Goal: Task Accomplishment & Management: Complete application form

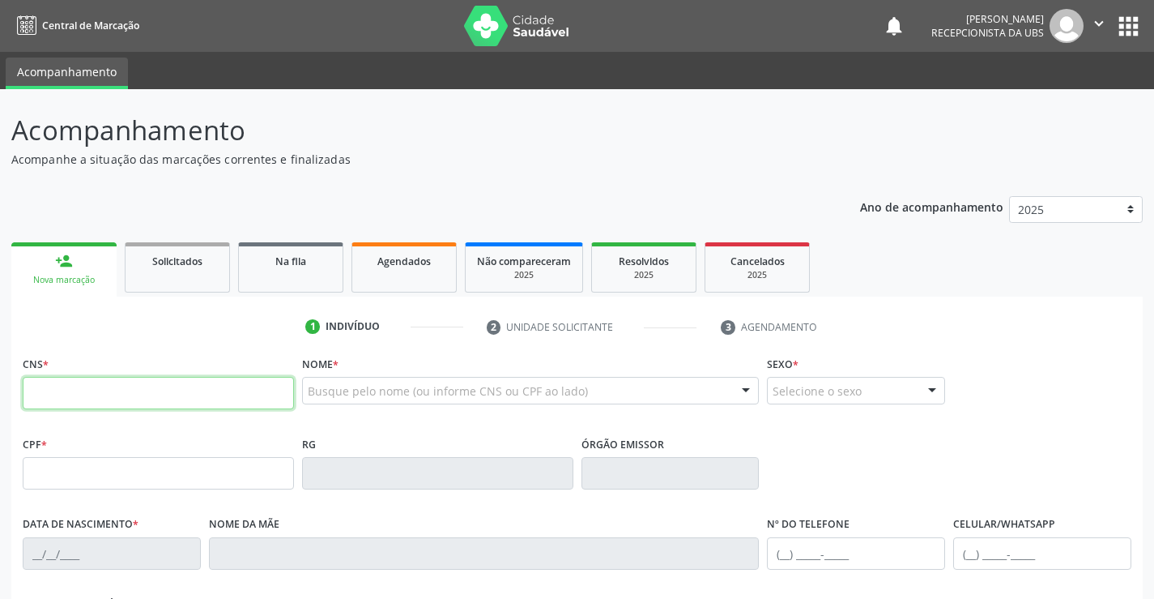
click at [62, 398] on input "text" at bounding box center [158, 393] width 271 height 32
type input "898 0048 4186 9192"
type input "131.024.404-95"
type input "08/[DATE]"
type input "[PERSON_NAME]"
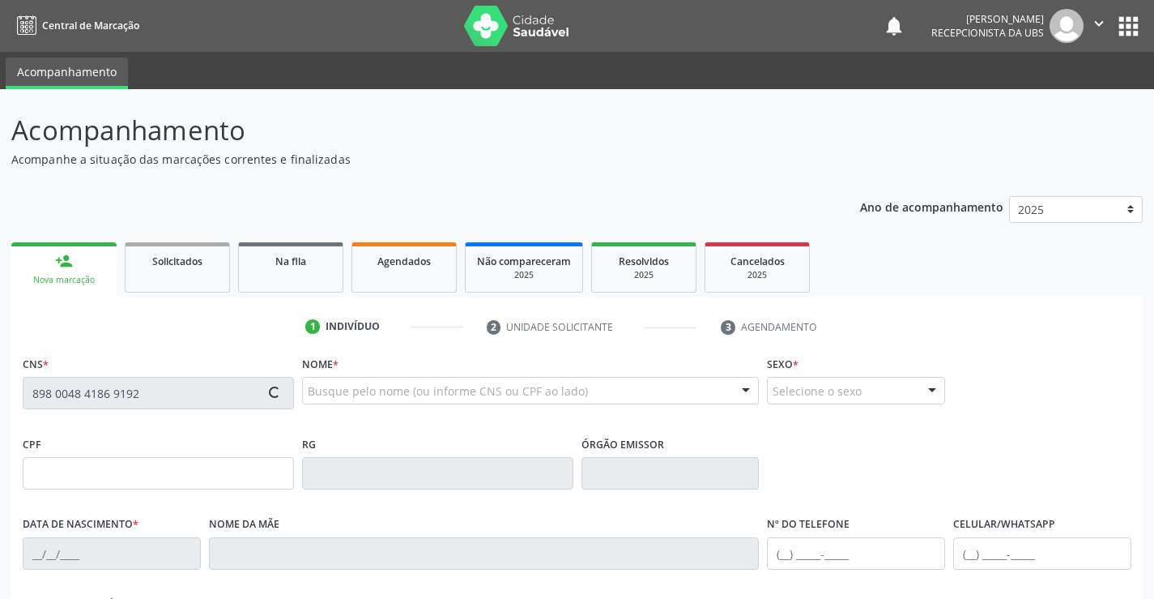
type input "[PHONE_NUMBER]"
type input "021.471.334-26"
type input "814"
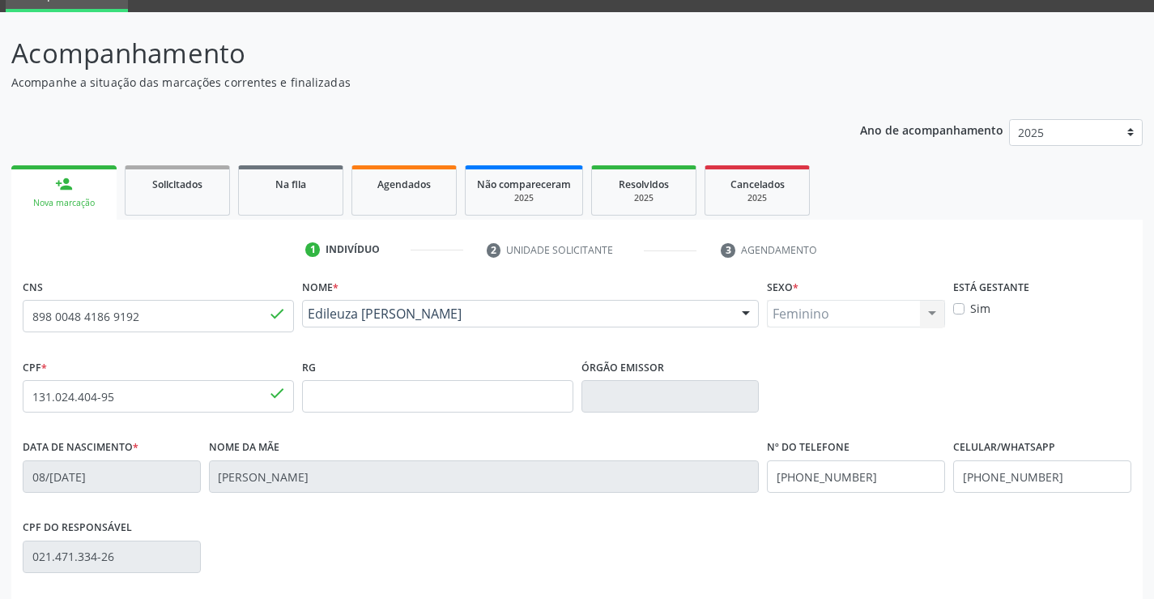
scroll to position [279, 0]
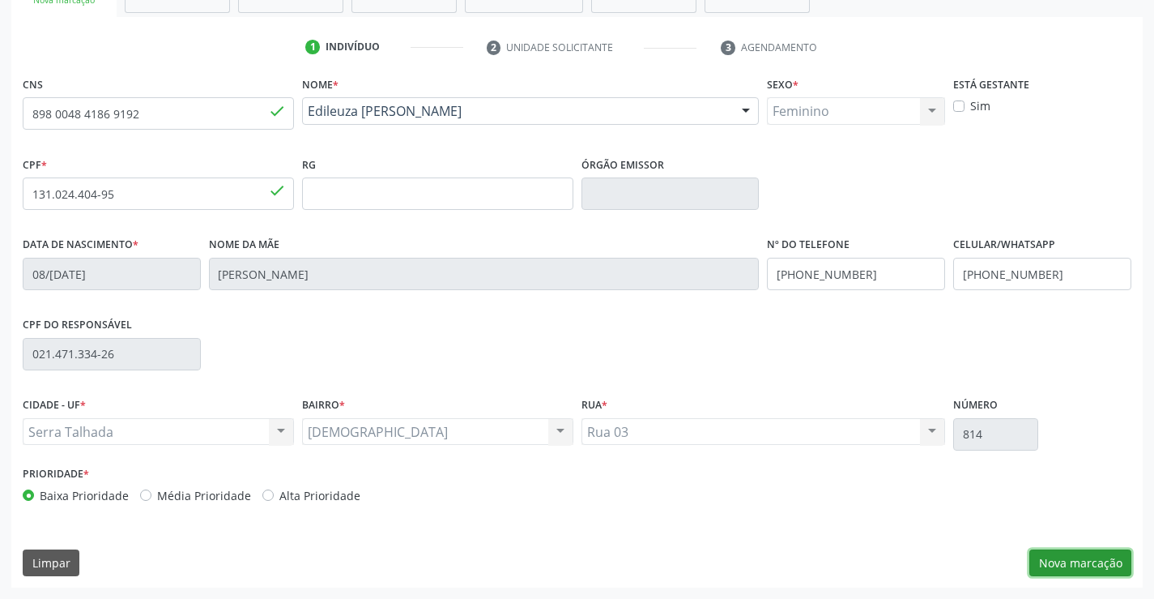
click at [1060, 556] on button "Nova marcação" at bounding box center [1081, 563] width 102 height 28
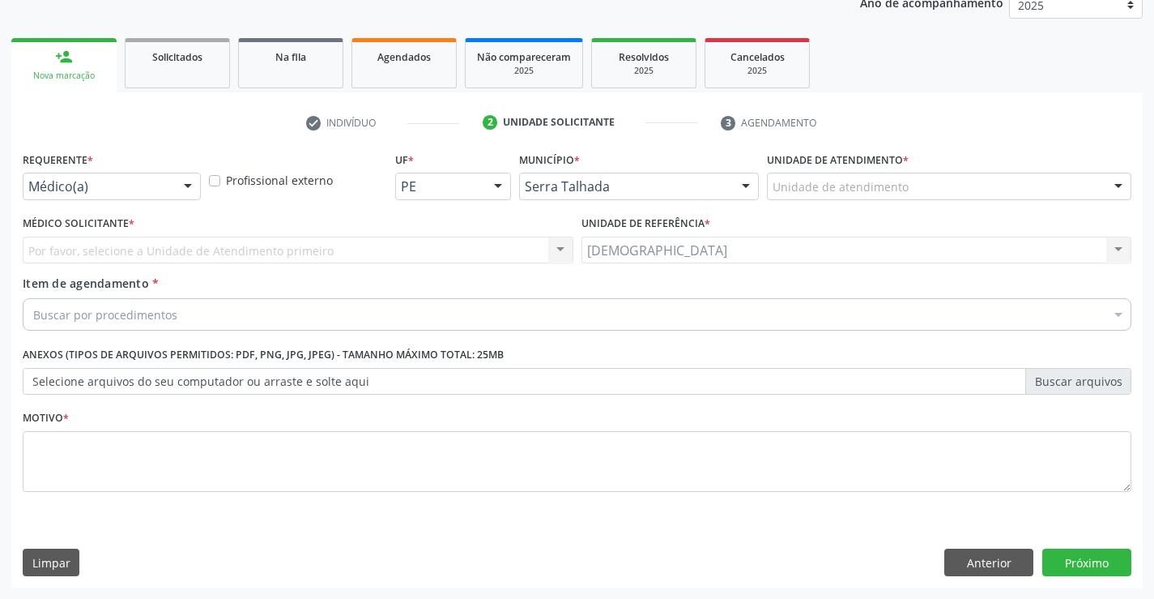
scroll to position [204, 0]
click at [185, 186] on div at bounding box center [188, 187] width 24 height 28
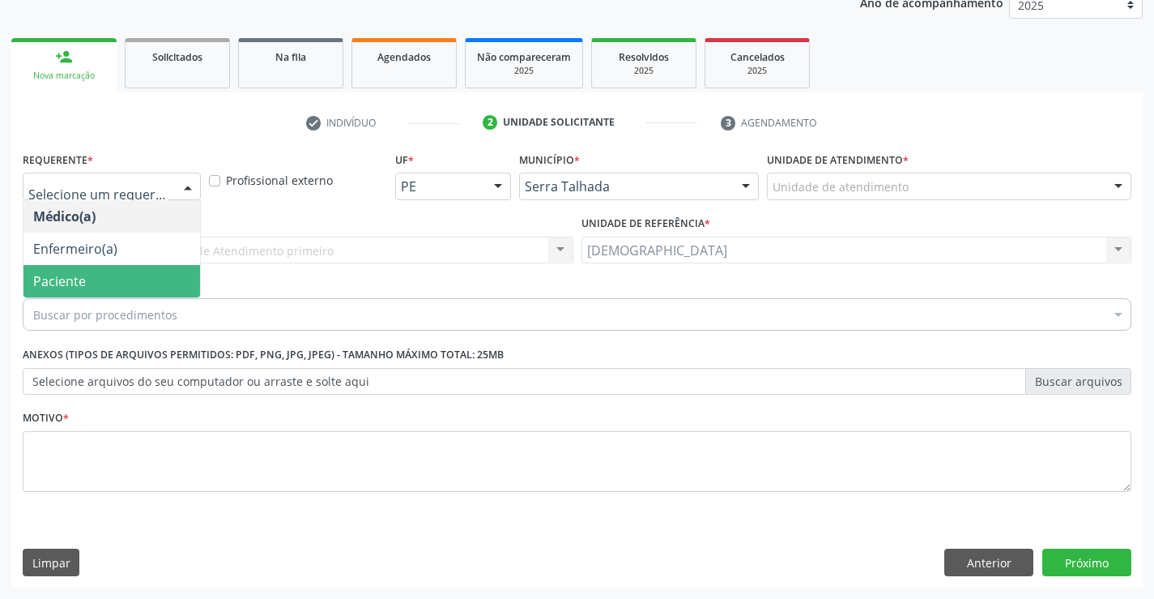
click at [173, 288] on span "Paciente" at bounding box center [111, 281] width 177 height 32
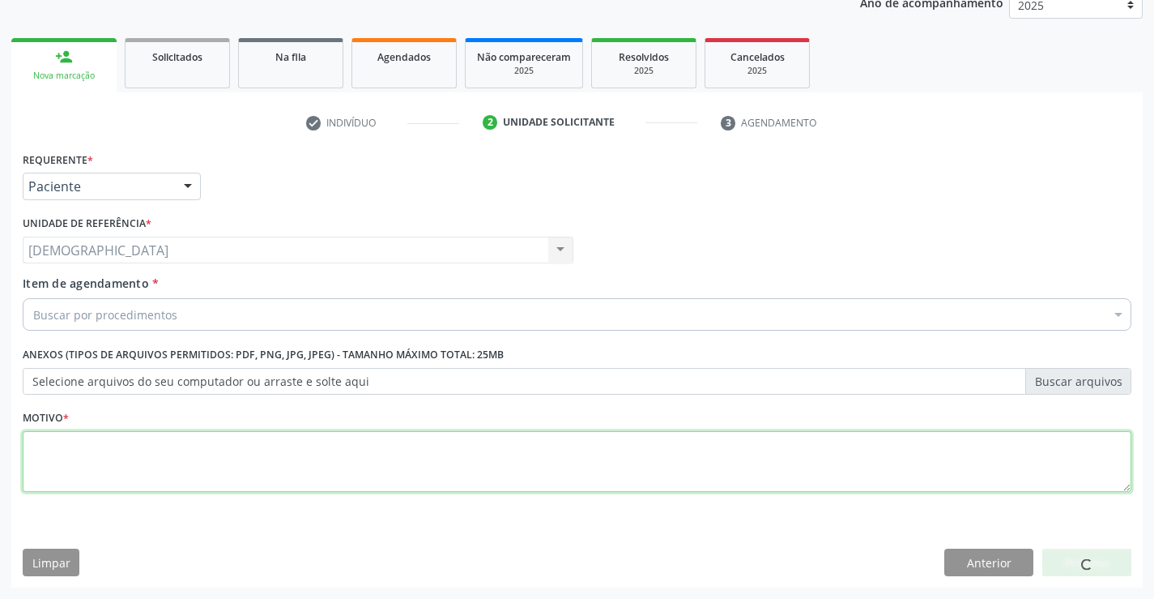
click at [81, 439] on textarea at bounding box center [577, 462] width 1109 height 62
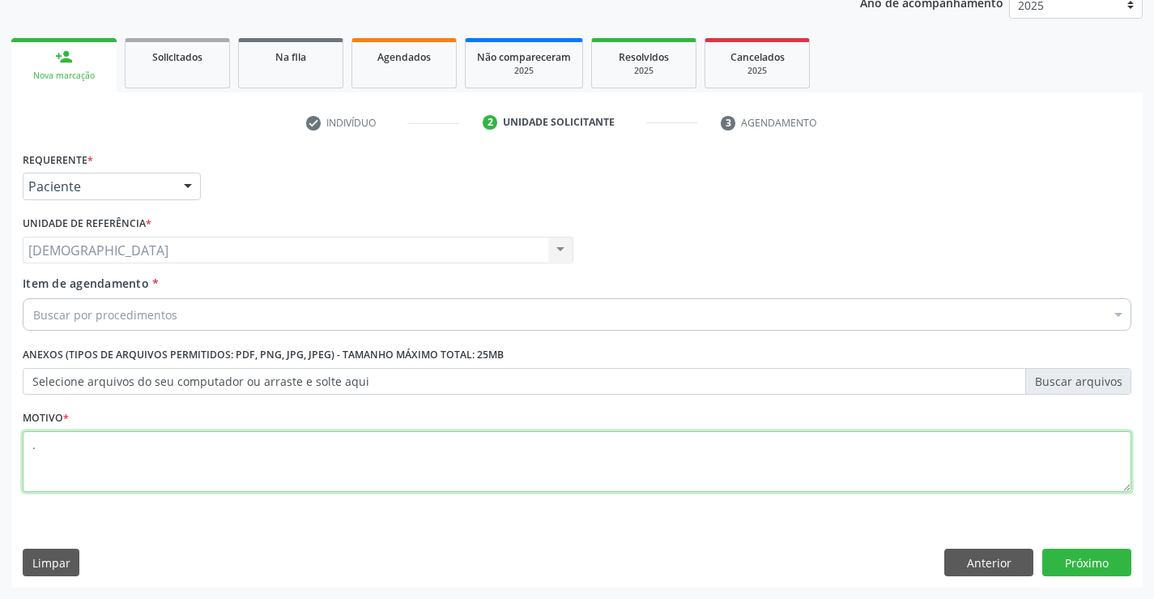
type textarea "."
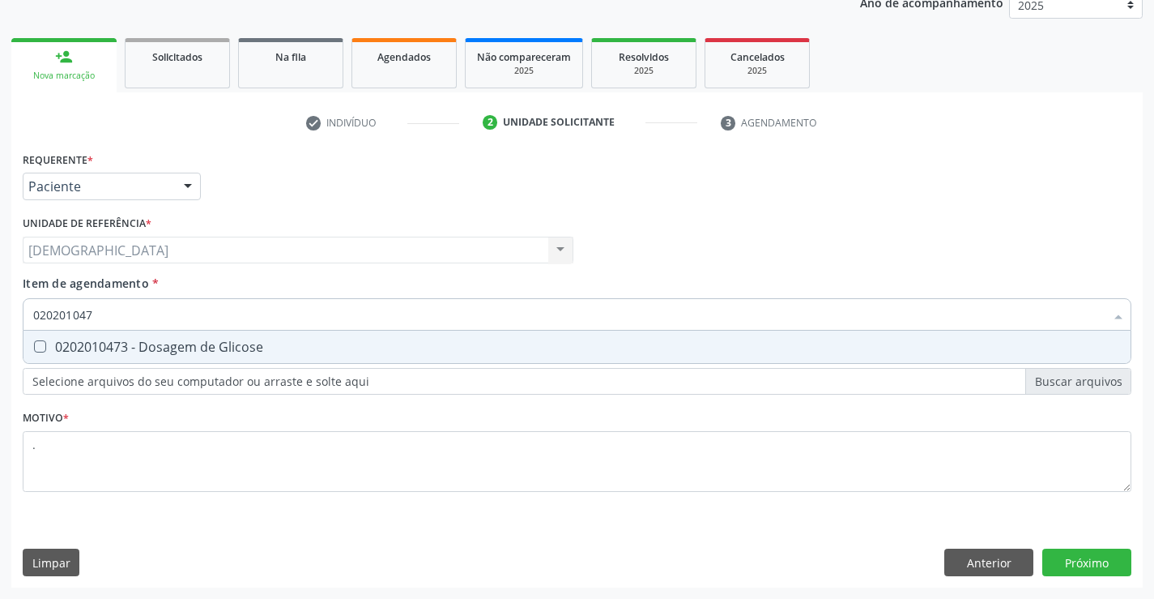
type input "0202010473"
click at [98, 352] on div "0202010473 - Dosagem de Glicose" at bounding box center [577, 346] width 1088 height 13
checkbox Glicose "true"
type input "02020104"
checkbox Glicose "false"
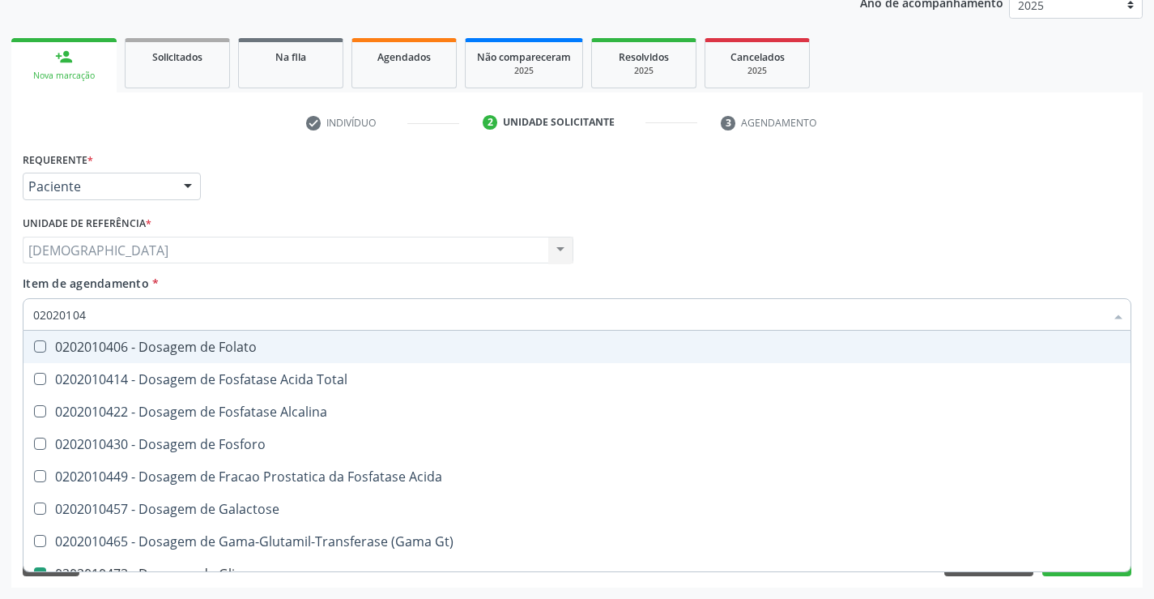
type input "0202010"
checkbox Glicose "false"
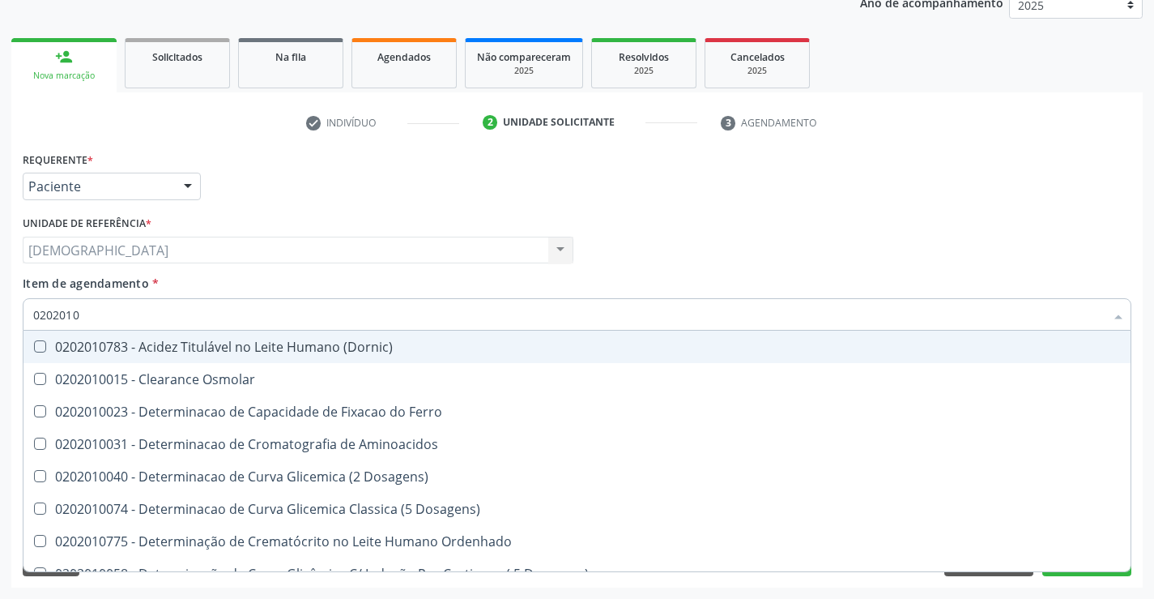
type input "020201"
checkbox Glicose "false"
checkbox Nt-Probnp\) "true"
type input "02020"
checkbox Nt-Probnp\) "false"
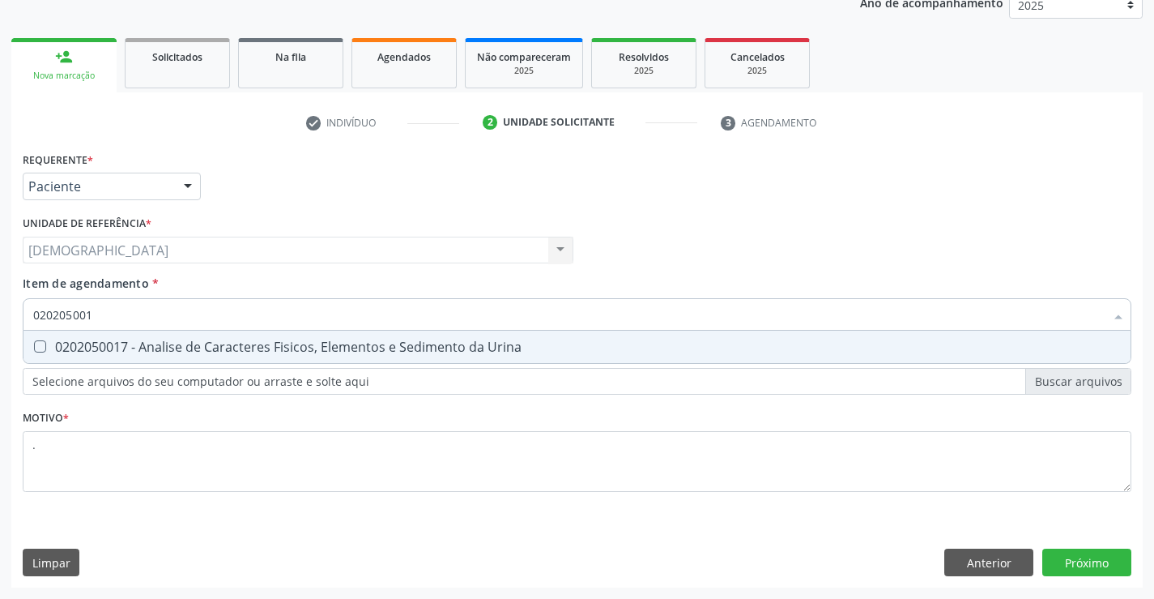
type input "0202050017"
click at [160, 348] on div "0202050017 - Analise de Caracteres Fisicos, Elementos e Sedimento da Urina" at bounding box center [577, 346] width 1088 height 13
checkbox Urina "true"
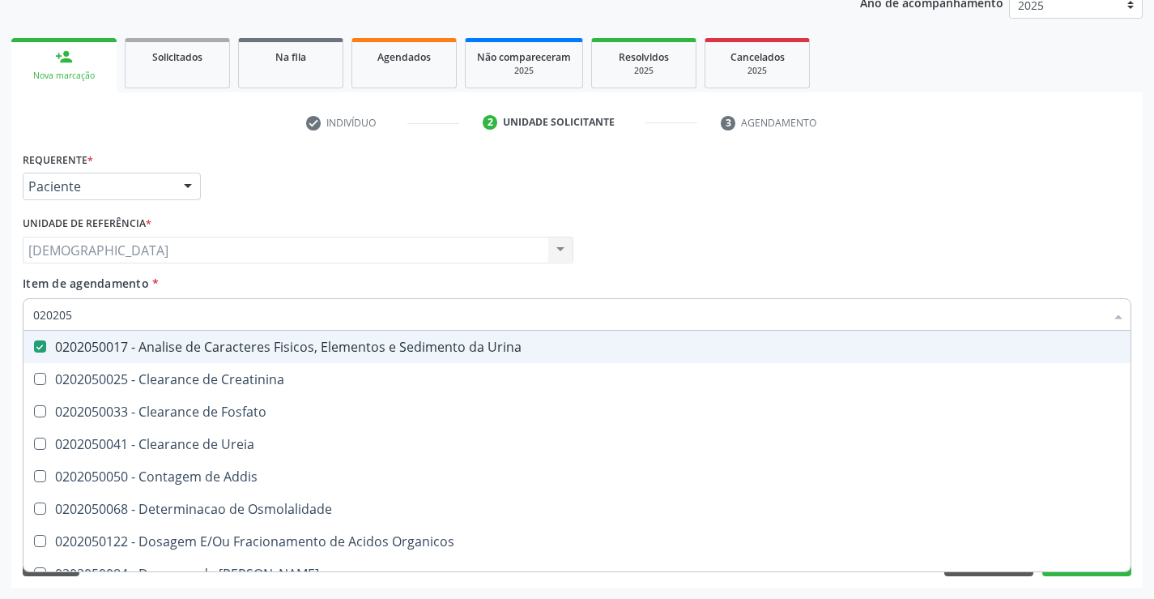
type input "02020"
checkbox Urina "false"
checkbox Fosfato "true"
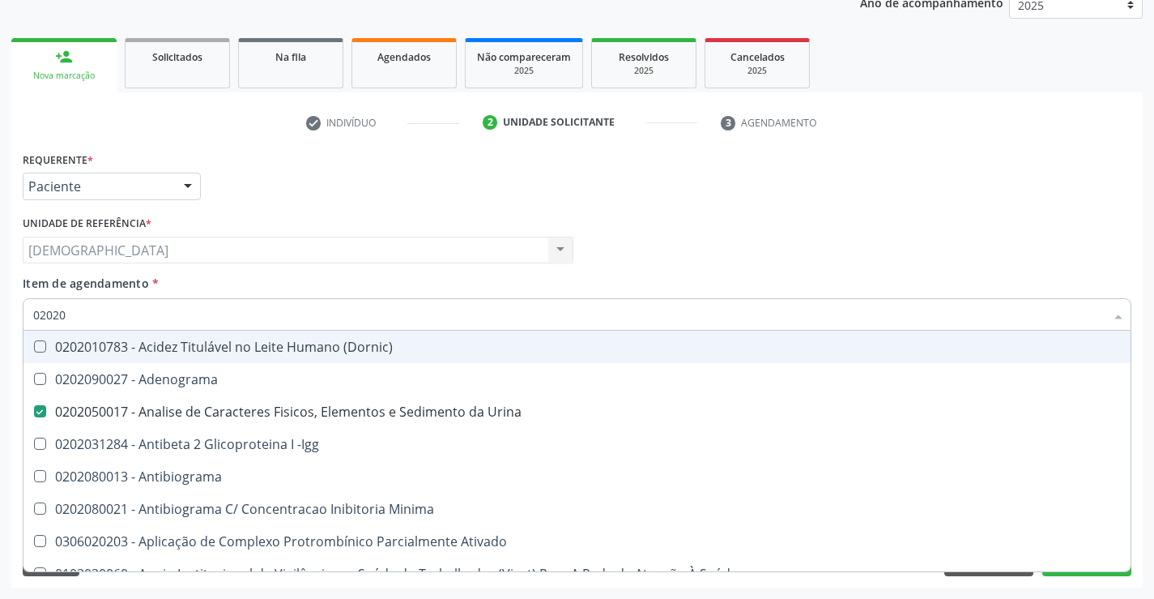
type input "0202"
checkbox Glicose "false"
checkbox Lactato "true"
type input "02021"
checkbox Urina "false"
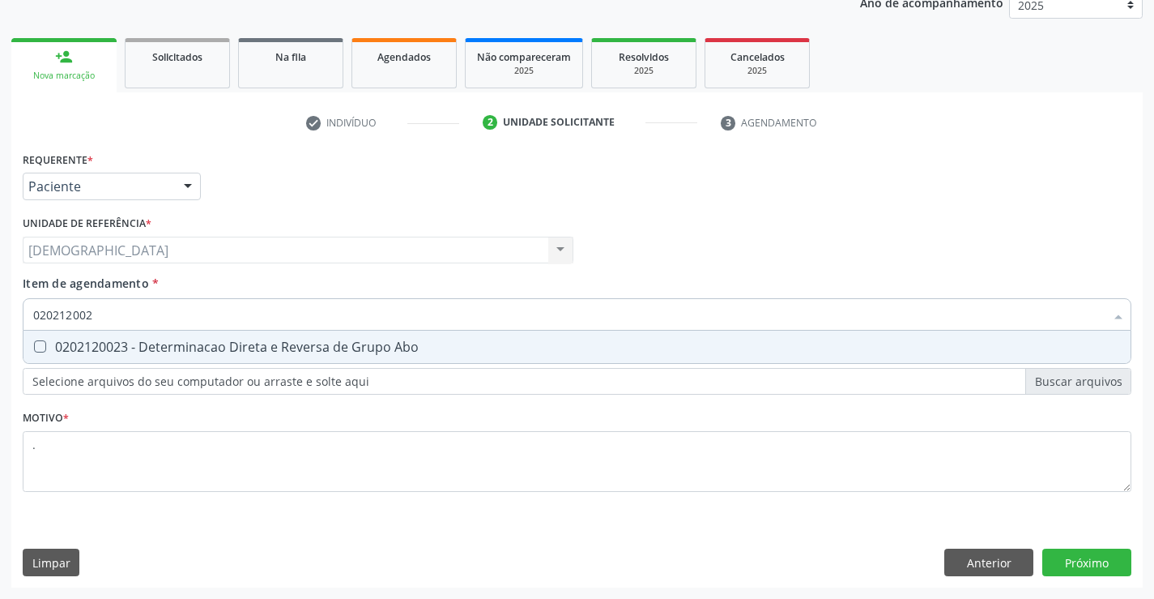
type input "0202120023"
click at [160, 348] on div "0202120023 - Determinacao Direta e Reversa de Grupo Abo" at bounding box center [577, 346] width 1088 height 13
checkbox Abo "true"
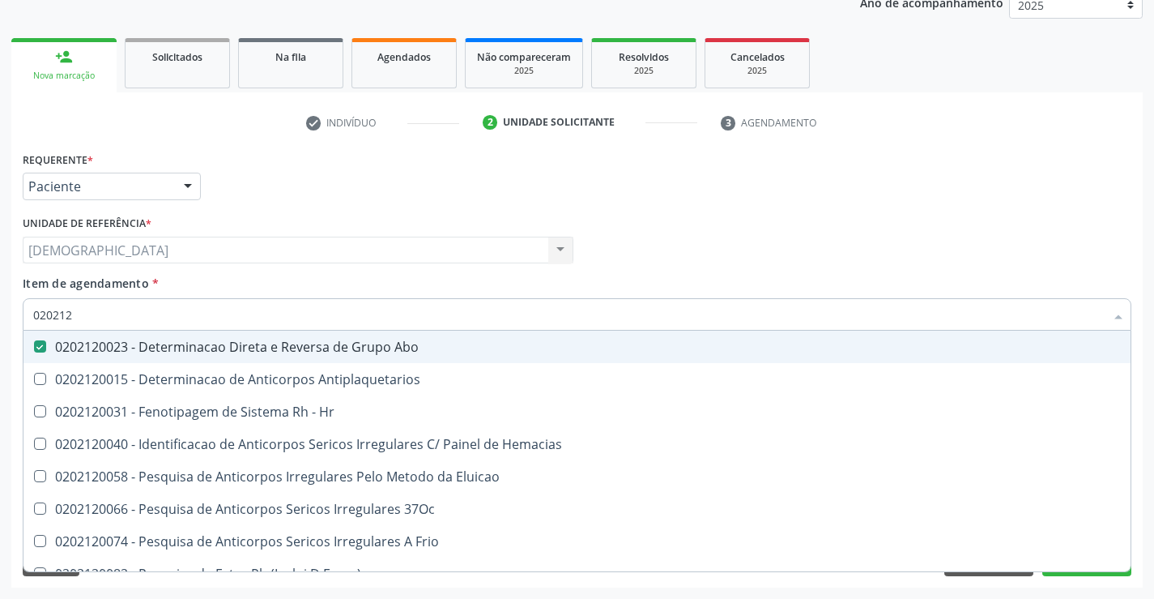
type input "02021"
checkbox Abo "false"
checkbox \(Tia\) "true"
type input "0202"
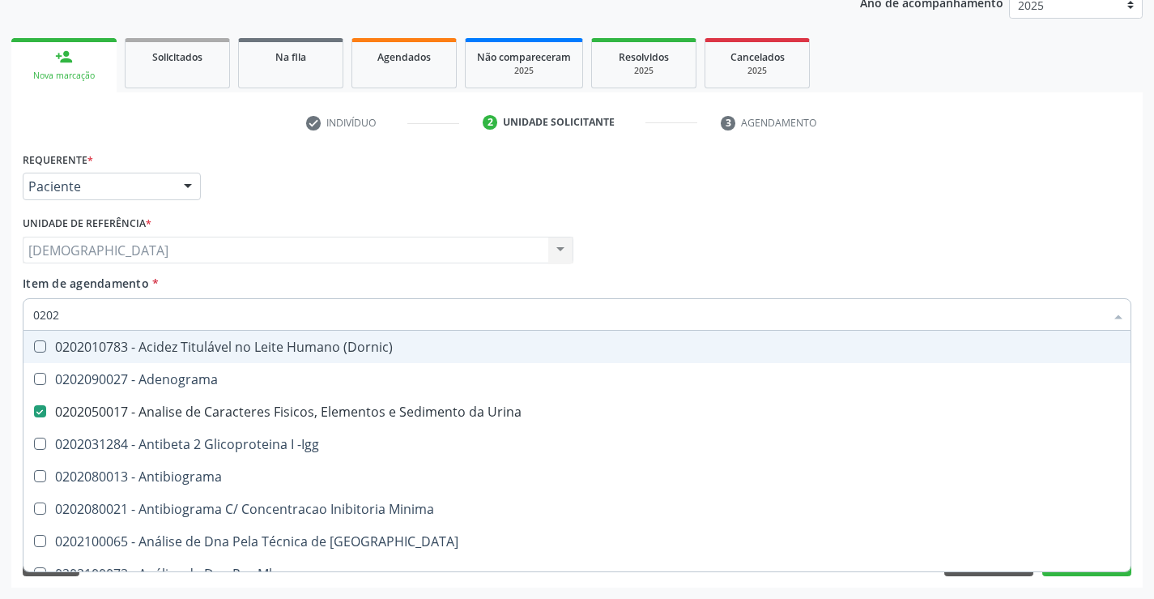
checkbox Urina "true"
checkbox Ativado "false"
type input "02020"
checkbox Abo "false"
checkbox Xi "true"
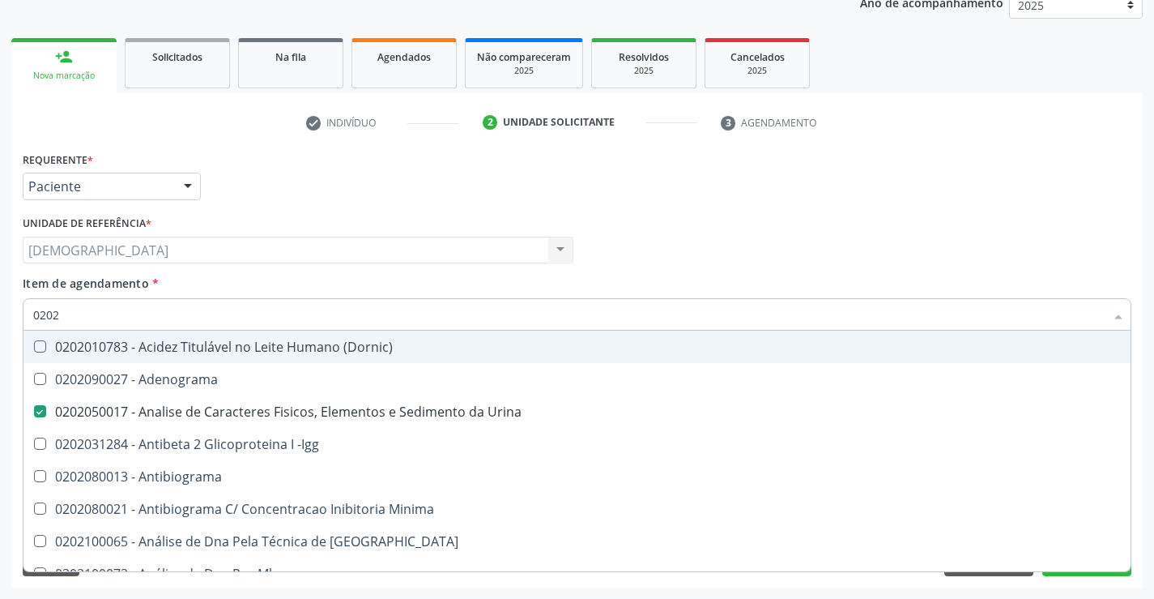
checkbox Glicose "false"
type input "020202"
checkbox Urina "false"
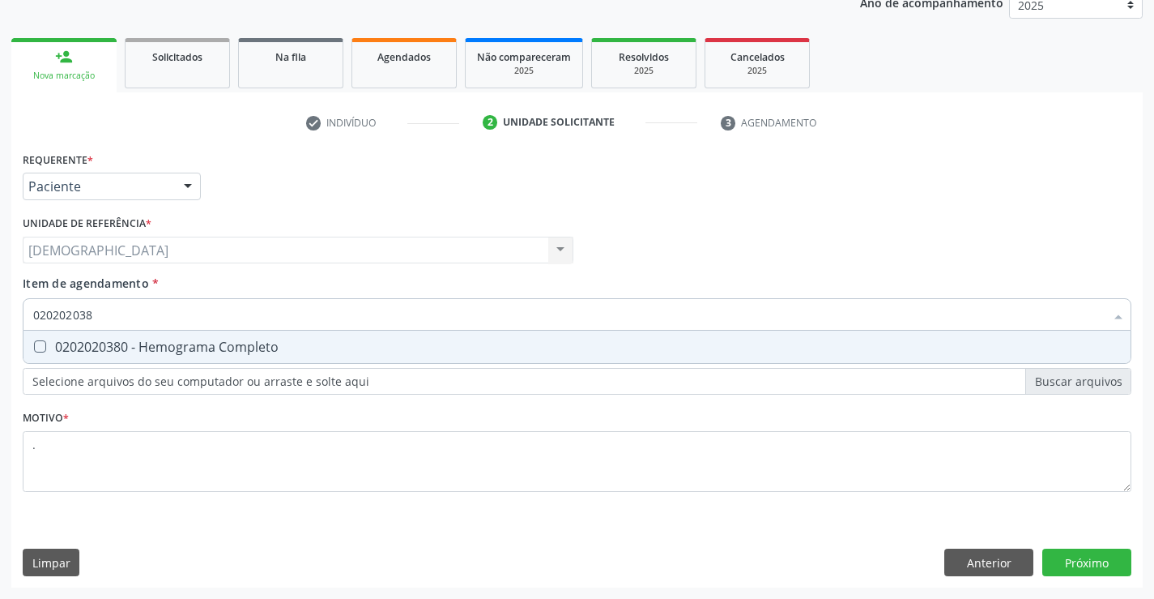
type input "0202020380"
click at [160, 348] on div "0202020380 - Hemograma Completo" at bounding box center [577, 346] width 1088 height 13
checkbox Completo "true"
type input "02020203"
checkbox Completo "false"
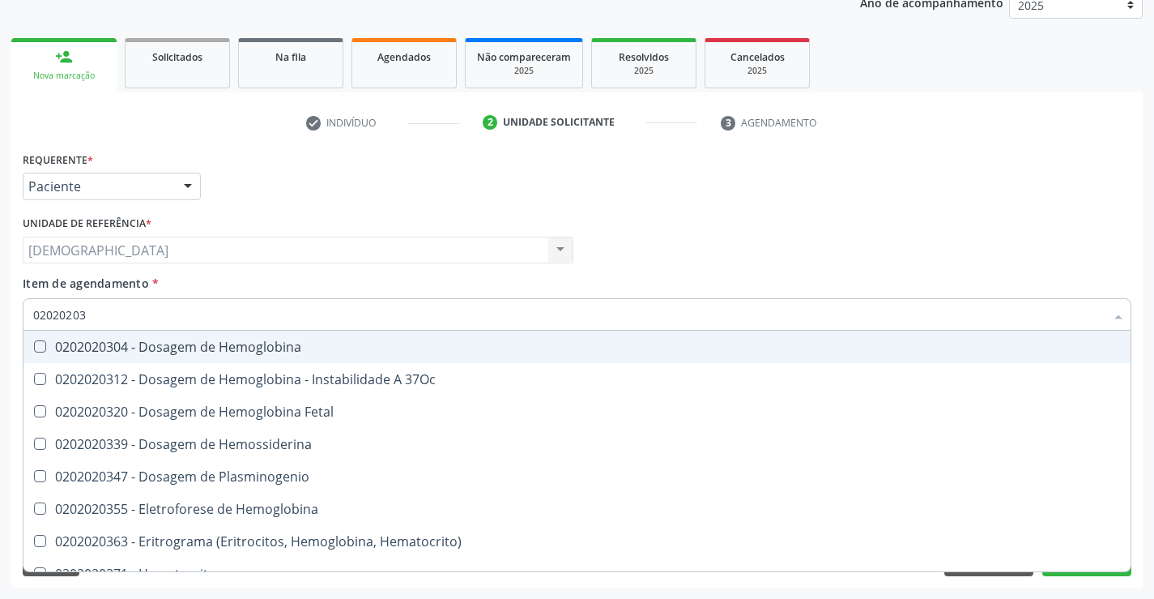
type input "0202020"
checkbox Completo "false"
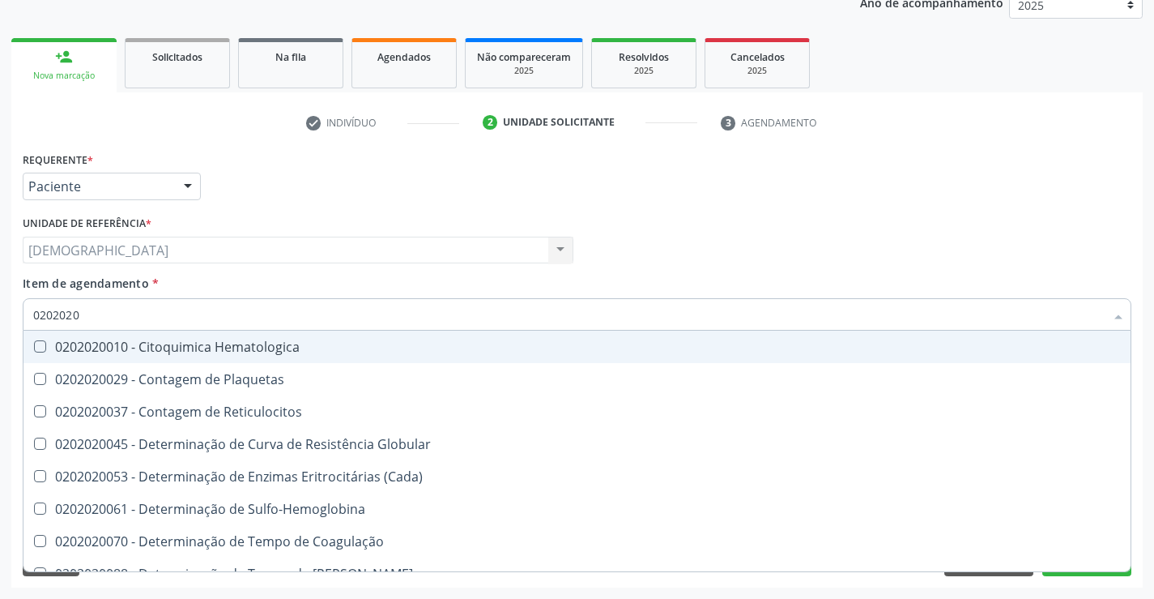
type input "020202"
checkbox Completo "false"
checkbox Leucograma "true"
type input "02020"
checkbox Reticulocitos "true"
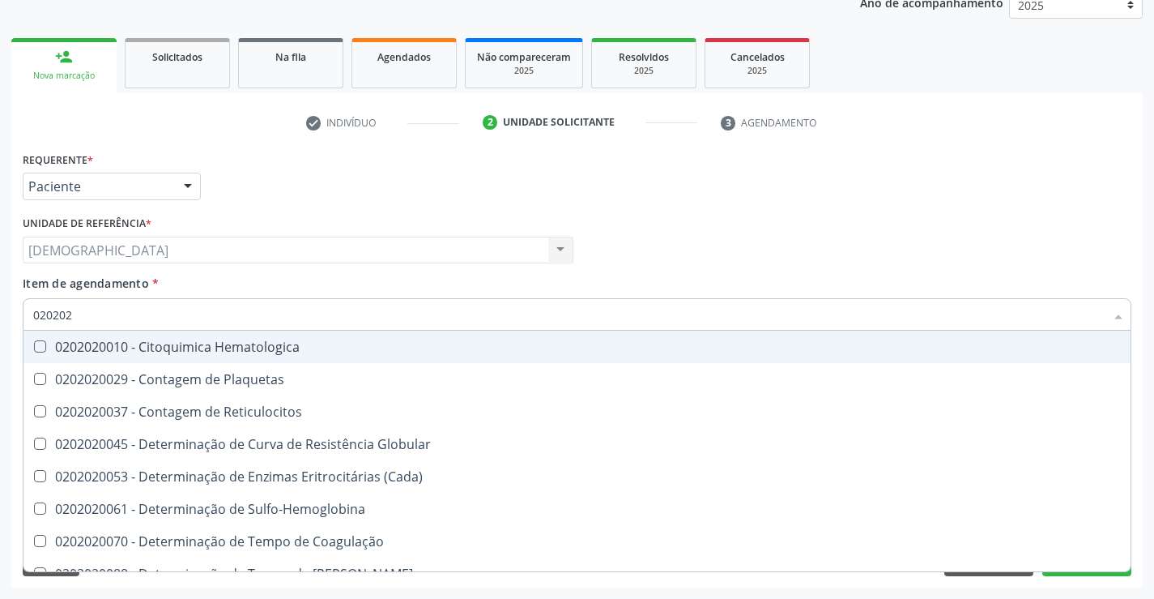
checkbox Completo "false"
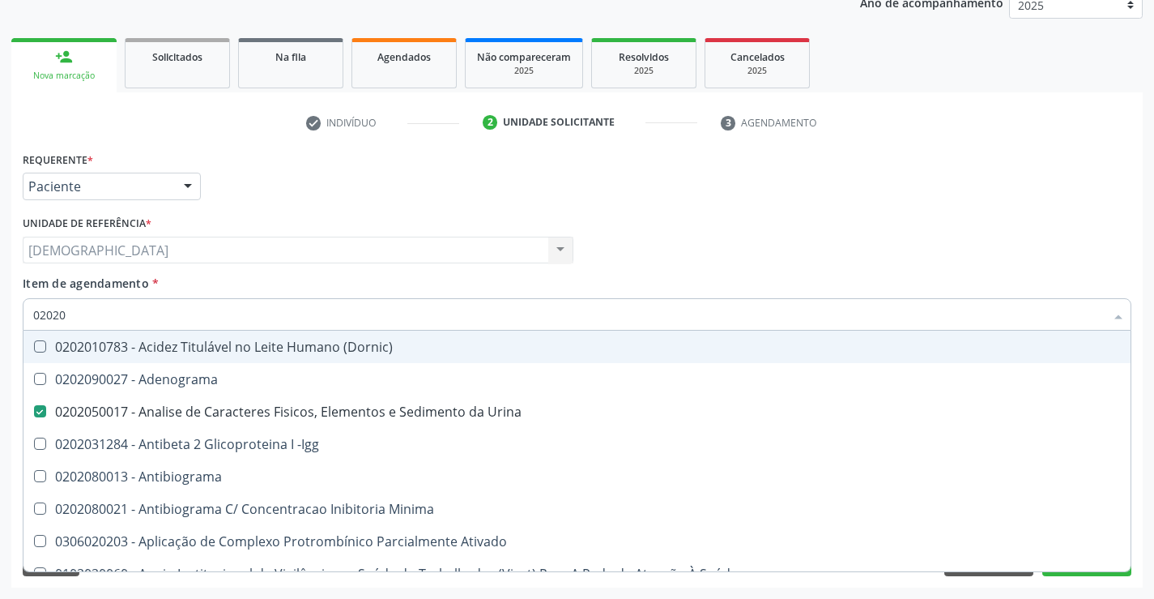
type input "020203"
checkbox Urina "false"
checkbox Aminoacidos "true"
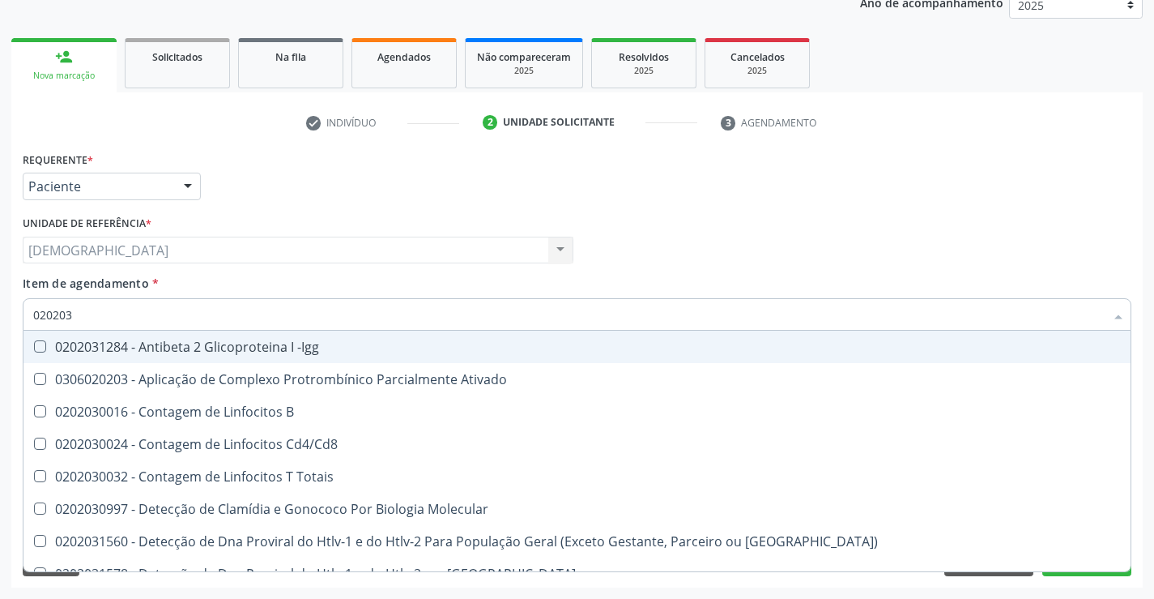
type input "0202030"
checkbox Completo "false"
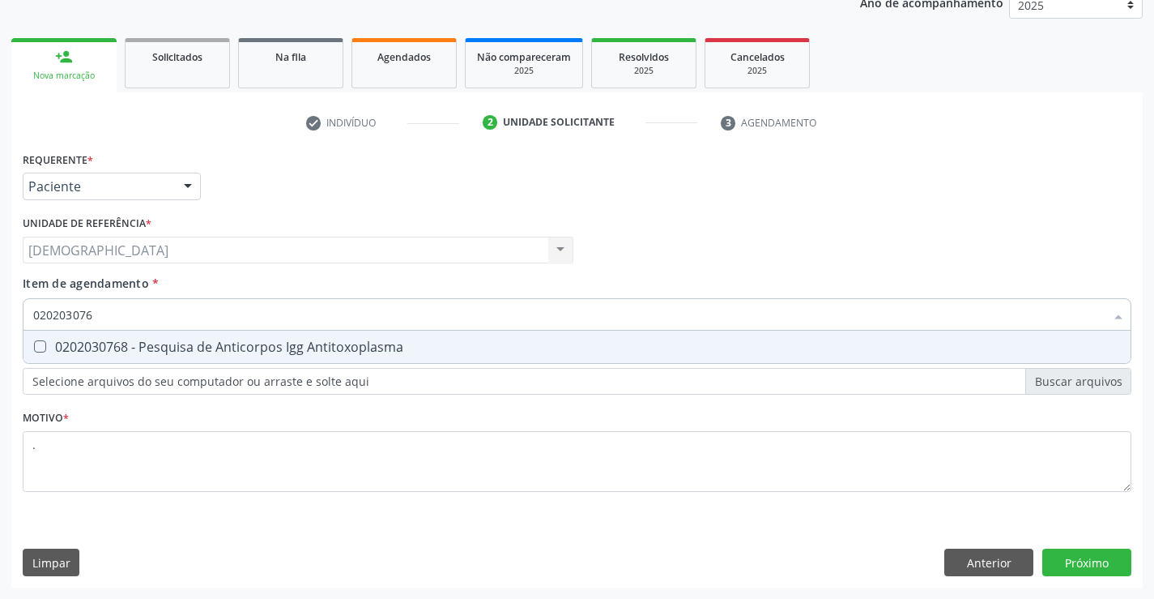
type input "0202030768"
click at [160, 348] on div "0202030768 - Pesquisa de Anticorpos Igg Antitoxoplasma" at bounding box center [577, 346] width 1088 height 13
checkbox Antitoxoplasma "false"
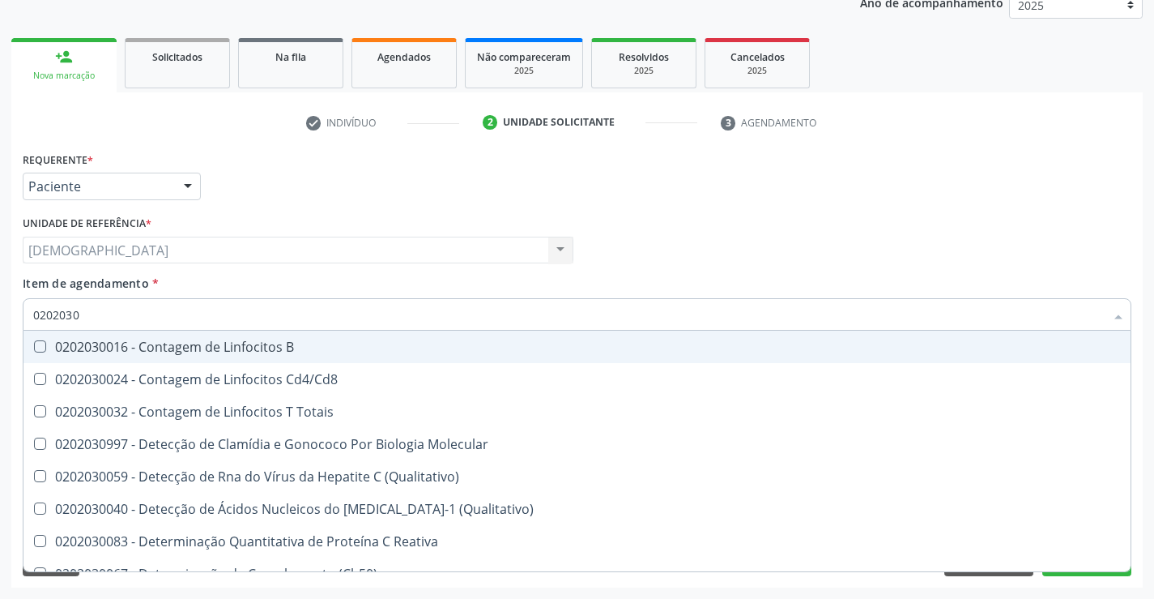
type input "020203"
checkbox Antiglomerulo "true"
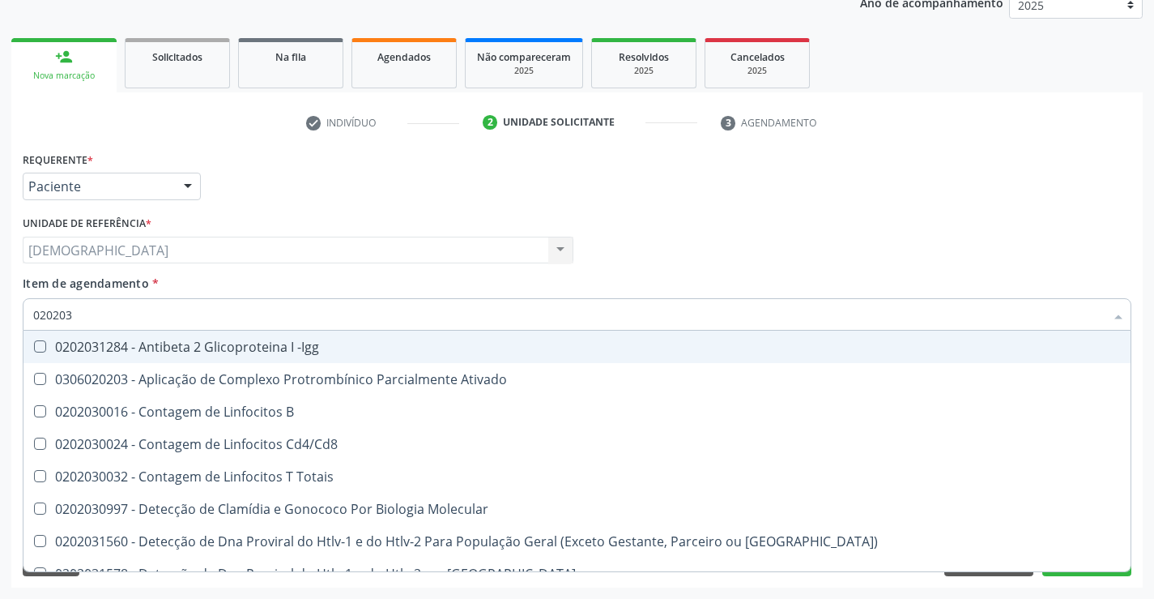
type input "02020"
checkbox B "true"
checkbox Completo "false"
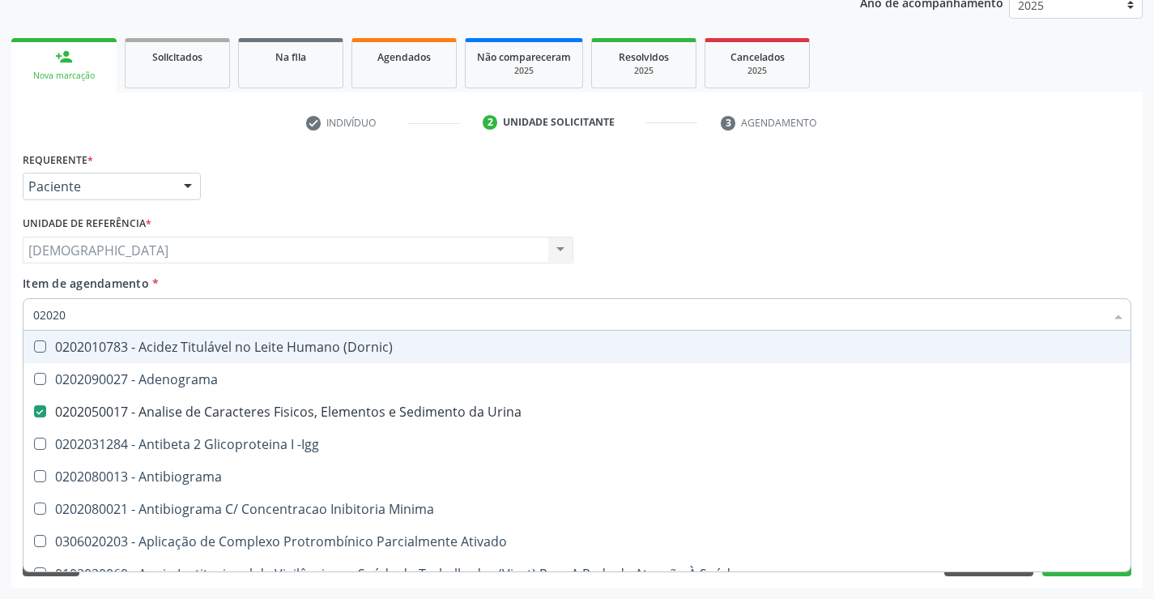
type input "0202"
checkbox Dosagens\) "true"
checkbox Glicose "false"
checkbox Lactato "true"
checkbox Completo "false"
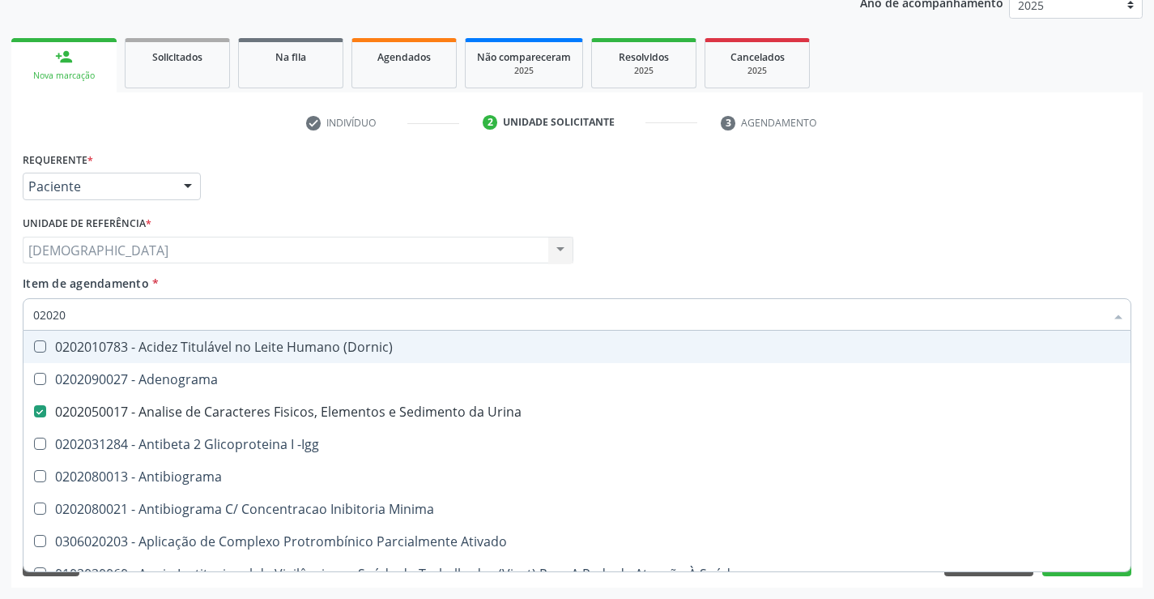
checkbox Pylori "true"
type input "020"
checkbox Urina "false"
checkbox Creatinina "true"
checkbox Abo "false"
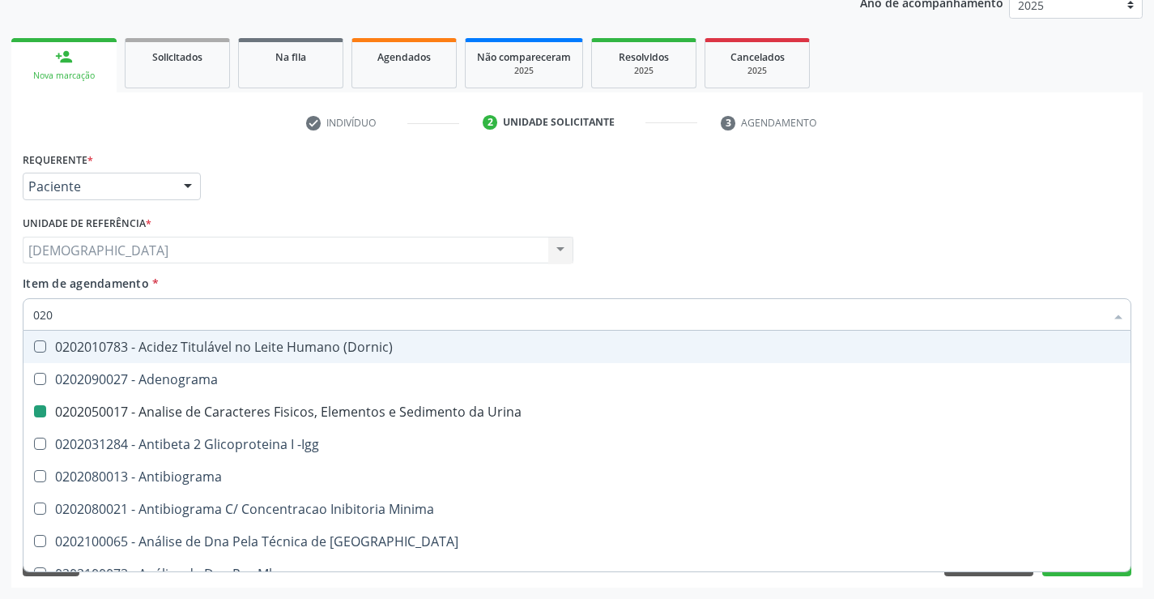
checkbox Glicose "false"
checkbox Completo "false"
checkbox Estriado "true"
checkbox Boston "true"
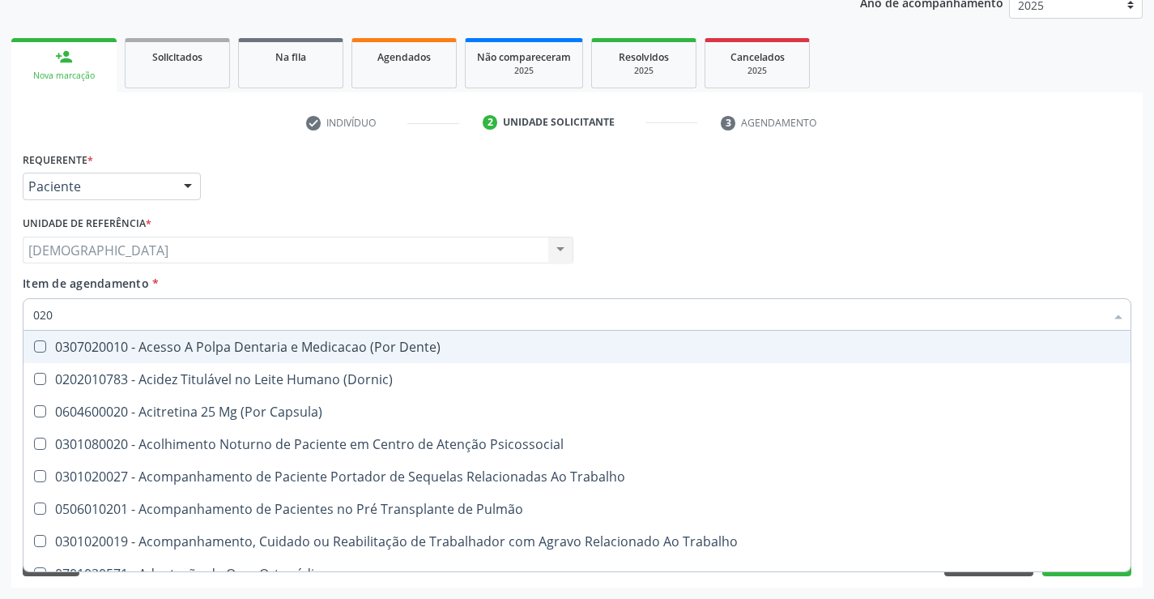
type input "0202"
checkbox Capsula\) "true"
checkbox Urina "false"
checkbox Coagulação\ "true"
checkbox Laser "true"
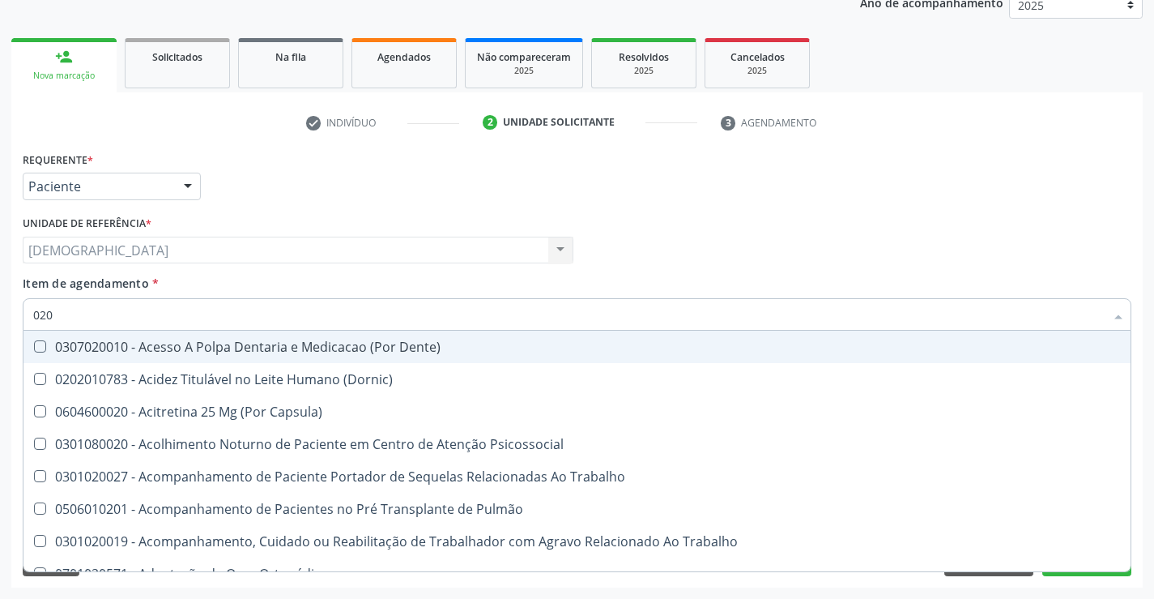
checkbox Biologica "true"
checkbox Abo "false"
checkbox Glicose "false"
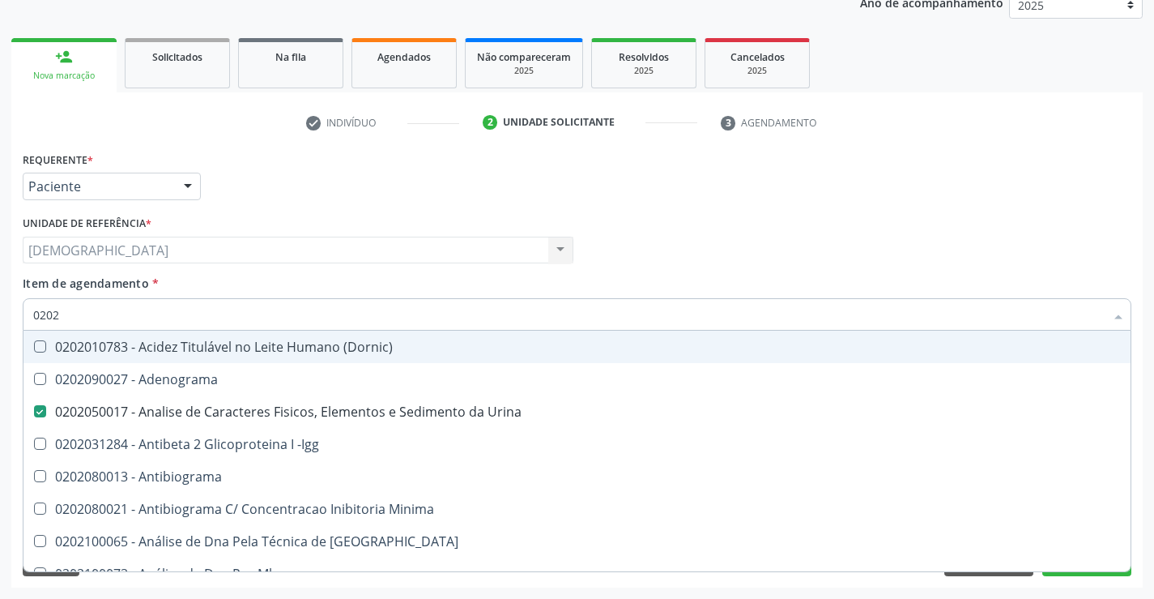
type input "02021"
checkbox Urina "false"
checkbox Ativado "true"
checkbox Abo "false"
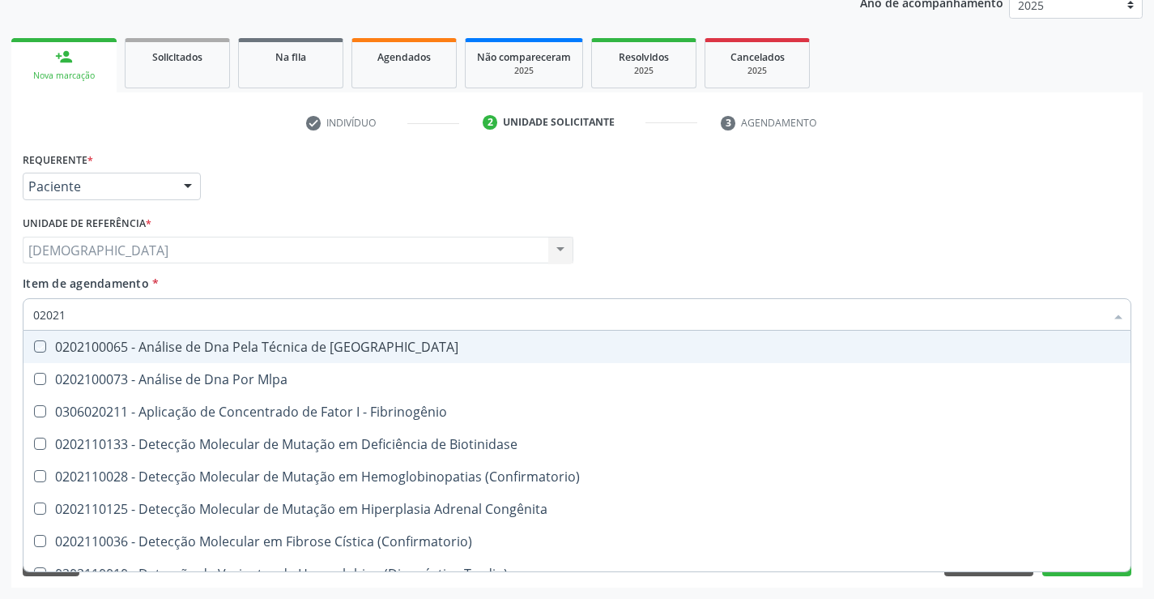
type input "020212"
checkbox Blot "true"
checkbox Abo "false"
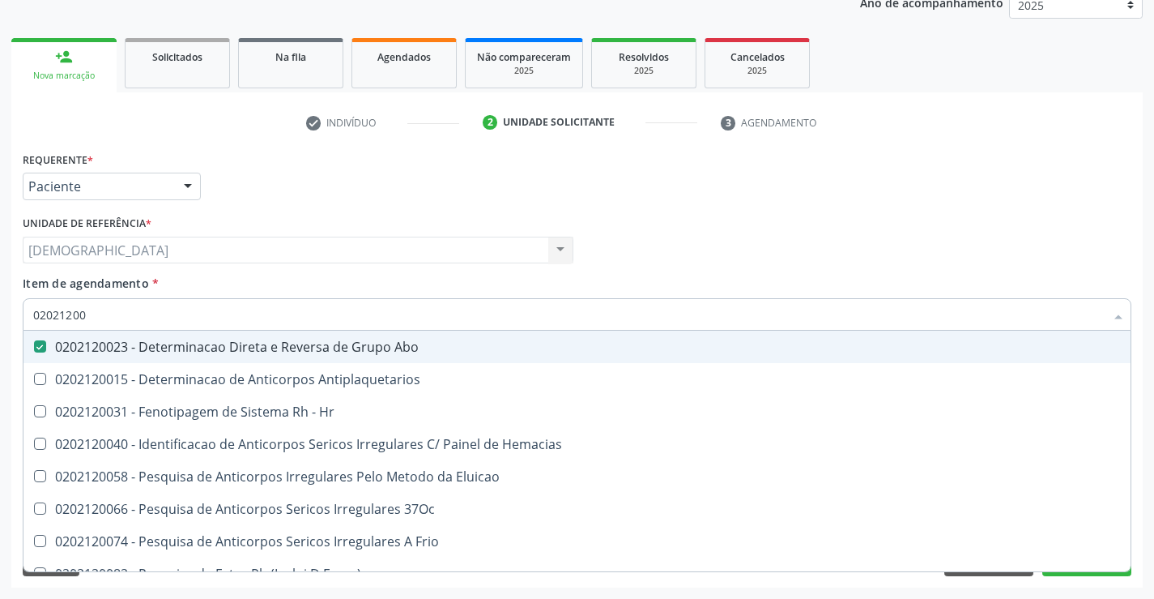
type input "020212008"
checkbox Abo "false"
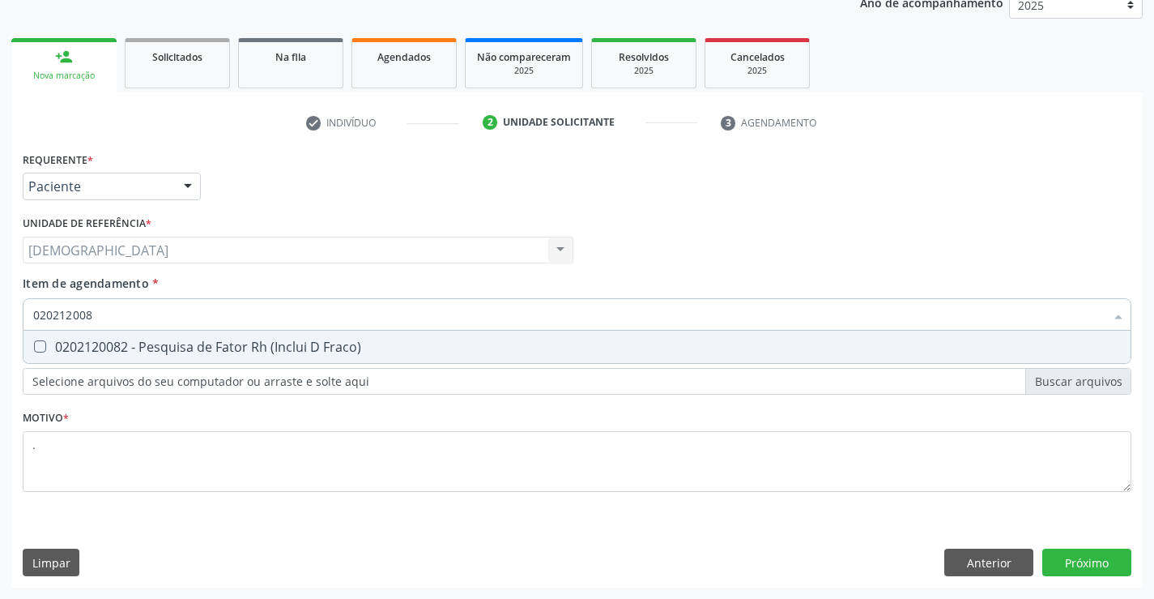
type input "0202120082"
click at [160, 348] on div "0202120082 - Pesquisa de Fator Rh (Inclui D Fraco)" at bounding box center [577, 346] width 1088 height 13
checkbox Fraco\) "true"
click at [1078, 548] on div "Requerente * Paciente Médico(a) Enfermeiro(a) Paciente Nenhum resultado encontr…" at bounding box center [577, 367] width 1132 height 440
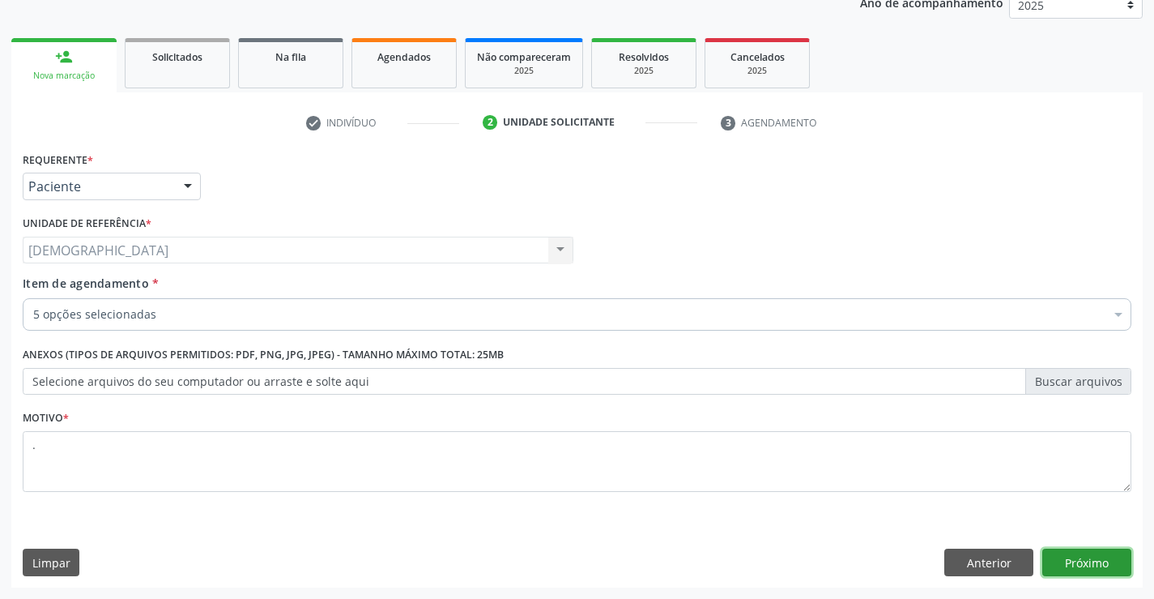
click at [1091, 564] on button "Próximo" at bounding box center [1087, 562] width 89 height 28
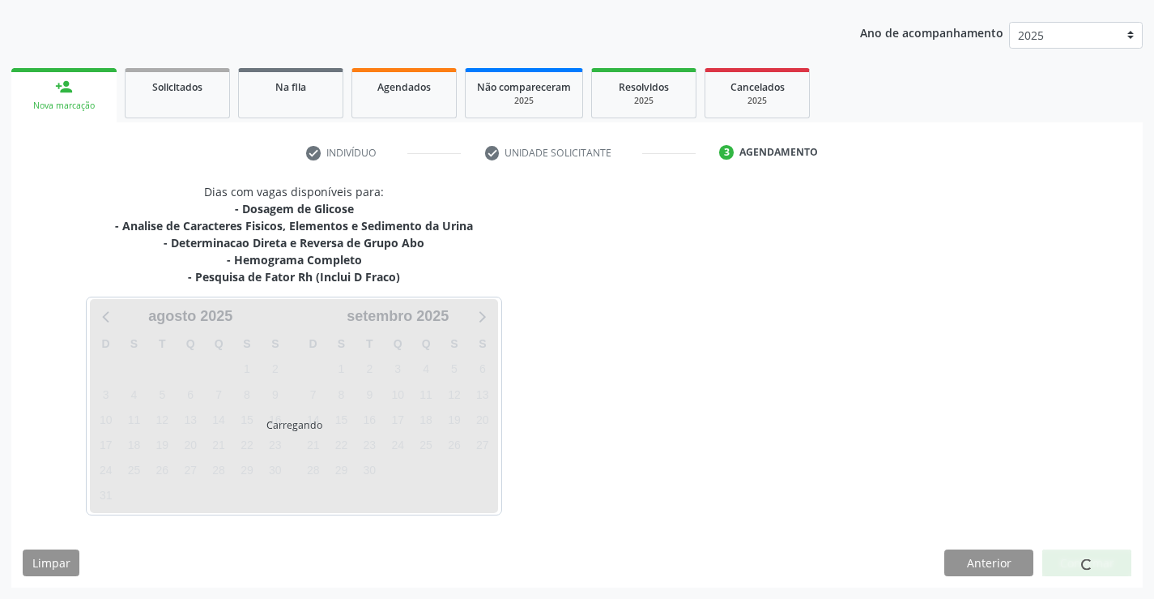
scroll to position [174, 0]
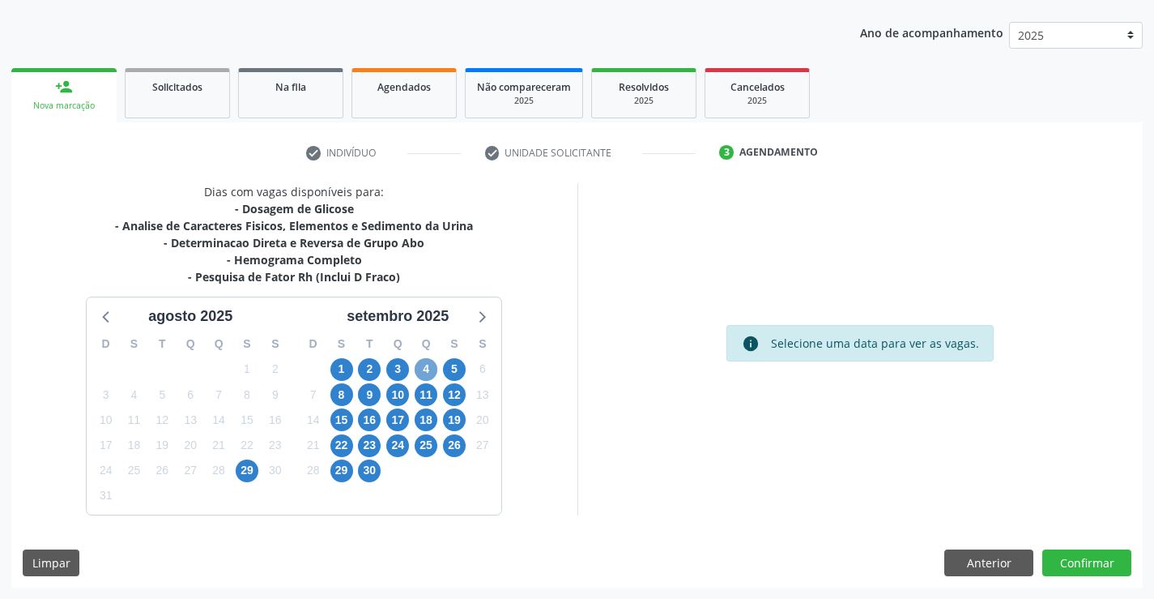
click at [423, 373] on span "4" at bounding box center [426, 369] width 23 height 23
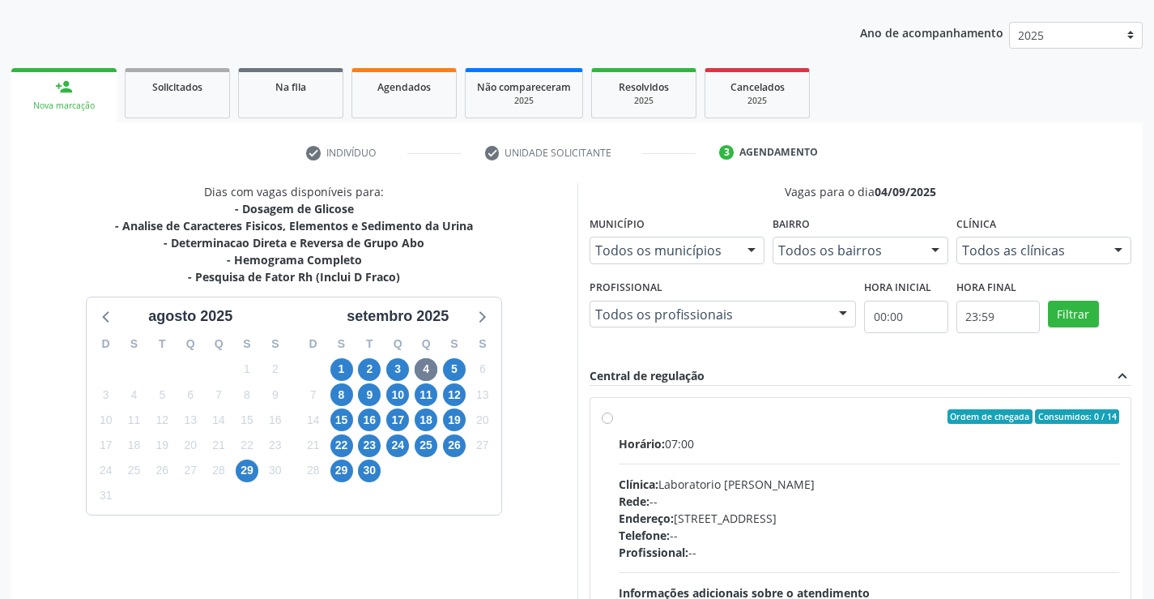
click at [614, 407] on div "Ordem de chegada Consumidos: 0 / 14 Horário: 07:00 Clínica: Laboratorio Jose Pa…" at bounding box center [861, 533] width 541 height 271
radio input "true"
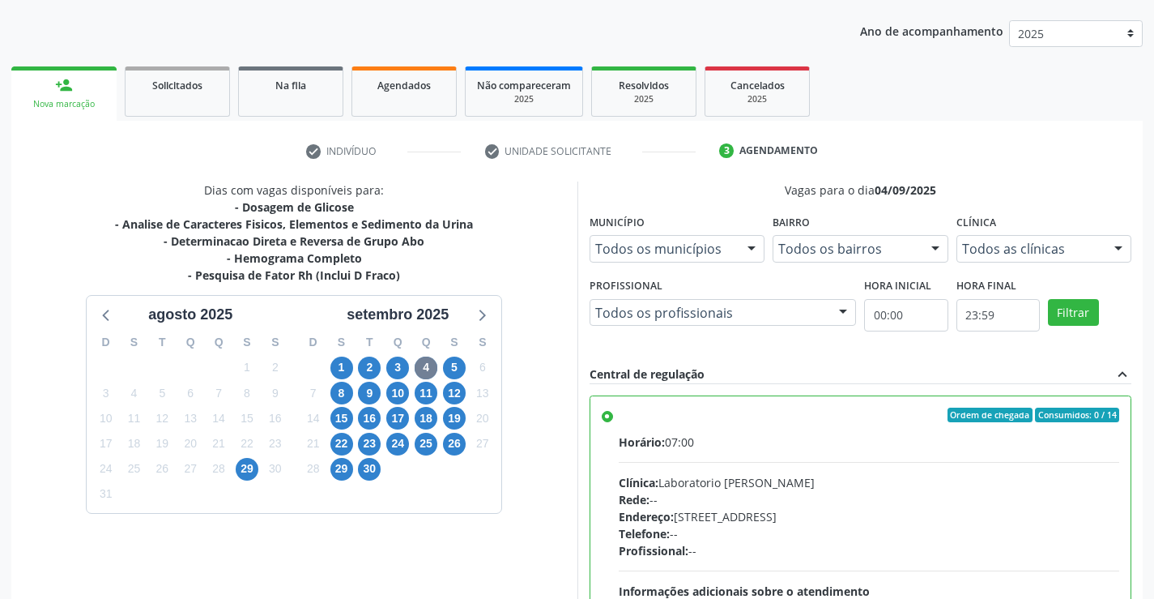
scroll to position [369, 0]
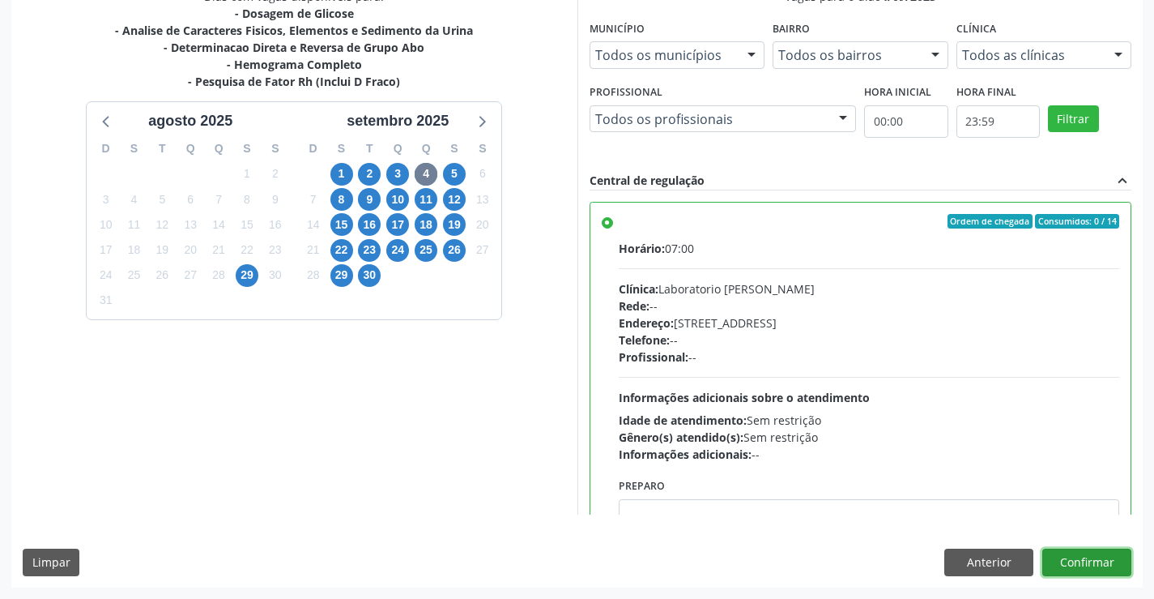
click at [1072, 567] on button "Confirmar" at bounding box center [1087, 562] width 89 height 28
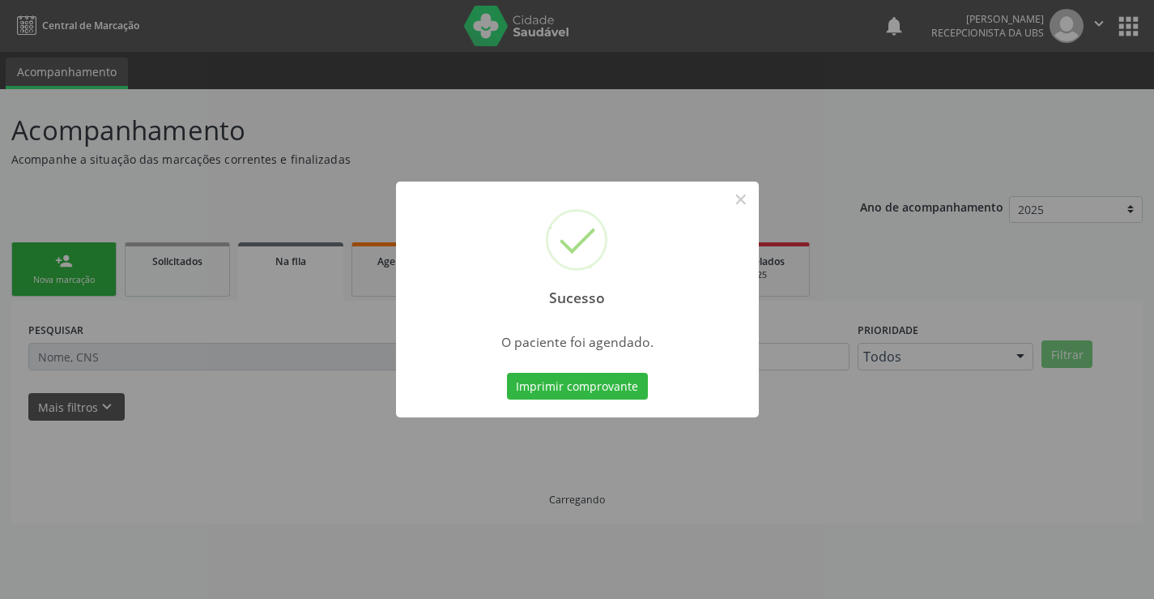
scroll to position [0, 0]
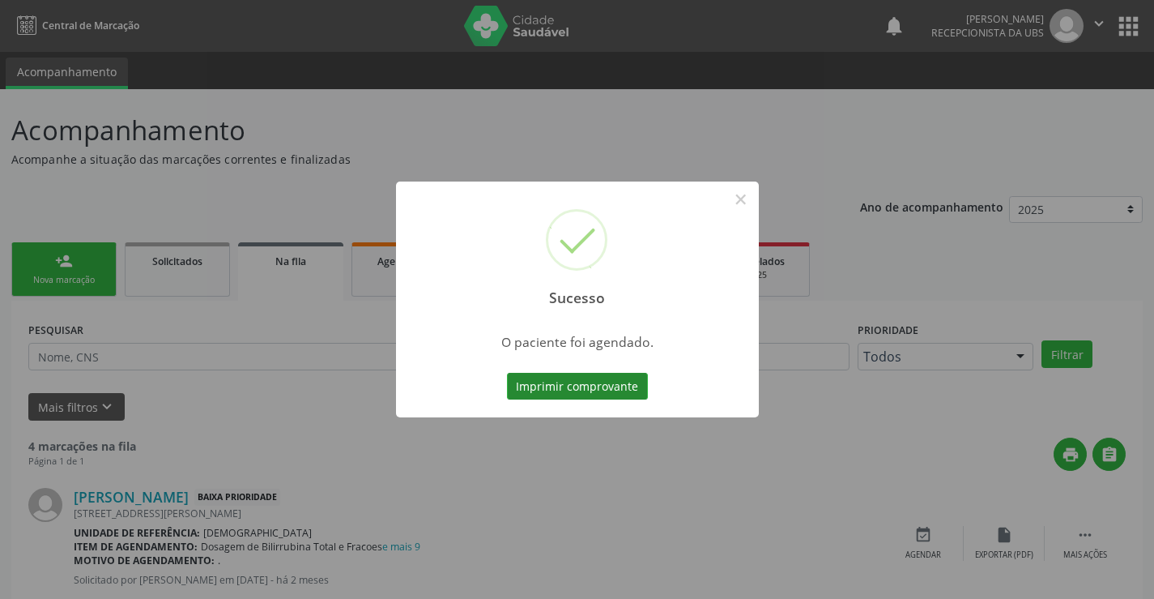
click at [555, 388] on button "Imprimir comprovante" at bounding box center [577, 387] width 141 height 28
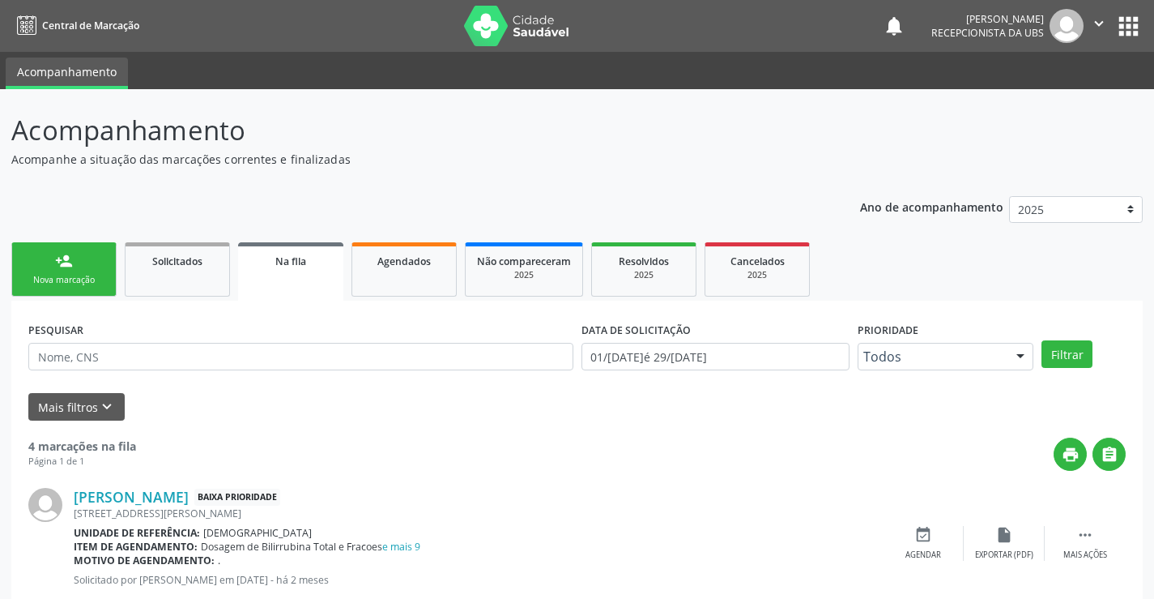
click at [57, 277] on div "Nova marcação" at bounding box center [63, 280] width 81 height 12
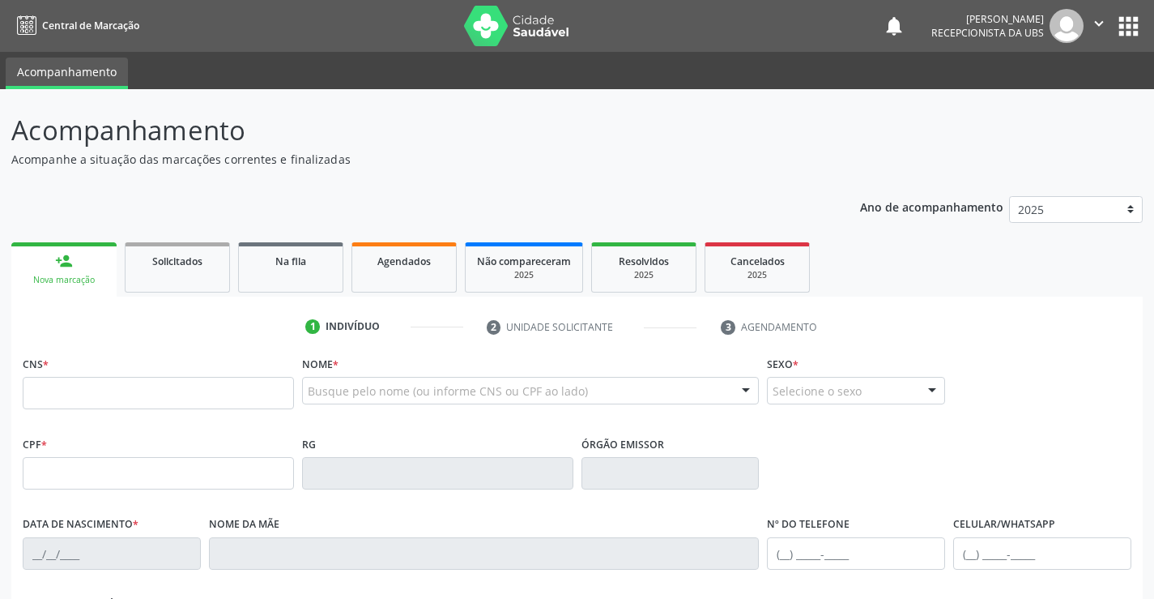
click at [57, 277] on div "Nova marcação" at bounding box center [64, 280] width 83 height 12
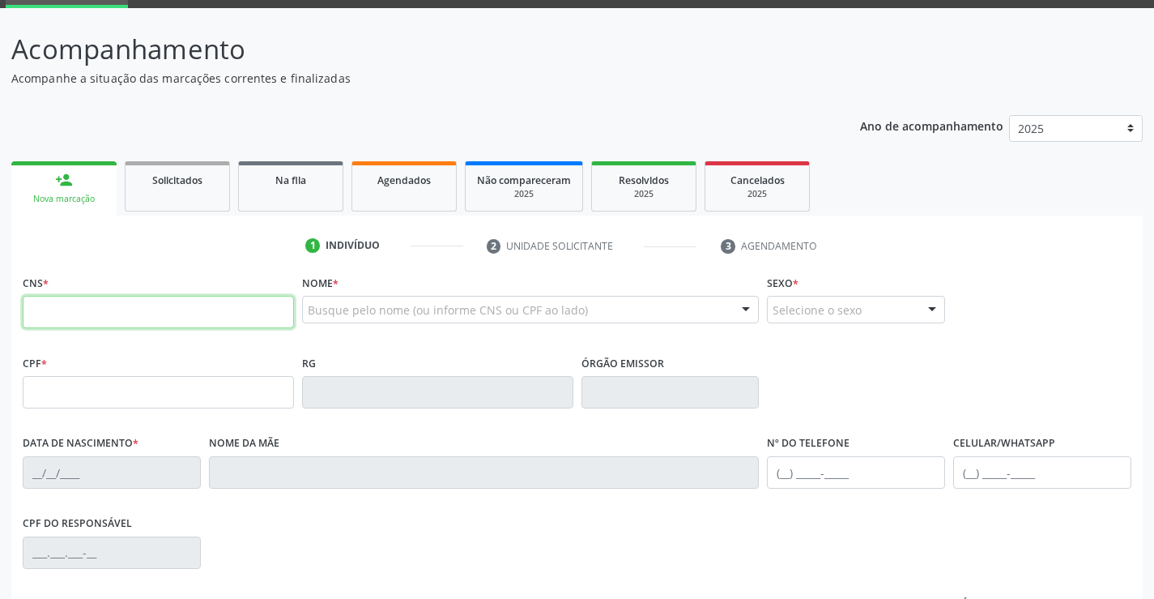
click at [101, 319] on input "text" at bounding box center [158, 312] width 271 height 32
type input "898 0048 4186 9192"
type input "131.024.404-95"
type input "08/05/1999"
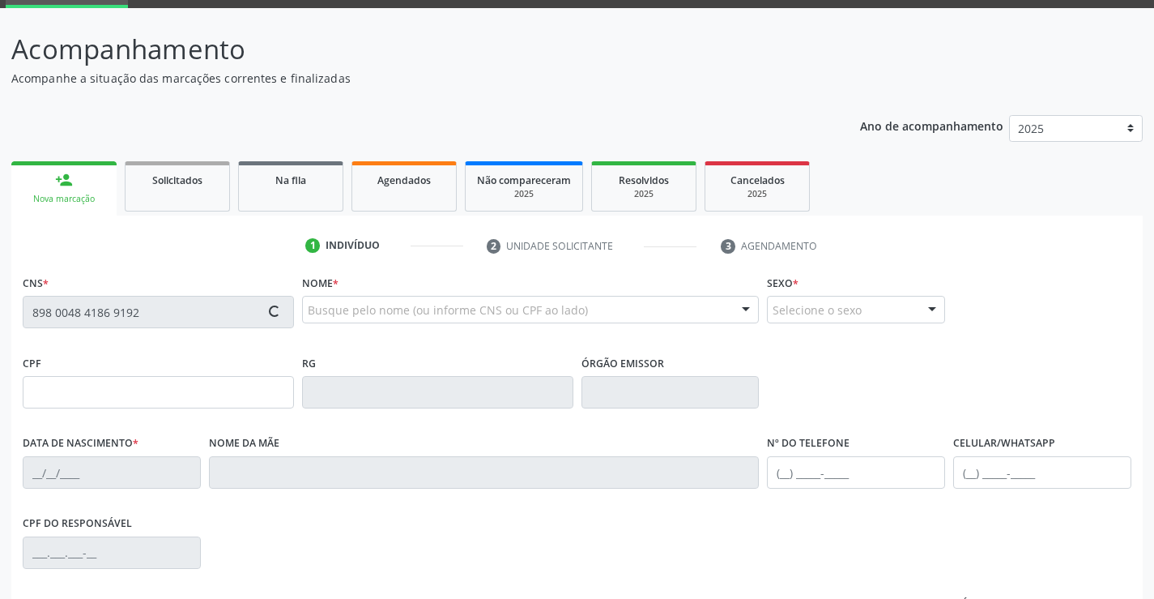
type input "Damiana da Silva Rosado"
type input "(87) 99999-9999"
type input "(87) 99954-5256"
type input "021.471.334-26"
type input "814"
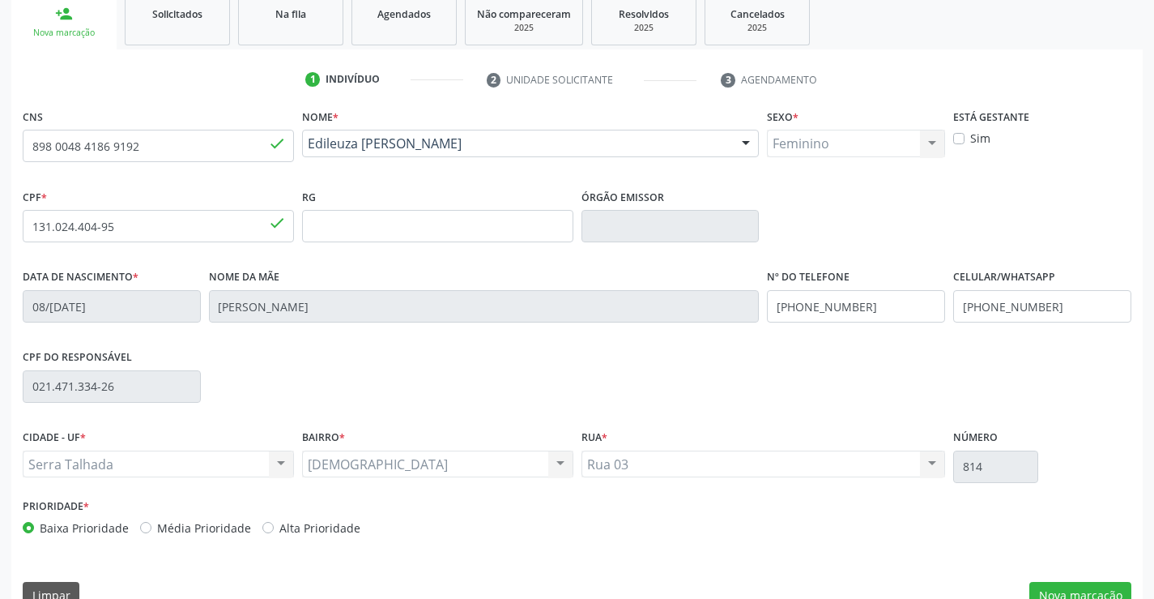
scroll to position [279, 0]
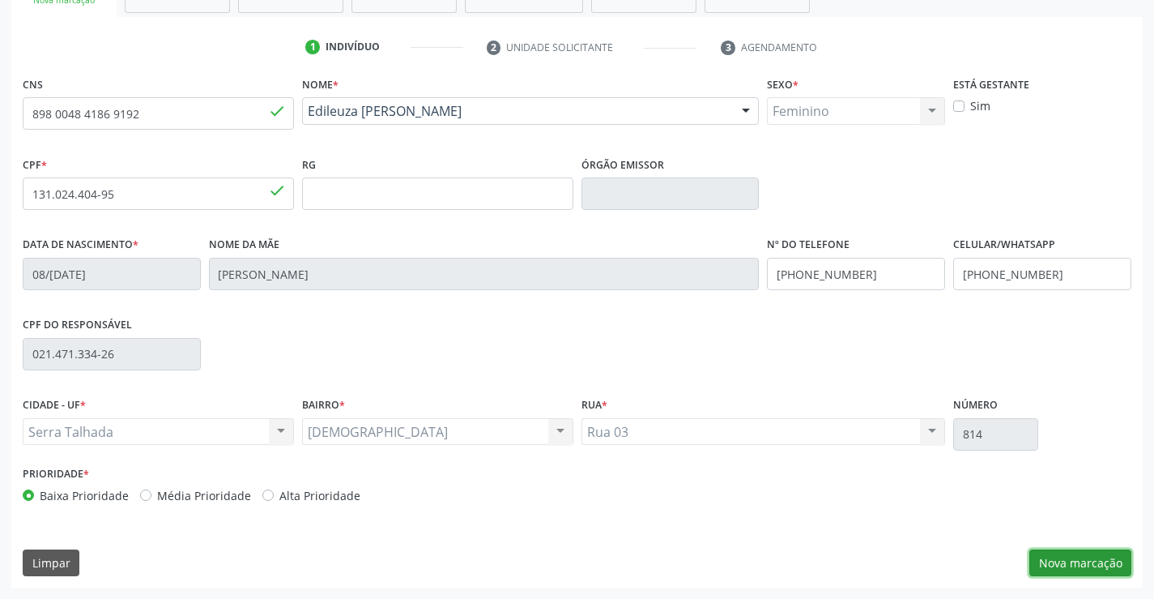
click at [1075, 565] on button "Nova marcação" at bounding box center [1081, 563] width 102 height 28
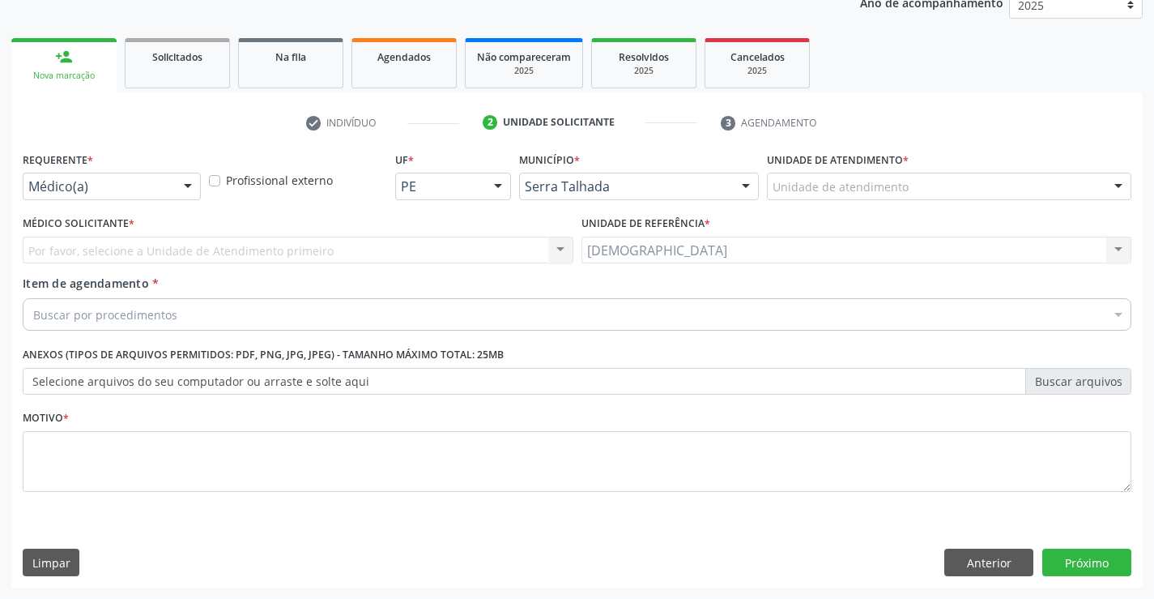
scroll to position [204, 0]
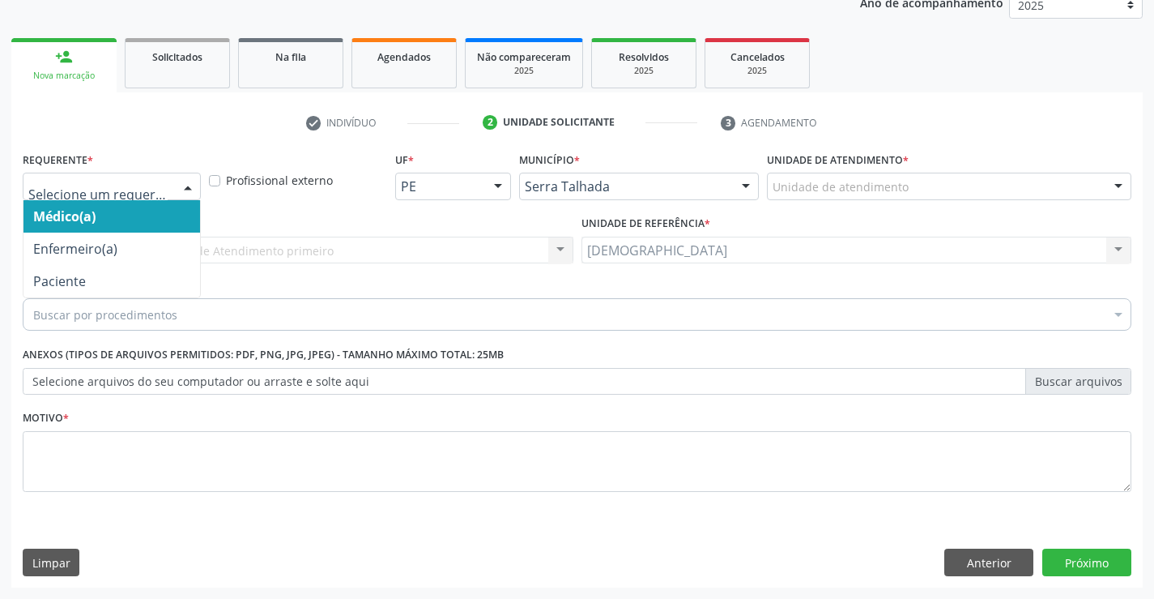
click at [184, 183] on div at bounding box center [188, 187] width 24 height 28
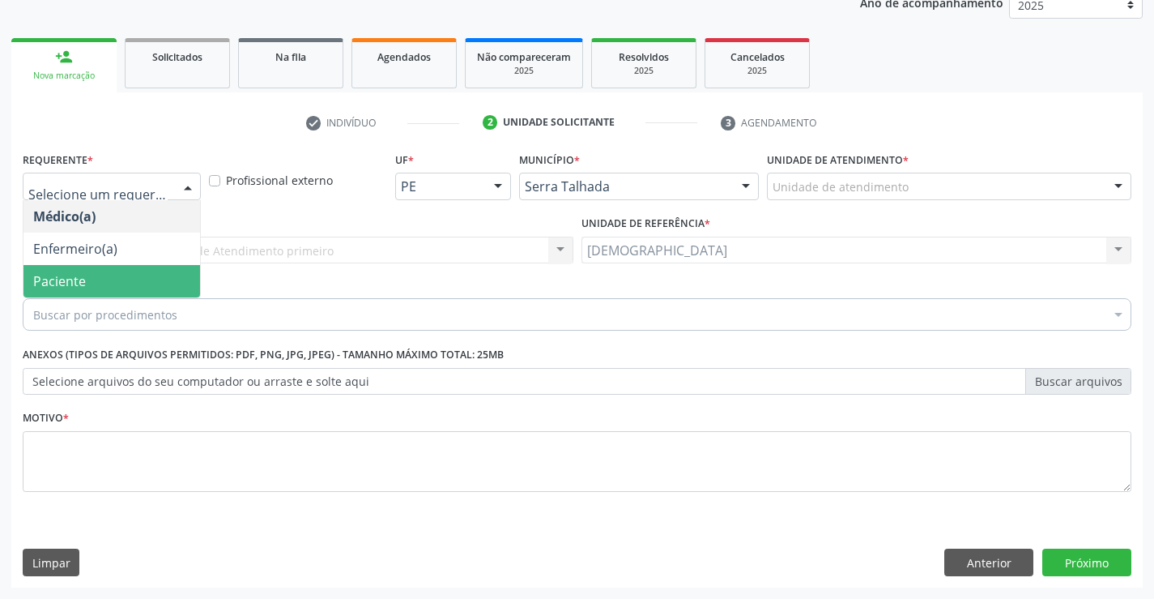
click at [124, 270] on span "Paciente" at bounding box center [111, 281] width 177 height 32
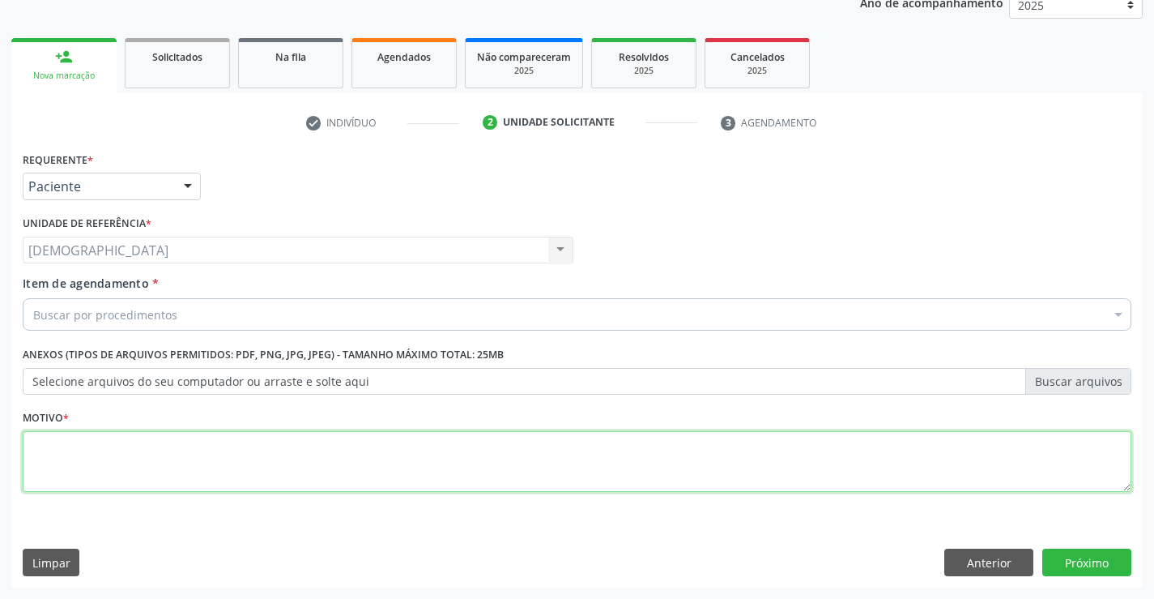
click at [86, 441] on textarea at bounding box center [577, 462] width 1109 height 62
type textarea "."
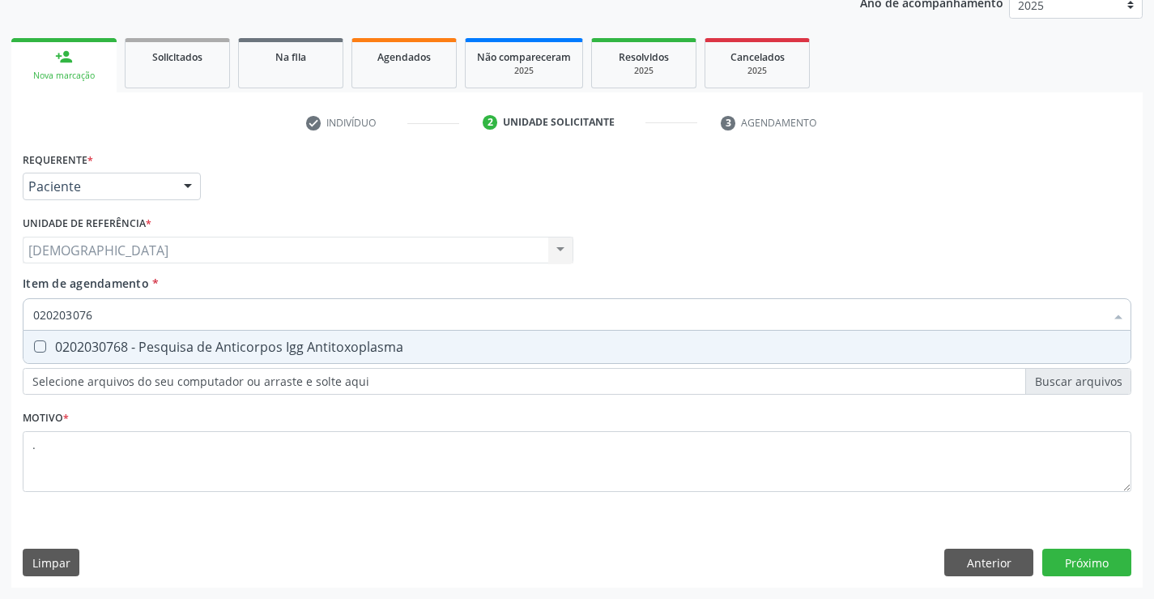
type input "0202030768"
click at [116, 345] on div "0202030768 - Pesquisa de Anticorpos Igg Antitoxoplasma" at bounding box center [577, 346] width 1088 height 13
checkbox Antitoxoplasma "true"
type input "02020307"
checkbox Antitoxoplasma "false"
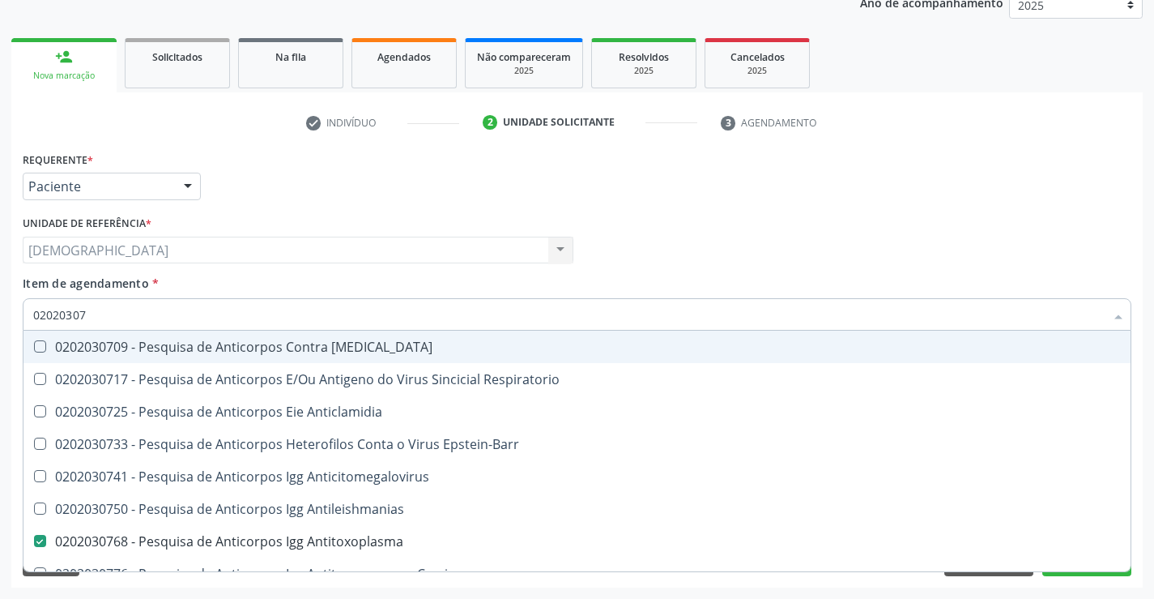
type input "0202030"
checkbox Antitoxoplasma "false"
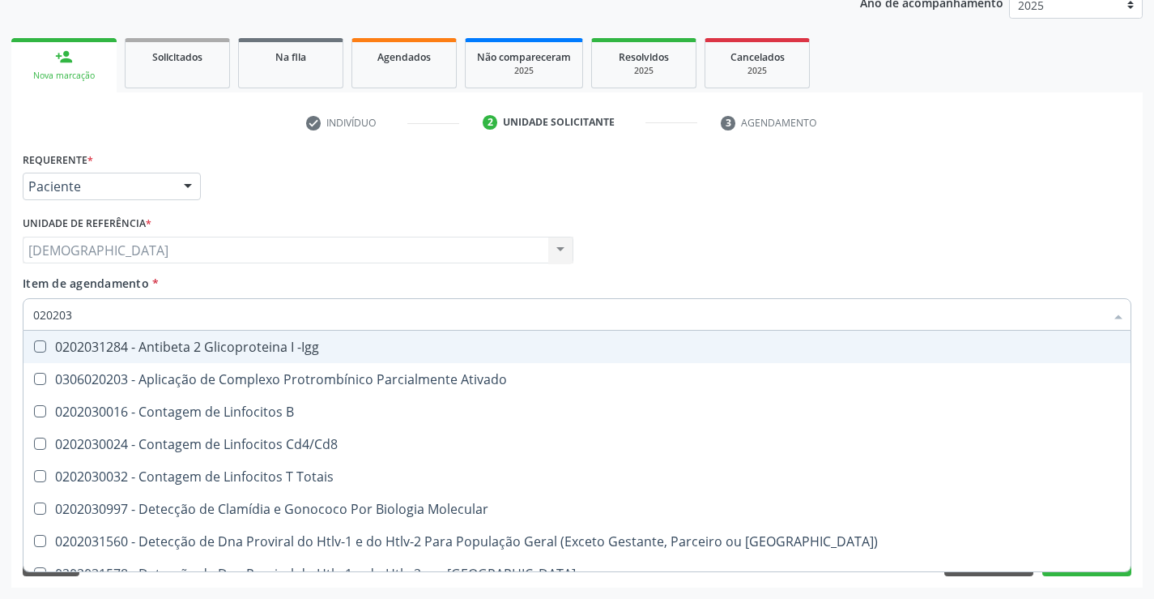
type input "02020"
checkbox Antitoxoplasma "false"
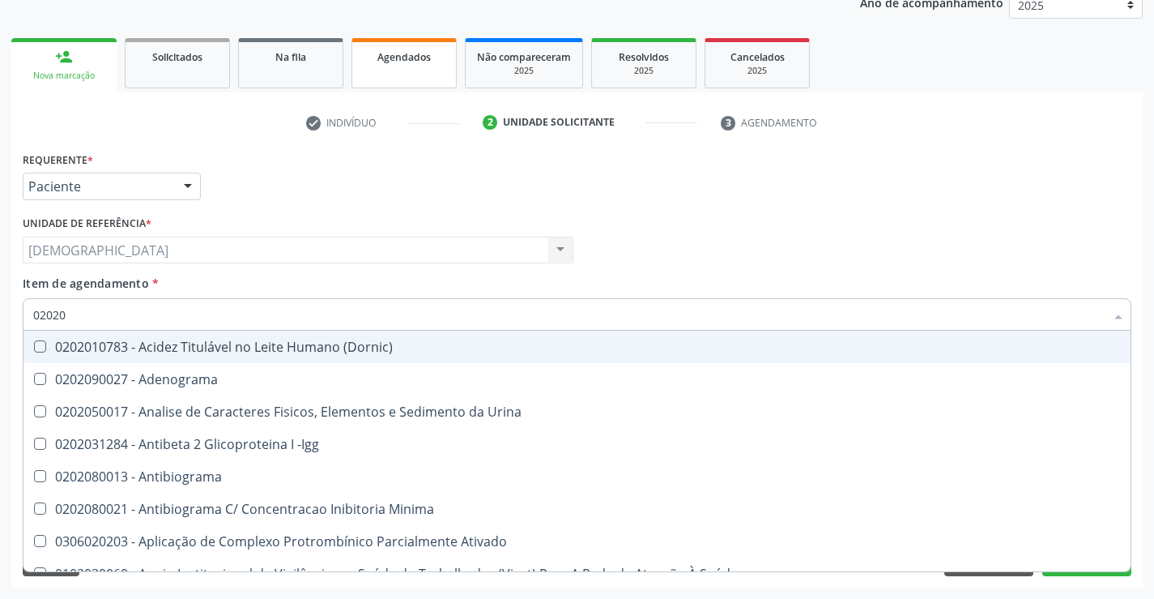
click at [442, 64] on div "Agendados" at bounding box center [404, 56] width 81 height 17
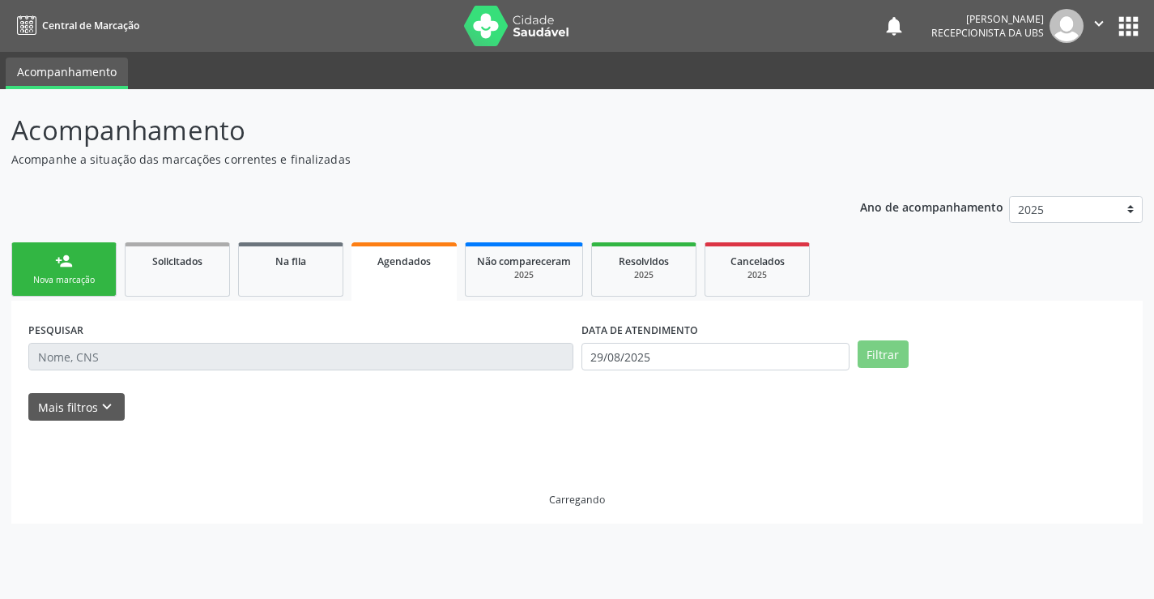
scroll to position [0, 0]
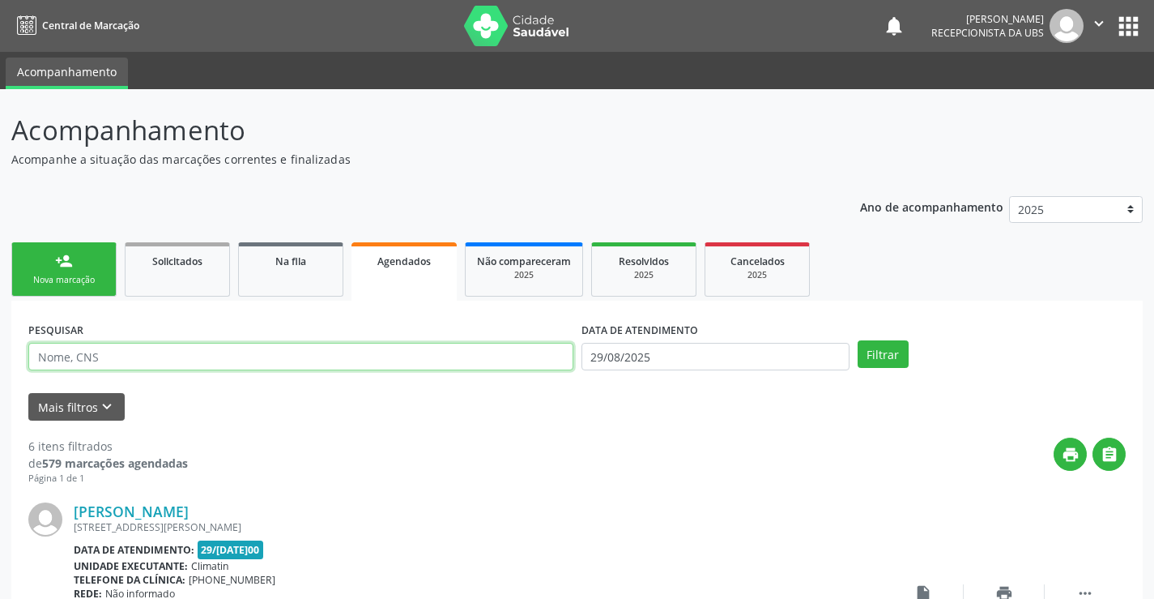
click at [406, 362] on input "text" at bounding box center [300, 357] width 545 height 28
type input "709006863587813"
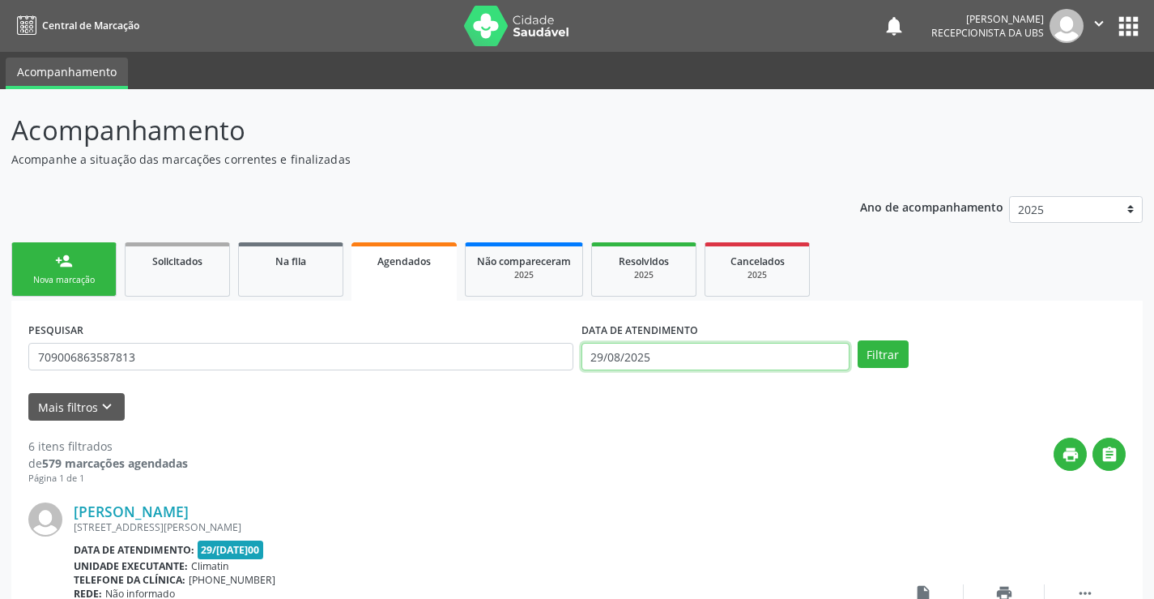
click at [715, 359] on input "29/08/2025" at bounding box center [716, 357] width 268 height 28
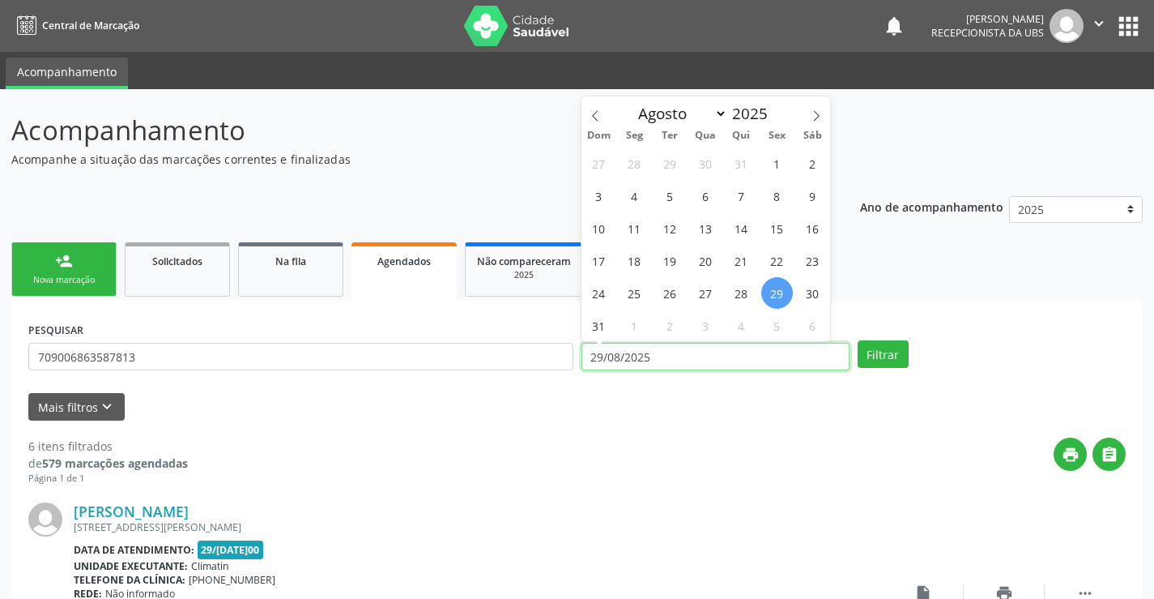
click at [715, 359] on input "29/08/2025" at bounding box center [716, 357] width 268 height 28
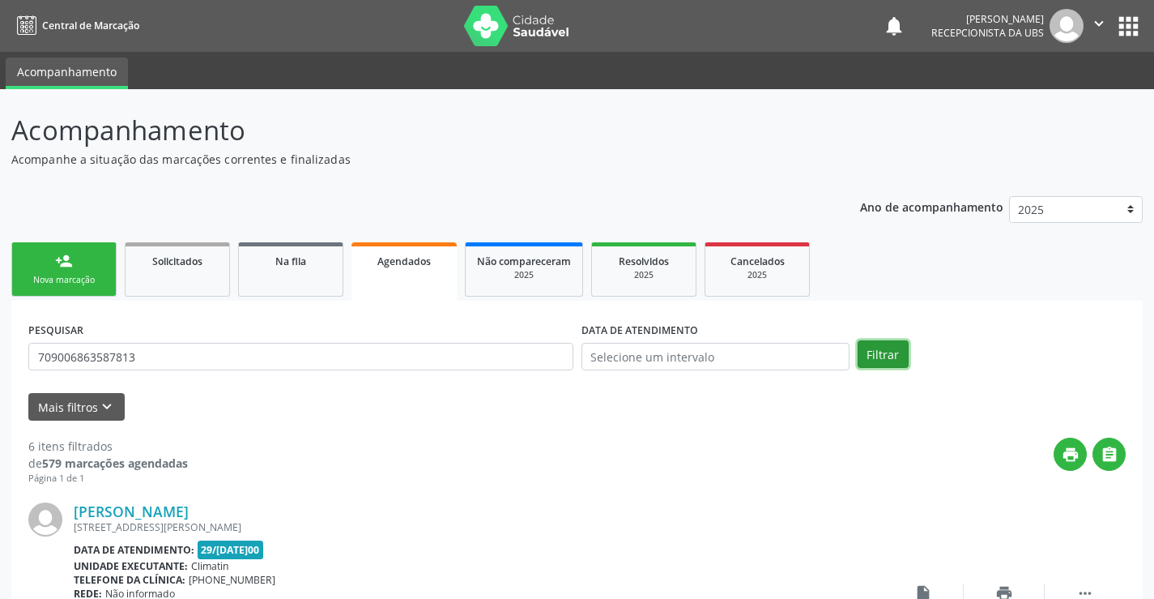
click at [879, 358] on button "Filtrar" at bounding box center [883, 354] width 51 height 28
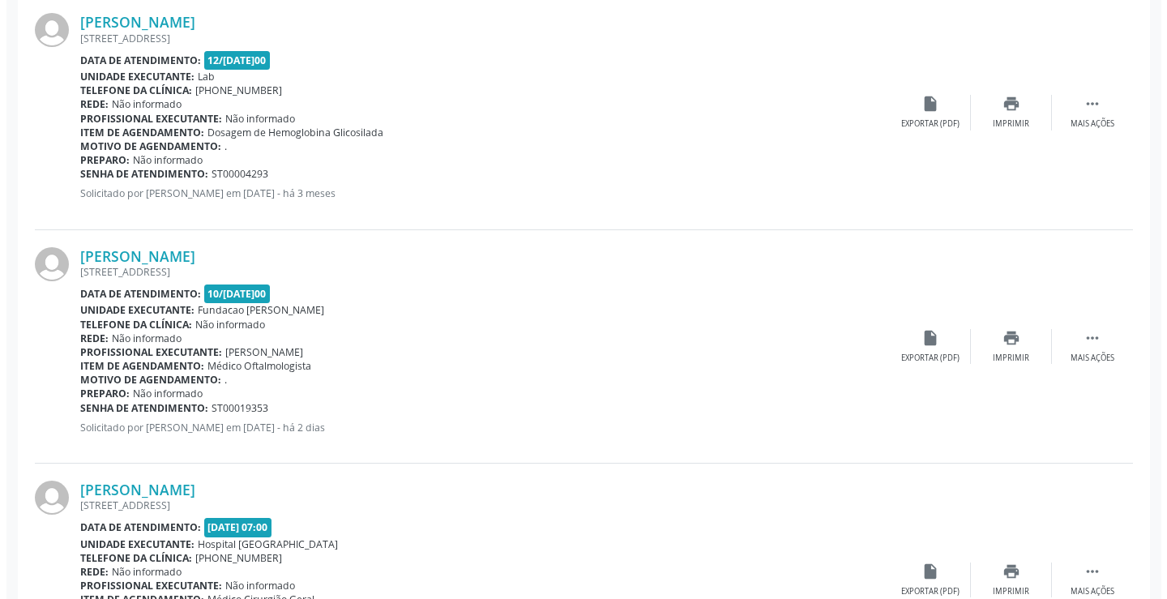
scroll to position [848, 0]
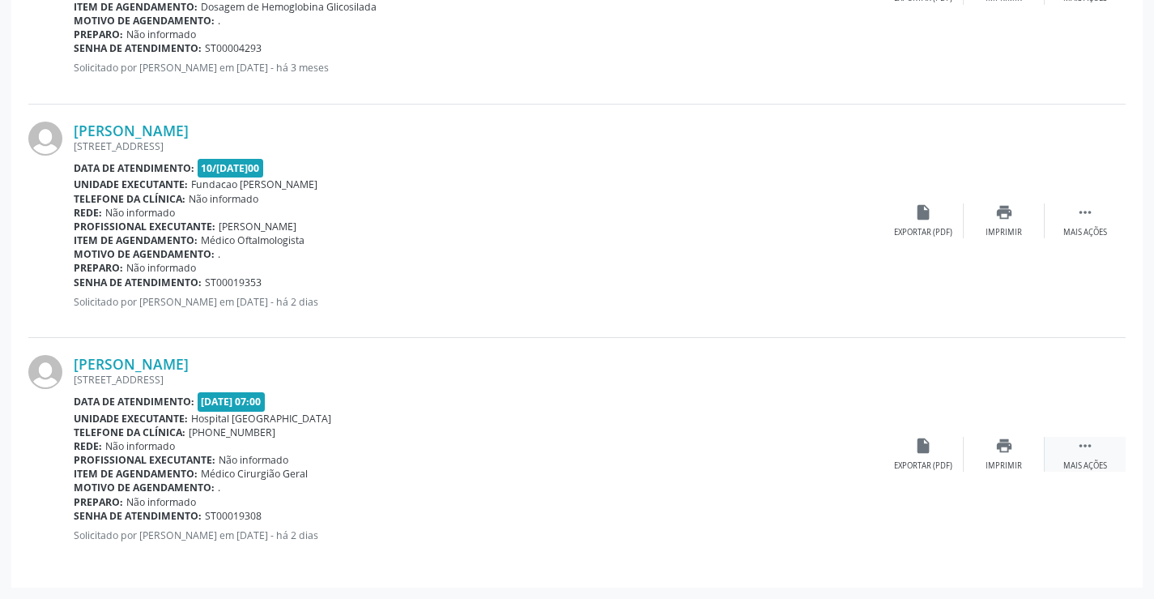
click at [1081, 457] on div " Mais ações" at bounding box center [1085, 454] width 81 height 35
click at [924, 449] on icon "cancel" at bounding box center [924, 446] width 18 height 18
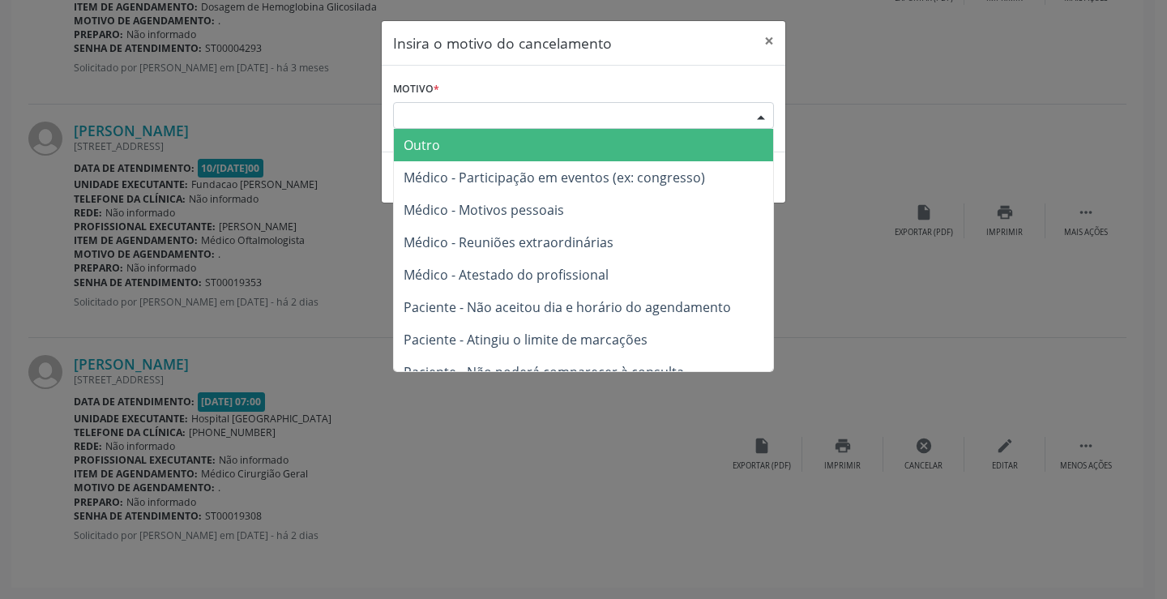
click at [417, 116] on div "Escolha o motivo" at bounding box center [583, 116] width 381 height 28
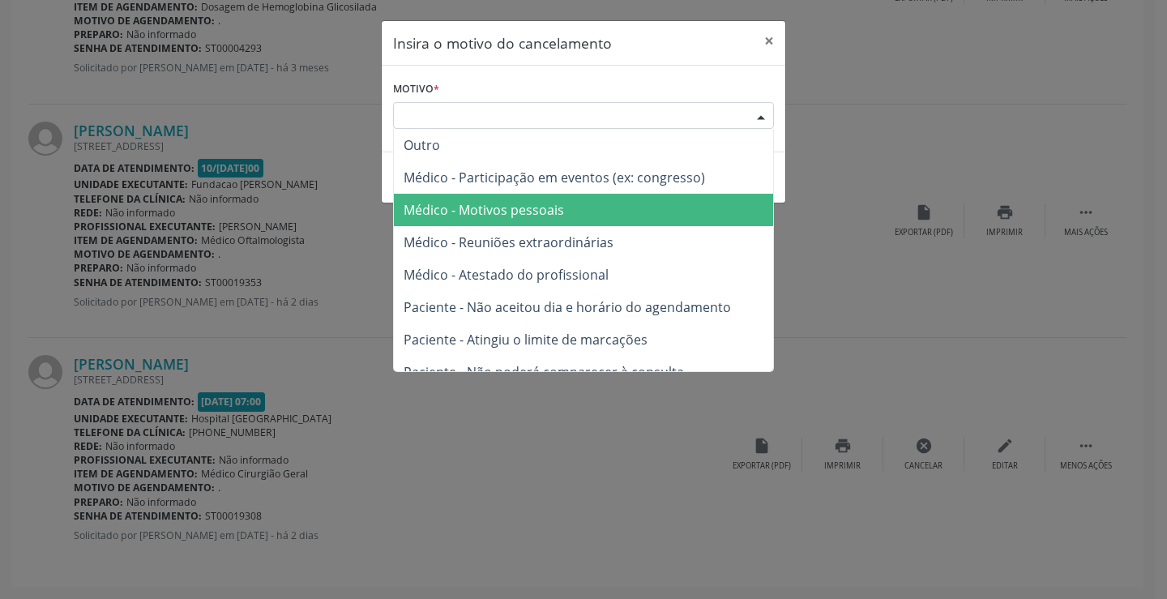
click at [452, 213] on span "Médico - Motivos pessoais" at bounding box center [483, 210] width 160 height 18
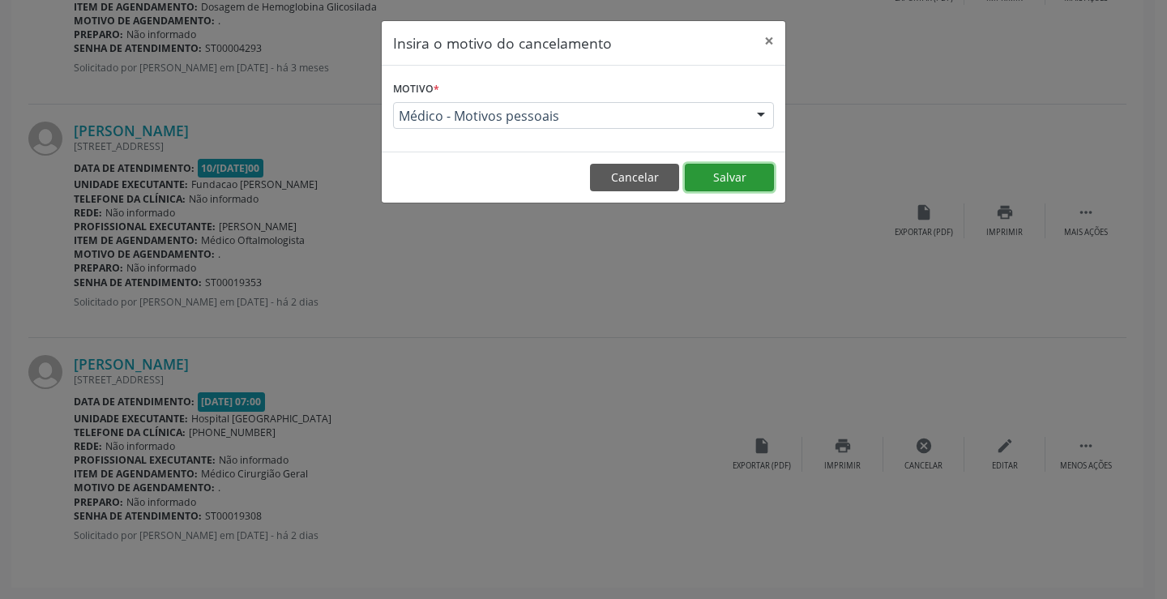
click at [730, 177] on button "Salvar" at bounding box center [729, 178] width 89 height 28
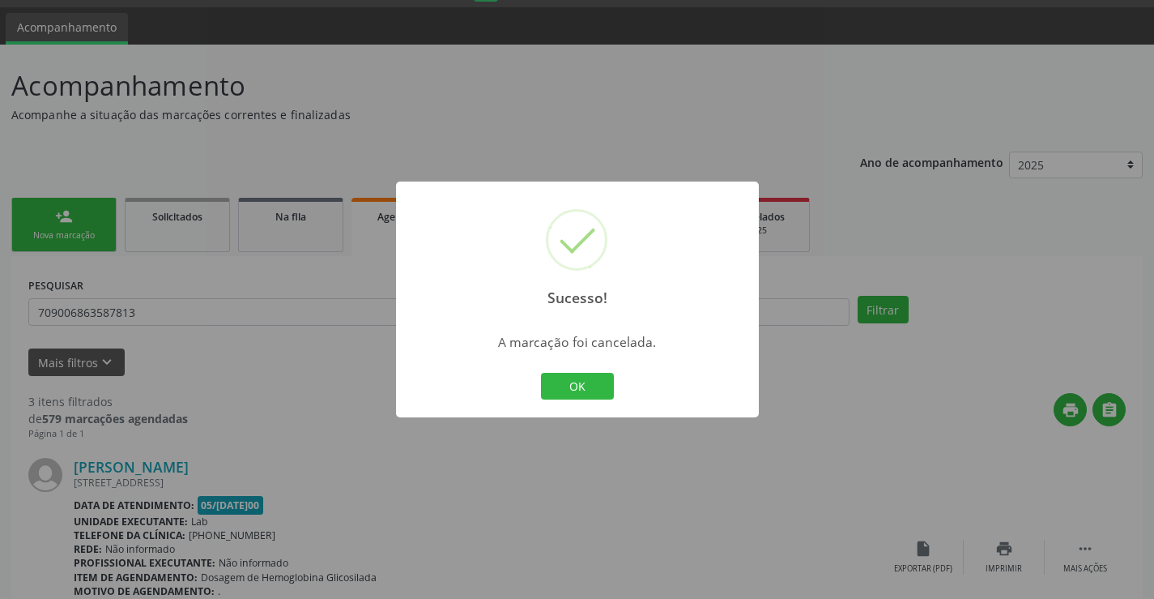
scroll to position [57, 0]
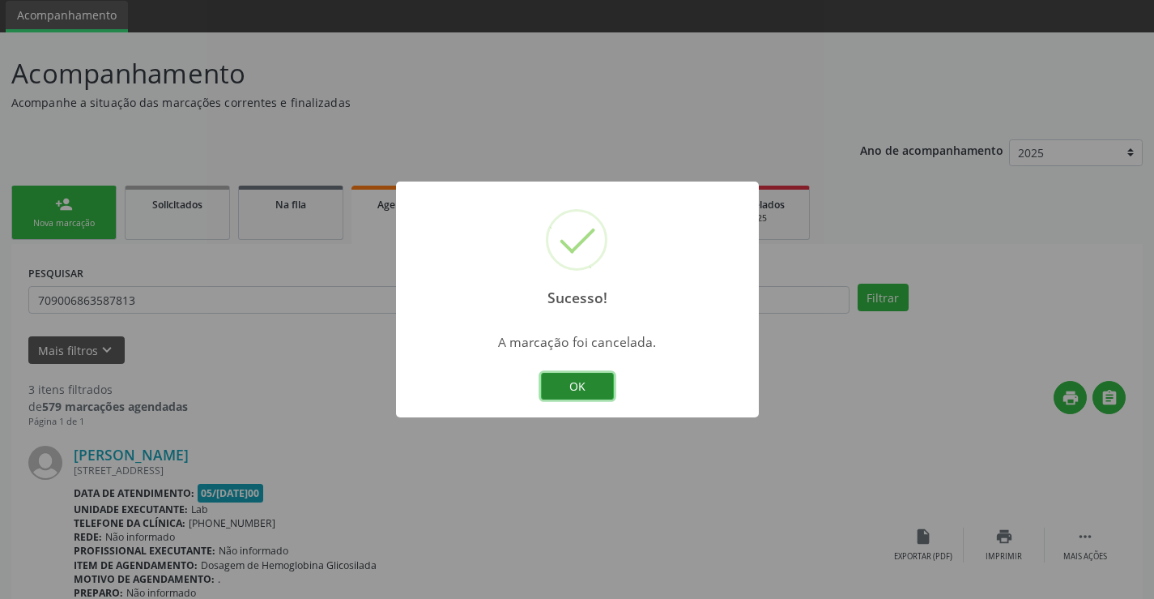
click at [591, 381] on button "OK" at bounding box center [577, 387] width 73 height 28
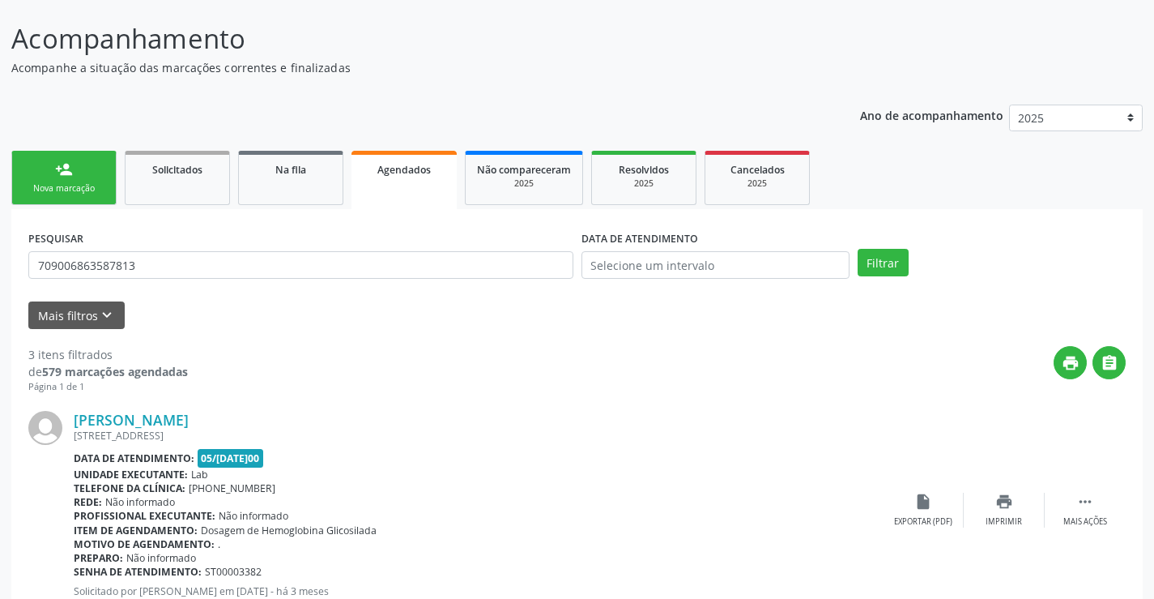
scroll to position [90, 0]
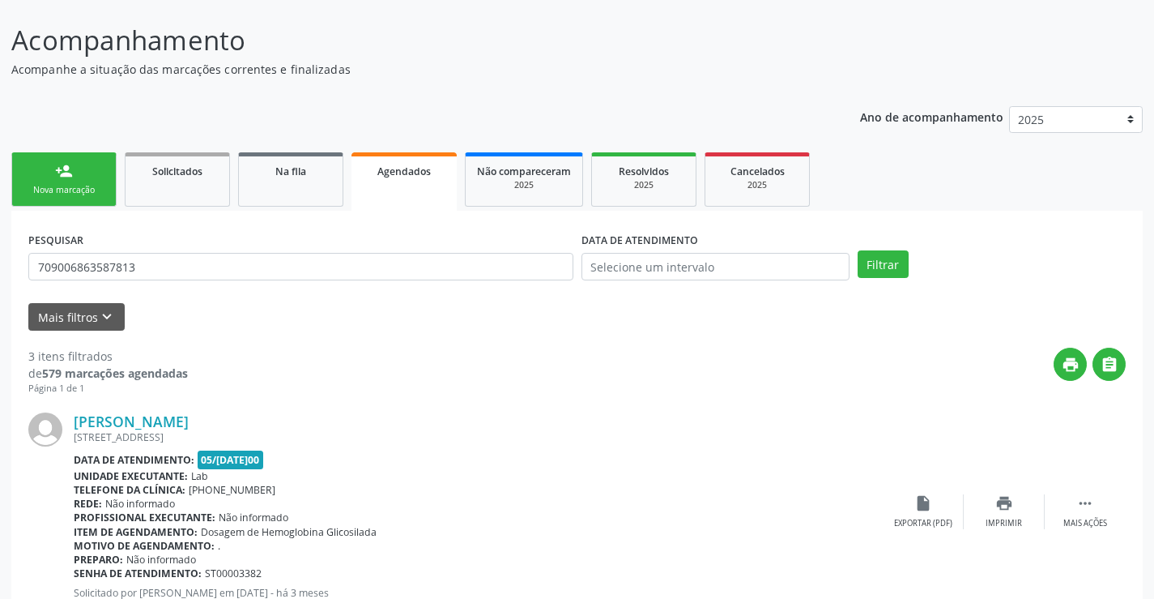
click at [53, 188] on div "Nova marcação" at bounding box center [63, 190] width 81 height 12
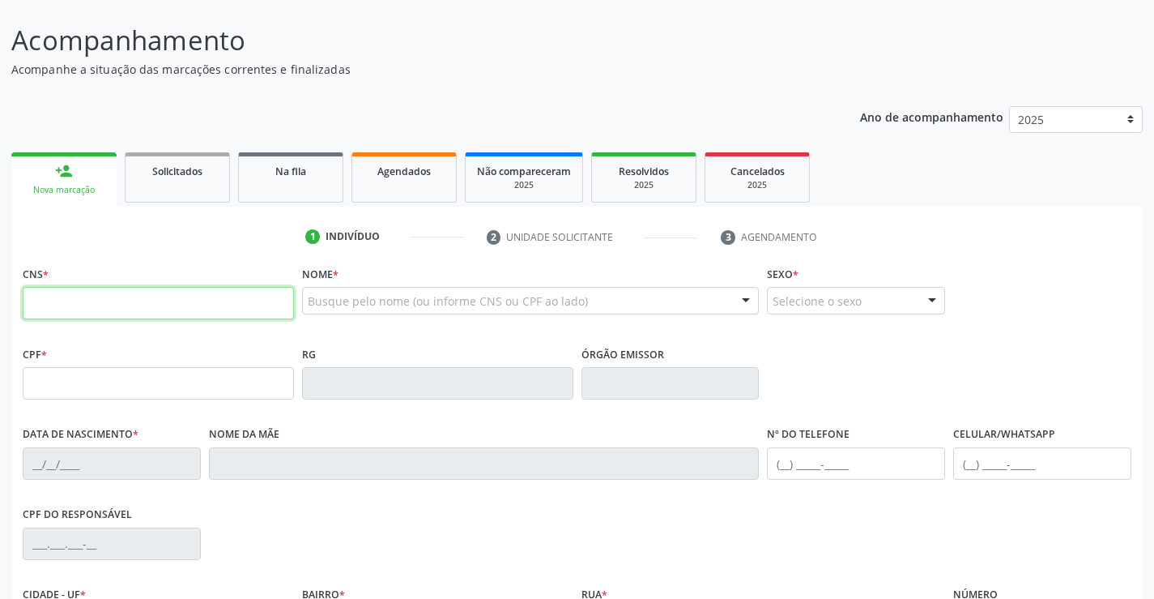
click at [75, 312] on input "text" at bounding box center [158, 303] width 271 height 32
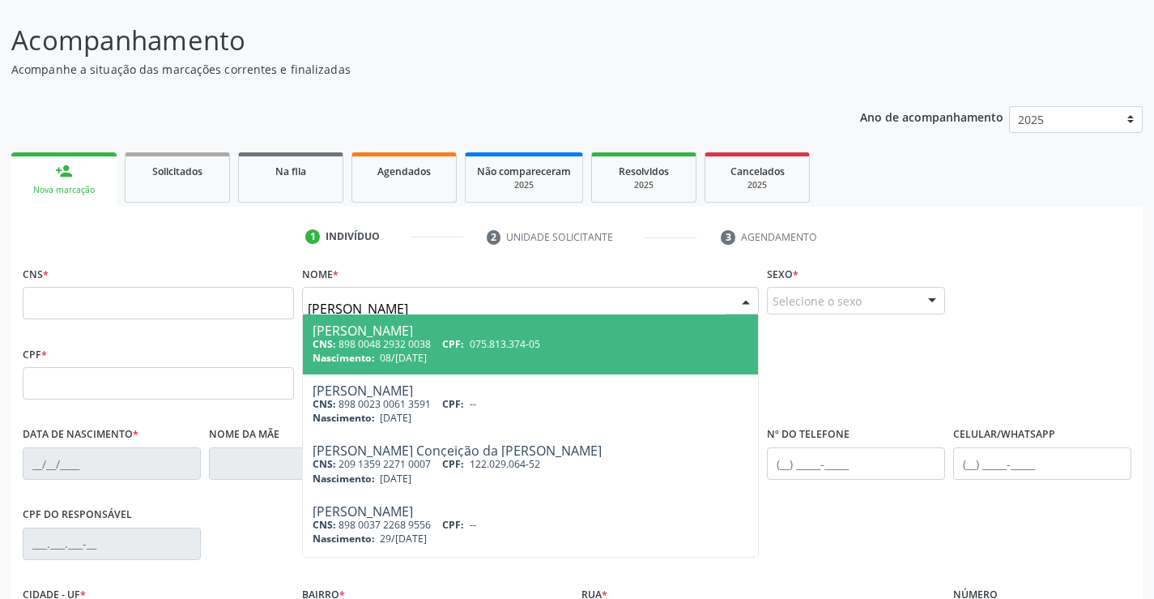
click at [396, 307] on input "MARIA DE LOUDES" at bounding box center [517, 308] width 419 height 32
click at [489, 305] on input "MARIA DE LOURDES" at bounding box center [517, 308] width 419 height 32
type input "MARIA DE LOURDES GOMES CAVALCANTE"
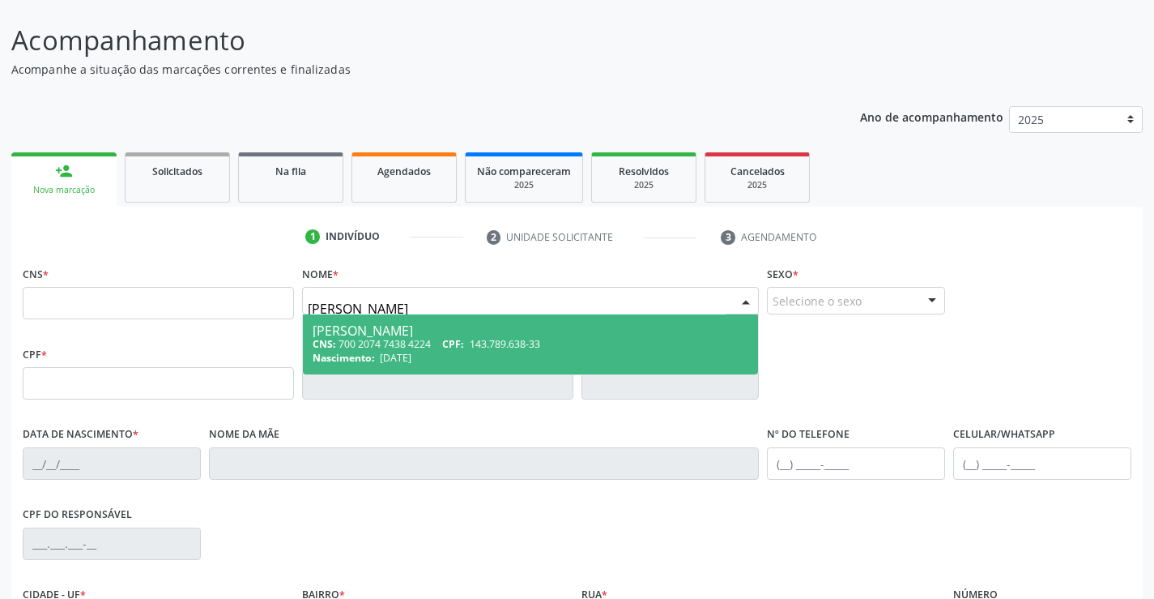
click at [461, 343] on span "CPF:" at bounding box center [453, 344] width 22 height 14
type input "700 2074 7438 4224"
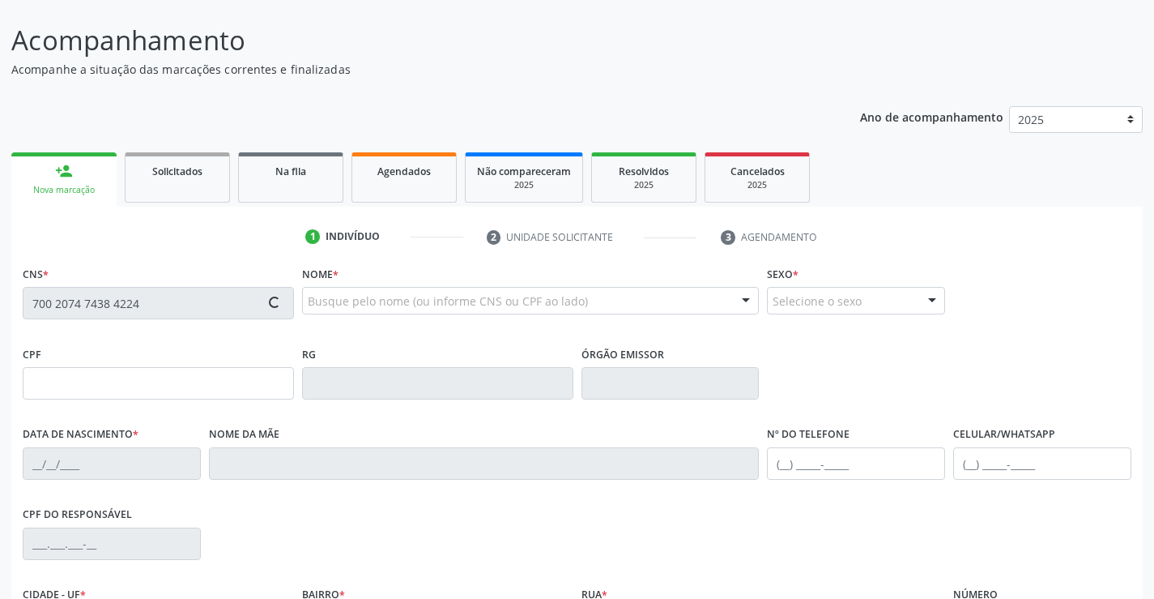
type input "143.789.638-33"
type input "28/11/1965"
type input "Maria Marlene Gomes Cavalcante"
type input "(87) 99620-6003"
type input "1074"
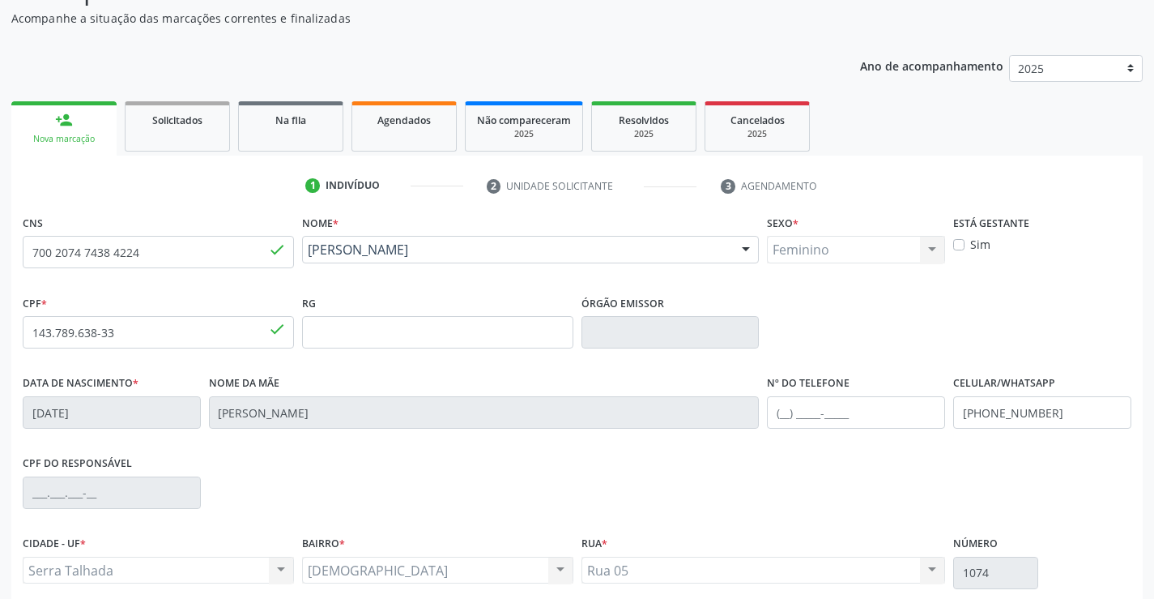
scroll to position [279, 0]
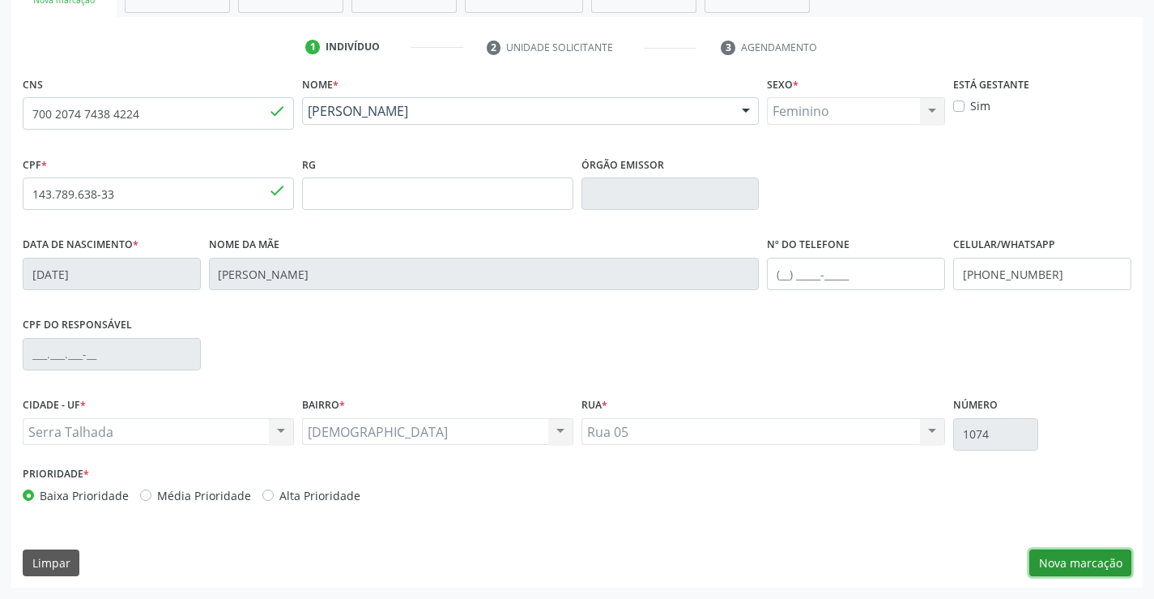
click at [1069, 559] on button "Nova marcação" at bounding box center [1081, 563] width 102 height 28
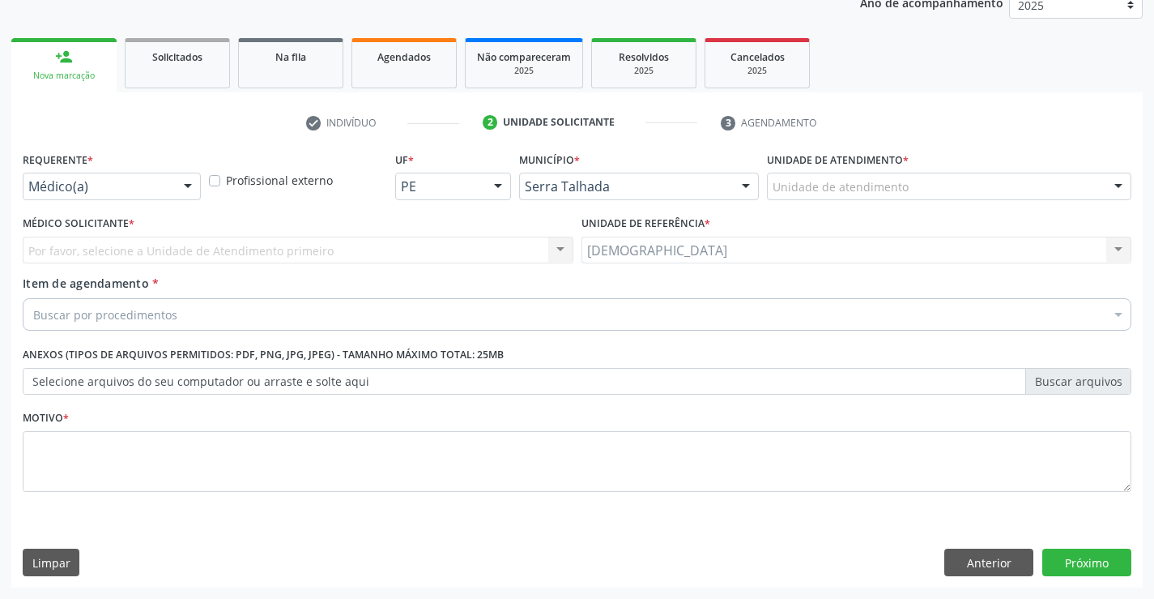
scroll to position [204, 0]
click at [181, 186] on div at bounding box center [188, 187] width 24 height 28
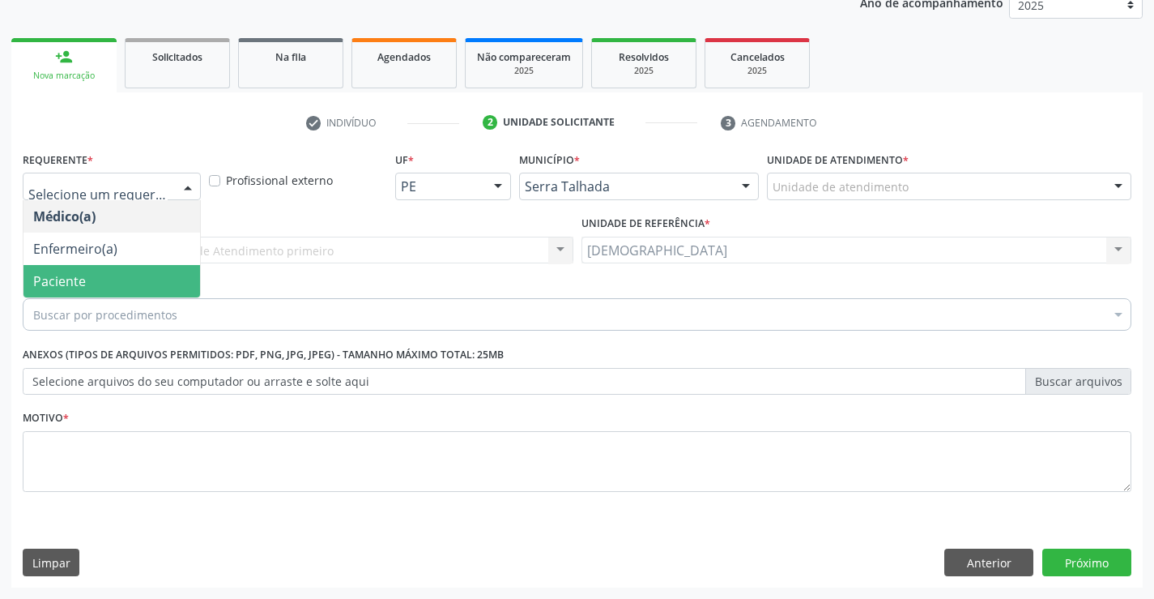
click at [156, 286] on span "Paciente" at bounding box center [111, 281] width 177 height 32
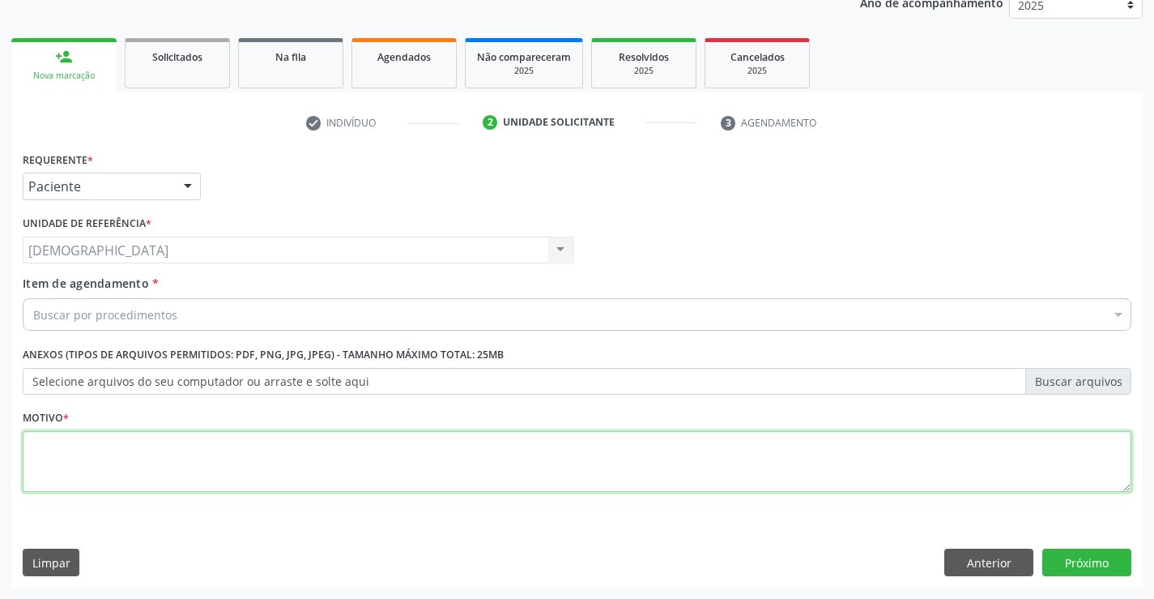
click at [130, 455] on textarea at bounding box center [577, 462] width 1109 height 62
type textarea "."
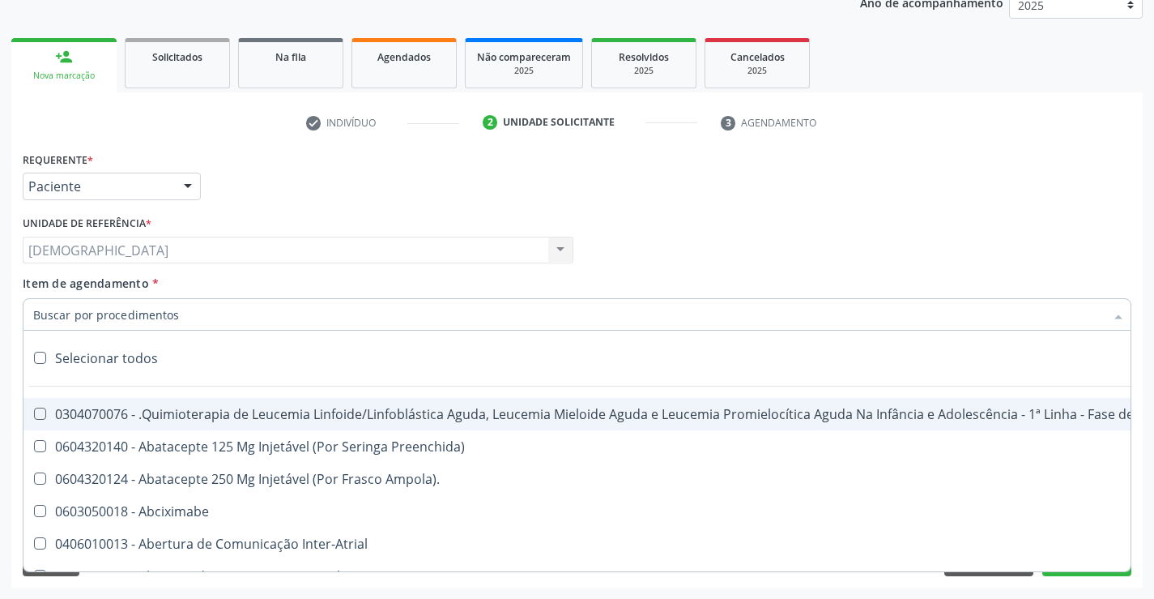
click at [194, 314] on div at bounding box center [577, 314] width 1109 height 32
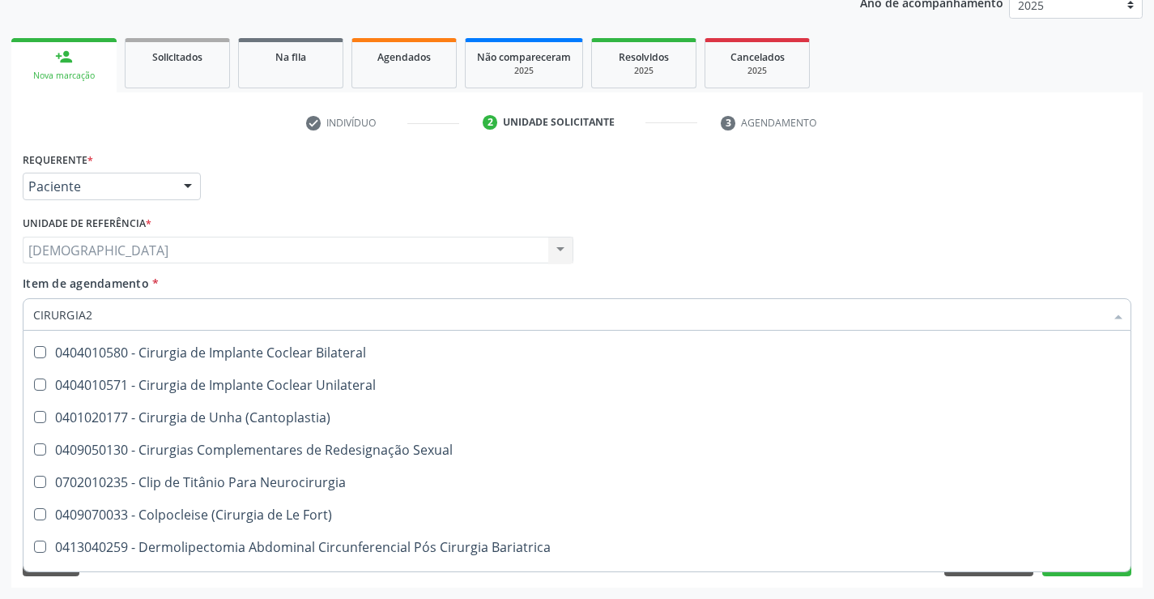
scroll to position [0, 0]
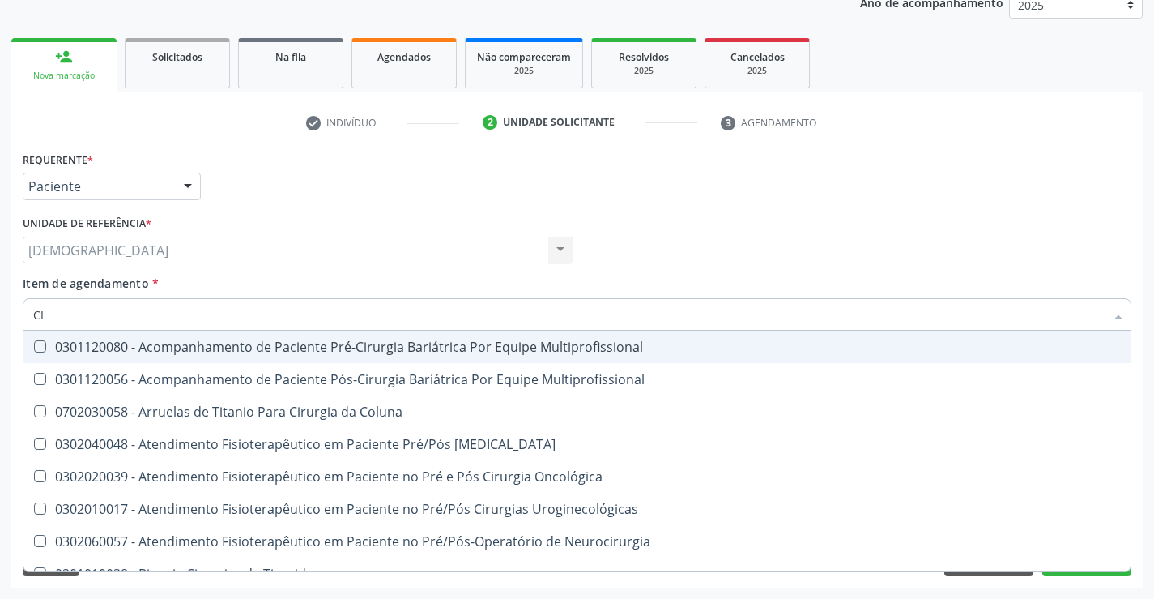
type input "C"
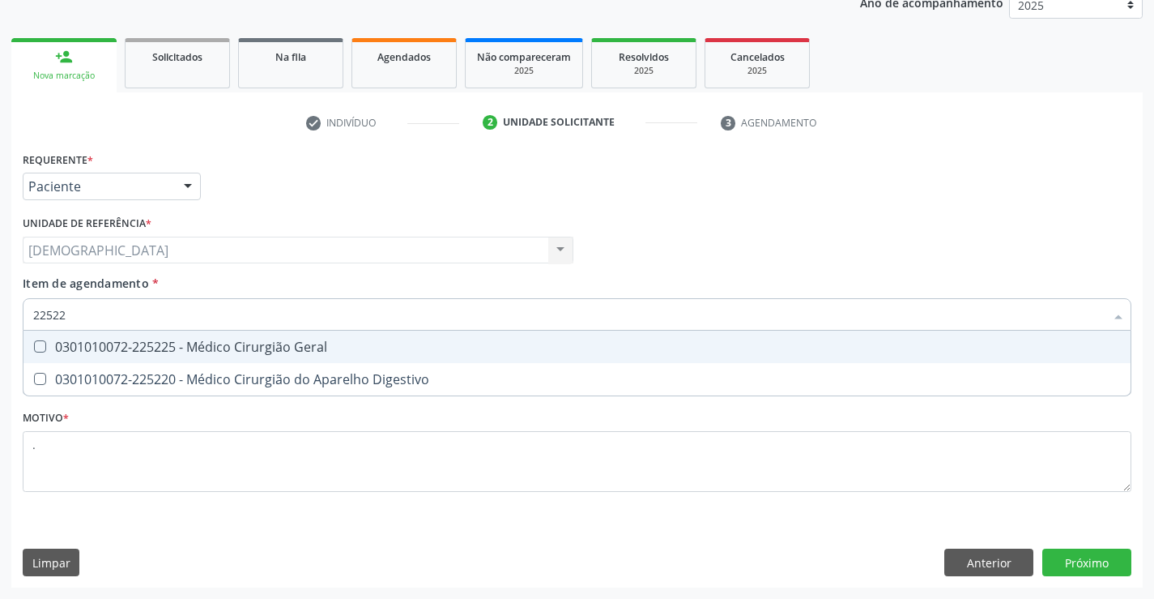
type input "225225"
click at [577, 349] on div "0301010072-225225 - Médico Cirurgião Geral" at bounding box center [577, 346] width 1088 height 13
checkbox Geral "true"
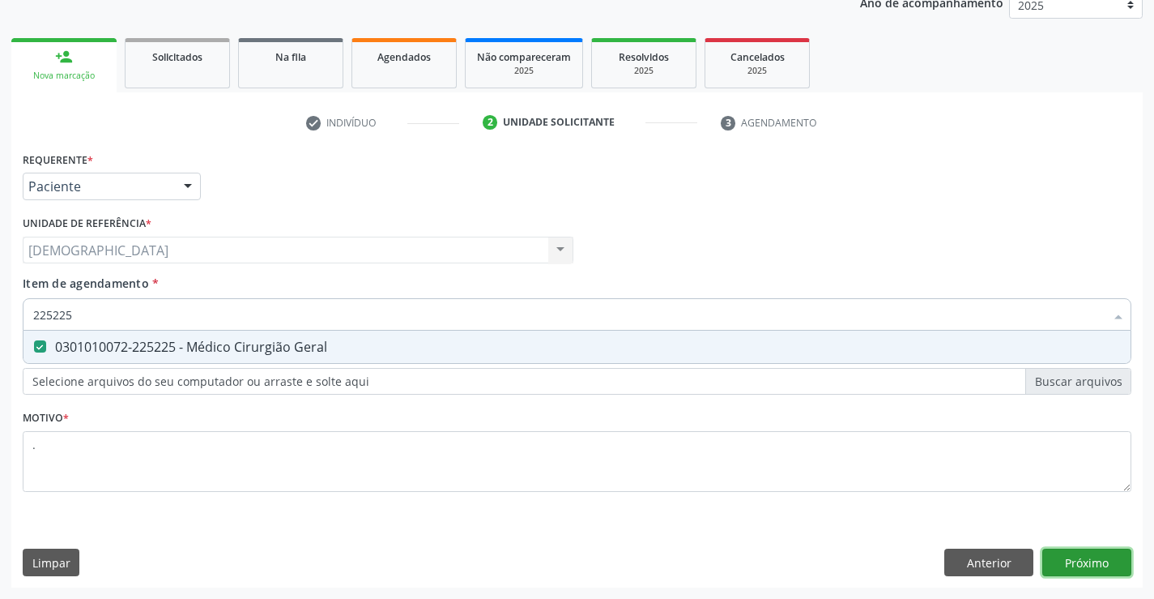
click at [1085, 560] on div "Requerente * Paciente Médico(a) Enfermeiro(a) Paciente Nenhum resultado encontr…" at bounding box center [577, 367] width 1132 height 440
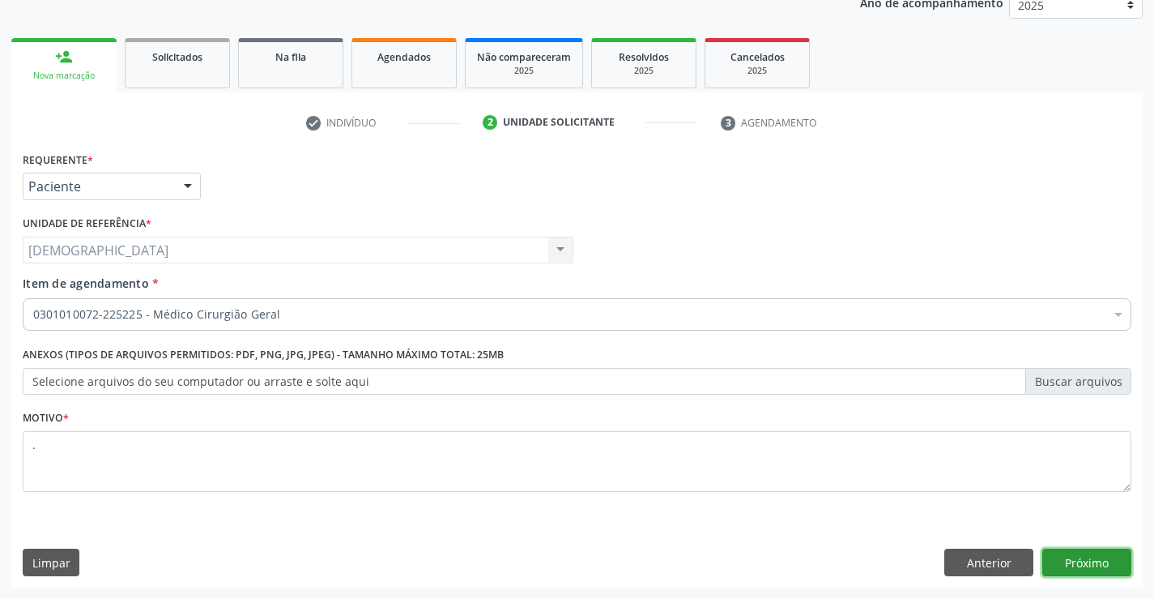
click at [1073, 561] on button "Próximo" at bounding box center [1087, 562] width 89 height 28
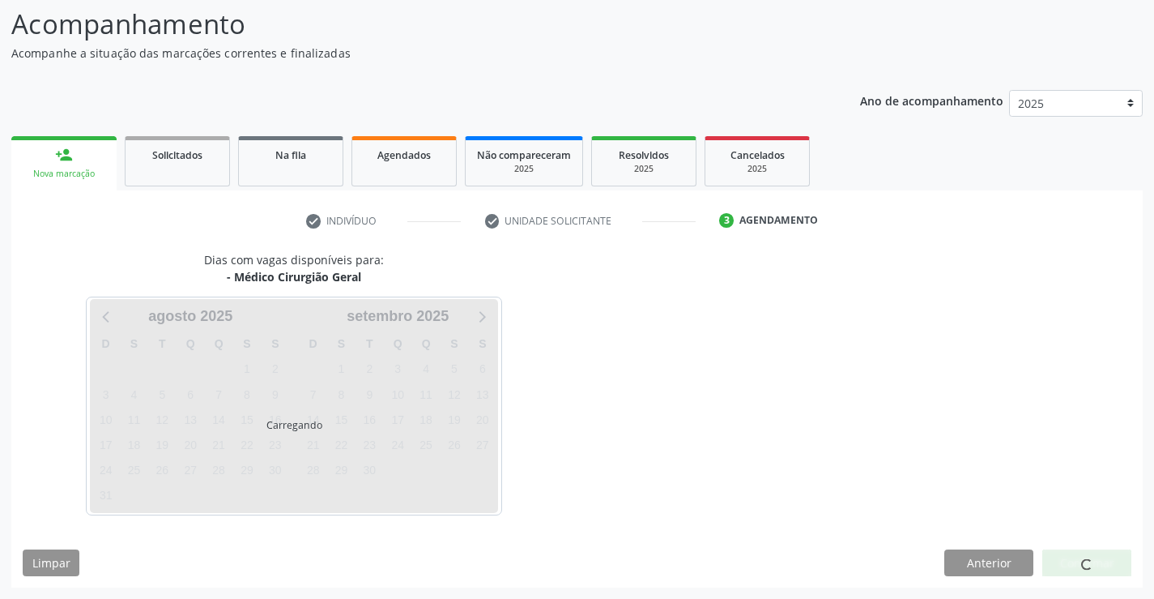
scroll to position [106, 0]
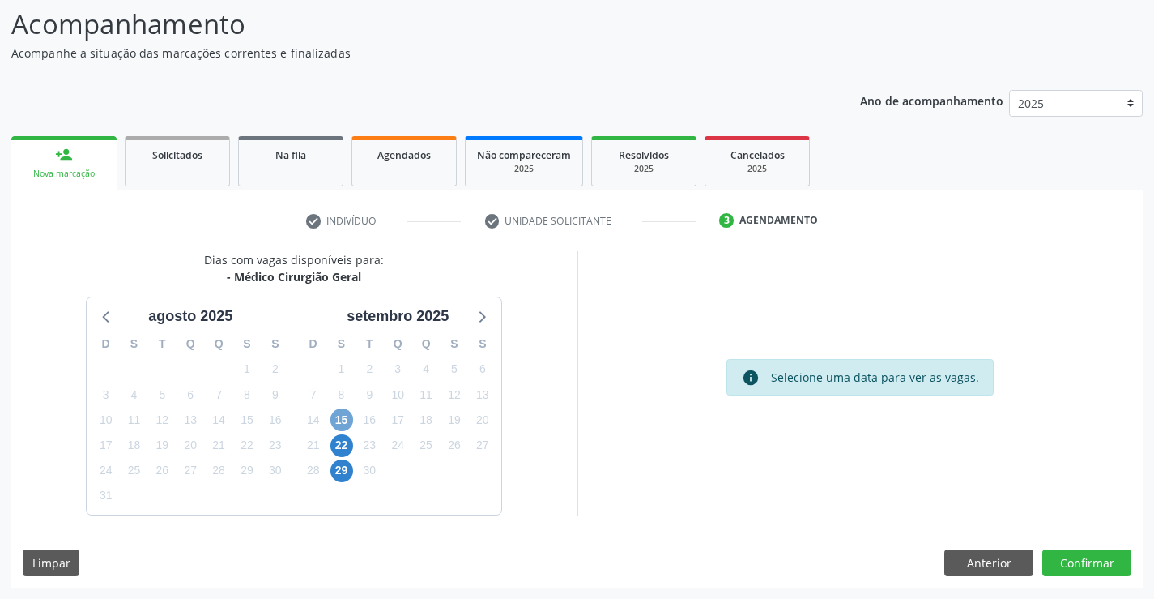
click at [334, 424] on span "15" at bounding box center [342, 419] width 23 height 23
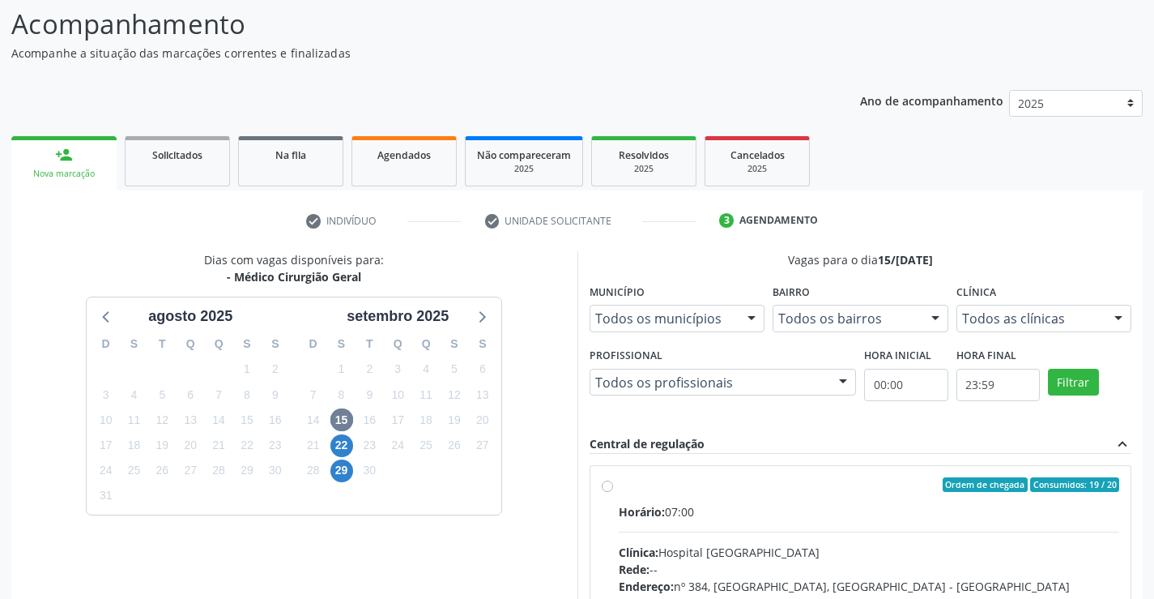
click at [624, 488] on div "Ordem de chegada Consumidos: 19 / 20" at bounding box center [869, 484] width 501 height 15
click at [613, 488] on input "Ordem de chegada Consumidos: 19 / 20 Horário: 07:00 Clínica: Hospital Sao Franc…" at bounding box center [607, 484] width 11 height 15
radio input "true"
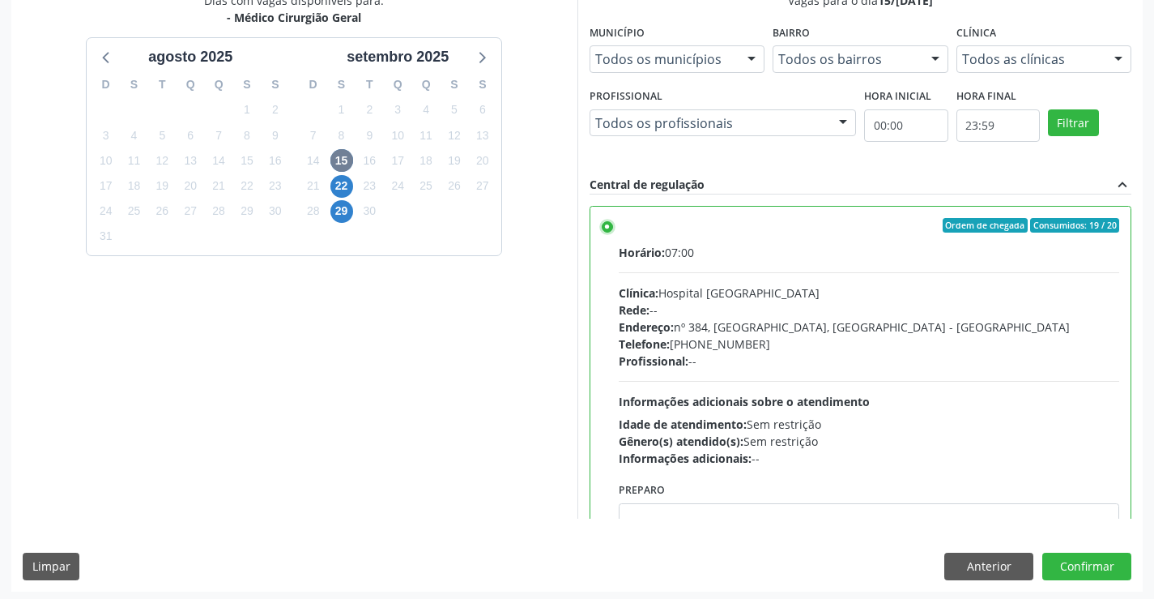
scroll to position [369, 0]
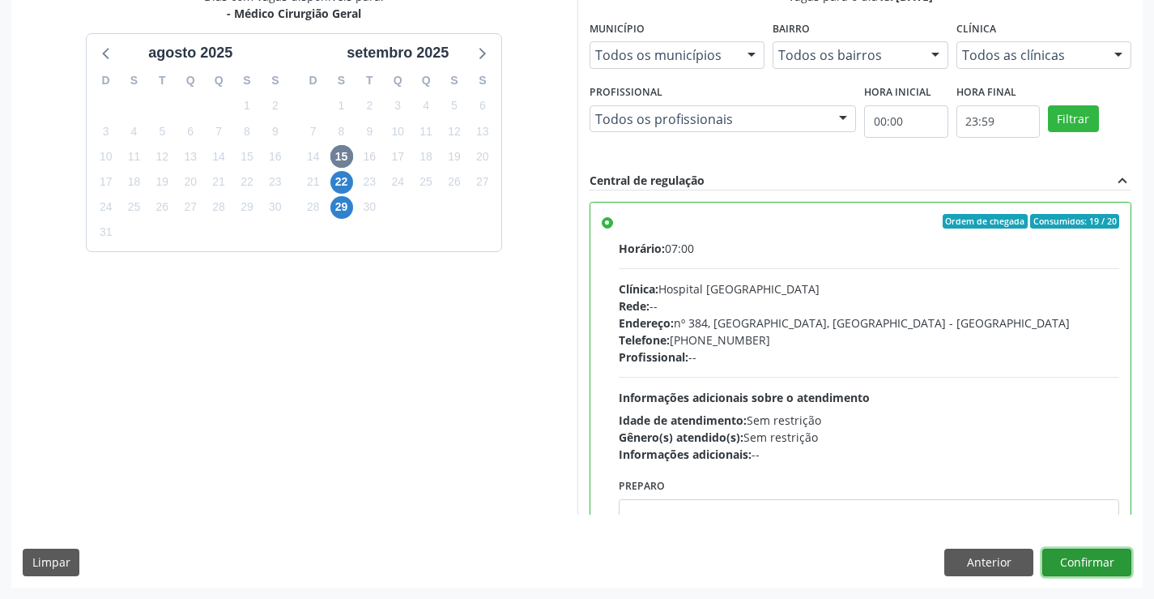
click at [1114, 564] on button "Confirmar" at bounding box center [1087, 562] width 89 height 28
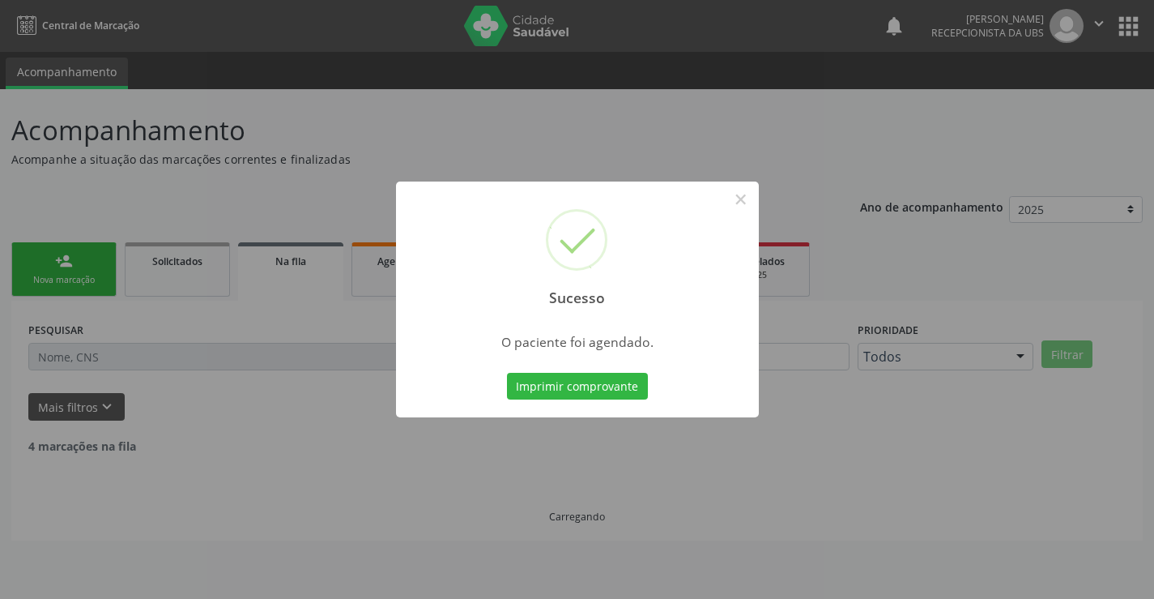
scroll to position [0, 0]
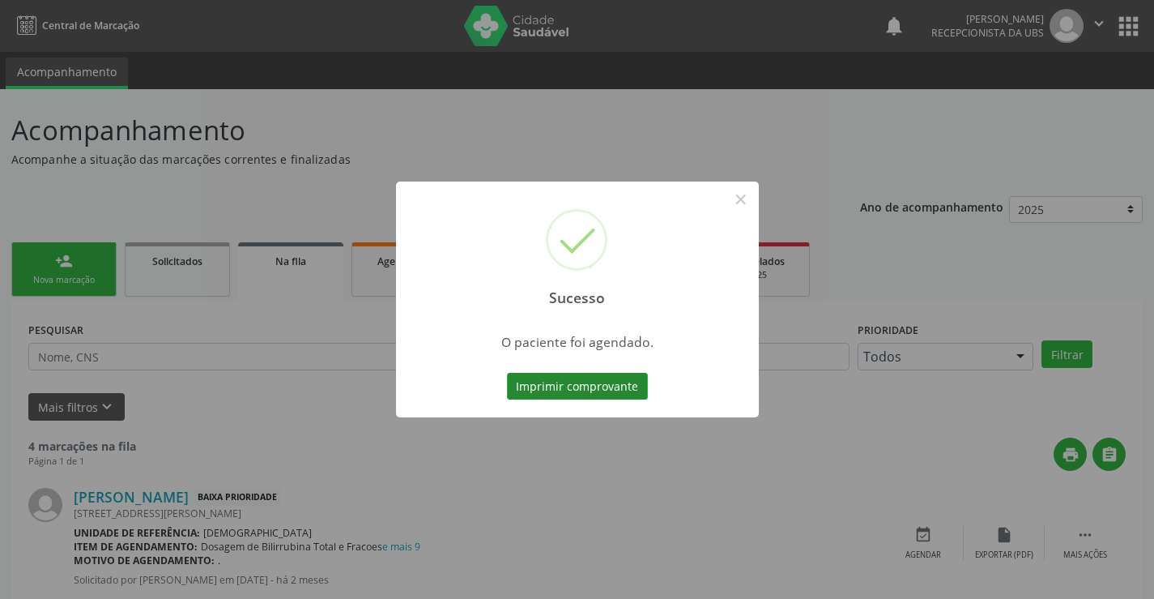
click at [565, 394] on button "Imprimir comprovante" at bounding box center [577, 387] width 141 height 28
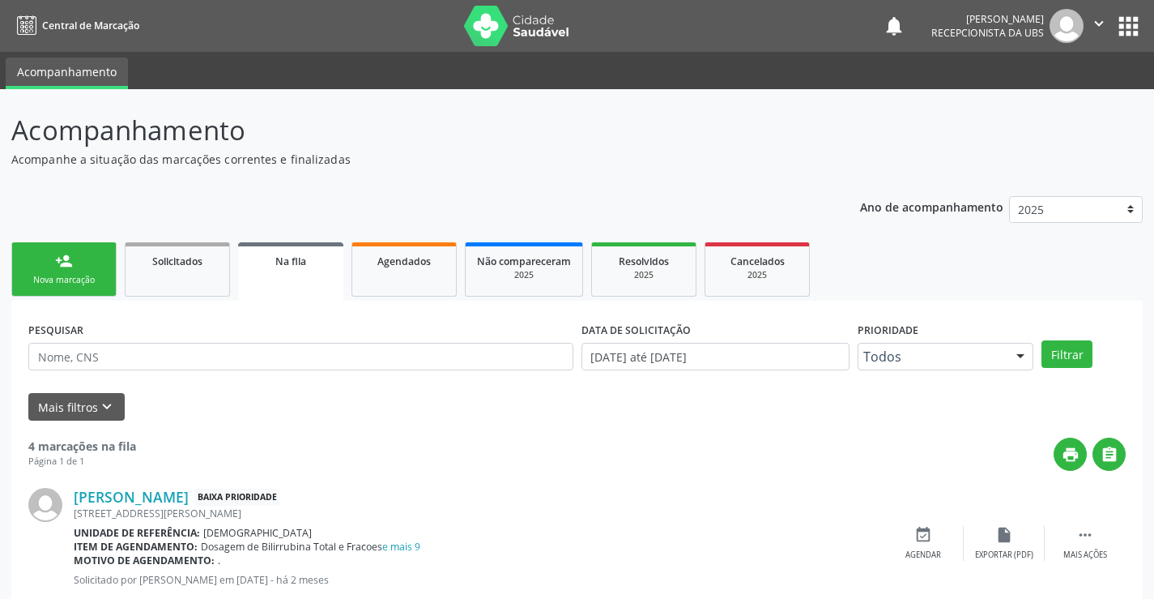
click at [85, 283] on div "Nova marcação" at bounding box center [63, 280] width 81 height 12
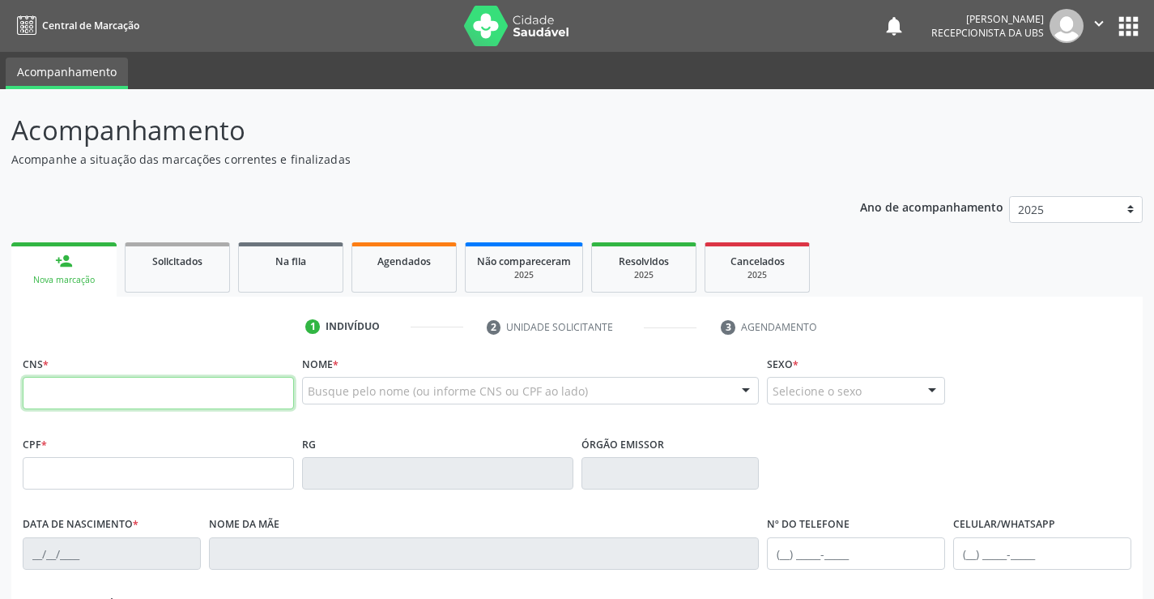
click at [142, 397] on input "text" at bounding box center [158, 393] width 271 height 32
type input "898 0048 4186 9192"
type input "131.024.404-95"
type input "08/[DATE]"
type input "[PERSON_NAME]"
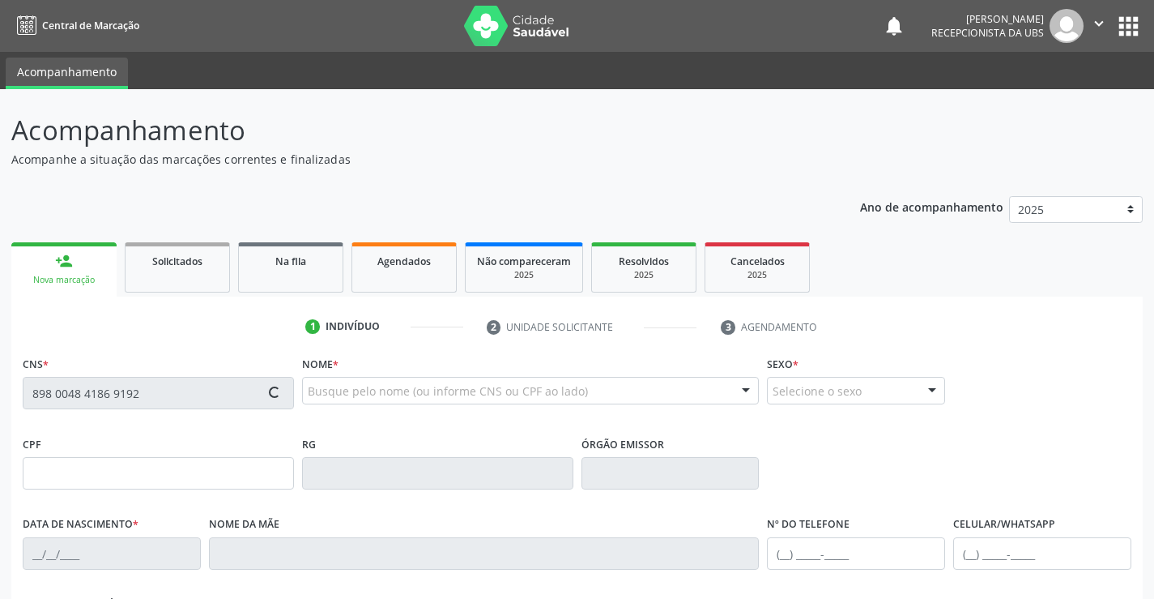
type input "[PHONE_NUMBER]"
type input "021.471.334-26"
type input "814"
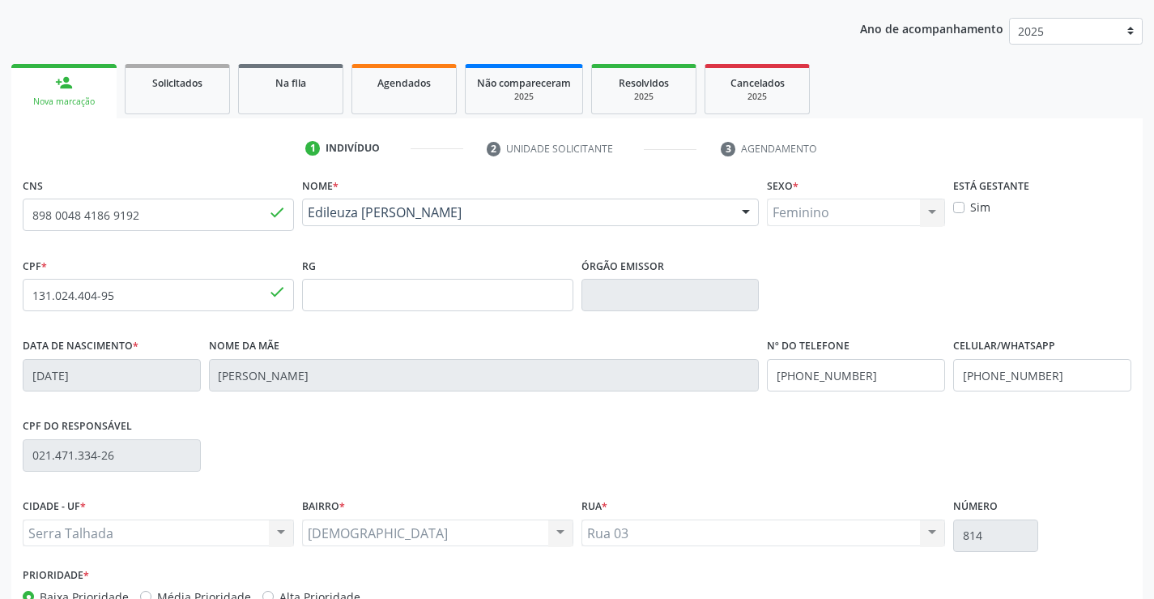
scroll to position [279, 0]
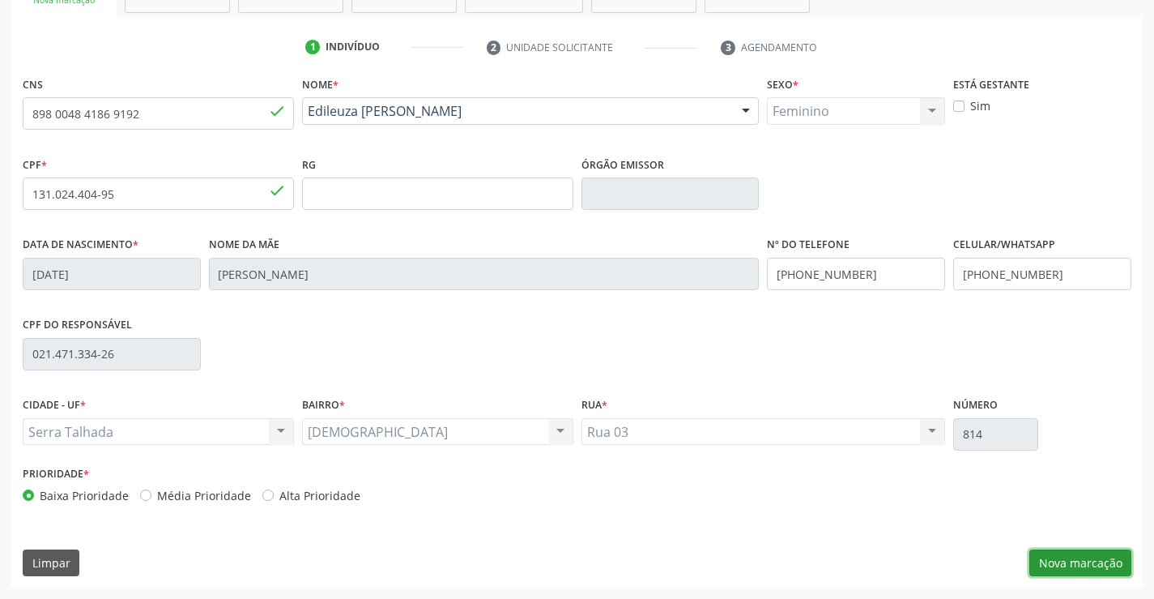
click at [1063, 561] on button "Nova marcação" at bounding box center [1081, 563] width 102 height 28
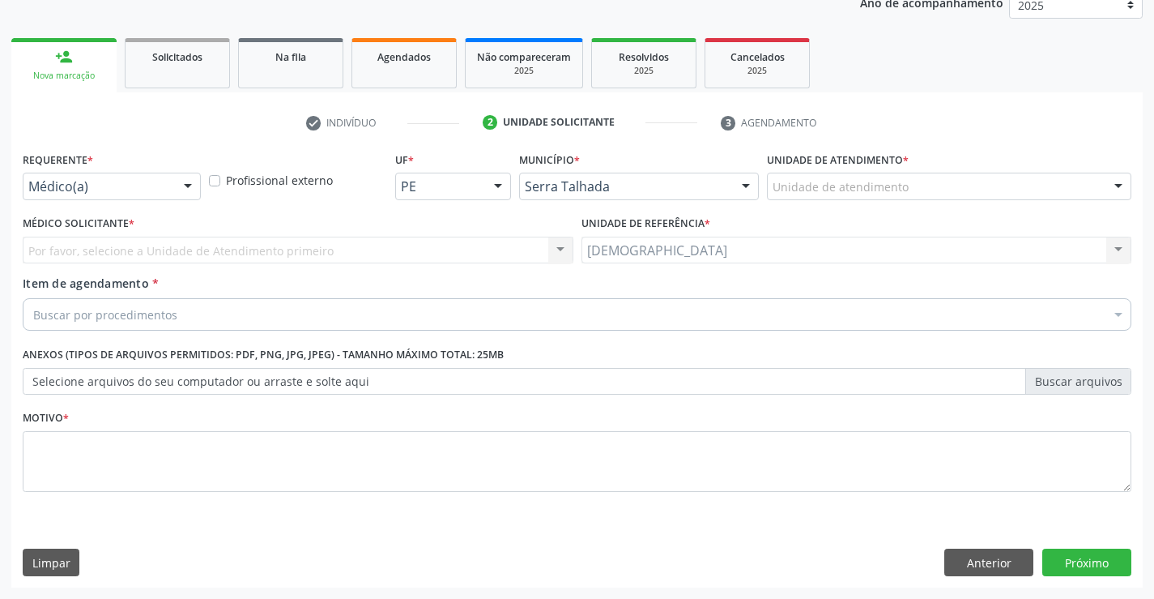
click at [193, 177] on div at bounding box center [188, 187] width 24 height 28
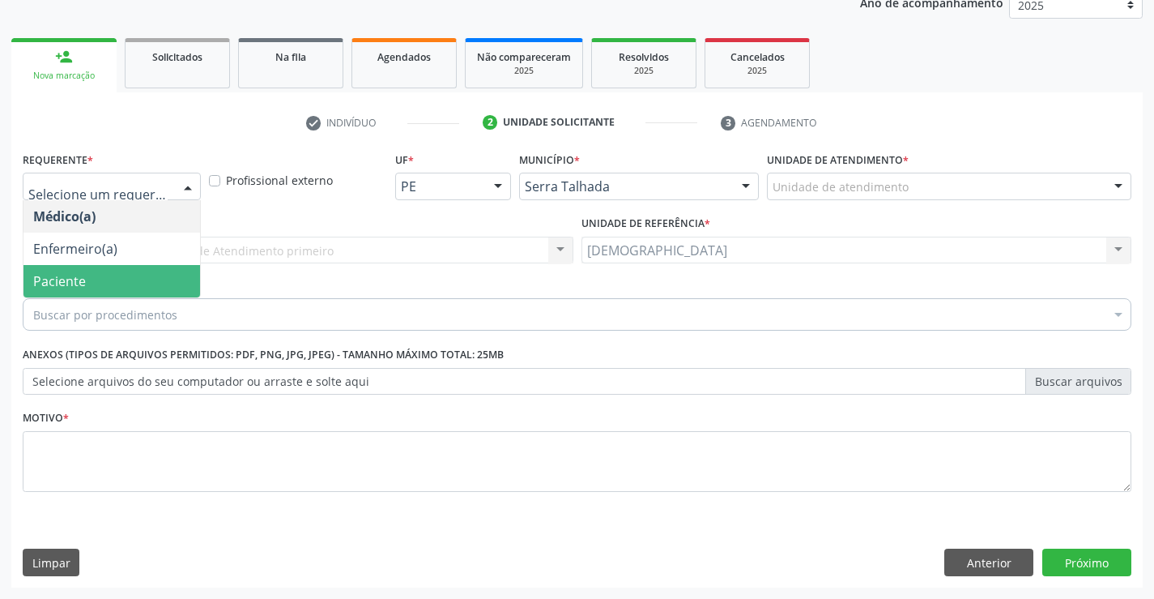
click at [103, 278] on span "Paciente" at bounding box center [111, 281] width 177 height 32
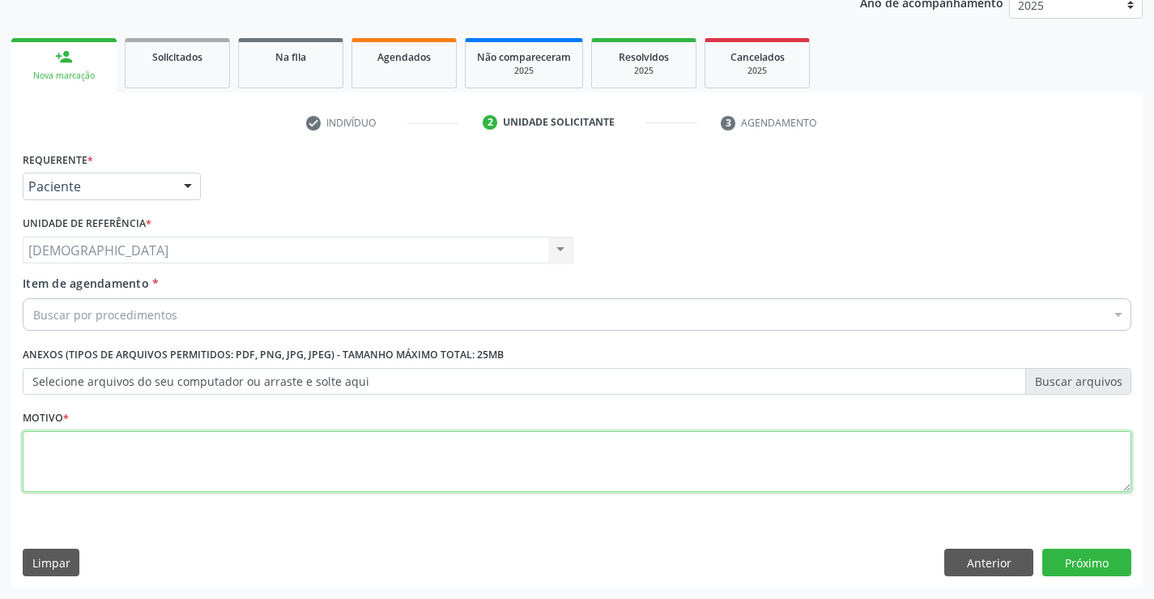
click at [77, 437] on textarea at bounding box center [577, 462] width 1109 height 62
type textarea "."
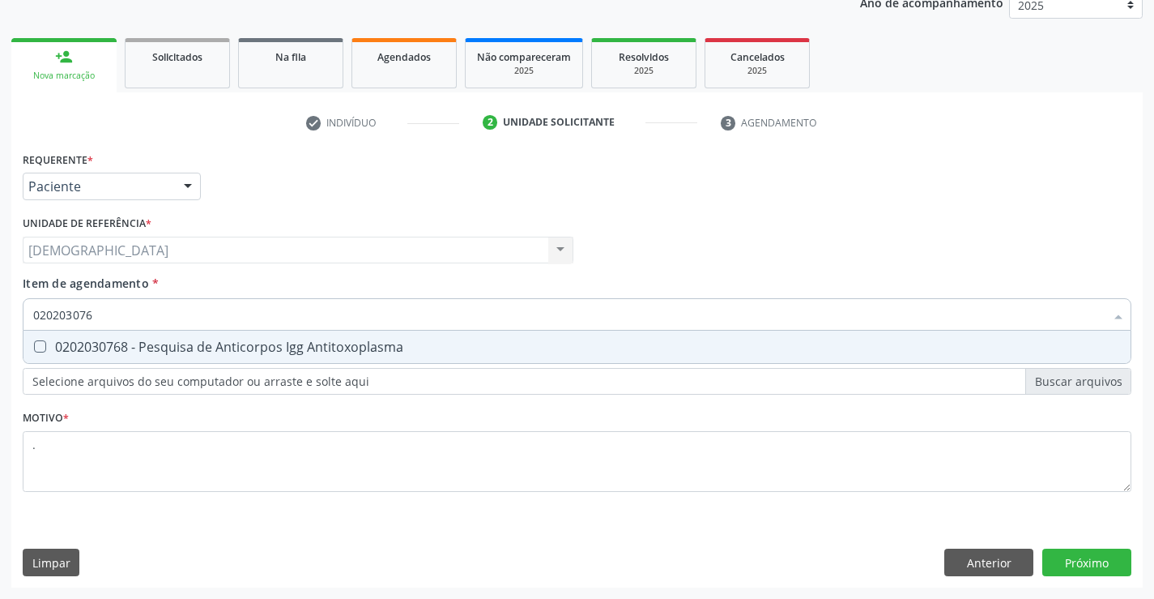
type input "0202030768"
click at [65, 340] on div "0202030768 - Pesquisa de Anticorpos Igg Antitoxoplasma" at bounding box center [577, 346] width 1088 height 13
checkbox Antitoxoplasma "true"
type input "02020307"
checkbox Antitoxoplasma "false"
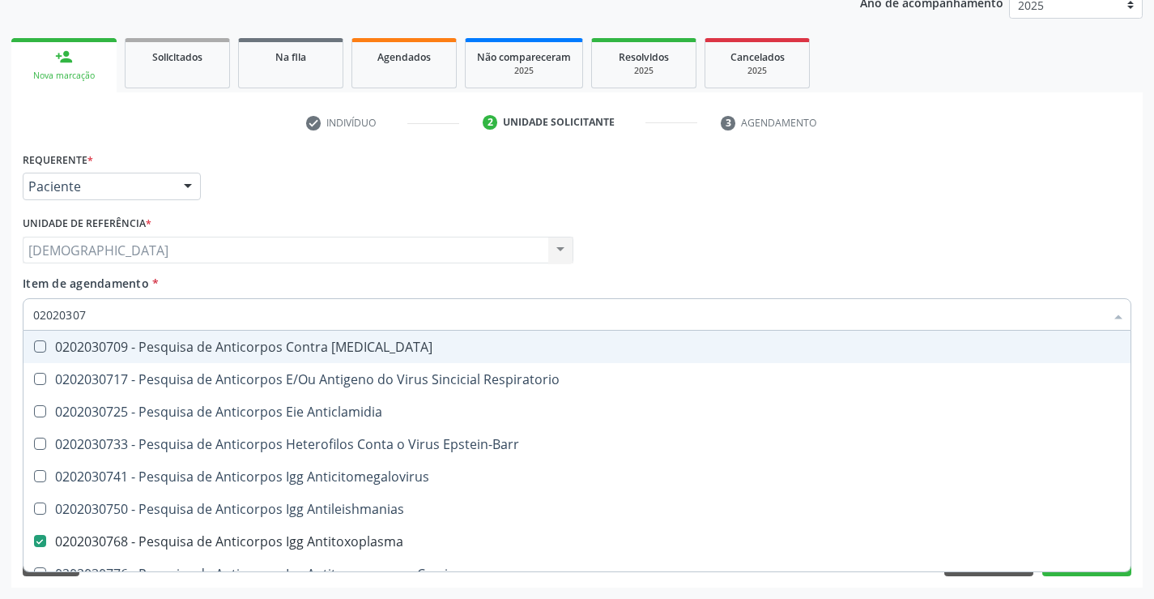
type input "0202030"
checkbox Antitoxoplasma "false"
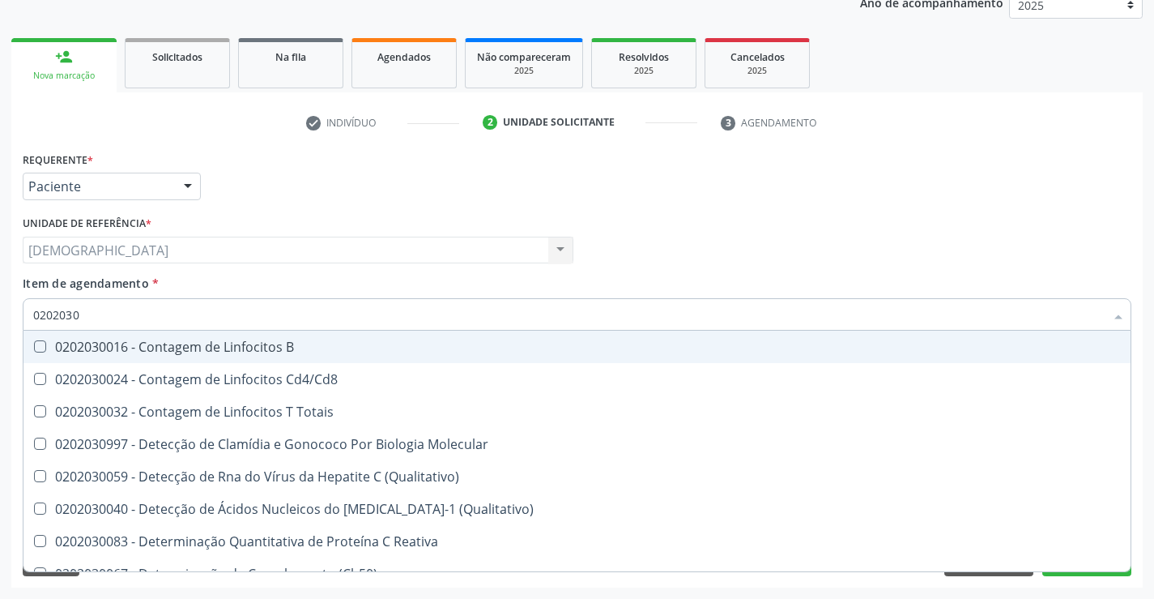
type input "020203"
checkbox Antitoxoplasma "false"
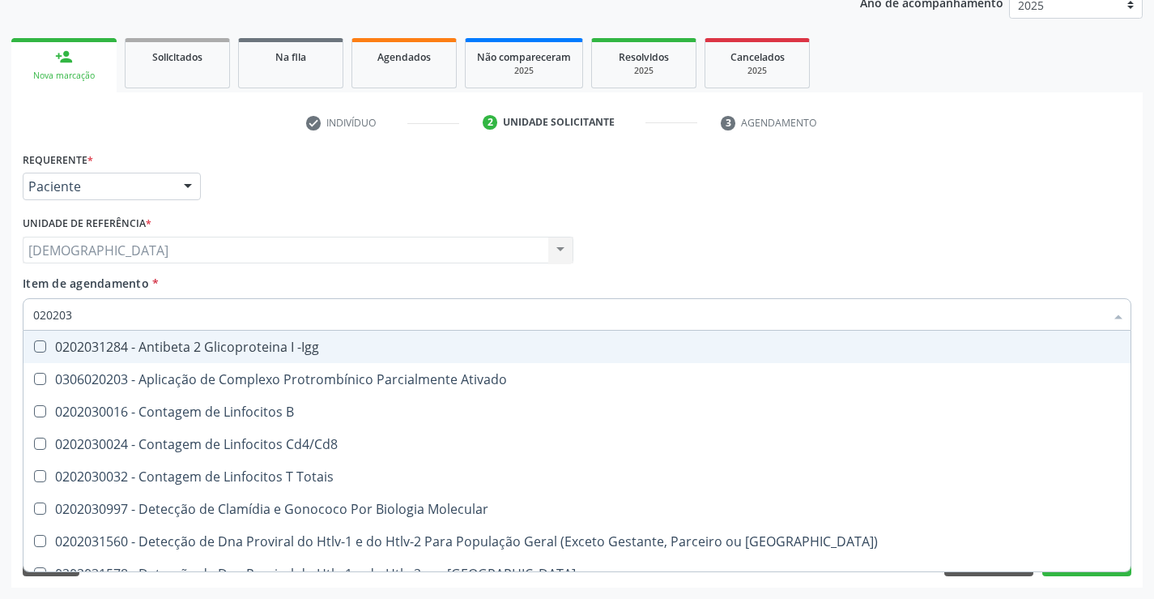
type input "02020"
checkbox Antitoxoplasma "false"
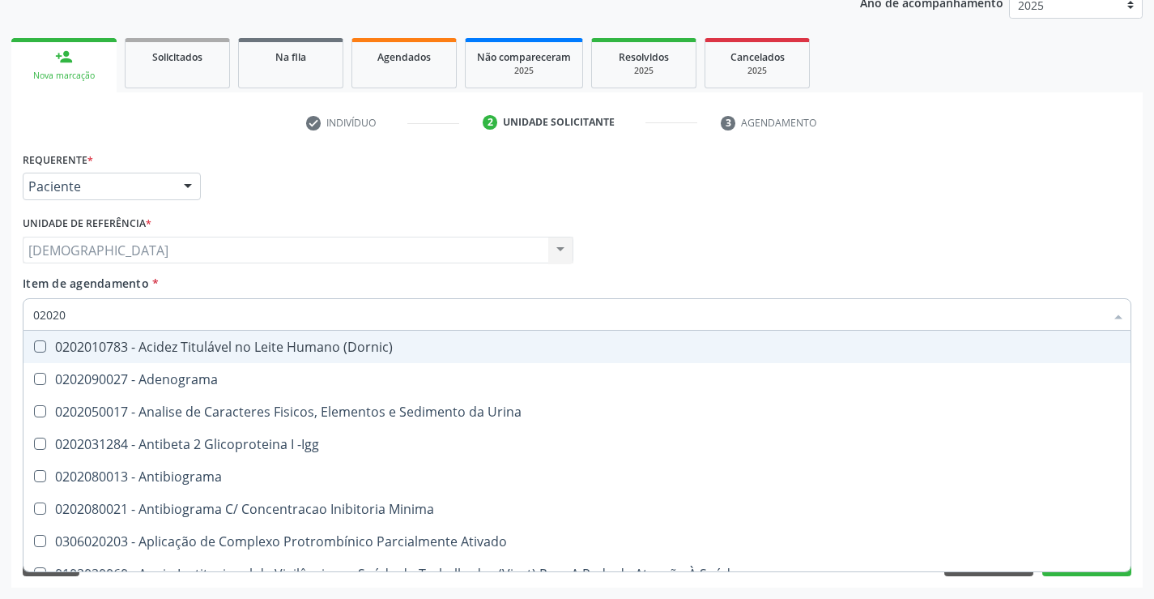
type input "020203"
checkbox Anti-Achr "true"
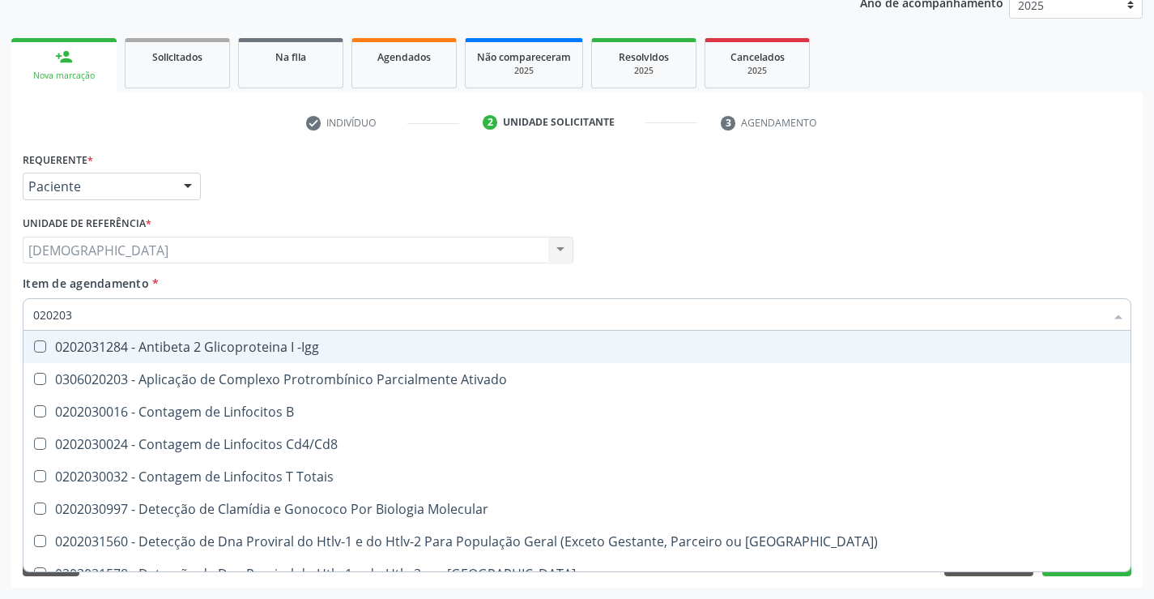
type input "0202030"
checkbox \(Ro\) "true"
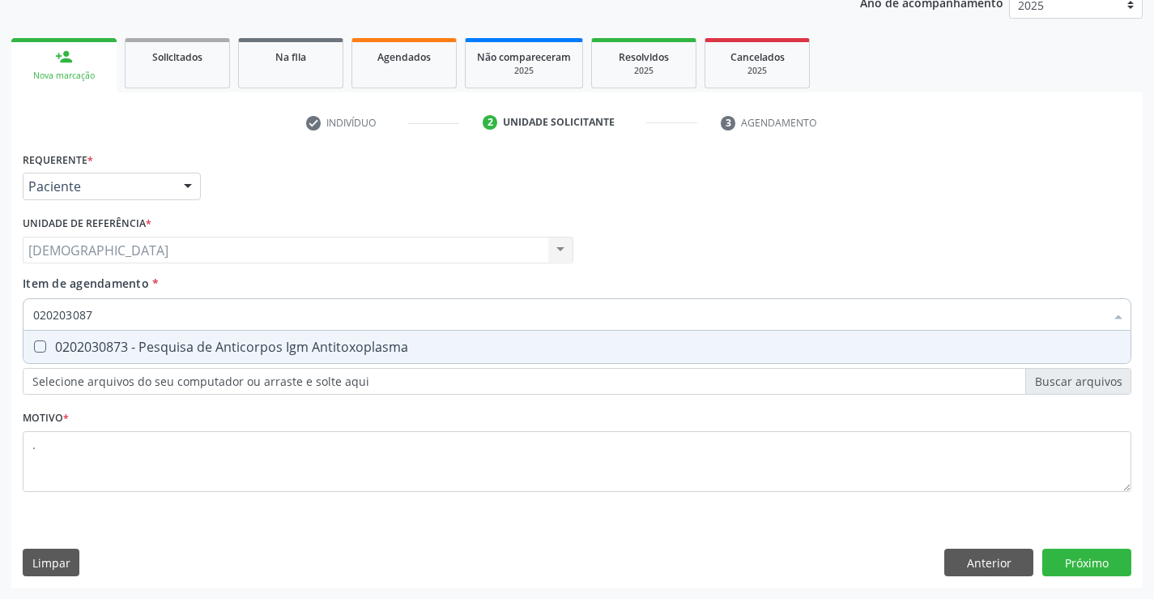
type input "0202030873"
click at [85, 353] on div "0202030873 - Pesquisa de Anticorpos Igm Antitoxoplasma" at bounding box center [577, 346] width 1088 height 13
checkbox Antitoxoplasma "true"
type input "02020308"
checkbox Antitoxoplasma "false"
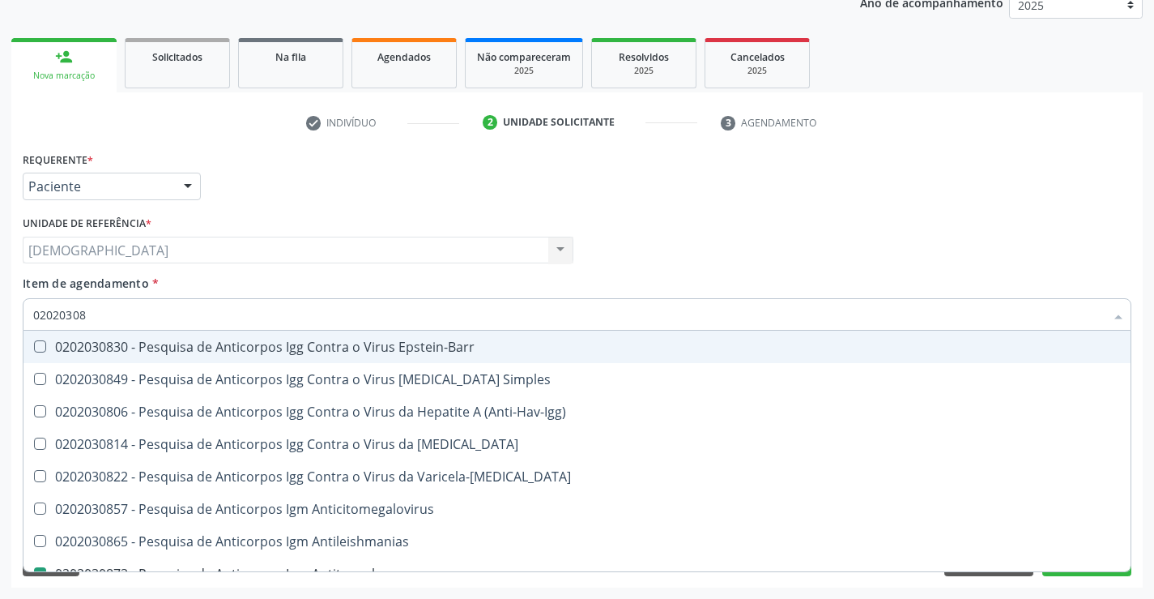
type input "0202030"
checkbox Antitoxoplasma "false"
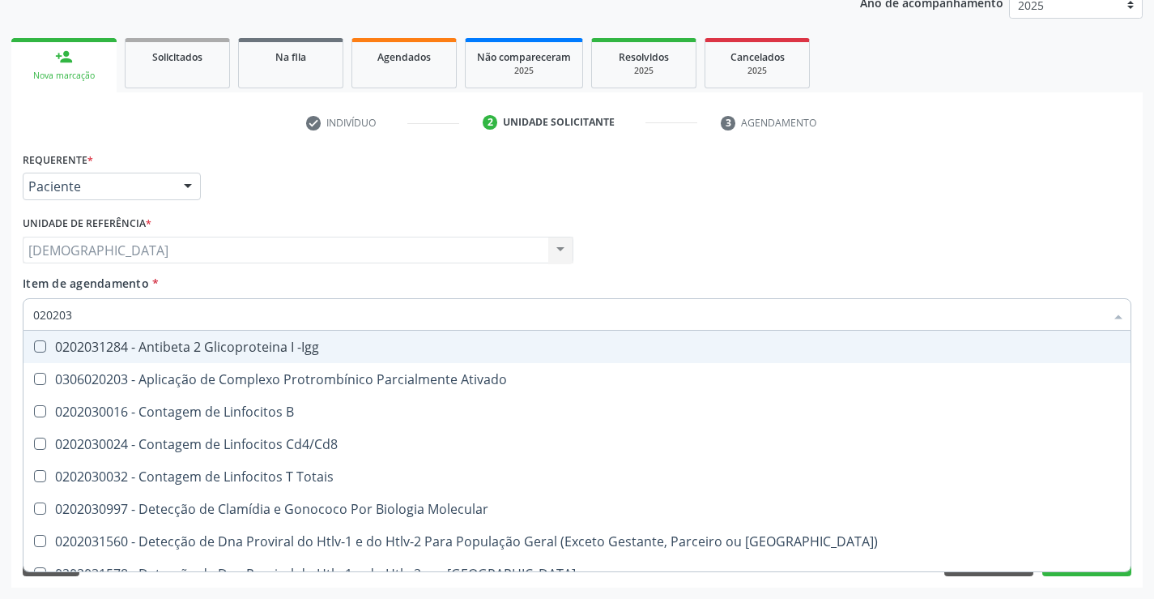
type input "02020"
checkbox Antitoxoplasma "false"
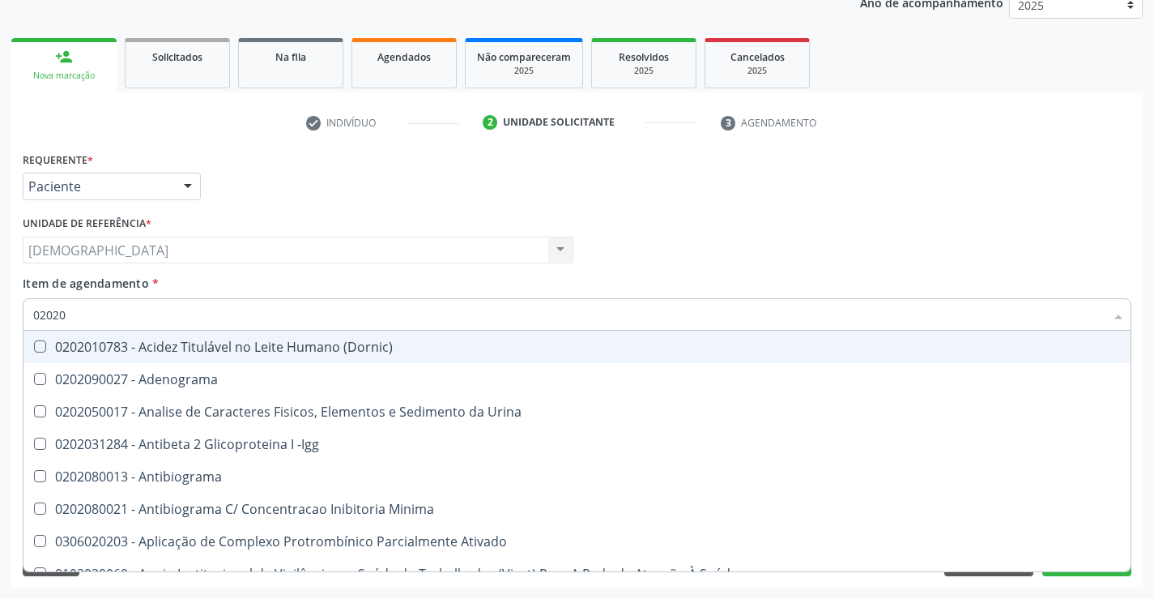
type input "0202"
checkbox Antitoxoplasma "false"
checkbox Fezes "true"
checkbox \(Urina\) "true"
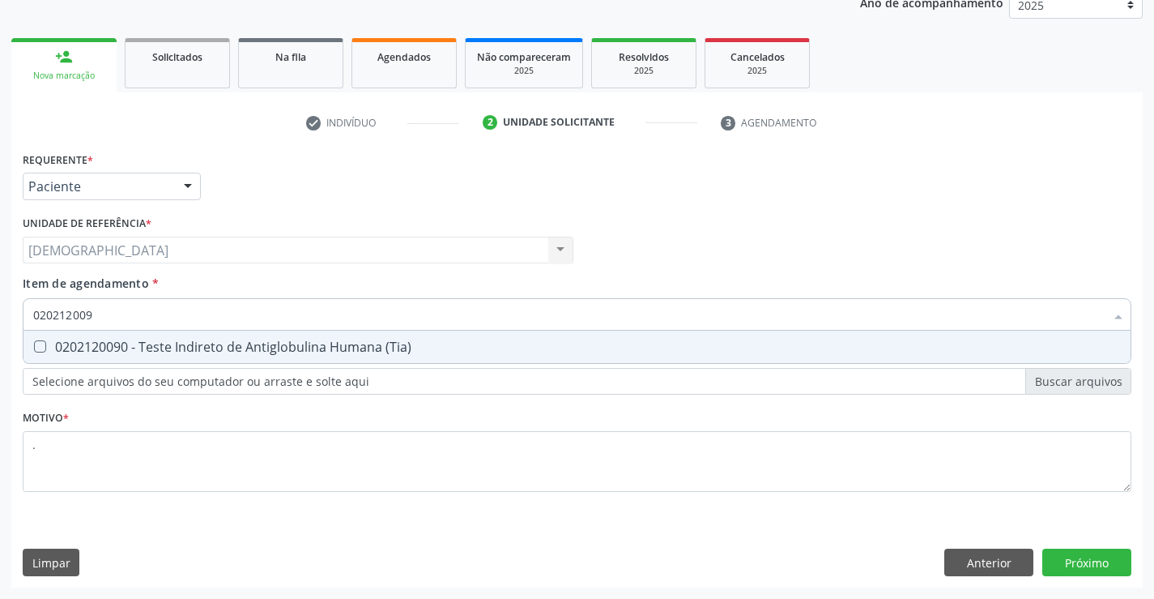
type input "0202120090"
click at [85, 353] on div "0202120090 - Teste Indireto de Antiglobulina Humana (Tia)" at bounding box center [577, 346] width 1088 height 13
checkbox \(Tia\) "true"
click at [198, 318] on input "0202120090" at bounding box center [569, 314] width 1072 height 32
type input "02021200"
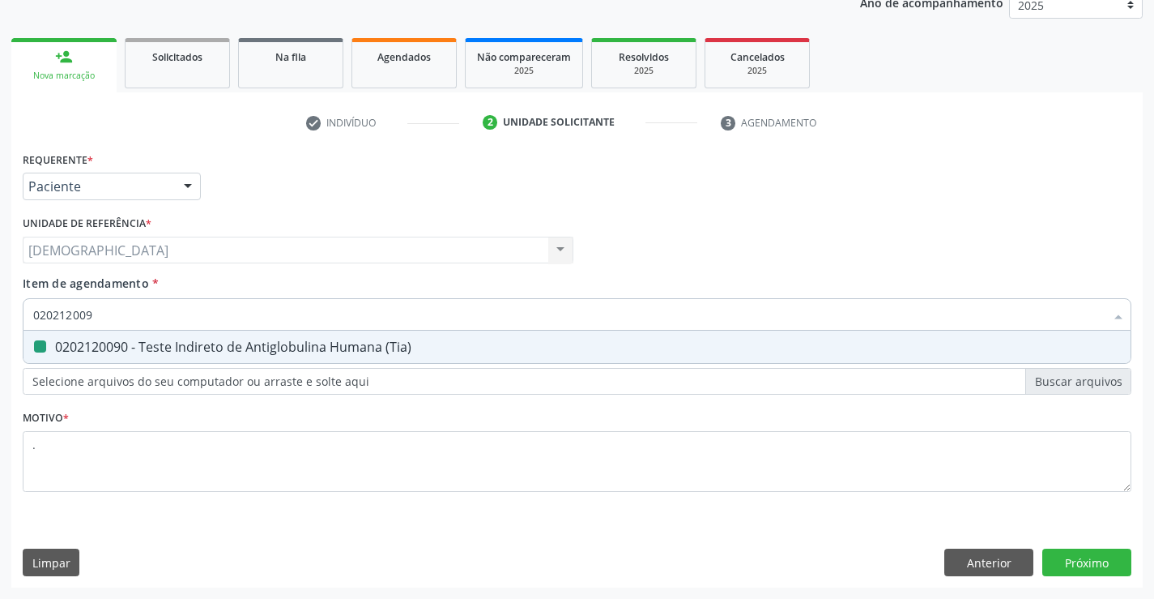
checkbox \(Tia\) "false"
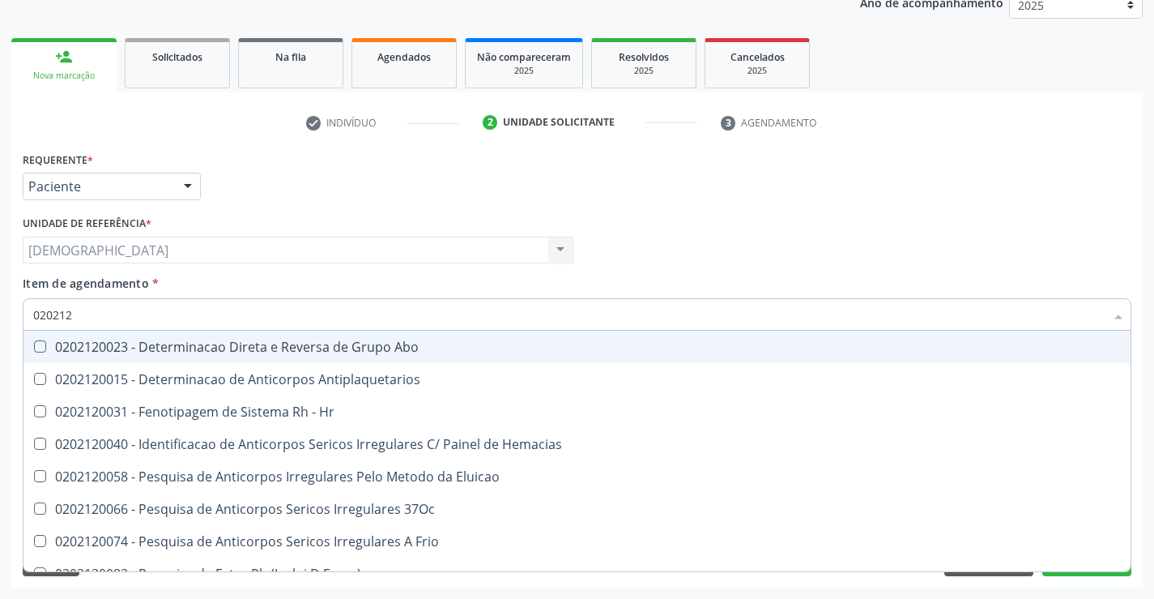
type input "02021"
checkbox \(Tia\) "false"
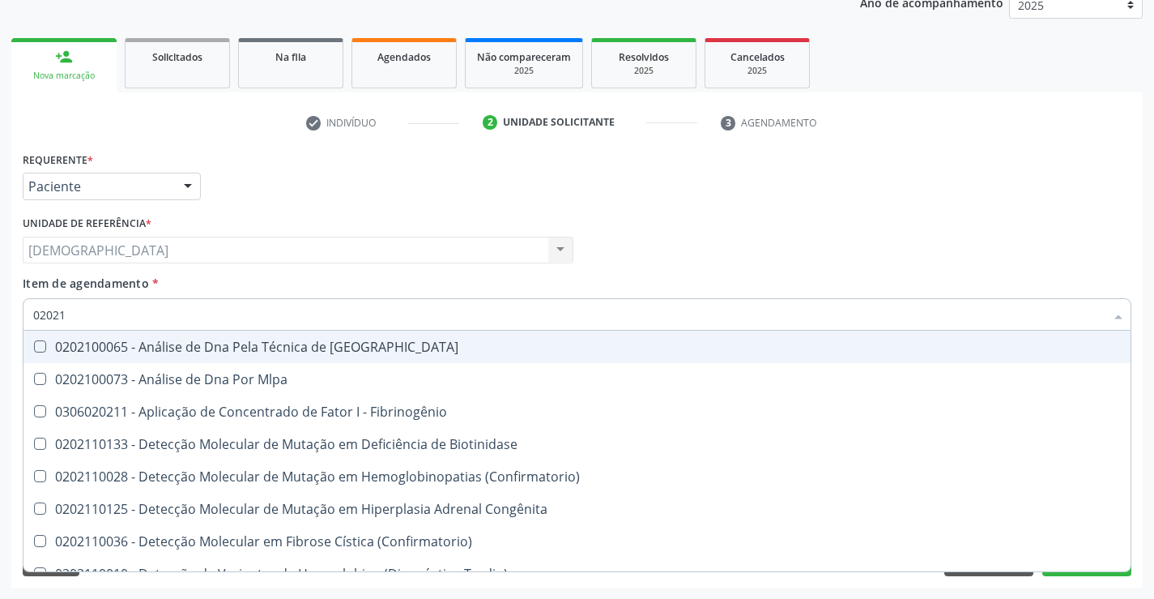
type input "0202"
checkbox \(Tia\) "false"
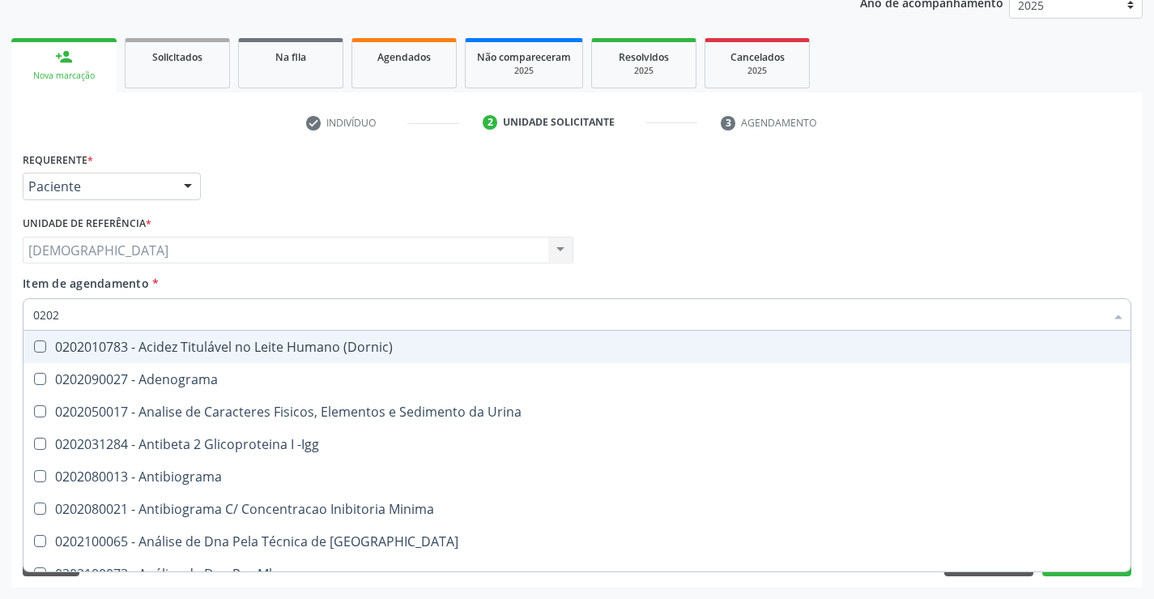
type input "02020"
checkbox Carini "true"
checkbox Parceria\) "true"
checkbox Antitoxoplasma "false"
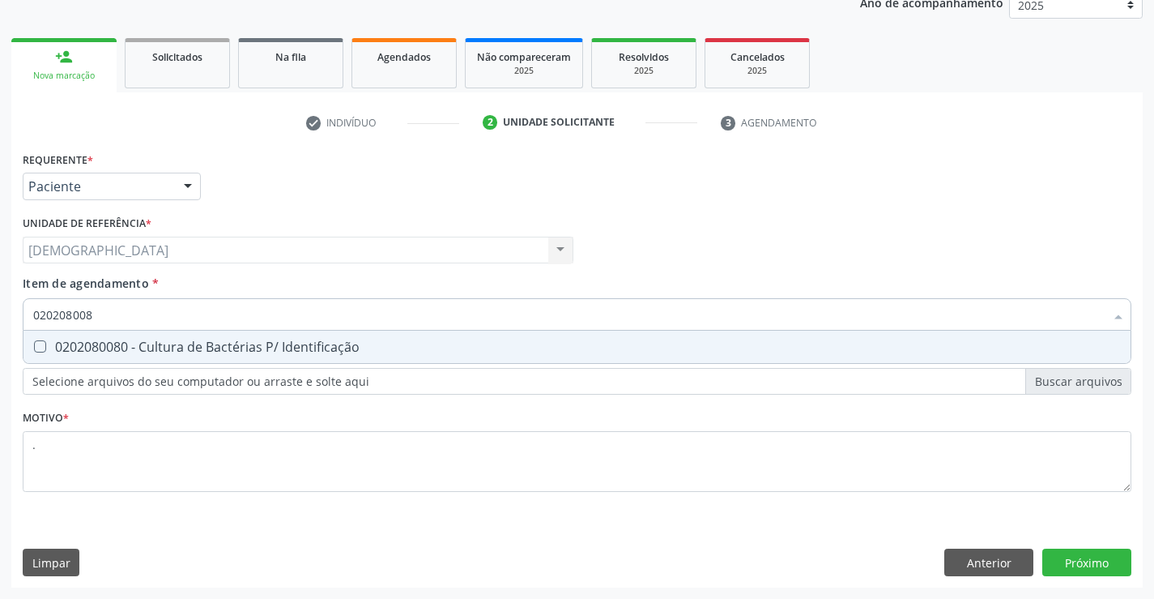
type input "0202080080"
click at [205, 344] on div "0202080080 - Cultura de Bactérias P/ Identificação" at bounding box center [577, 346] width 1088 height 13
checkbox Identificação "true"
click at [1064, 559] on div "Requerente * Paciente Médico(a) Enfermeiro(a) Paciente Nenhum resultado encontr…" at bounding box center [577, 367] width 1132 height 440
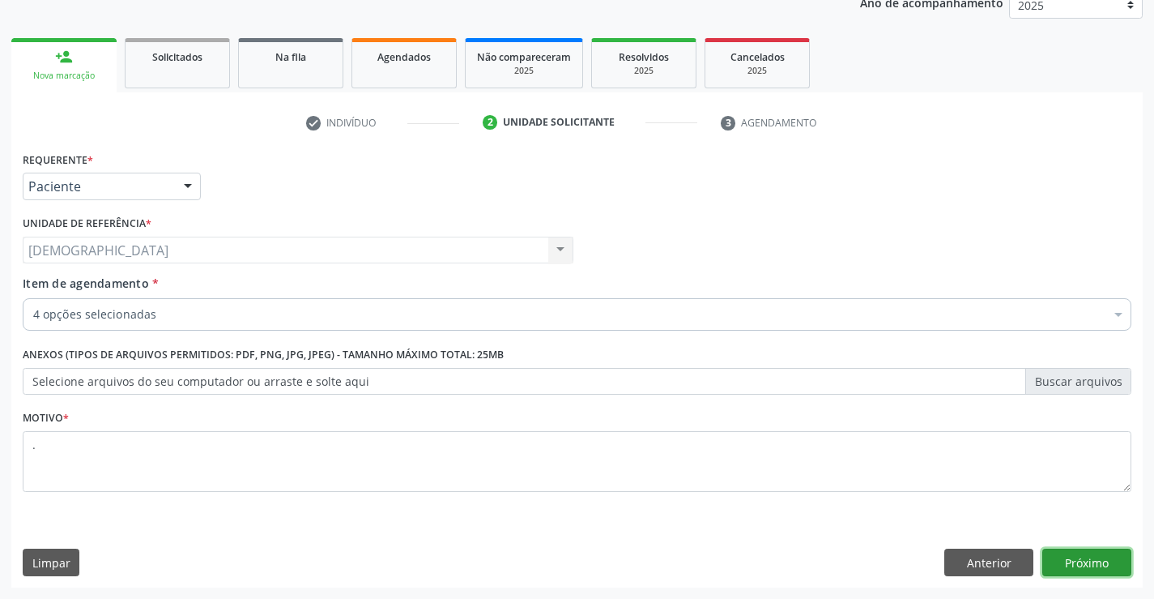
click at [1064, 561] on button "Próximo" at bounding box center [1087, 562] width 89 height 28
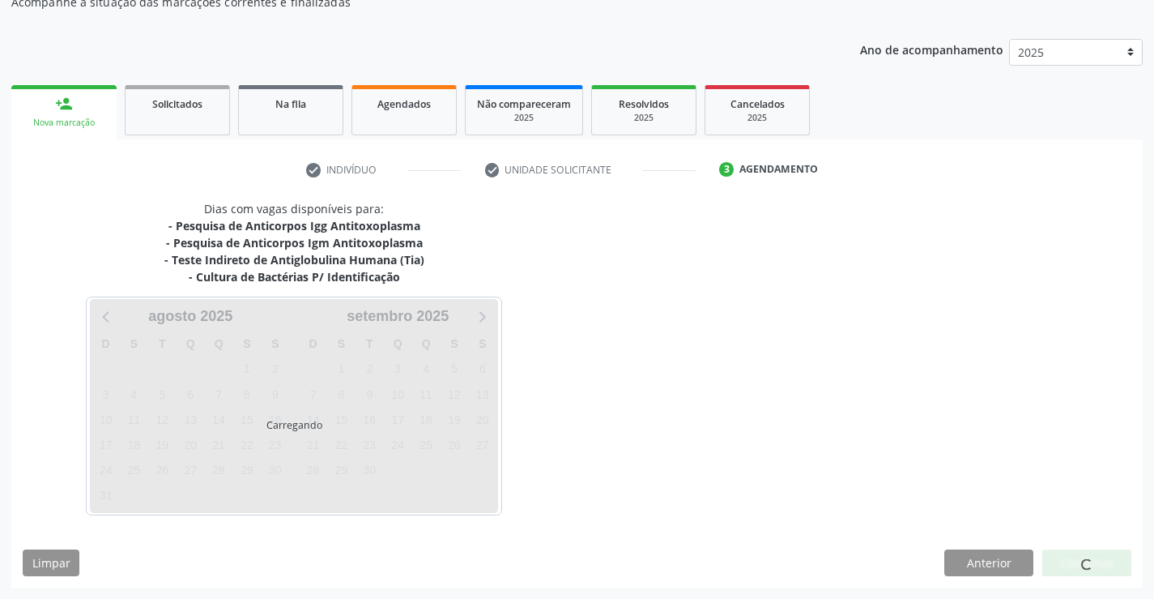
scroll to position [157, 0]
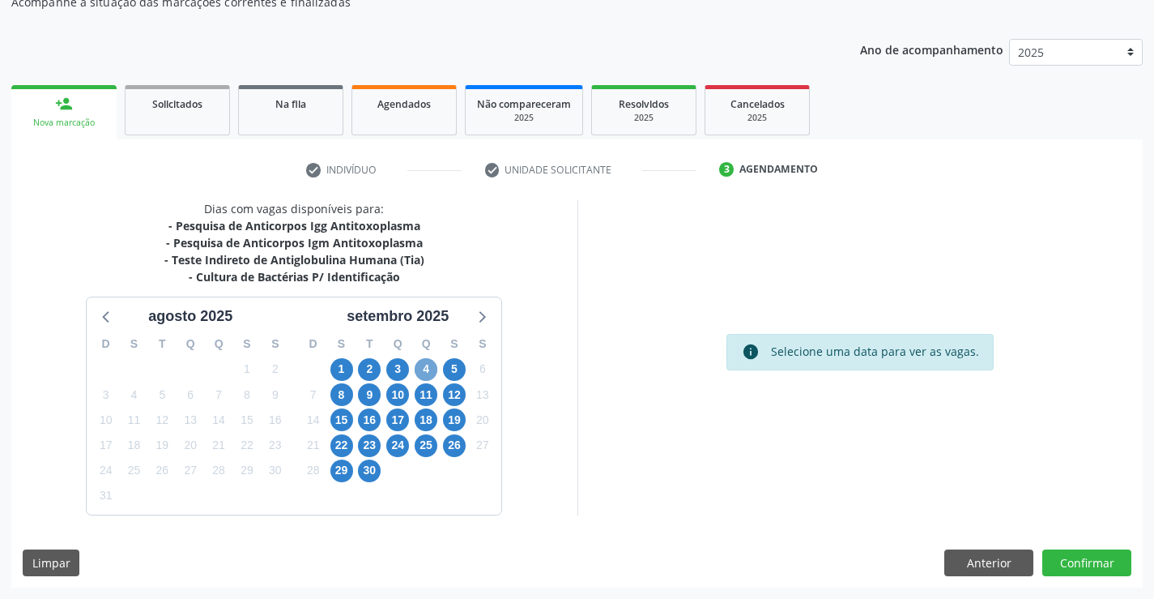
click at [419, 373] on span "4" at bounding box center [426, 369] width 23 height 23
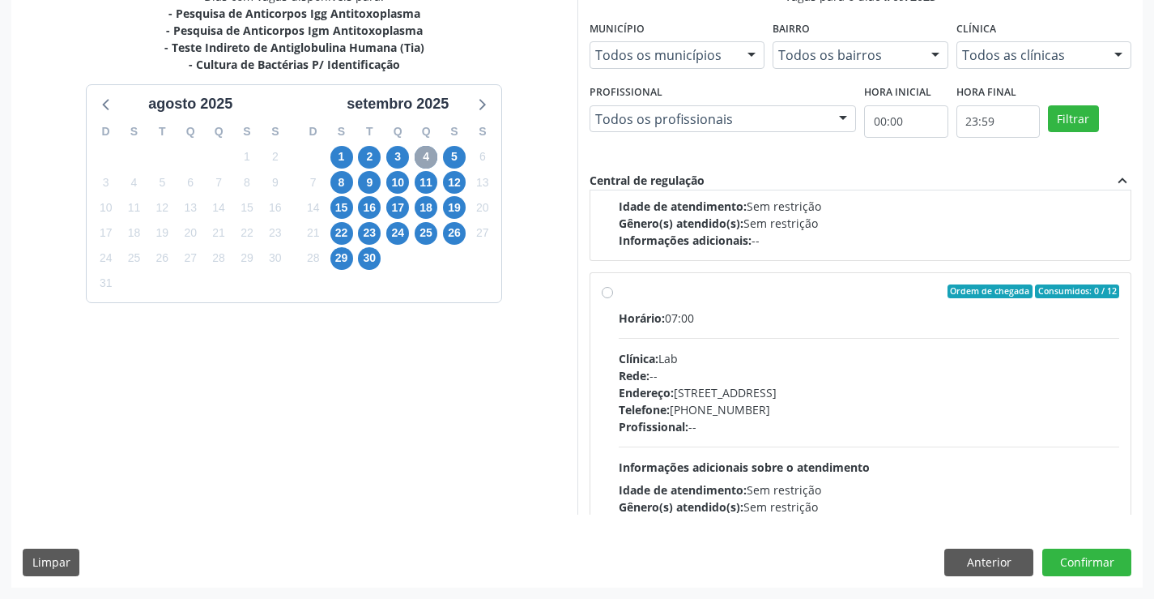
scroll to position [254, 0]
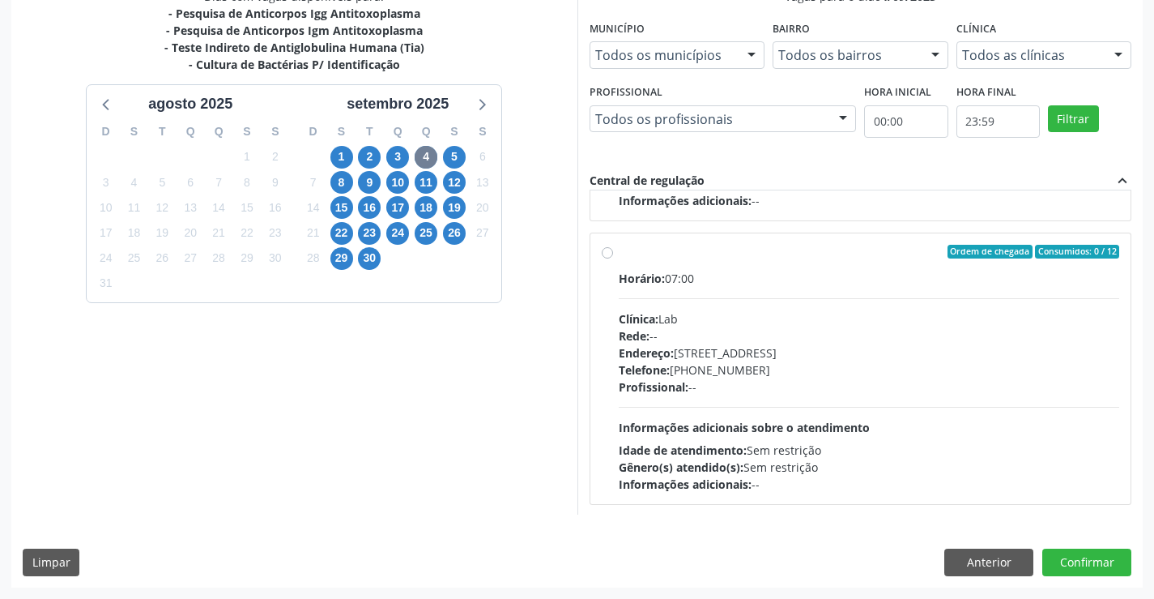
click at [615, 251] on div "Ordem de chegada Consumidos: 0 / 12 Horário: 07:00 Clínica: Lab Rede: -- Endere…" at bounding box center [861, 369] width 518 height 249
radio input "true"
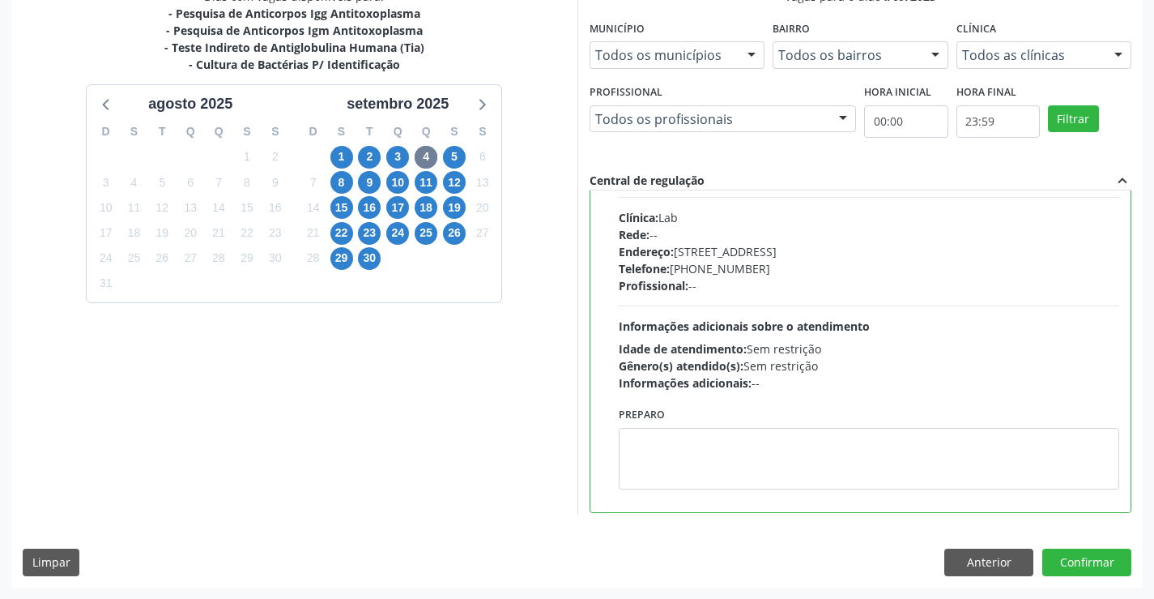
scroll to position [326, 0]
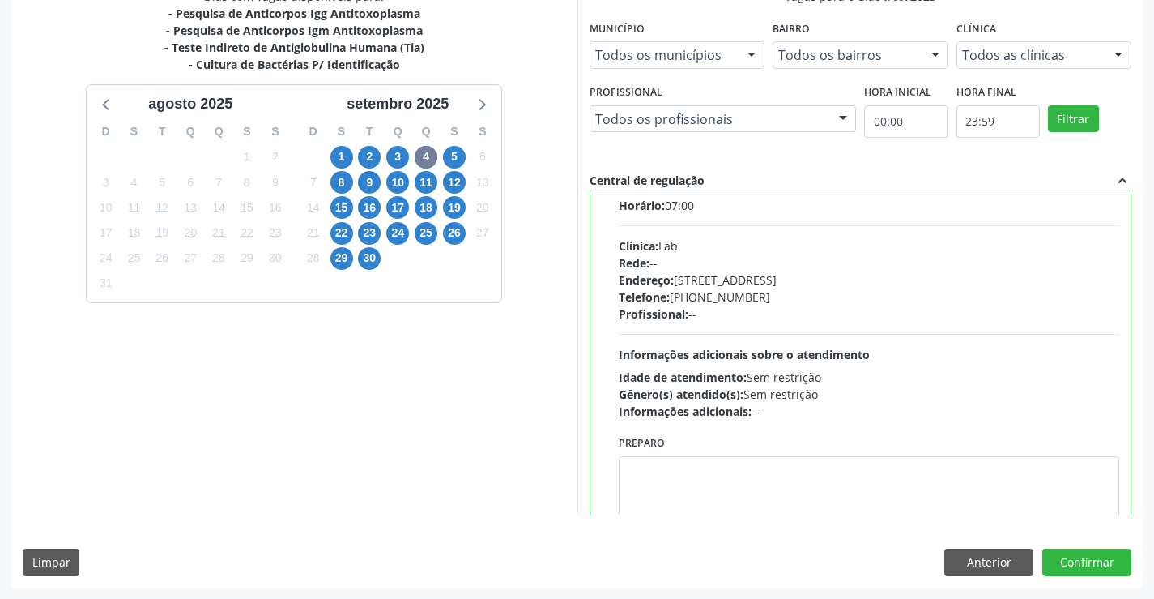
drag, startPoint x: 1137, startPoint y: 403, endPoint x: 1140, endPoint y: 394, distance: 9.2
click at [1139, 399] on div "Vagas para o dia 04/09/2025 Município Todos os municípios Todos os municípios S…" at bounding box center [861, 251] width 566 height 527
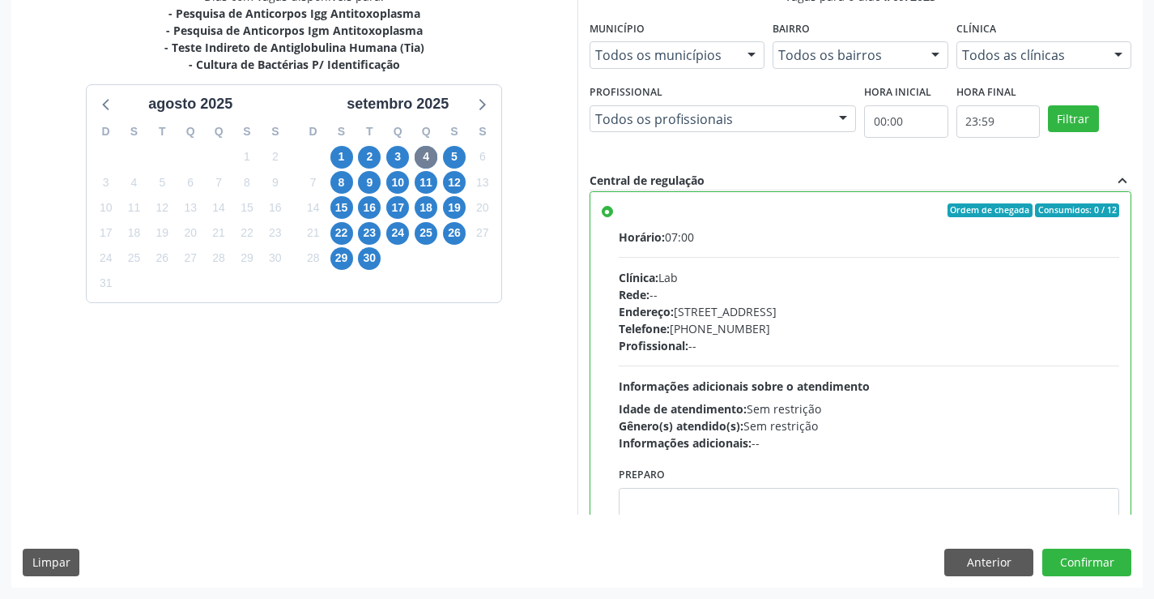
scroll to position [365, 0]
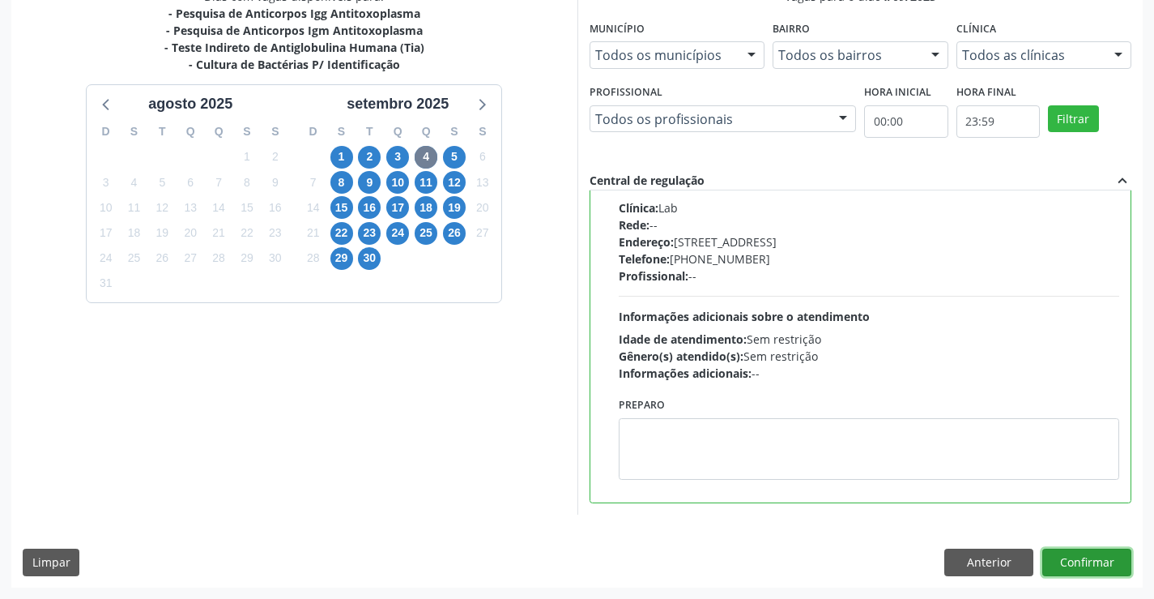
click at [1073, 562] on button "Confirmar" at bounding box center [1087, 562] width 89 height 28
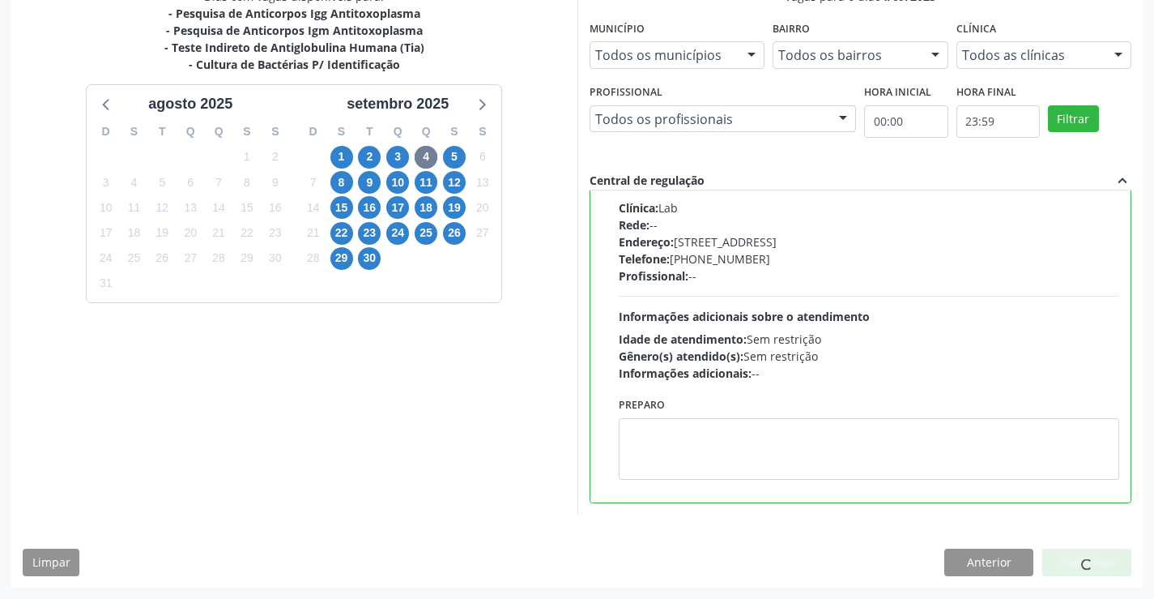
scroll to position [0, 0]
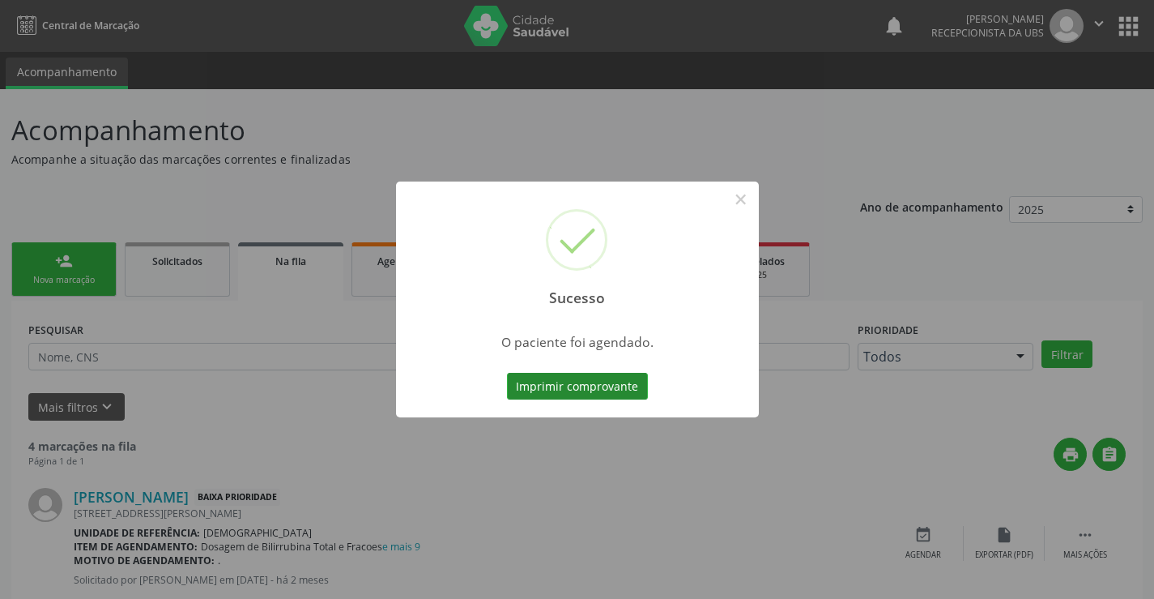
click at [584, 384] on button "Imprimir comprovante" at bounding box center [577, 387] width 141 height 28
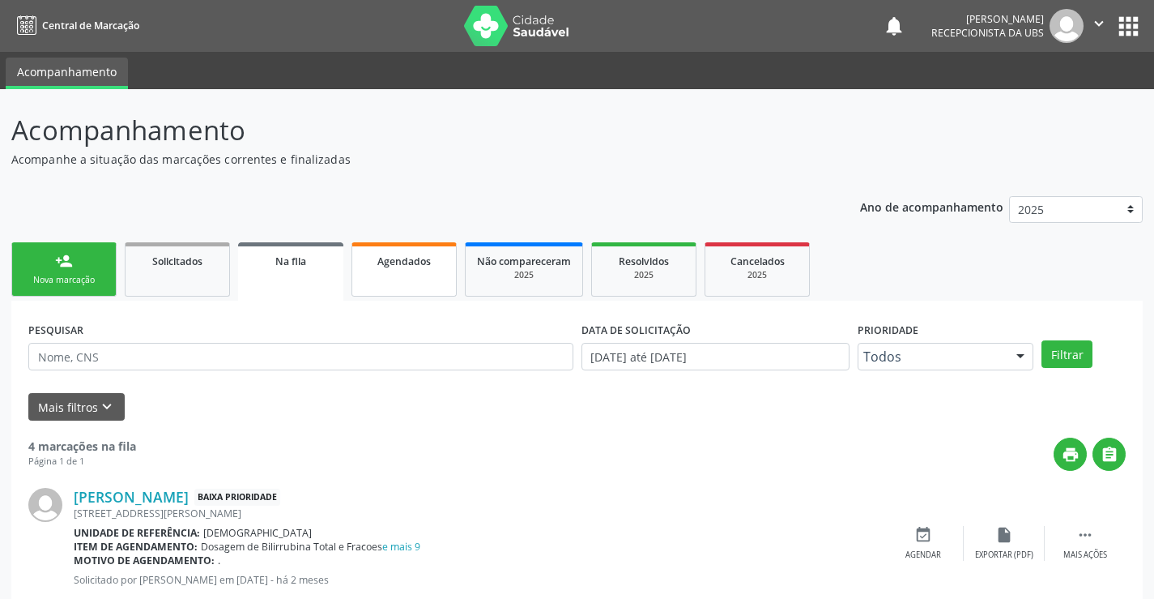
click at [429, 274] on link "Agendados" at bounding box center [404, 269] width 105 height 54
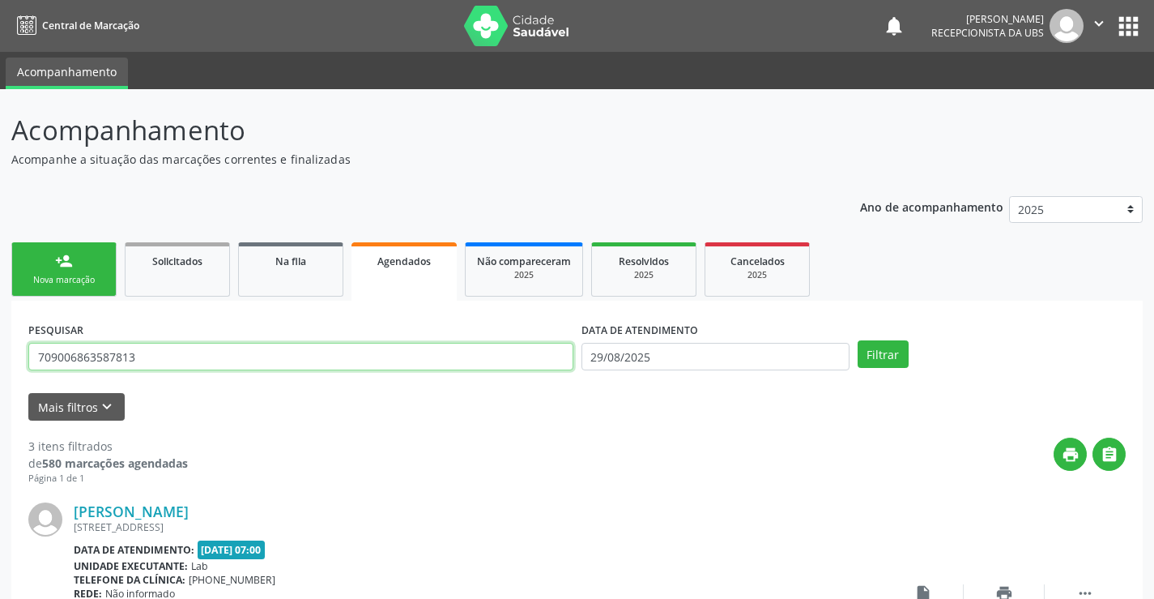
click at [316, 363] on input "709006863587813" at bounding box center [300, 357] width 545 height 28
type input "7"
type input "898004841869192"
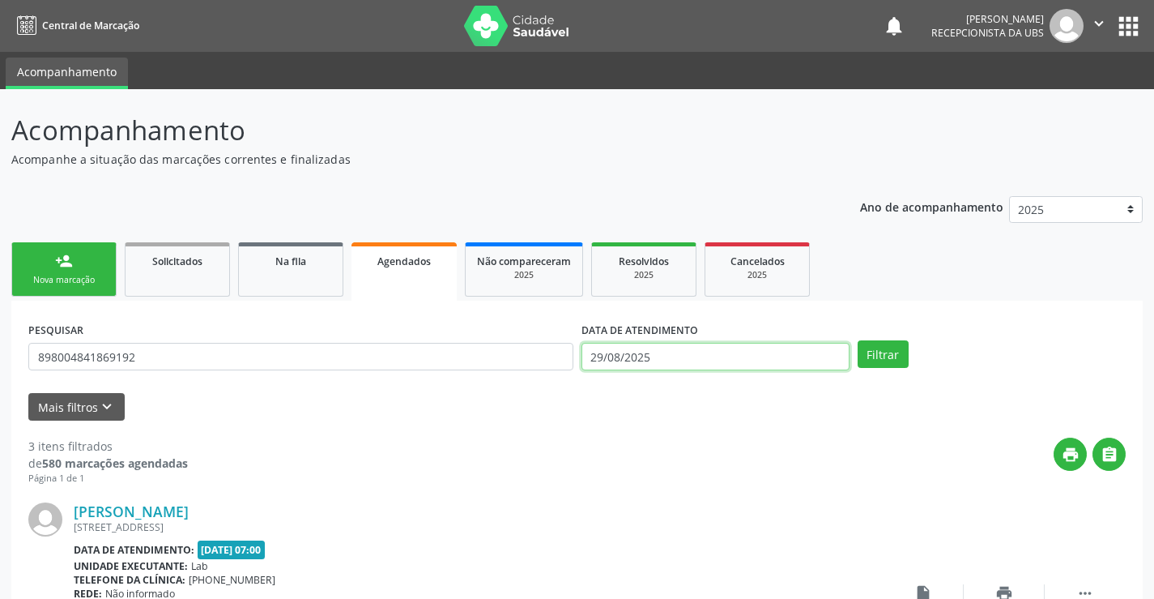
click at [666, 357] on input "29/08/2025" at bounding box center [716, 357] width 268 height 28
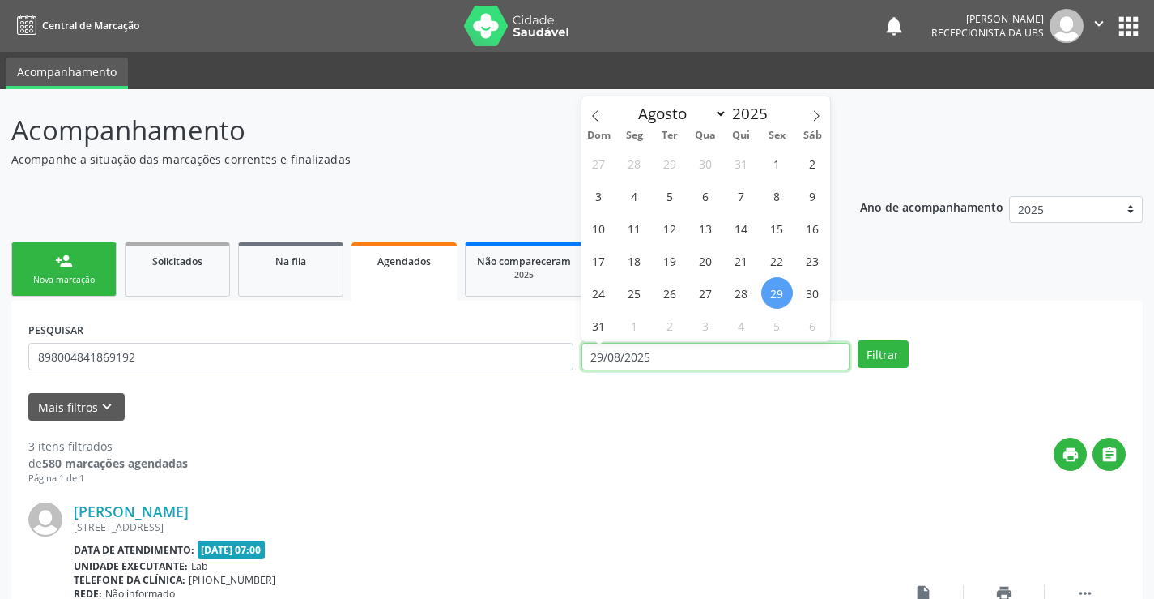
click at [666, 357] on input "29/08/2025" at bounding box center [716, 357] width 268 height 28
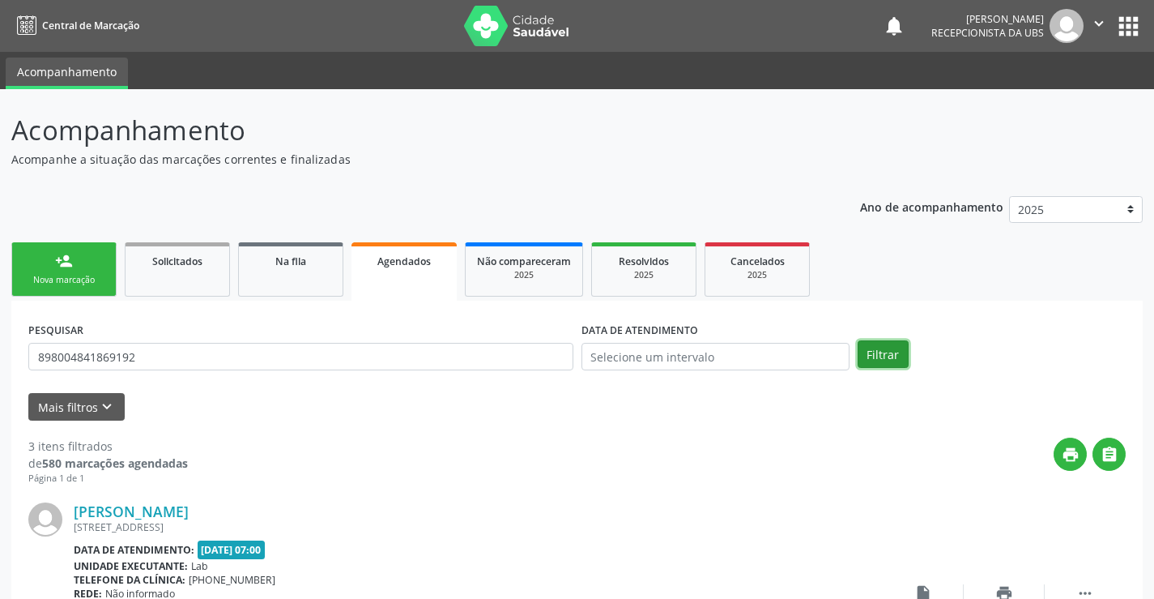
click at [872, 356] on button "Filtrar" at bounding box center [883, 354] width 51 height 28
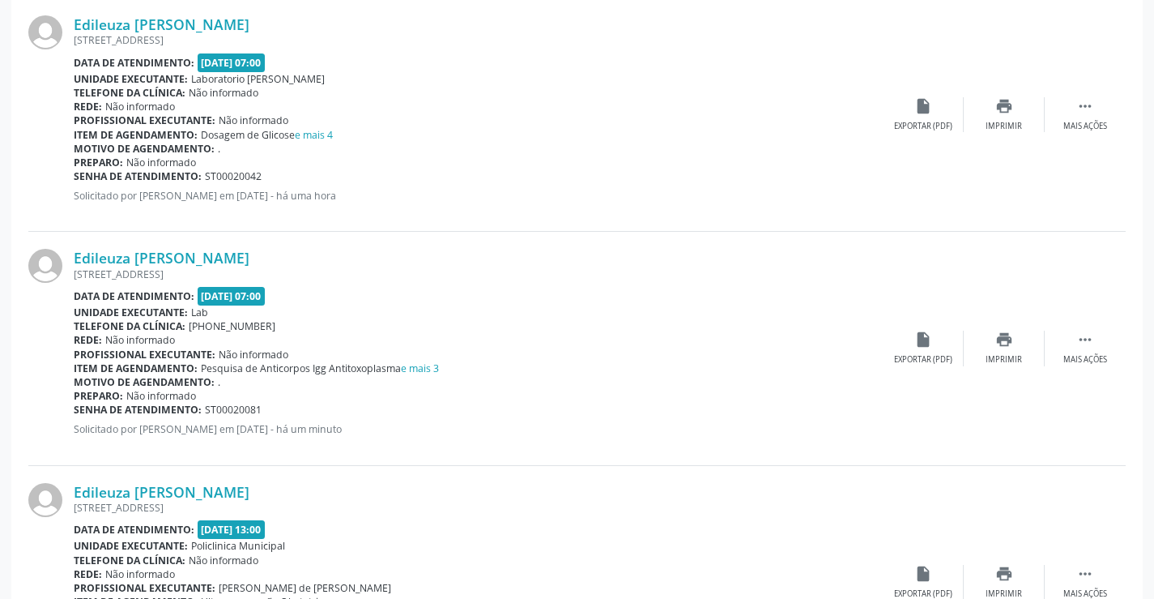
scroll to position [497, 0]
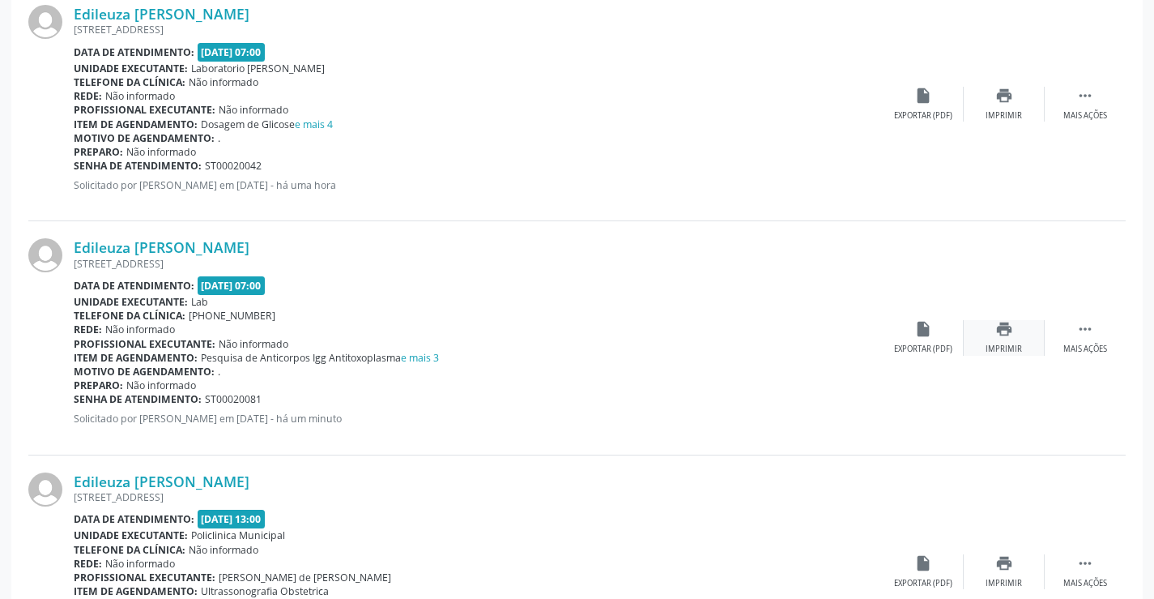
click at [1009, 335] on icon "print" at bounding box center [1005, 329] width 18 height 18
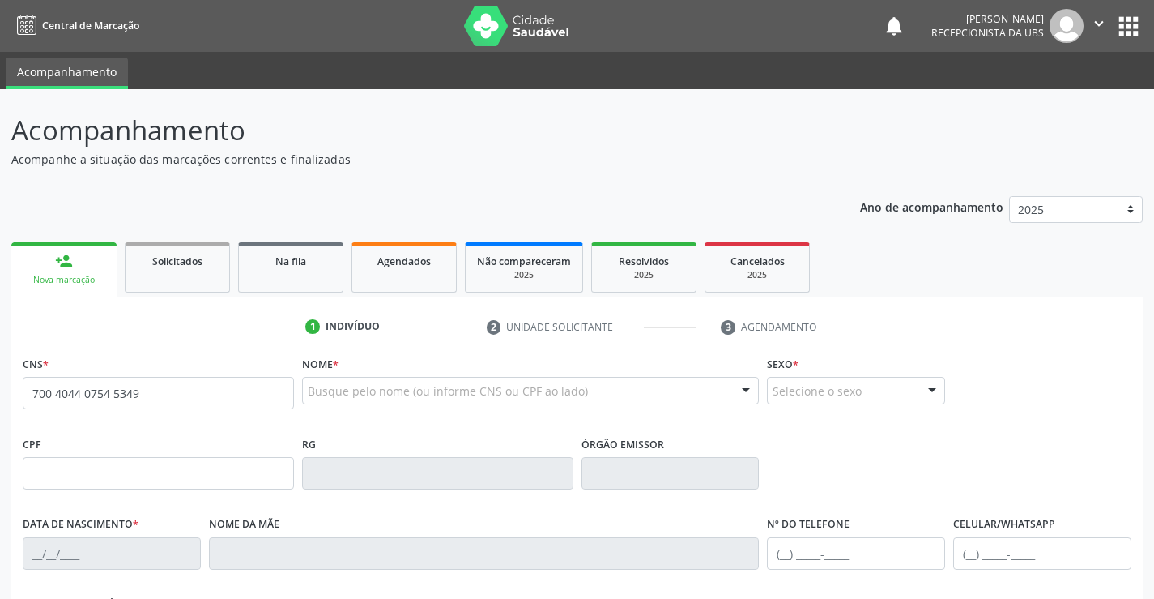
type input "700 4044 0754 5349"
type input "657.178.214-68"
type input "19/08/1970"
type input "Cleonice Maria de Farias"
type input "[PHONE_NUMBER]"
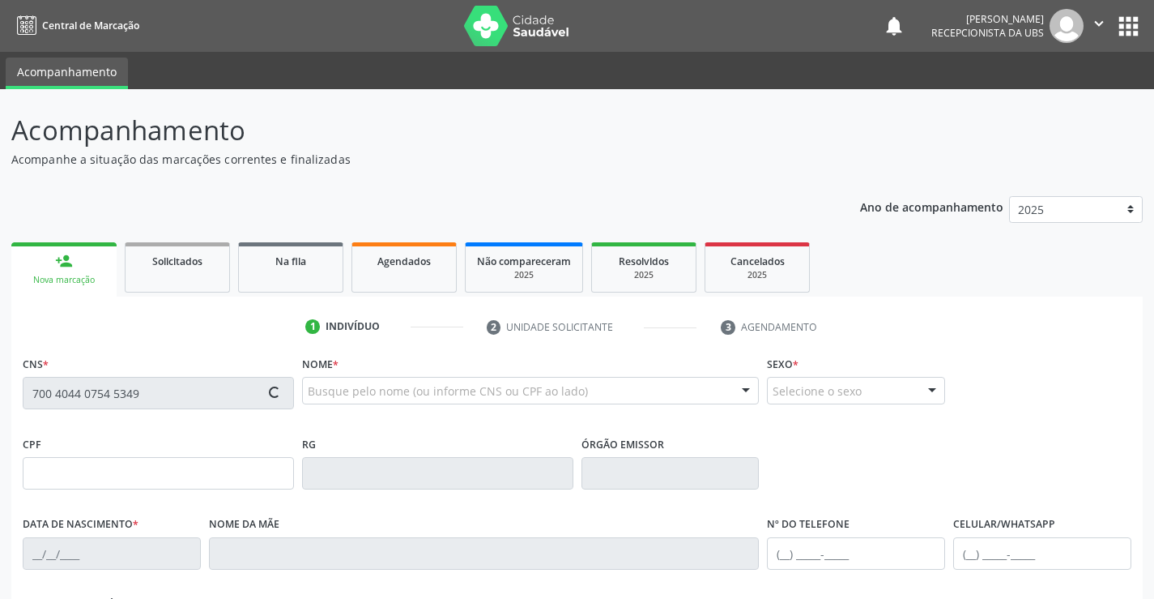
type input "495.922.544-00"
type input "837"
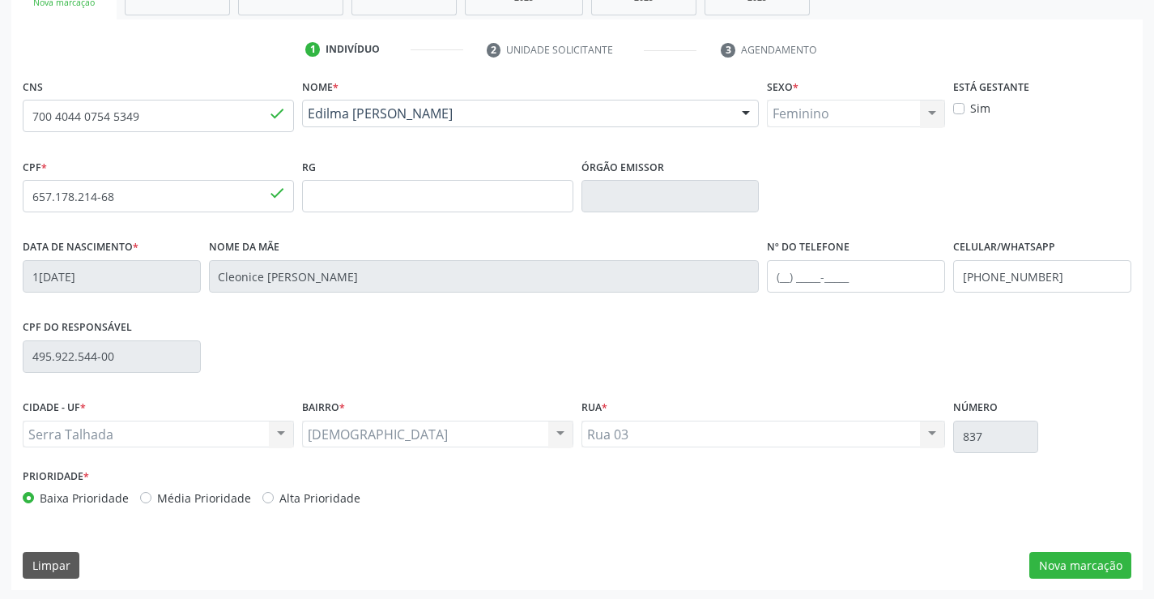
scroll to position [279, 0]
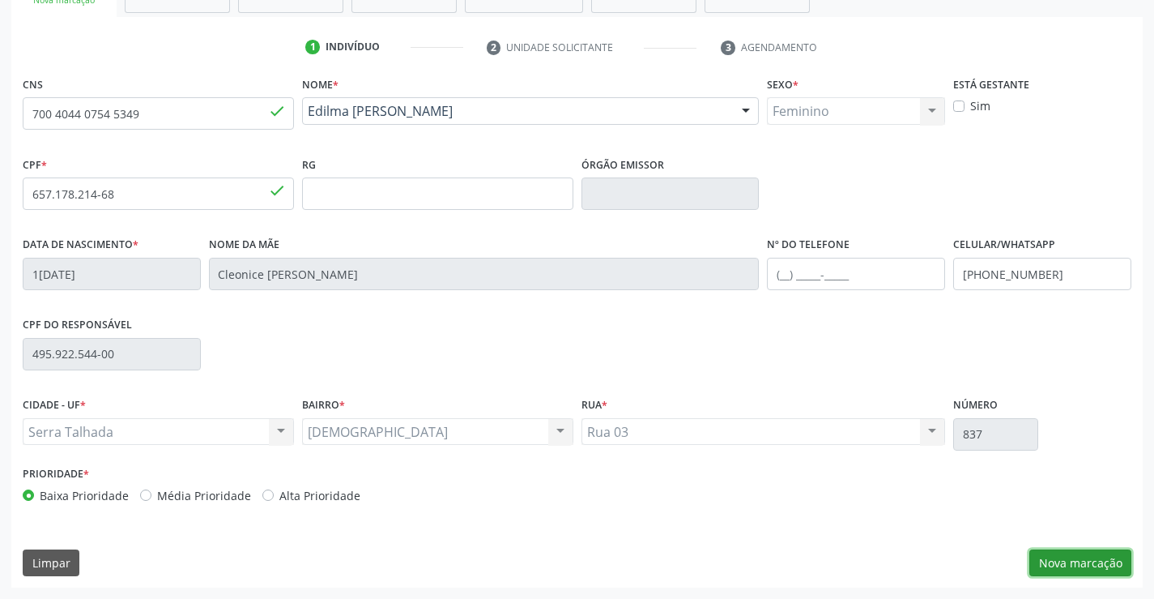
click at [1056, 565] on button "Nova marcação" at bounding box center [1081, 563] width 102 height 28
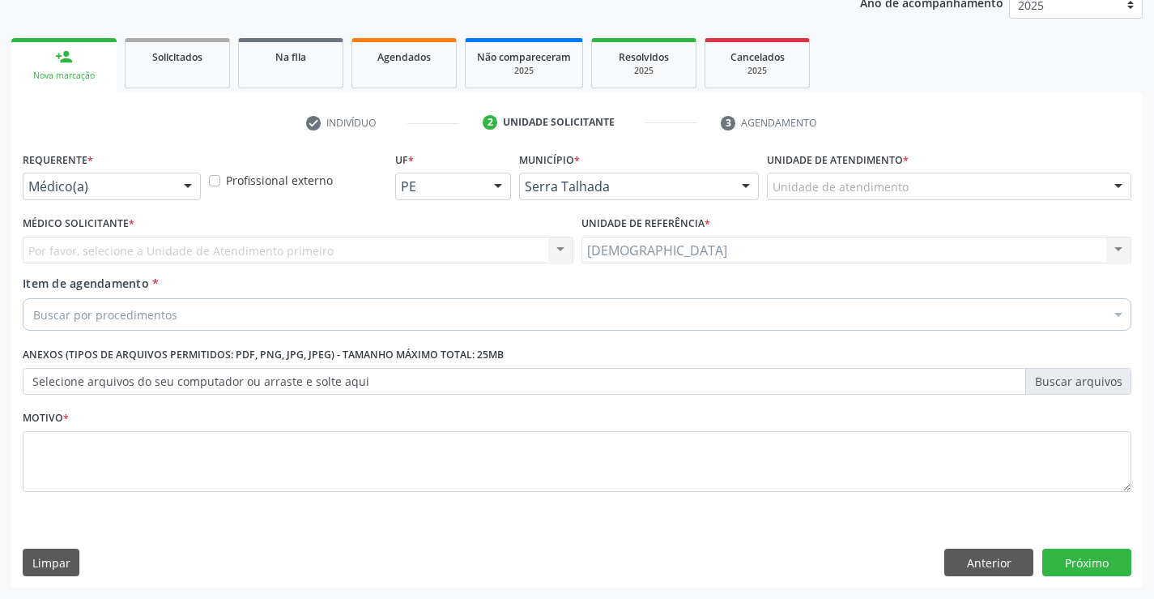
scroll to position [204, 0]
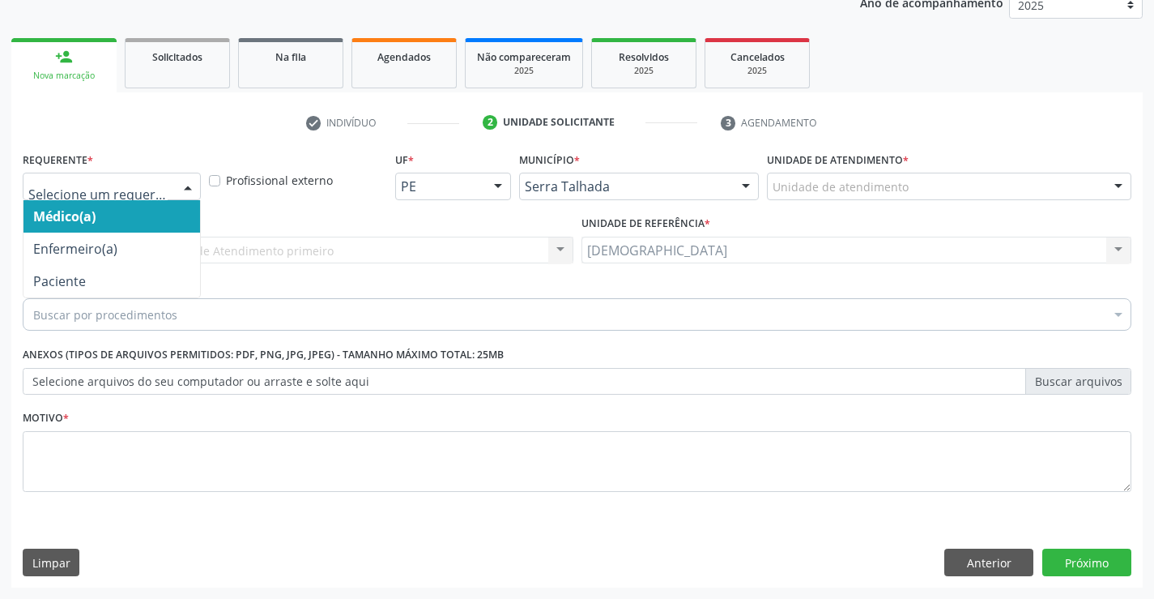
click at [189, 186] on div at bounding box center [188, 187] width 24 height 28
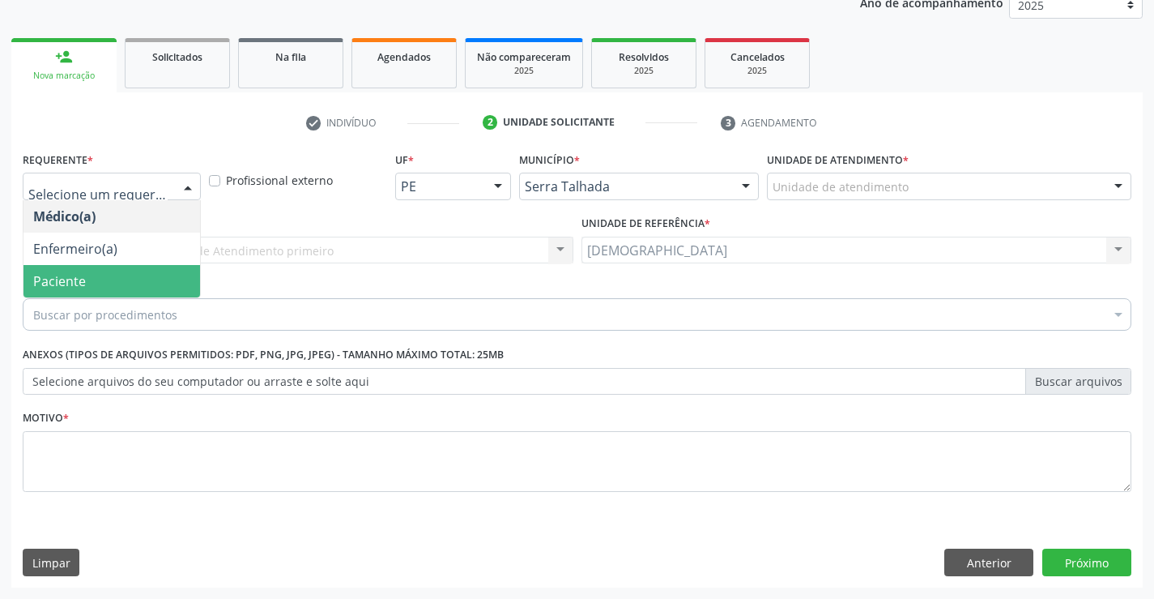
click at [91, 284] on span "Paciente" at bounding box center [111, 281] width 177 height 32
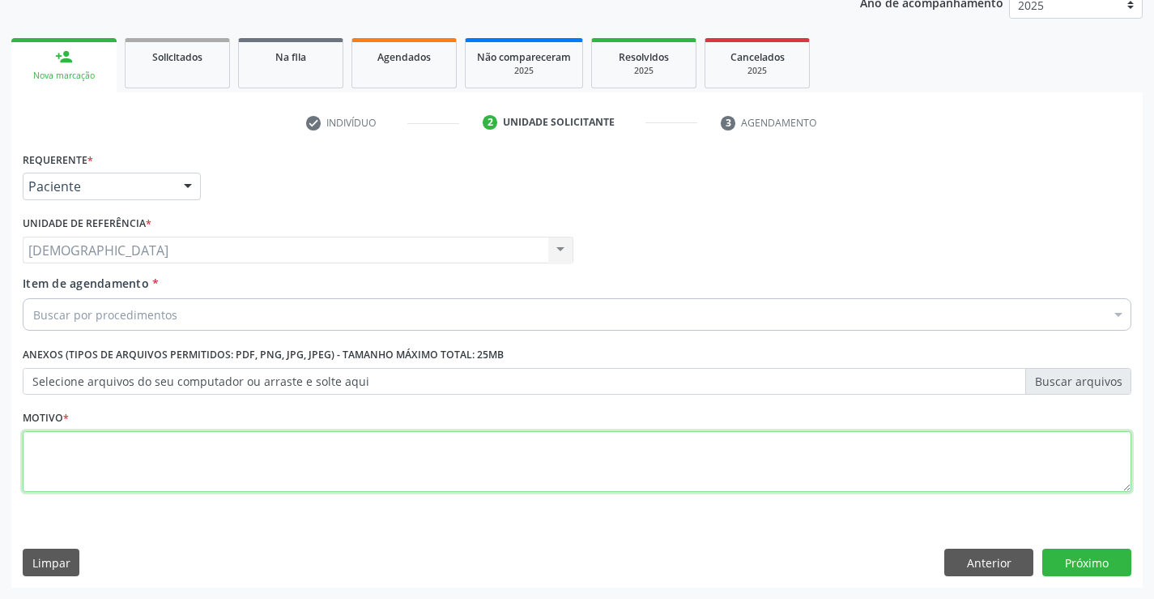
click at [83, 478] on textarea at bounding box center [577, 462] width 1109 height 62
type textarea "."
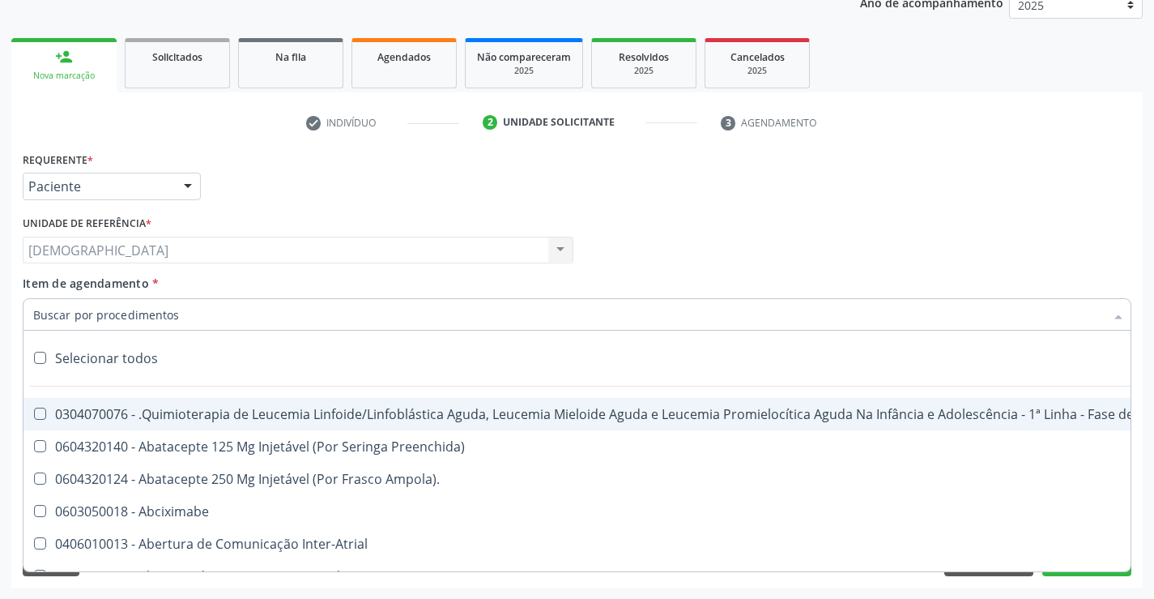
click at [588, 319] on div at bounding box center [577, 314] width 1109 height 32
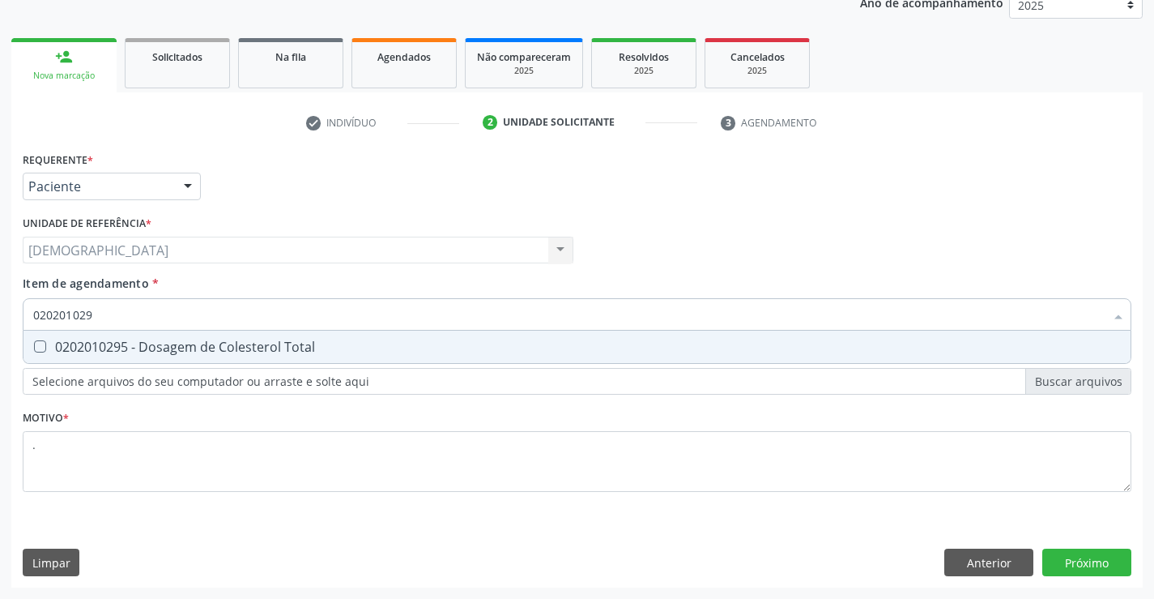
type input "0202010295"
click at [582, 360] on span "0202010295 - Dosagem de Colesterol Total" at bounding box center [576, 347] width 1107 height 32
checkbox Total "true"
type input "02020102"
checkbox Total "false"
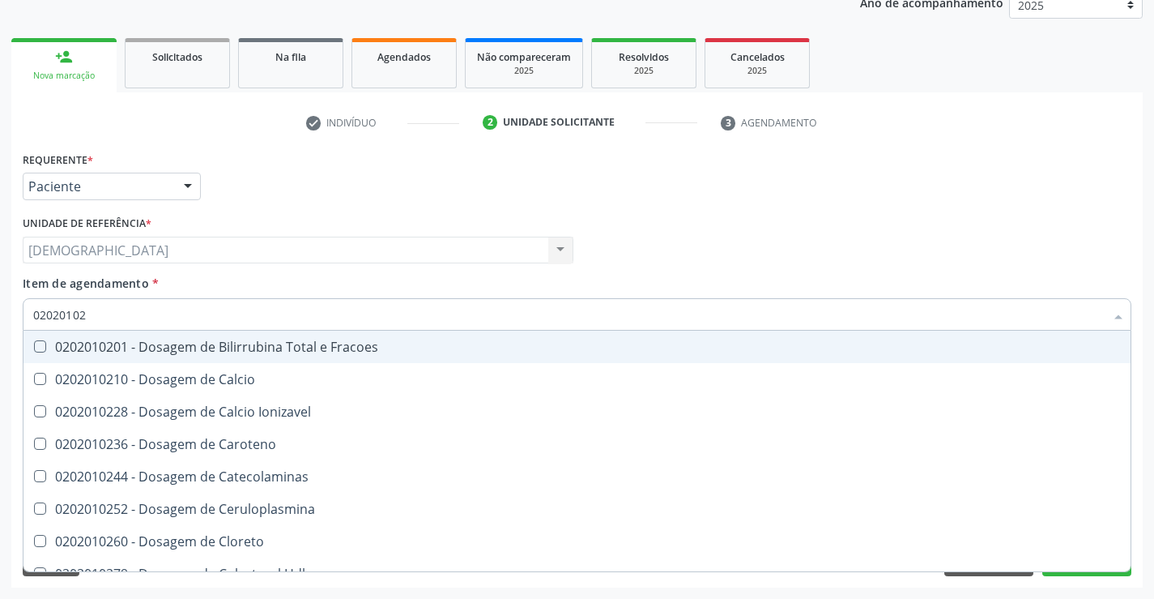
type input "0202010"
checkbox Total "false"
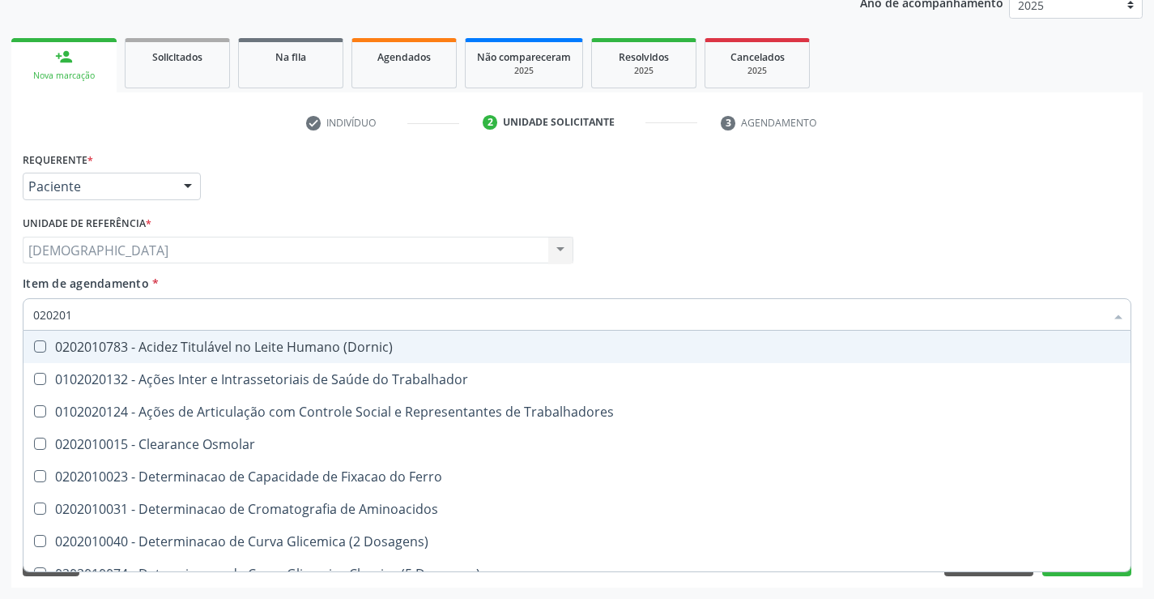
type input "02020"
checkbox Total "false"
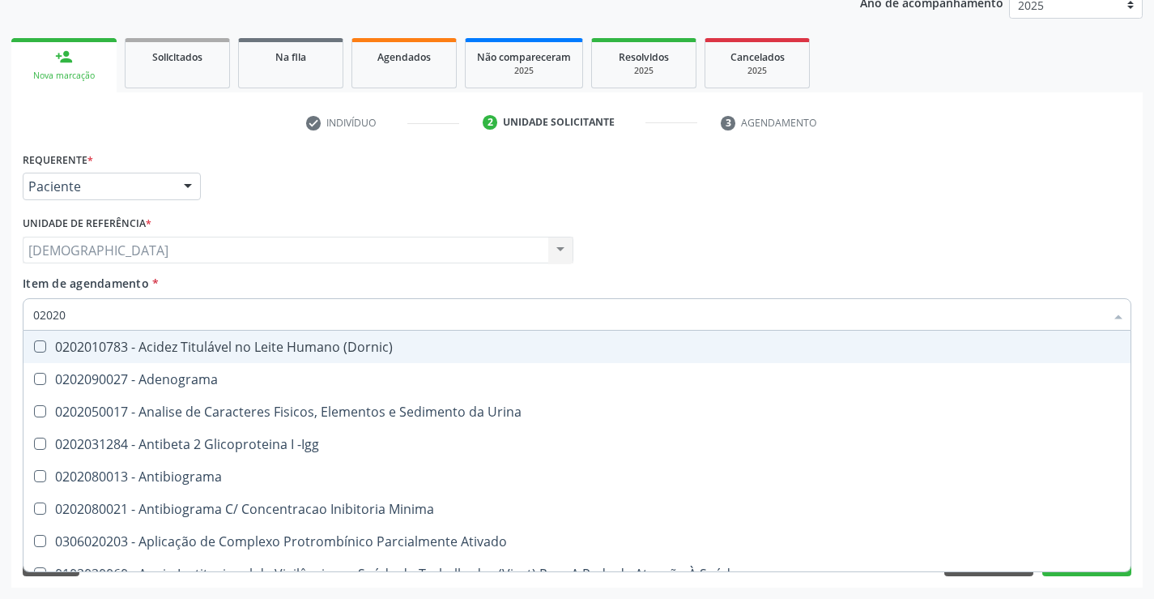
type input "020201"
checkbox Parceria\) "true"
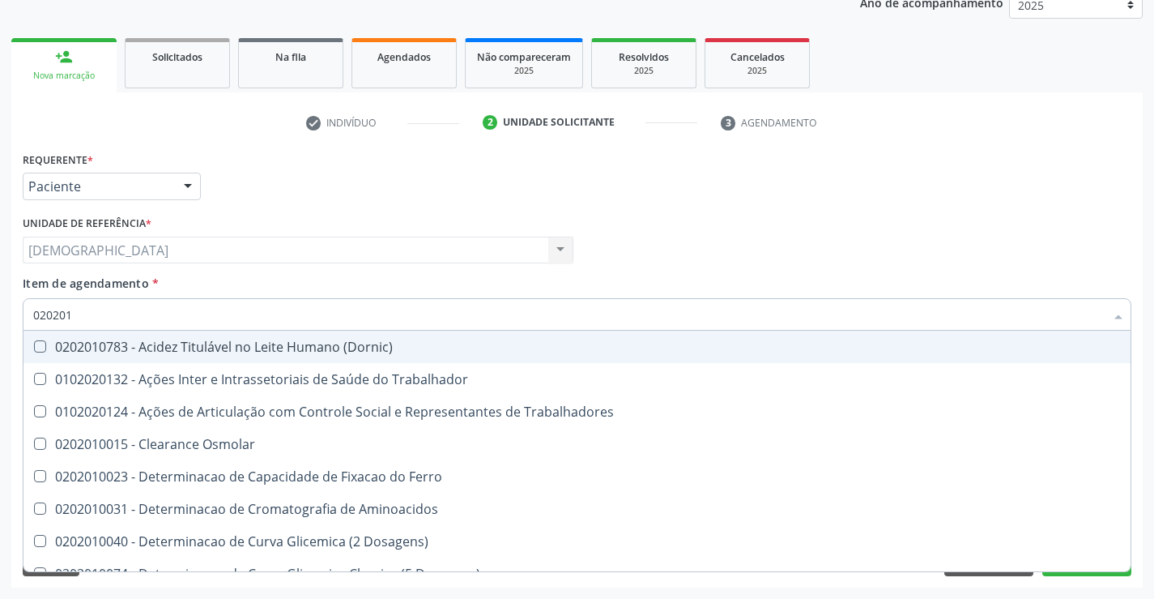
type input "0202010"
checkbox Fracoes "true"
checkbox Total "false"
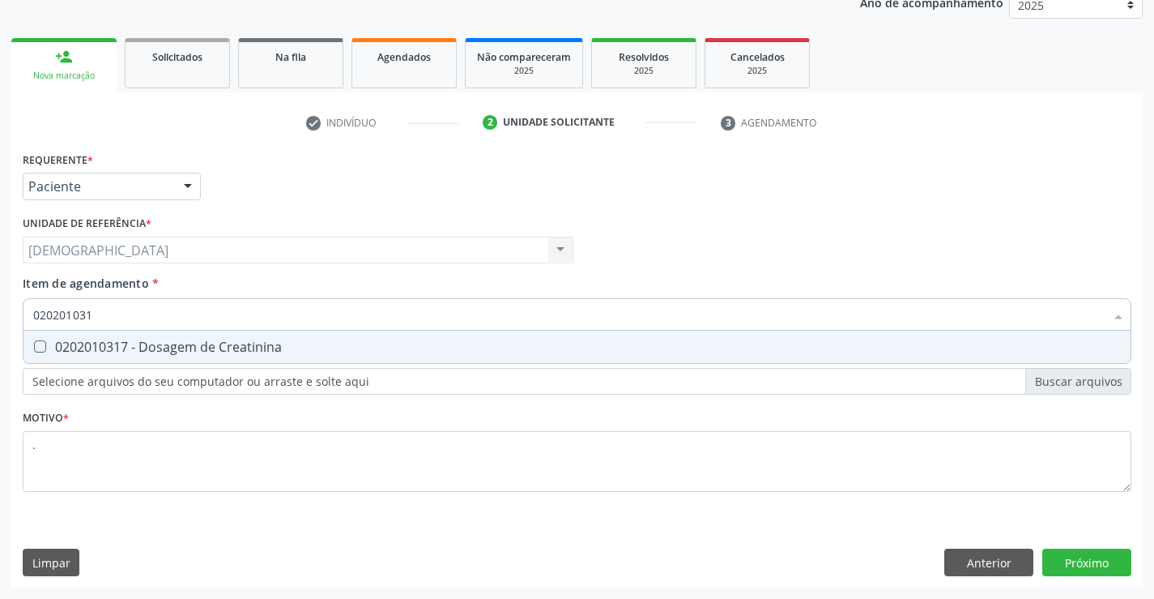
type input "0202010317"
click at [544, 347] on div "0202010317 - Dosagem de Creatinina" at bounding box center [577, 346] width 1088 height 13
checkbox Creatinina "true"
click at [565, 326] on input "0202010317" at bounding box center [569, 314] width 1072 height 32
type input "02020103"
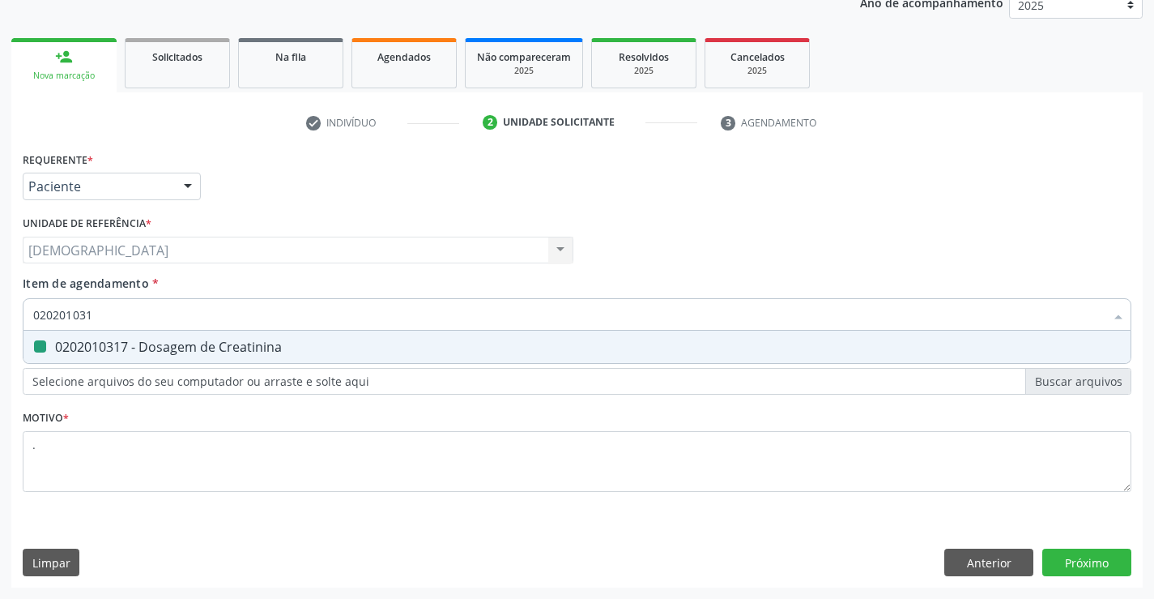
checkbox Creatinina "false"
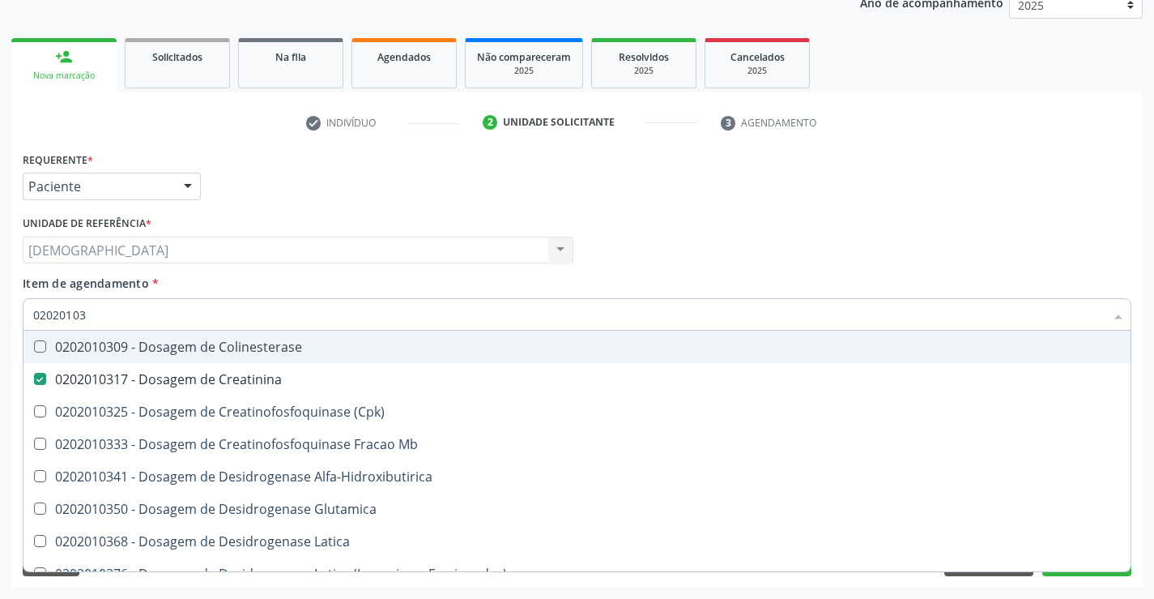
type input "0202010"
checkbox Creatinina "false"
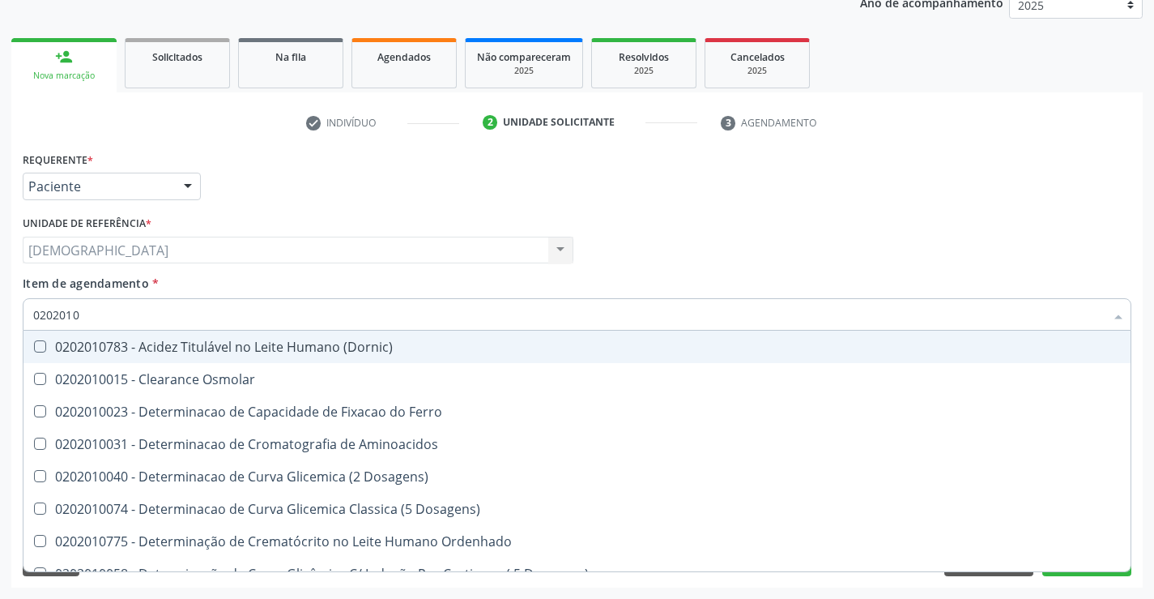
type input "020201"
checkbox Total "false"
checkbox Creatinina "false"
checkbox Ferritina "true"
checkbox Folato "true"
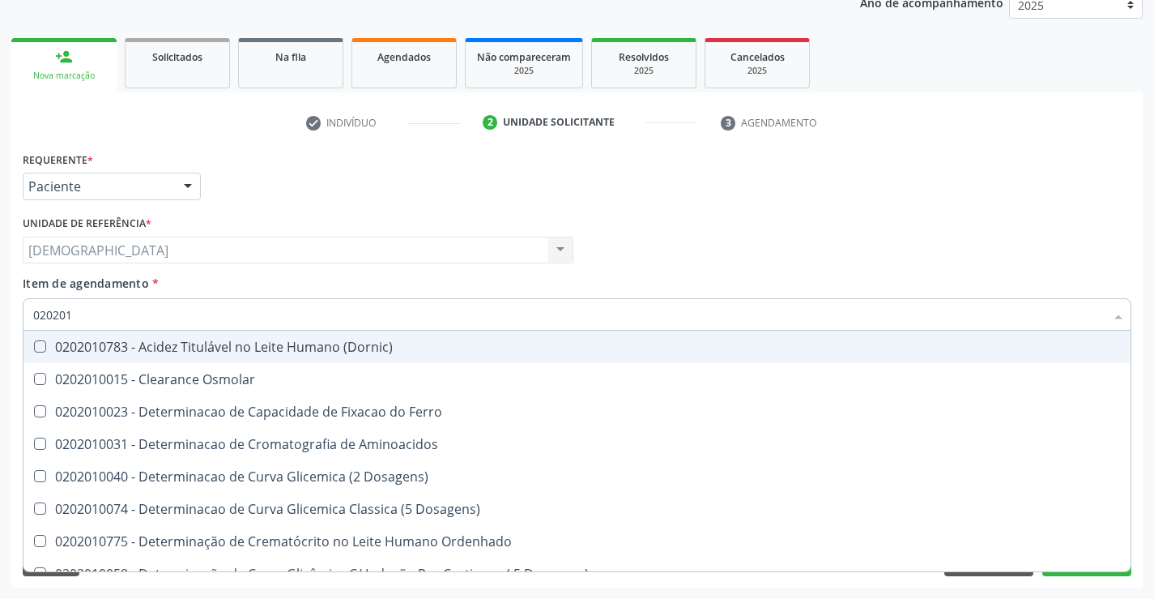
type input "02020"
checkbox Ferritina "false"
checkbox Folato "false"
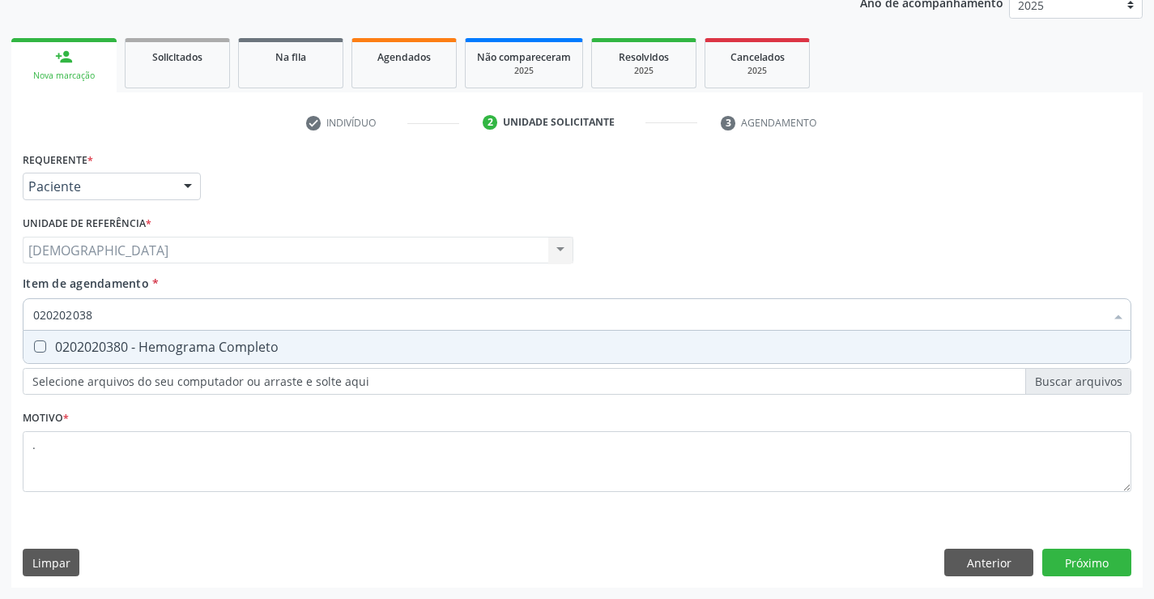
type input "0202020380"
click at [824, 355] on span "0202020380 - Hemograma Completo" at bounding box center [576, 347] width 1107 height 32
click at [918, 338] on span "0202020380 - Hemograma Completo" at bounding box center [576, 347] width 1107 height 32
checkbox Completo "false"
type input "0202020380"
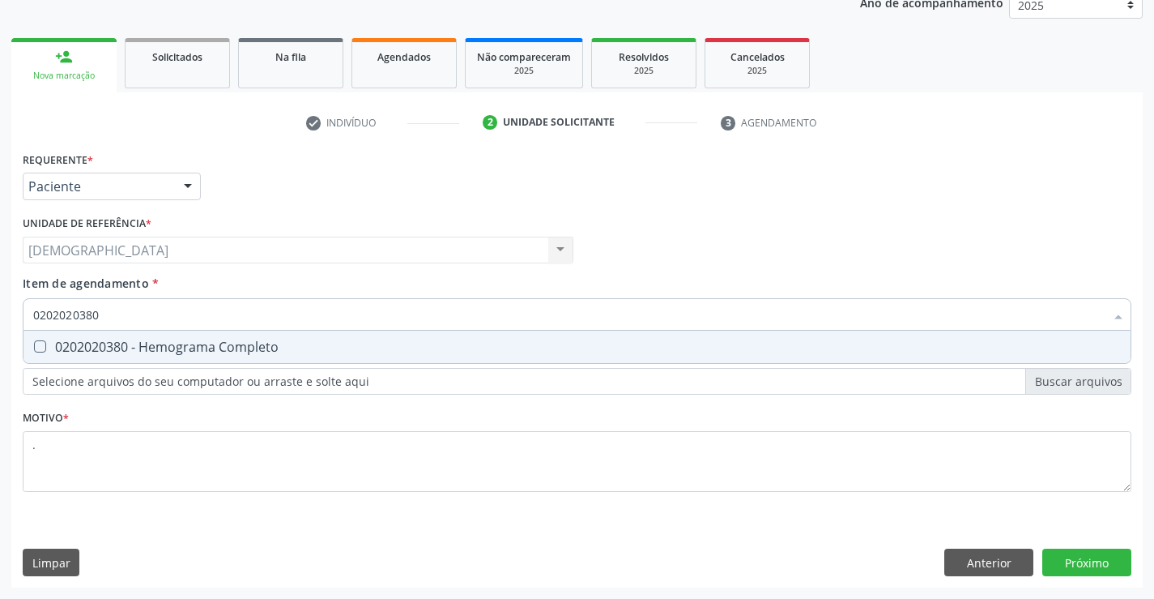
click at [907, 367] on div "Requerente * Paciente Médico(a) Enfermeiro(a) Paciente Nenhum resultado encontr…" at bounding box center [577, 330] width 1109 height 367
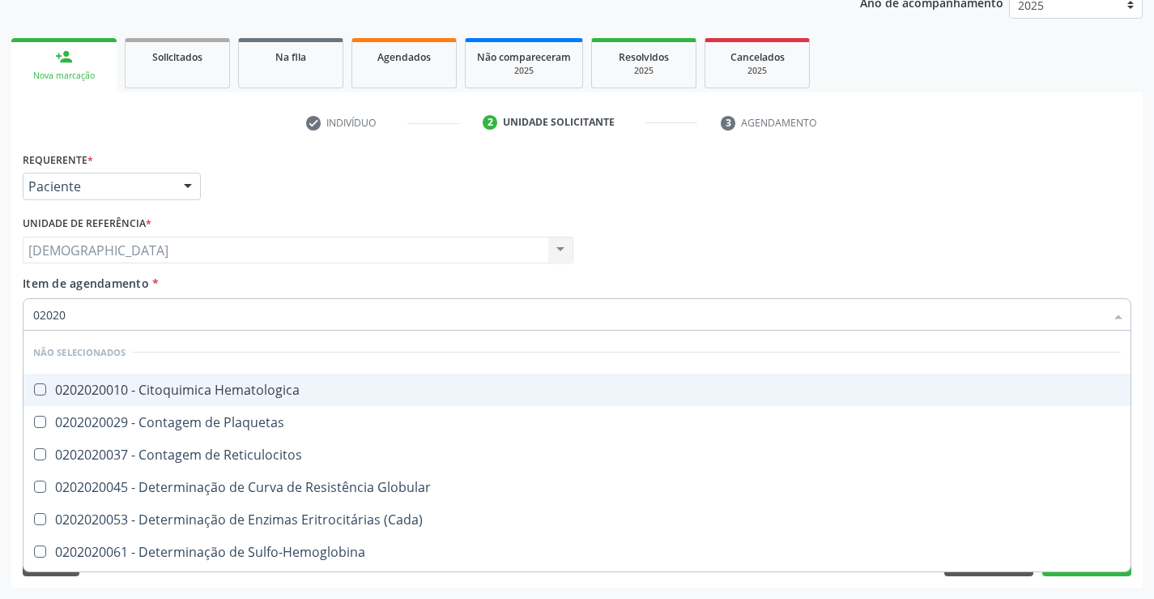
type input "020202"
checkbox Hematologica "false"
checkbox Plaquetas "false"
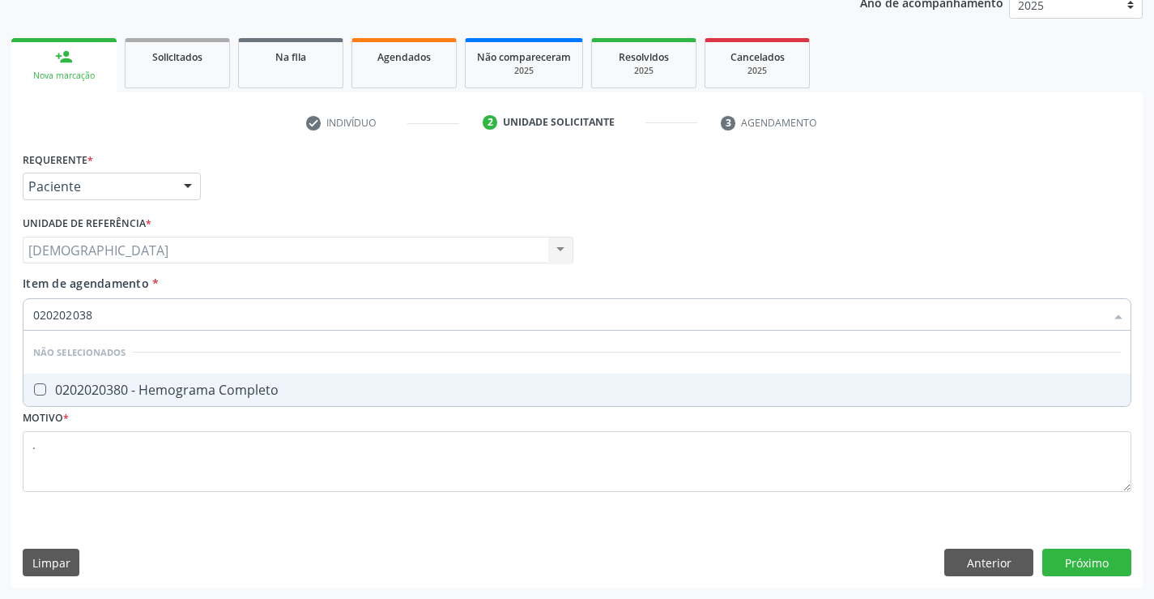
type input "0202020380"
click at [416, 390] on div "0202020380 - Hemograma Completo" at bounding box center [577, 389] width 1088 height 13
checkbox Completo "true"
click at [415, 316] on input "0202020380" at bounding box center [569, 314] width 1072 height 32
type input "02020203"
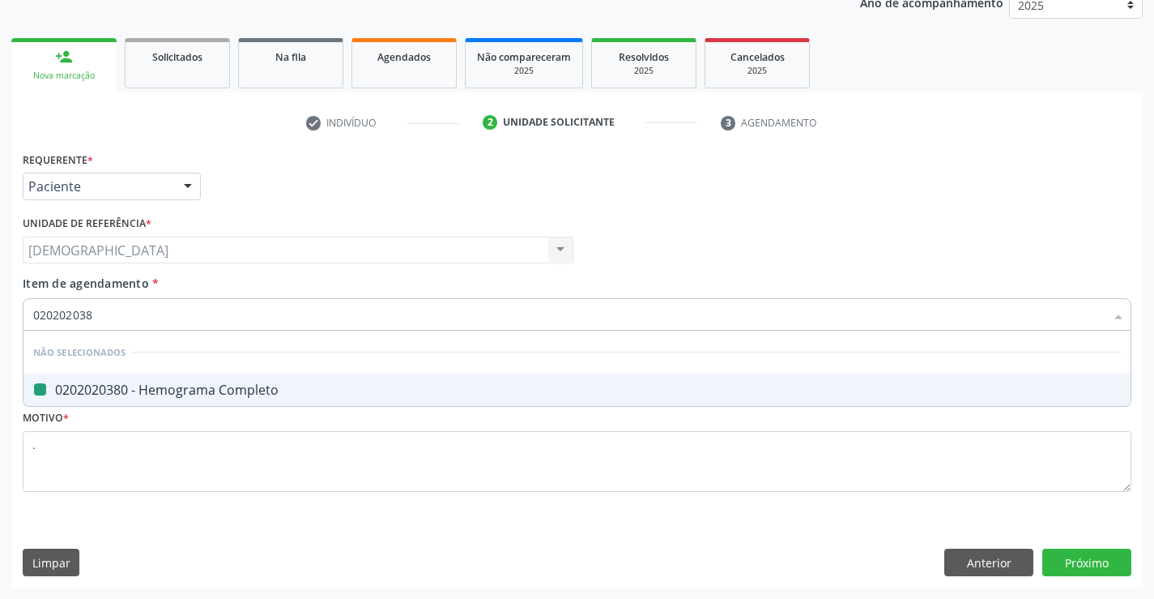
checkbox Completo "false"
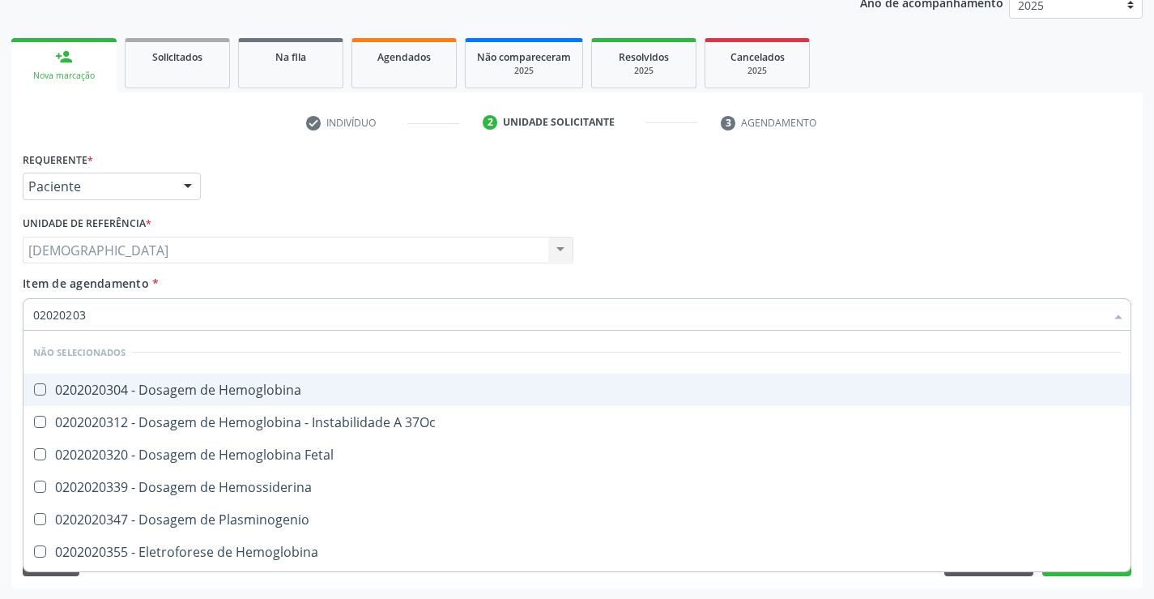
type input "0202020"
checkbox Completo "false"
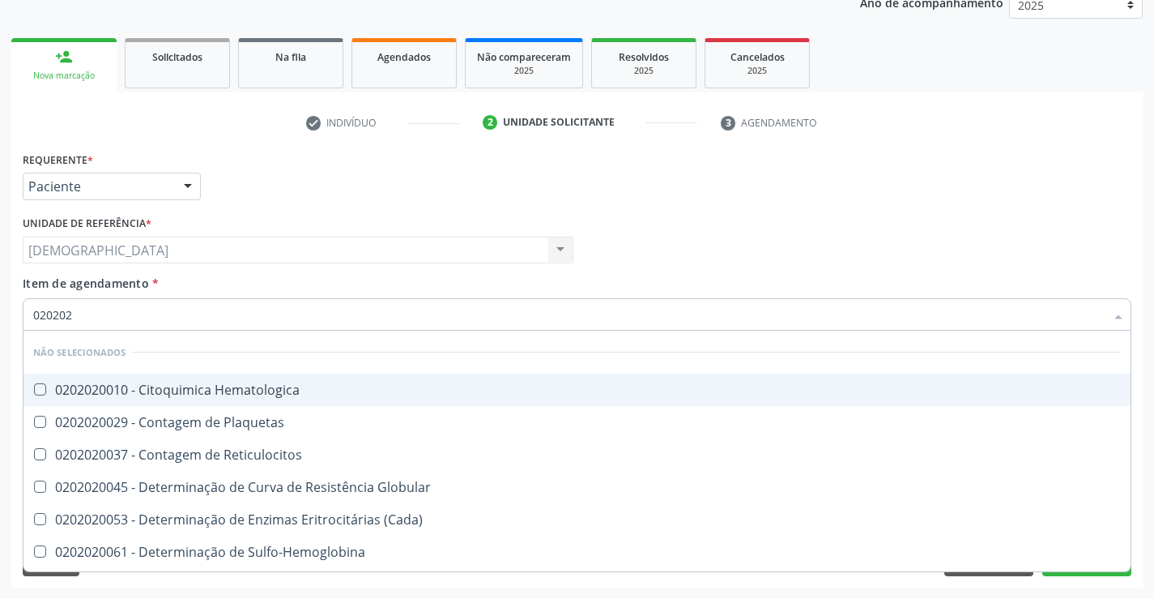
type input "02020"
checkbox Hematologica "true"
checkbox Plaquetas "true"
checkbox Completo "false"
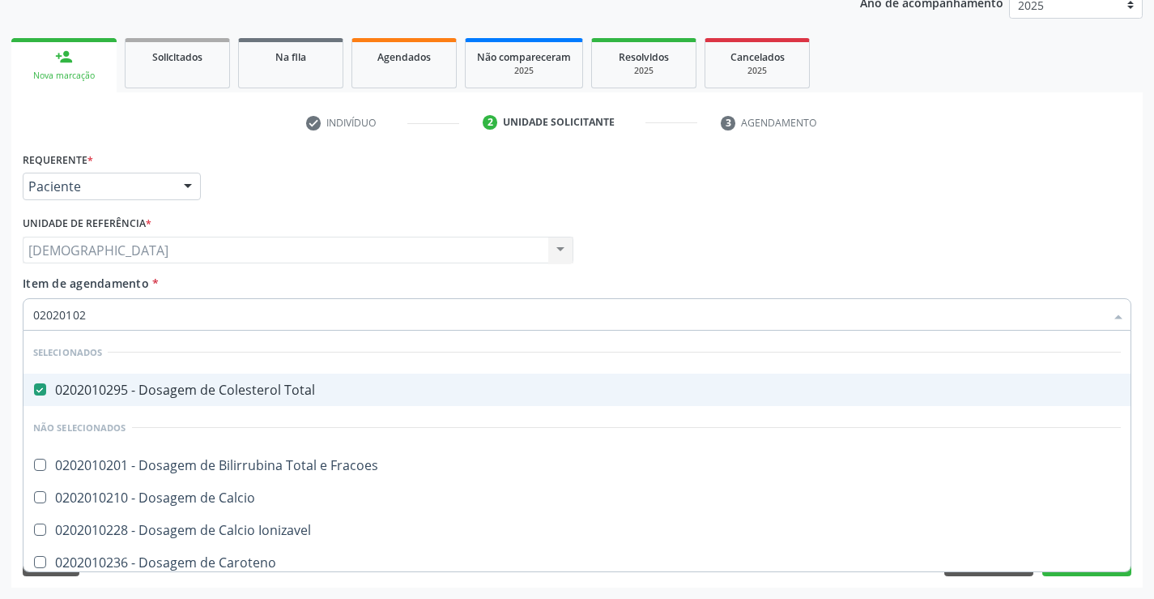
type input "020201027"
checkbox Total "false"
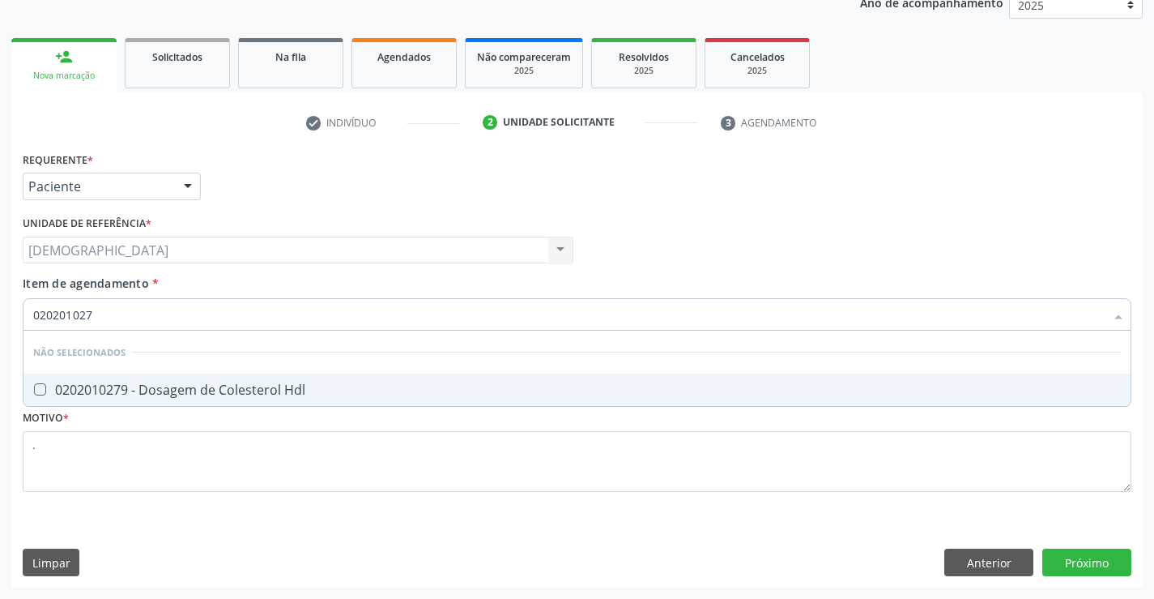
type input "0202010279"
click at [262, 378] on span "0202010279 - Dosagem de Colesterol Hdl" at bounding box center [576, 389] width 1107 height 32
checkbox Hdl "true"
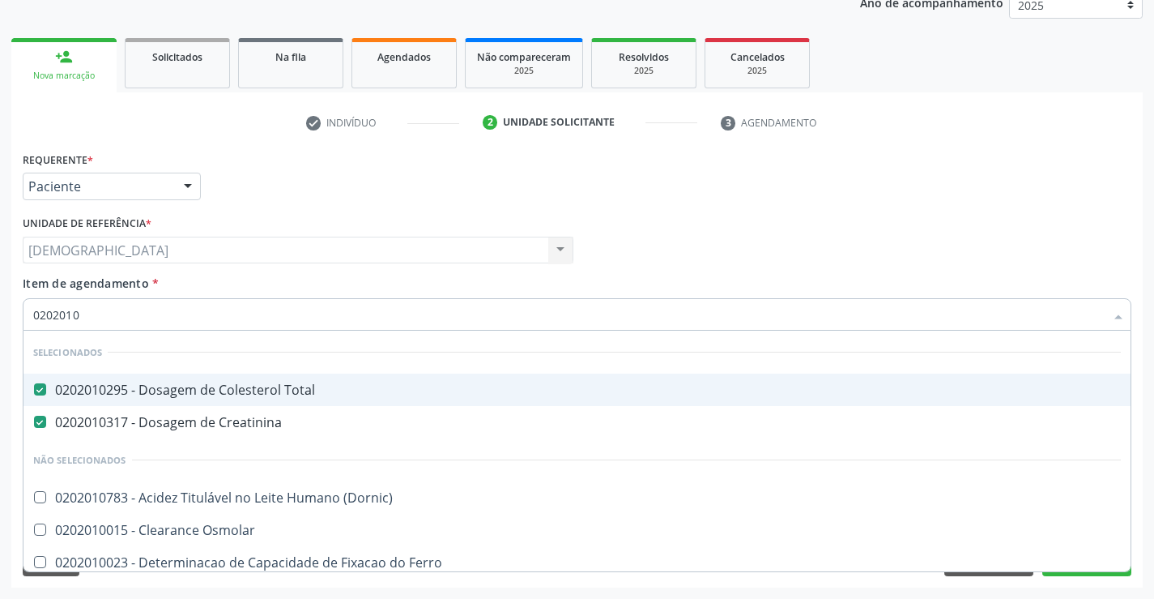
type input "020201"
checkbox Hdl "false"
checkbox Ferritina "true"
type input "02020"
checkbox Hdl "false"
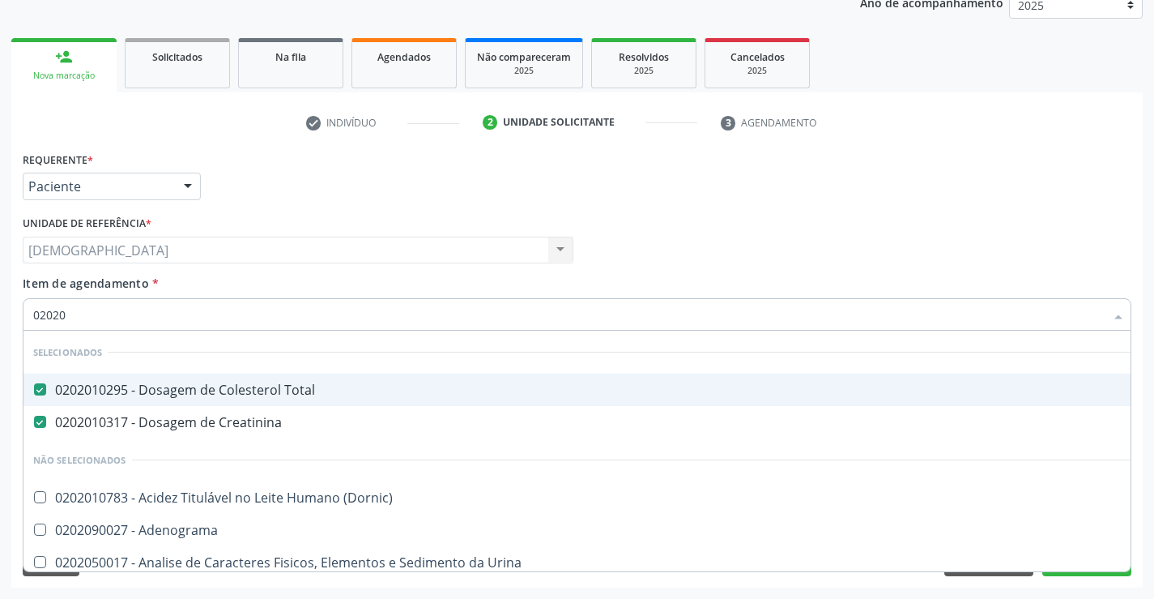
type input "020201"
checkbox \(Pos-Pasteurização\) "true"
type input "0202010"
checkbox Circulante "true"
checkbox Hdl "false"
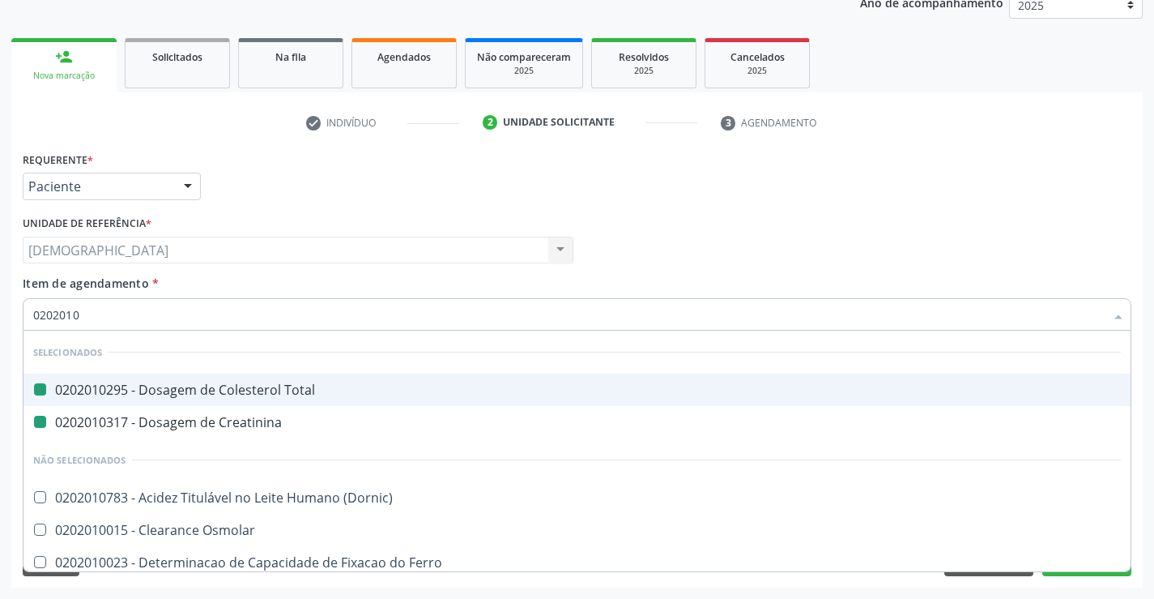
type input "02020104"
checkbox Total "false"
checkbox Creatinina "false"
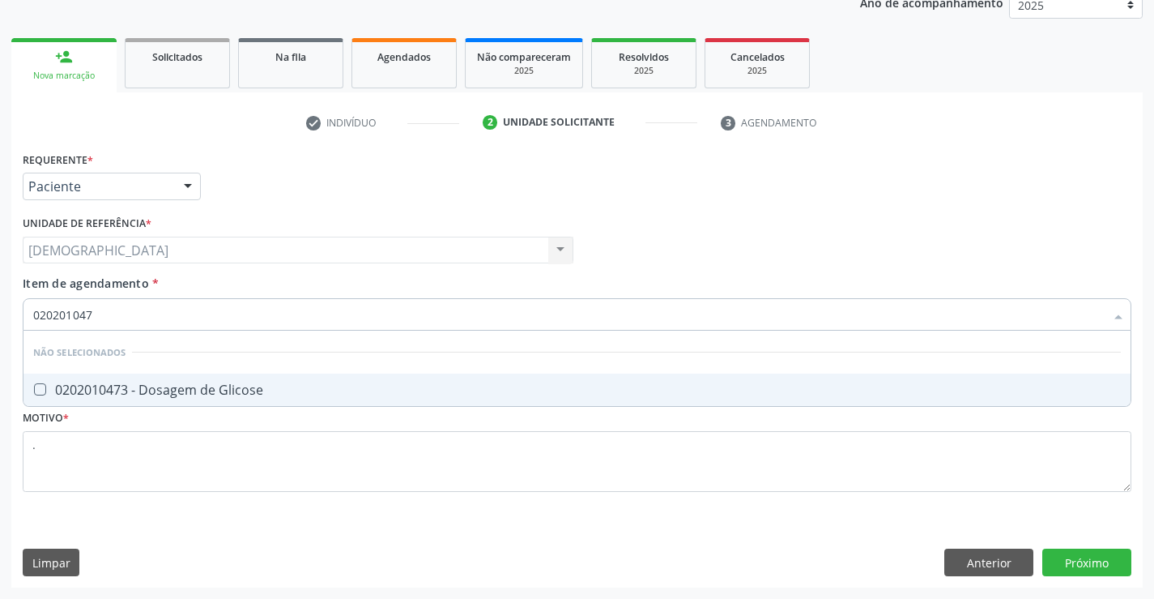
type input "0202010473"
click at [255, 388] on div "0202010473 - Dosagem de Glicose" at bounding box center [577, 389] width 1088 height 13
checkbox Glicose "true"
type input "02020104"
checkbox Glicose "false"
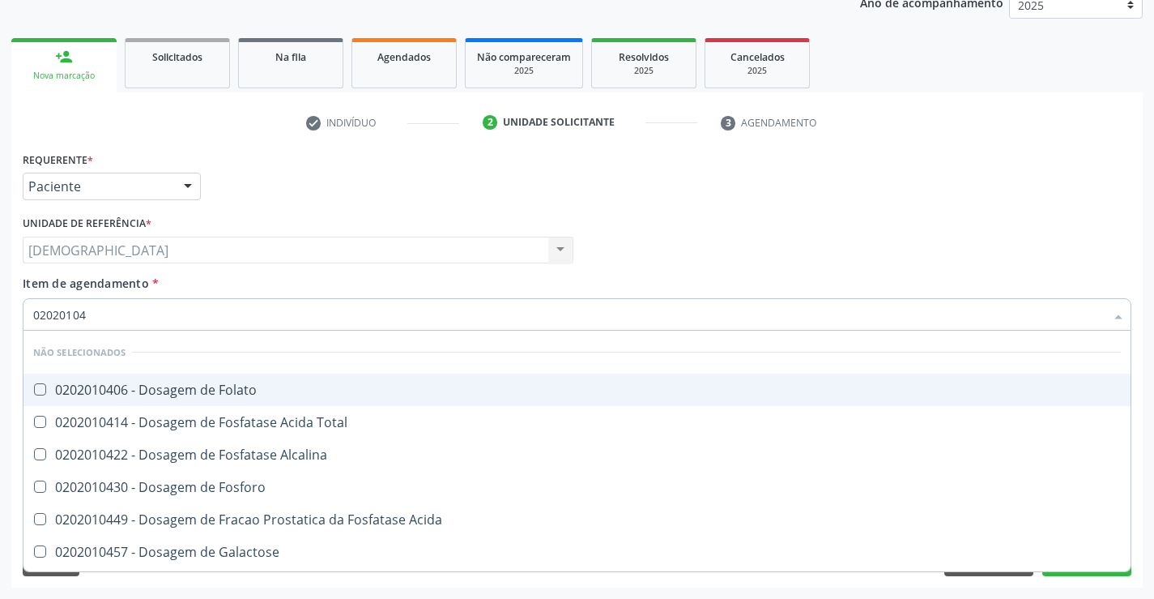
type input "0202010"
checkbox Folato "true"
checkbox Total "true"
checkbox Glicose "false"
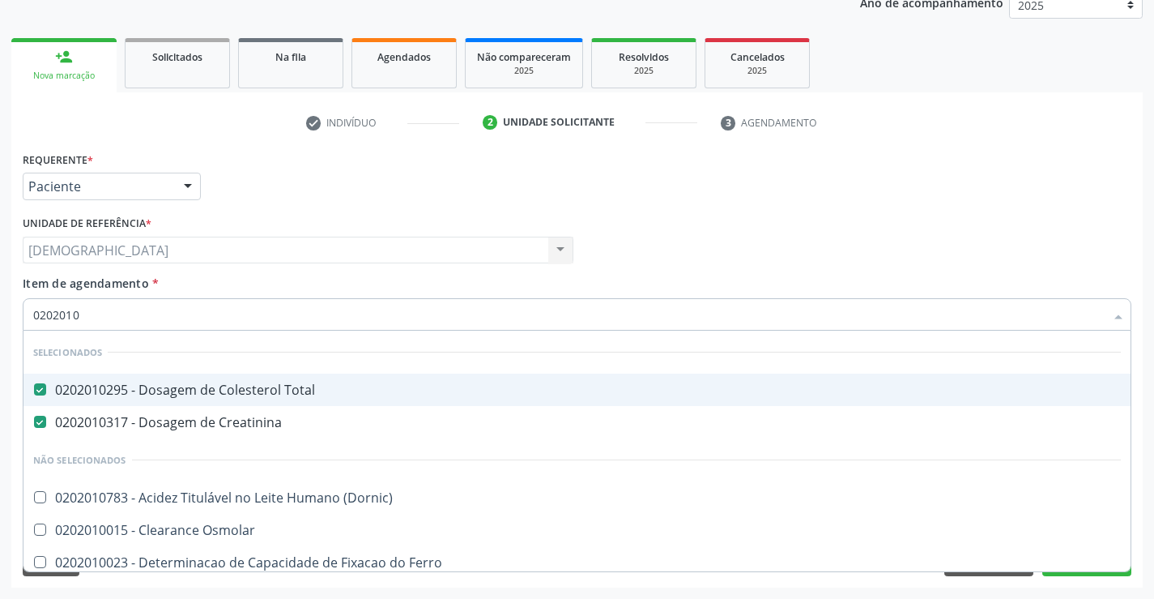
type input "020201"
checkbox Hdl "false"
checkbox Ferritina "true"
checkbox Glicose "false"
checkbox Nt-Probnp\) "true"
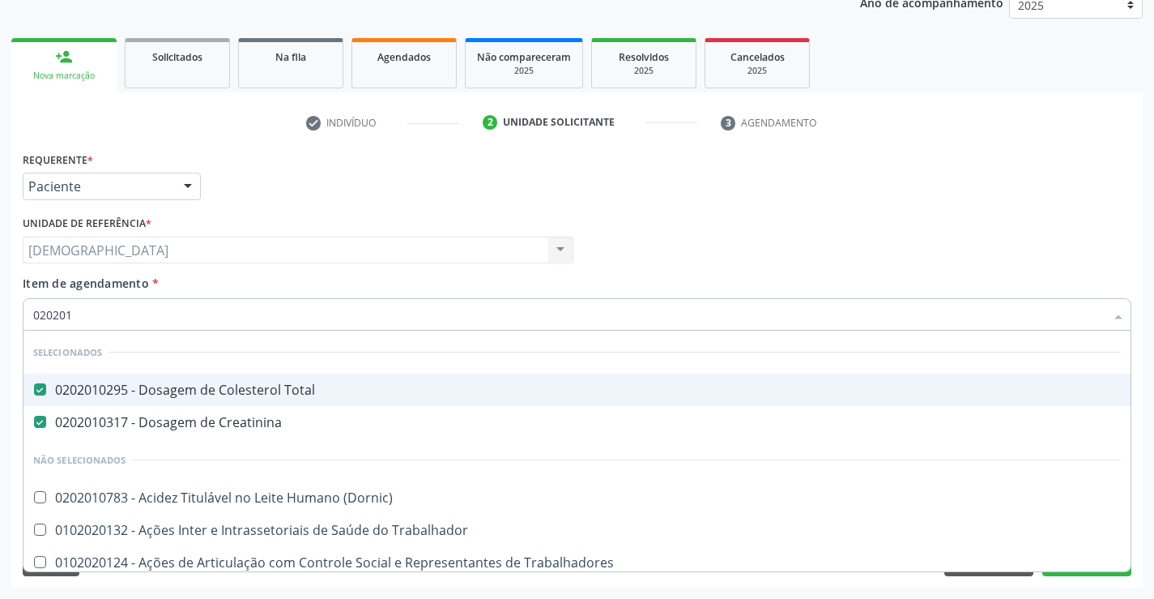
type input "02020"
checkbox Hdl "false"
checkbox Glicose "false"
type input "020205"
checkbox Total "false"
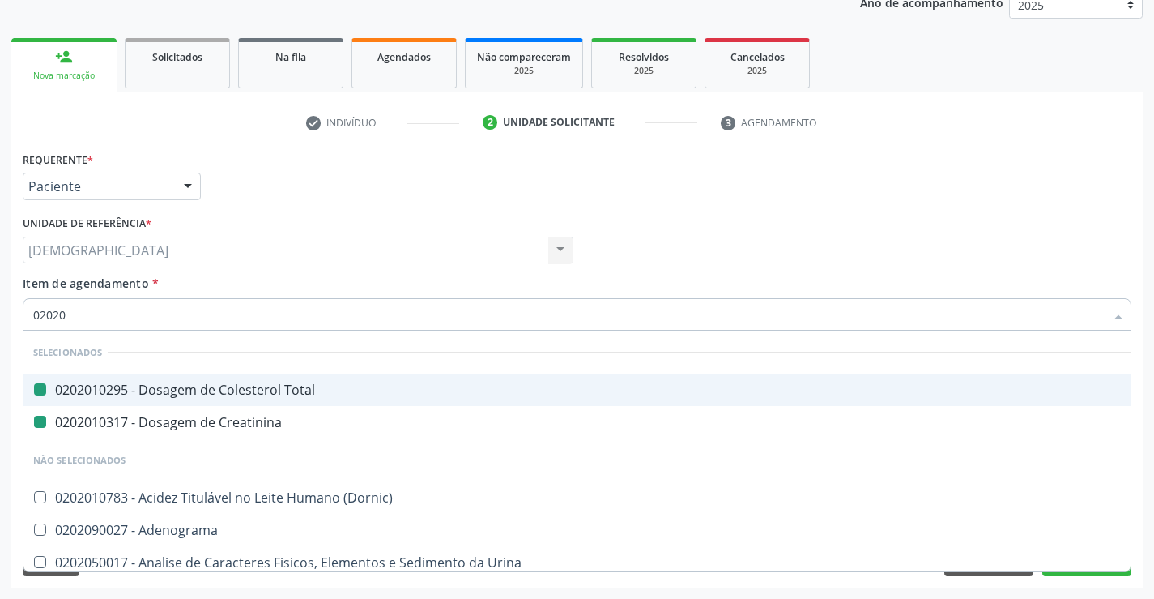
checkbox Creatinina "false"
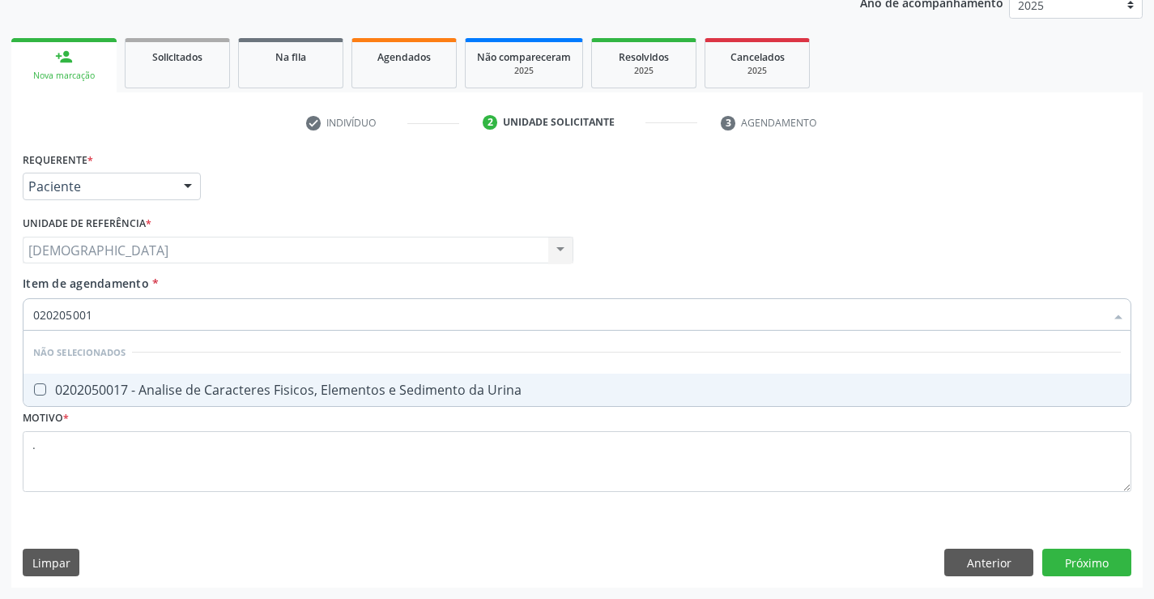
type input "0202050017"
click at [223, 380] on span "0202050017 - Analise de Caracteres Fisicos, Elementos e Sedimento da Urina" at bounding box center [576, 389] width 1107 height 32
checkbox Urina "true"
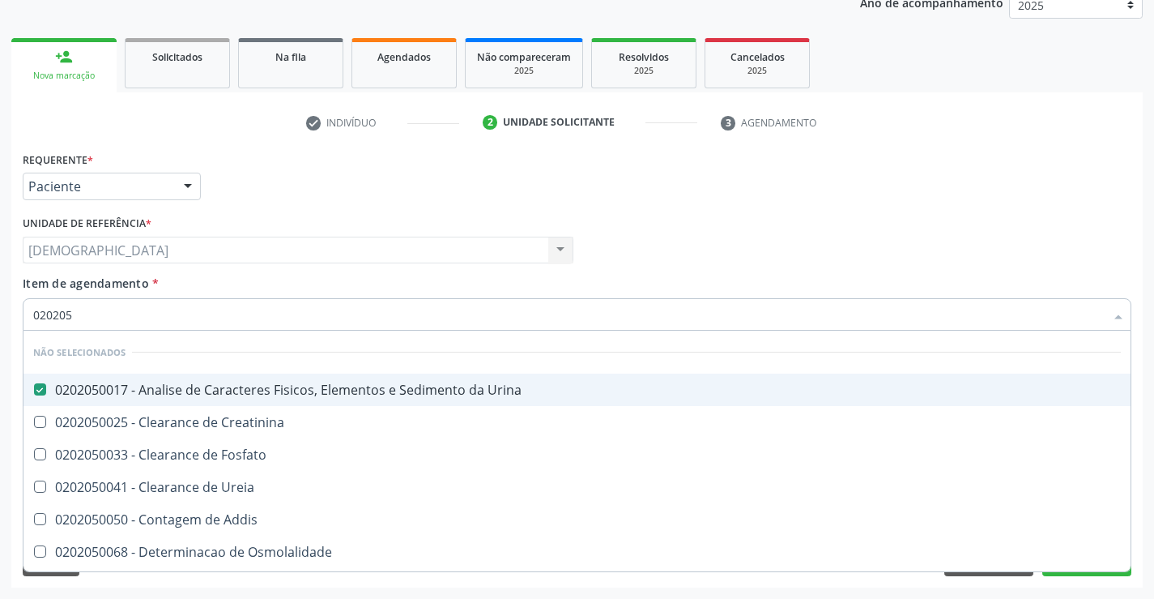
type input "02020"
checkbox Creatinina "true"
checkbox Osmolalidade "true"
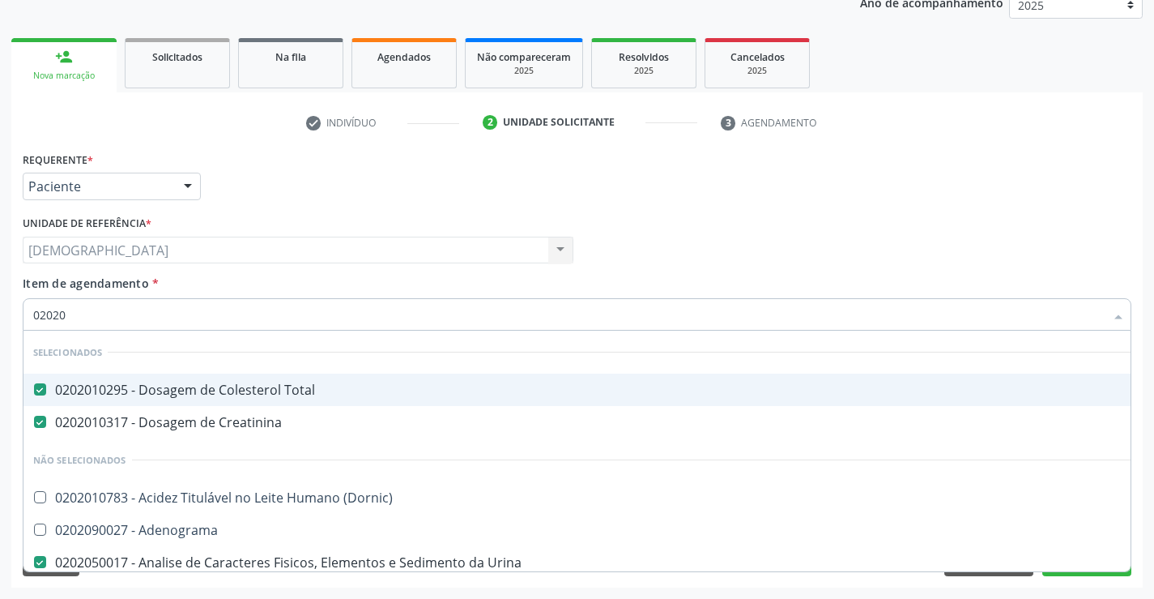
type input "020201"
checkbox Urina "false"
checkbox \(Pos-Pasteurização\) "true"
checkbox Amniótico "true"
type input "0202016"
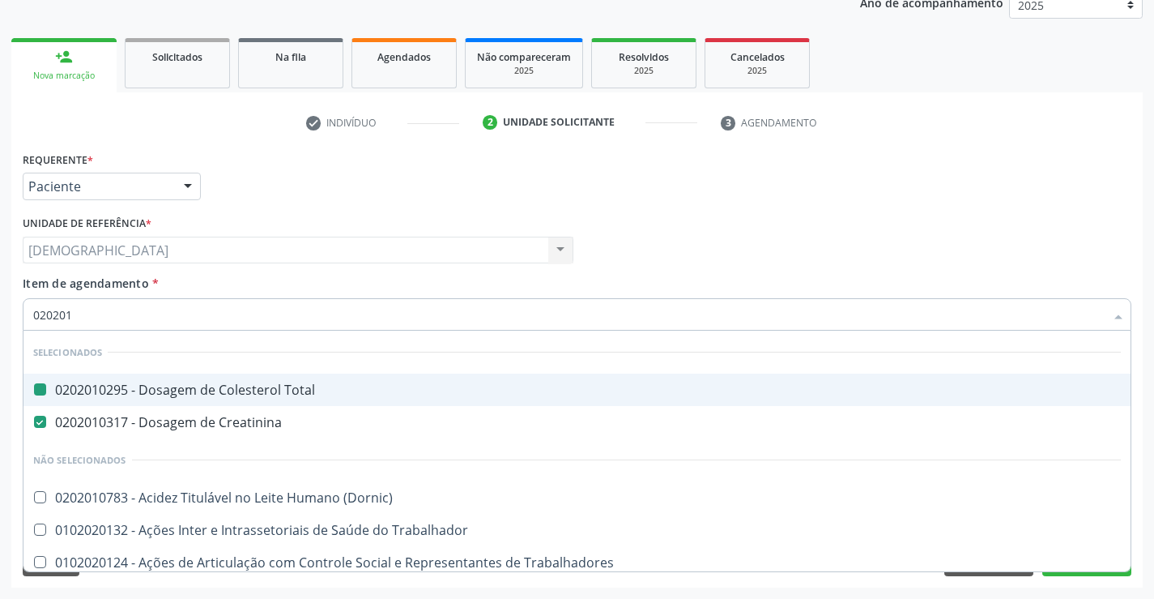
checkbox Total "false"
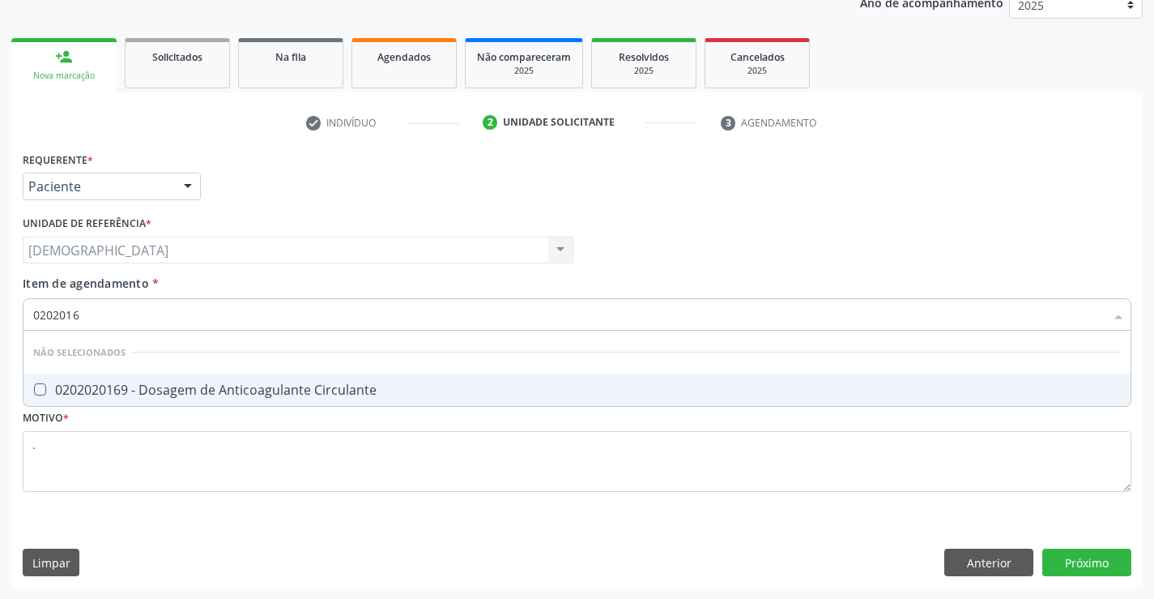
type input "020201"
checkbox Circulante "true"
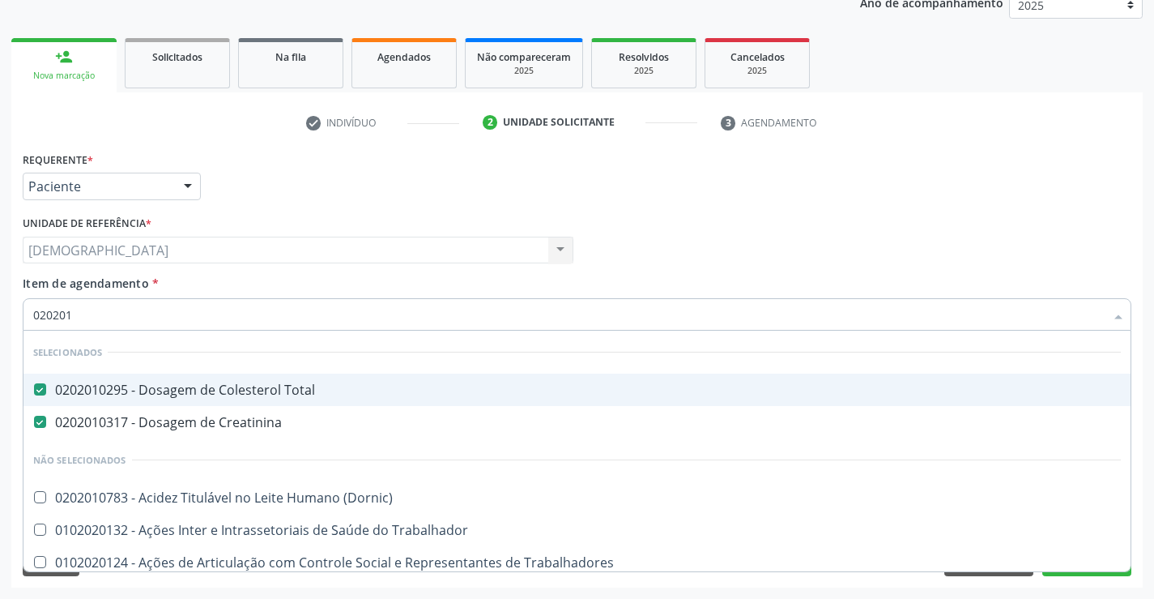
type input "02020"
checkbox Trabalhadores "true"
checkbox Hdl "false"
checkbox Glicose "false"
type input "0202"
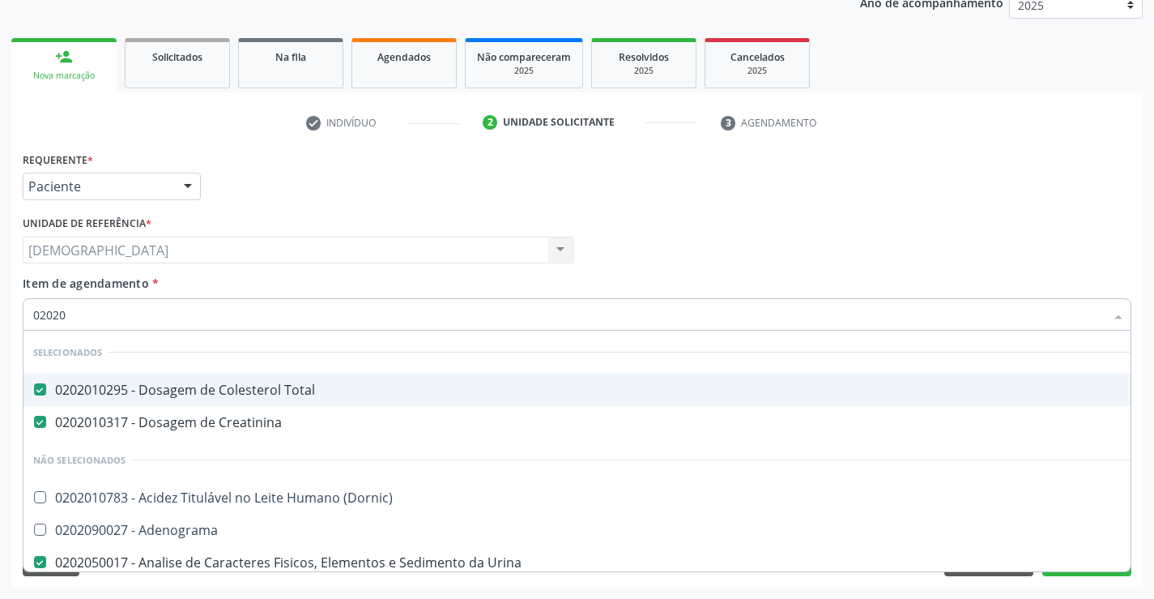
checkbox Hdl "false"
checkbox Etossuximida "true"
checkbox Glicose "false"
checkbox Lactato "true"
checkbox Completo "false"
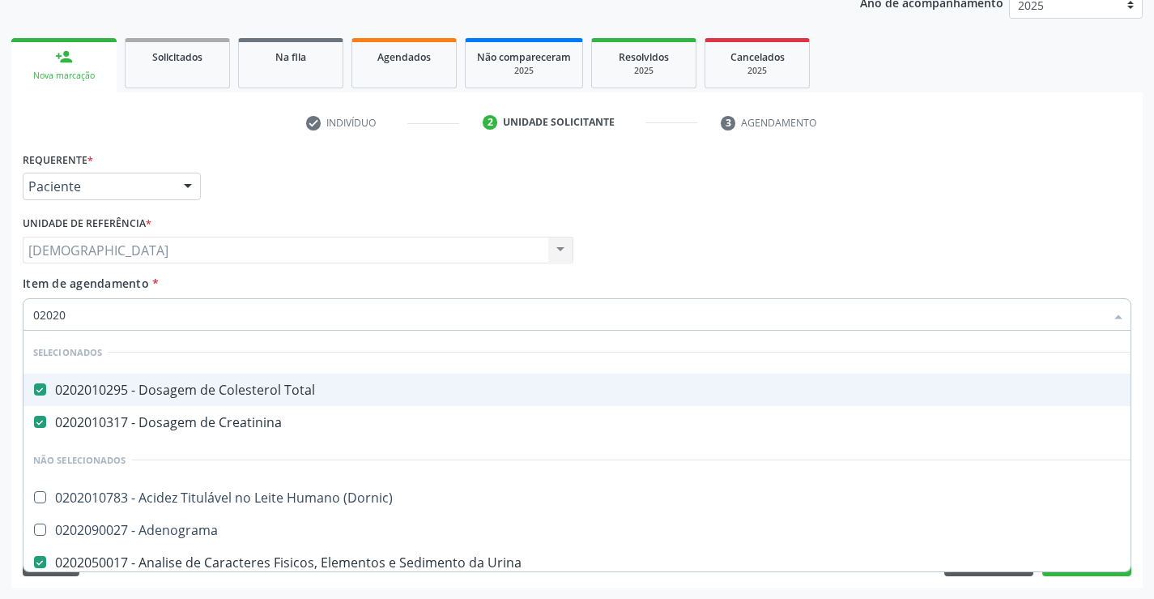
checkbox Pylori "true"
type input "020"
checkbox Urina "false"
checkbox Creatinina "true"
checkbox Hdl "false"
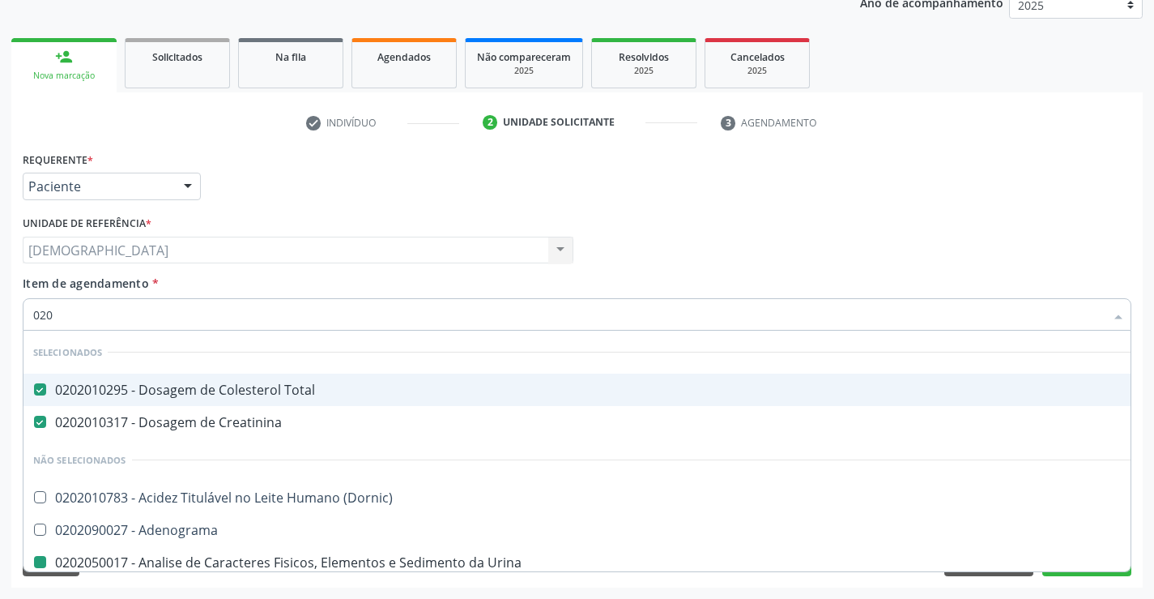
checkbox Glicose "false"
checkbox Completo "false"
checkbox Bucomaxilofacial "true"
checkbox Boston "true"
type input "02"
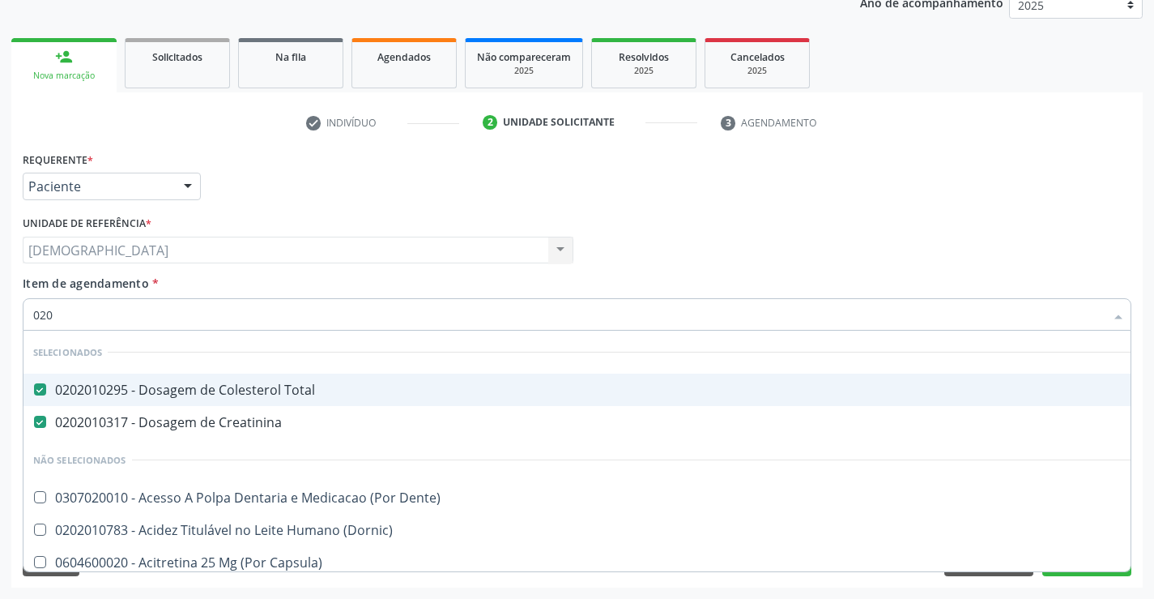
checkbox Urina "false"
checkbox Recombinante "true"
checkbox Hdl "false"
checkbox Glicose "false"
checkbox Espermograma "true"
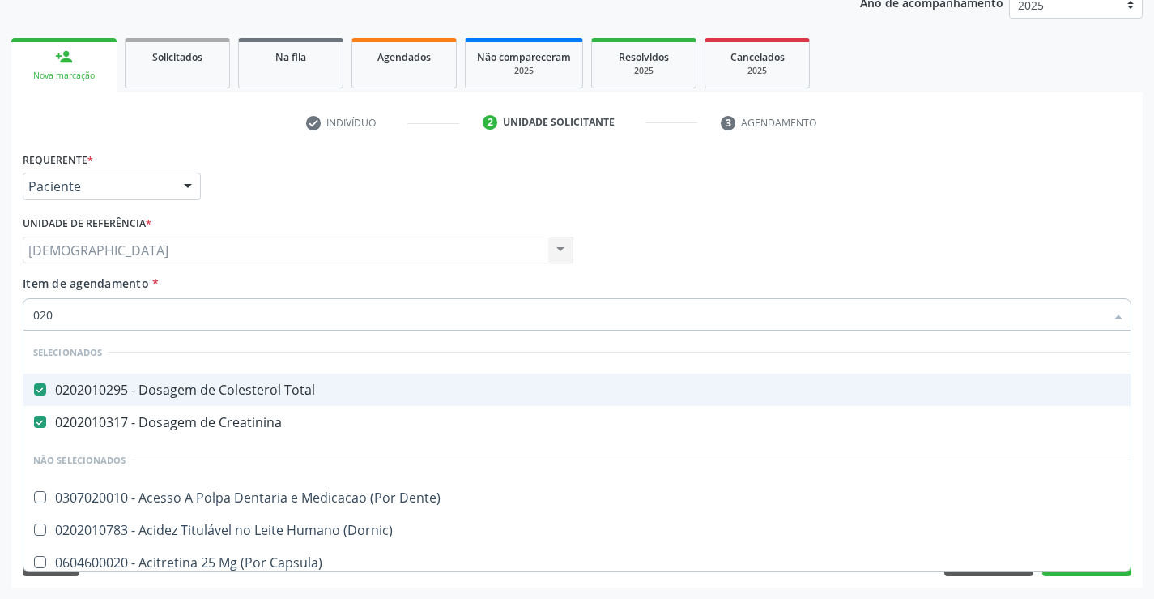
checkbox Segmento\) "true"
checkbox Completo "false"
type input "0"
checkbox Urina "false"
checkbox Especializada "true"
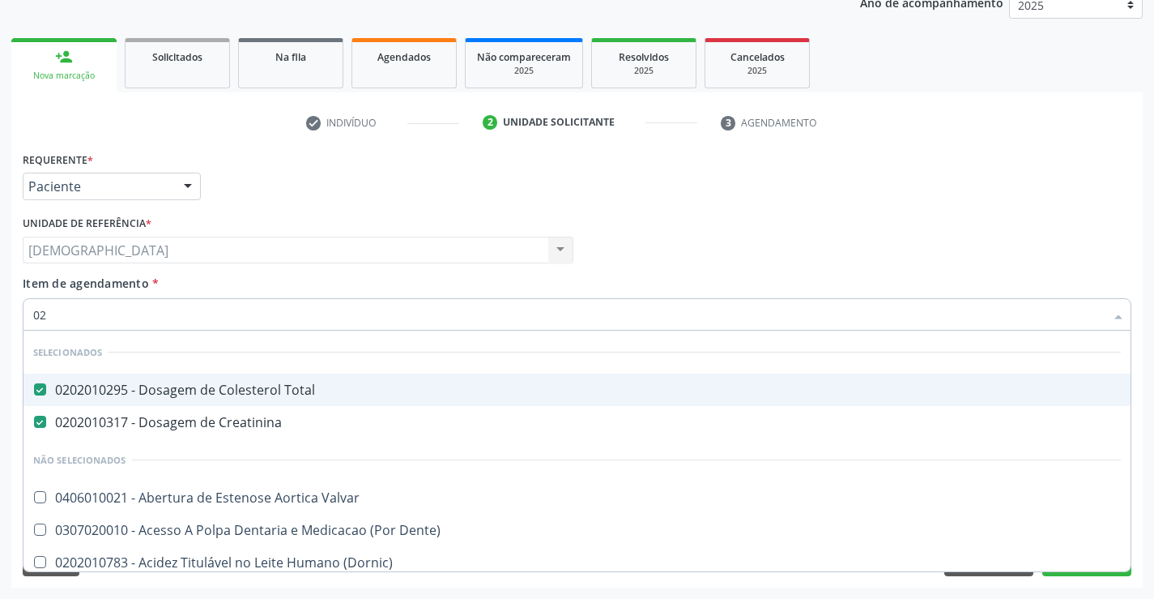
checkbox Hdl "false"
checkbox Glicose "false"
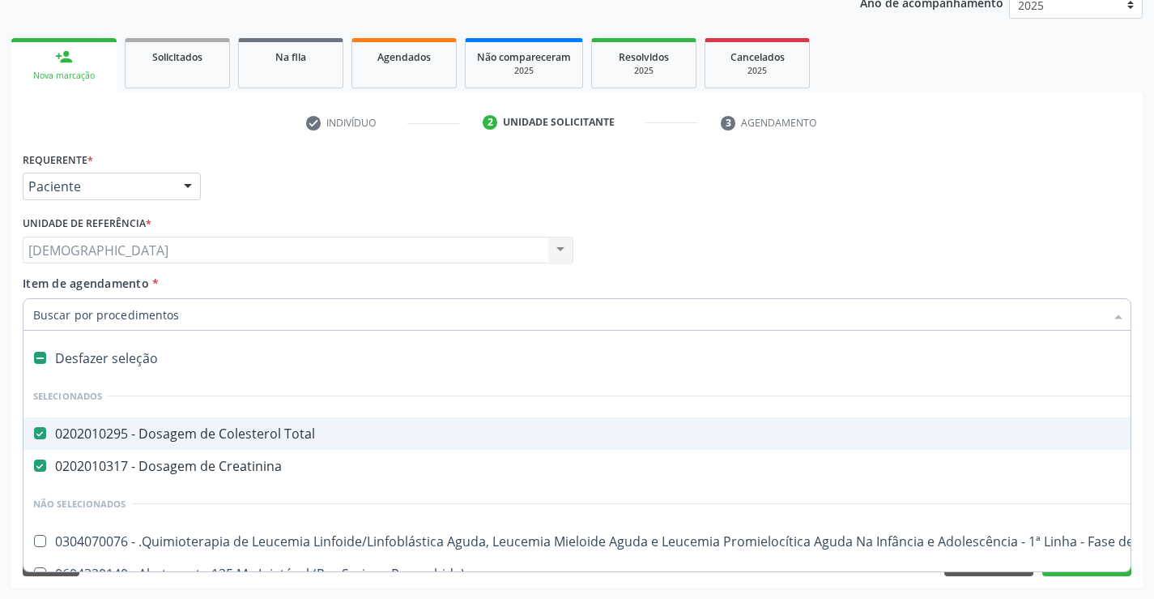
type input "t"
checkbox Reto "true"
checkbox Urina "false"
type input "tr"
checkbox Total "false"
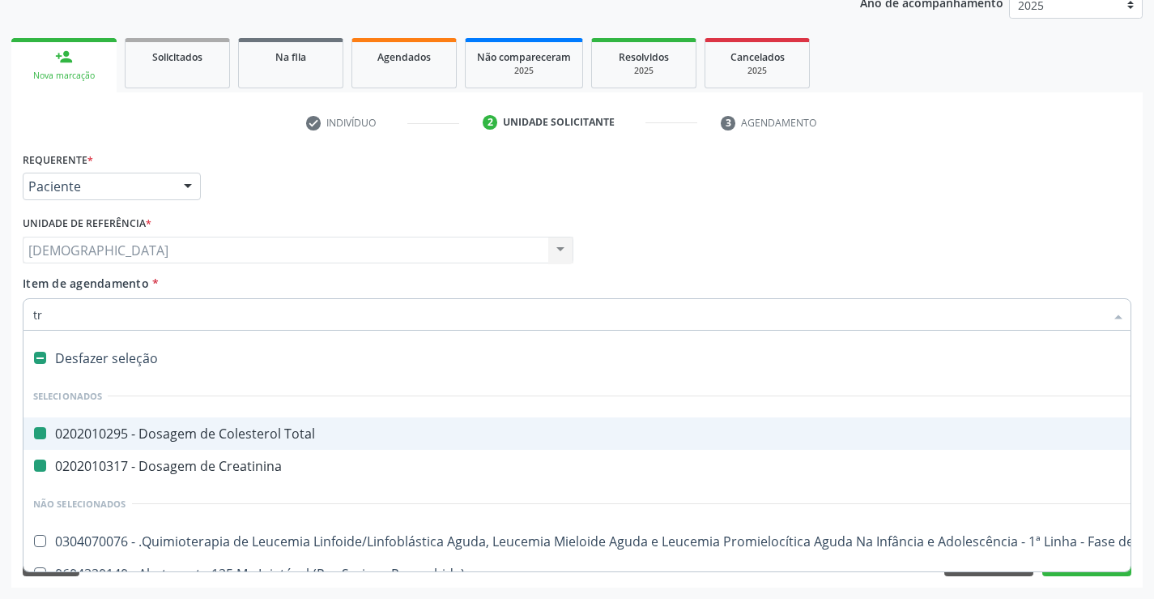
checkbox Creatinina "false"
checkbox Reto "false"
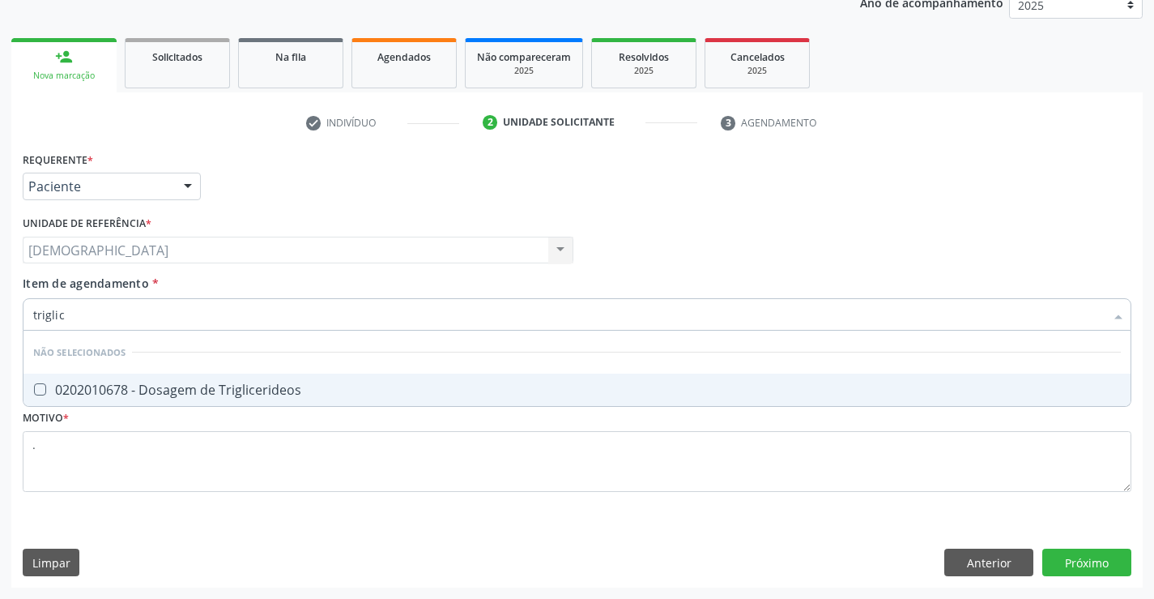
type input "triglice"
click at [262, 386] on div "0202010678 - Dosagem de Triglicerideos" at bounding box center [577, 389] width 1088 height 13
checkbox Triglicerideos "true"
click at [1098, 561] on div "Requerente * Paciente Médico(a) Enfermeiro(a) Paciente Nenhum resultado encontr…" at bounding box center [577, 367] width 1132 height 440
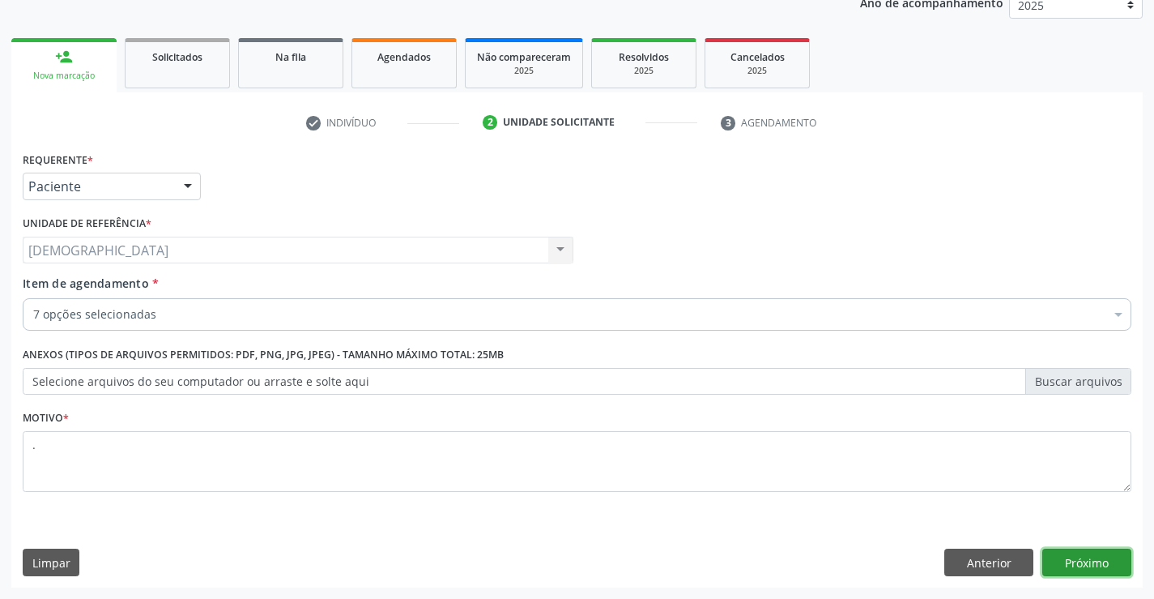
click at [1094, 565] on button "Próximo" at bounding box center [1087, 562] width 89 height 28
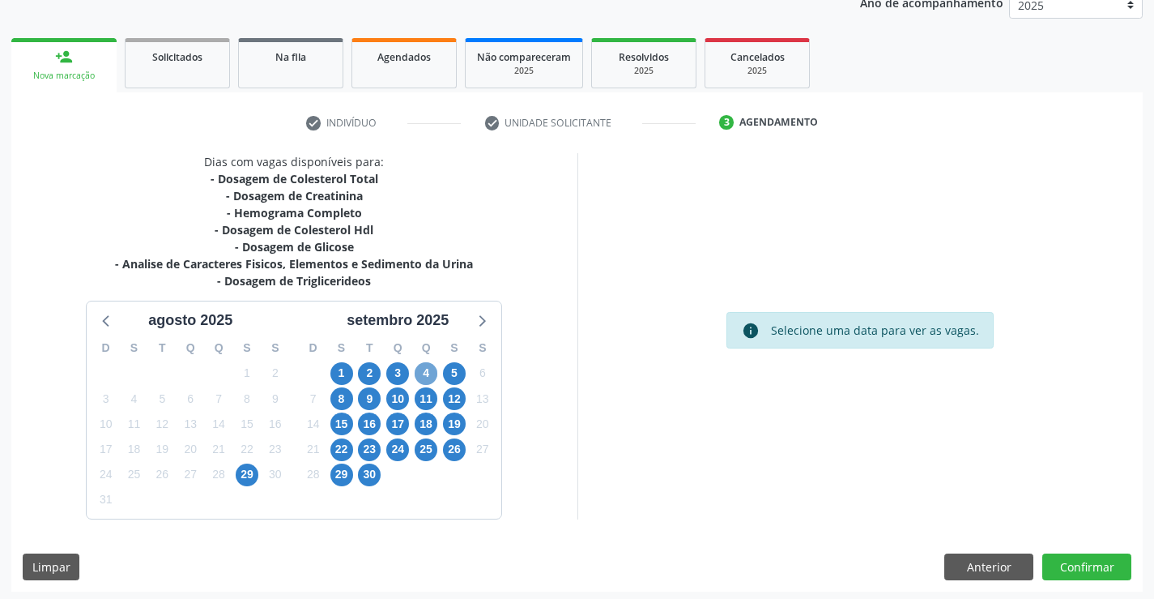
click at [416, 378] on span "4" at bounding box center [426, 373] width 23 height 23
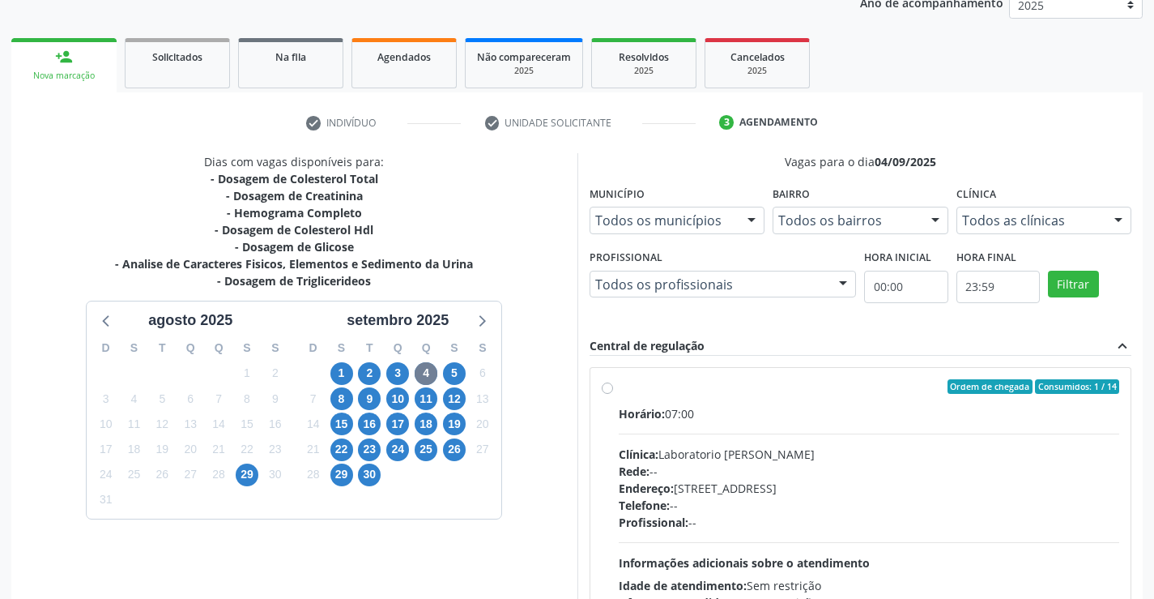
click at [619, 386] on label "Ordem de chegada Consumidos: 1 / 14 Horário: 07:00 Clínica: Laboratorio Jose Pa…" at bounding box center [869, 503] width 501 height 249
click at [609, 386] on input "Ordem de chegada Consumidos: 1 / 14 Horário: 07:00 Clínica: Laboratorio Jose Pa…" at bounding box center [607, 386] width 11 height 15
radio input "true"
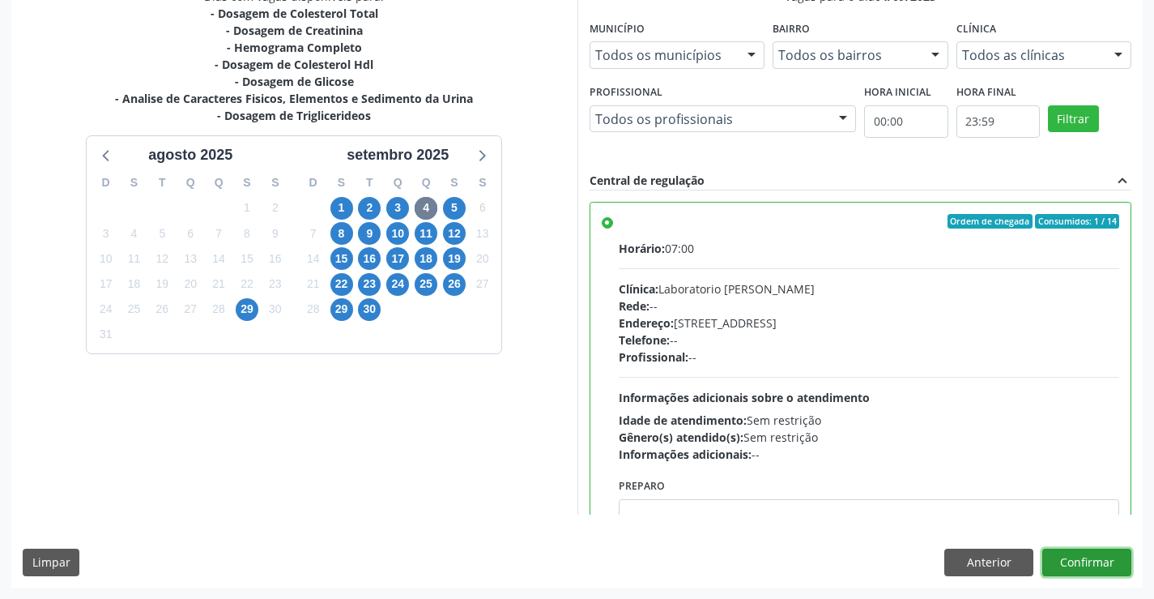
click at [1094, 560] on button "Confirmar" at bounding box center [1087, 562] width 89 height 28
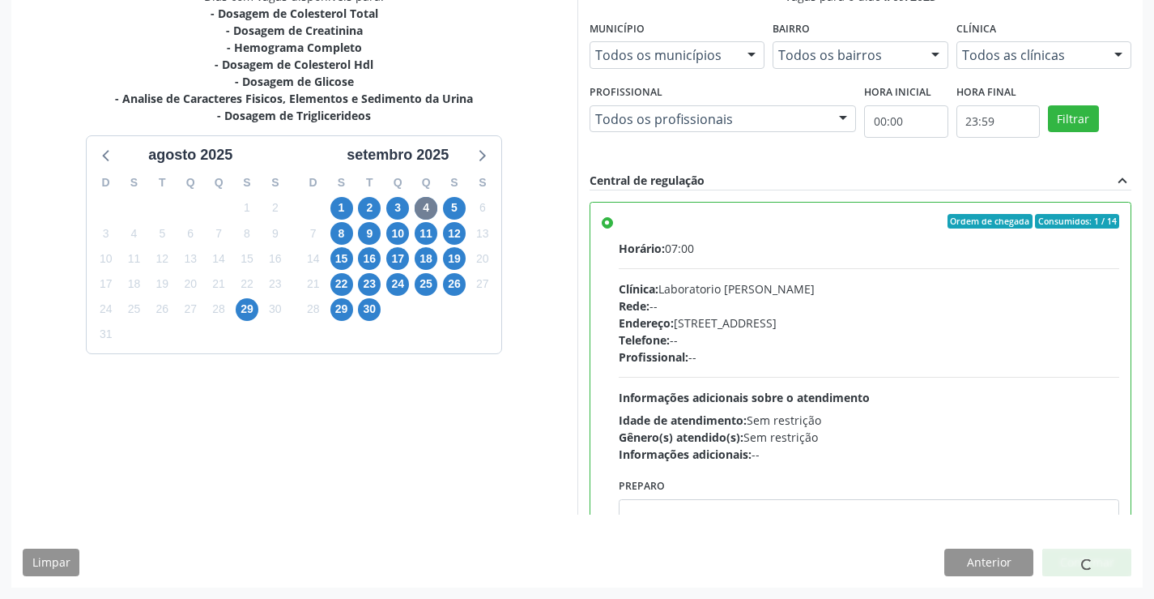
scroll to position [0, 0]
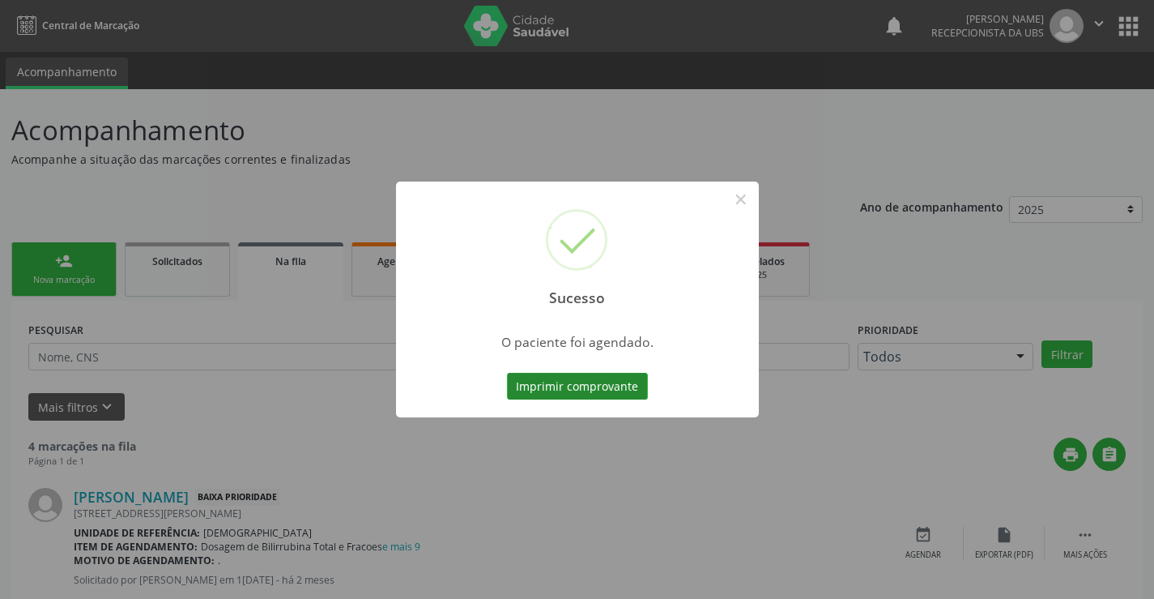
click at [587, 382] on button "Imprimir comprovante" at bounding box center [577, 387] width 141 height 28
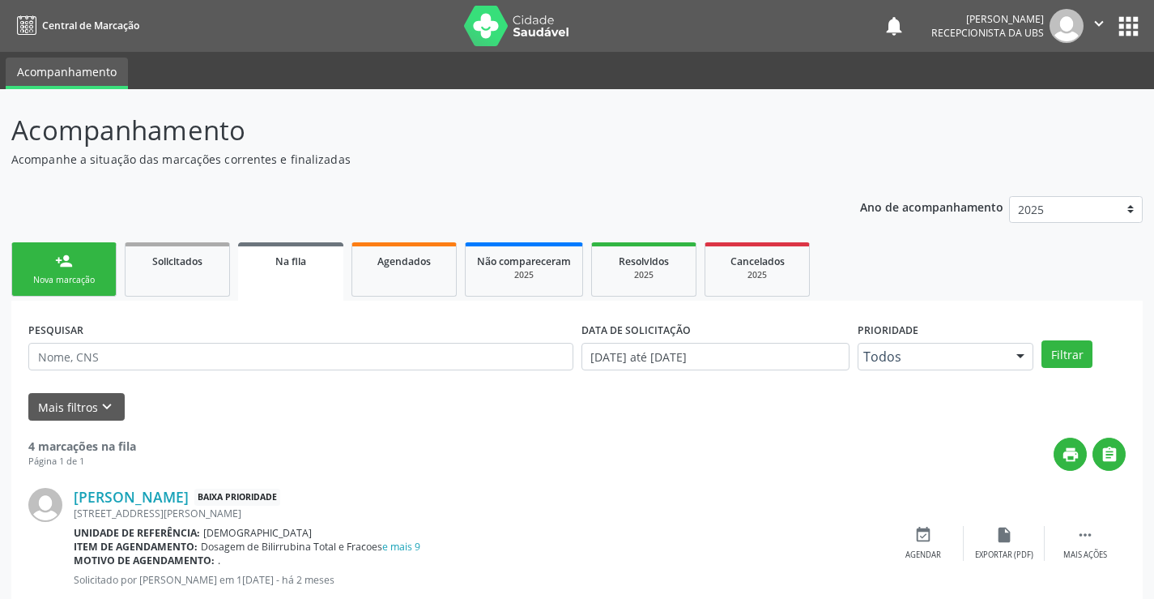
click at [44, 258] on link "person_add Nova marcação" at bounding box center [63, 269] width 105 height 54
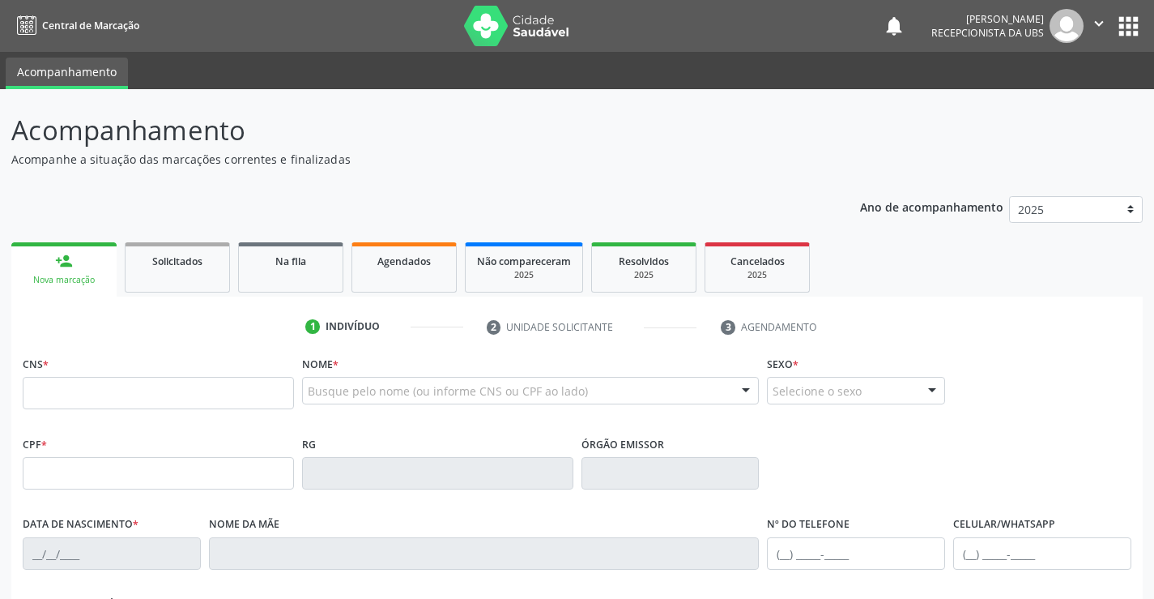
click at [44, 258] on link "person_add Nova marcação" at bounding box center [63, 269] width 105 height 54
click at [82, 399] on input "text" at bounding box center [158, 393] width 271 height 32
type input "700 4044 0754 5349"
type input "657.178.214-68"
type input "19/08/1970"
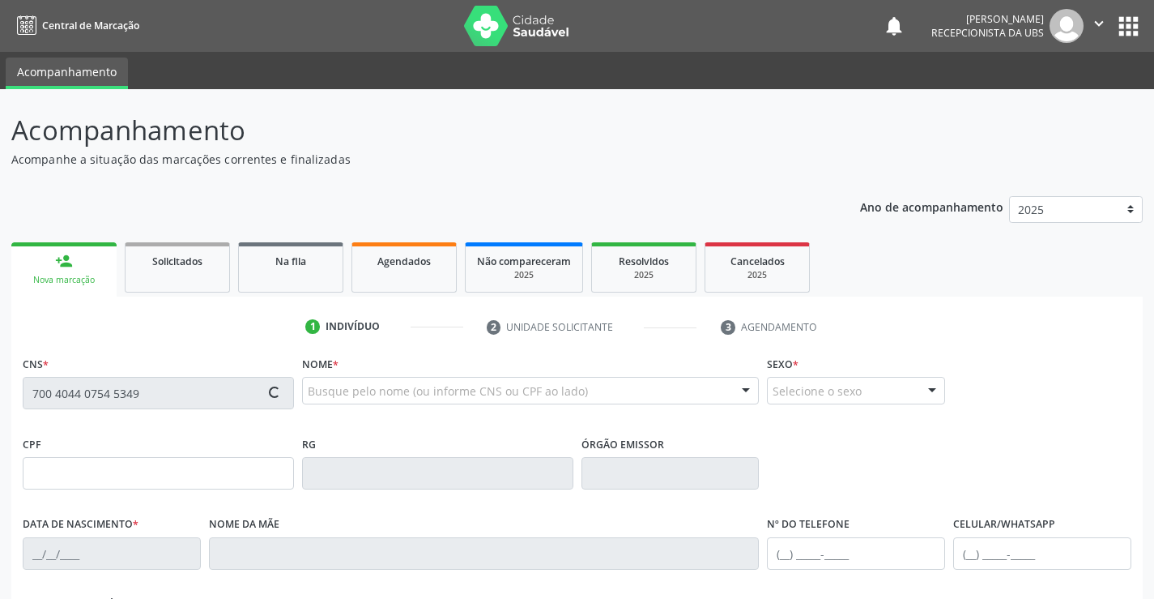
type input "Cleonice Maria de Farias"
type input "(87) 99999-9999"
type input "495.922.544-00"
type input "837"
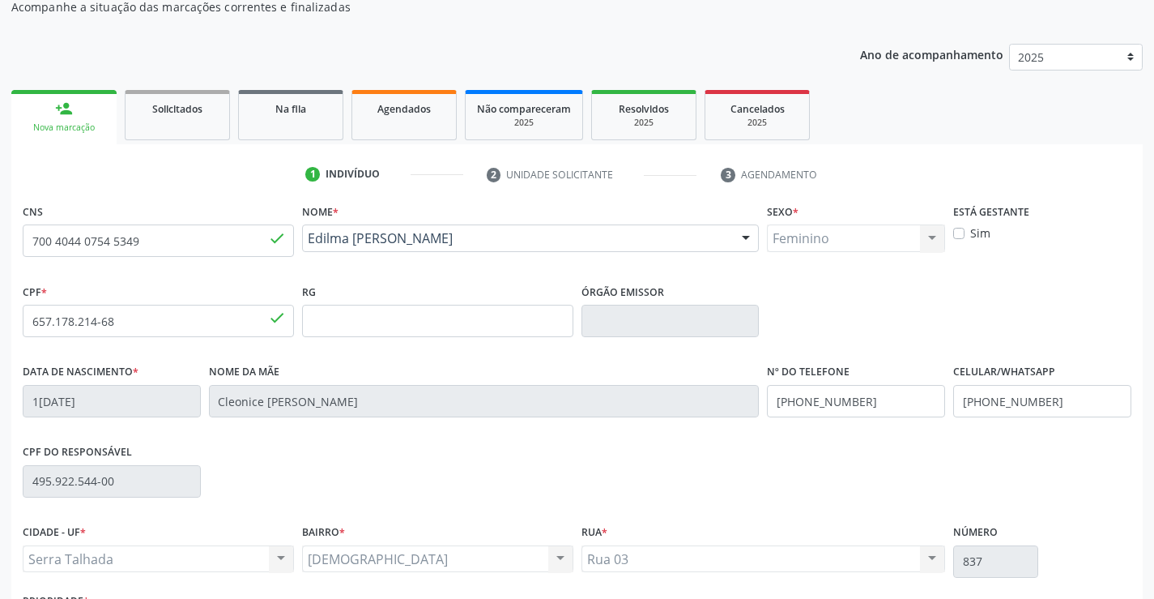
scroll to position [279, 0]
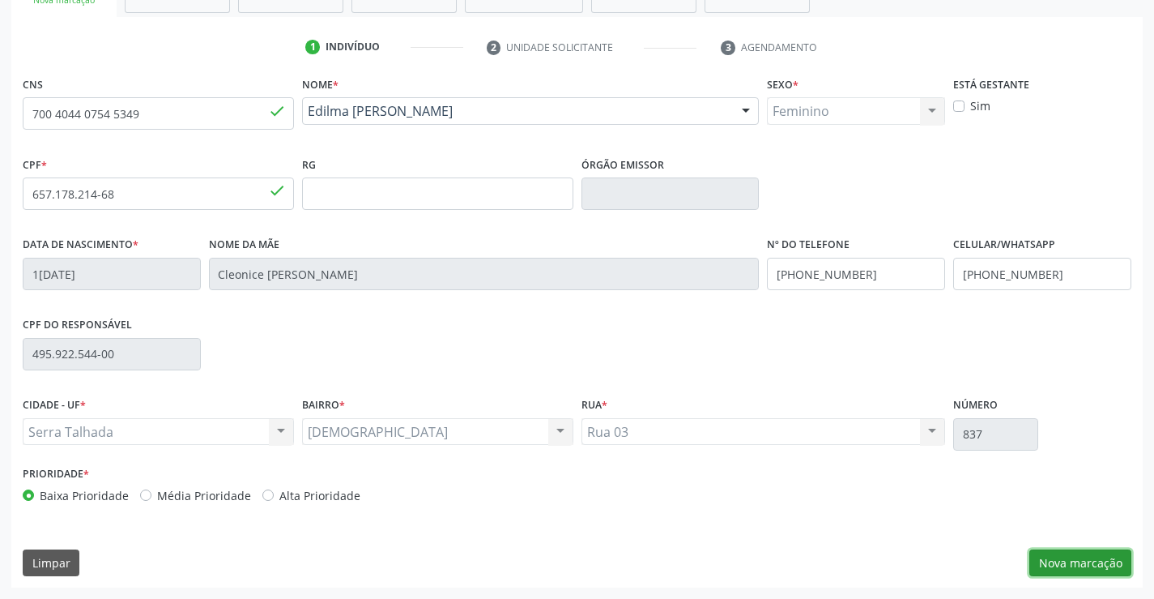
click at [1077, 561] on button "Nova marcação" at bounding box center [1081, 563] width 102 height 28
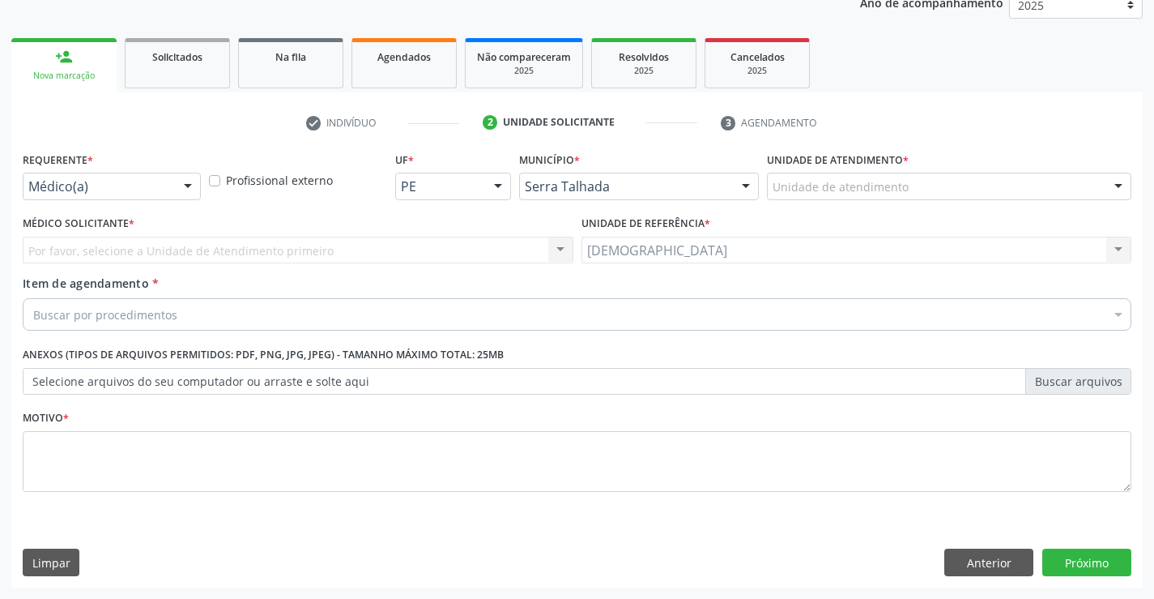
scroll to position [204, 0]
click at [186, 180] on div at bounding box center [188, 187] width 24 height 28
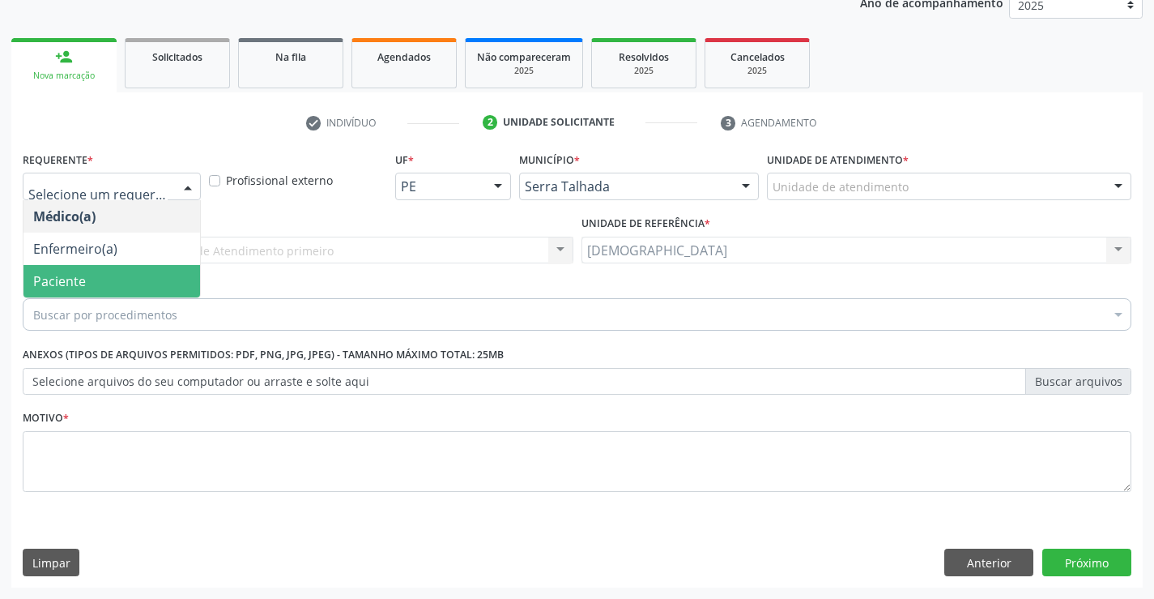
click at [61, 269] on span "Paciente" at bounding box center [111, 281] width 177 height 32
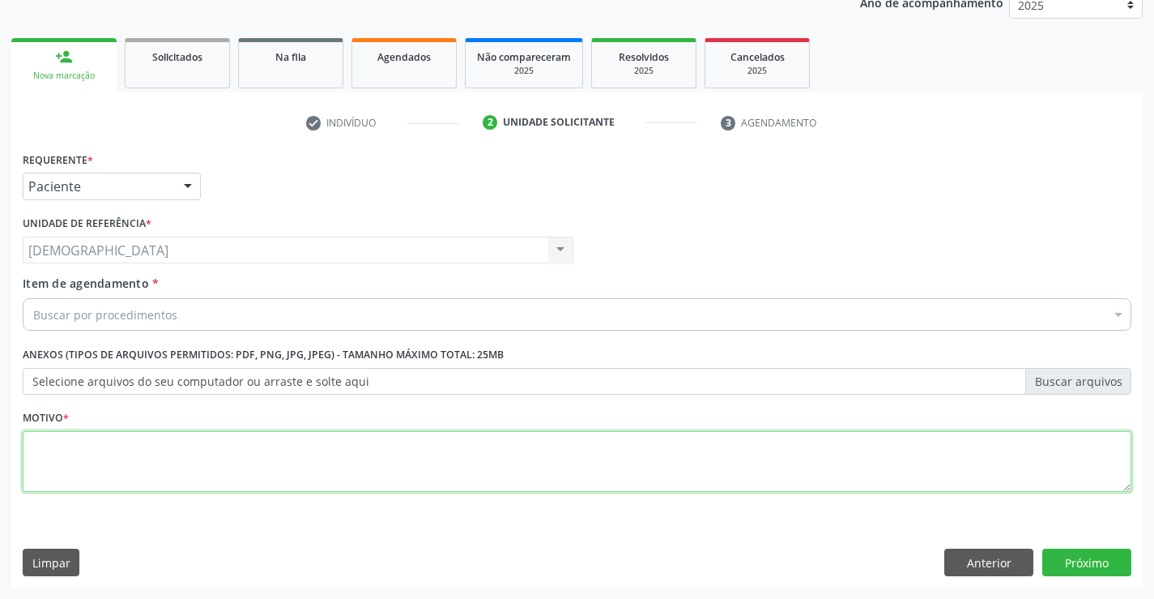
click at [53, 453] on textarea at bounding box center [577, 462] width 1109 height 62
type textarea "."
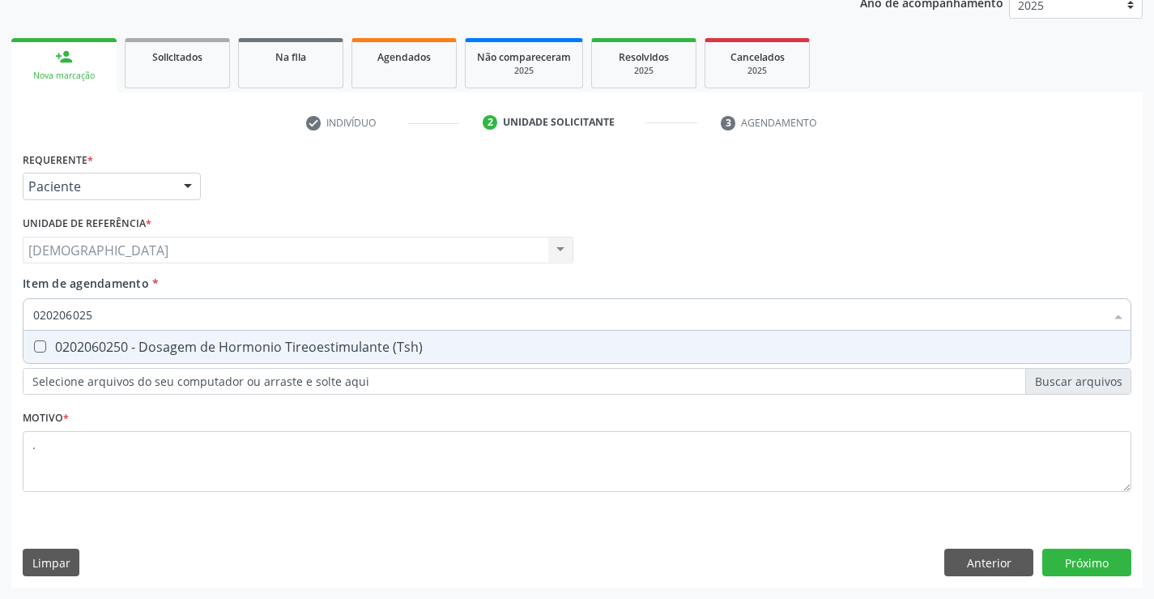
type input "0202060250"
click at [124, 349] on div "0202060250 - Dosagem de Hormonio Tireoestimulante (Tsh)" at bounding box center [577, 346] width 1088 height 13
checkbox \(Tsh\) "true"
type input "02020602"
checkbox \(Tsh\) "false"
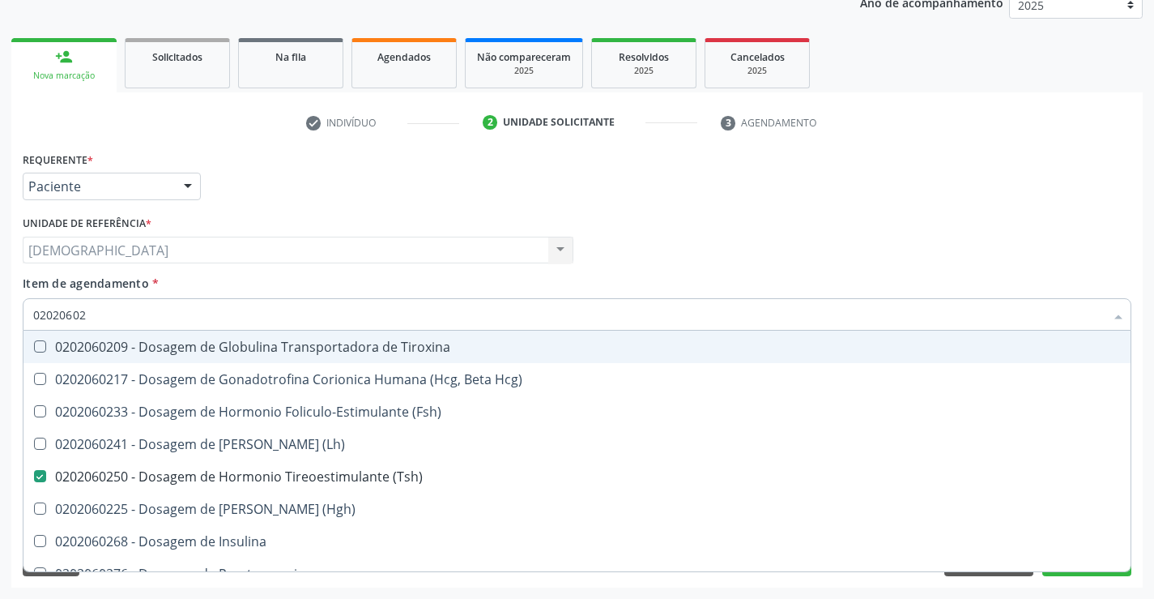
type input "0202060"
checkbox \(Tsh\) "false"
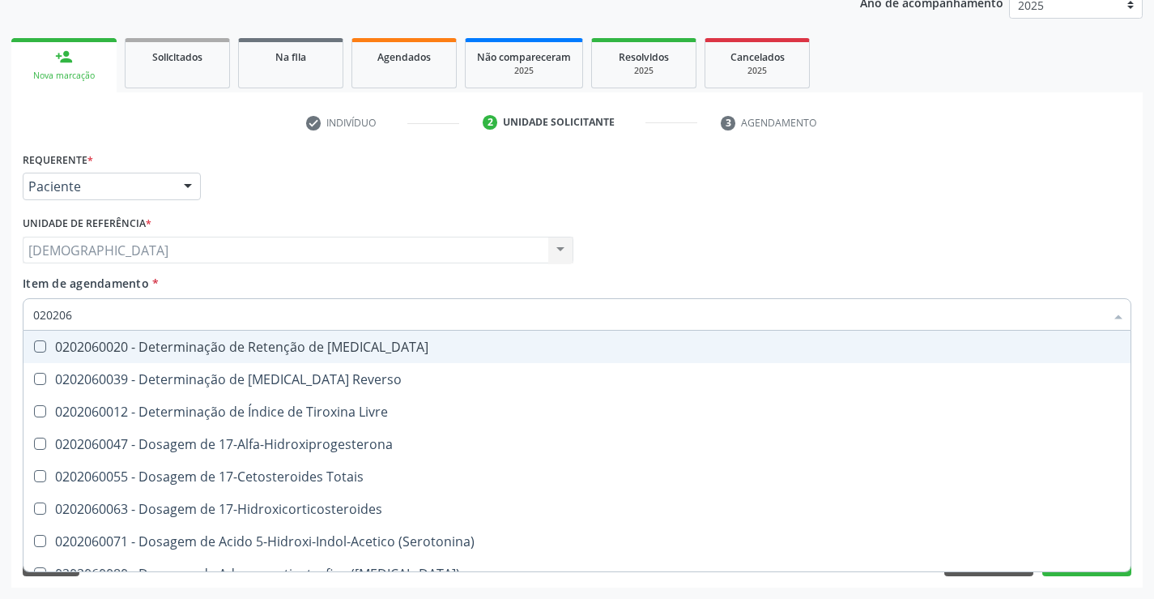
type input "02020"
checkbox \(Tsh\) "false"
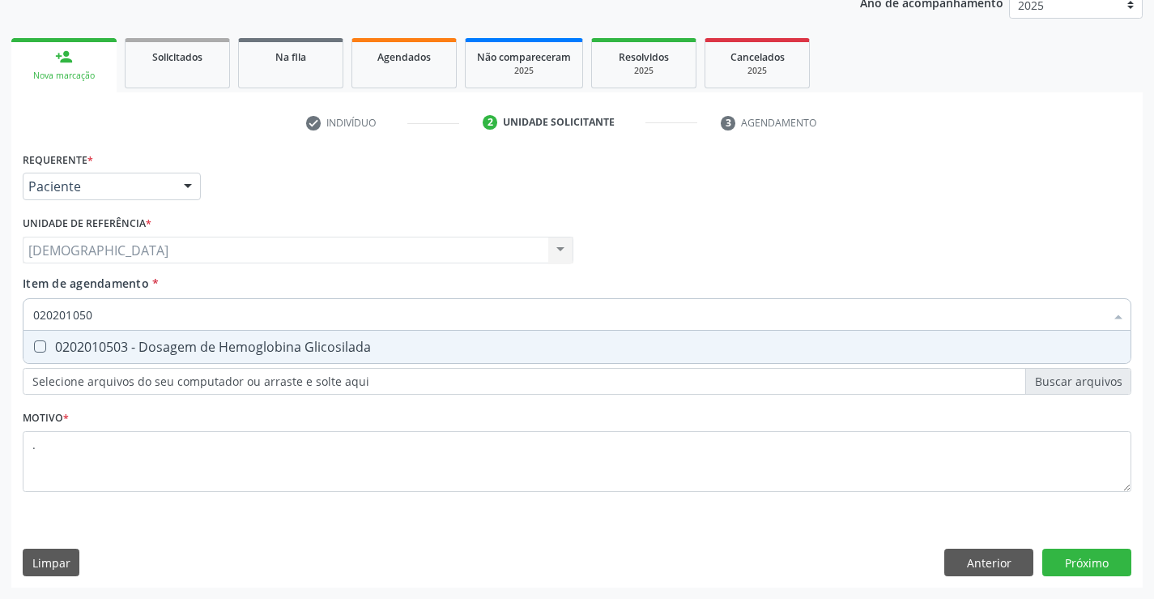
type input "0202010503"
click at [129, 340] on div "0202010503 - Dosagem de Hemoglobina Glicosilada" at bounding box center [577, 346] width 1088 height 13
checkbox Glicosilada "true"
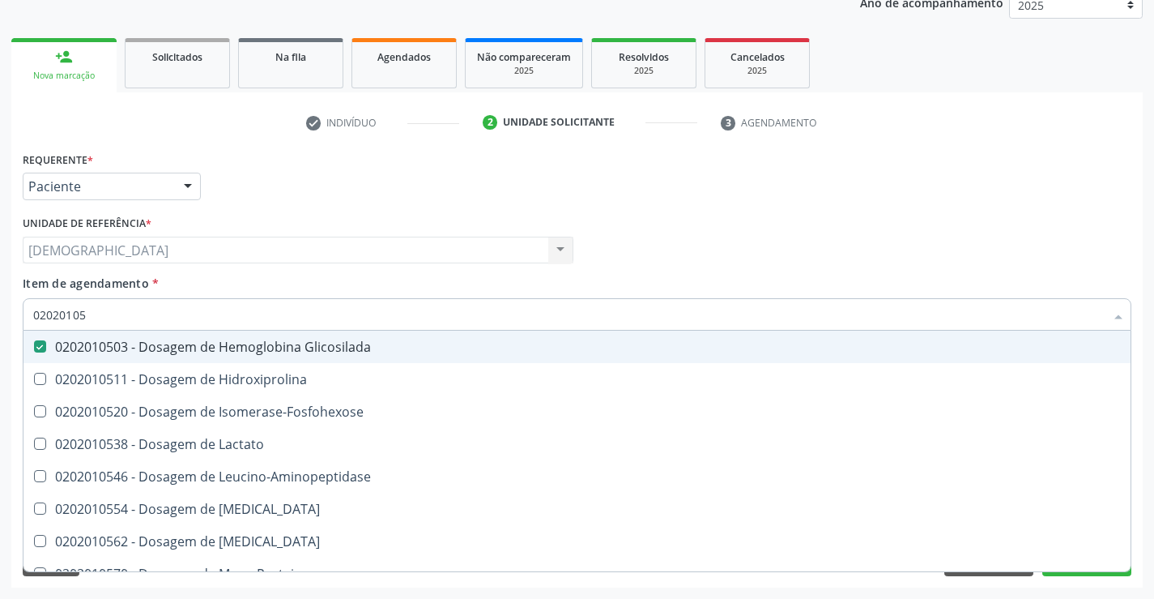
type input "0202010"
checkbox Glicosilada "false"
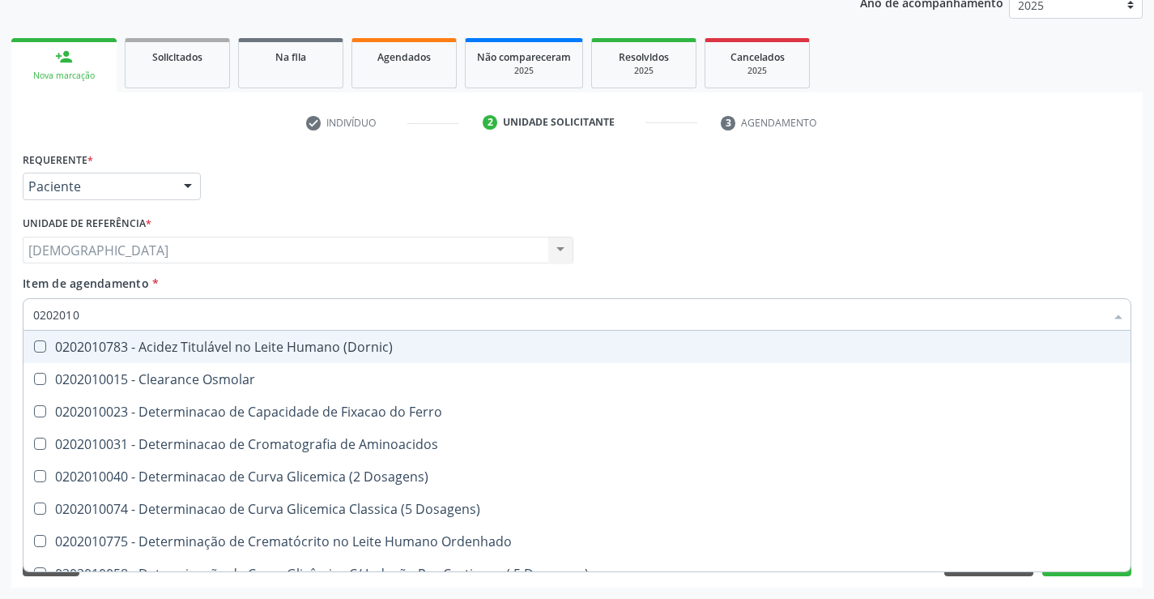
type input "020201"
checkbox Glicosilada "false"
checkbox Potassio "true"
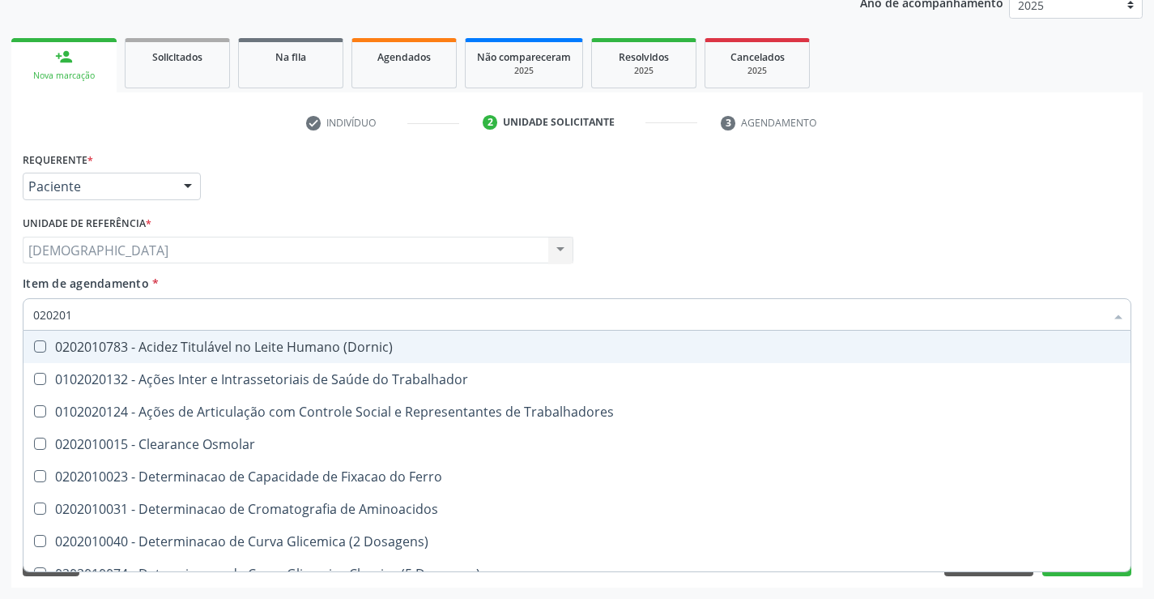
type input "02020"
checkbox Glicosilada "false"
type input "020201"
checkbox Glicosilada "true"
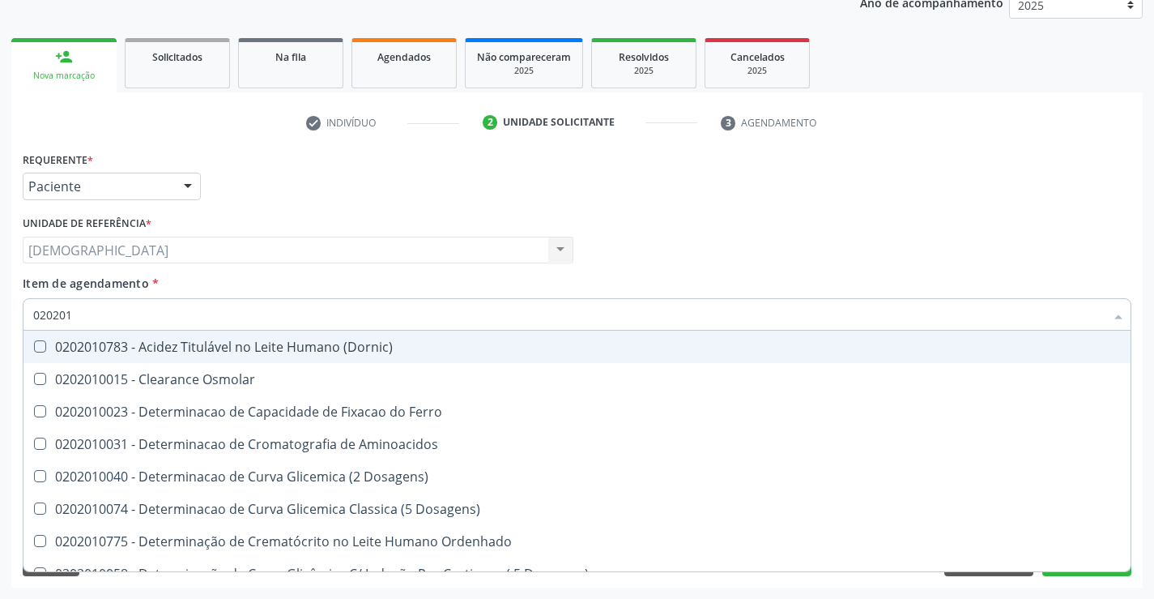
type input "0202010"
checkbox Glicosilada "true"
checkbox Potassio "false"
type input "02020105"
checkbox \(Dornic\) "true"
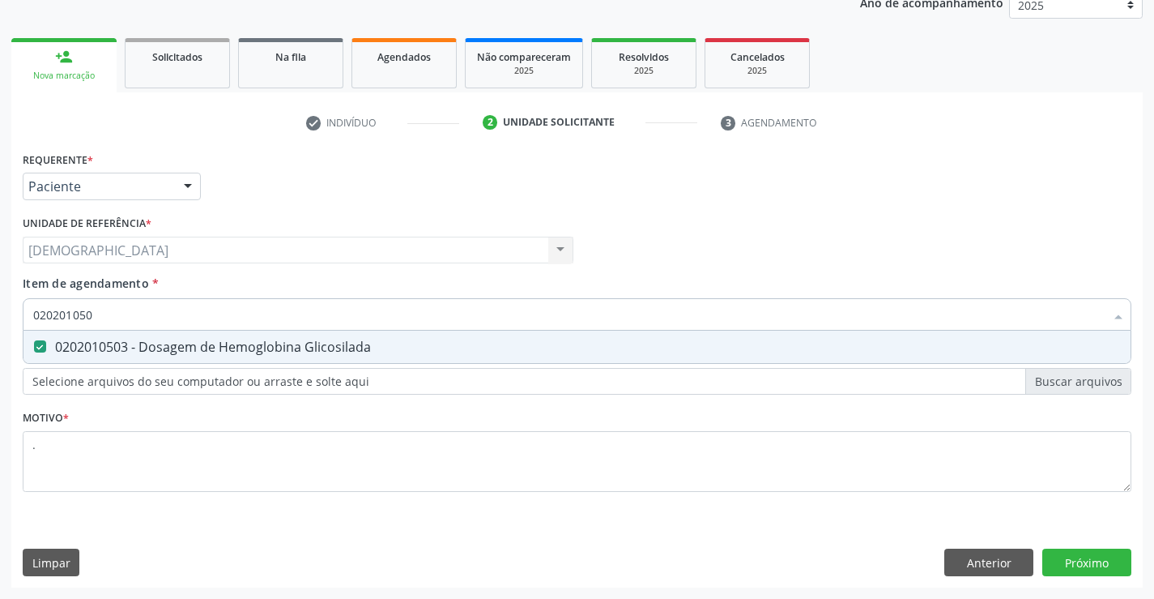
type input "0202010503"
click at [1072, 552] on div "Requerente * Paciente Médico(a) Enfermeiro(a) Paciente Nenhum resultado encontr…" at bounding box center [577, 367] width 1132 height 440
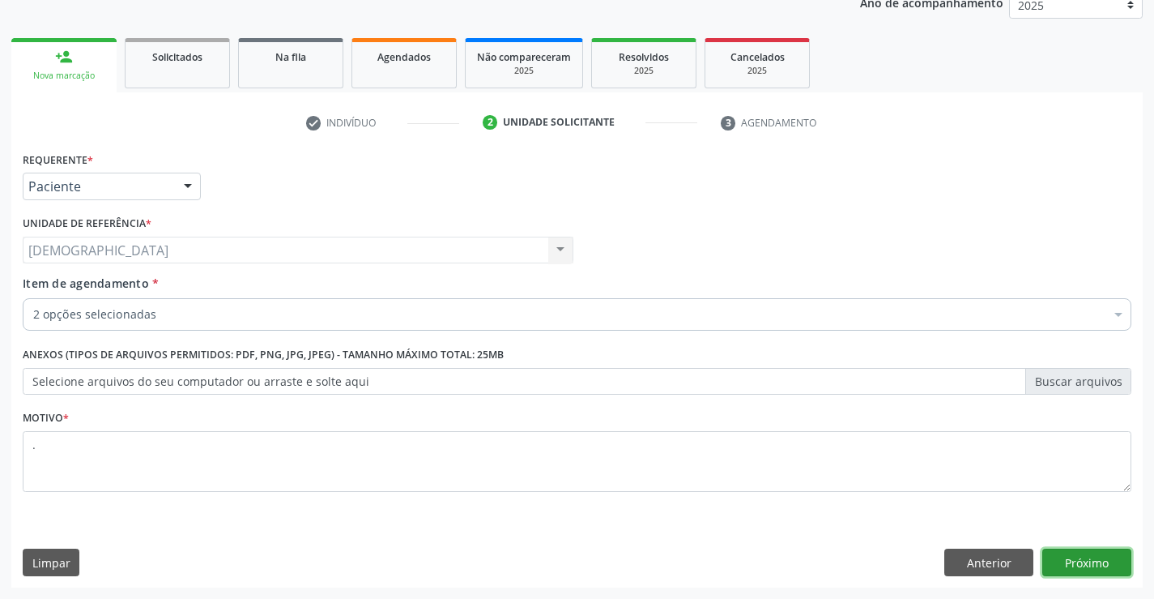
click at [1101, 561] on button "Próximo" at bounding box center [1087, 562] width 89 height 28
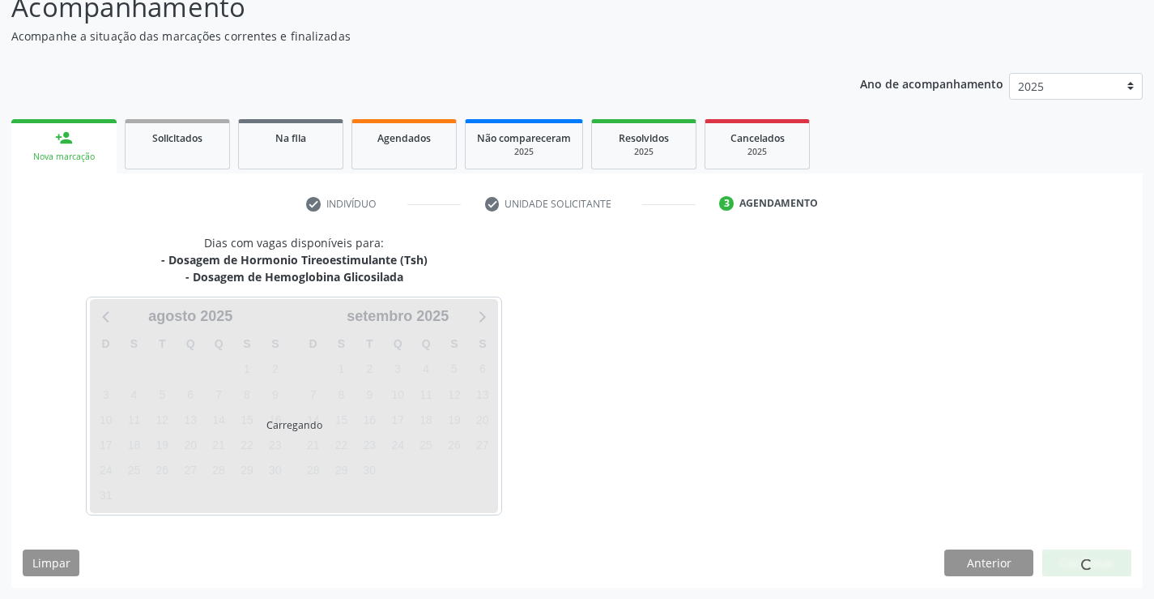
scroll to position [123, 0]
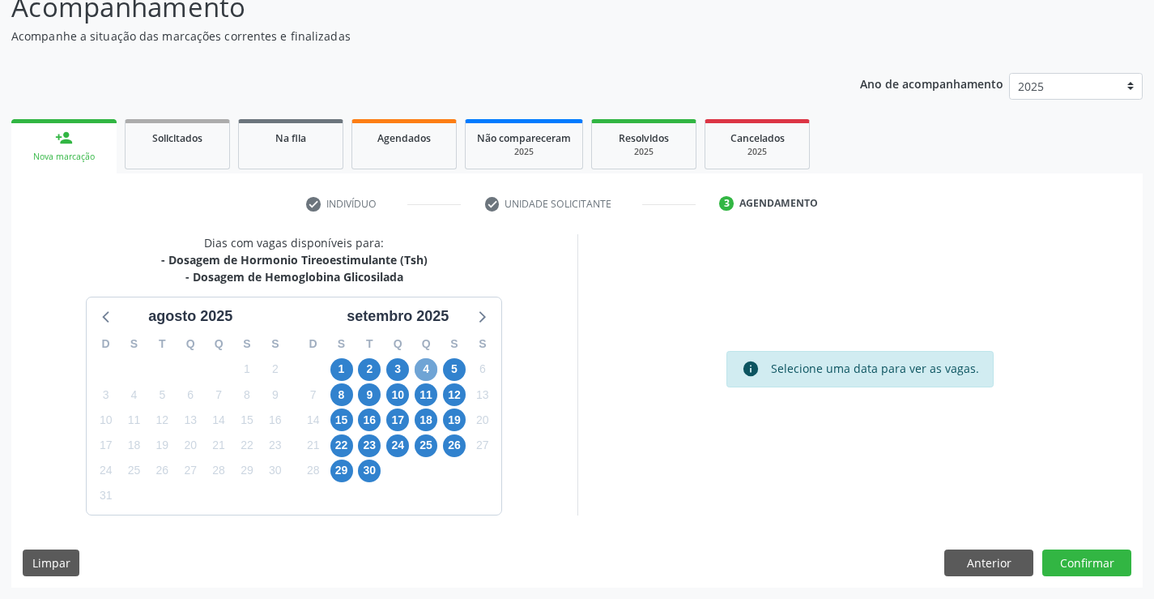
click at [431, 369] on span "4" at bounding box center [426, 369] width 23 height 23
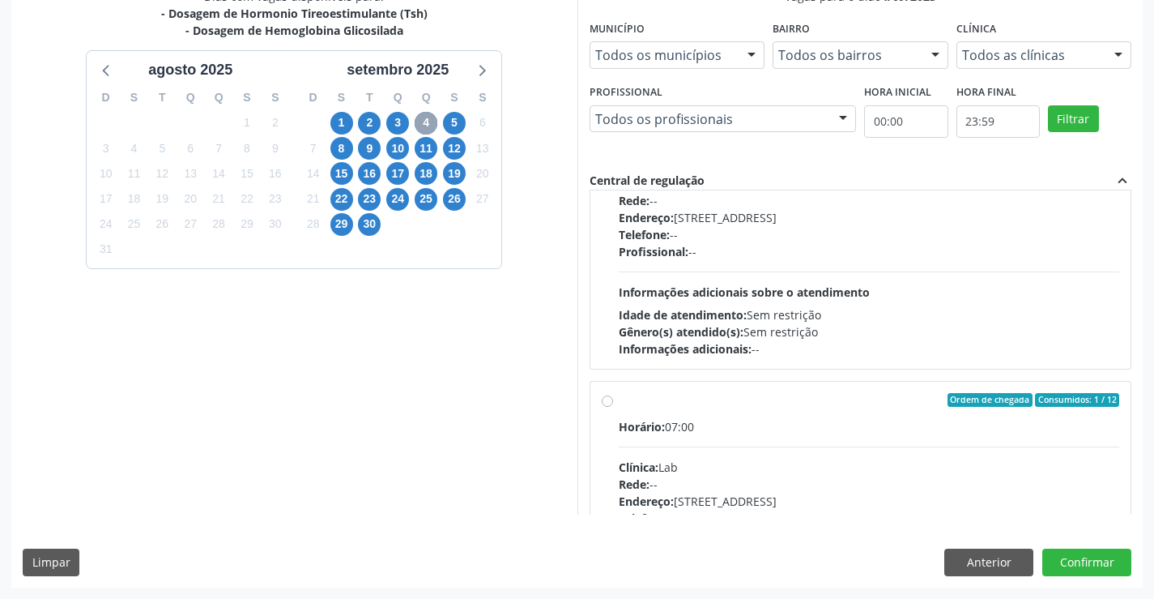
scroll to position [255, 0]
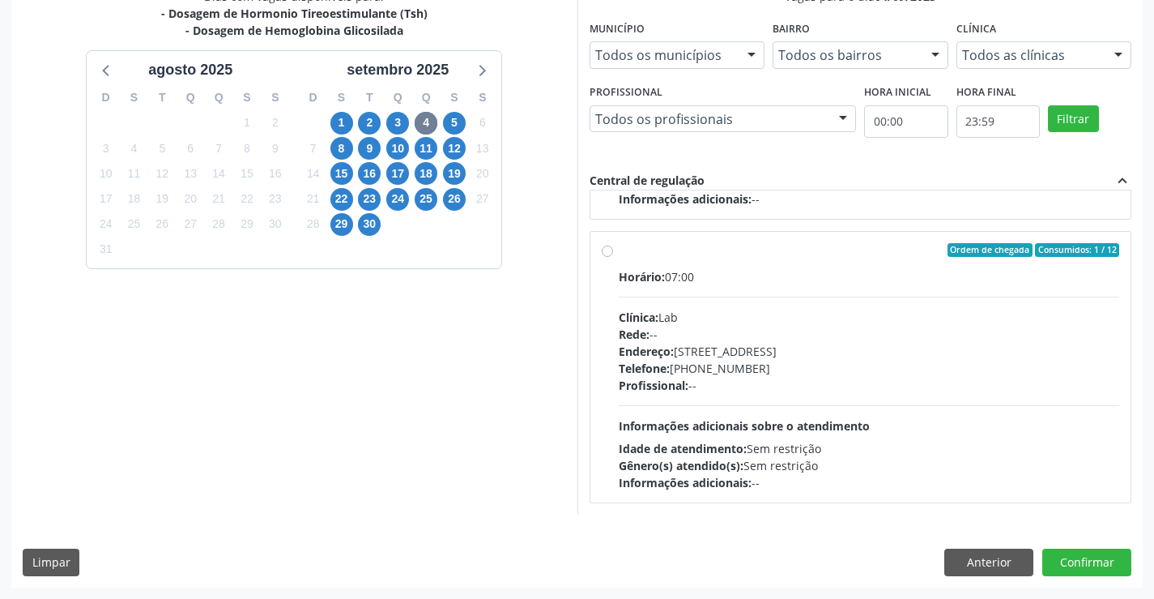
click at [641, 254] on div "Ordem de chegada Consumidos: 1 / 12" at bounding box center [869, 250] width 501 height 15
click at [613, 254] on input "Ordem de chegada Consumidos: 1 / 12 Horário: 07:00 Clínica: Lab Rede: -- Endere…" at bounding box center [607, 250] width 11 height 15
radio input "true"
click at [1093, 556] on button "Confirmar" at bounding box center [1087, 562] width 89 height 28
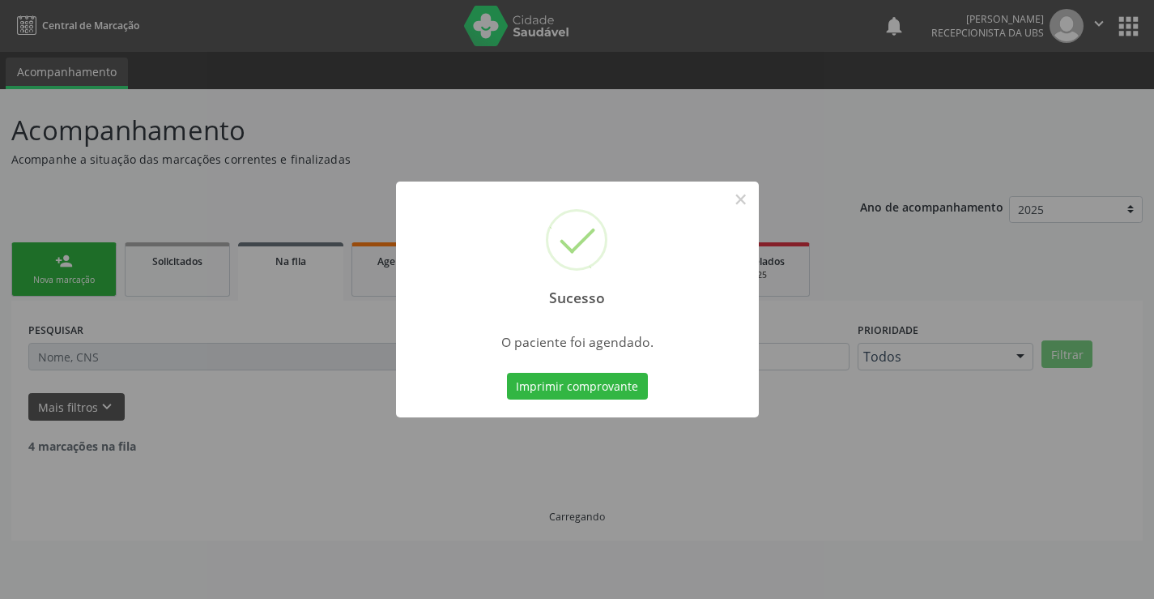
scroll to position [0, 0]
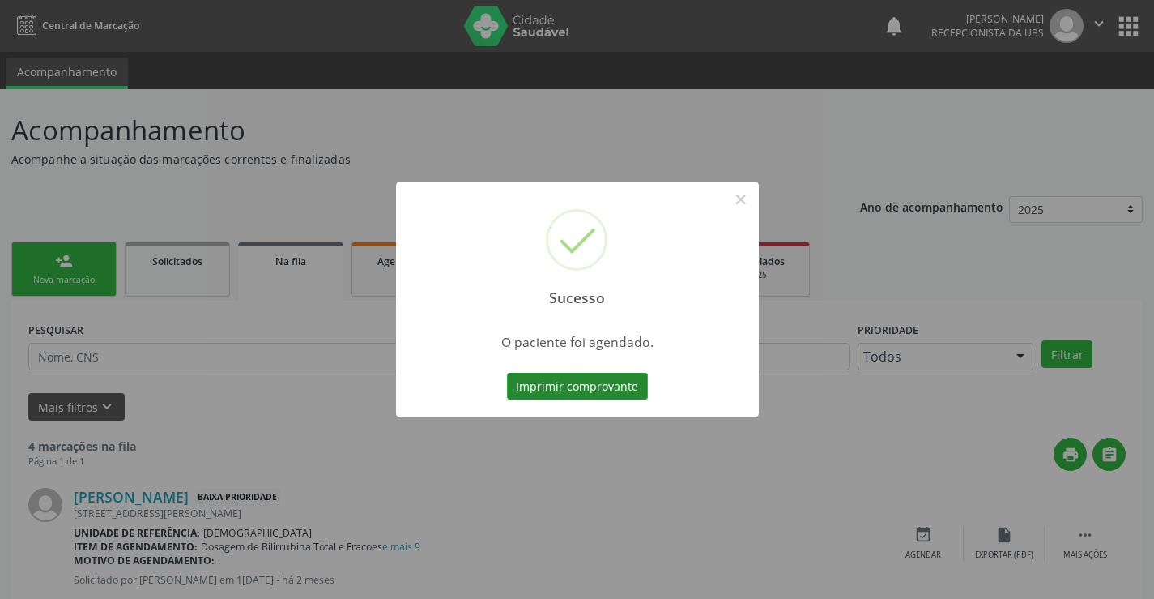
click at [569, 373] on button "Imprimir comprovante" at bounding box center [577, 387] width 141 height 28
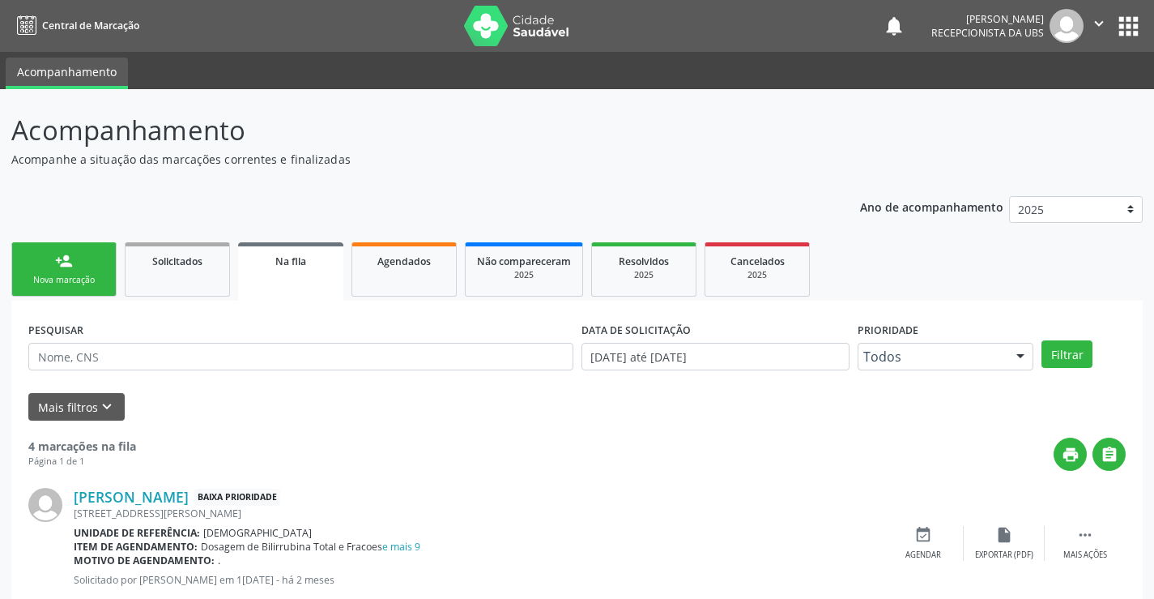
click at [52, 266] on link "person_add Nova marcação" at bounding box center [63, 269] width 105 height 54
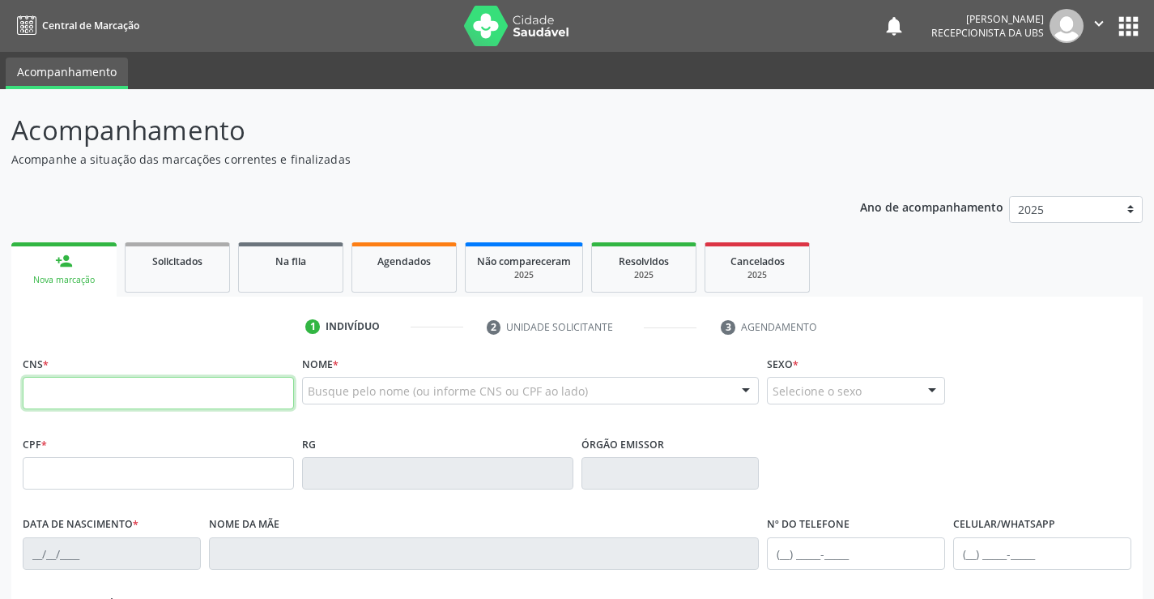
click at [92, 386] on input "text" at bounding box center [158, 393] width 271 height 32
type input "705 8024 1926 5732"
type input "110.427.584-84"
type input "[DATE]"
type input "[PERSON_NAME]"
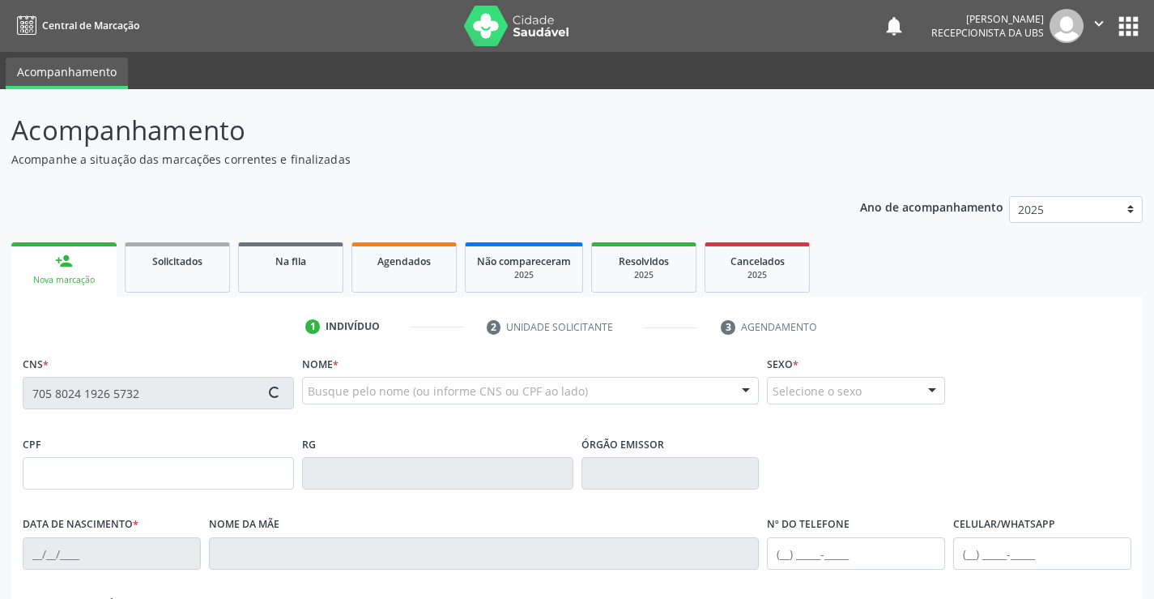
type input "[PHONE_NUMBER]"
type input "028.990.424-24"
type input "894"
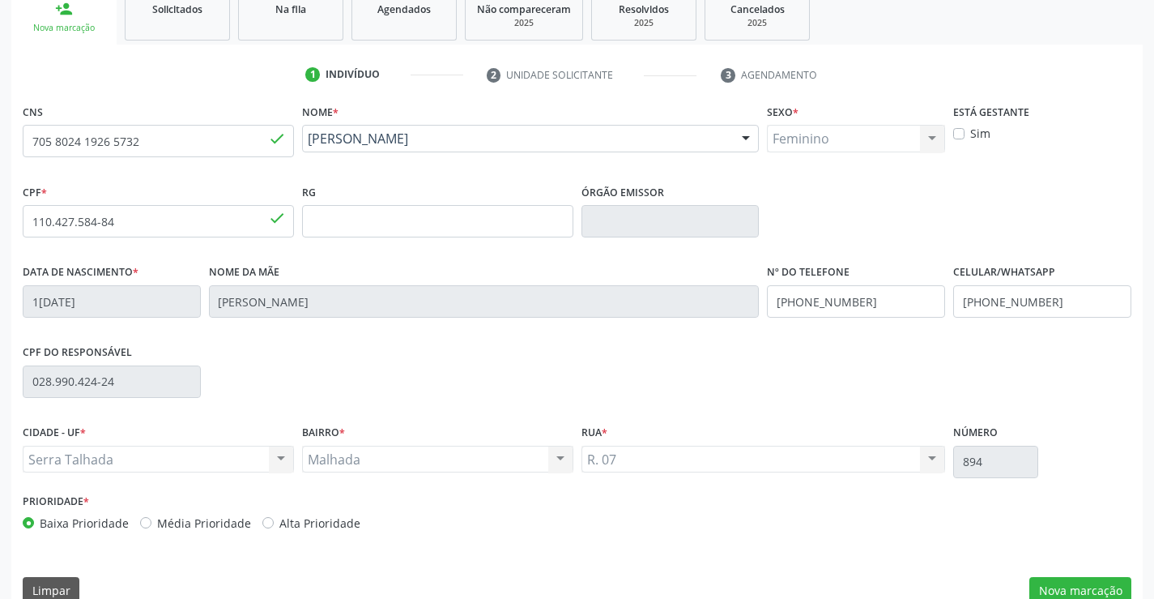
scroll to position [279, 0]
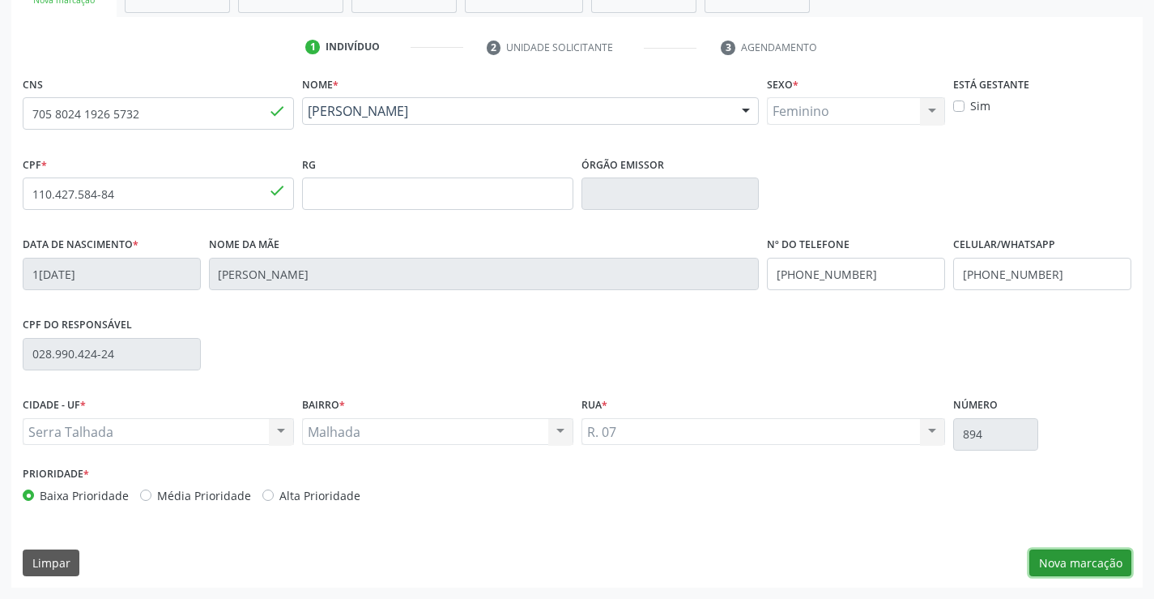
click at [1060, 561] on button "Nova marcação" at bounding box center [1081, 563] width 102 height 28
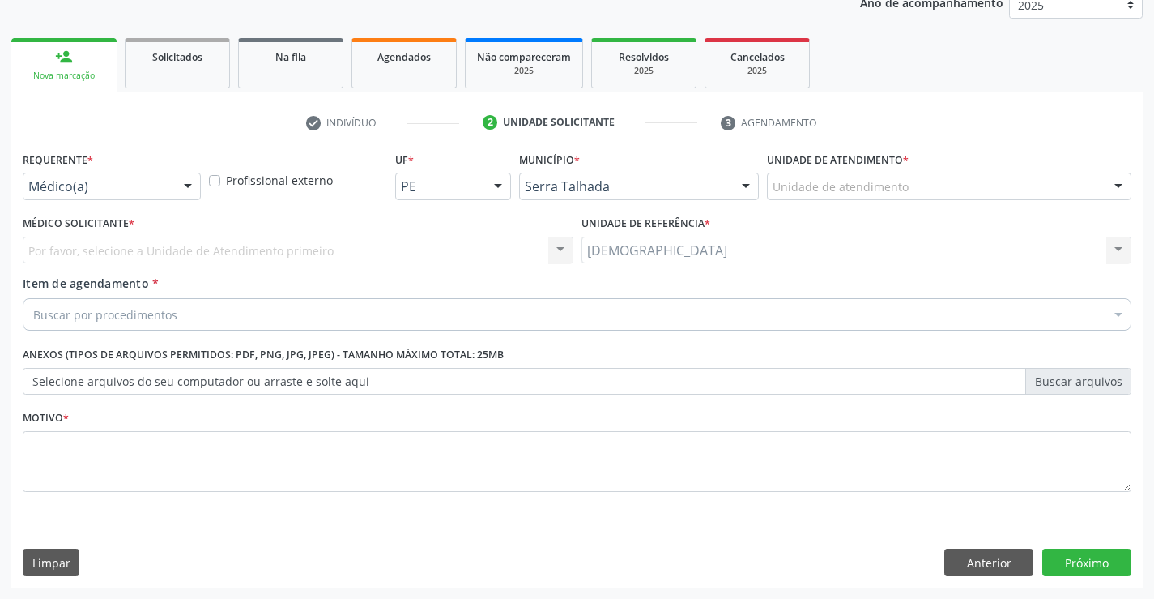
scroll to position [204, 0]
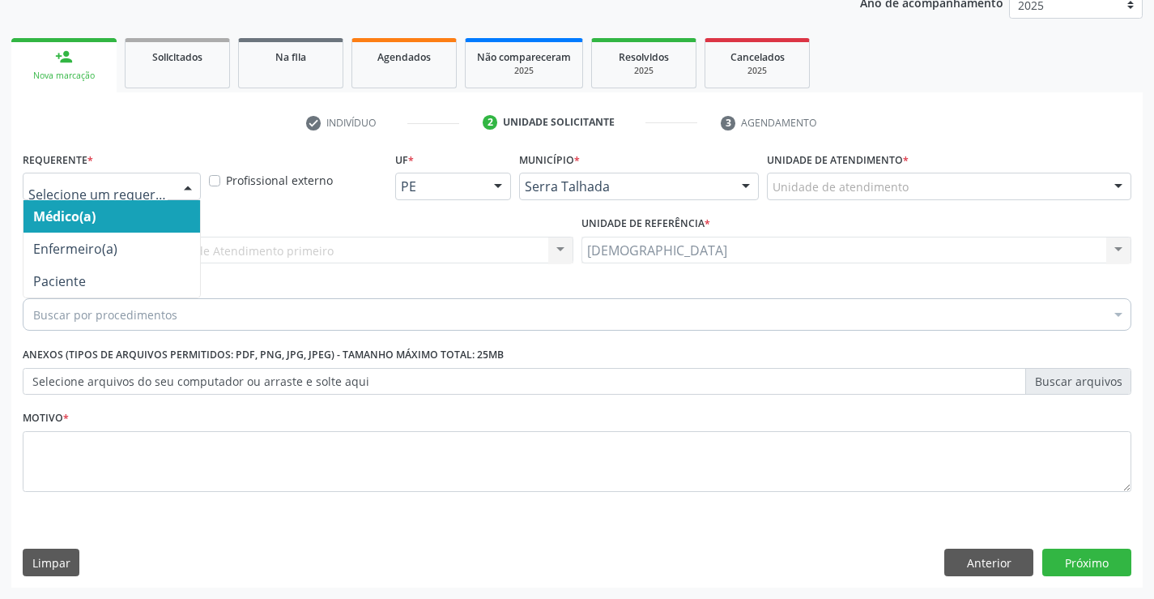
click at [181, 181] on div at bounding box center [188, 187] width 24 height 28
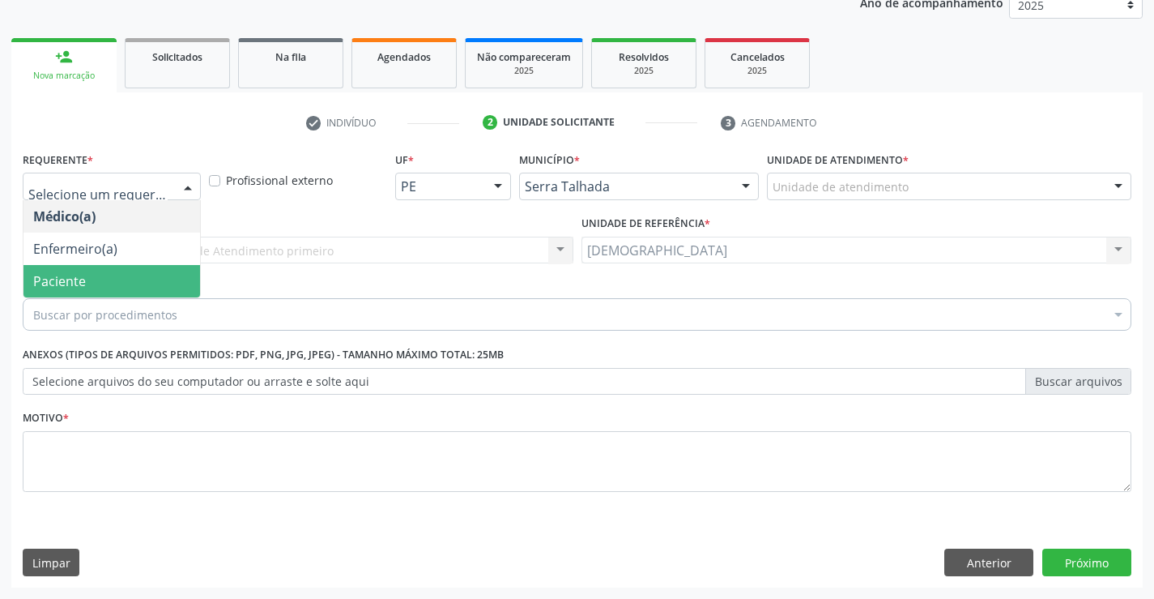
click at [87, 282] on span "Paciente" at bounding box center [111, 281] width 177 height 32
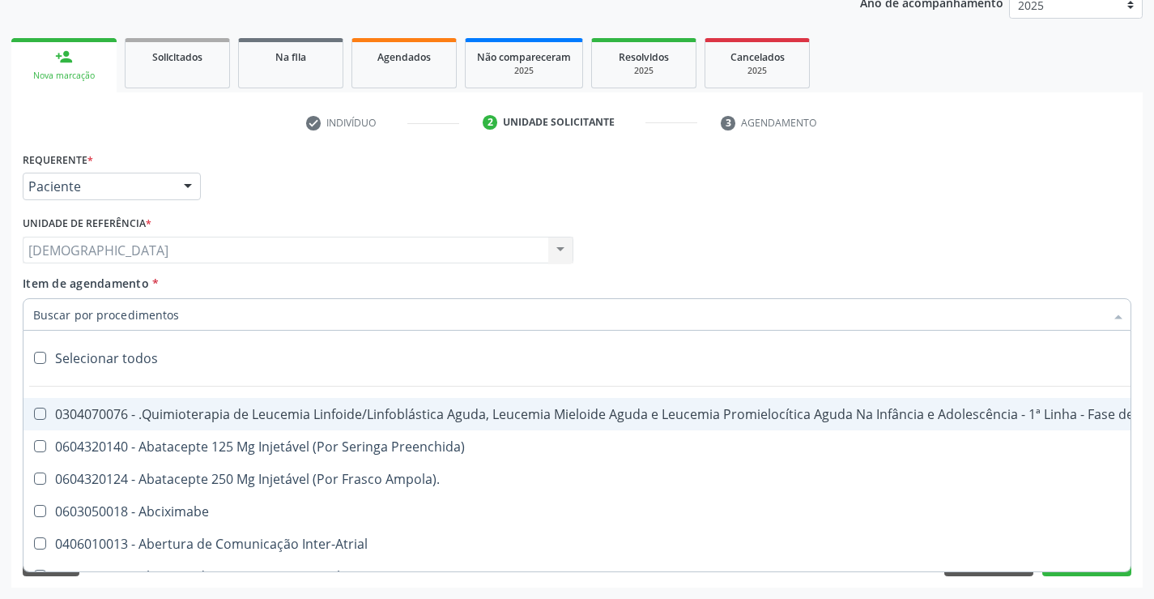
type input "."
click at [219, 193] on div "Requerente * Paciente Médico(a) Enfermeiro(a) Paciente Nenhum resultado encontr…" at bounding box center [577, 178] width 1117 height 63
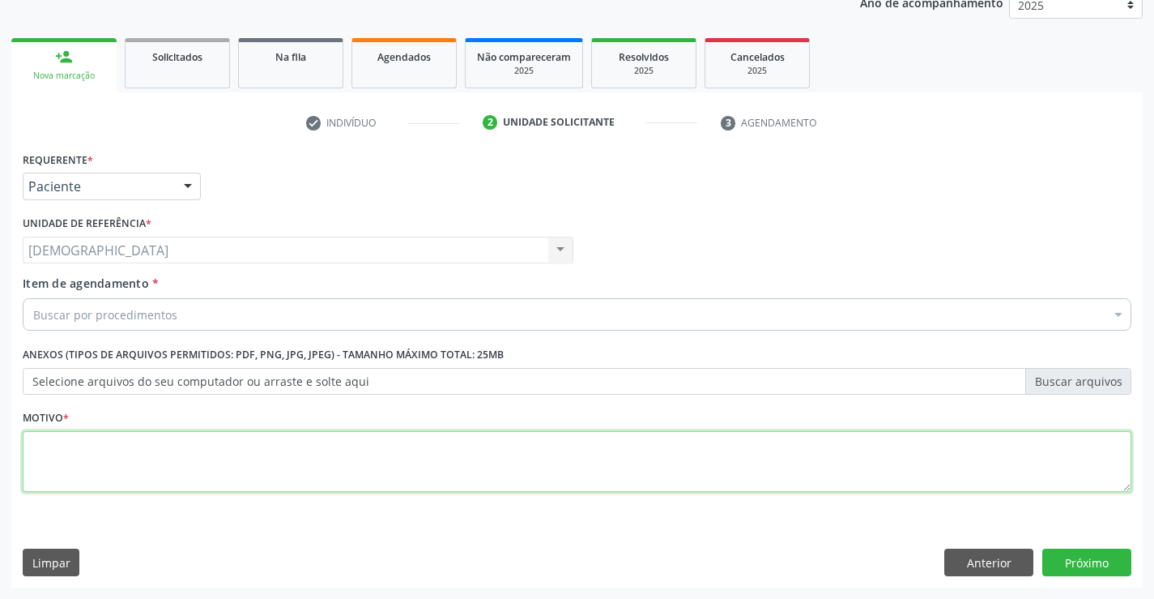
click at [79, 480] on textarea at bounding box center [577, 462] width 1109 height 62
type textarea "."
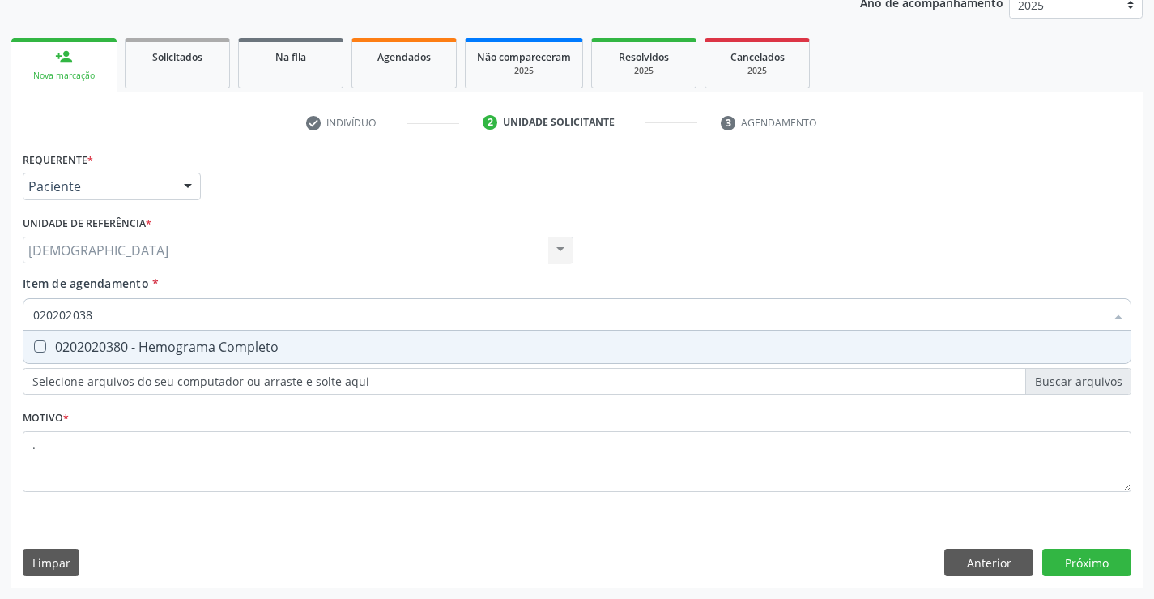
type input "0202020380"
click at [134, 340] on div "0202020380 - Hemograma Completo" at bounding box center [577, 346] width 1088 height 13
checkbox Completo "true"
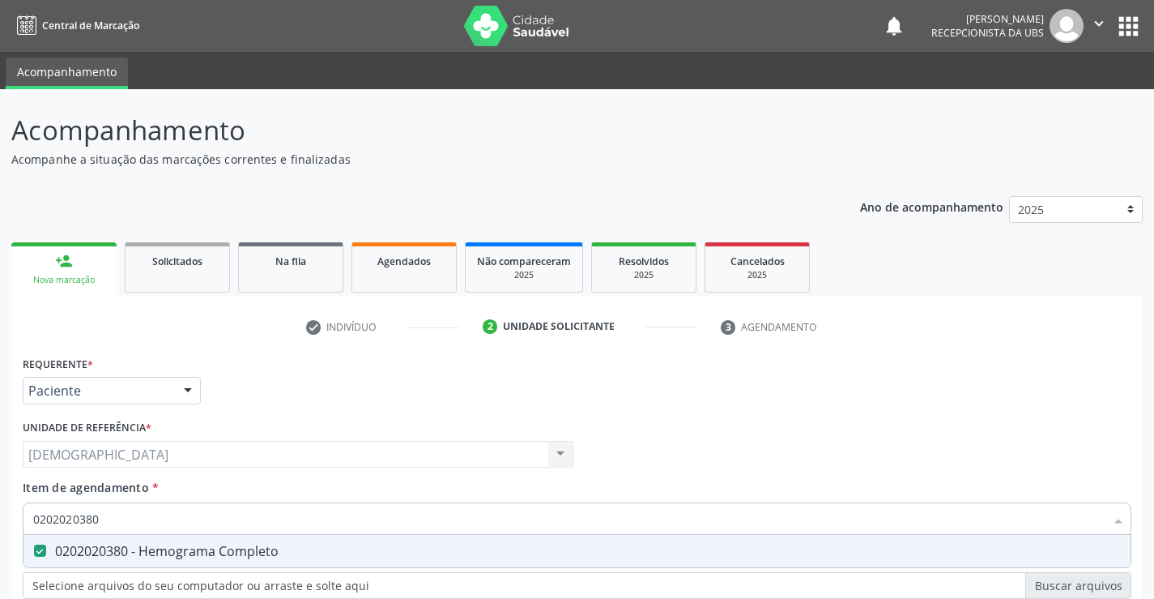
scroll to position [204, 0]
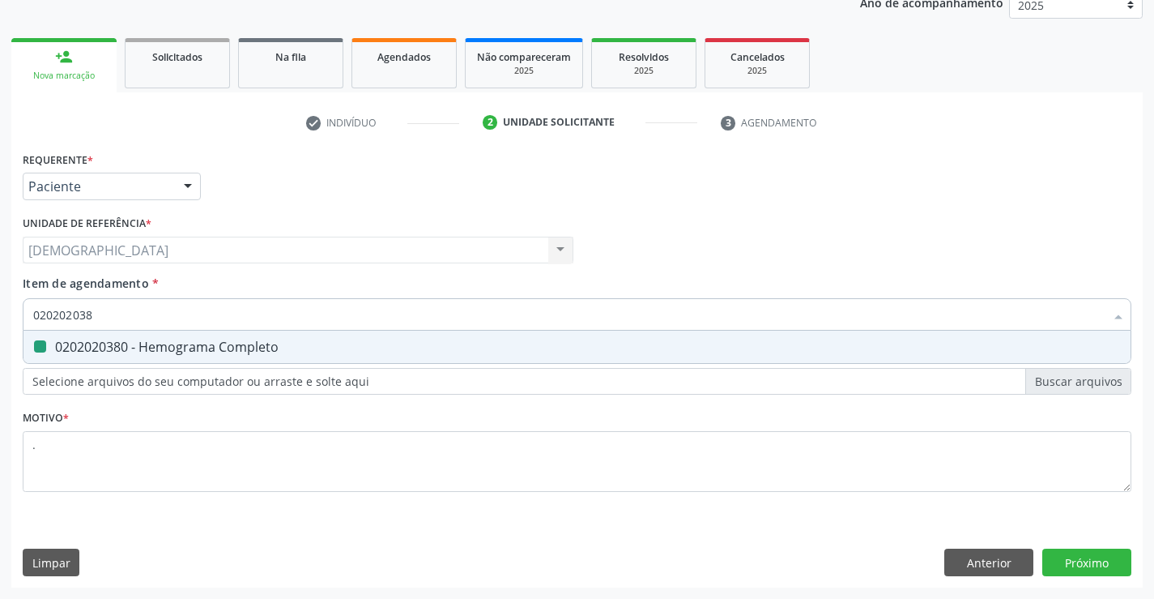
type input "02020203"
checkbox Completo "false"
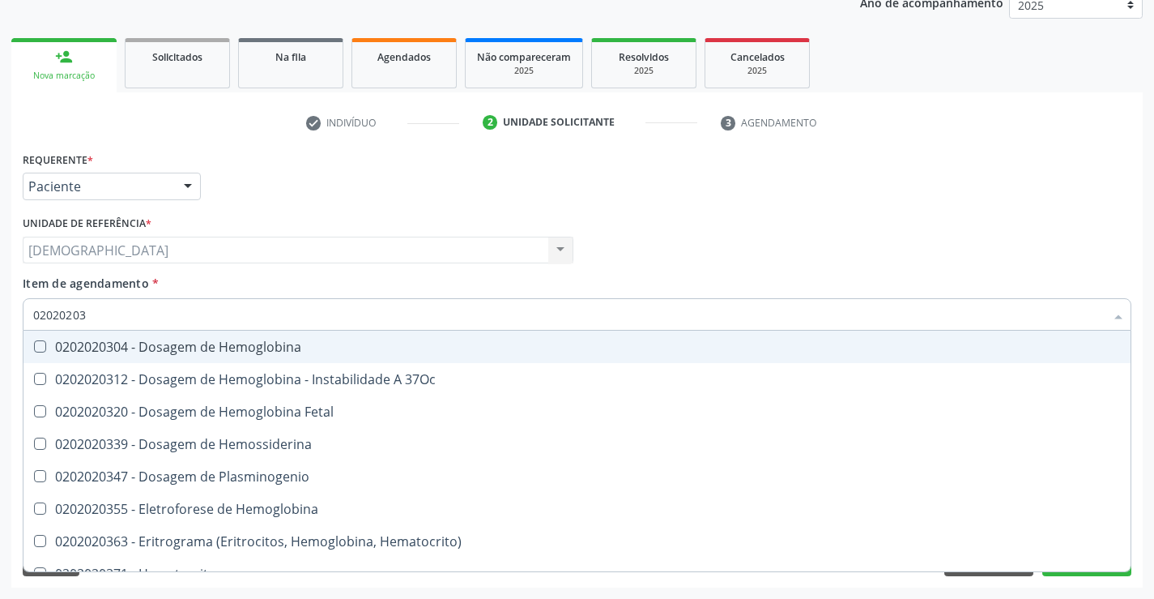
type input "0202020"
checkbox Completo "false"
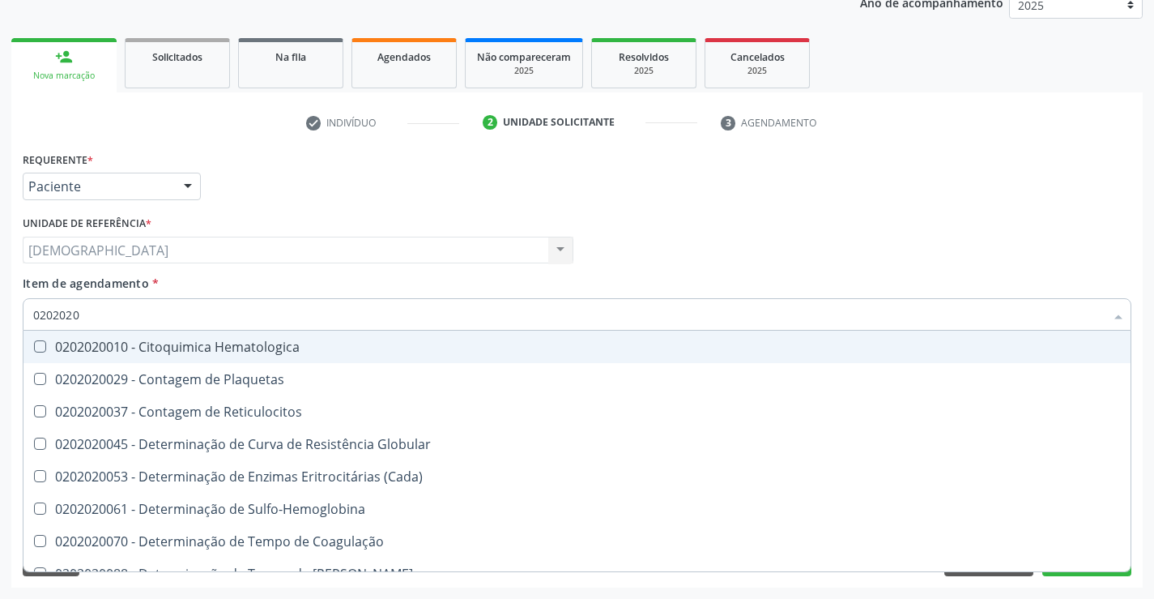
type input "020202"
checkbox Completo "false"
checkbox Leucograma "true"
type input "02020"
checkbox Completo "false"
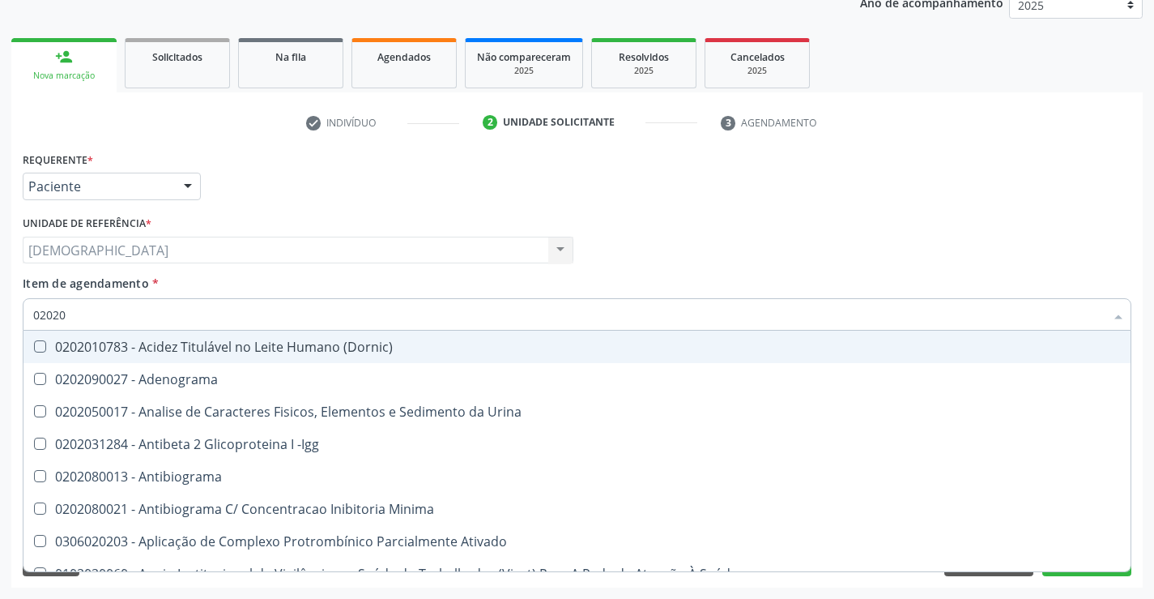
type input "0202"
checkbox Completo "false"
checkbox Pylori "true"
type input "020"
checkbox Pylori "false"
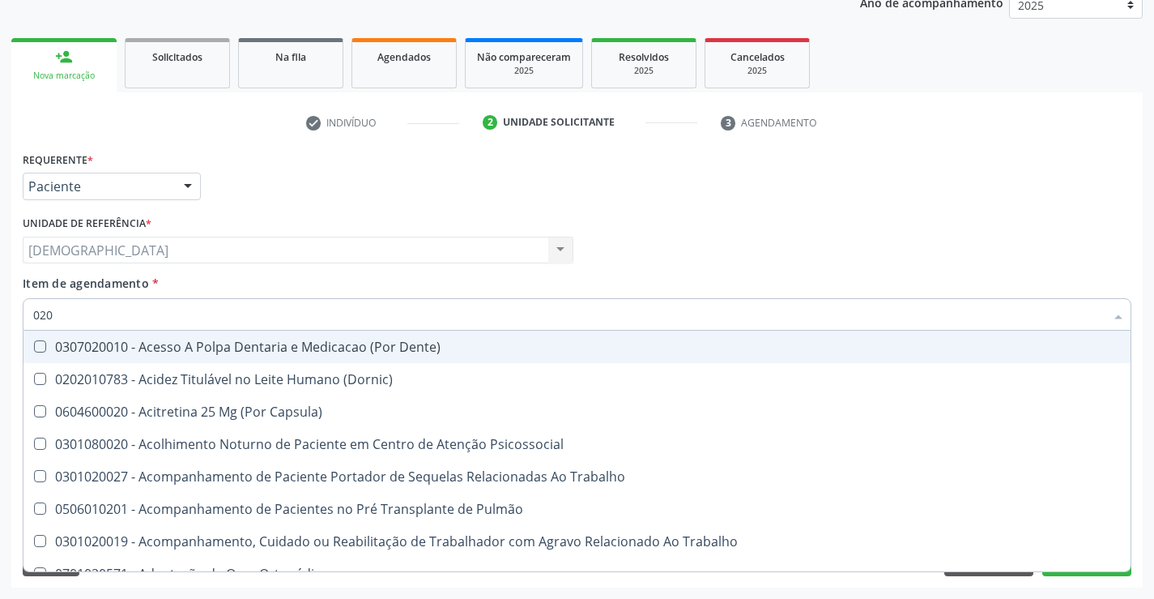
type input "02"
checkbox Completo "false"
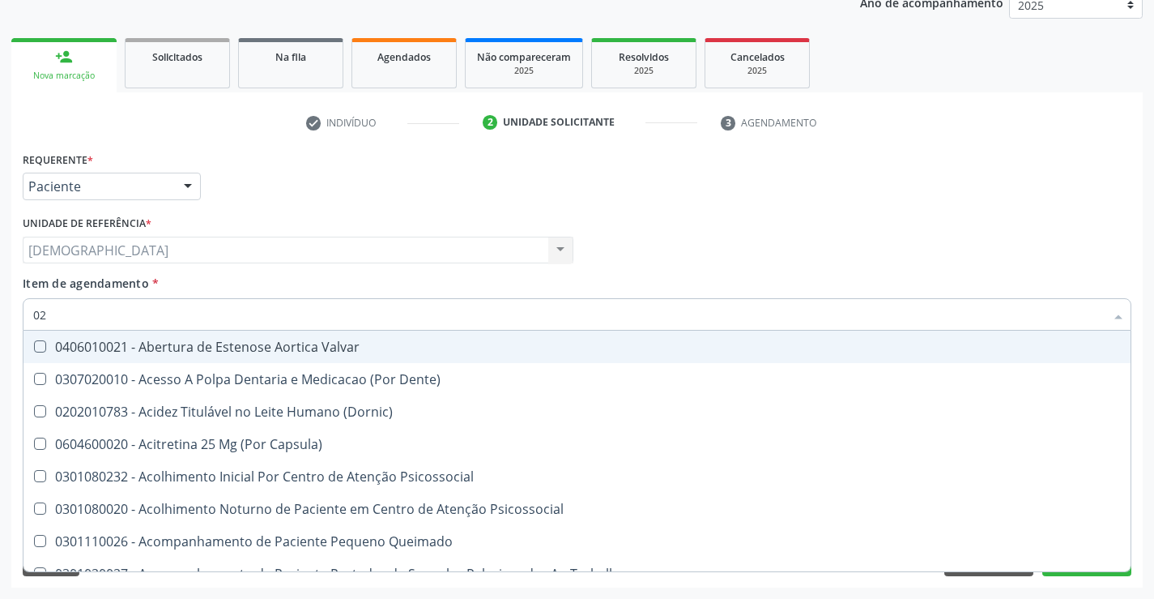
type input "0"
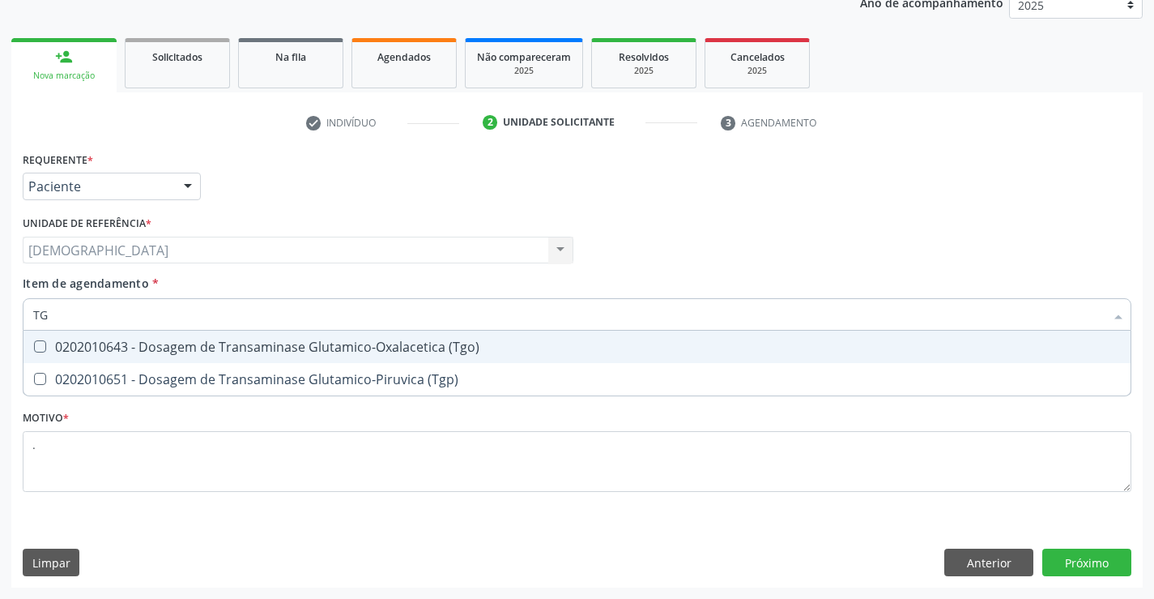
type input "TGO"
click at [134, 340] on div "0202010643 - Dosagem de Transaminase Glutamico-Oxalacetica (Tgo)" at bounding box center [577, 346] width 1088 height 13
checkbox \(Tgo\) "true"
type input "TGP"
click at [134, 340] on div "0202010651 - Dosagem de Transaminase Glutamico-Piruvica (Tgp)" at bounding box center [577, 346] width 1088 height 13
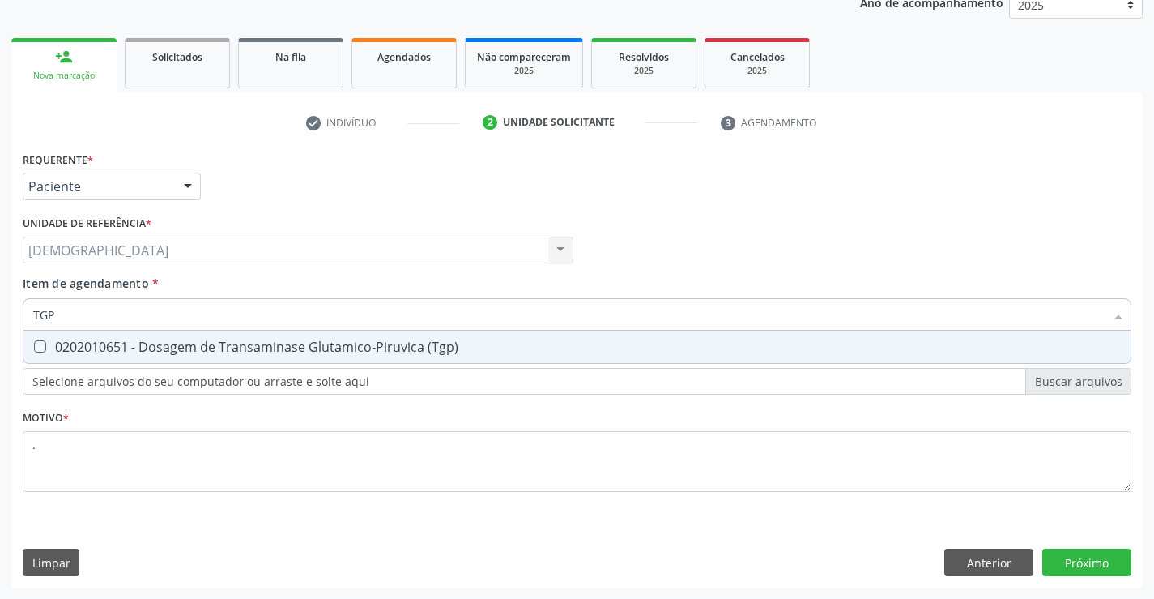
checkbox \(Tgp\) "true"
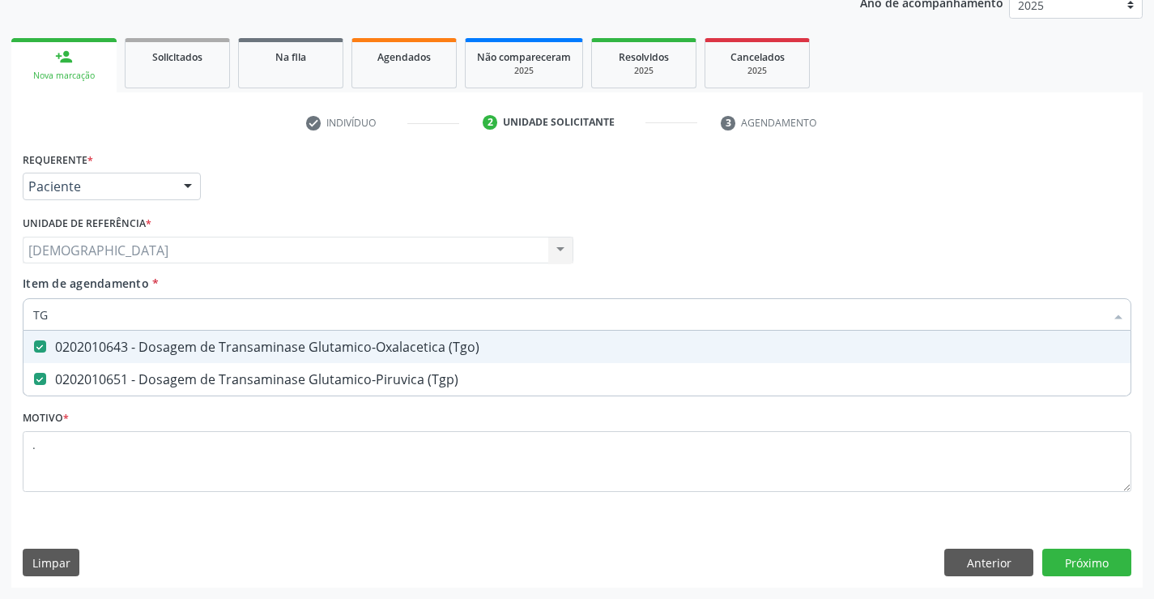
type input "T"
checkbox \(Tgo\) "false"
checkbox \(Tgp\) "false"
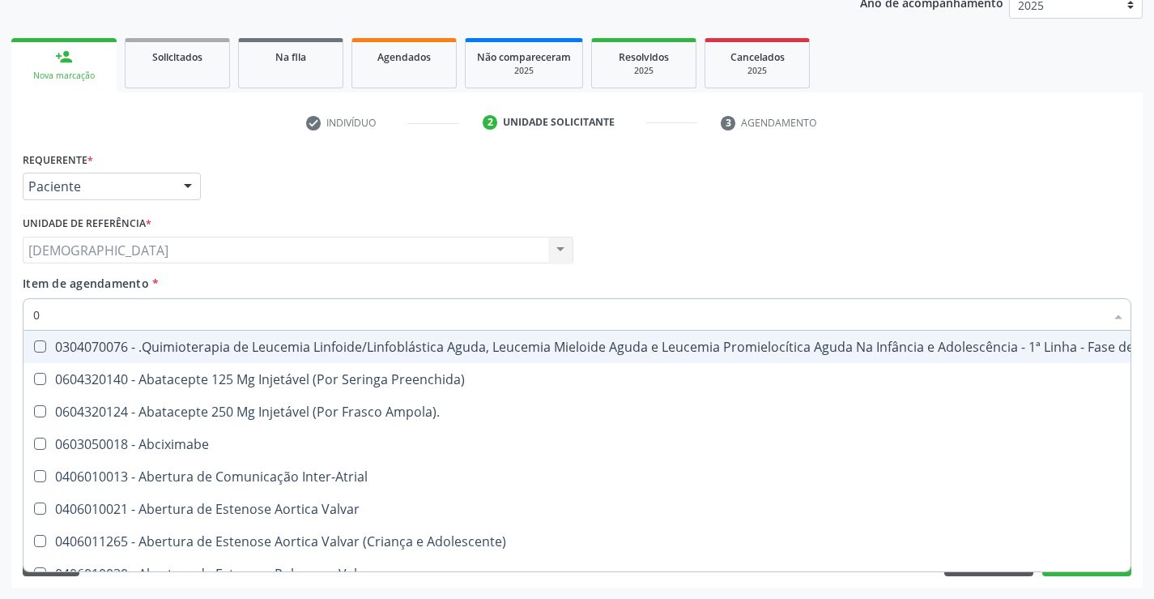
type input "02"
checkbox Laboratorial "true"
checkbox Citopatológico "true"
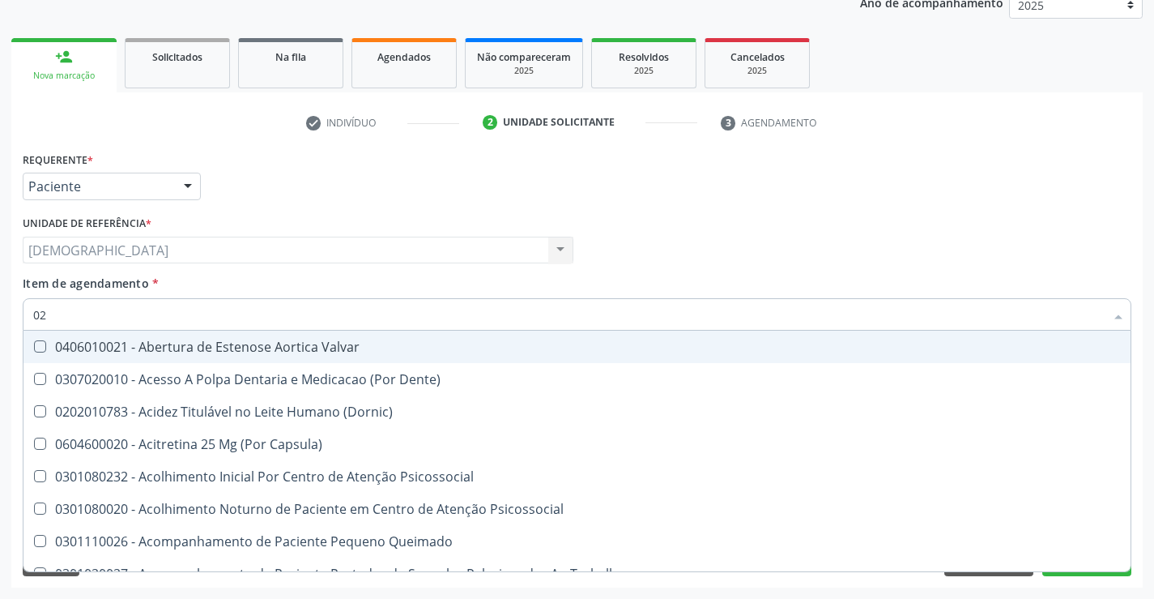
type input "020"
checkbox Semana\) "true"
checkbox Pediátrico "true"
checkbox \(Tgo\) "false"
checkbox \(Tgp\) "false"
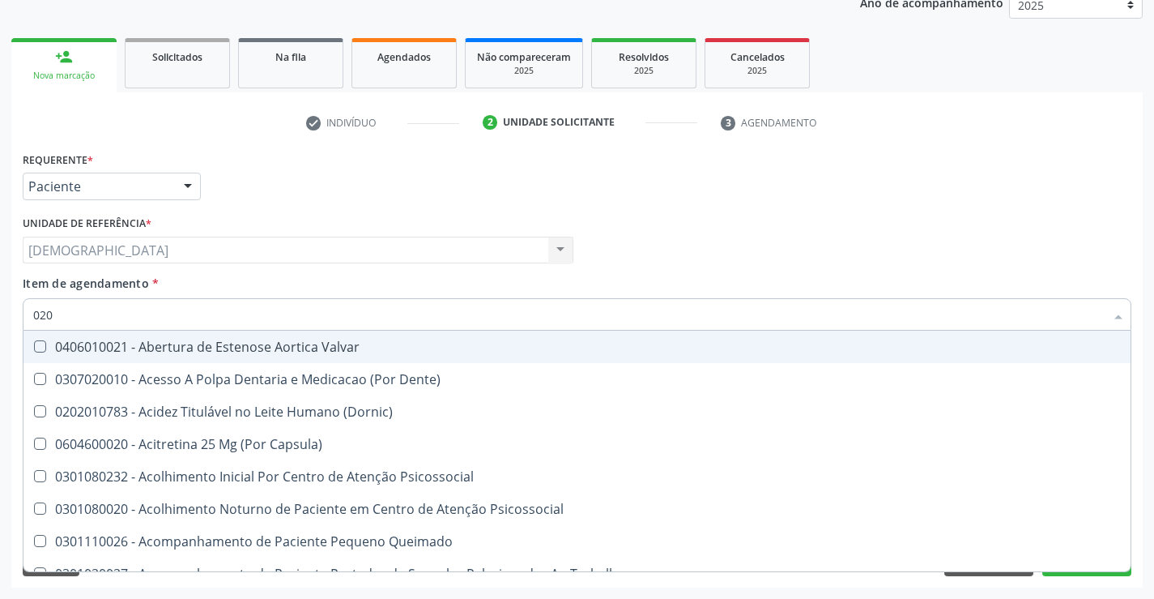
checkbox \(T3\) "true"
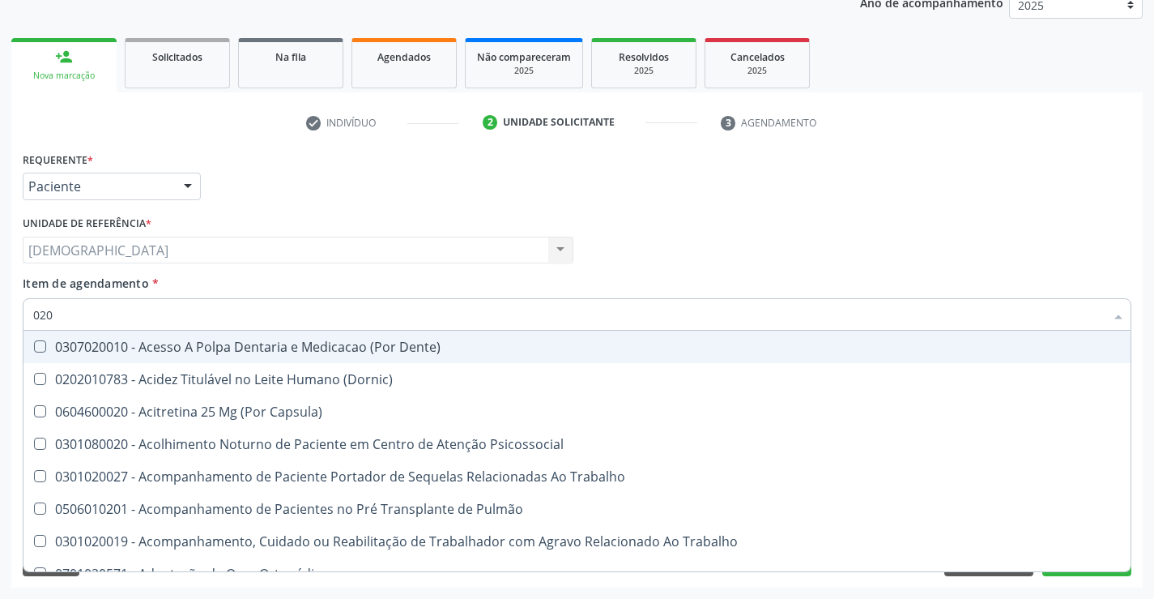
type input "0202"
checkbox \(Spcto\) "true"
checkbox 67 "true"
checkbox Biologica "true"
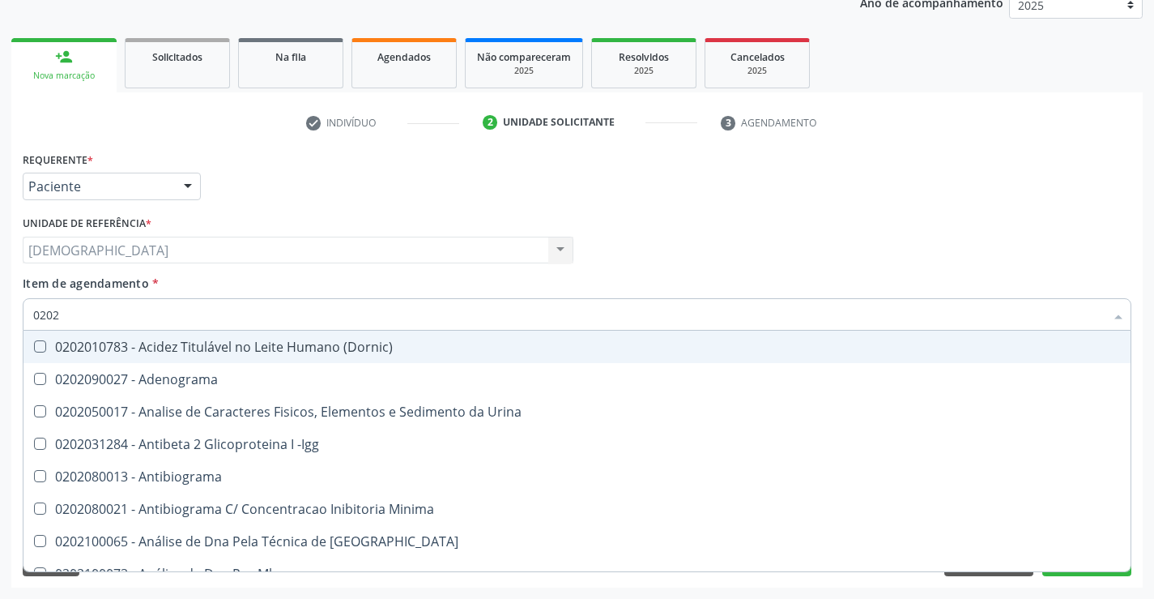
type input "02020"
checkbox Prolactina "true"
checkbox Funcional "true"
checkbox \(Tgo\) "false"
checkbox \(Tgp\) "false"
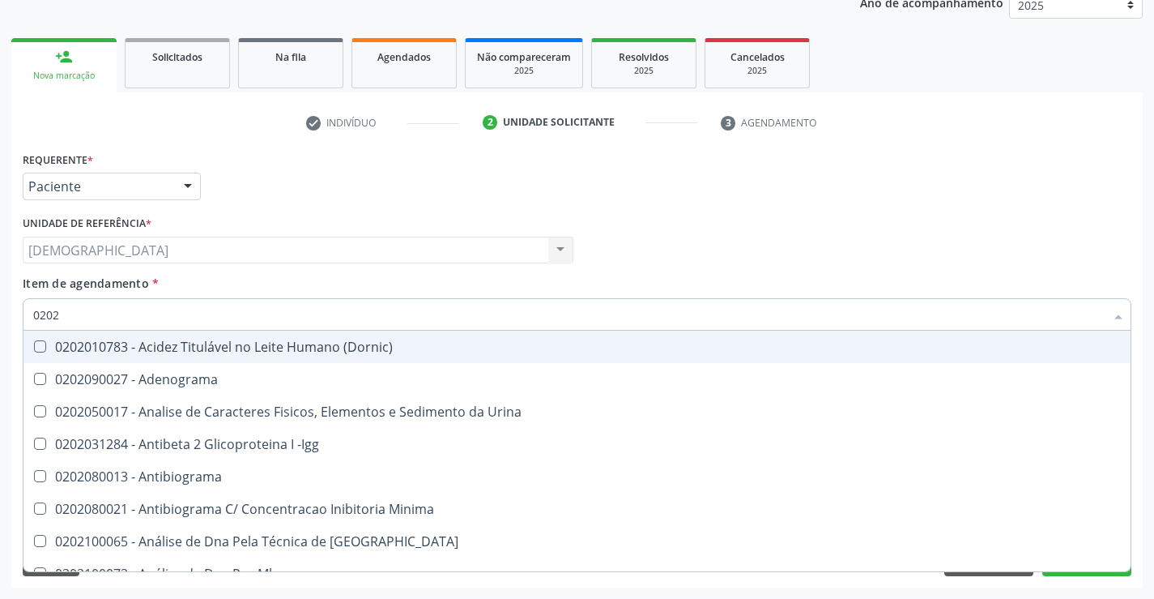
checkbox Zinco "true"
checkbox Completo "false"
type input "020201"
checkbox 17-Hidroxicorticosteroides "true"
checkbox D "true"
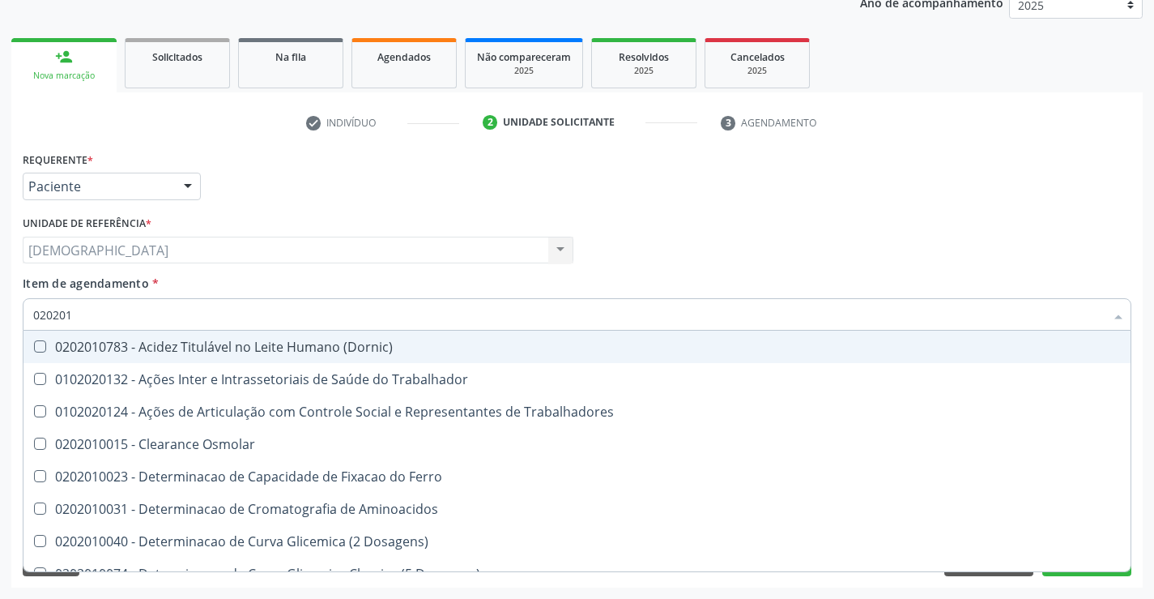
type input "0202010"
checkbox Leucino-Aminopeptidase "true"
checkbox Lipase "true"
checkbox \(Tgo\) "false"
checkbox \(Tgp\) "false"
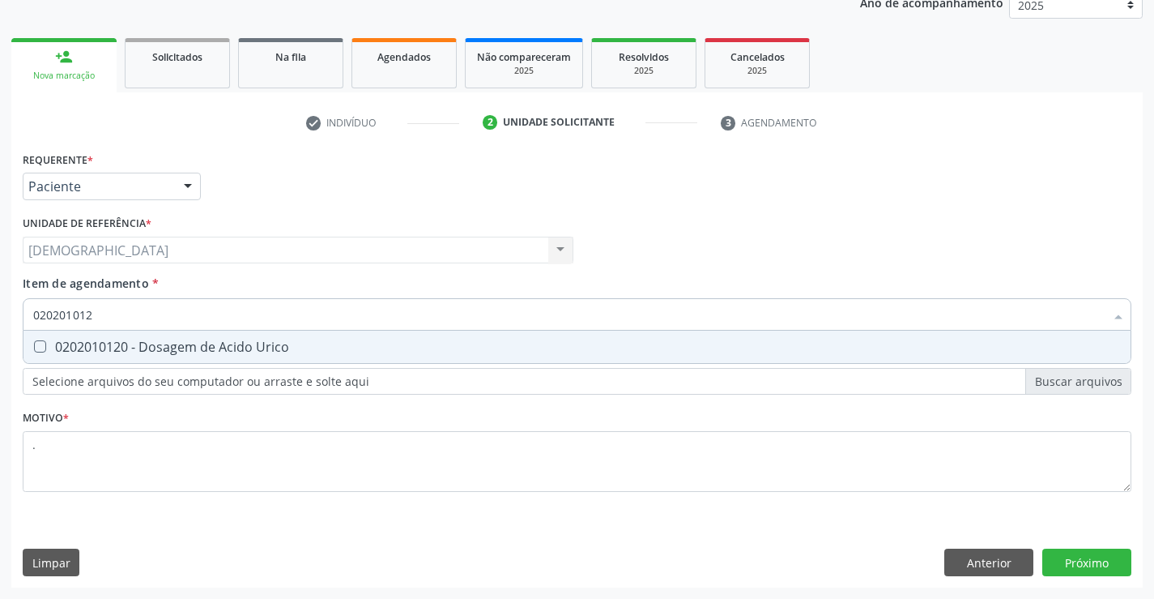
type input "0202010120"
click at [125, 343] on div "0202010120 - Dosagem de Acido Urico" at bounding box center [577, 346] width 1088 height 13
checkbox Urico "true"
type input "02020101"
checkbox Urico "false"
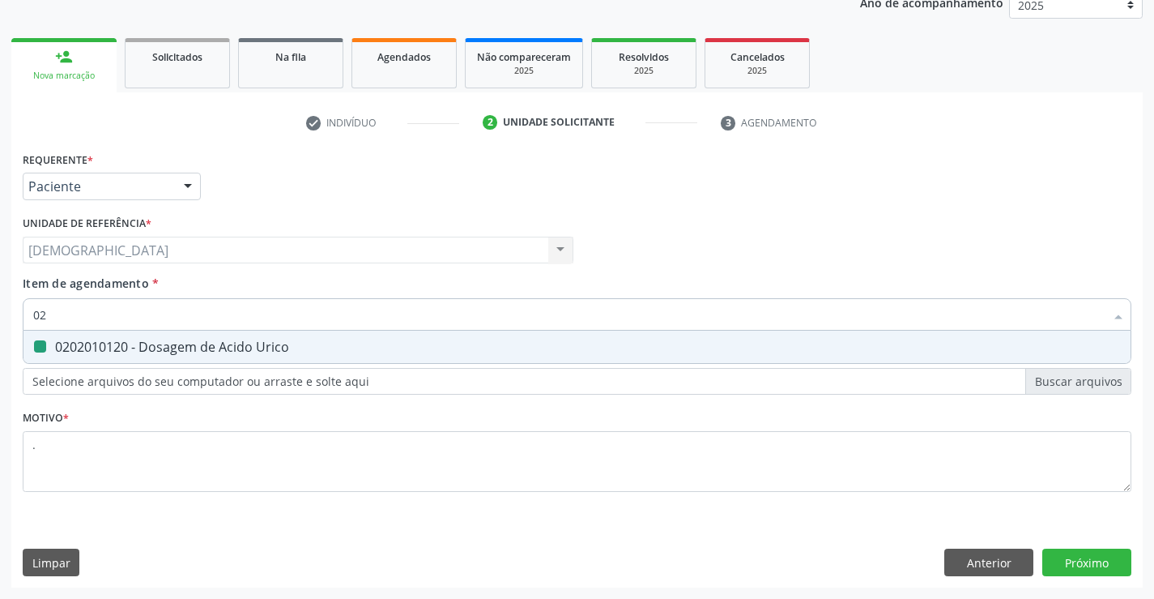
type input "0"
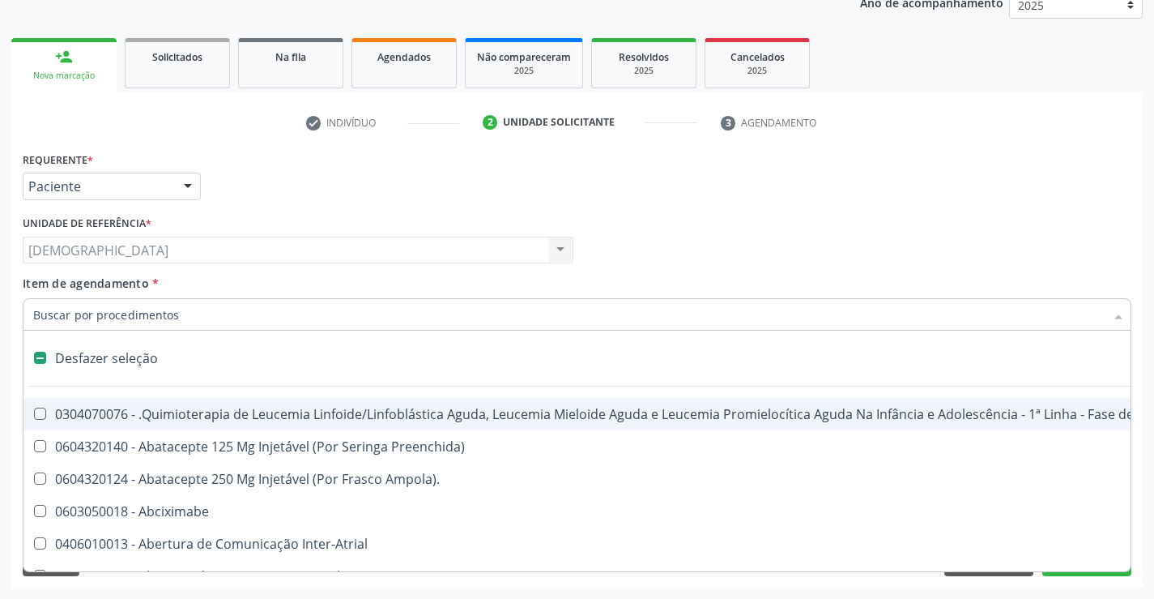
type input "2"
checkbox Comprimido\) "true"
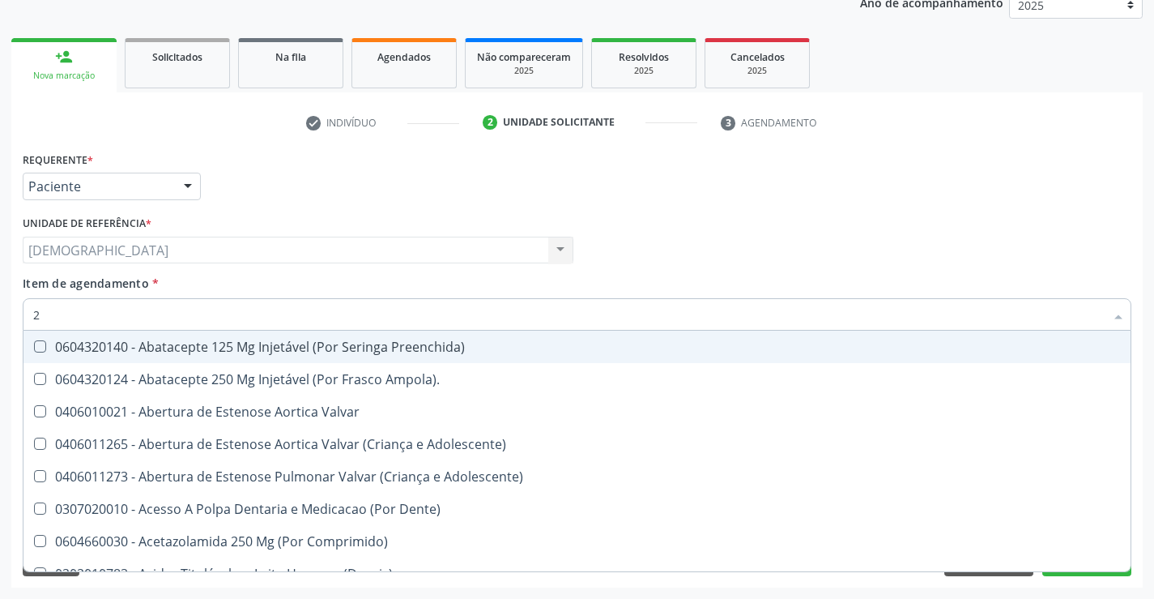
type input "20"
checkbox Per-Operatoria "true"
checkbox \(Desbastamento\) "true"
checkbox Cranianos "true"
checkbox Urico "false"
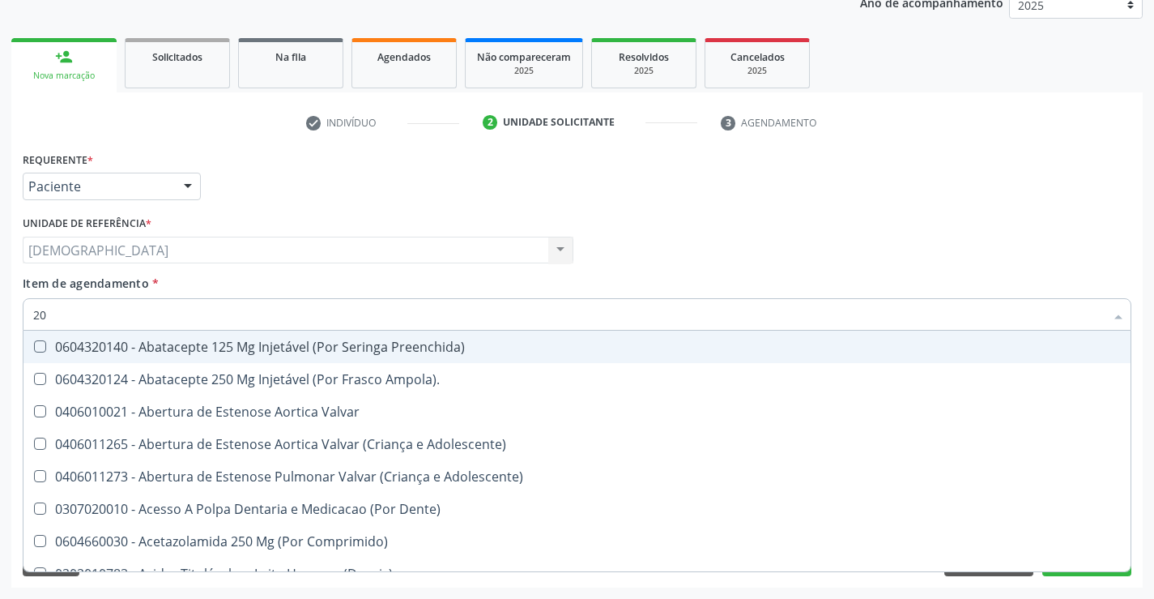
checkbox Fecal "true"
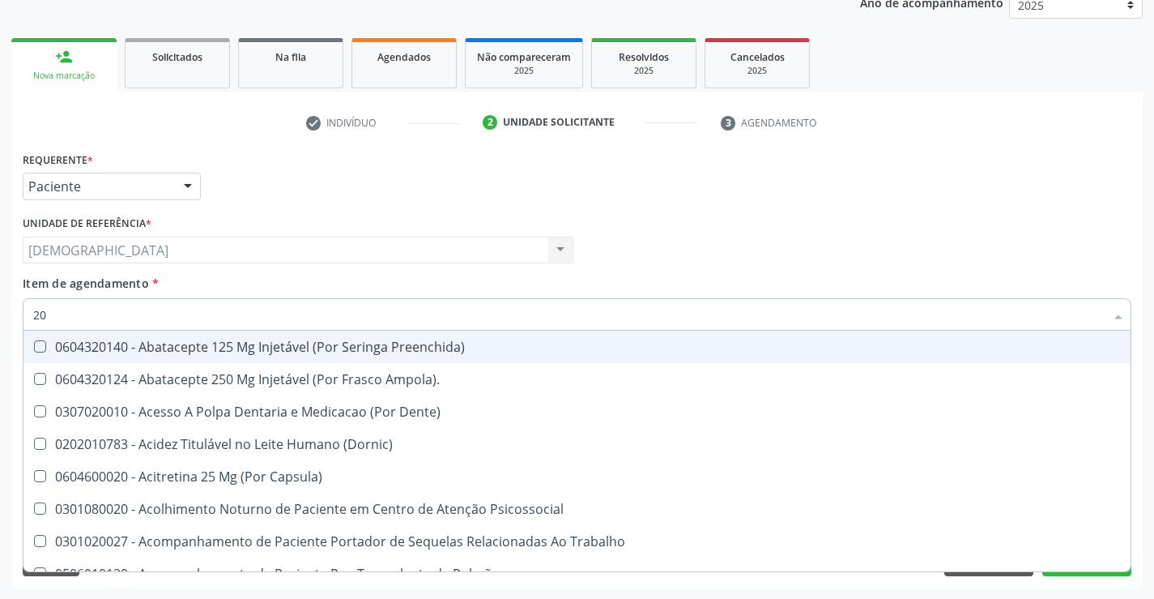
type input "202"
checkbox Sistêmico "true"
checkbox Transferências "true"
checkbox Extremidades "true"
checkbox Creatinina "true"
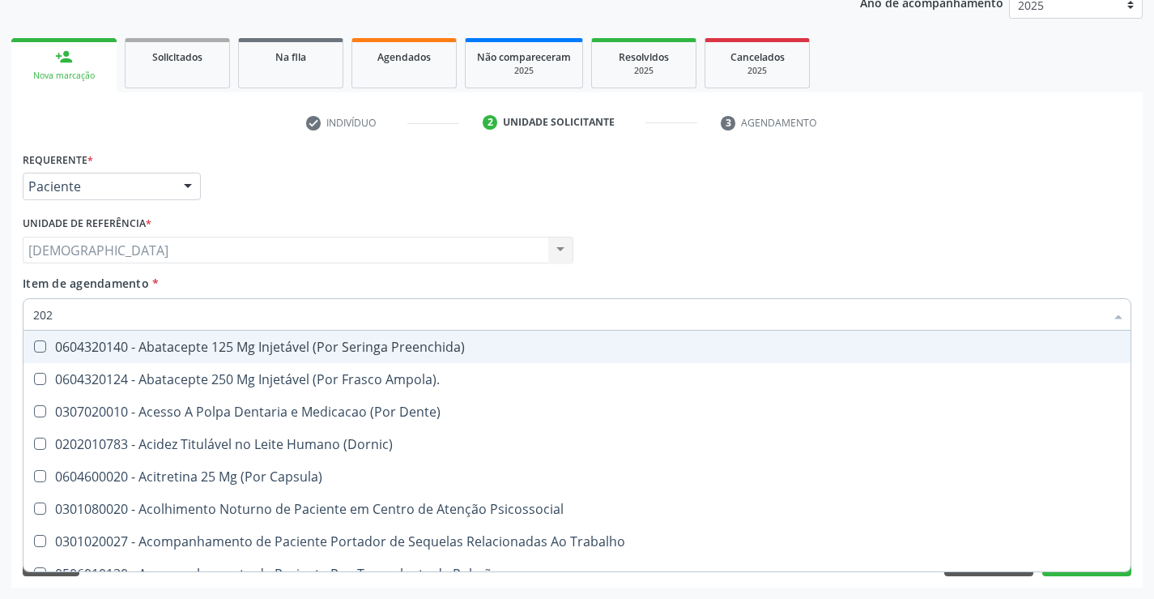
checkbox Urico "false"
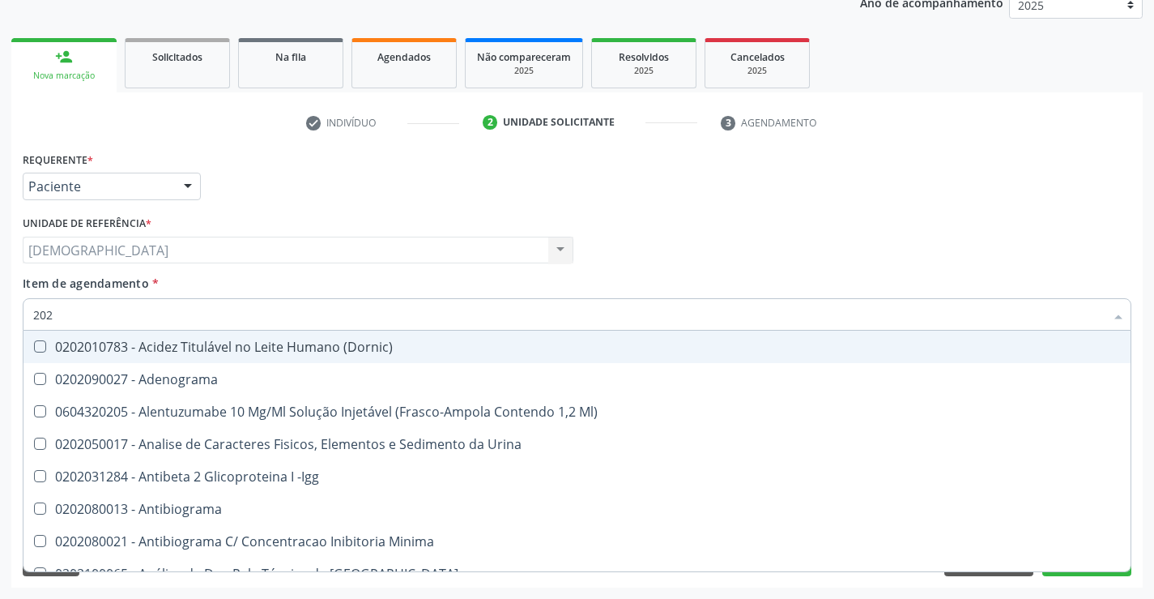
type input "2020"
checkbox Noturna "true"
checkbox Urico "false"
checkbox Progesterona "true"
checkbox Prolactina "true"
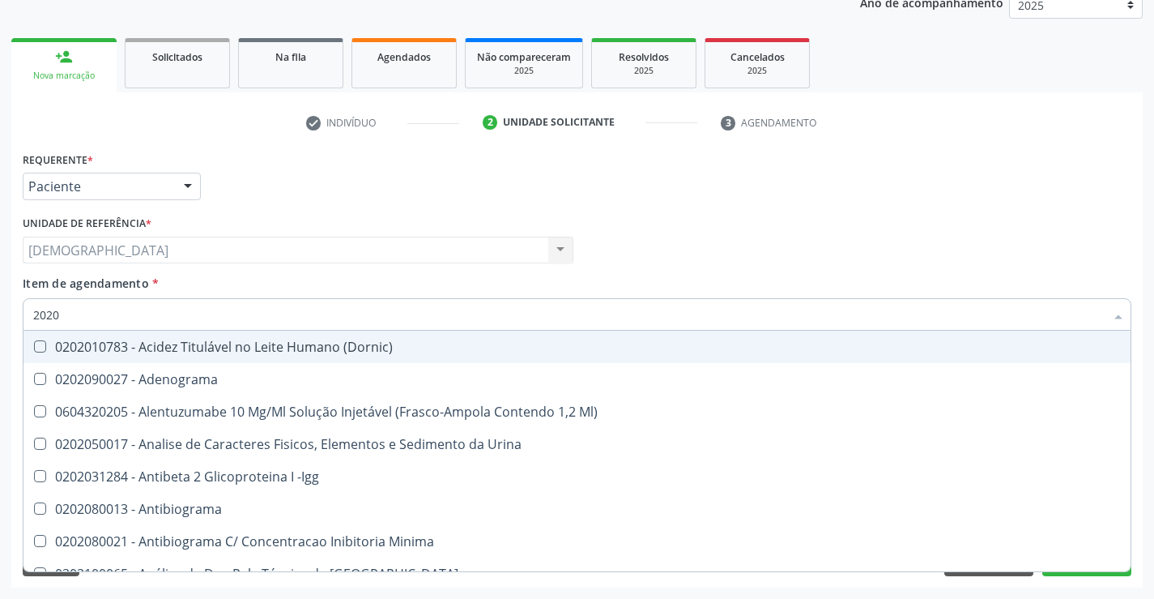
checkbox \(Tgo\) "false"
checkbox \(Tgp\) "false"
checkbox B12 "true"
checkbox Completo "false"
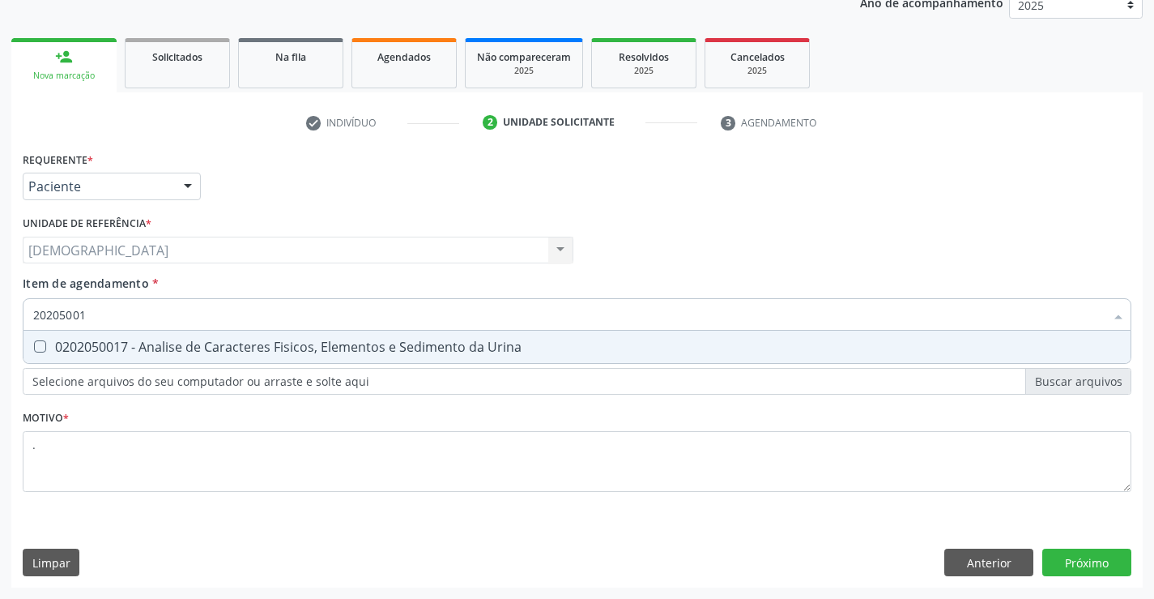
type input "202050017"
click at [262, 352] on div "0202050017 - Analise de Caracteres Fisicos, Elementos e Sedimento da Urina" at bounding box center [577, 346] width 1088 height 13
checkbox Urina "true"
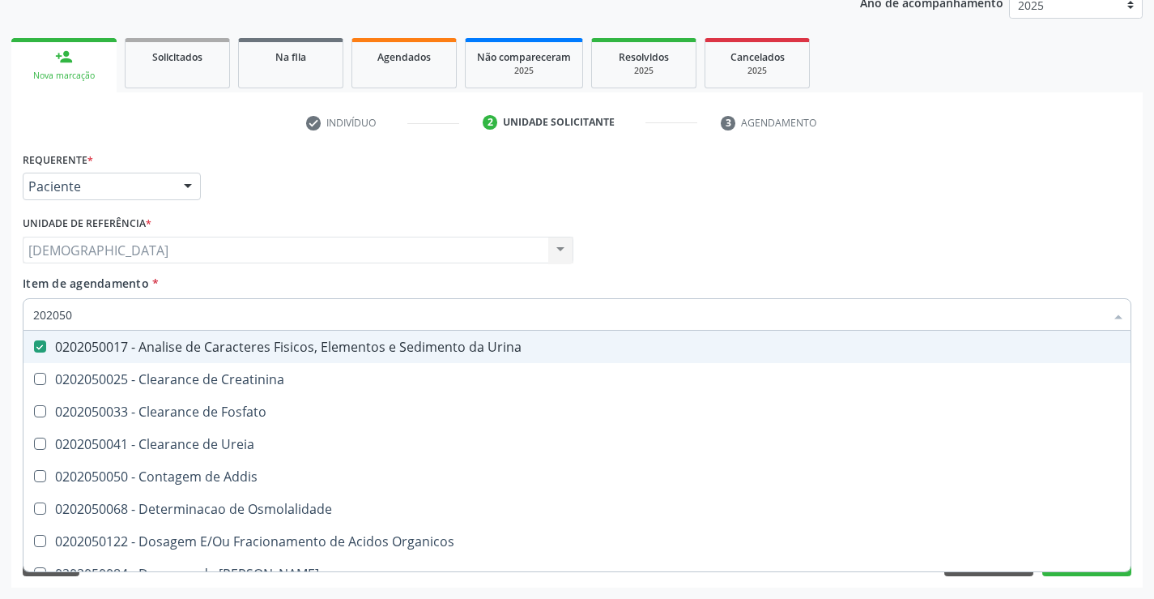
type input "20205"
checkbox Urina "false"
checkbox Creatinina "true"
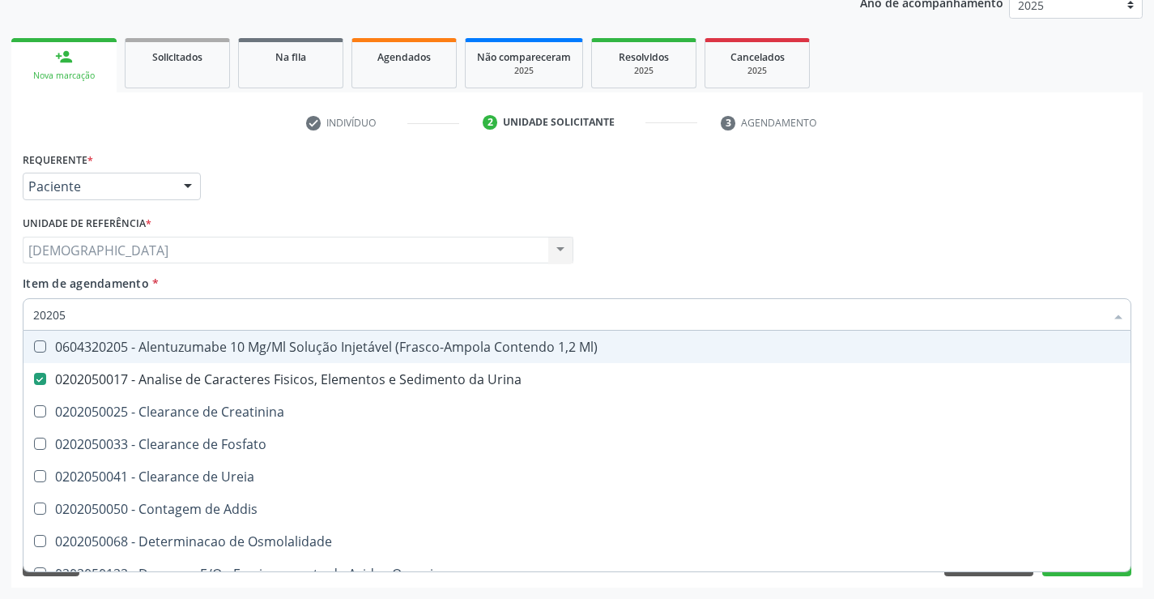
type input "2020"
checkbox Urina "false"
checkbox Fosfato "true"
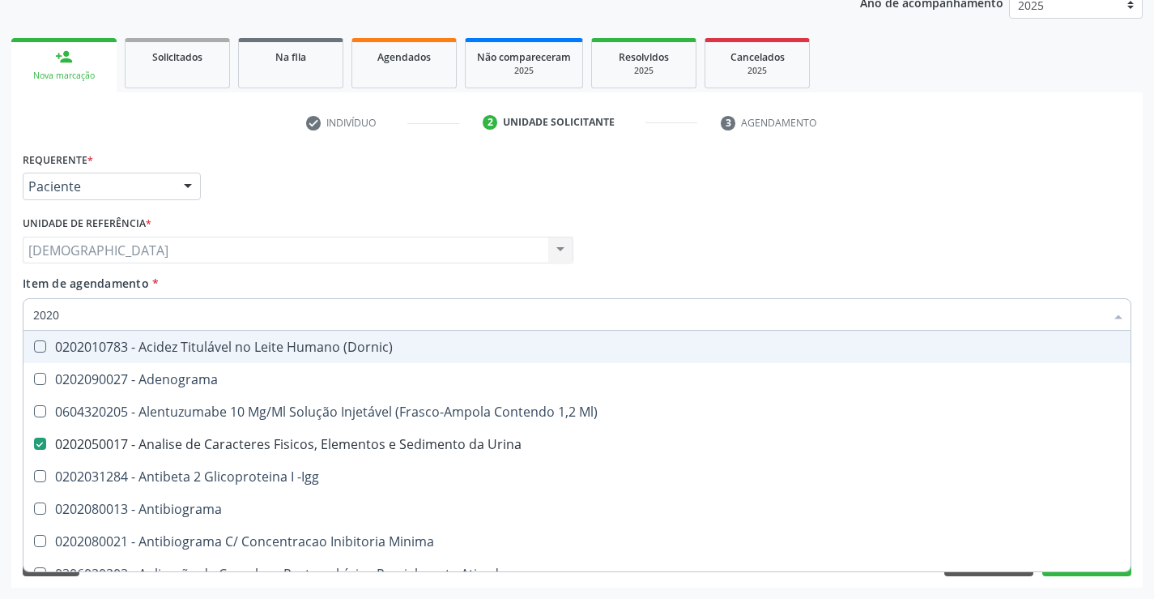
type input "20202"
checkbox Urina "false"
checkbox \(Pos-Pasteurização\) "true"
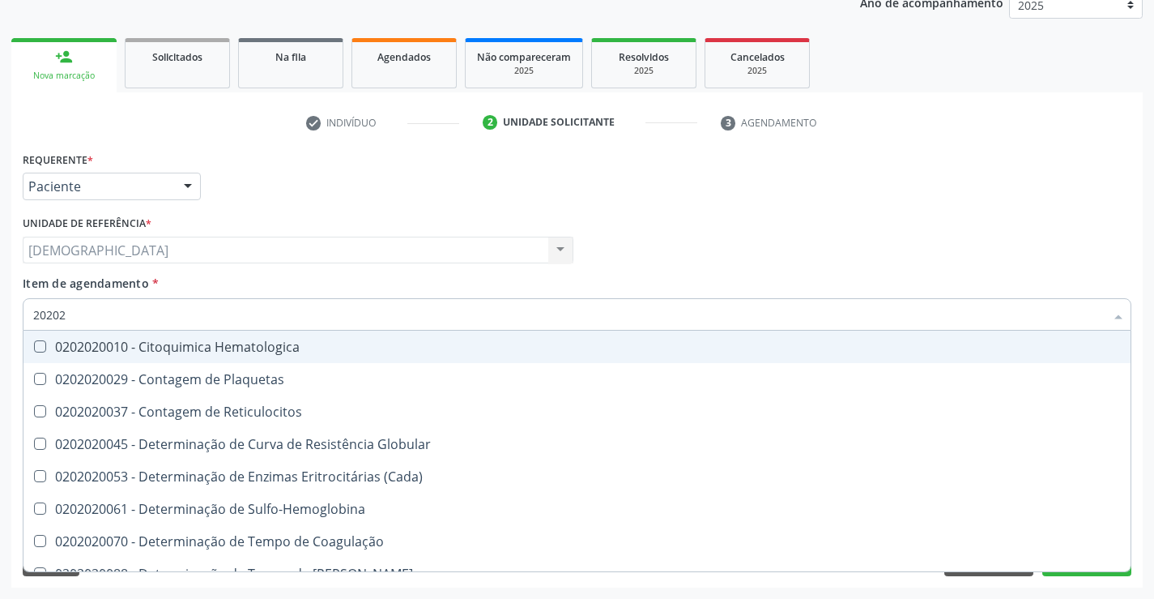
type input "202020"
checkbox Hematocrito "true"
checkbox Completo "false"
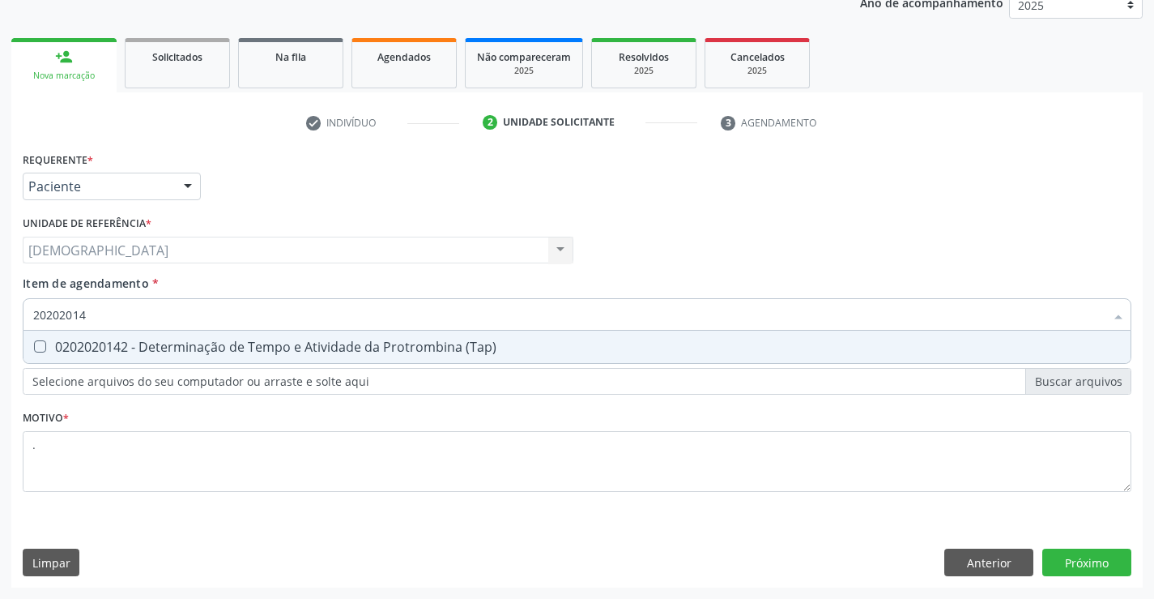
type input "202020142"
click at [83, 342] on div "0202020142 - Determinação de Tempo e Atividade da Protrombina (Tap)" at bounding box center [577, 346] width 1088 height 13
checkbox \(Tap\) "true"
type input "2020201"
checkbox \(Tap\) "false"
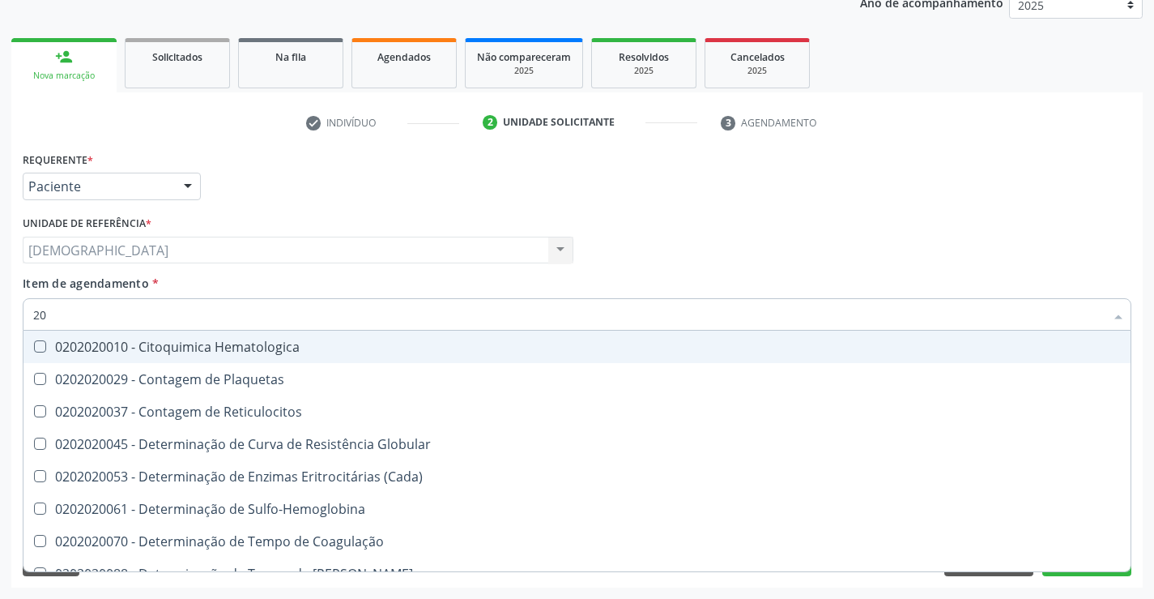
type input "2"
checkbox Globular "false"
checkbox \(Tap\) "false"
checkbox Completo "false"
checkbox Le "false"
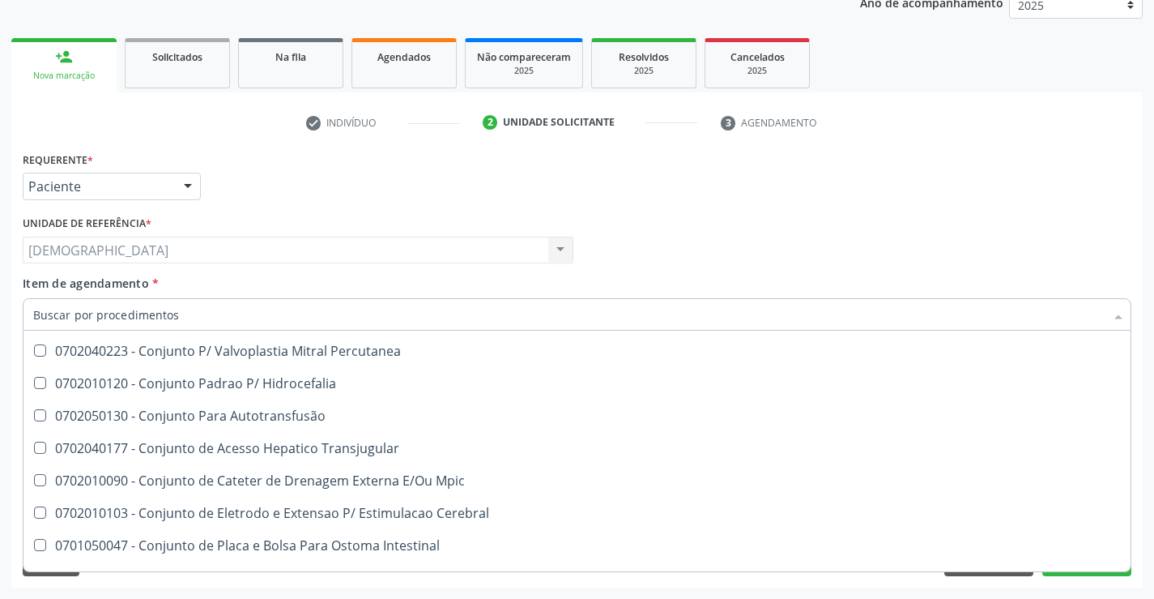
scroll to position [32243, 0]
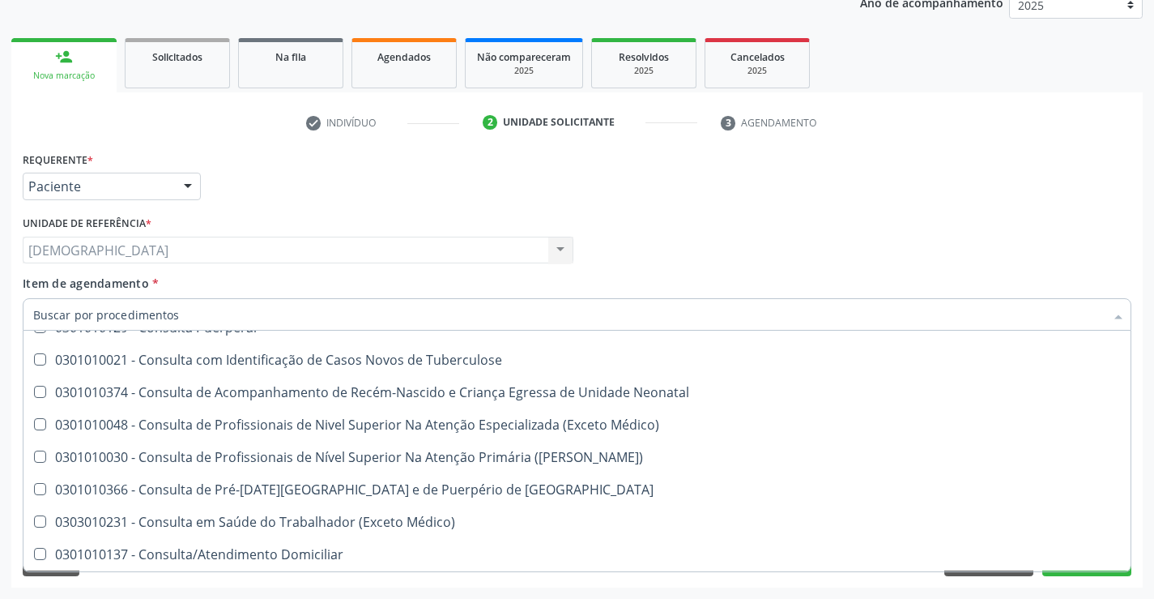
click at [1147, 465] on div "Acompanhamento Acompanhe a situação das marcações correntes e finalizadas Relat…" at bounding box center [577, 242] width 1154 height 714
checkbox Preenchida\) "true"
checkbox Ampola\)\ "true"
checkbox Abciximabe "true"
checkbox Inter-Atrial "true"
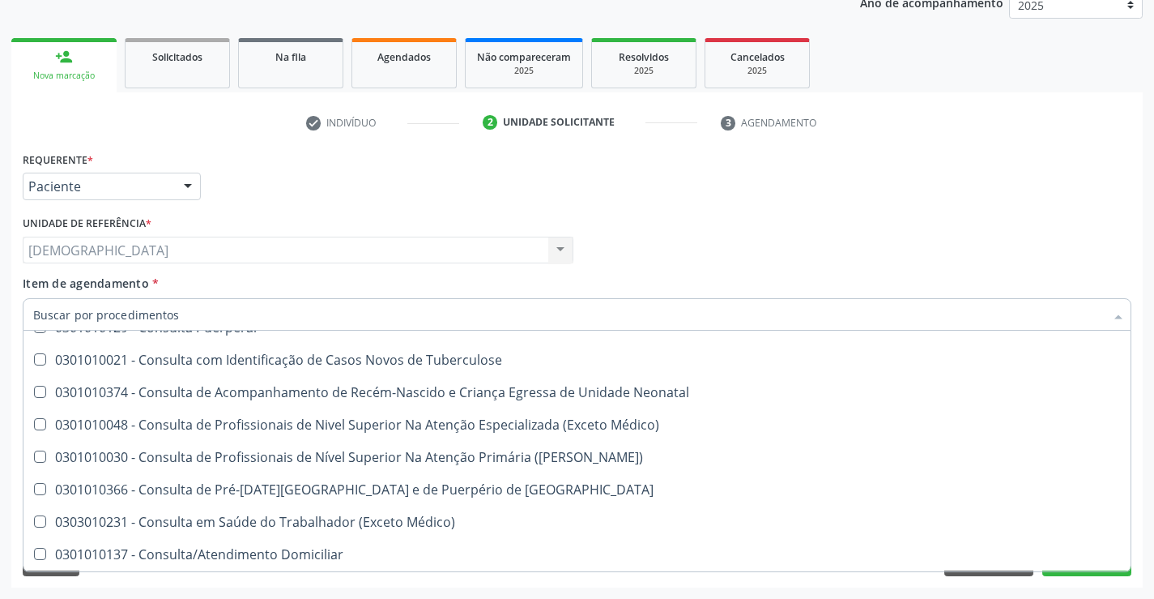
checkbox Valvar "true"
checkbox Adolescente\) "true"
checkbox Urina "false"
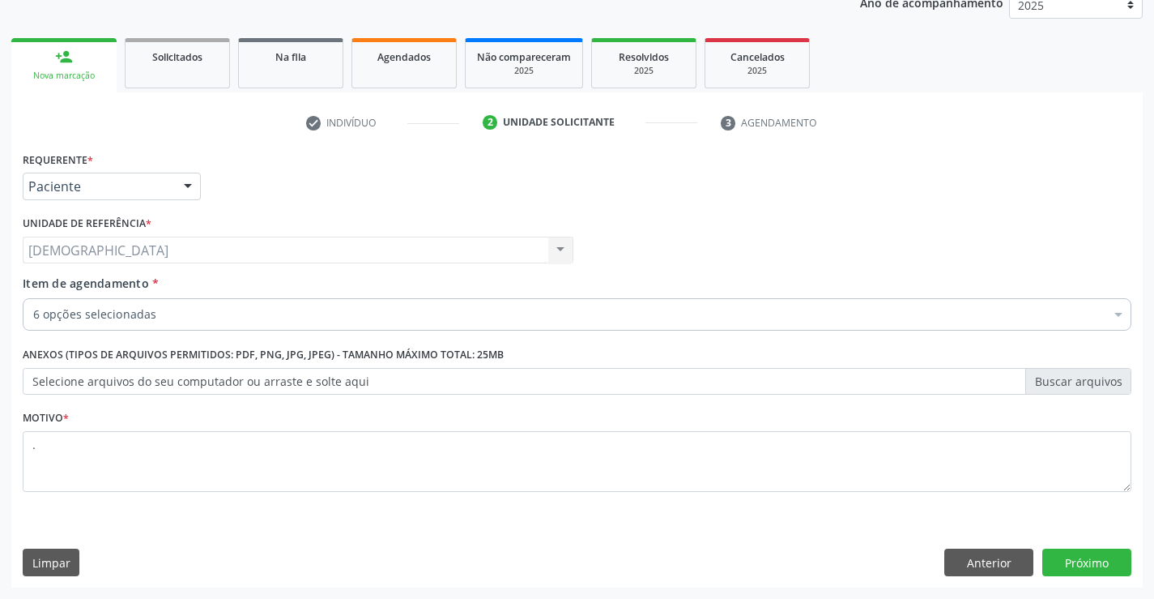
scroll to position [0, 0]
click at [1088, 551] on button "Próximo" at bounding box center [1087, 562] width 89 height 28
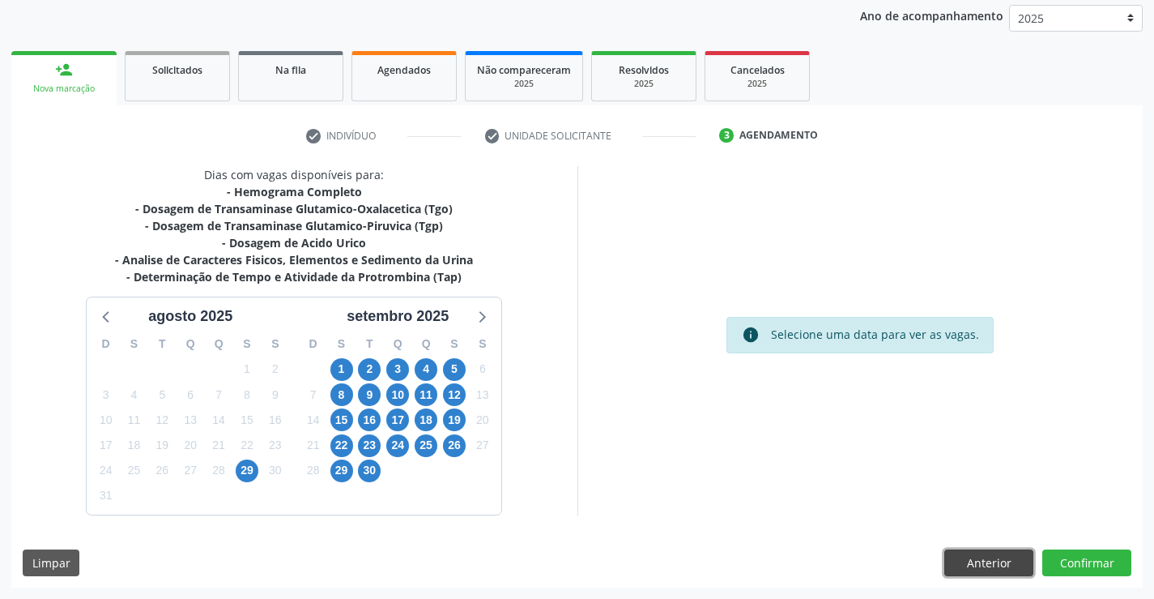
click at [962, 559] on button "Anterior" at bounding box center [989, 563] width 89 height 28
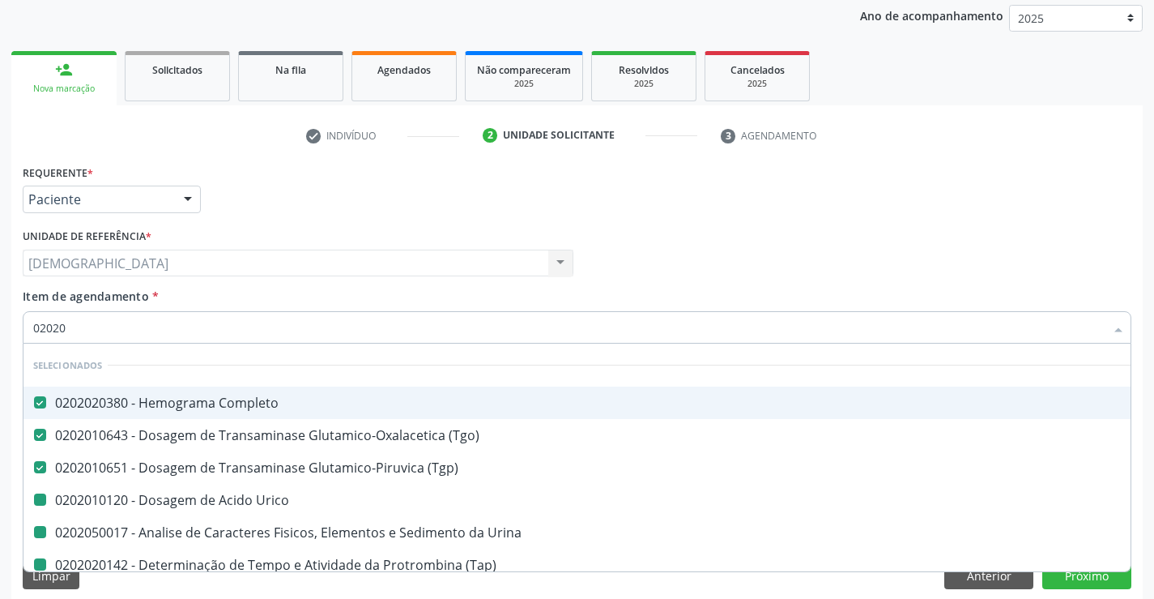
type input "020202"
checkbox Urico "false"
checkbox Urina "false"
checkbox \(Tap\) "false"
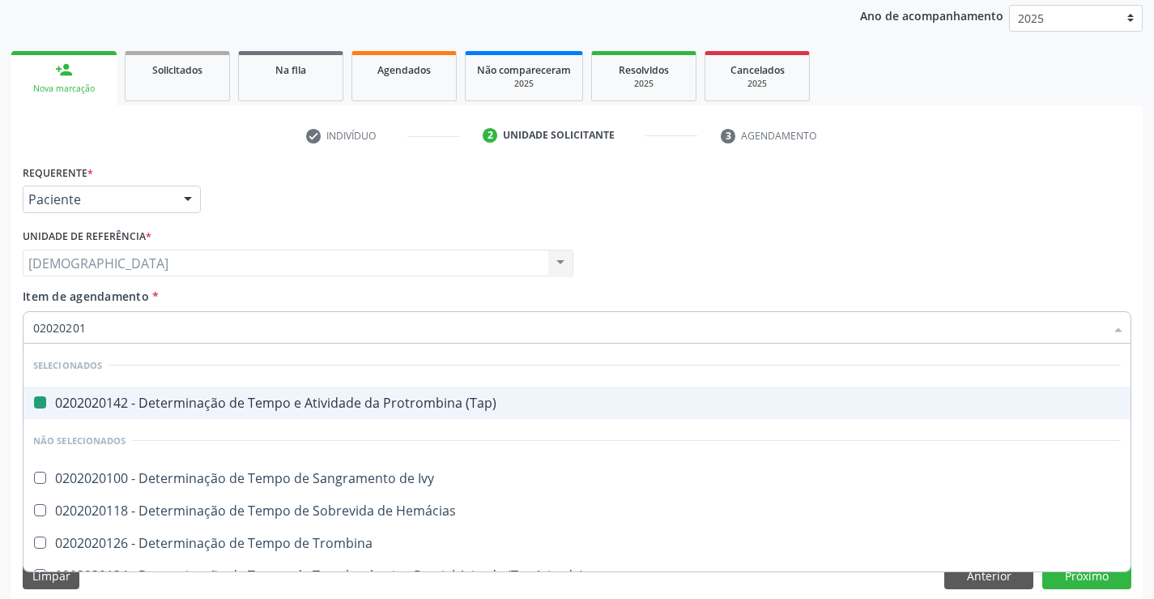
type input "020202013"
checkbox \(Tap\) "false"
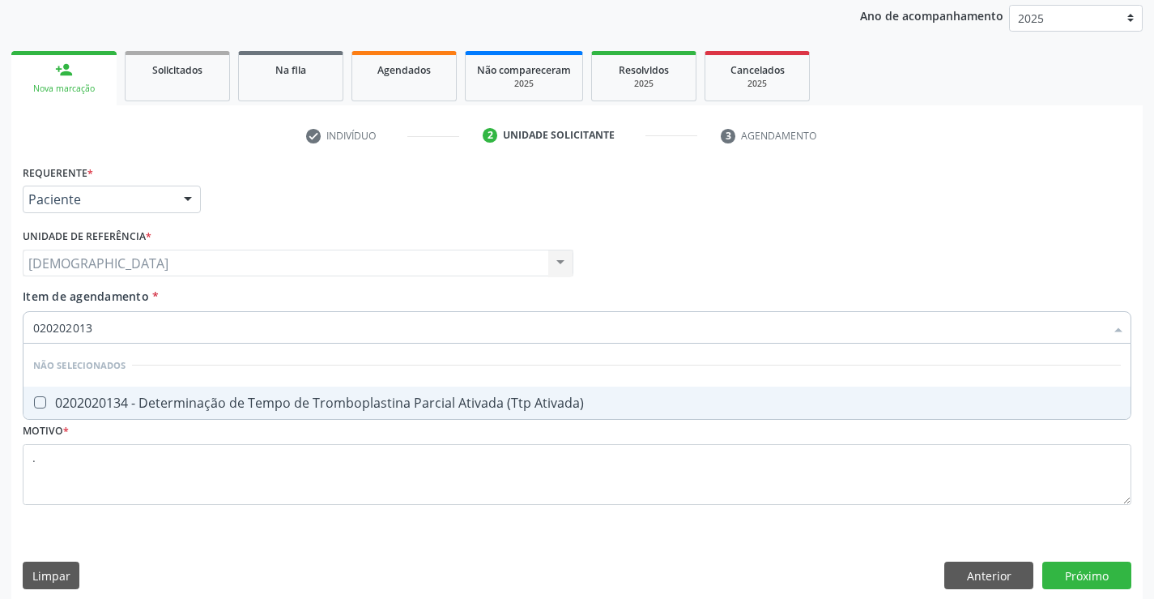
type input "0202020134"
click at [131, 396] on div "0202020134 - Determinação de Tempo de Tromboplastina Parcial Ativada (Ttp Ativa…" at bounding box center [577, 402] width 1088 height 13
checkbox Ativada\) "true"
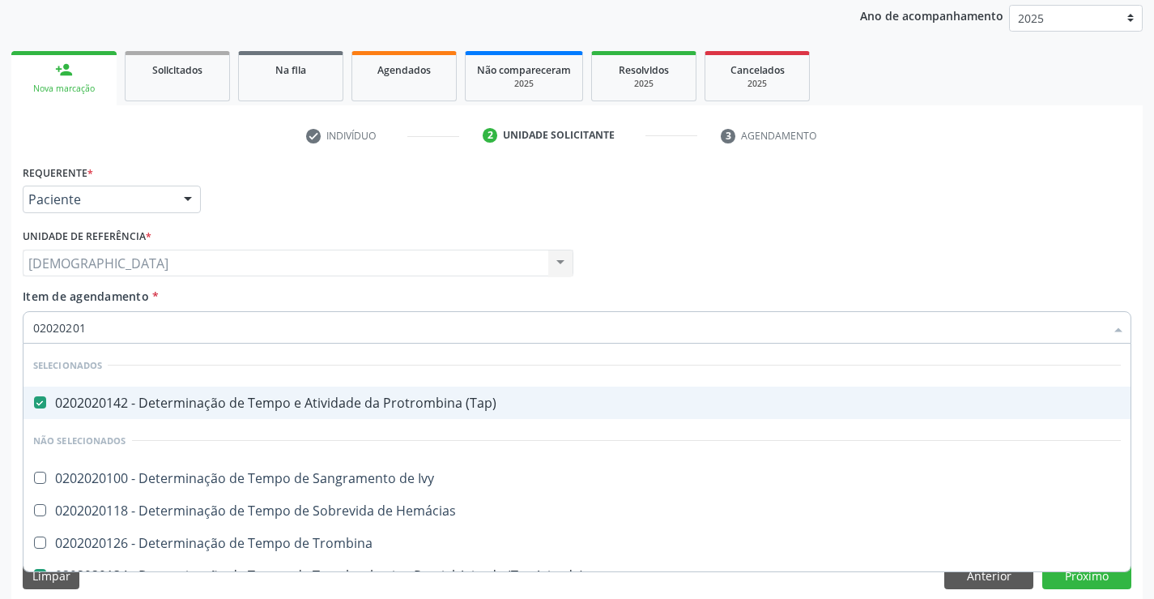
type input "0202020"
checkbox Ativada\) "false"
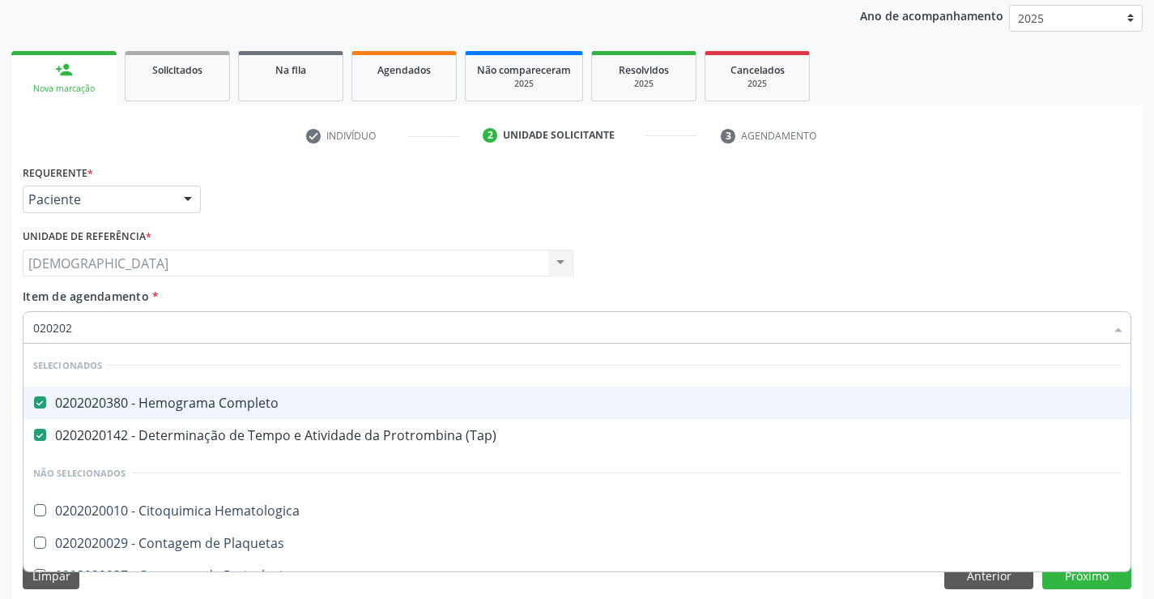
type input "02020"
checkbox Hematologica "true"
checkbox Plaquetas "true"
checkbox Reticulocitos "true"
checkbox Ativada\) "false"
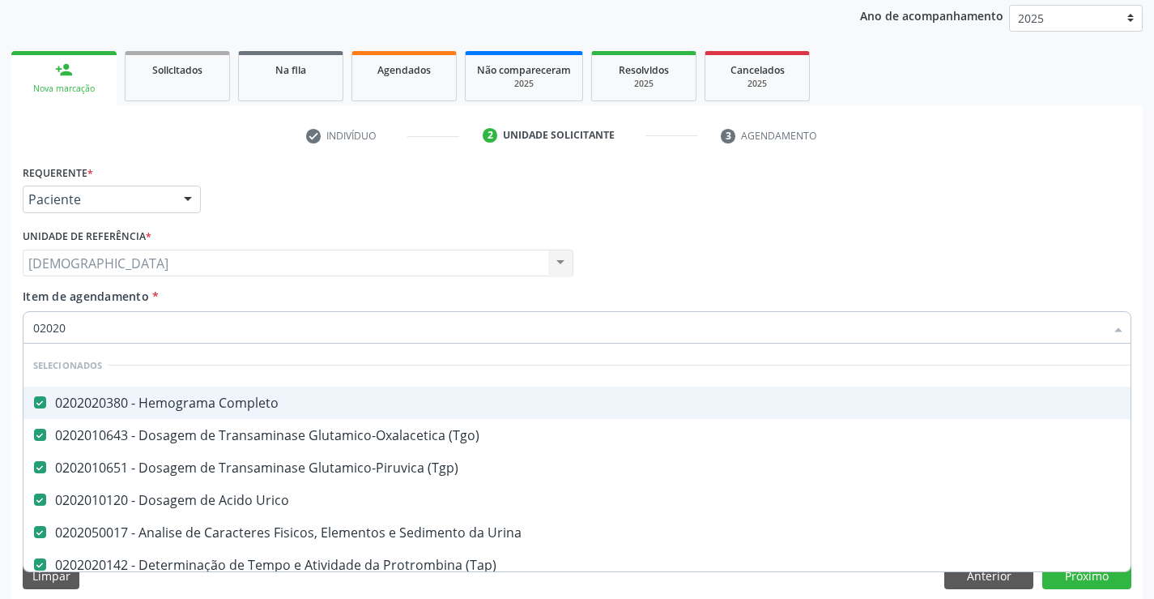
type input "020202"
checkbox Urico "false"
checkbox Urina "false"
checkbox \(Tap\) "false"
checkbox Oncológica "true"
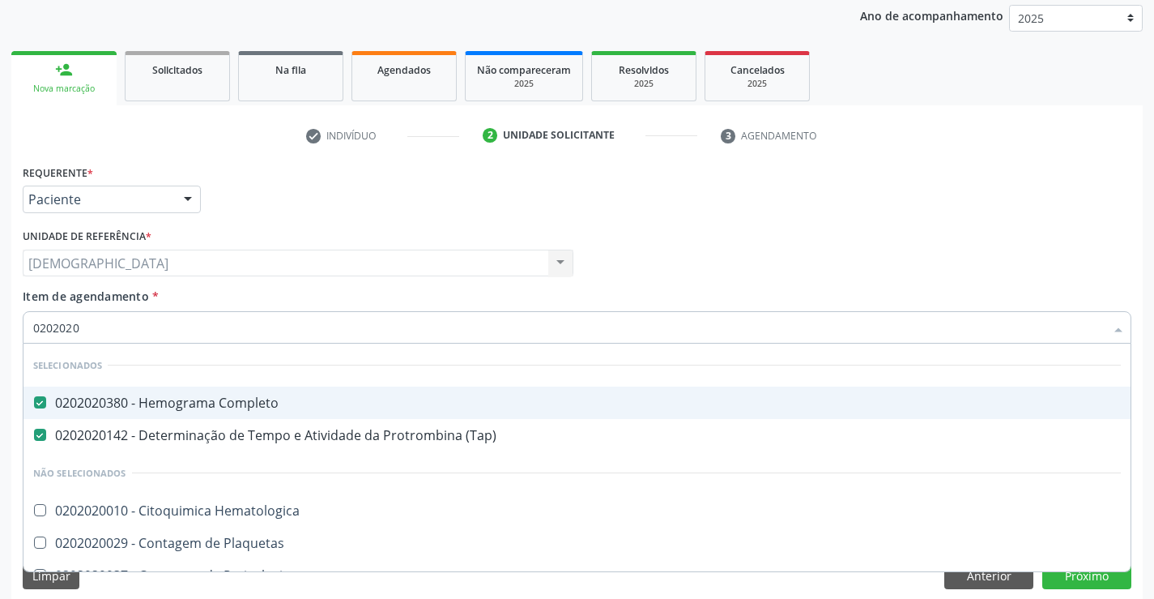
type input "02020201"
checkbox Reticulocitos "true"
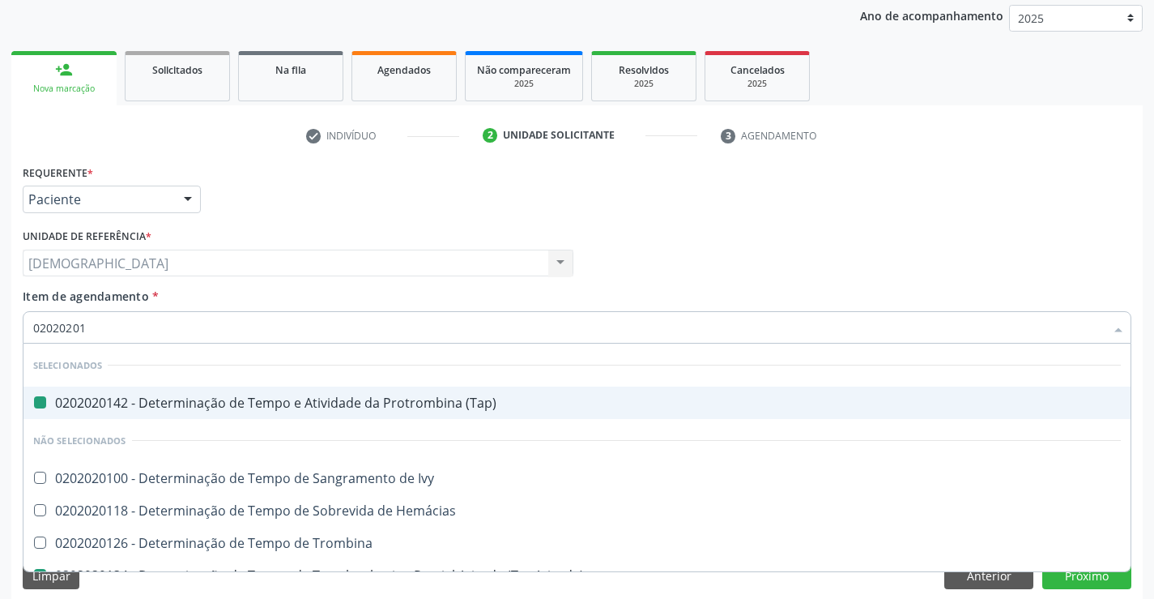
type input "020202012"
checkbox \(Tap\) "false"
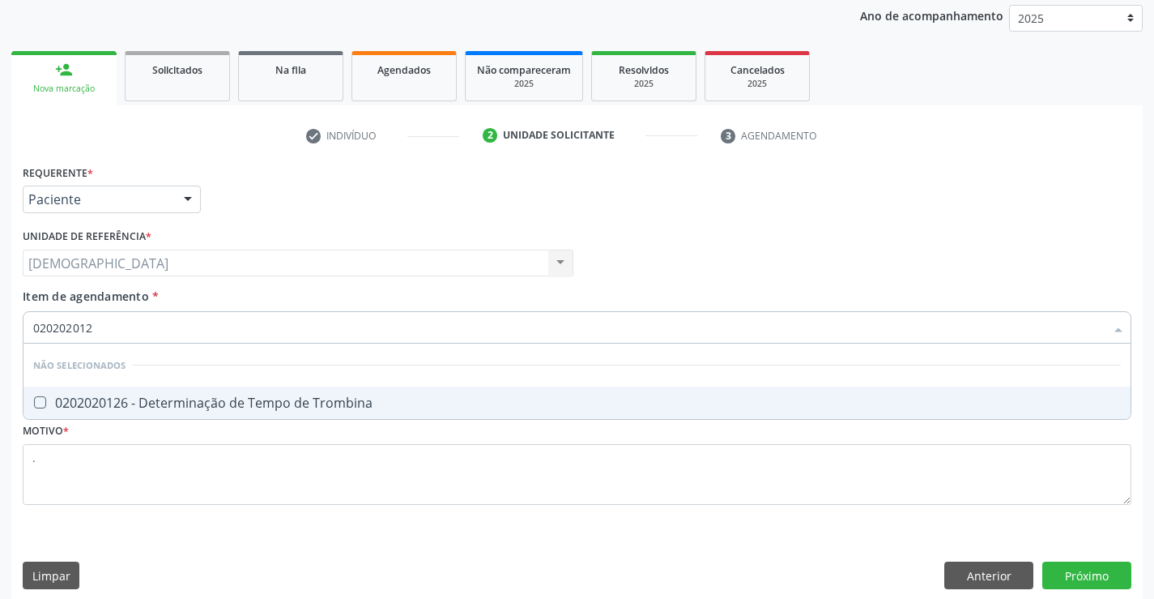
type input "0202020126"
click at [189, 404] on div "0202020126 - Determinação de Tempo de Trombina" at bounding box center [577, 402] width 1088 height 13
checkbox Trombina "true"
type input "0202020126"
click at [1088, 591] on div "Requerente * Paciente Médico(a) Enfermeiro(a) Paciente Nenhum resultado encontr…" at bounding box center [577, 380] width 1132 height 440
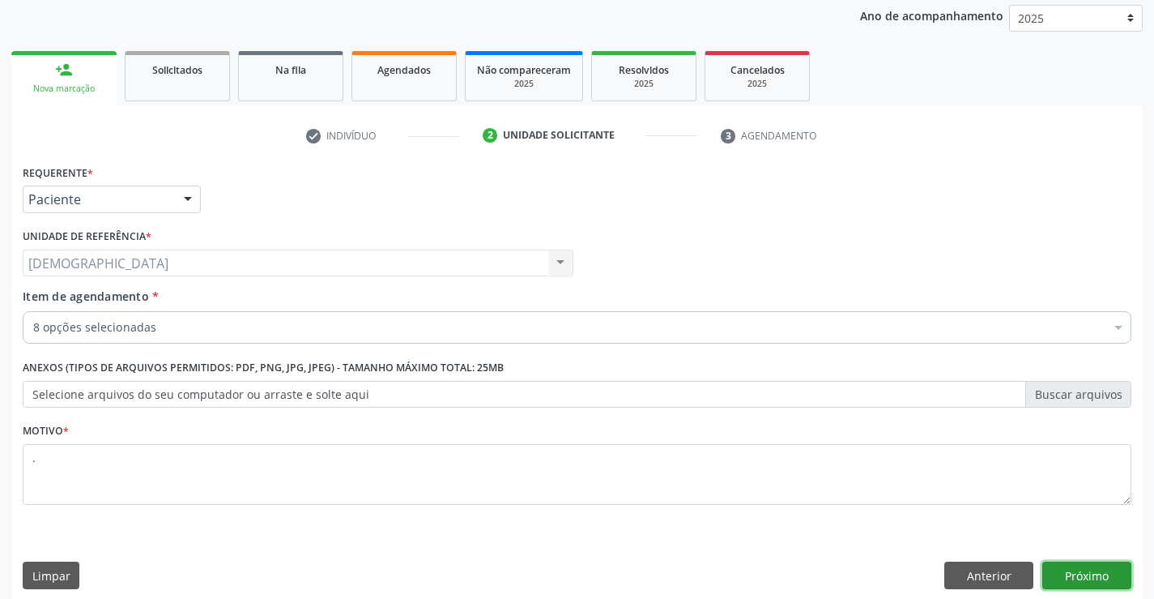
click at [1088, 569] on button "Próximo" at bounding box center [1087, 575] width 89 height 28
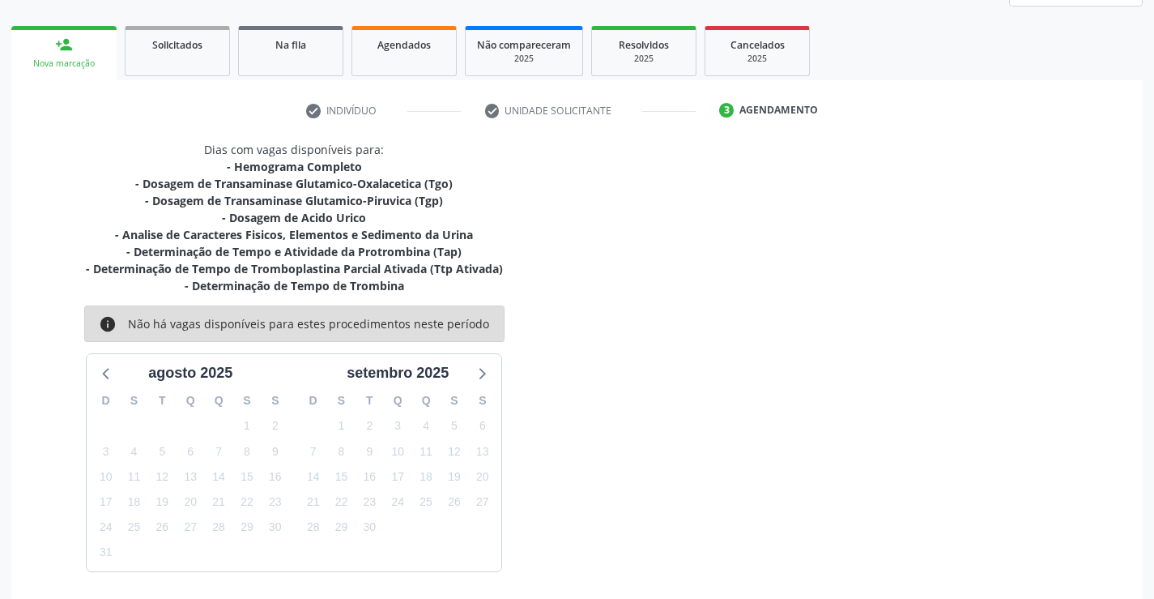
scroll to position [273, 0]
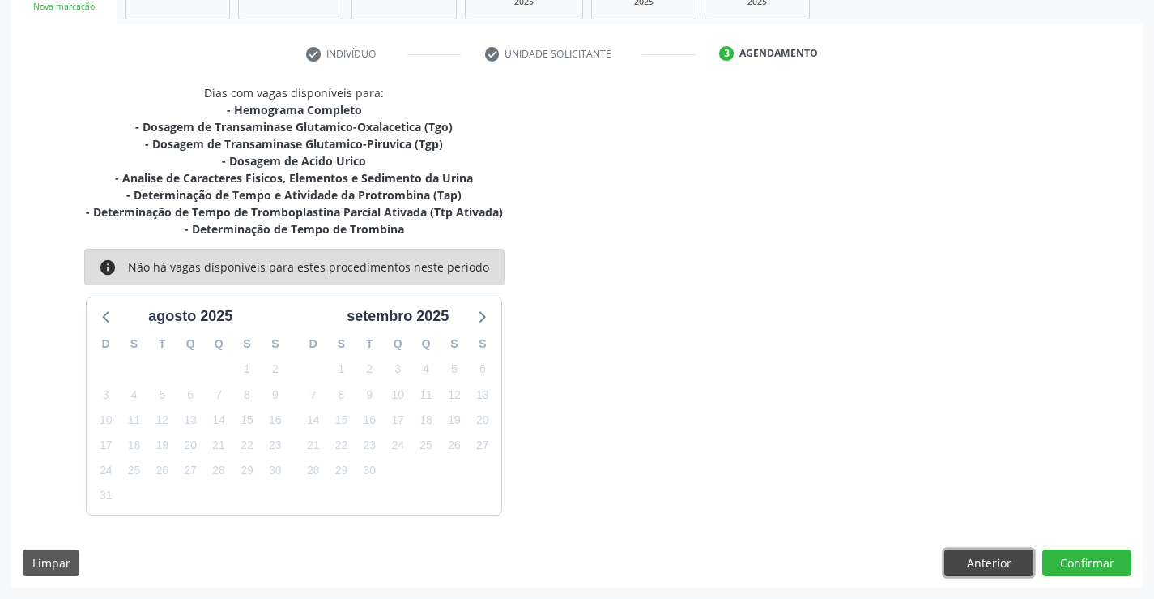
click at [1001, 558] on button "Anterior" at bounding box center [989, 563] width 89 height 28
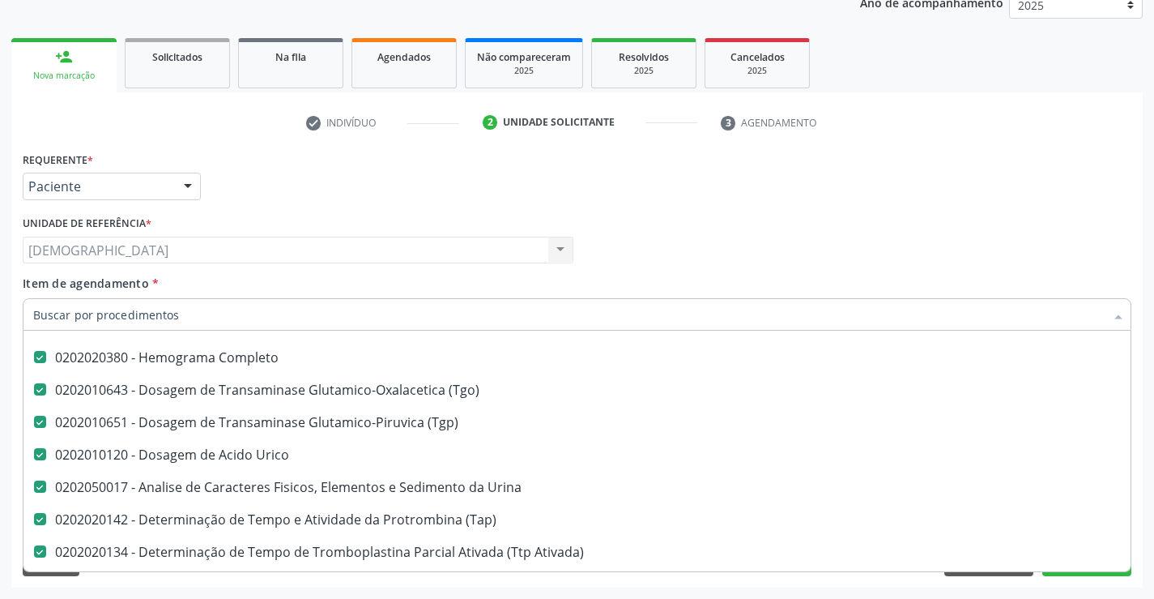
scroll to position [217, 0]
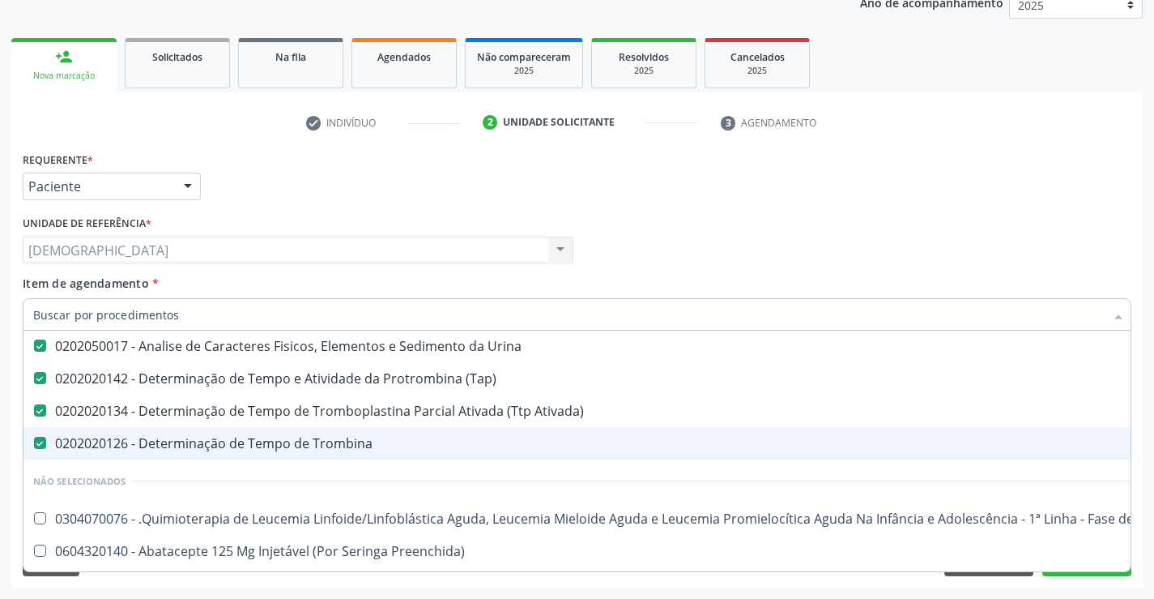
click at [345, 449] on div "0202020126 - Determinação de Tempo de Trombina" at bounding box center [663, 443] width 1261 height 13
checkbox Trombina "false"
click at [1103, 276] on div "Item de agendamento * Desfazer seleção Selecionados 0202020380 - Hemograma Comp…" at bounding box center [577, 300] width 1109 height 51
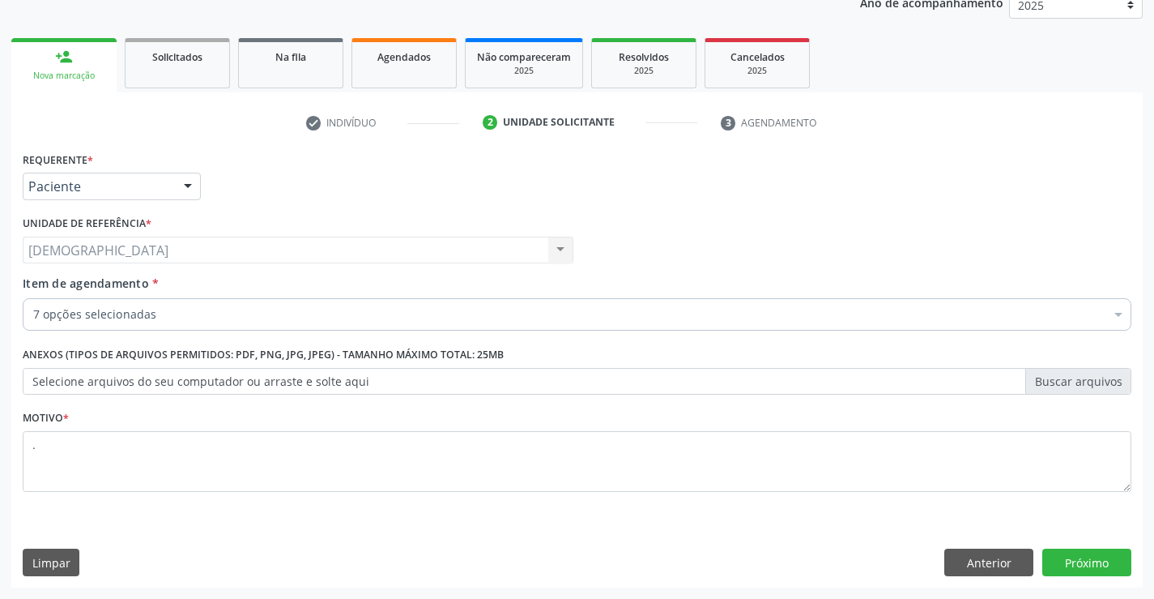
scroll to position [83, 0]
click at [1082, 574] on button "Próximo" at bounding box center [1087, 562] width 89 height 28
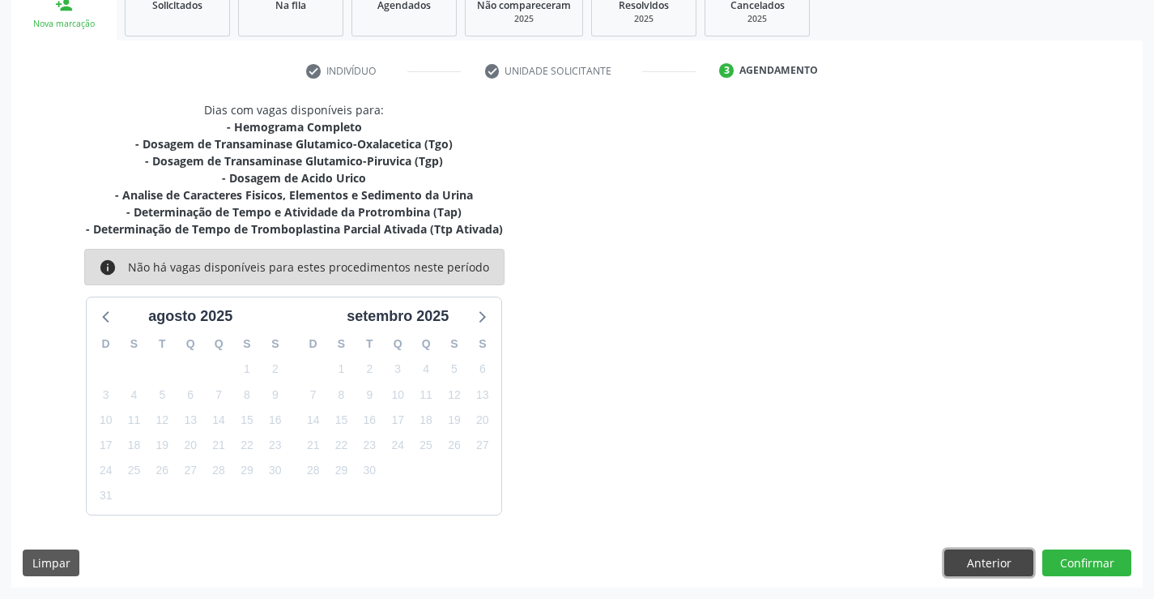
click at [993, 560] on button "Anterior" at bounding box center [989, 563] width 89 height 28
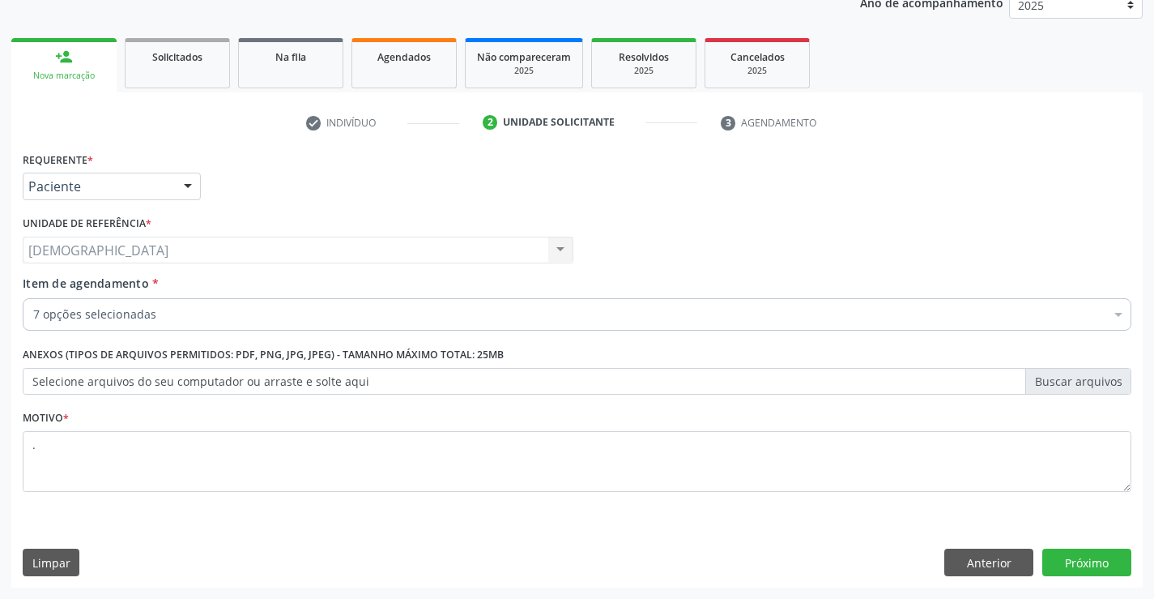
scroll to position [204, 0]
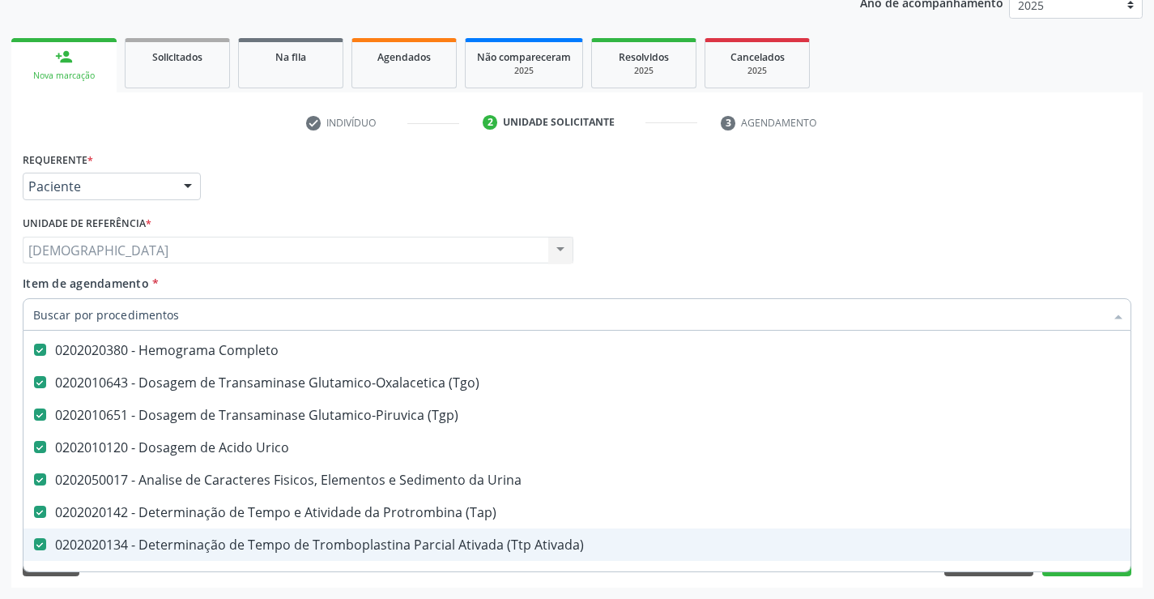
click at [497, 551] on div "0202020134 - Determinação de Tempo de Tromboplastina Parcial Ativada (Ttp Ativa…" at bounding box center [663, 544] width 1261 height 13
checkbox Ativada\) "false"
click at [1143, 432] on div "Acompanhamento Acompanhe a situação das marcações correntes e finalizadas Relat…" at bounding box center [577, 242] width 1154 height 714
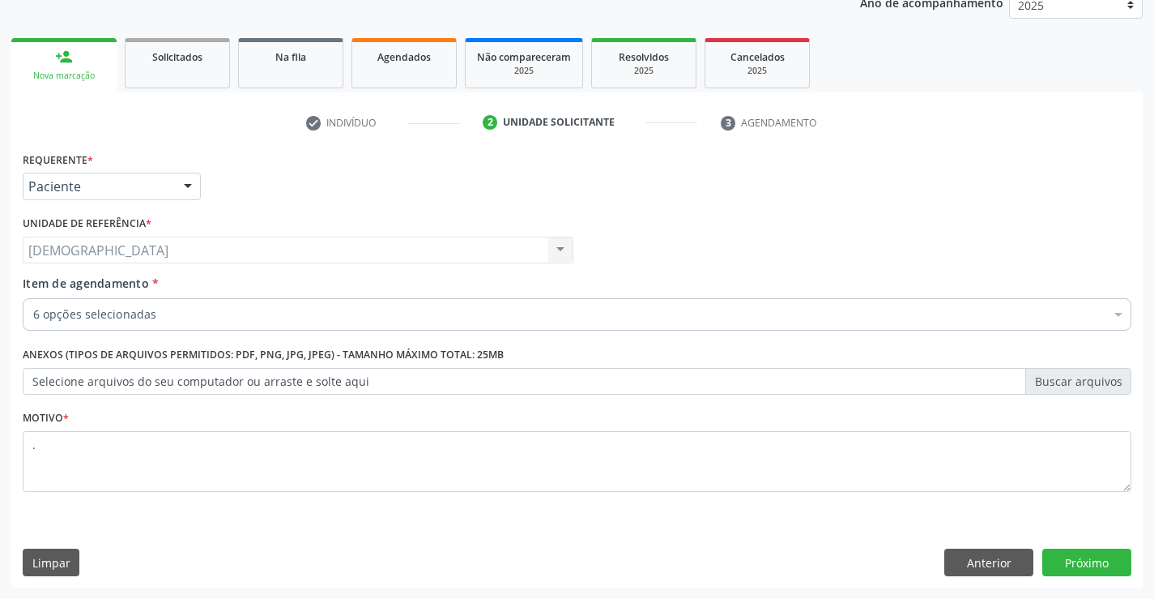
scroll to position [51, 0]
click at [1076, 563] on button "Próximo" at bounding box center [1087, 562] width 89 height 28
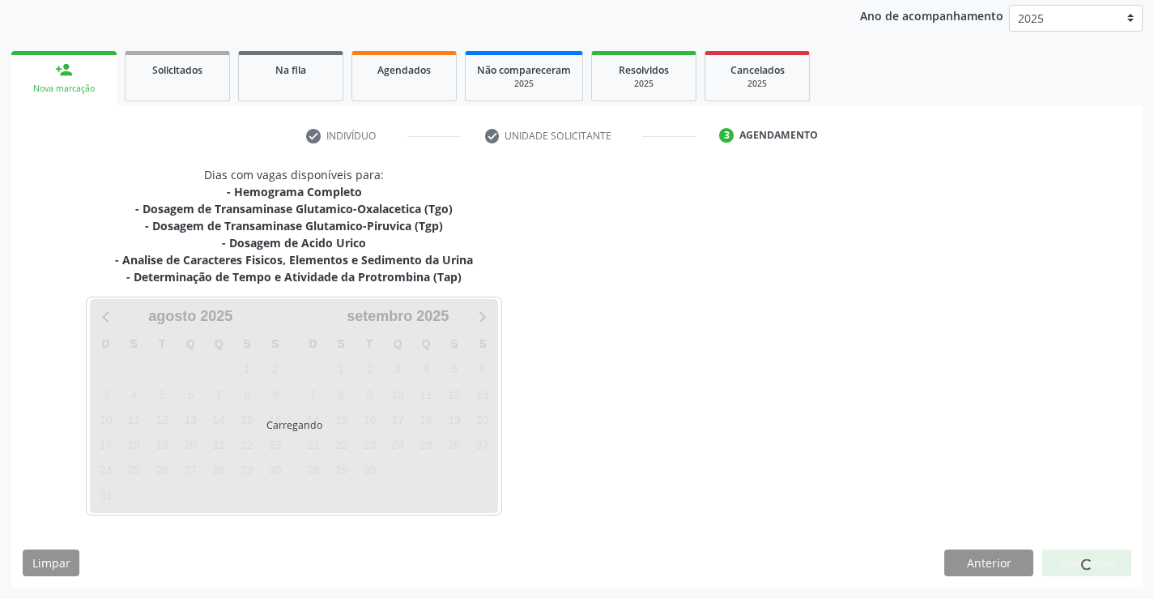
scroll to position [191, 0]
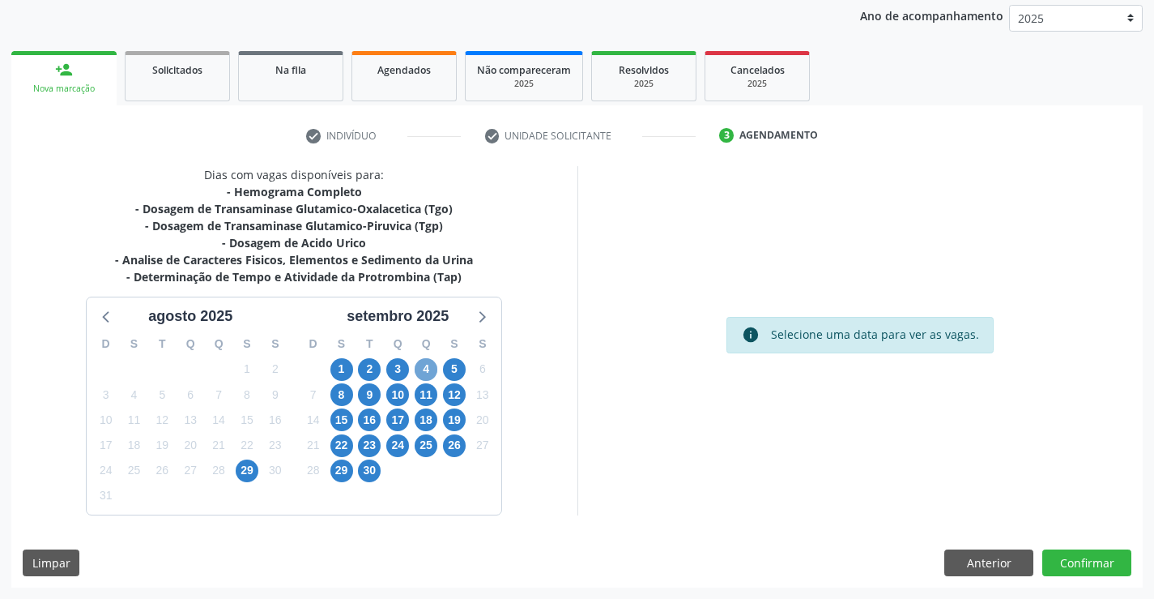
click at [421, 364] on span "4" at bounding box center [426, 369] width 23 height 23
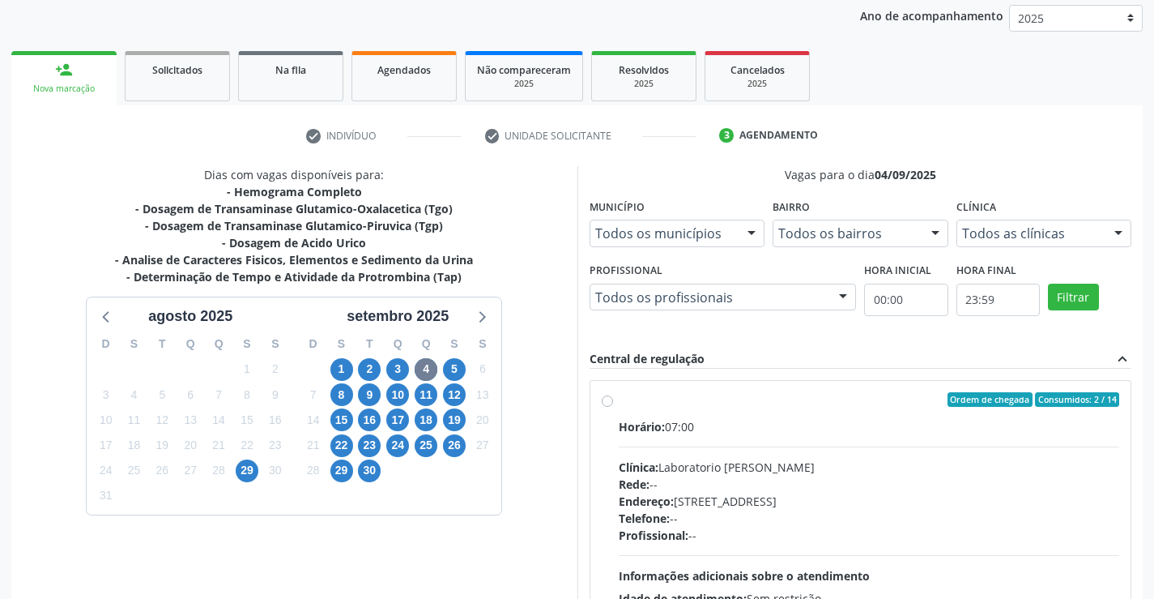
click at [740, 409] on label "Ordem de chegada Consumidos: 2 / 14 Horário: 07:00 Clínica: Laboratorio Jose Pa…" at bounding box center [869, 516] width 501 height 249
click at [613, 407] on input "Ordem de chegada Consumidos: 2 / 14 Horário: 07:00 Clínica: Laboratorio Jose Pa…" at bounding box center [607, 399] width 11 height 15
radio input "true"
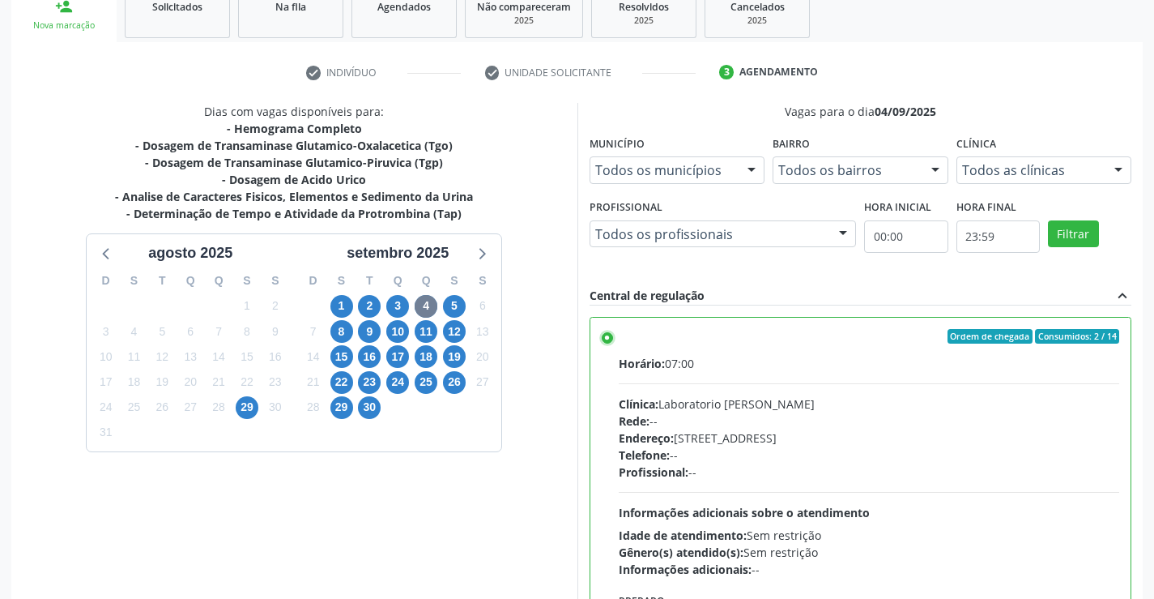
scroll to position [369, 0]
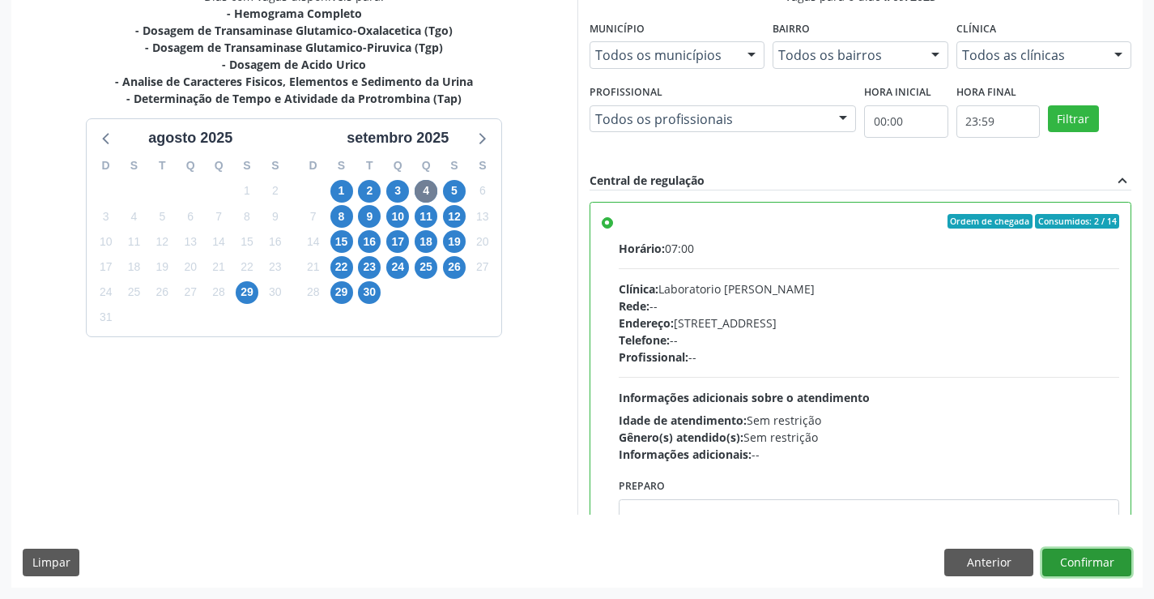
click at [1077, 558] on button "Confirmar" at bounding box center [1087, 562] width 89 height 28
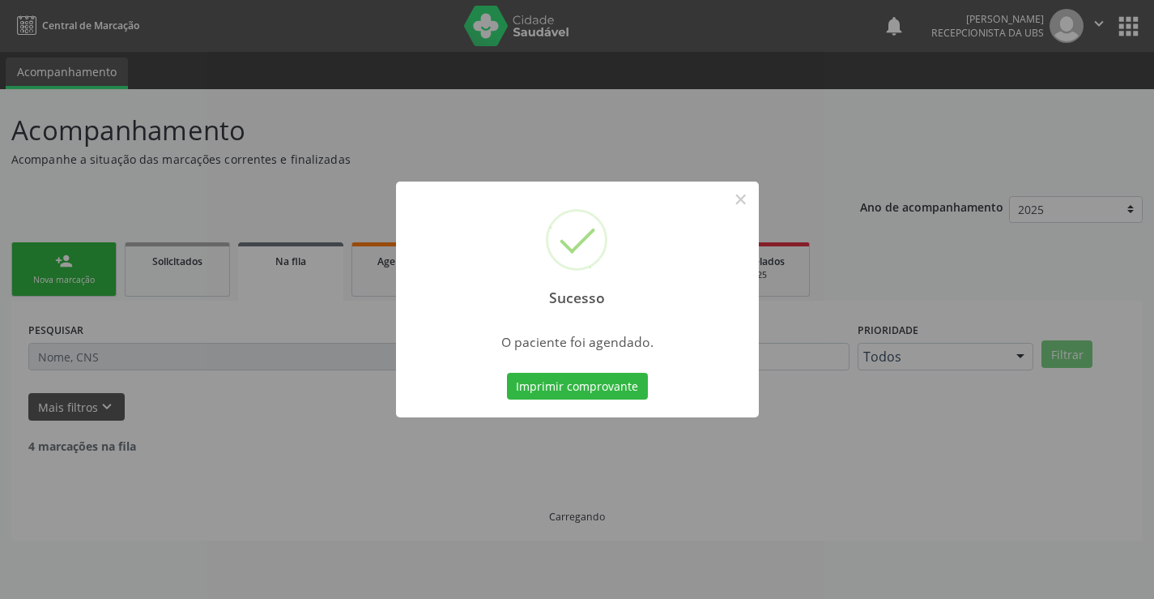
scroll to position [0, 0]
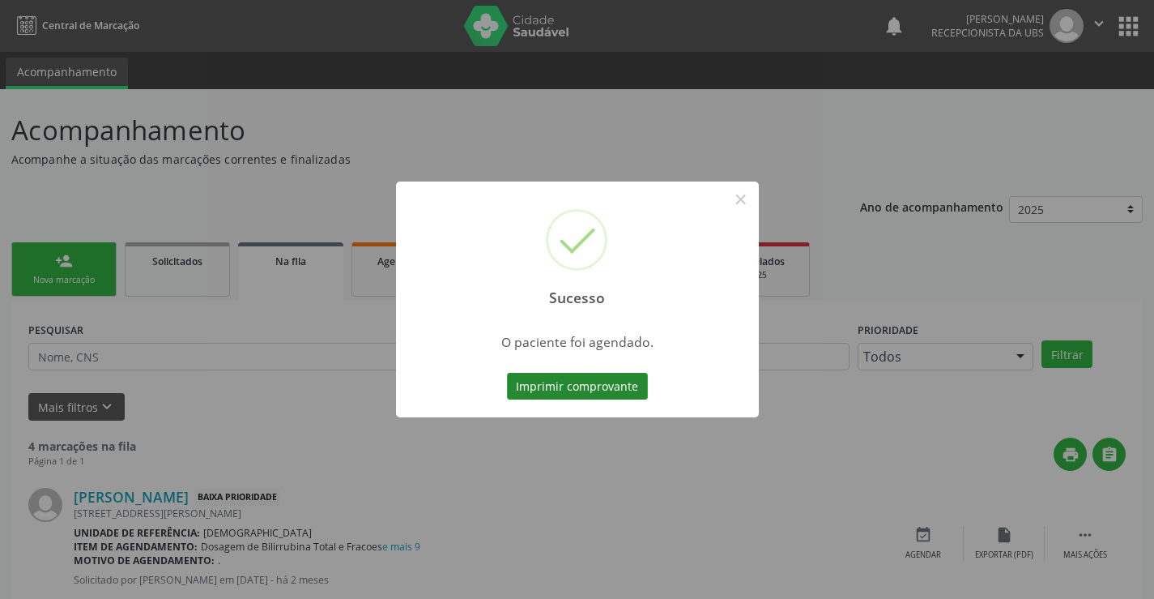
click at [550, 394] on button "Imprimir comprovante" at bounding box center [577, 387] width 141 height 28
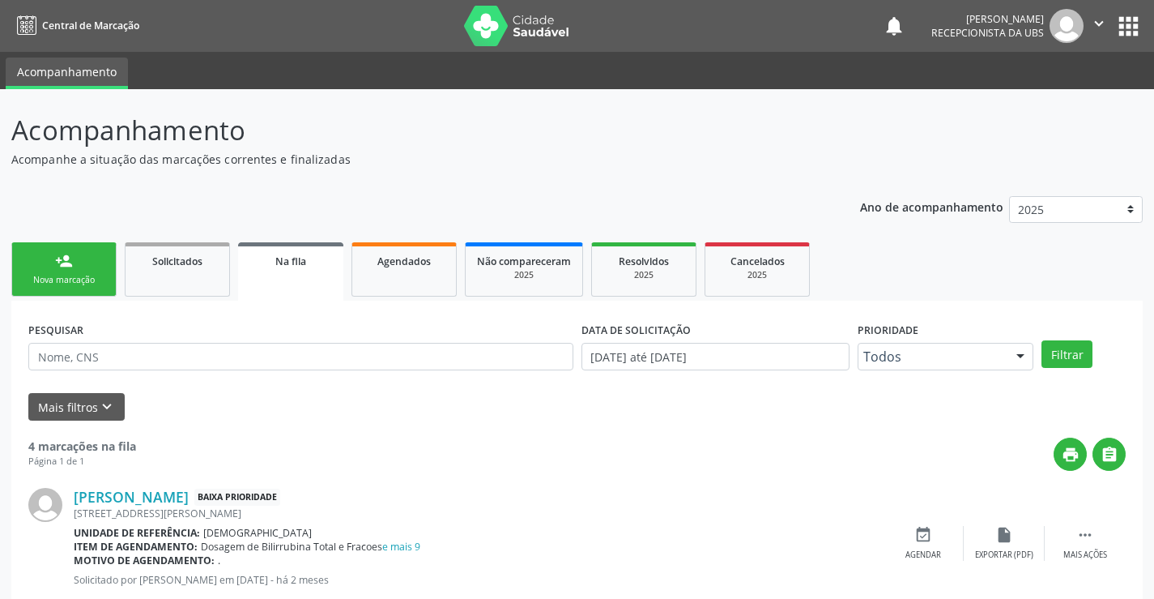
click at [41, 279] on div "Nova marcação" at bounding box center [63, 280] width 81 height 12
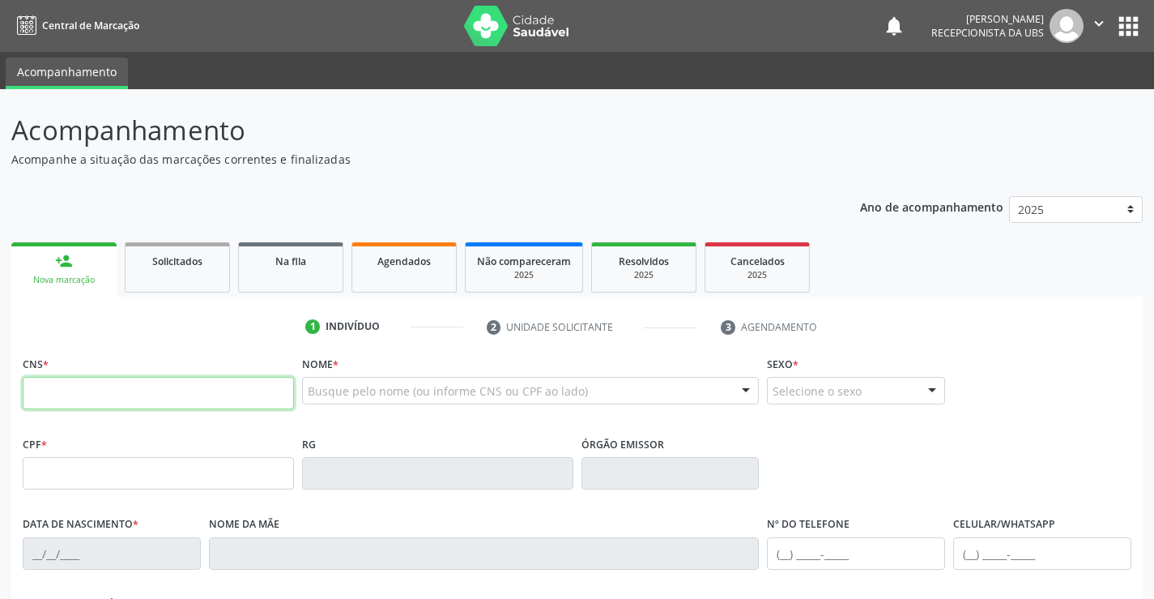
click at [109, 396] on input "text" at bounding box center [158, 393] width 271 height 32
type input "705 8024 1926 5732"
type input "110.427.584-84"
type input "10/09/1999"
type input "Claudiana Galdino da Silva"
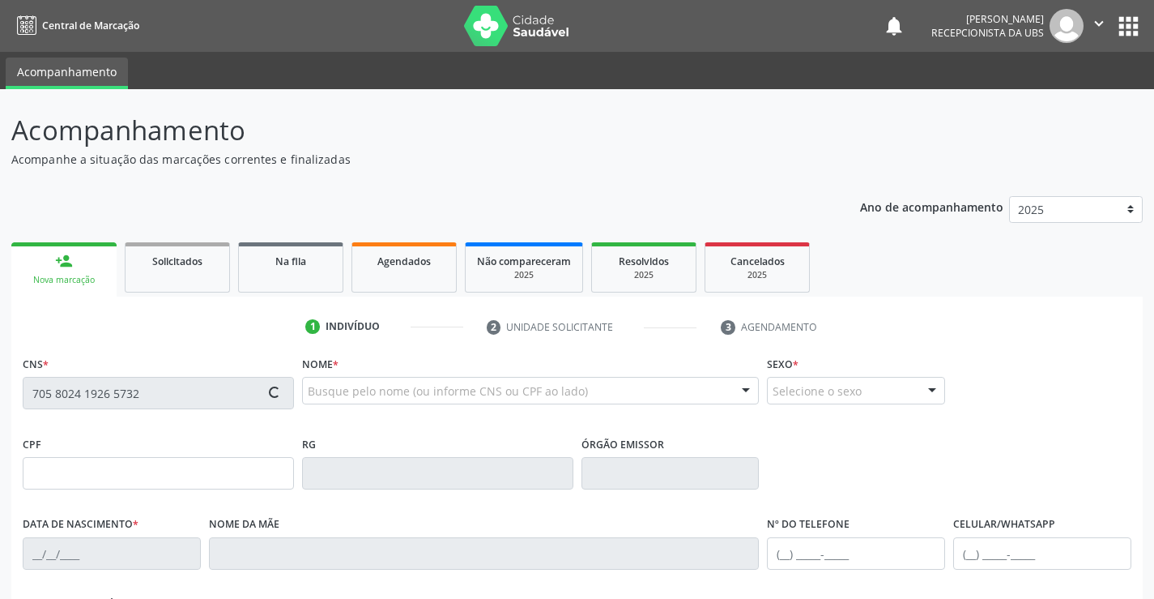
type input "(87) 99927-5911"
type input "028.990.424-24"
type input "894"
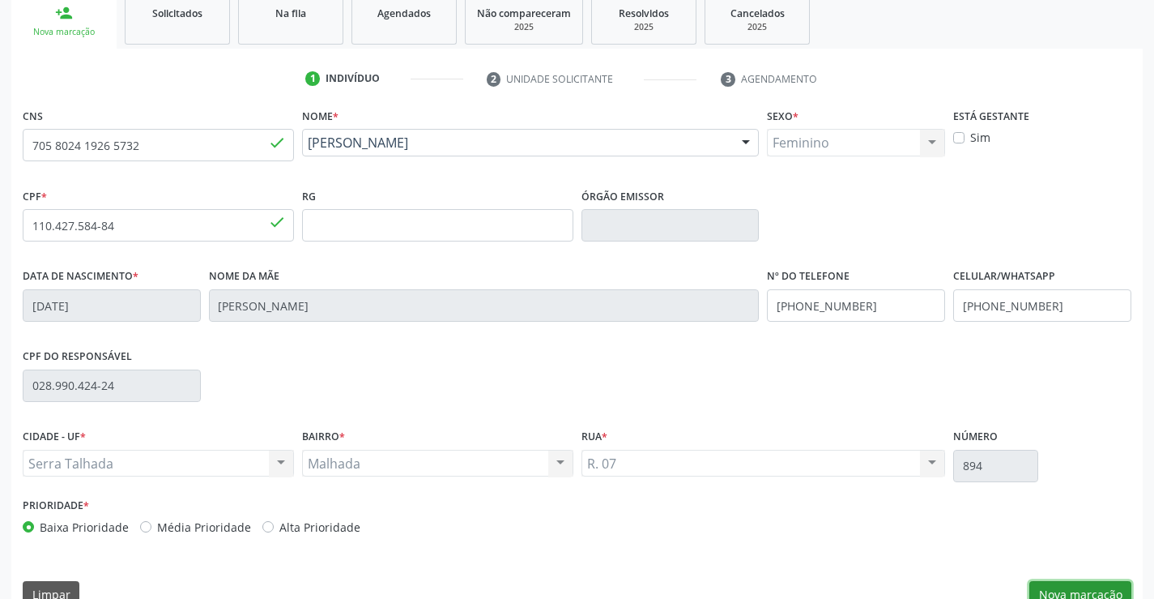
click at [1080, 594] on button "Nova marcação" at bounding box center [1081, 595] width 102 height 28
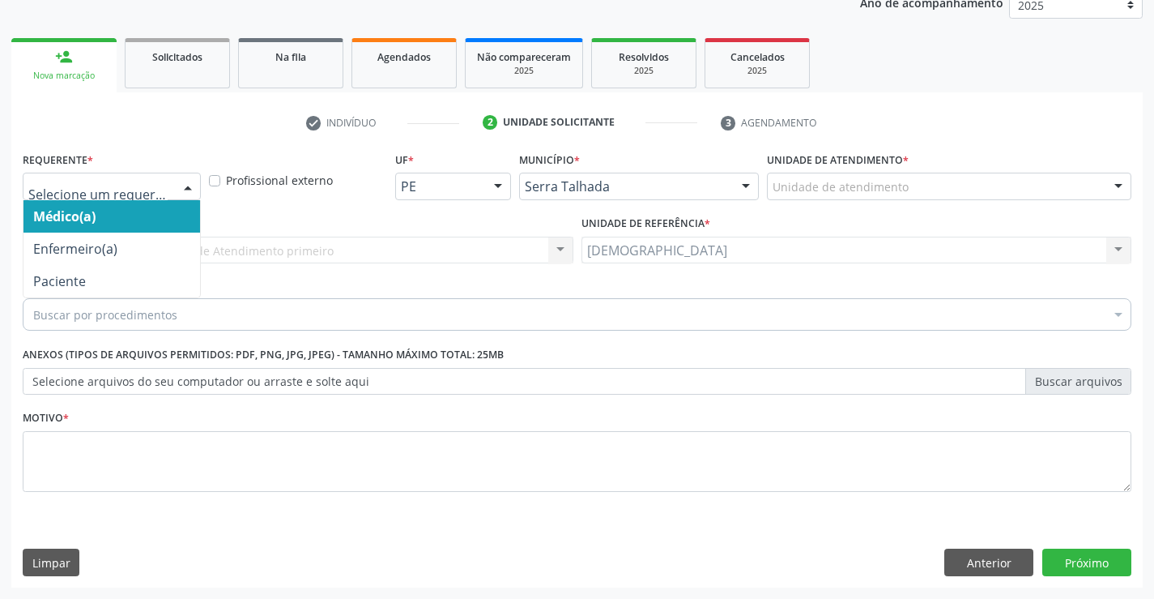
click at [185, 183] on div at bounding box center [188, 187] width 24 height 28
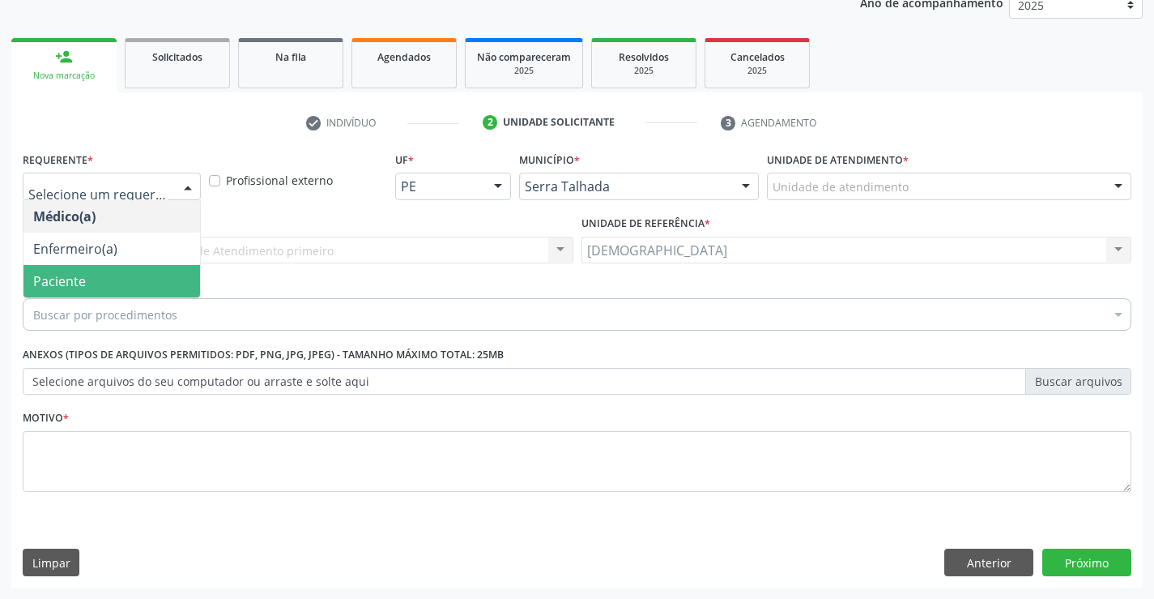
click at [62, 269] on span "Paciente" at bounding box center [111, 281] width 177 height 32
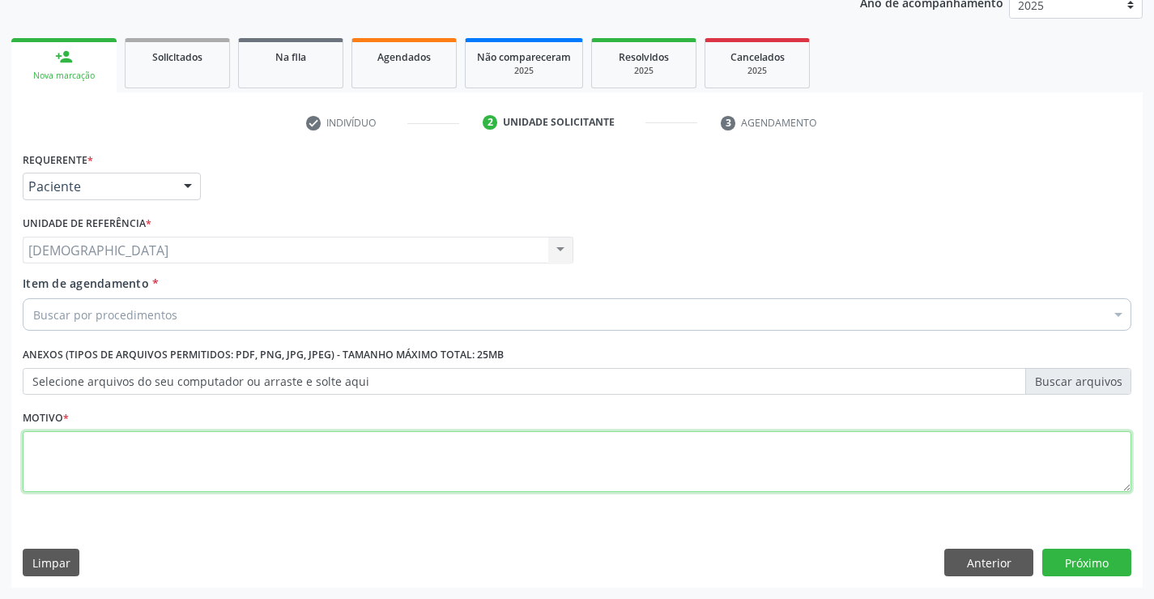
click at [66, 445] on textarea at bounding box center [577, 462] width 1109 height 62
type textarea "."
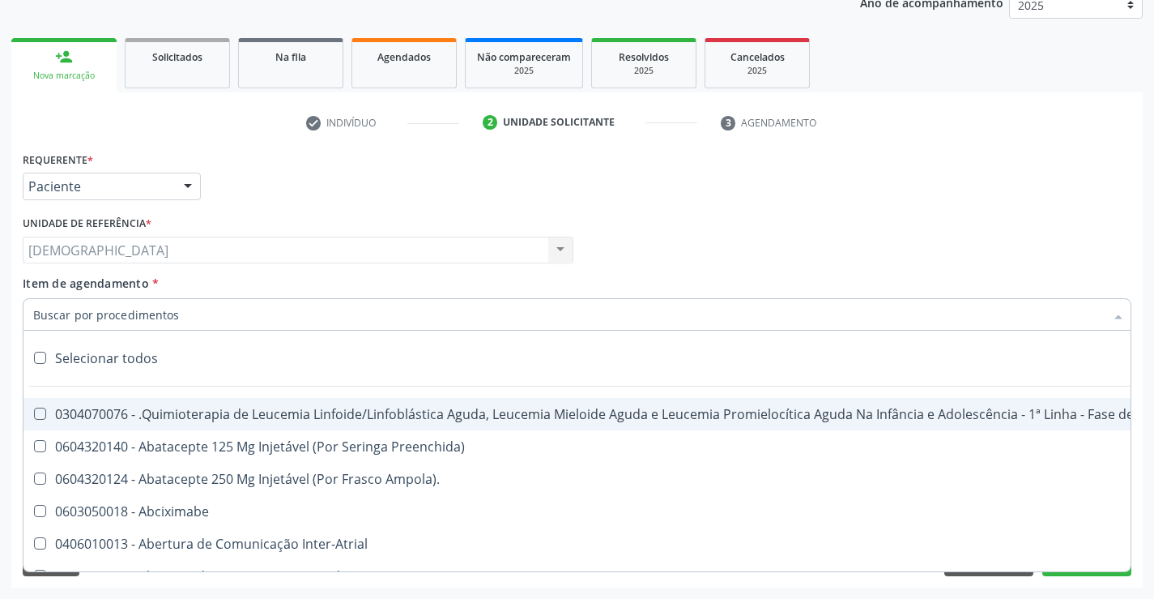
click at [284, 320] on div at bounding box center [577, 314] width 1109 height 32
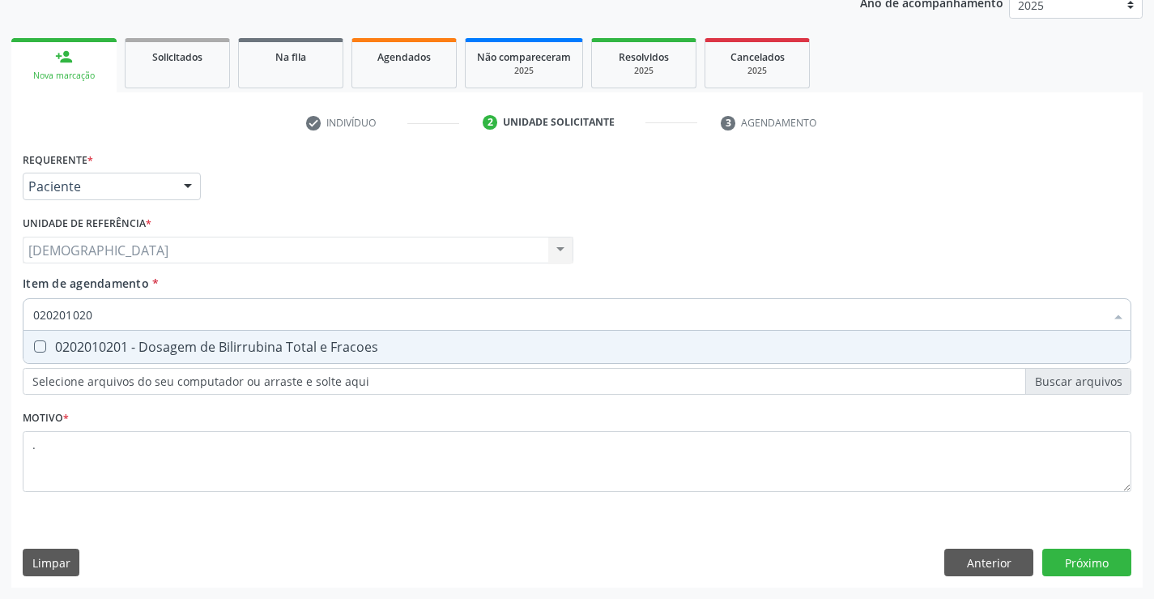
type input "0202010201"
click at [273, 341] on div "0202010201 - Dosagem de Bilirrubina Total e Fracoes" at bounding box center [577, 346] width 1088 height 13
checkbox Fracoes "true"
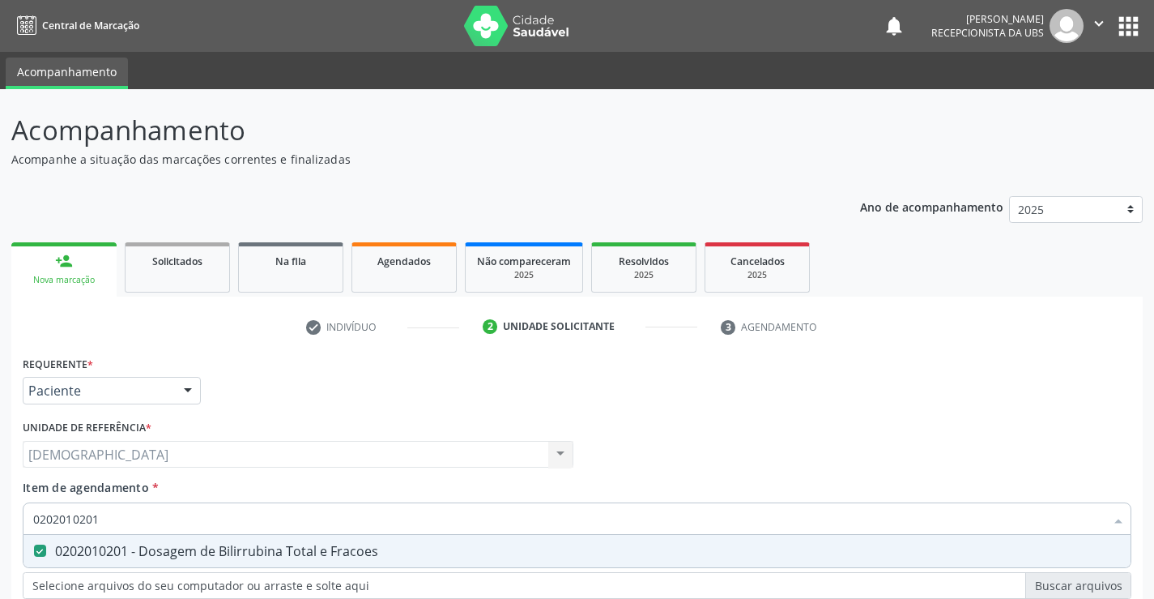
scroll to position [204, 0]
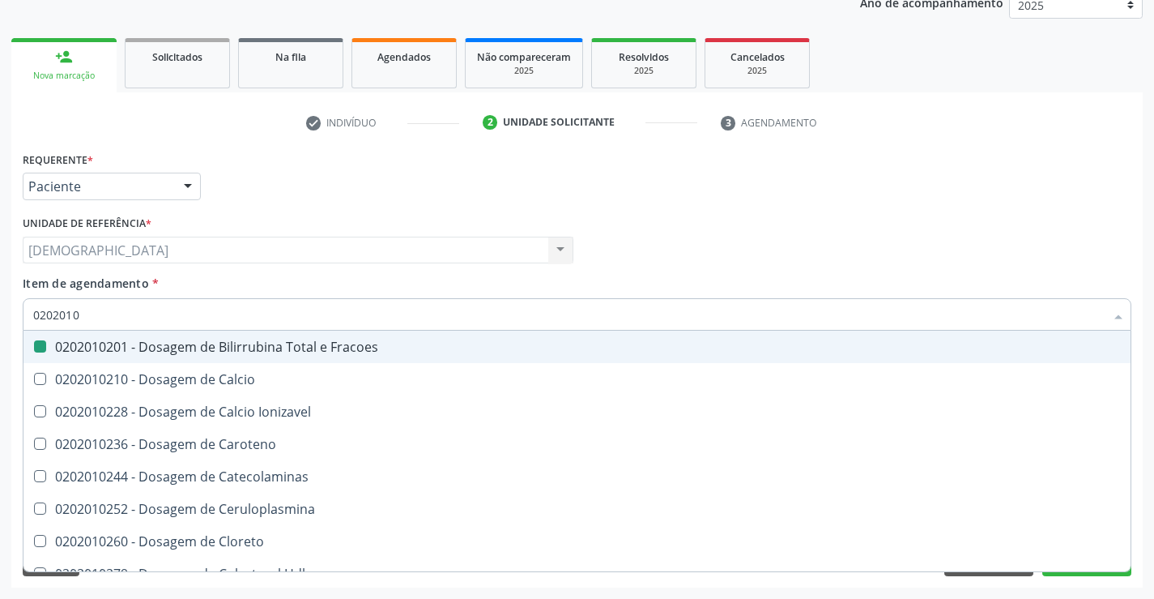
type input "020201"
checkbox Fracoes "false"
type input "0"
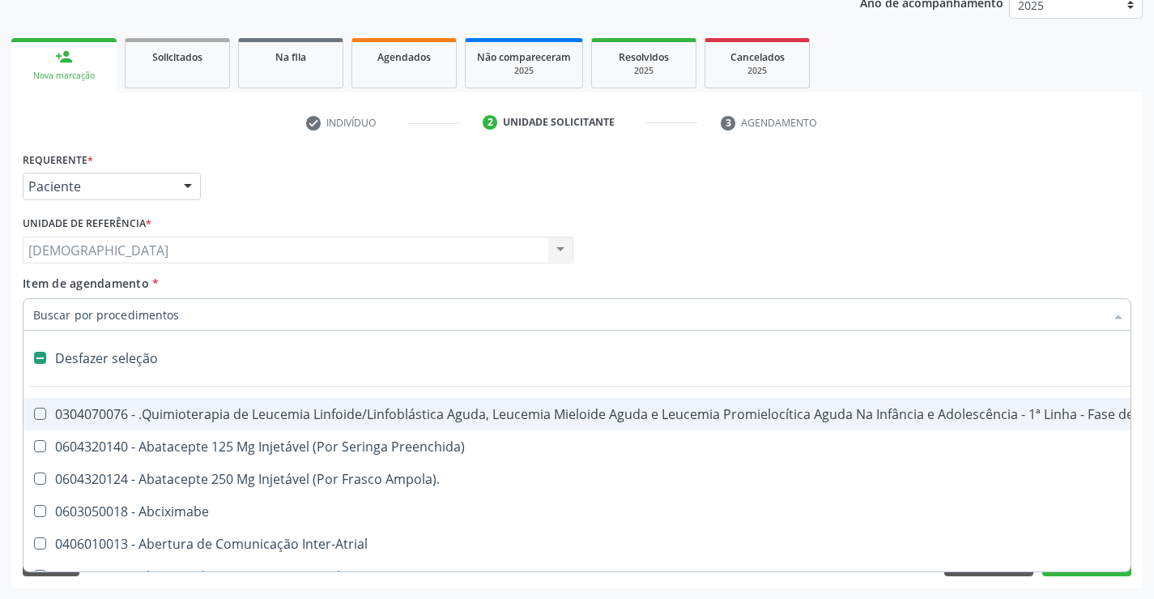
type input "2"
checkbox Neonatal "true"
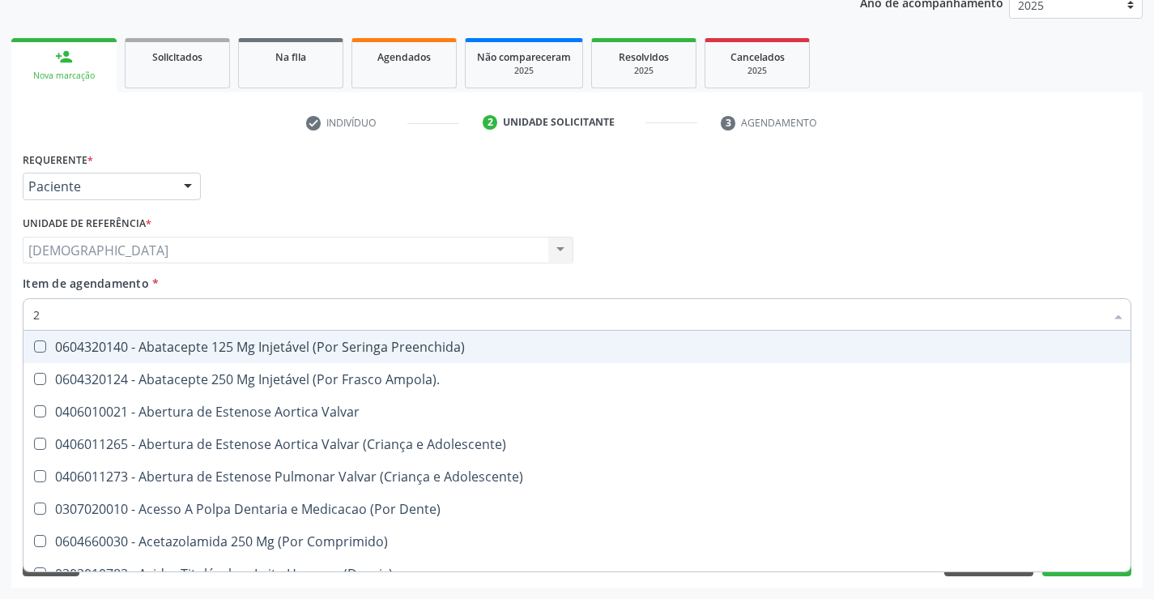
type input "20"
checkbox Obstetrica "true"
checkbox Fracoes "false"
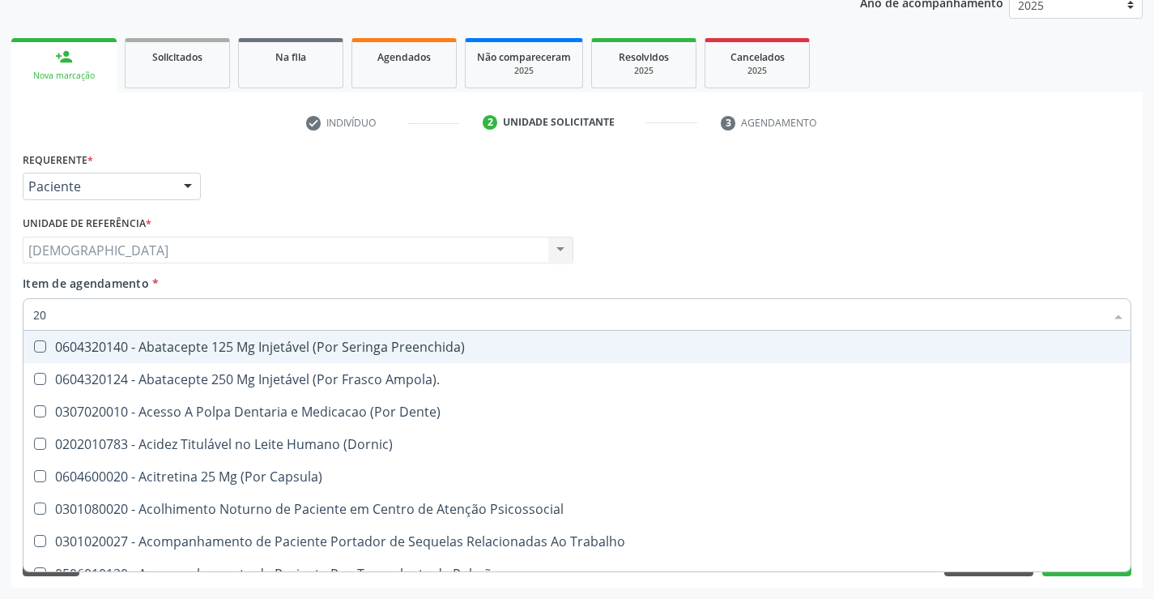
type input "202"
checkbox Trabalhadores "true"
checkbox Fracoes "false"
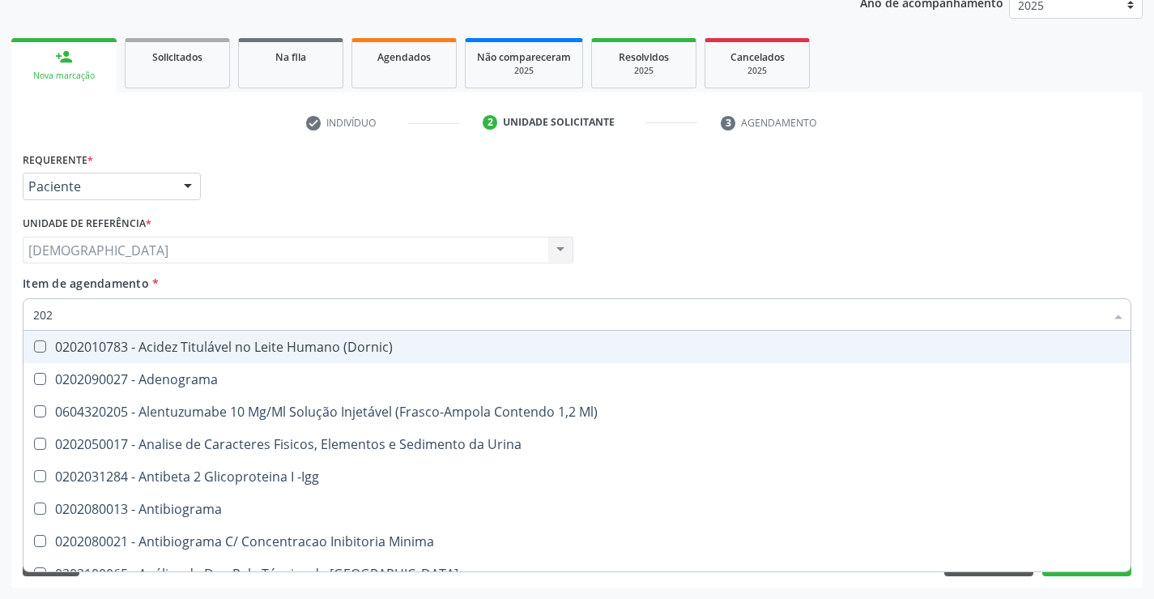
type input "2020"
checkbox Acida "true"
checkbox Fracoes "false"
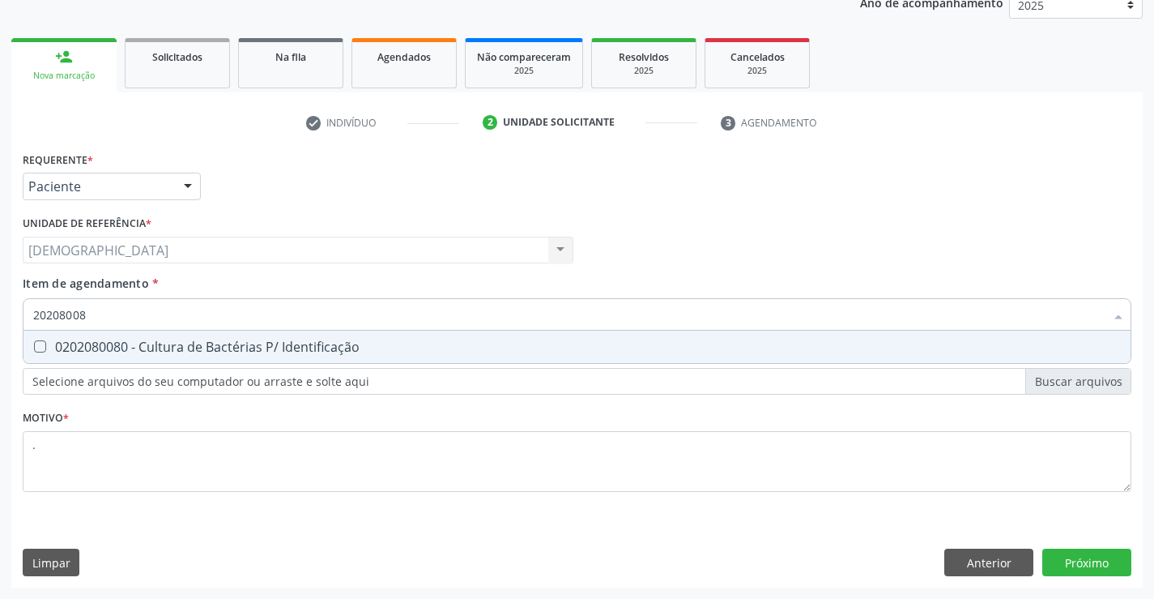
type input "202080080"
click at [272, 340] on div "0202080080 - Cultura de Bactérias P/ Identificação" at bounding box center [577, 346] width 1088 height 13
checkbox Identificação "true"
click at [1066, 562] on div "Requerente * Paciente Médico(a) Enfermeiro(a) Paciente Nenhum resultado encontr…" at bounding box center [577, 367] width 1132 height 440
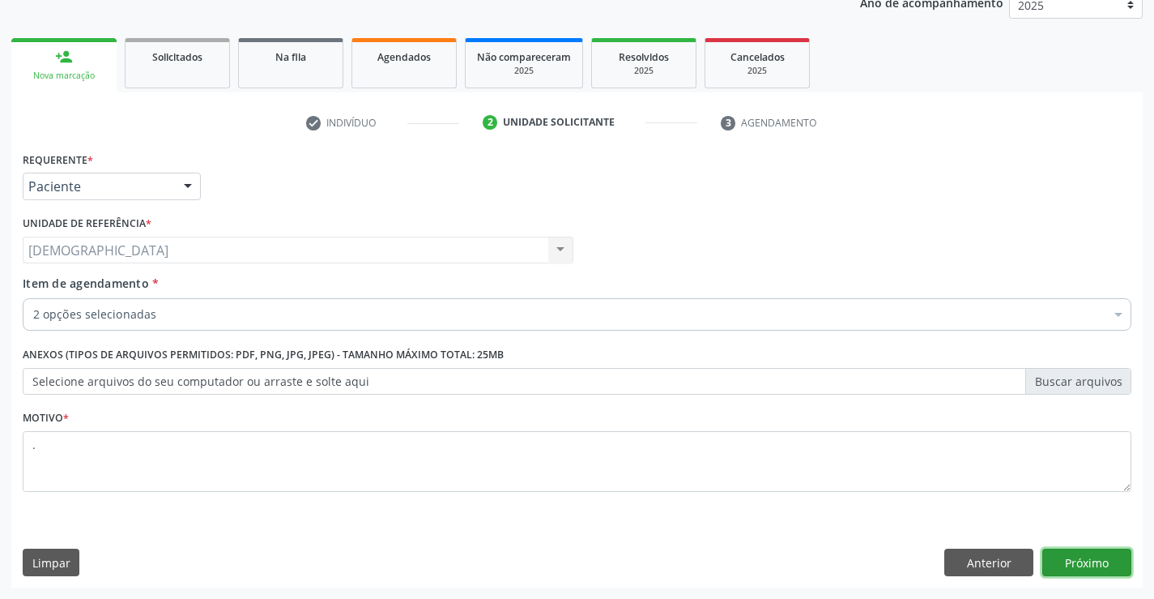
click at [1086, 568] on button "Próximo" at bounding box center [1087, 562] width 89 height 28
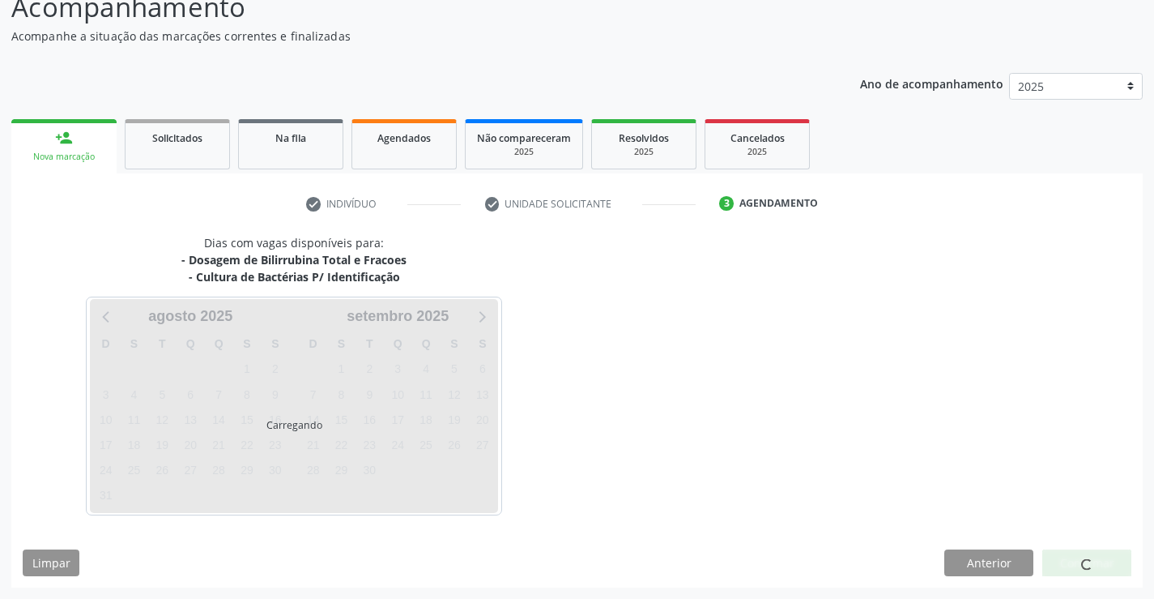
scroll to position [123, 0]
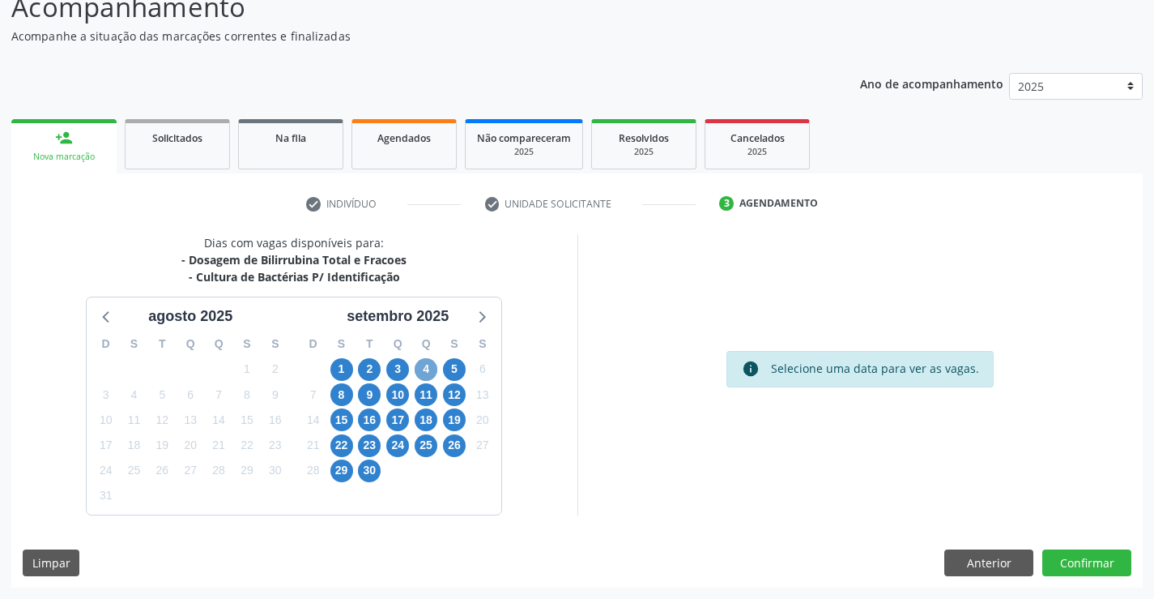
click at [422, 373] on span "4" at bounding box center [426, 369] width 23 height 23
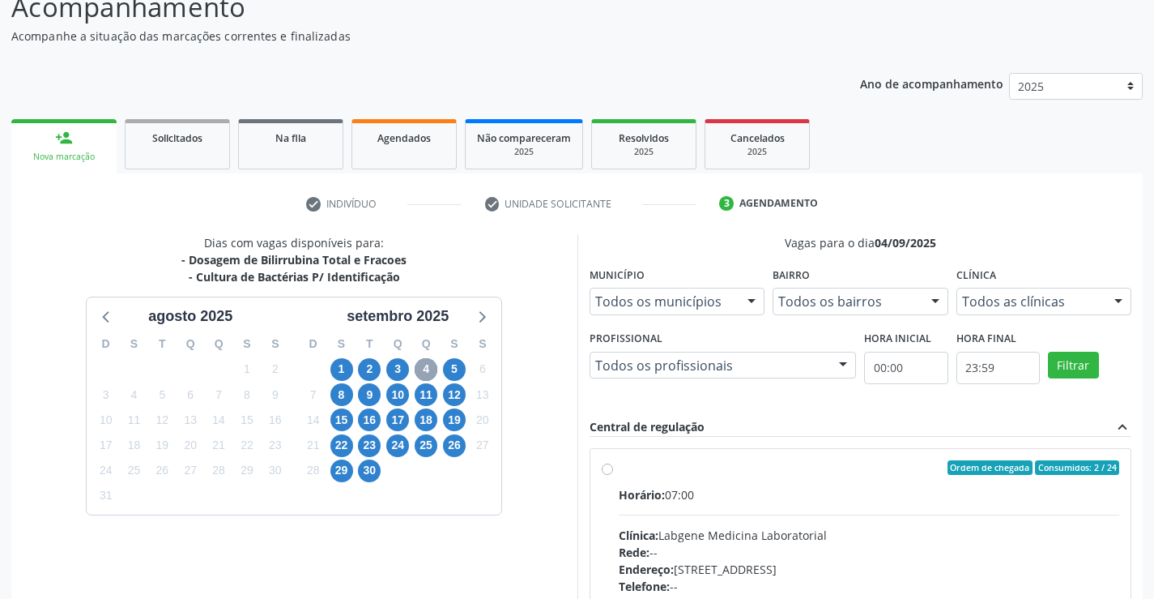
click at [423, 365] on span "4" at bounding box center [426, 369] width 23 height 23
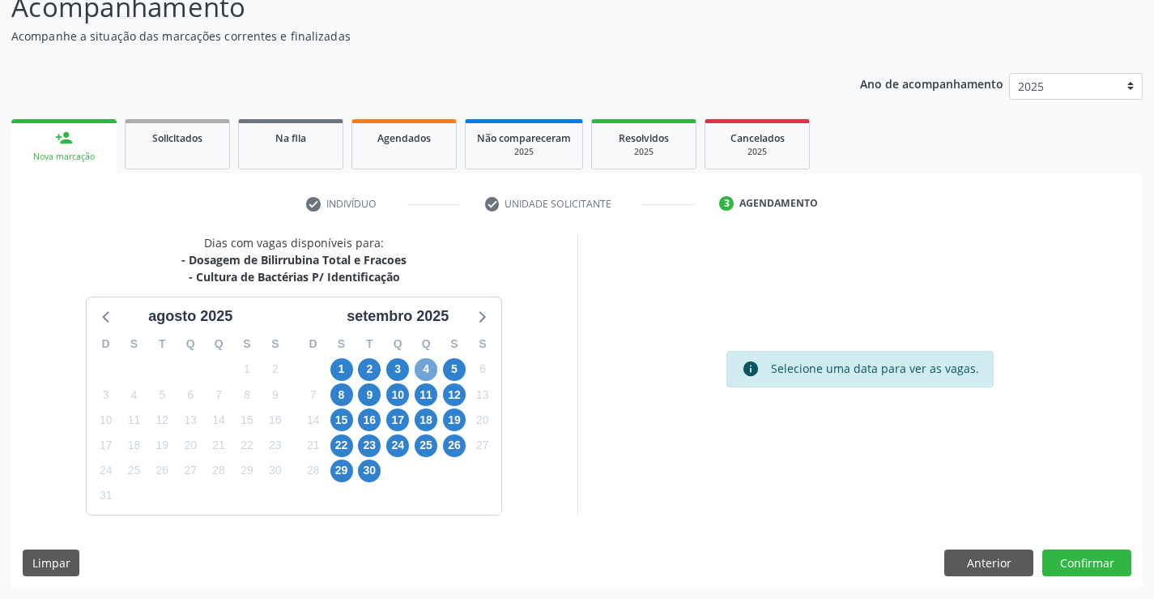
click at [423, 365] on span "4" at bounding box center [426, 369] width 23 height 23
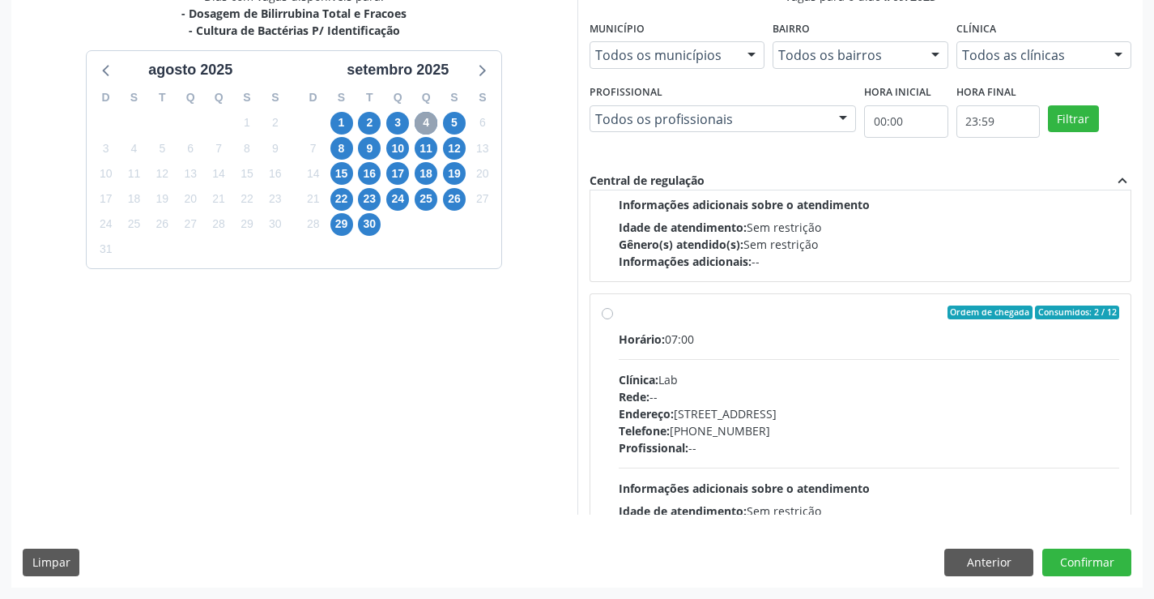
scroll to position [199, 0]
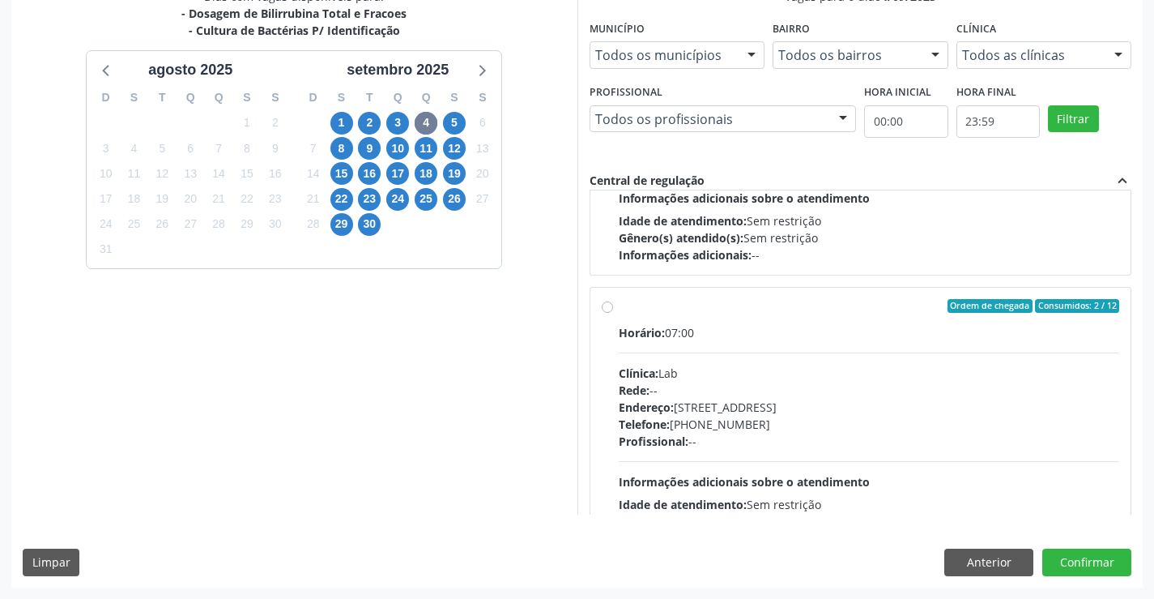
click at [621, 310] on div "Ordem de chegada Consumidos: 2 / 12" at bounding box center [869, 306] width 501 height 15
click at [613, 310] on input "Ordem de chegada Consumidos: 2 / 12 Horário: 07:00 Clínica: Lab Rede: -- Endere…" at bounding box center [607, 306] width 11 height 15
radio input "true"
click at [1060, 559] on button "Confirmar" at bounding box center [1087, 562] width 89 height 28
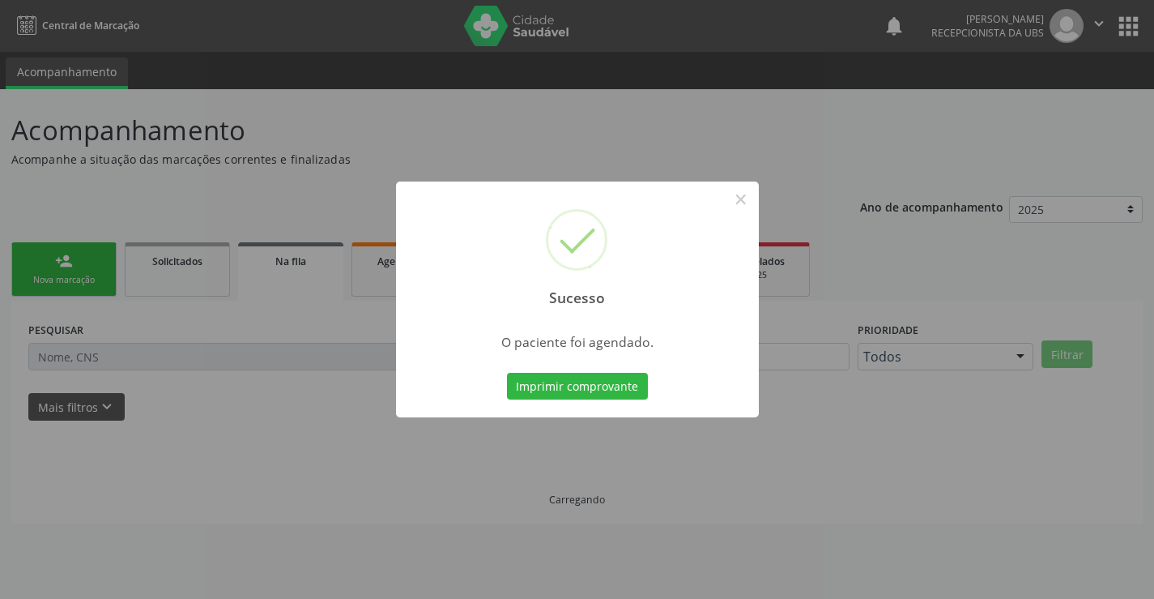
scroll to position [0, 0]
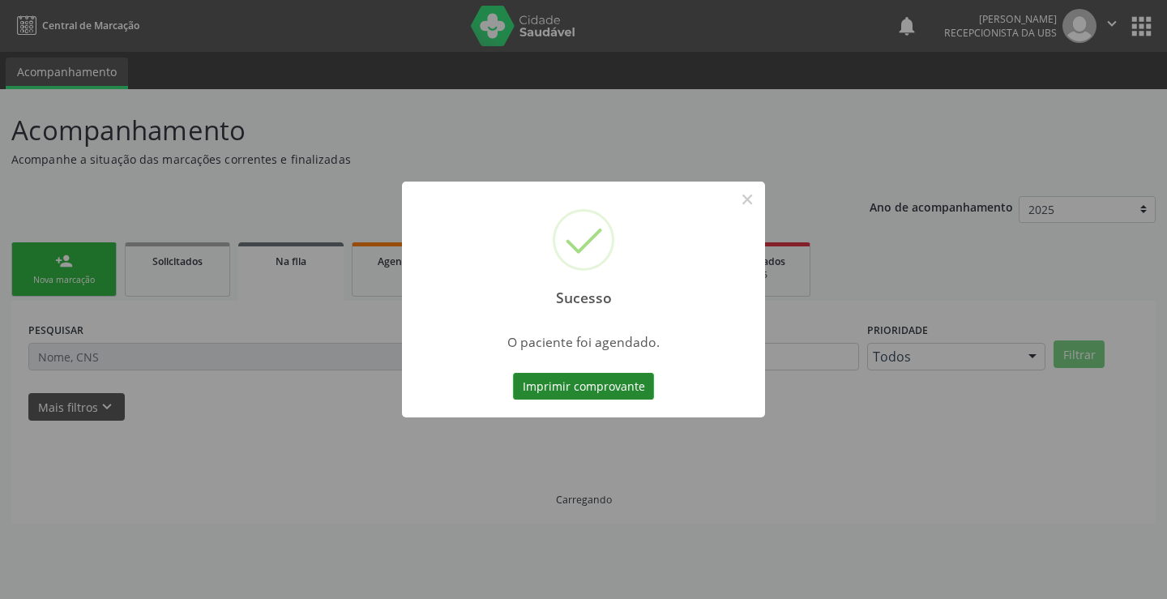
click at [552, 395] on button "Imprimir comprovante" at bounding box center [583, 387] width 141 height 28
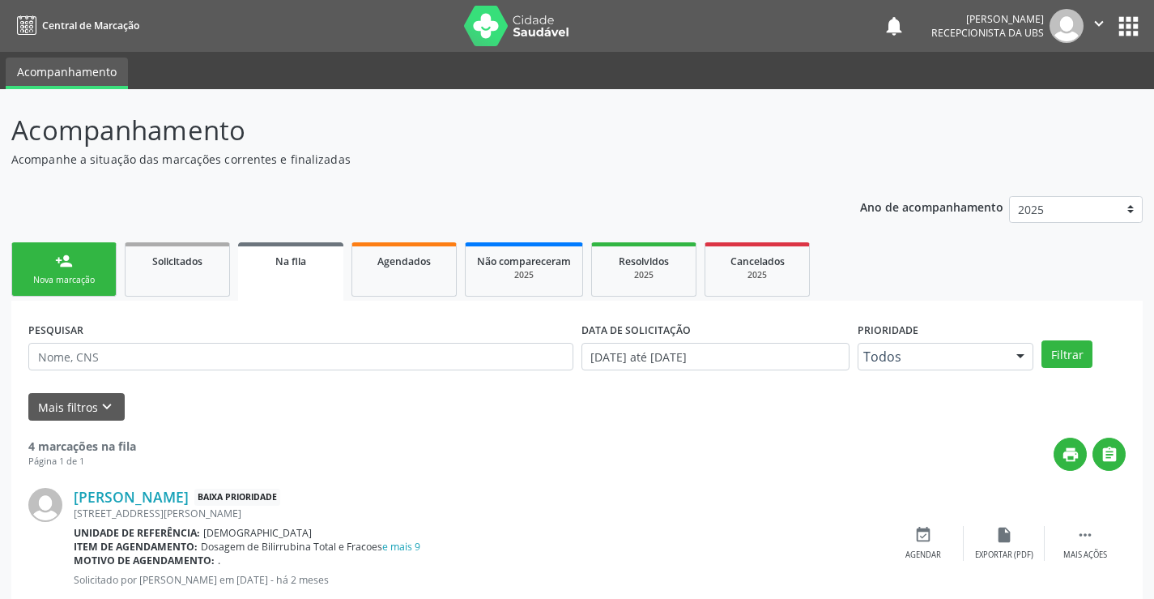
click at [62, 274] on div "Nova marcação" at bounding box center [63, 280] width 81 height 12
click at [62, 275] on div "Nova marcação" at bounding box center [63, 280] width 81 height 12
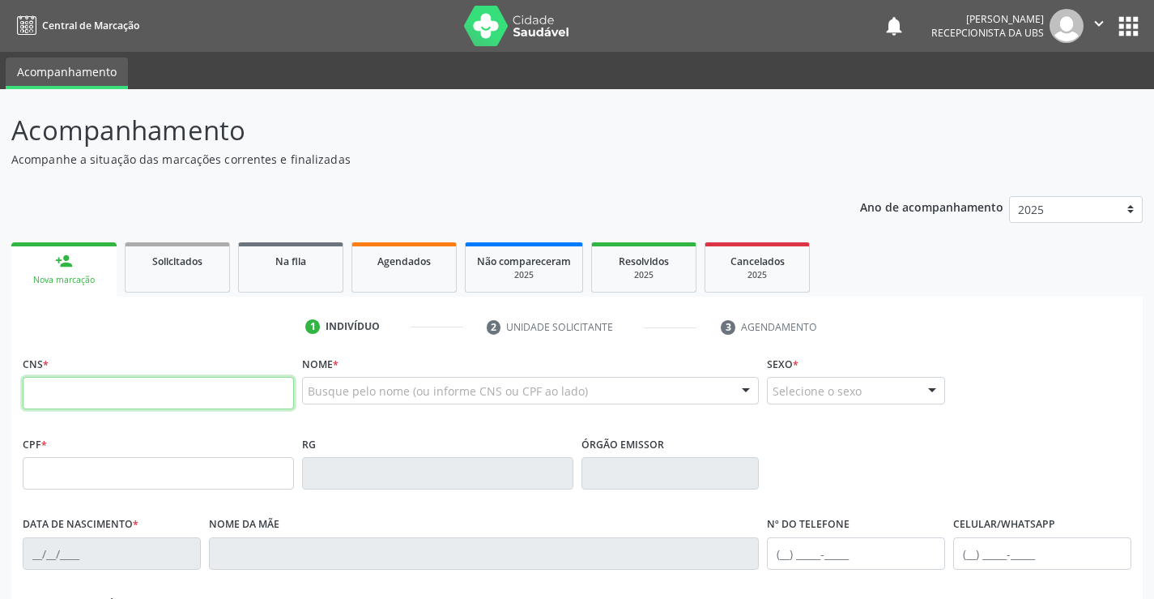
click at [100, 390] on input "text" at bounding box center [158, 393] width 271 height 32
type input "704 0063 4770 8563"
type input "030.327.514-62"
type input "1[DATE]"
type input "[PERSON_NAME]"
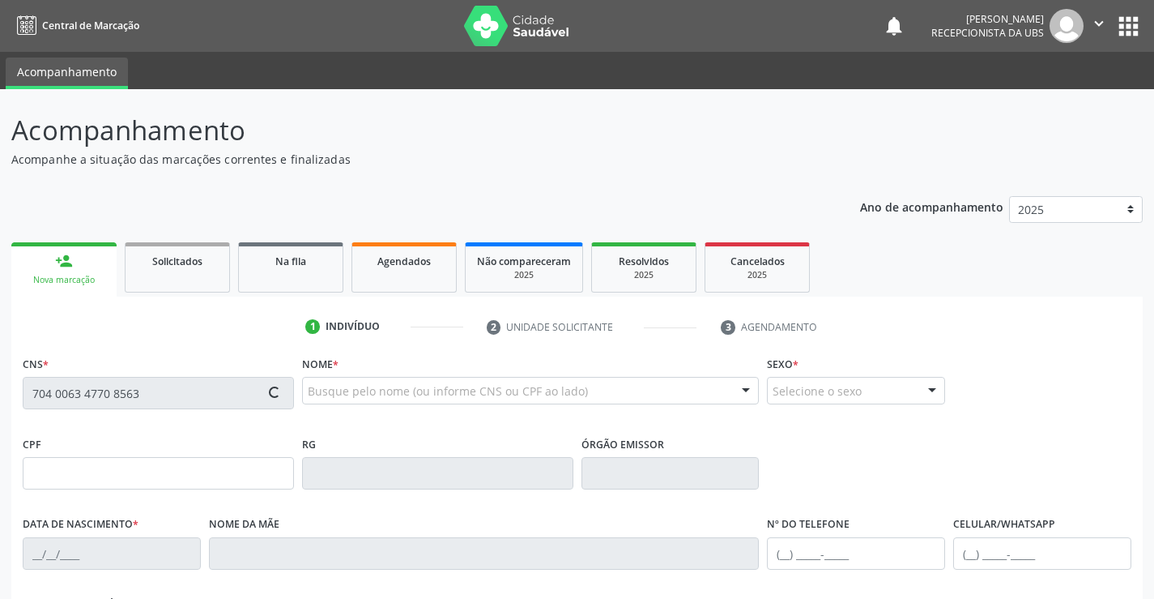
type input "[PHONE_NUMBER]"
type input "144"
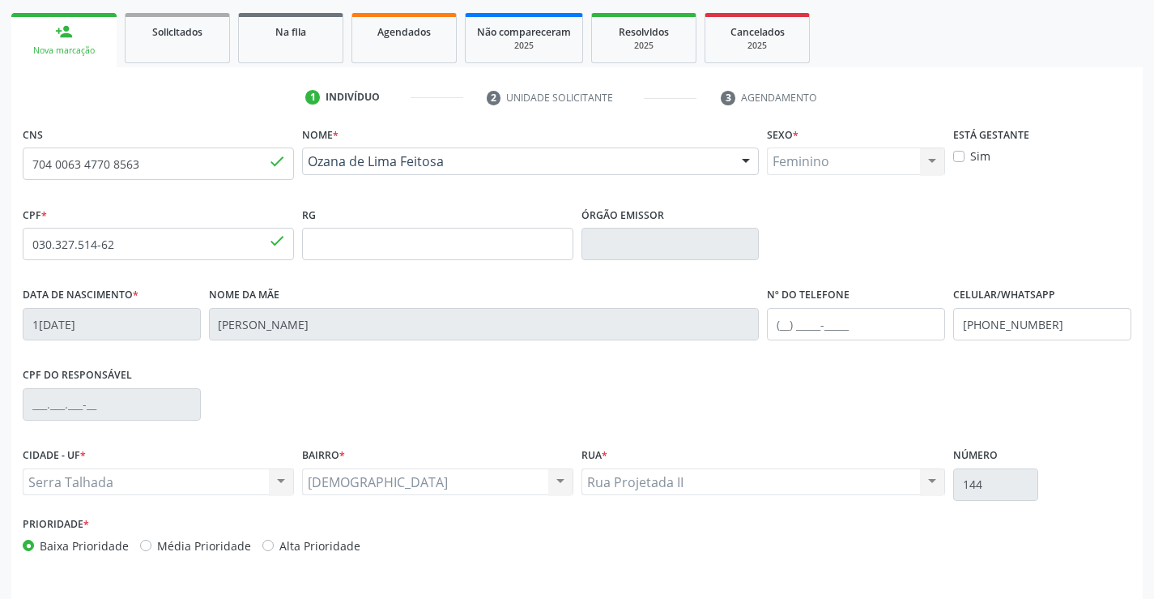
scroll to position [228, 0]
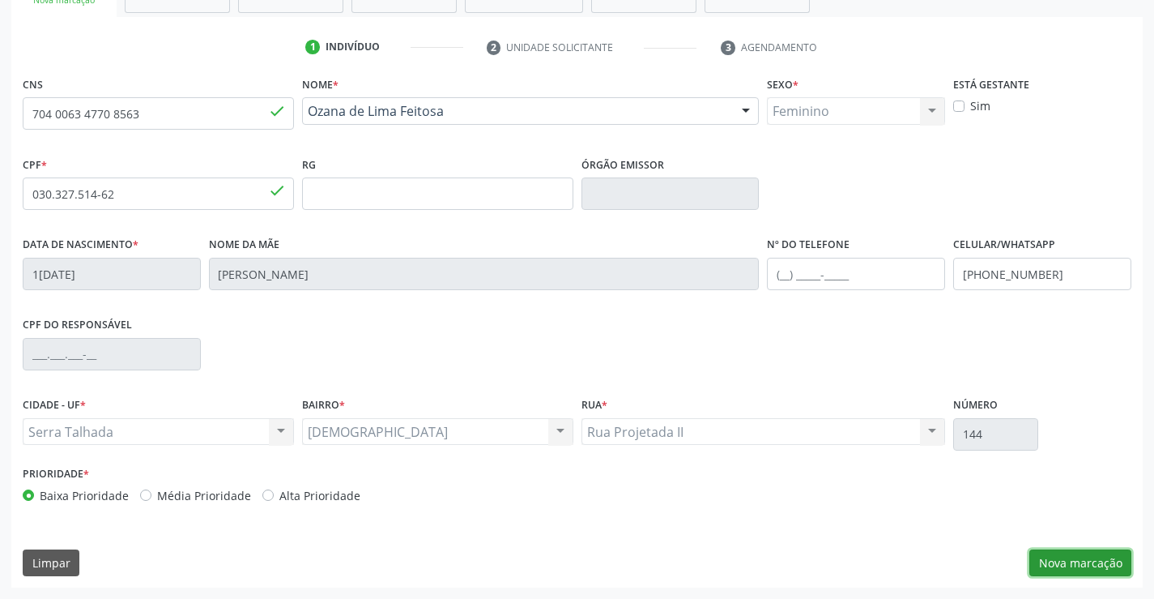
click at [1083, 565] on button "Nova marcação" at bounding box center [1081, 563] width 102 height 28
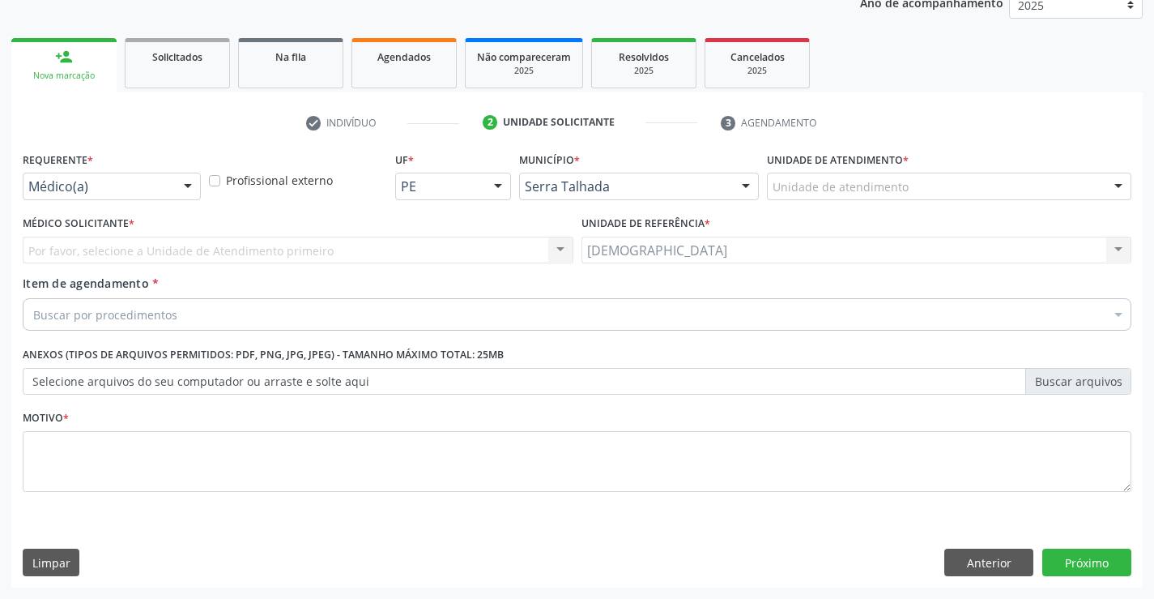
scroll to position [204, 0]
click at [194, 186] on div at bounding box center [188, 187] width 24 height 28
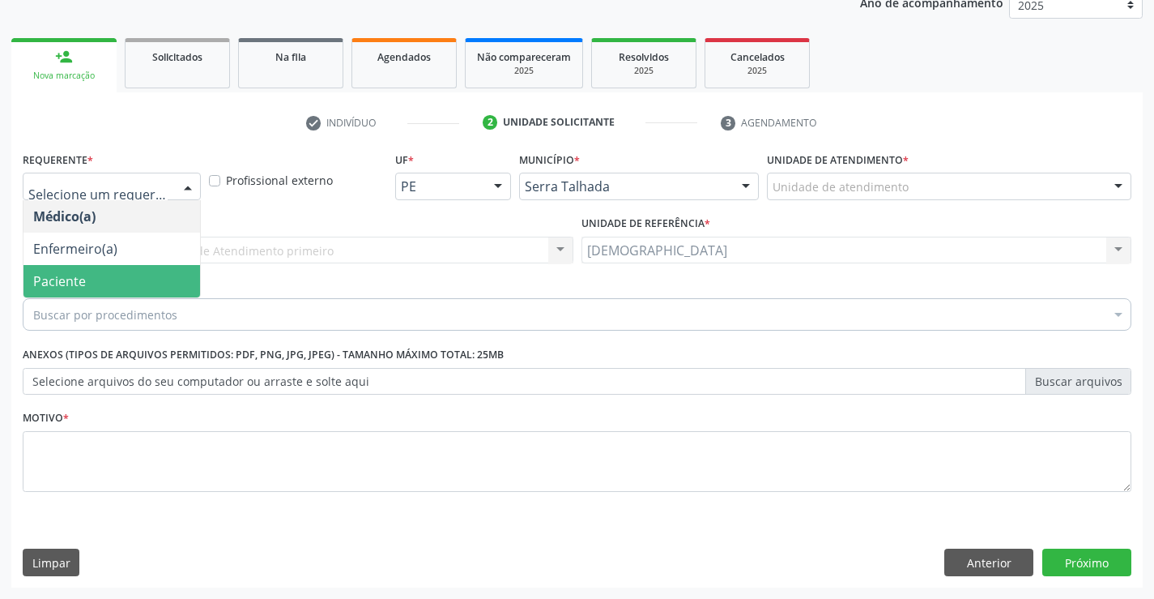
click at [89, 284] on span "Paciente" at bounding box center [111, 281] width 177 height 32
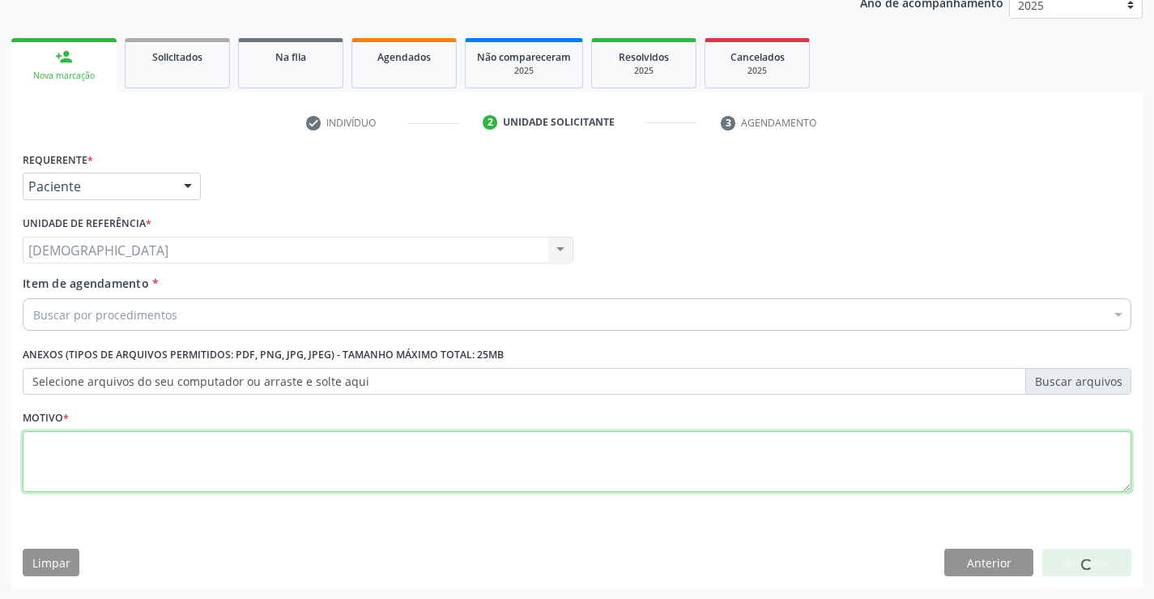
click at [83, 453] on textarea at bounding box center [577, 462] width 1109 height 62
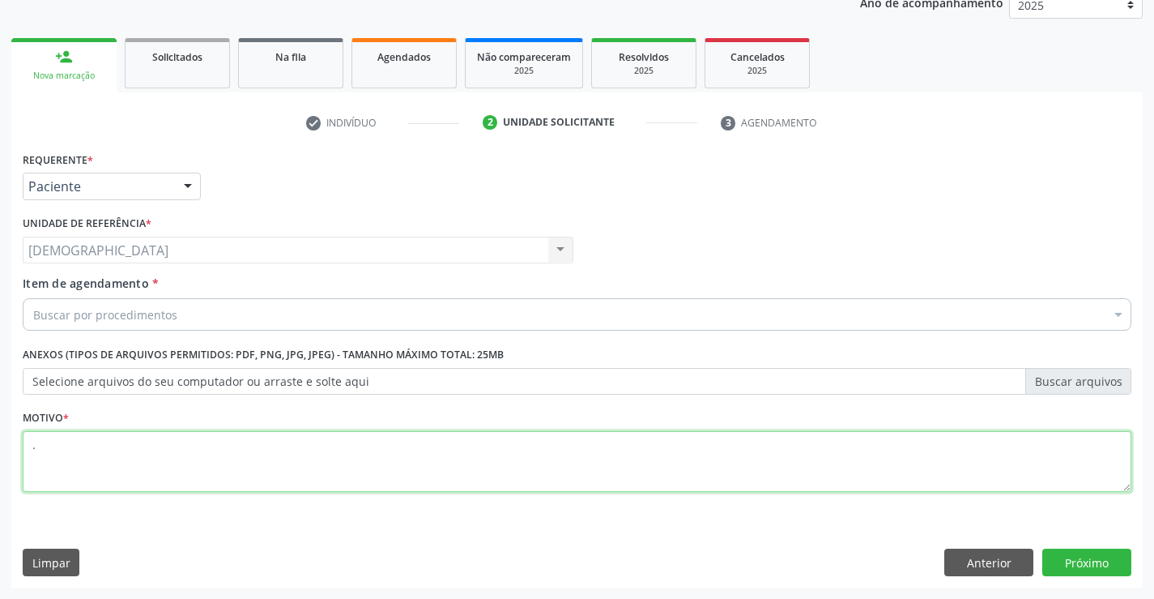
type textarea "."
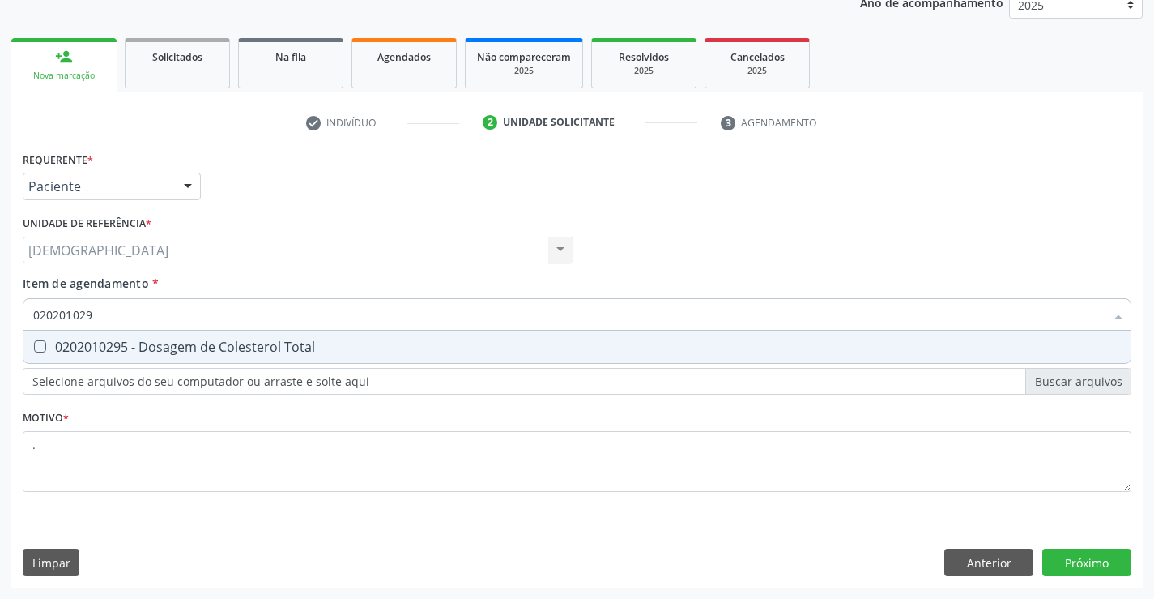
type input "0202010295"
click at [63, 341] on div "0202010295 - Dosagem de Colesterol Total" at bounding box center [577, 346] width 1088 height 13
checkbox Total "true"
type input "02020102"
checkbox Total "false"
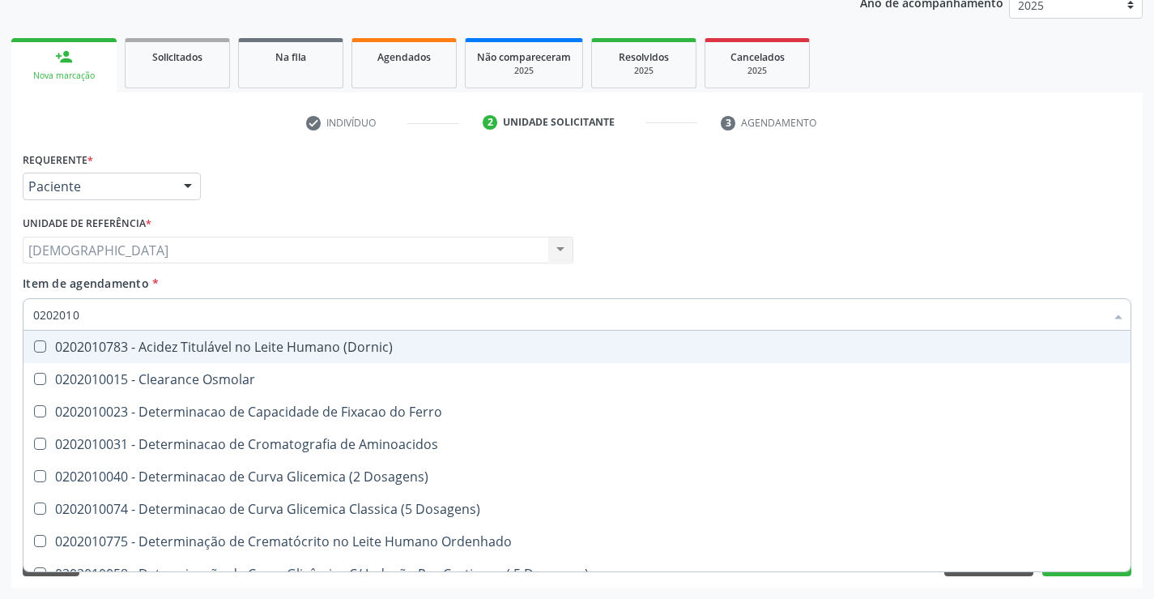
type input "020201"
checkbox Total "false"
checkbox Ferritina "true"
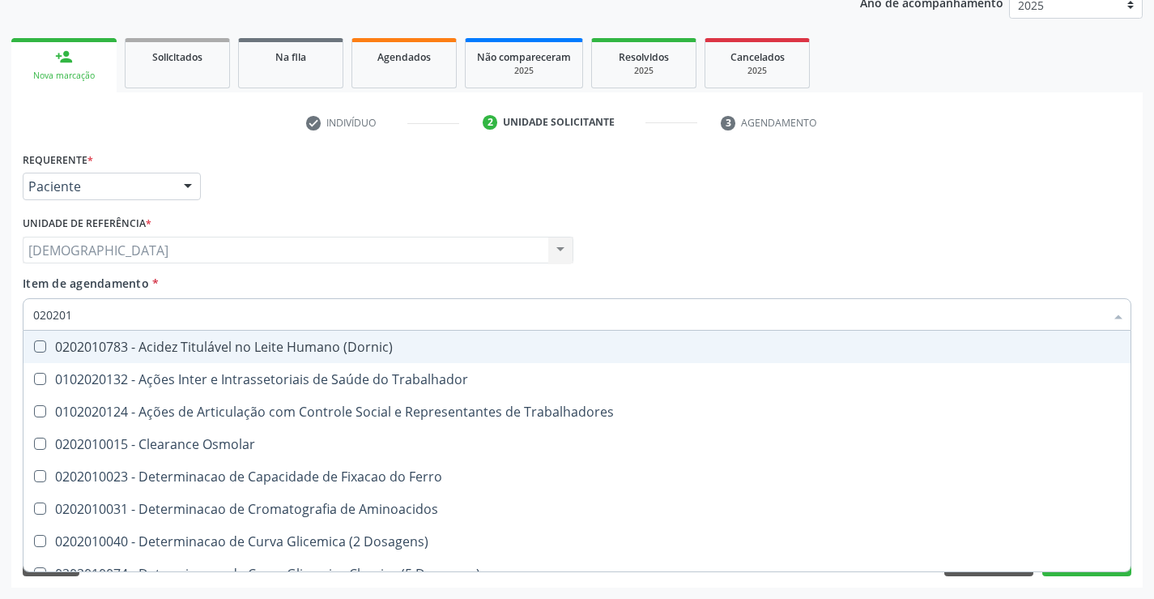
type input "02020"
checkbox Total "false"
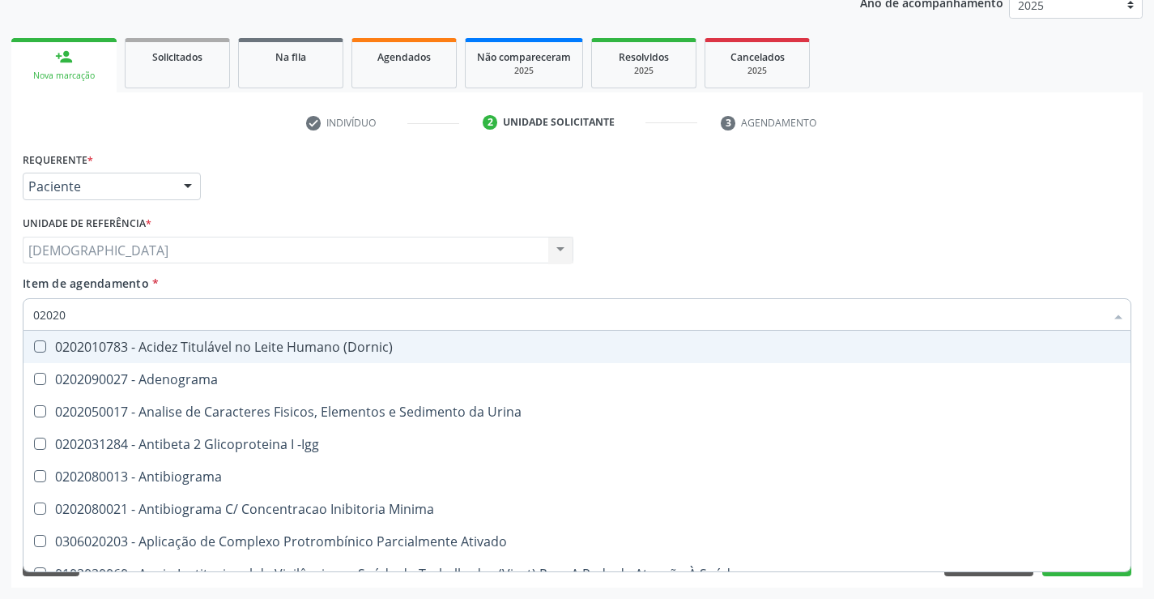
type input "0202"
checkbox Total "false"
checkbox Etossuximida "true"
type input "02020"
checkbox Barbituratos "true"
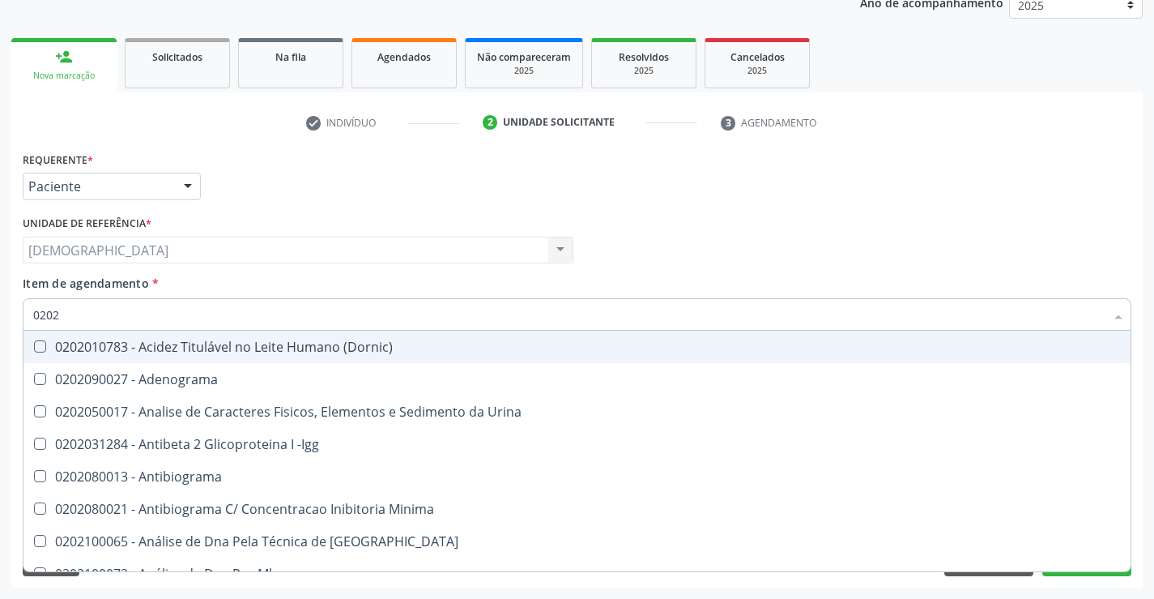
checkbox Total "false"
type input "020201"
checkbox Parceria\) "true"
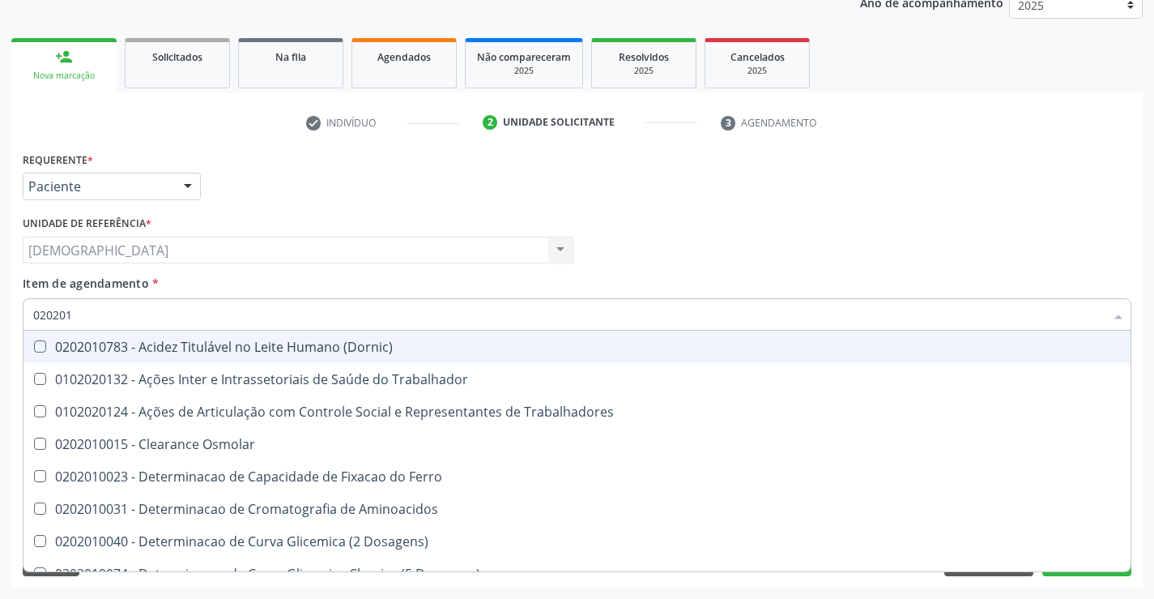
type input "0202010"
checkbox Fracoes "true"
checkbox Total "false"
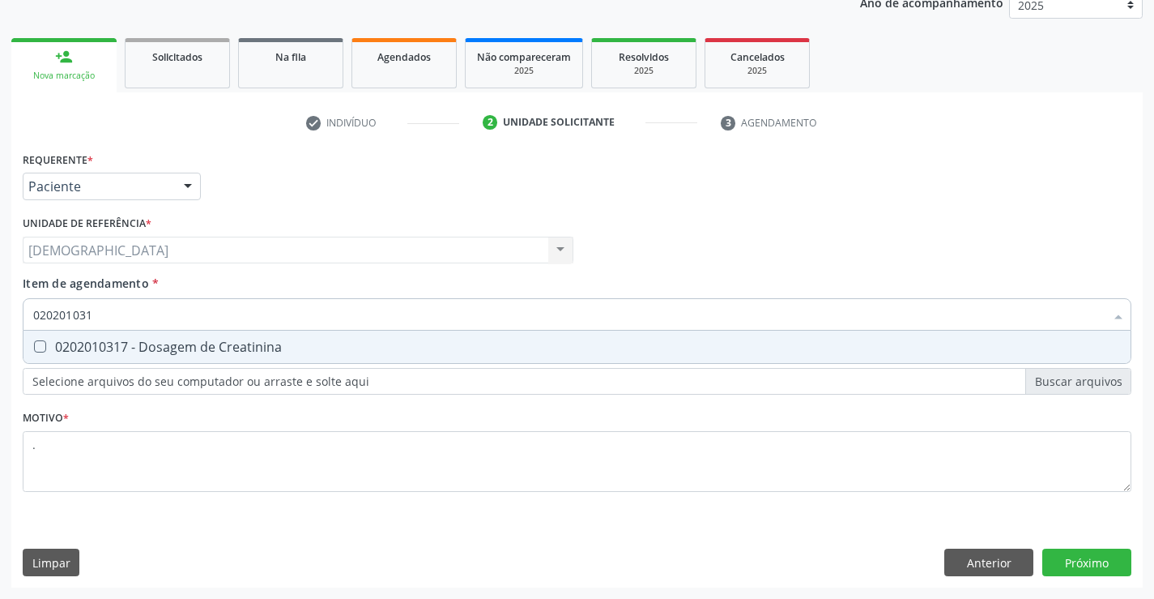
type input "0202010317"
click at [66, 347] on div "0202010317 - Dosagem de Creatinina" at bounding box center [577, 346] width 1088 height 13
checkbox Creatinina "true"
type input "02020103"
checkbox Creatinina "false"
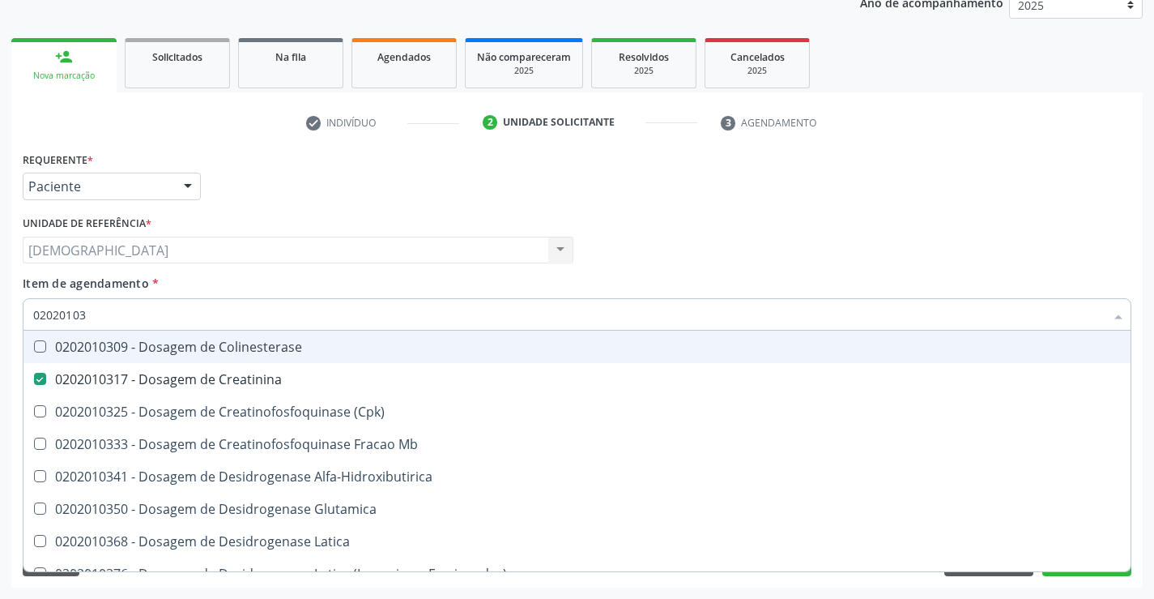
type input "0202010"
checkbox Creatinina "false"
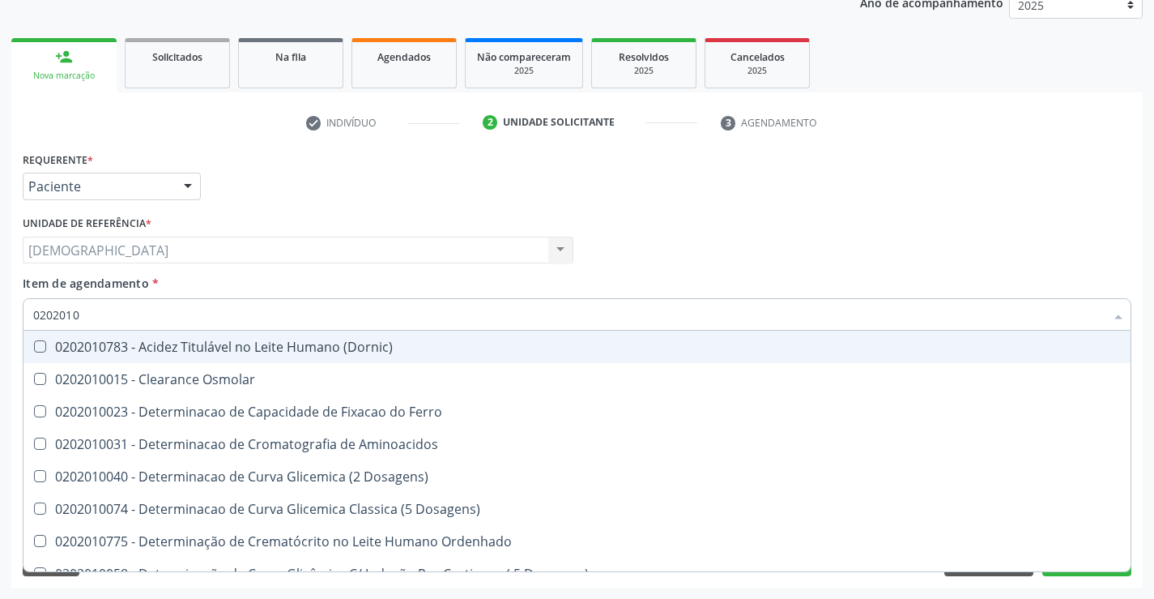
type input "020201"
checkbox Total "false"
checkbox Creatinina "false"
checkbox Ferritina "true"
checkbox Folato "true"
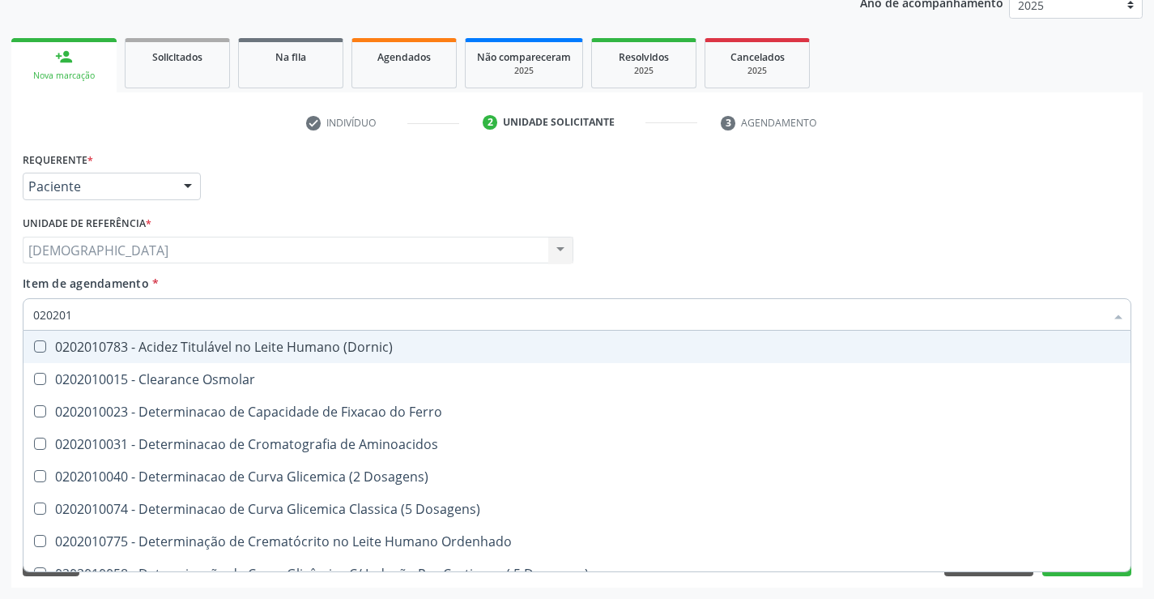
type input "02020"
checkbox Ferritina "false"
checkbox Folato "false"
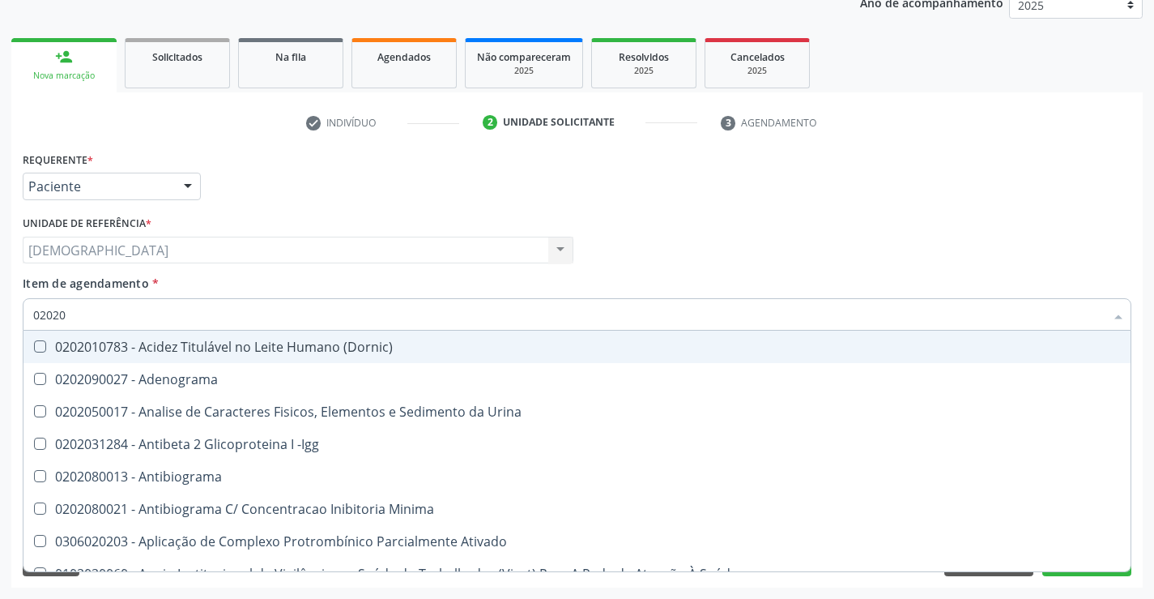
type input "0202"
checkbox Total "false"
checkbox Creatinina "false"
checkbox Etossuximida "true"
checkbox Viii "true"
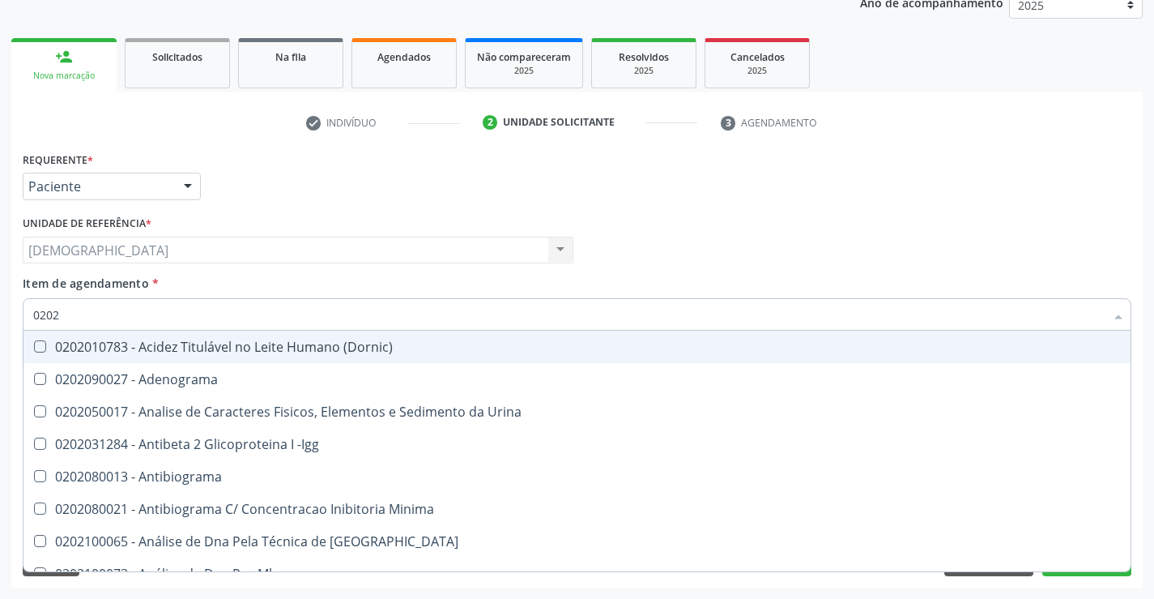
type input "02020"
checkbox Barbituratos "true"
checkbox Calcio "true"
checkbox Total "false"
checkbox Creatinina "false"
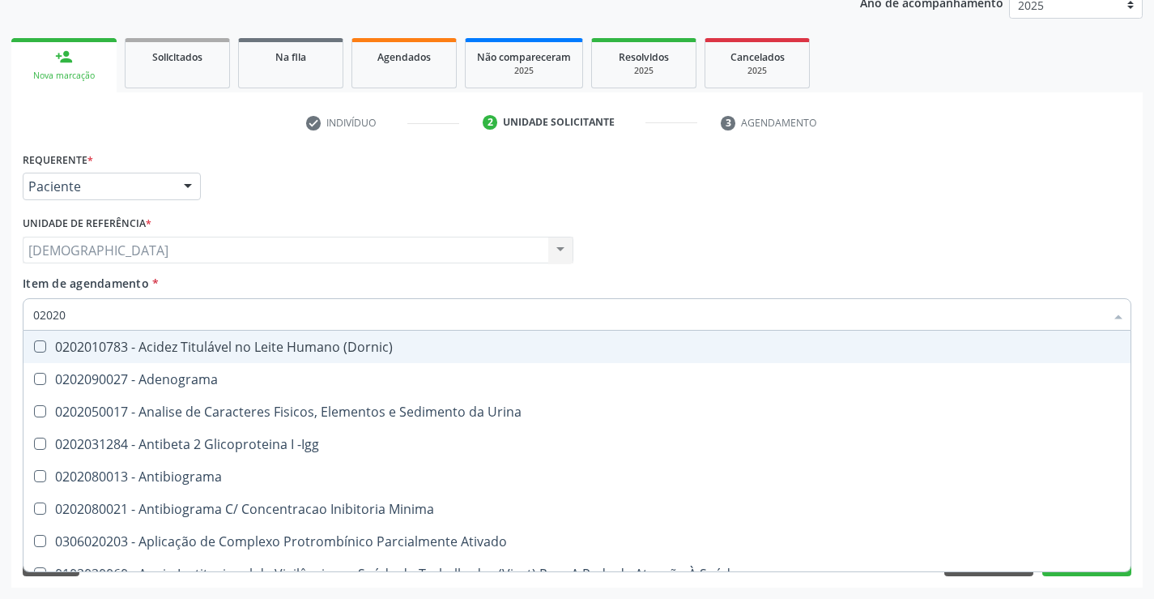
type input "020201"
checkbox Parceria\) "true"
checkbox Gestante "true"
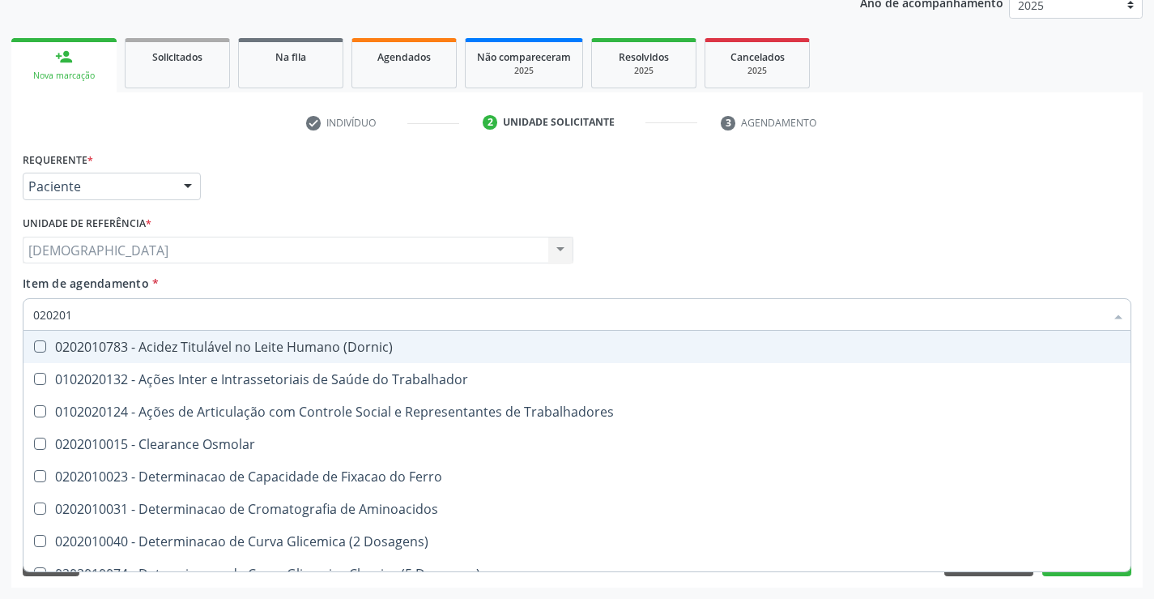
type input "0202010"
checkbox Fracoes "true"
checkbox Ionizavel "true"
checkbox Total "false"
checkbox Creatinina "false"
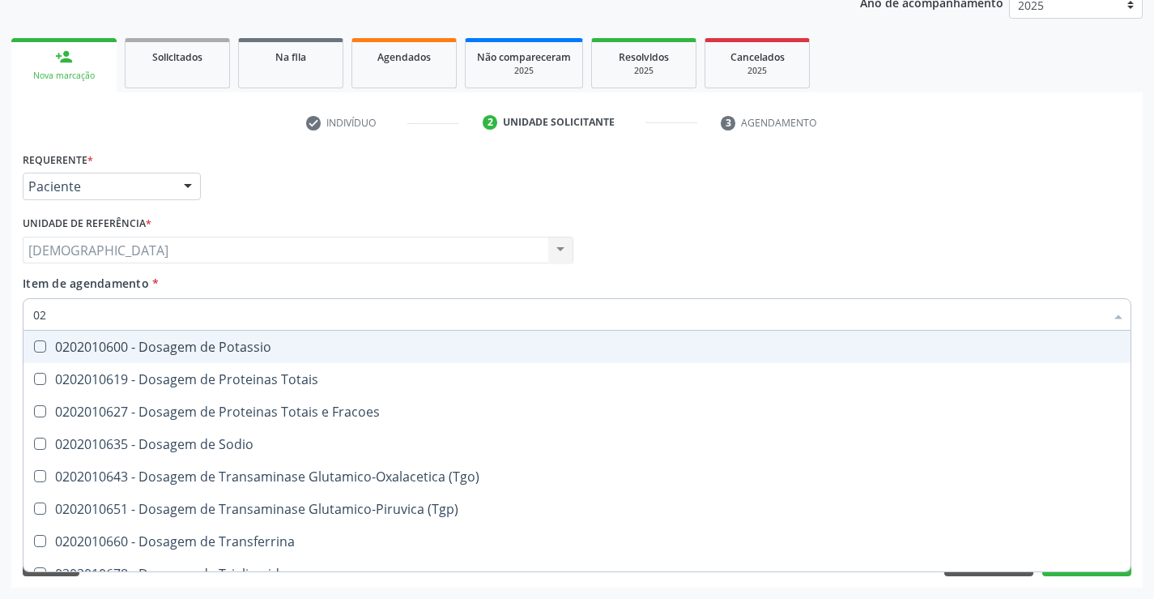
type input "0"
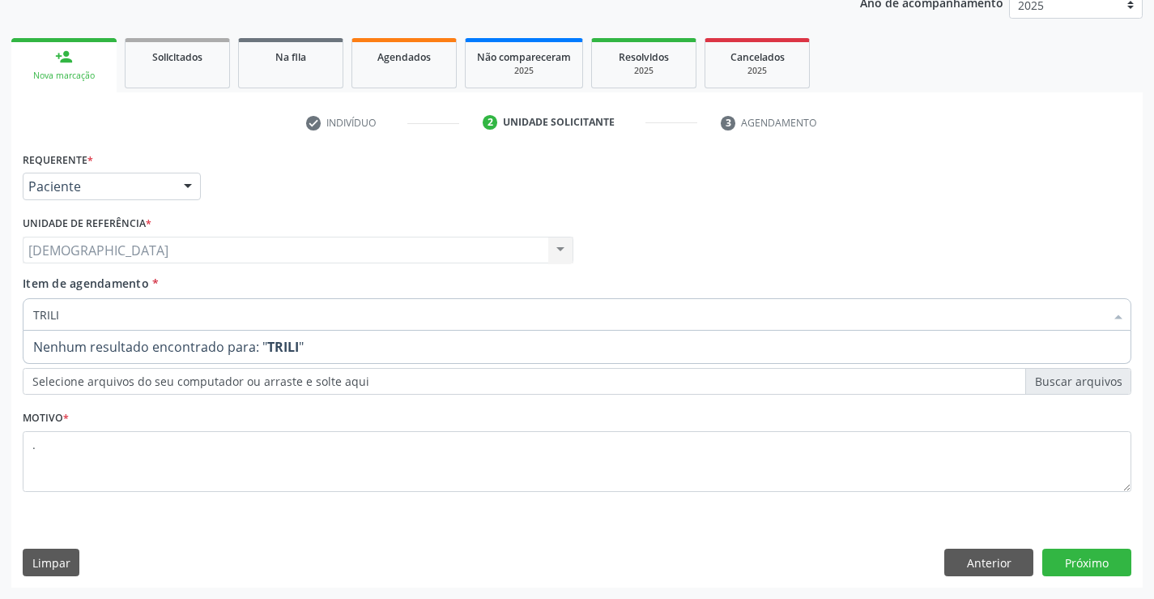
click at [49, 318] on input "TRILI" at bounding box center [569, 314] width 1072 height 32
type input "TRIGLI"
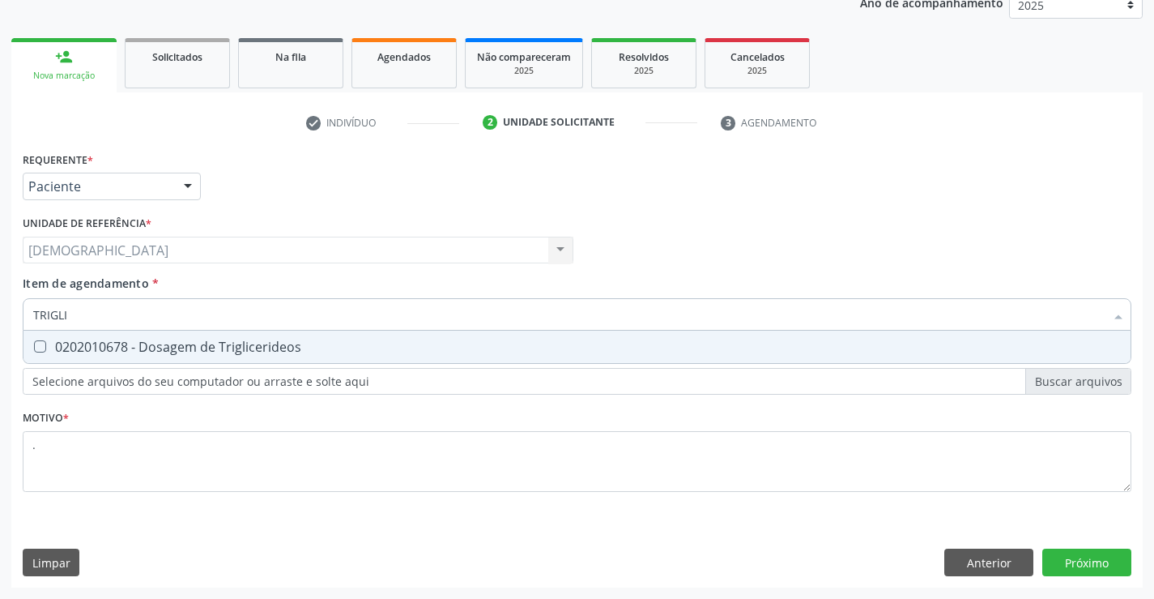
click at [91, 340] on div "0202010678 - Dosagem de Triglicerideos" at bounding box center [577, 346] width 1088 height 13
checkbox Triglicerideos "true"
click at [103, 318] on input "TRIGLI" at bounding box center [569, 314] width 1072 height 32
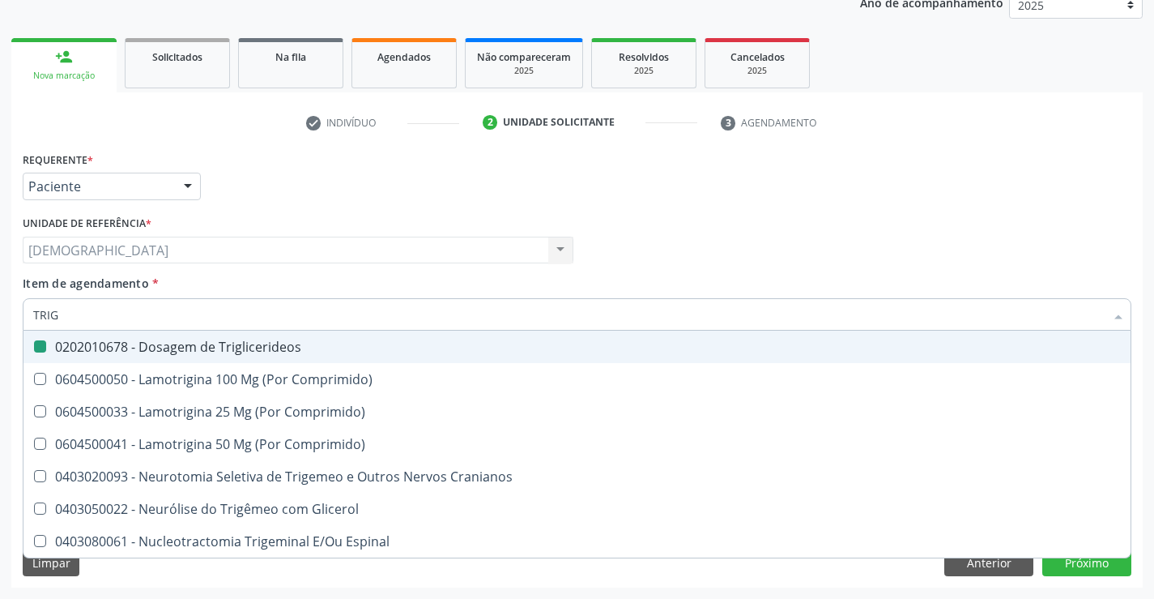
type input "TRI"
checkbox Triglicerideos "false"
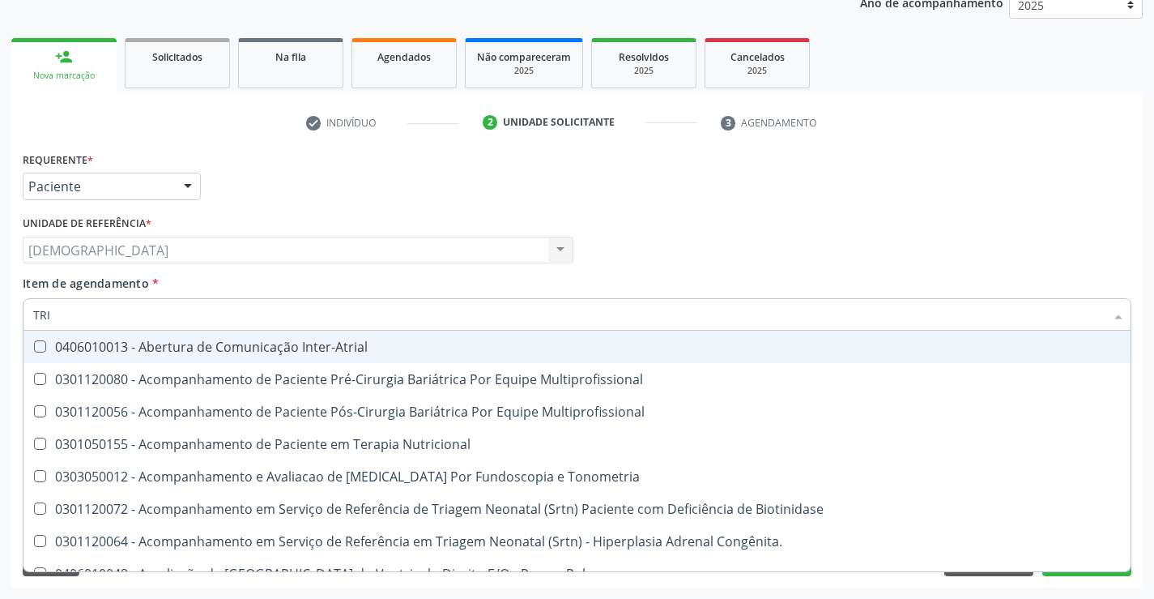
type input "TR"
checkbox Triglicerideos "false"
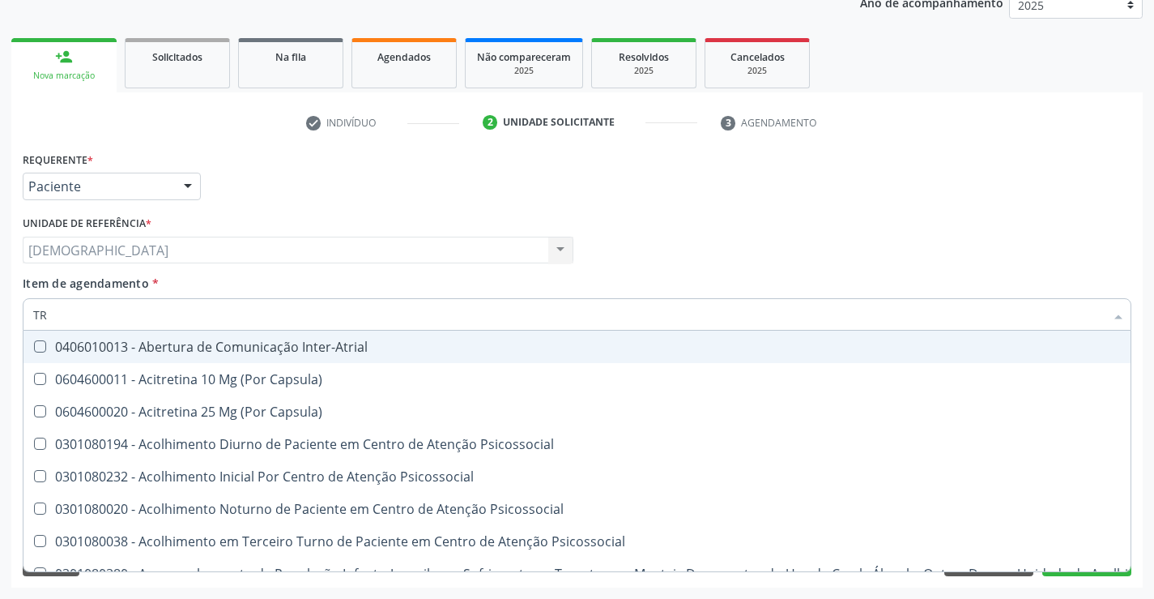
type input "T"
checkbox Triglicerideos "false"
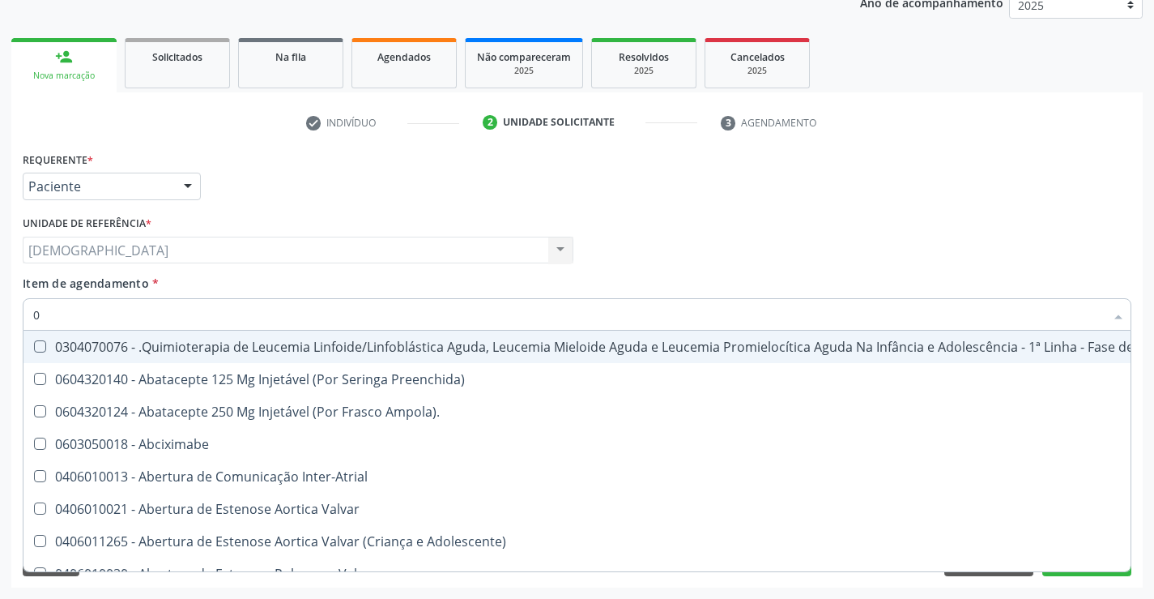
type input "02"
checkbox Transferências "true"
checkbox Meckel "true"
checkbox Transfusao "true"
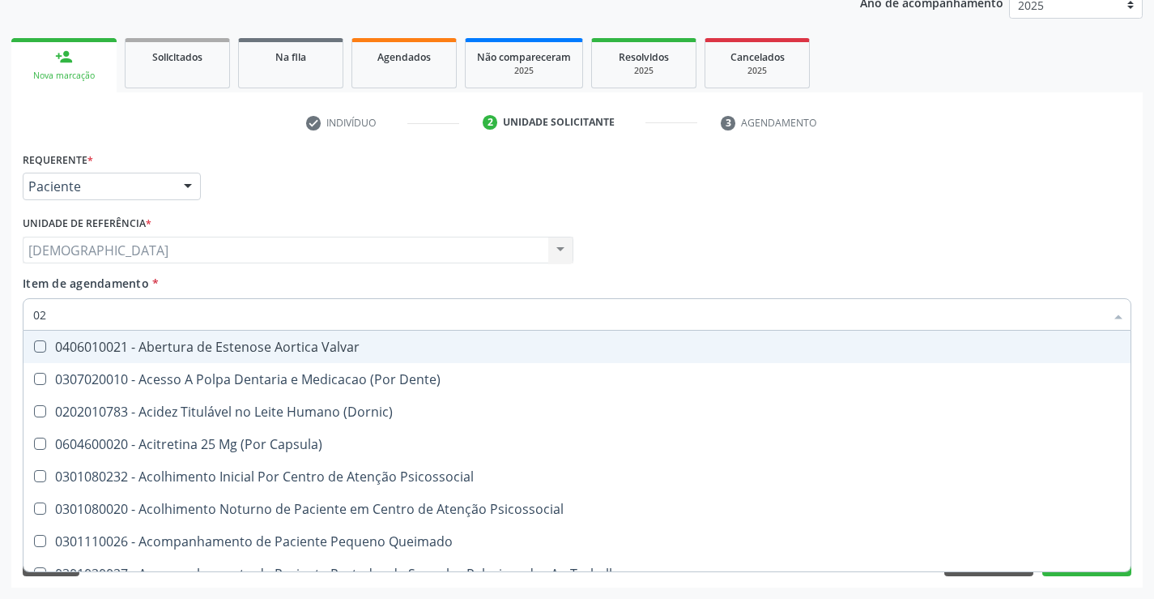
type input "020"
checkbox Congênita "true"
checkbox Complementar\) "true"
checkbox Dias "true"
checkbox Total "false"
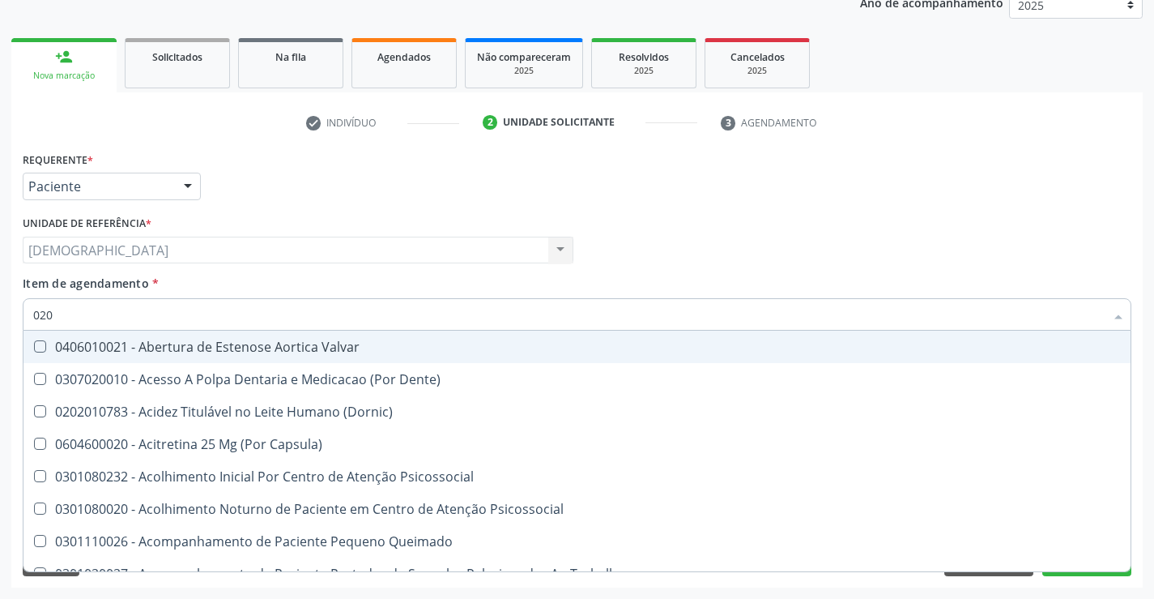
checkbox Creatinina "false"
checkbox Triglicerideos "false"
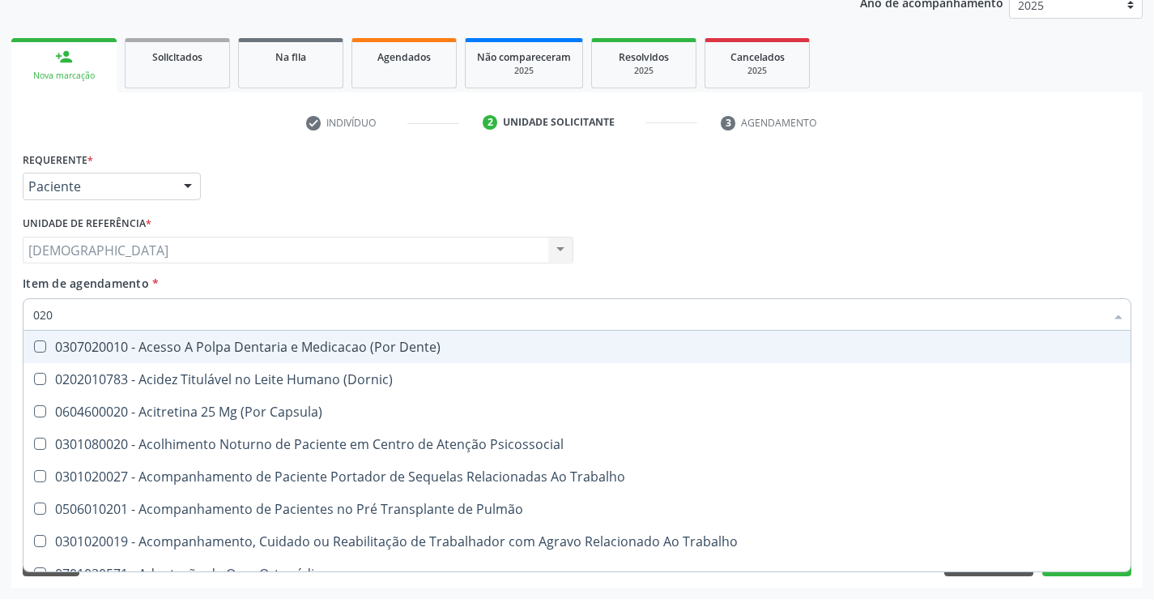
type input "0202"
checkbox Fragmento "true"
checkbox Ossea "true"
checkbox Projecoes\) "true"
checkbox Total "false"
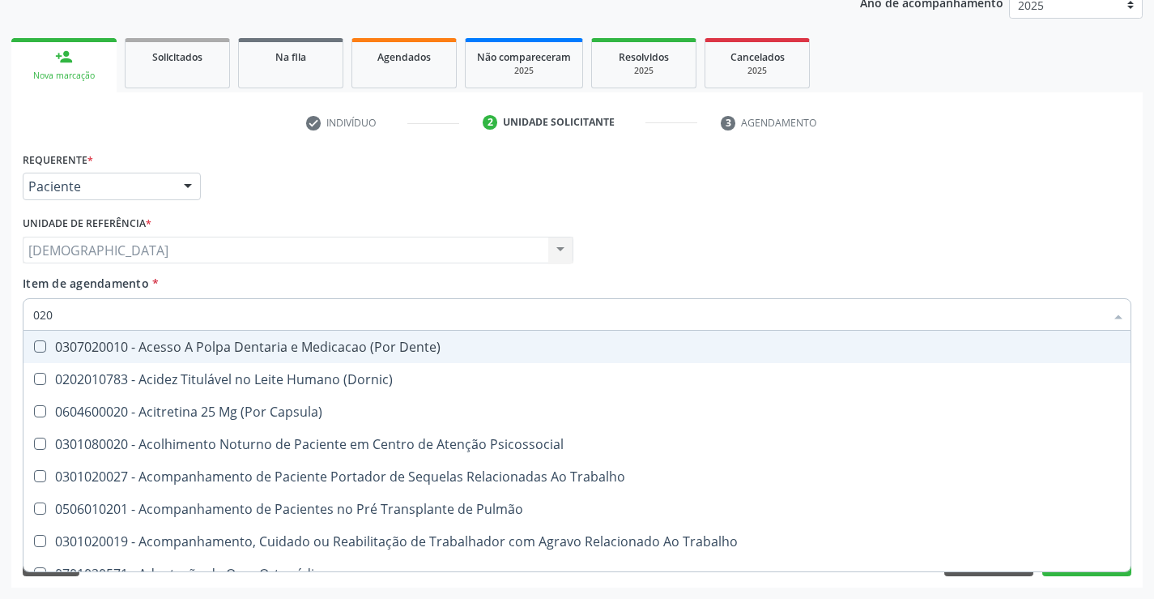
checkbox Creatinina "false"
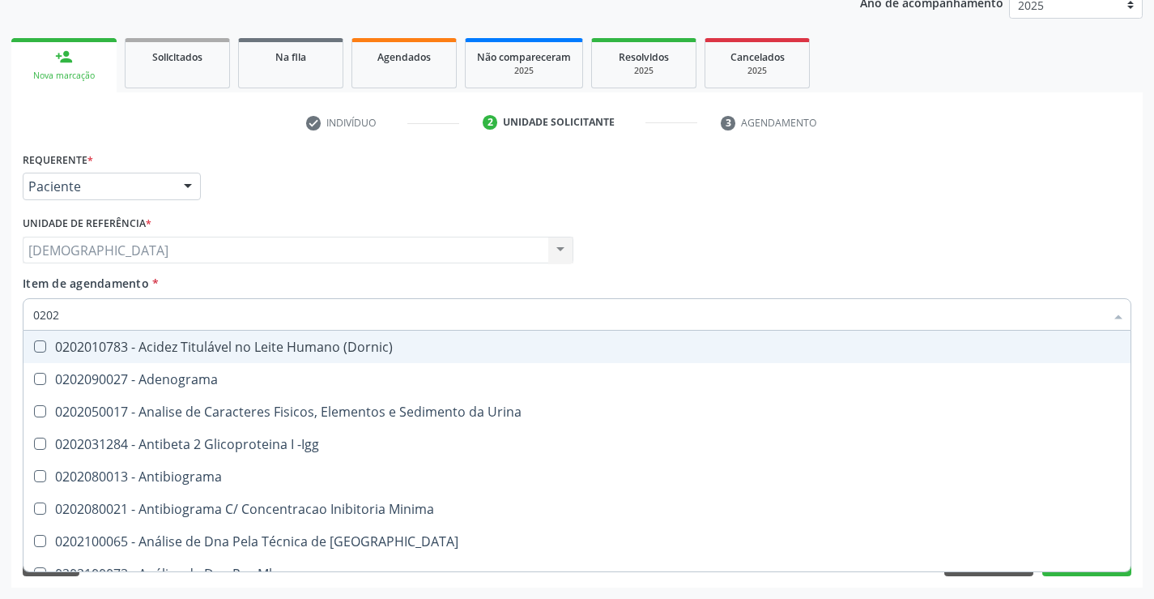
type input "02020"
checkbox Barbituratos "true"
checkbox Calcio "true"
checkbox Total "false"
checkbox Creatinina "false"
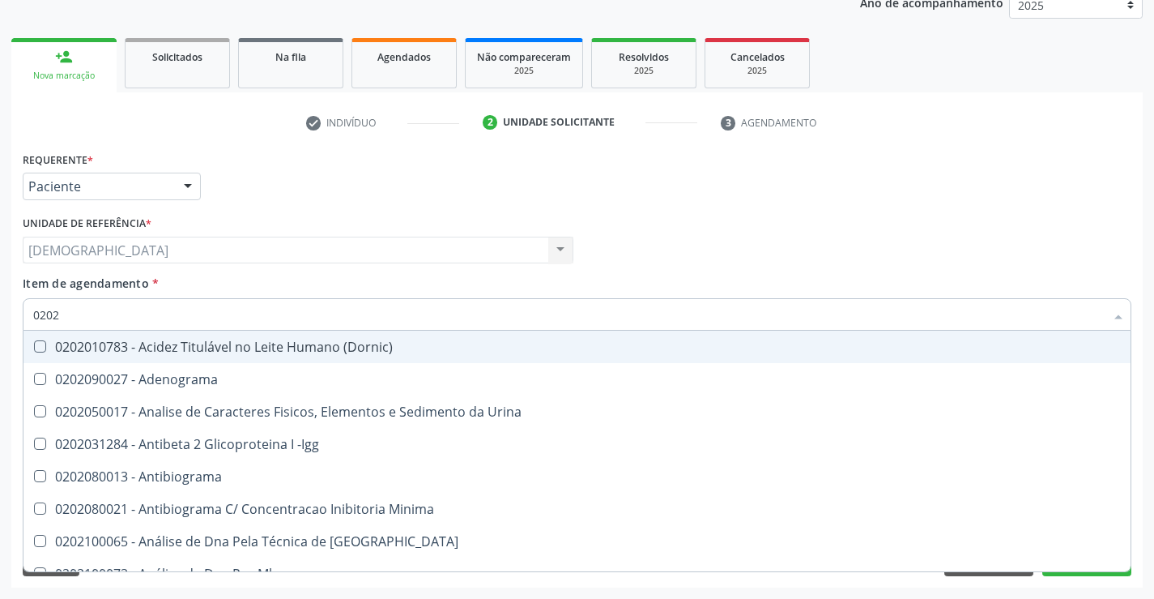
checkbox Funcional "true"
checkbox Triglicerideos "false"
type input "020201"
checkbox Parceria\) "true"
checkbox Gestante "true"
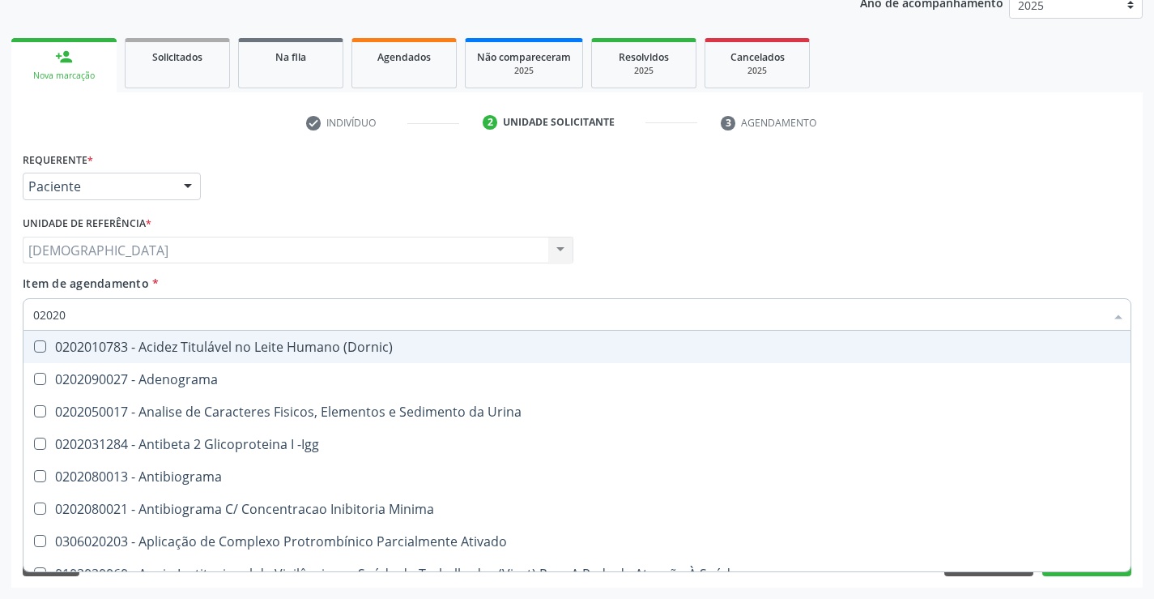
checkbox Acetona "true"
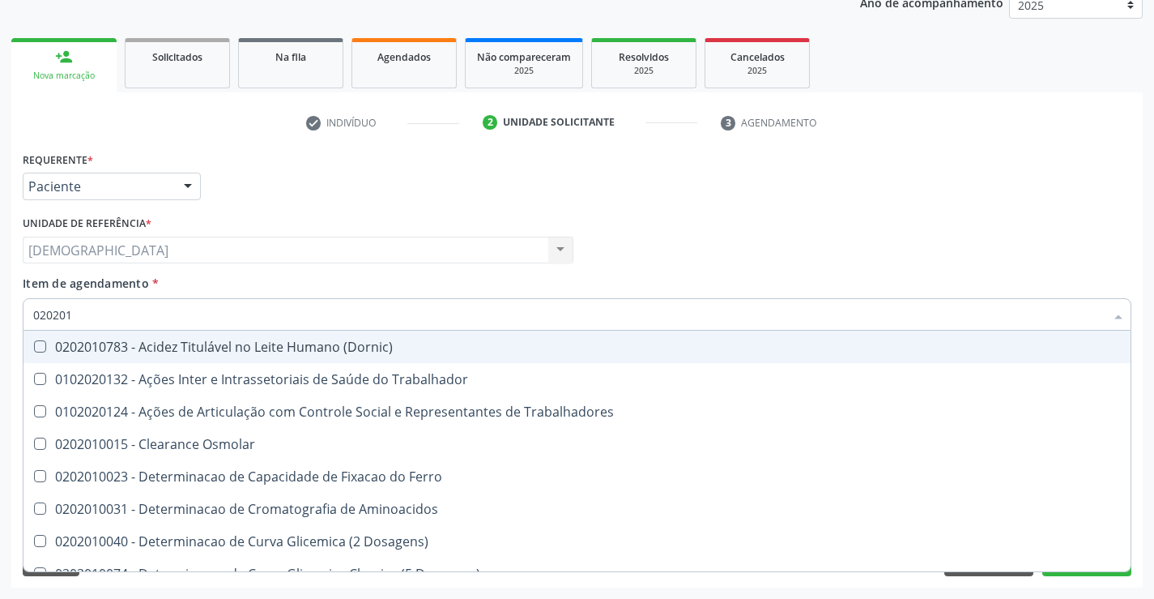
type input "0202010"
checkbox Fracoes "true"
checkbox Ionizavel "true"
checkbox Total "false"
checkbox Creatinina "false"
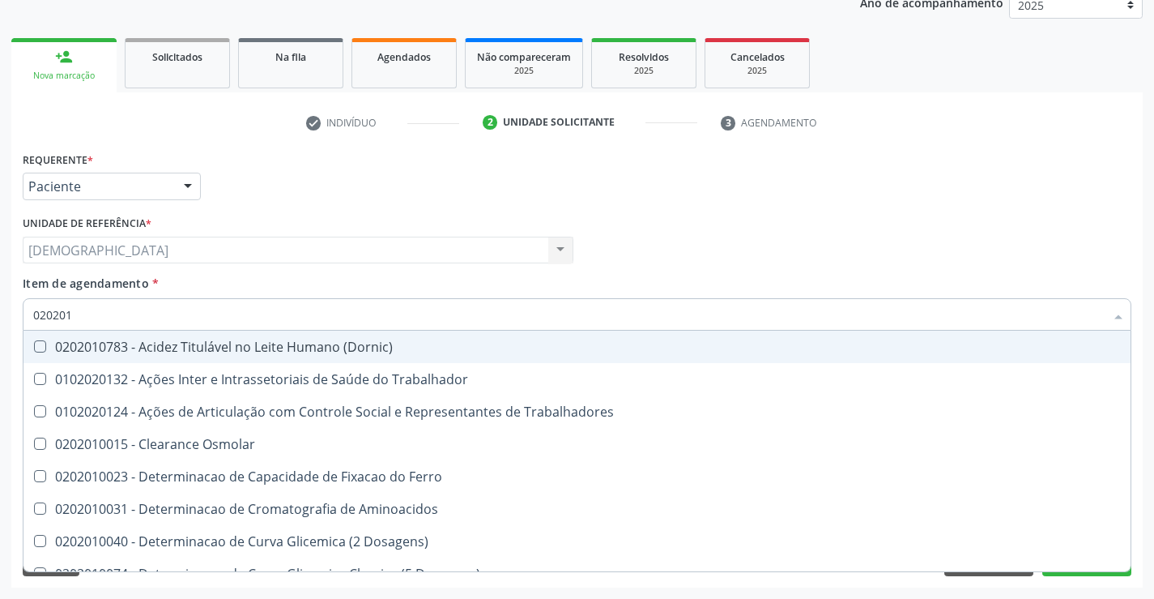
checkbox Muco-Proteinas "true"
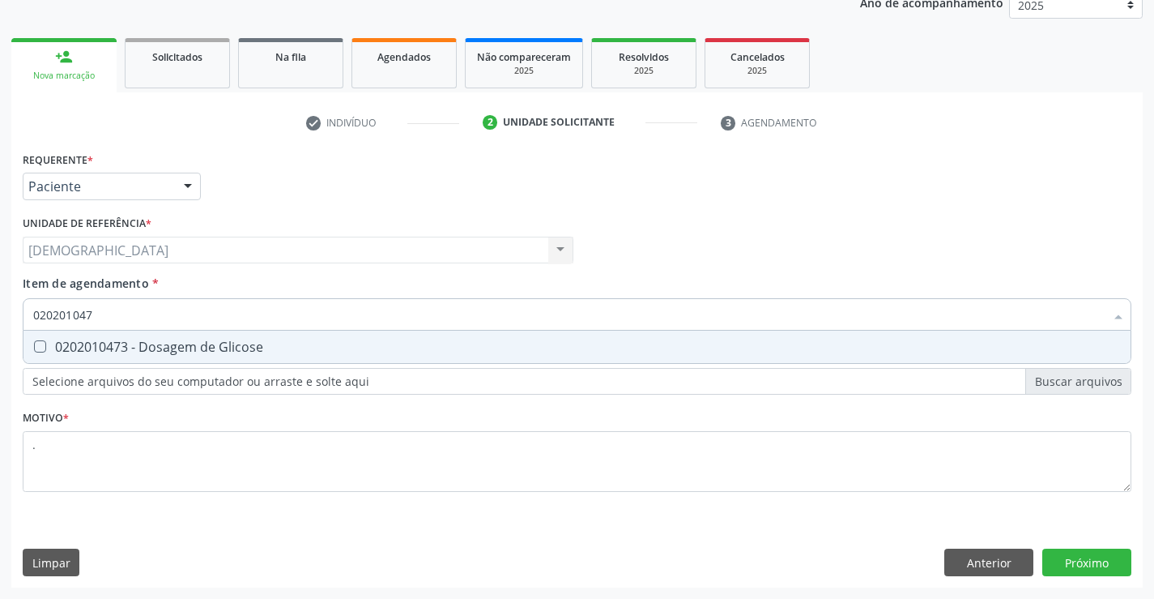
type input "0202010473"
click at [105, 342] on div "0202010473 - Dosagem de Glicose" at bounding box center [577, 346] width 1088 height 13
checkbox Glicose "true"
type input "02020104"
checkbox Glicose "false"
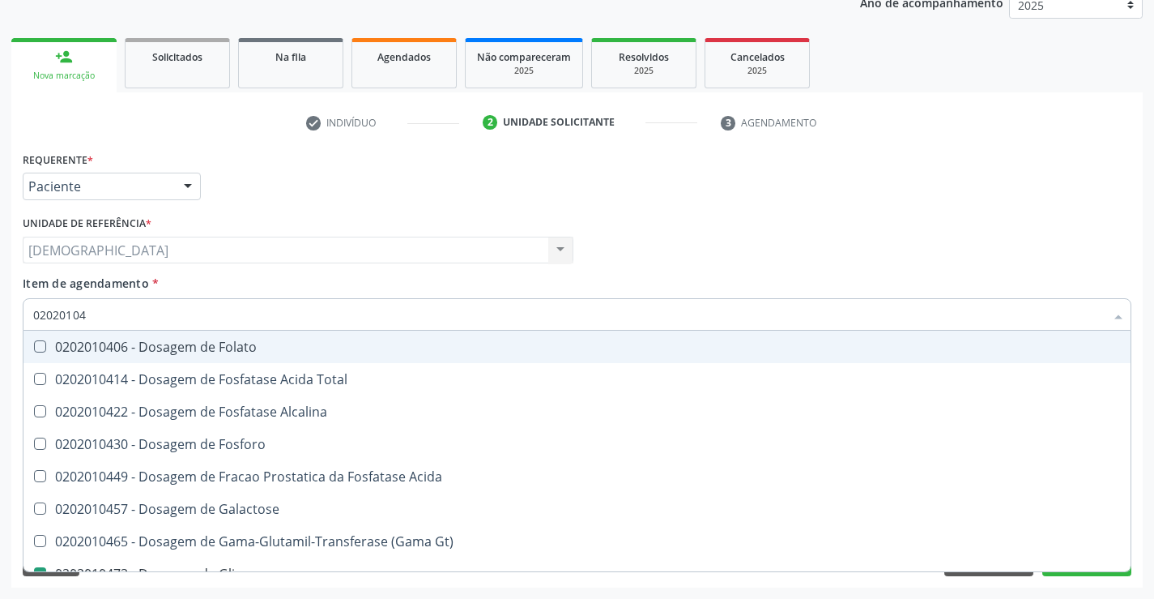
type input "0202010"
checkbox Glicose "false"
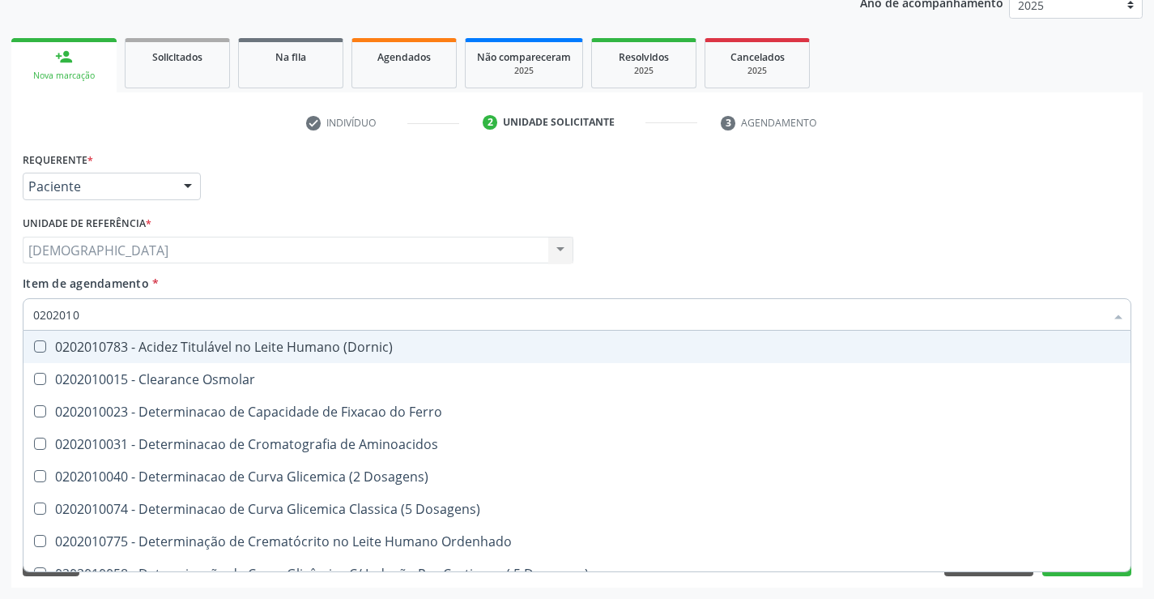
type input "020201"
checkbox Total "false"
checkbox Creatinina "false"
checkbox Ferritina "true"
checkbox Folato "true"
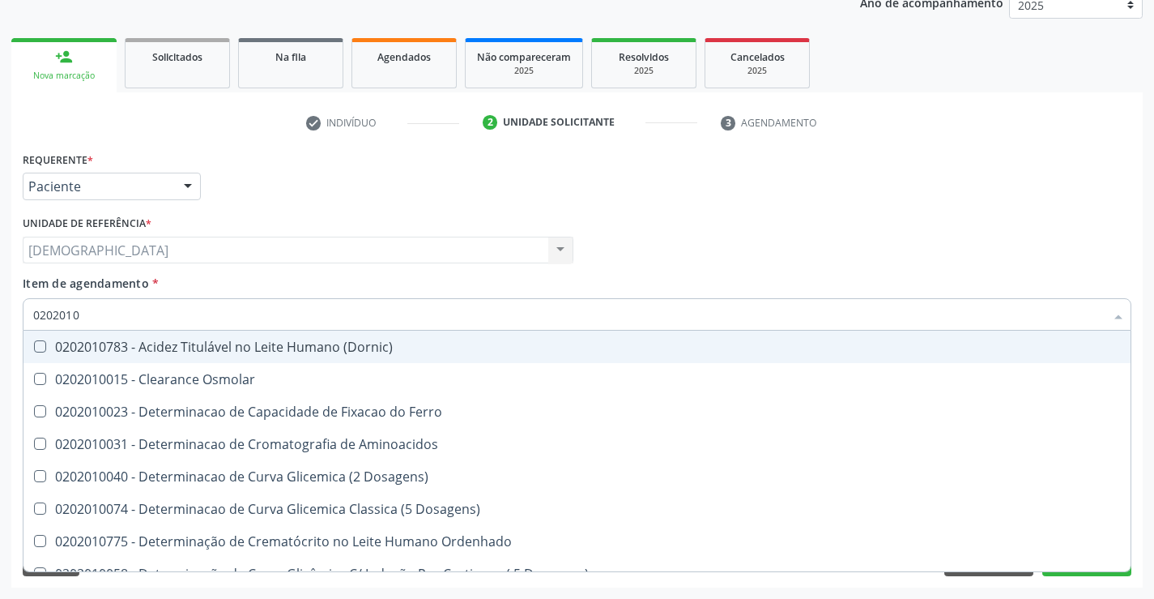
checkbox Glicose "false"
checkbox Nt-Probnp\) "true"
checkbox Triglicerideos "false"
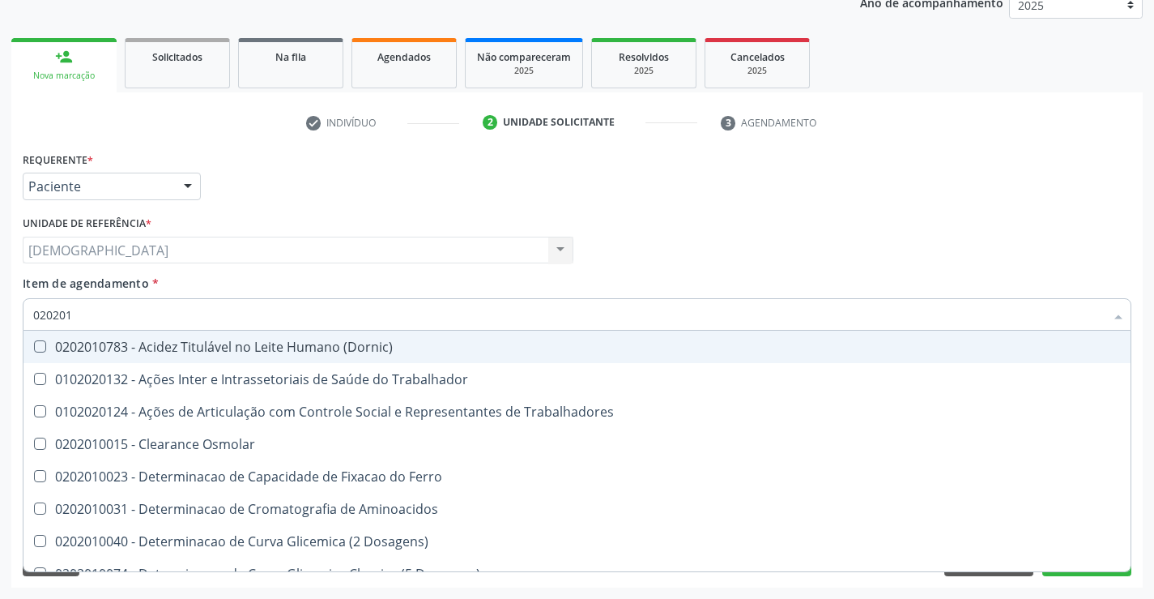
type input "02020"
checkbox Total "false"
checkbox Creatinina "false"
checkbox Glicose "false"
checkbox Triglicerideos "false"
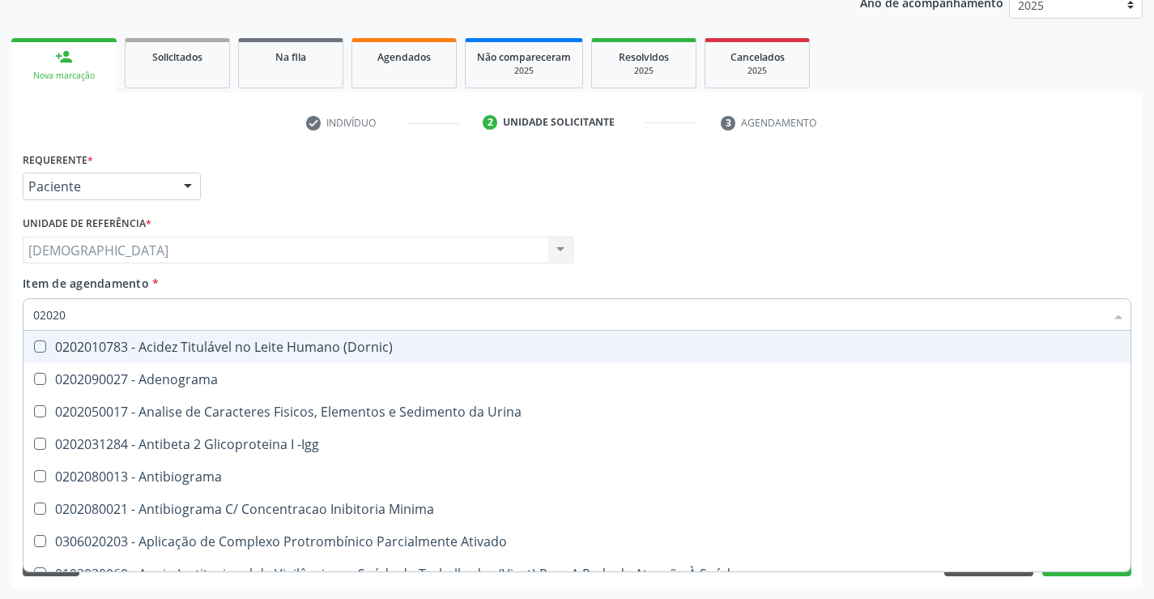
type input "020201"
checkbox Parceria\) "true"
checkbox Gestante "true"
checkbox T3 "true"
checkbox Acetona "true"
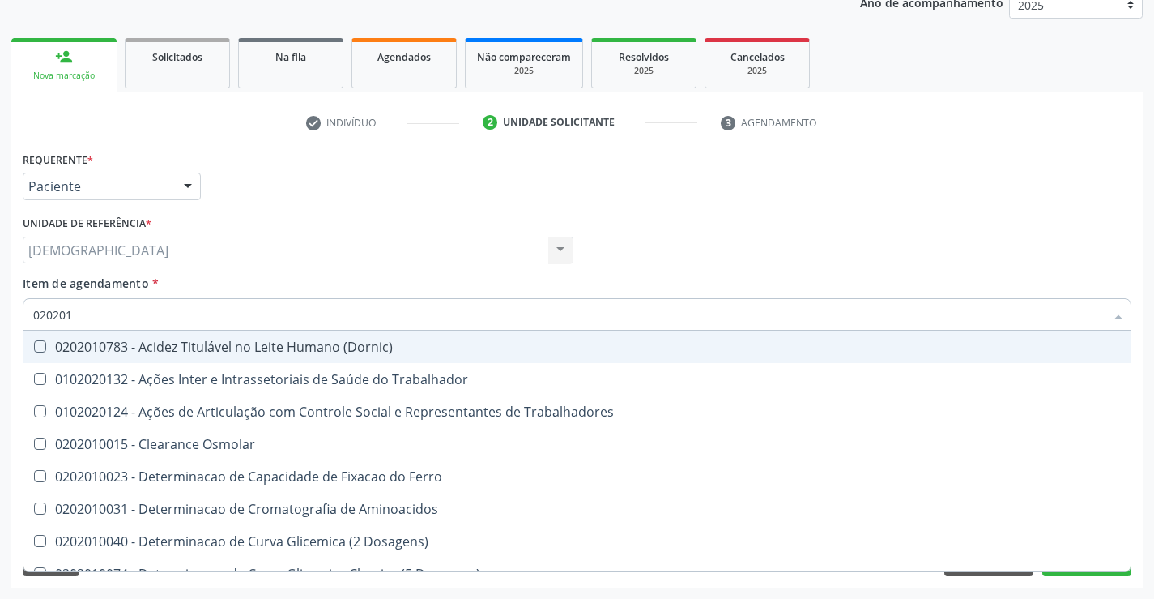
type input "0202010"
checkbox Fracoes "true"
checkbox Ionizavel "true"
checkbox Total "false"
checkbox Creatinina "false"
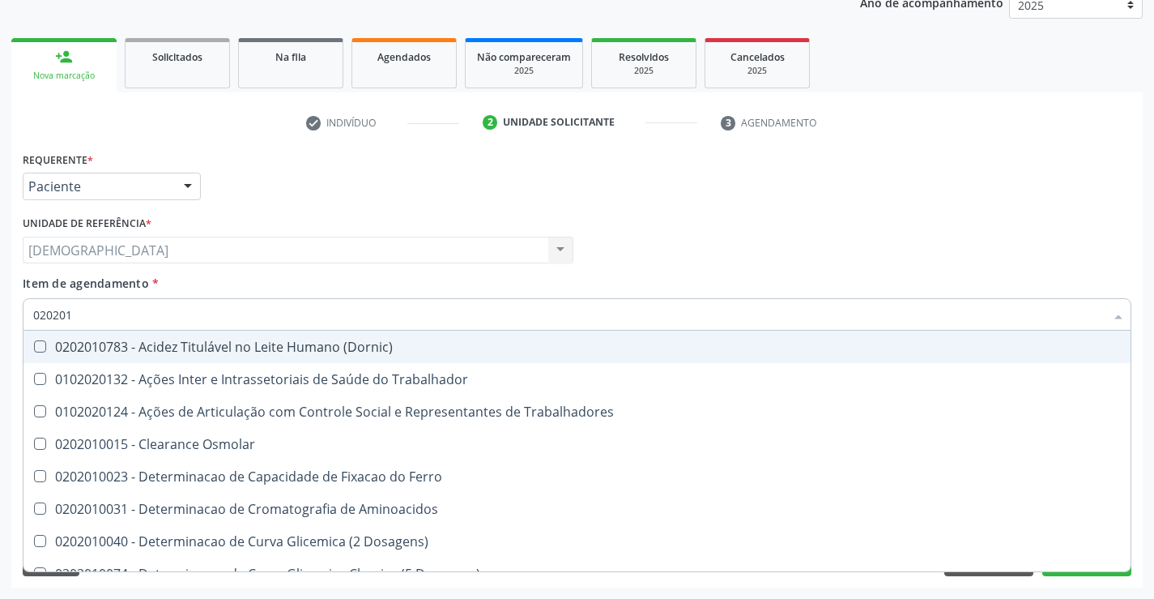
checkbox II "true"
checkbox Glicose "false"
checkbox Muco-Proteinas "true"
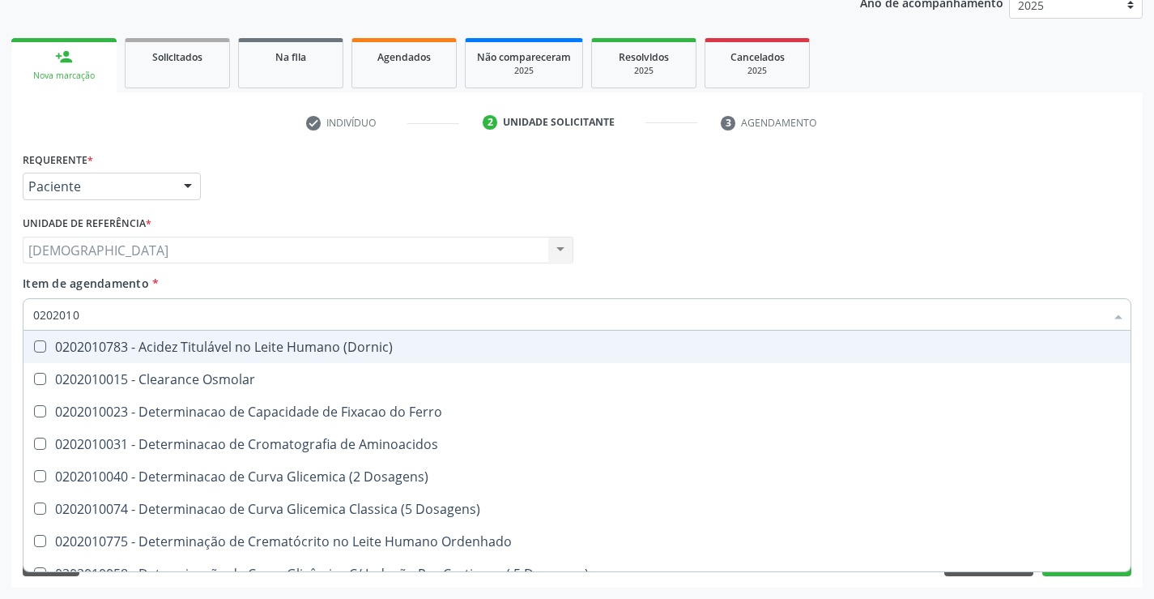
type input "02020102"
checkbox Osmolaridade "true"
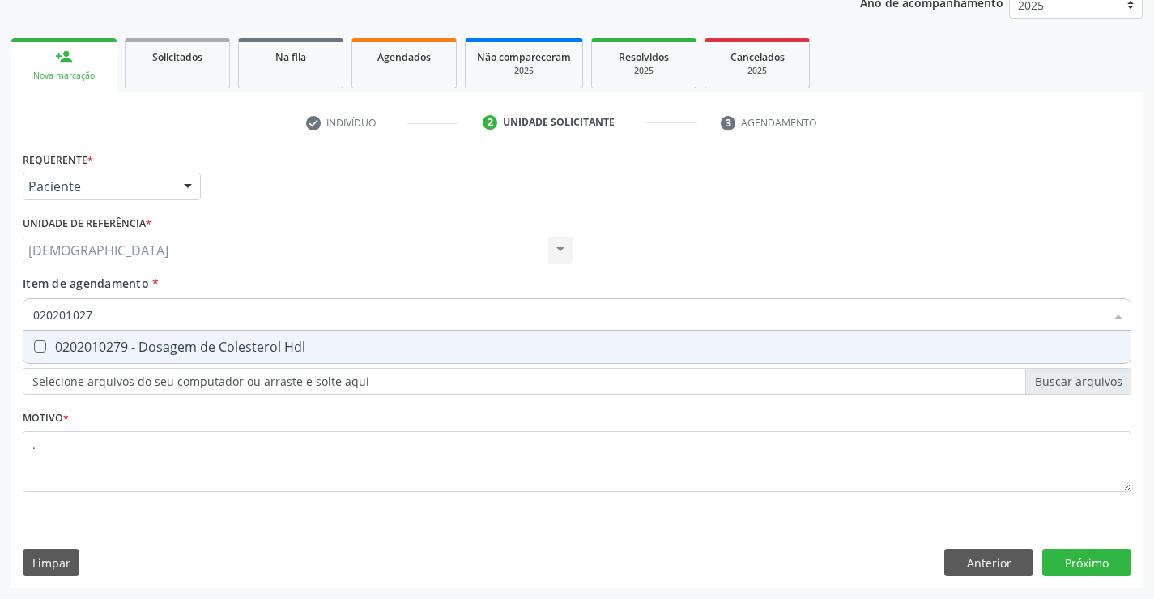
type input "0202010279"
click at [105, 342] on div "0202010279 - Dosagem de Colesterol Hdl" at bounding box center [577, 346] width 1088 height 13
checkbox Hdl "true"
type input "02020102"
checkbox Hdl "false"
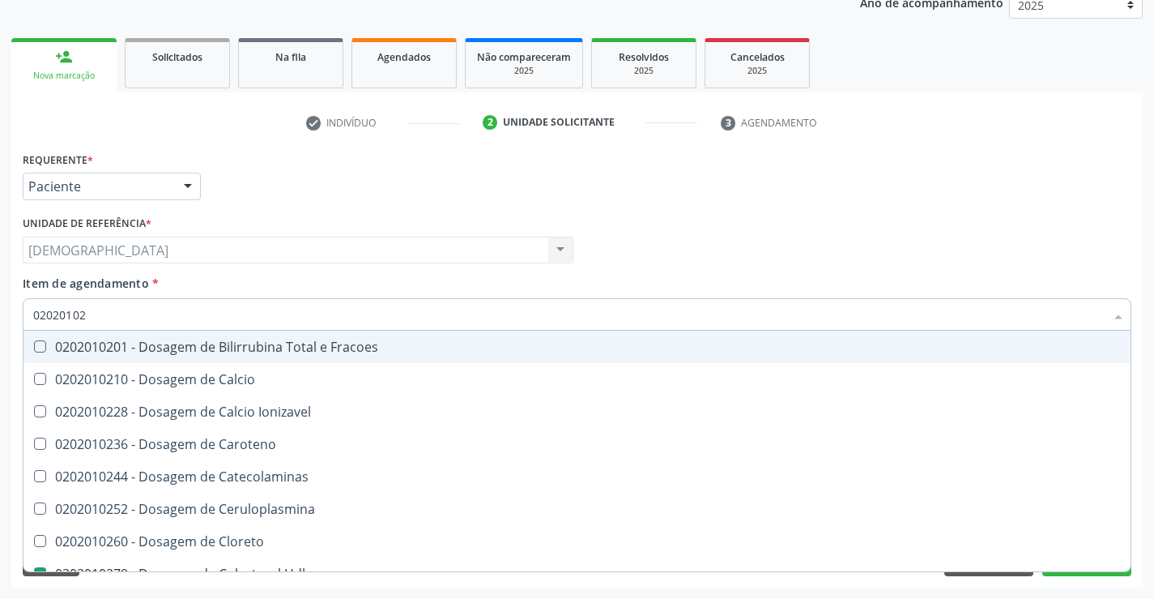
type input "0202010"
checkbox Hdl "false"
checkbox Total "false"
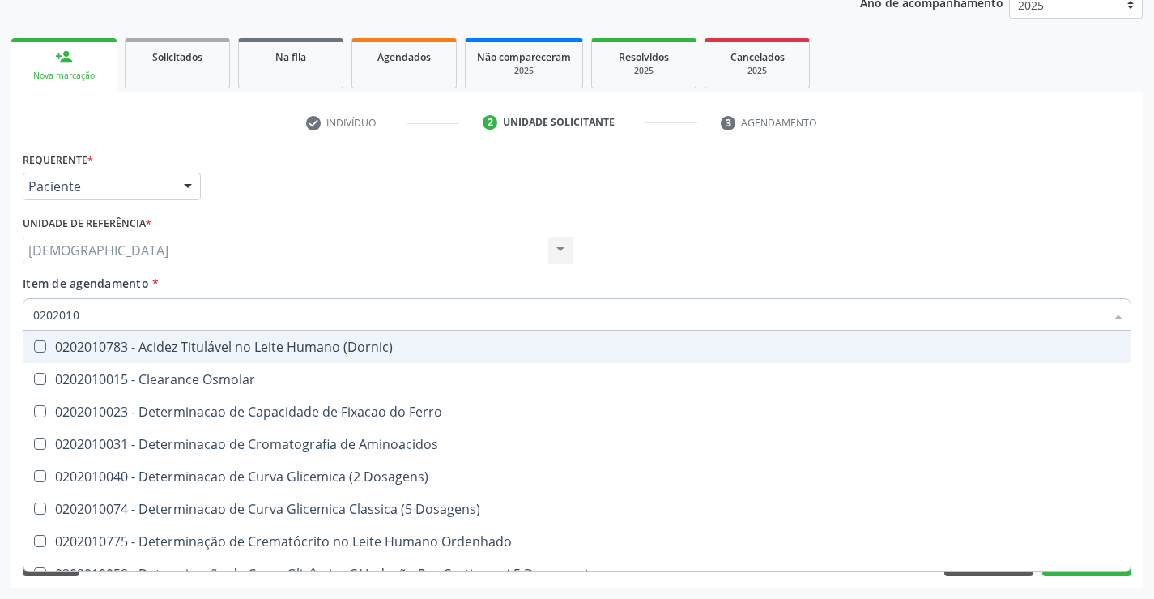
type input "020201"
checkbox Hdl "false"
checkbox Total "false"
checkbox Creatinina "false"
checkbox Latica "true"
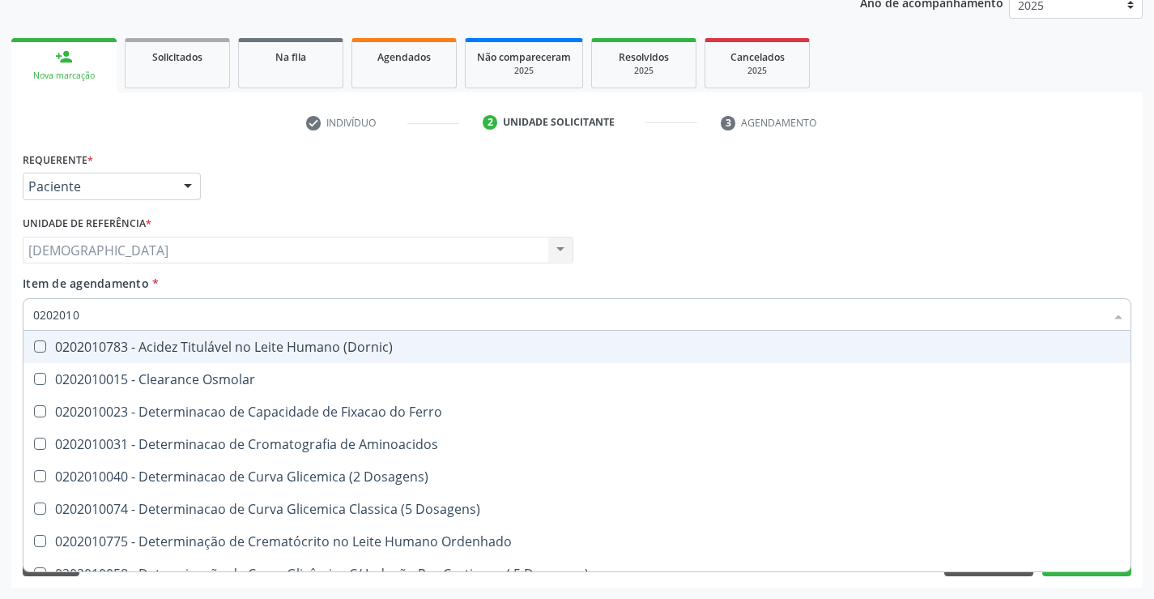
checkbox Ferritina "true"
checkbox Folato "true"
checkbox Glicose "false"
checkbox Nt-Probnp\) "true"
checkbox Triglicerideos "false"
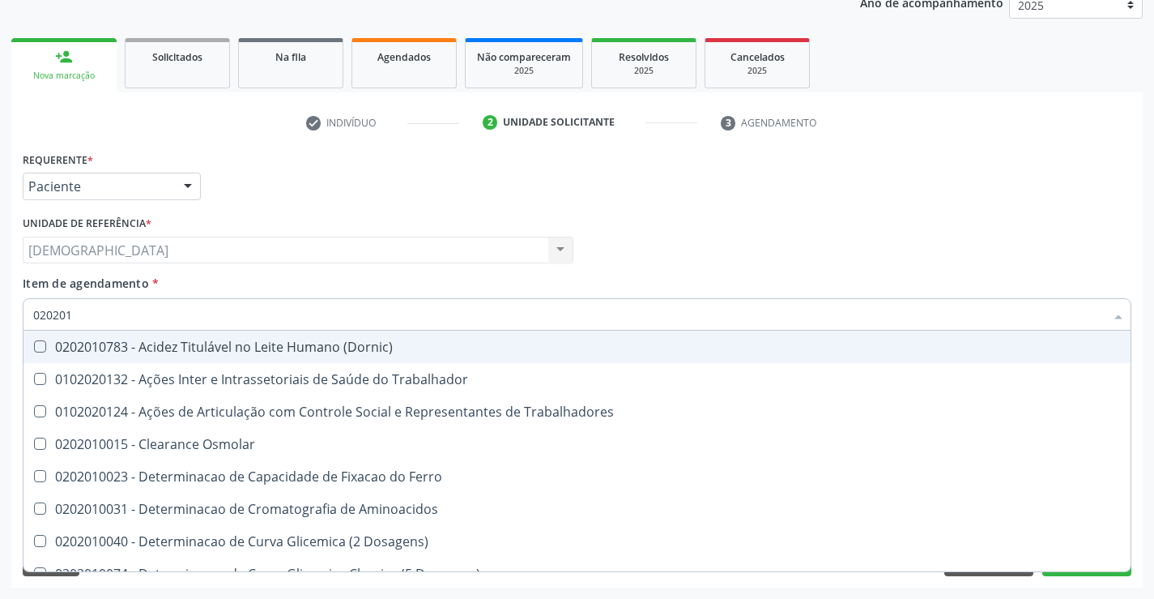
type input "02020"
checkbox Hdl "false"
checkbox Total "false"
checkbox Creatinina "false"
checkbox Glicose "false"
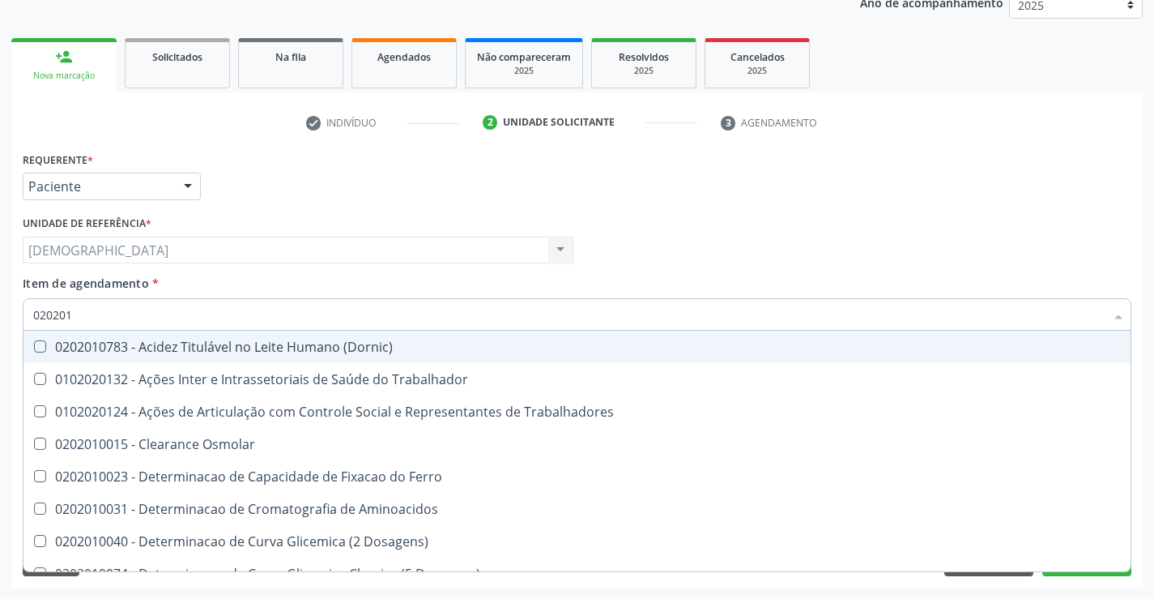
checkbox Triglicerideos "false"
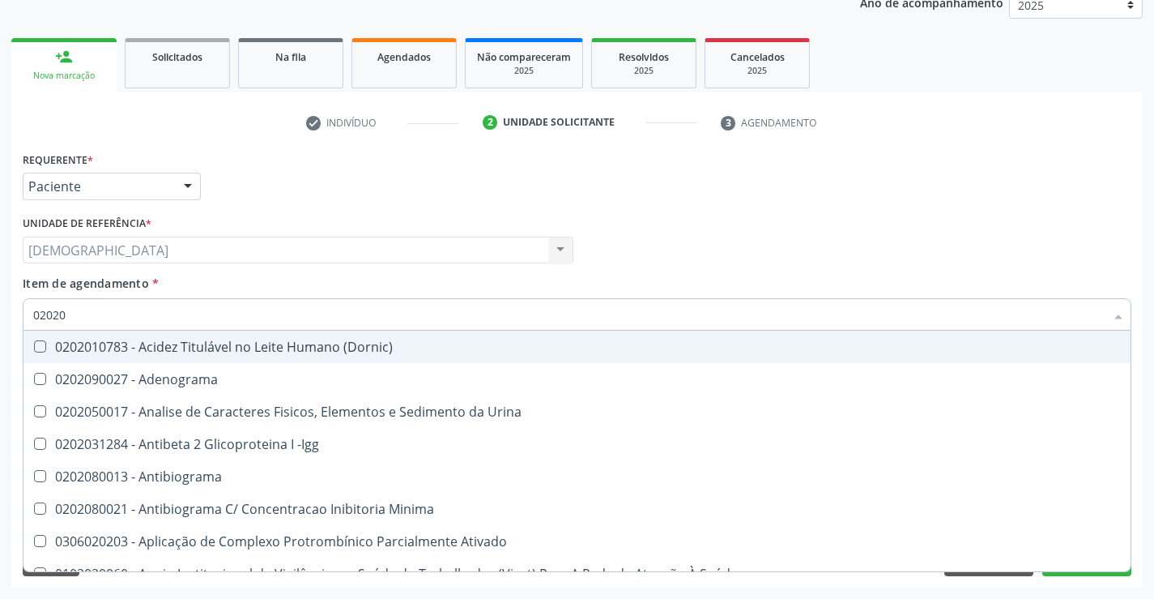
type input "020201"
checkbox \(Pos-Pasteurização\) "true"
checkbox Parceria\) "true"
checkbox Gestante "true"
checkbox T3 "true"
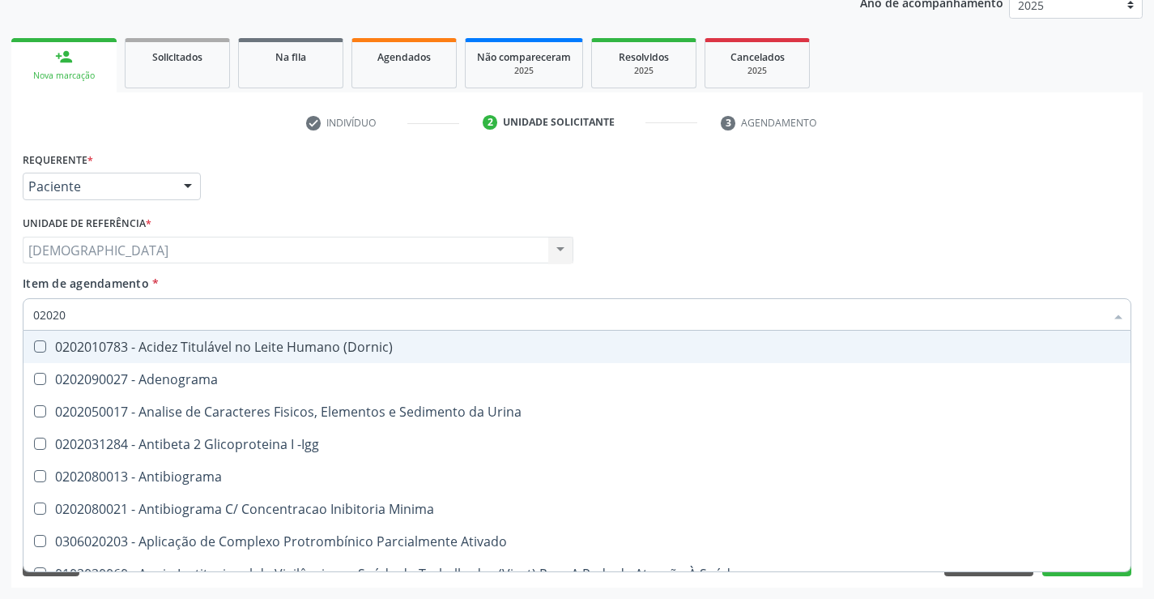
checkbox Acetona "true"
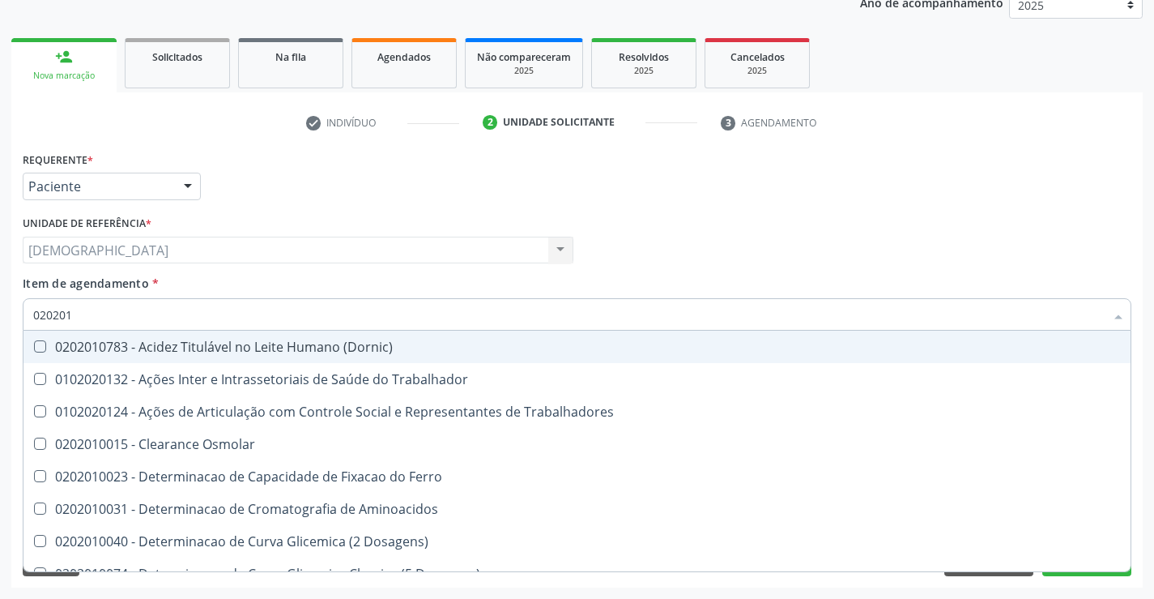
type input "0202010"
checkbox Circulante "true"
checkbox Fracoes "true"
checkbox Ionizavel "true"
checkbox Hdl "false"
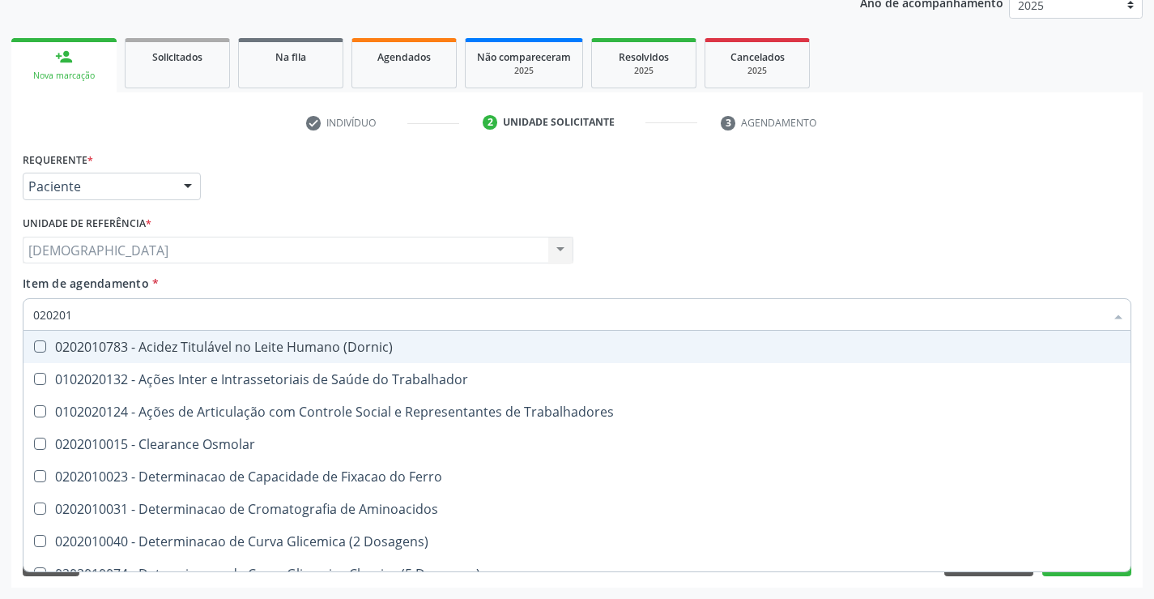
checkbox Total "false"
checkbox Creatinina "false"
checkbox II "true"
checkbox Glicose "false"
checkbox Muco-Proteinas "true"
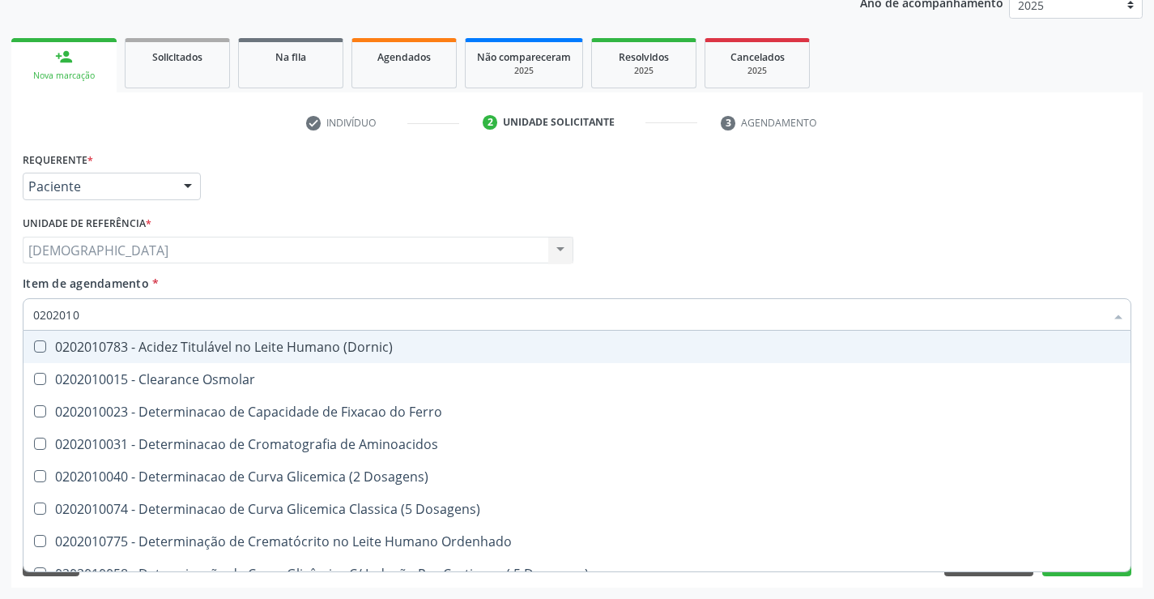
type input "02020102"
checkbox Dosagens\) "true"
checkbox Osmolaridade "true"
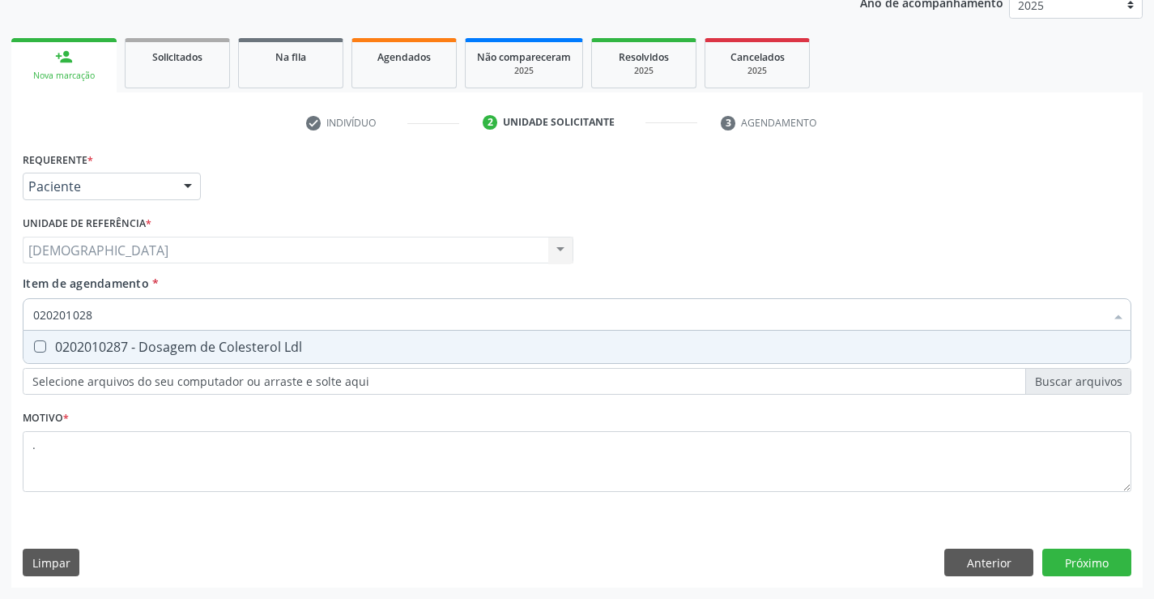
type input "0202010287"
click at [105, 342] on div "0202010287 - Dosagem de Colesterol Ldl" at bounding box center [577, 346] width 1088 height 13
checkbox Ldl "true"
click at [1068, 564] on div "Requerente * Paciente Médico(a) Enfermeiro(a) Paciente Nenhum resultado encontr…" at bounding box center [577, 367] width 1132 height 440
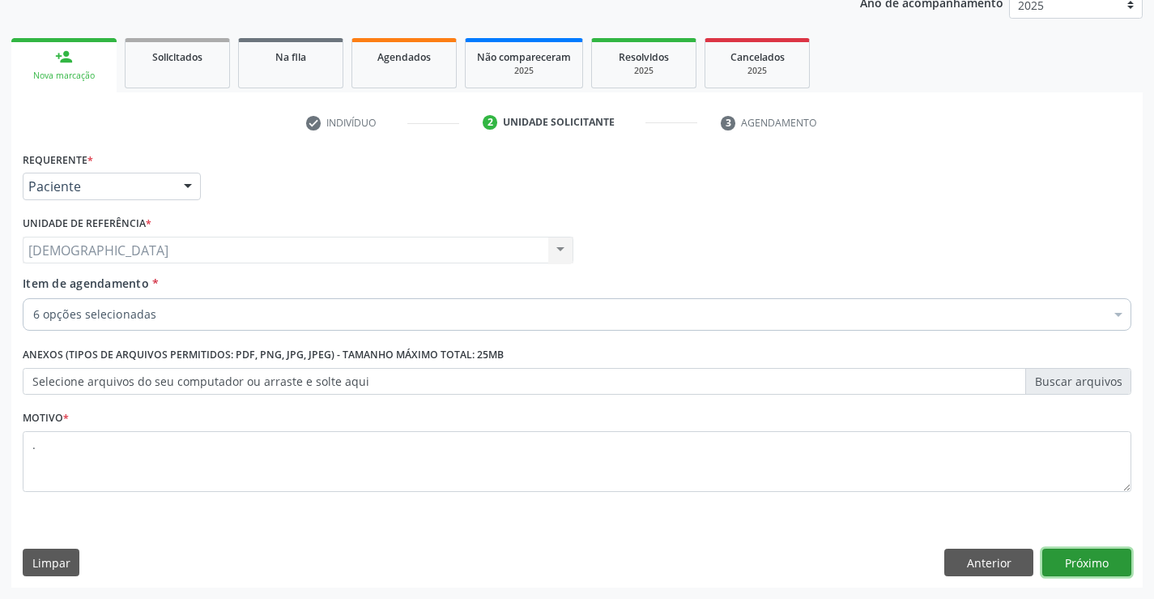
click at [1091, 561] on button "Próximo" at bounding box center [1087, 562] width 89 height 28
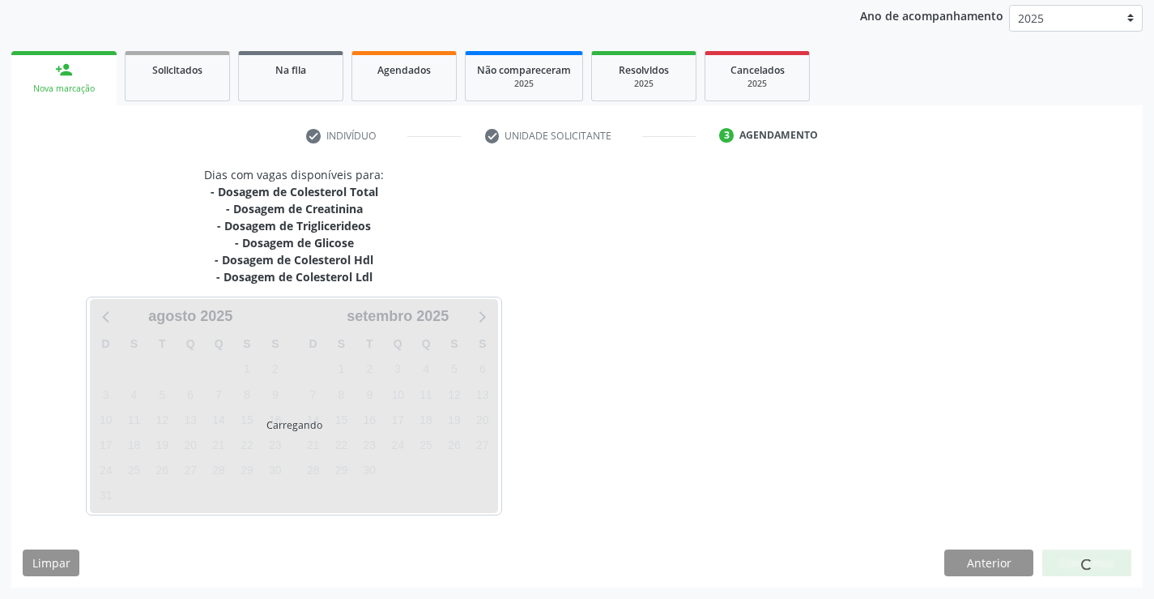
scroll to position [191, 0]
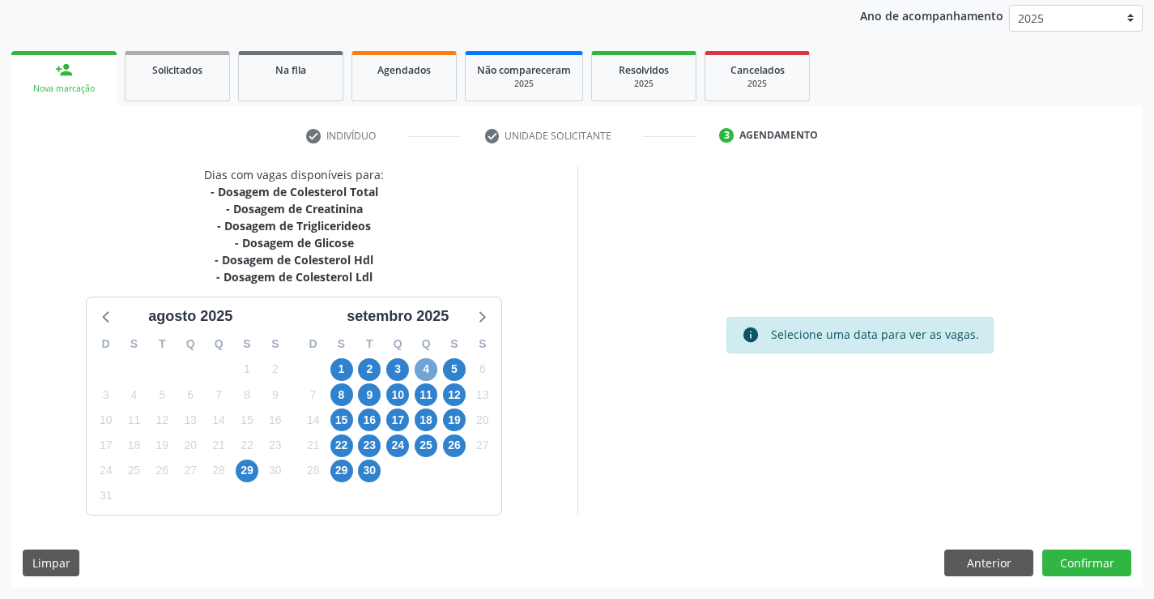
click at [427, 367] on span "4" at bounding box center [426, 369] width 23 height 23
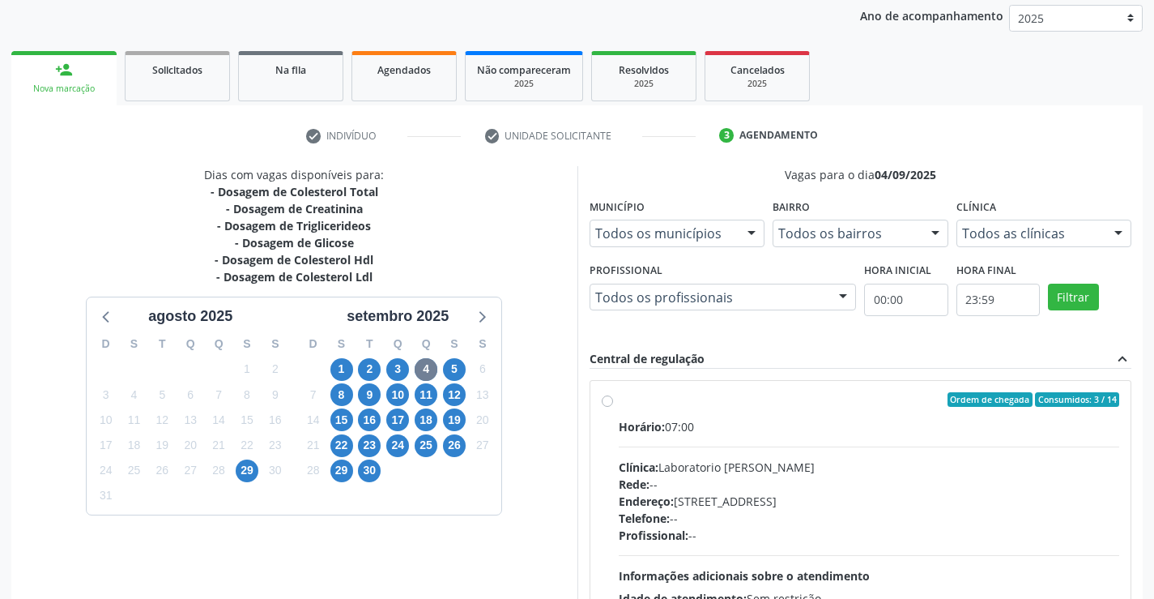
click at [678, 410] on label "Ordem de chegada Consumidos: 3 / 14 Horário: 07:00 Clínica: Laboratorio Jose Pa…" at bounding box center [869, 516] width 501 height 249
click at [613, 407] on input "Ordem de chegada Consumidos: 3 / 14 Horário: 07:00 Clínica: Laboratorio Jose Pa…" at bounding box center [607, 399] width 11 height 15
radio input "true"
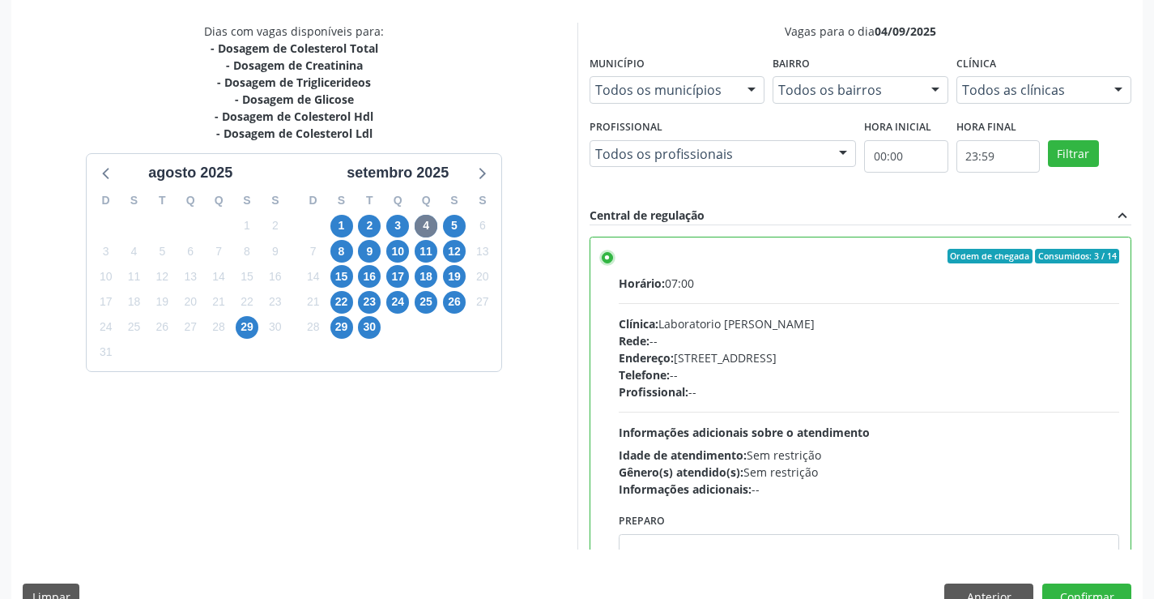
scroll to position [369, 0]
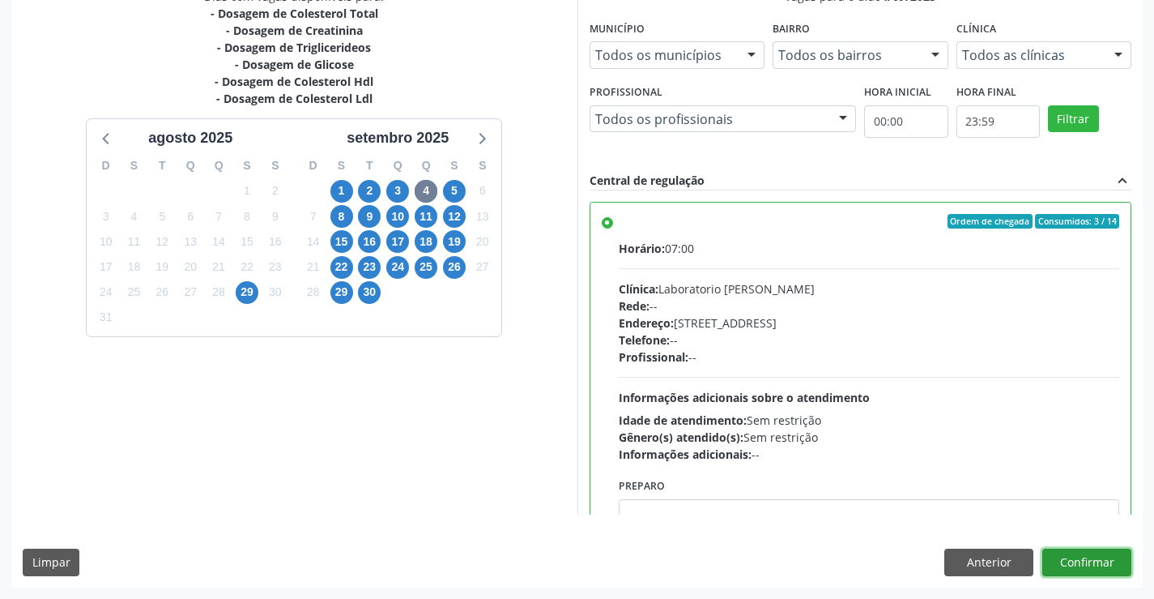
click at [1093, 557] on button "Confirmar" at bounding box center [1087, 562] width 89 height 28
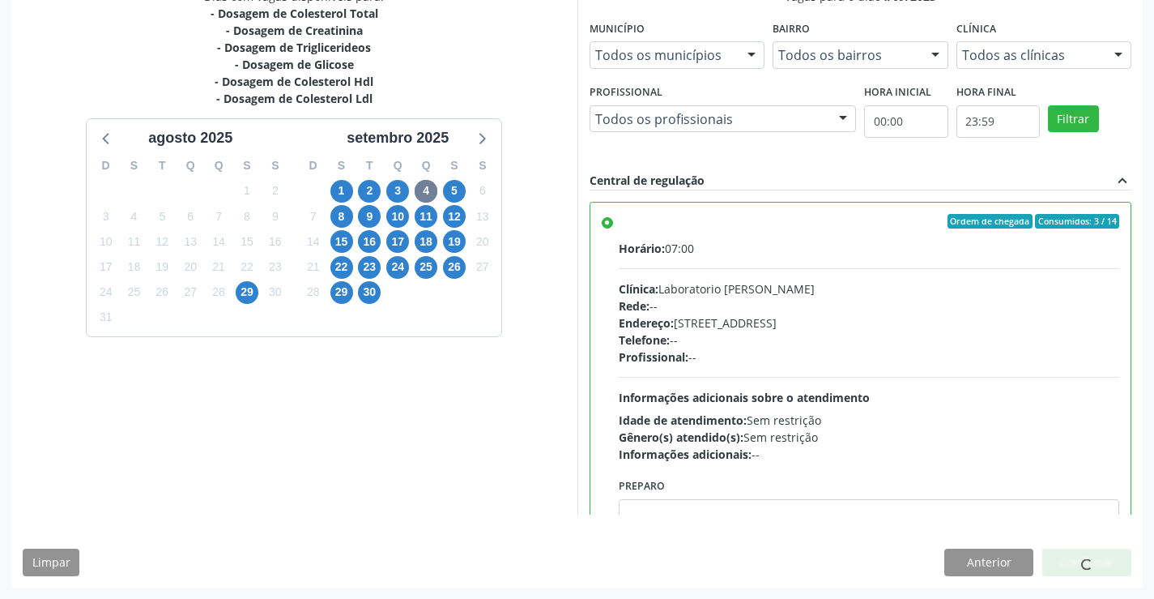
scroll to position [0, 0]
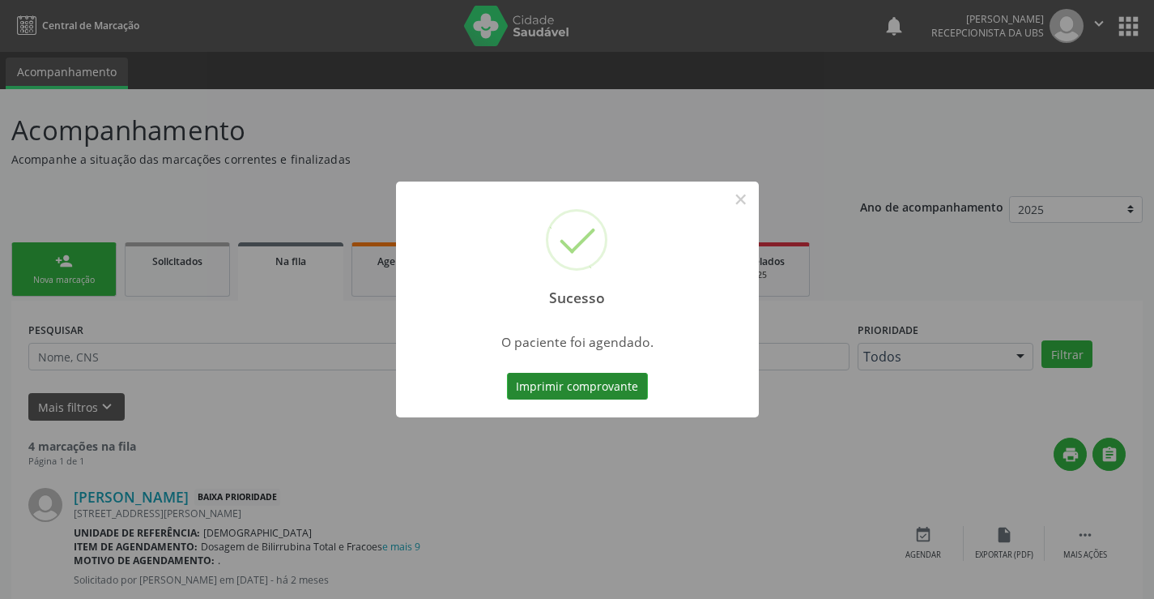
click at [545, 376] on button "Imprimir comprovante" at bounding box center [577, 387] width 141 height 28
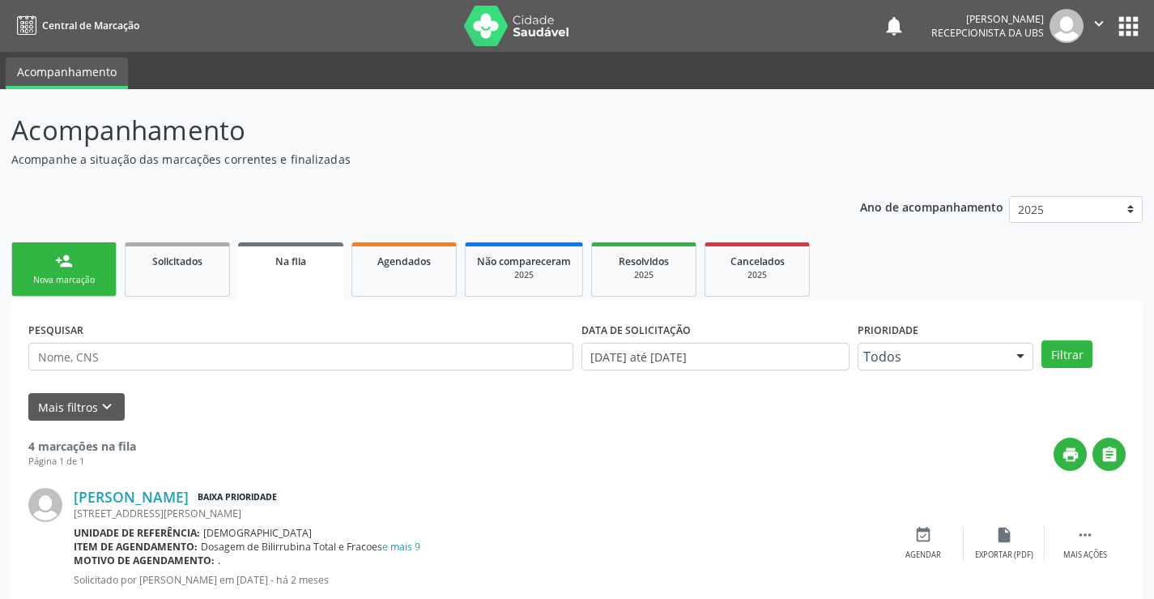
click at [83, 270] on link "person_add Nova marcação" at bounding box center [63, 269] width 105 height 54
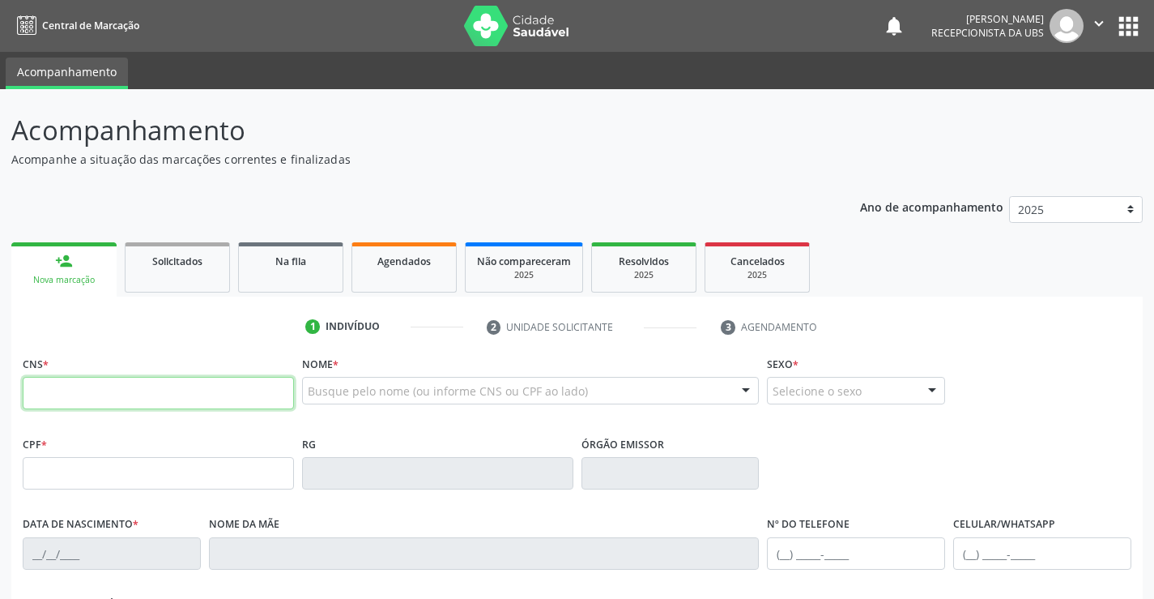
click at [100, 395] on input "text" at bounding box center [158, 393] width 271 height 32
type input "704 006"
type input "704 0063 4770 8563"
type input "030.327.514-62"
type input "[DATE]"
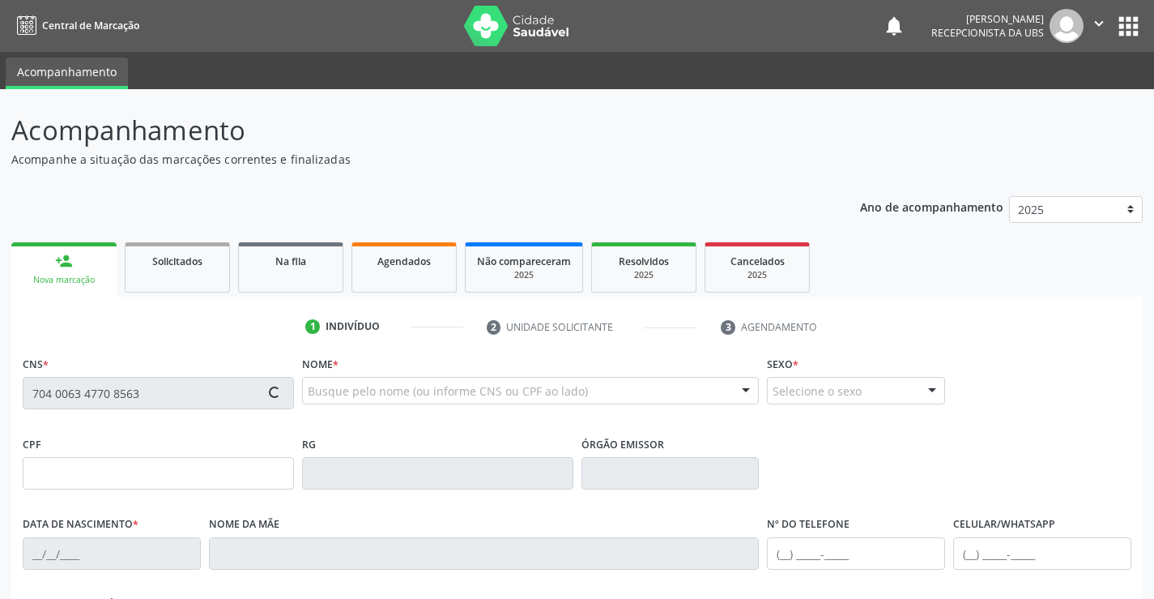
type input "[PERSON_NAME]"
type input "[PHONE_NUMBER]"
type input "144"
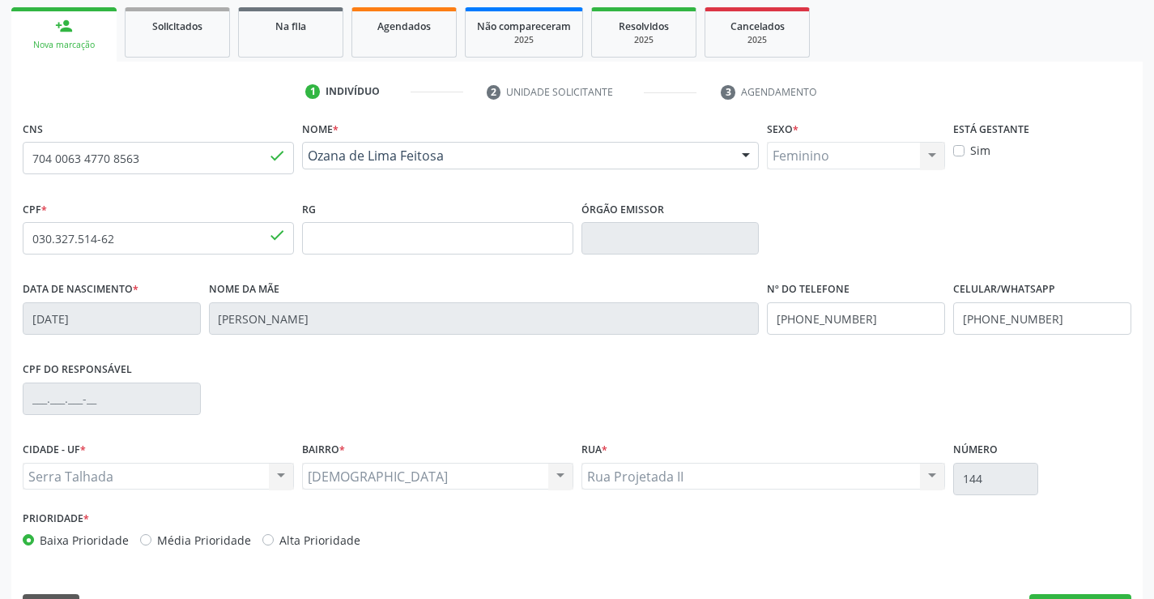
scroll to position [279, 0]
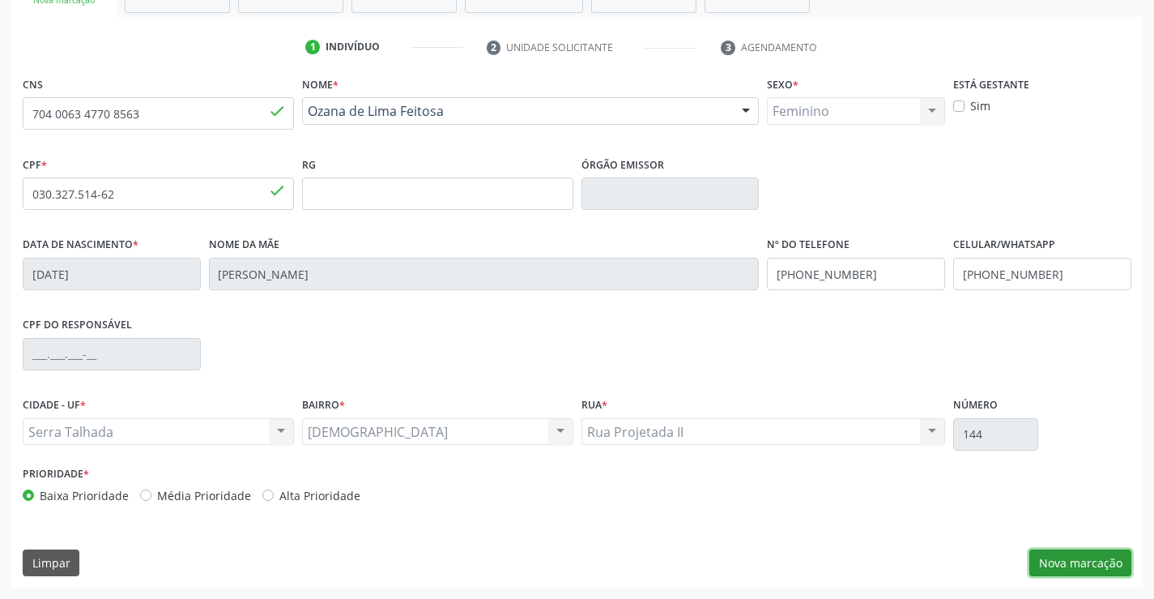
click at [1045, 550] on button "Nova marcação" at bounding box center [1081, 563] width 102 height 28
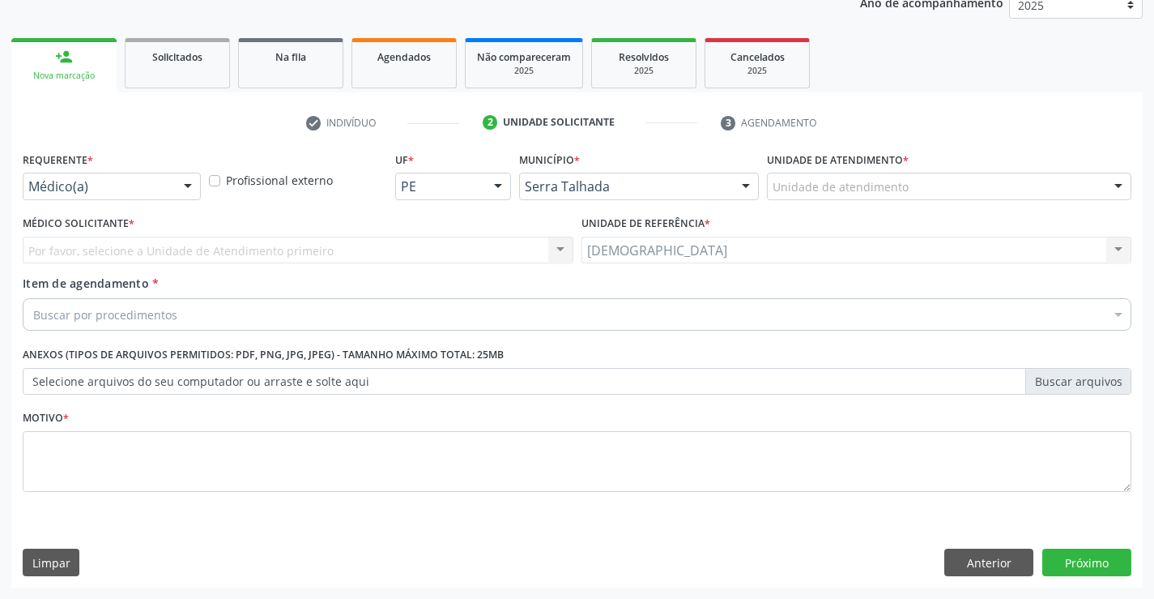
scroll to position [204, 0]
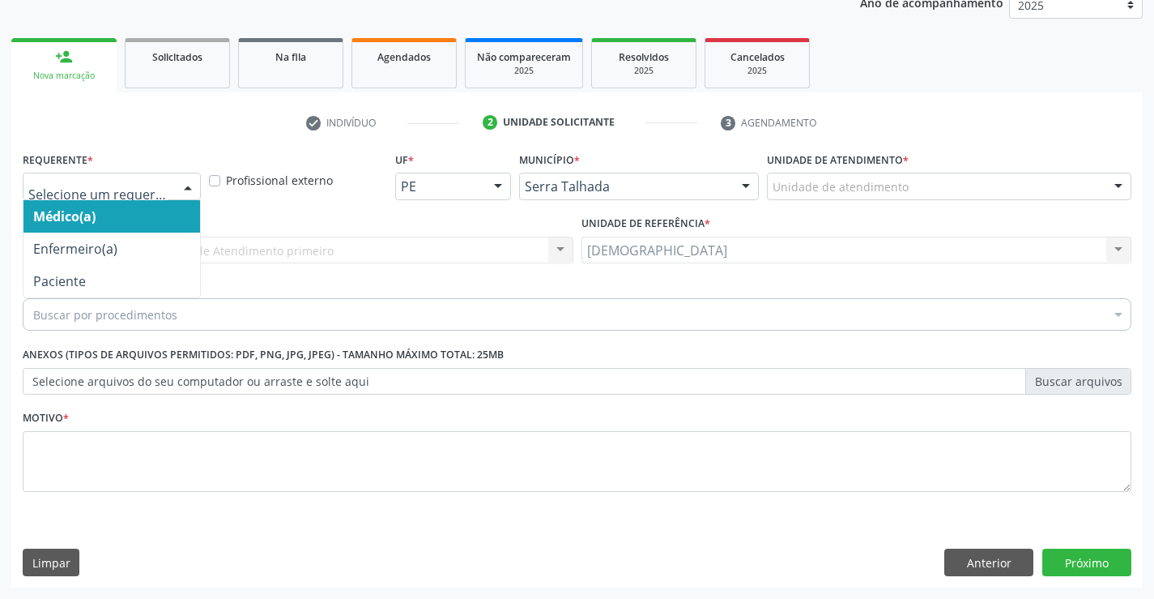
click at [190, 184] on div at bounding box center [188, 187] width 24 height 28
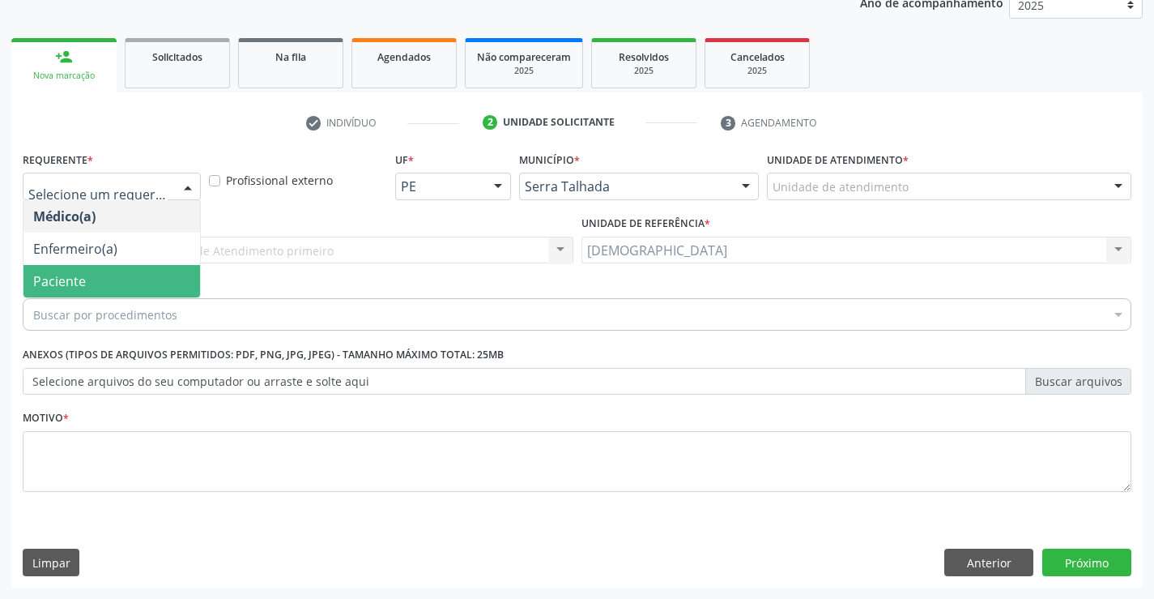
click at [61, 286] on span "Paciente" at bounding box center [59, 281] width 53 height 18
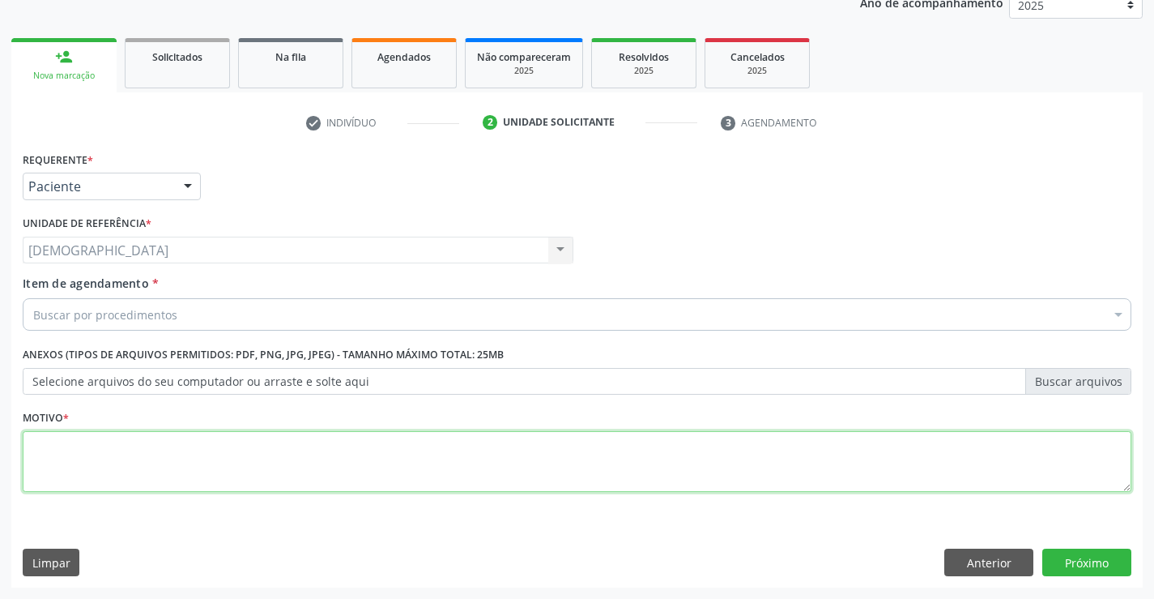
click at [113, 476] on textarea at bounding box center [577, 462] width 1109 height 62
type textarea "."
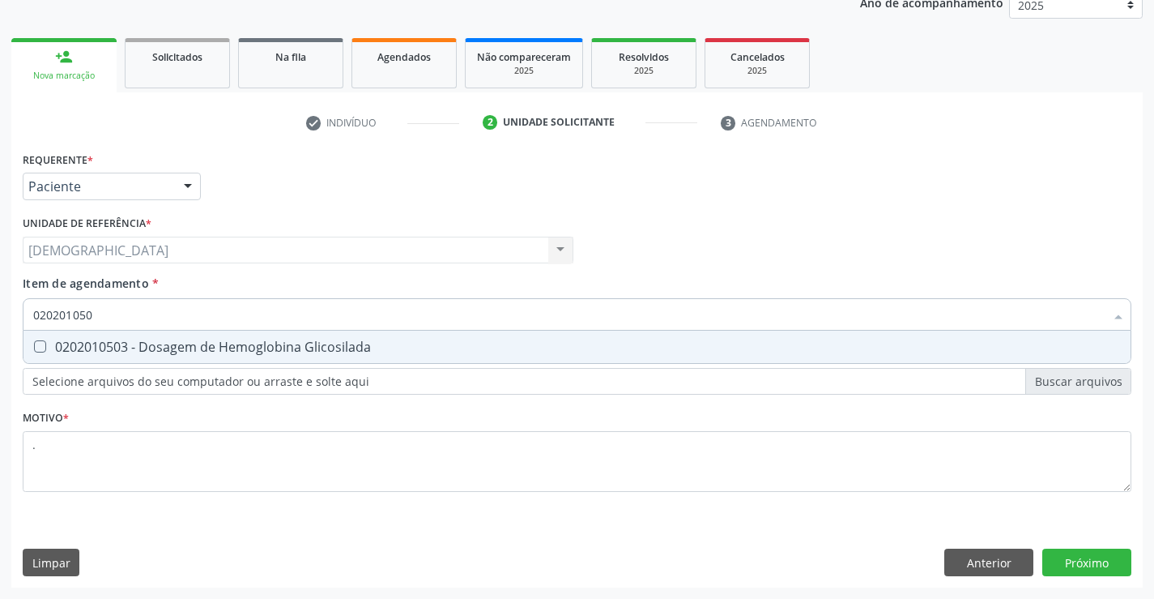
type input "0202010503"
click at [140, 343] on div "0202010503 - Dosagem de Hemoglobina Glicosilada" at bounding box center [577, 346] width 1088 height 13
checkbox Glicosilada "true"
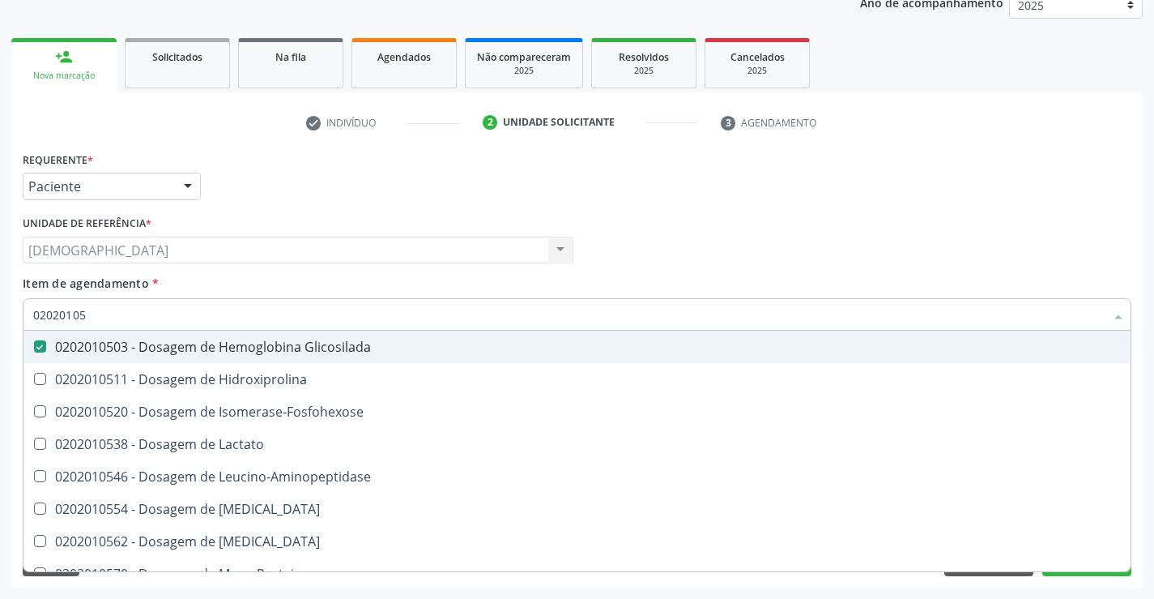
type input "0202010"
checkbox Glicosilada "false"
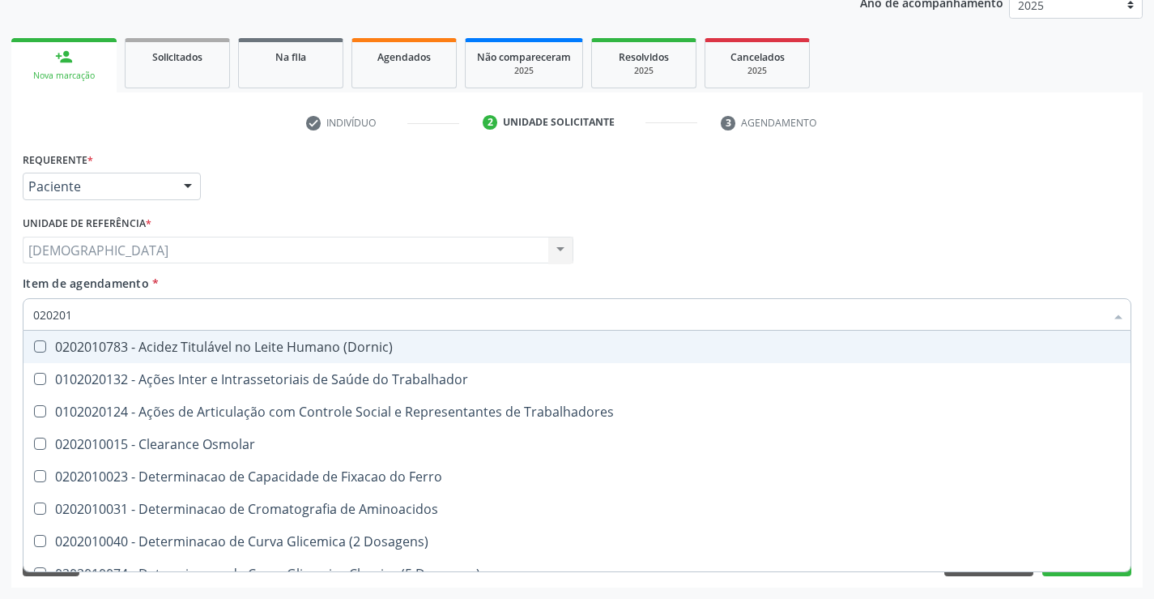
type input "02020"
checkbox Glicosilada "false"
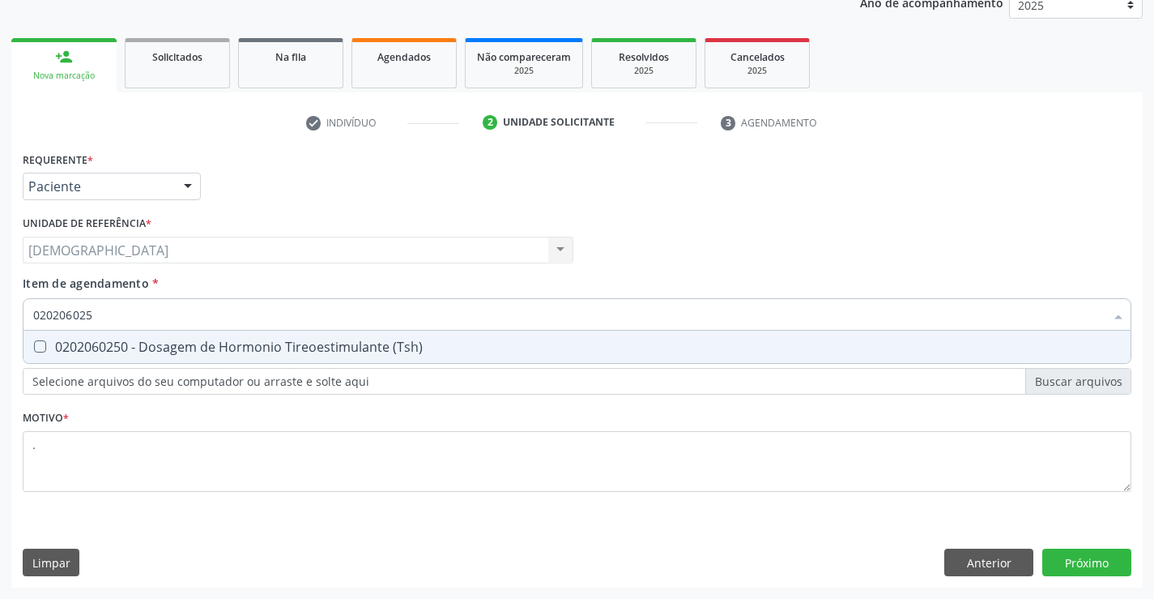
type input "0202060250"
click at [143, 341] on div "0202060250 - Dosagem de Hormonio Tireoestimulante (Tsh)" at bounding box center [577, 346] width 1088 height 13
checkbox \(Tsh\) "true"
type input "02020602"
checkbox \(Tsh\) "false"
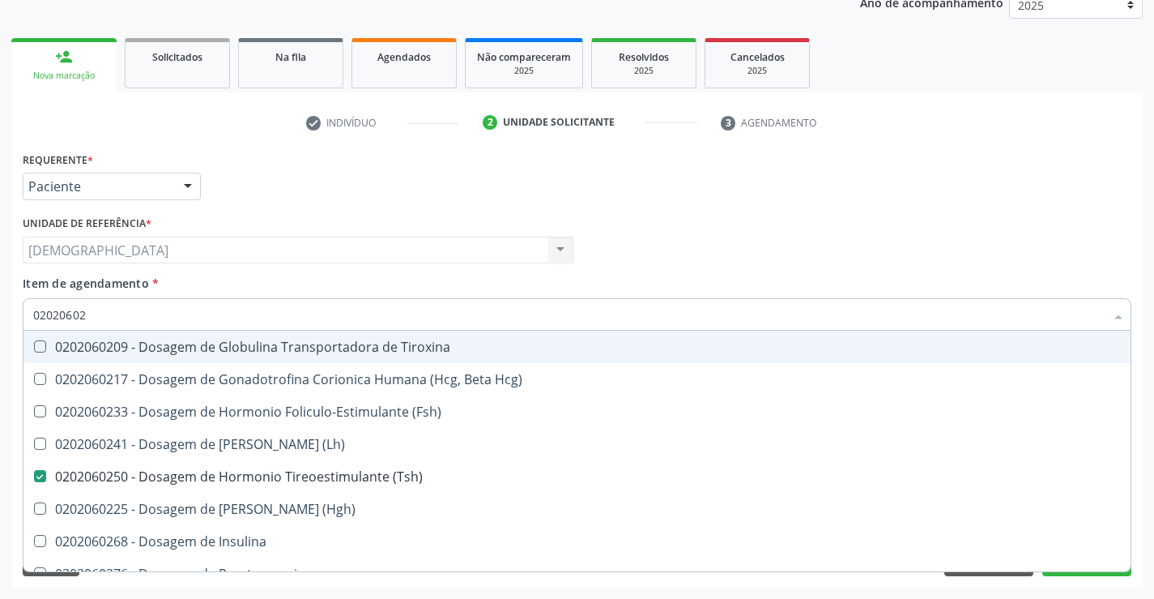
type input "0202060"
checkbox \(Tsh\) "false"
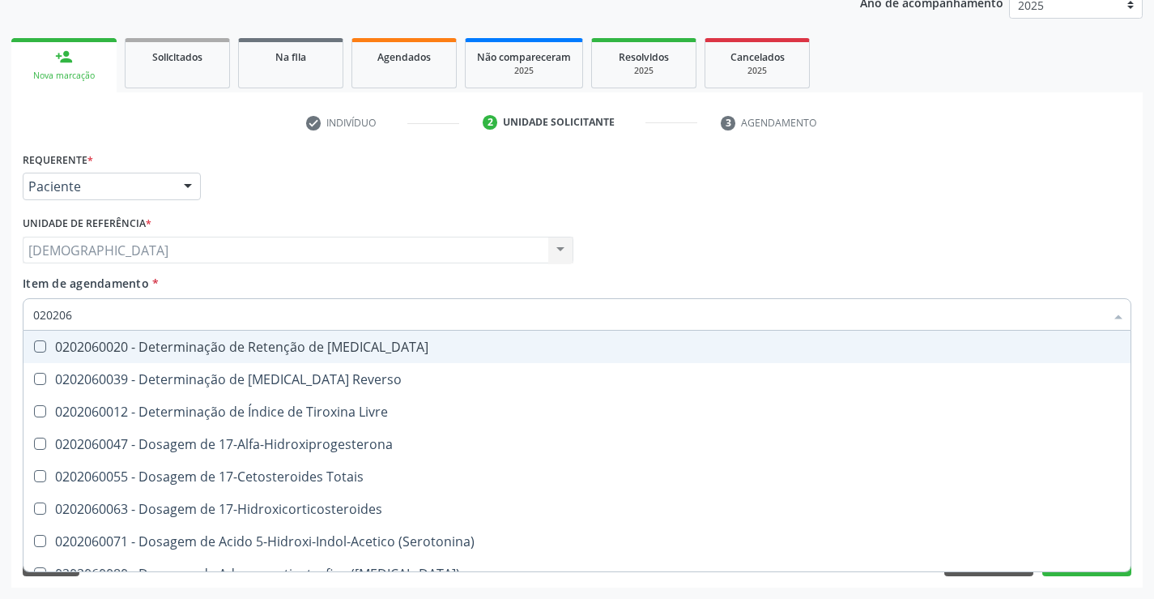
type input "02020"
checkbox \(Tsh\) "false"
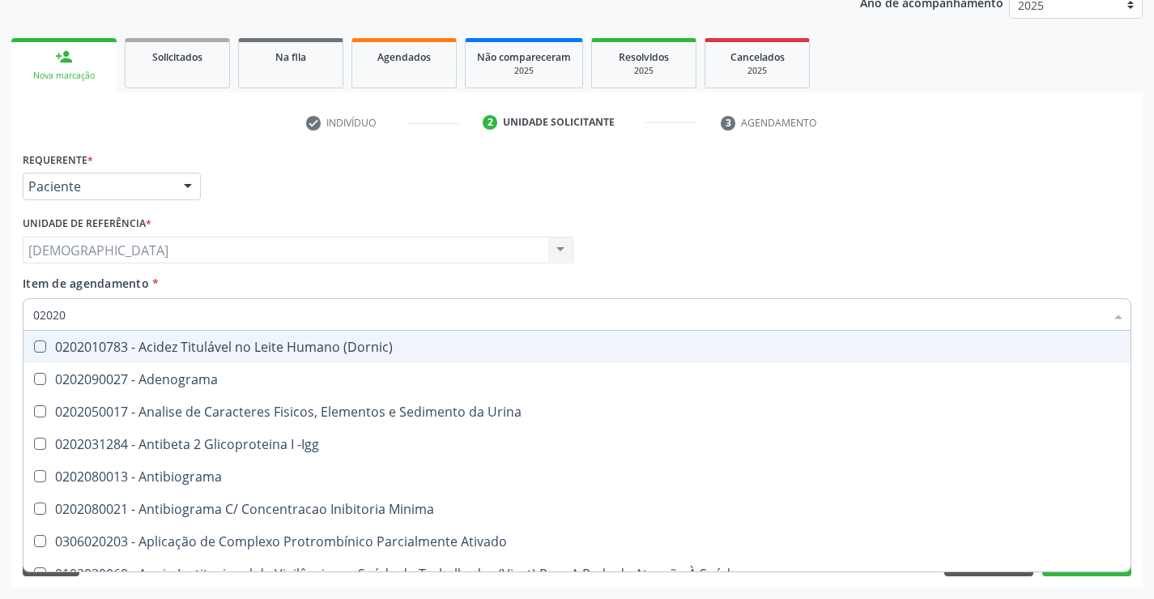
type input "020206"
checkbox Creatinina "true"
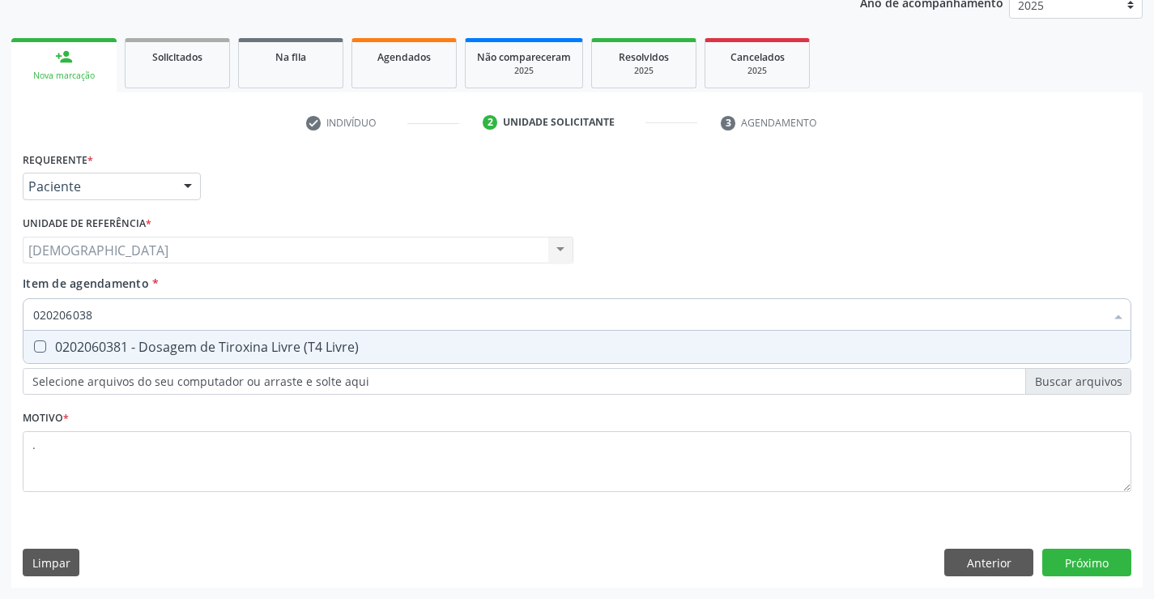
type input "0202060381"
click at [133, 344] on div "0202060381 - Dosagem de Tiroxina Livre (T4 Livre)" at bounding box center [577, 346] width 1088 height 13
checkbox Livre\) "true"
click at [1069, 570] on div "Requerente * Paciente Médico(a) Enfermeiro(a) Paciente Nenhum resultado encontr…" at bounding box center [577, 367] width 1132 height 440
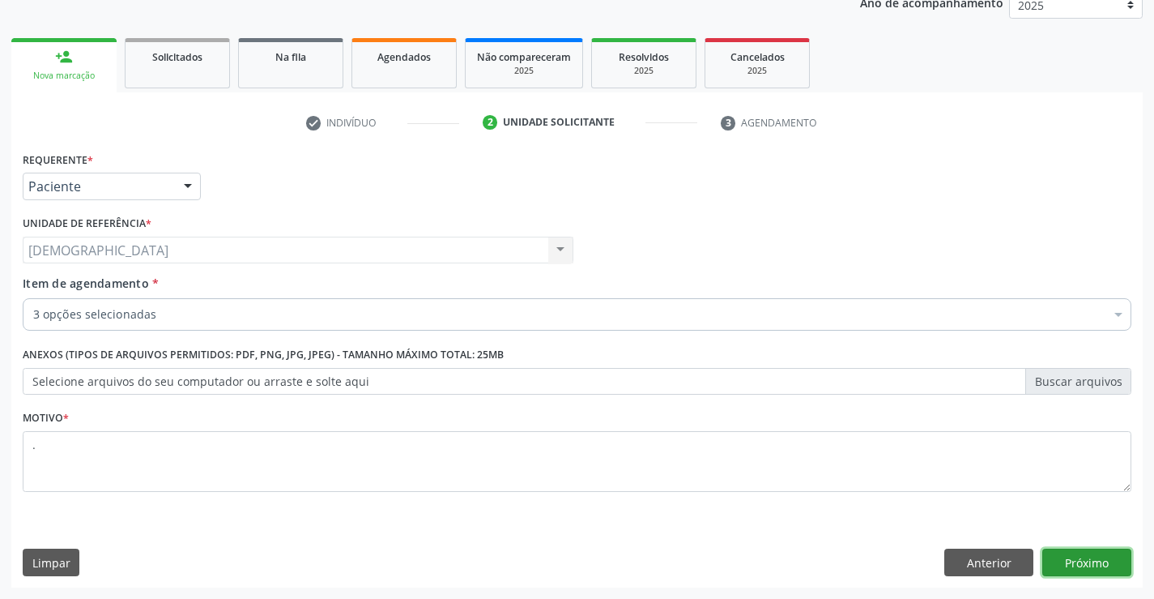
click at [1053, 559] on button "Próximo" at bounding box center [1087, 562] width 89 height 28
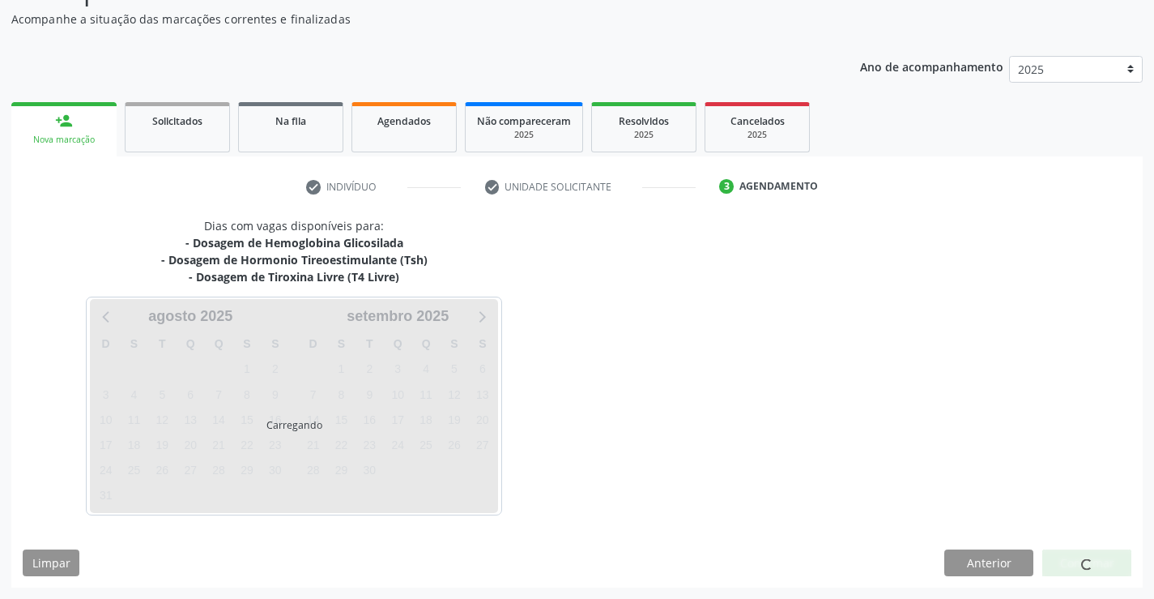
scroll to position [140, 0]
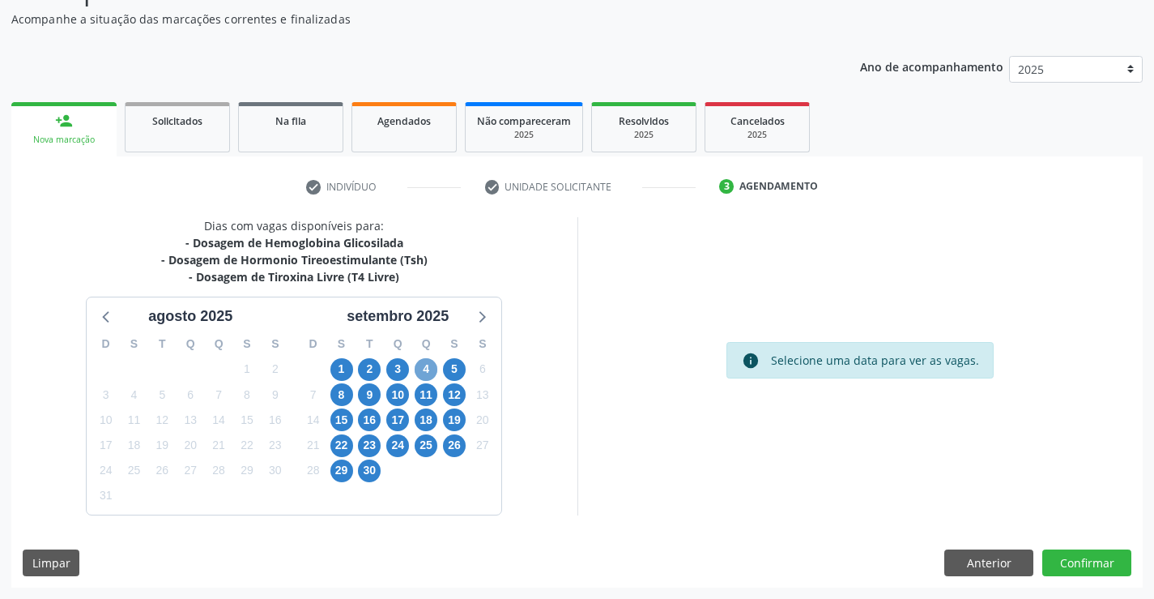
click at [418, 370] on span "4" at bounding box center [426, 369] width 23 height 23
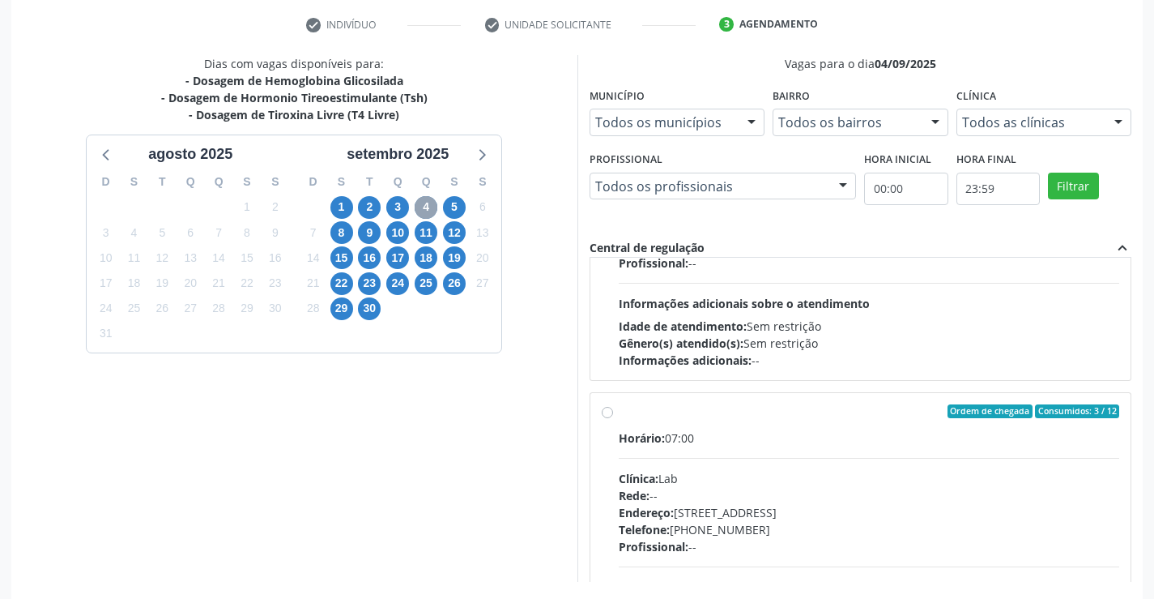
scroll to position [162, 0]
click at [658, 420] on label "Ordem de chegada Consumidos: 3 / 12 Horário: 07:00 Clínica: Lab Rede: -- Endere…" at bounding box center [869, 527] width 501 height 249
click at [613, 418] on input "Ordem de chegada Consumidos: 3 / 12 Horário: 07:00 Clínica: Lab Rede: -- Endere…" at bounding box center [607, 410] width 11 height 15
radio input "true"
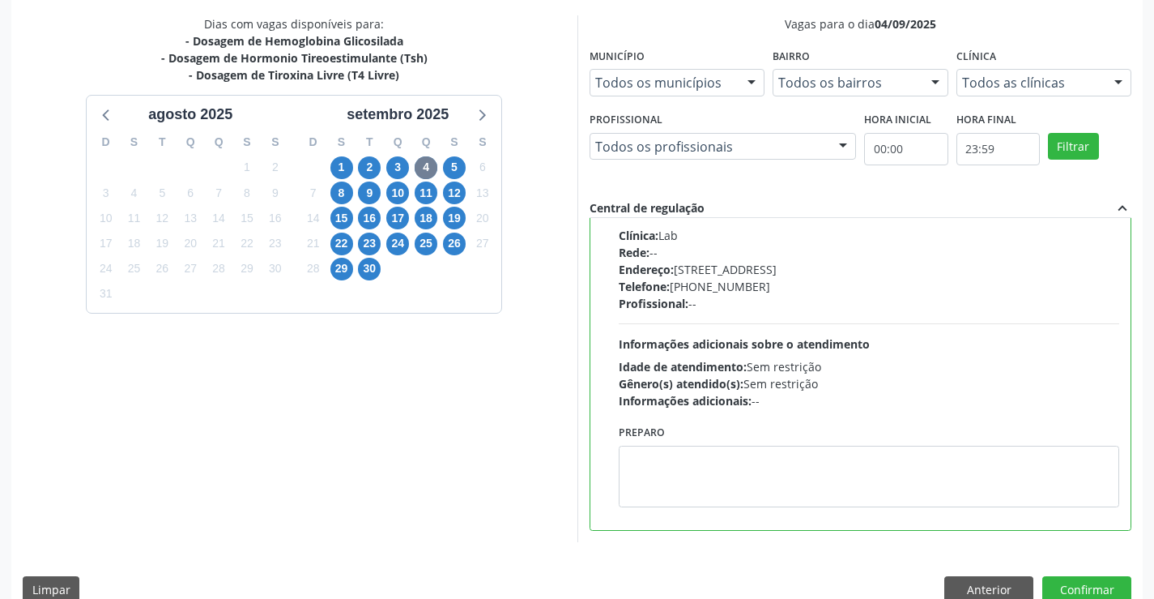
scroll to position [369, 0]
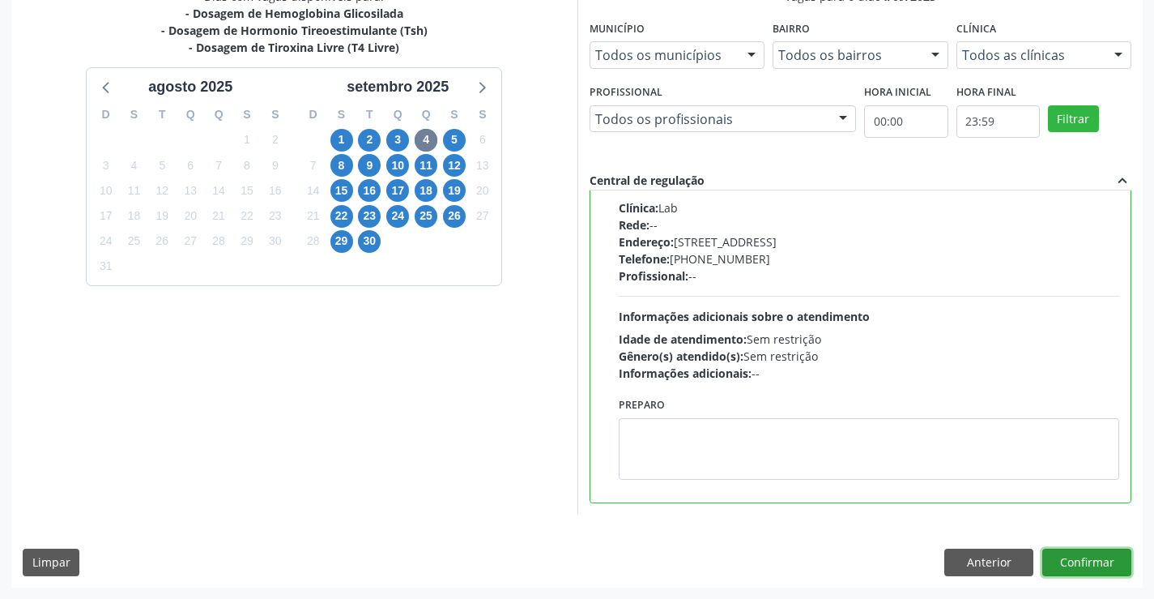
click at [1096, 557] on button "Confirmar" at bounding box center [1087, 562] width 89 height 28
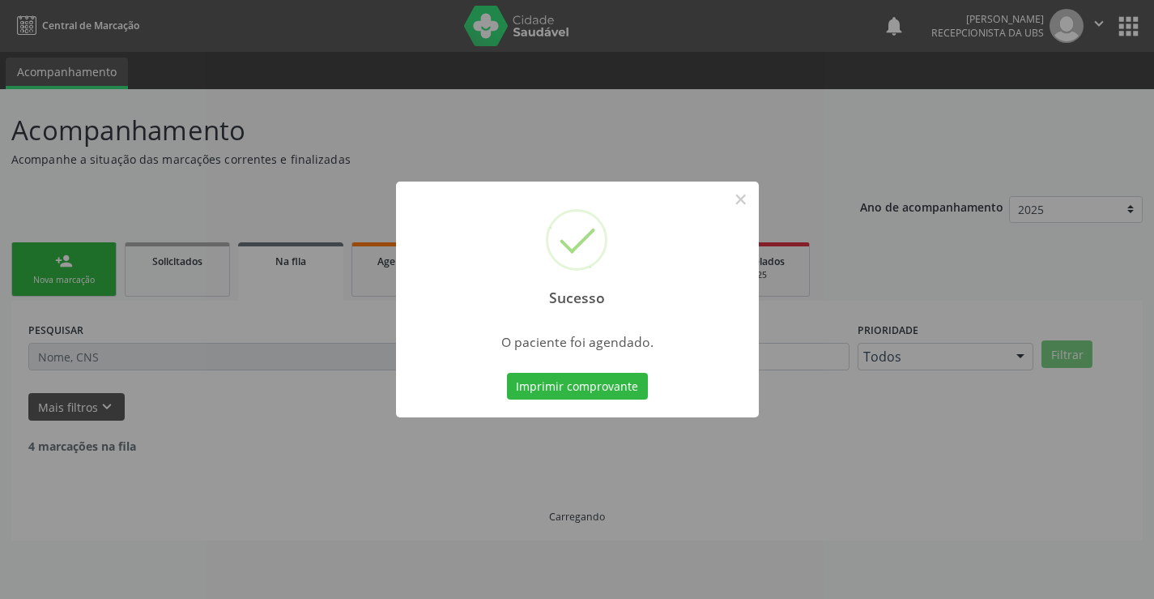
scroll to position [0, 0]
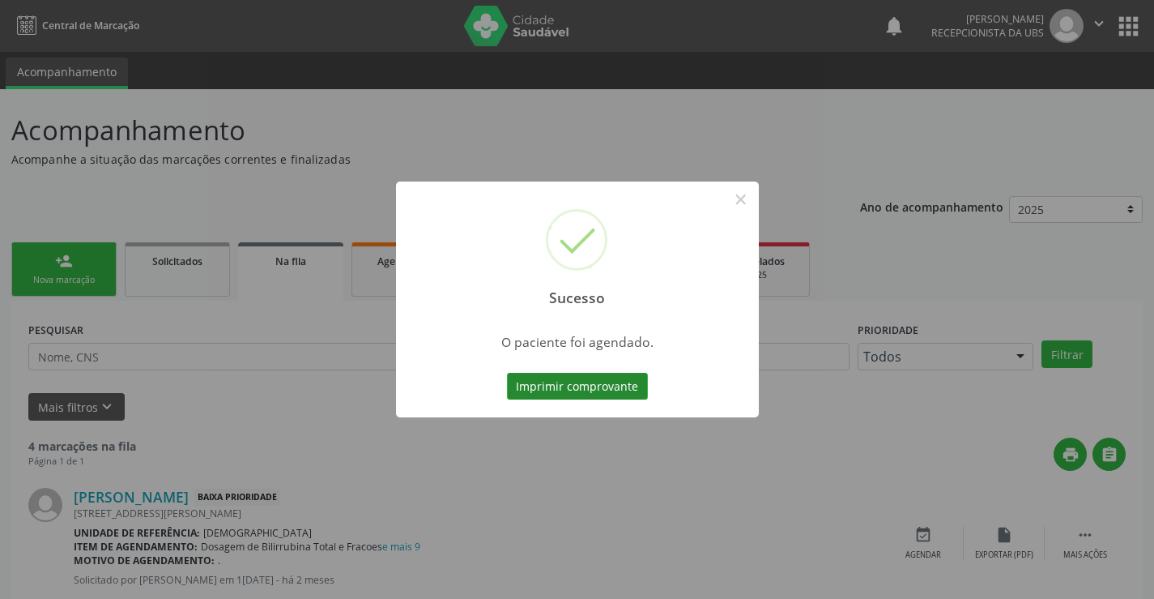
click at [560, 381] on button "Imprimir comprovante" at bounding box center [577, 387] width 141 height 28
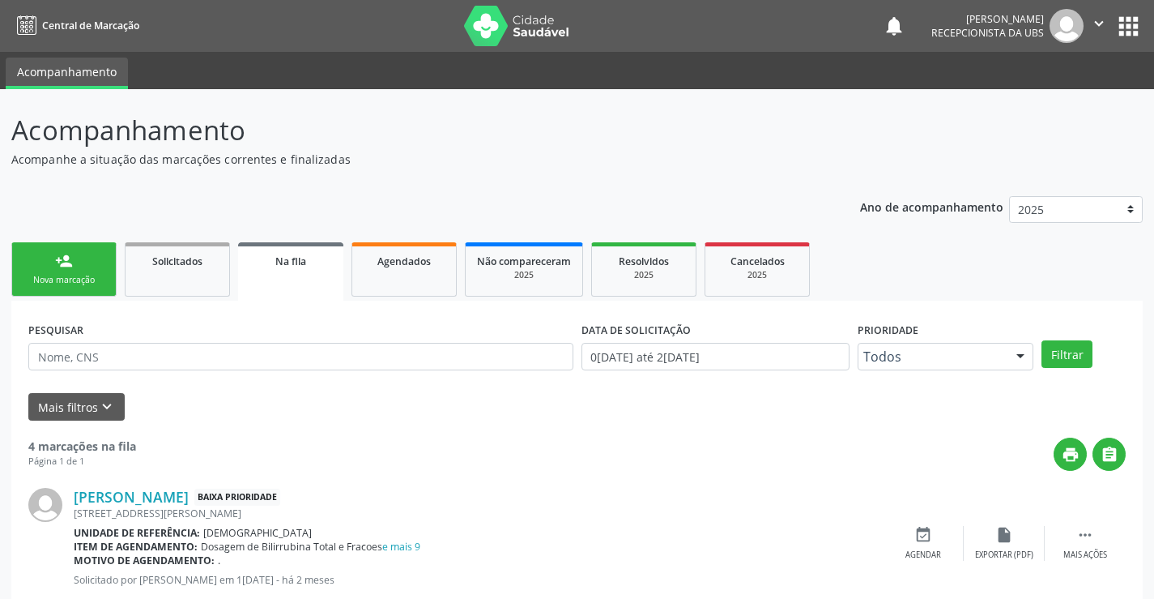
click at [50, 258] on link "person_add Nova marcação" at bounding box center [63, 269] width 105 height 54
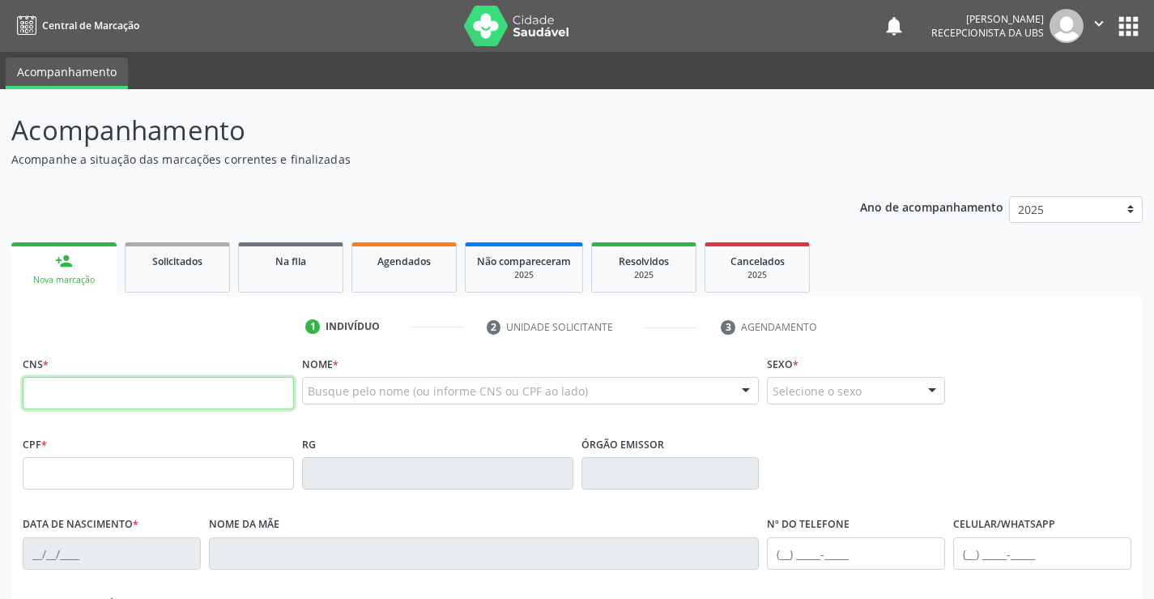
click at [109, 397] on input "text" at bounding box center [158, 393] width 271 height 32
type input "700 5071 0646 4252"
type input "034.585.894-81"
type input "10/02/1967"
type input "Julia Maria da Conceicao"
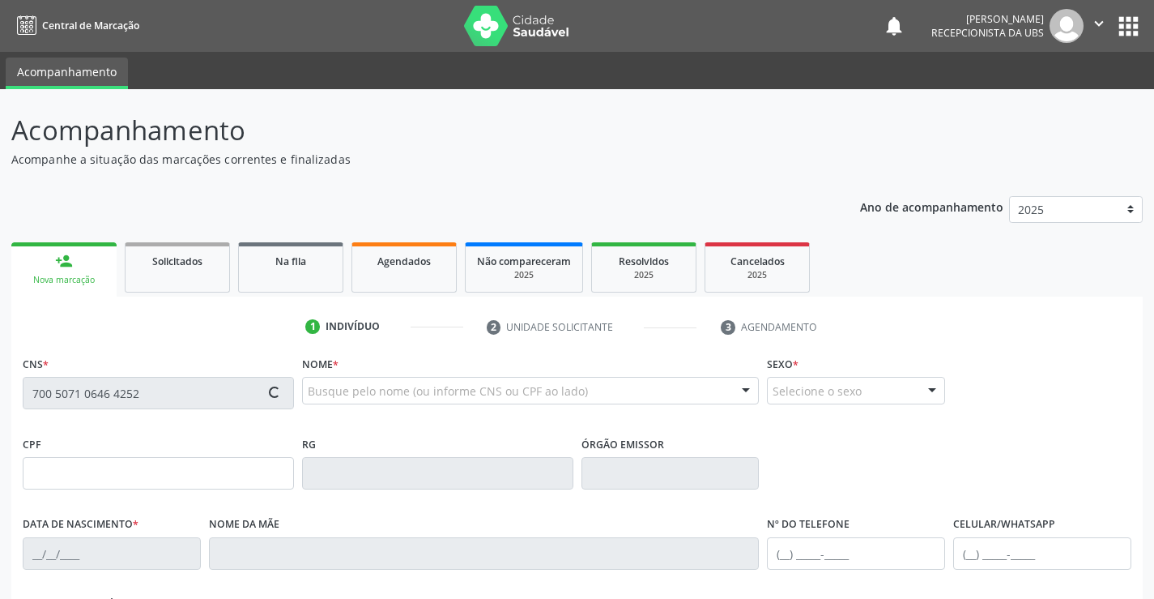
type input "(87) 98178-6485"
type input "980"
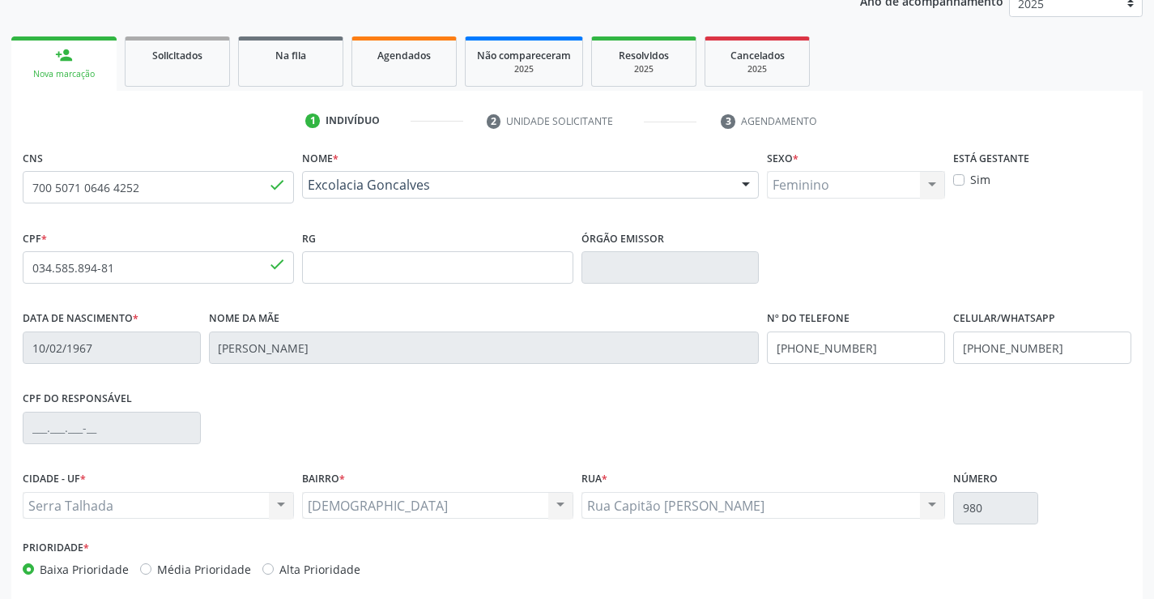
scroll to position [279, 0]
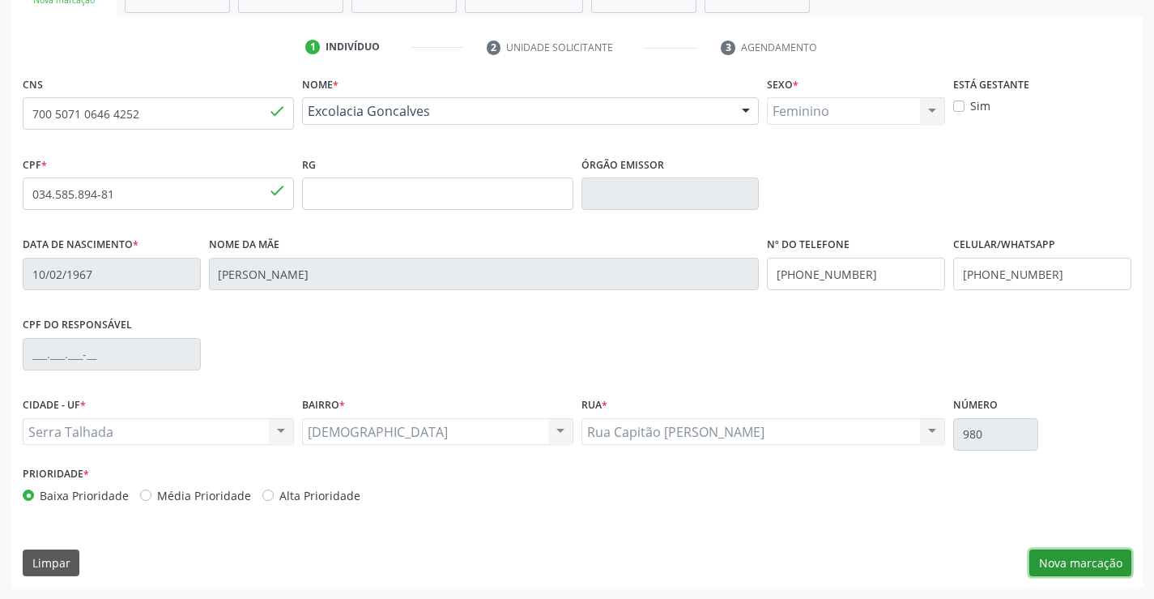
click at [1093, 566] on button "Nova marcação" at bounding box center [1081, 563] width 102 height 28
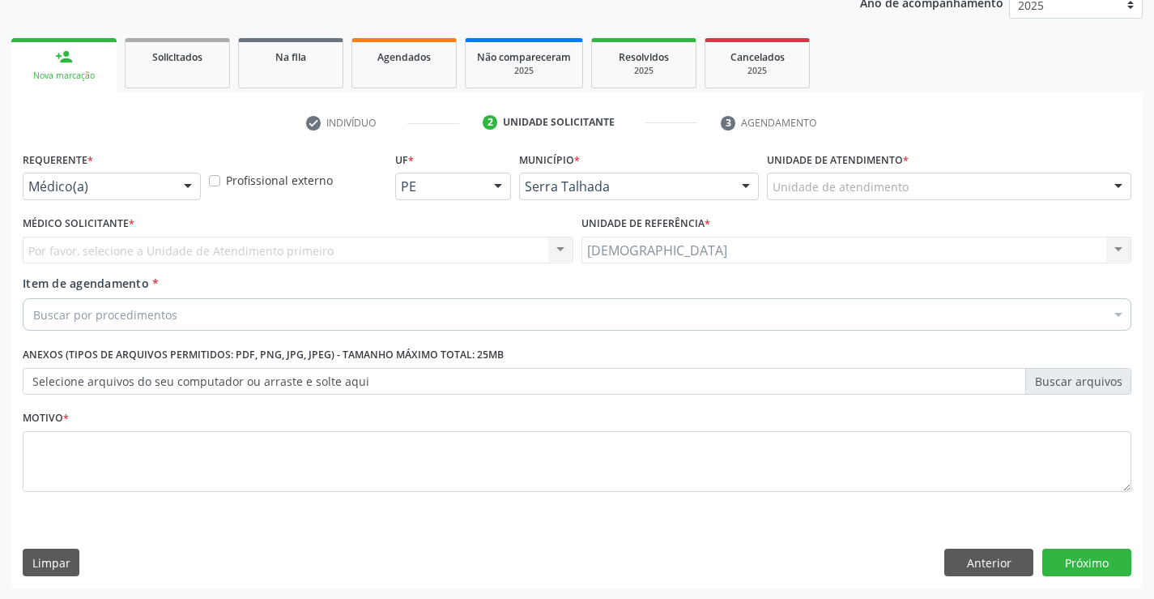
scroll to position [204, 0]
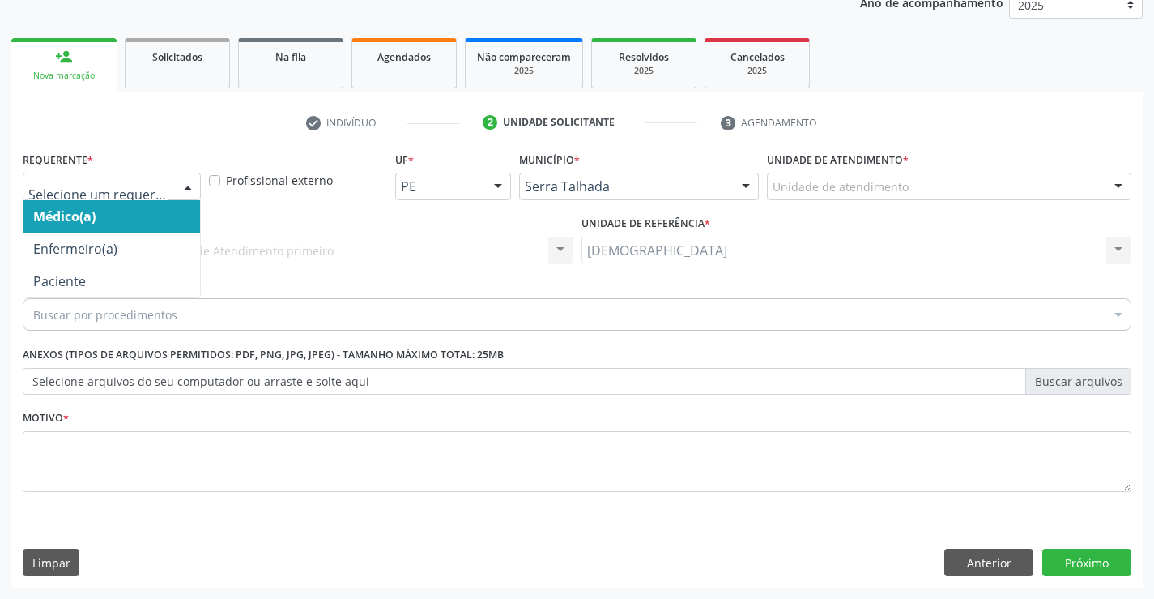
click at [190, 188] on div at bounding box center [188, 187] width 24 height 28
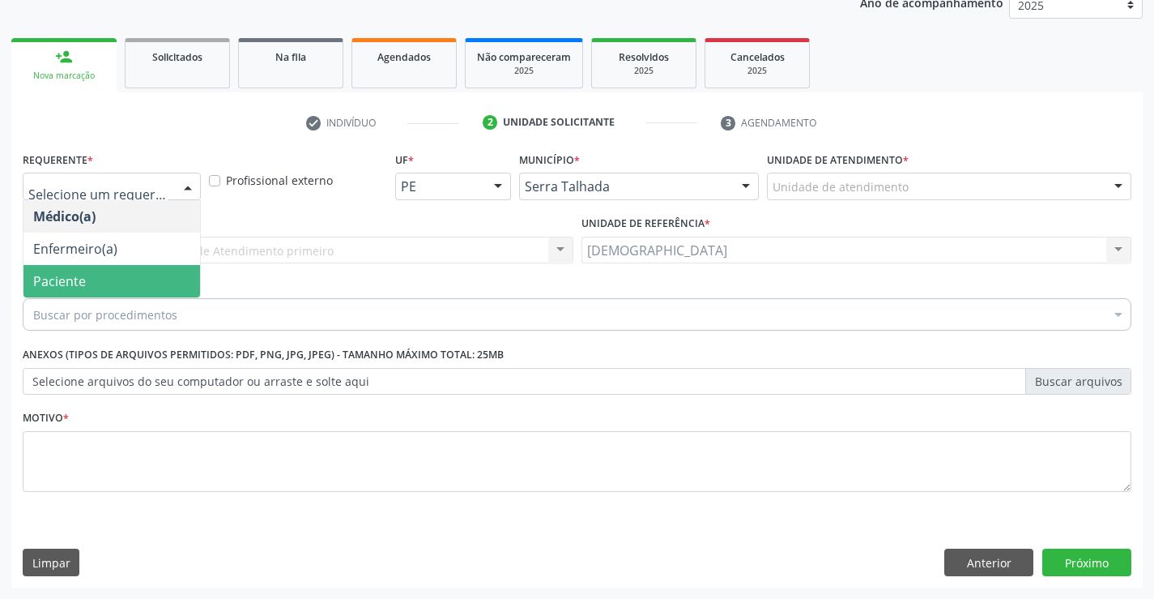
click at [127, 279] on span "Paciente" at bounding box center [111, 281] width 177 height 32
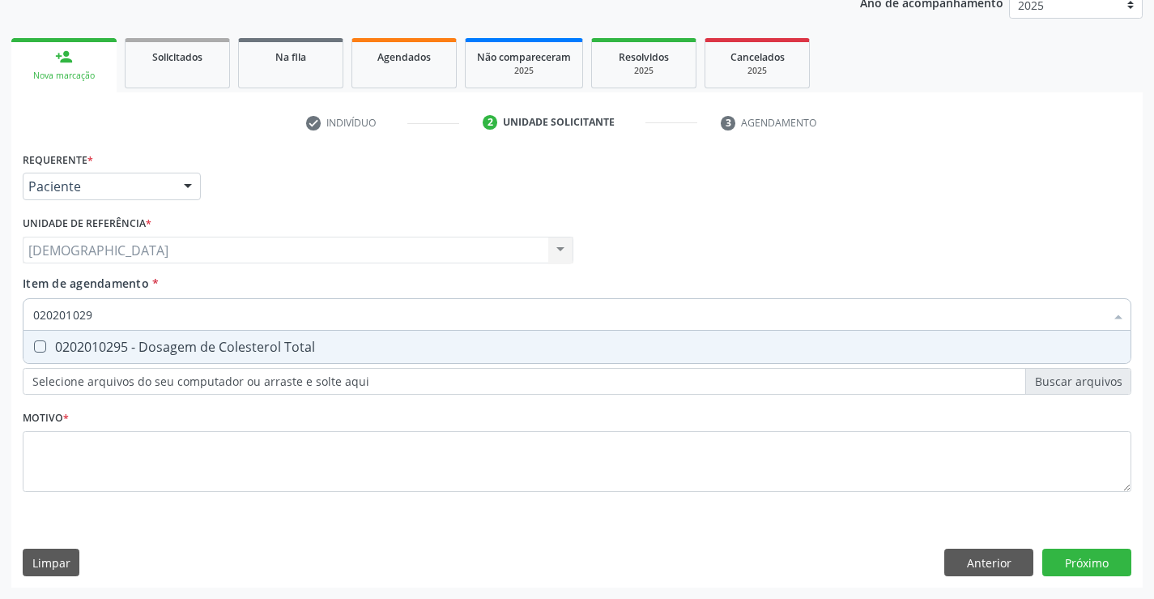
type input "0202010295"
click at [109, 353] on div "0202010295 - Dosagem de Colesterol Total" at bounding box center [577, 346] width 1088 height 13
checkbox Total "true"
type input "02020102"
checkbox Total "false"
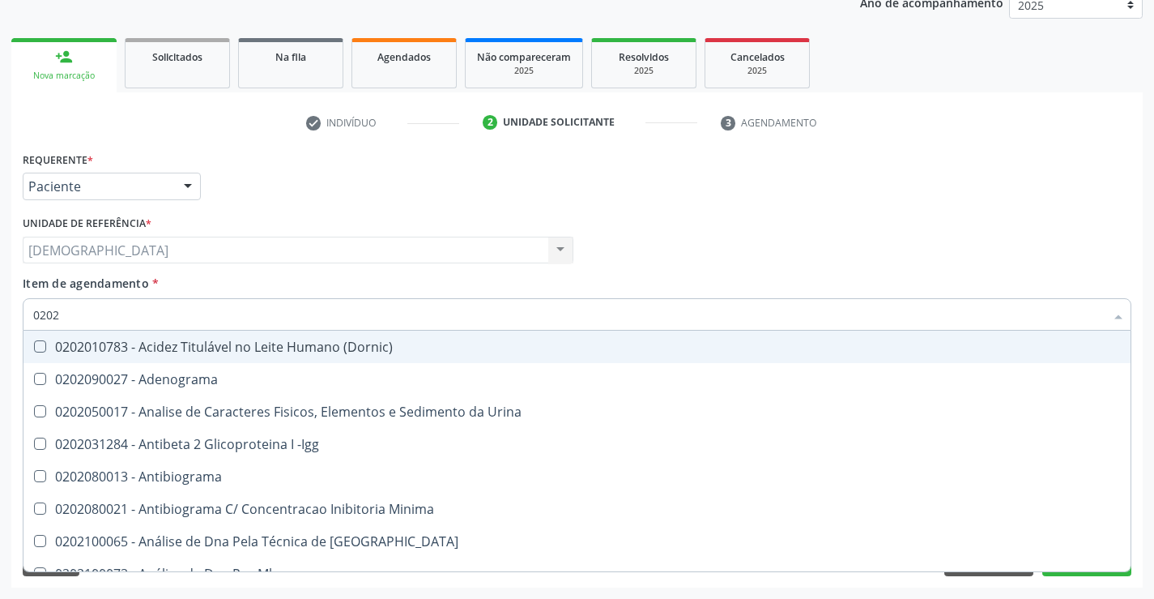
type input "020"
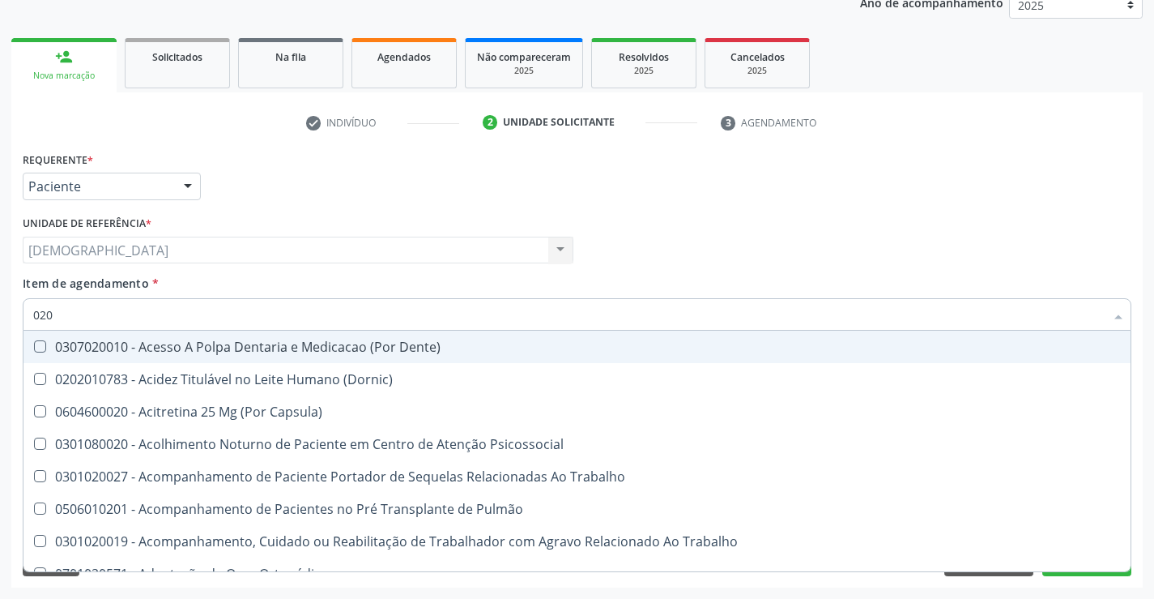
checkbox Fragmento "false"
checkbox Total "true"
type input "0202"
checkbox Fragmento "true"
checkbox Total "false"
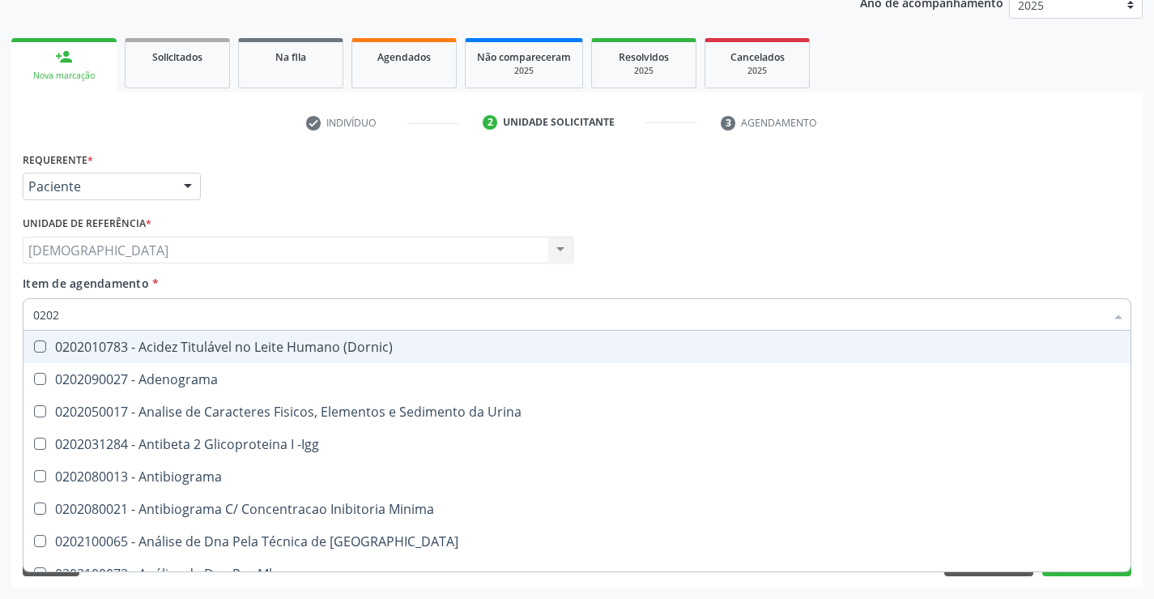
type input "02020"
checkbox Barbituratos "true"
checkbox Total "false"
type input "020201"
checkbox Parceria\) "true"
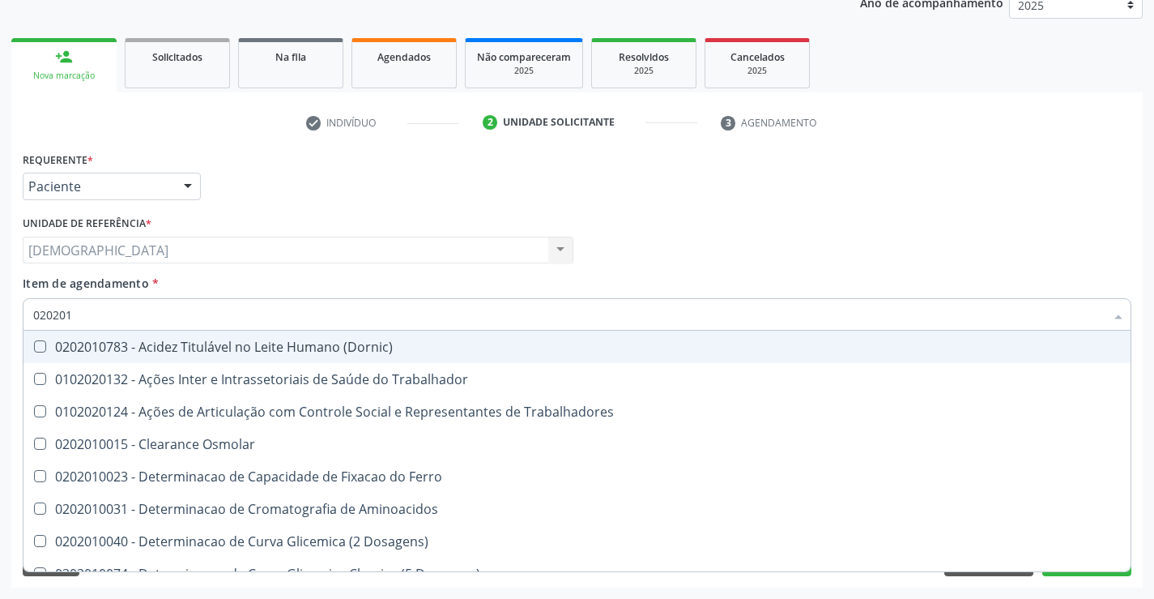
type input "0202010"
checkbox Fracoes "true"
checkbox Total "false"
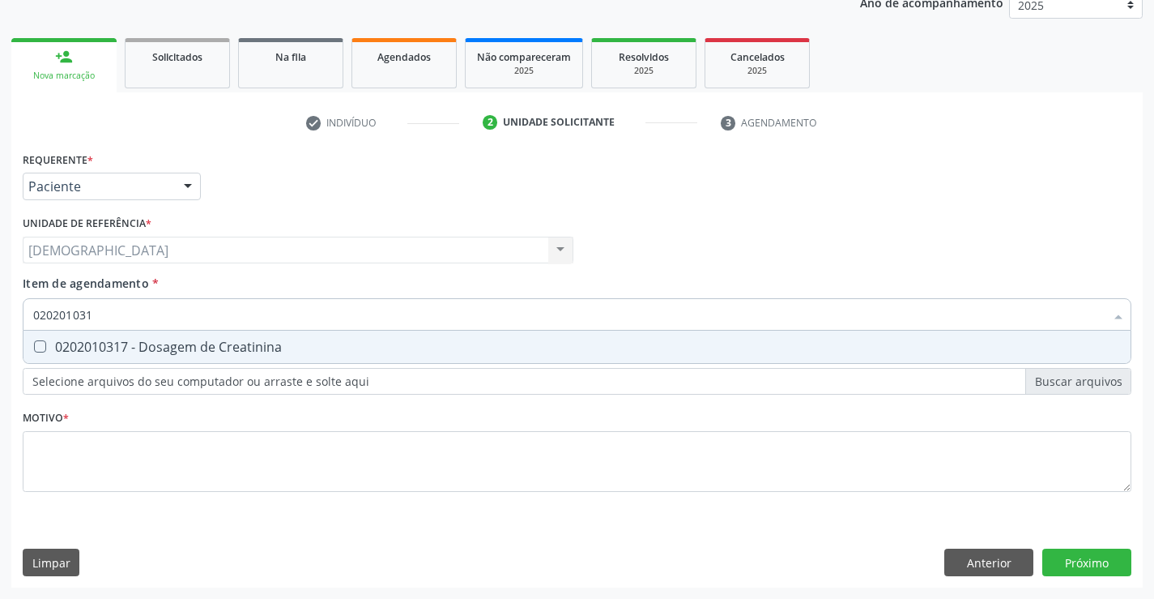
type input "0202010317"
click at [155, 345] on div "0202010317 - Dosagem de Creatinina" at bounding box center [577, 346] width 1088 height 13
checkbox Creatinina "true"
type input "0202010"
checkbox Creatinina "false"
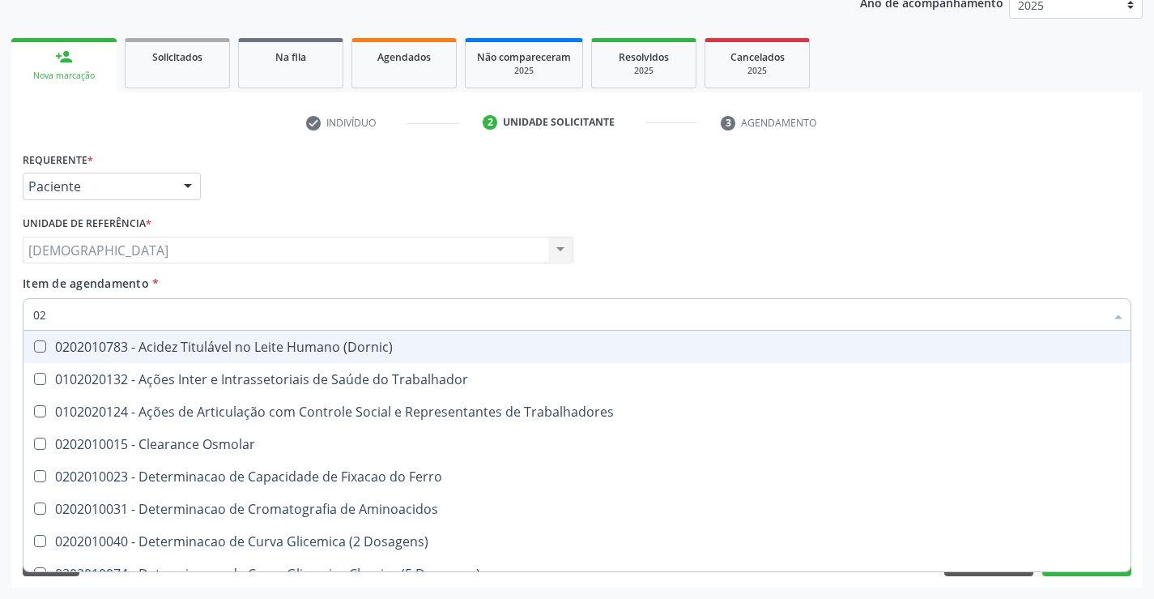
type input "0"
checkbox Total "false"
checkbox Creatinina "false"
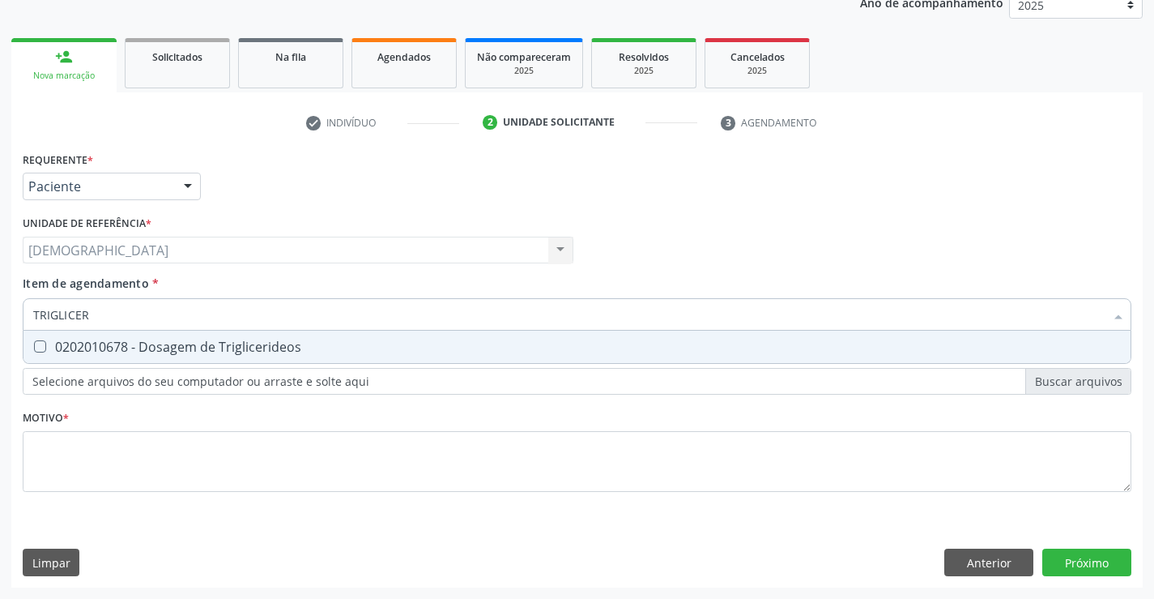
type input "TRIGLICERI"
click at [155, 345] on div "0202010678 - Dosagem de Triglicerideos" at bounding box center [577, 346] width 1088 height 13
checkbox Triglicerideos "true"
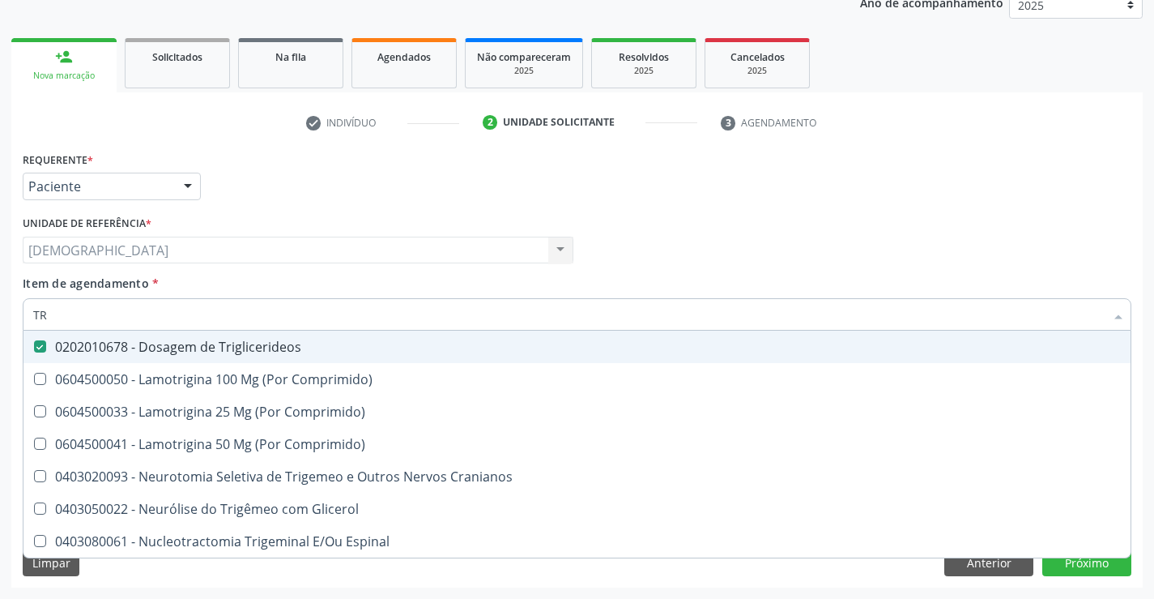
type input "T"
checkbox Triglicerideos "false"
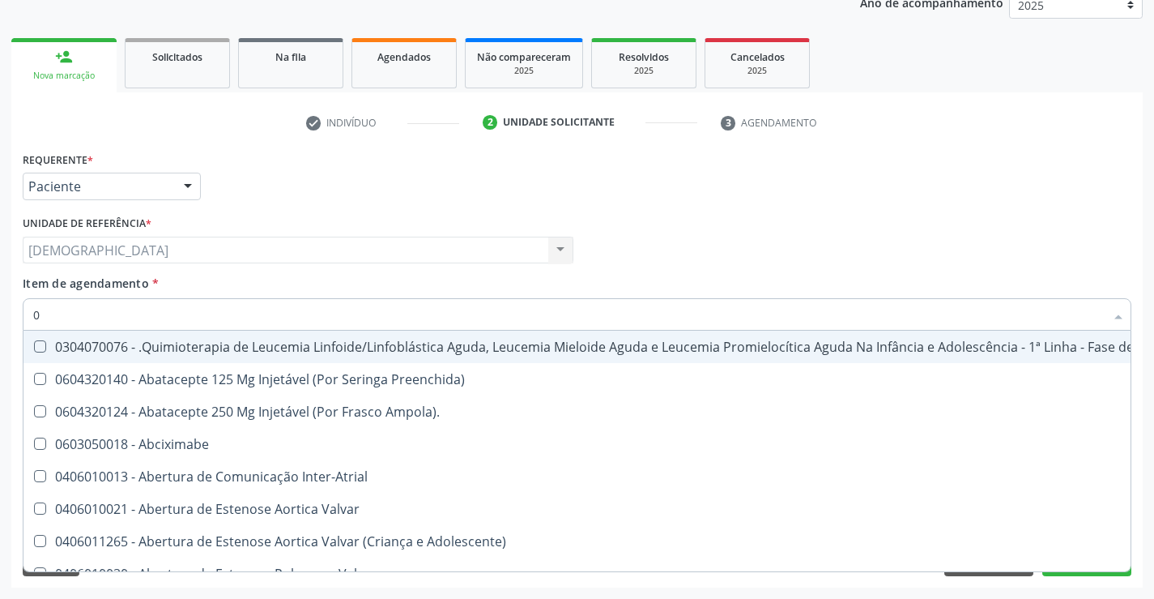
type input "02"
checkbox Transferências "true"
checkbox Meckel "true"
checkbox Transfusao "true"
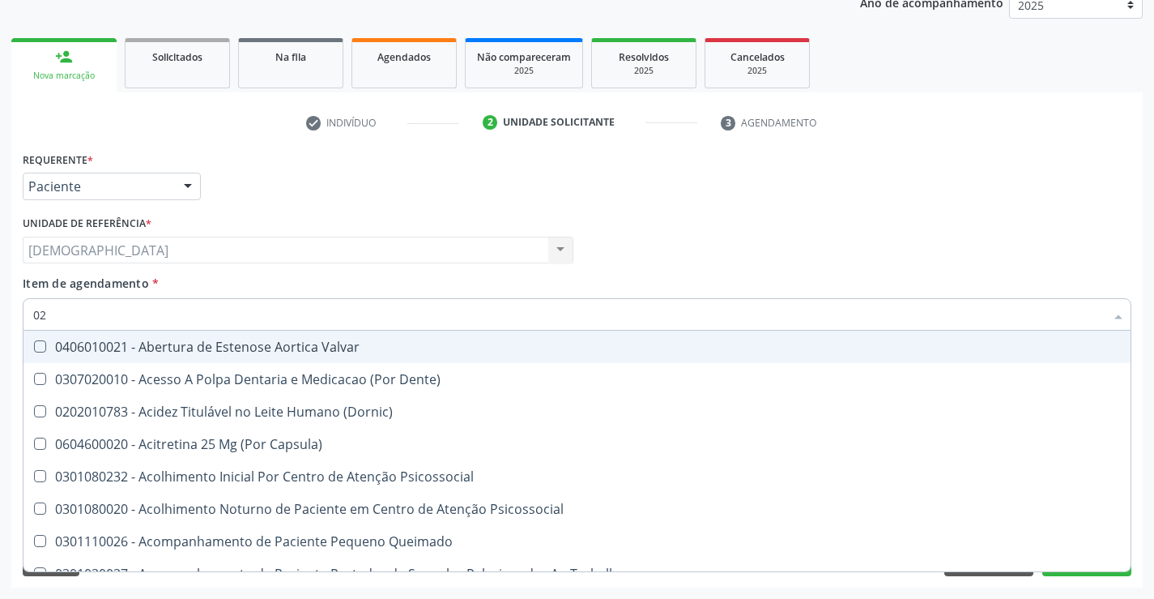
type input "020"
checkbox Congênita "true"
checkbox Complementar\) "true"
checkbox Dias "true"
checkbox Total "false"
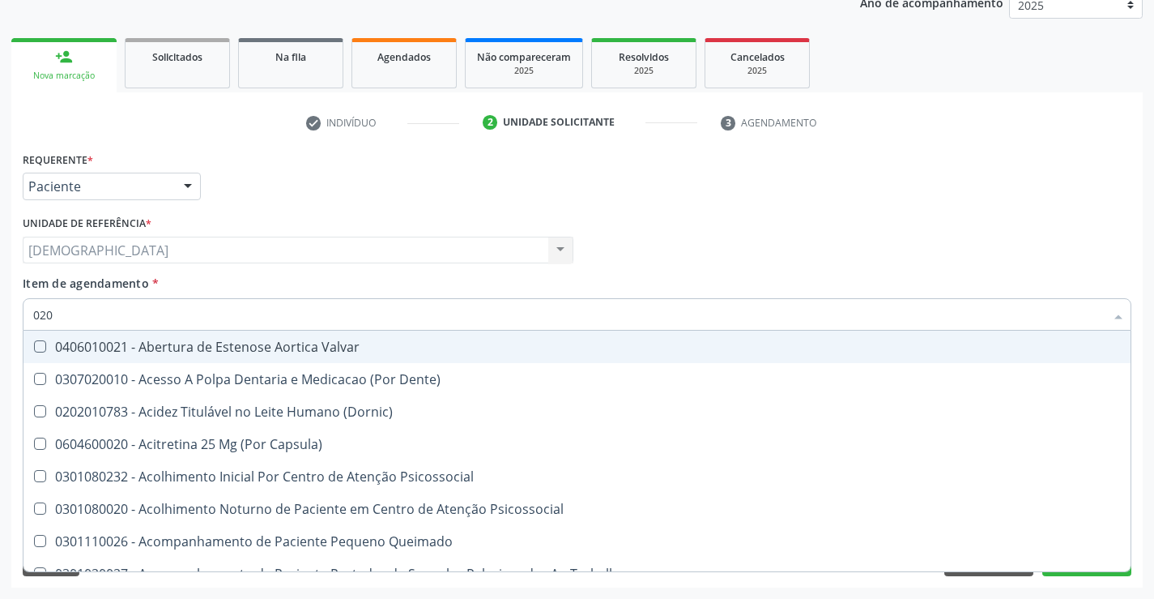
checkbox Creatinina "false"
checkbox Triglicerideos "false"
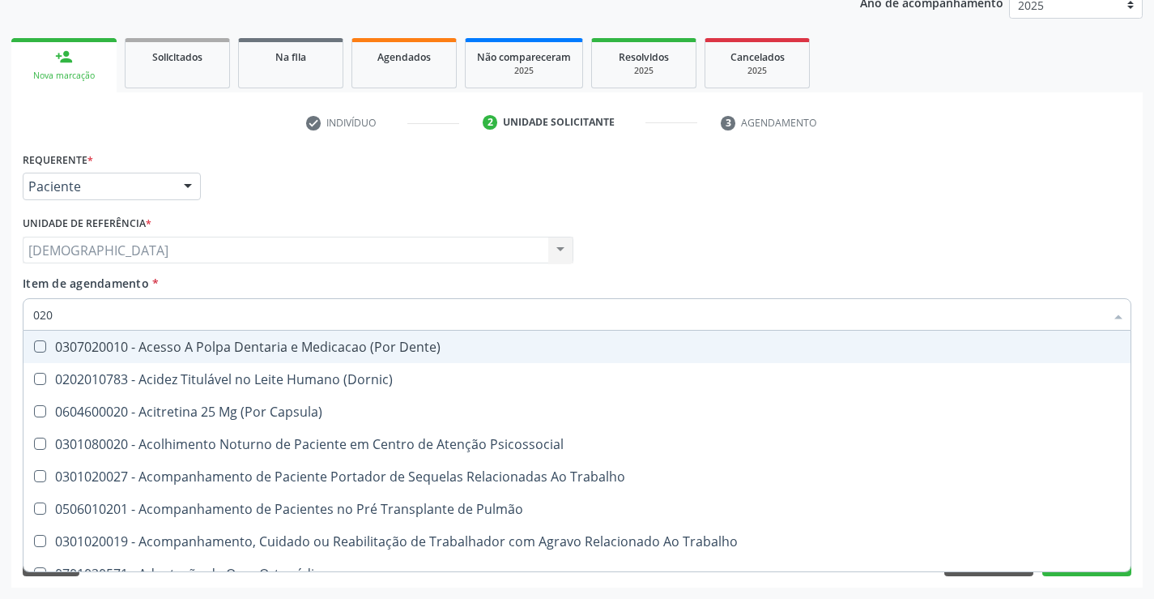
type input "0202"
checkbox Fragmento "true"
checkbox Ossea "true"
checkbox Projecoes\) "true"
checkbox Total "false"
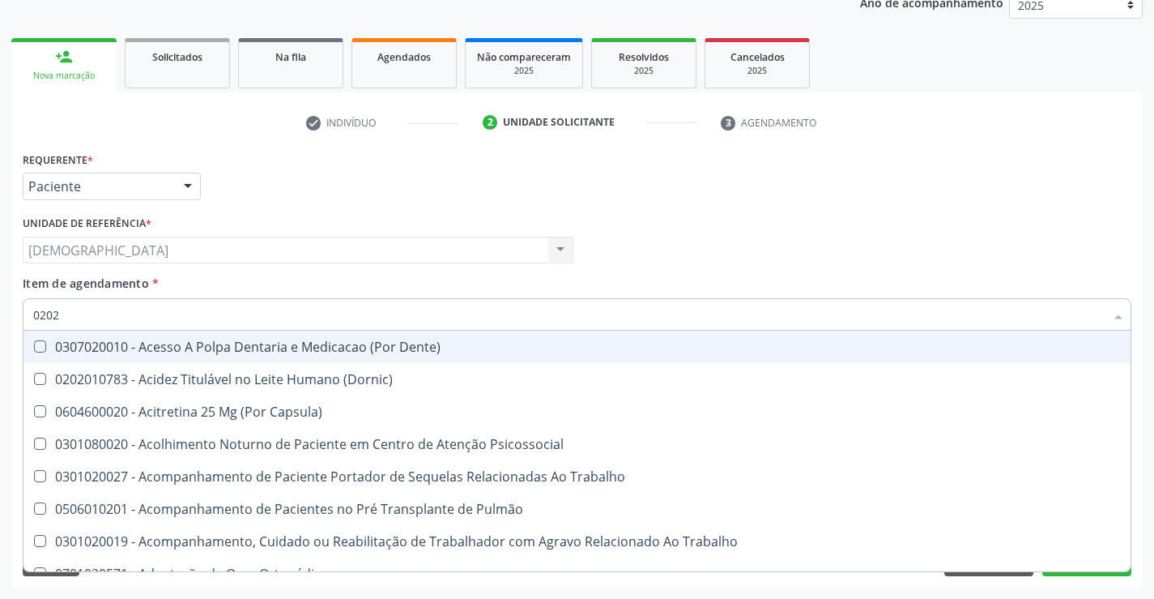
checkbox Creatinina "false"
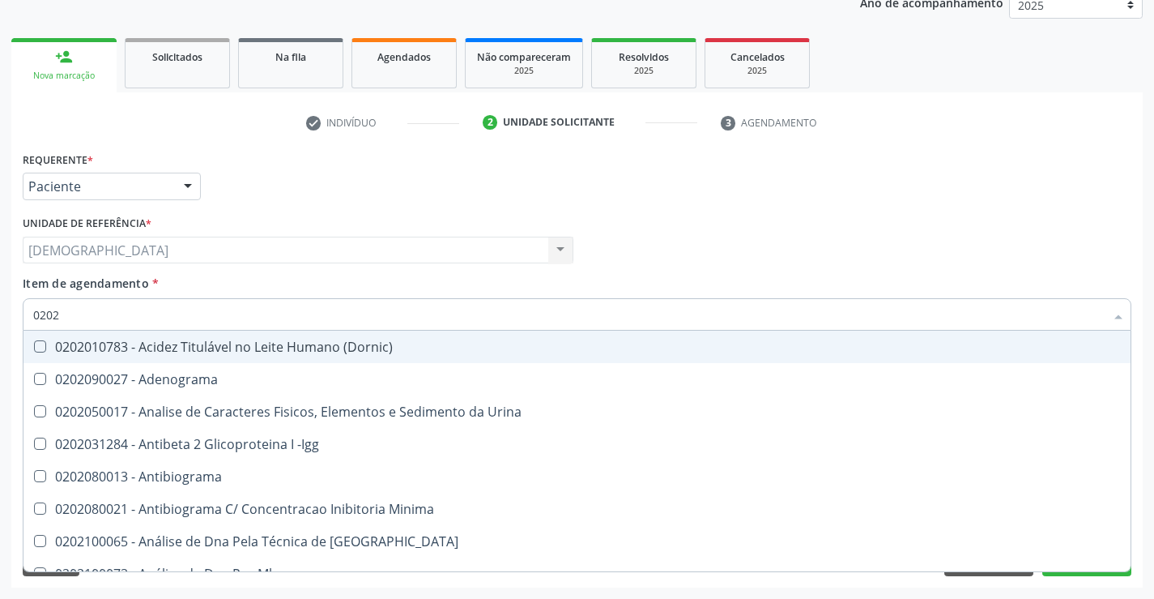
type input "02020"
checkbox Barbituratos "true"
checkbox Calcio "true"
checkbox Total "false"
checkbox Creatinina "false"
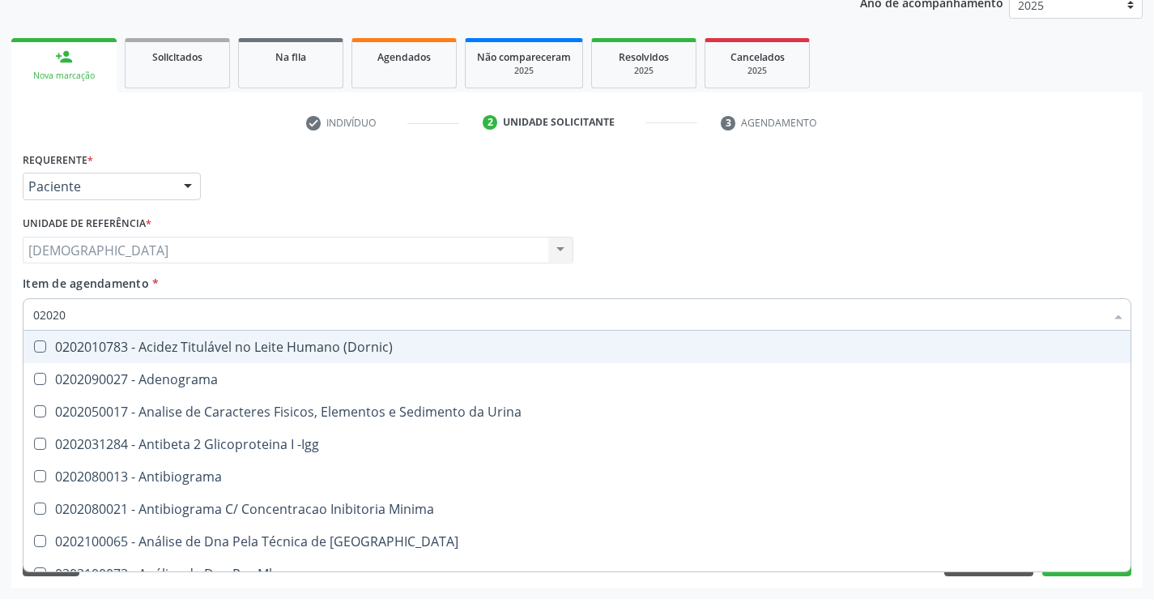
checkbox Funcional "true"
checkbox Triglicerideos "false"
type input "020201"
checkbox Parceria\) "true"
checkbox Gestante "true"
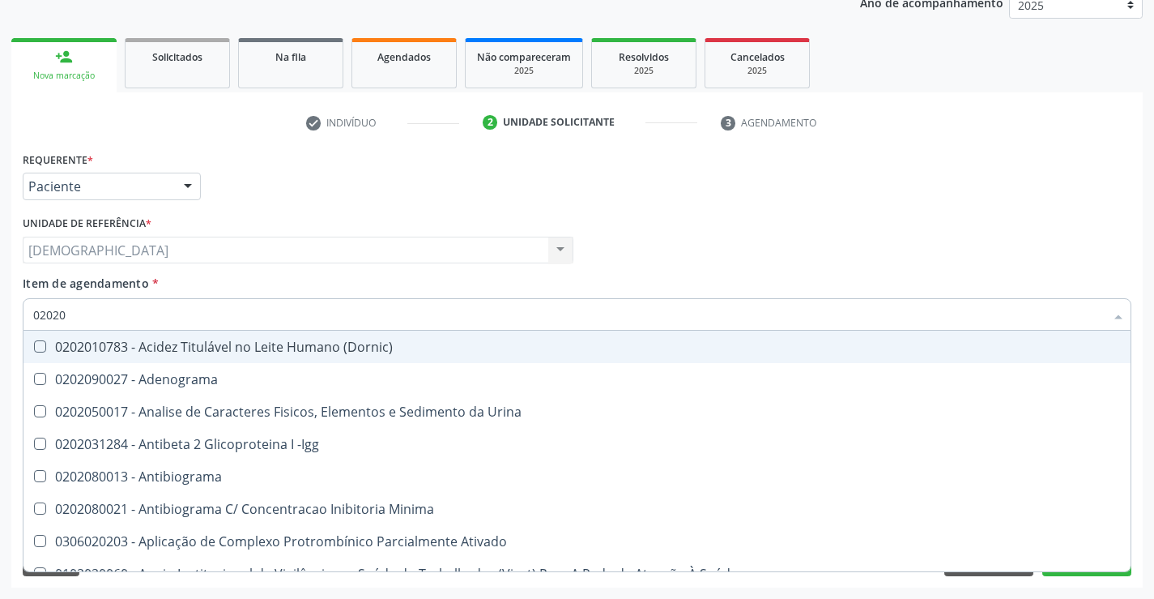
checkbox Acetona "true"
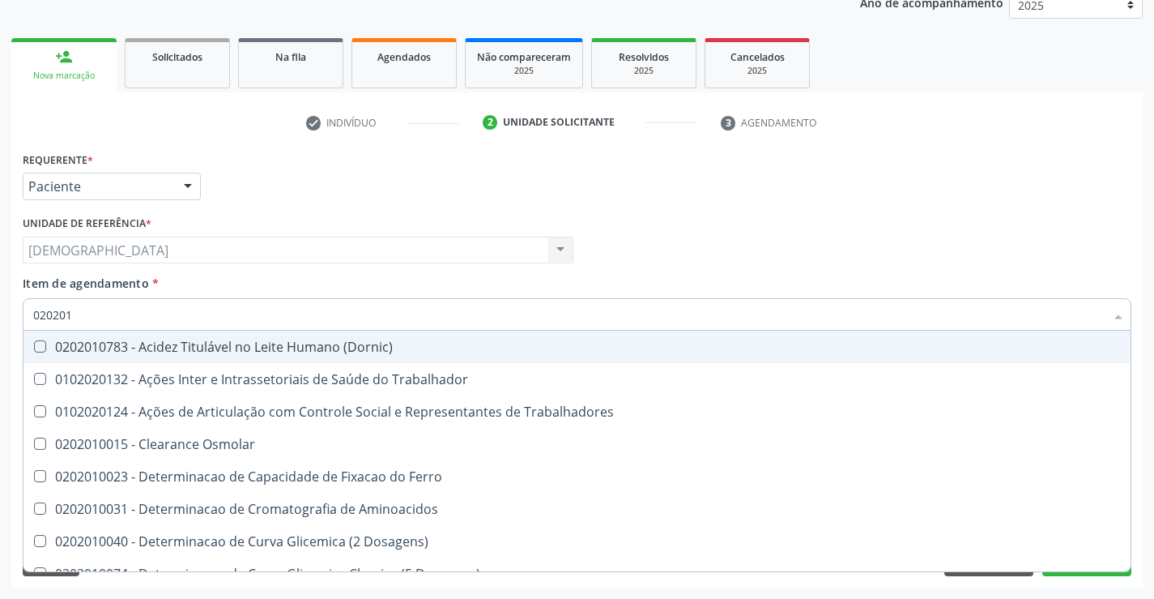
type input "0202010"
checkbox Fracoes "true"
checkbox Ionizavel "true"
checkbox Total "false"
checkbox Creatinina "false"
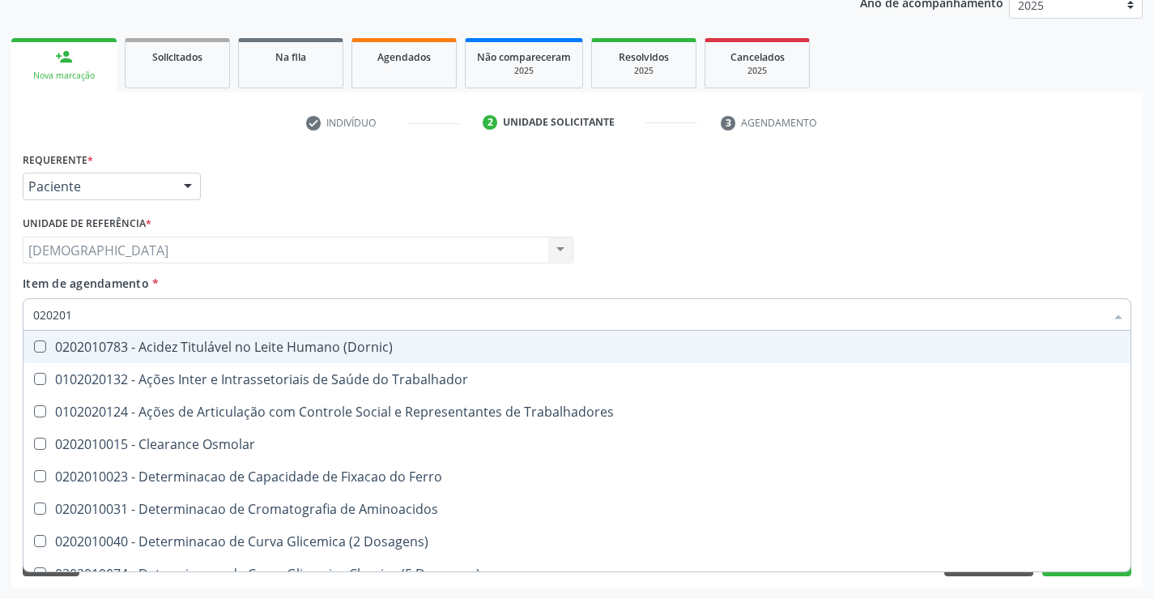
checkbox Muco-Proteinas "true"
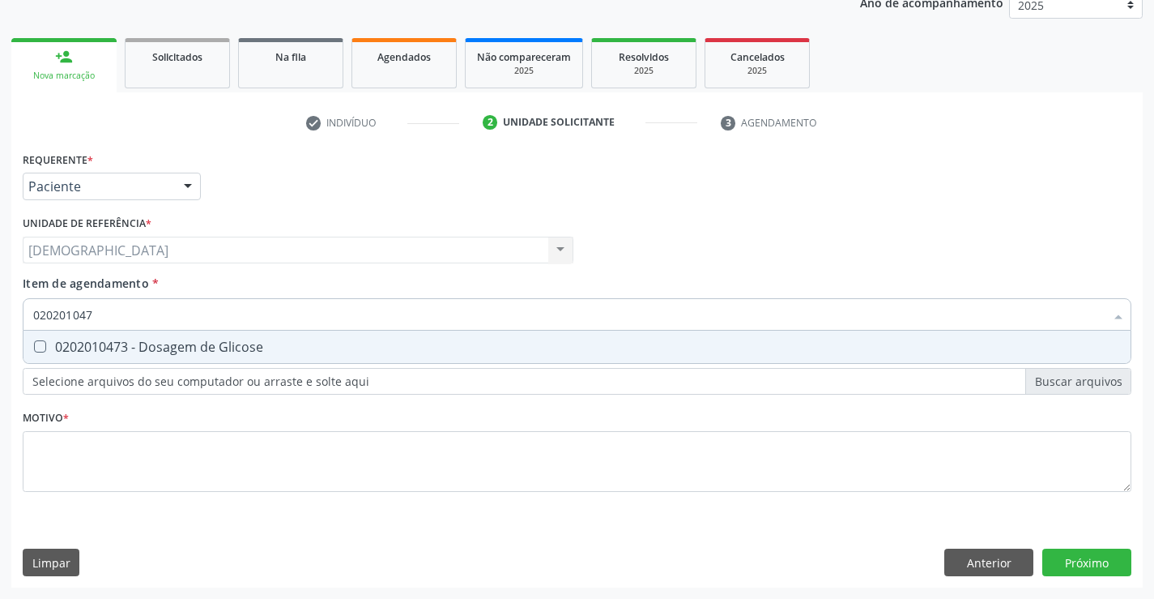
type input "0202010473"
click at [155, 345] on div "0202010473 - Dosagem de Glicose" at bounding box center [577, 346] width 1088 height 13
checkbox Glicose "true"
type input "02020104"
checkbox Glicose "false"
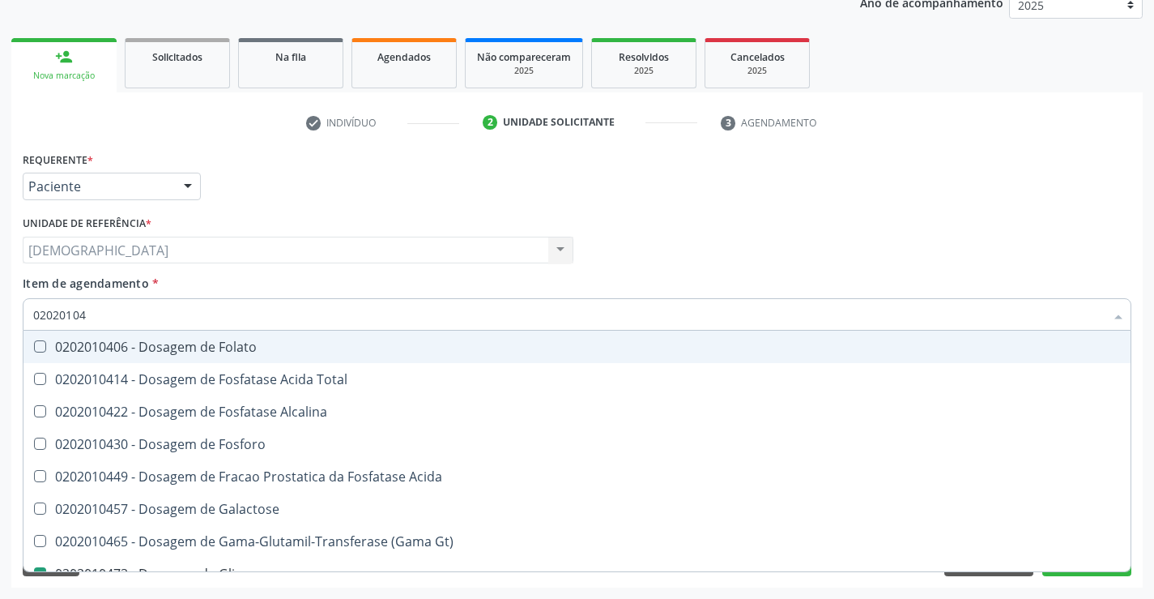
type input "0202010"
checkbox Glicose "false"
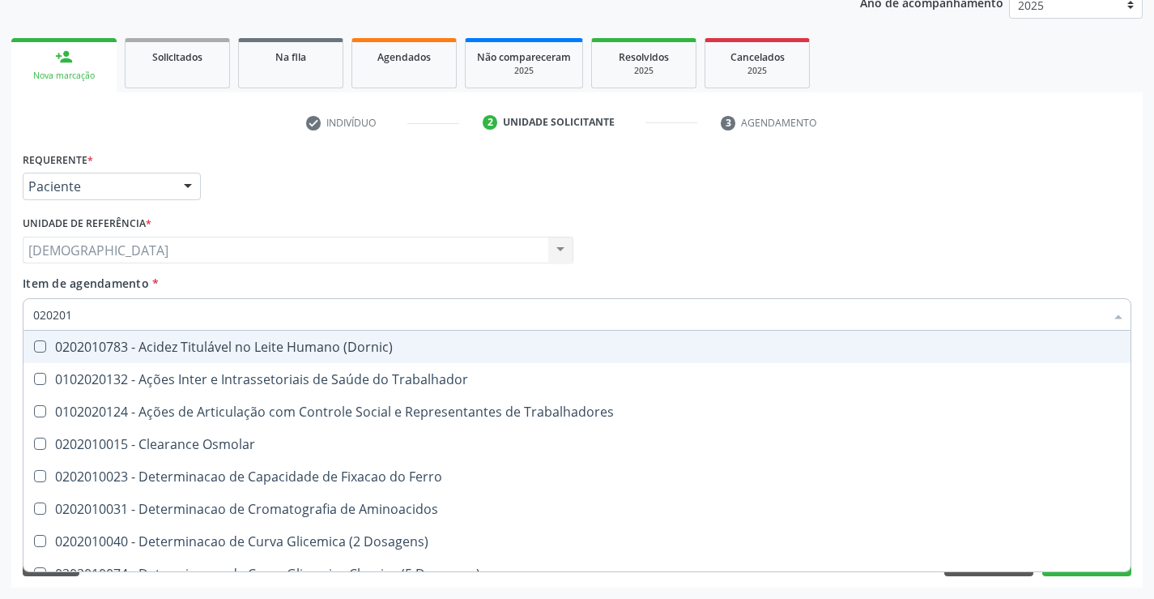
type input "02020"
checkbox Total "false"
checkbox Creatinina "false"
checkbox Glicose "false"
checkbox Triglicerideos "false"
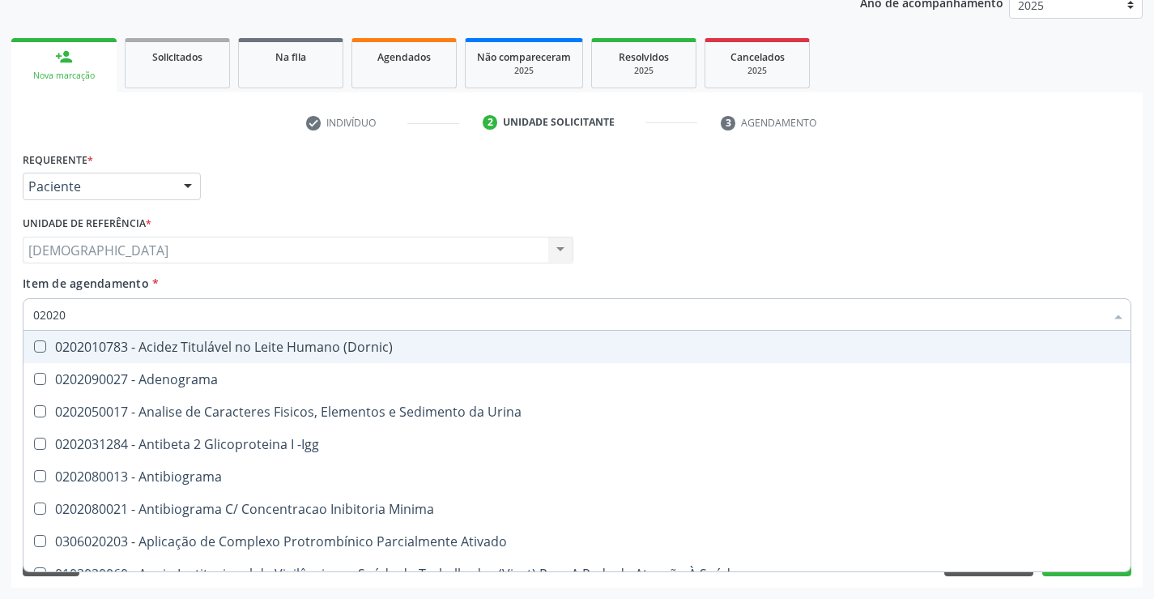
type input "0202"
checkbox Total "false"
checkbox Creatinina "false"
checkbox Etossuximida "true"
checkbox Viii "true"
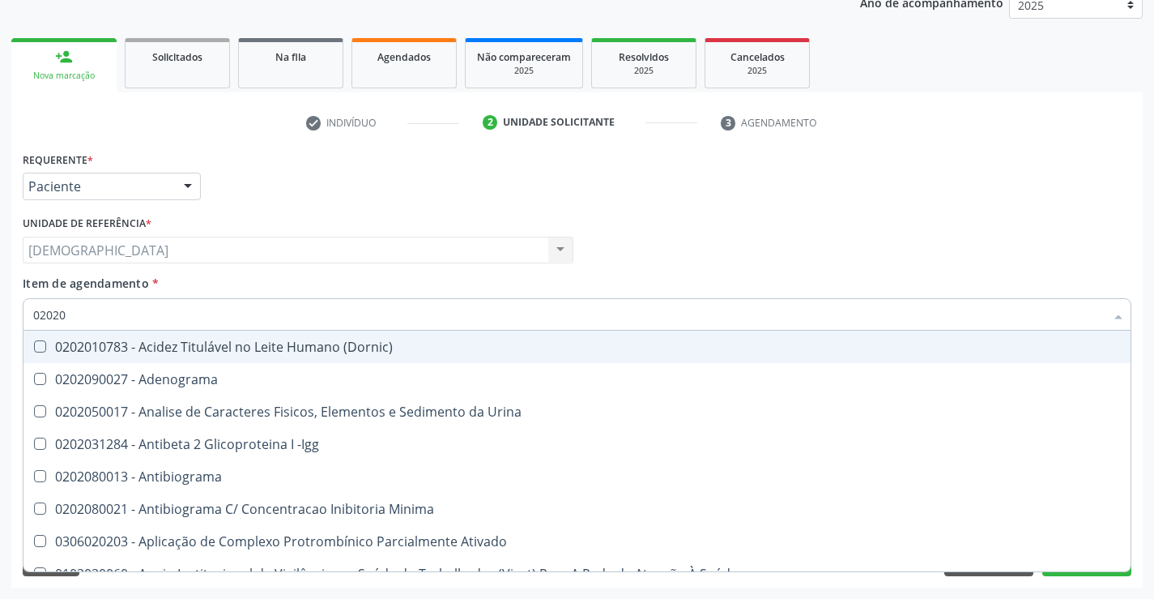
checkbox Glicose "false"
checkbox Lactato "true"
checkbox Triglicerideos "false"
checkbox Pallidum "true"
type input "02020"
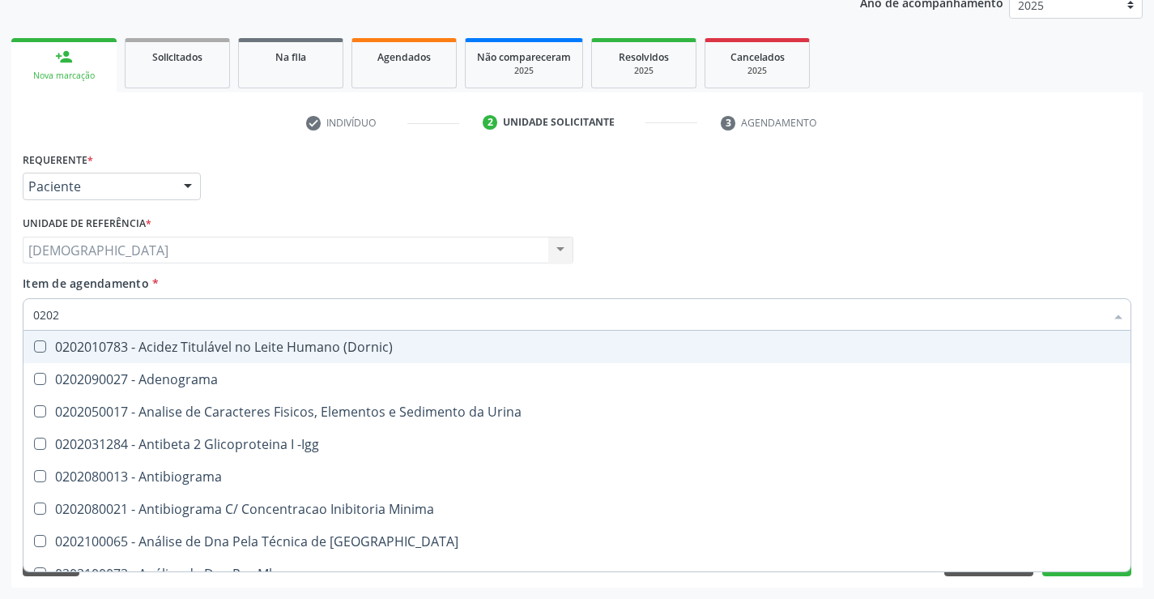
checkbox Barbituratos "true"
checkbox Calcio "true"
checkbox Total "false"
checkbox Creatinina "false"
checkbox Xi "true"
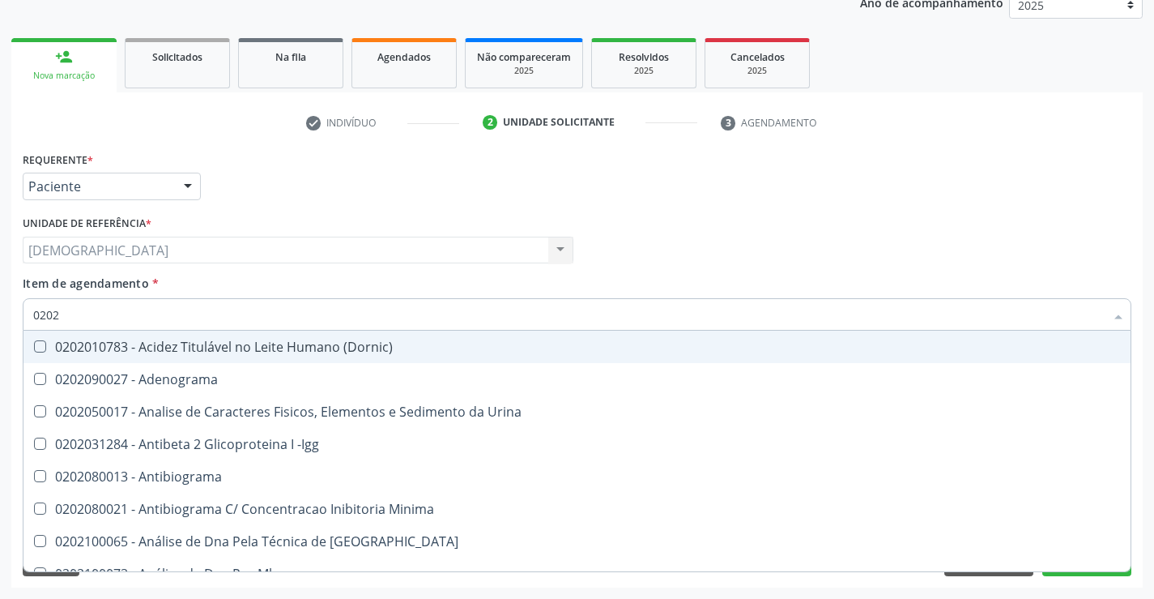
checkbox Glicose "false"
checkbox Funcional "true"
checkbox Triglicerideos "false"
type input "020201"
checkbox Parceria\) "true"
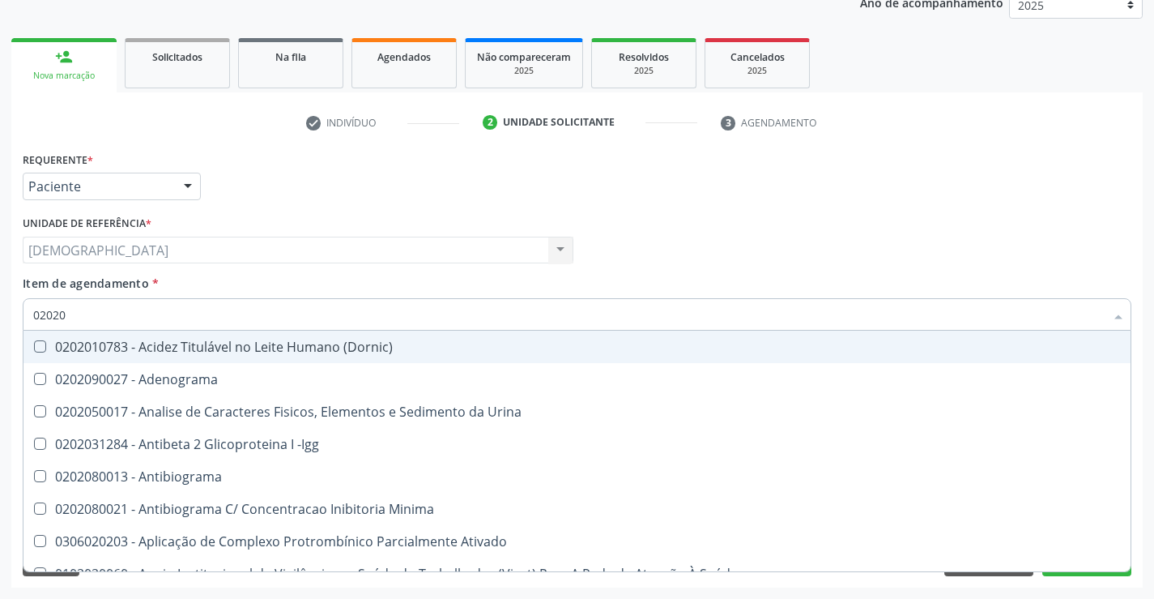
checkbox Gestante "true"
checkbox T3 "true"
checkbox Acetona "true"
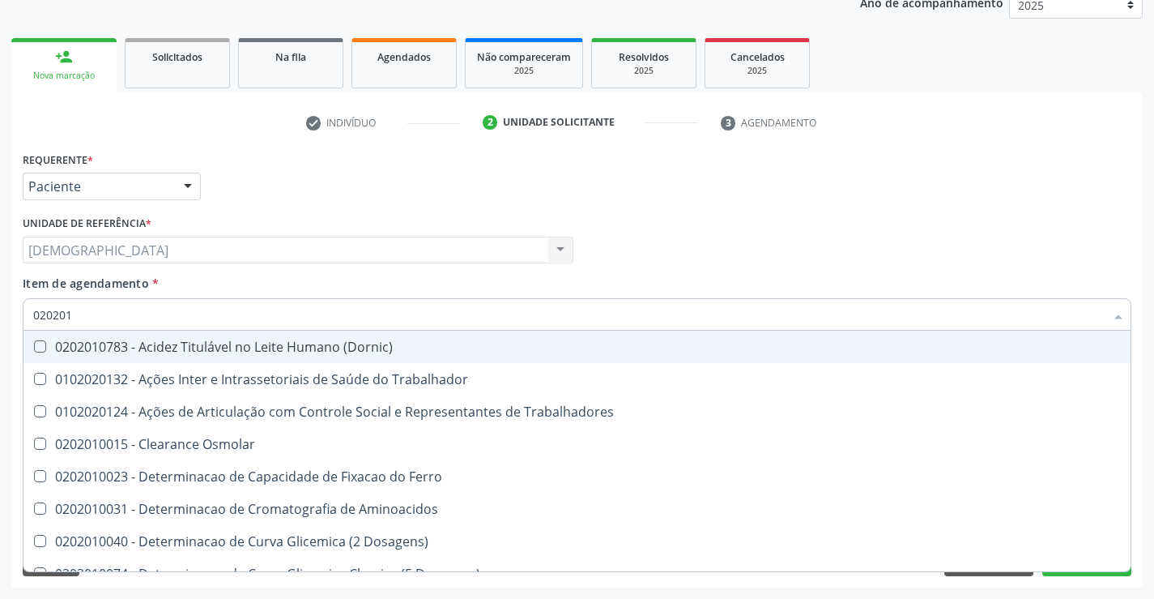
type input "0202010"
checkbox Fracoes "true"
checkbox Ionizavel "true"
checkbox Total "false"
checkbox Creatinina "false"
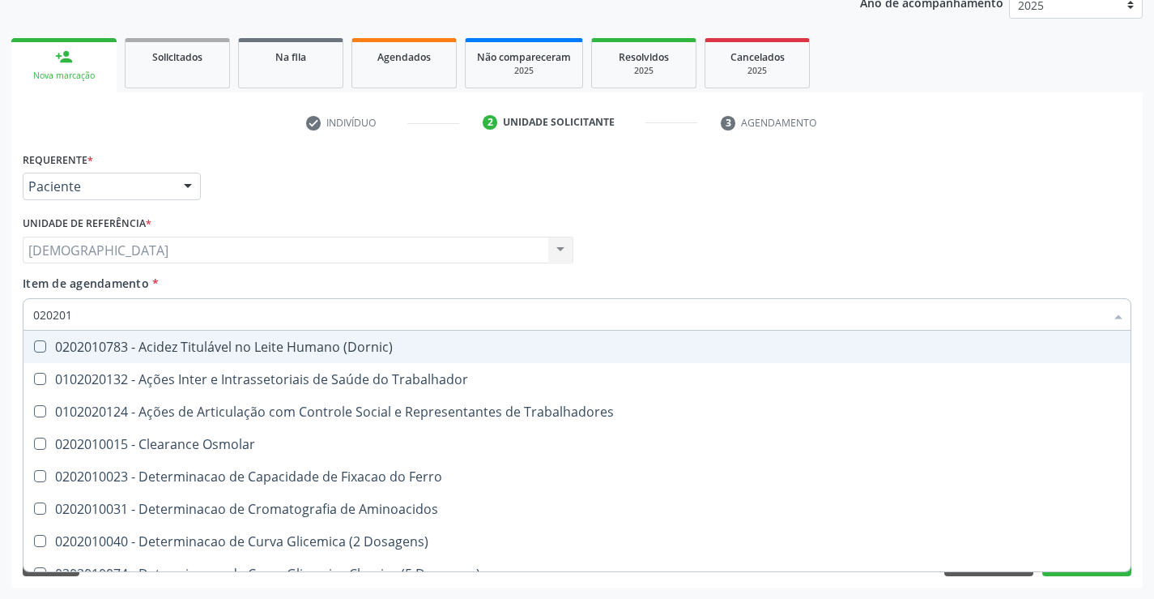
checkbox II "true"
checkbox Glicose "false"
checkbox Muco-Proteinas "true"
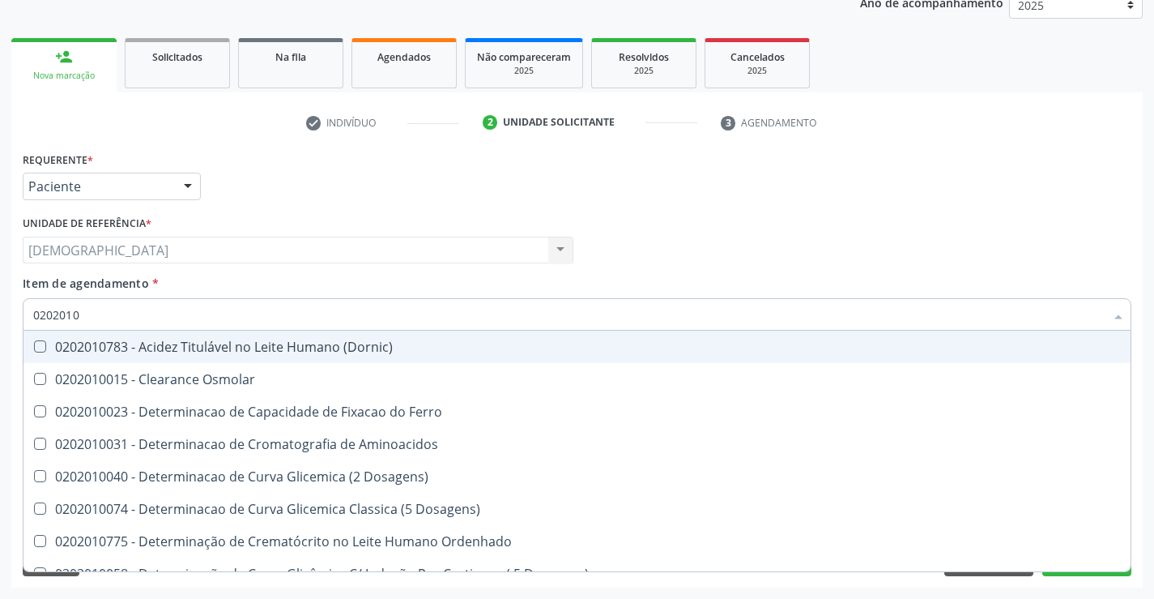
type input "02020102"
checkbox Osmolaridade "true"
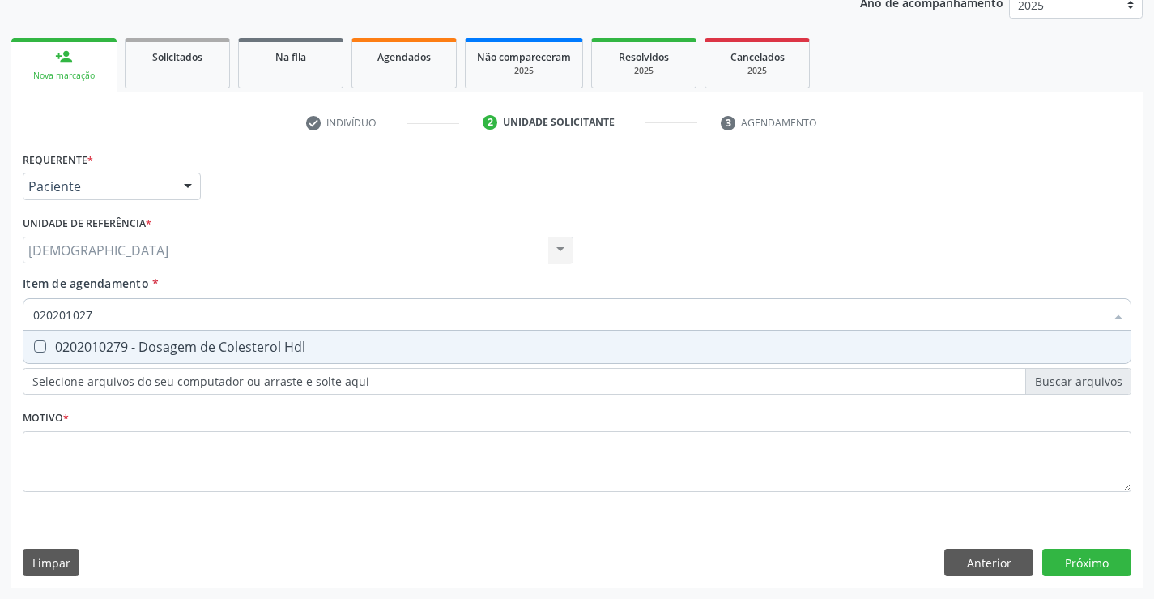
type input "0202010279"
click at [155, 345] on div "0202010279 - Dosagem de Colesterol Hdl" at bounding box center [577, 346] width 1088 height 13
checkbox Hdl "true"
type input "02020102"
checkbox Hdl "false"
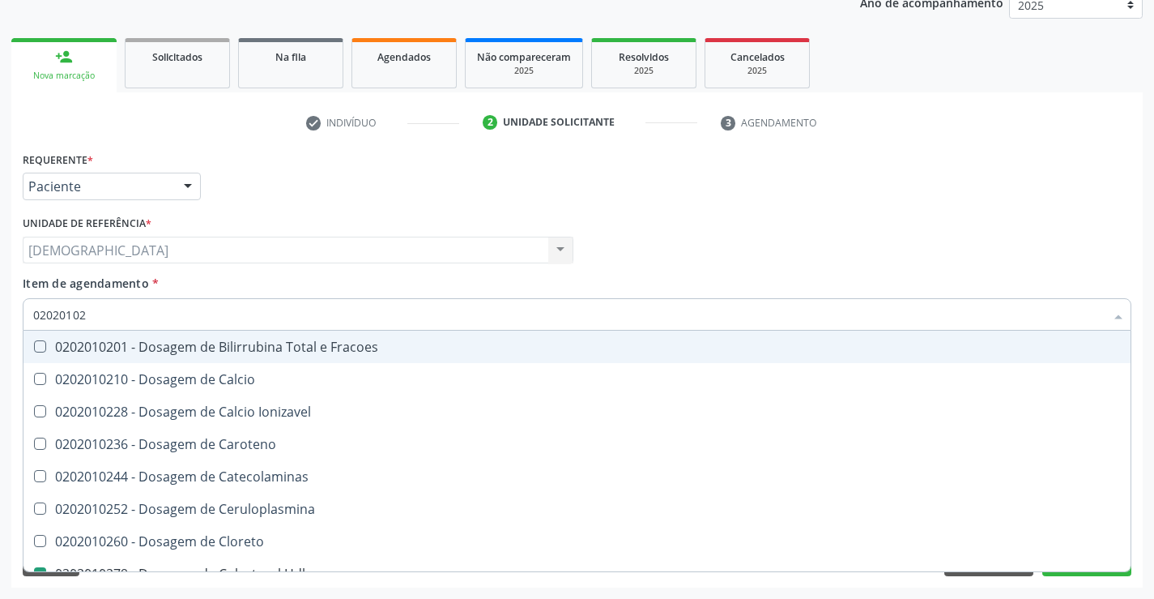
type input "0202010"
checkbox Hdl "false"
checkbox Total "false"
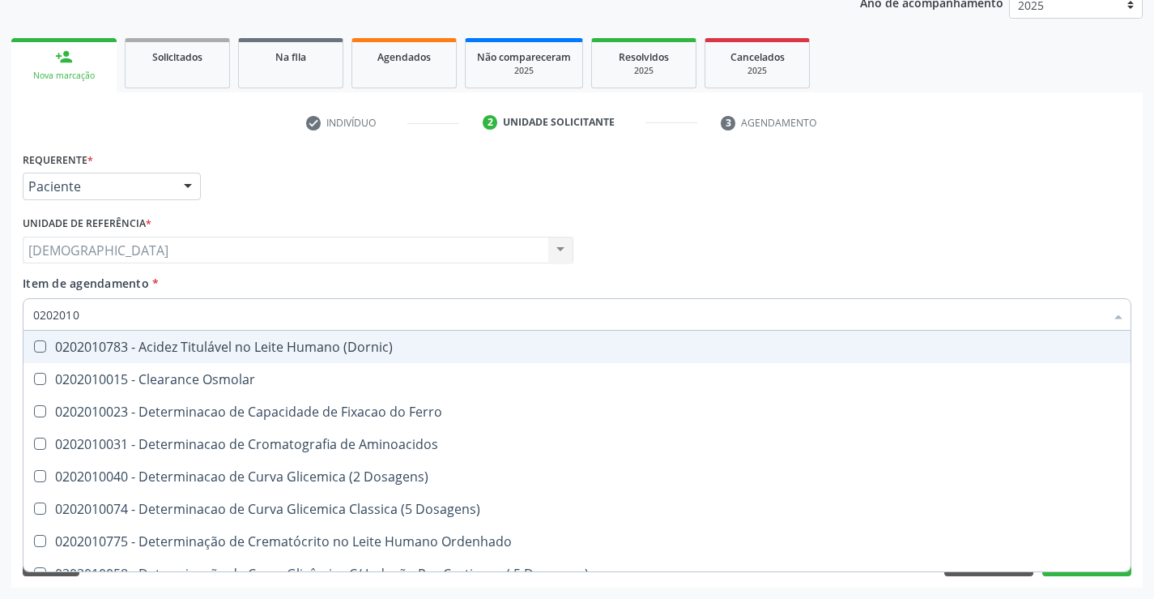
type input "020201"
checkbox Hdl "false"
checkbox Total "false"
checkbox Creatinina "false"
checkbox Latica "true"
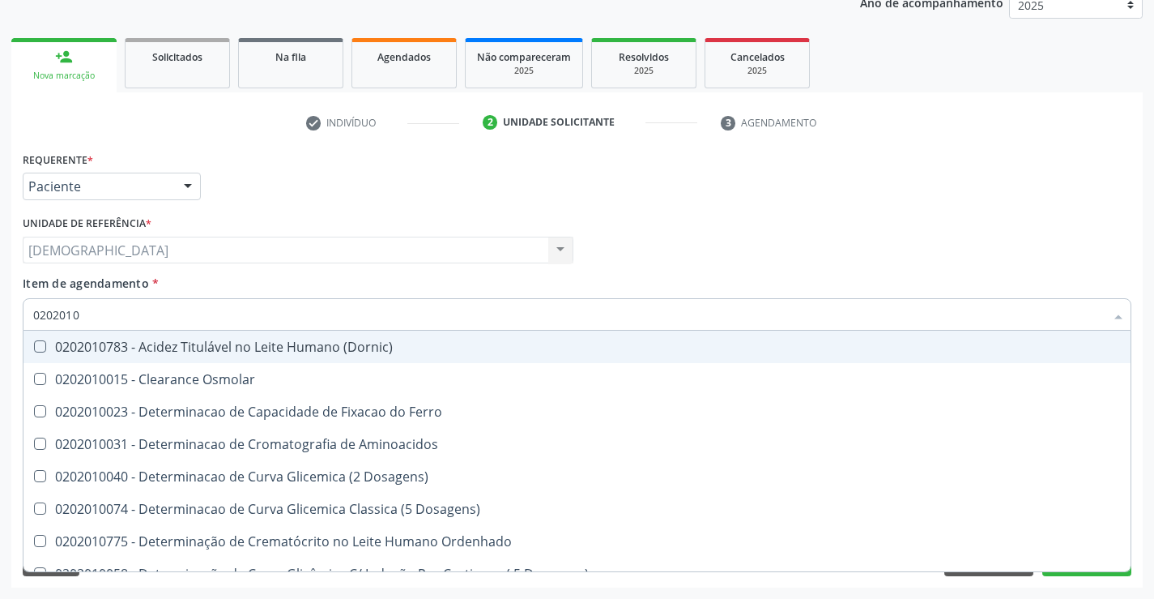
checkbox Ferritina "true"
checkbox Folato "true"
checkbox Glicose "false"
checkbox Nt-Probnp\) "true"
checkbox Triglicerideos "false"
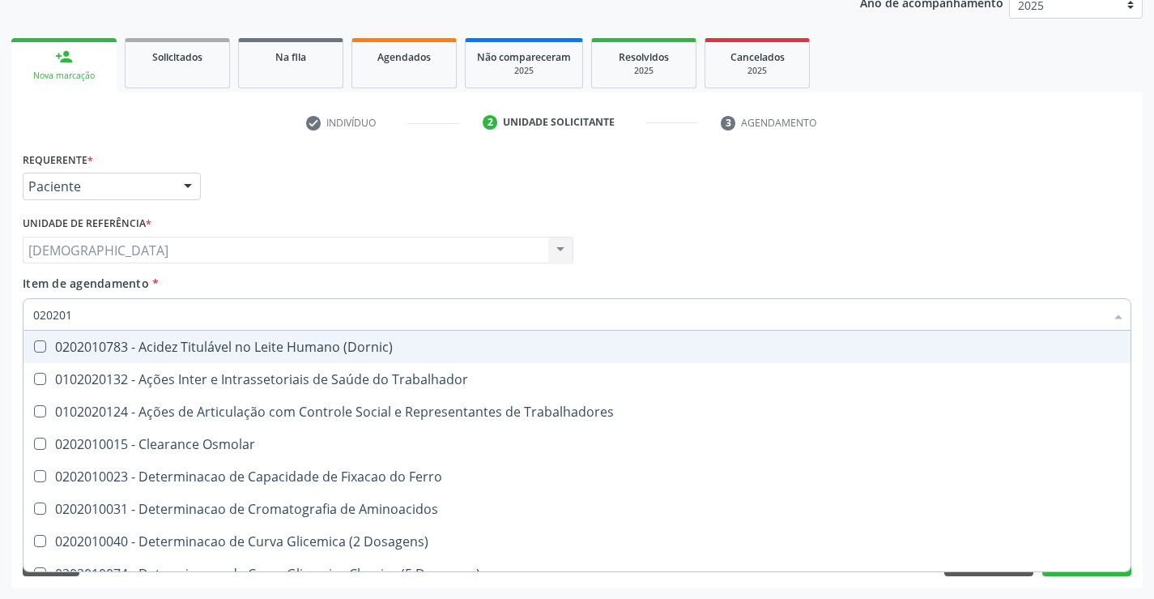
type input "02020"
checkbox Hdl "false"
checkbox Total "false"
checkbox Creatinina "false"
checkbox Glicose "false"
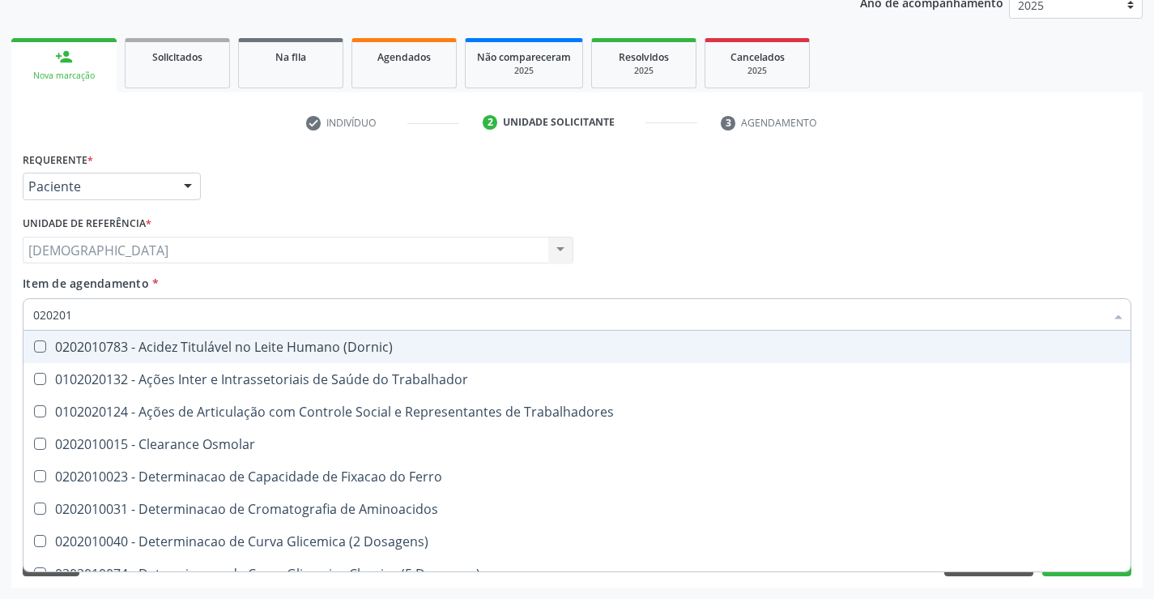
checkbox Triglicerideos "false"
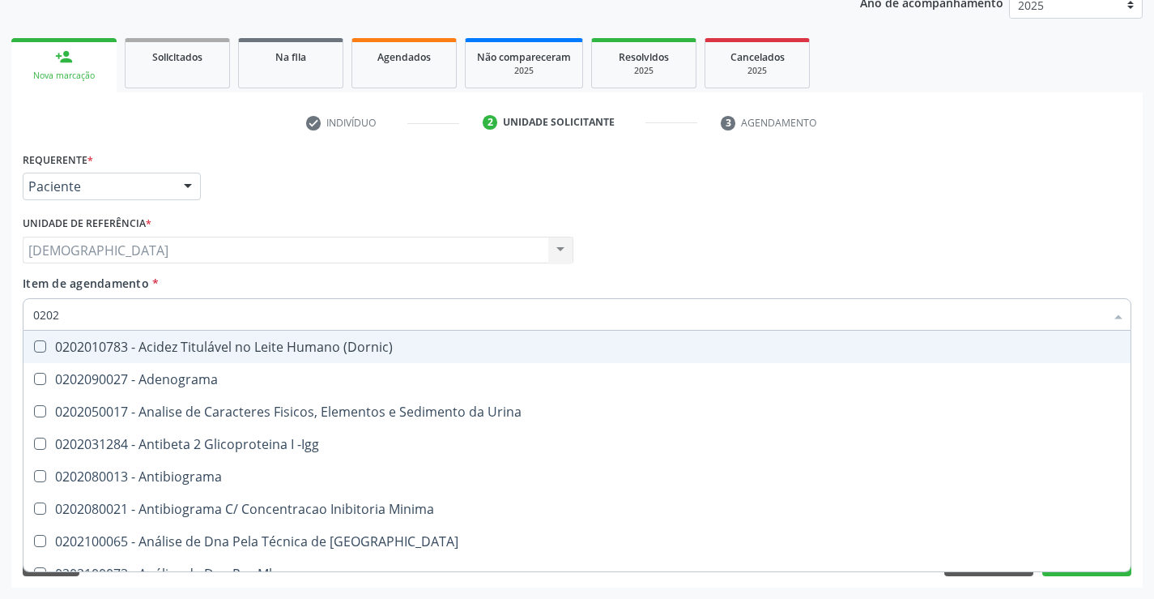
type input "02020"
checkbox \(Psa\) "true"
checkbox Barbituratos "true"
checkbox Calcio "true"
checkbox Hdl "false"
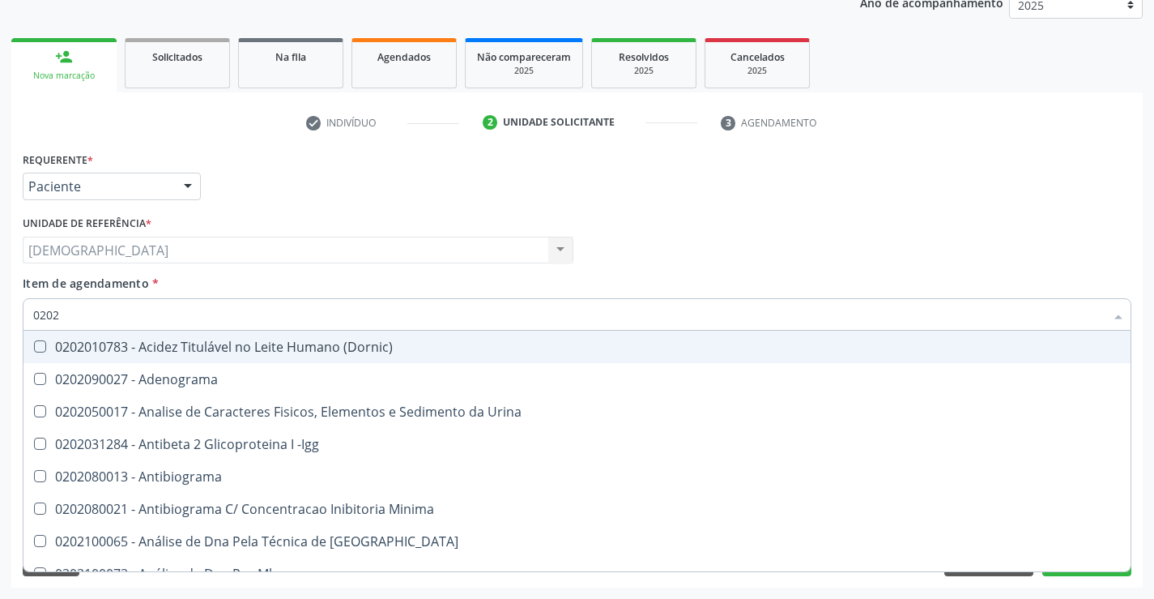
checkbox Total "false"
checkbox Creatinina "false"
checkbox Xi "true"
checkbox Glicose "false"
checkbox Funcional "true"
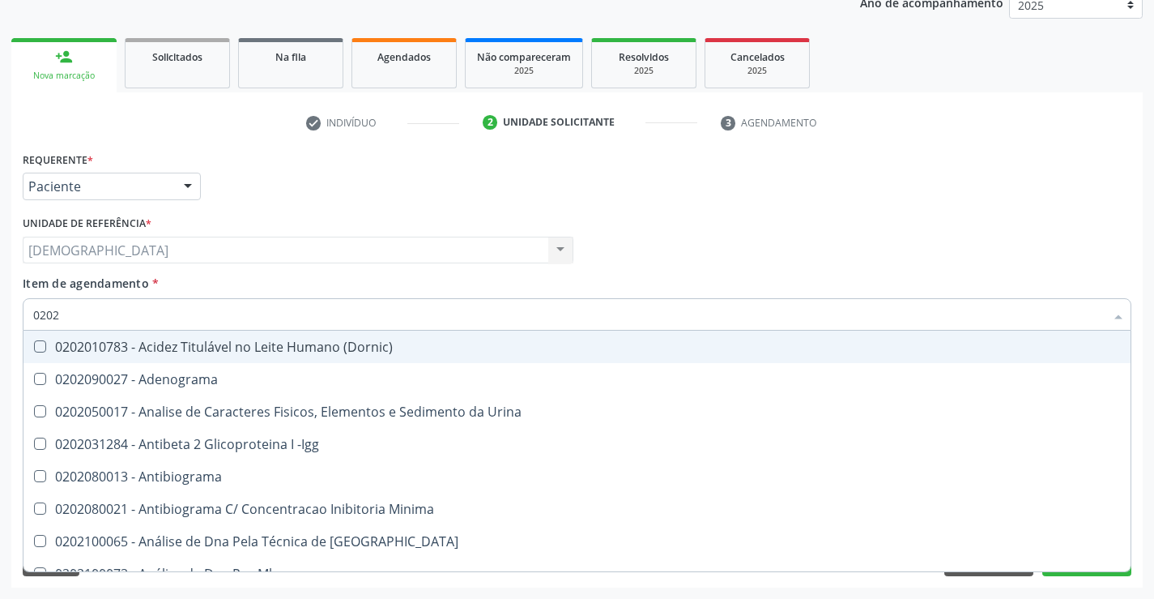
checkbox Triglicerideos "false"
type input "020201"
checkbox \(Pos-Pasteurização\) "true"
checkbox Parceria\) "true"
checkbox Gestante "true"
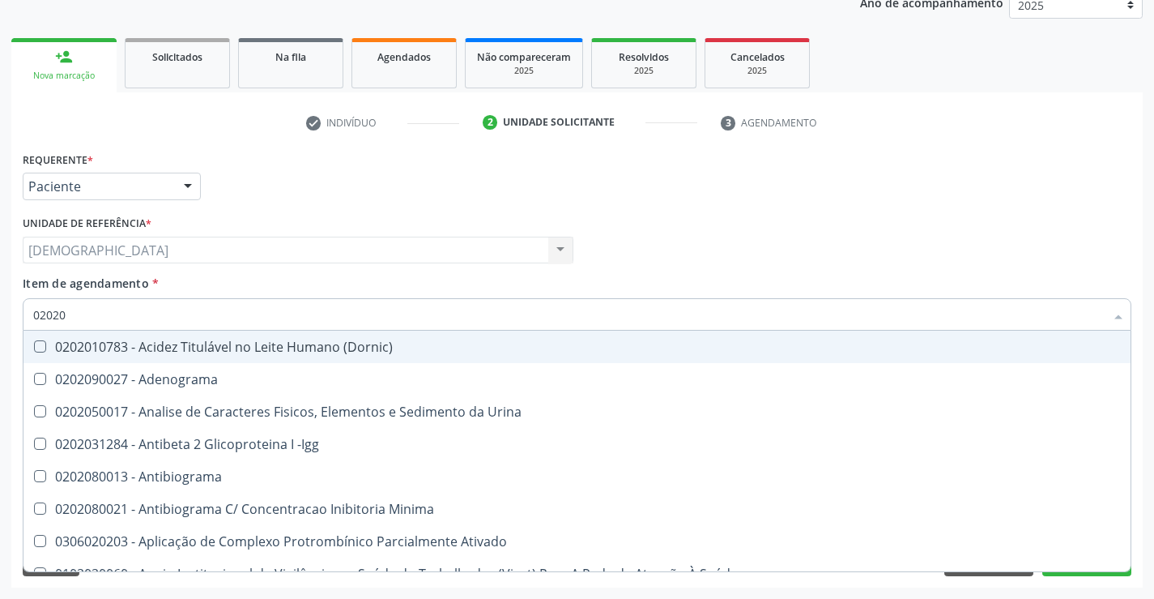
checkbox T3 "true"
checkbox Acetona "true"
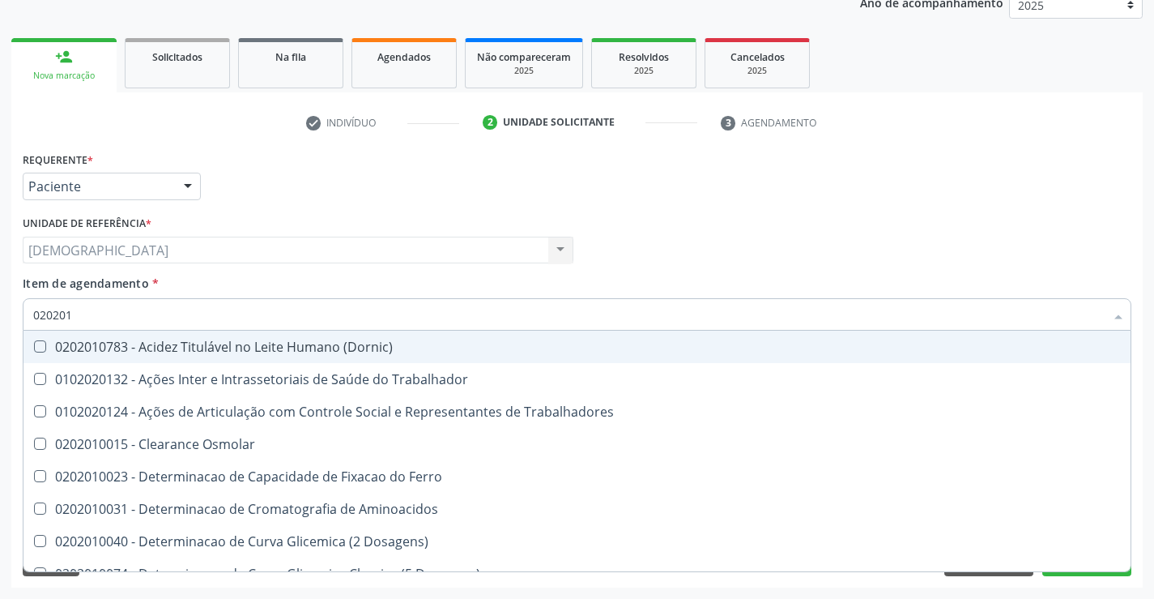
type input "0202010"
checkbox Circulante "true"
checkbox Fracoes "true"
checkbox Ionizavel "true"
checkbox Hdl "false"
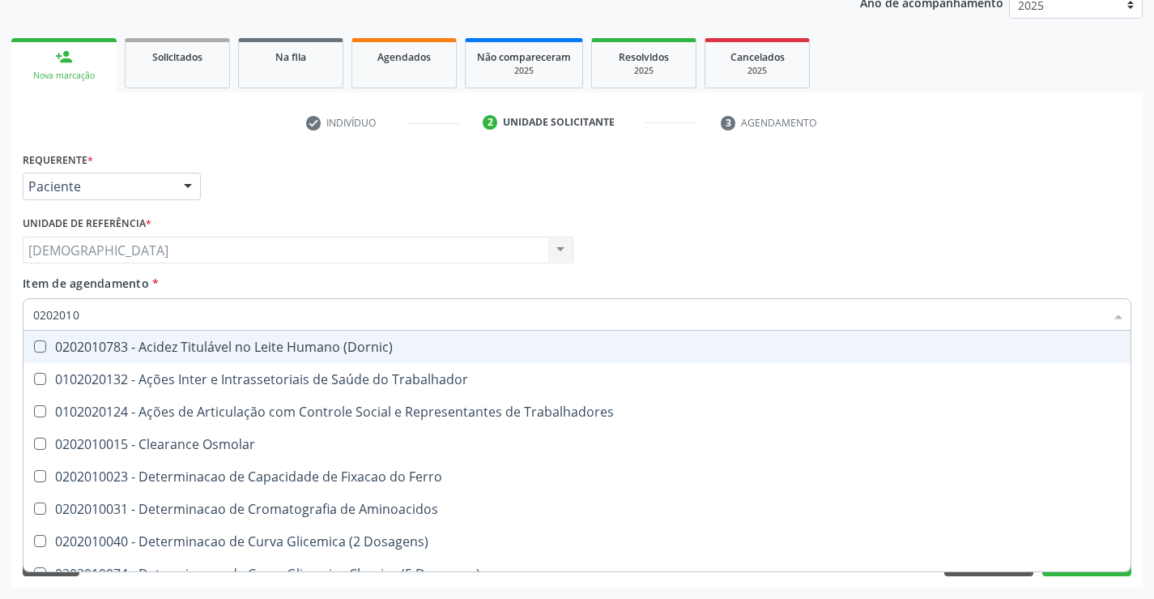
checkbox Total "false"
checkbox Creatinina "false"
checkbox II "true"
checkbox Glicose "false"
checkbox Muco-Proteinas "true"
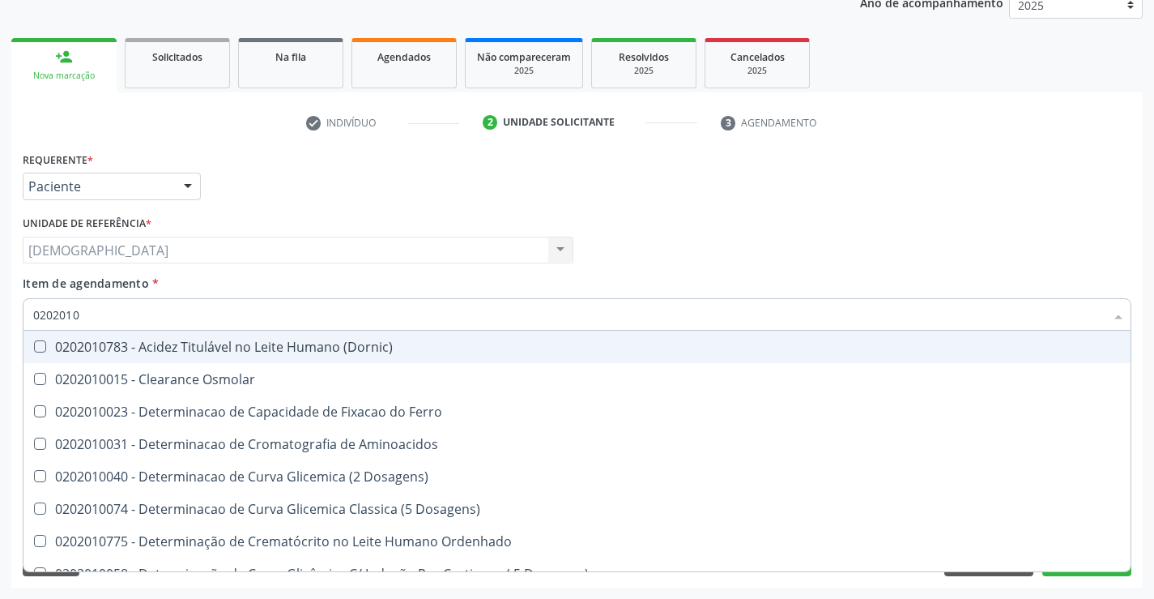
type input "02020102"
checkbox Dosagens\) "true"
checkbox Osmolaridade "true"
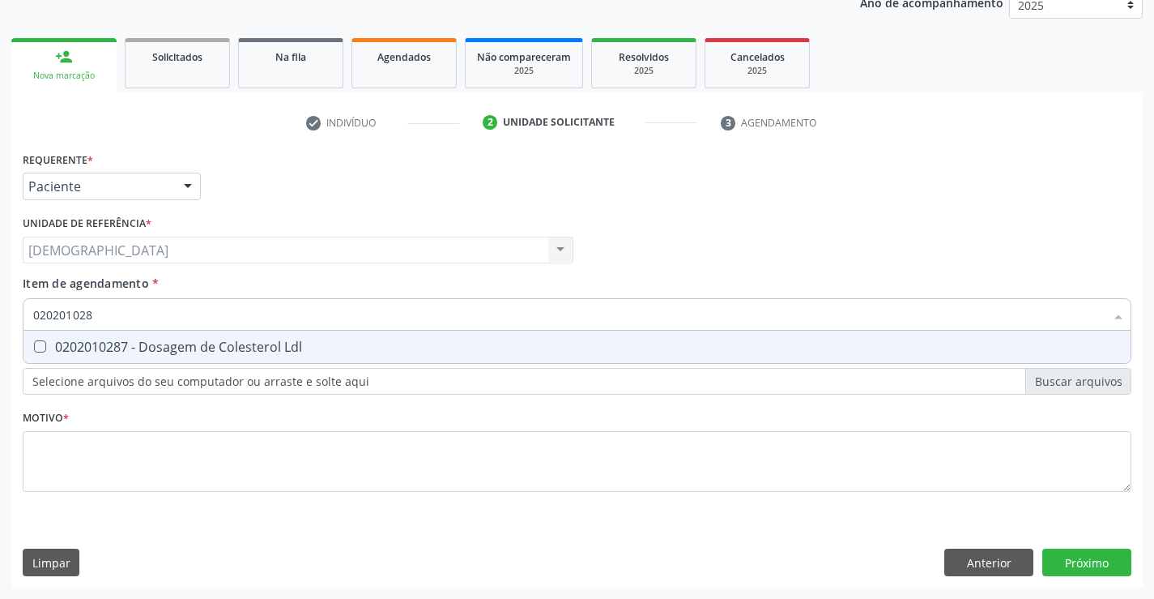
type input "0202010287"
click at [155, 345] on div "0202010287 - Dosagem de Colesterol Ldl" at bounding box center [577, 346] width 1088 height 13
checkbox Ldl "true"
click at [1070, 551] on div "Requerente * Paciente Médico(a) Enfermeiro(a) Paciente Nenhum resultado encontr…" at bounding box center [577, 367] width 1132 height 440
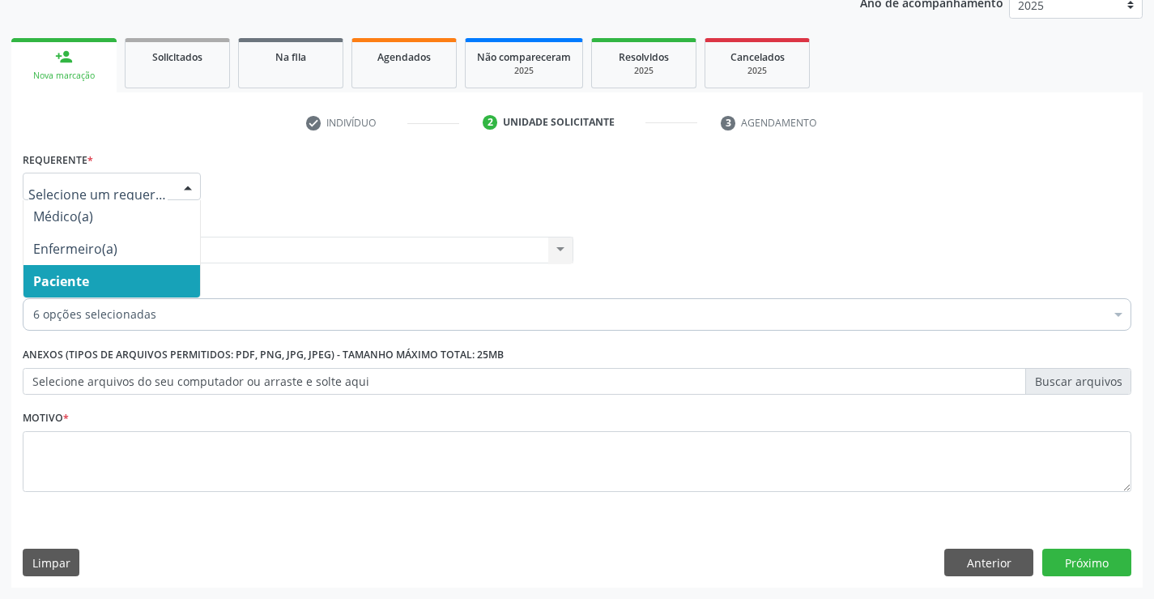
click at [183, 175] on div at bounding box center [188, 187] width 24 height 28
click at [92, 278] on span "Paciente" at bounding box center [111, 281] width 177 height 32
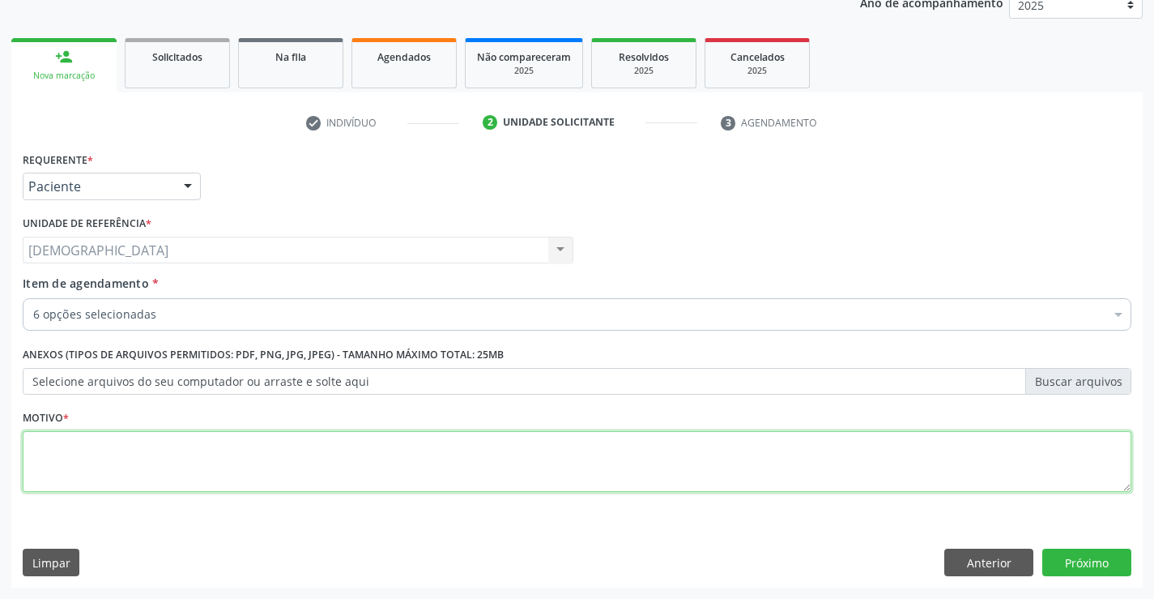
click at [133, 442] on textarea at bounding box center [577, 462] width 1109 height 62
type textarea "."
click at [1101, 557] on button "Próximo" at bounding box center [1087, 562] width 89 height 28
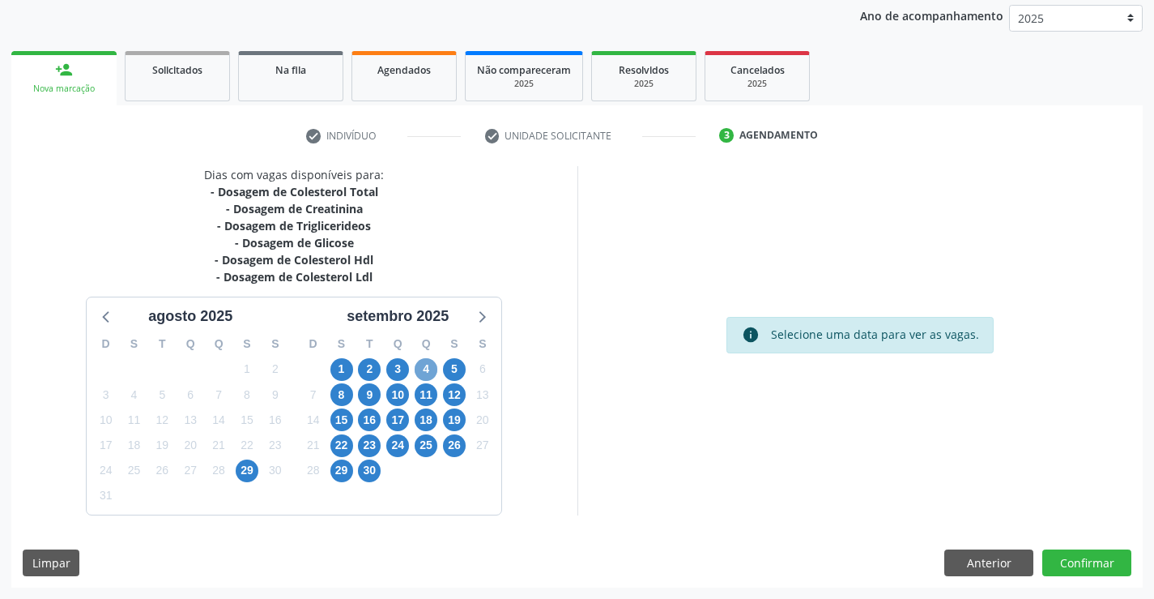
click at [416, 365] on span "4" at bounding box center [426, 369] width 23 height 23
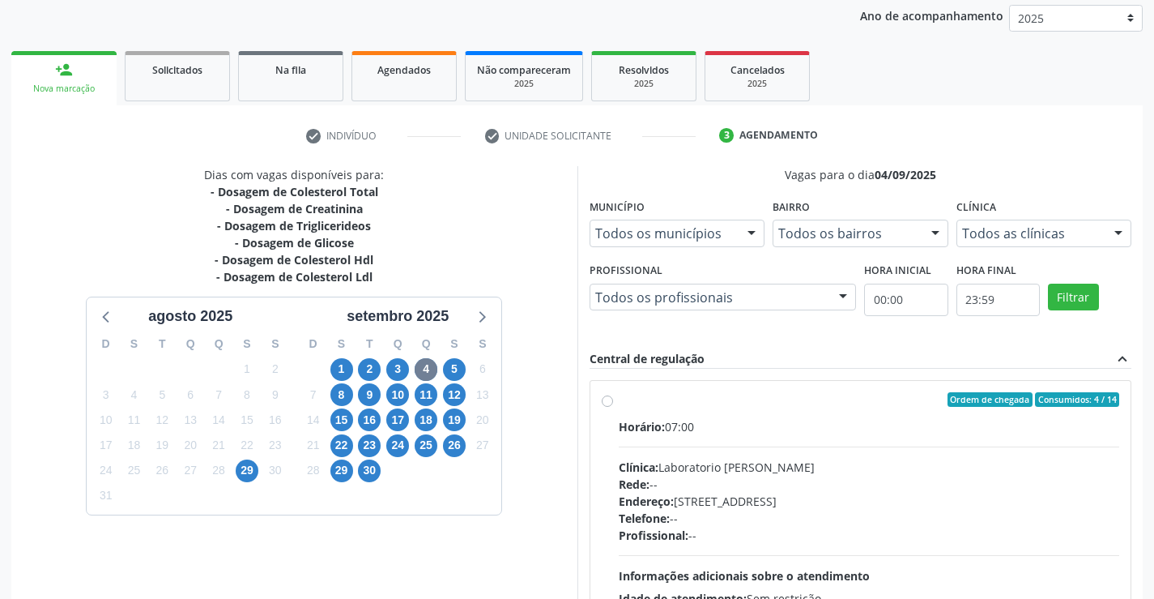
click at [693, 409] on label "Ordem de chegada Consumidos: 4 / 14 Horário: 07:00 Clínica: Laboratorio Jose Pa…" at bounding box center [869, 516] width 501 height 249
click at [613, 407] on input "Ordem de chegada Consumidos: 4 / 14 Horário: 07:00 Clínica: Laboratorio Jose Pa…" at bounding box center [607, 399] width 11 height 15
radio input "true"
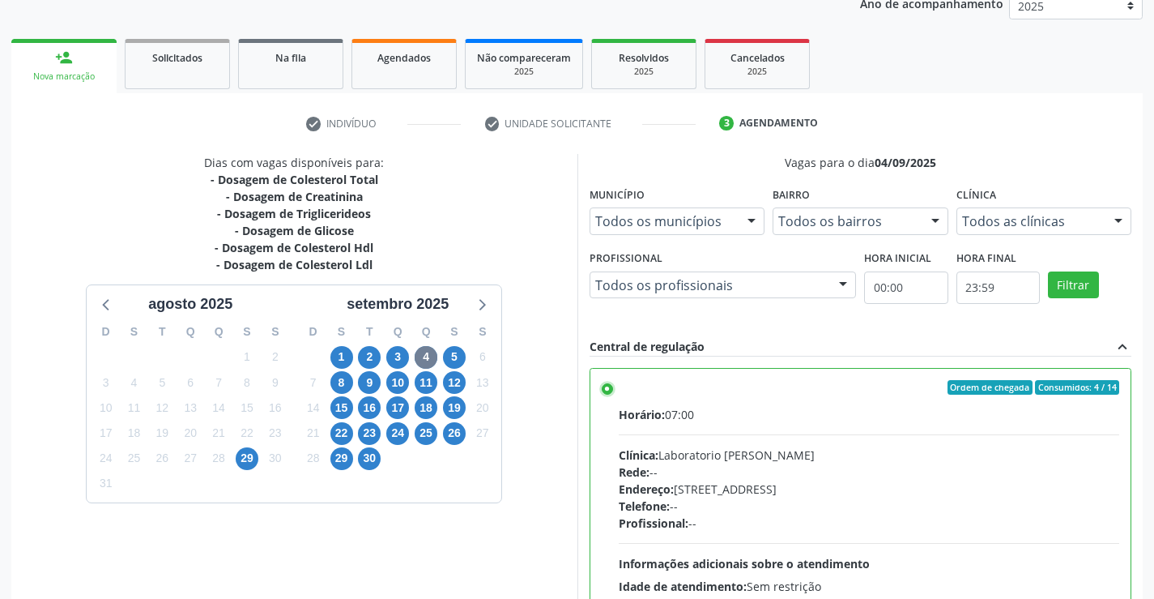
scroll to position [369, 0]
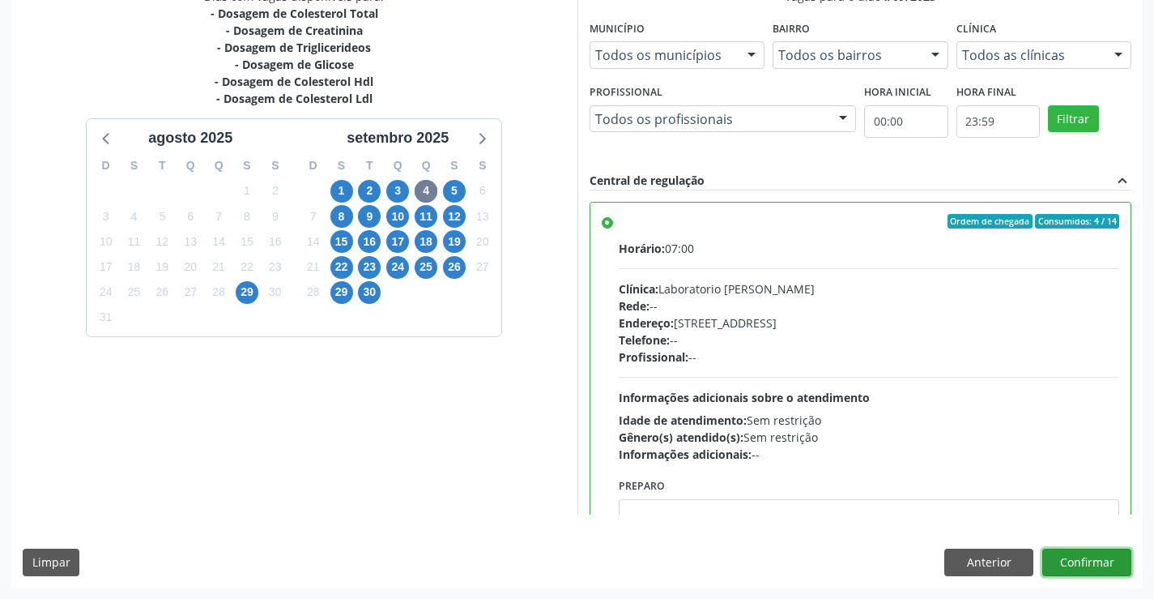
click at [1093, 559] on button "Confirmar" at bounding box center [1087, 562] width 89 height 28
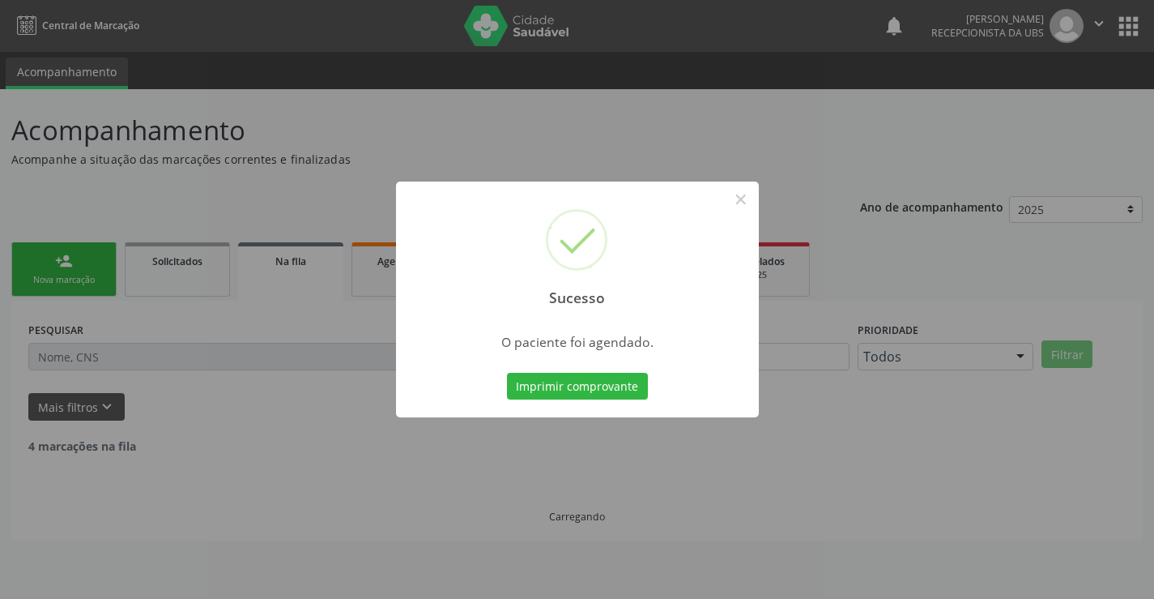
scroll to position [0, 0]
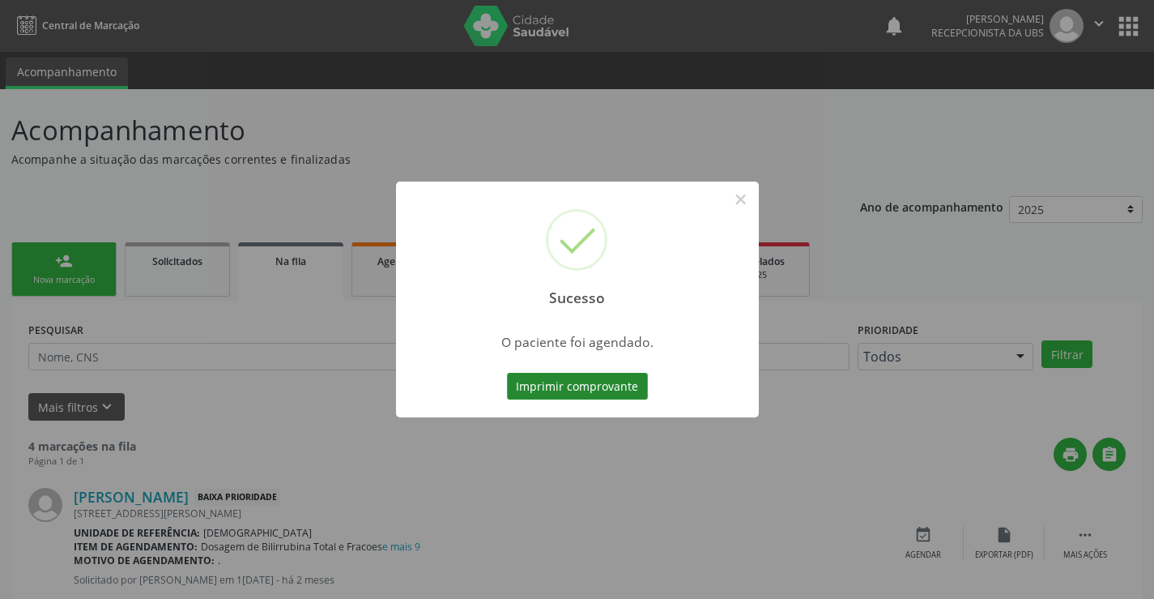
click at [535, 380] on button "Imprimir comprovante" at bounding box center [577, 387] width 141 height 28
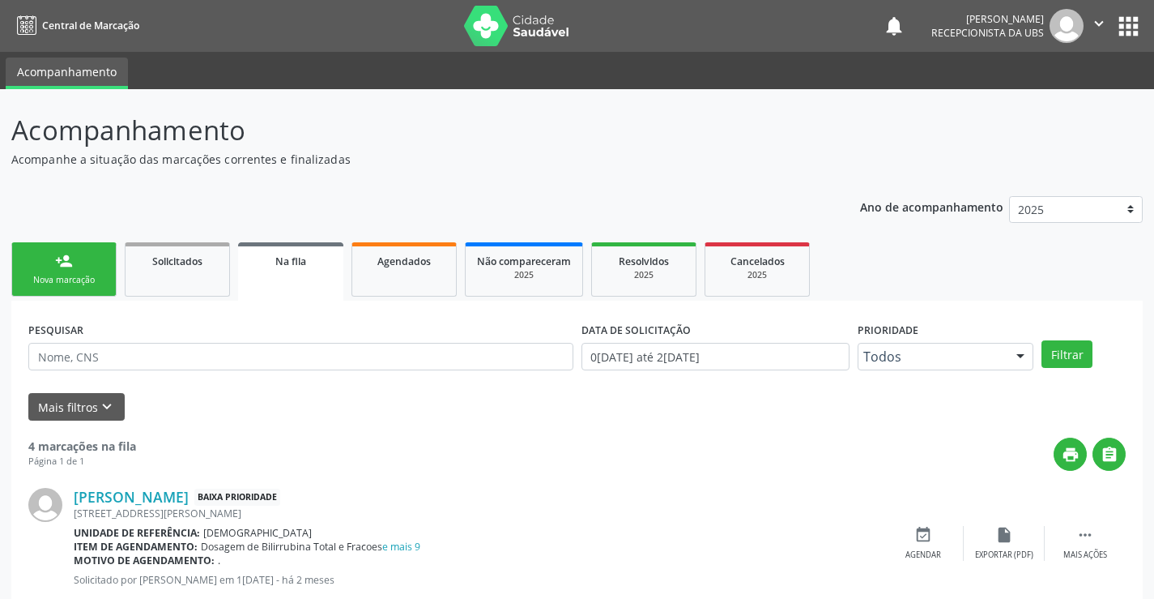
click at [88, 276] on div "Nova marcação" at bounding box center [63, 280] width 81 height 12
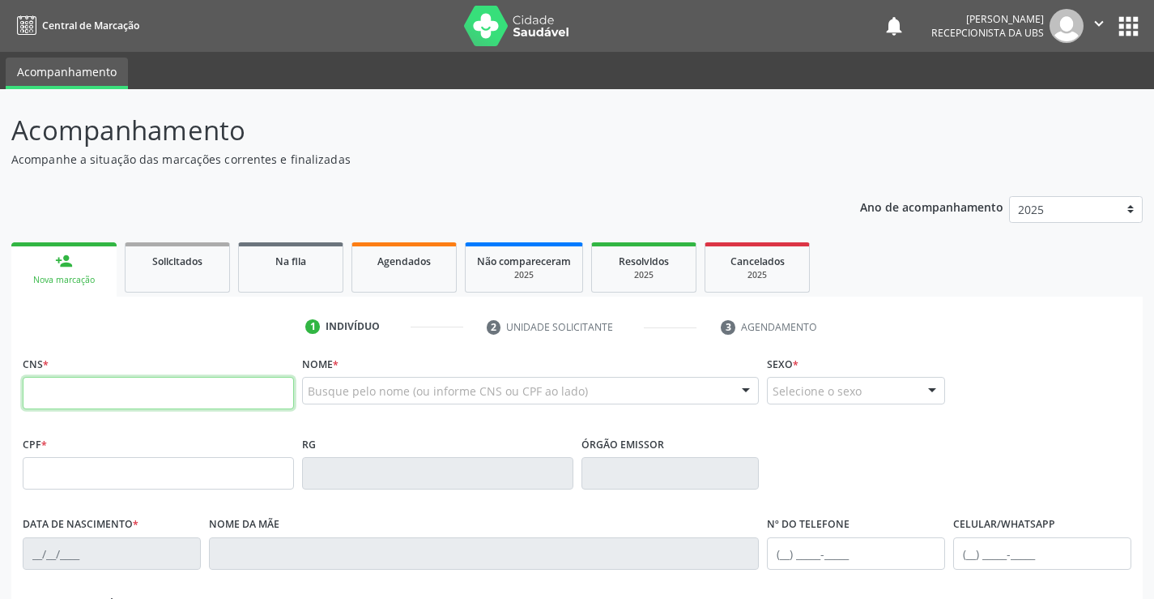
click at [148, 389] on input "text" at bounding box center [158, 393] width 271 height 32
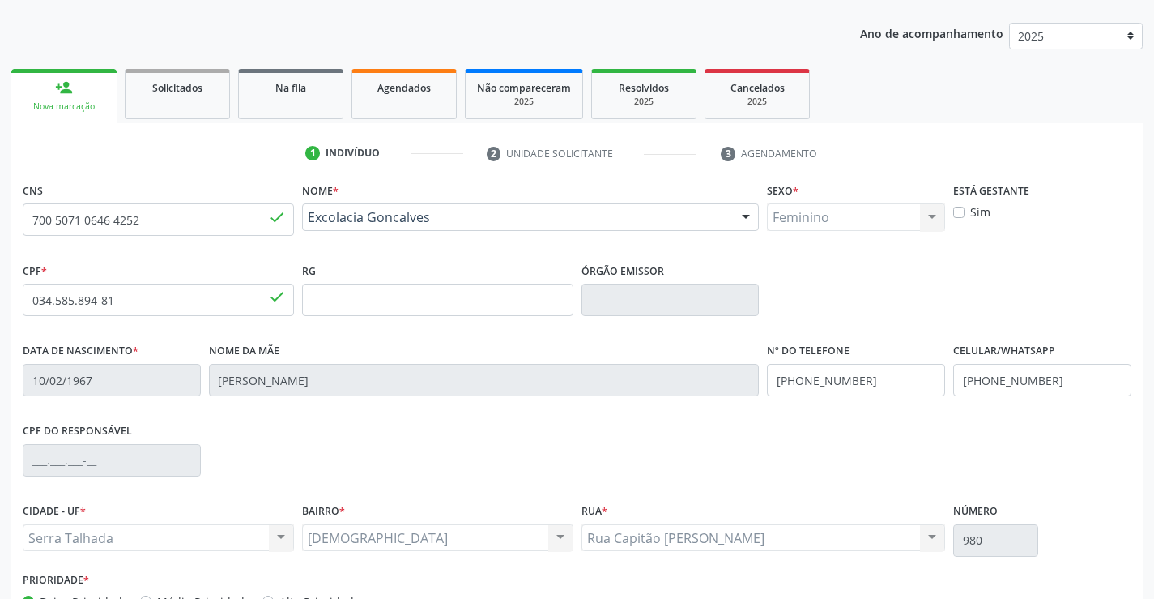
scroll to position [279, 0]
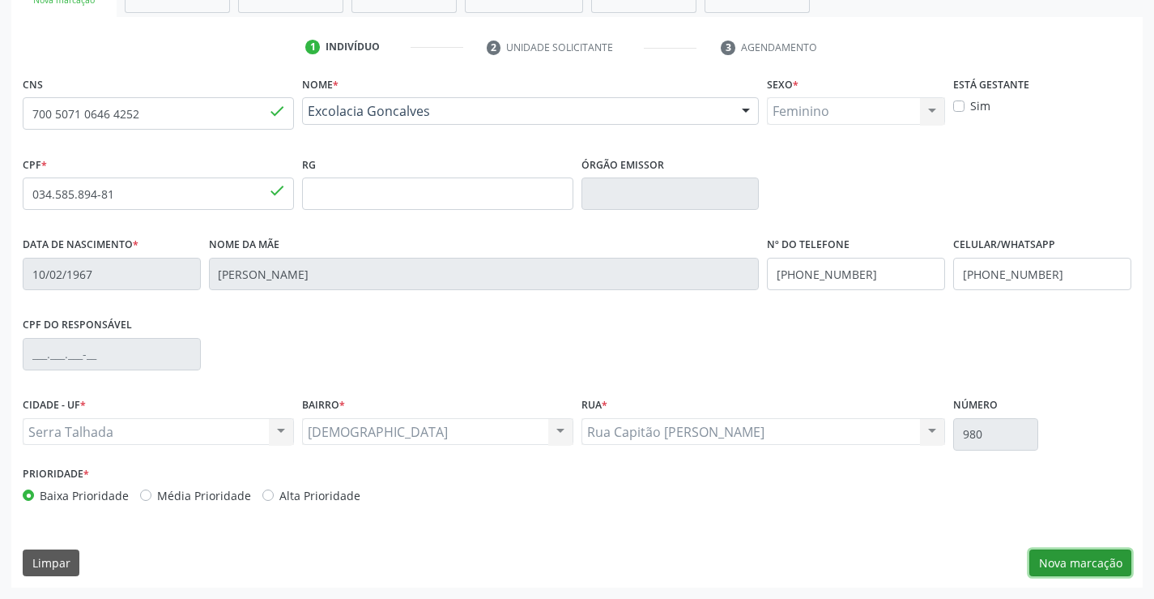
click at [1073, 550] on button "Nova marcação" at bounding box center [1081, 563] width 102 height 28
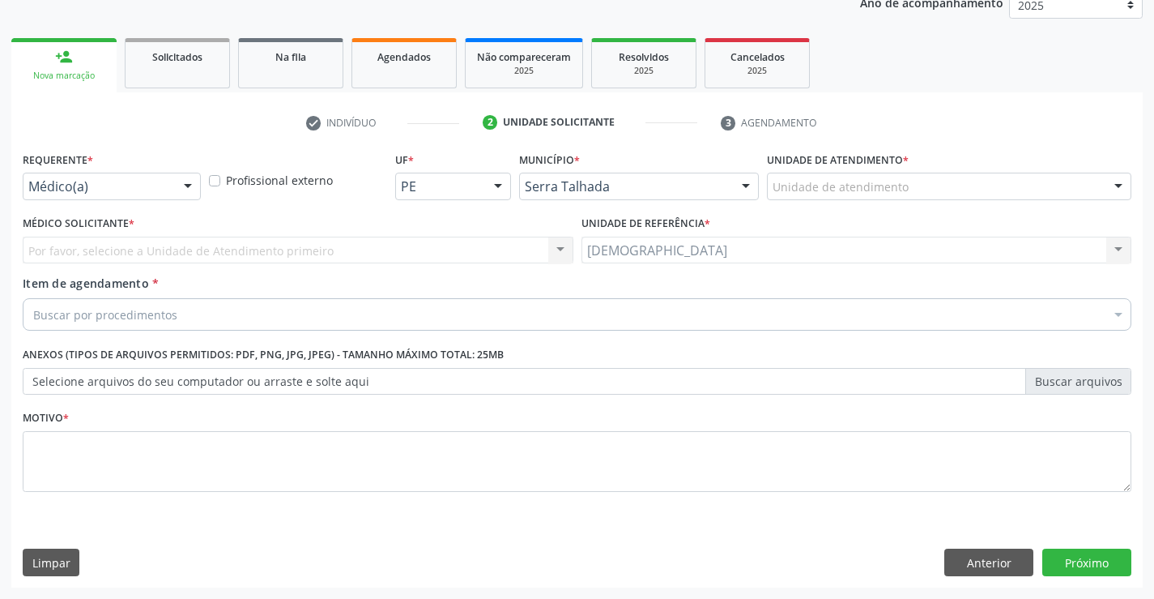
click at [184, 183] on div at bounding box center [188, 187] width 24 height 28
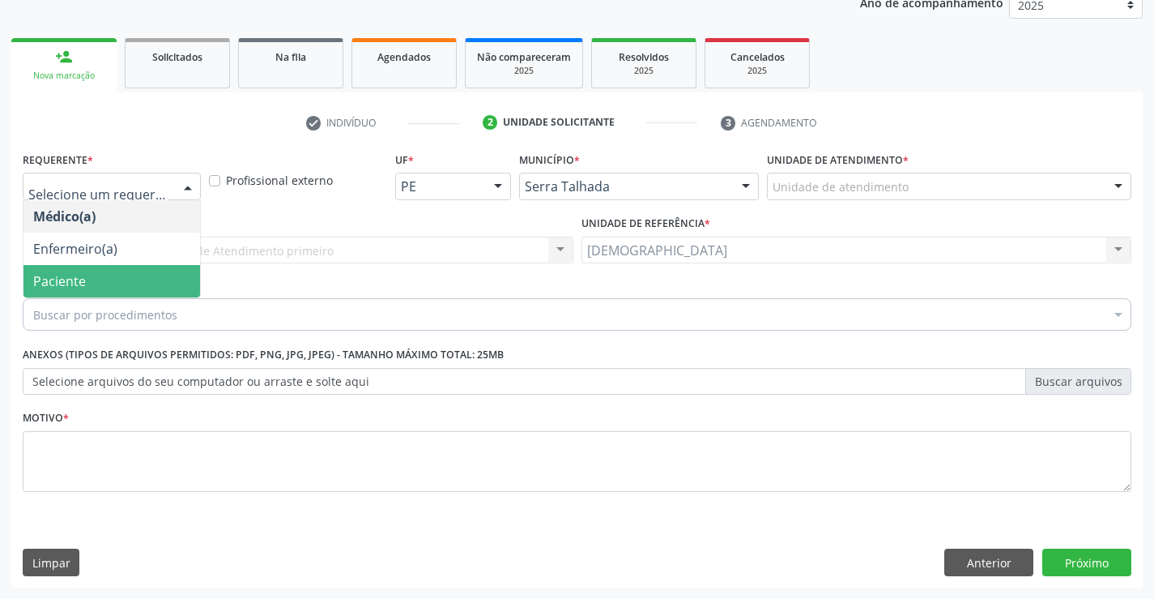
click at [96, 281] on span "Paciente" at bounding box center [111, 281] width 177 height 32
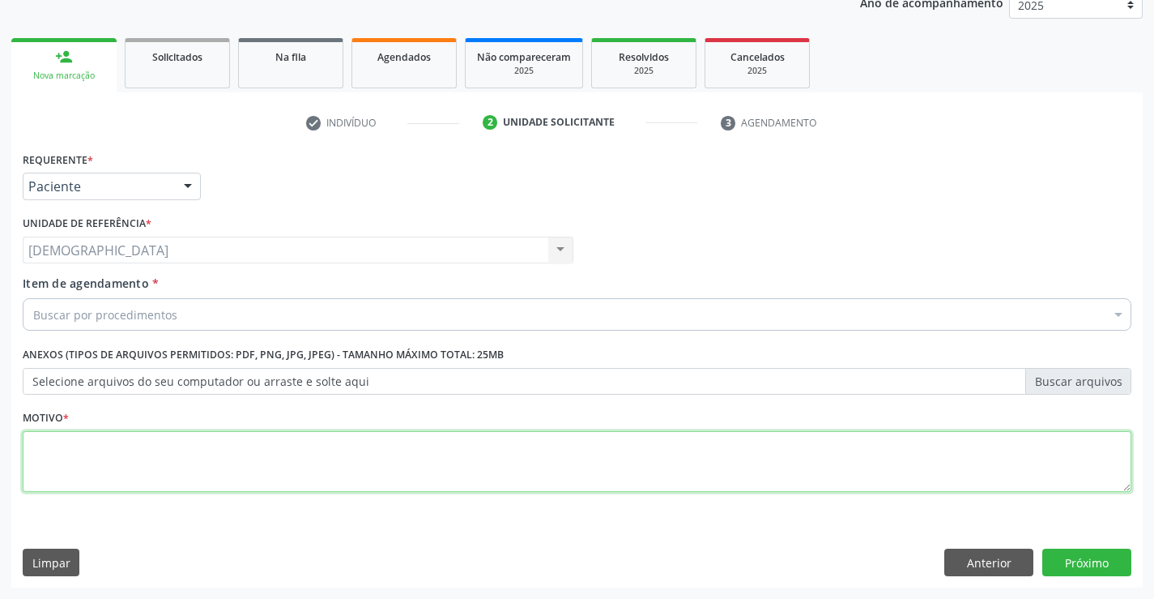
click at [87, 451] on textarea at bounding box center [577, 462] width 1109 height 62
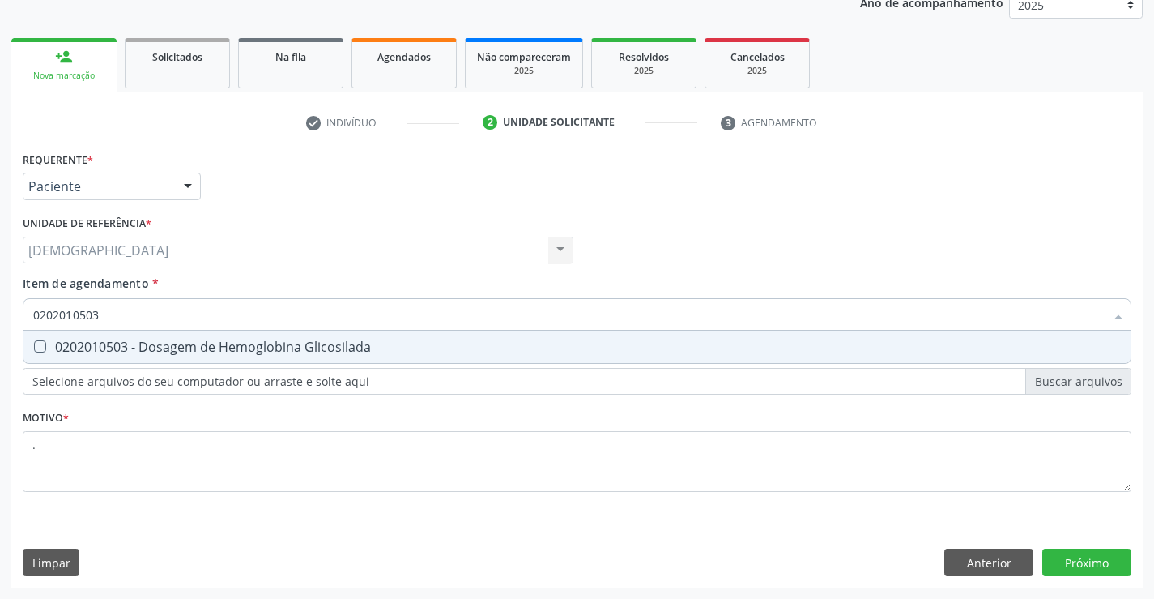
click at [158, 341] on div "0202010503 - Dosagem de Hemoglobina Glicosilada" at bounding box center [577, 346] width 1088 height 13
click at [1070, 557] on div "Requerente * Paciente Médico(a) Enfermeiro(a) Paciente Nenhum resultado encontr…" at bounding box center [577, 367] width 1132 height 440
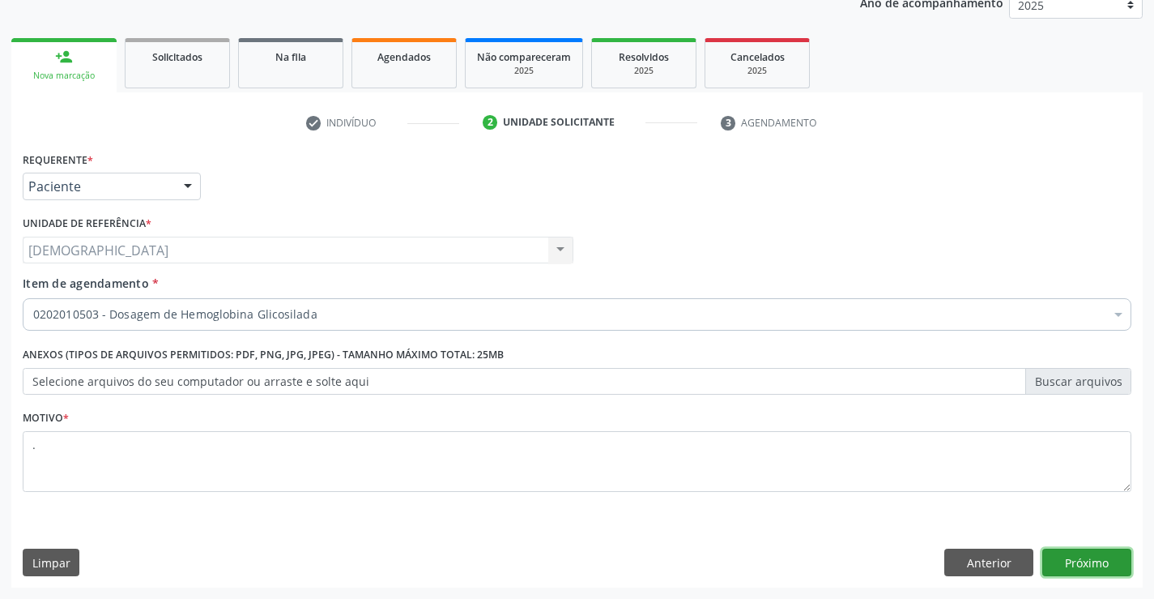
click at [1070, 557] on button "Próximo" at bounding box center [1087, 562] width 89 height 28
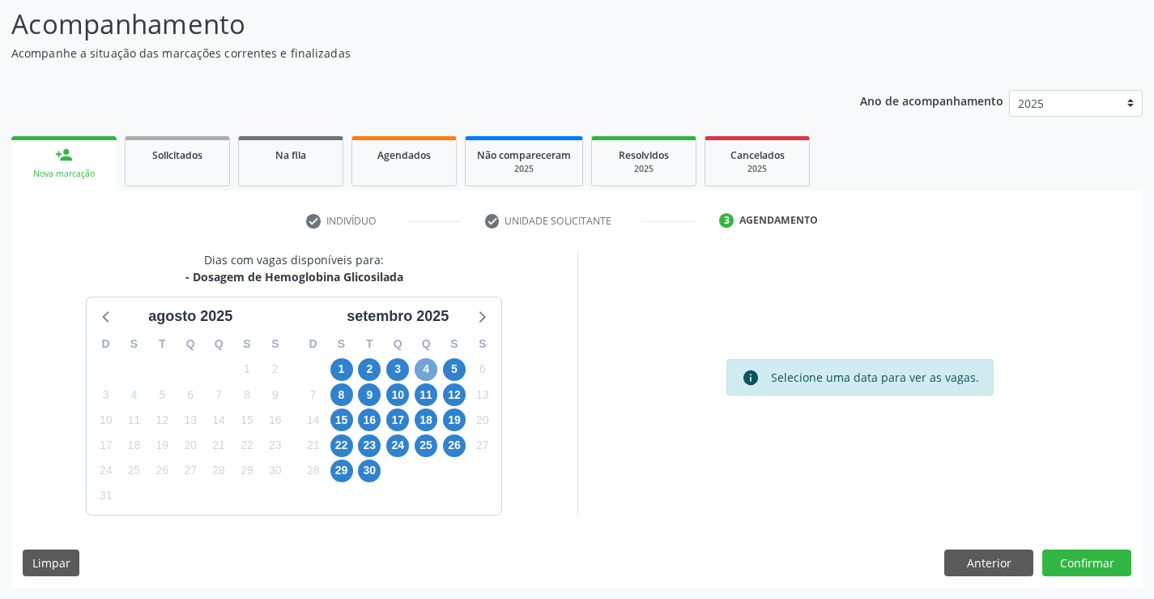
click at [423, 368] on span "4" at bounding box center [426, 369] width 23 height 23
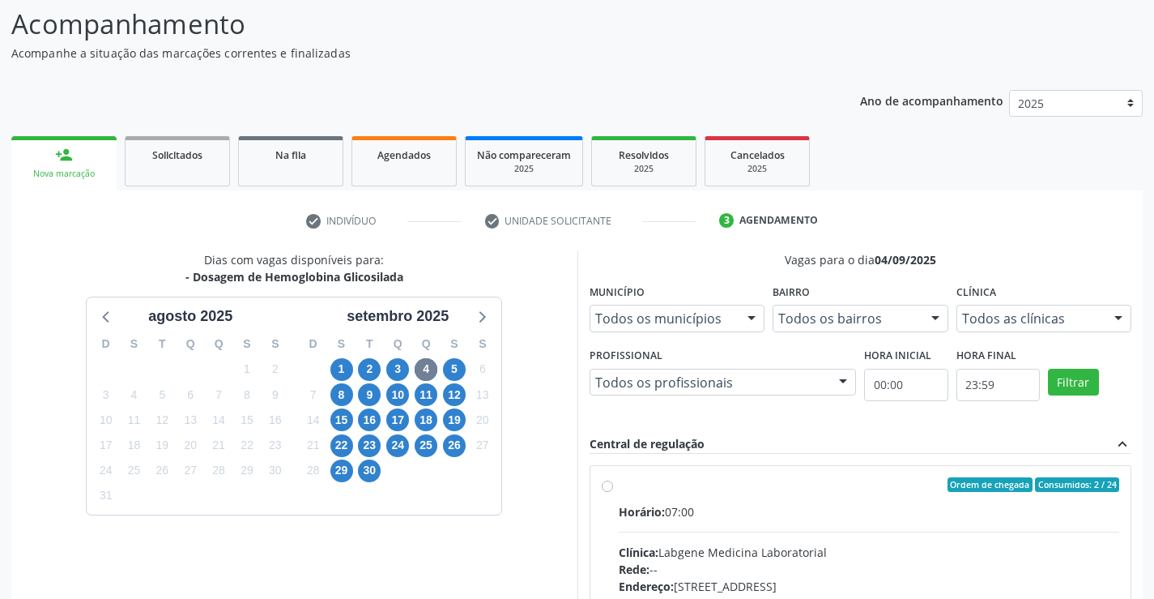
click at [659, 489] on div "Ordem de chegada Consumidos: 2 / 24" at bounding box center [869, 484] width 501 height 15
click at [613, 489] on input "Ordem de chegada Consumidos: 2 / 24 Horário: 07:00 Clínica: Labgene Medicina La…" at bounding box center [607, 484] width 11 height 15
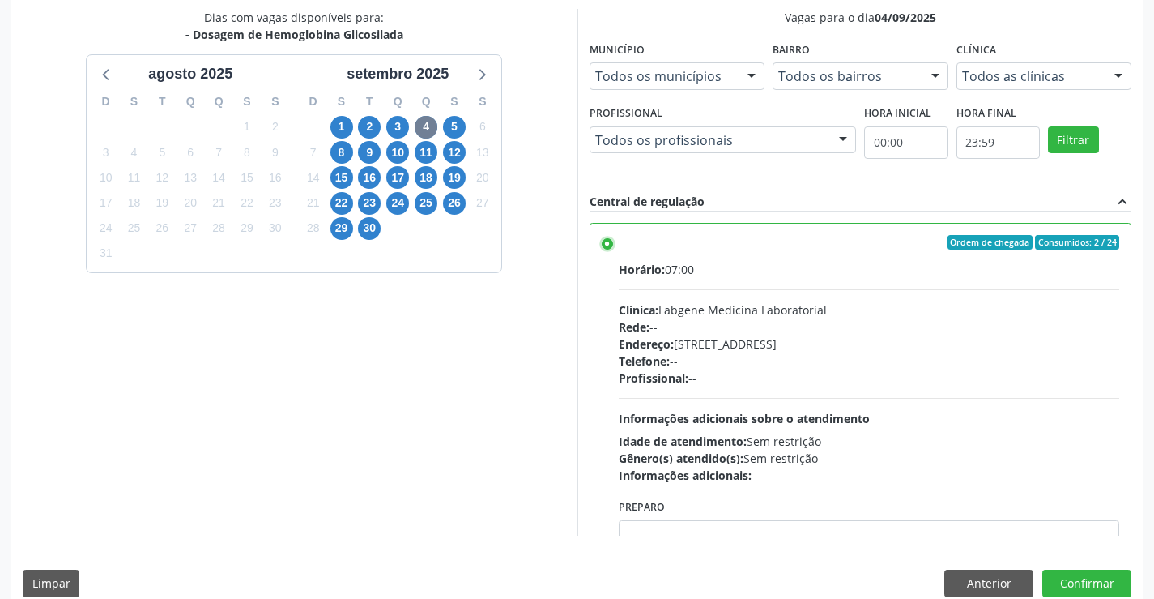
scroll to position [369, 0]
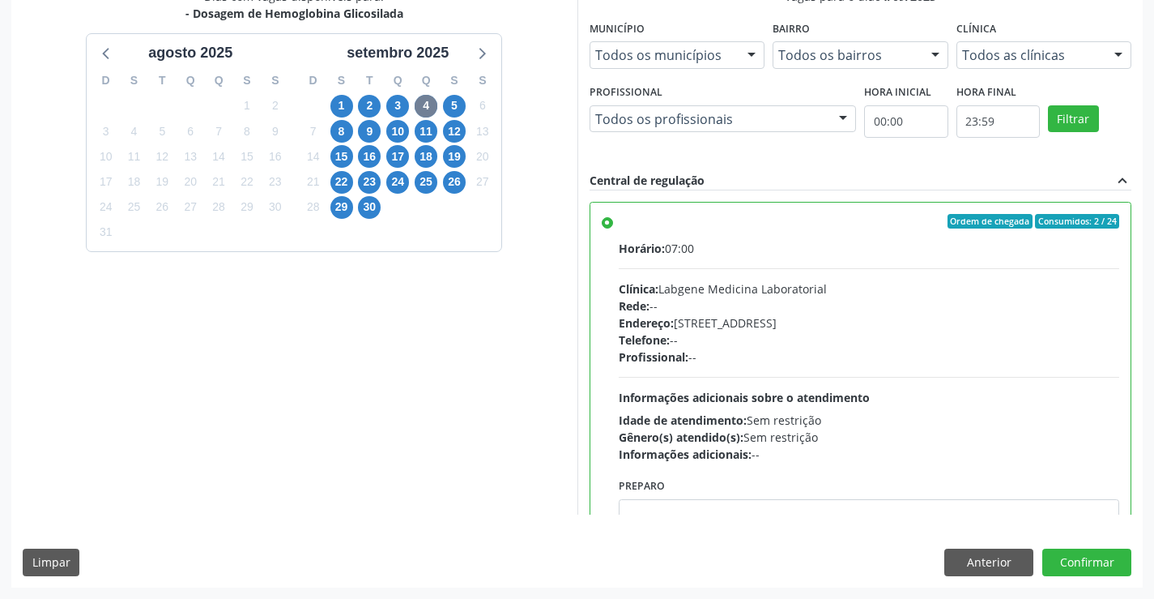
click at [685, 232] on label "Ordem de chegada Consumidos: 2 / 24 Horário: 07:00 Clínica: Labgene Medicina La…" at bounding box center [869, 338] width 501 height 249
click at [613, 228] on input "Ordem de chegada Consumidos: 2 / 24 Horário: 07:00 Clínica: Labgene Medicina La…" at bounding box center [607, 221] width 11 height 15
click at [619, 219] on label "Ordem de chegada Consumidos: 2 / 24 Horário: 07:00 Clínica: Labgene Medicina La…" at bounding box center [869, 338] width 501 height 249
click at [604, 219] on input "Ordem de chegada Consumidos: 2 / 24 Horário: 07:00 Clínica: Labgene Medicina La…" at bounding box center [607, 221] width 11 height 15
click at [425, 98] on span "4" at bounding box center [426, 106] width 23 height 23
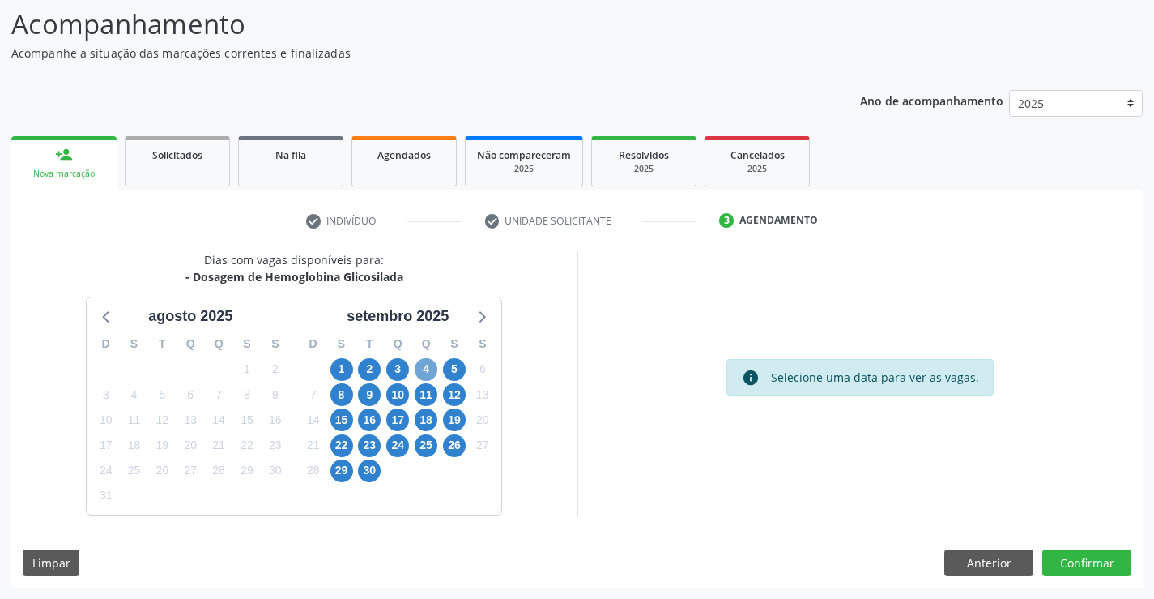
scroll to position [106, 0]
click at [421, 367] on span "4" at bounding box center [426, 369] width 23 height 23
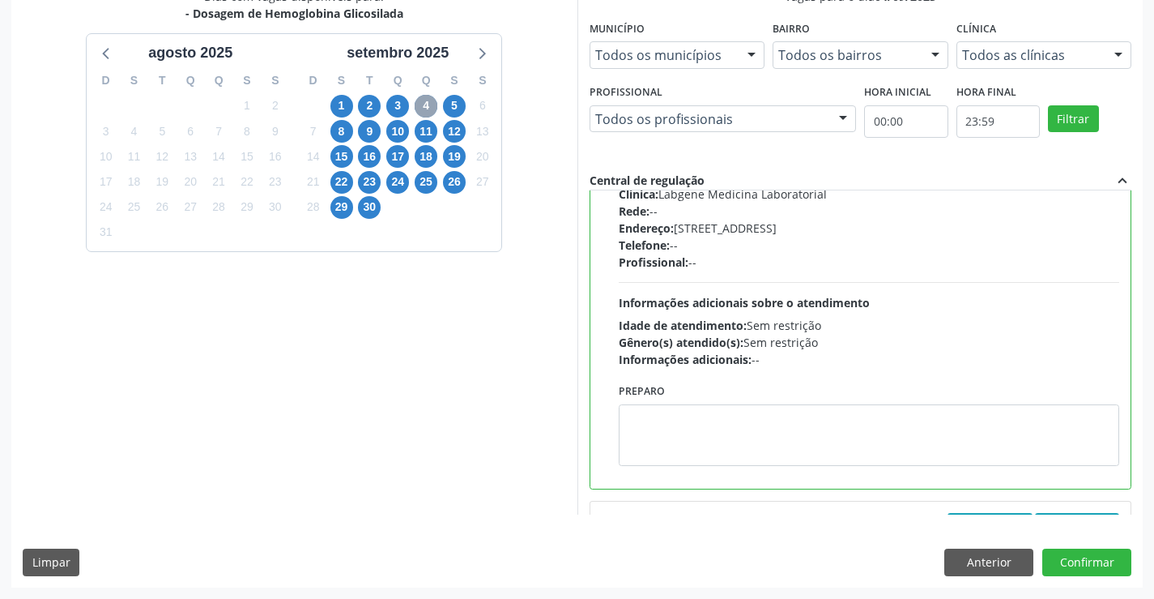
scroll to position [272, 0]
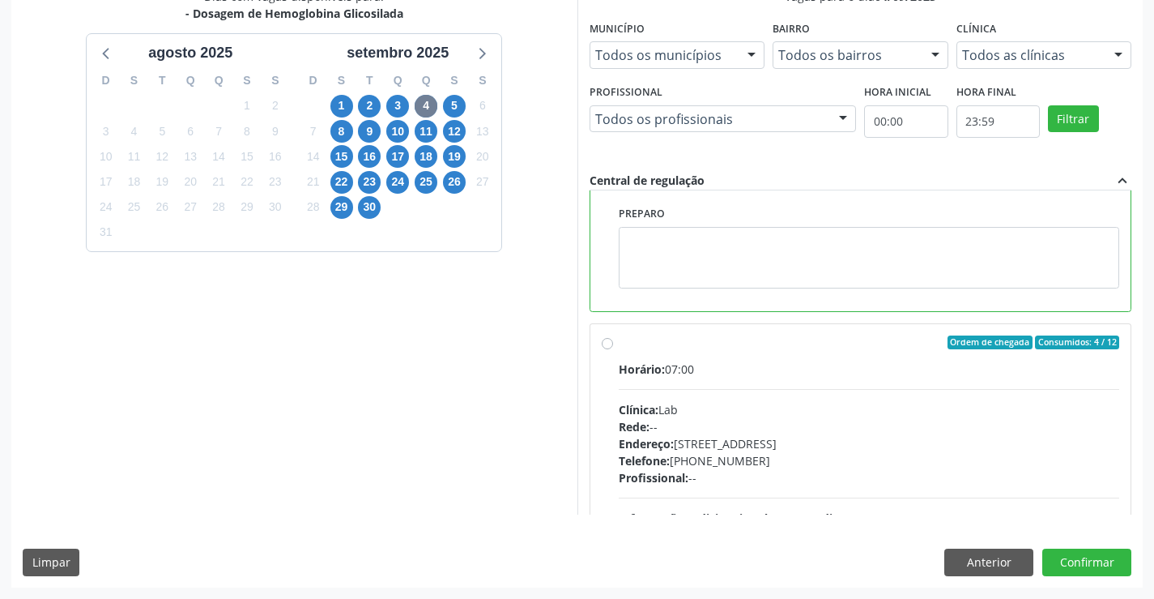
click at [619, 340] on label "Ordem de chegada Consumidos: 4 / 12 Horário: 07:00 Clínica: Lab Rede: -- Endere…" at bounding box center [869, 459] width 501 height 249
click at [608, 340] on input "Ordem de chegada Consumidos: 4 / 12 Horário: 07:00 Clínica: Lab Rede: -- Endere…" at bounding box center [607, 342] width 11 height 15
radio input "false"
radio input "true"
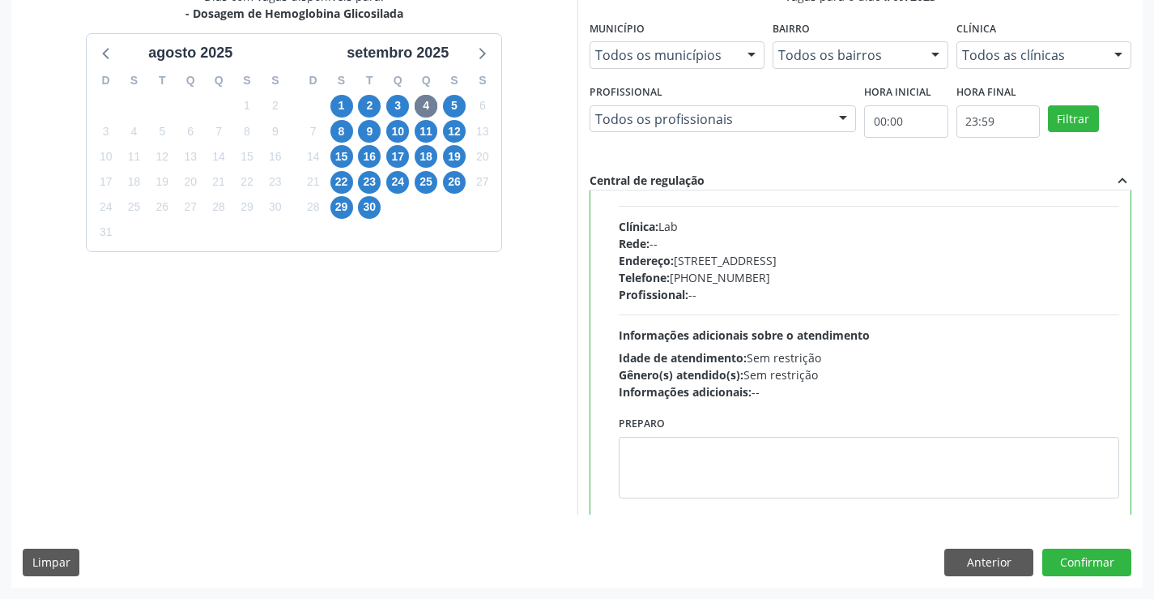
scroll to position [349, 0]
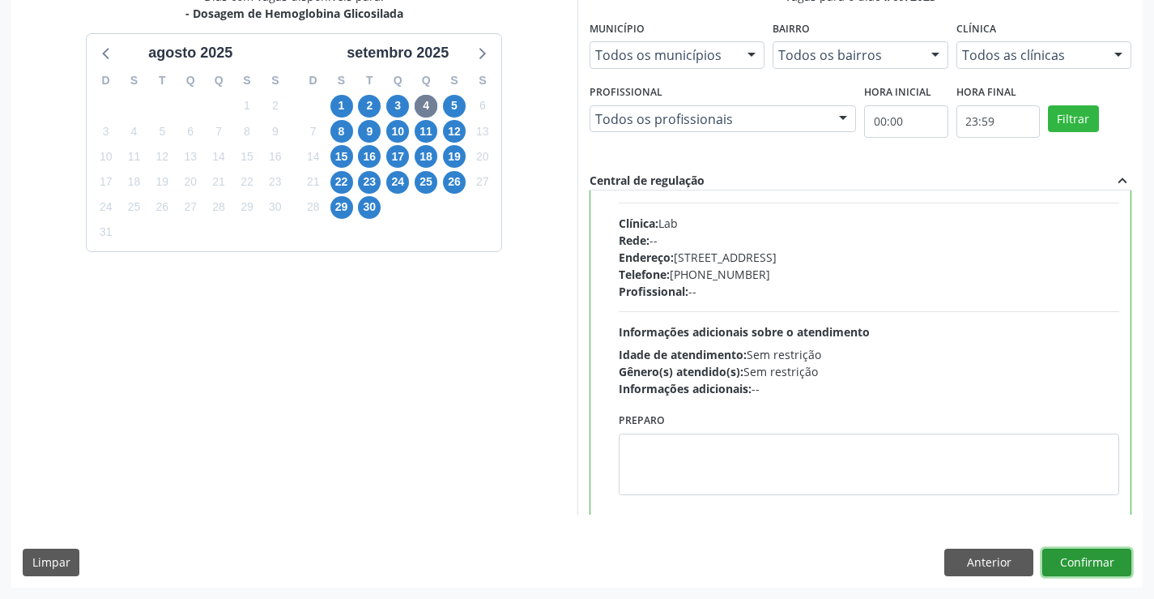
click at [1080, 557] on button "Confirmar" at bounding box center [1087, 562] width 89 height 28
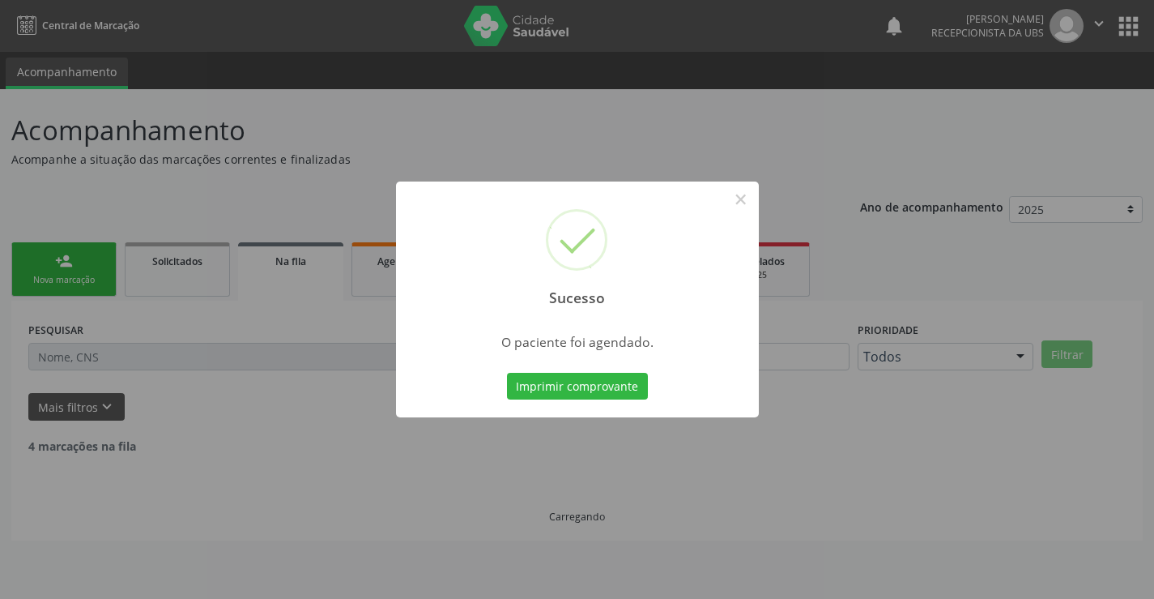
scroll to position [0, 0]
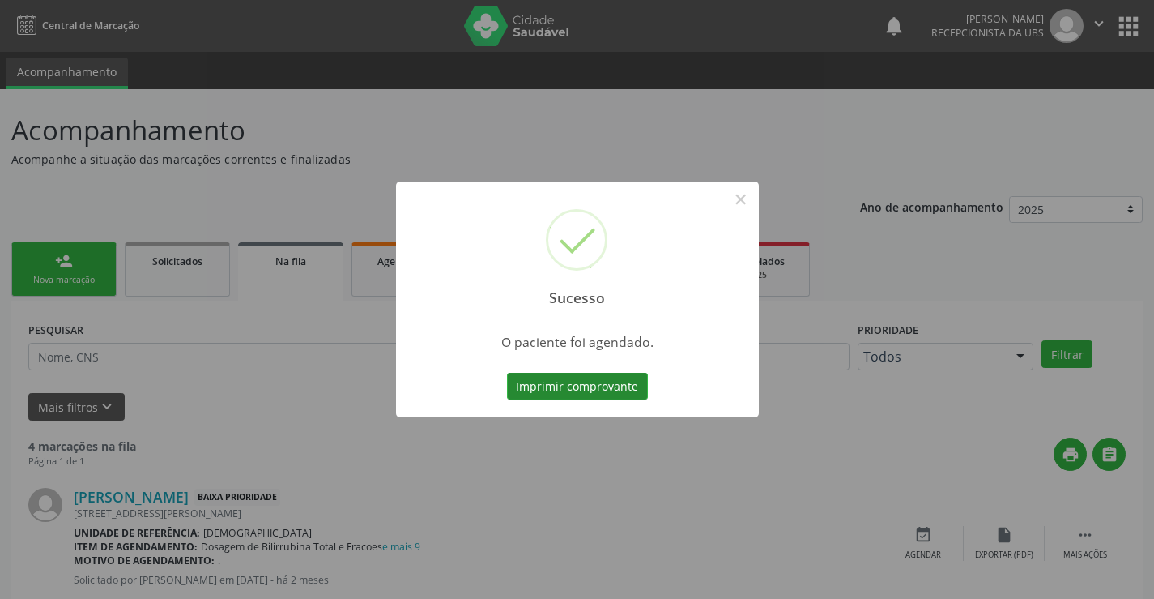
click at [620, 386] on button "Imprimir comprovante" at bounding box center [577, 387] width 141 height 28
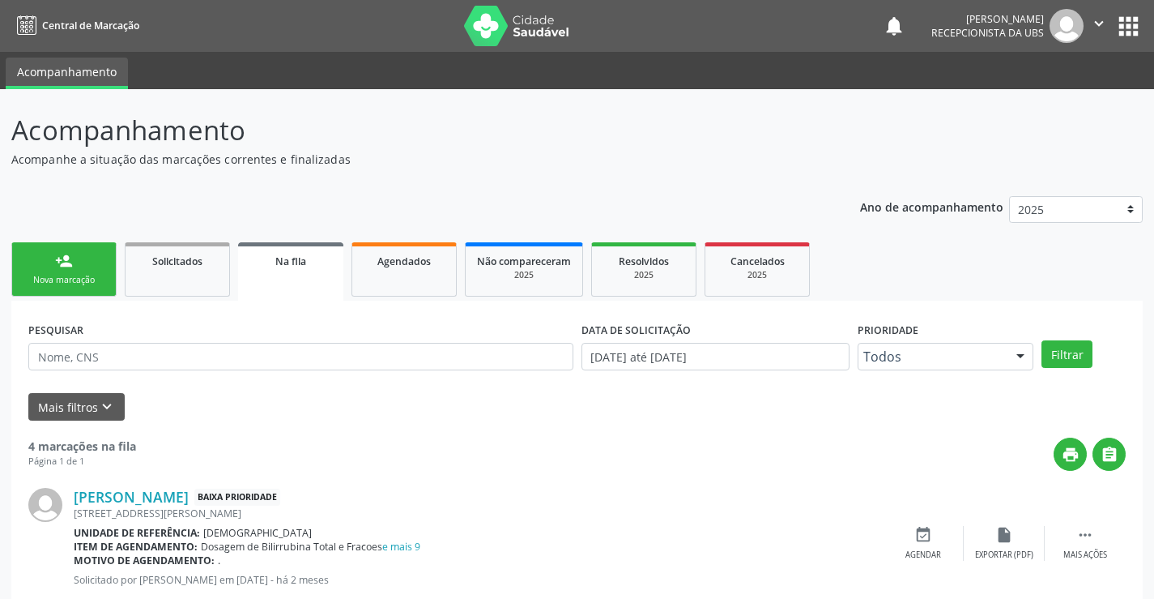
click at [95, 281] on div "Nova marcação" at bounding box center [63, 280] width 81 height 12
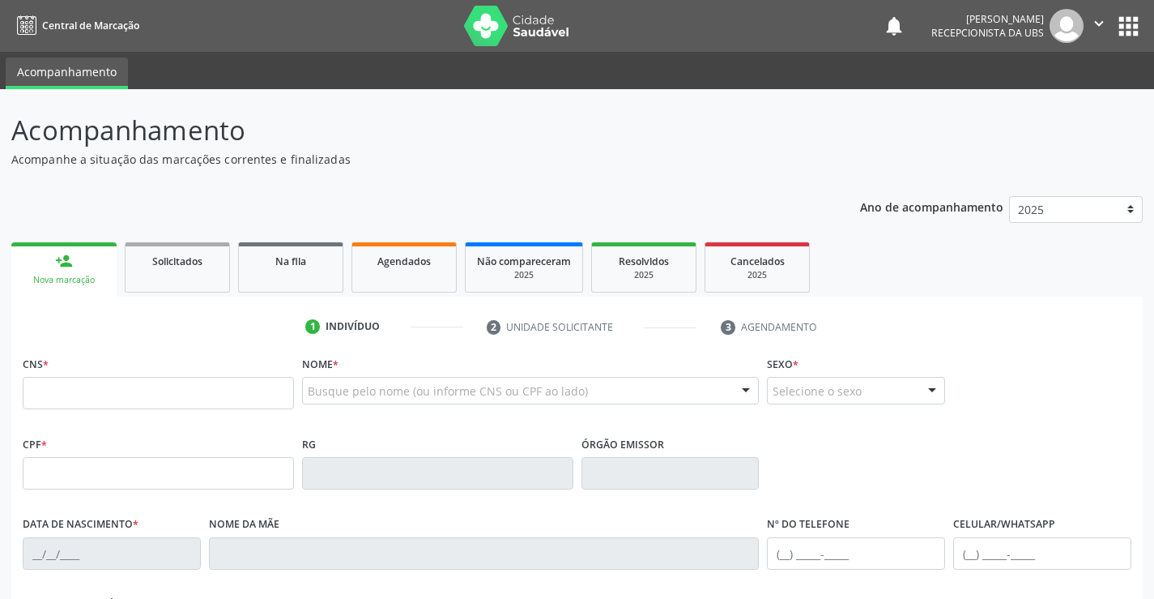
click at [105, 354] on div "CNS *" at bounding box center [158, 381] width 271 height 58
click at [99, 383] on input "text" at bounding box center [158, 393] width 271 height 32
type input "707 8046 9690 3413"
type input "082.421.534-69"
type input "05/05/2000"
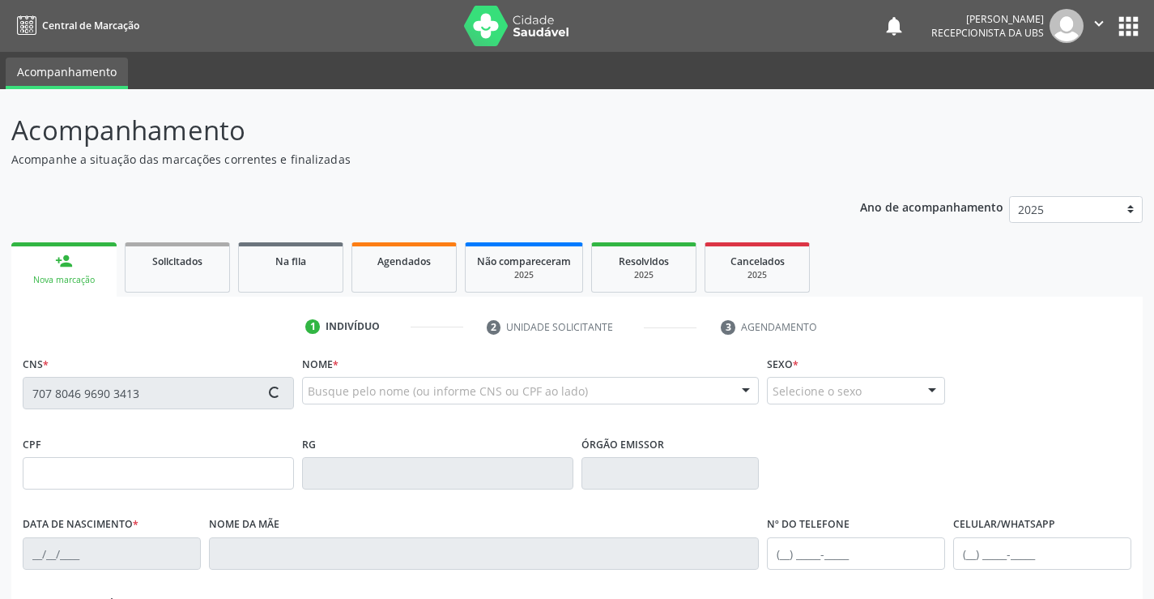
type input "Cicera Francisca Santos da Silva"
type input "(87) 99999-9999"
type input "658"
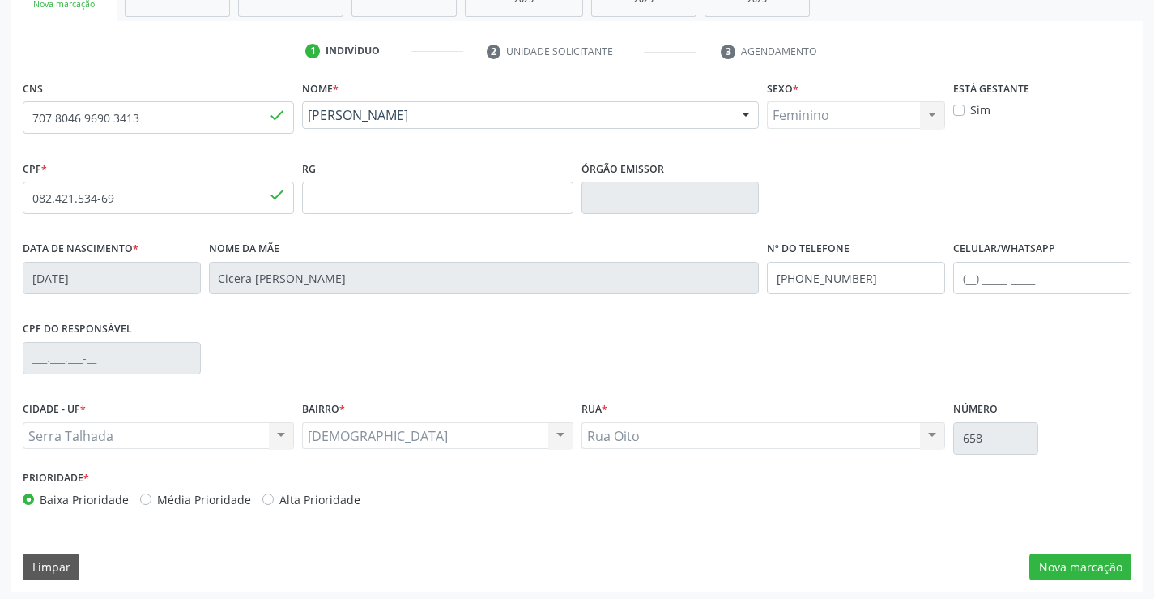
scroll to position [279, 0]
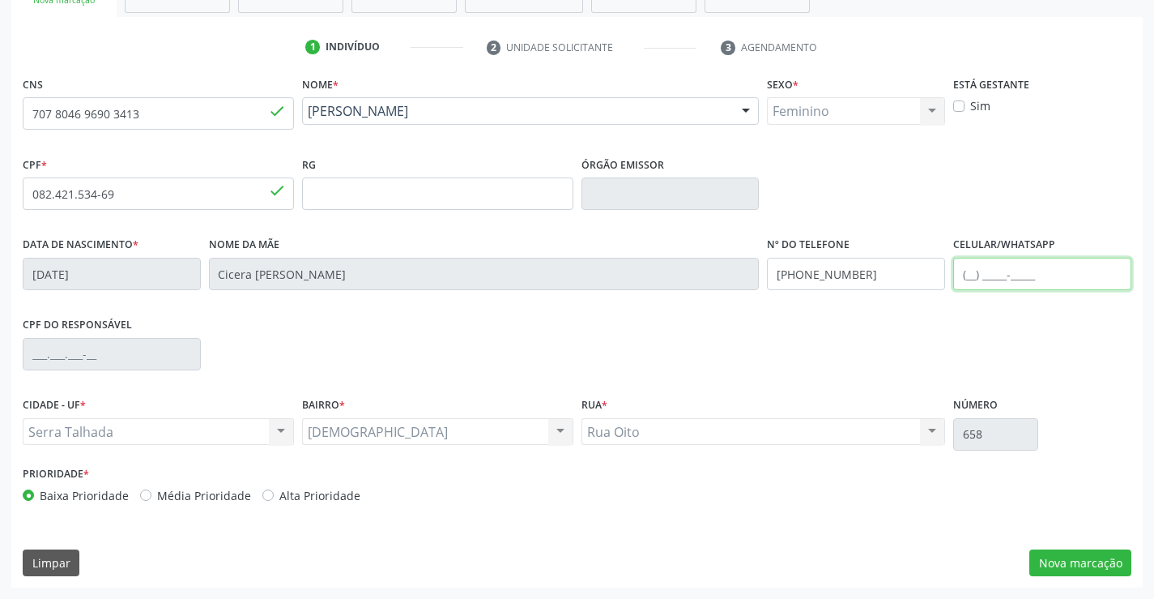
click at [970, 275] on input "text" at bounding box center [1042, 274] width 178 height 32
click at [989, 273] on input "(87) 9905-4417" at bounding box center [1042, 274] width 178 height 32
type input "(87) 99905-4417"
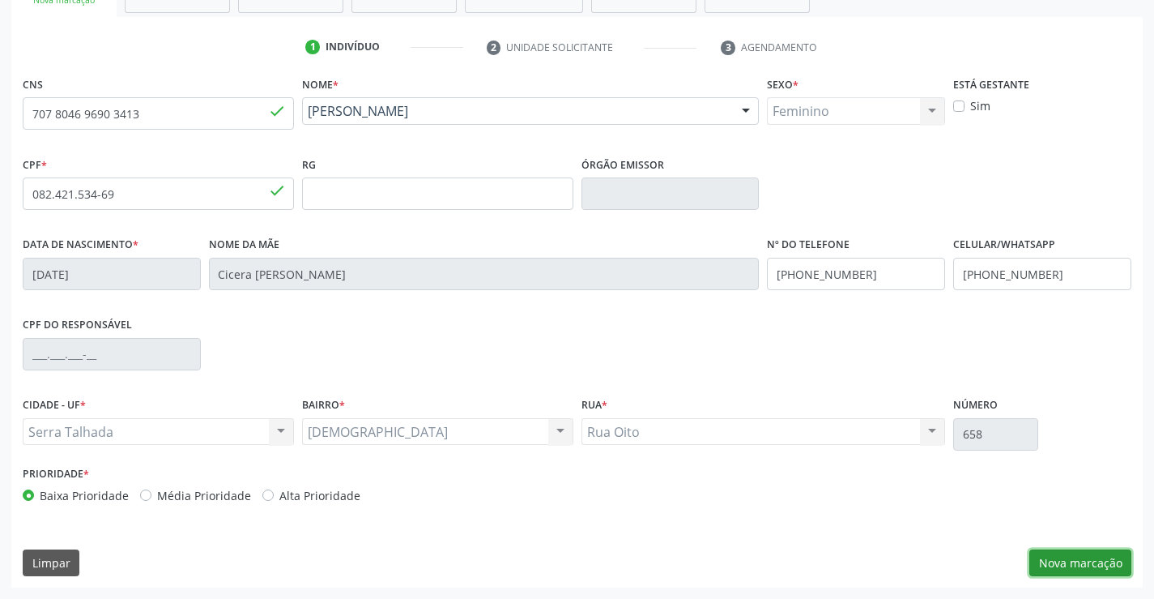
click at [1053, 561] on button "Nova marcação" at bounding box center [1081, 563] width 102 height 28
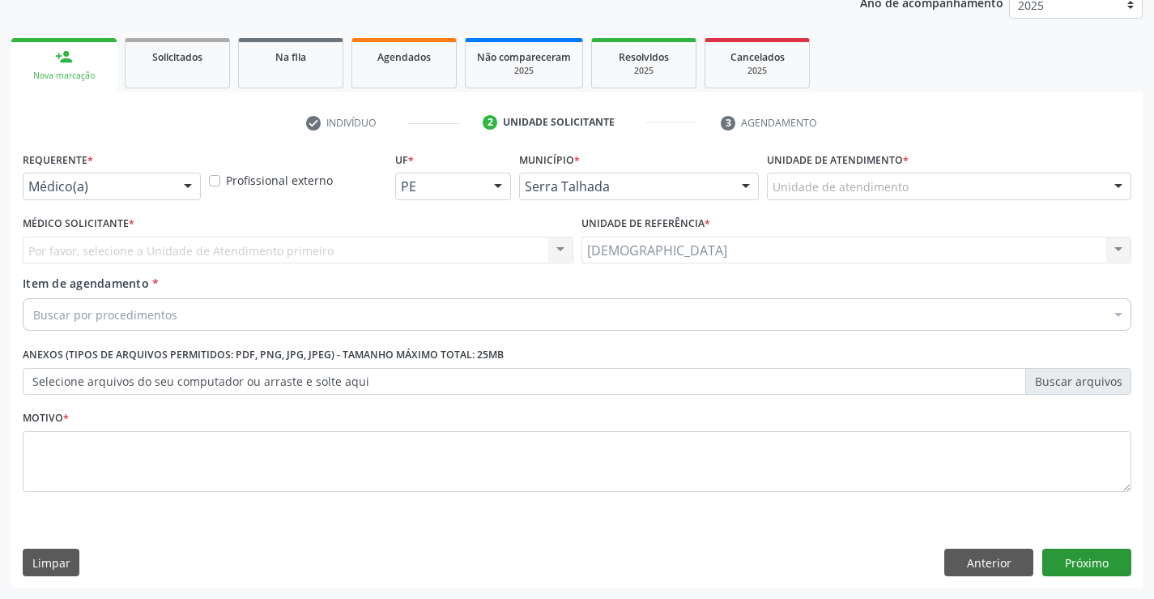
scroll to position [204, 0]
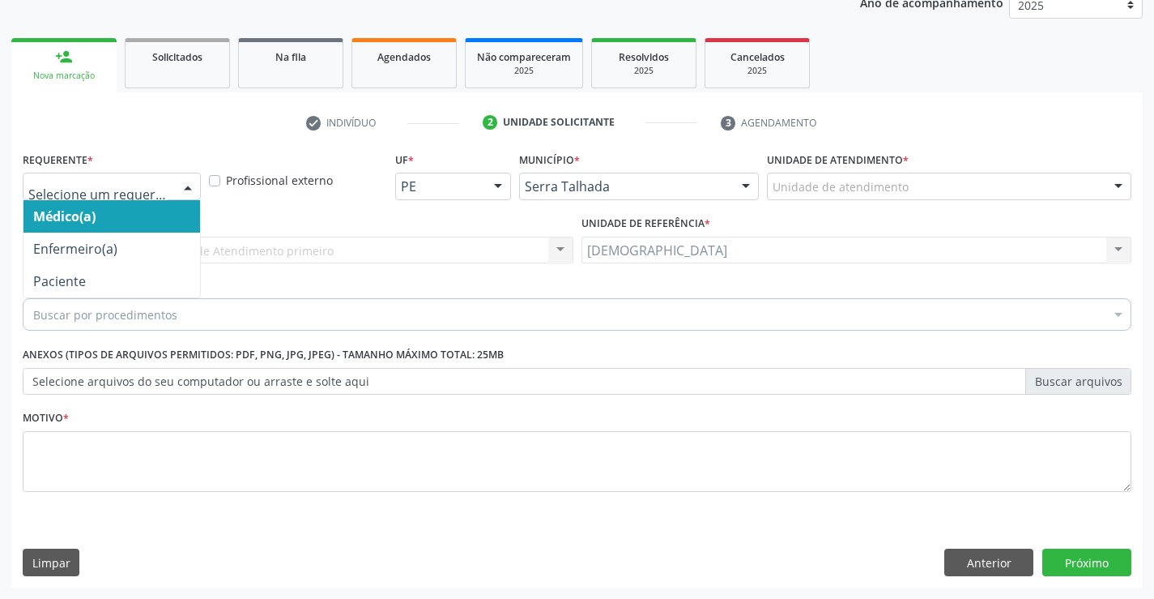
click at [186, 183] on div at bounding box center [188, 187] width 24 height 28
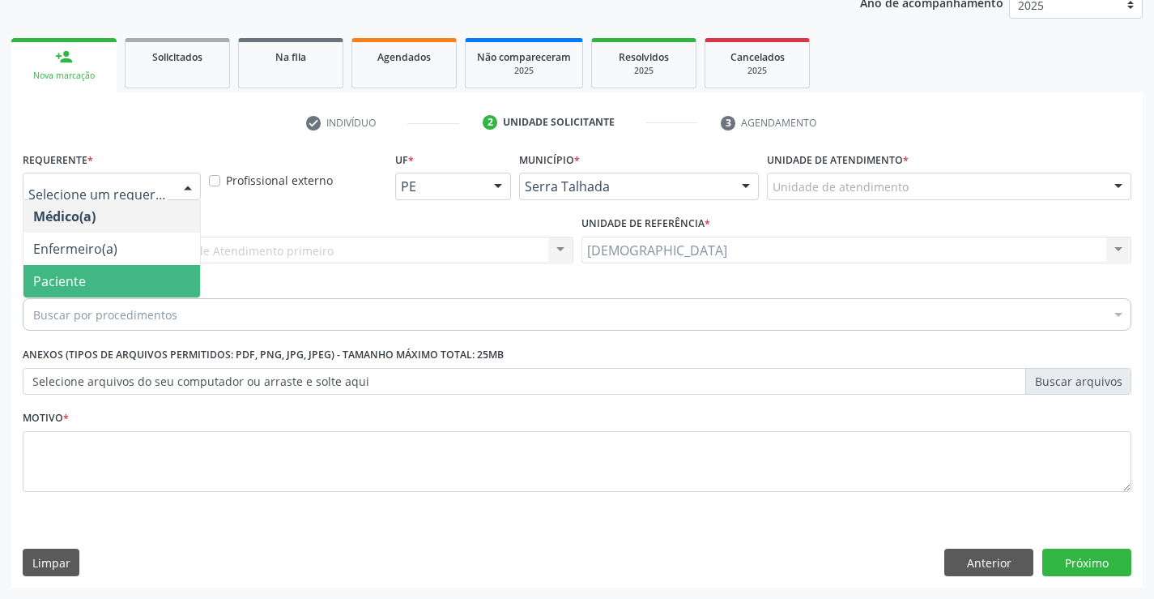
click at [134, 271] on span "Paciente" at bounding box center [111, 281] width 177 height 32
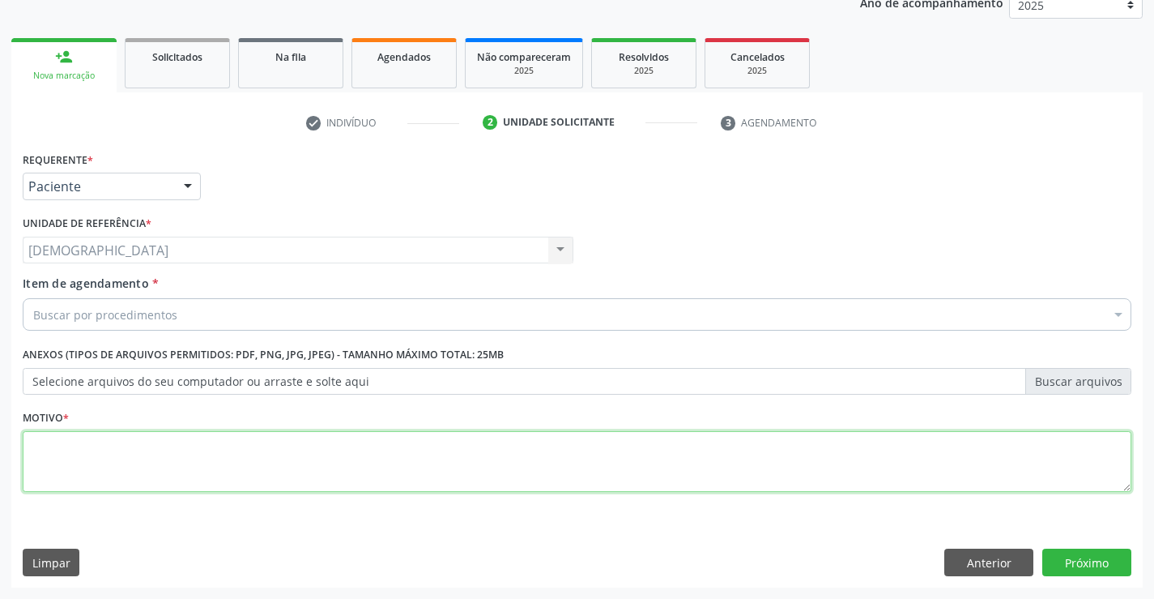
click at [136, 475] on textarea at bounding box center [577, 462] width 1109 height 62
type textarea "."
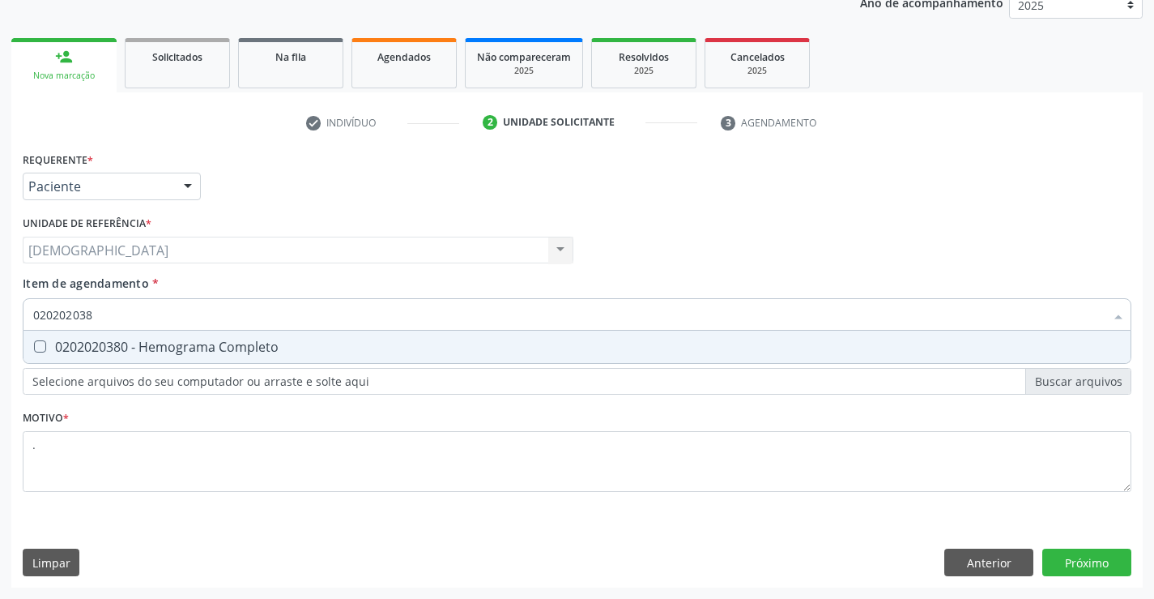
type input "0202020380"
click at [164, 353] on div "0202020380 - Hemograma Completo" at bounding box center [577, 346] width 1088 height 13
checkbox Completo "true"
type input "02020203"
checkbox Completo "false"
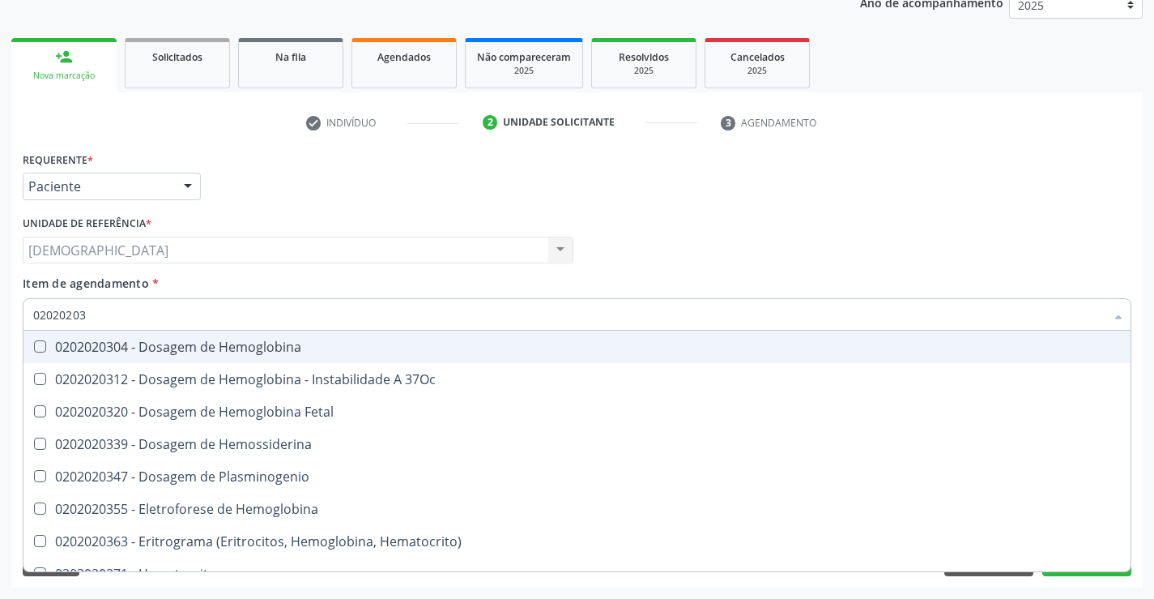
type input "0202020"
checkbox Completo "false"
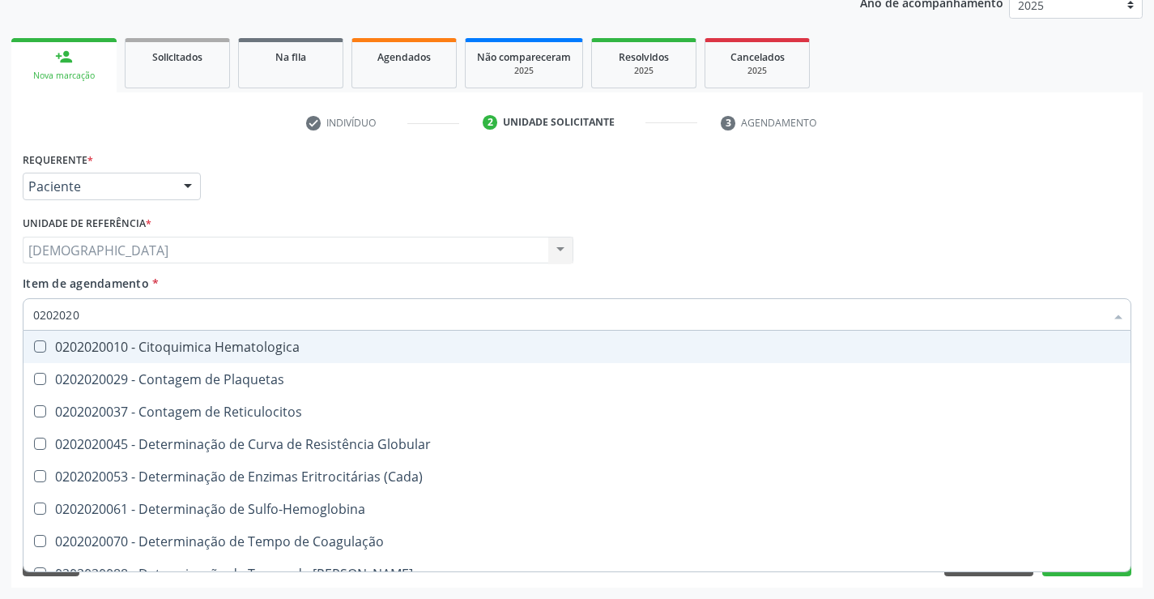
type input "020202"
checkbox Completo "false"
checkbox Leucograma "true"
type input "02020"
checkbox Completo "false"
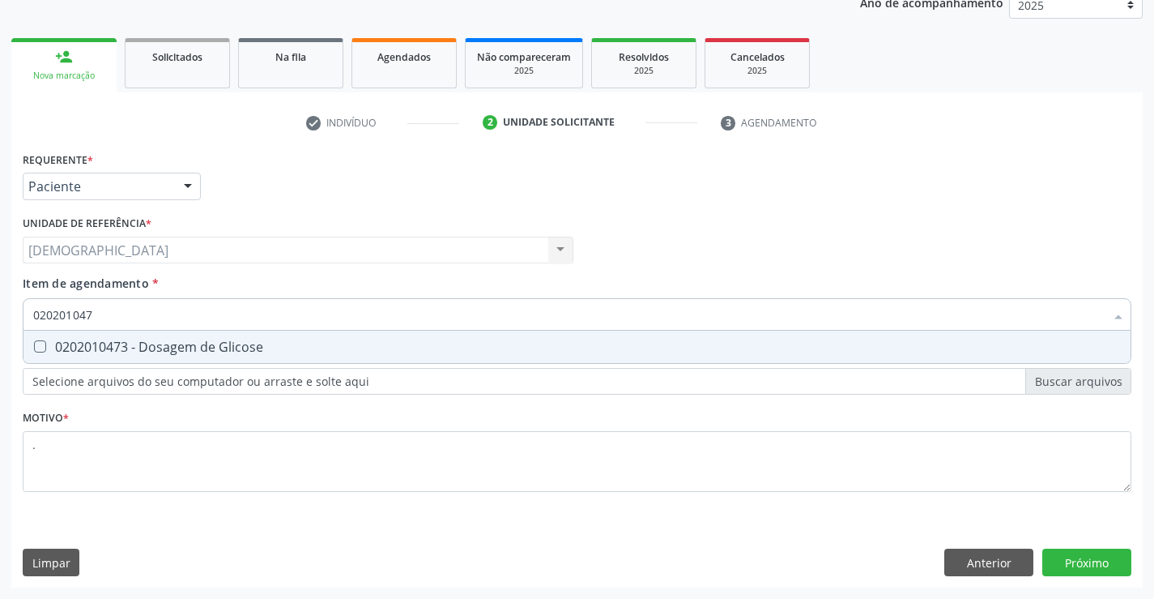
type input "0202010473"
click at [314, 352] on div "0202010473 - Dosagem de Glicose" at bounding box center [577, 346] width 1088 height 13
checkbox Glicose "true"
click at [1060, 553] on div "Requerente * Paciente Médico(a) Enfermeiro(a) Paciente Nenhum resultado encontr…" at bounding box center [577, 367] width 1132 height 440
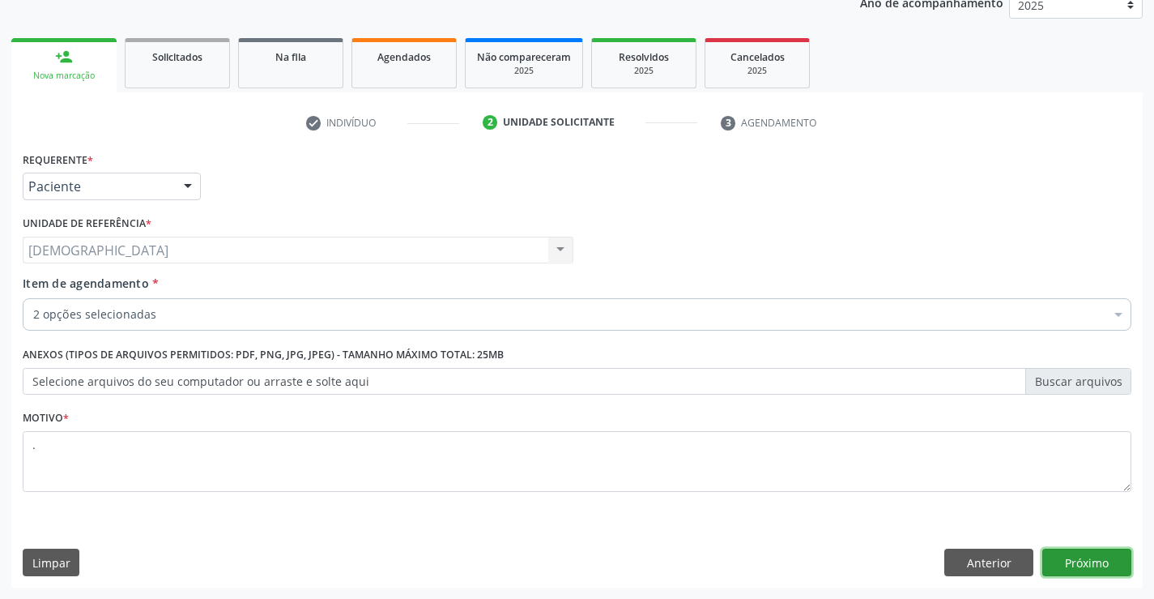
click at [1061, 552] on button "Próximo" at bounding box center [1087, 562] width 89 height 28
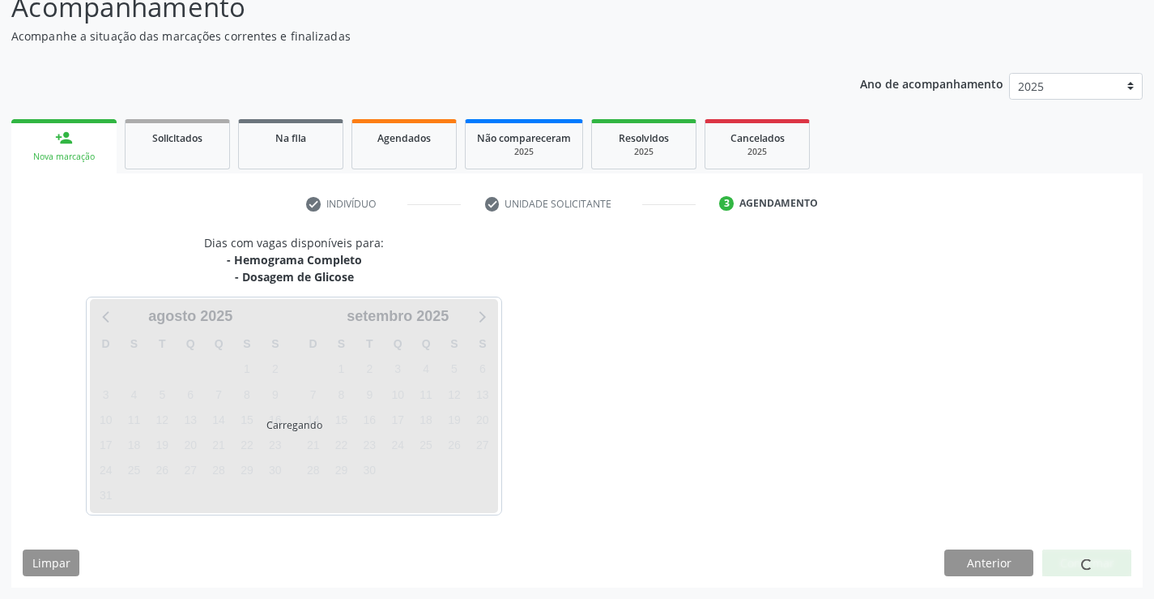
scroll to position [123, 0]
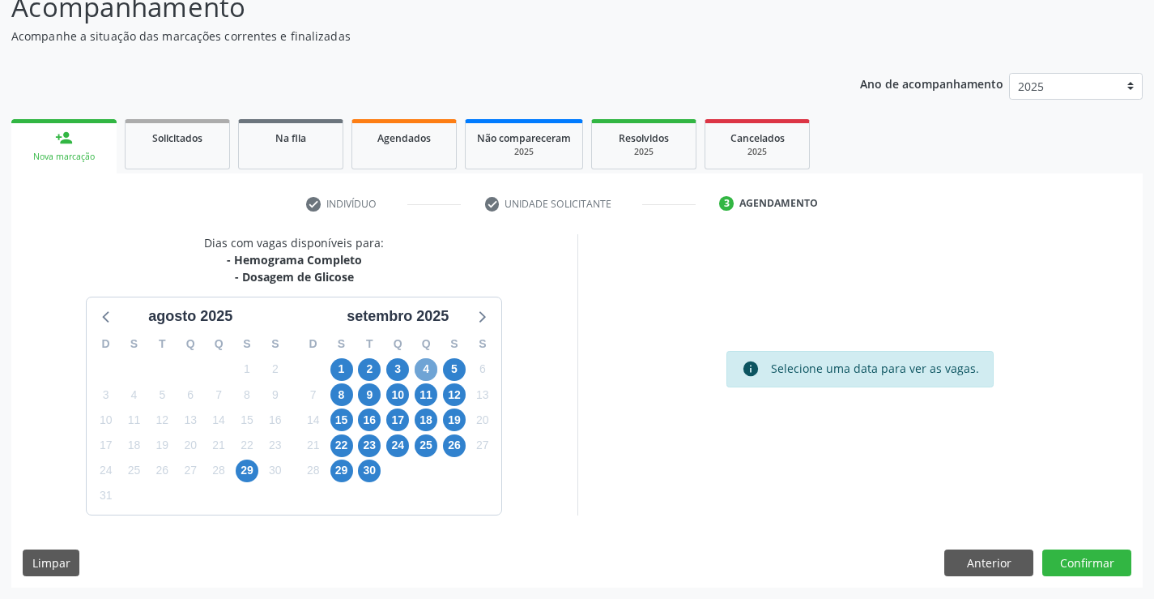
click at [420, 366] on span "4" at bounding box center [426, 369] width 23 height 23
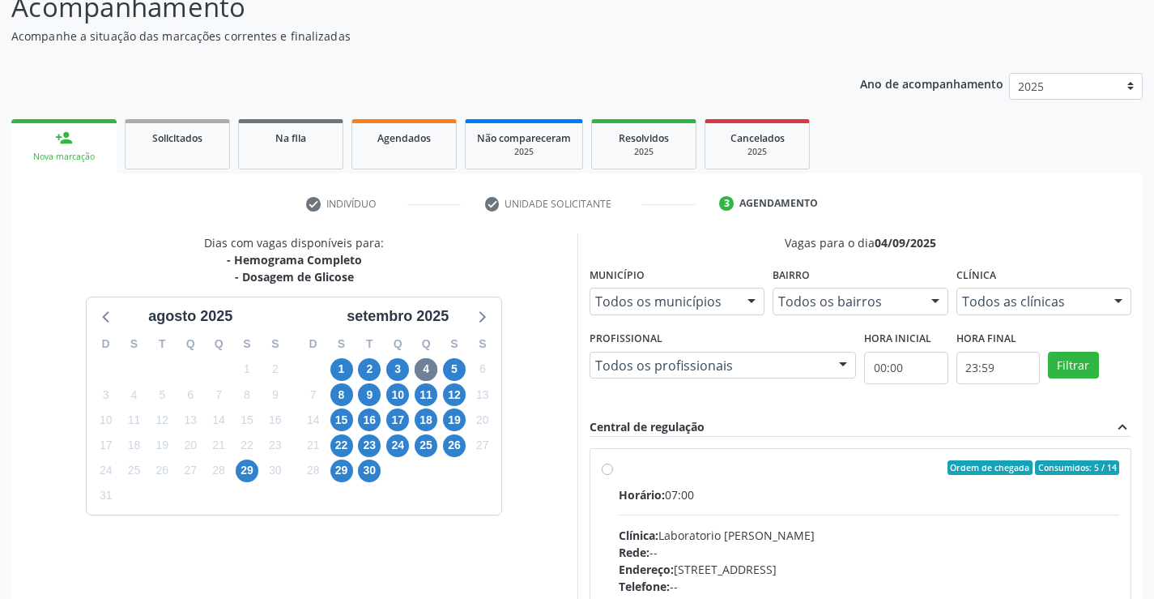
click at [645, 463] on div "Ordem de chegada Consumidos: 5 / 14" at bounding box center [869, 467] width 501 height 15
click at [613, 463] on input "Ordem de chegada Consumidos: 5 / 14 Horário: 07:00 Clínica: Laboratorio Jose Pa…" at bounding box center [607, 467] width 11 height 15
radio input "true"
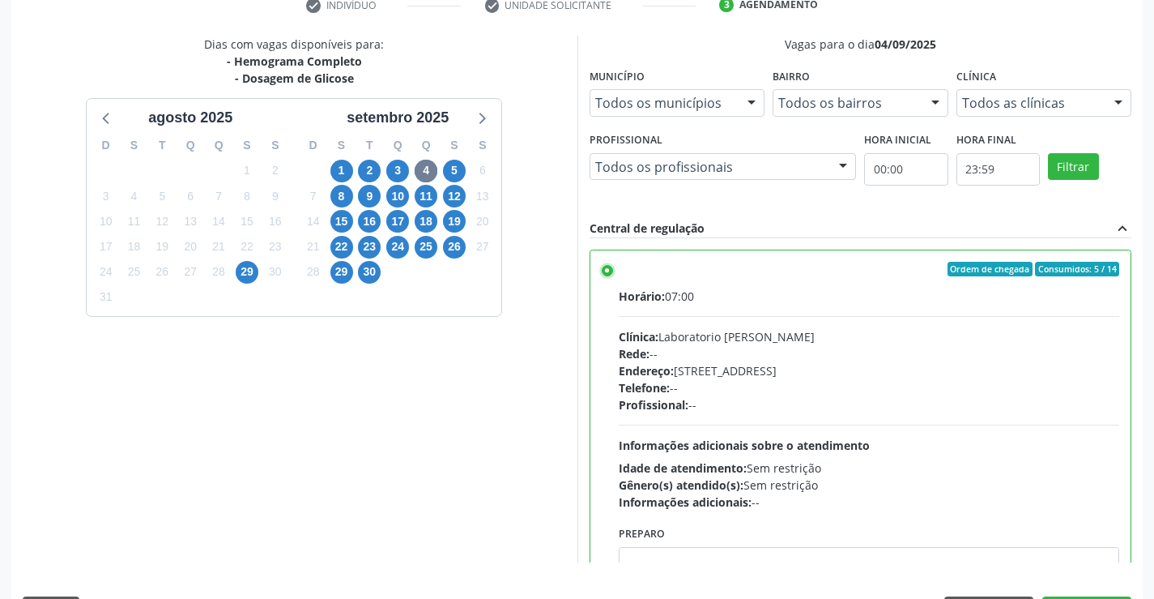
scroll to position [369, 0]
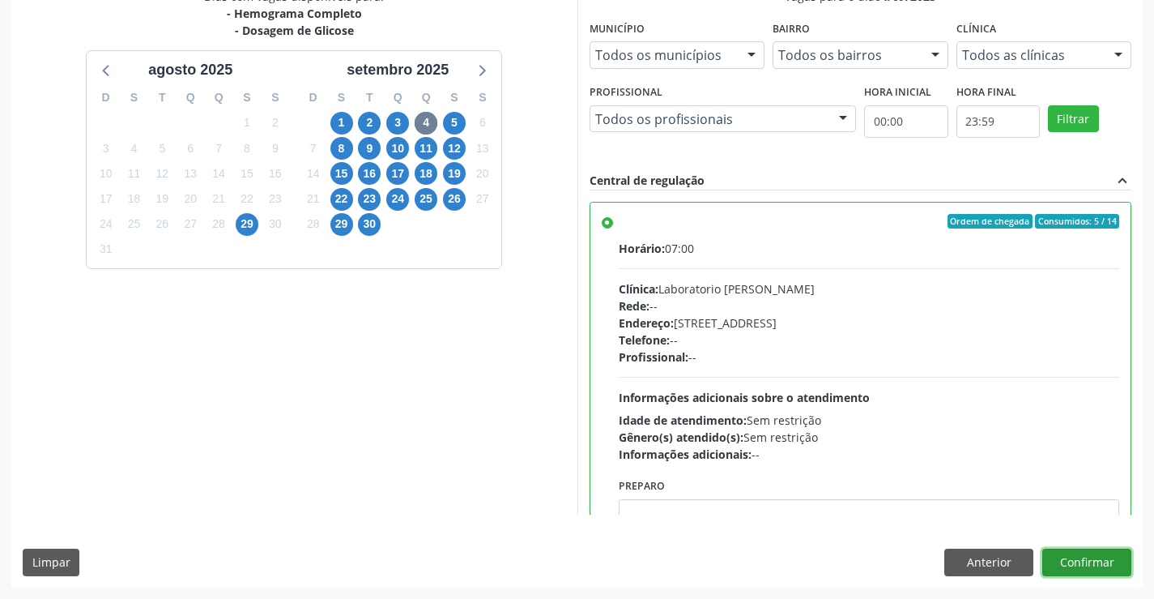
click at [1062, 562] on button "Confirmar" at bounding box center [1087, 562] width 89 height 28
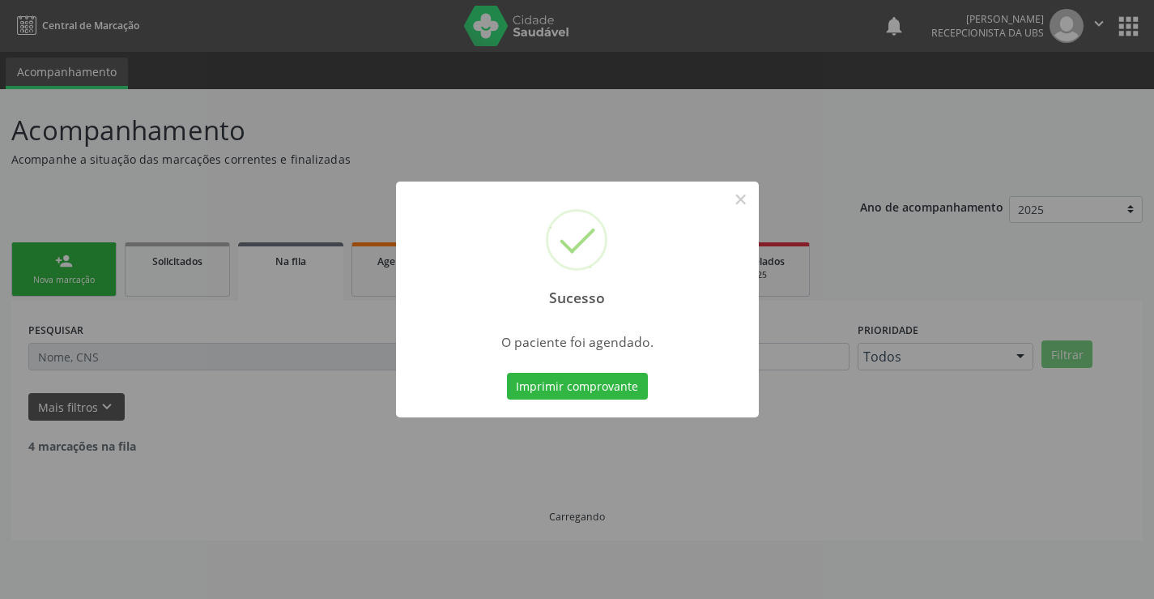
scroll to position [0, 0]
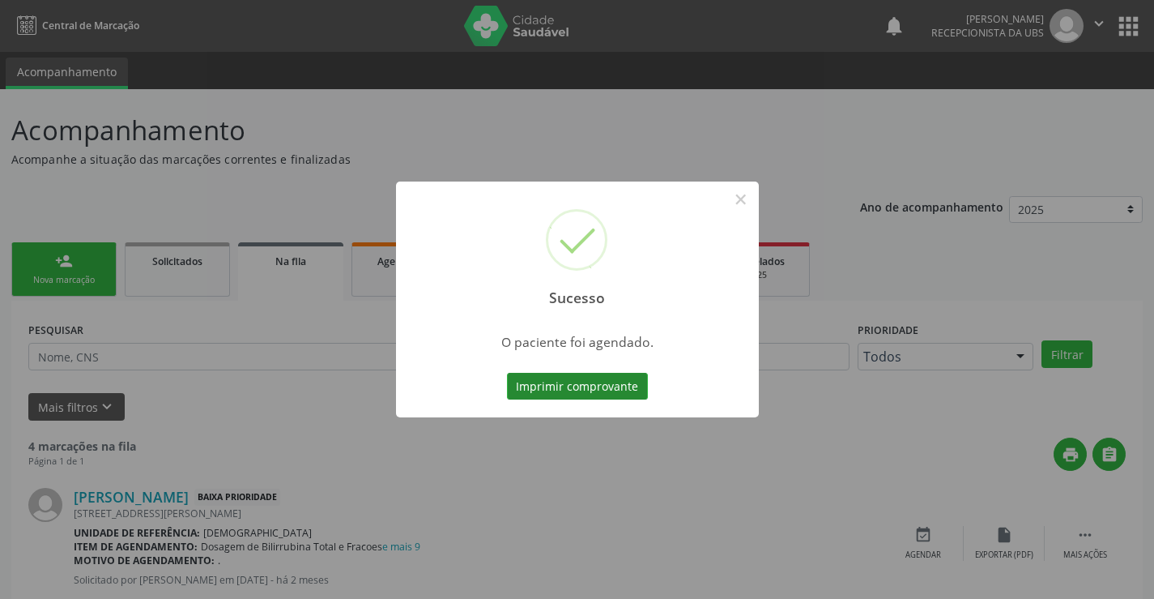
click at [581, 378] on button "Imprimir comprovante" at bounding box center [577, 387] width 141 height 28
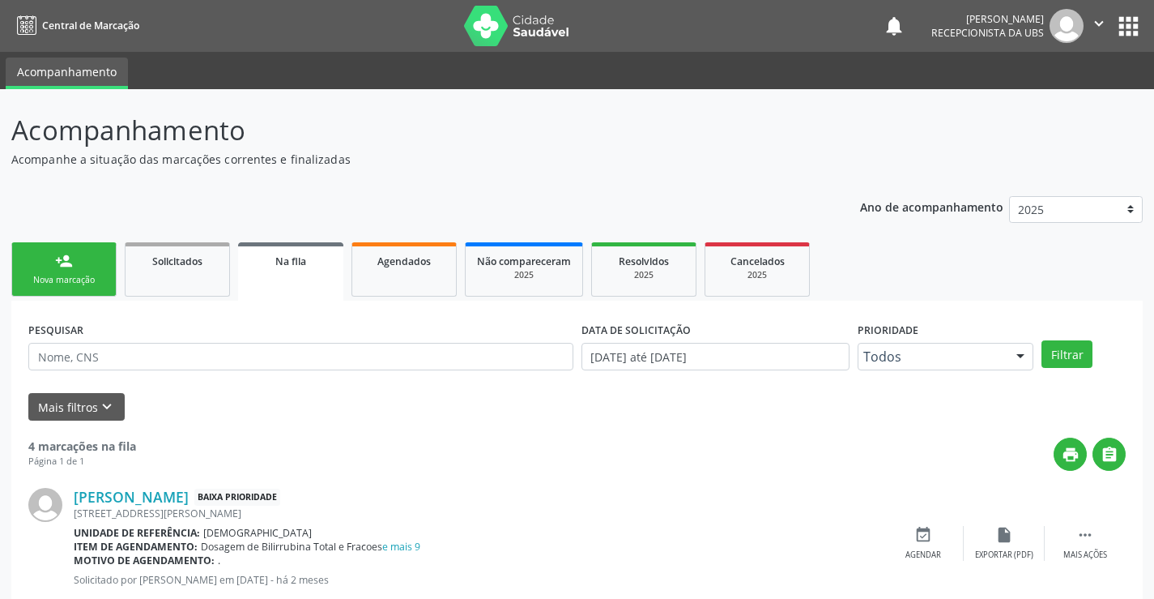
click at [82, 261] on link "person_add Nova marcação" at bounding box center [63, 269] width 105 height 54
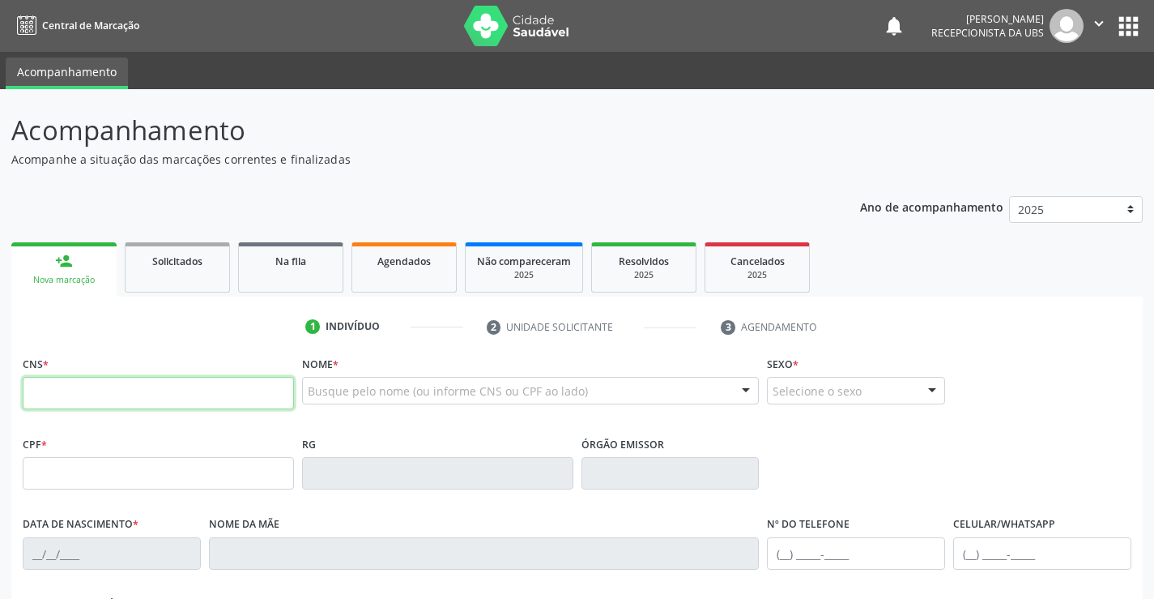
click at [117, 403] on input "text" at bounding box center [158, 393] width 271 height 32
type input "708 9047 8139 1615"
type input "080.611.044-90"
type input "12/05/1953"
type input "Francisca Maria Gaia"
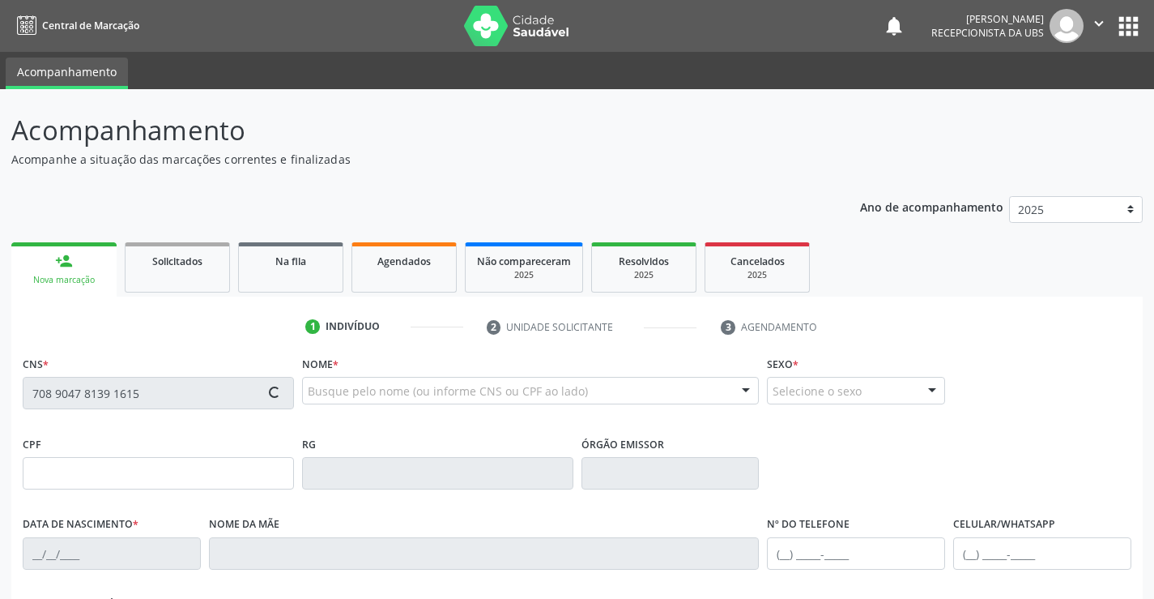
type input "(87) 98809-3261"
type input "1032"
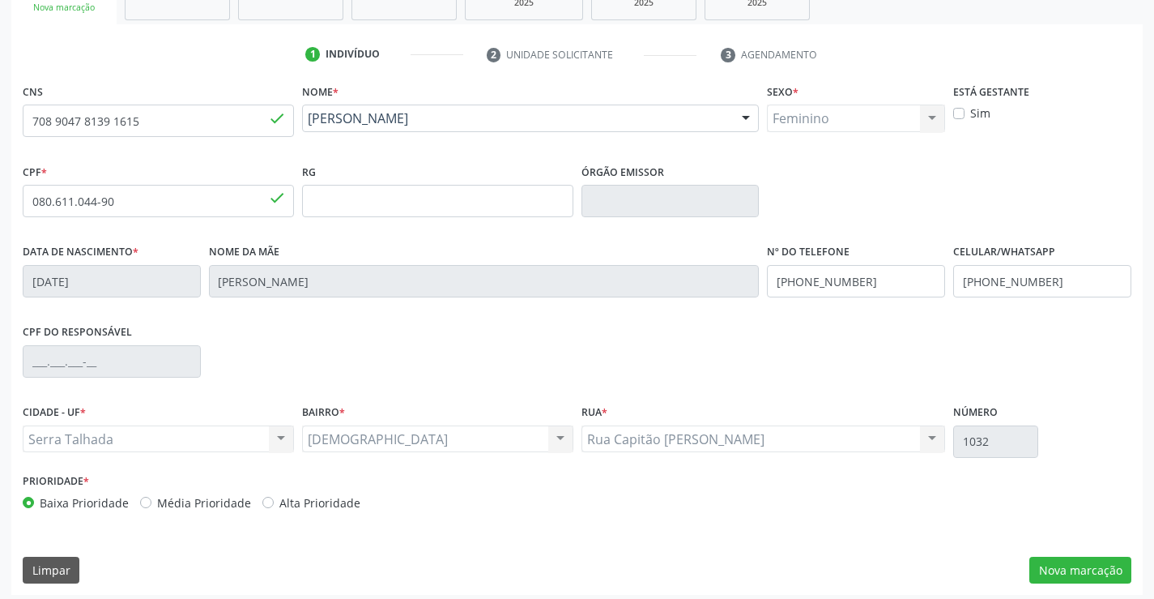
scroll to position [279, 0]
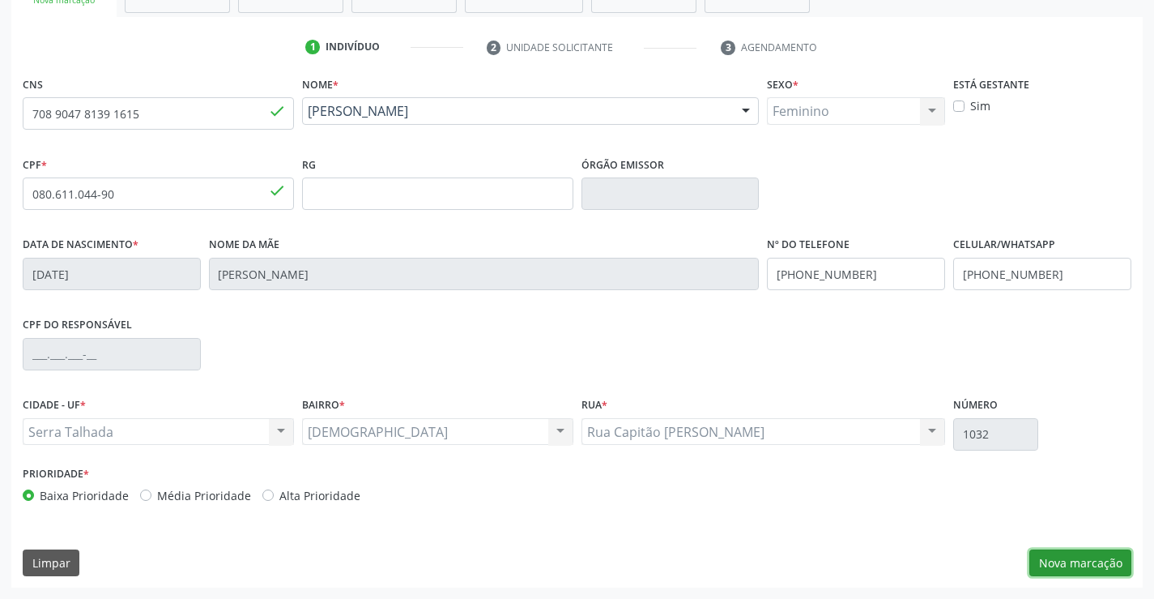
click at [1064, 559] on button "Nova marcação" at bounding box center [1081, 563] width 102 height 28
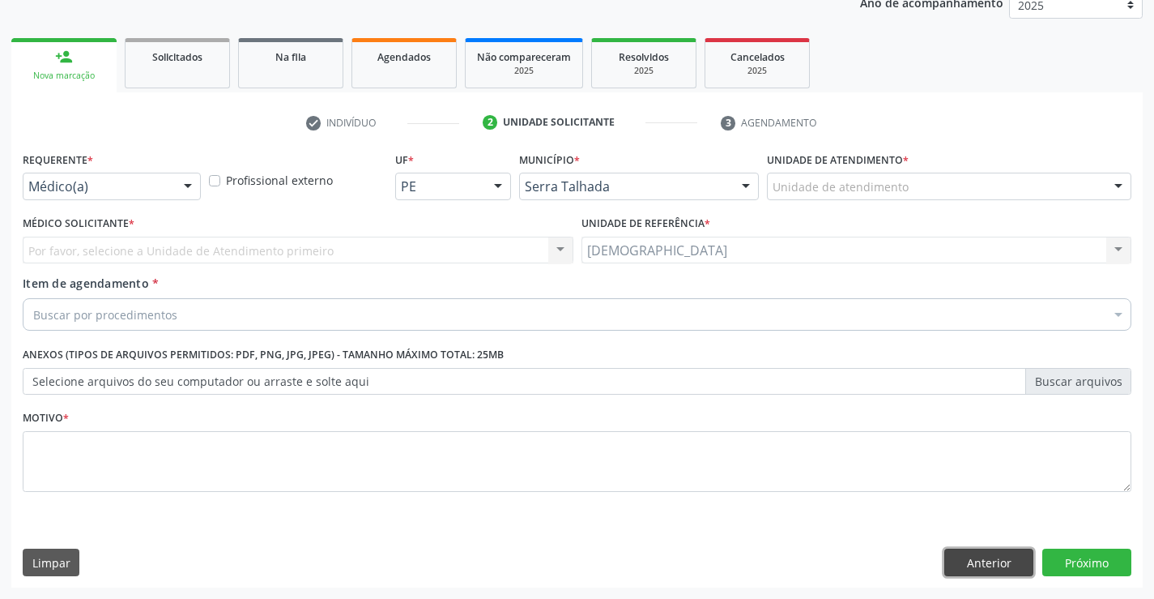
click at [988, 557] on button "Anterior" at bounding box center [989, 562] width 89 height 28
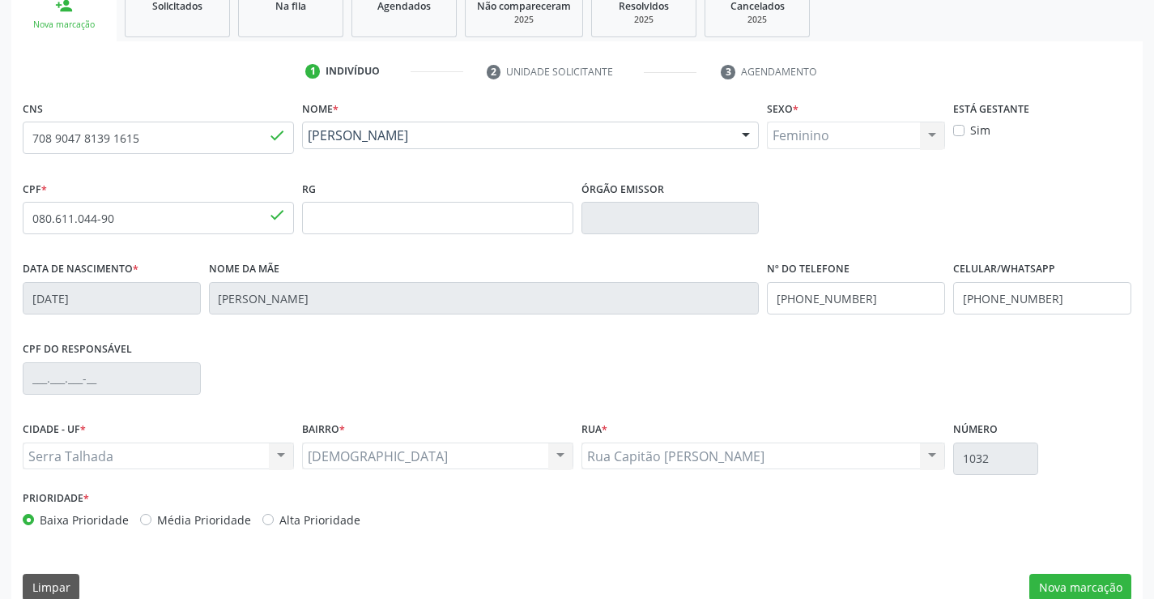
scroll to position [279, 0]
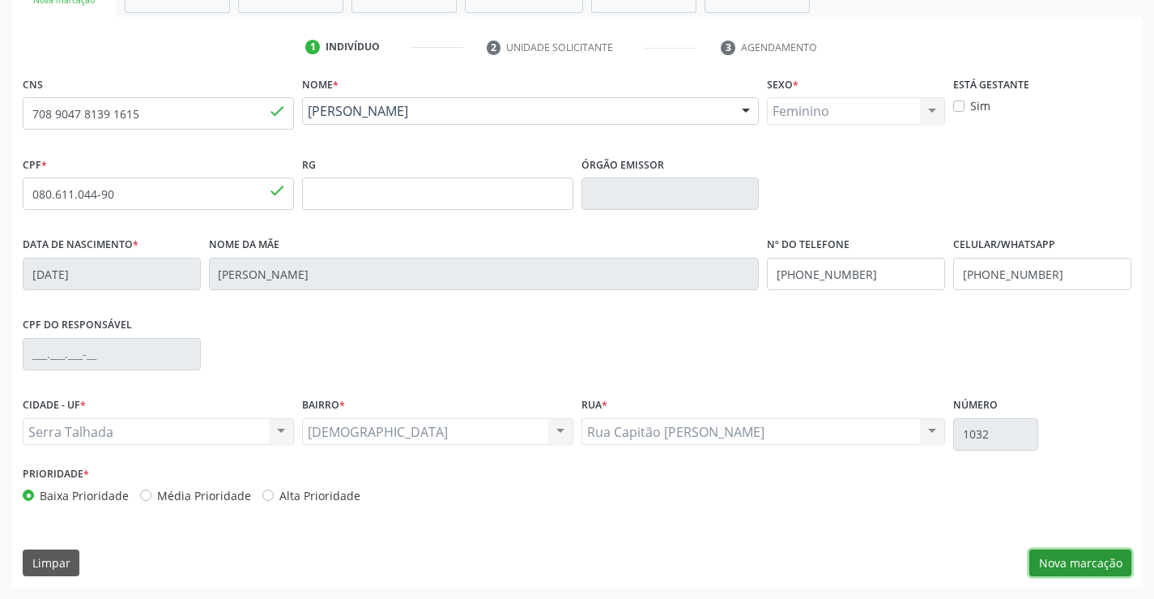
click at [1066, 561] on button "Nova marcação" at bounding box center [1081, 563] width 102 height 28
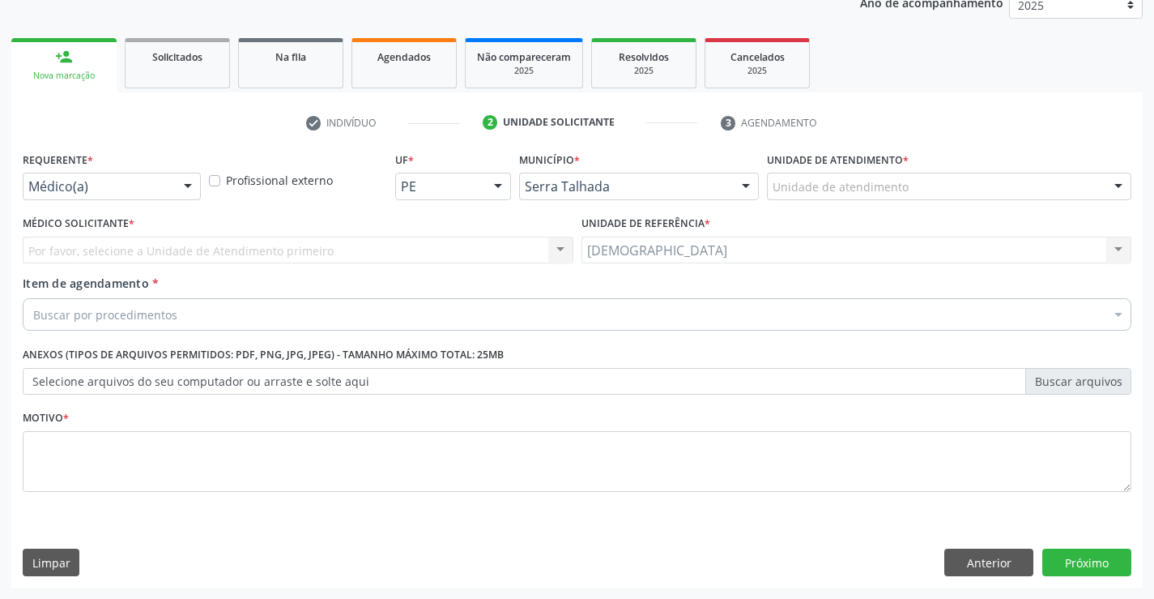
click at [190, 186] on div at bounding box center [188, 187] width 24 height 28
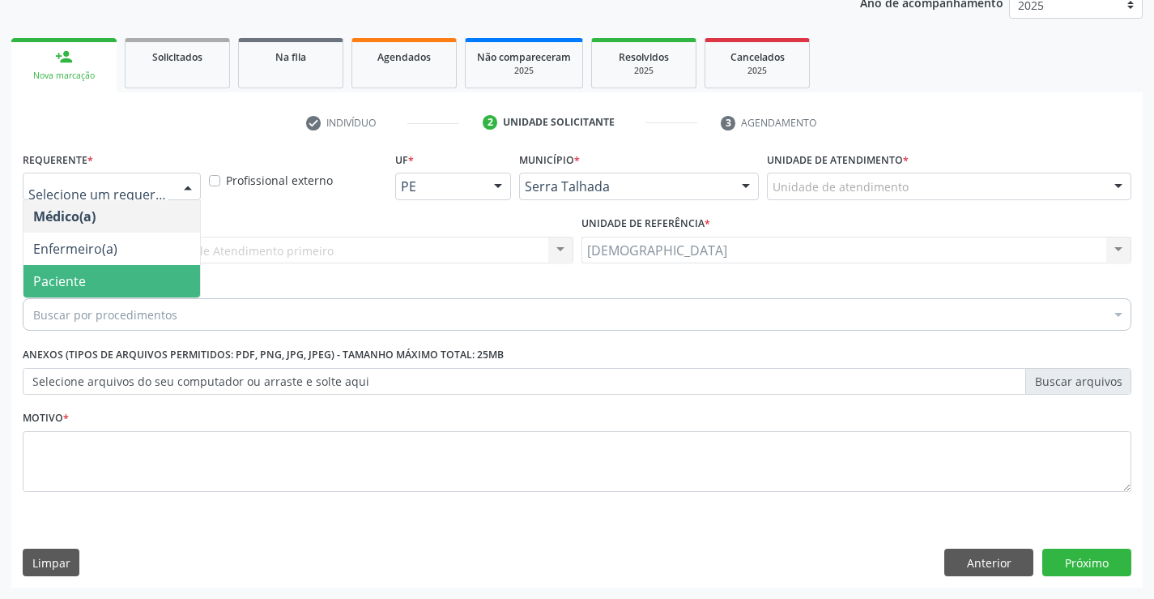
click at [57, 279] on span "Paciente" at bounding box center [59, 281] width 53 height 18
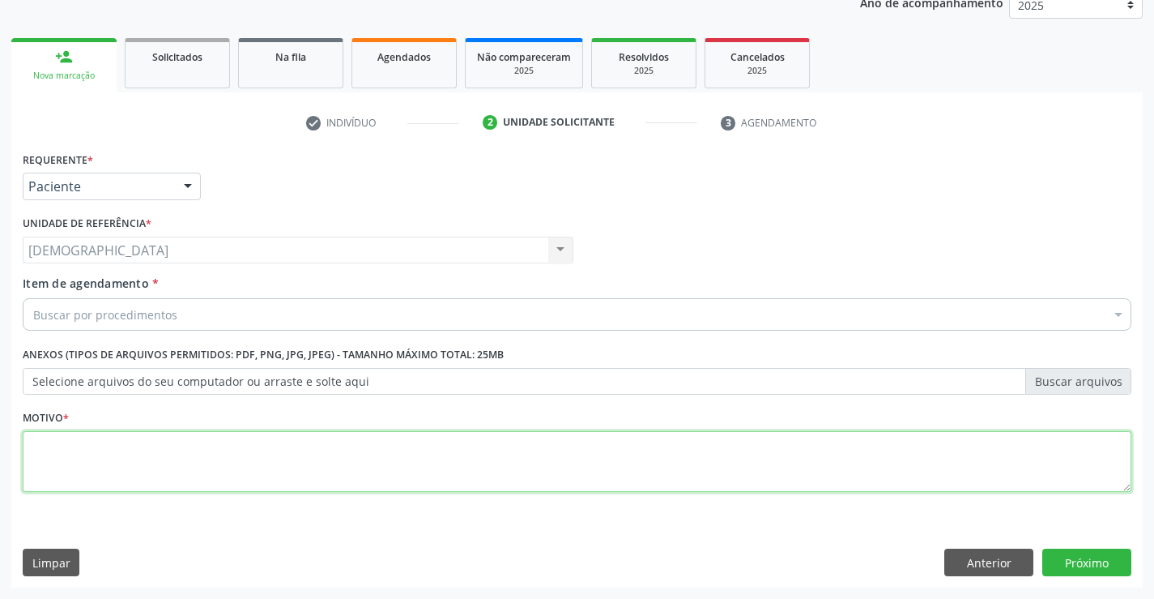
click at [44, 442] on textarea at bounding box center [577, 462] width 1109 height 62
type textarea "."
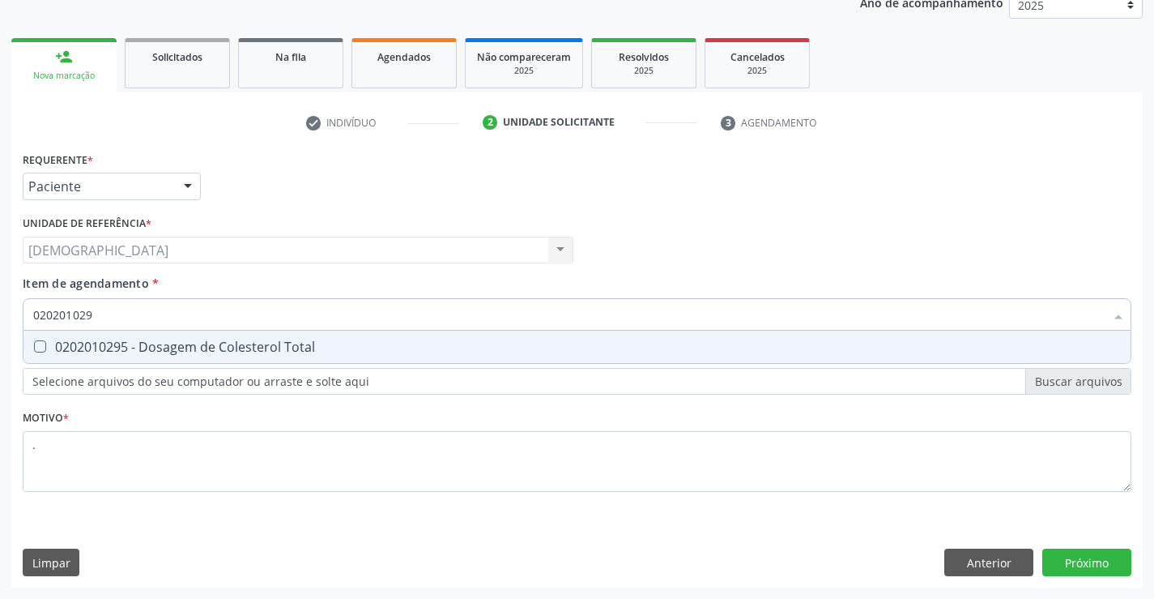
type input "0202010295"
click at [102, 352] on div "0202010295 - Dosagem de Colesterol Total" at bounding box center [577, 346] width 1088 height 13
checkbox Total "true"
type input "02020102"
checkbox Total "false"
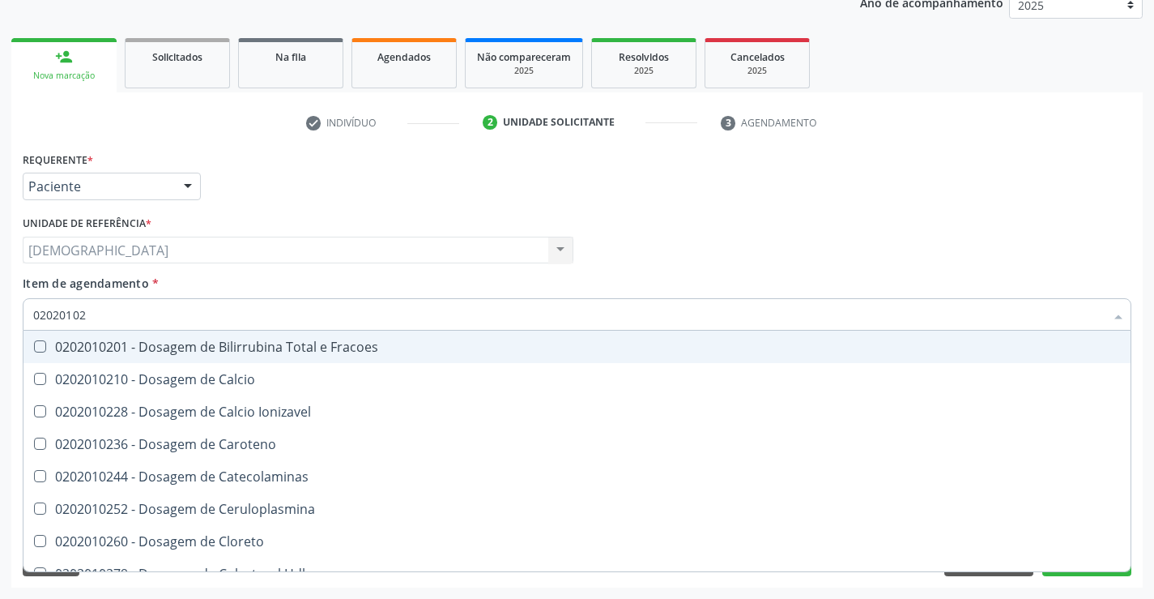
type input "0202010"
checkbox Total "false"
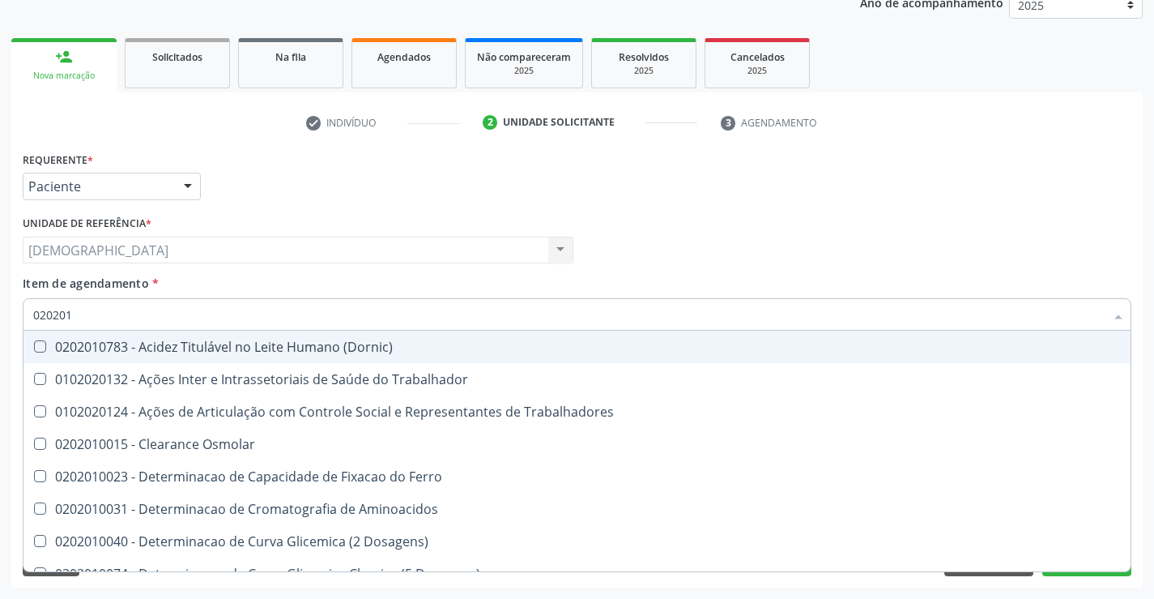
type input "02020"
checkbox Total "false"
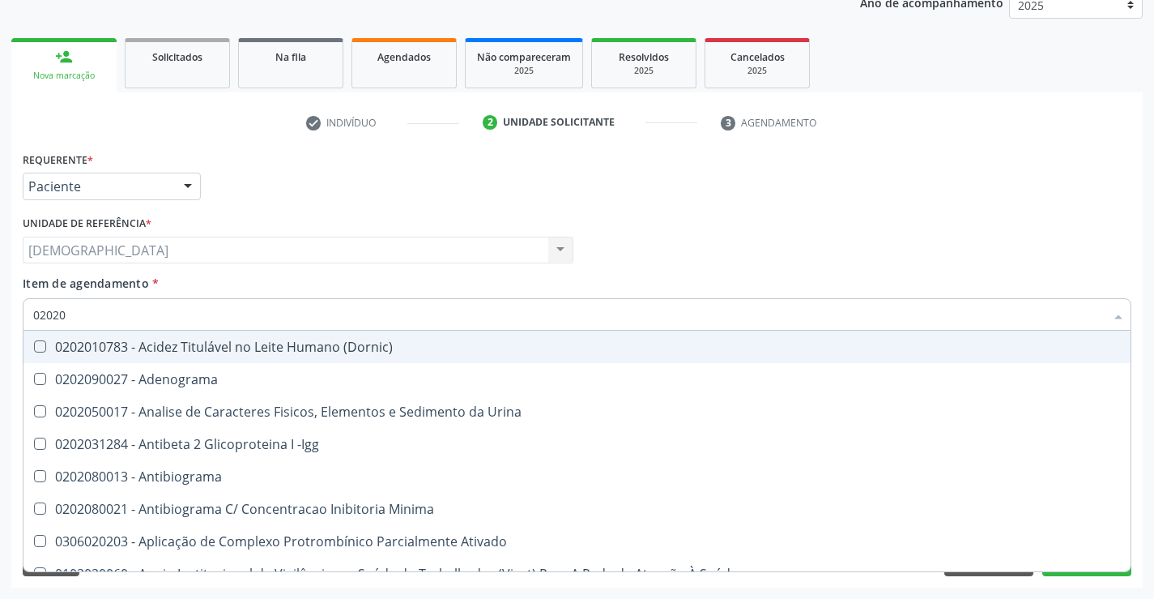
type input "0202"
checkbox Total "false"
checkbox Etossuximida "true"
type input "02020"
checkbox Barbituratos "true"
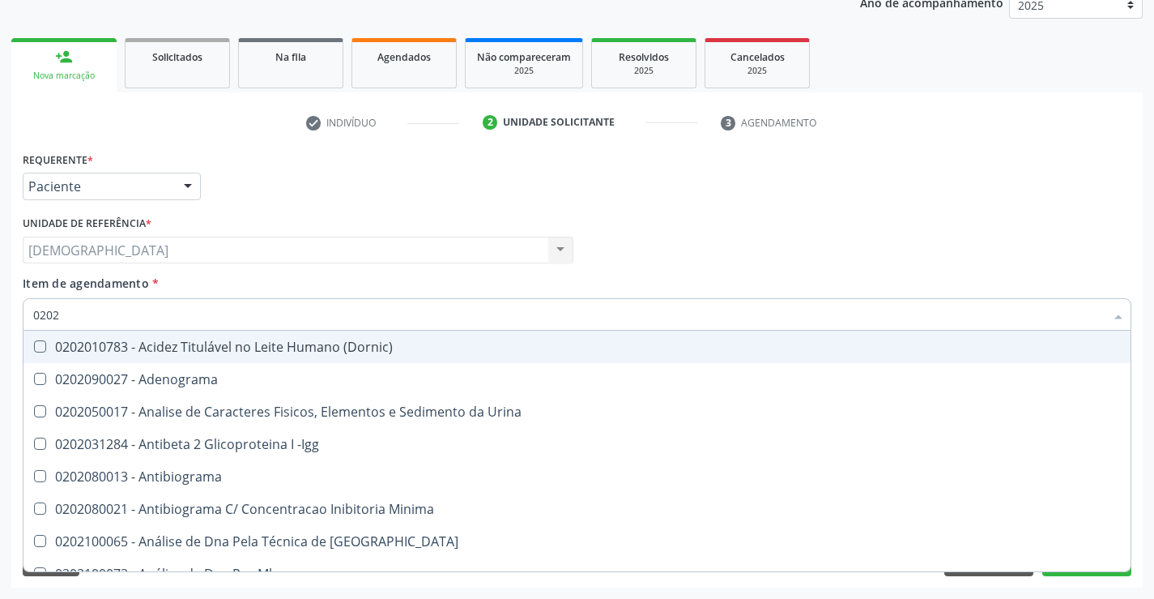
checkbox Total "false"
type input "020201"
checkbox Parceria\) "true"
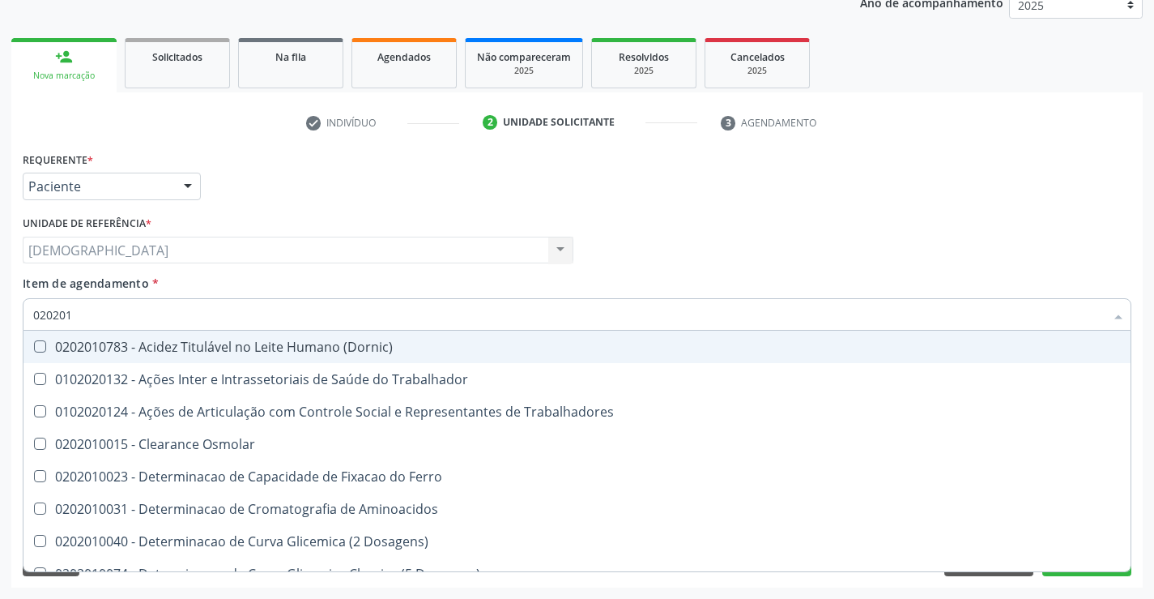
type input "0202010"
checkbox Fracoes "true"
checkbox Total "false"
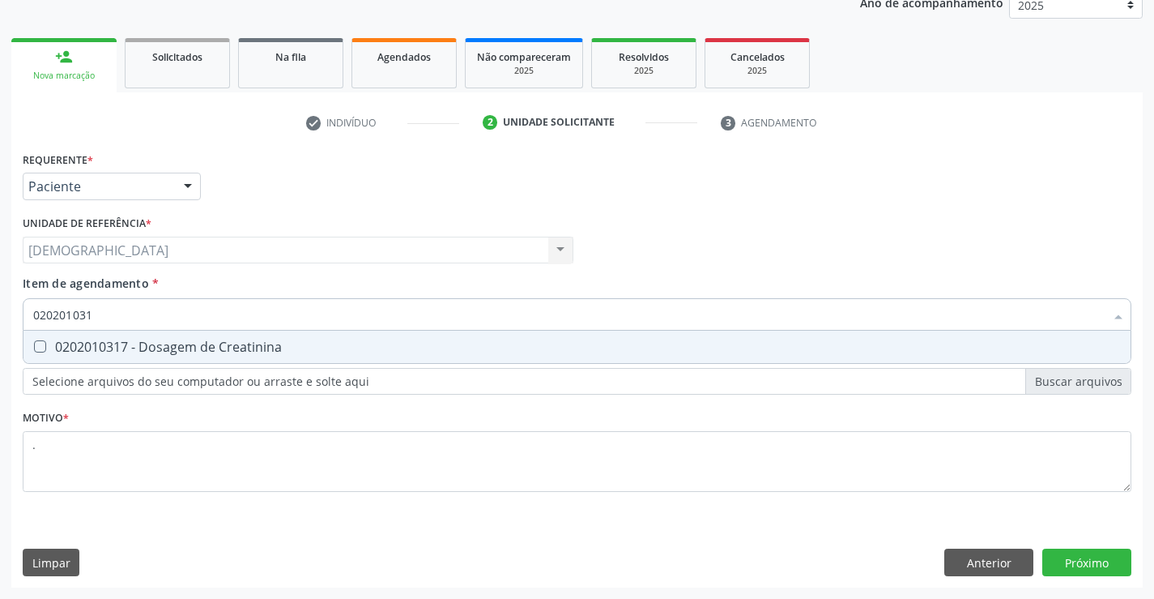
type input "0202010317"
click at [106, 351] on div "0202010317 - Dosagem de Creatinina" at bounding box center [577, 346] width 1088 height 13
checkbox Creatinina "true"
type input "02020103"
checkbox Creatinina "false"
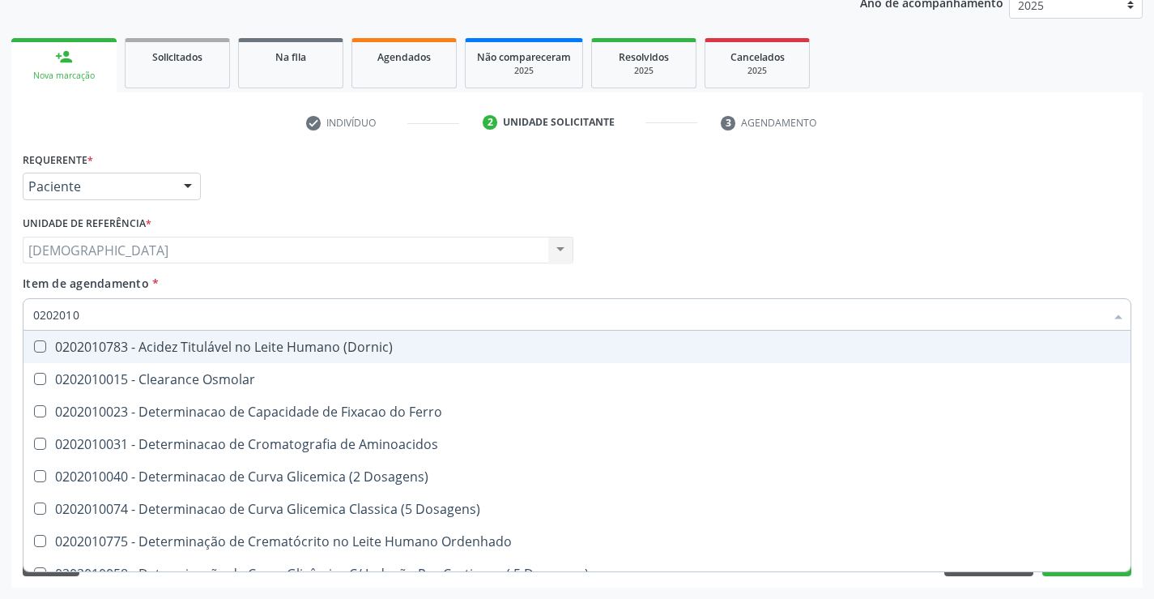
type input "020201"
checkbox Total "false"
checkbox Creatinina "false"
checkbox Ferritina "true"
checkbox Folato "true"
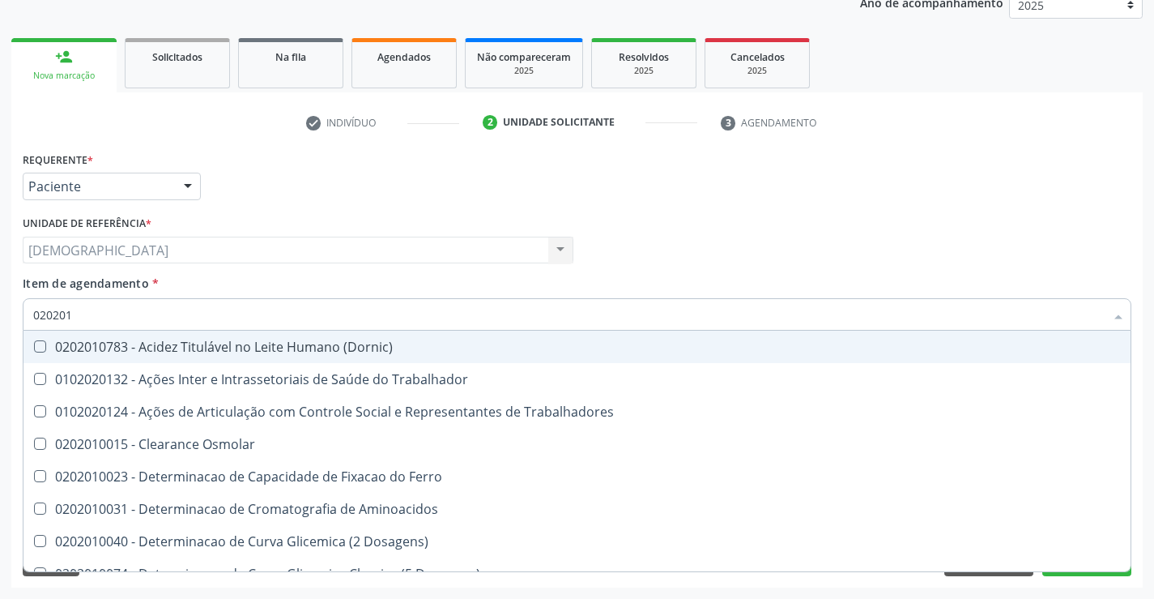
type input "02020"
checkbox Total "false"
checkbox Creatinina "false"
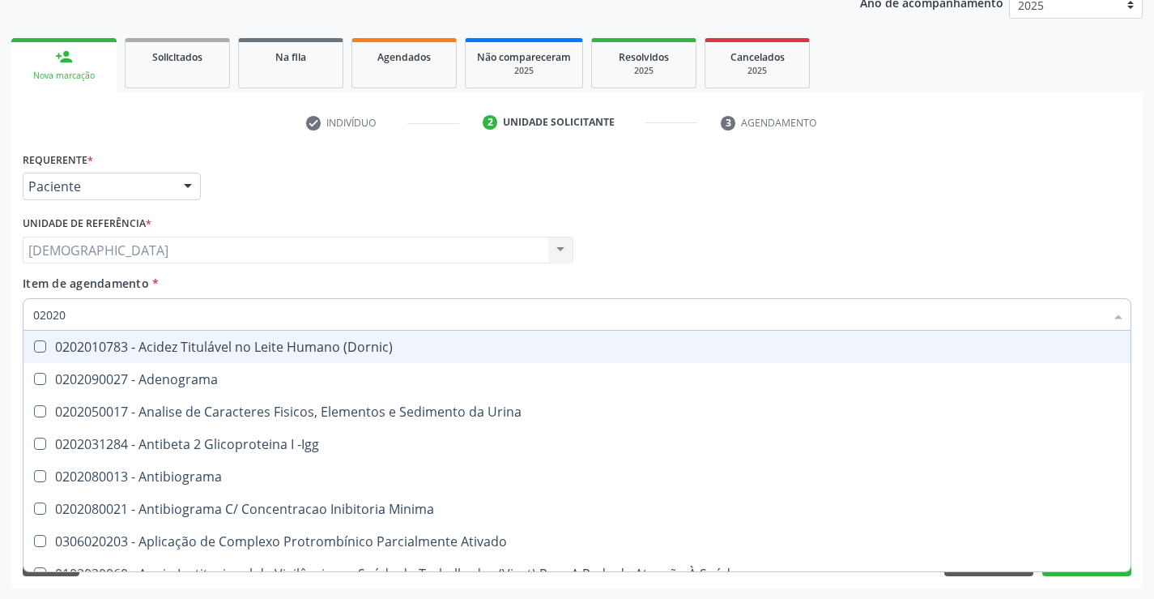
type input "020201"
checkbox Parceria\) "true"
checkbox Gestante "true"
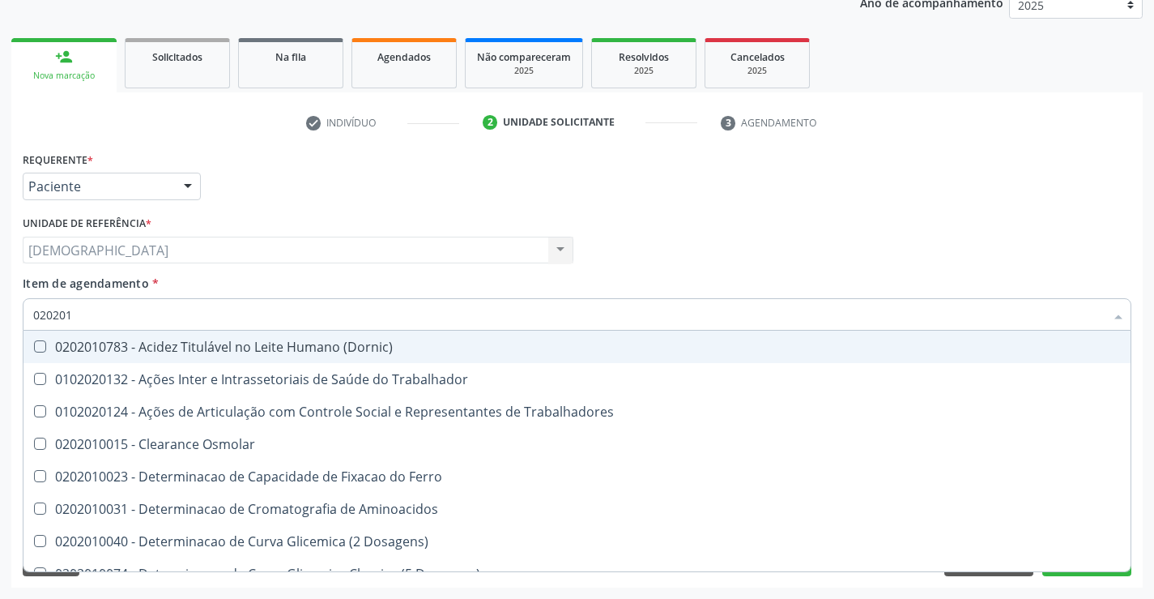
type input "0202010"
checkbox Fracoes "true"
checkbox Ionizavel "true"
checkbox Total "false"
checkbox Creatinina "false"
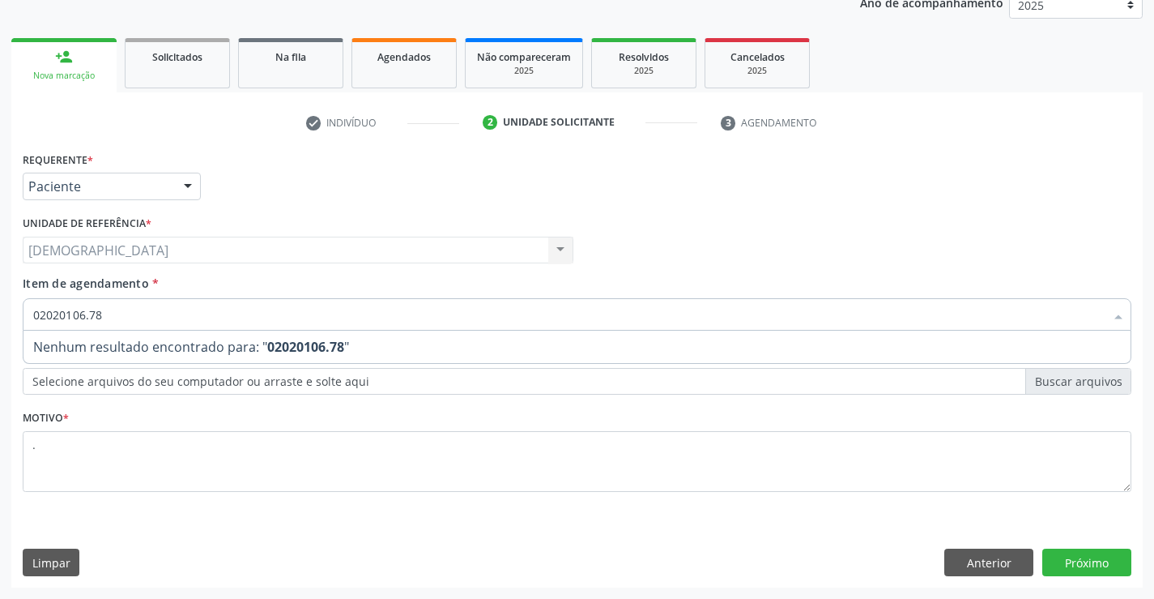
click at [93, 313] on input "02020106.78" at bounding box center [569, 314] width 1072 height 32
click at [92, 314] on input "02020106.78" at bounding box center [569, 314] width 1072 height 32
type input "0202010678"
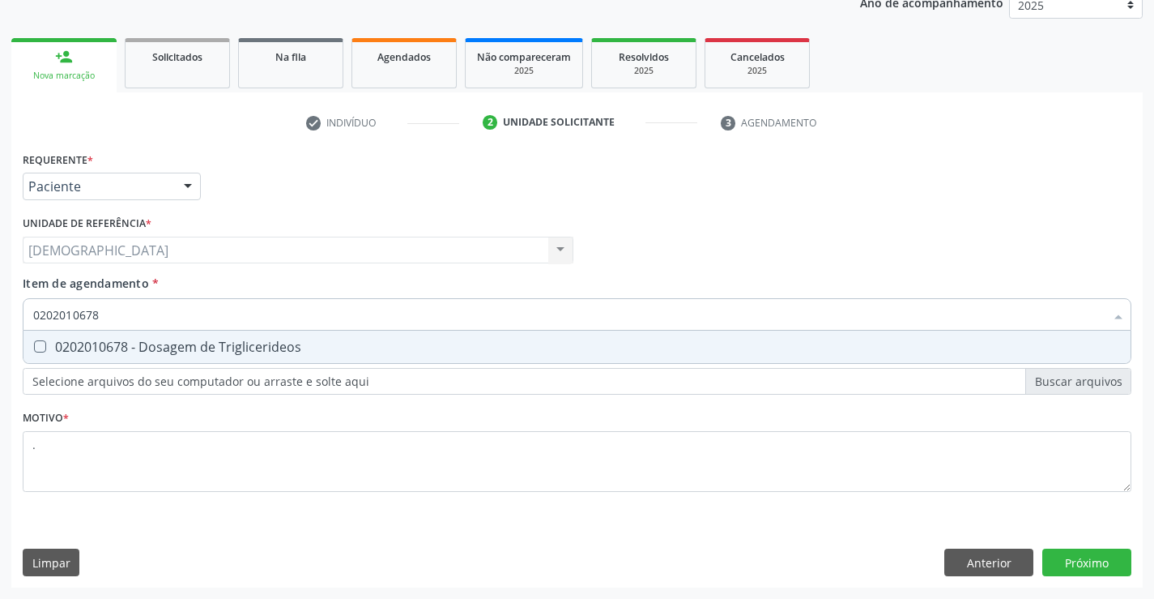
click at [112, 340] on div "0202010678 - Dosagem de Triglicerideos" at bounding box center [577, 346] width 1088 height 13
checkbox Triglicerideos "true"
click at [125, 323] on input "0202010678" at bounding box center [569, 314] width 1072 height 32
type input "02020106"
checkbox Triglicerideos "false"
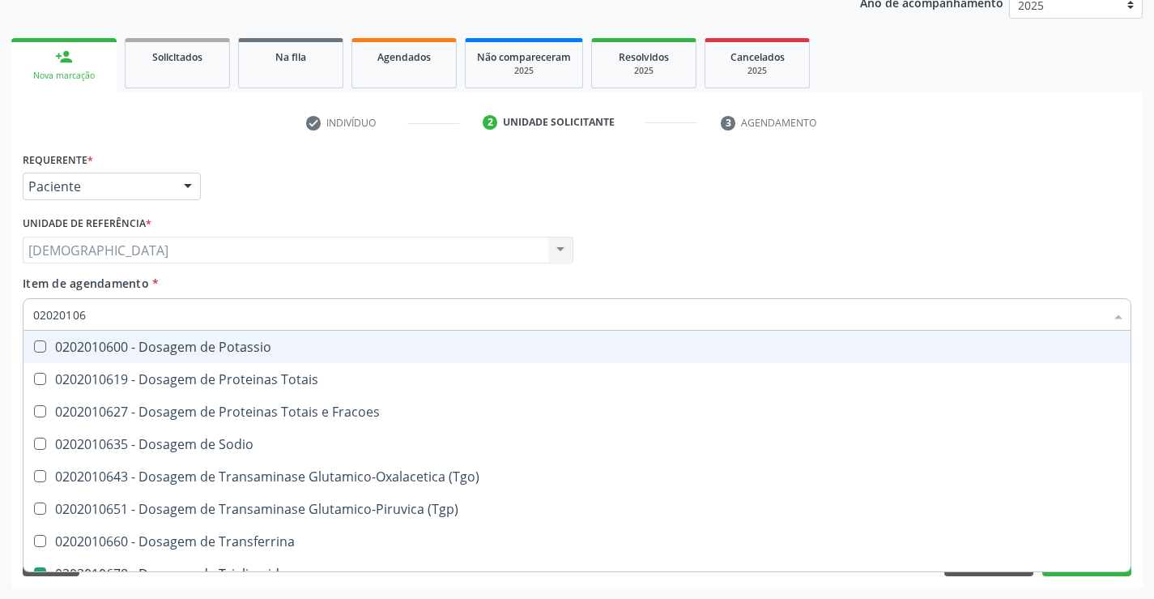
type input "0202010"
checkbox Triglicerideos "false"
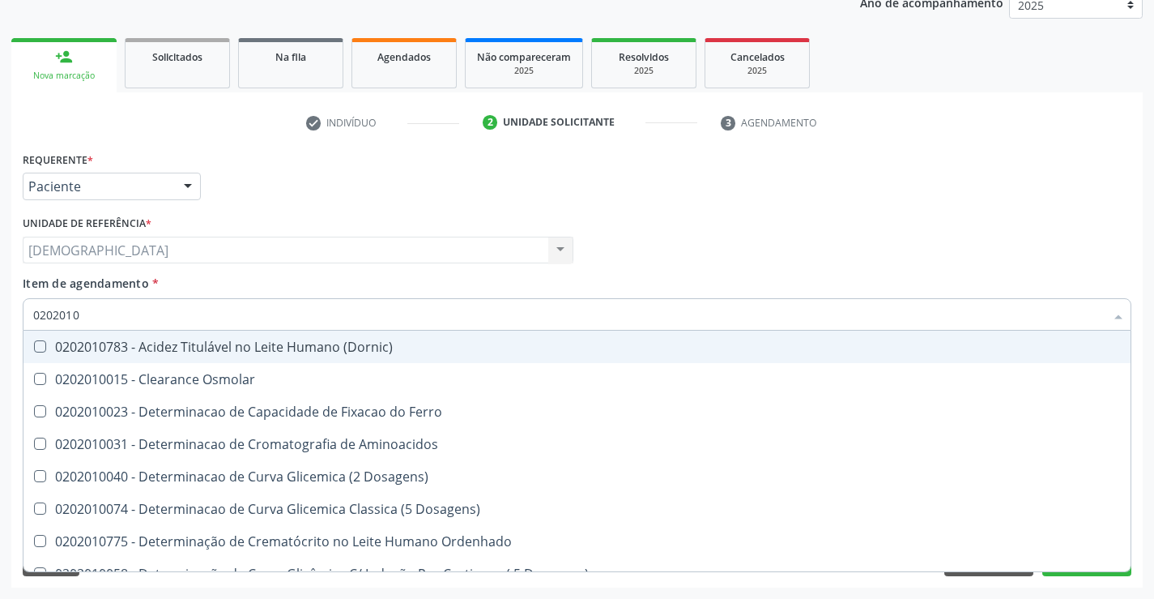
type input "020201"
checkbox Total "false"
checkbox Creatinina "false"
checkbox Ferritina "true"
checkbox Folato "true"
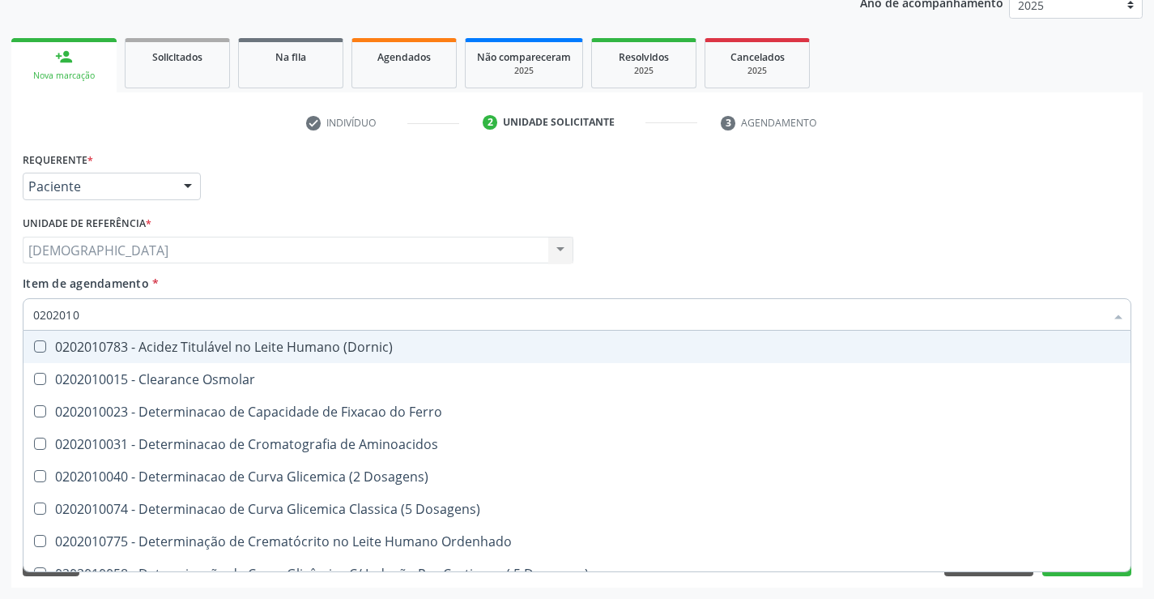
checkbox Triglicerideos "false"
type input "02020"
checkbox Ferritina "false"
checkbox Folato "false"
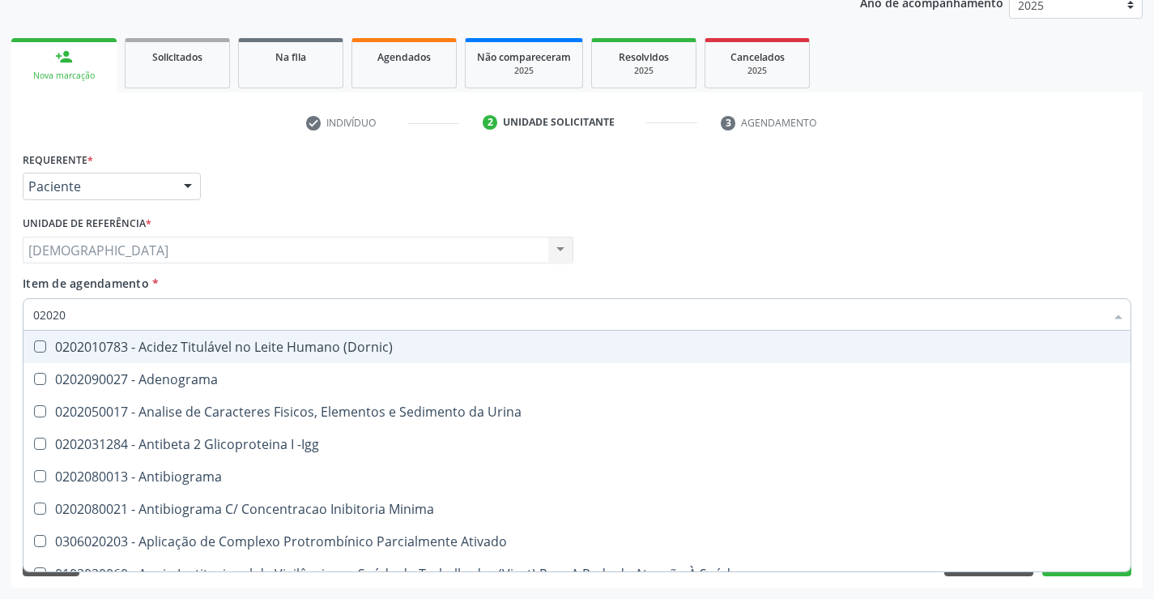
type input "020201"
checkbox Parceria\) "true"
checkbox Gestante "true"
checkbox Acetona "true"
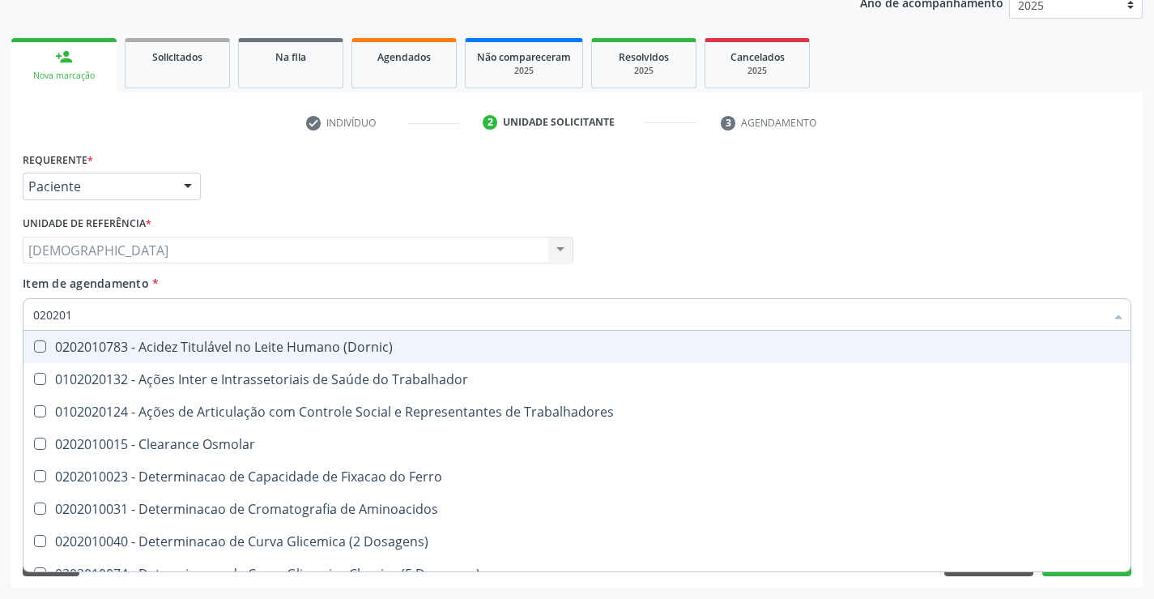
type input "0202010"
checkbox Fracoes "true"
checkbox Ionizavel "true"
checkbox Total "false"
checkbox Creatinina "false"
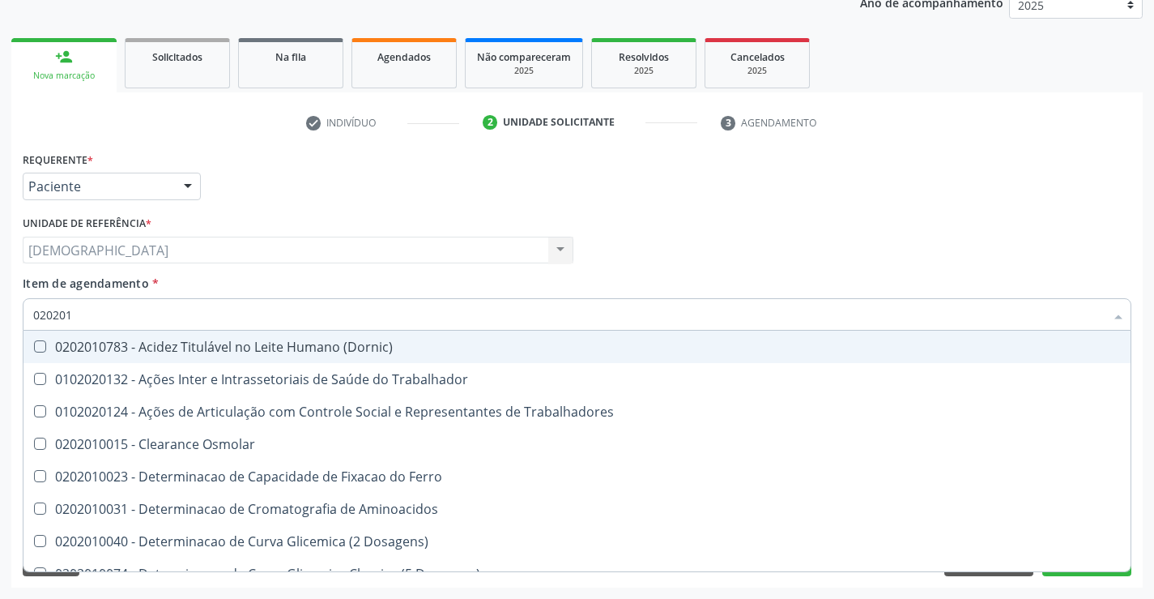
checkbox Muco-Proteinas "true"
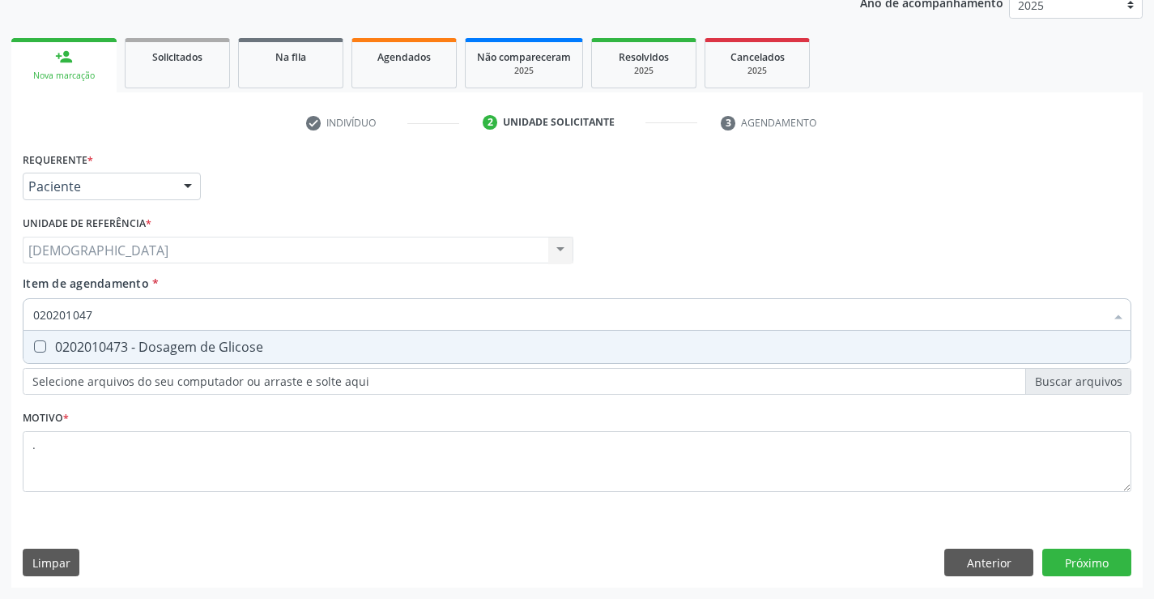
type input "0202010473"
click at [127, 349] on div "0202010473 - Dosagem de Glicose" at bounding box center [577, 346] width 1088 height 13
checkbox Glicose "true"
type input "02020104"
checkbox Glicose "false"
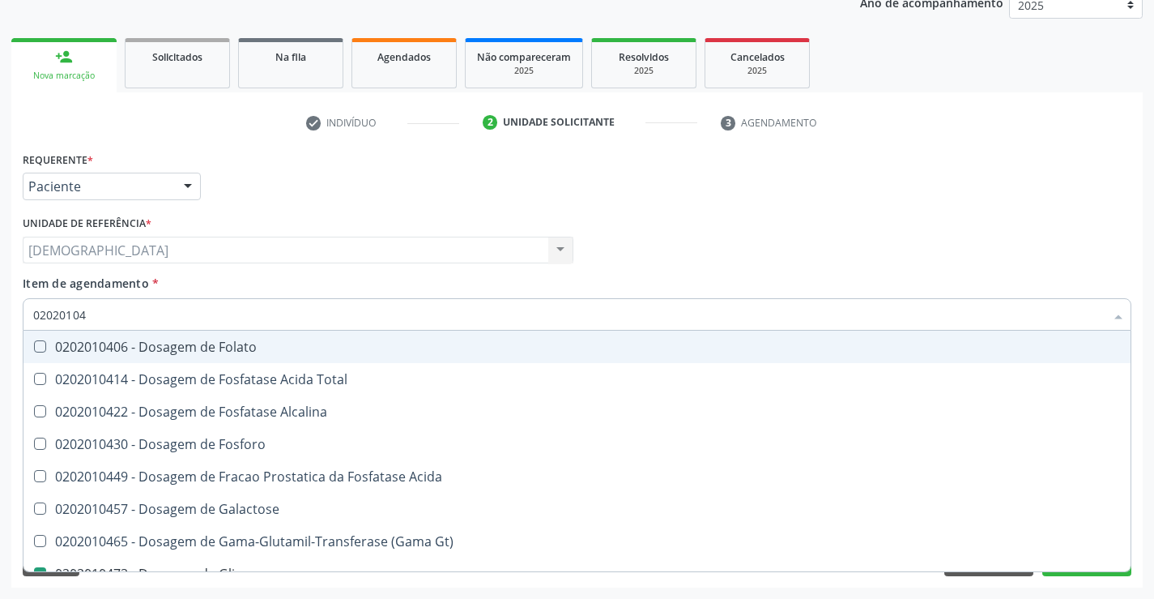
type input "0202010"
checkbox Glicose "false"
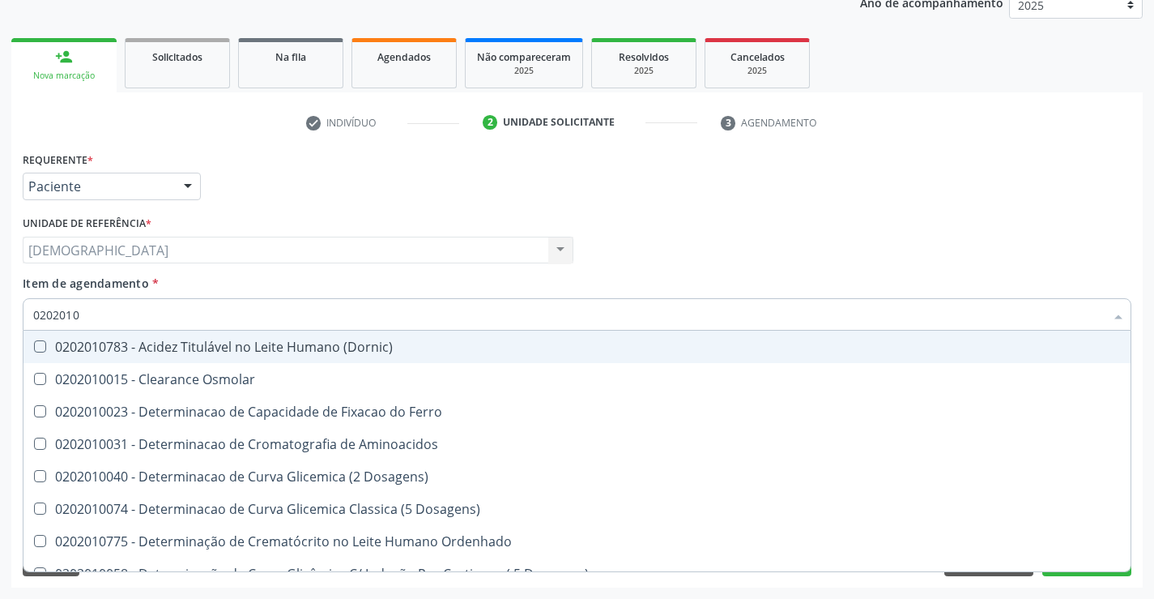
type input "020201"
checkbox Total "false"
checkbox Creatinina "false"
checkbox Ferritina "true"
checkbox Folato "true"
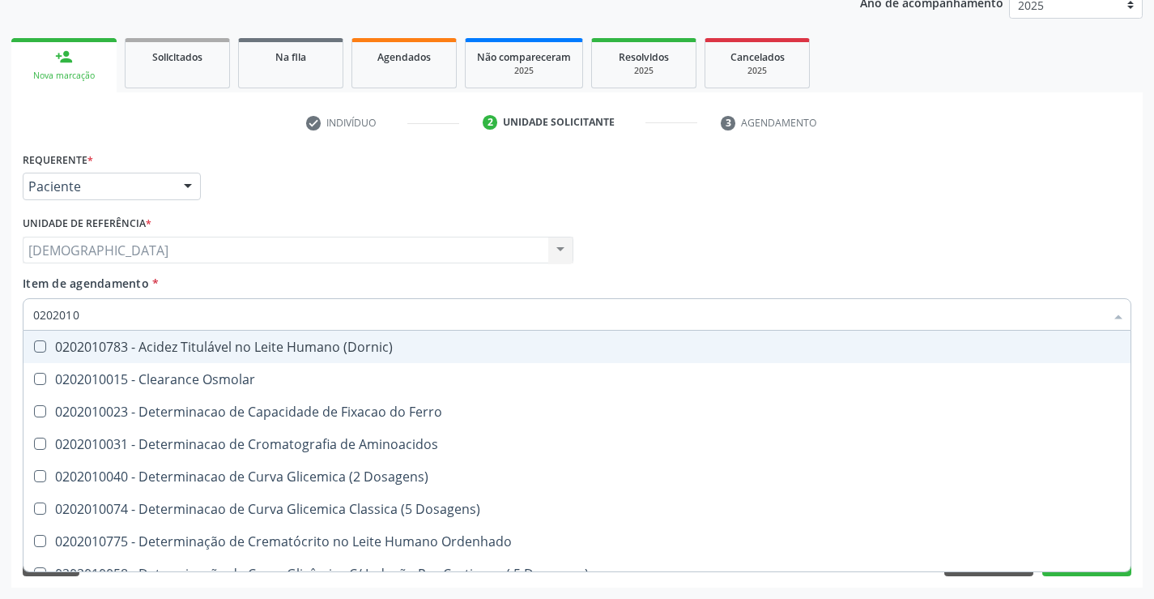
checkbox Glicose "false"
checkbox Nt-Probnp\) "true"
checkbox Triglicerideos "false"
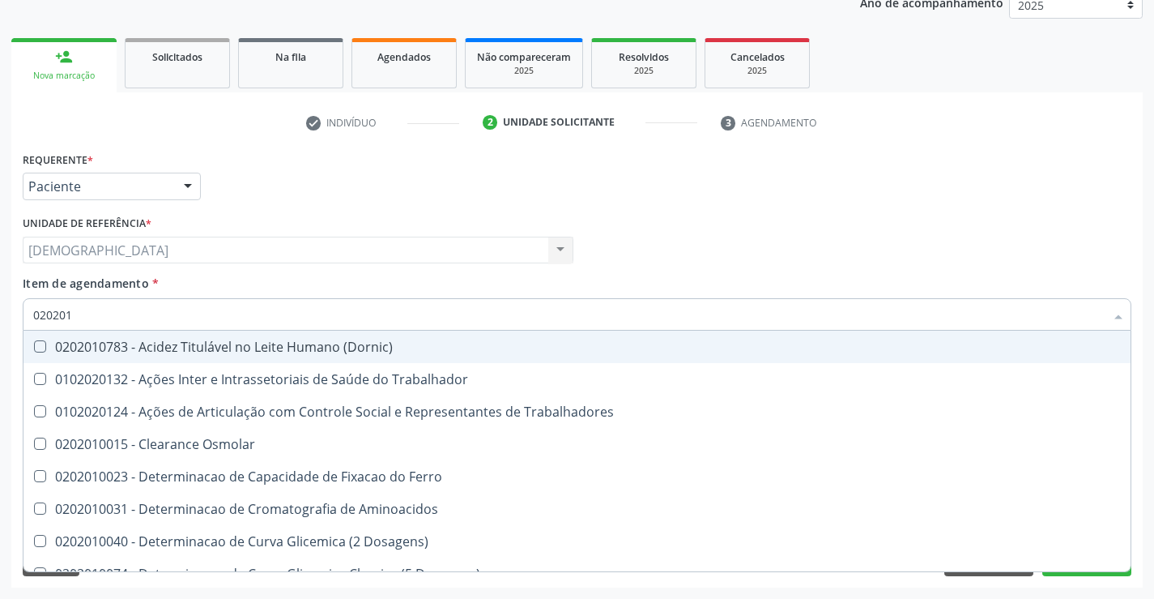
type input "02020"
checkbox Total "false"
checkbox Creatinina "false"
checkbox Glicose "false"
checkbox Triglicerideos "false"
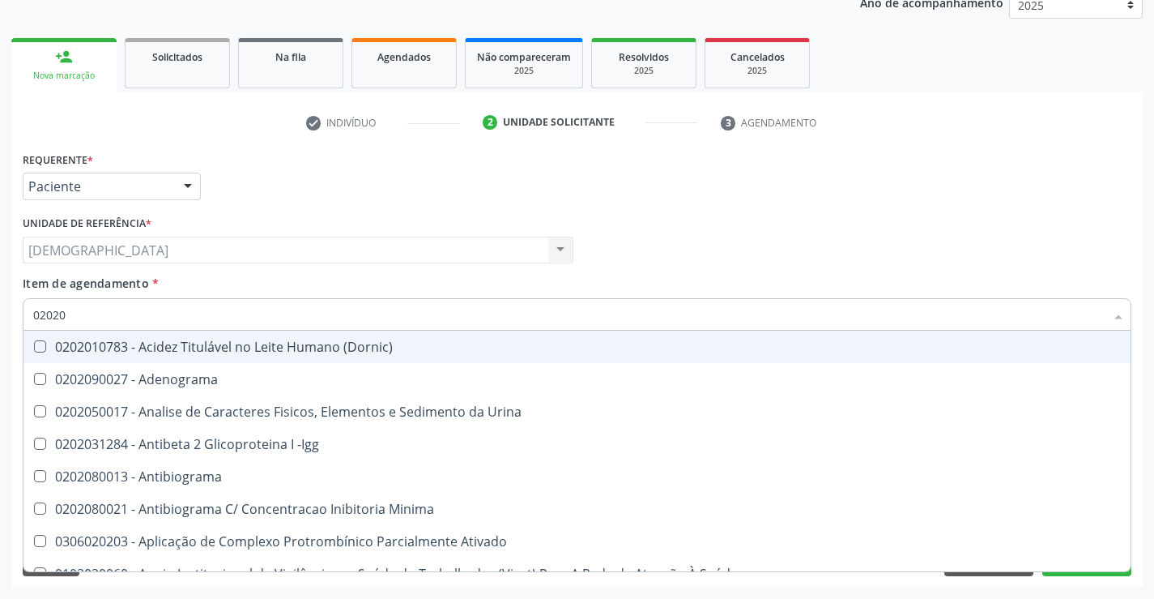
type input "020201"
checkbox Parceria\) "true"
checkbox Gestante "true"
checkbox T3 "true"
checkbox Acetona "true"
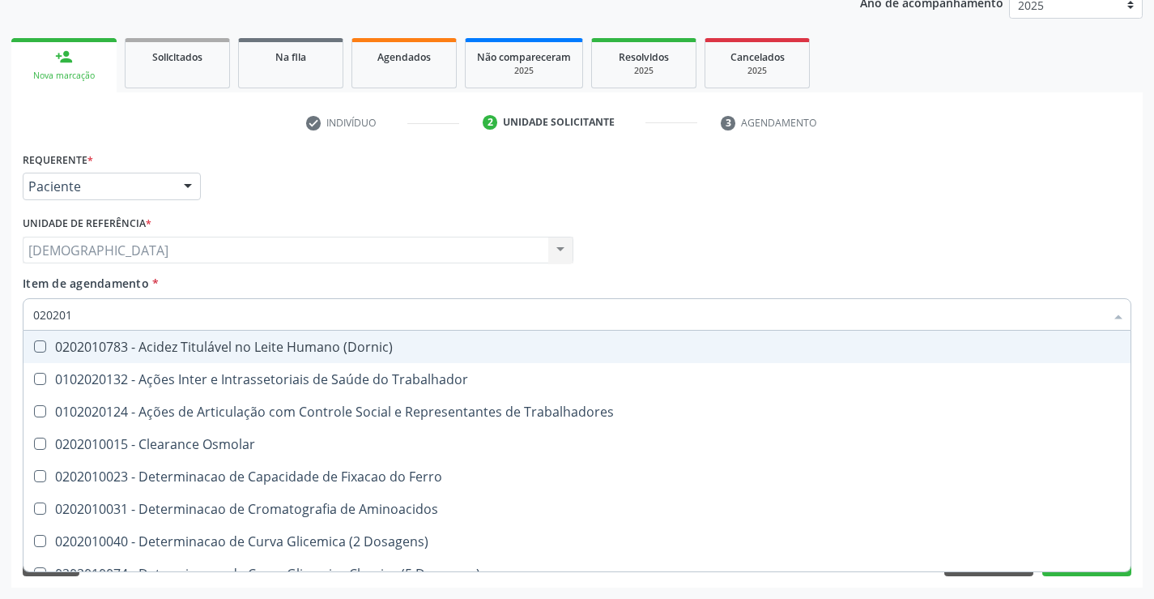
type input "0202010"
checkbox Fracoes "true"
checkbox Ionizavel "true"
checkbox Total "false"
checkbox Creatinina "false"
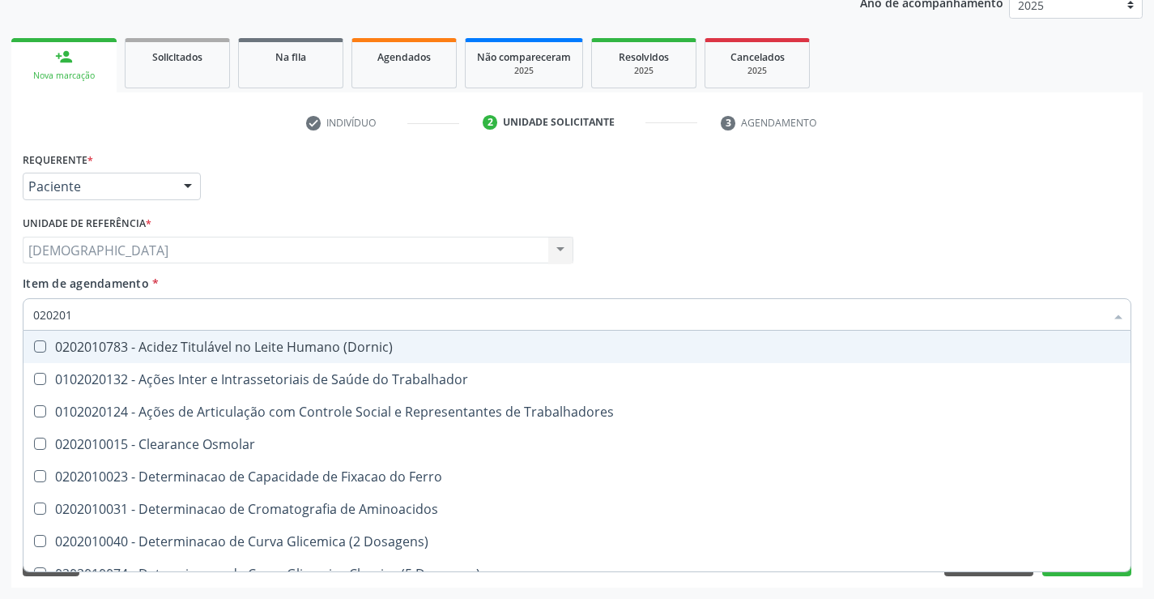
checkbox II "true"
checkbox Glicose "false"
checkbox Muco-Proteinas "true"
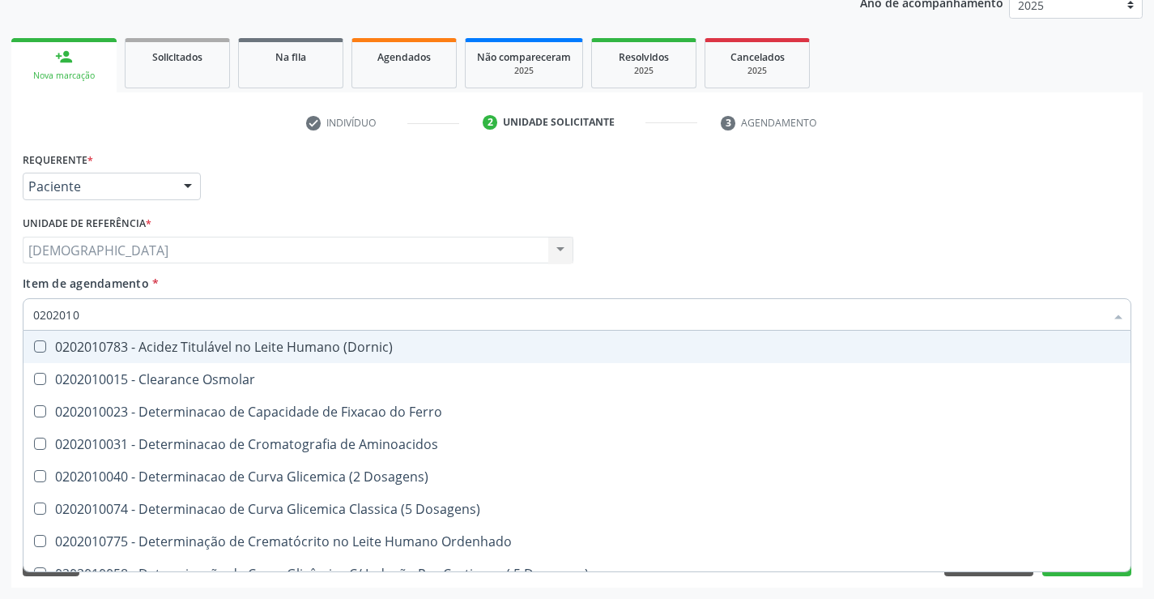
type input "02020102"
checkbox Osmolaridade "true"
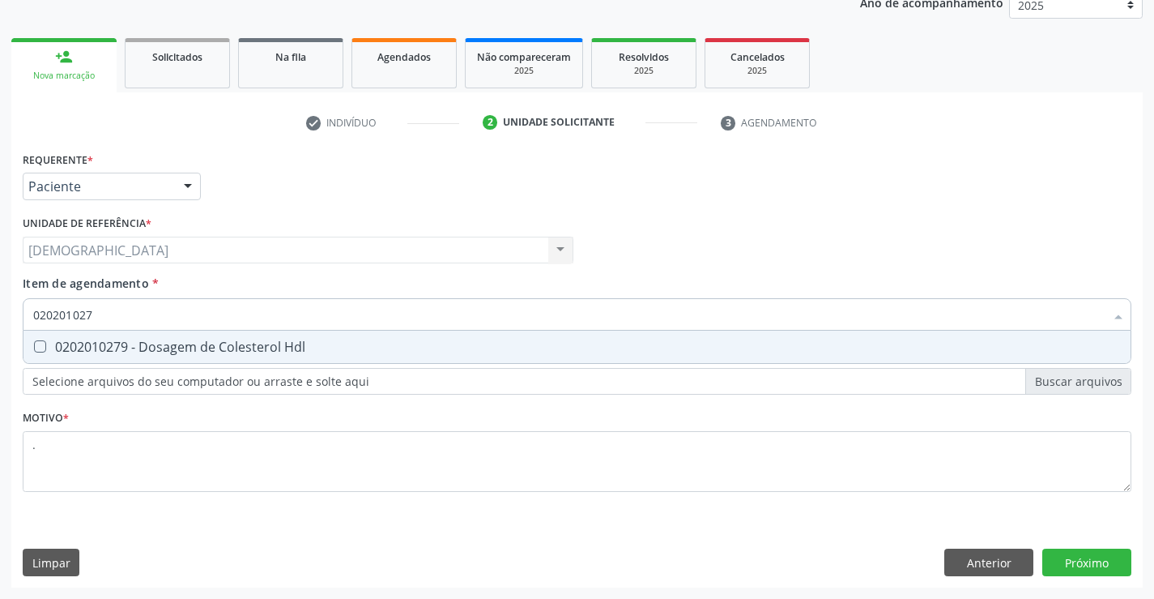
type input "0202010279"
click at [129, 349] on div "0202010279 - Dosagem de Colesterol Hdl" at bounding box center [577, 346] width 1088 height 13
checkbox Hdl "true"
type input "02020102"
checkbox Hdl "false"
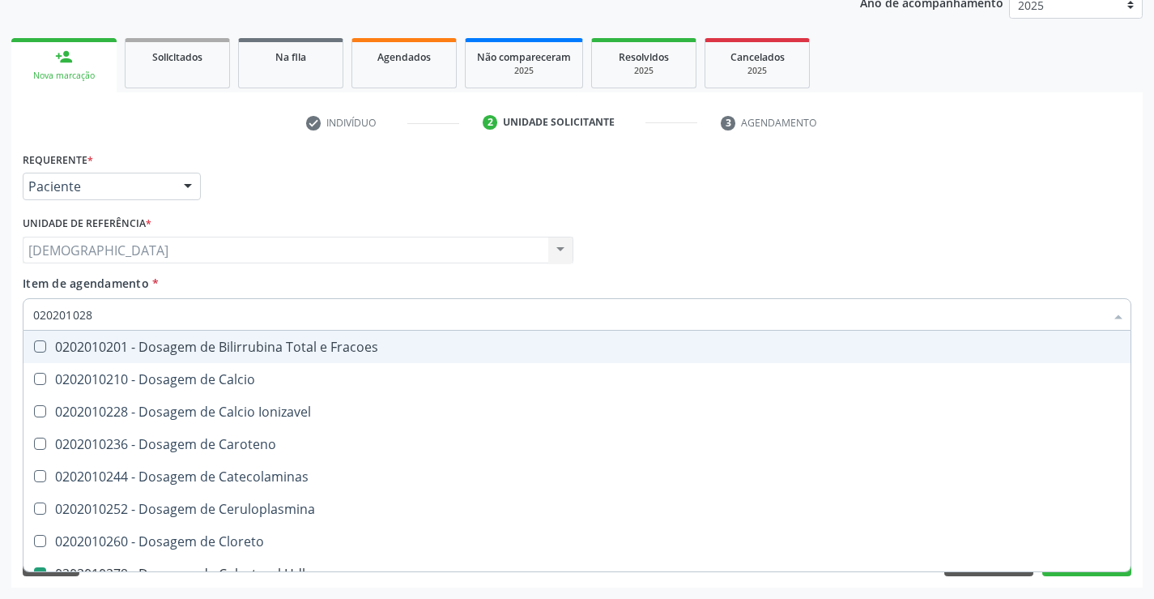
type input "0202010287"
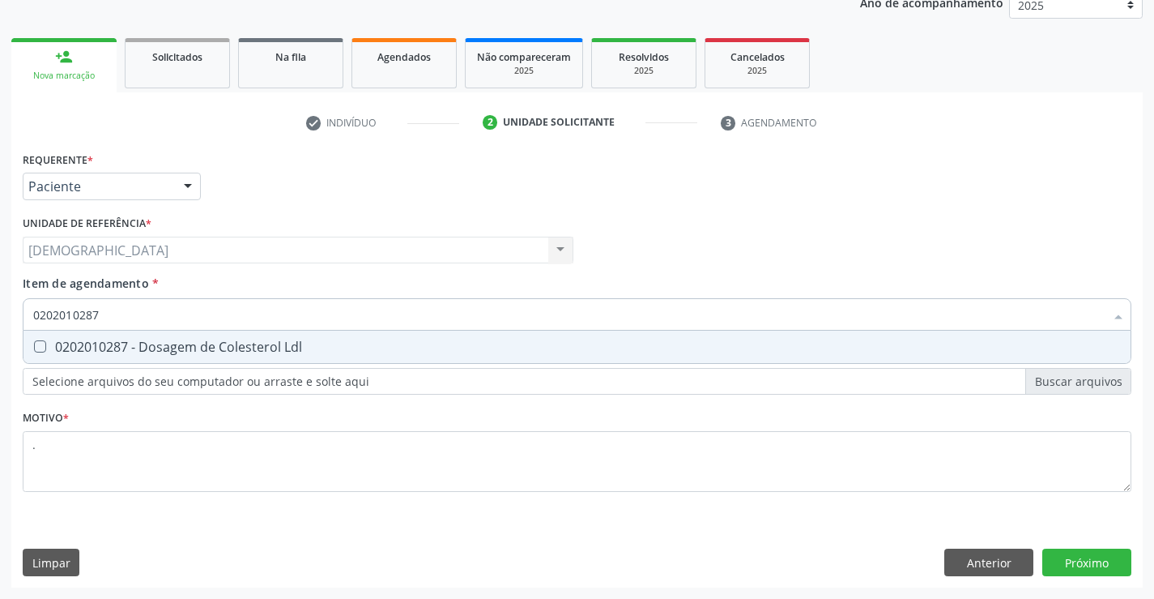
click at [129, 349] on div "0202010287 - Dosagem de Colesterol Ldl" at bounding box center [577, 346] width 1088 height 13
checkbox Ldl "true"
click at [1092, 558] on div "Requerente * Paciente Médico(a) Enfermeiro(a) Paciente Nenhum resultado encontr…" at bounding box center [577, 367] width 1132 height 440
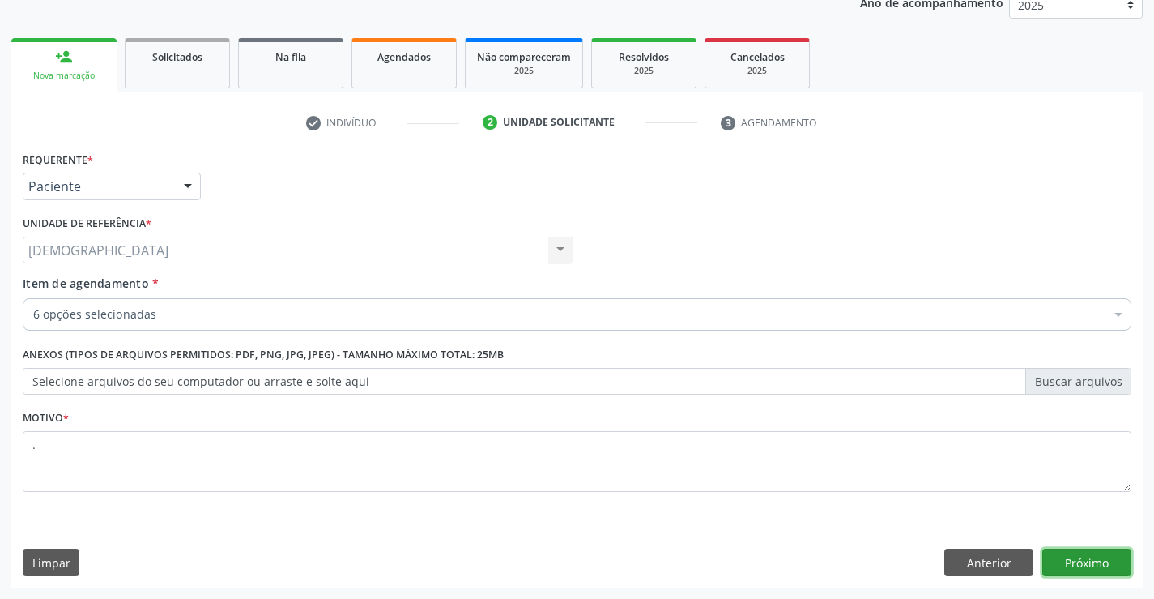
click at [1082, 569] on button "Próximo" at bounding box center [1087, 562] width 89 height 28
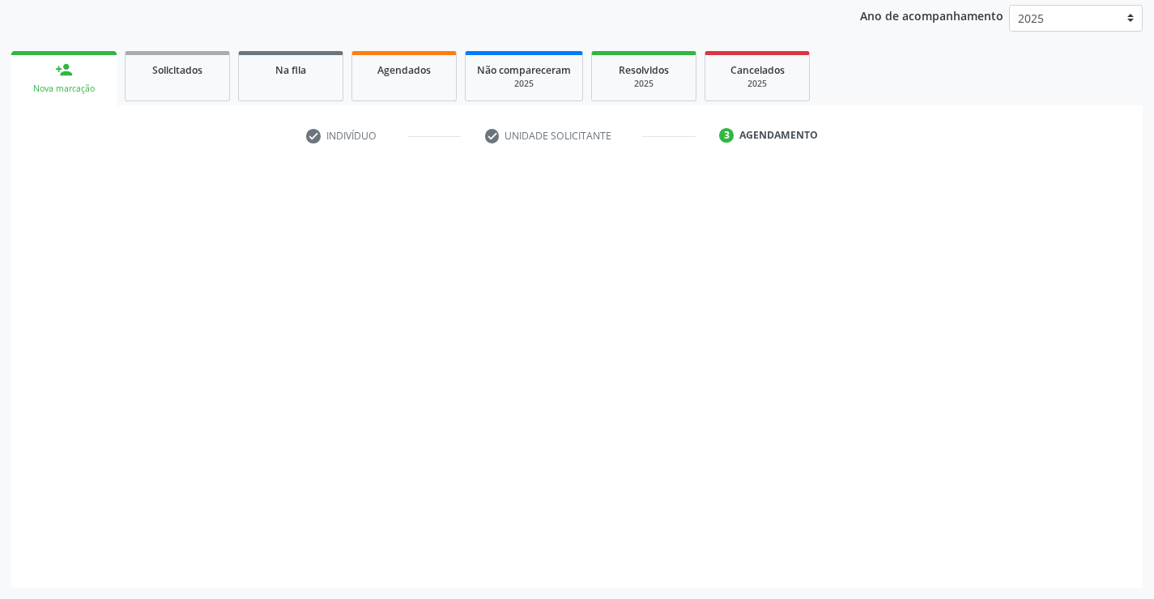
scroll to position [191, 0]
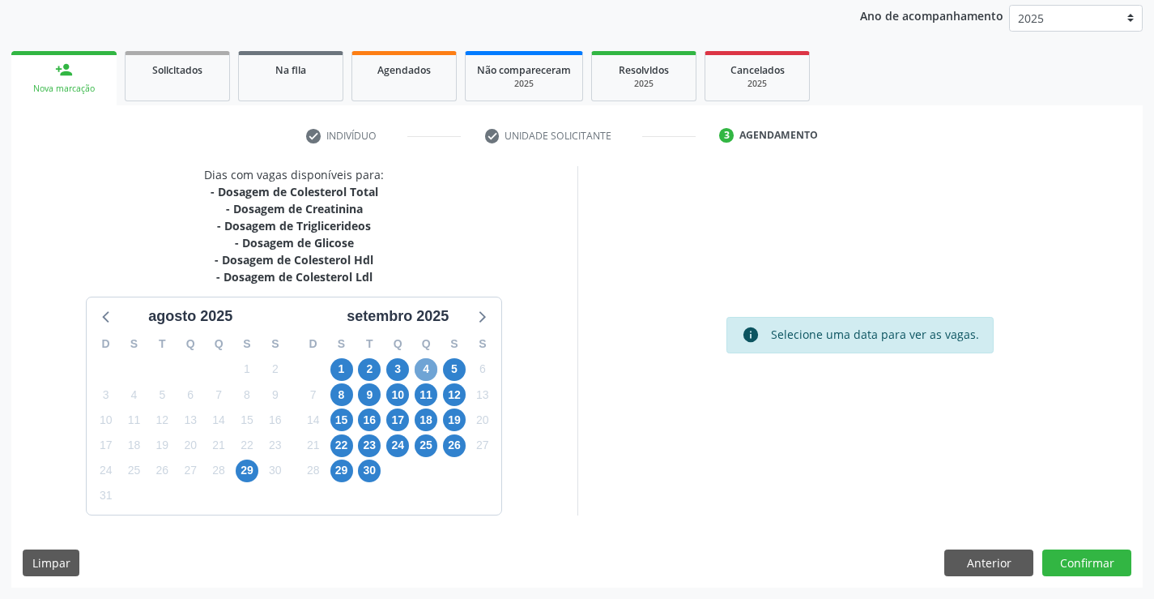
click at [421, 365] on span "4" at bounding box center [426, 369] width 23 height 23
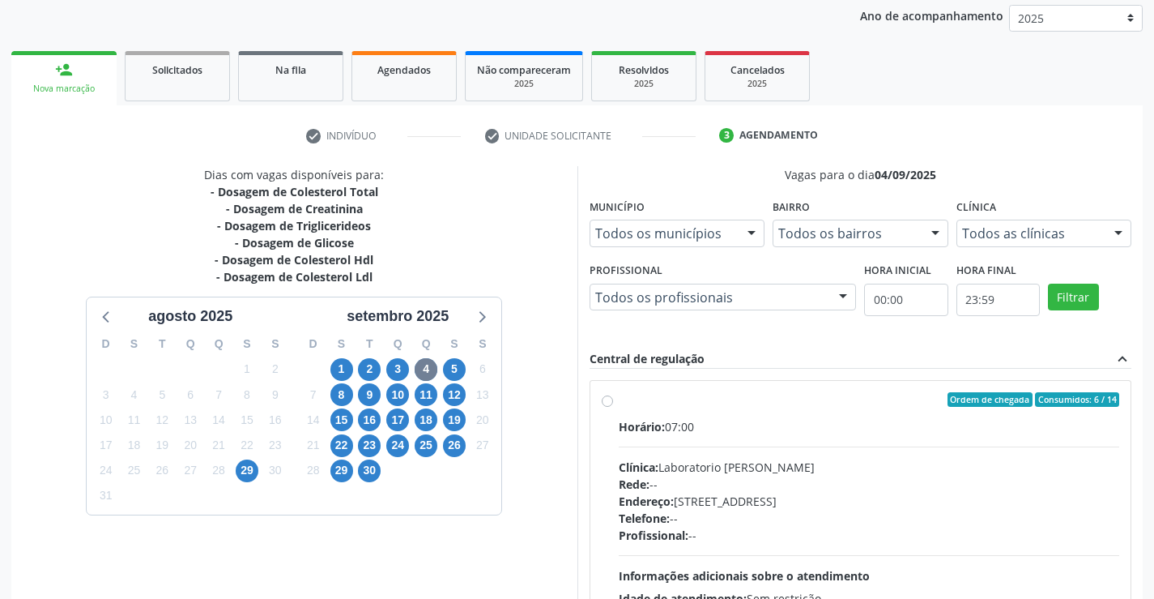
click at [728, 409] on label "Ordem de chegada Consumidos: 6 / 14 Horário: 07:00 Clínica: Laboratorio Jose Pa…" at bounding box center [869, 516] width 501 height 249
click at [613, 407] on input "Ordem de chegada Consumidos: 6 / 14 Horário: 07:00 Clínica: Laboratorio Jose Pa…" at bounding box center [607, 399] width 11 height 15
radio input "true"
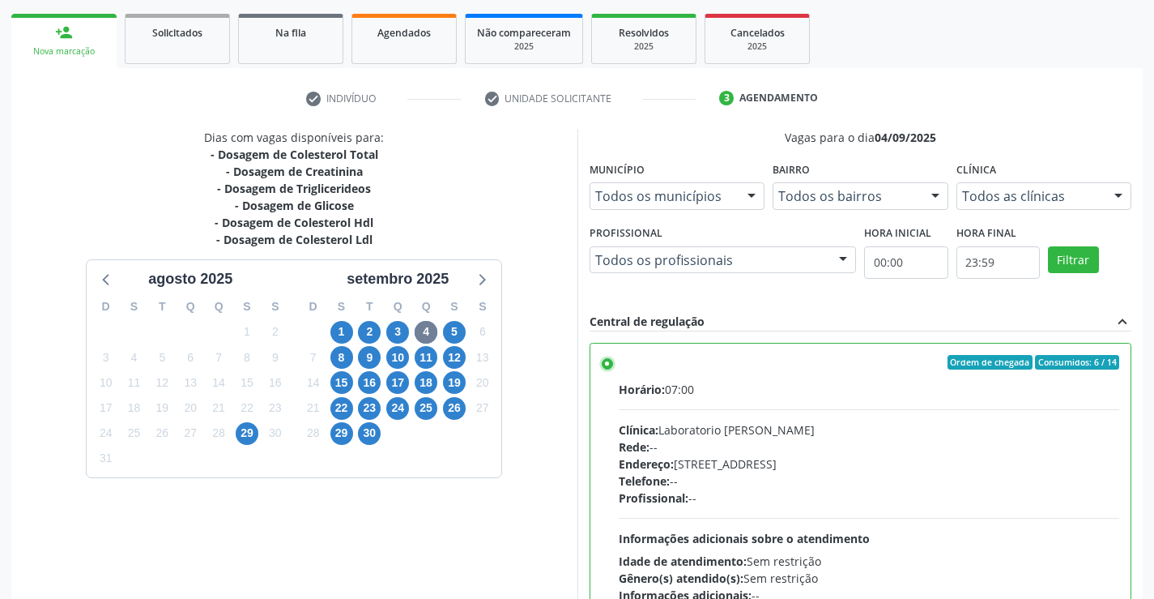
scroll to position [369, 0]
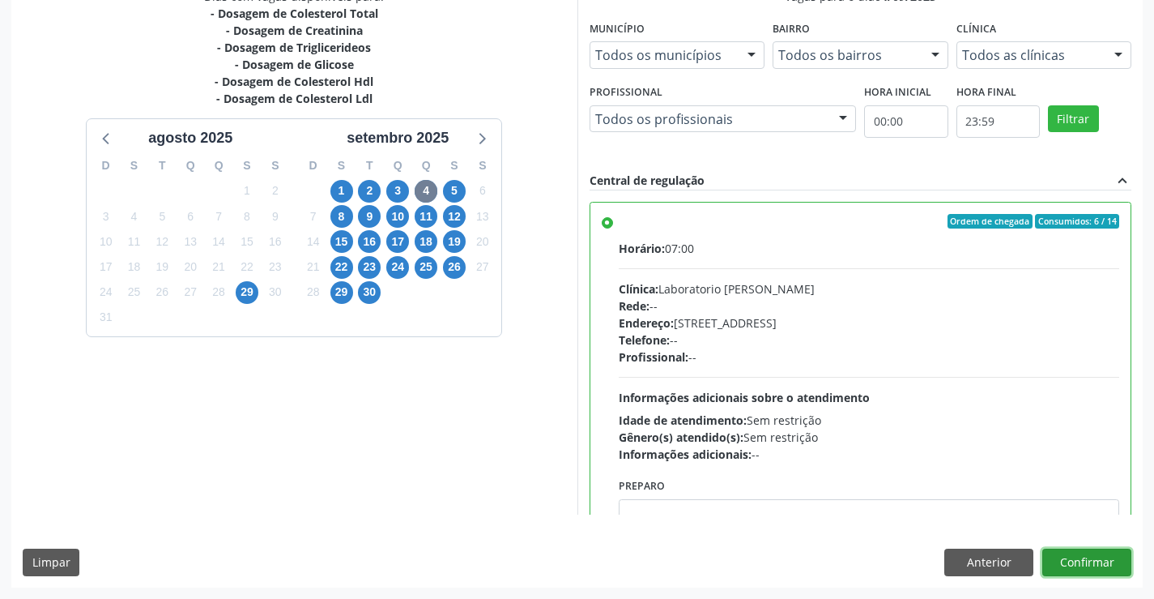
click at [1097, 553] on button "Confirmar" at bounding box center [1087, 562] width 89 height 28
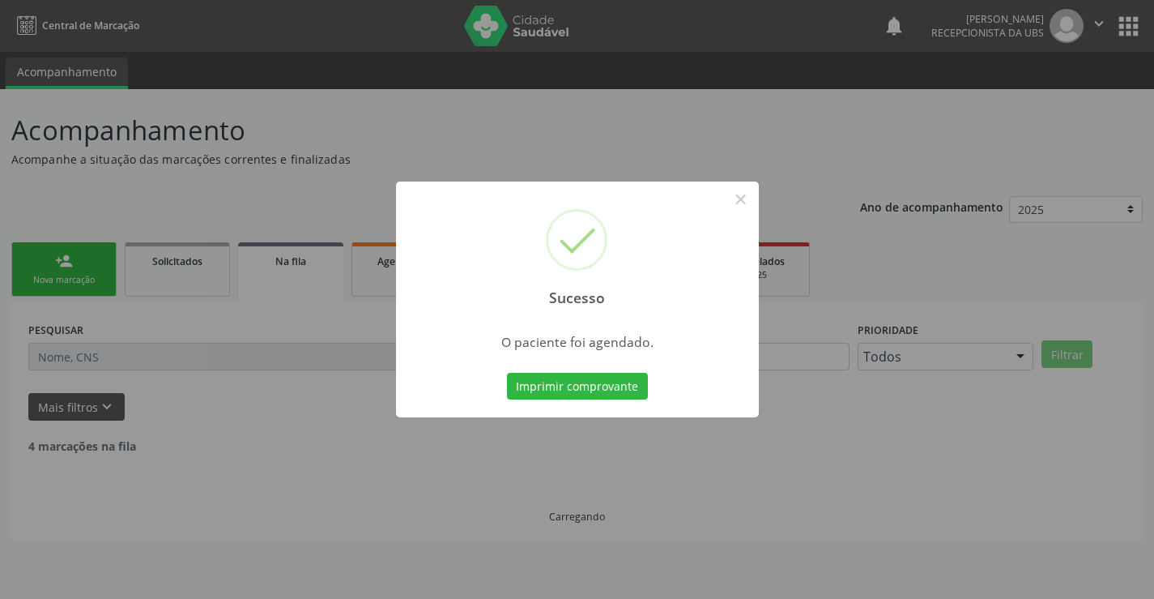
scroll to position [0, 0]
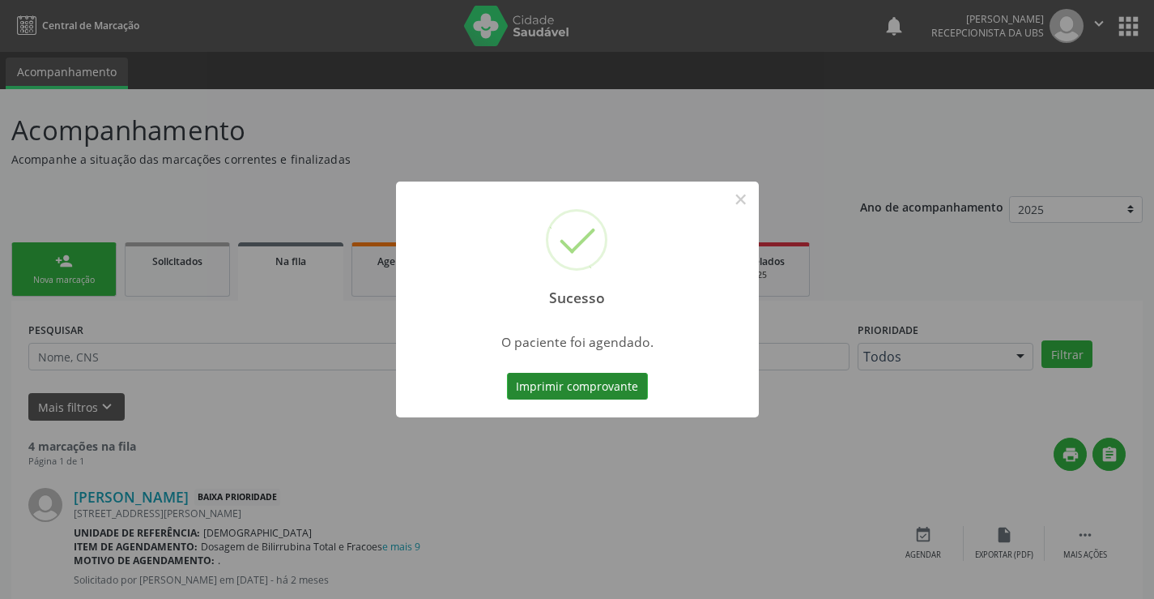
click at [578, 387] on button "Imprimir comprovante" at bounding box center [577, 387] width 141 height 28
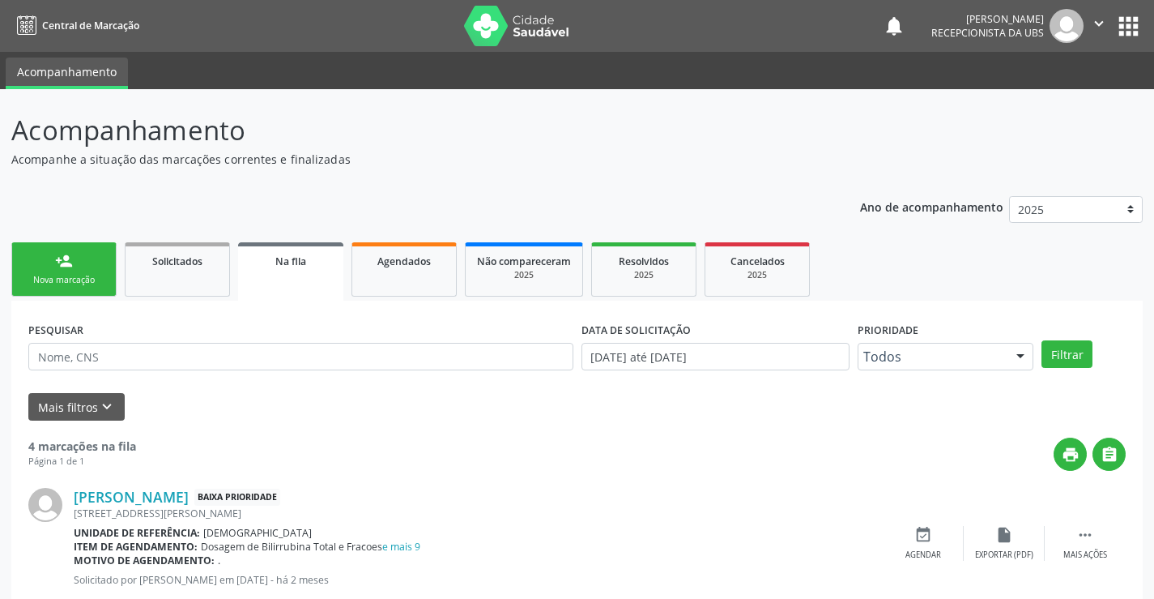
click at [36, 254] on link "person_add Nova marcação" at bounding box center [63, 269] width 105 height 54
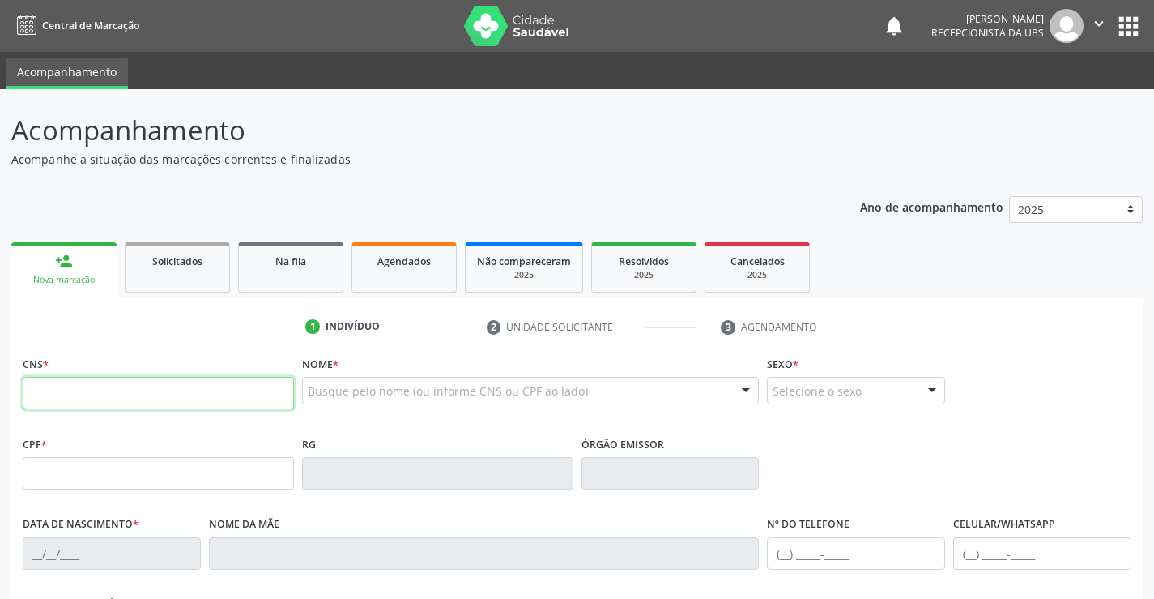
click at [151, 390] on input "text" at bounding box center [158, 393] width 271 height 32
type input "708 9047 8139 1615"
type input "080.611.044-90"
type input "12/05/1953"
type input "Francisca Maria Gaia"
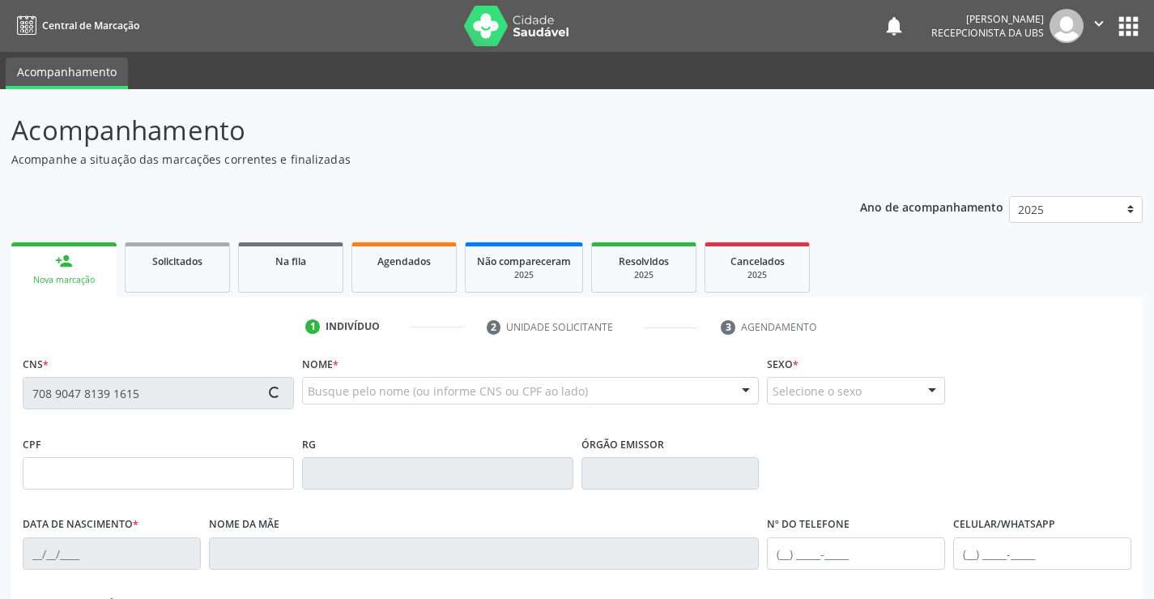
type input "(87) 98809-3261"
type input "1032"
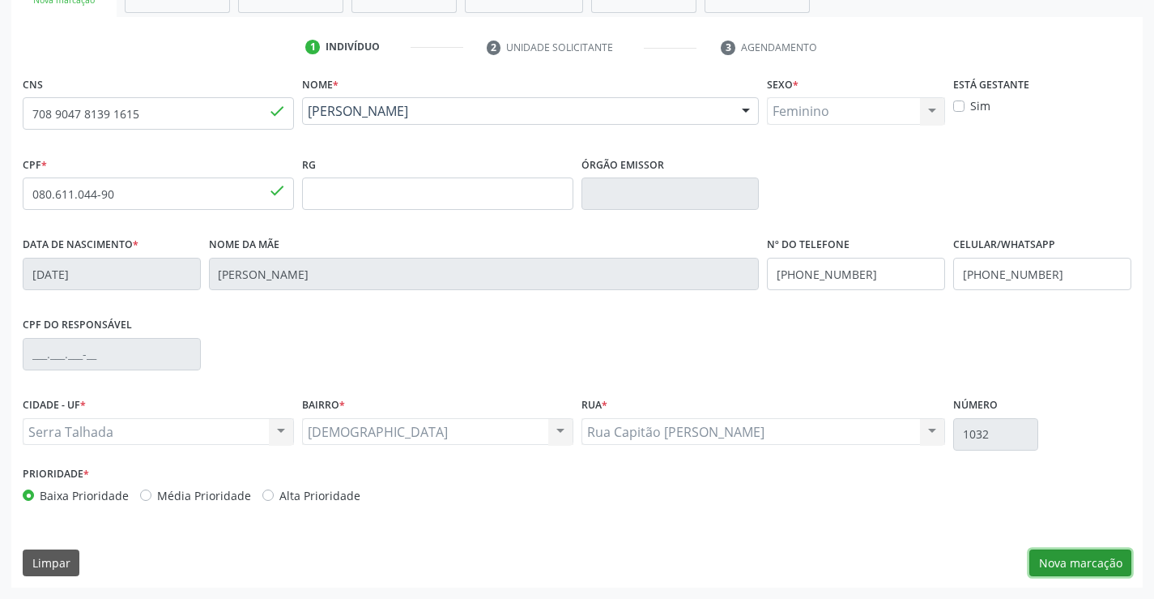
click at [1102, 557] on button "Nova marcação" at bounding box center [1081, 563] width 102 height 28
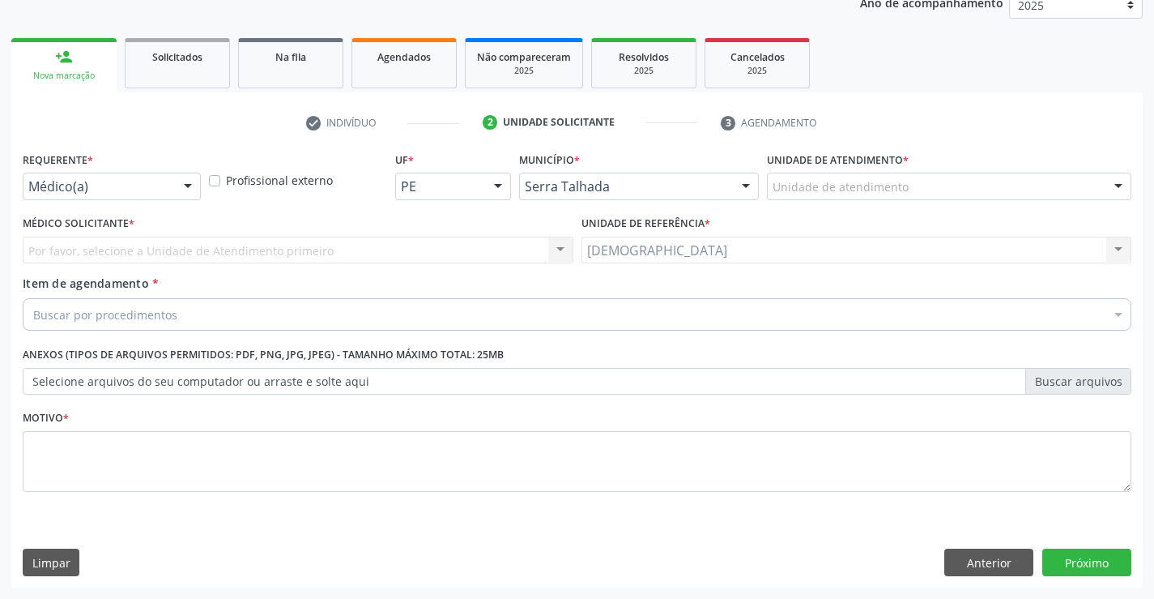
click at [186, 184] on div at bounding box center [188, 187] width 24 height 28
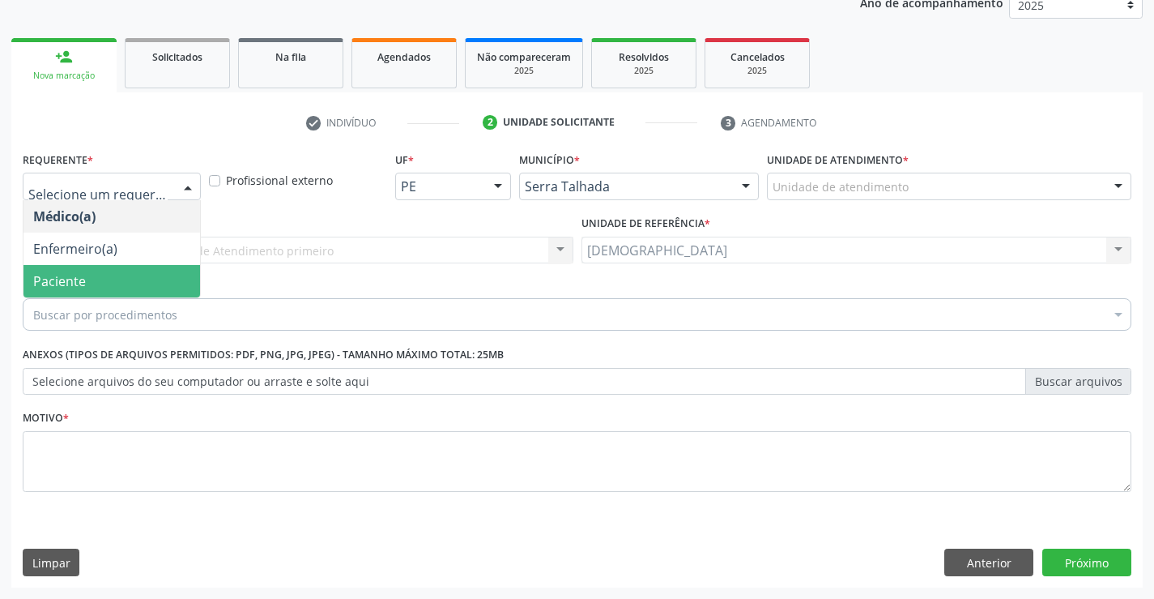
click at [82, 278] on span "Paciente" at bounding box center [59, 281] width 53 height 18
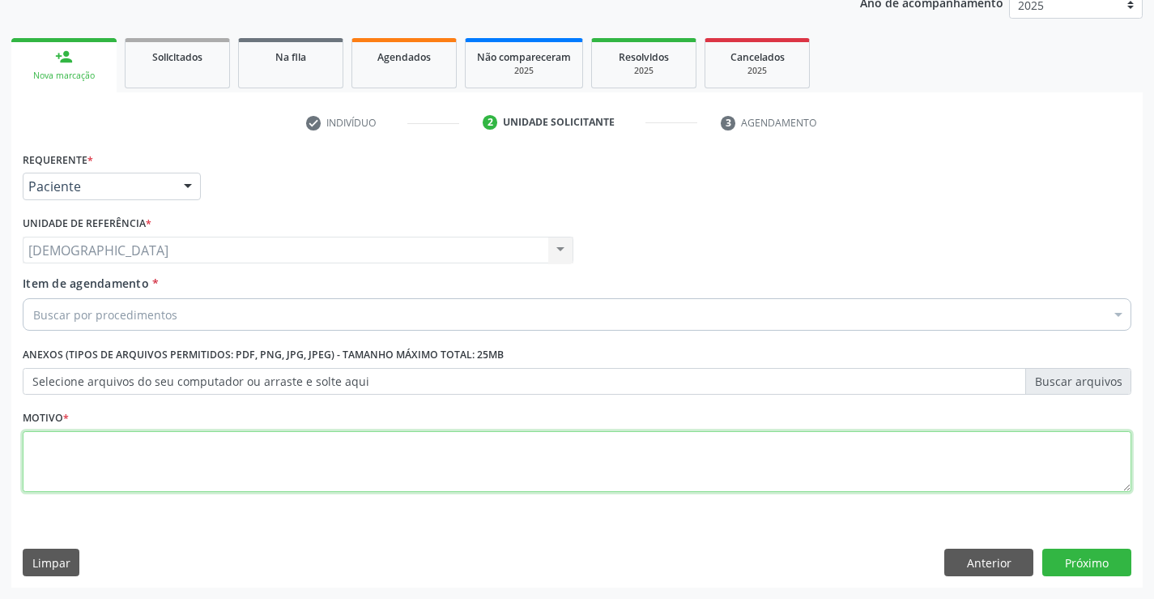
click at [96, 455] on textarea at bounding box center [577, 462] width 1109 height 62
type textarea "."
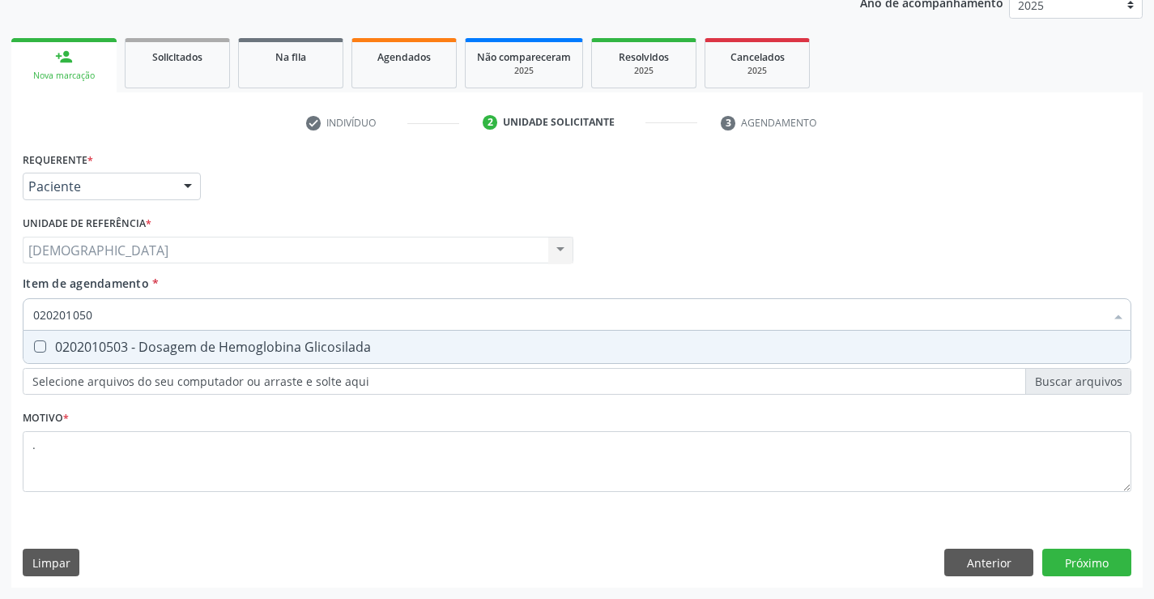
type input "0202010503"
click at [153, 343] on div "0202010503 - Dosagem de Hemoglobina Glicosilada" at bounding box center [577, 346] width 1088 height 13
checkbox Glicosilada "true"
click at [960, 562] on div "Requerente * Paciente Médico(a) Enfermeiro(a) Paciente Nenhum resultado encontr…" at bounding box center [577, 367] width 1132 height 440
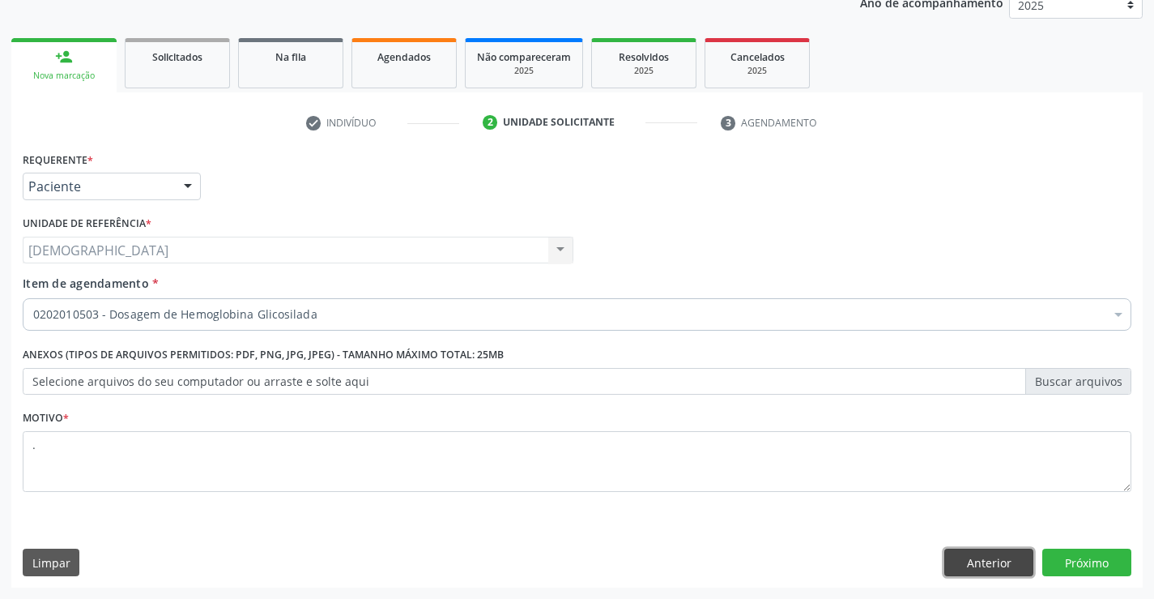
click at [961, 561] on button "Anterior" at bounding box center [989, 562] width 89 height 28
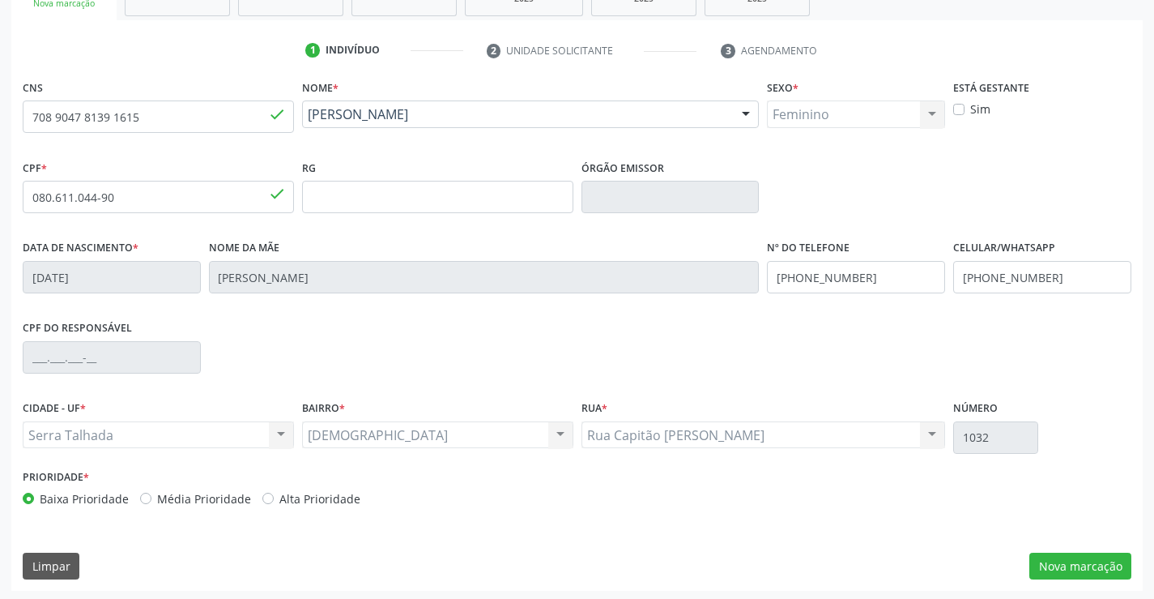
scroll to position [279, 0]
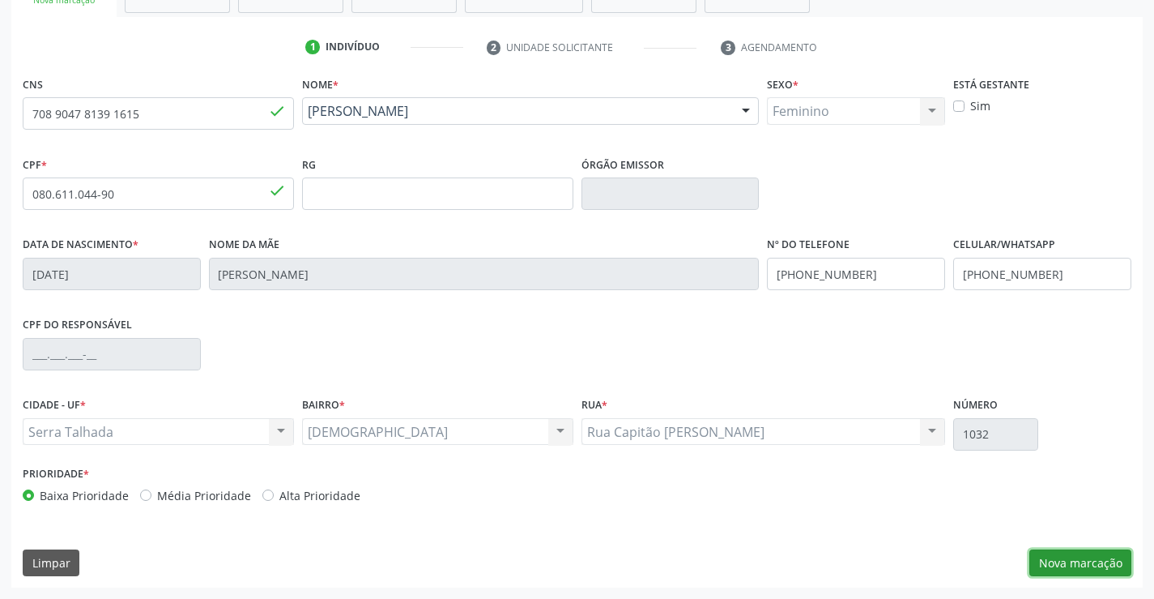
click at [1063, 549] on button "Nova marcação" at bounding box center [1081, 563] width 102 height 28
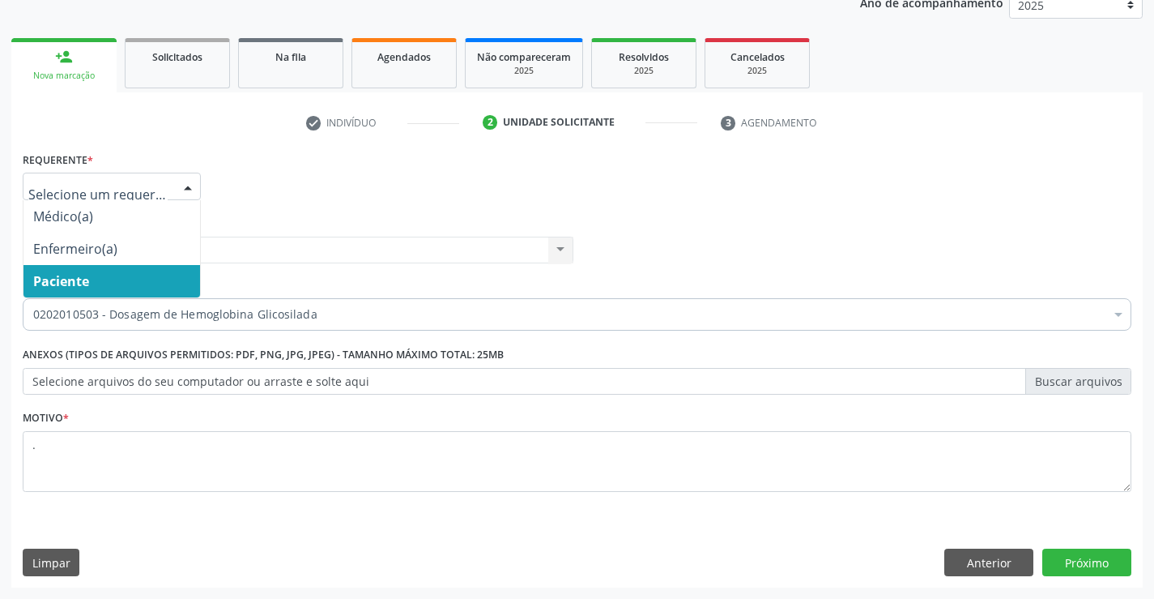
click at [193, 188] on div at bounding box center [188, 187] width 24 height 28
click at [168, 279] on span "Paciente" at bounding box center [111, 281] width 177 height 32
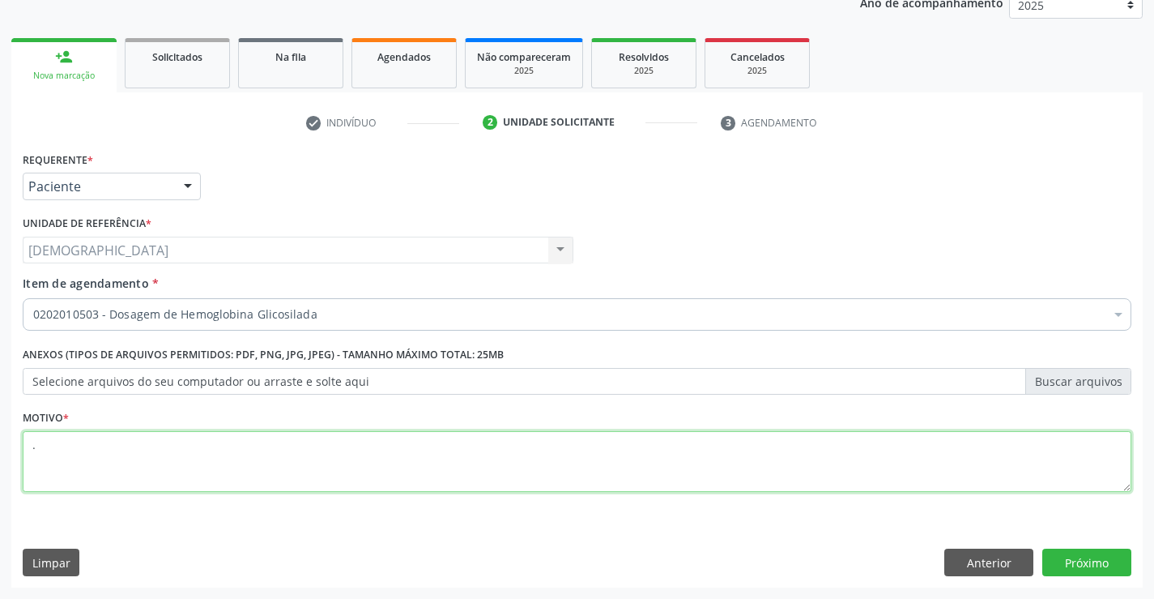
click at [165, 475] on textarea "." at bounding box center [577, 462] width 1109 height 62
click at [1060, 561] on button "Próximo" at bounding box center [1087, 562] width 89 height 28
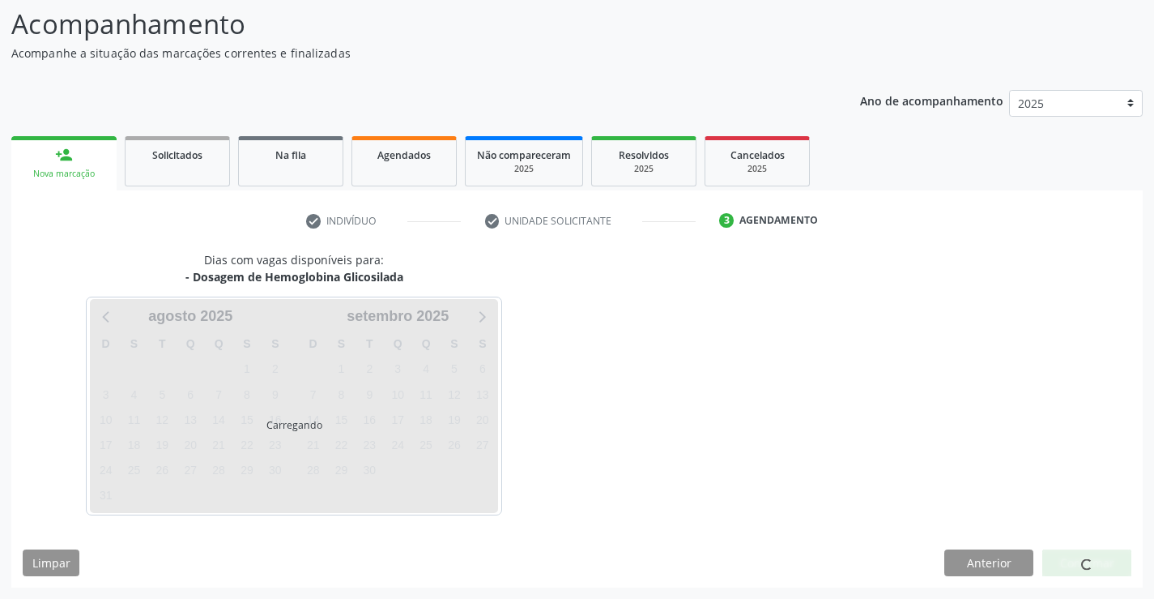
scroll to position [106, 0]
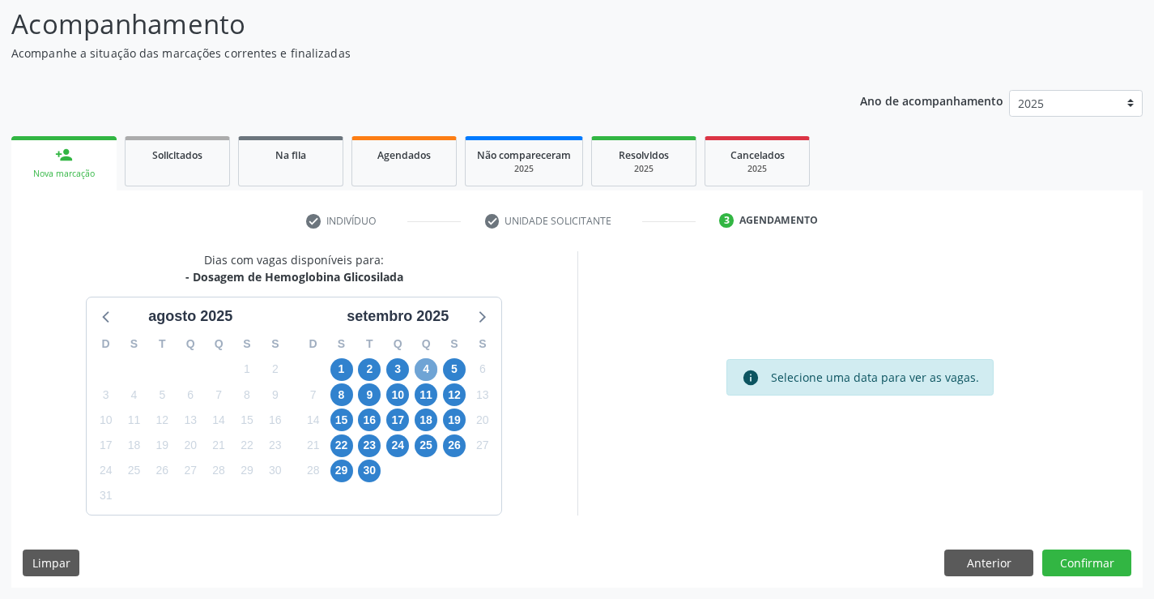
click at [429, 366] on span "4" at bounding box center [426, 369] width 23 height 23
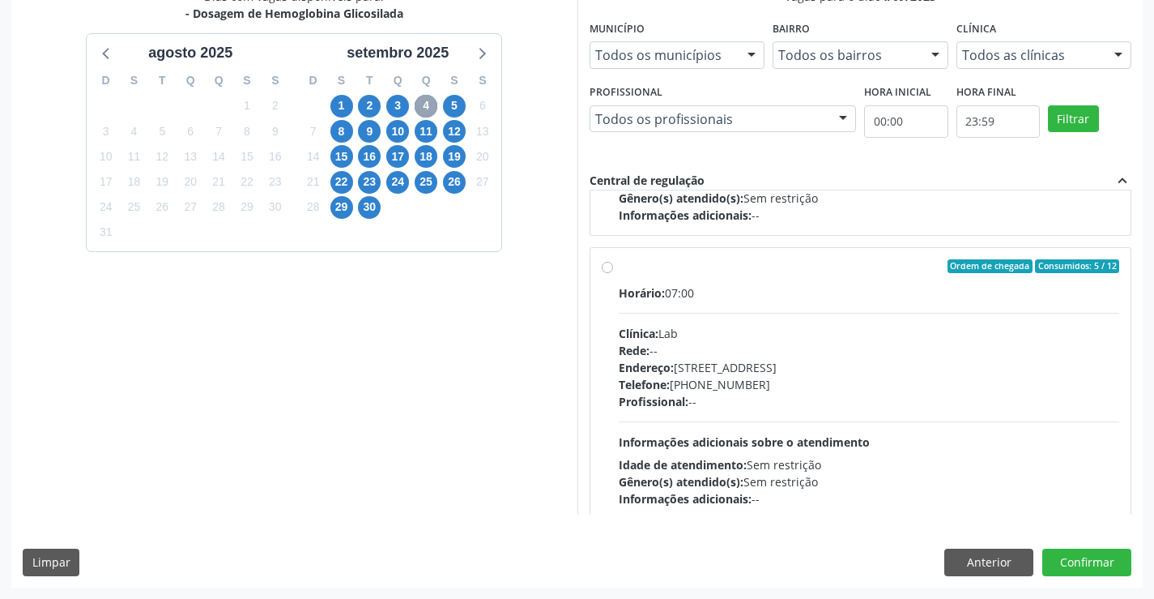
scroll to position [241, 0]
click at [619, 267] on label "Ordem de chegada Consumidos: 5 / 12 Horário: 07:00 Clínica: Lab Rede: -- Endere…" at bounding box center [869, 382] width 501 height 249
click at [602, 267] on input "Ordem de chegada Consumidos: 5 / 12 Horário: 07:00 Clínica: Lab Rede: -- Endere…" at bounding box center [607, 265] width 11 height 15
radio input "true"
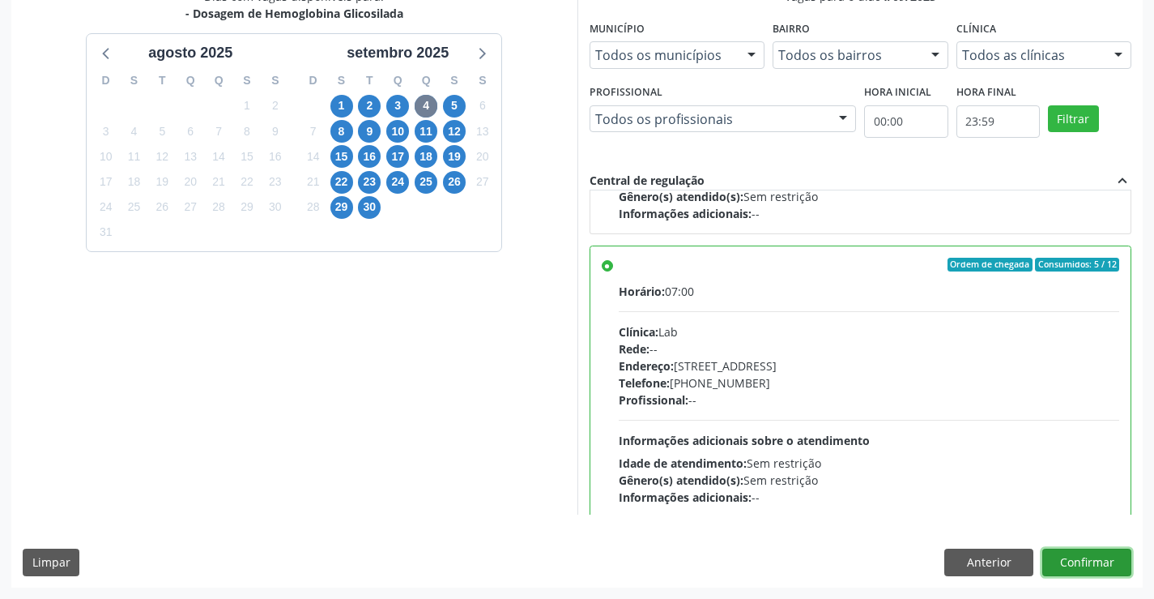
click at [1103, 565] on button "Confirmar" at bounding box center [1087, 562] width 89 height 28
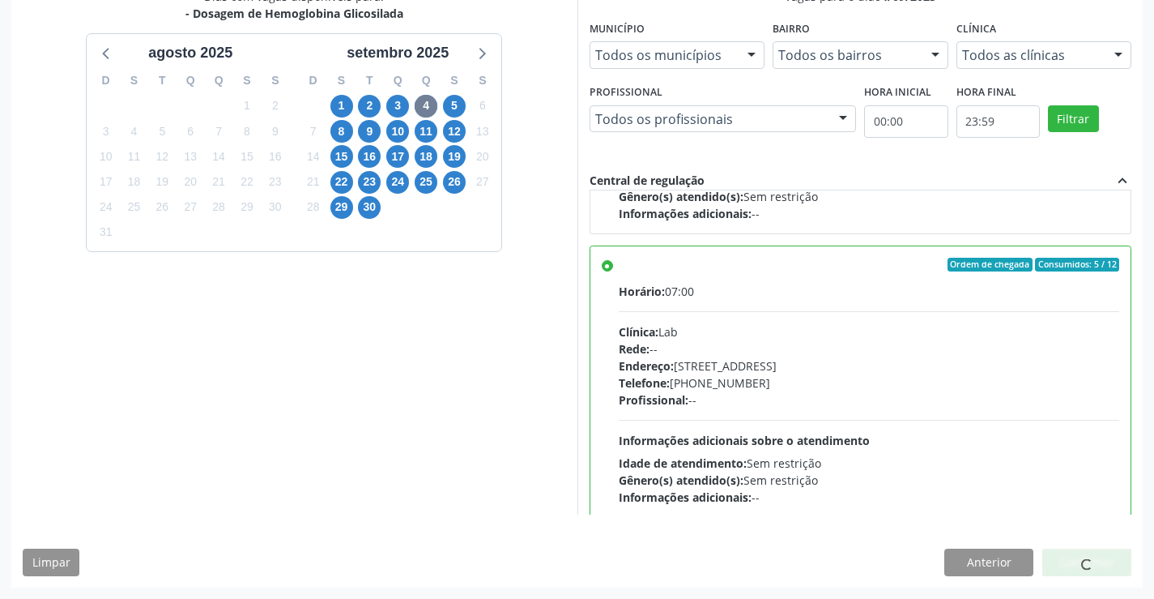
scroll to position [0, 0]
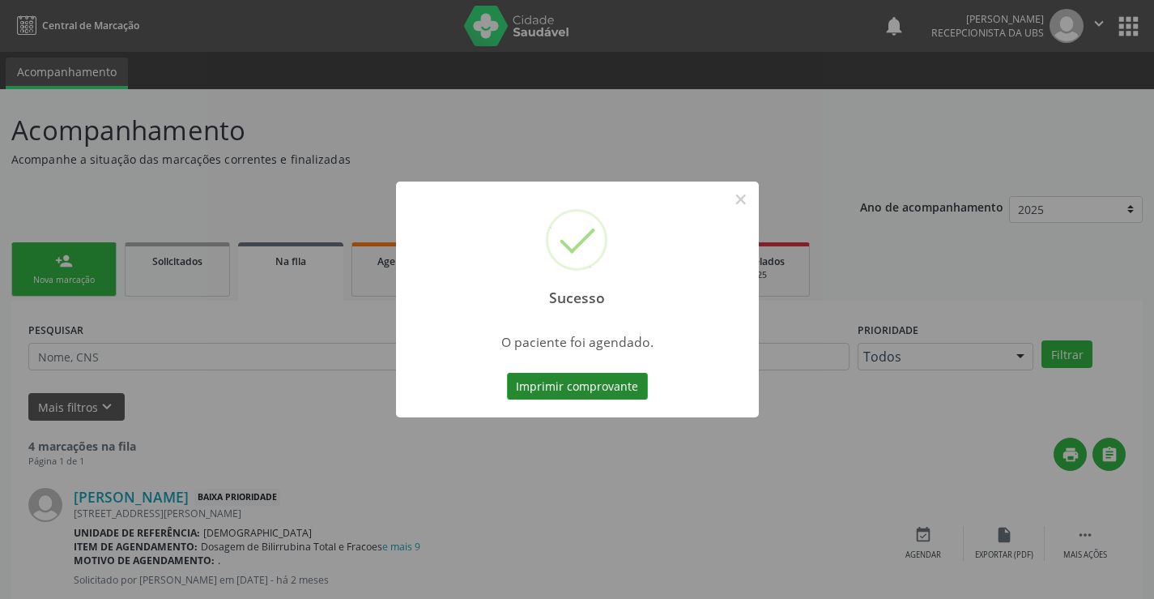
click at [571, 382] on button "Imprimir comprovante" at bounding box center [577, 387] width 141 height 28
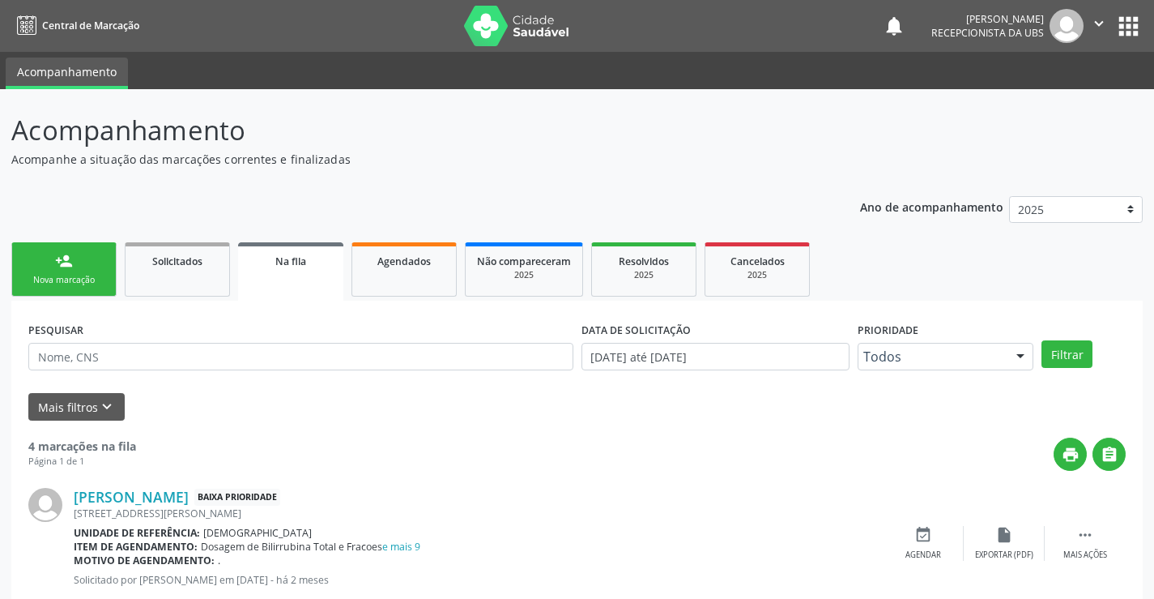
click at [70, 268] on div "person_add" at bounding box center [64, 261] width 18 height 18
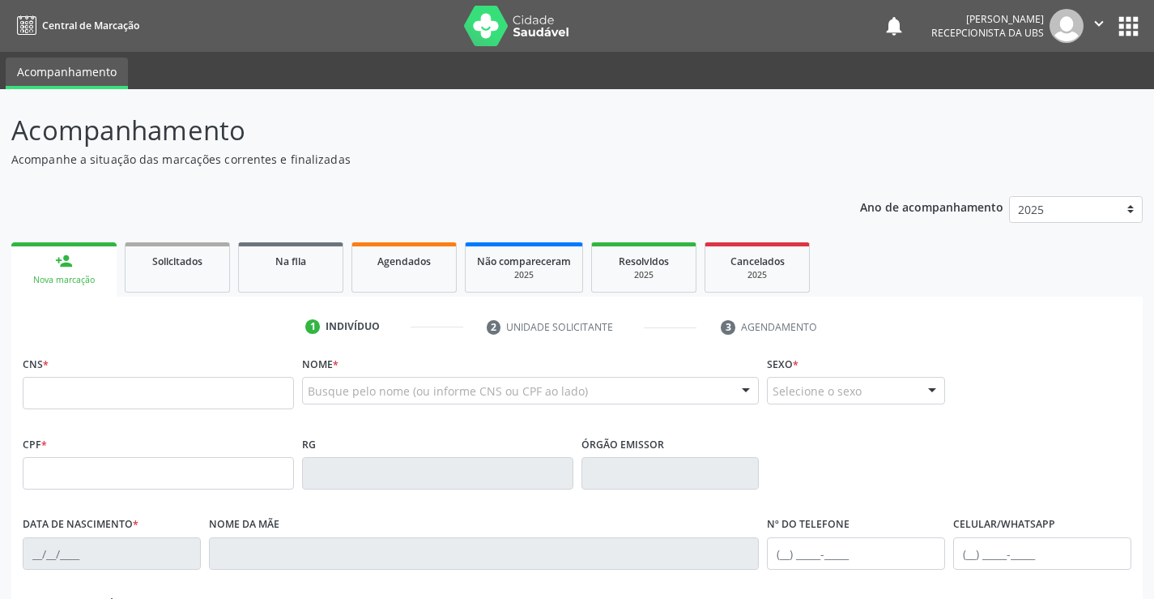
click at [70, 268] on div "person_add" at bounding box center [64, 261] width 18 height 18
click at [85, 394] on input "text" at bounding box center [158, 393] width 271 height 32
type input "700 2074 0126 5721"
type input "034.762.324-76"
type input "[DATE]"
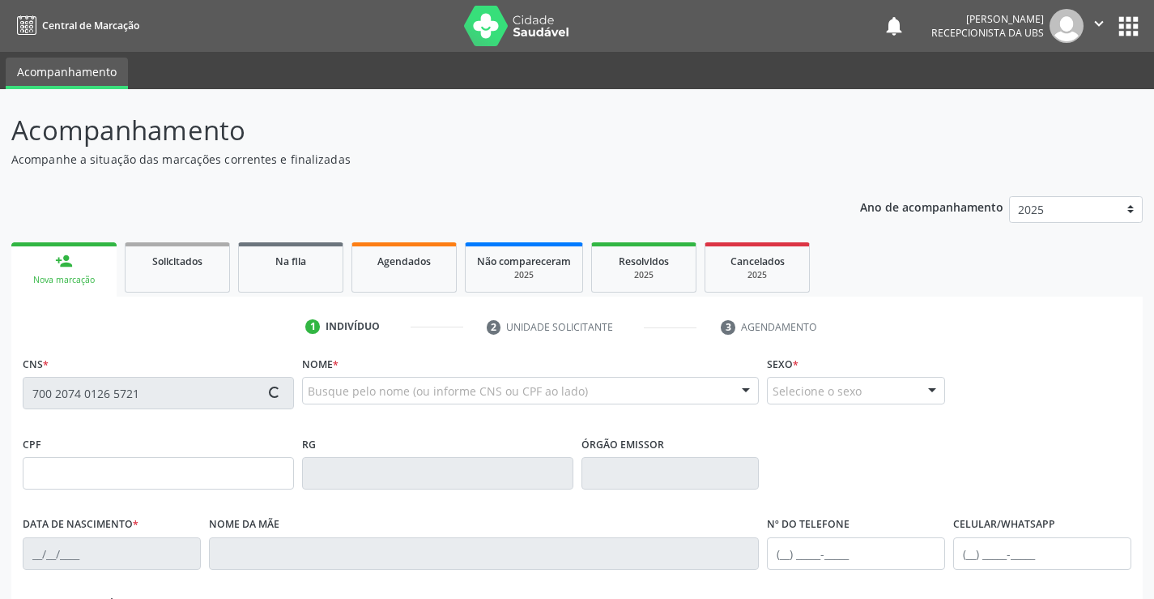
type input "[PERSON_NAME]"
type input "[PHONE_NUMBER]"
type input "1007"
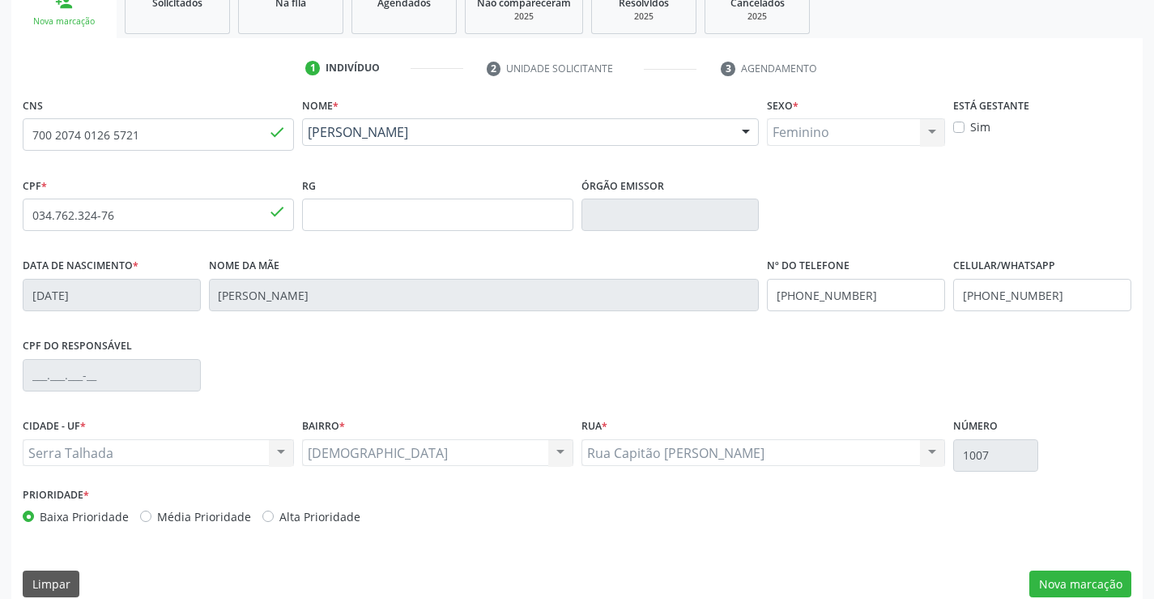
scroll to position [279, 0]
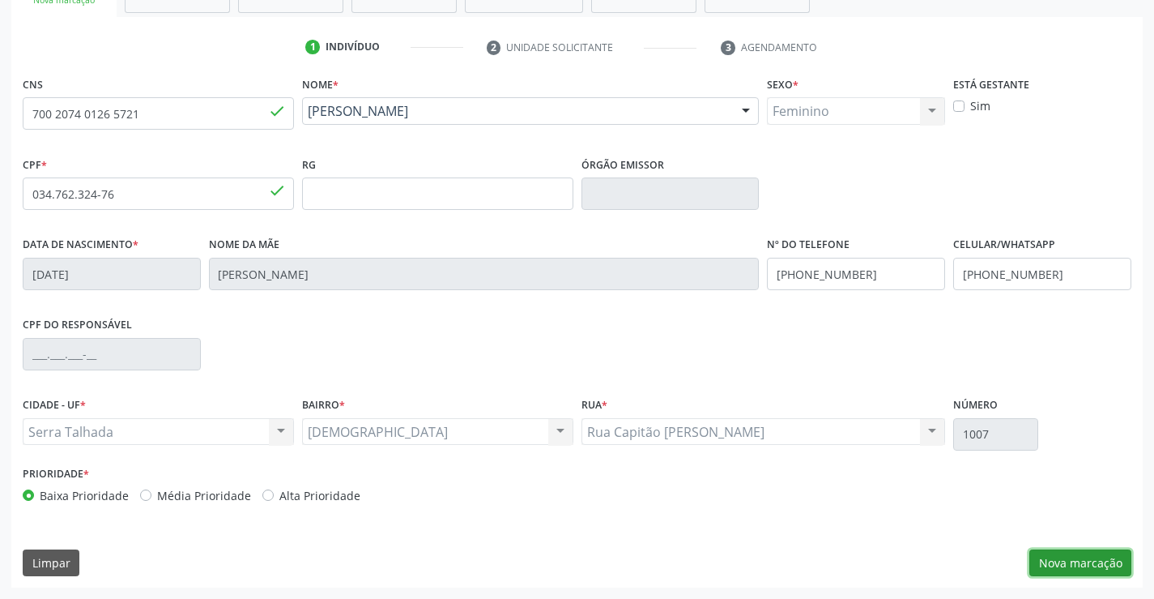
click at [1064, 565] on button "Nova marcação" at bounding box center [1081, 563] width 102 height 28
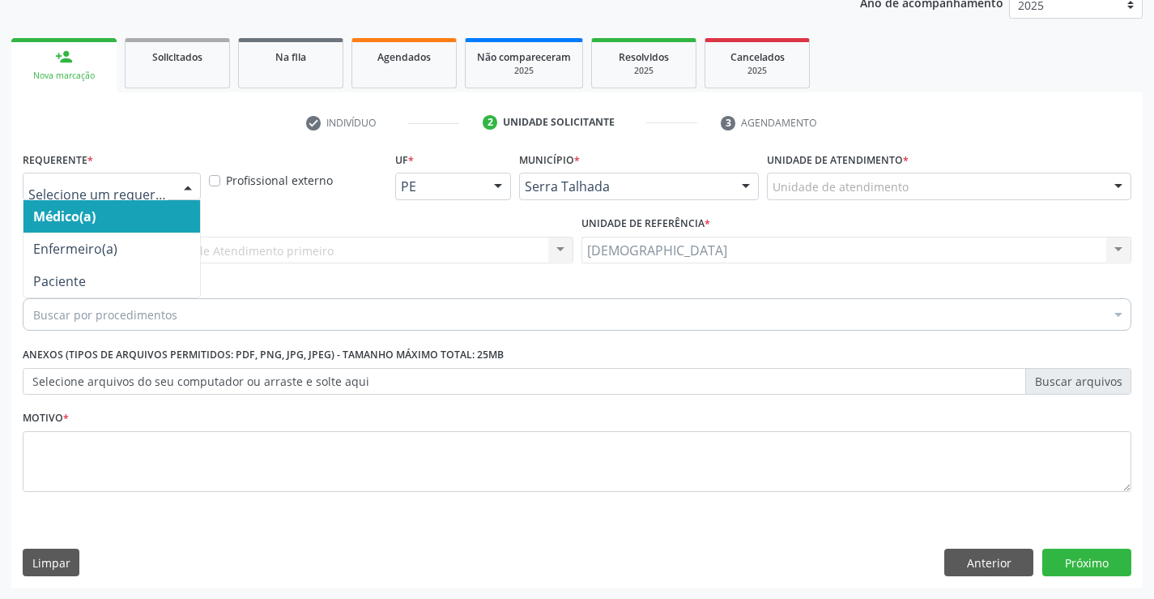
click at [191, 186] on div at bounding box center [188, 187] width 24 height 28
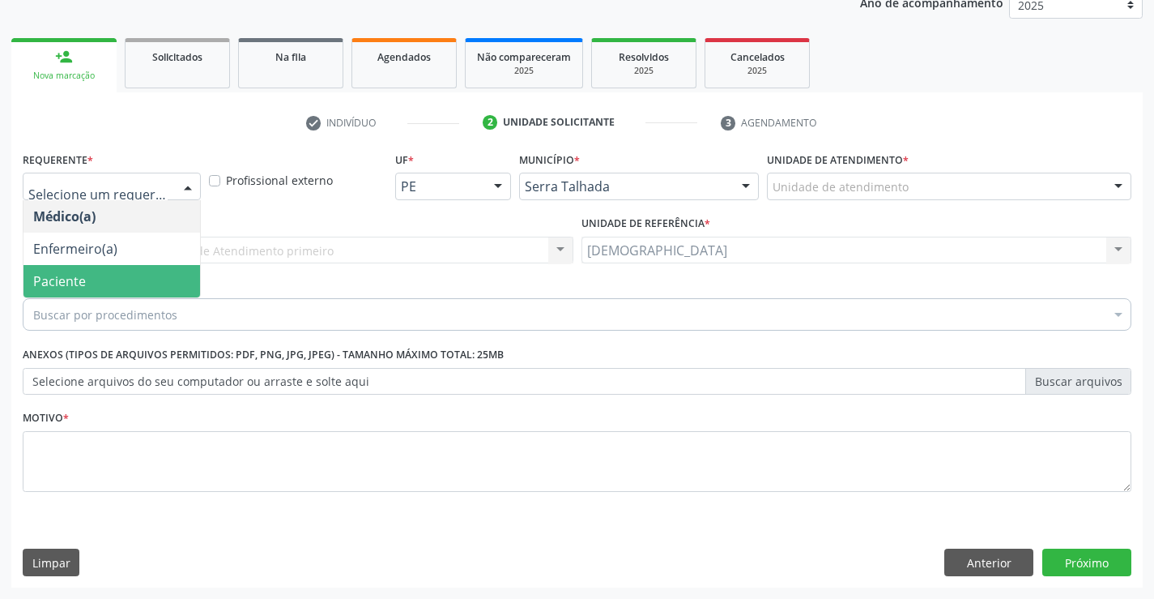
click at [84, 285] on span "Paciente" at bounding box center [59, 281] width 53 height 18
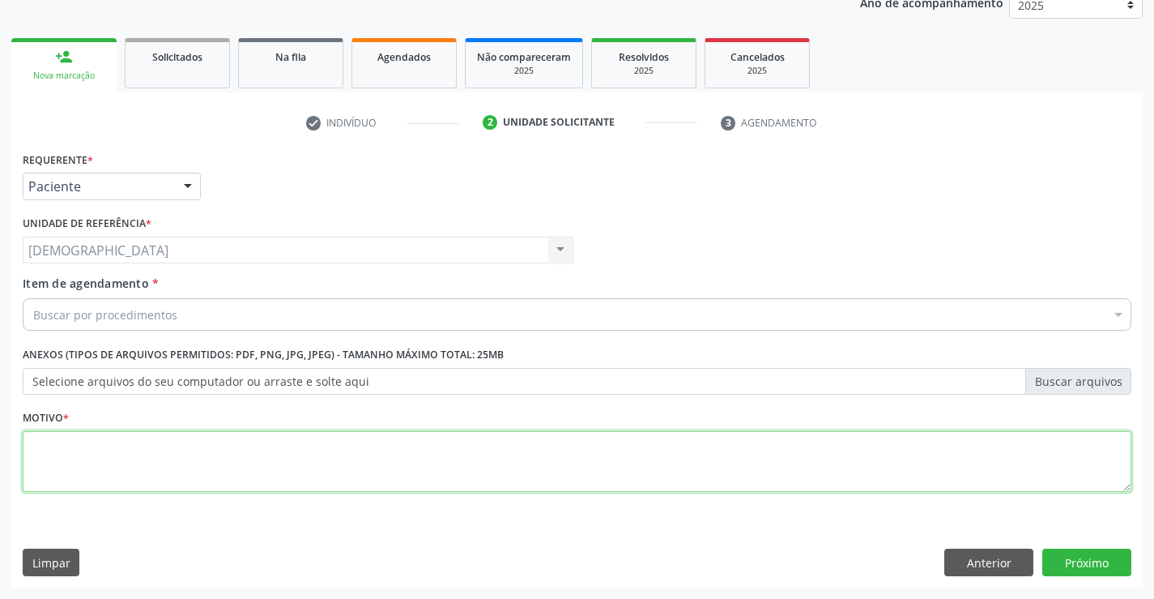
click at [100, 474] on textarea at bounding box center [577, 462] width 1109 height 62
type textarea "."
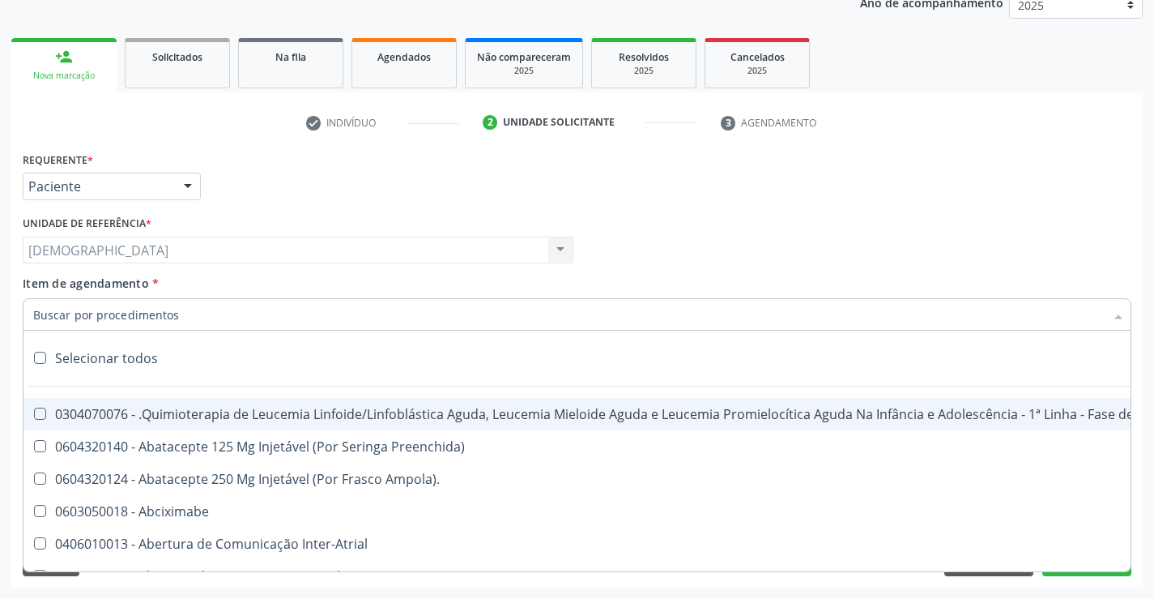
click at [179, 317] on div at bounding box center [577, 314] width 1109 height 32
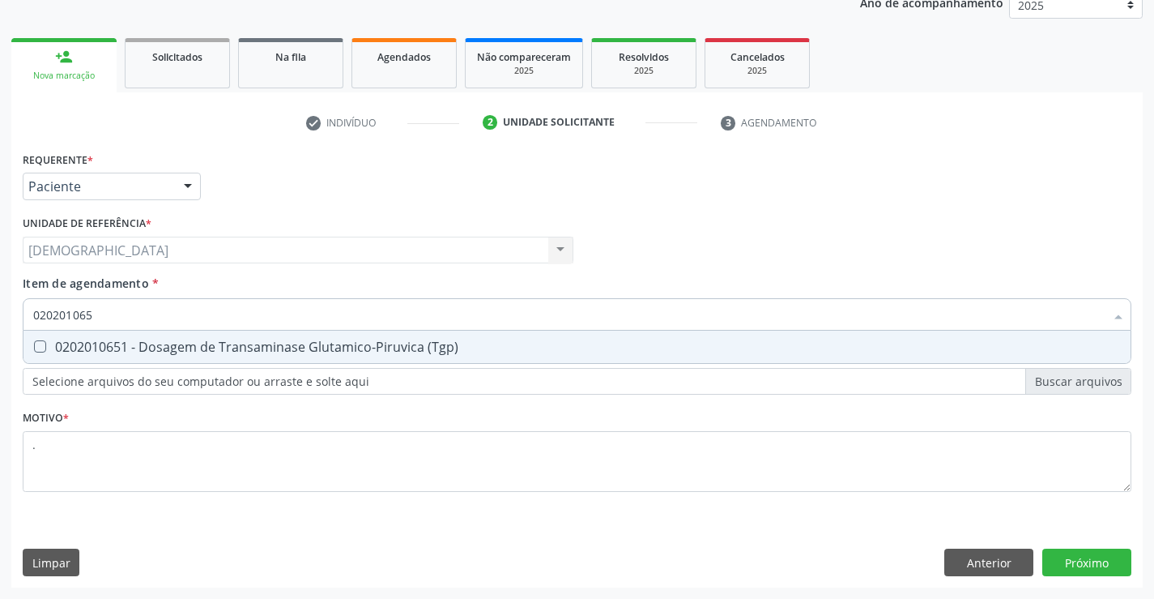
type input "0202010651"
click at [161, 343] on div "0202010651 - Dosagem de Transaminase Glutamico-Piruvica (Tgp)" at bounding box center [577, 346] width 1088 height 13
checkbox \(Tgp\) "true"
type input "02020106"
checkbox \(Tgp\) "false"
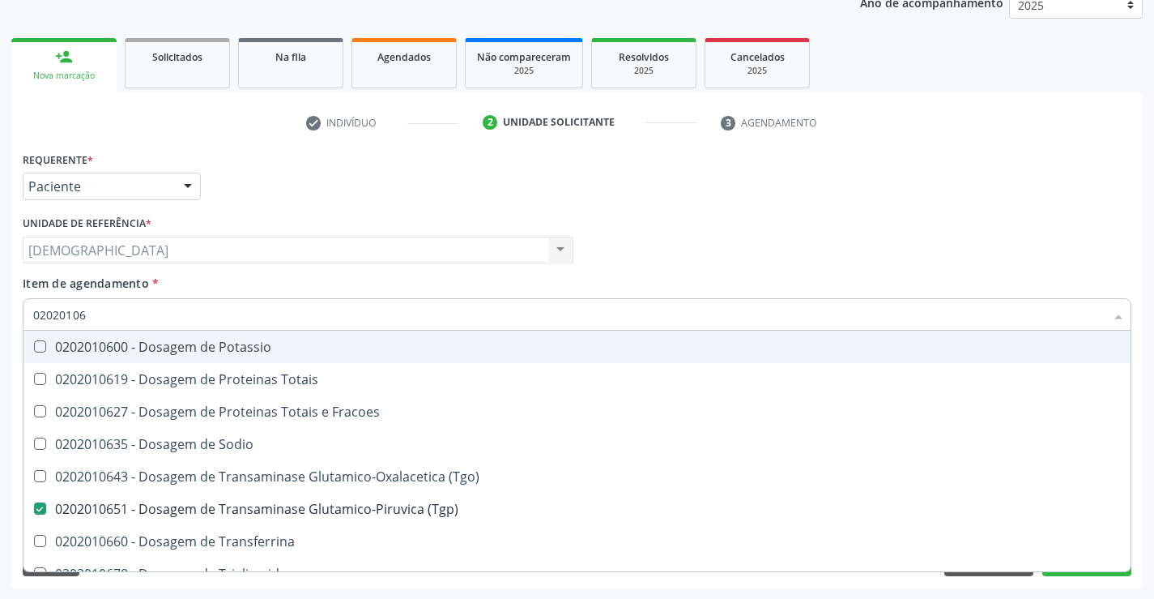
type input "0202010"
checkbox \(Tgp\) "false"
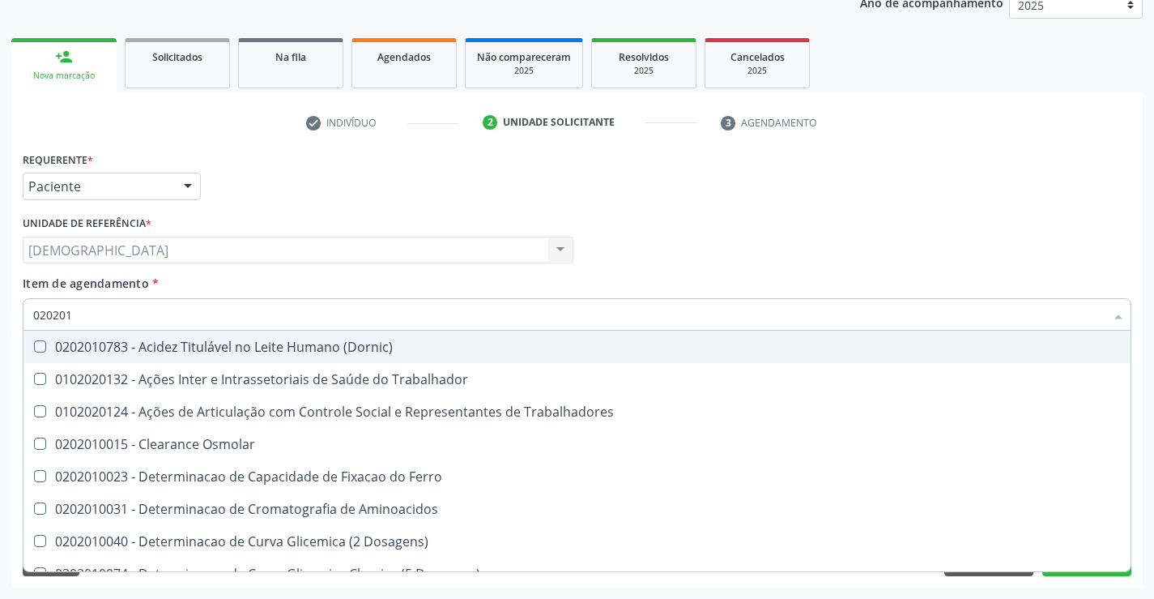
type input "02020"
checkbox \(Tgp\) "false"
type input "020201"
checkbox \(Tgp\) "true"
type input "0202010"
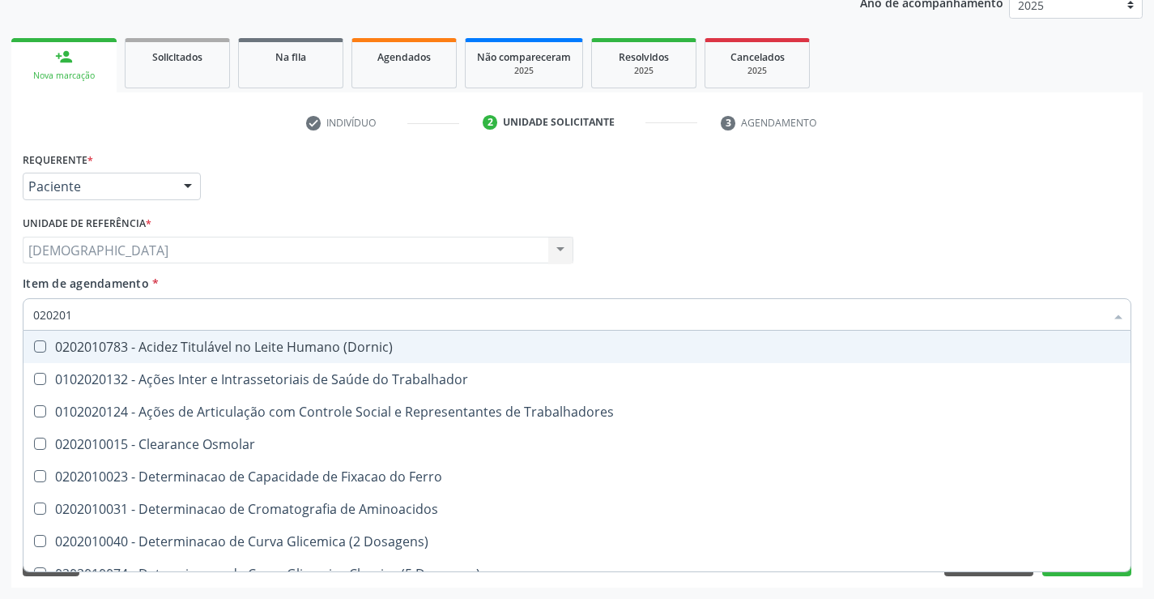
checkbox Lipase "true"
checkbox \(Tgp\) "false"
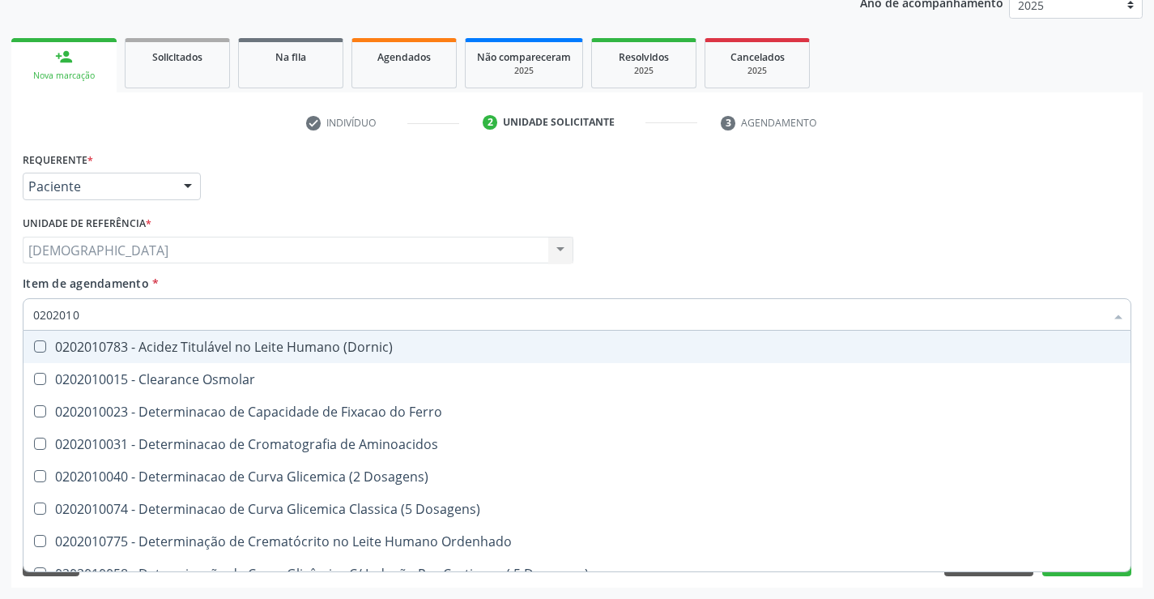
type input "02020106"
checkbox Dosagens\) "true"
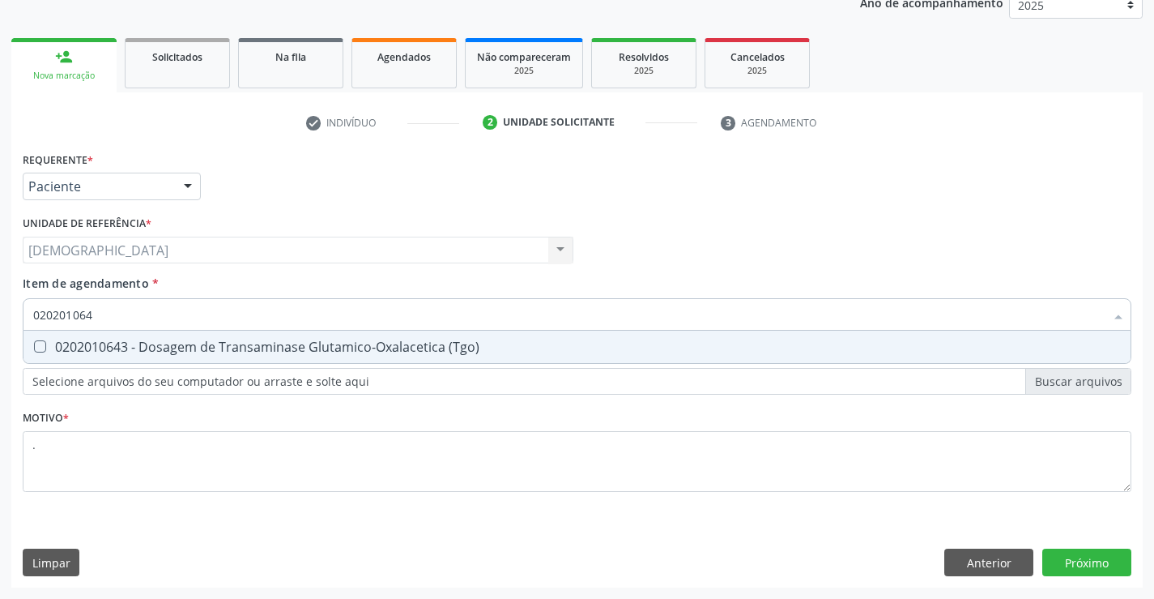
type input "0202010643"
click at [139, 352] on div "0202010643 - Dosagem de Transaminase Glutamico-Oxalacetica (Tgo)" at bounding box center [577, 346] width 1088 height 13
checkbox \(Tgo\) "true"
type input "02020106"
checkbox \(Tgo\) "false"
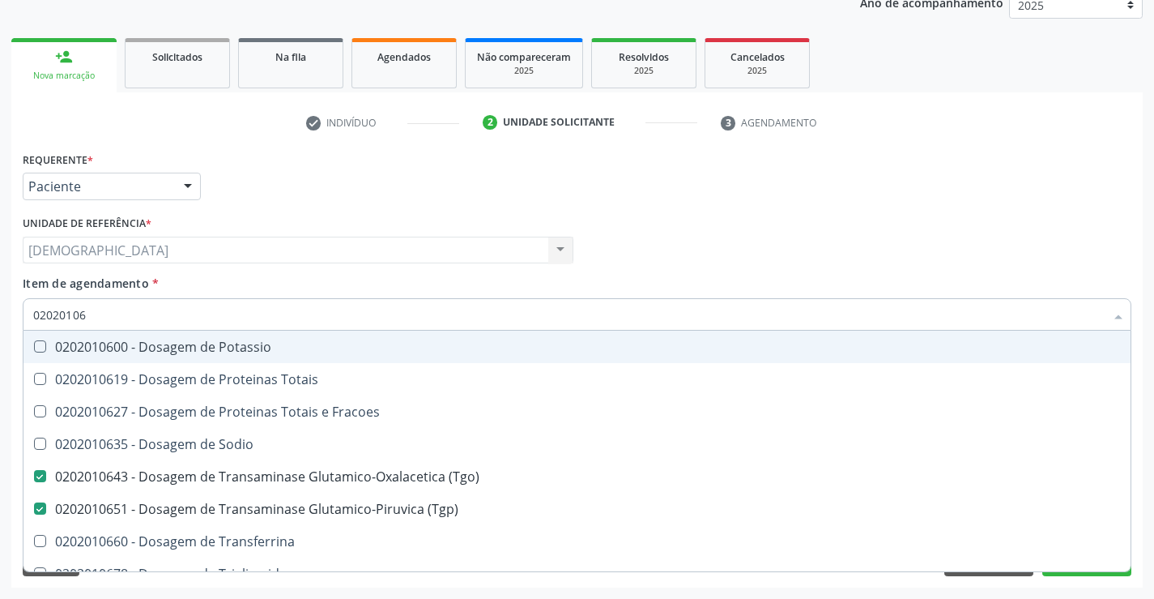
type input "0202010"
checkbox \(Tgo\) "false"
checkbox \(Tgp\) "false"
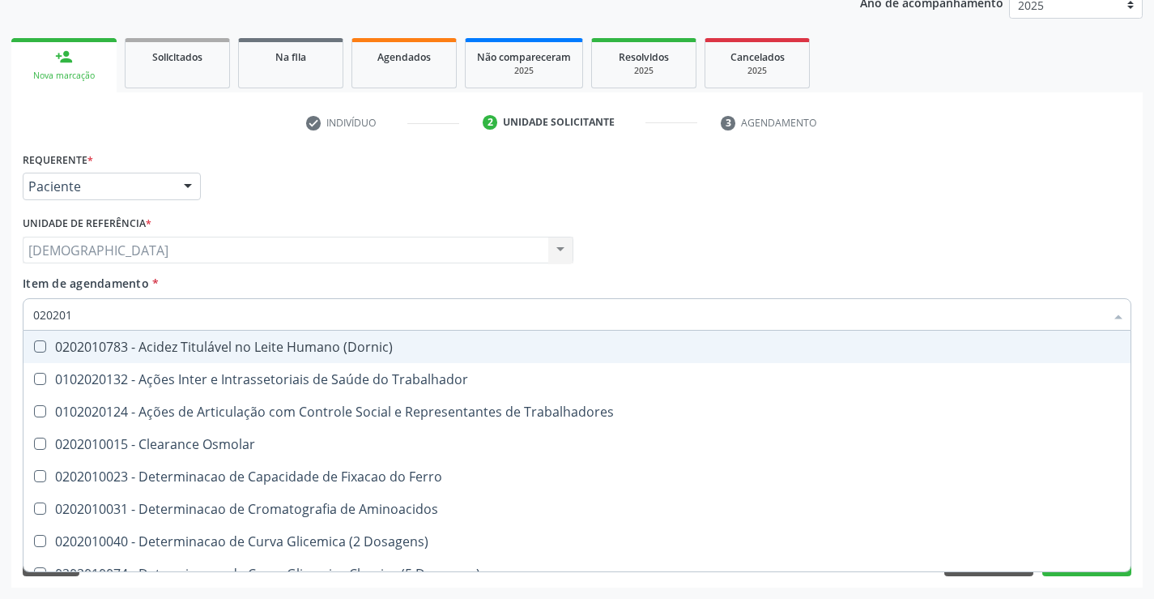
type input "0202010"
checkbox Leucino-Aminopeptidase "true"
checkbox Lipase "true"
checkbox \(Tgo\) "false"
checkbox \(Tgp\) "false"
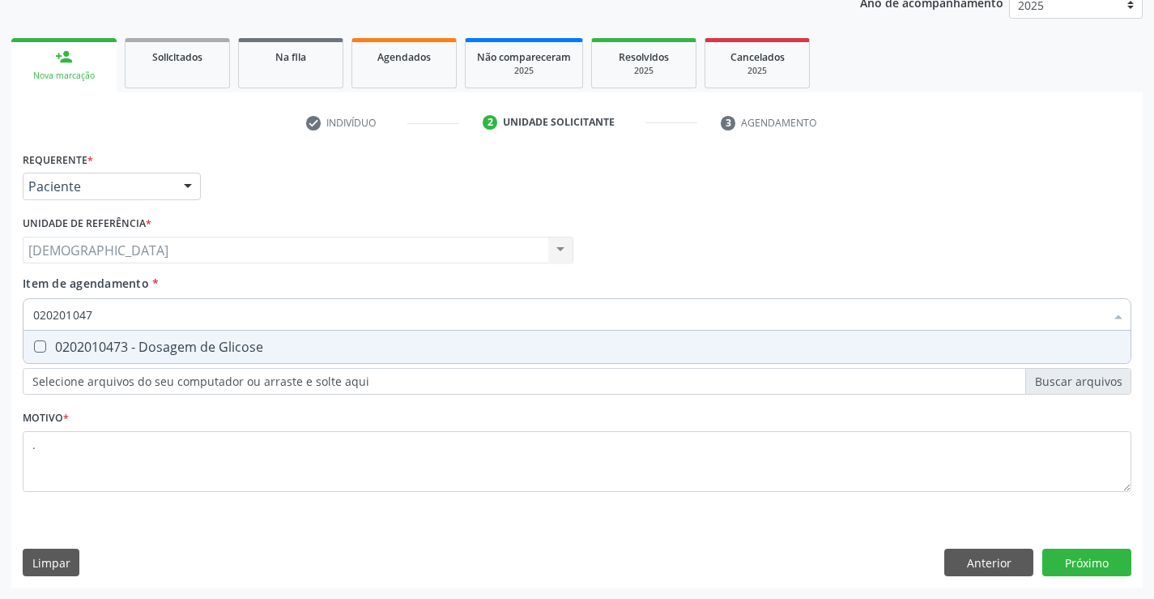
type input "0202010473"
click at [139, 352] on div "0202010473 - Dosagem de Glicose" at bounding box center [577, 346] width 1088 height 13
checkbox Glicose "true"
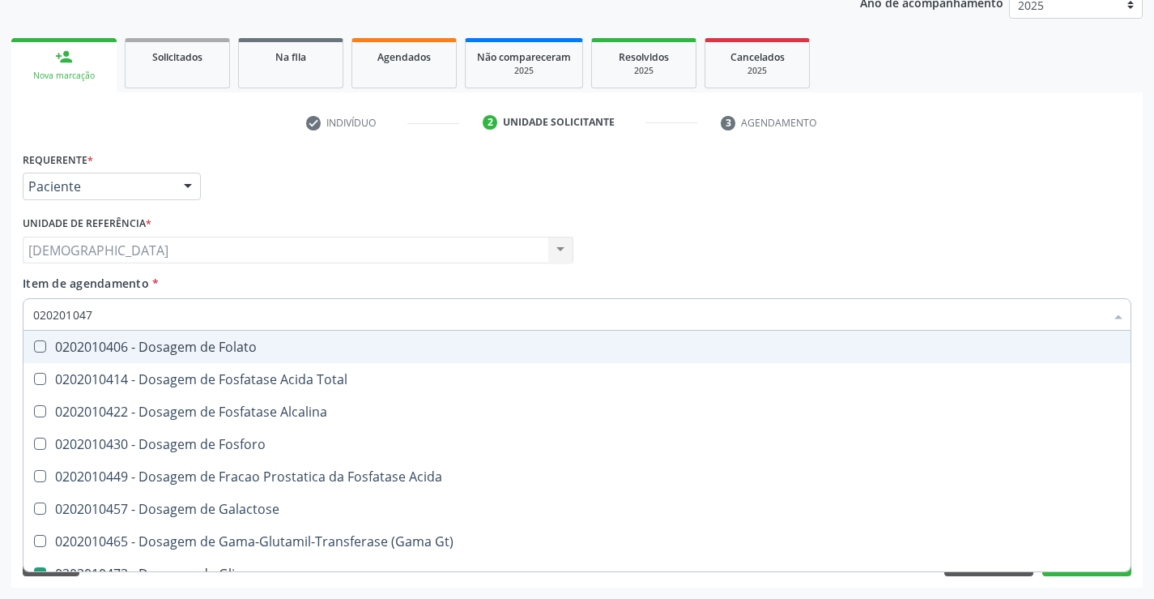
type input "02020104"
checkbox Folato "false"
type input "0202010"
checkbox Glicose "false"
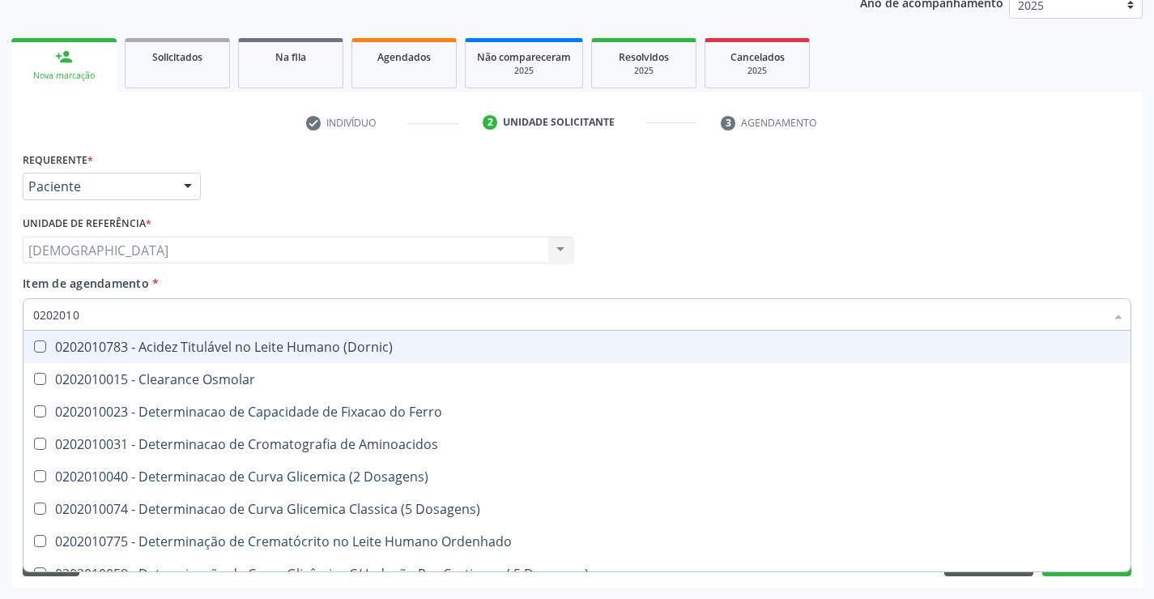
type input "020201"
checkbox Glicose "false"
checkbox Nt-Probnp\) "true"
checkbox \(Tgo\) "false"
checkbox \(Tgp\) "false"
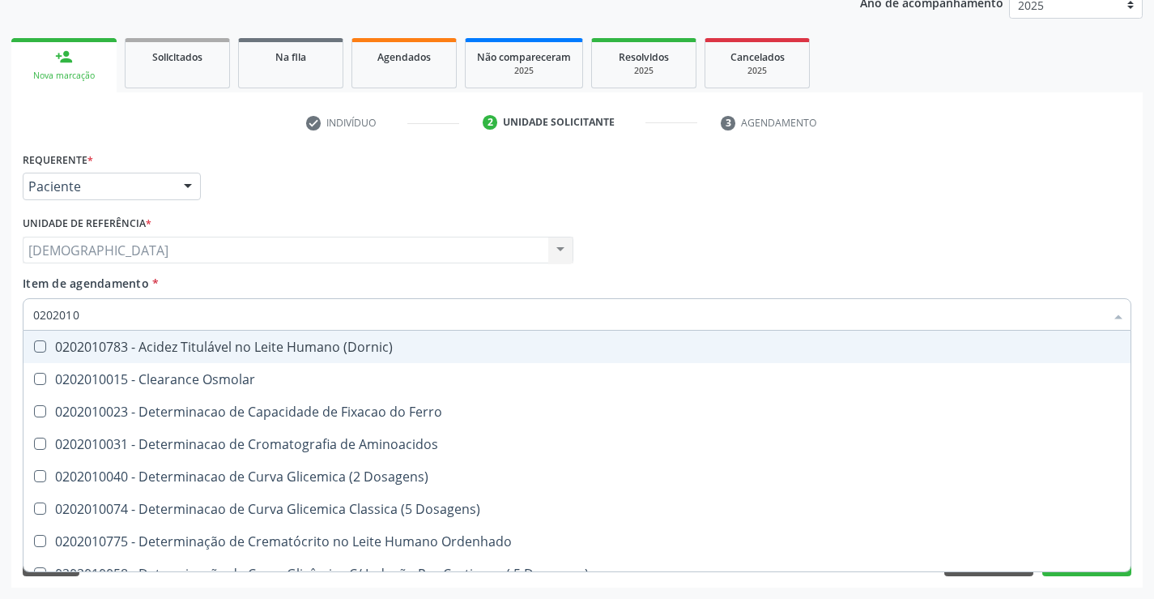
checkbox D-Xilose "true"
checkbox Orais "true"
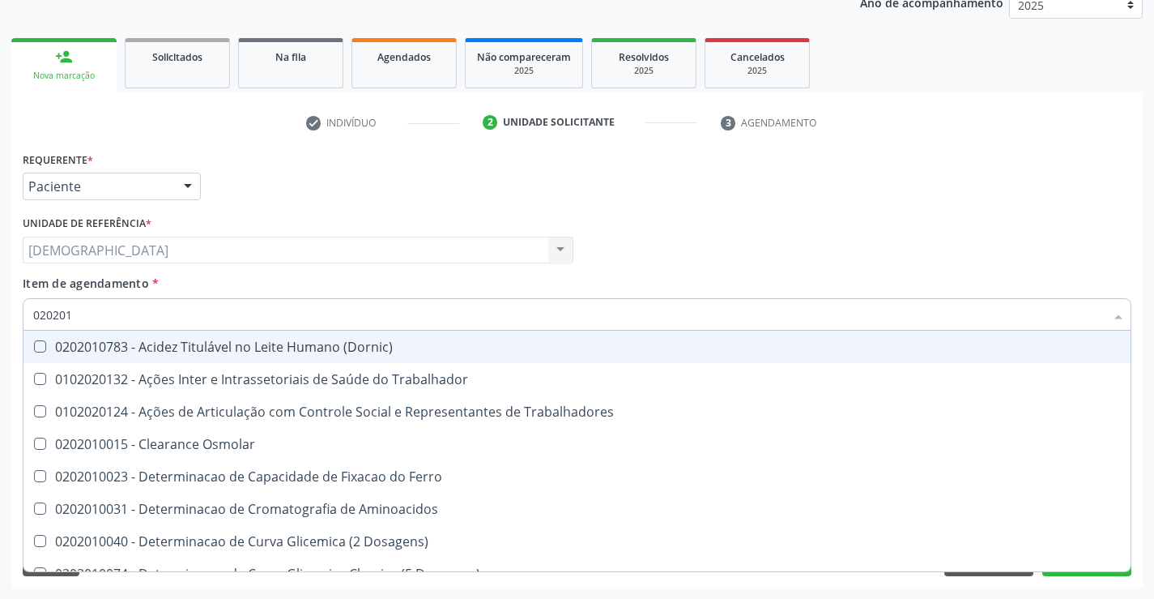
type input "0202010"
checkbox II "true"
checkbox Glicose "false"
checkbox Leucino-Aminopeptidase "true"
checkbox Lipase "true"
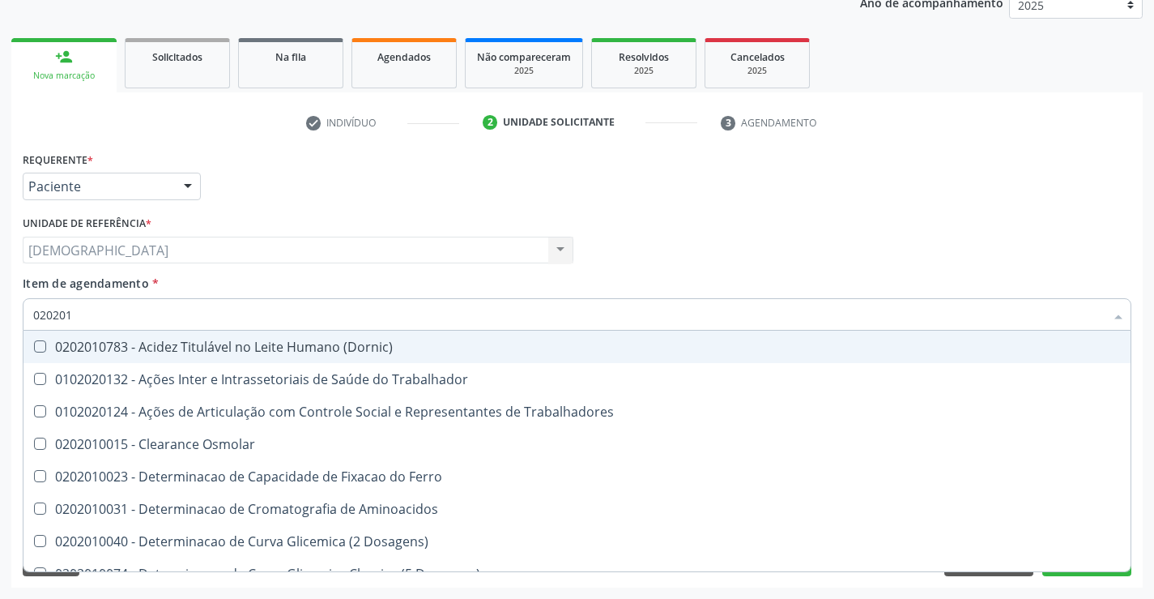
checkbox \(Tgo\) "false"
checkbox \(Tgp\) "false"
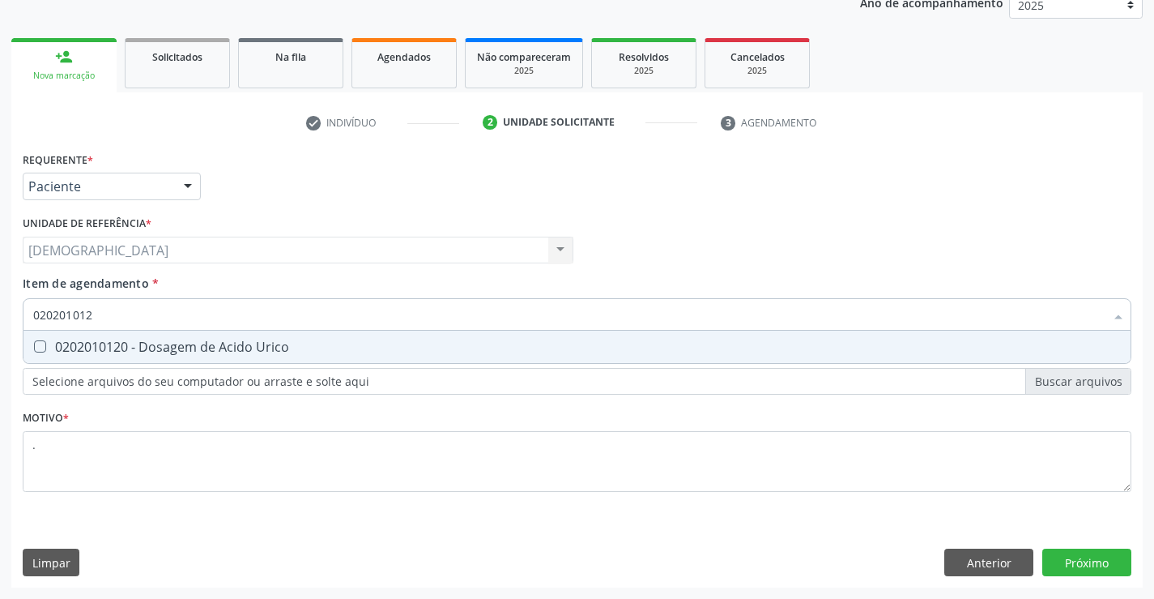
type input "0202010120"
click at [139, 352] on div "0202010120 - Dosagem de Acido Urico" at bounding box center [577, 346] width 1088 height 13
checkbox Urico "true"
type input "02020101"
checkbox Urico "false"
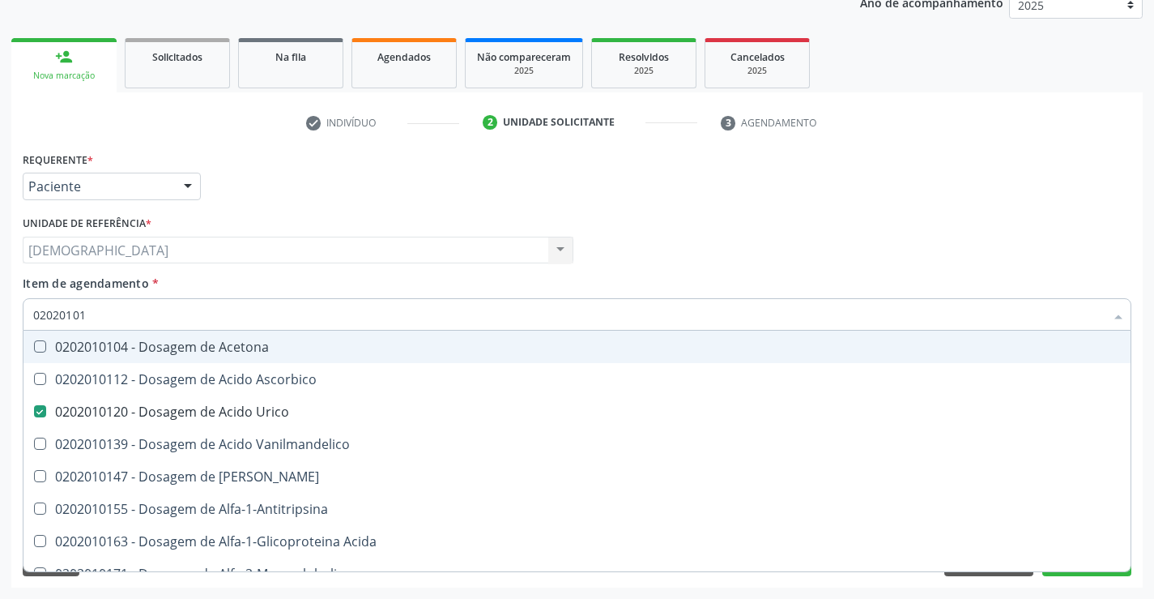
type input "0202010"
checkbox Urico "false"
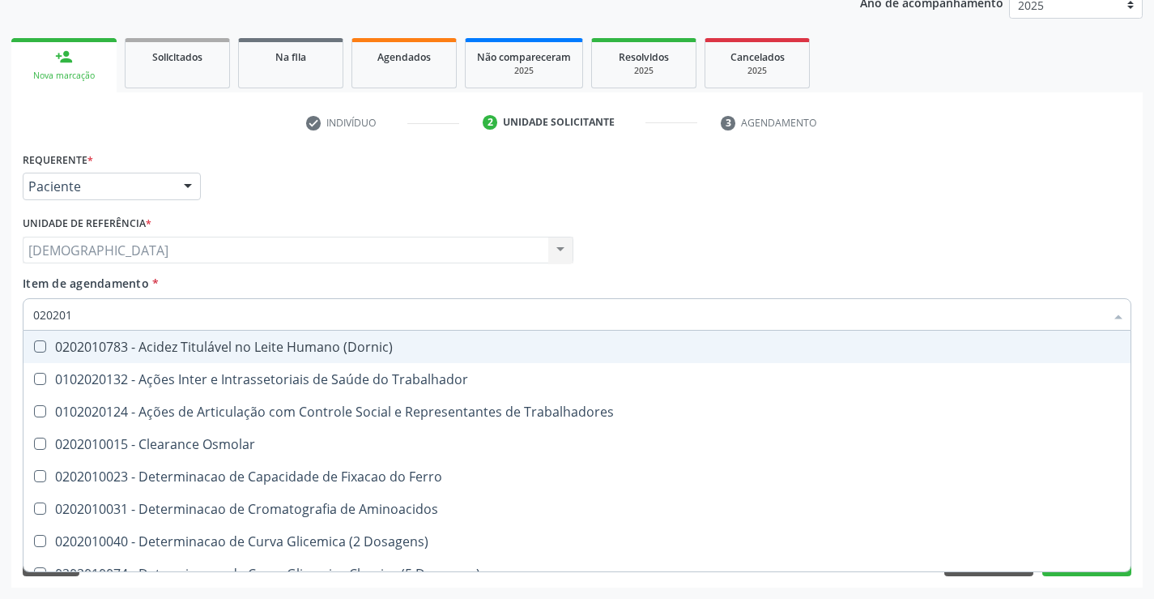
type input "02020"
checkbox Urico "false"
checkbox Glicose "false"
checkbox \(Tgo\) "false"
checkbox \(Tgp\) "false"
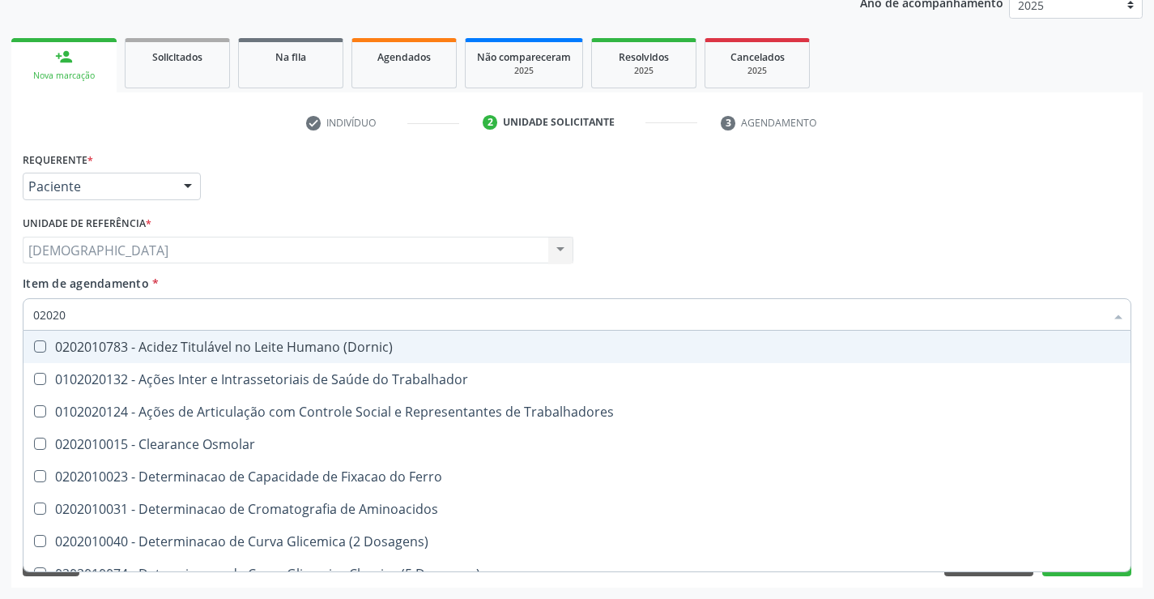
checkbox Trabalho "true"
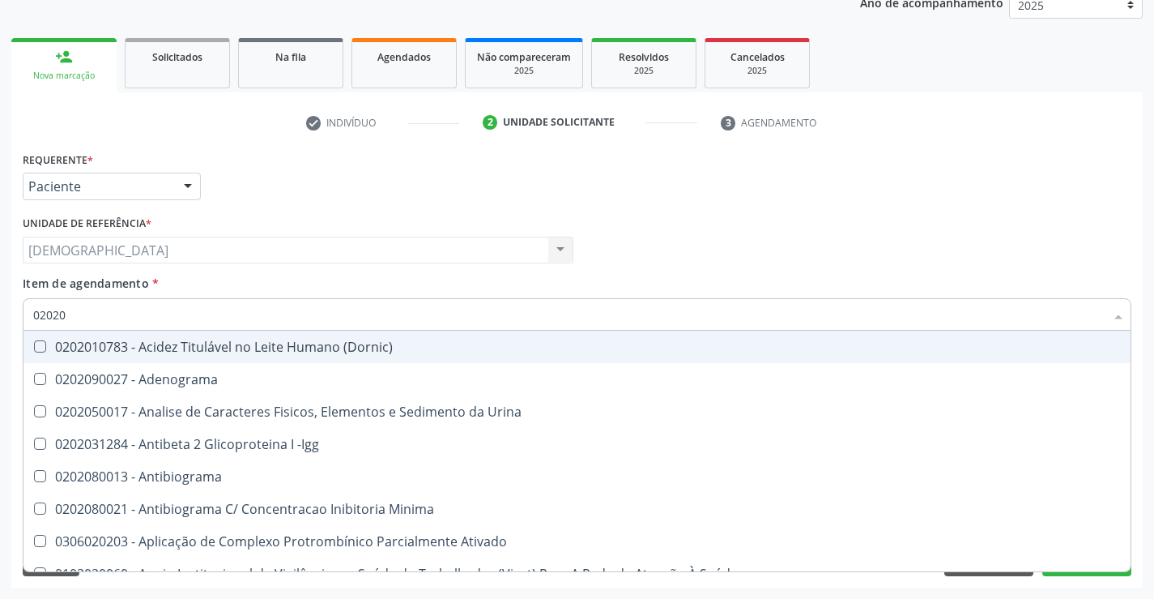
type input "020201"
checkbox Osmolar "true"
checkbox T3 "true"
checkbox 17-Hidroxicorticosteroides "true"
checkbox D "true"
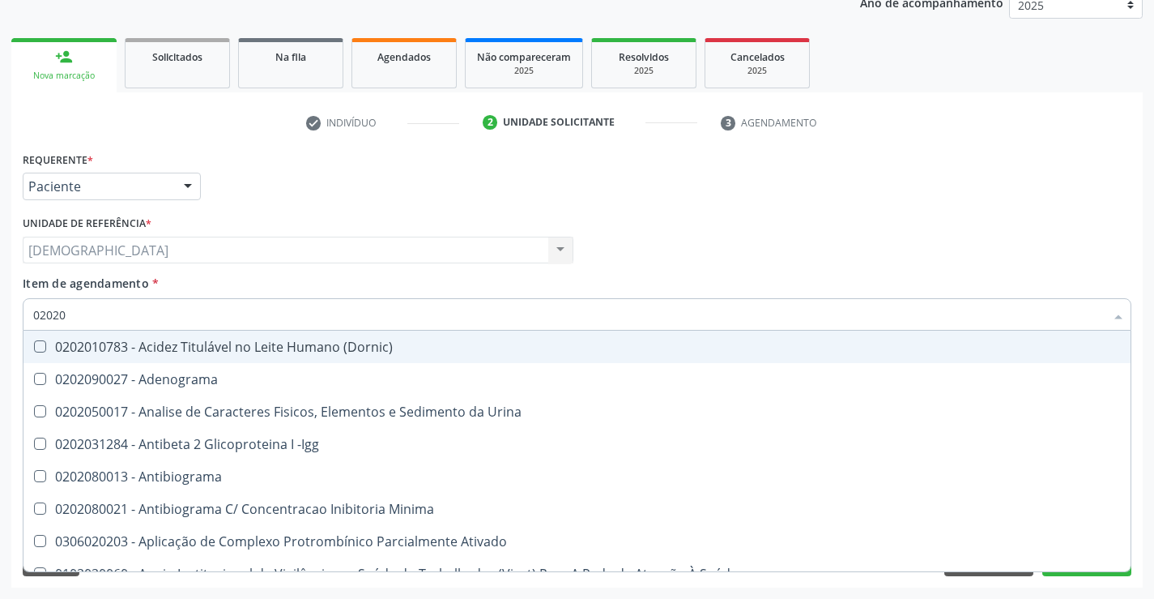
checkbox Urico "false"
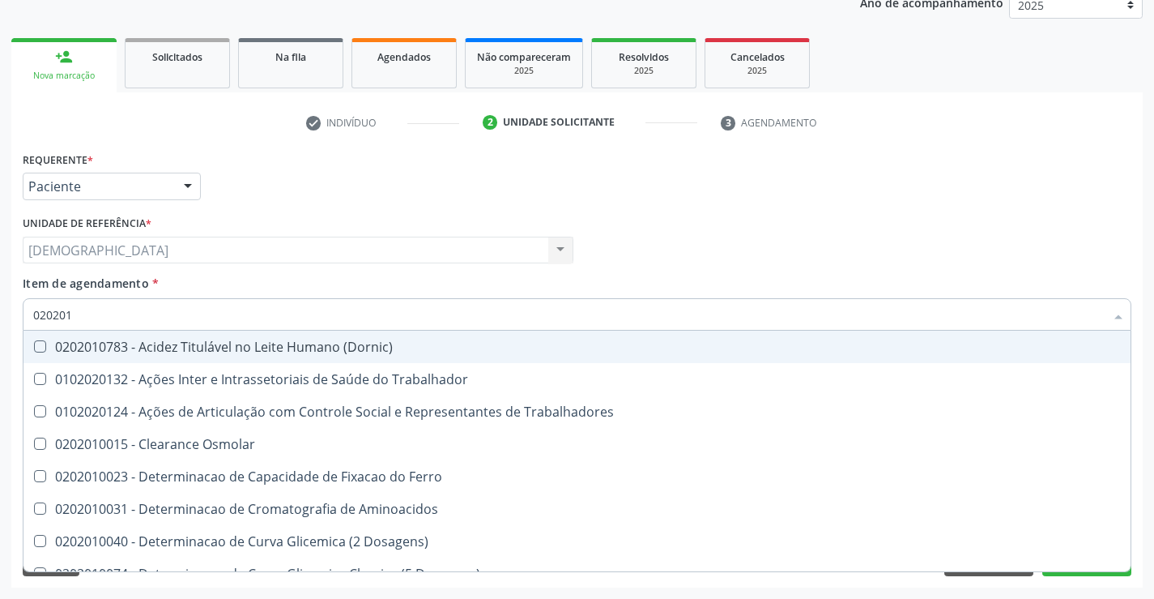
type input "0202010"
checkbox Ativada\) "true"
checkbox Urico "false"
checkbox II "true"
checkbox Glicose "false"
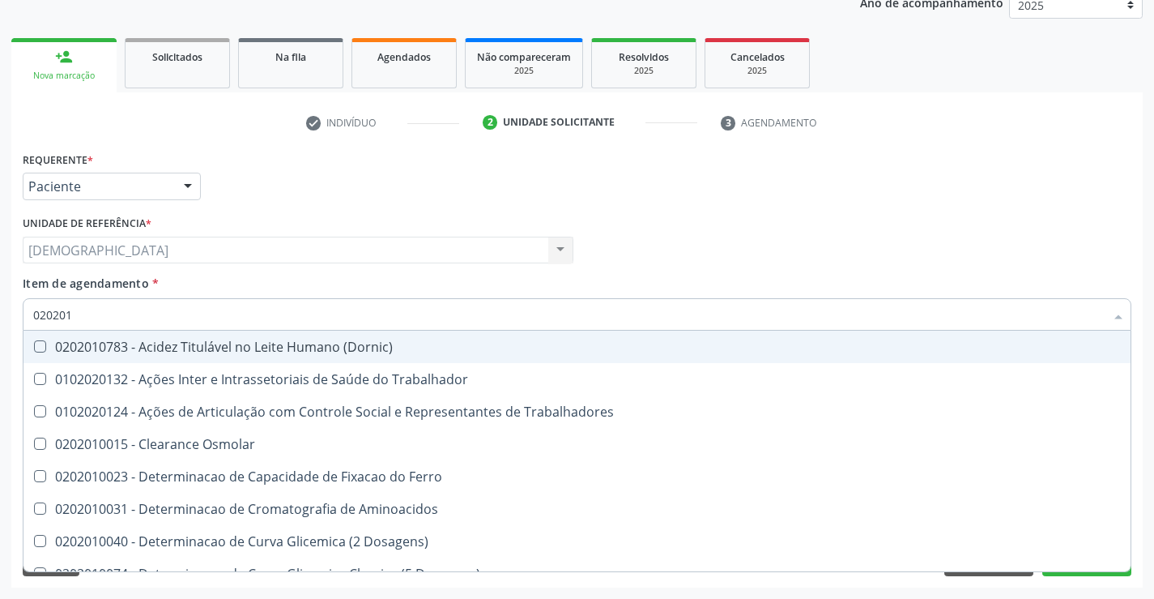
checkbox Leucino-Aminopeptidase "true"
checkbox Lipase "true"
checkbox \(Tgo\) "false"
checkbox \(Tgp\) "false"
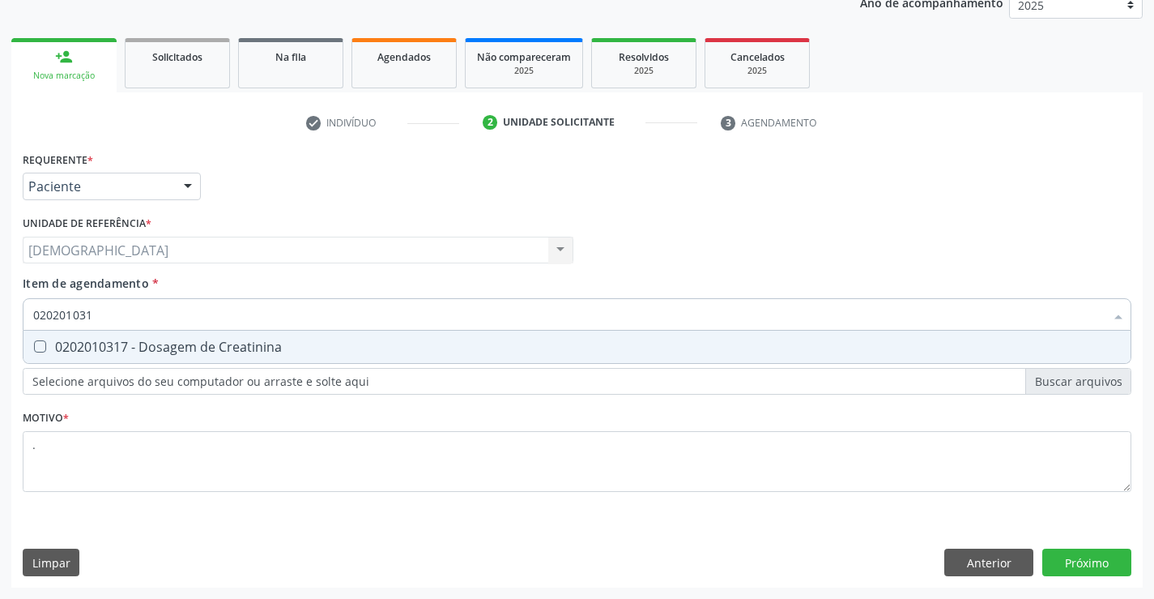
type input "0202010317"
click at [139, 352] on div "0202010317 - Dosagem de Creatinina" at bounding box center [577, 346] width 1088 height 13
checkbox Creatinina "true"
type input "0202010"
checkbox Creatinina "false"
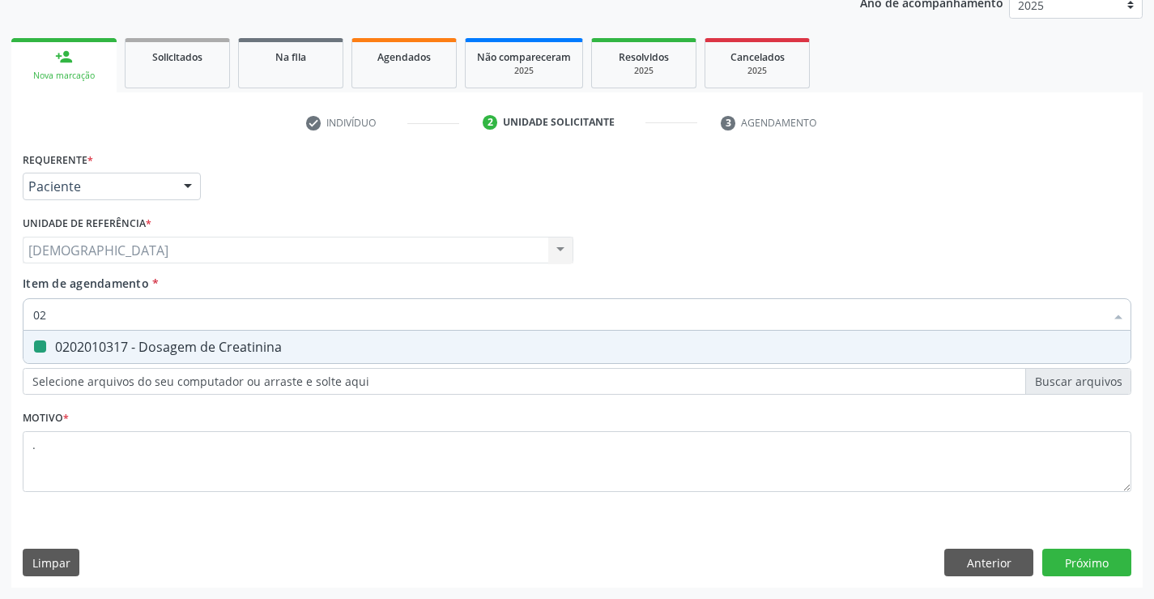
type input "0"
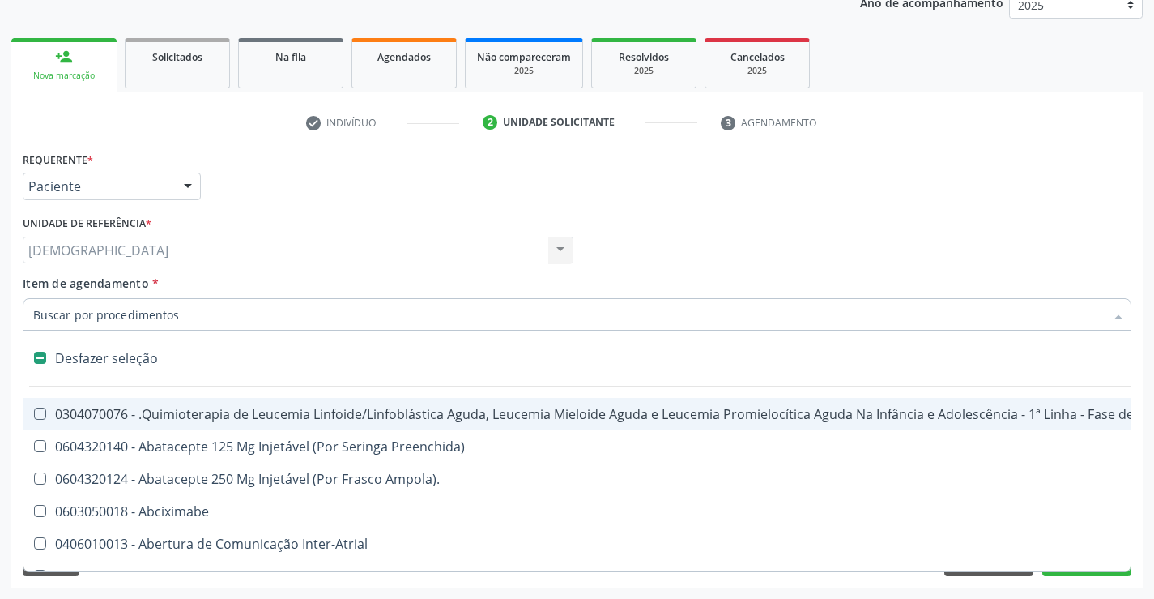
type input "U"
checkbox Cistorrafia "true"
checkbox Leprae "true"
checkbox Laboratorial "true"
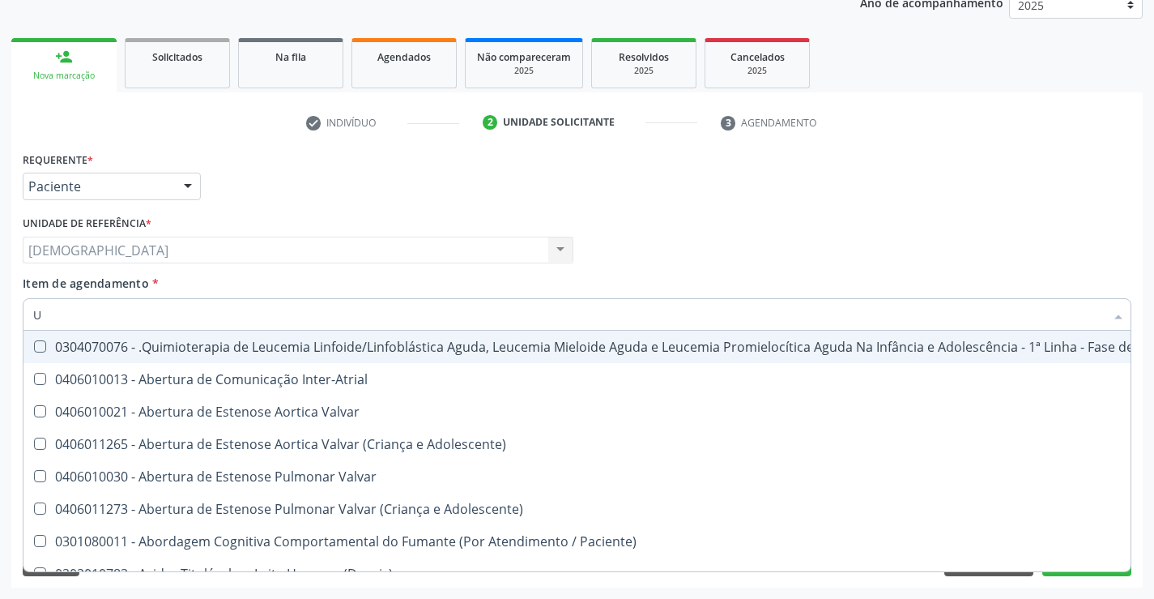
type input "UR"
checkbox B "true"
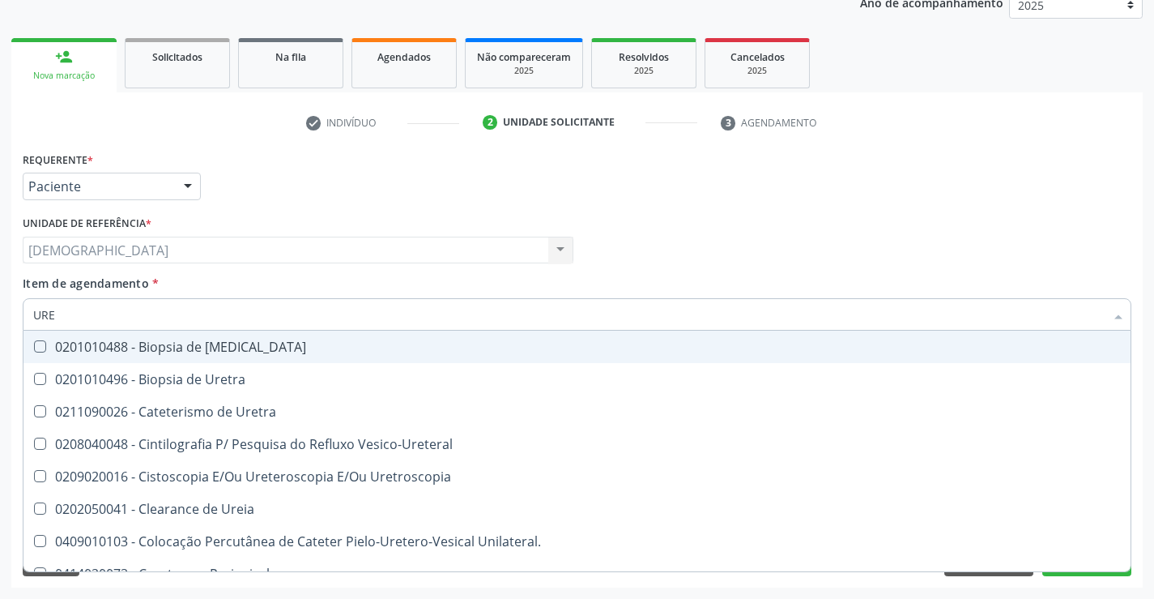
type input "UREI"
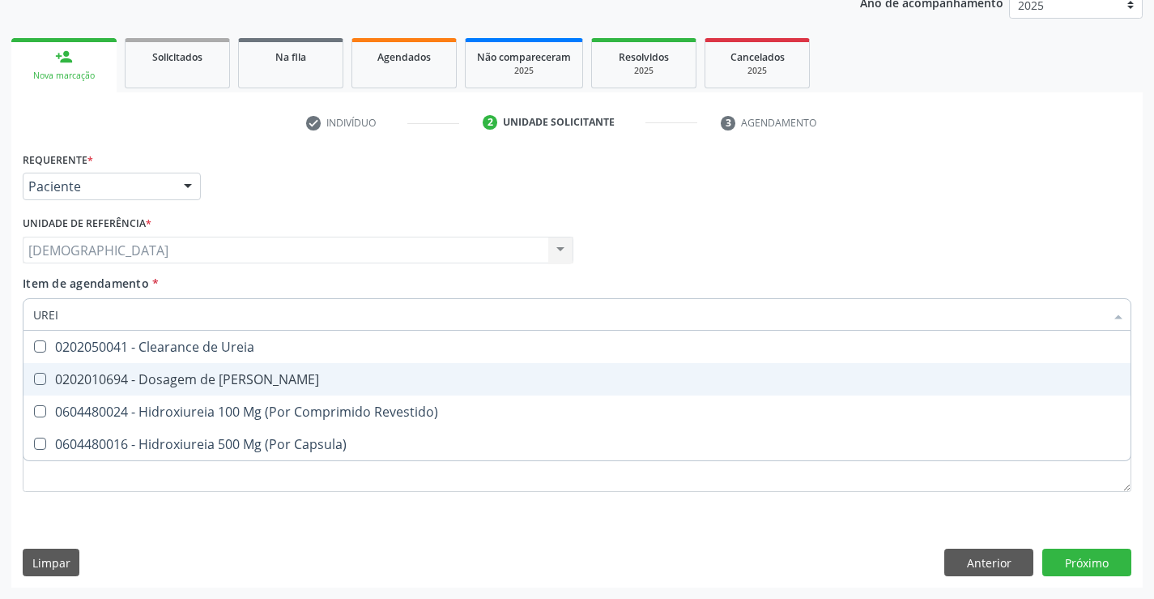
click at [147, 377] on div "0202010694 - Dosagem de [PERSON_NAME]" at bounding box center [577, 379] width 1088 height 13
checkbox Ureia "true"
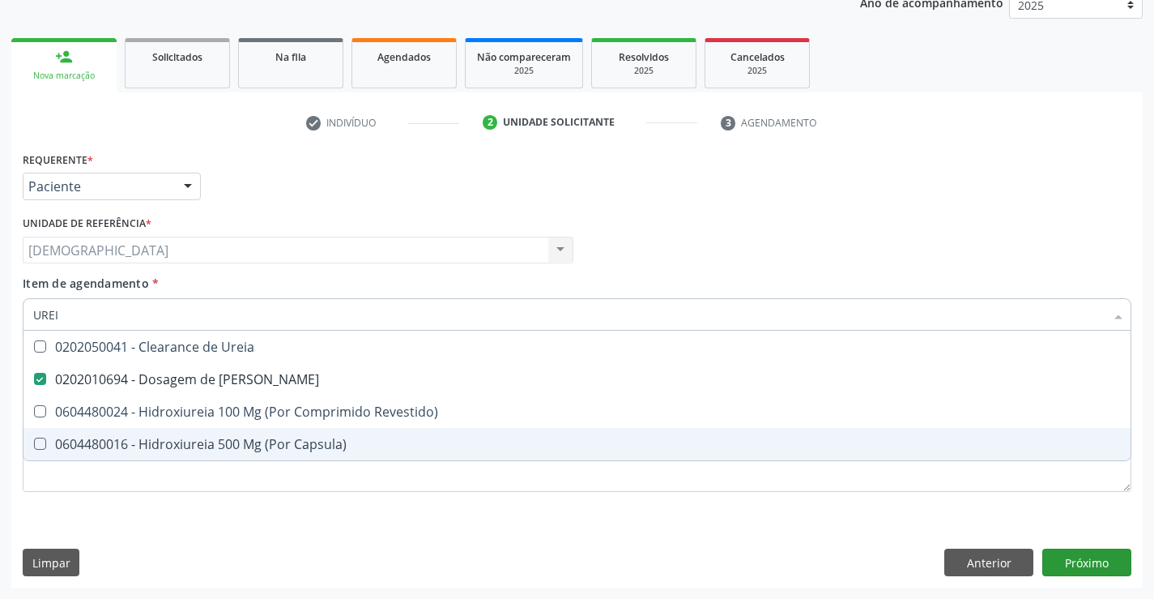
type input "UREI"
click at [1064, 553] on div "Requerente * Paciente Médico(a) Enfermeiro(a) Paciente Nenhum resultado encontr…" at bounding box center [577, 367] width 1132 height 440
checkbox Revestido\) "true"
checkbox Capsula\) "true"
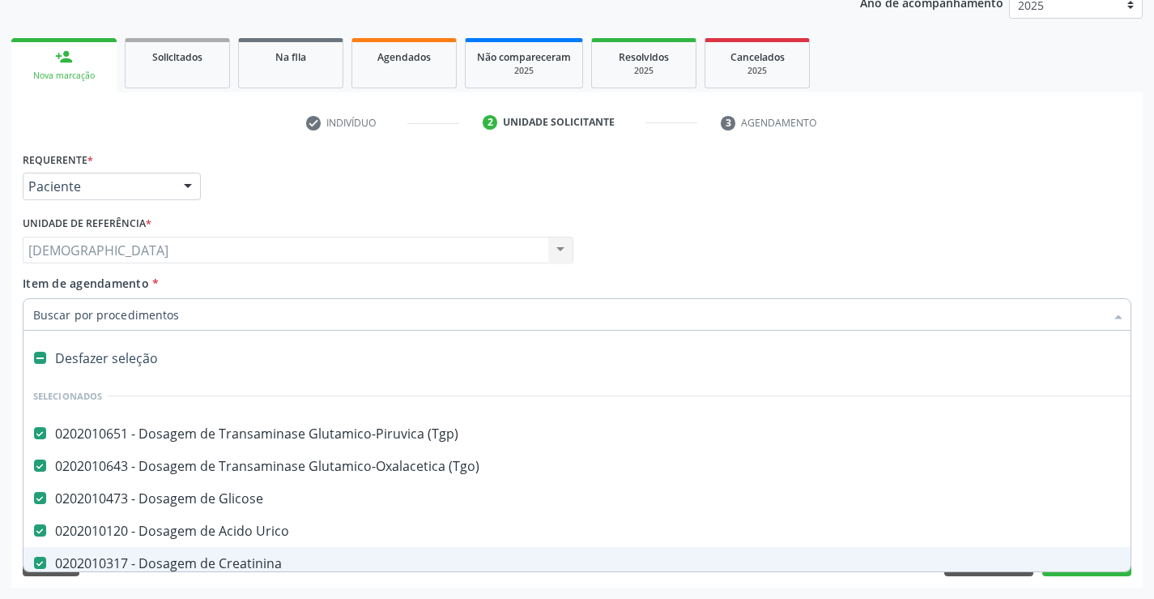
click at [1119, 311] on div at bounding box center [1119, 316] width 24 height 28
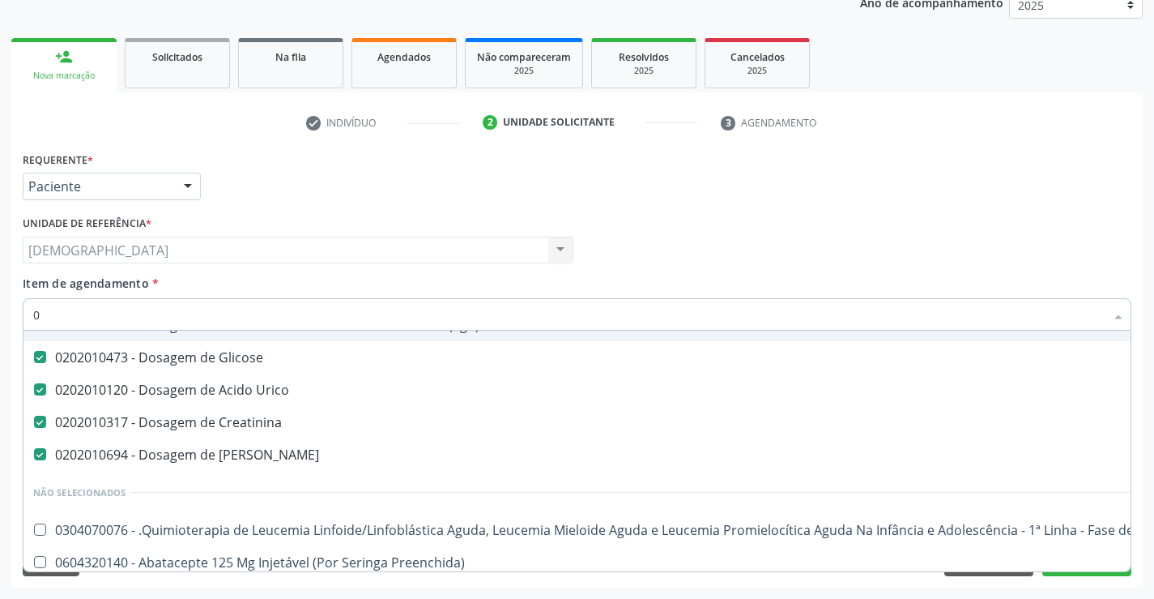
scroll to position [97, 0]
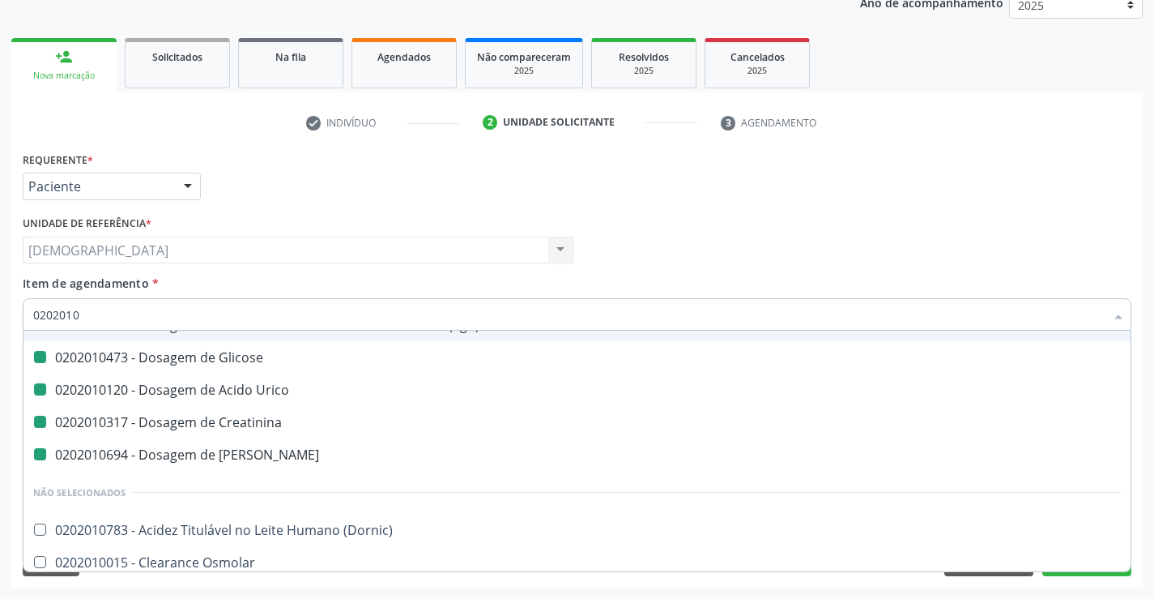
type input "02020102"
checkbox \(Tgp\) "false"
checkbox \(Tgo\) "false"
checkbox Glicose "false"
checkbox Urico "false"
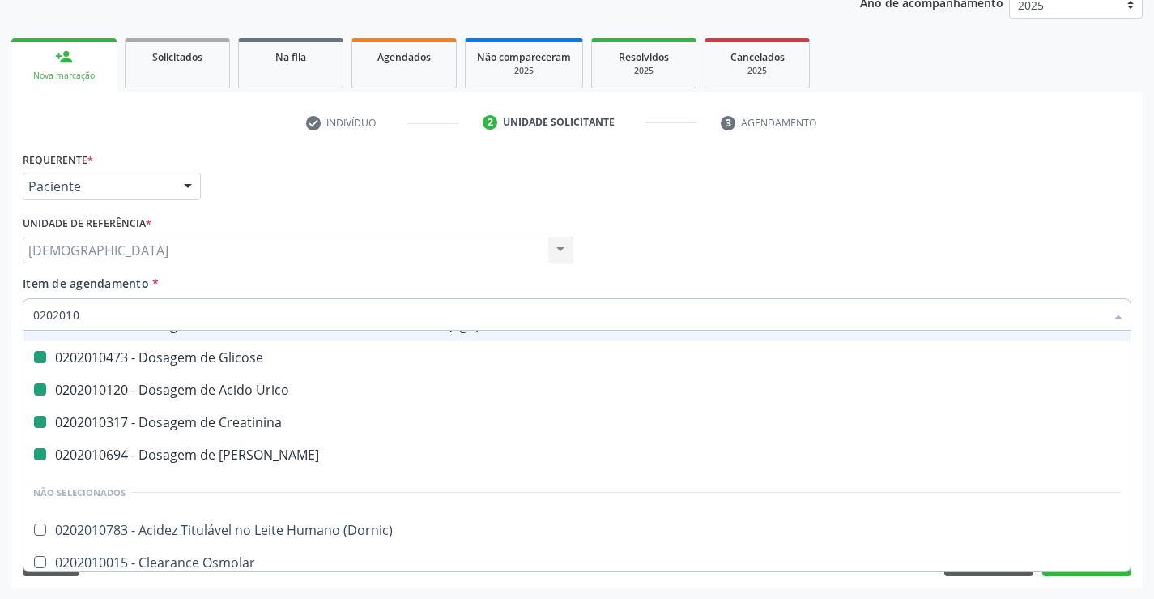
checkbox Creatinina "false"
checkbox Ureia "false"
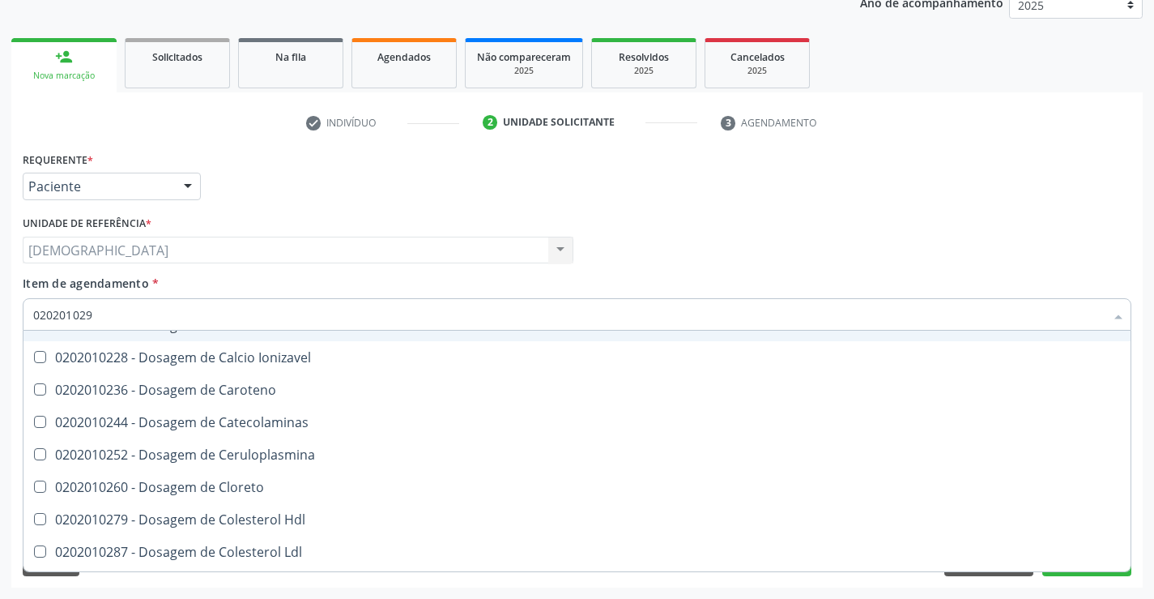
scroll to position [0, 0]
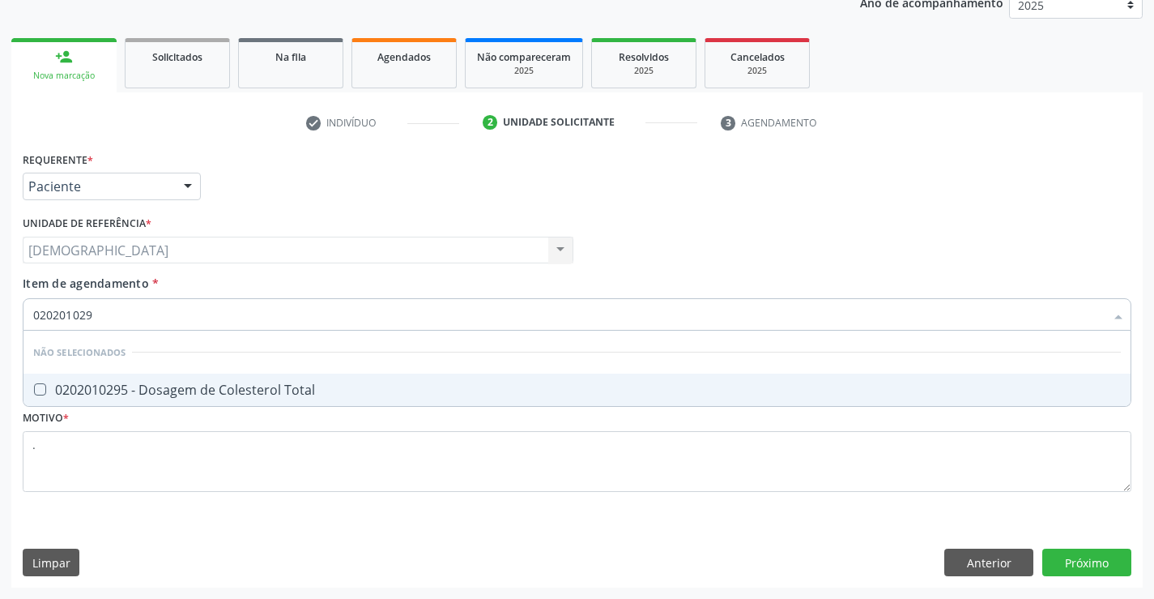
type input "0202010295"
click at [561, 399] on span "0202010295 - Dosagem de Colesterol Total" at bounding box center [576, 389] width 1107 height 32
checkbox Total "true"
type input "02020102"
checkbox Total "false"
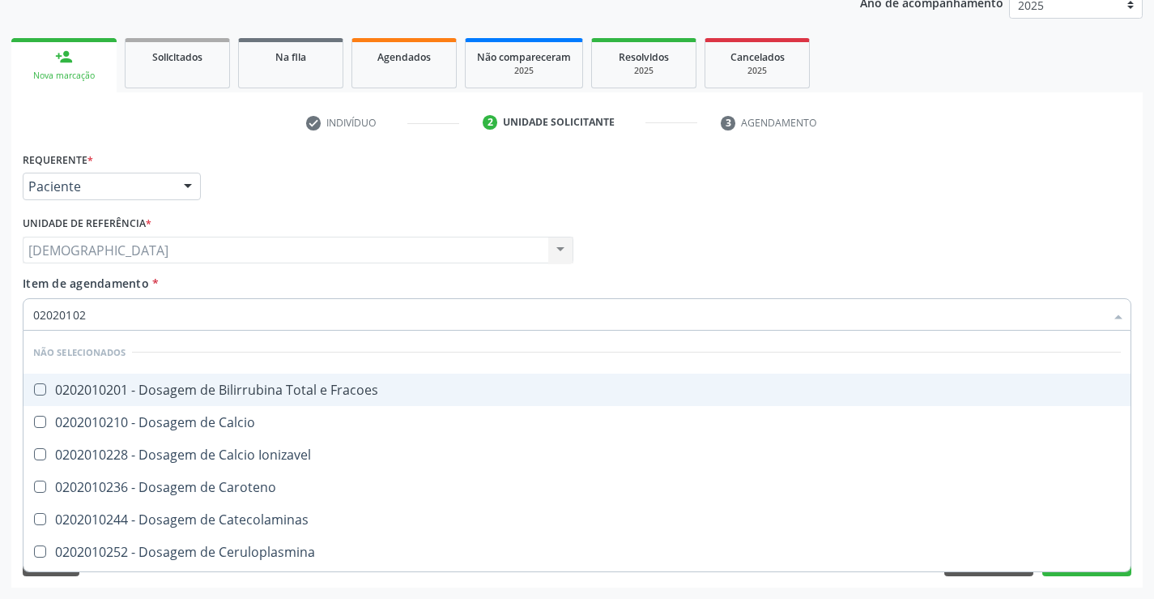
type input "0202010"
checkbox Fracoes "true"
checkbox Calcio "true"
checkbox Ionizavel "true"
checkbox Caroteno "true"
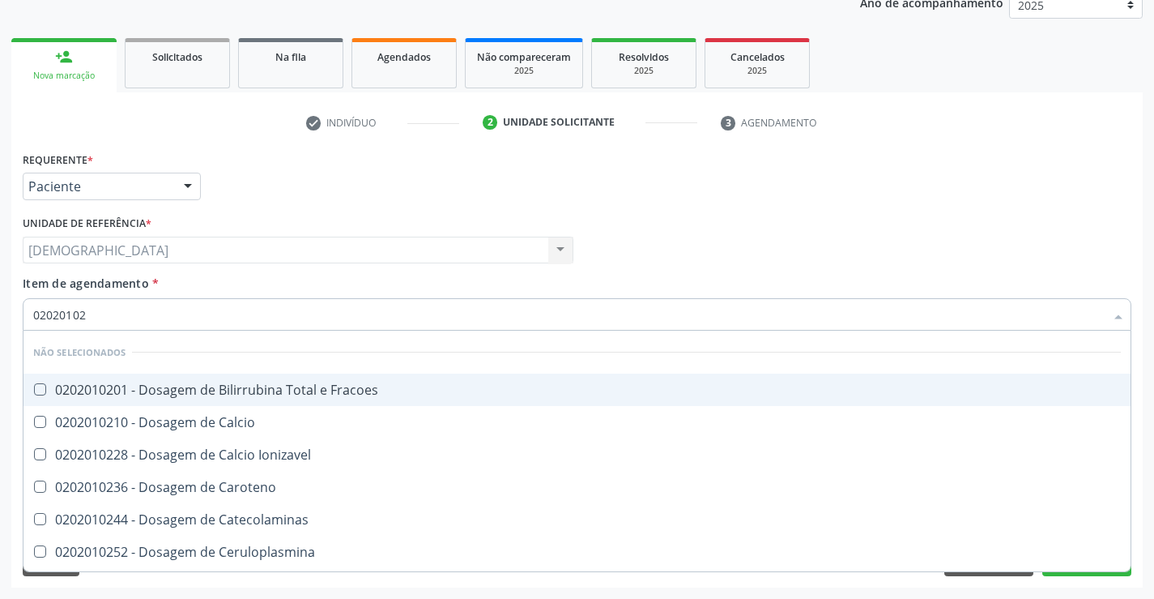
checkbox Catecolaminas "true"
checkbox Ceruloplasmina "true"
checkbox Total "false"
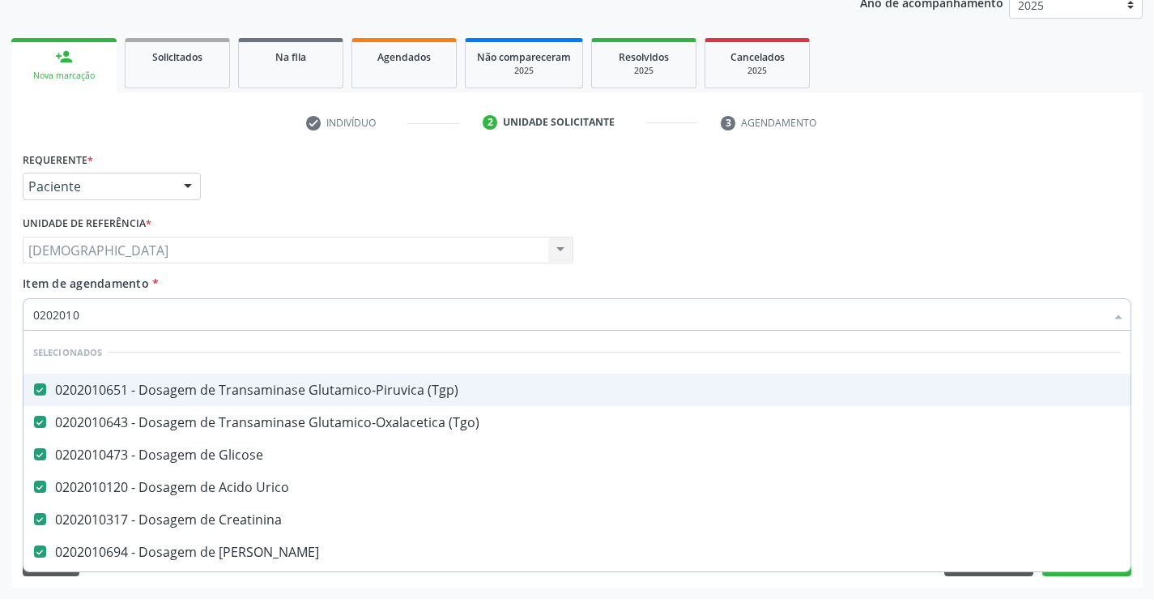
type input "020201"
checkbox Total "false"
checkbox Serico "true"
type input "02020"
checkbox Total "false"
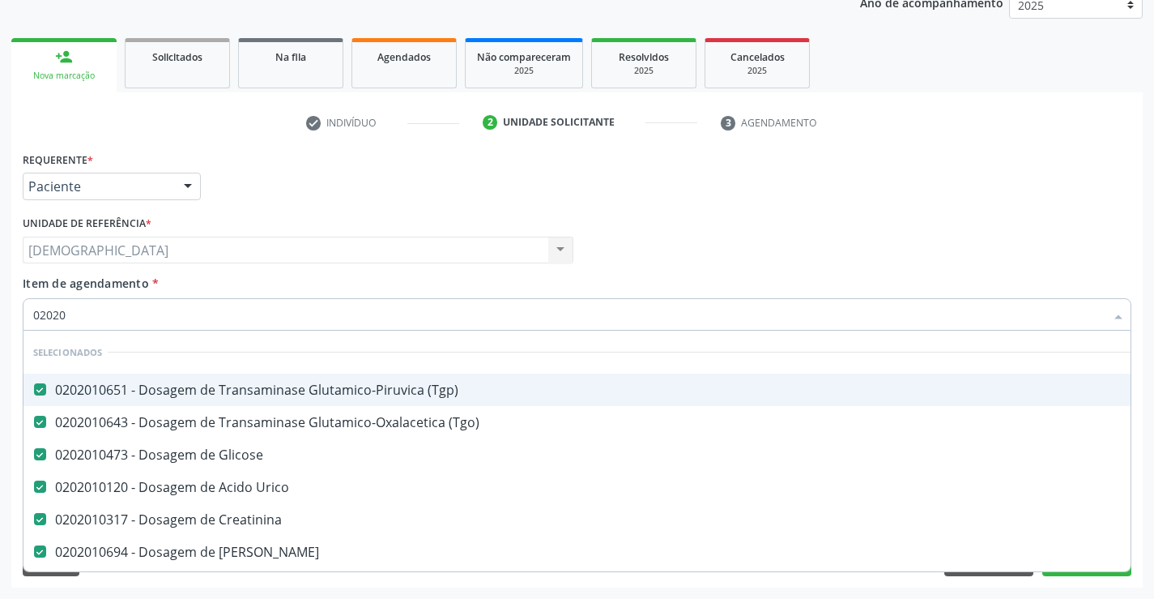
type input "020201"
checkbox Molecular "true"
type input "0202010"
checkbox Fracoes "true"
checkbox Total "false"
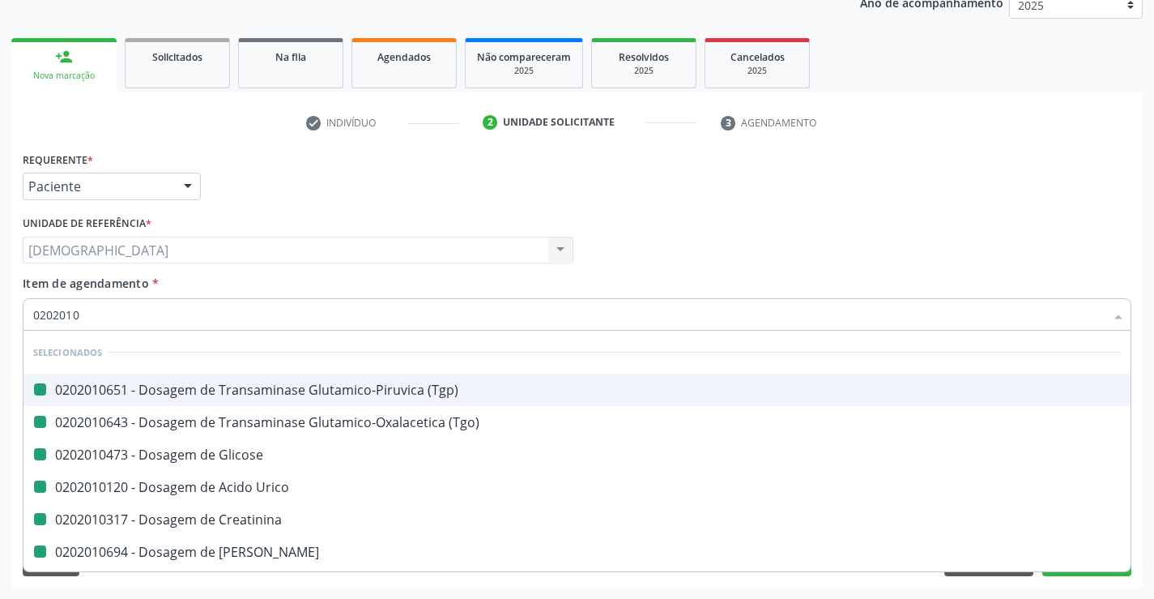
type input "02020102"
checkbox \(Tgp\) "false"
checkbox \(Tgo\) "false"
checkbox Glicose "false"
checkbox Urico "false"
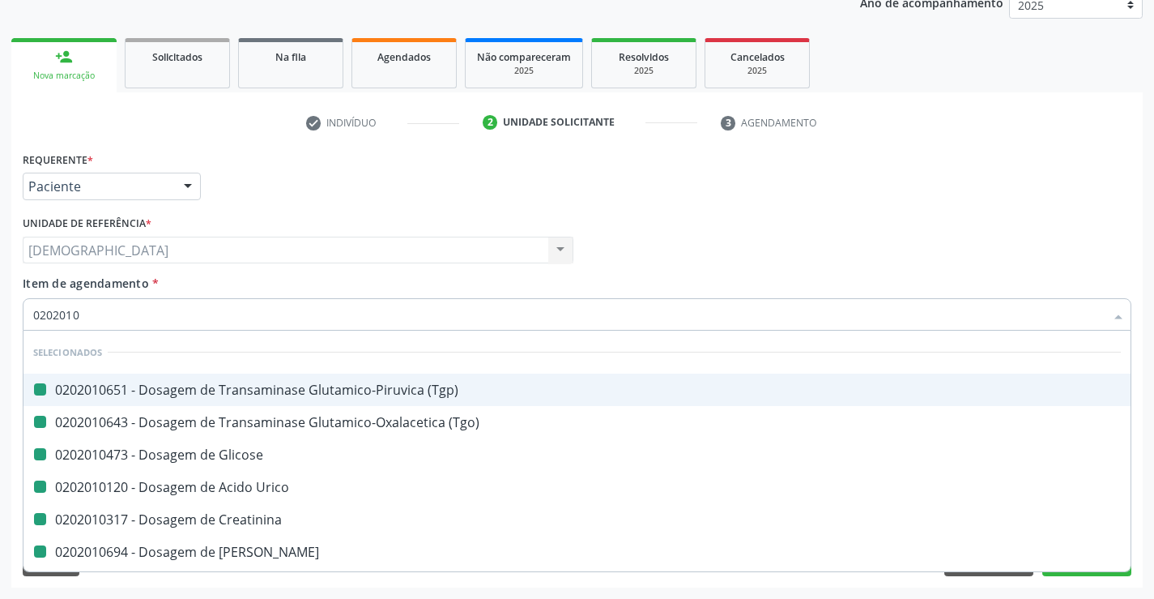
checkbox Creatinina "false"
checkbox Ureia "false"
checkbox Ferro "true"
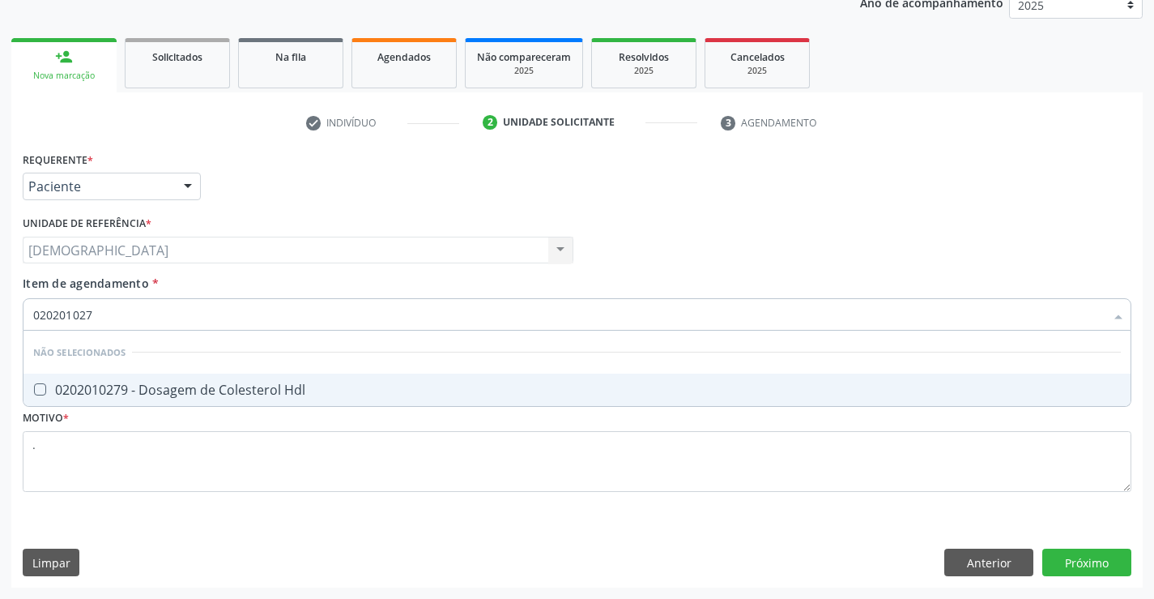
type input "0202010279"
click at [470, 405] on span "0202010279 - Dosagem de Colesterol Hdl" at bounding box center [576, 389] width 1107 height 32
checkbox Hdl "true"
type input "02020102"
checkbox Hdl "false"
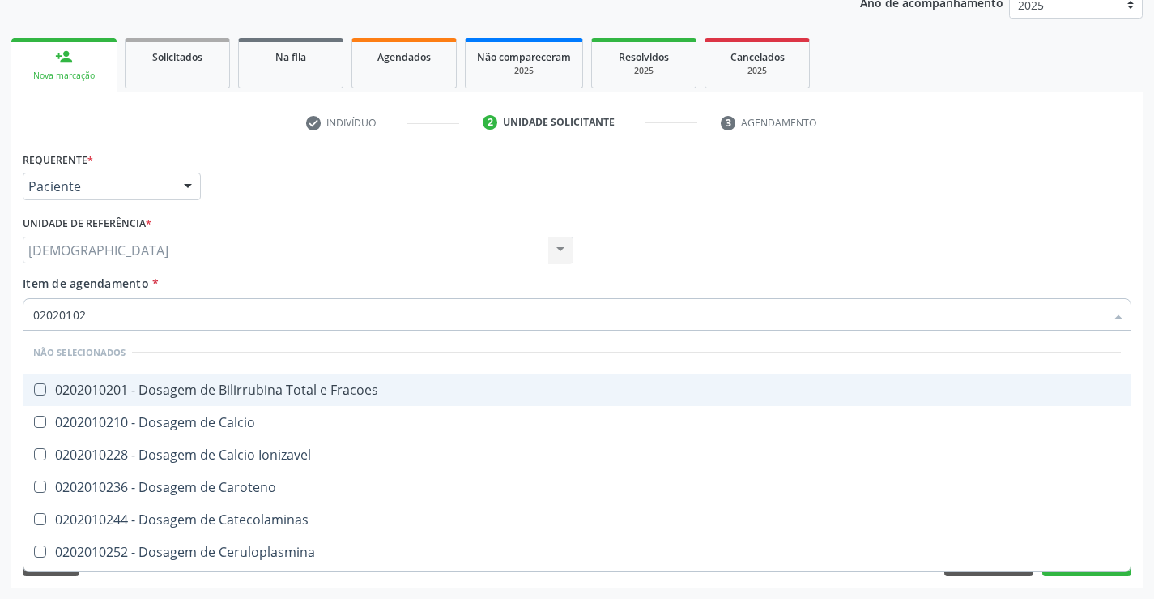
type input "0202010"
checkbox Fracoes "true"
checkbox Calcio "true"
checkbox Ionizavel "true"
checkbox Caroteno "true"
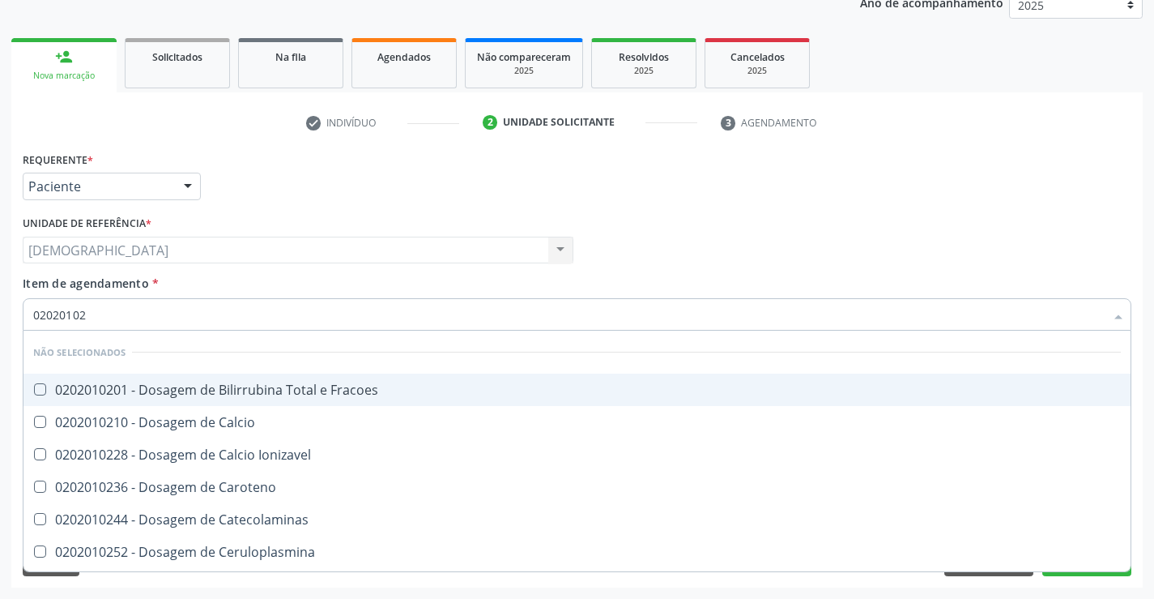
checkbox Catecolaminas "true"
checkbox Ceruloplasmina "true"
checkbox Hdl "false"
checkbox Total "false"
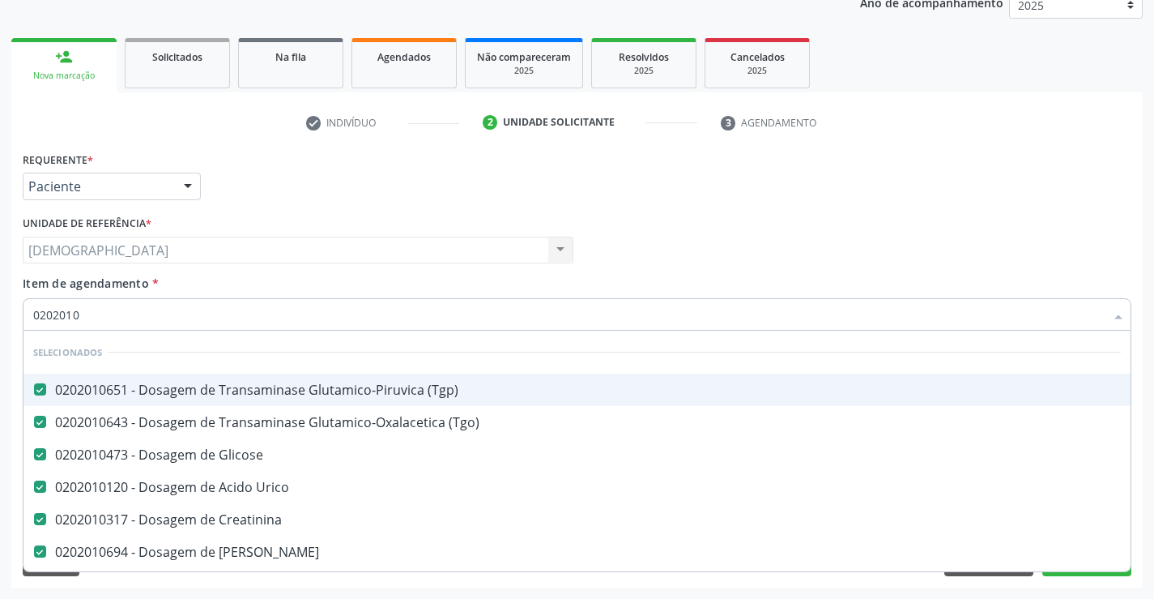
type input "020201"
checkbox Hdl "false"
checkbox Total "false"
checkbox Fracionadas\) "true"
checkbox Serico "true"
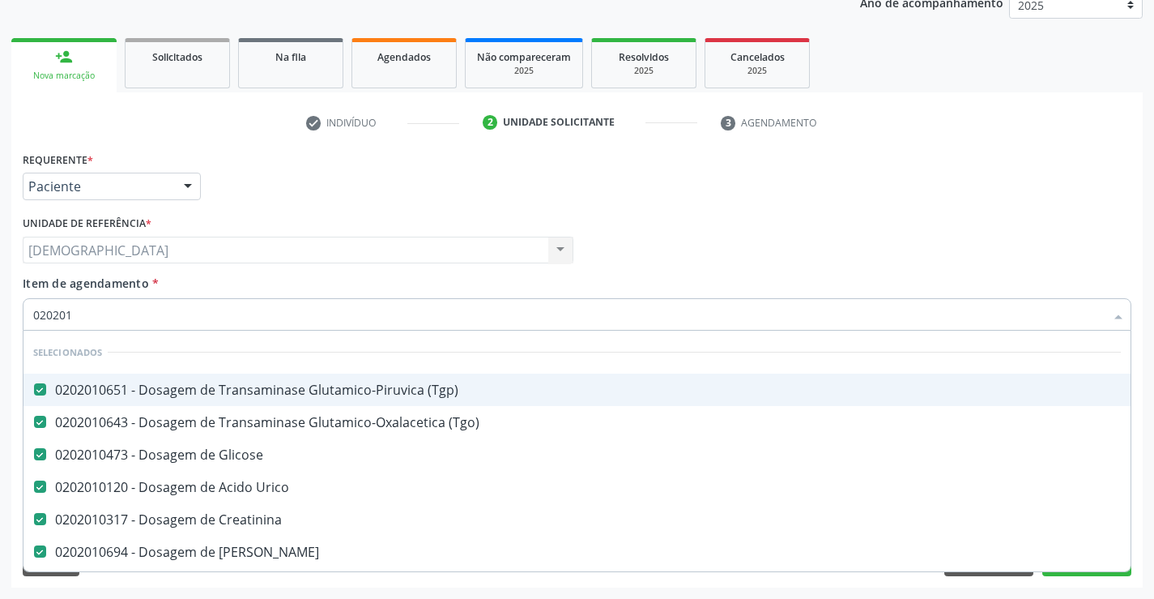
type input "0202010"
checkbox Circulante "true"
checkbox Fracoes "true"
checkbox Hdl "false"
checkbox Total "false"
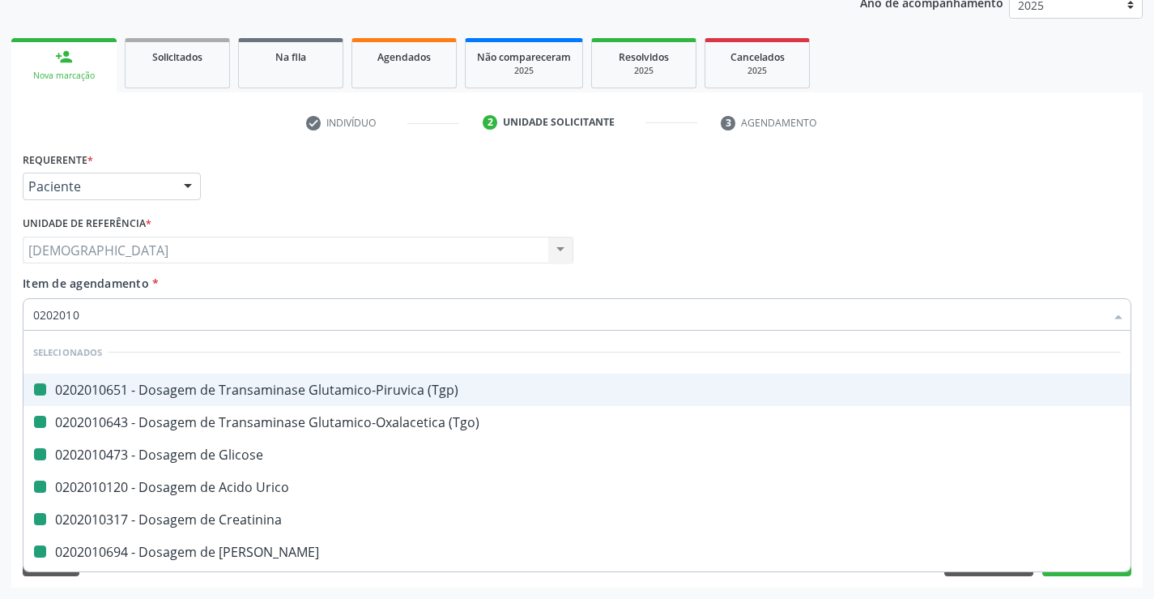
type input "02020102"
checkbox \(Tgp\) "false"
checkbox \(Tgo\) "false"
checkbox Glicose "false"
checkbox Urico "false"
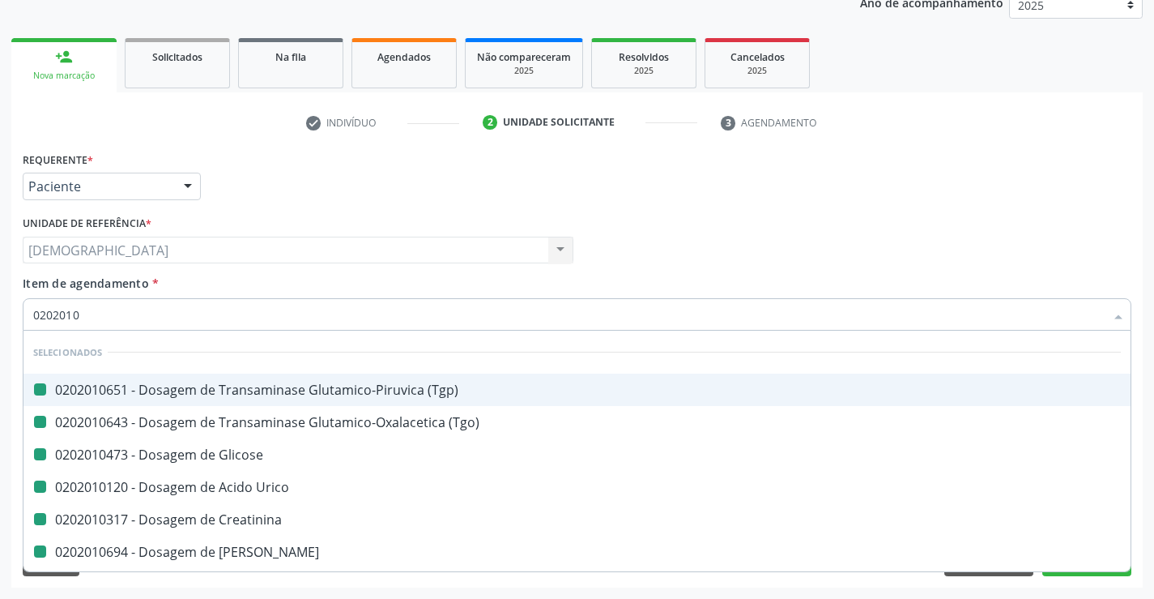
checkbox Creatinina "false"
checkbox Ureia "false"
checkbox \(Dornic\) "true"
checkbox Ferro "true"
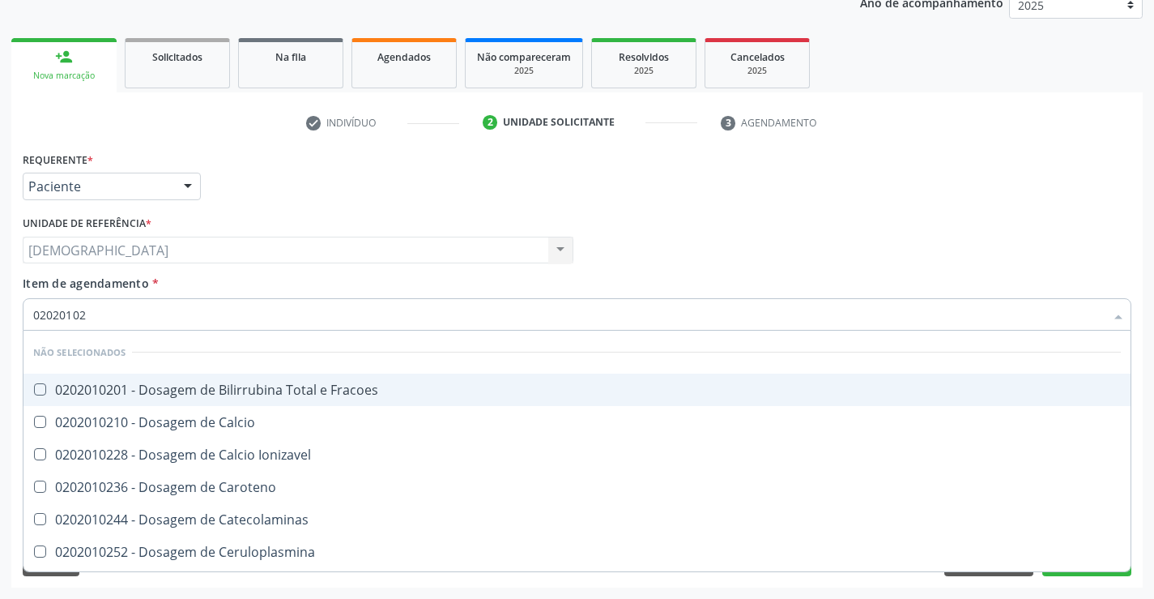
type input "0202010"
checkbox Fracoes "true"
checkbox Calcio "true"
checkbox Ionizavel "true"
checkbox Caroteno "true"
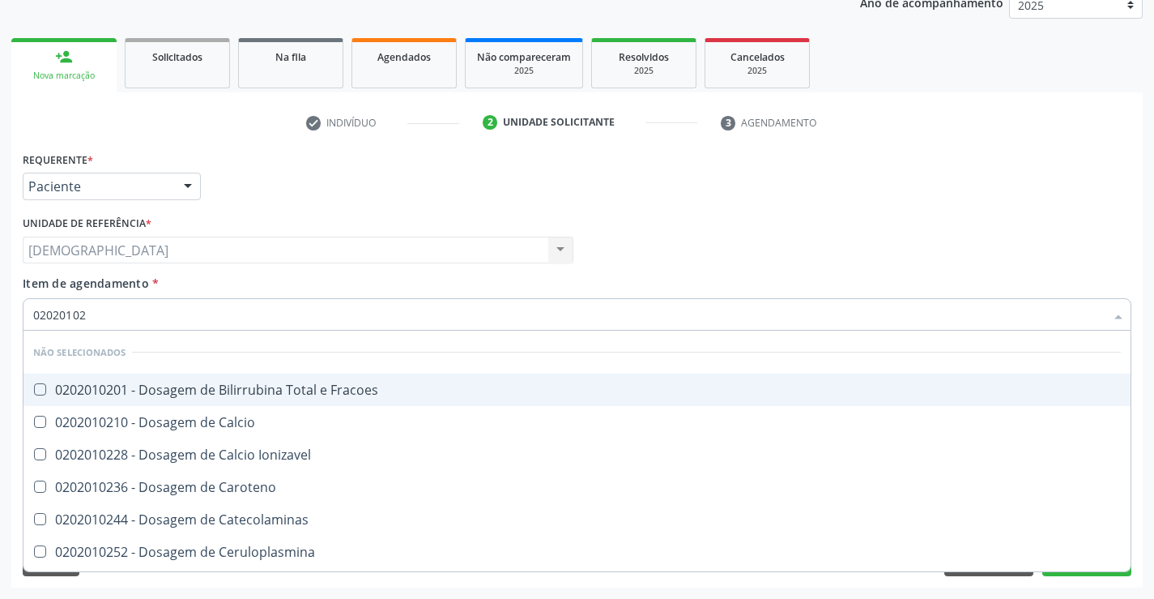
checkbox Catecolaminas "true"
checkbox Ceruloplasmina "true"
checkbox Hdl "false"
checkbox Total "false"
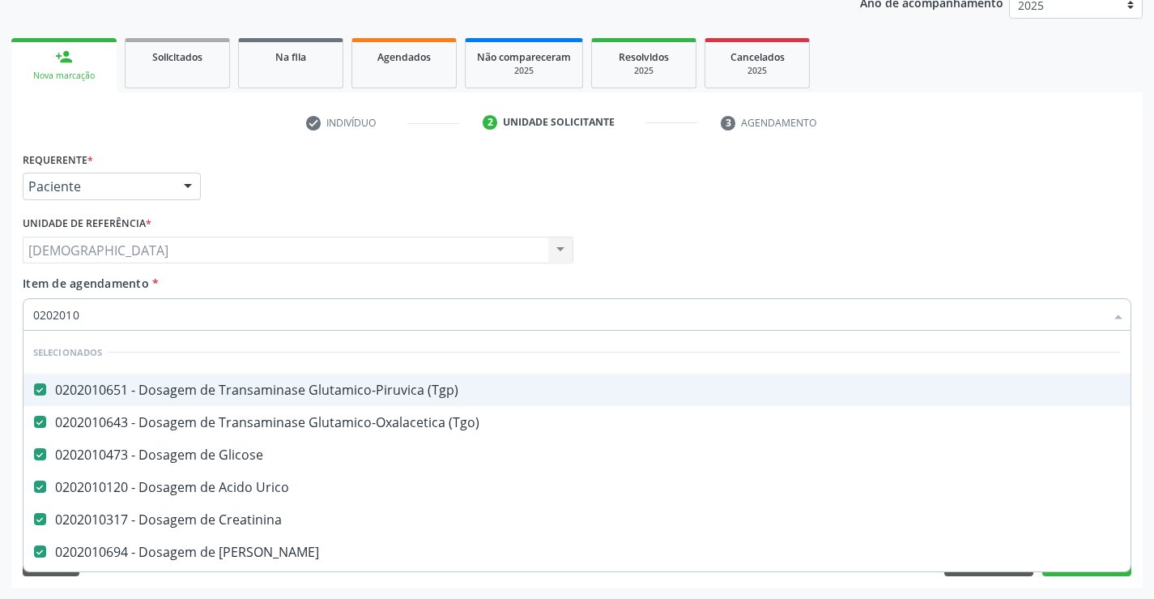
type input "020201"
checkbox Hdl "false"
checkbox Total "false"
checkbox Fracionadas\) "true"
checkbox Serico "true"
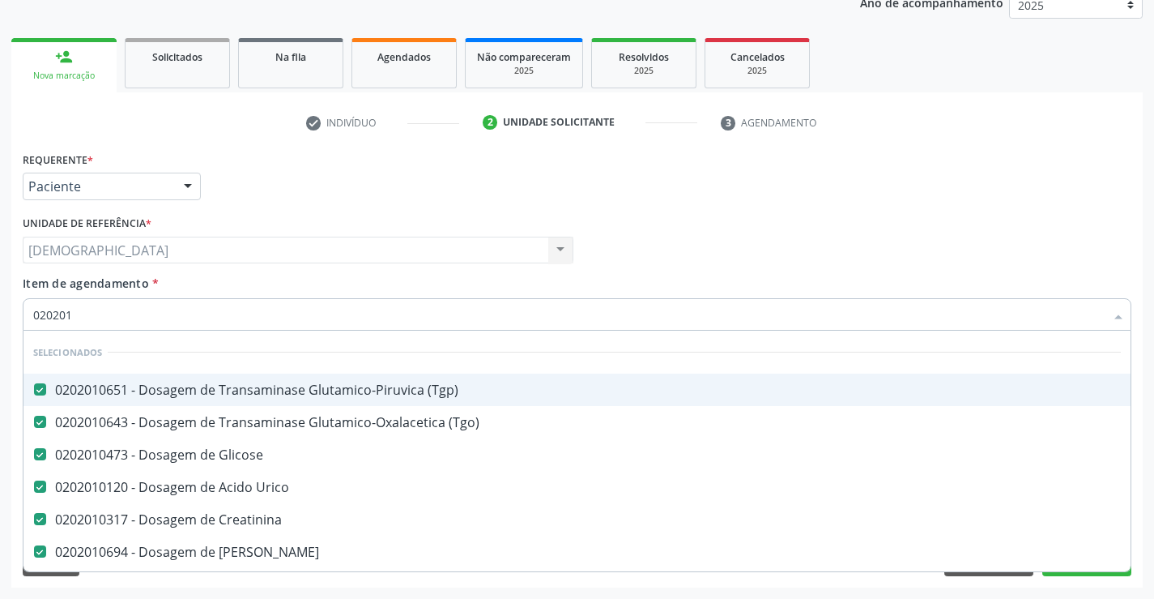
type input "02020"
checkbox Hdl "false"
checkbox Total "false"
type input "020201"
checkbox Hdl "true"
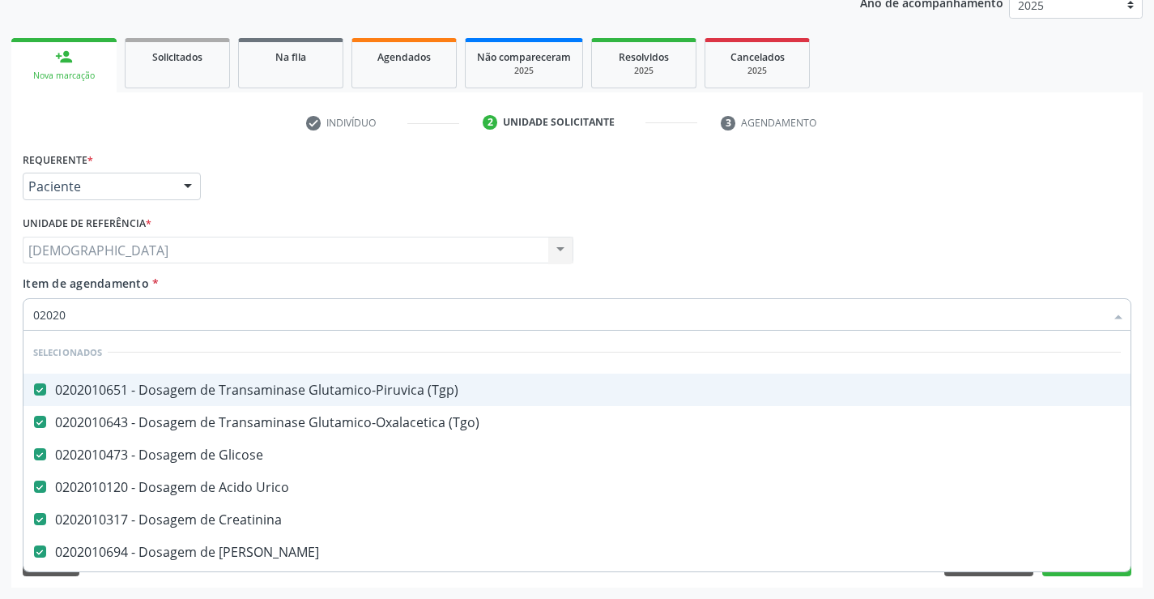
checkbox Total "true"
type input "0202010"
checkbox Circulante "true"
checkbox Fracoes "true"
checkbox Hdl "false"
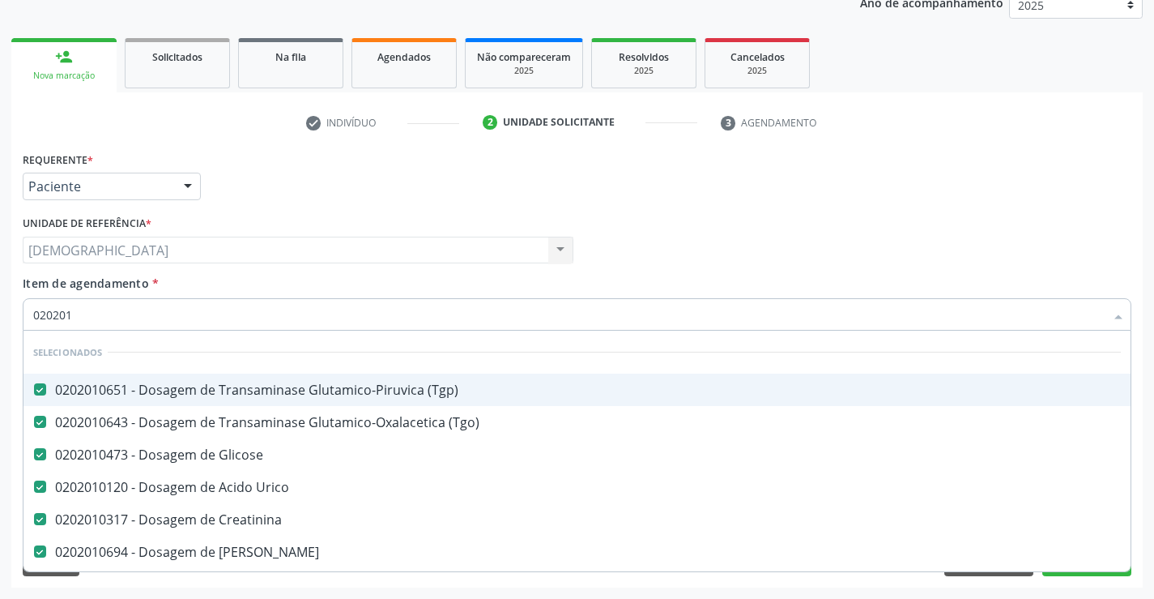
checkbox Total "false"
type input "02020106"
checkbox Creatinina "false"
checkbox Ureia "false"
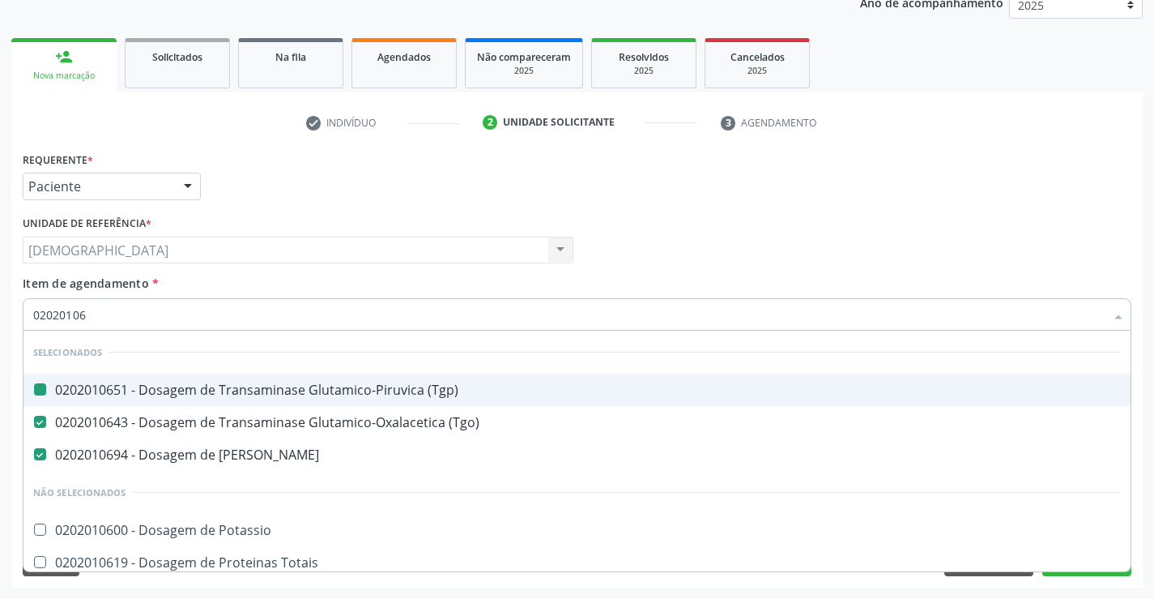
type input "020201067"
checkbox \(Tgp\) "false"
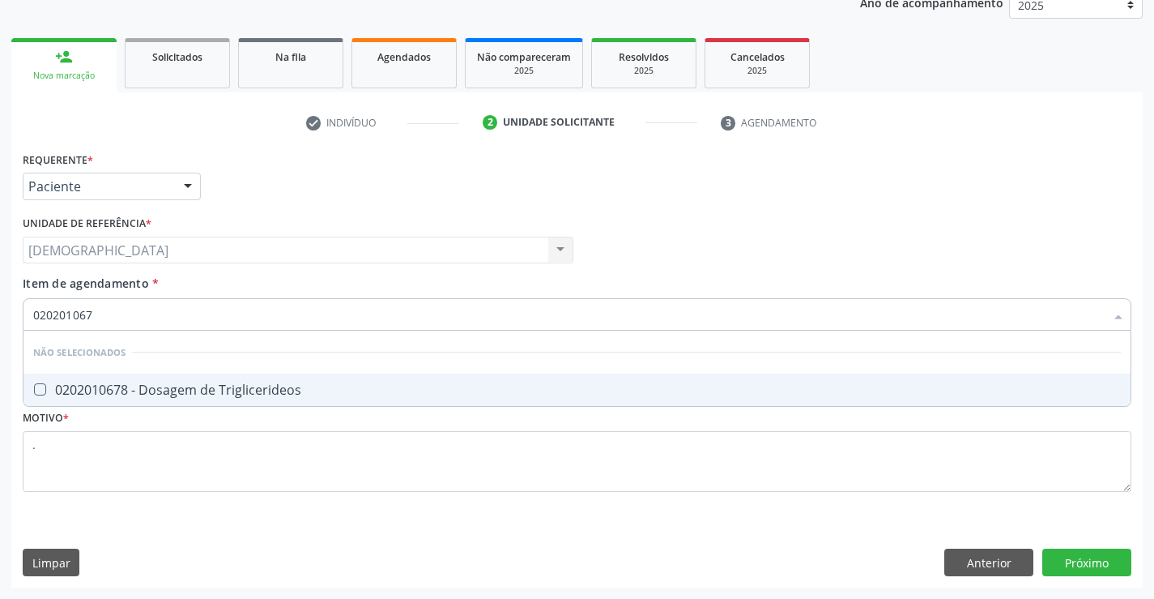
type input "0202010678"
click at [446, 405] on span "0202010678 - Dosagem de Triglicerideos" at bounding box center [576, 389] width 1107 height 32
click at [449, 399] on span "0202020380 - Hemograma Completo" at bounding box center [576, 389] width 1107 height 32
click at [450, 397] on span "0202030202 - Dosagem de Proteina C Reativa" at bounding box center [576, 389] width 1107 height 32
click at [450, 396] on div "0202050017 - Analise de Caracteres Fisicos, Elementos e Sedimento da Urina" at bounding box center [577, 389] width 1088 height 13
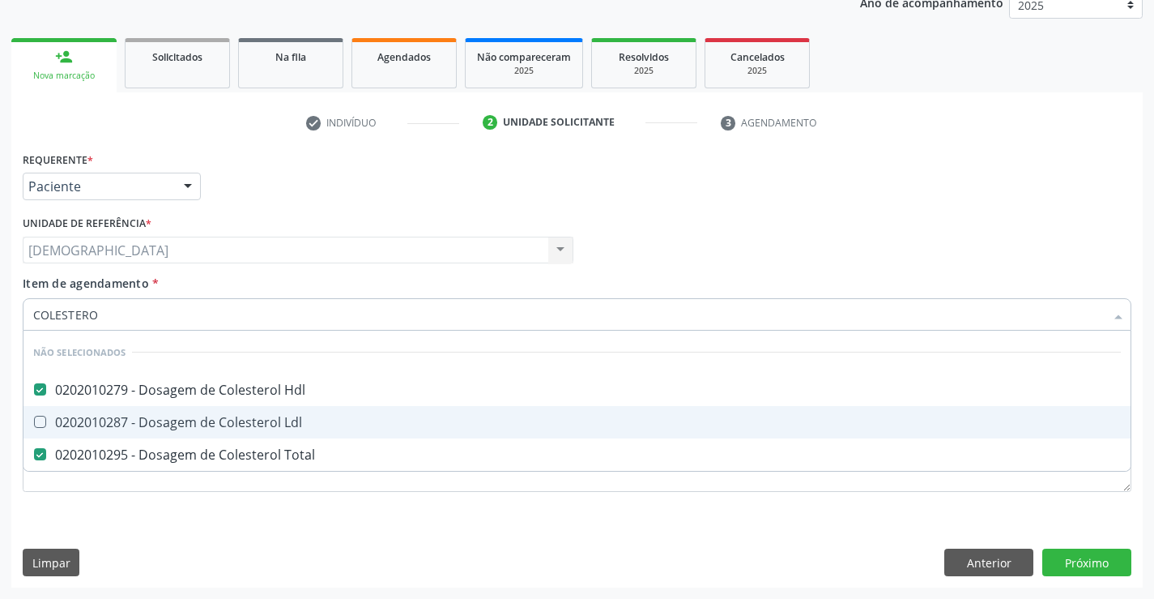
click at [160, 416] on div "0202010287 - Dosagem de Colesterol Ldl" at bounding box center [577, 422] width 1088 height 13
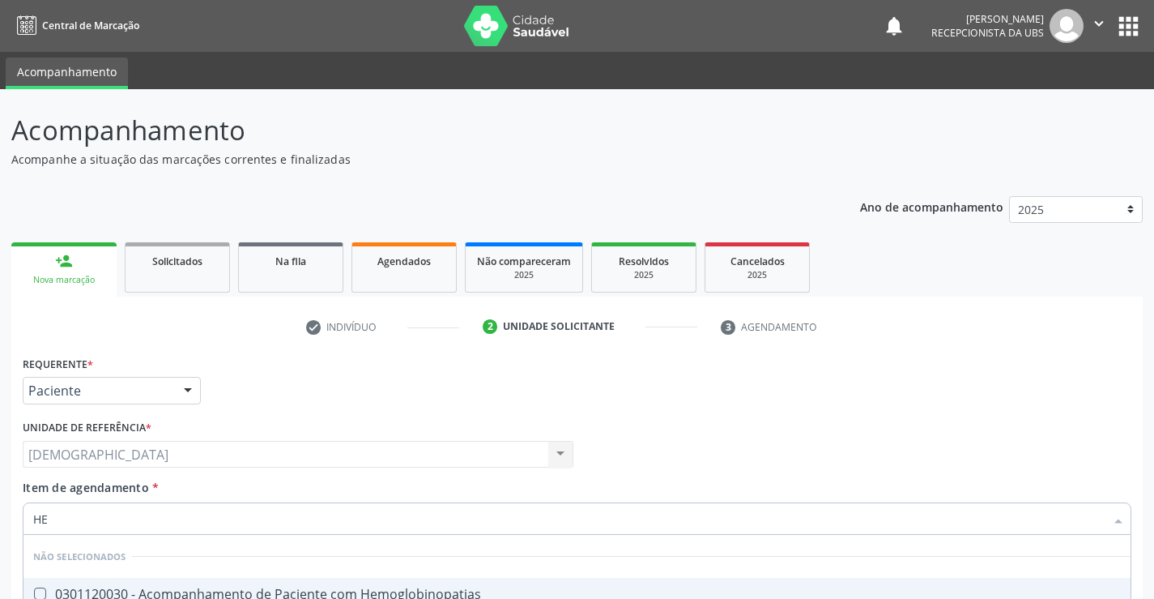
type input "HEM"
checkbox II "true"
checkbox Completo "false"
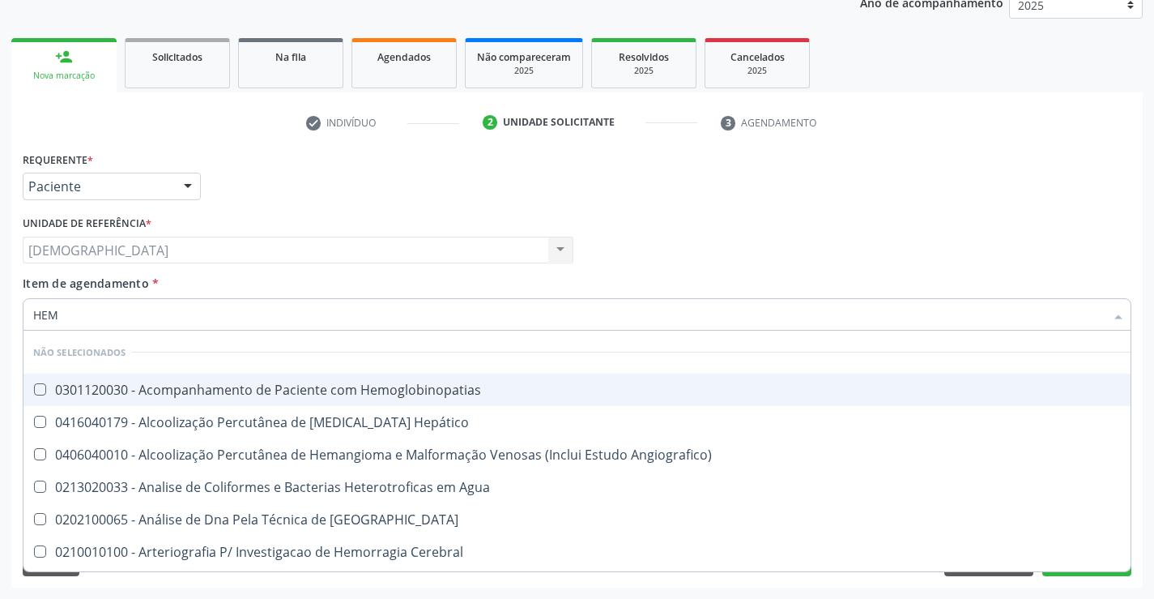
type input "HEMO"
checkbox Hemácias "true"
checkbox II "false"
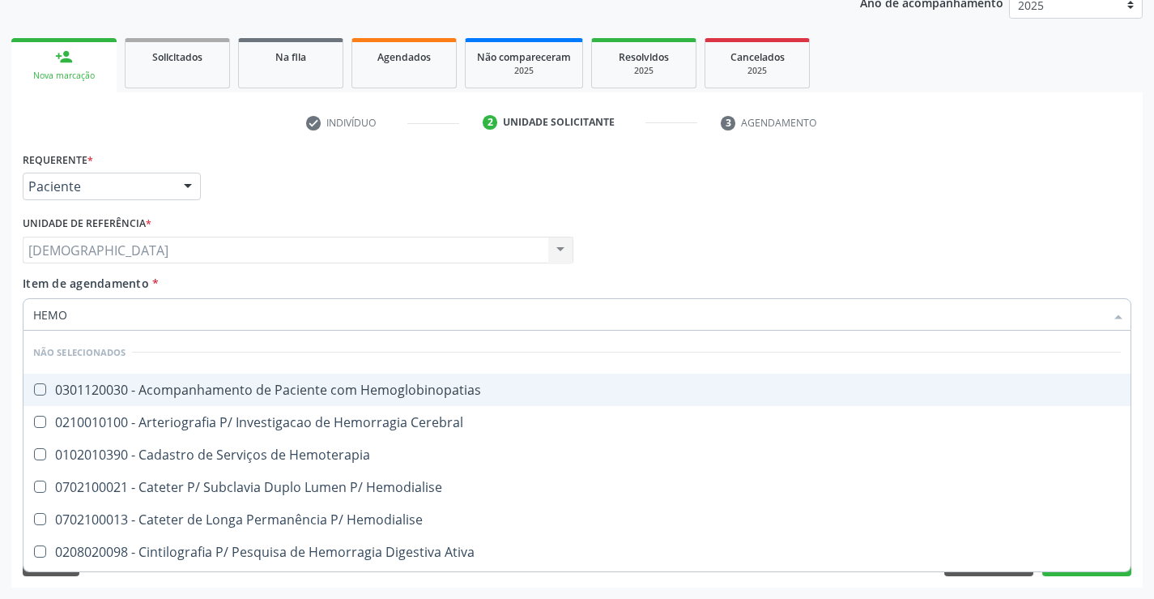
type input "HEMOG"
checkbox Carboxi-Hemoglobina "true"
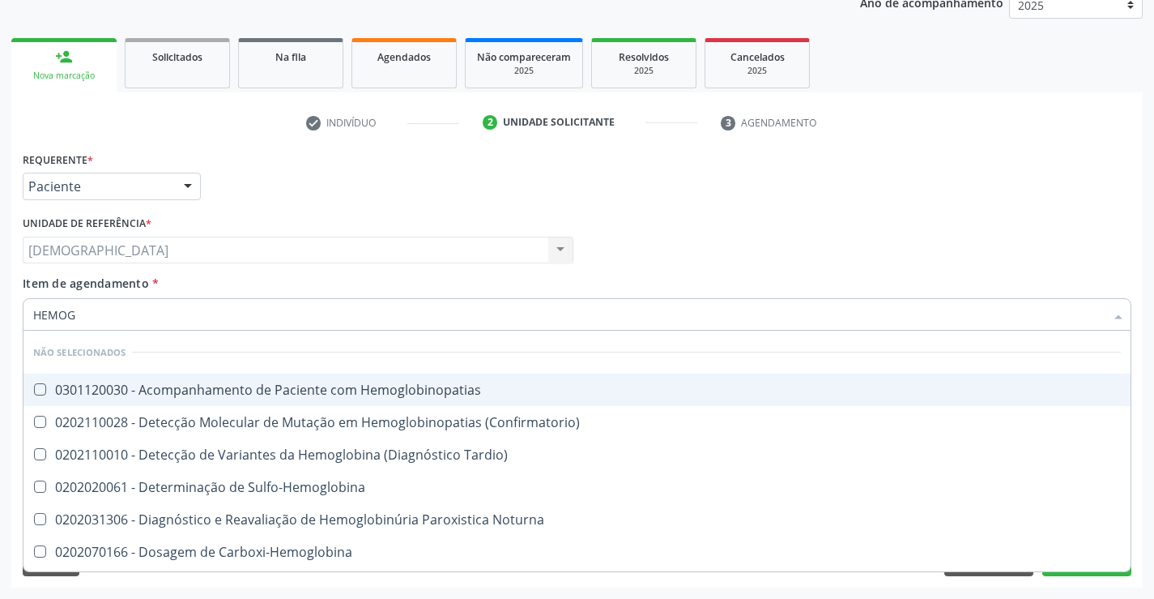
type input "HEMOGR"
checkbox Hemoglobinopatias "true"
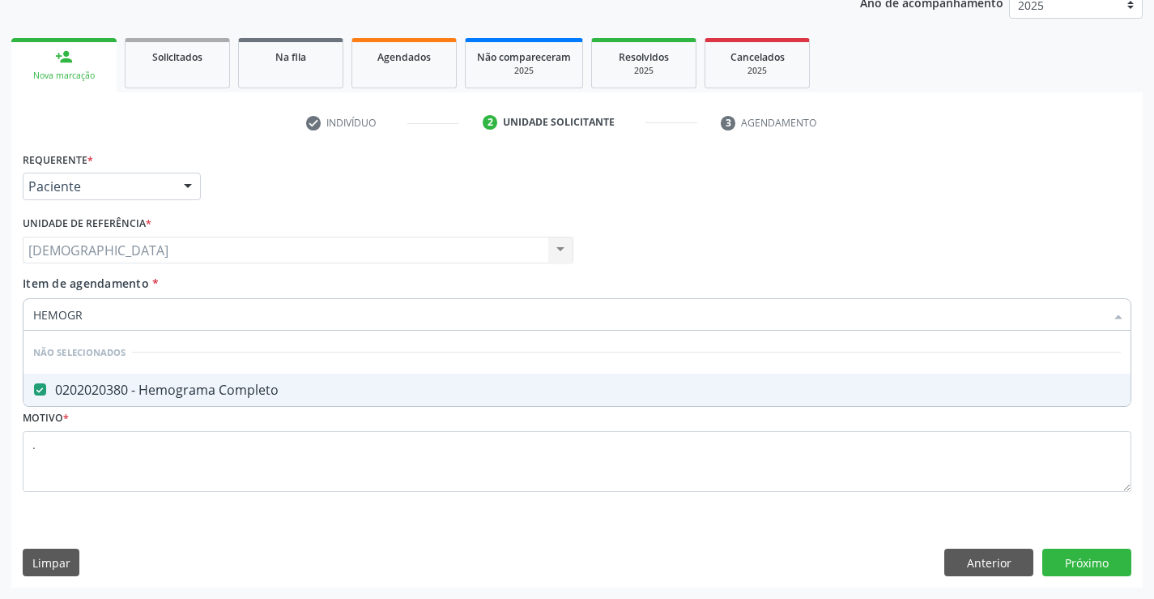
type input "HEMOG"
checkbox Completo "false"
type input "H"
checkbox Completo "true"
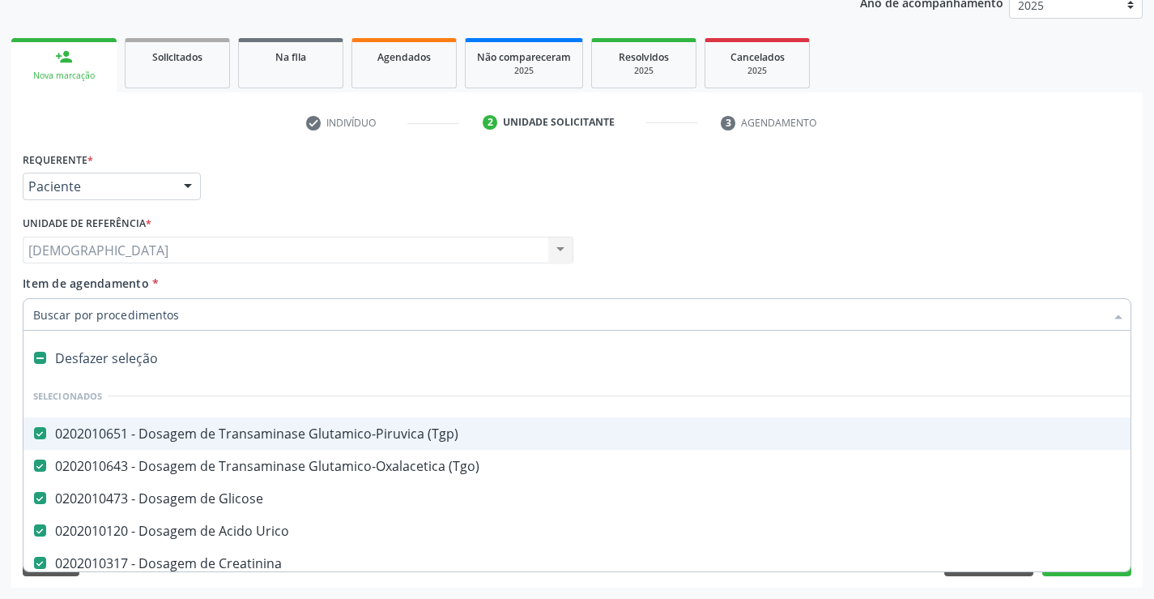
type input "2"
checkbox A "true"
checkbox Urina "false"
checkbox \(Coloscopia\) "true"
checkbox Abdominal "true"
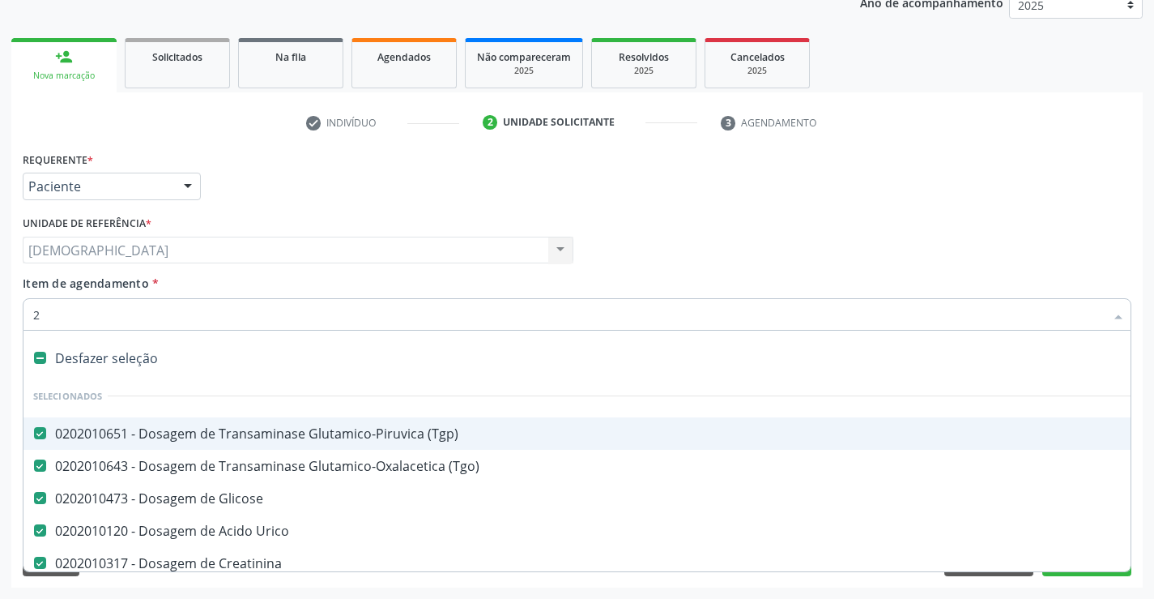
checkbox Colostomia "true"
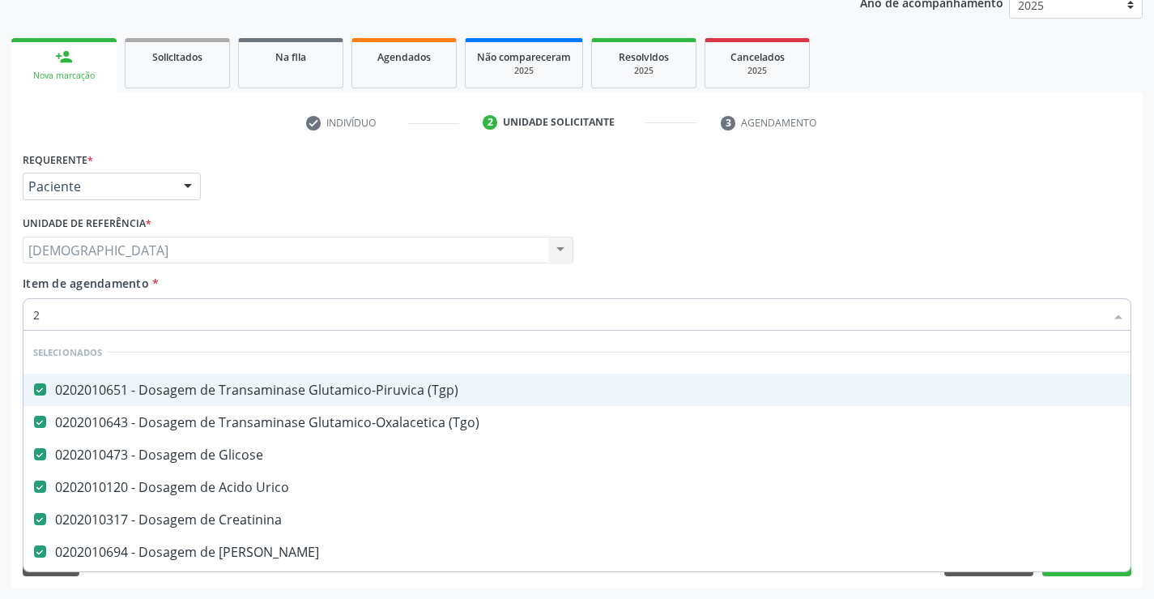
type input "20"
checkbox Especializada\ "true"
checkbox Urina "false"
checkbox Biologica "true"
checkbox Glenoidal "true"
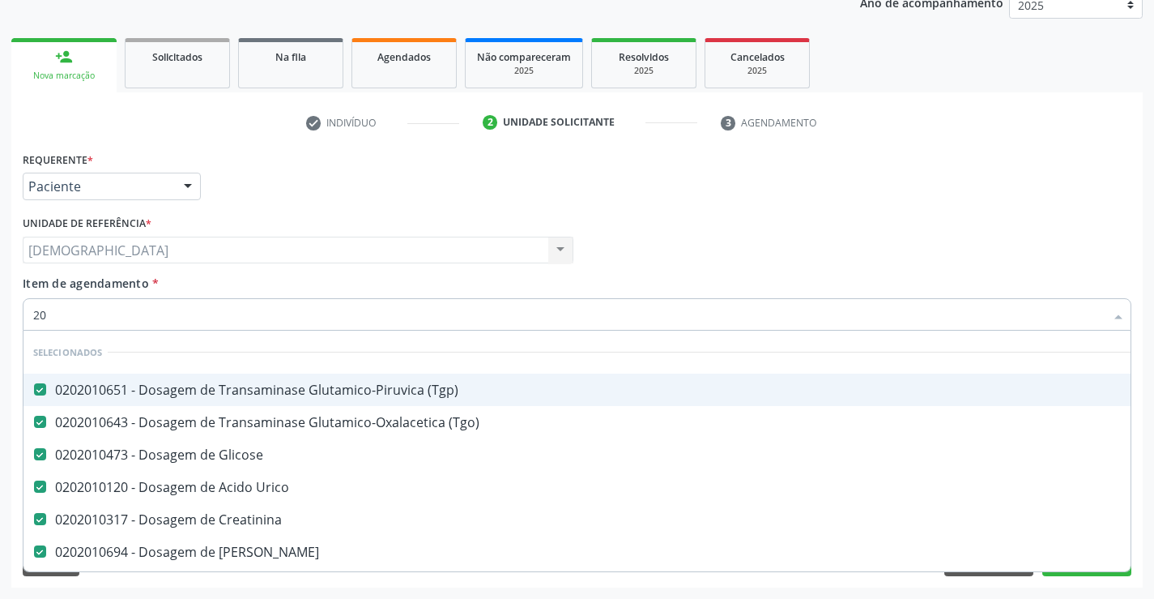
checkbox Biologica "true"
checkbox Identificação "true"
checkbox Bariátrica "true"
checkbox Hdl "false"
checkbox Ldl "false"
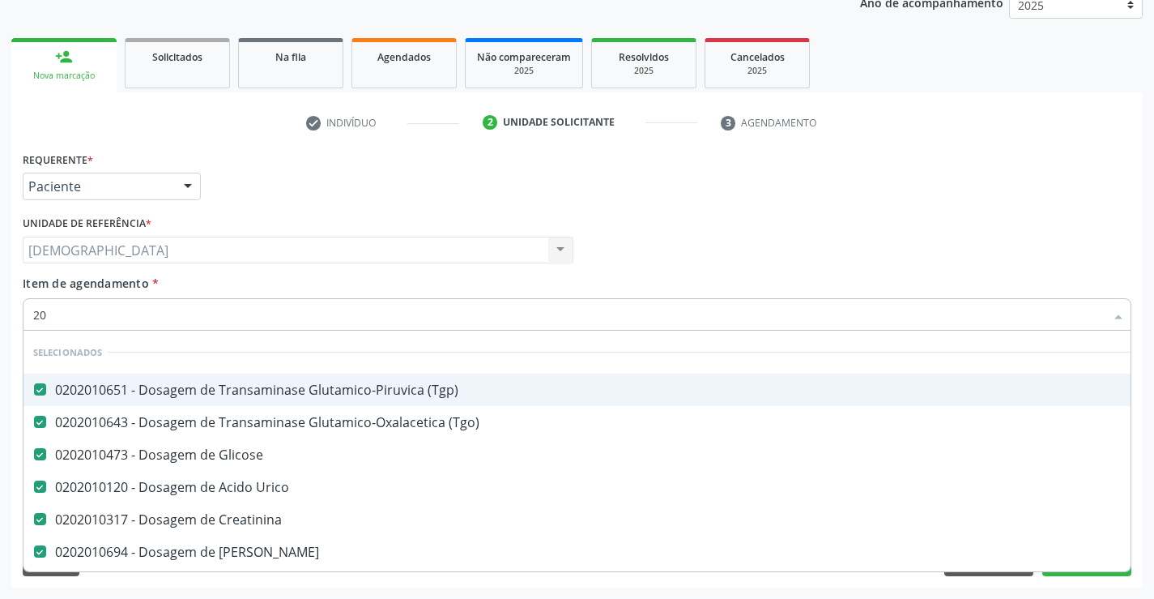
checkbox Total "false"
checkbox Desidrogenase "true"
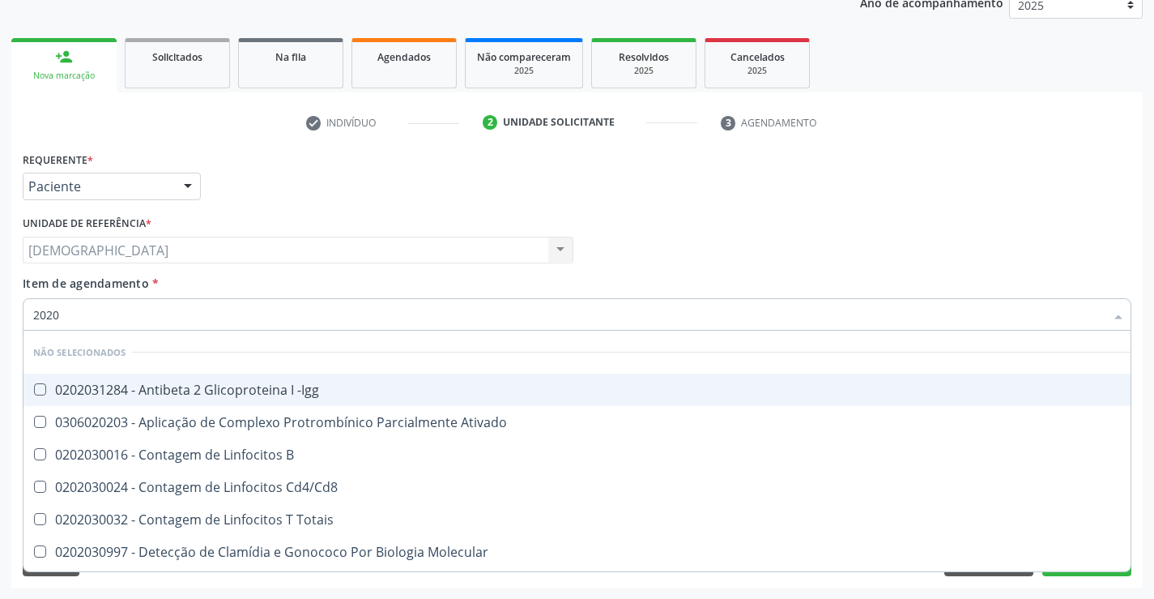
type input "20203"
checkbox -Igg "false"
checkbox Ativado "false"
checkbox B "false"
checkbox Cd4\/Cd8 "false"
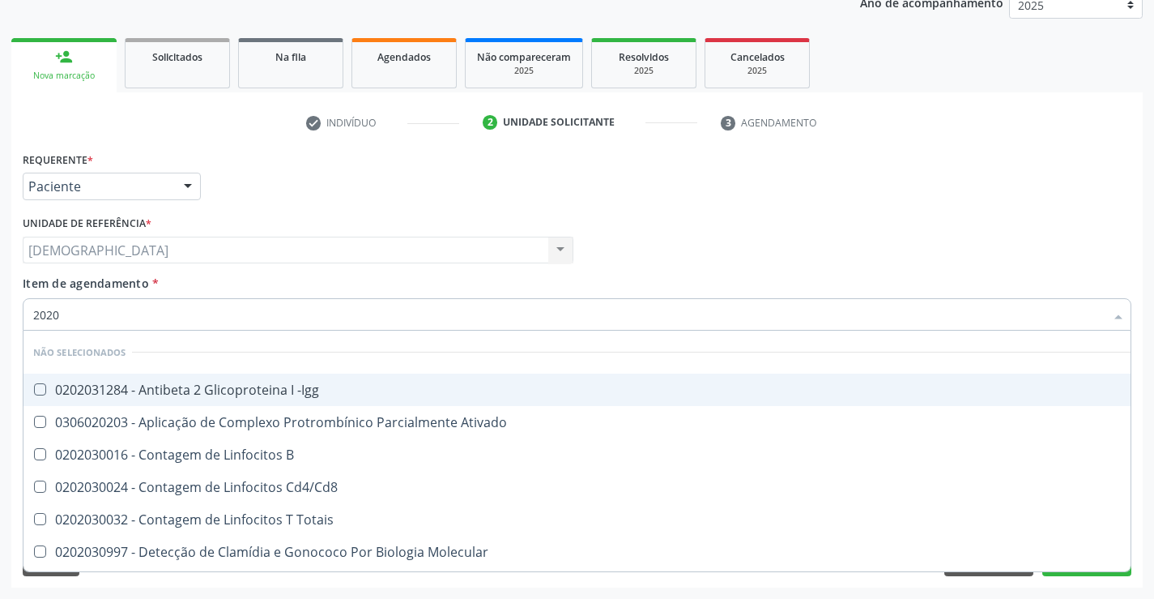
checkbox Totais "false"
checkbox Molecular "false"
checkbox \(Qualitativo\) "false"
checkbox Reativa "true"
checkbox Completo "true"
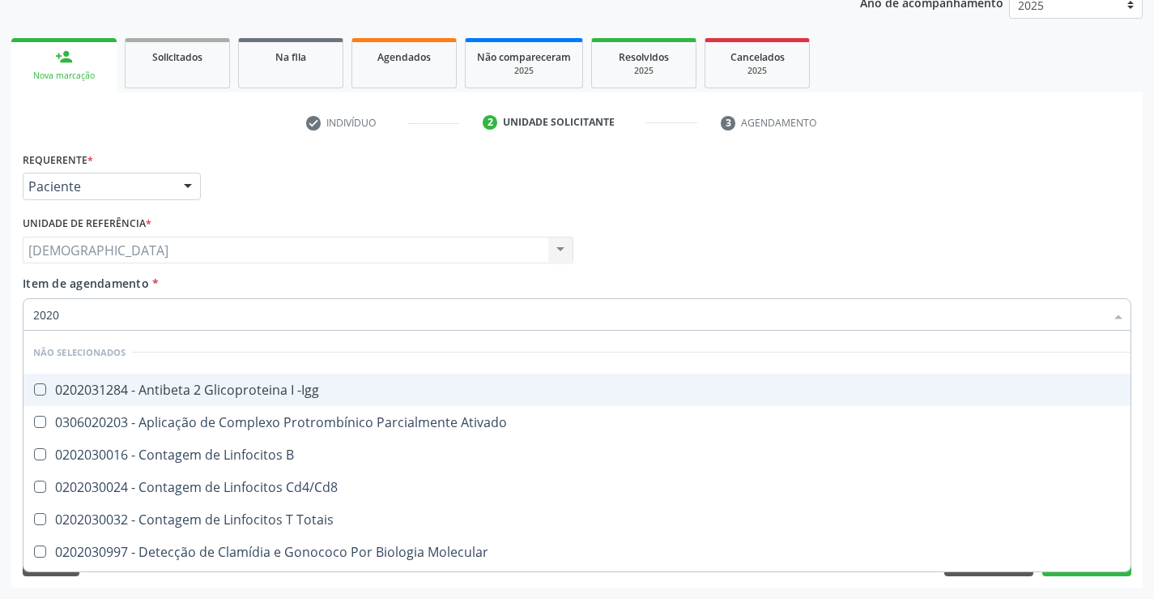
checkbox Leucograma "false"
checkbox Gestante "false"
checkbox Parceria\) "false"
checkbox Gestante "false"
type input "202030"
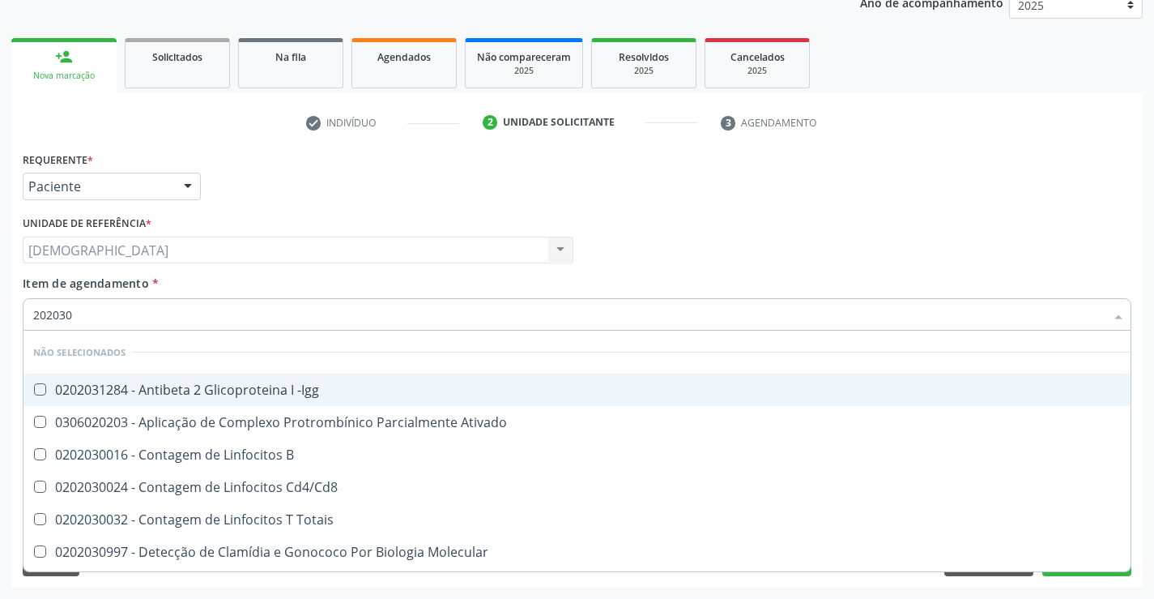
checkbox Iga "true"
checkbox Reativa "false"
checkbox Completo "false"
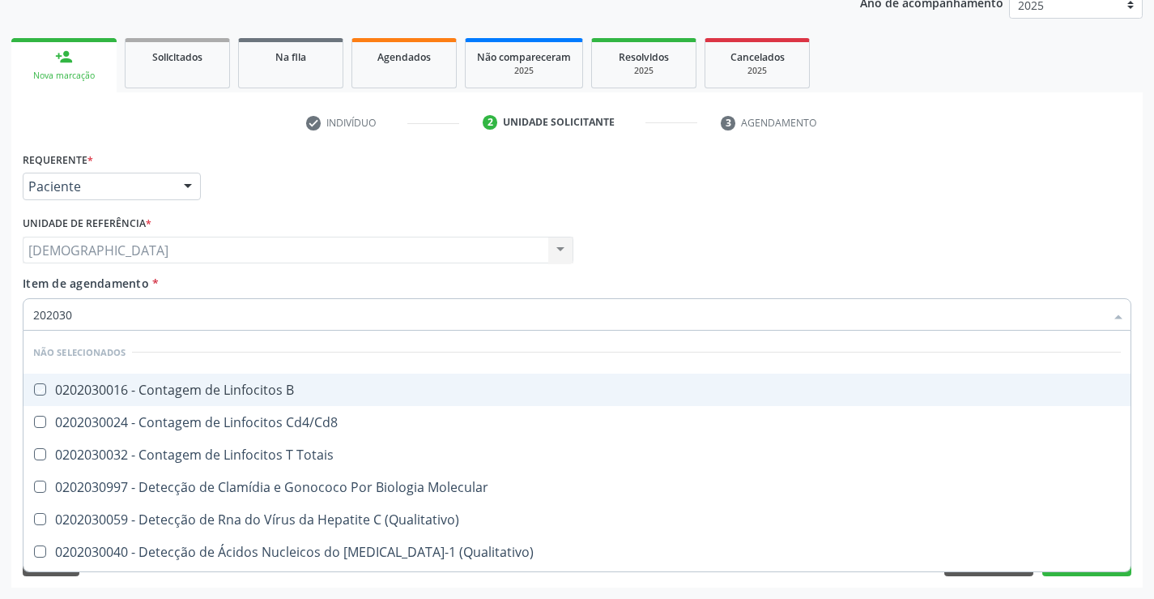
type input "2020302"
checkbox B "true"
type input "202030"
checkbox B "false"
type input "20203"
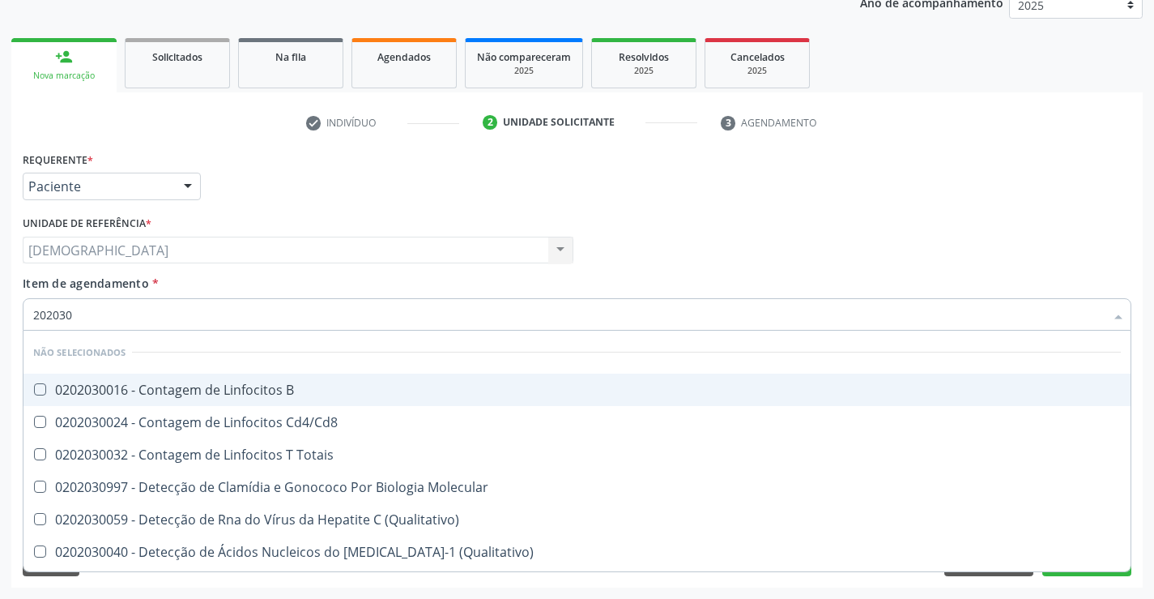
checkbox Reativa "false"
checkbox Antiaspergillus "true"
checkbox Antiglomerulo "true"
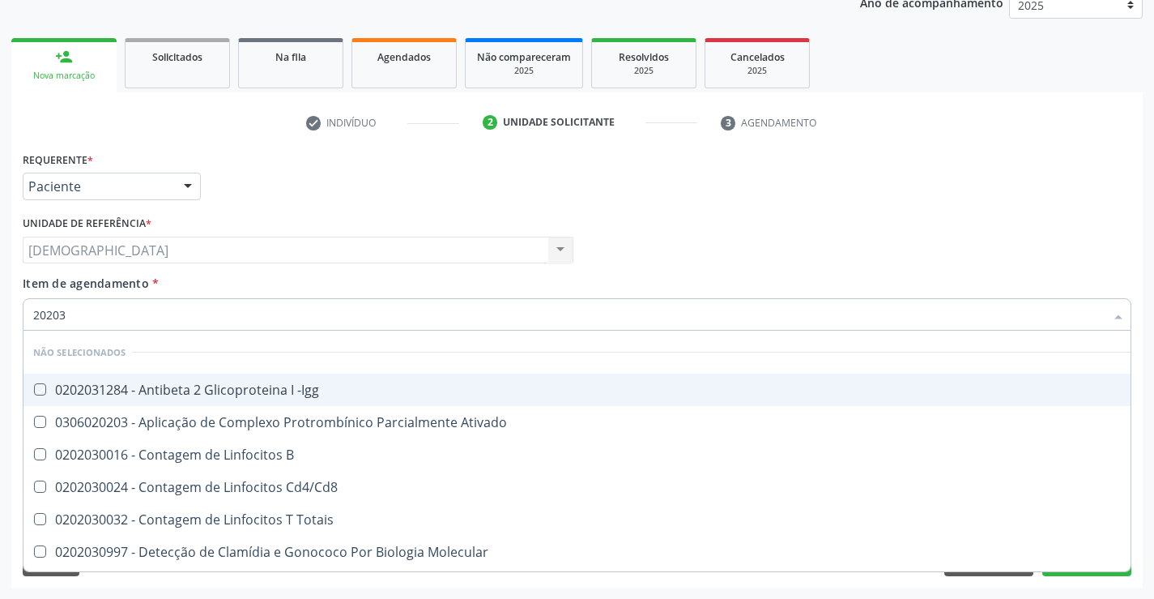
type input "2020"
checkbox -Igg "true"
checkbox Ativado "true"
checkbox B "true"
checkbox Cd4\/Cd8 "true"
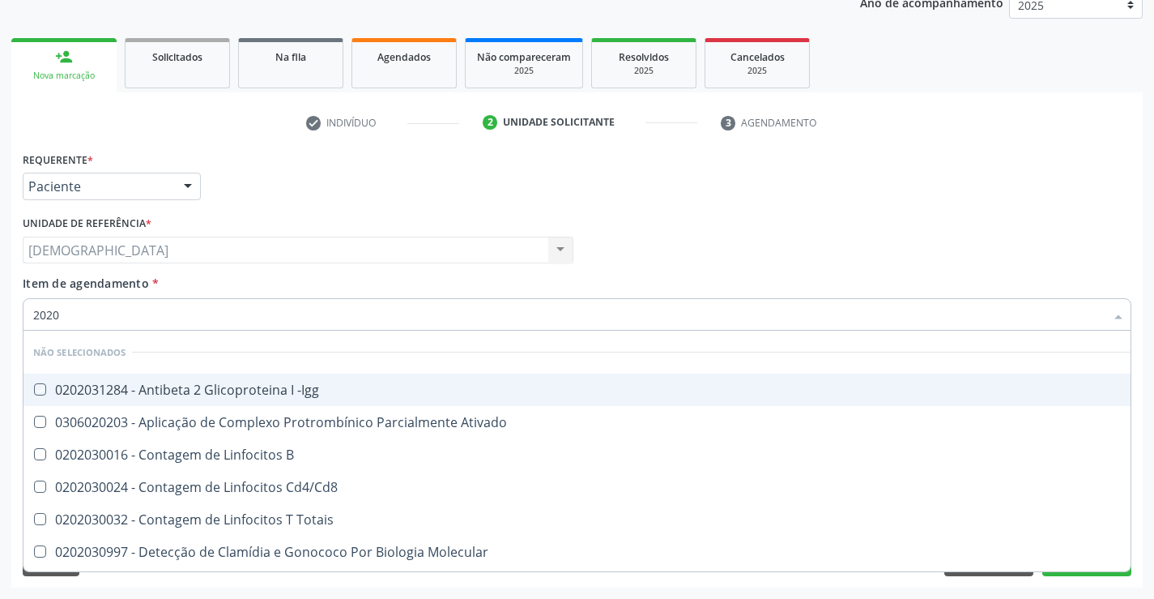
checkbox Totais "true"
checkbox Molecular "true"
checkbox \(Qualitativo\) "true"
checkbox Reativa "false"
checkbox Completo "false"
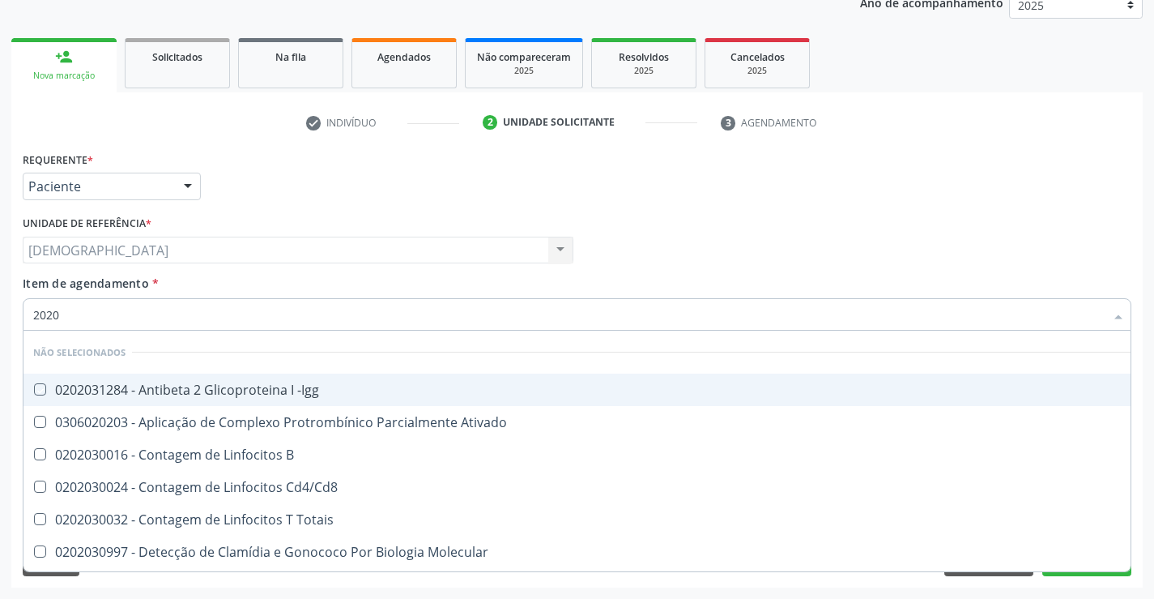
checkbox Gestante "true"
checkbox Parceria\) "true"
checkbox Gestante "true"
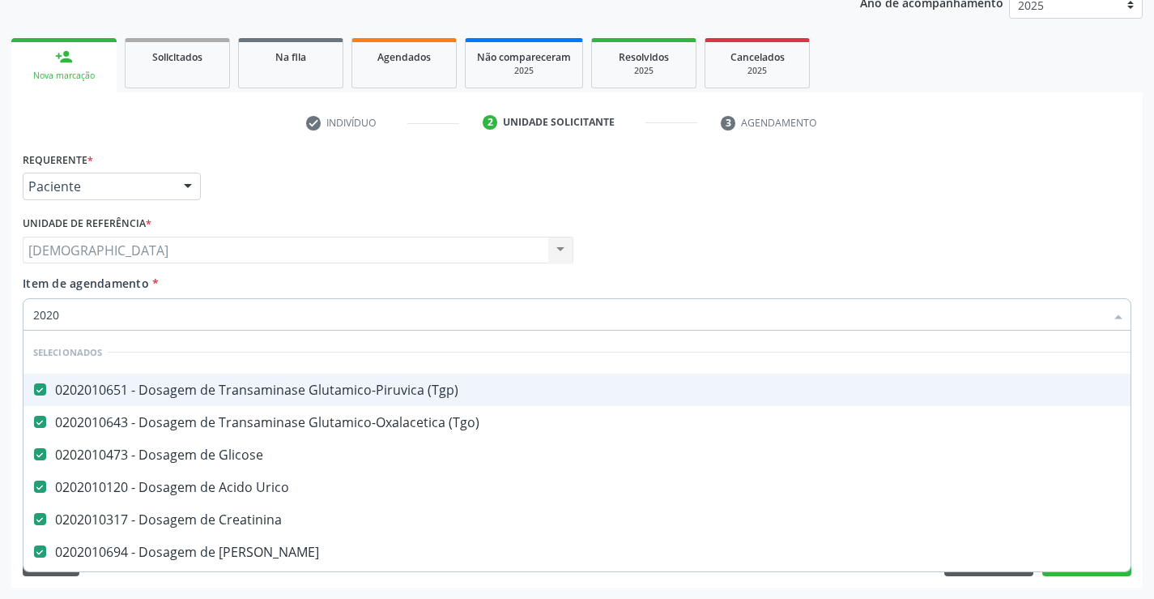
type input "202"
checkbox Hdl "false"
checkbox Ldl "false"
checkbox Total "false"
checkbox Etossuximida "true"
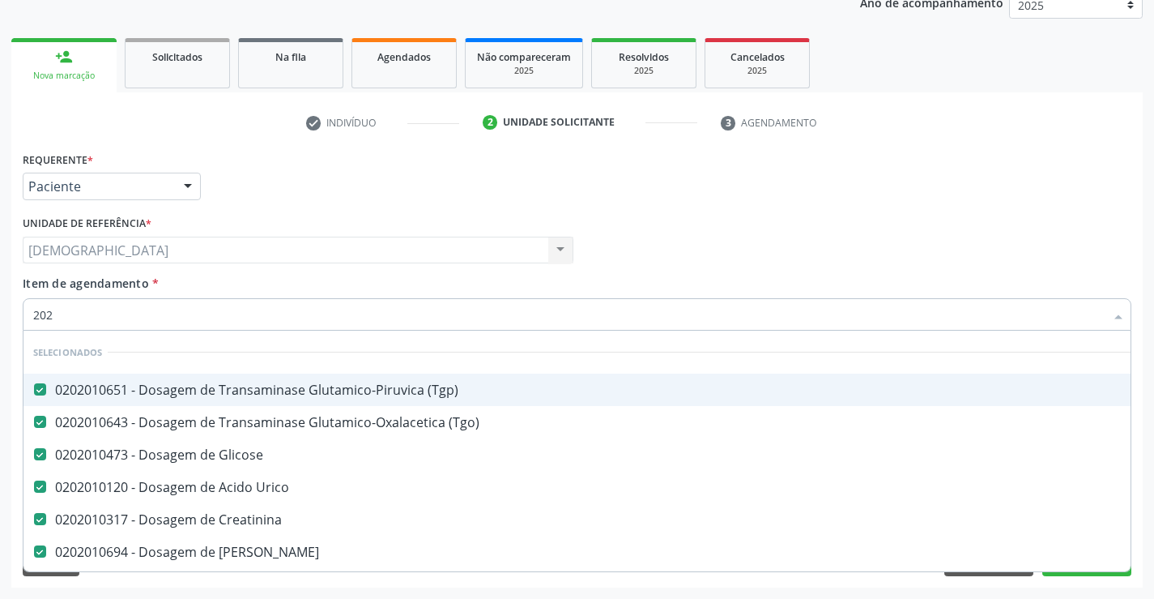
checkbox II "true"
checkbox Ix "true"
checkbox Reativa "false"
checkbox Triglicerideos "false"
checkbox Triptofano "true"
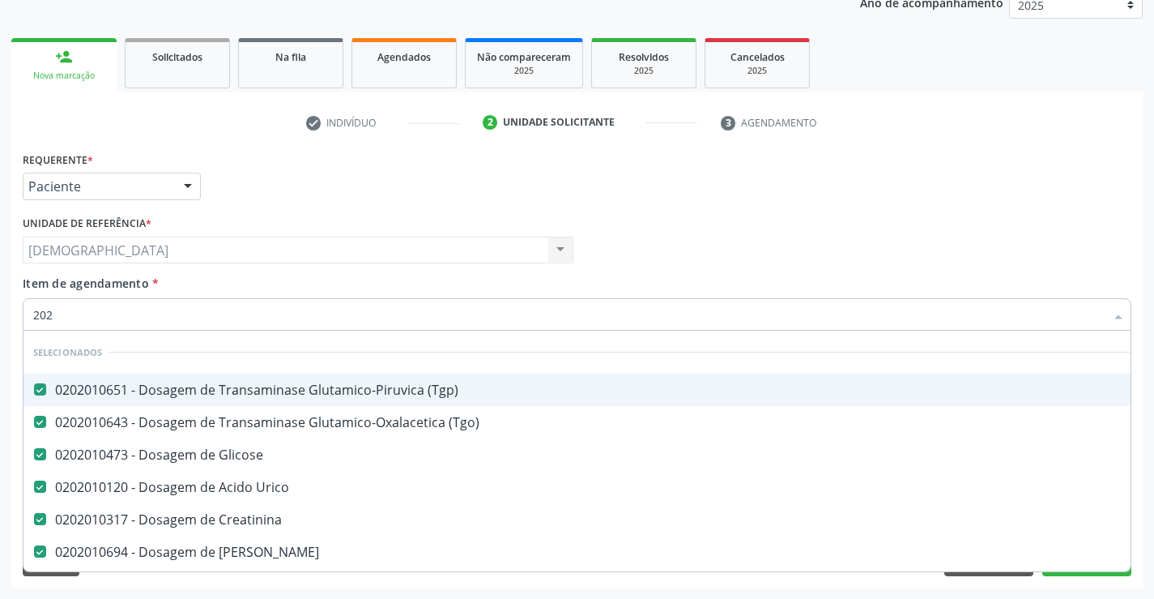
checkbox \) "true"
checkbox Completo "false"
checkbox Anticardiolipina "true"
type input "20"
checkbox Urina "false"
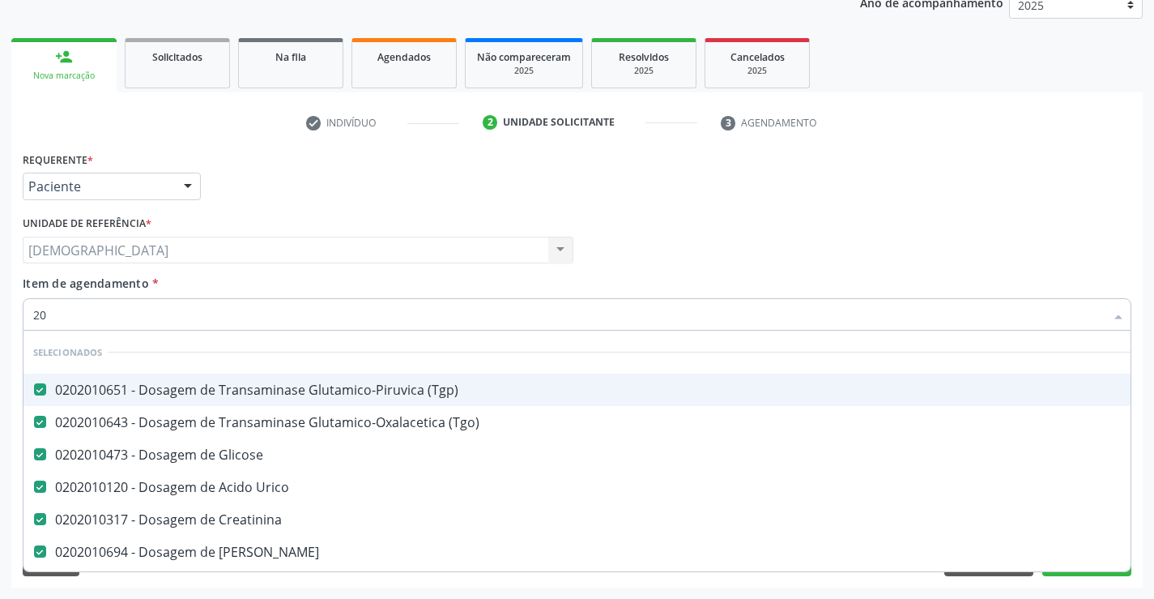
checkbox \(Pos-Pasteurização\) "true"
checkbox Hdl "false"
checkbox Ldl "false"
checkbox Total "false"
checkbox Reativa "false"
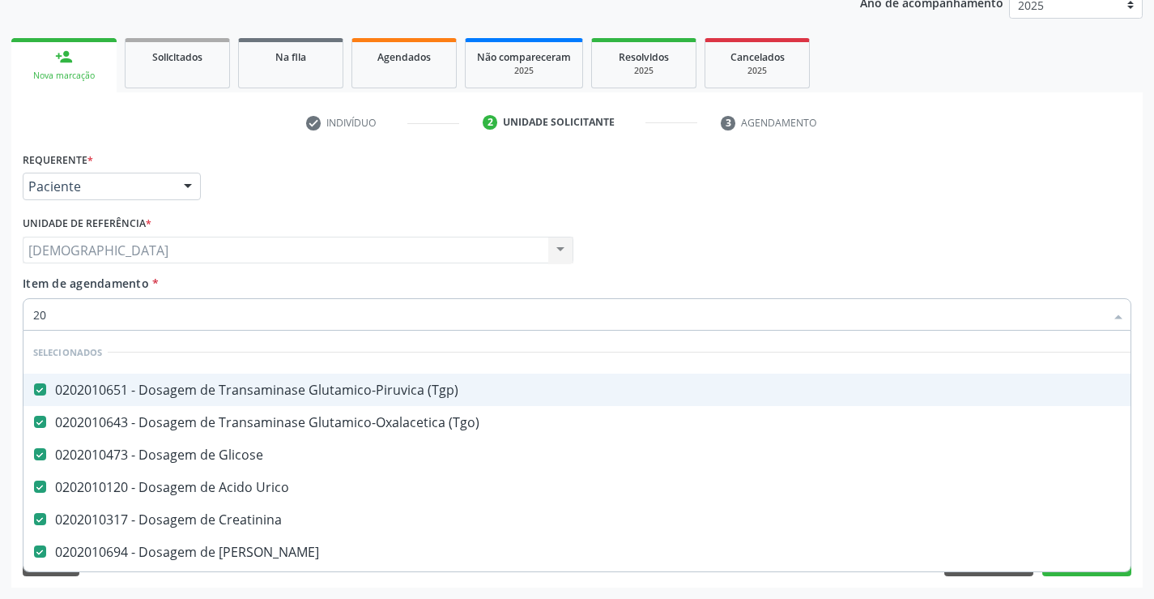
checkbox Triglicerideos "false"
checkbox Completo "false"
checkbox Contato "true"
checkbox Imediata "true"
checkbox Timectomia "true"
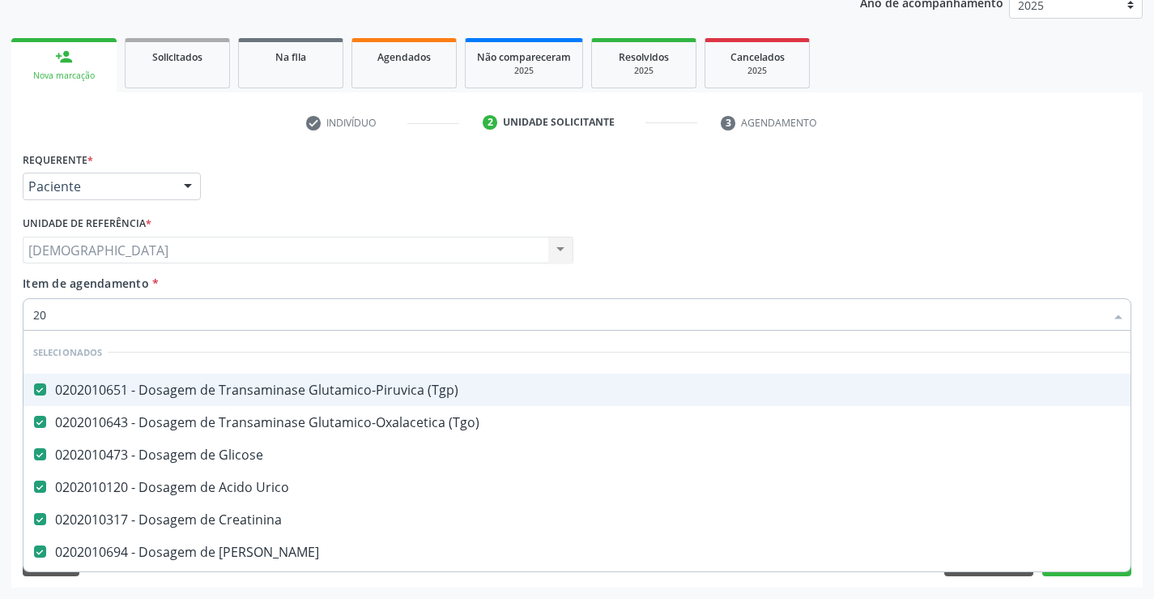
type input "2"
checkbox Especializada\ "false"
checkbox Urina "true"
checkbox Biologica "false"
checkbox Glenoidal "false"
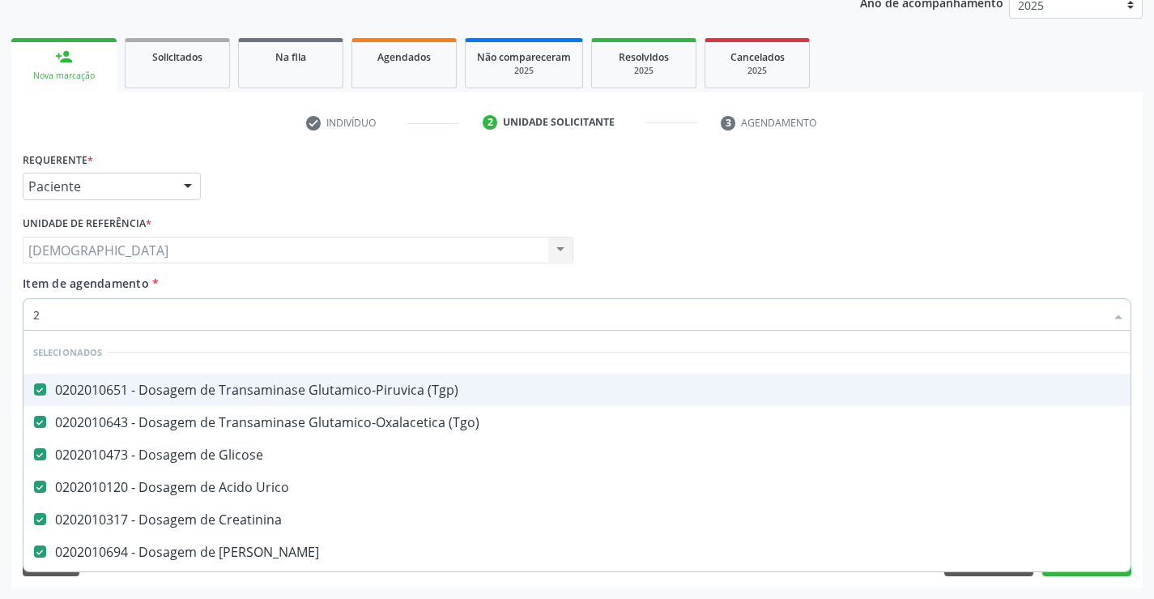
checkbox Biologica "false"
checkbox Urina "false"
checkbox Posterior "true"
checkbox Hdl "false"
checkbox Ldl "false"
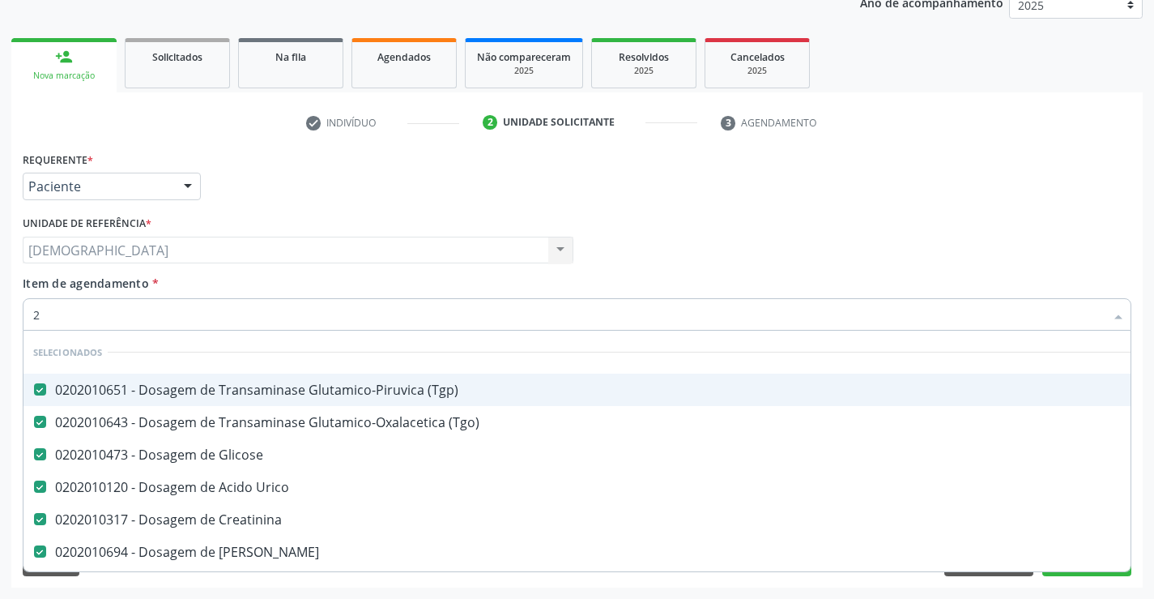
checkbox Total "false"
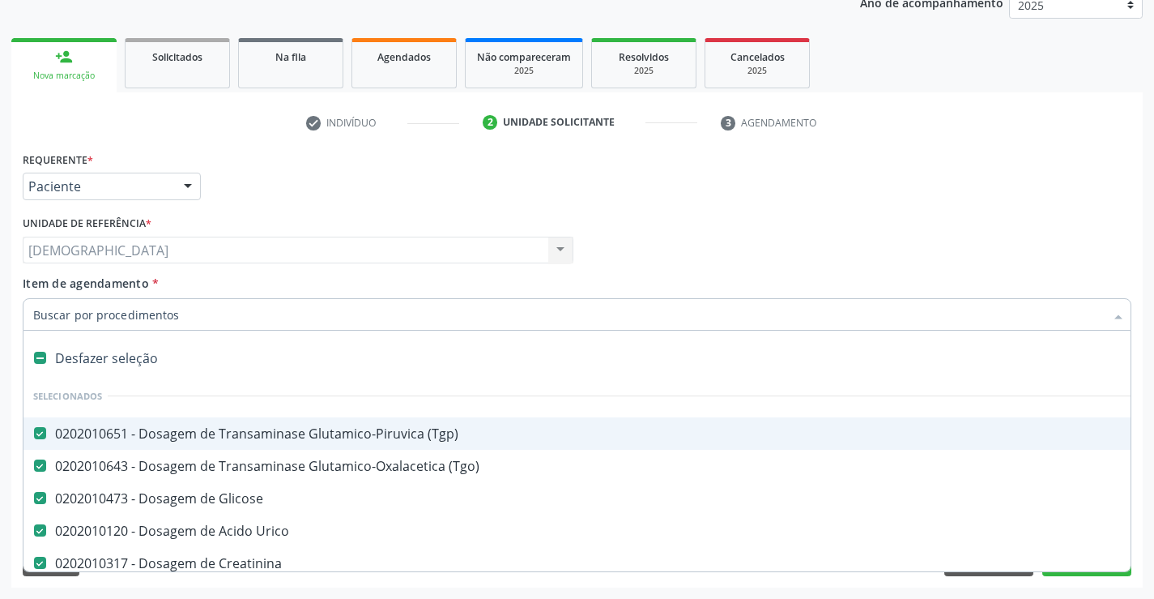
type input "2"
checkbox A "true"
checkbox Urina "false"
checkbox \(Coloscopia\) "true"
checkbox Abdominal "true"
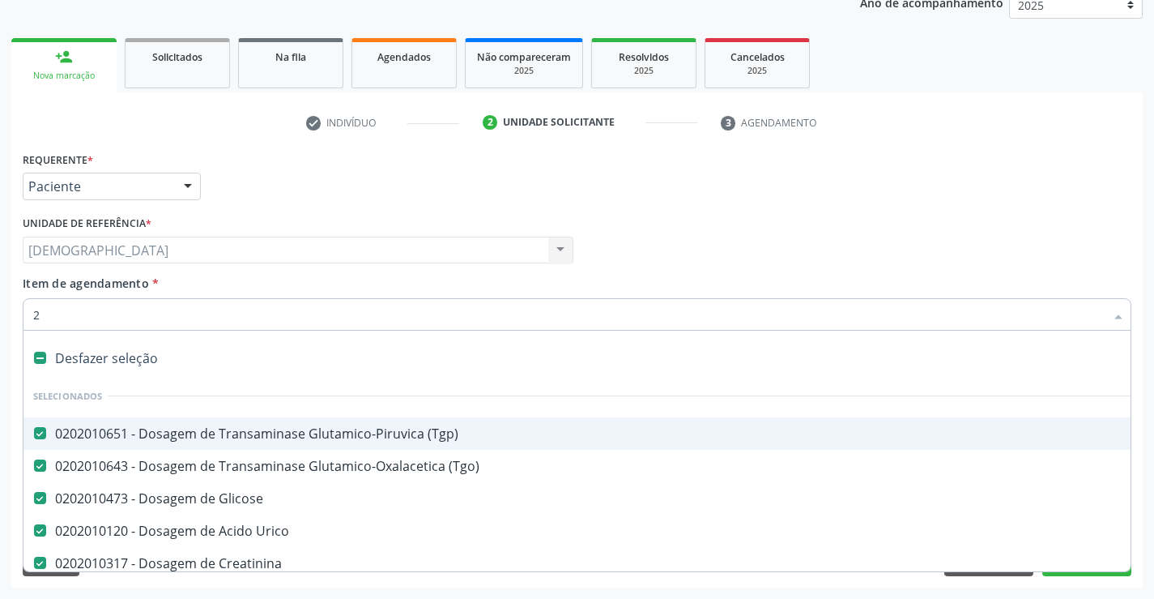
checkbox Colostomia "true"
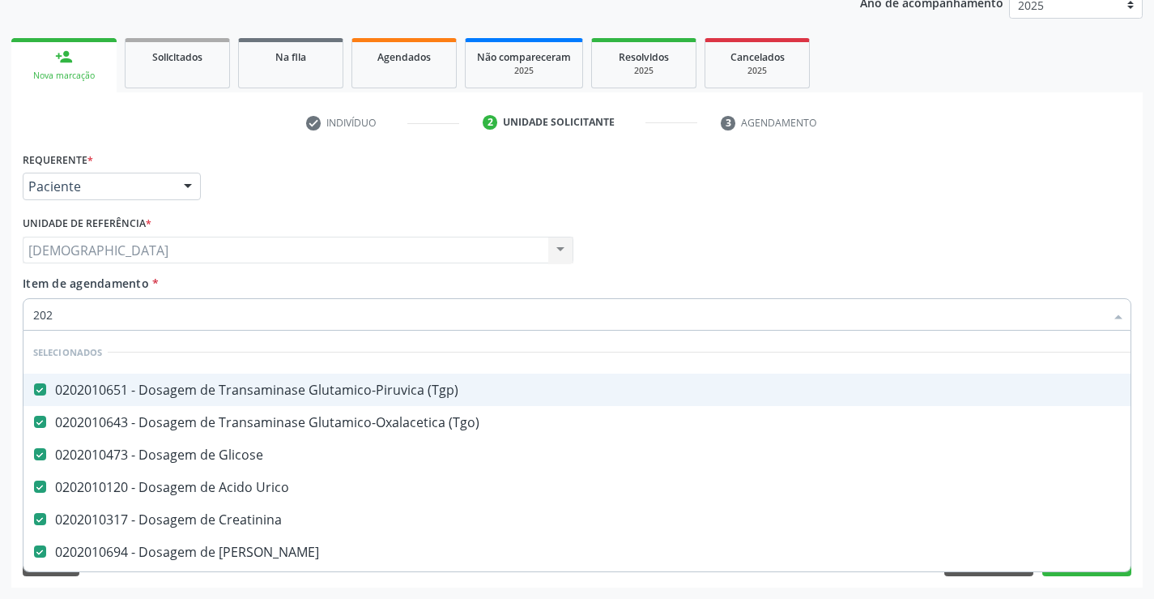
type input "2020"
checkbox Adolescente\) "true"
checkbox Especializada\ "false"
checkbox Urina "false"
checkbox Apendicectomia "true"
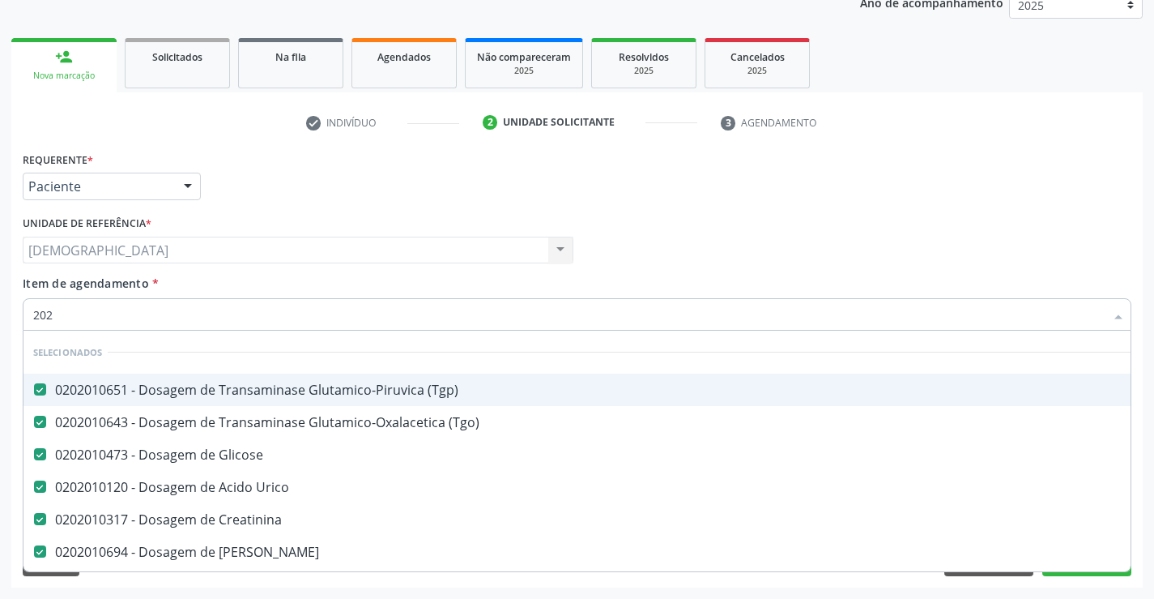
checkbox Videolaparoscópica "true"
checkbox Retrógrada "true"
checkbox Denteada "false"
checkbox Lisa "false"
checkbox Coluna "false"
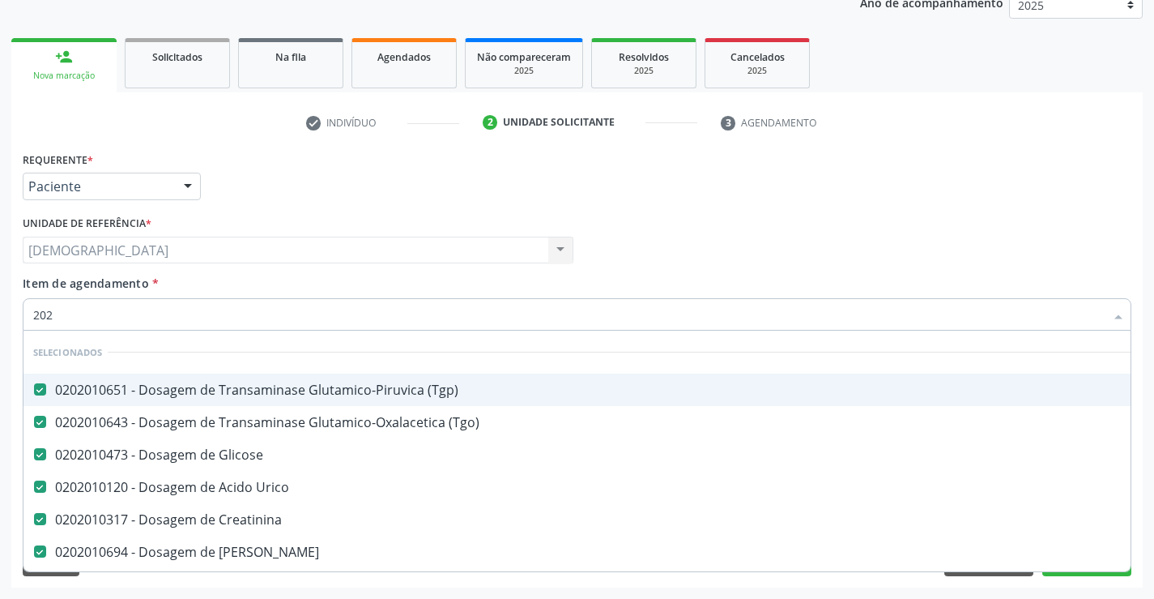
checkbox F\) "true"
checkbox Visceral\ "true"
checkbox Oncocercose\ "false"
checkbox Vocal "false"
checkbox Metabolismo "true"
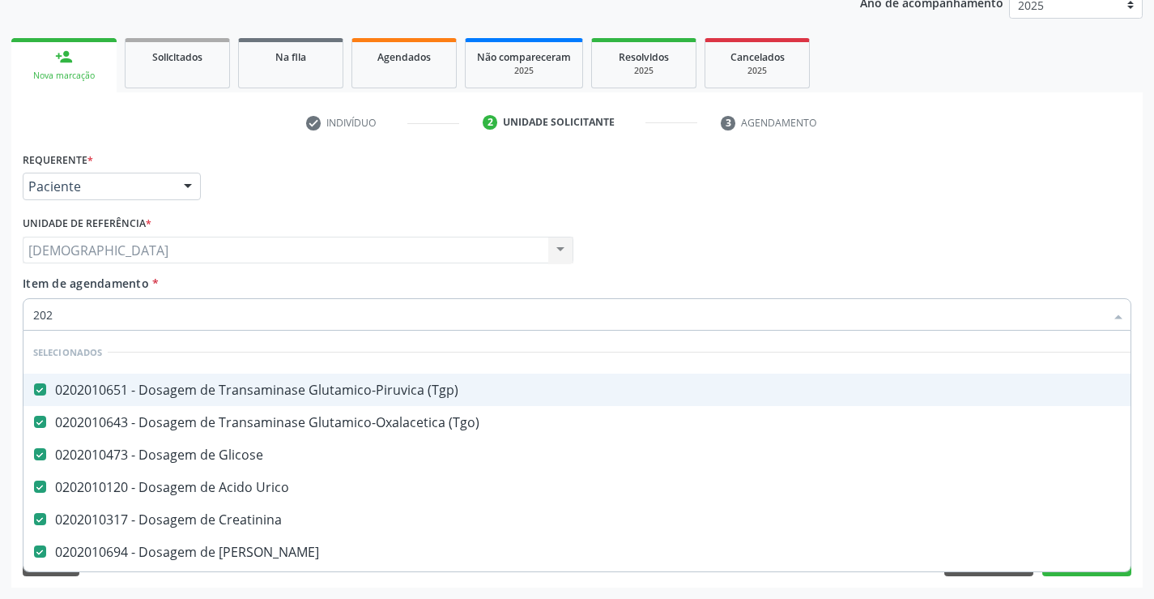
checkbox Estereotaxica "false"
type input "20205"
checkbox \(Tgp\) "false"
checkbox Glicose "false"
checkbox Urico "false"
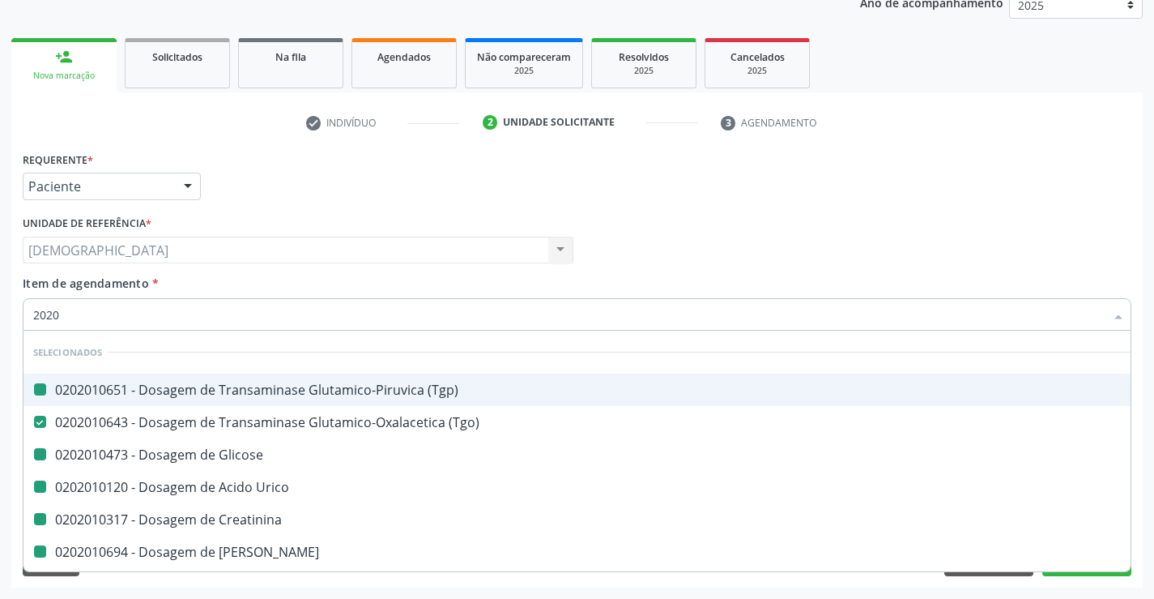
checkbox Creatinina "false"
checkbox Ureia "false"
checkbox Urina "false"
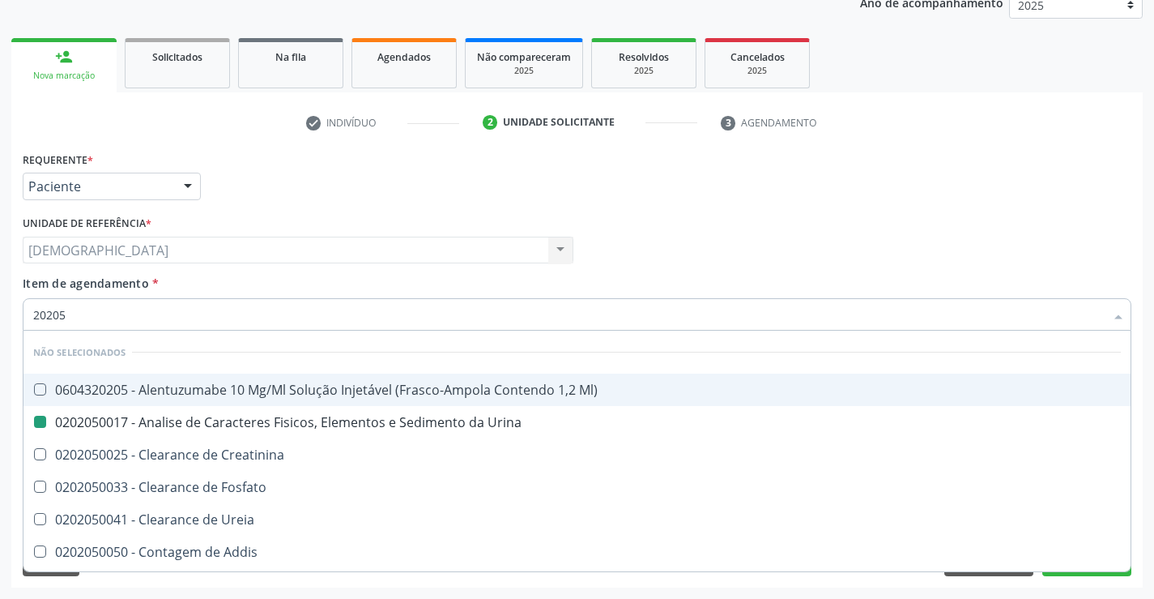
type input "202050"
checkbox Ml\) "true"
checkbox Urina "false"
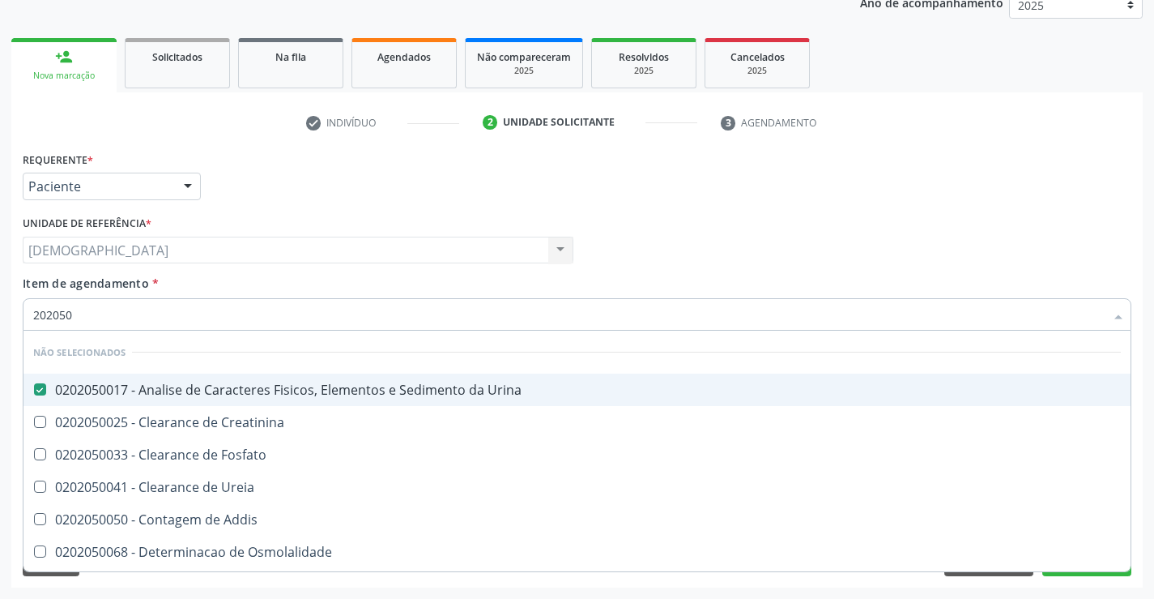
type input "20205"
checkbox Urina "false"
checkbox Creatinina "true"
type input "2020"
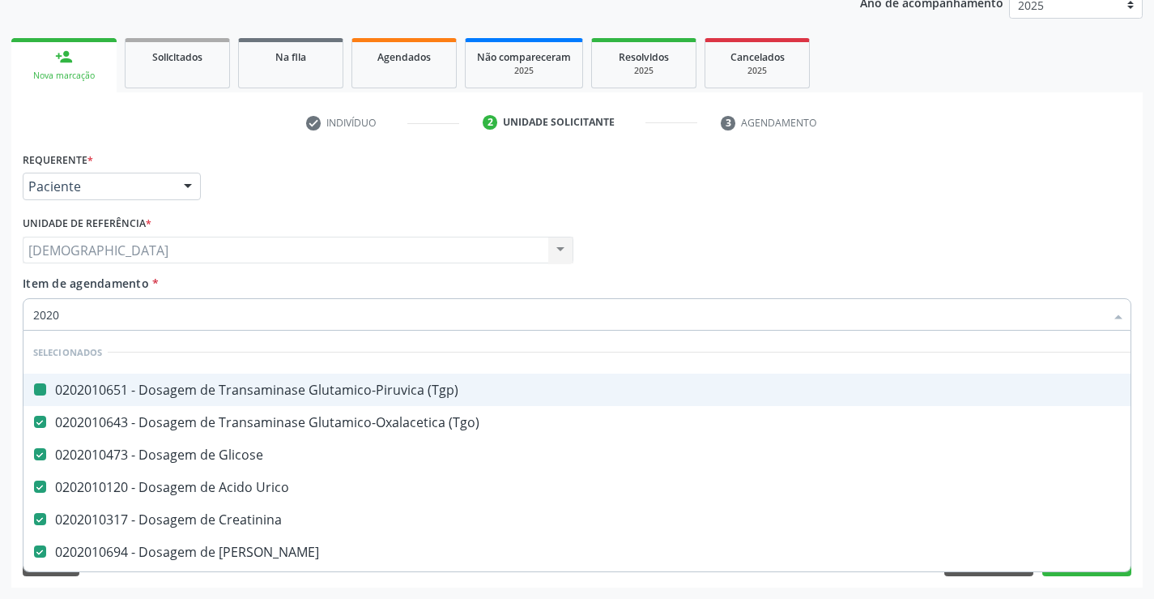
checkbox \(Tgp\) "true"
checkbox Glicose "true"
checkbox Urico "true"
checkbox Creatinina "true"
checkbox Ureia "true"
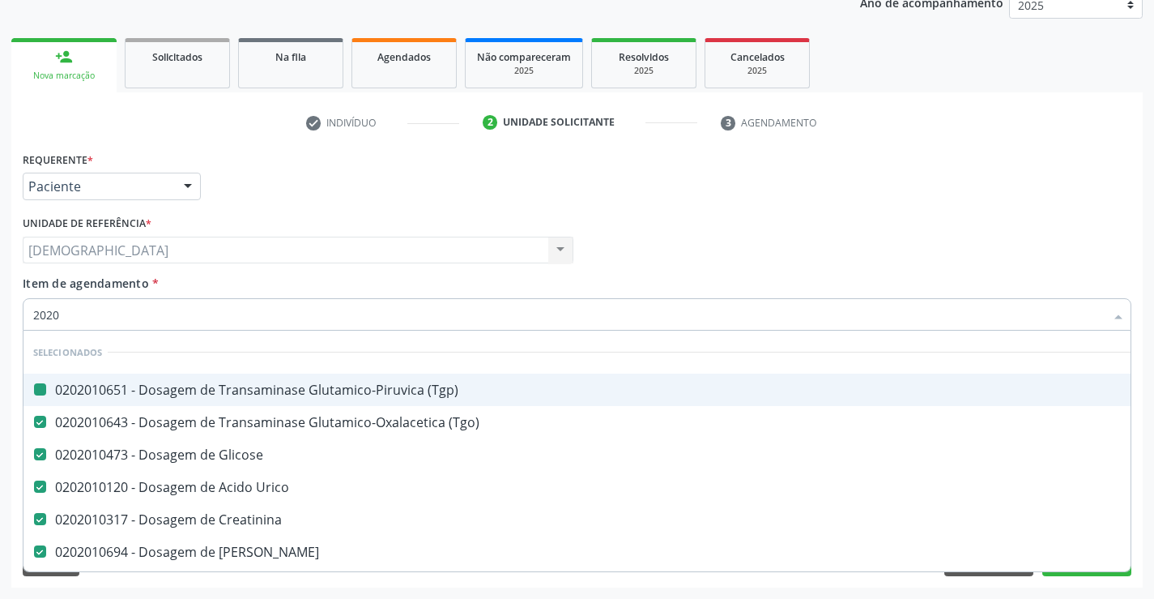
checkbox Urina "true"
type input "202"
checkbox Hdl "false"
checkbox Ldl "false"
checkbox Total "false"
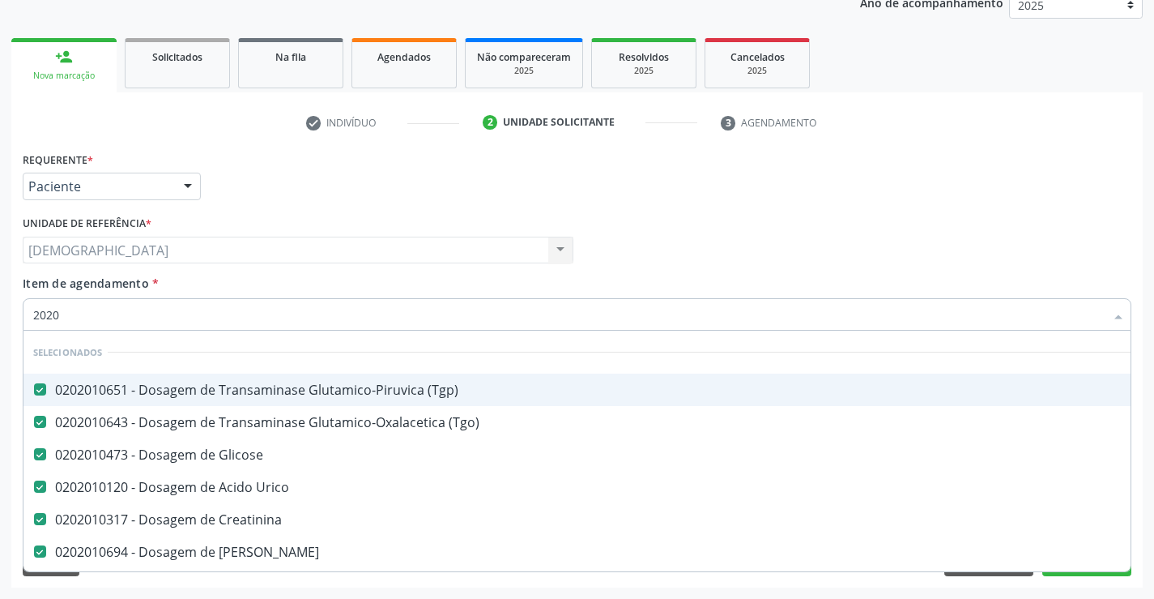
checkbox Etossuximida "true"
checkbox II "true"
checkbox Ix "true"
checkbox Reativa "false"
checkbox Triglicerideos "false"
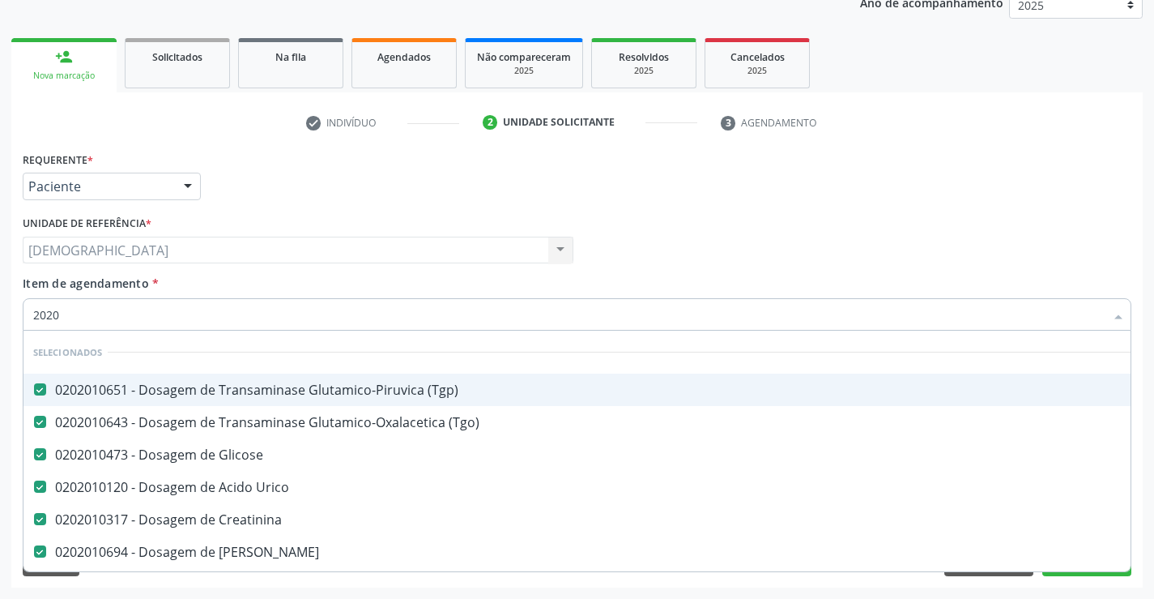
checkbox Triptofano "true"
checkbox \) "true"
checkbox Completo "false"
checkbox Anticardiolipina "true"
type input "20"
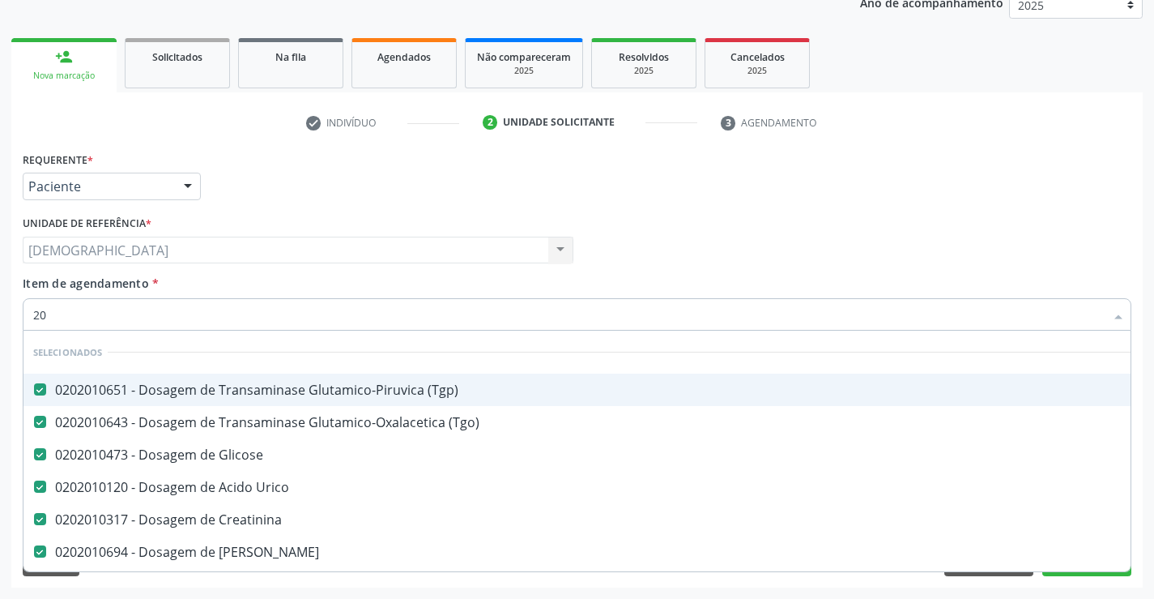
checkbox Urina "false"
checkbox \(Pos-Pasteurização\) "true"
checkbox Hdl "false"
checkbox Ldl "false"
checkbox Total "false"
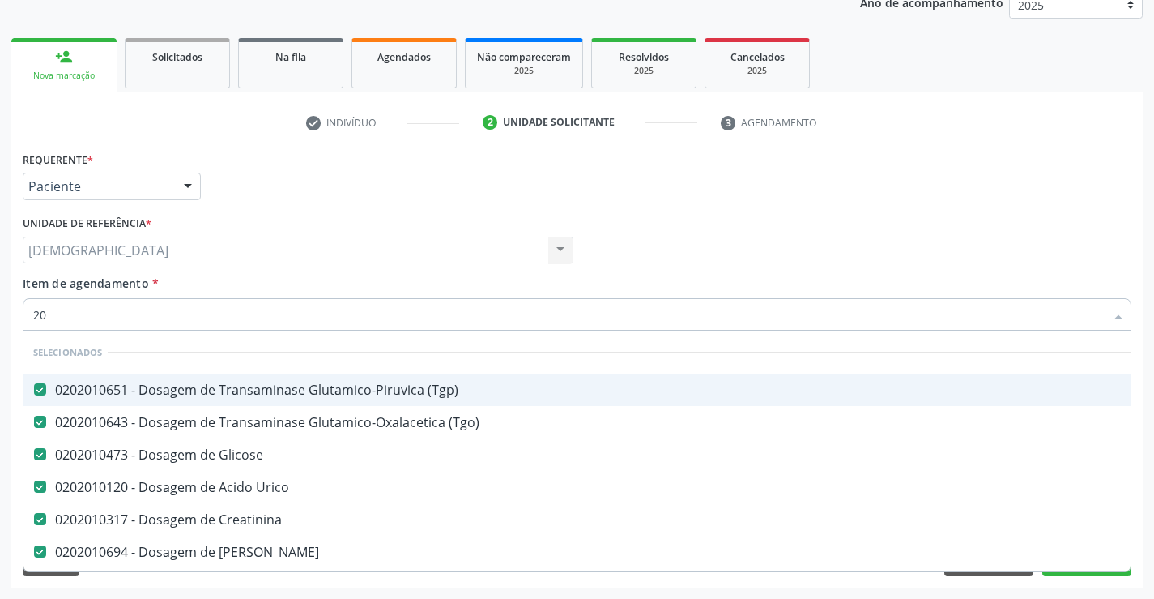
checkbox Reativa "false"
checkbox Triglicerideos "false"
checkbox Completo "false"
checkbox Contato "true"
checkbox Imediata "true"
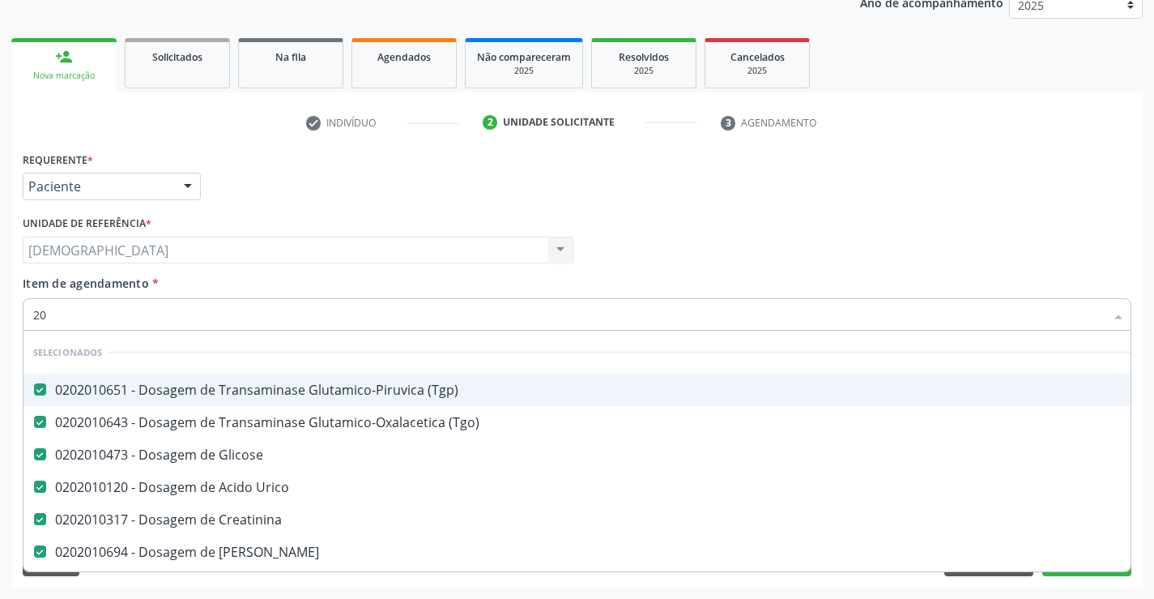
checkbox Timectomia "true"
type input "2"
checkbox Urina "false"
checkbox Neonato "true"
checkbox Hdl "false"
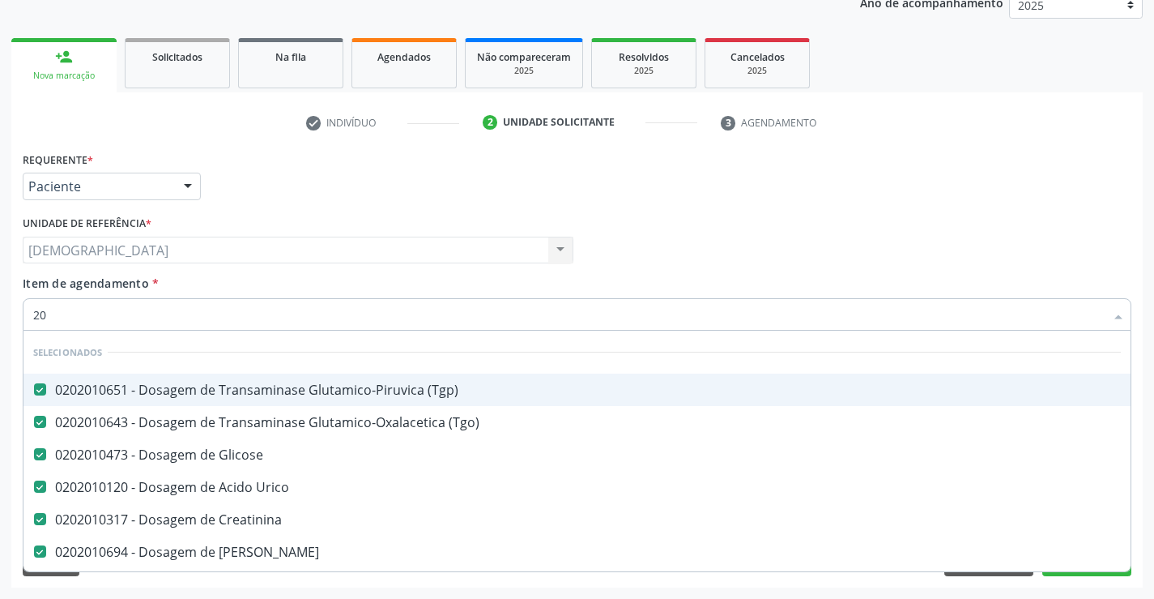
checkbox Ldl "false"
checkbox Total "false"
checkbox Reativa "false"
checkbox Triglicerideos "false"
checkbox Linear "true"
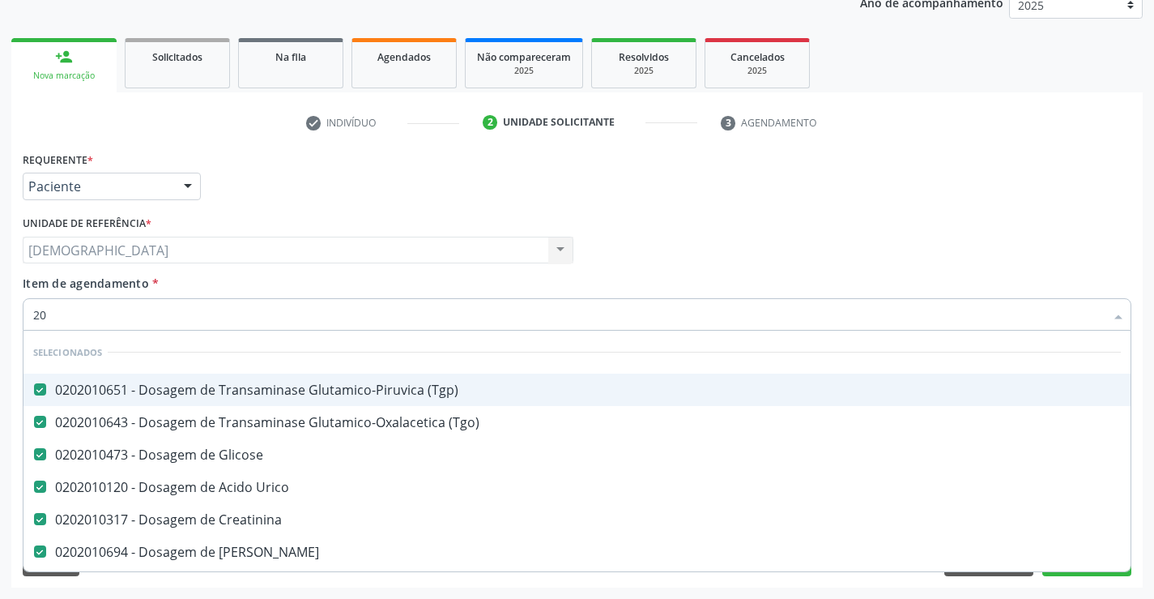
checkbox Punho "true"
checkbox Osseo "true"
checkbox Completo "false"
checkbox Urina "false"
checkbox Posterior "true"
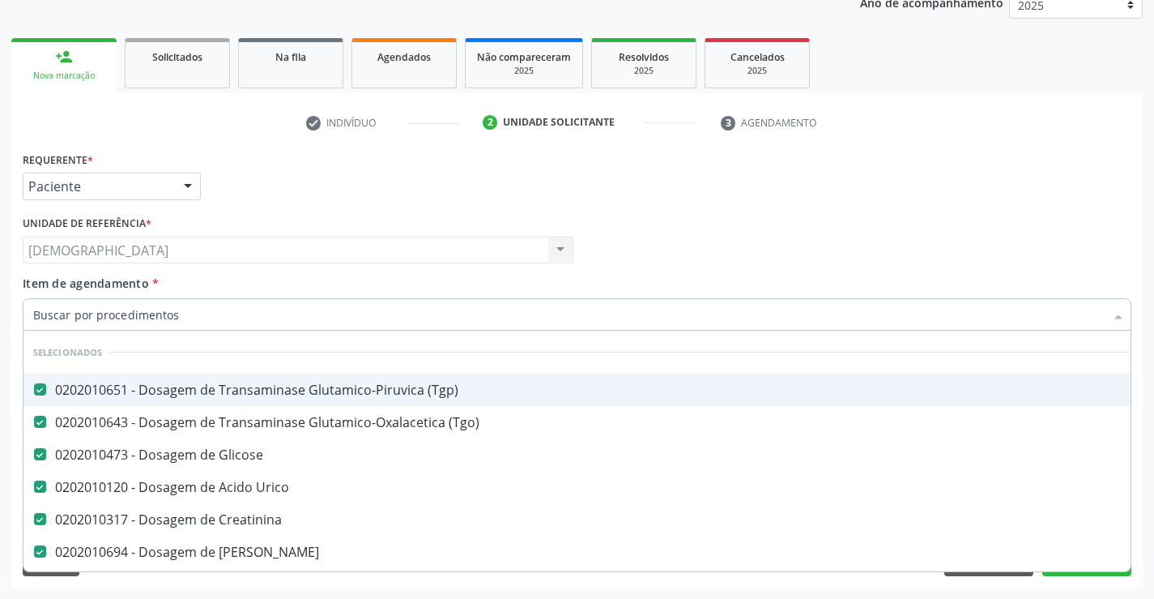
checkbox Hdl "false"
checkbox Ldl "false"
checkbox Total "false"
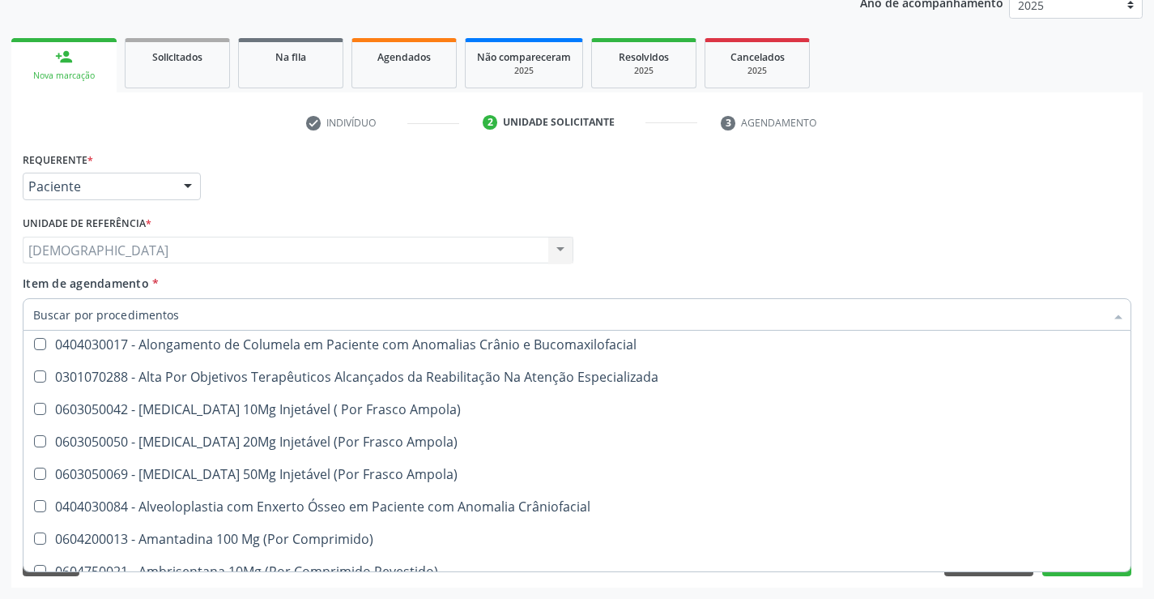
scroll to position [5068, 0]
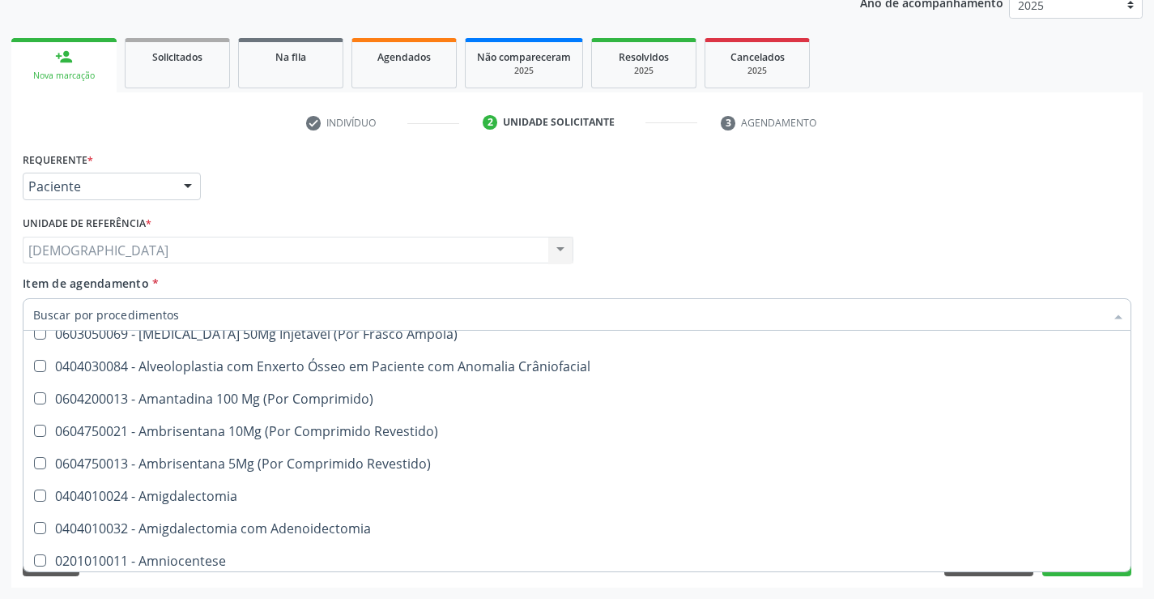
click at [1040, 234] on div "Médico Solicitante Por favor, selecione a Unidade de Atendimento primeiro Nenhu…" at bounding box center [577, 242] width 1117 height 63
checkbox Manutenção "true"
checkbox Preenchida\) "true"
checkbox Ampola\)\ "true"
checkbox Abciximabe "true"
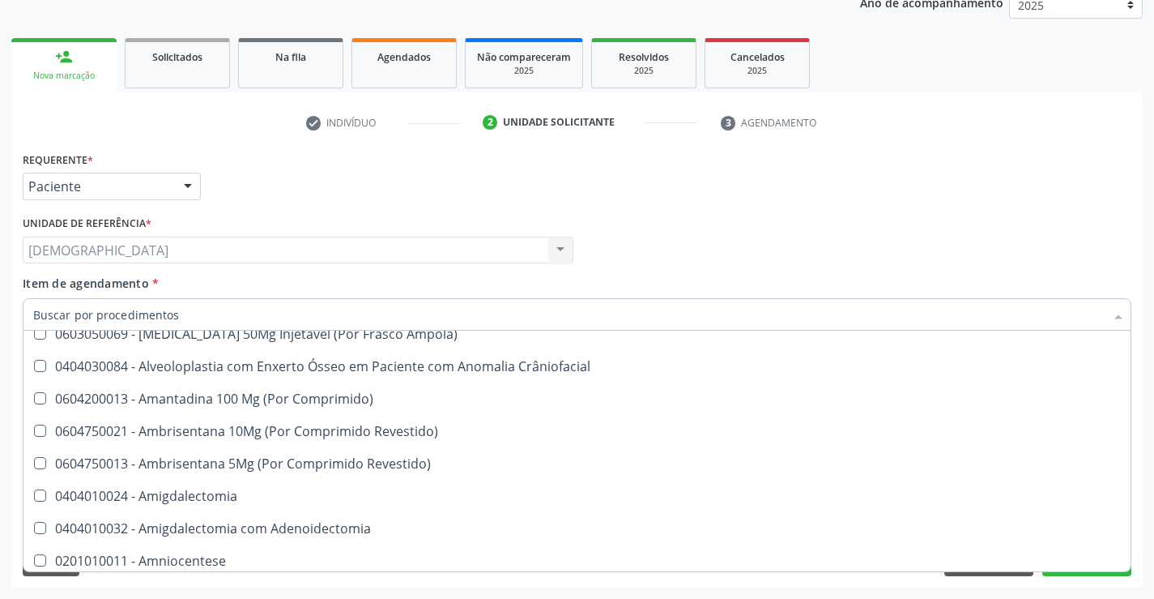
checkbox Inter-Atrial "true"
checkbox Valvar "true"
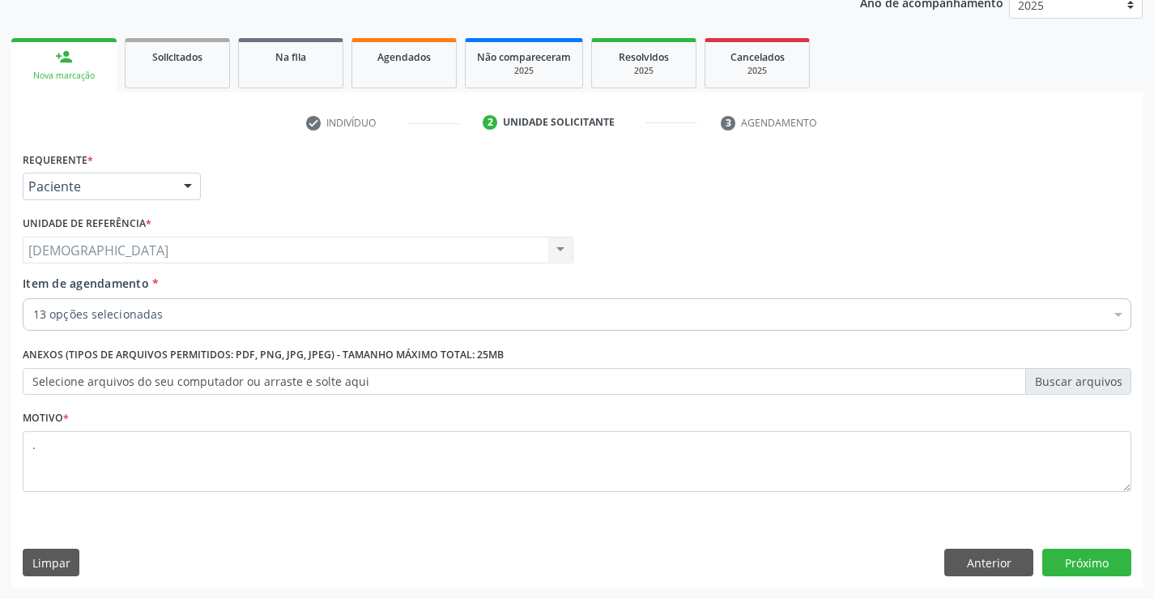
scroll to position [0, 0]
click at [1069, 554] on button "Próximo" at bounding box center [1087, 562] width 89 height 28
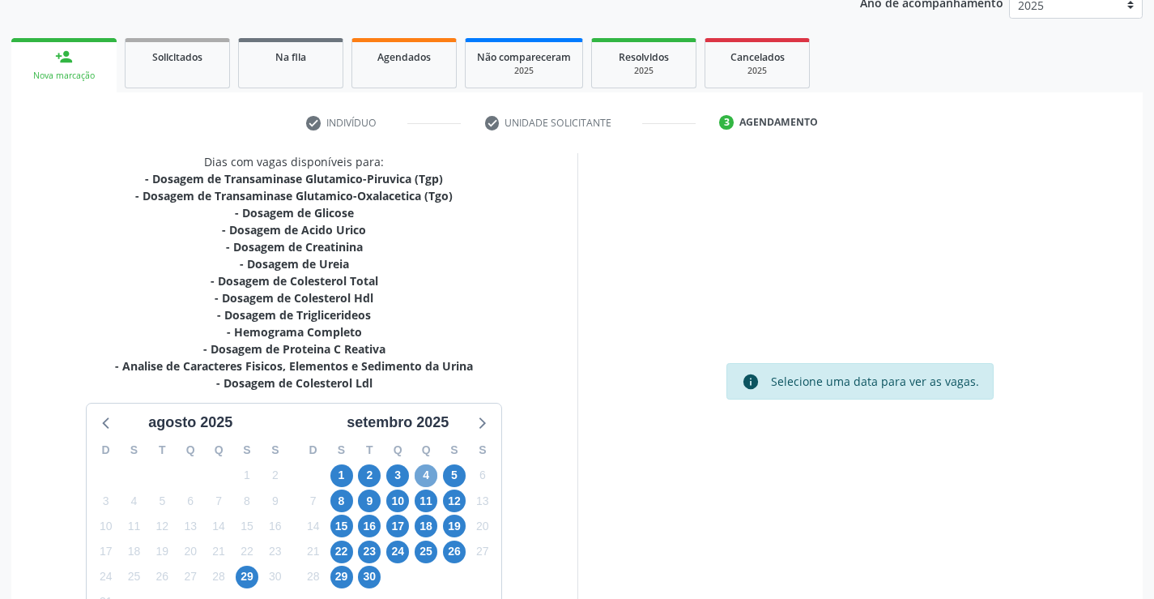
click at [431, 477] on span "4" at bounding box center [426, 475] width 23 height 23
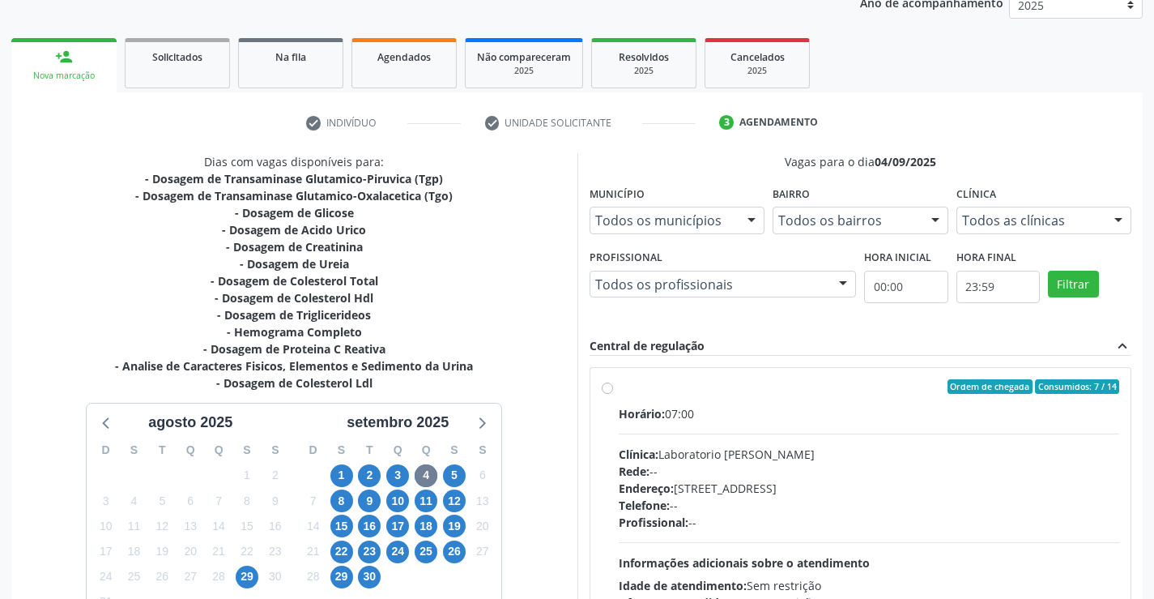
click at [713, 392] on div "Ordem de chegada Consumidos: 7 / 14" at bounding box center [869, 386] width 501 height 15
click at [613, 392] on input "Ordem de chegada Consumidos: 7 / 14 Horário: 07:00 Clínica: Laboratorio Jose Pa…" at bounding box center [607, 386] width 11 height 15
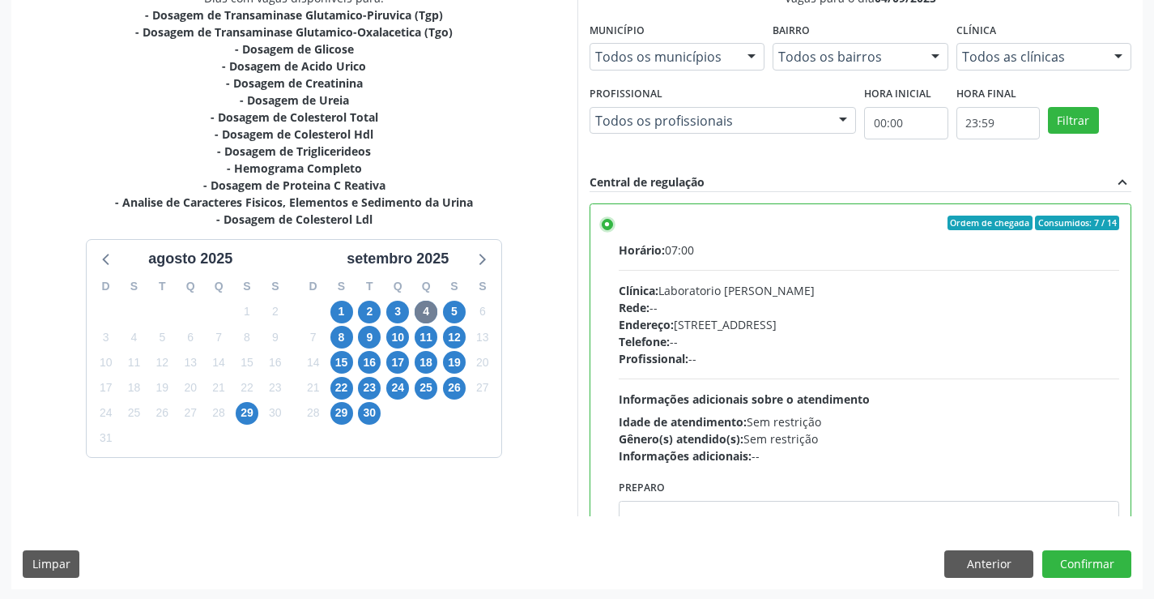
scroll to position [369, 0]
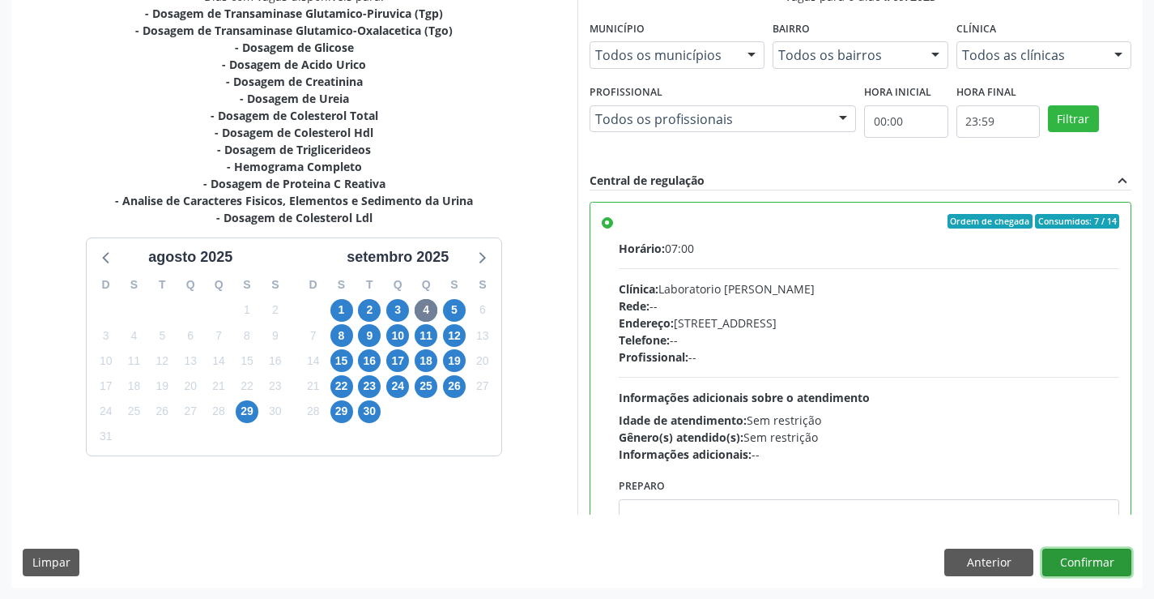
click at [1082, 554] on button "Confirmar" at bounding box center [1087, 562] width 89 height 28
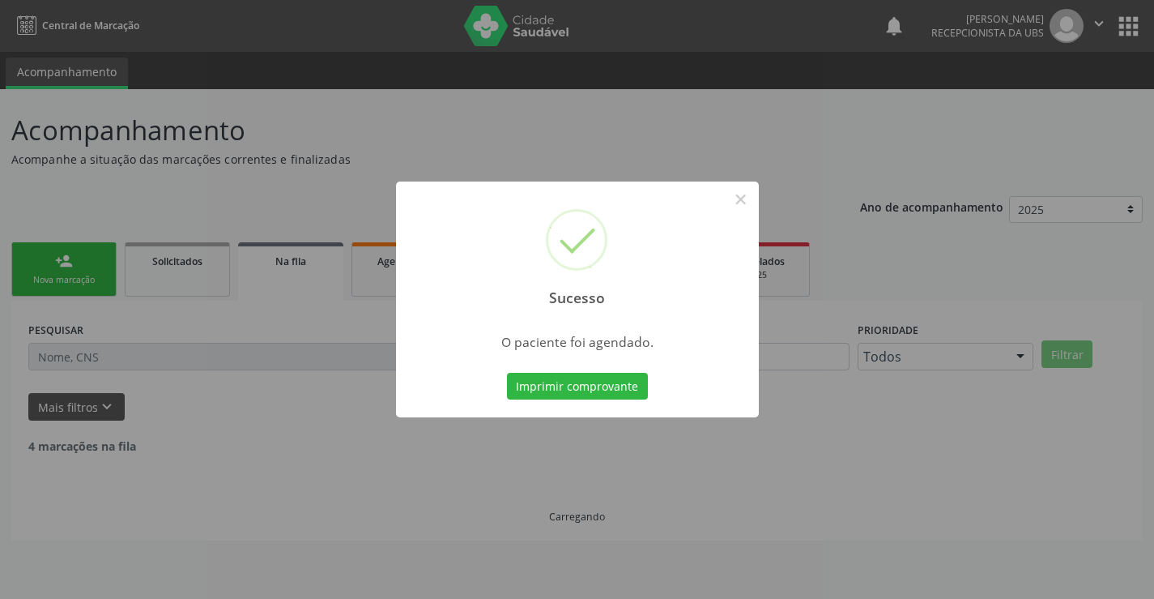
scroll to position [0, 0]
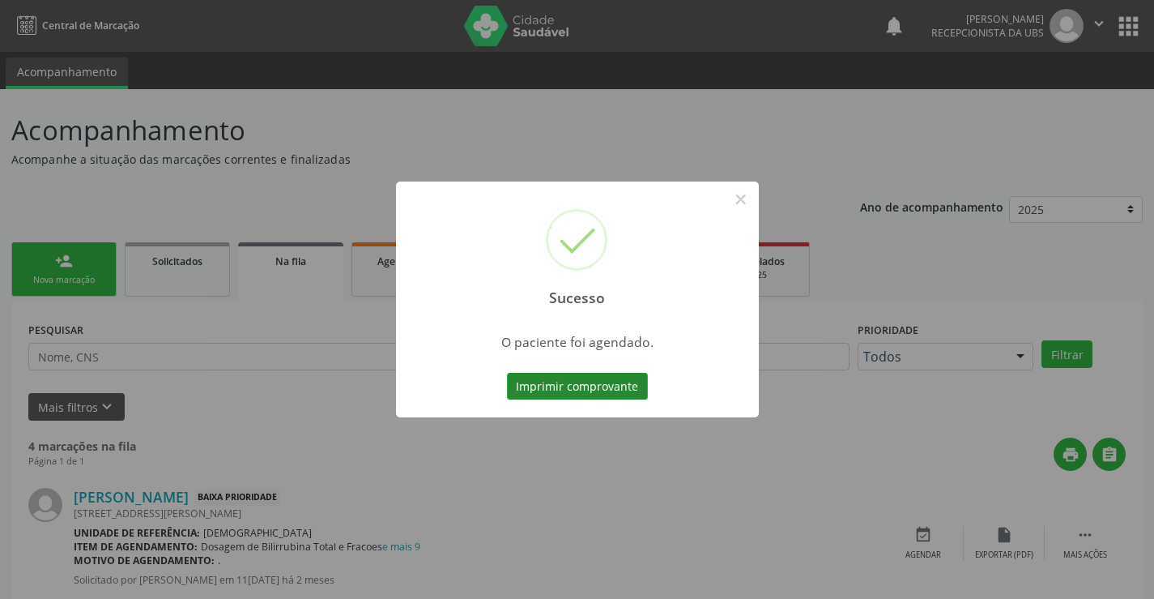
click at [579, 373] on button "Imprimir comprovante" at bounding box center [577, 387] width 141 height 28
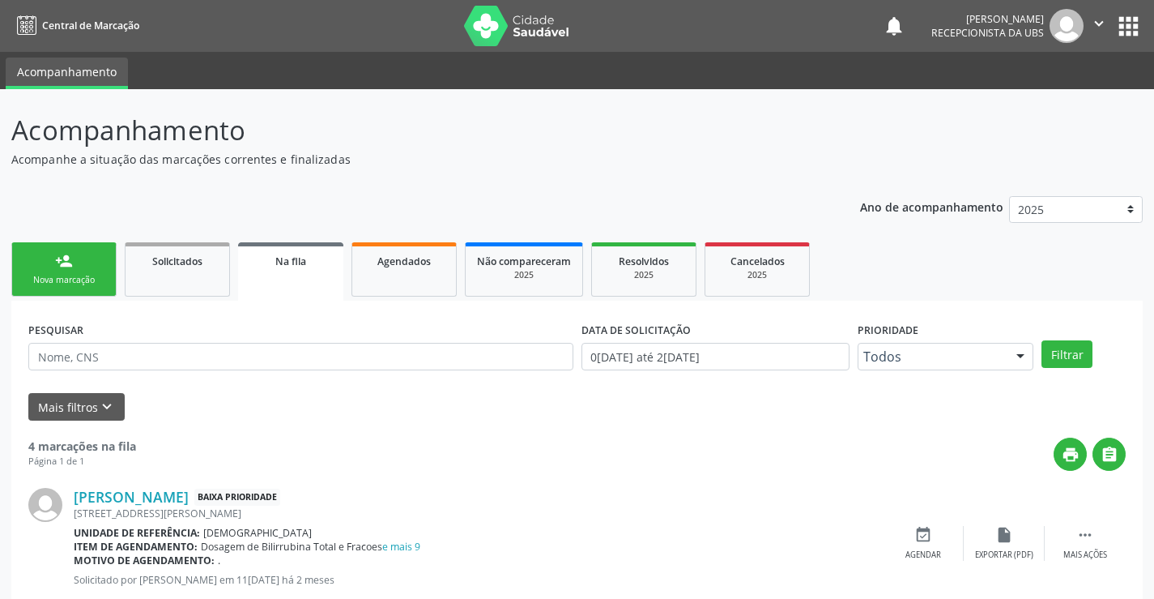
click at [68, 284] on div "Nova marcação" at bounding box center [63, 280] width 81 height 12
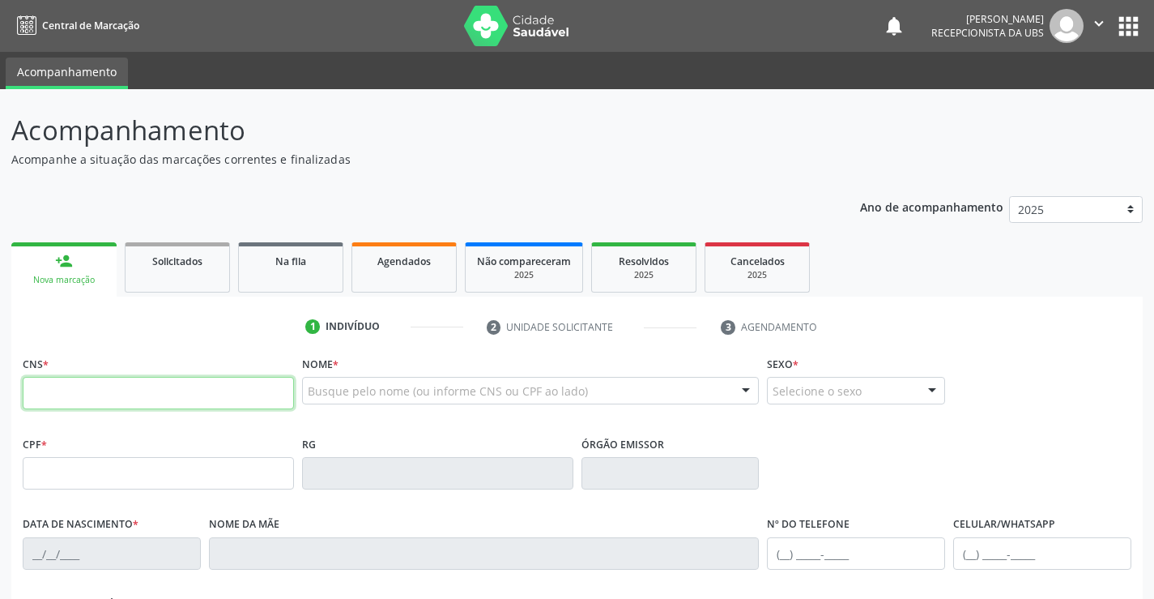
click at [87, 395] on input "text" at bounding box center [158, 393] width 271 height 32
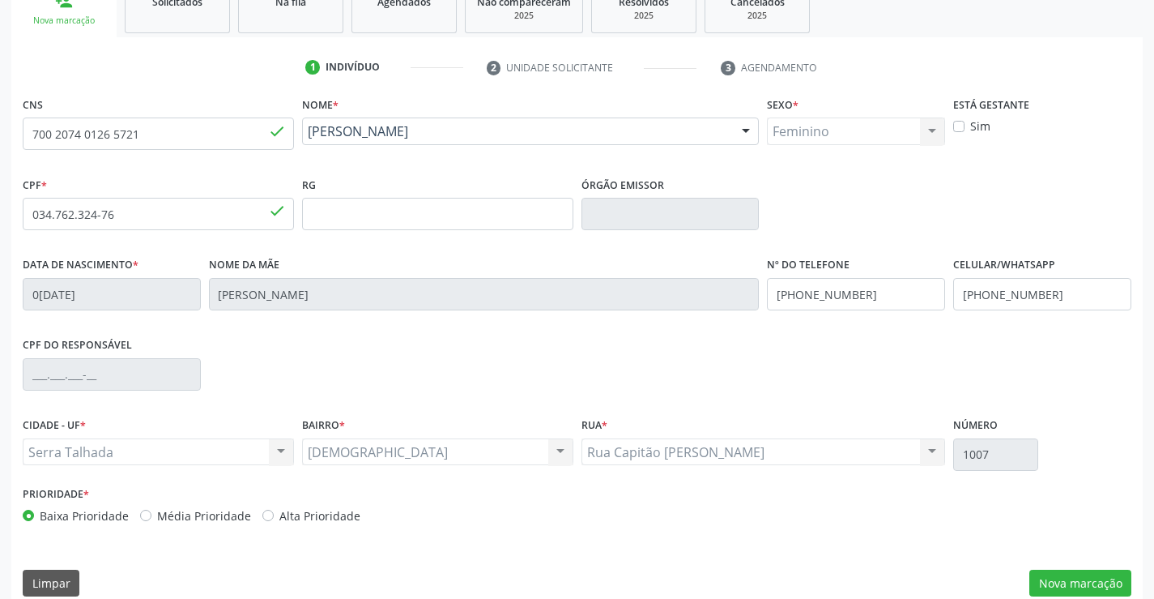
scroll to position [279, 0]
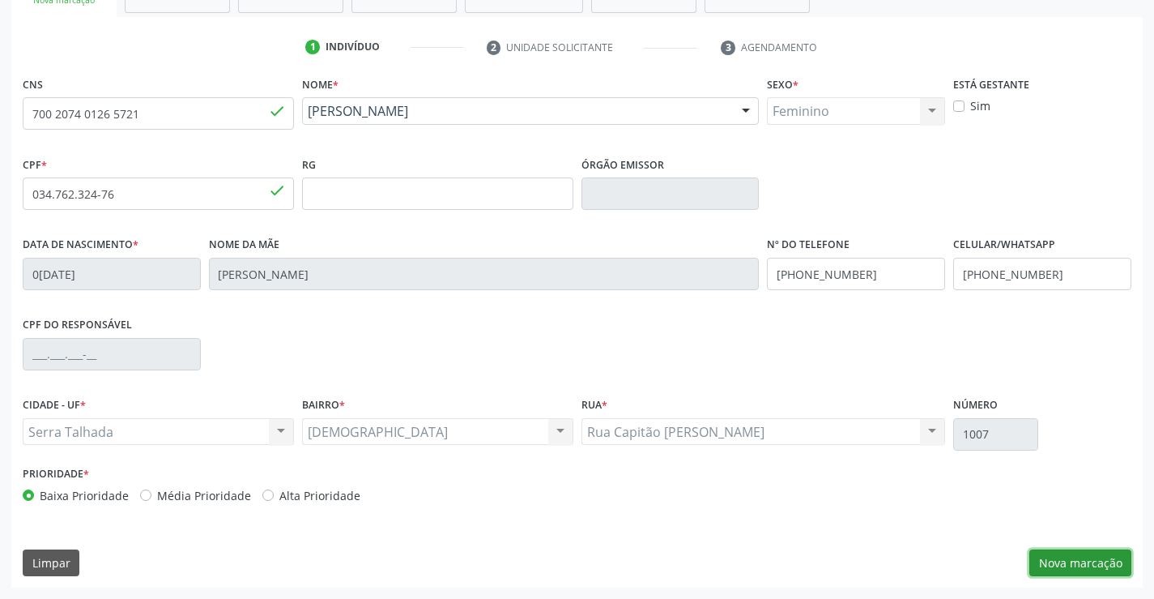
click at [1081, 565] on button "Nova marcação" at bounding box center [1081, 563] width 102 height 28
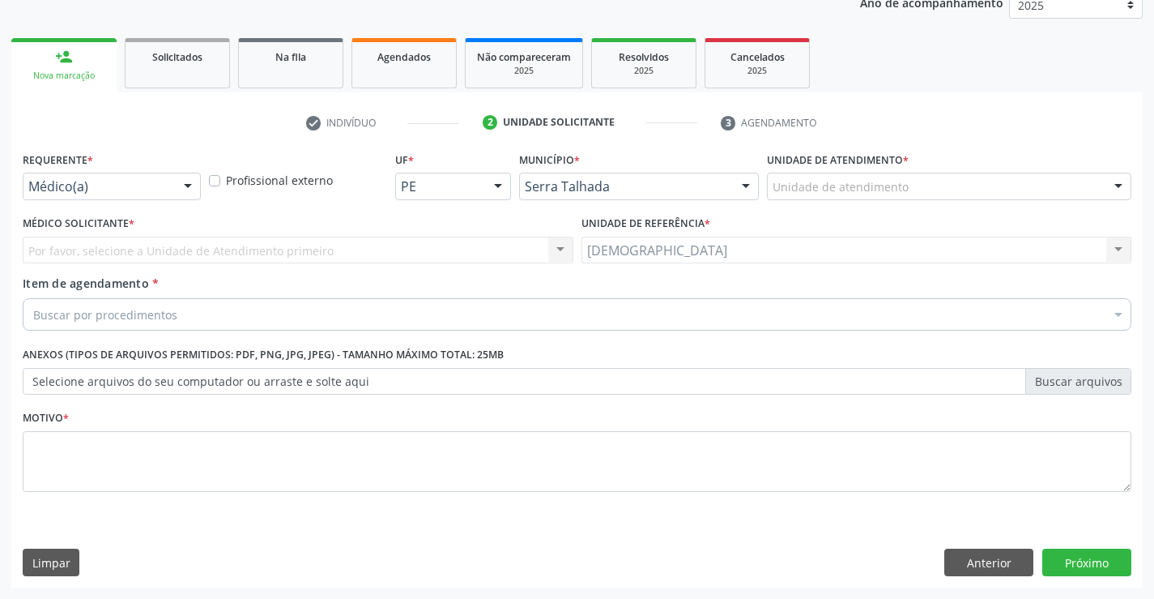
scroll to position [204, 0]
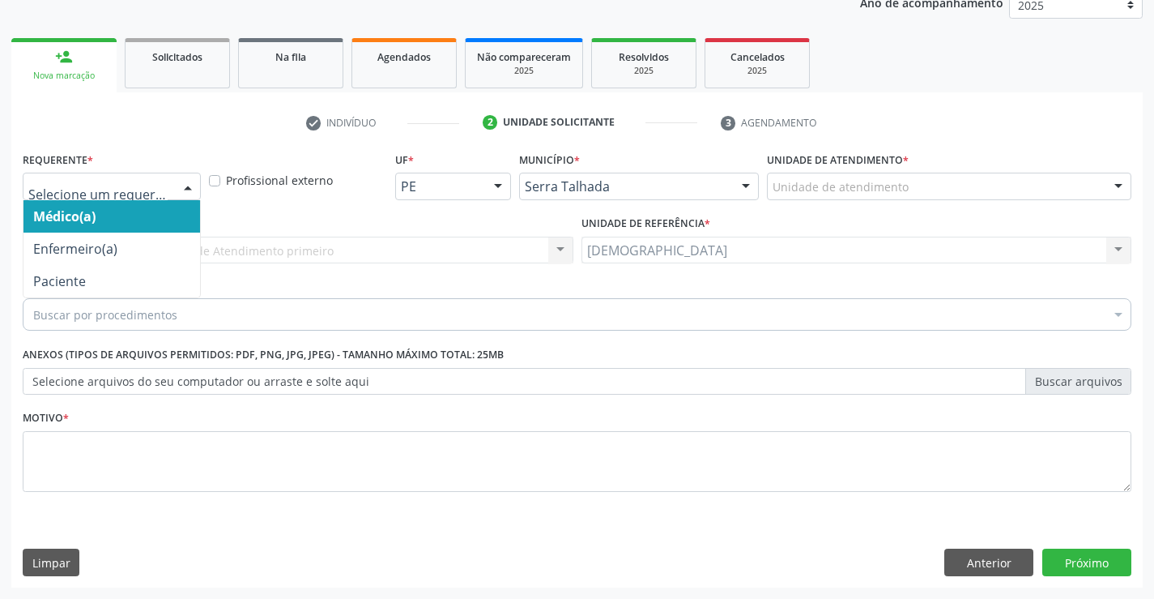
click at [192, 182] on div at bounding box center [188, 187] width 24 height 28
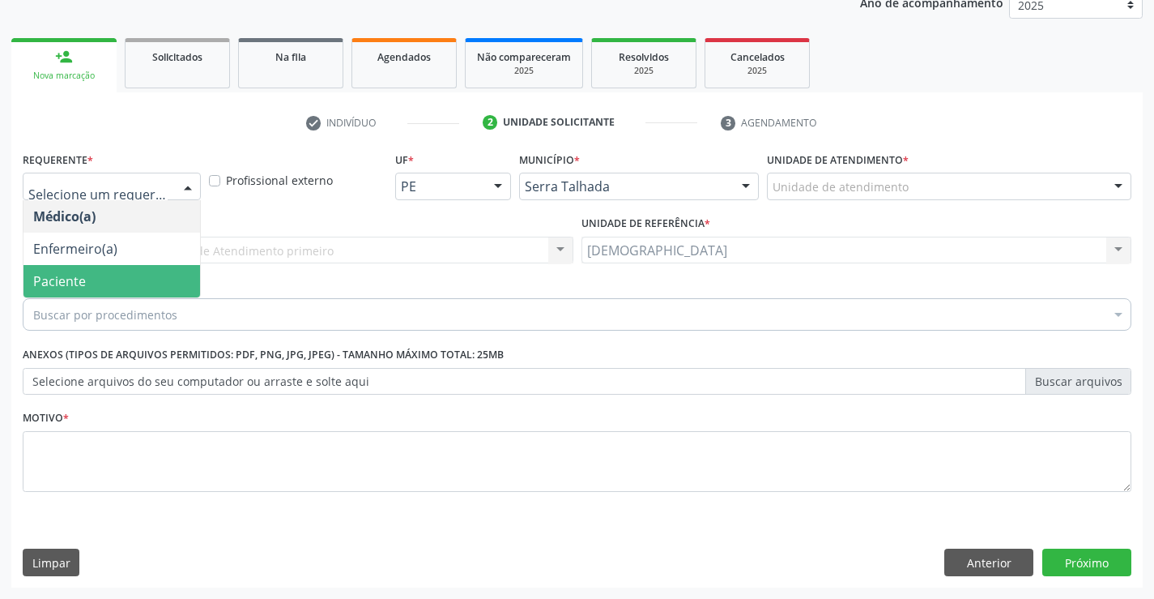
click at [139, 281] on span "Paciente" at bounding box center [111, 281] width 177 height 32
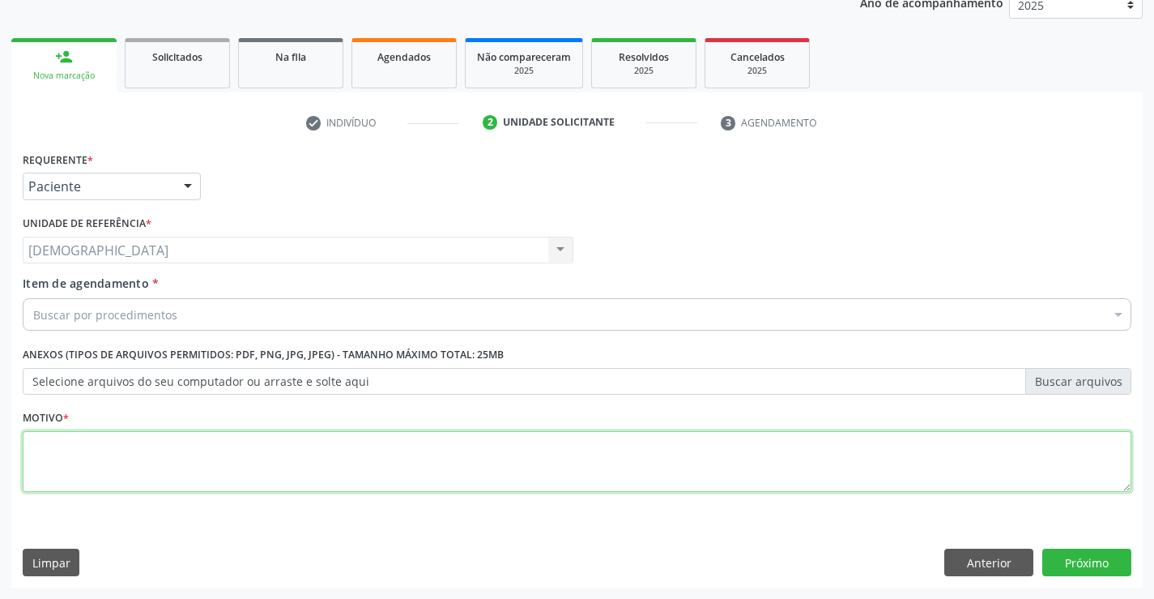
click at [97, 442] on textarea at bounding box center [577, 462] width 1109 height 62
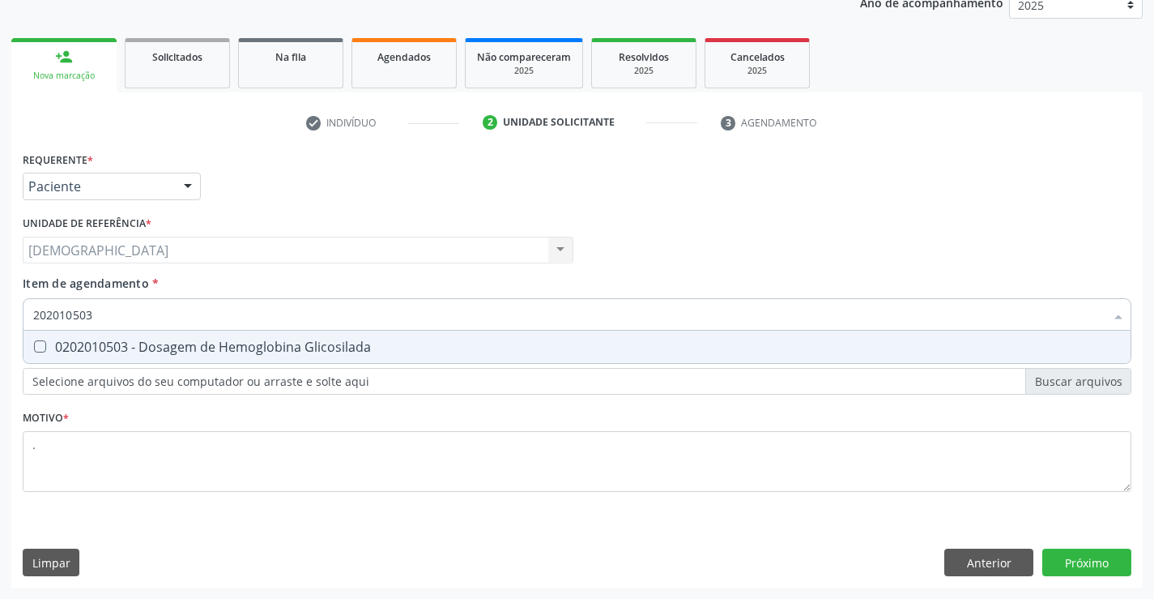
click at [65, 340] on div "0202010503 - Dosagem de Hemoglobina Glicosilada" at bounding box center [577, 346] width 1088 height 13
click at [65, 342] on div "0202060381 - Dosagem de Tiroxina Livre (T4 Livre)" at bounding box center [577, 346] width 1088 height 13
click at [65, 342] on div "0202060250 - Dosagem de Hormonio Tireoestimulante (Tsh)" at bounding box center [577, 346] width 1088 height 13
click at [1082, 559] on div "Requerente * Paciente Médico(a) Enfermeiro(a) Paciente Nenhum resultado encontr…" at bounding box center [577, 367] width 1132 height 440
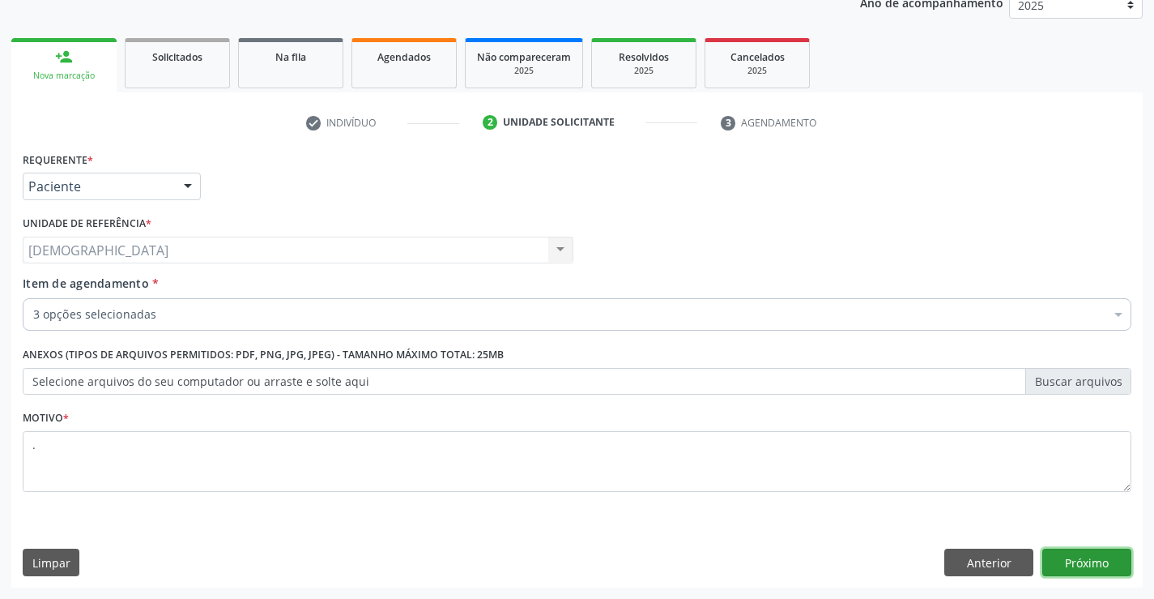
click at [1094, 559] on button "Próximo" at bounding box center [1087, 562] width 89 height 28
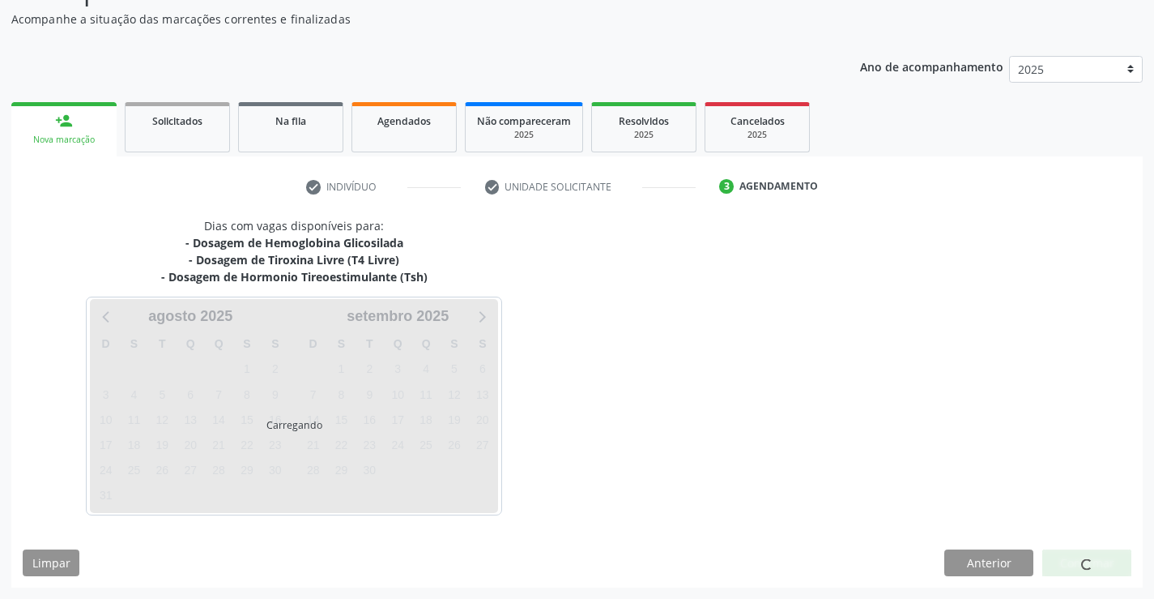
scroll to position [140, 0]
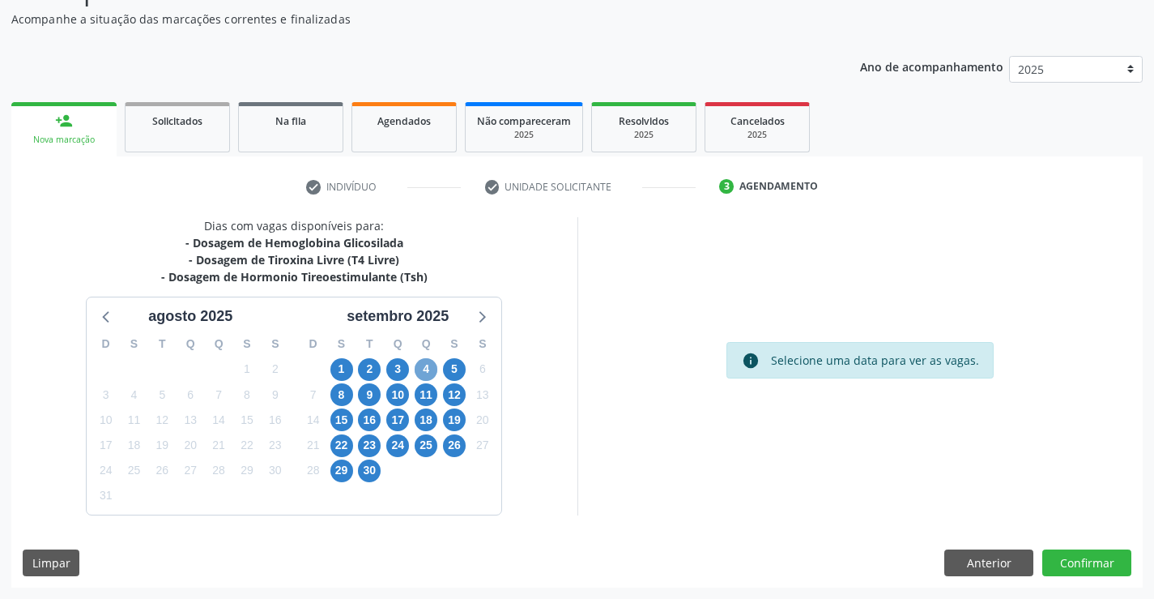
click at [431, 368] on span "4" at bounding box center [426, 369] width 23 height 23
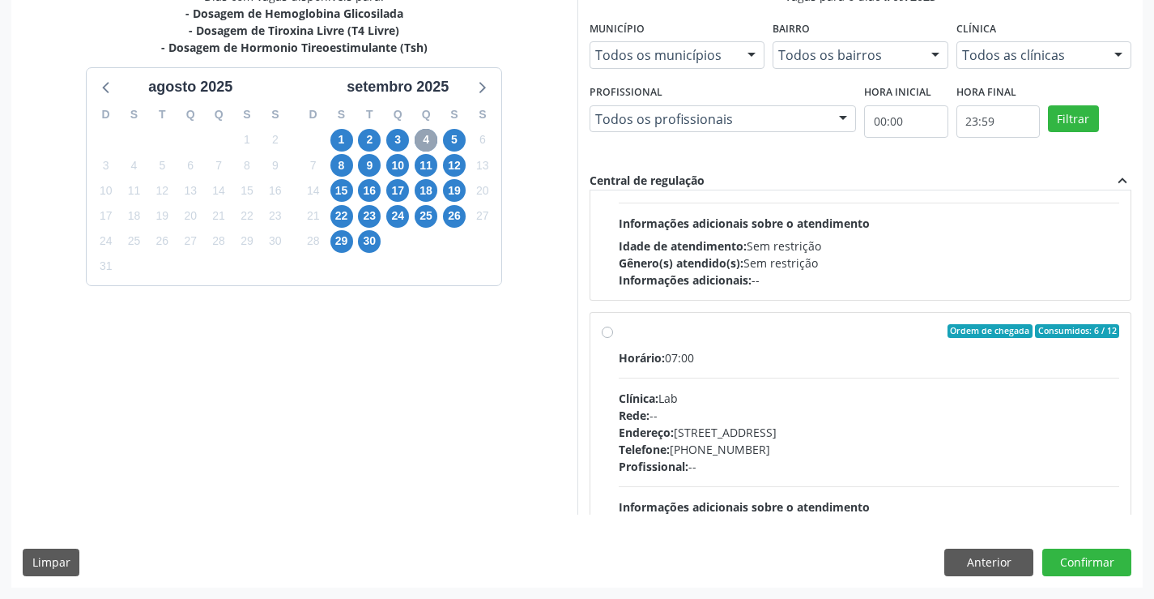
scroll to position [194, 0]
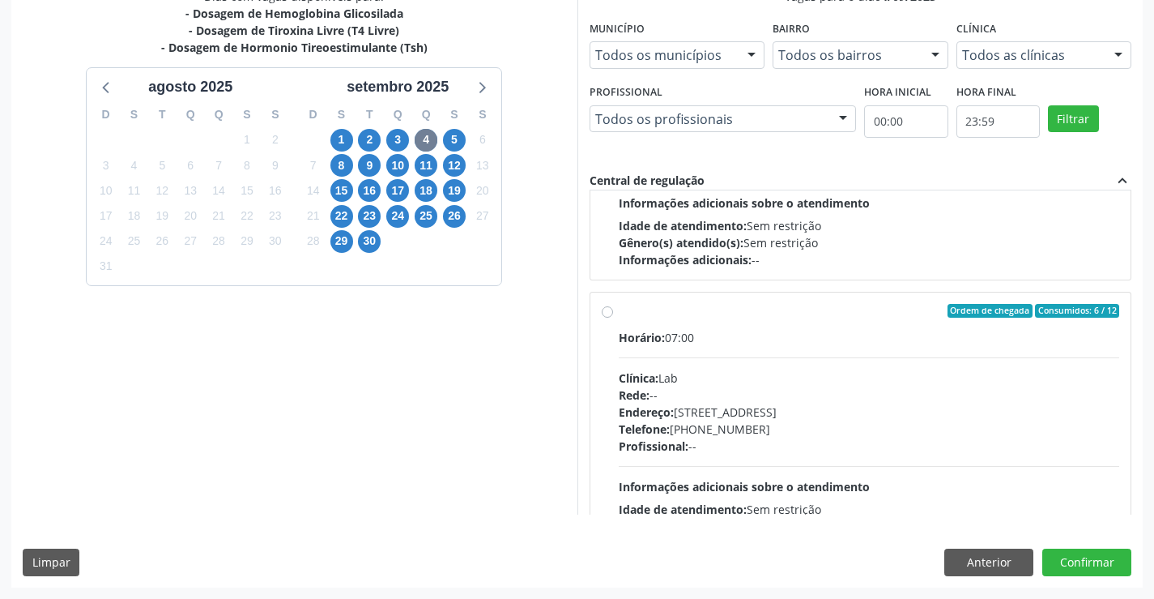
click at [710, 319] on label "Ordem de chegada Consumidos: 6 / 12 Horário: 07:00 Clínica: Lab Rede: -- Endere…" at bounding box center [869, 428] width 501 height 249
click at [613, 318] on input "Ordem de chegada Consumidos: 6 / 12 Horário: 07:00 Clínica: Lab Rede: -- Endere…" at bounding box center [607, 311] width 11 height 15
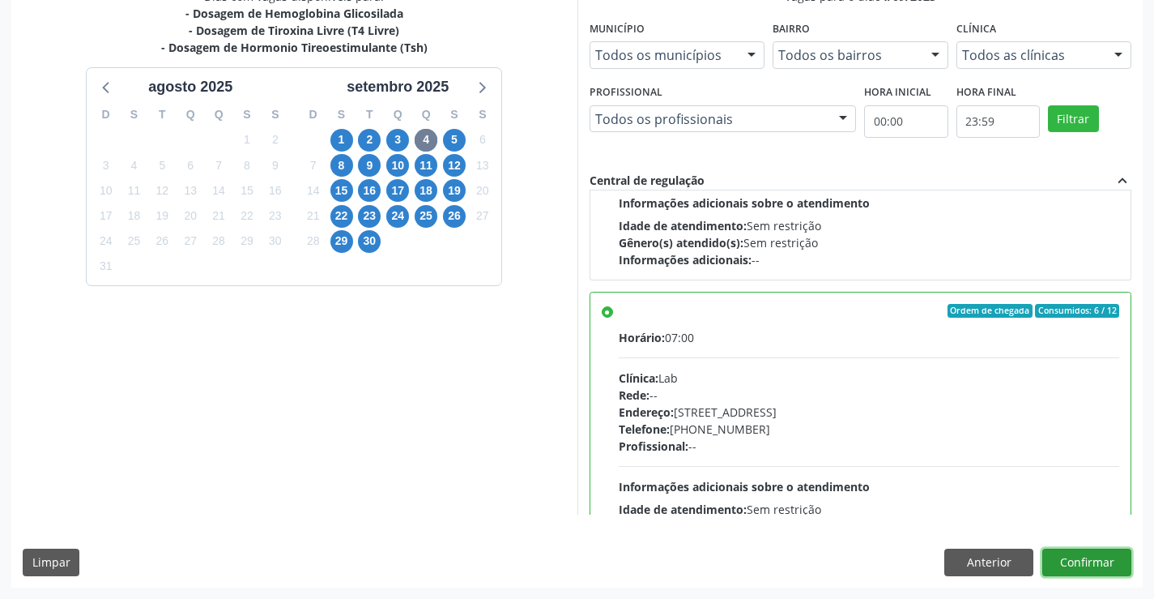
click at [1064, 562] on button "Confirmar" at bounding box center [1087, 562] width 89 height 28
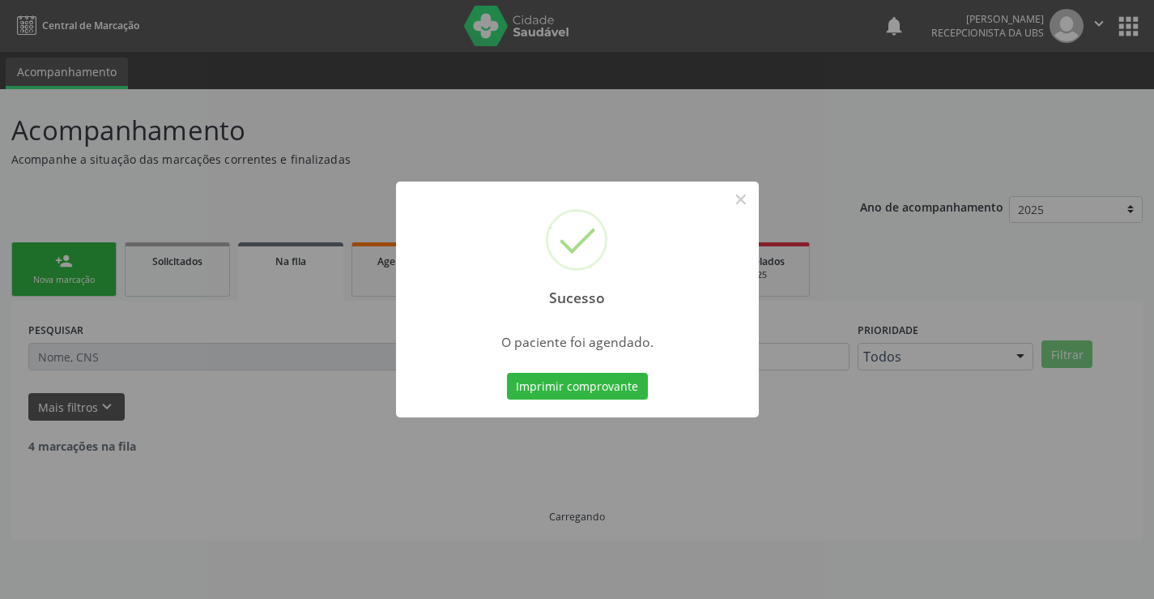
scroll to position [0, 0]
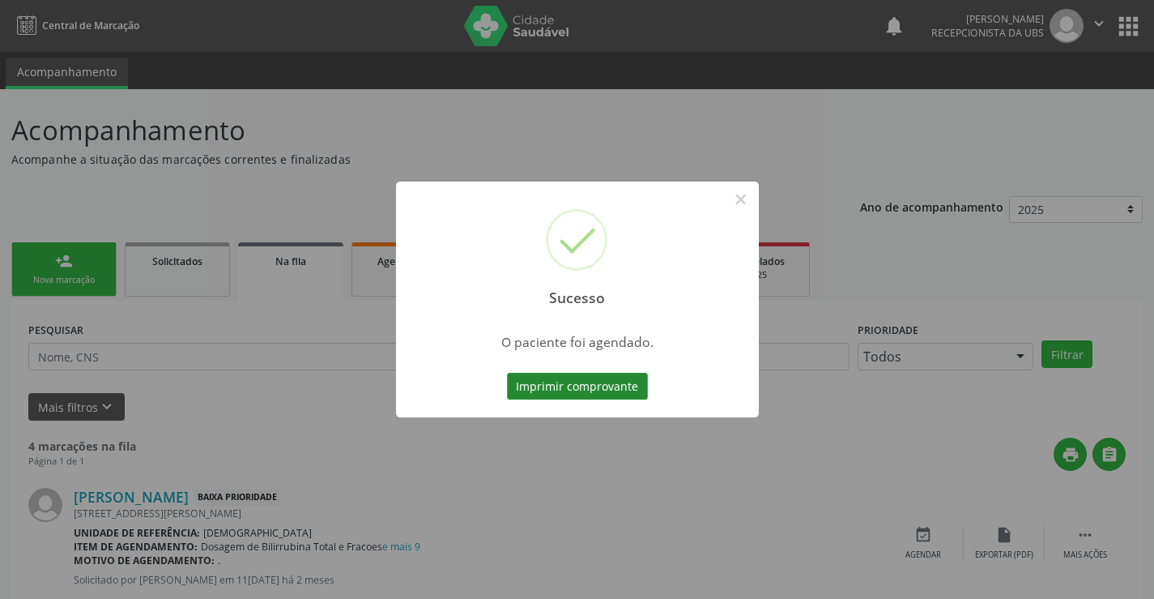
click at [571, 379] on button "Imprimir comprovante" at bounding box center [577, 387] width 141 height 28
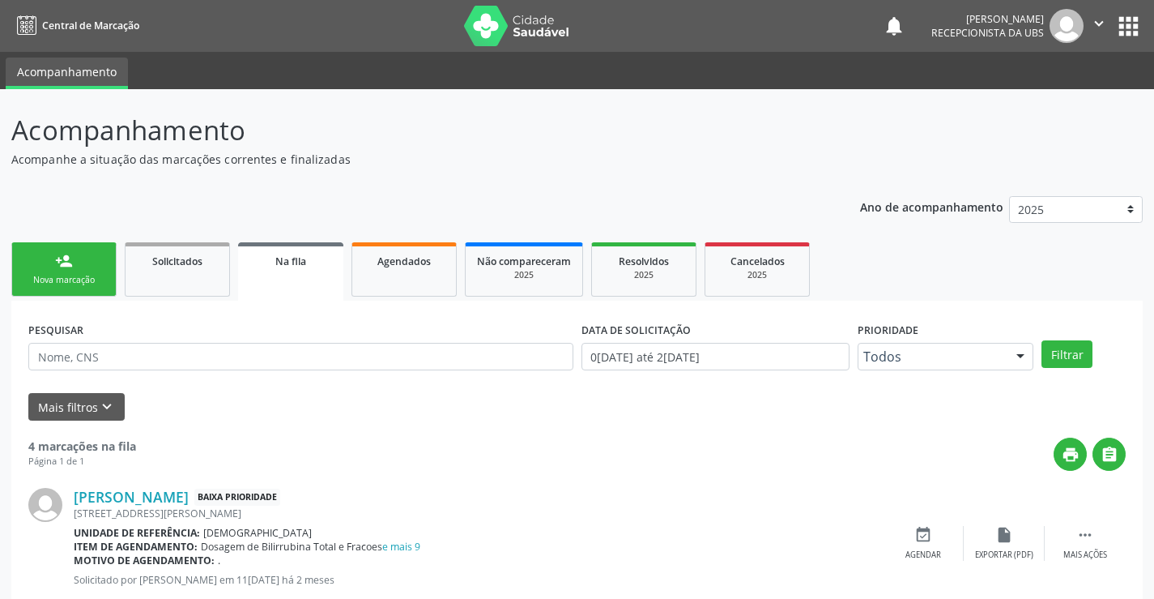
click at [75, 269] on link "person_add Nova marcação" at bounding box center [63, 269] width 105 height 54
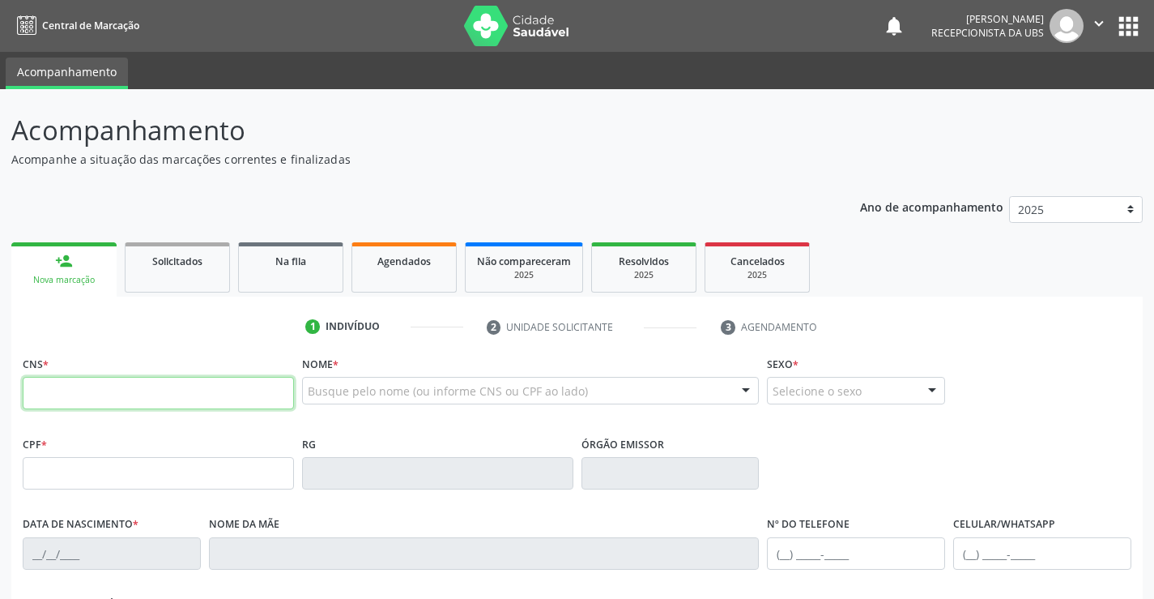
click at [139, 395] on input "text" at bounding box center [158, 393] width 271 height 32
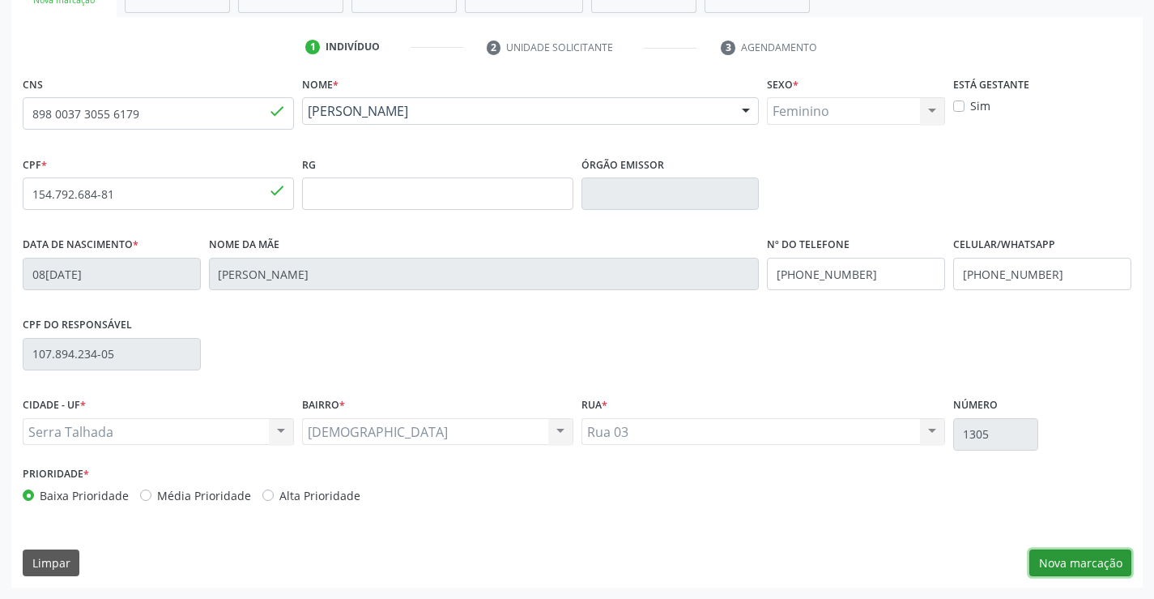
click at [1085, 559] on button "Nova marcação" at bounding box center [1081, 563] width 102 height 28
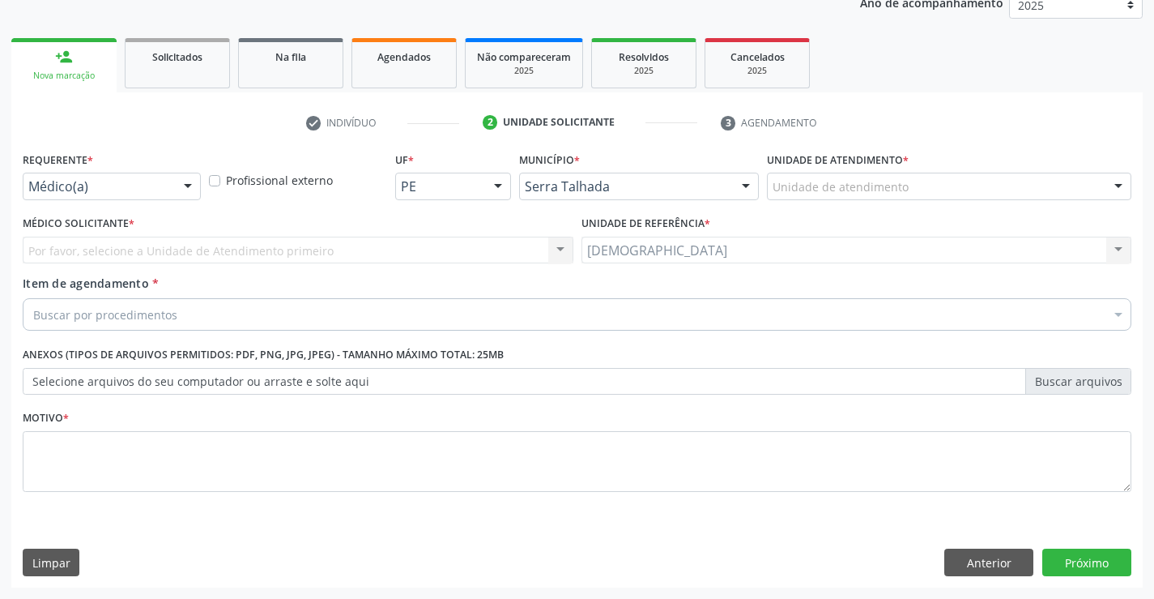
click at [190, 182] on div at bounding box center [188, 187] width 24 height 28
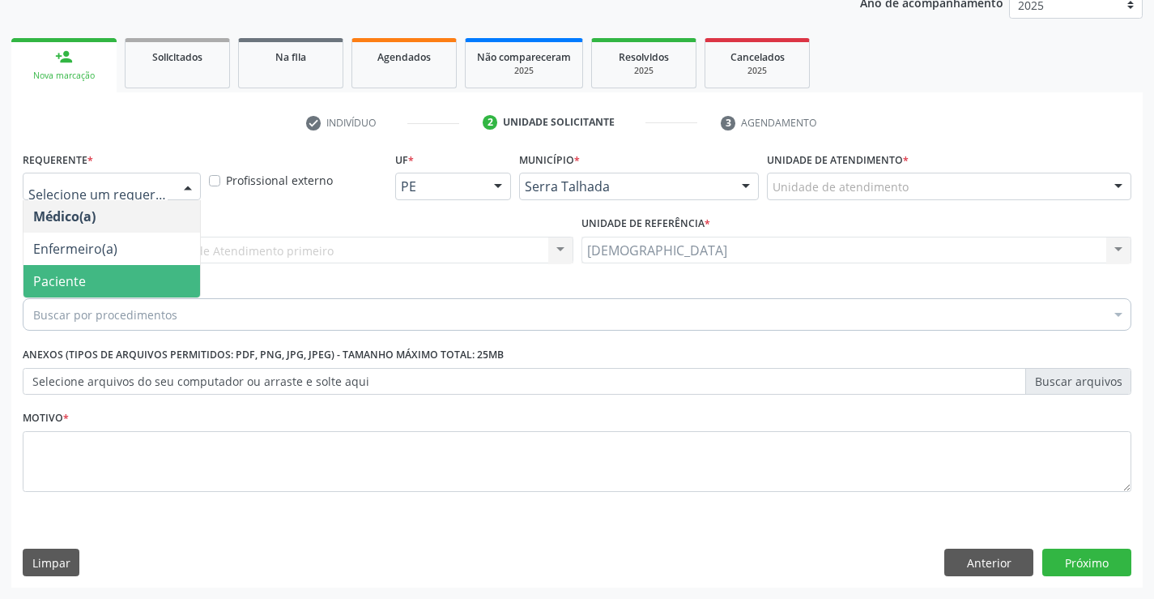
click at [103, 273] on span "Paciente" at bounding box center [111, 281] width 177 height 32
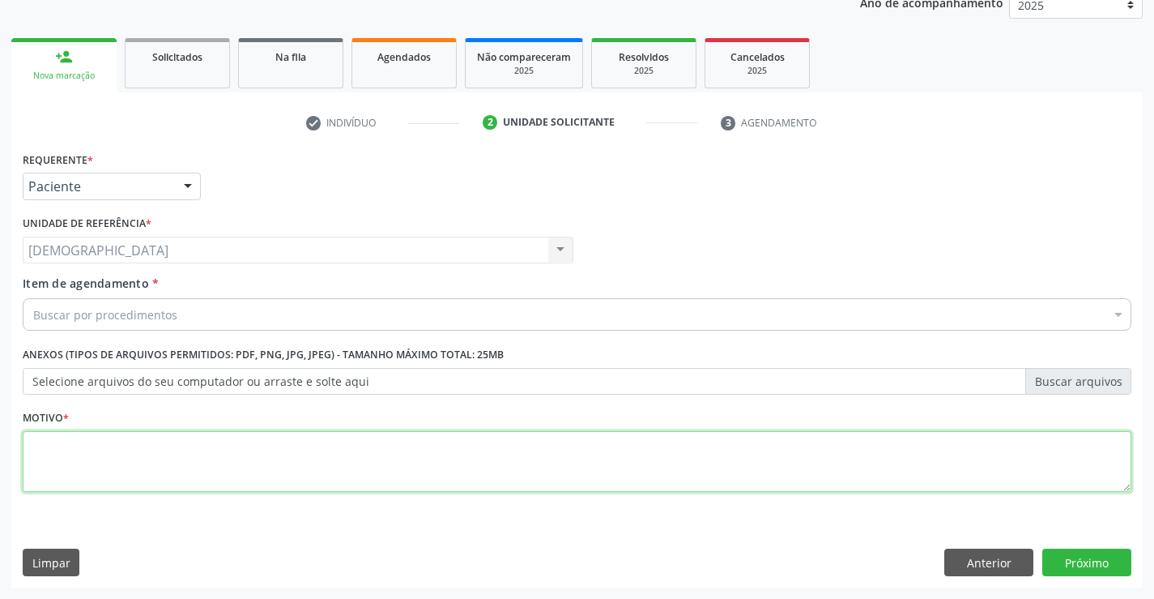
click at [78, 482] on textarea at bounding box center [577, 462] width 1109 height 62
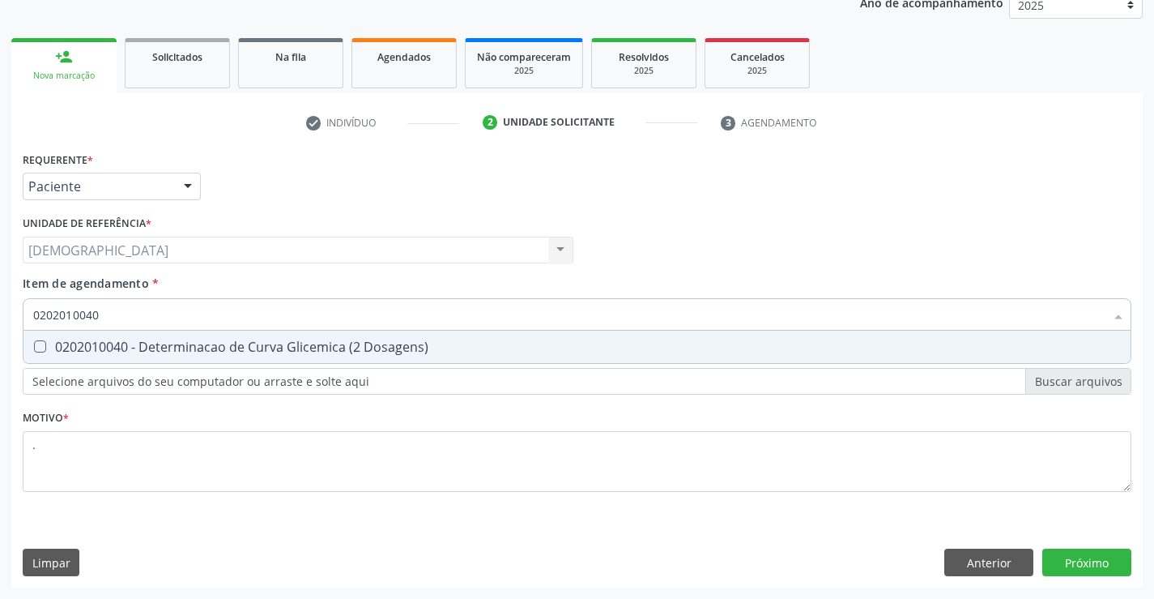
click at [134, 352] on div "0202010040 - Determinacao de Curva Glicemica (2 Dosagens)" at bounding box center [577, 346] width 1088 height 13
click at [1059, 557] on div "Requerente * Paciente Médico(a) Enfermeiro(a) Paciente Nenhum resultado encontr…" at bounding box center [577, 367] width 1132 height 440
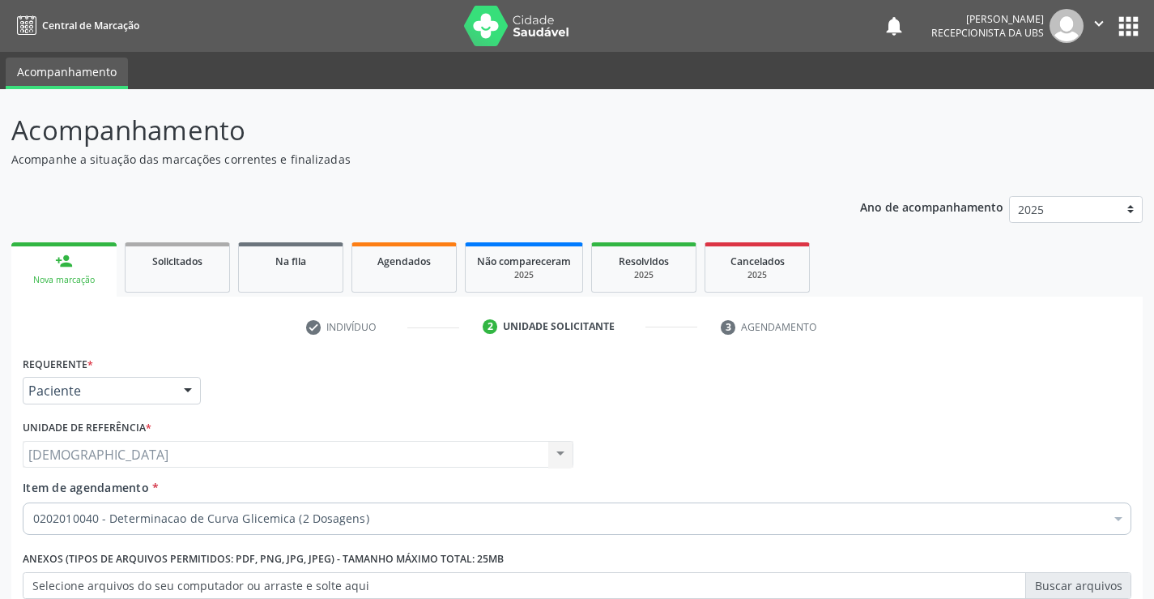
scroll to position [204, 0]
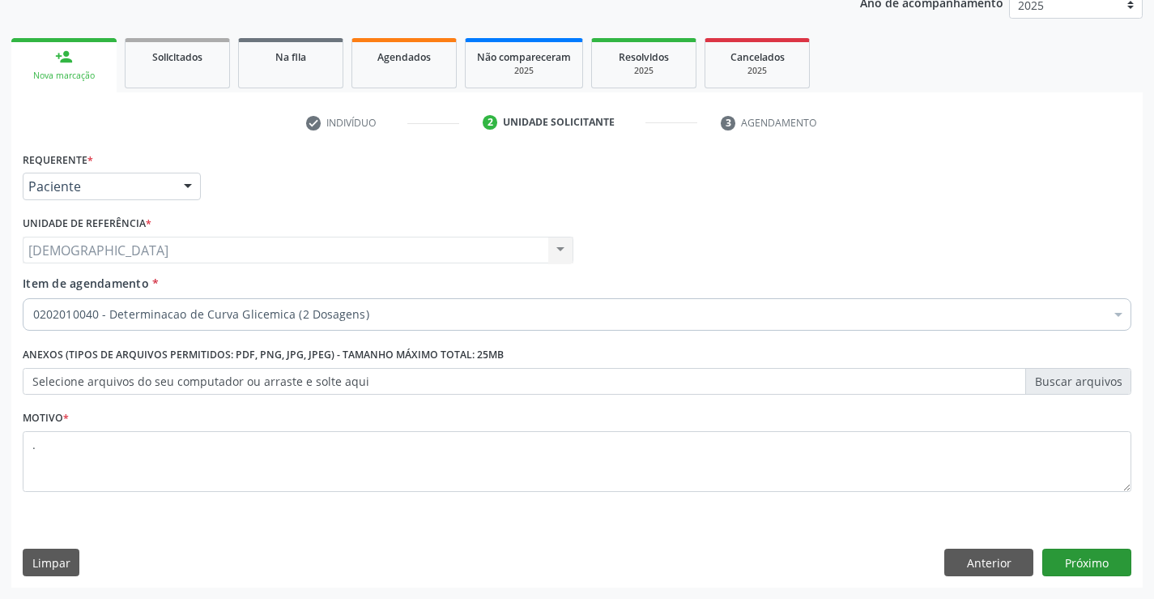
click at [1067, 552] on button "Próximo" at bounding box center [1087, 562] width 89 height 28
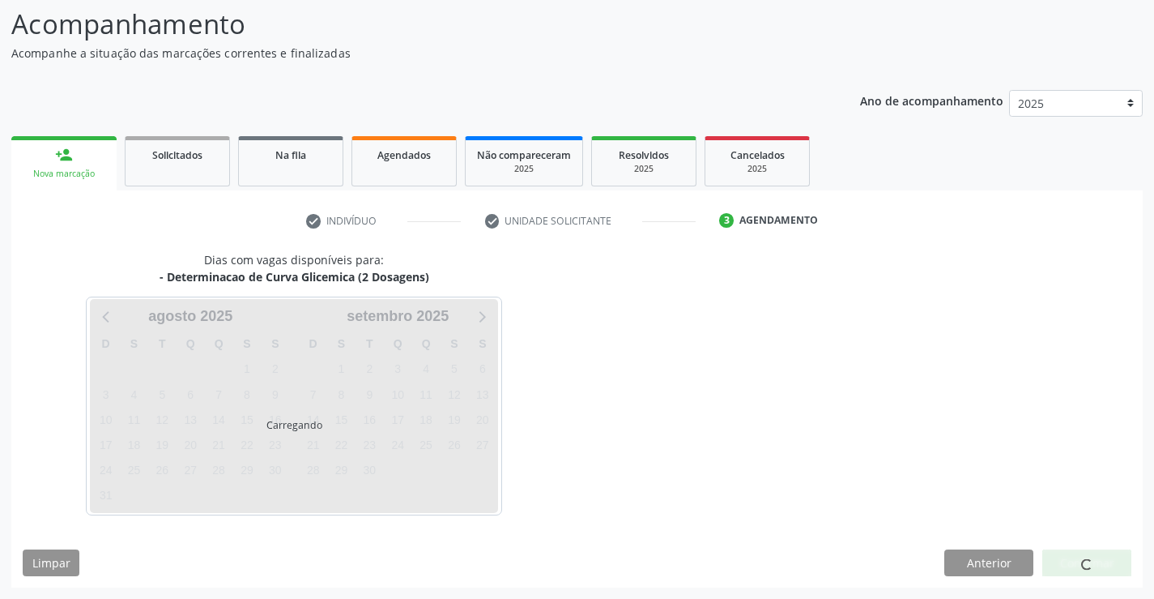
scroll to position [106, 0]
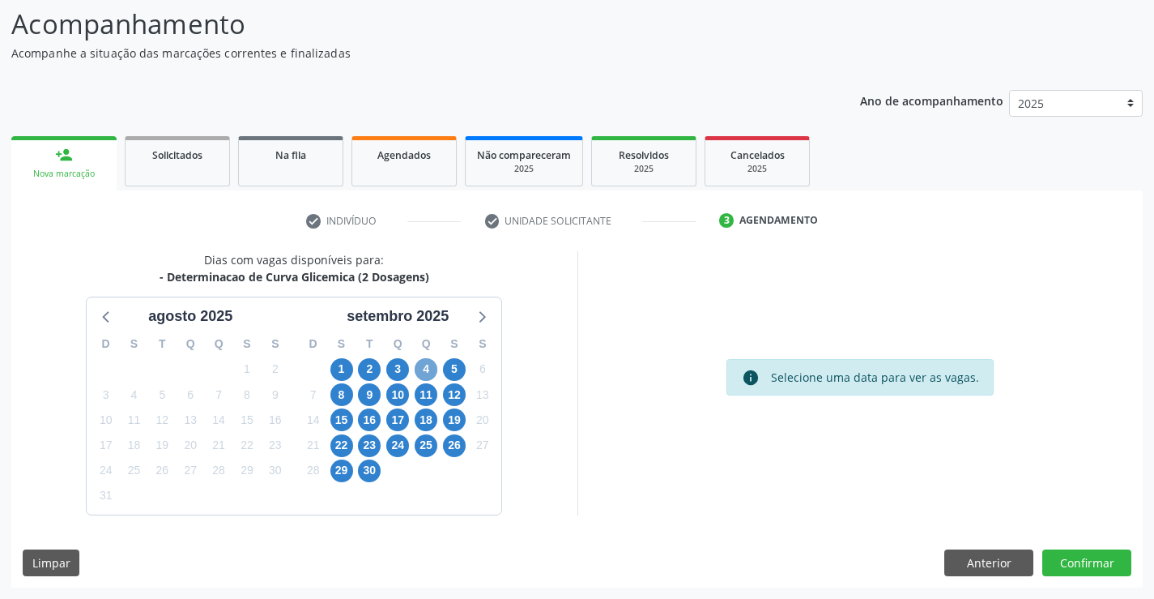
click at [422, 370] on span "4" at bounding box center [426, 369] width 23 height 23
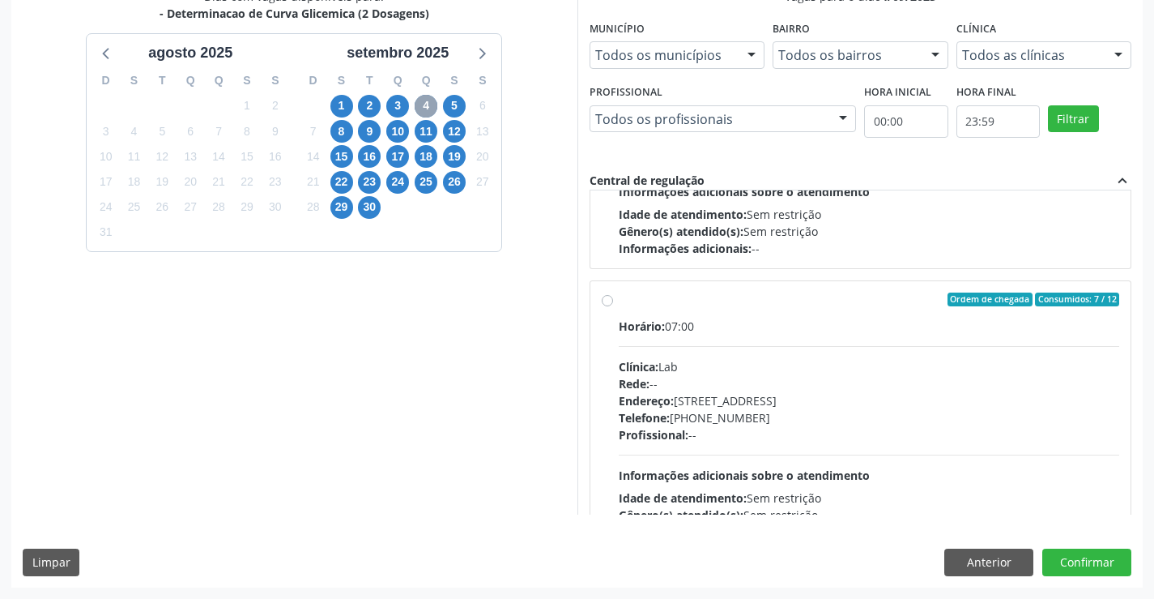
scroll to position [220, 0]
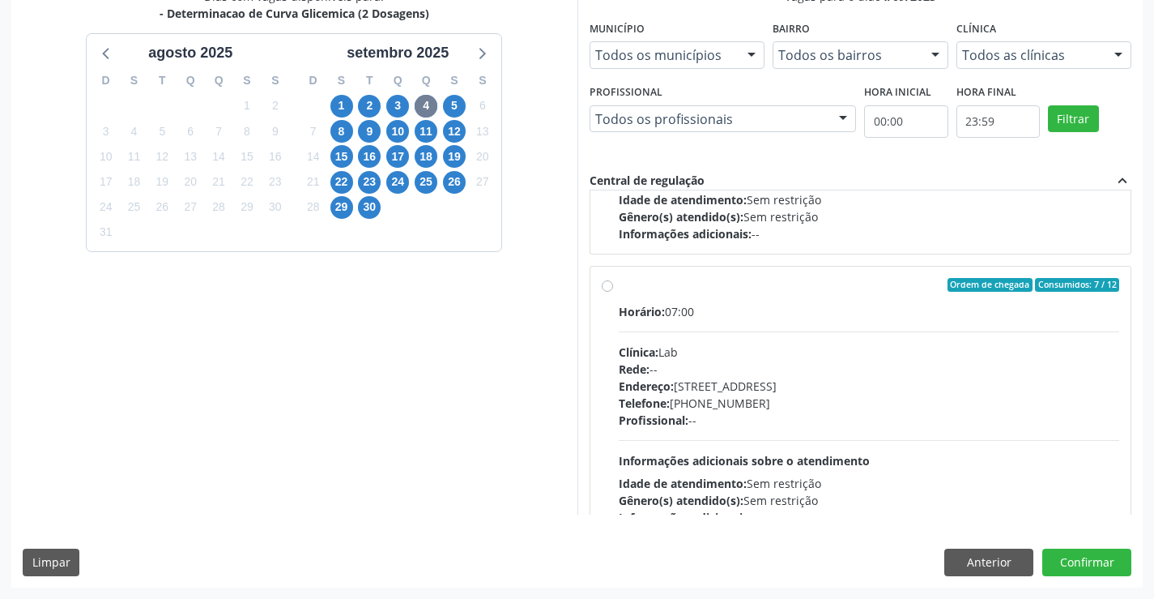
click at [635, 293] on label "Ordem de chegada Consumidos: 7 / 12 Horário: 07:00 Clínica: Lab Rede: -- Endere…" at bounding box center [869, 402] width 501 height 249
click at [613, 292] on input "Ordem de chegada Consumidos: 7 / 12 Horário: 07:00 Clínica: Lab Rede: -- Endere…" at bounding box center [607, 285] width 11 height 15
radio input "true"
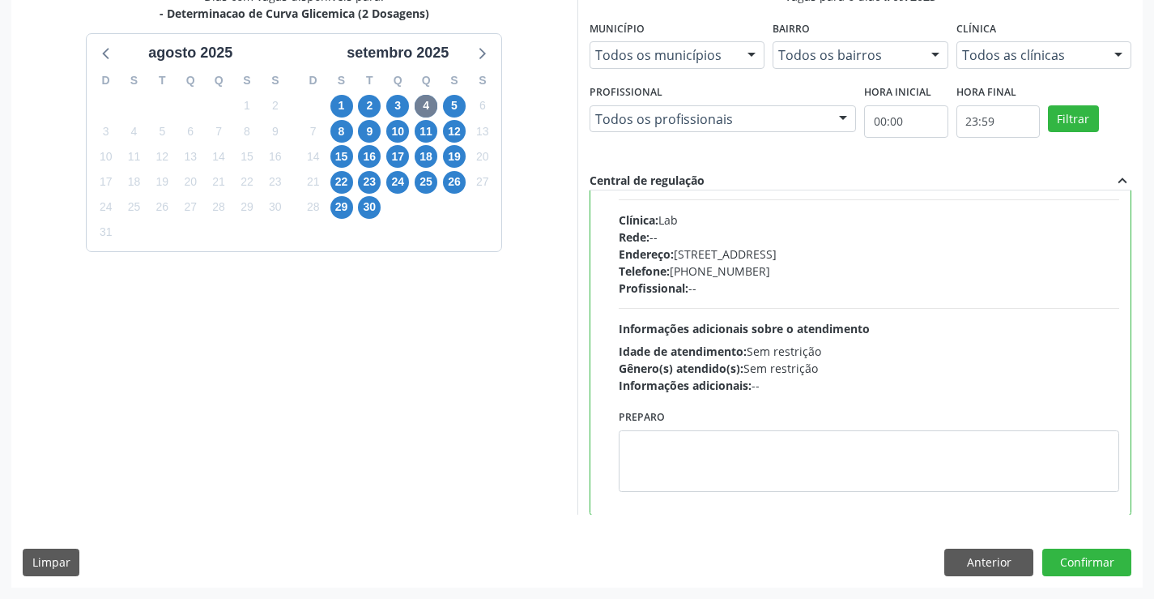
scroll to position [354, 0]
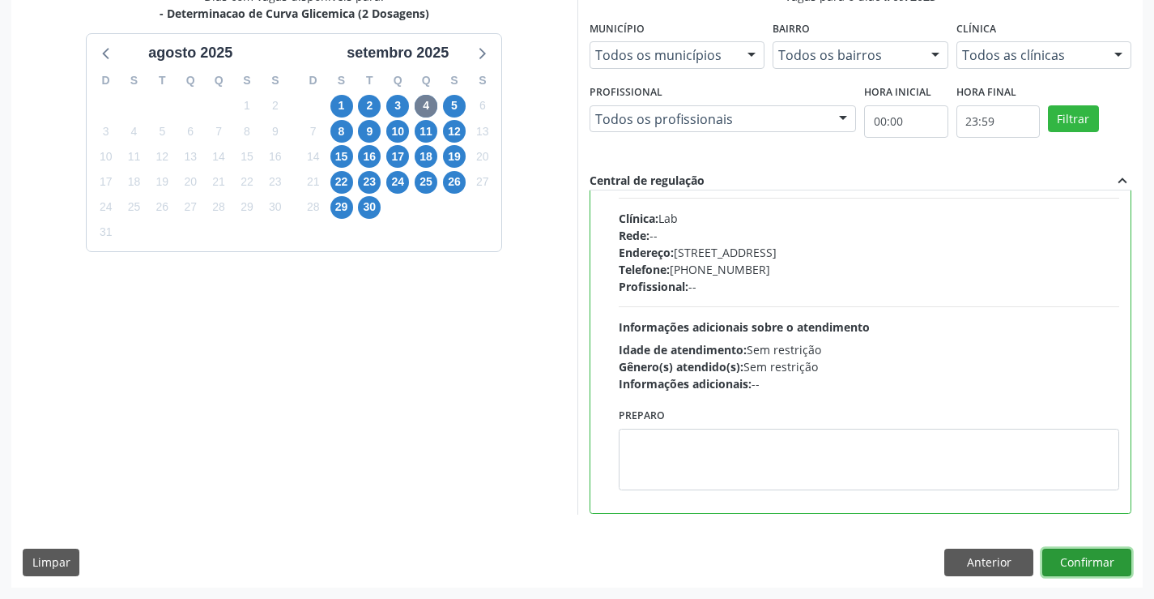
click at [1056, 564] on button "Confirmar" at bounding box center [1087, 562] width 89 height 28
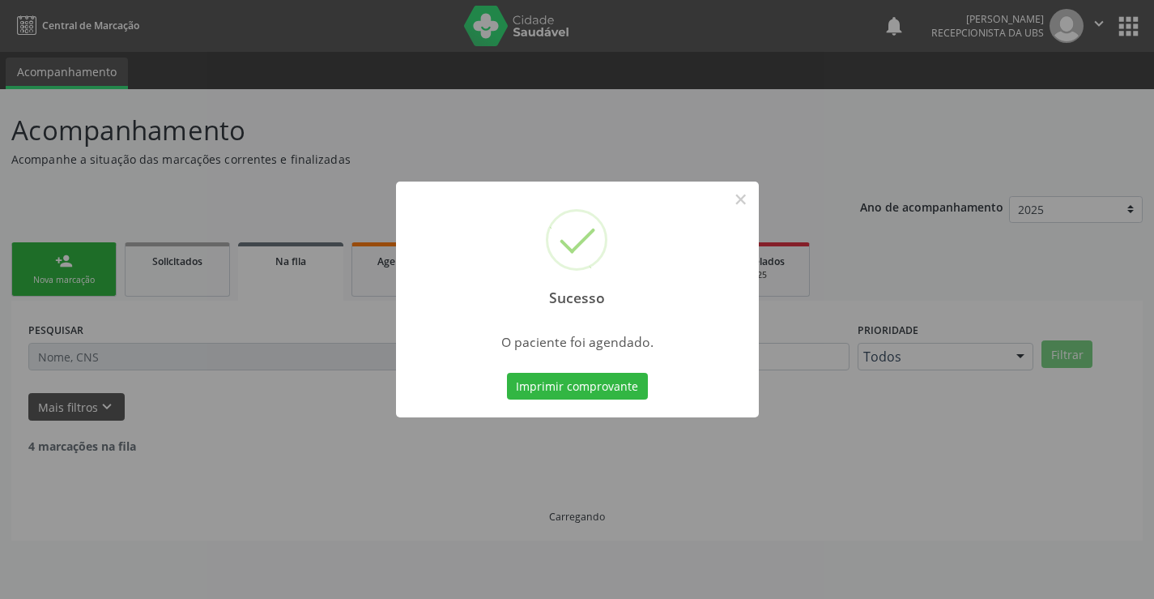
scroll to position [0, 0]
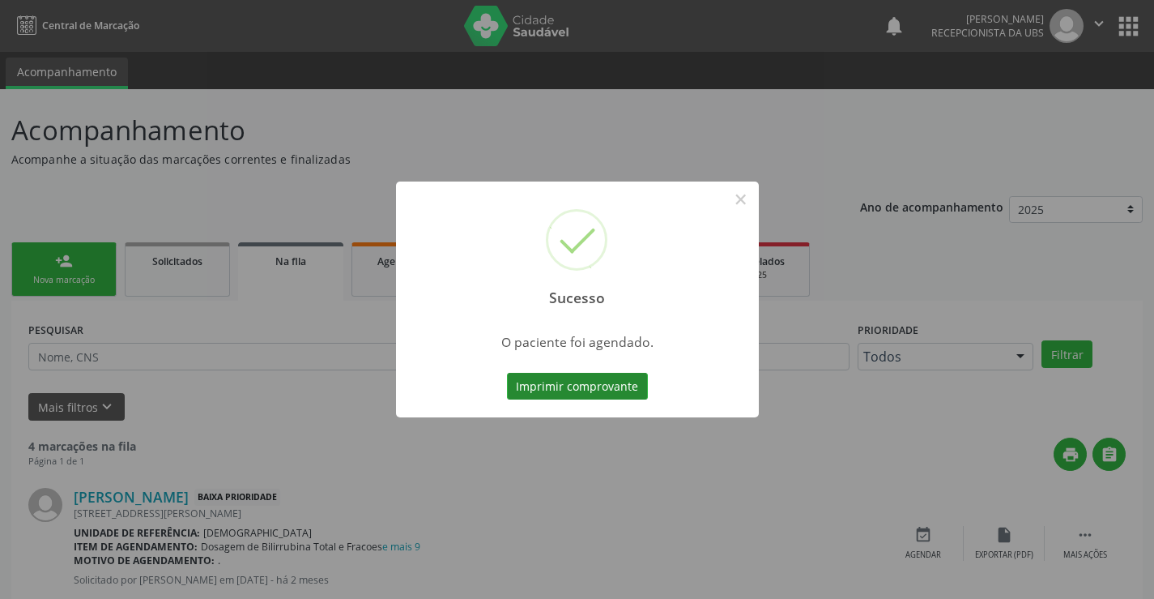
click at [612, 391] on button "Imprimir comprovante" at bounding box center [577, 387] width 141 height 28
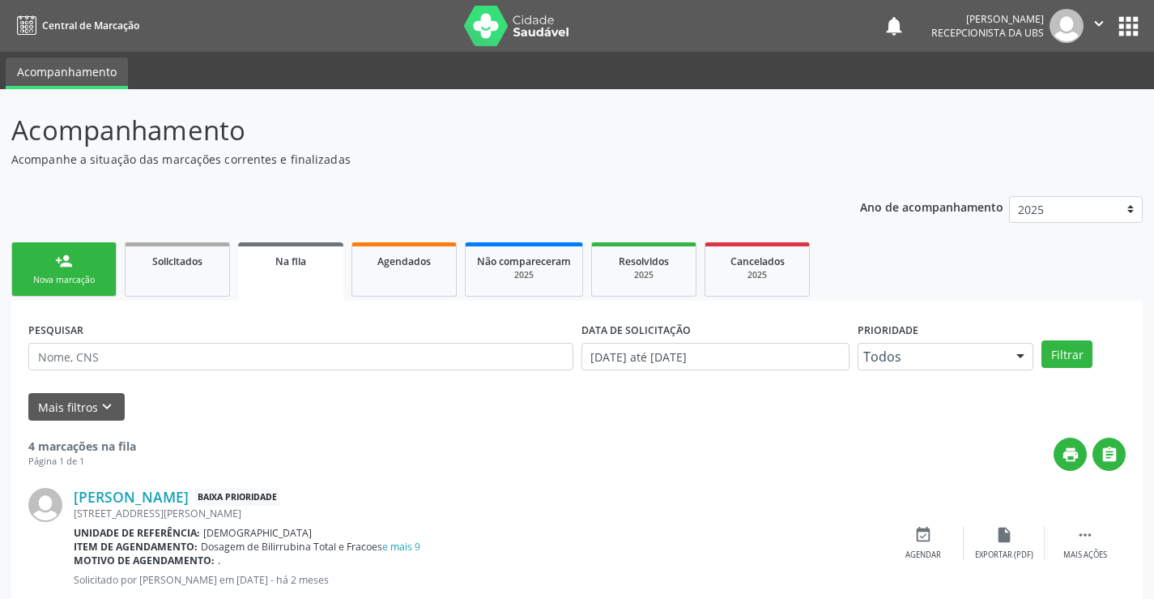
click at [55, 277] on div "Nova marcação" at bounding box center [63, 280] width 81 height 12
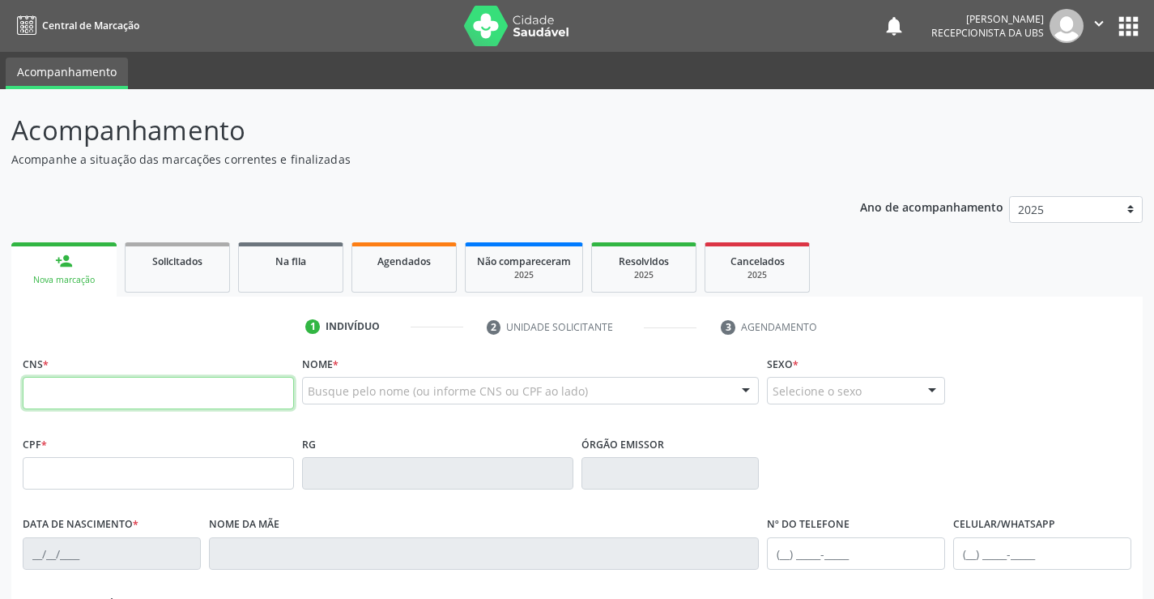
click at [64, 400] on input "text" at bounding box center [158, 393] width 271 height 32
type input "898 0059 2254 3409"
type input "167.145.834-60"
type input "[DATE]"
type input "[PERSON_NAME]"
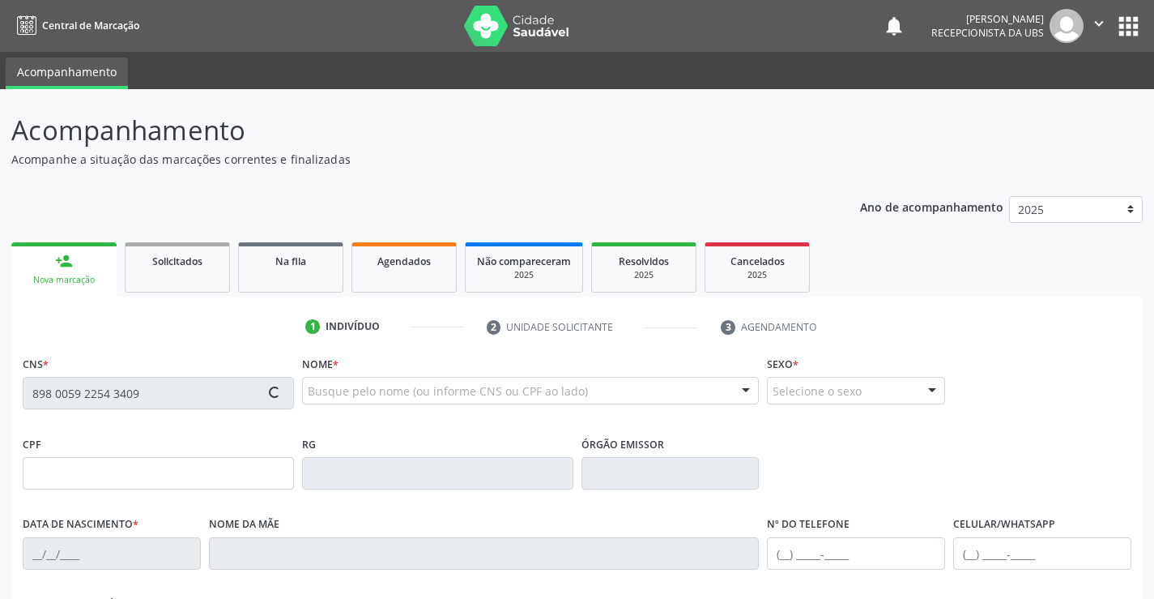
type input "[PHONE_NUMBER]"
type input "103.352.984-27"
type input "295"
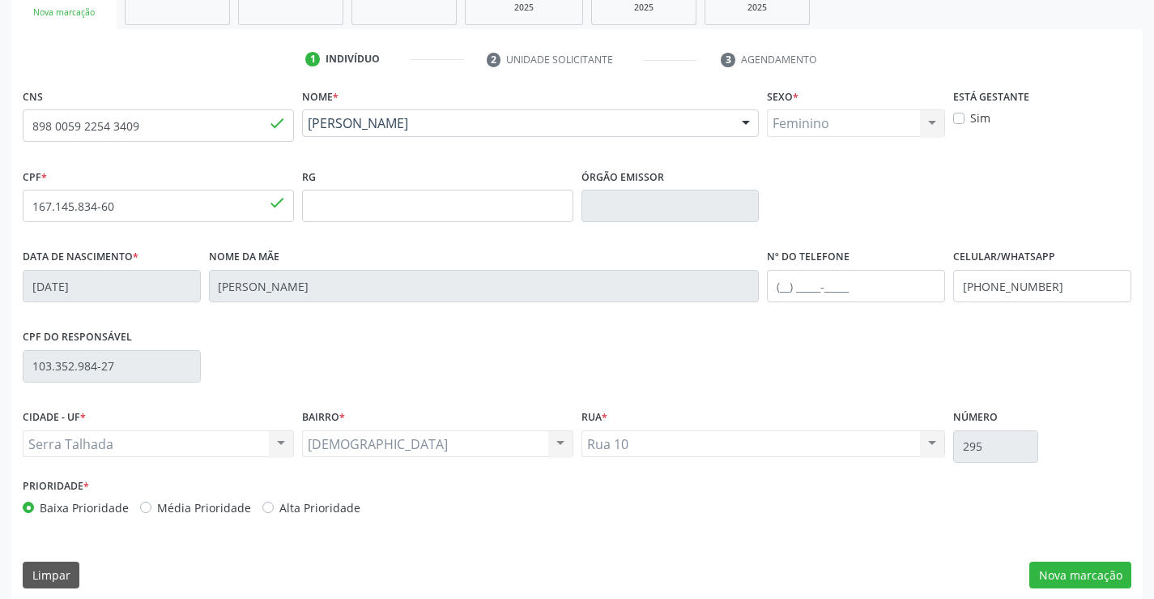
scroll to position [279, 0]
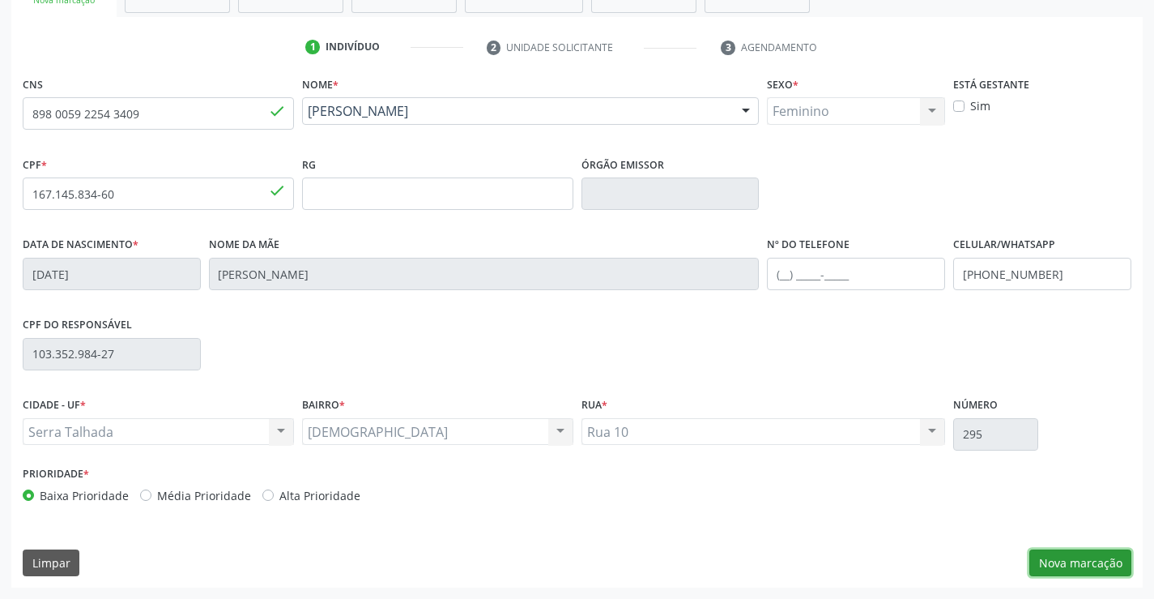
click at [1083, 561] on button "Nova marcação" at bounding box center [1081, 563] width 102 height 28
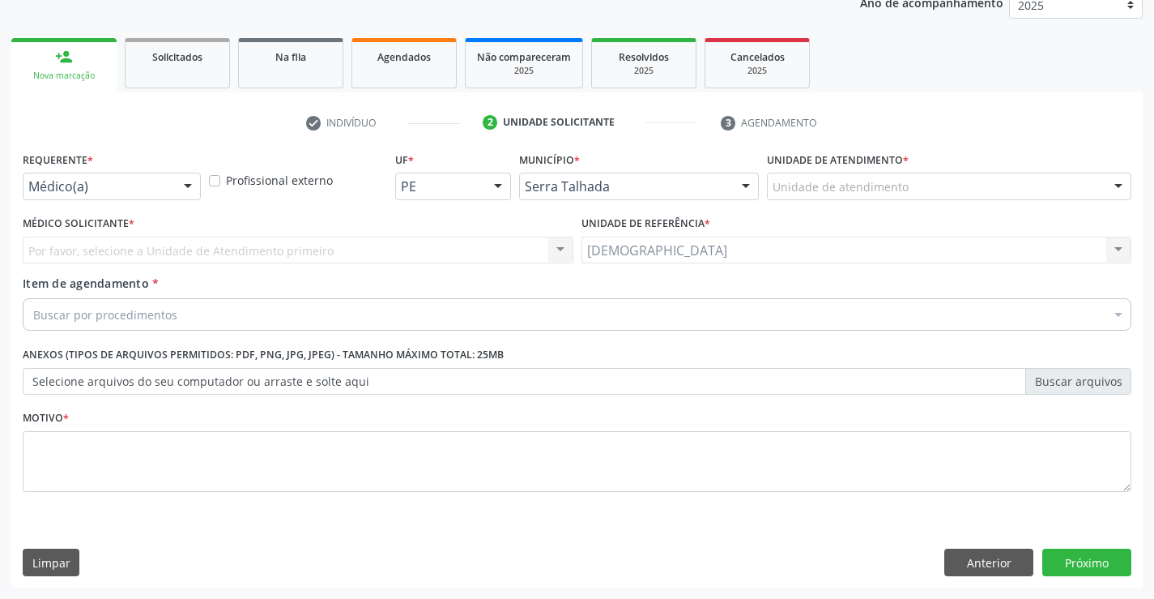
scroll to position [204, 0]
click at [186, 188] on div at bounding box center [188, 187] width 24 height 28
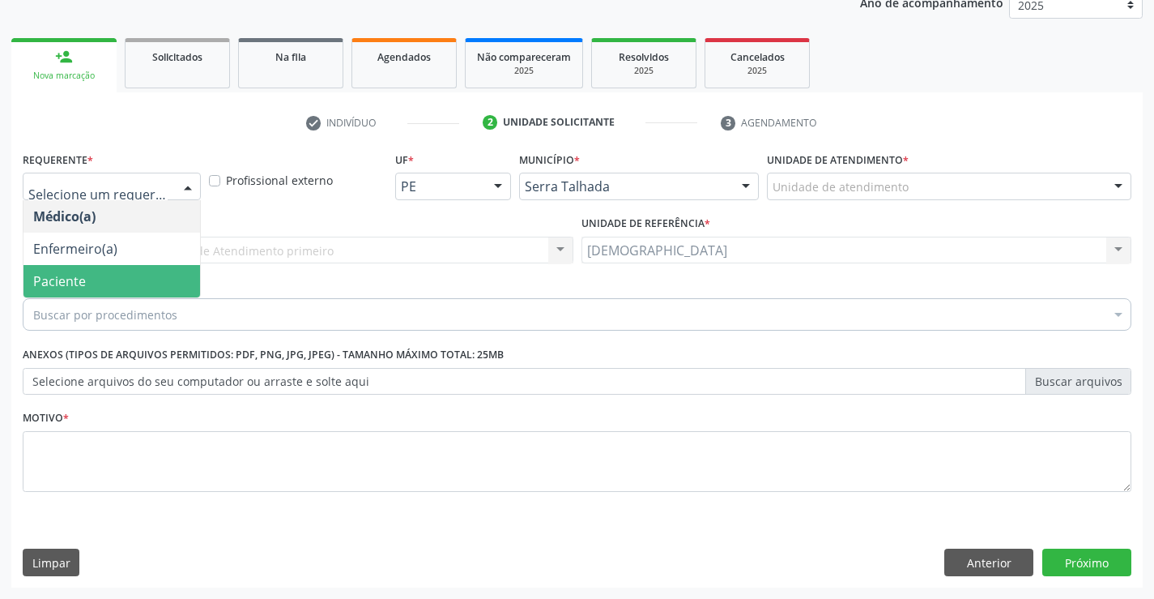
click at [87, 284] on span "Paciente" at bounding box center [111, 281] width 177 height 32
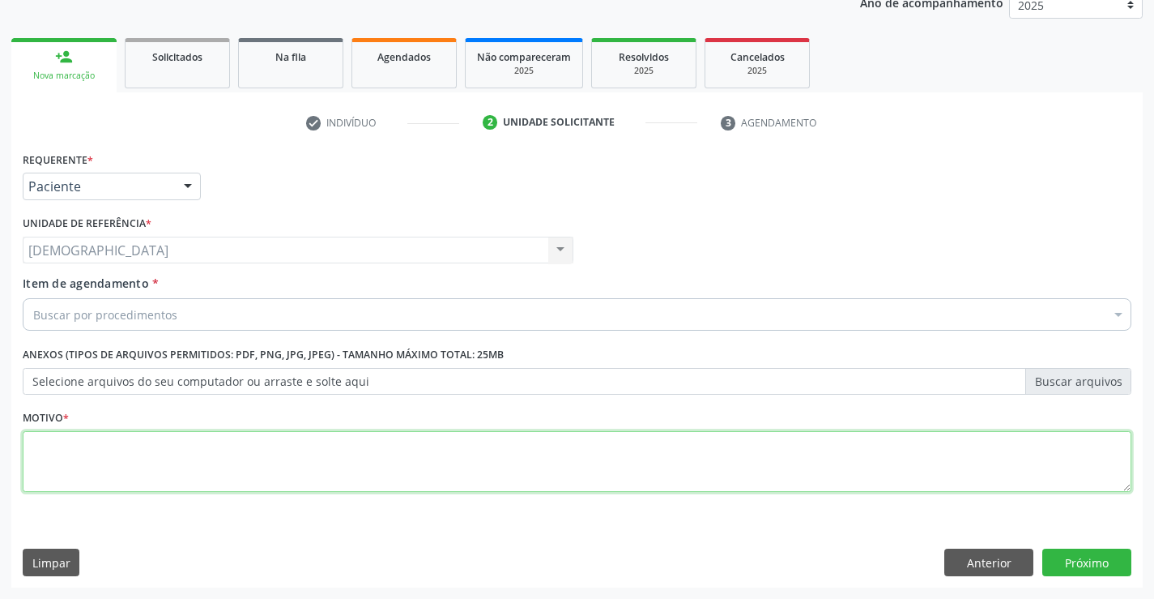
click at [53, 443] on textarea at bounding box center [577, 462] width 1109 height 62
type textarea "."
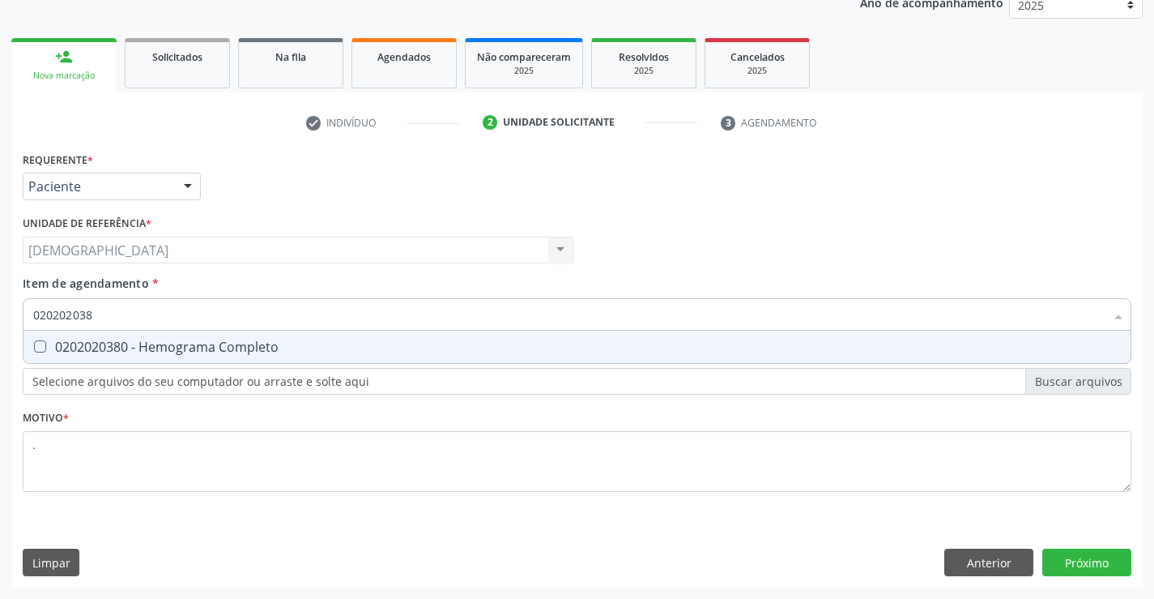
type input "0202020380"
click at [100, 336] on span "0202020380 - Hemograma Completo" at bounding box center [576, 347] width 1107 height 32
checkbox Completo "true"
type input "02020203"
checkbox Completo "false"
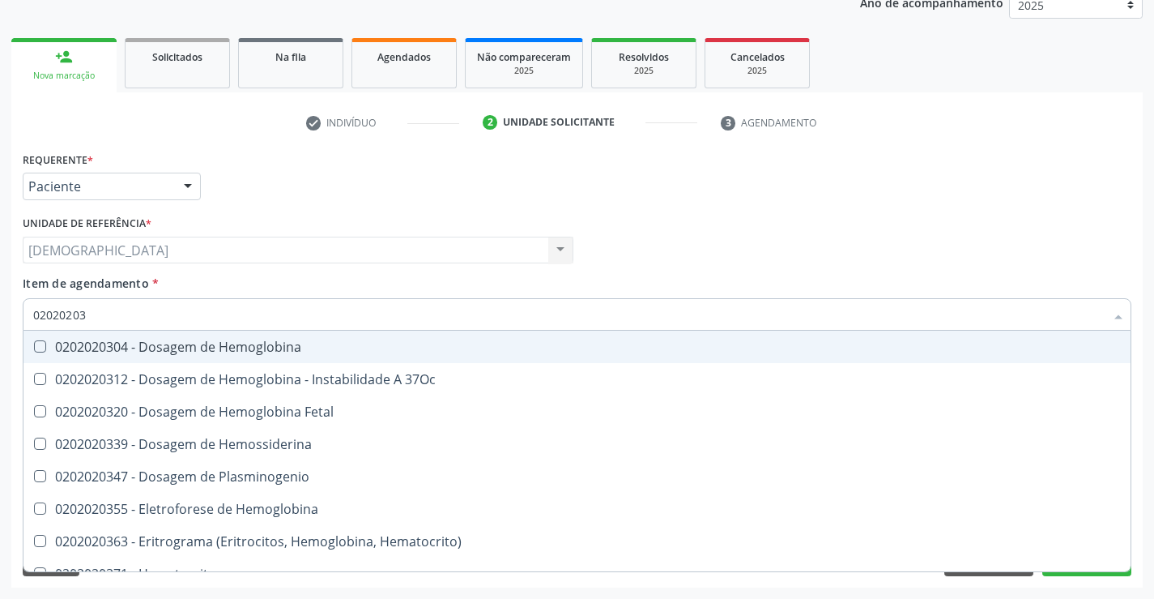
type input "0202020"
checkbox Completo "false"
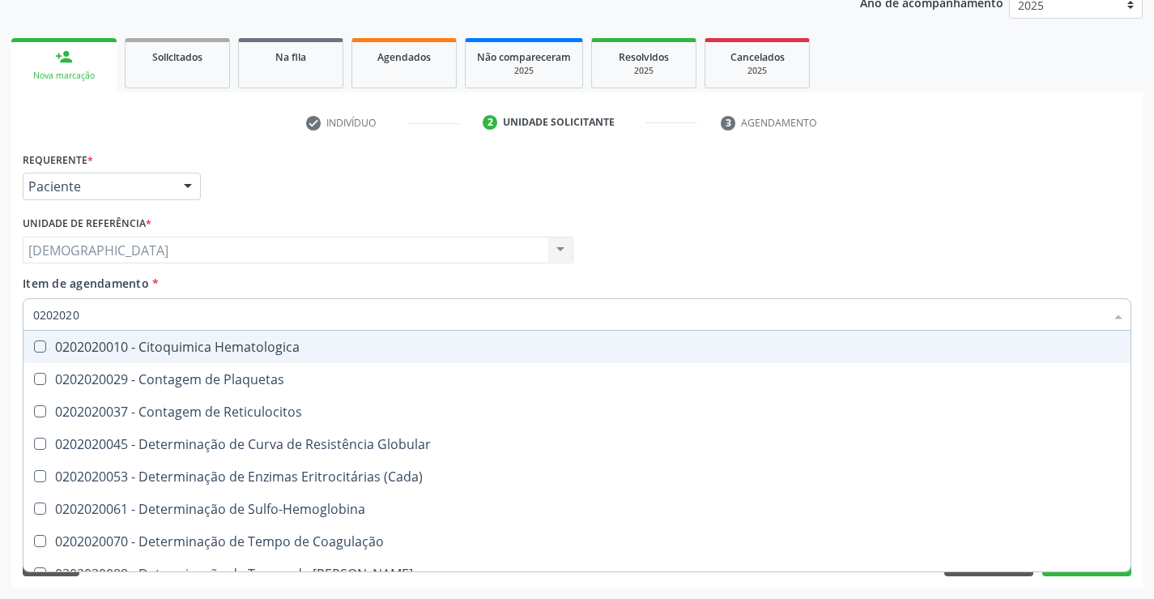
type input "020202"
checkbox Completo "false"
checkbox Leucograma "true"
type input "02020"
checkbox Completo "false"
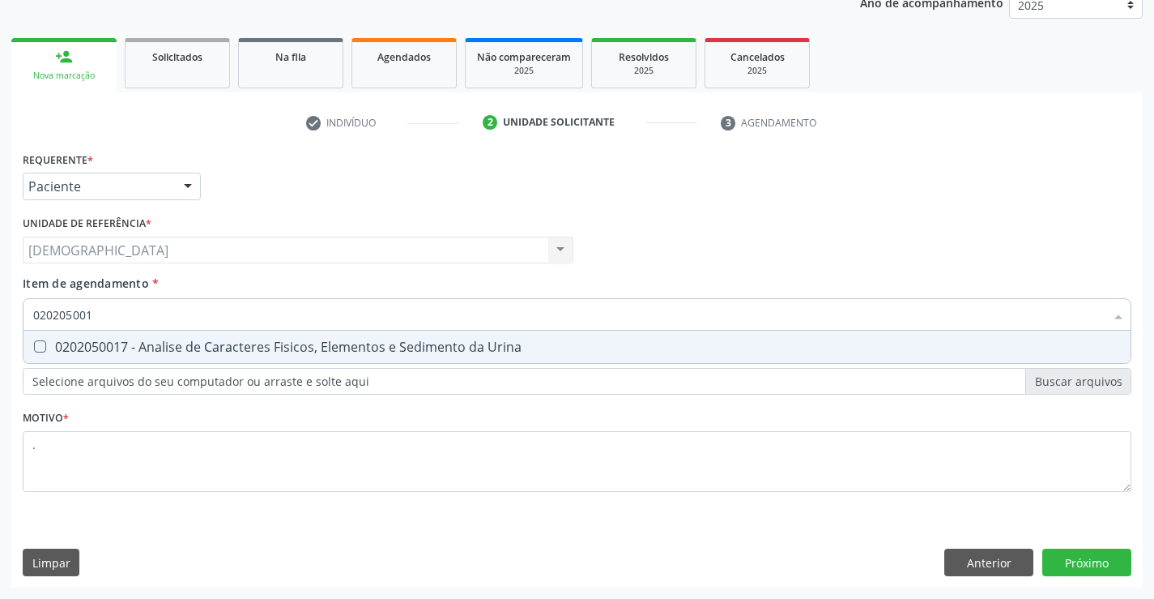
type input "0202050017"
click at [99, 336] on span "0202050017 - Analise de Caracteres Fisicos, Elementos e Sedimento da Urina" at bounding box center [576, 347] width 1107 height 32
checkbox Urina "true"
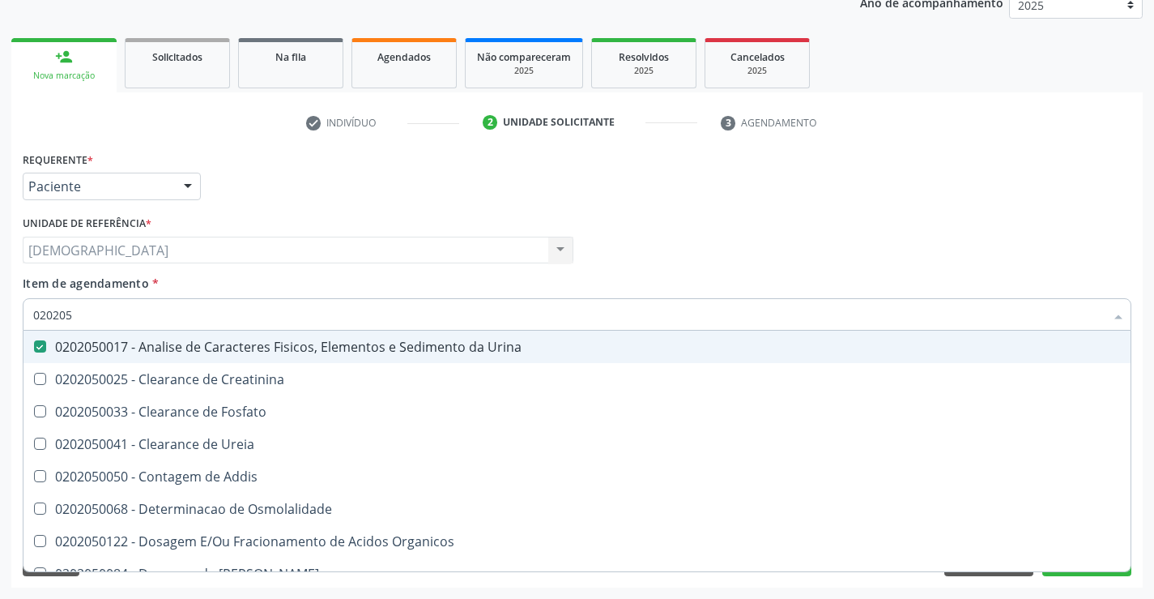
type input "02020"
checkbox Urina "false"
checkbox Fosfato "true"
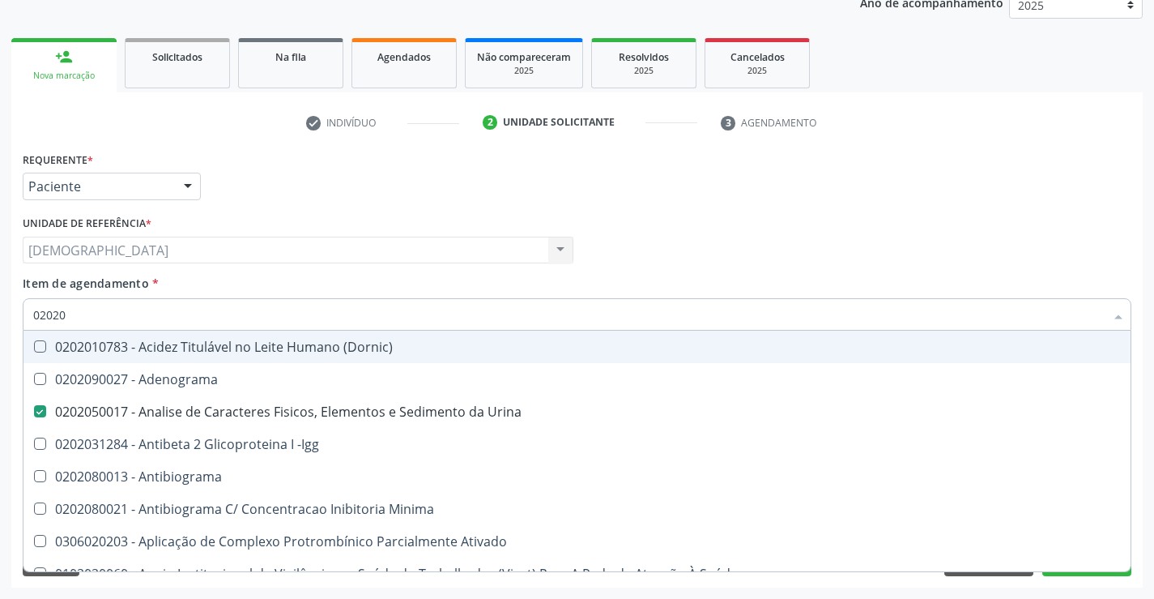
type input "020201"
checkbox Urina "false"
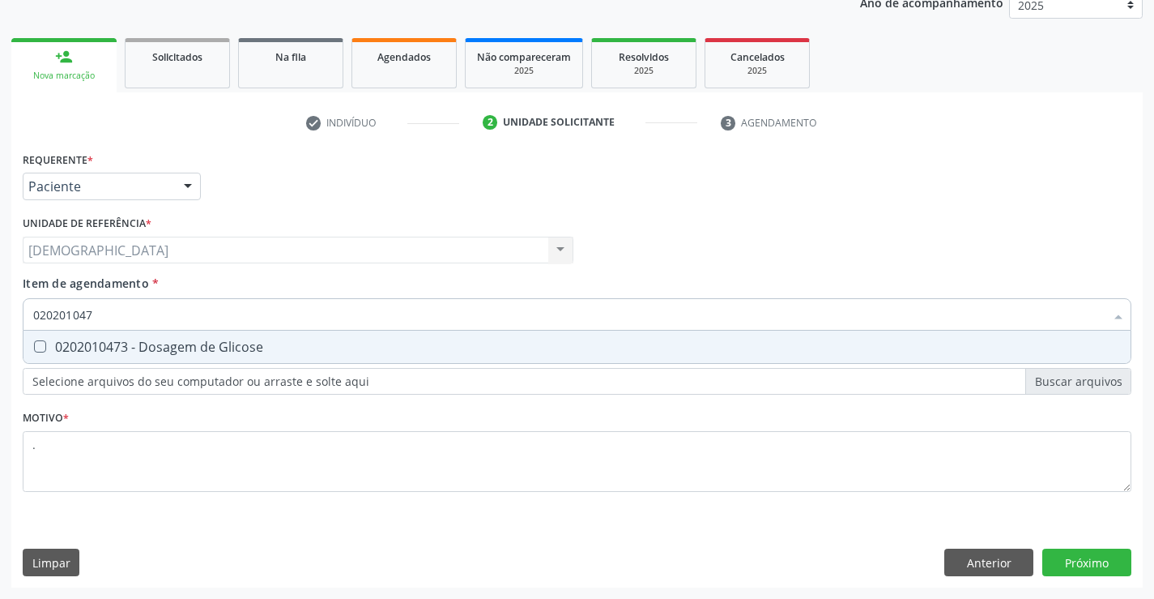
type input "0202010473"
click at [100, 340] on div "0202010473 - Dosagem de Glicose" at bounding box center [577, 346] width 1088 height 13
checkbox Glicose "true"
type input "02020104"
checkbox Glicose "false"
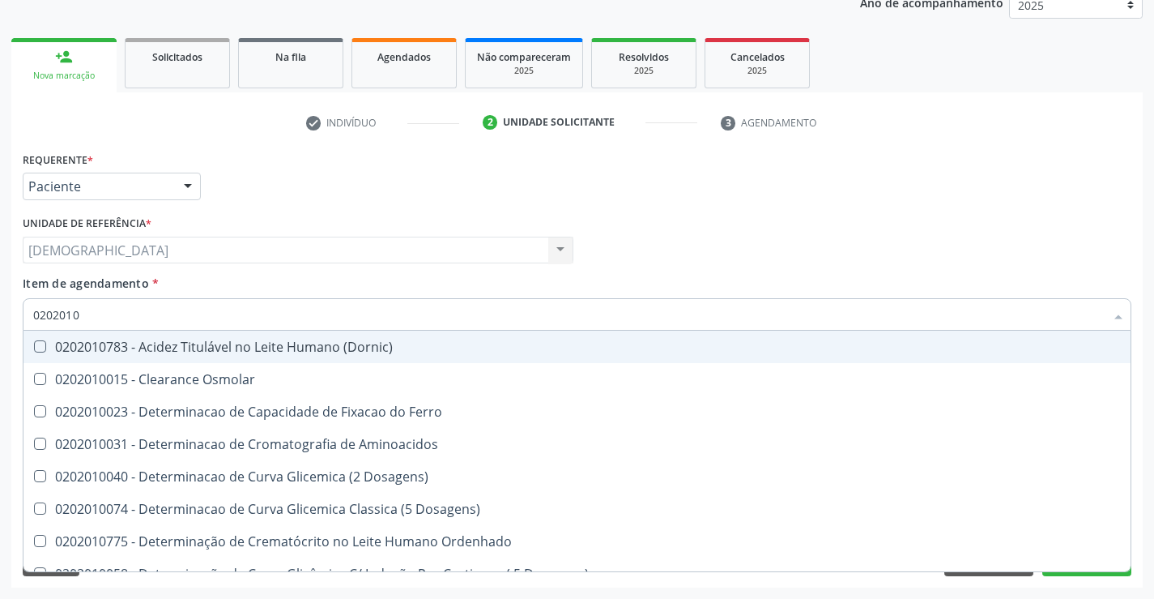
type input "020201"
checkbox Glicose "false"
checkbox Nt-Probnp\) "true"
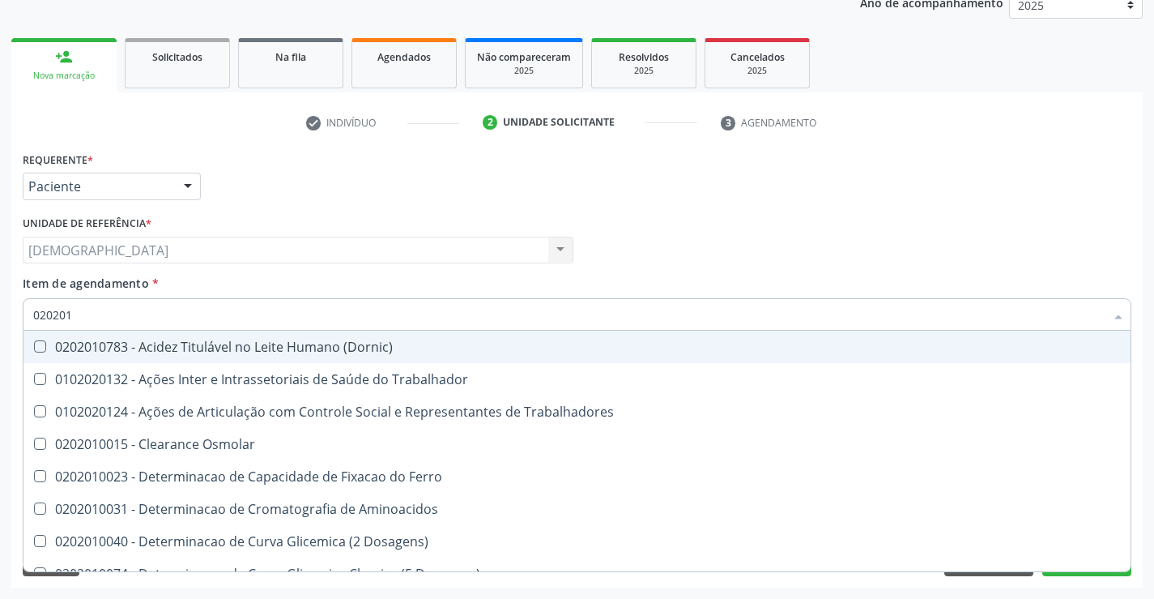
type input "02020"
checkbox Trabalhadores "true"
checkbox Glicose "false"
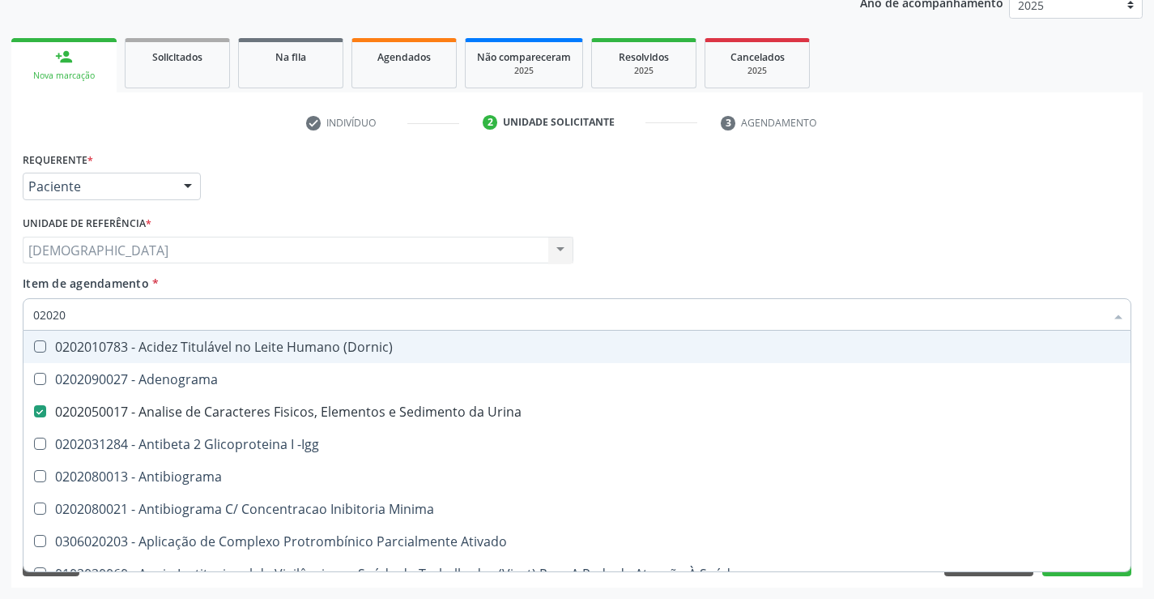
type input "020201"
checkbox Urina "false"
checkbox T3 "true"
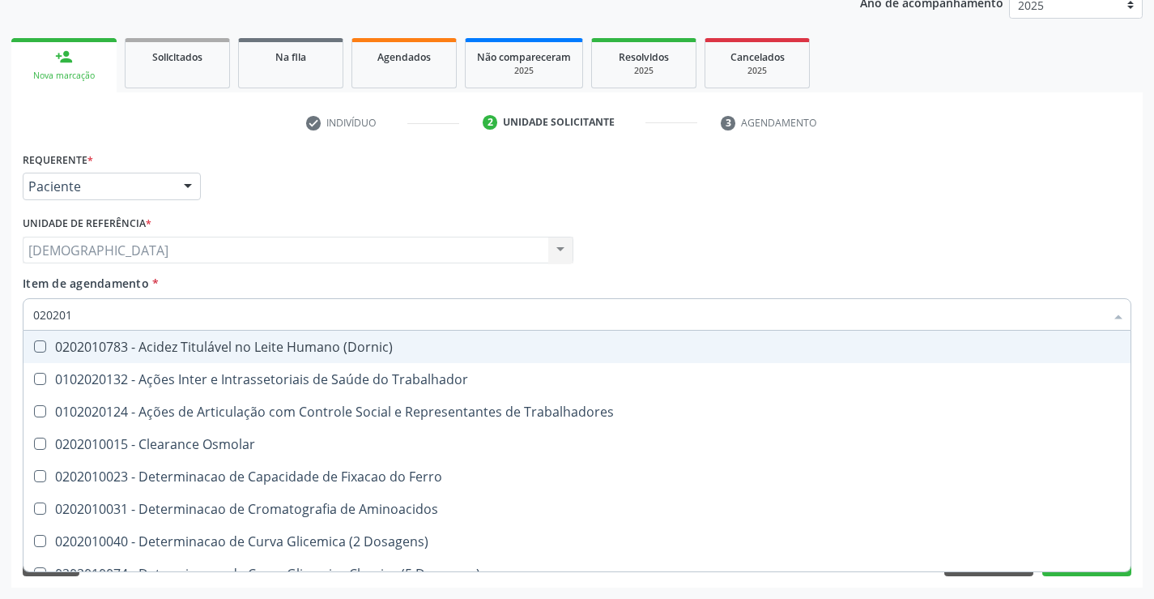
type input "0202010"
checkbox II "true"
checkbox Glicose "false"
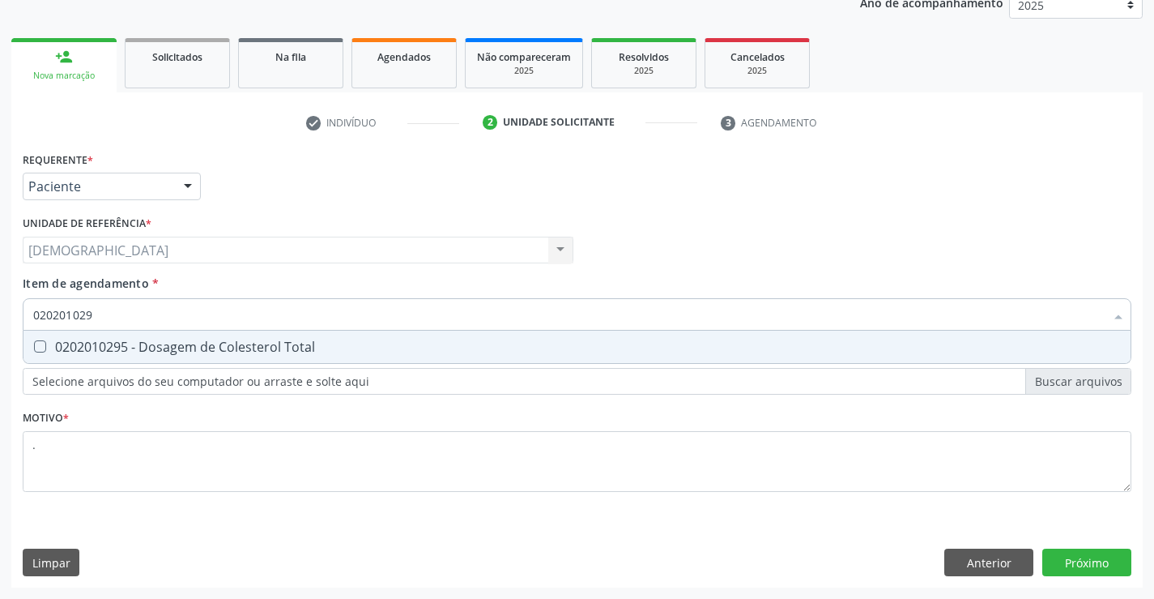
type input "0202010295"
click at [100, 340] on div "0202010295 - Dosagem de Colesterol Total" at bounding box center [577, 346] width 1088 height 13
checkbox Total "true"
click at [1073, 570] on div "Requerente * Paciente Médico(a) Enfermeiro(a) Paciente Nenhum resultado encontr…" at bounding box center [577, 367] width 1132 height 440
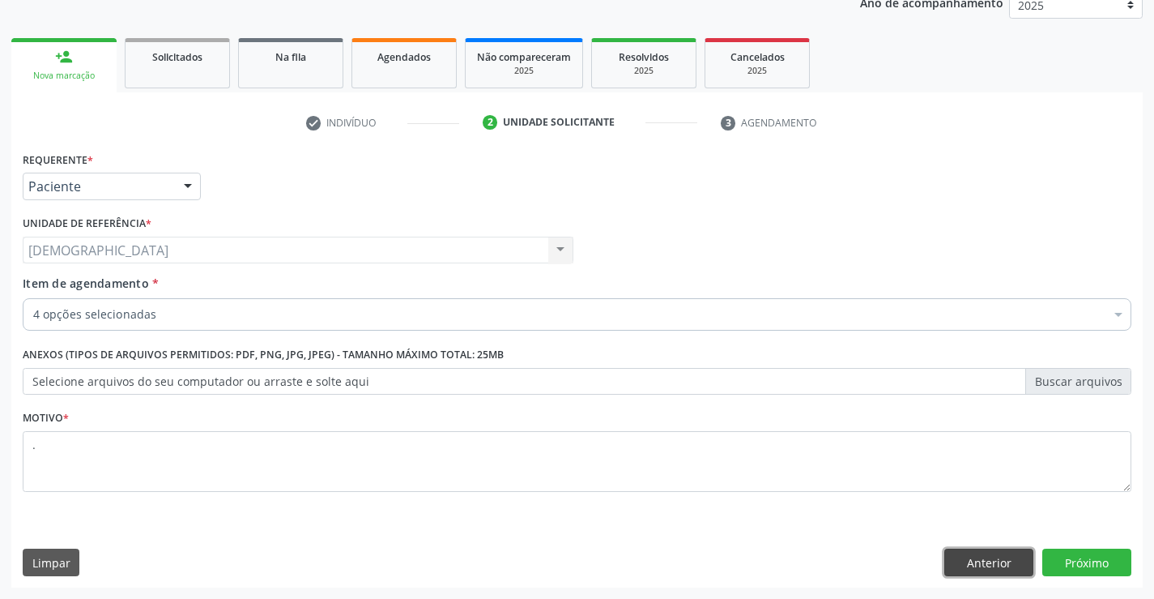
click at [1005, 556] on button "Anterior" at bounding box center [989, 562] width 89 height 28
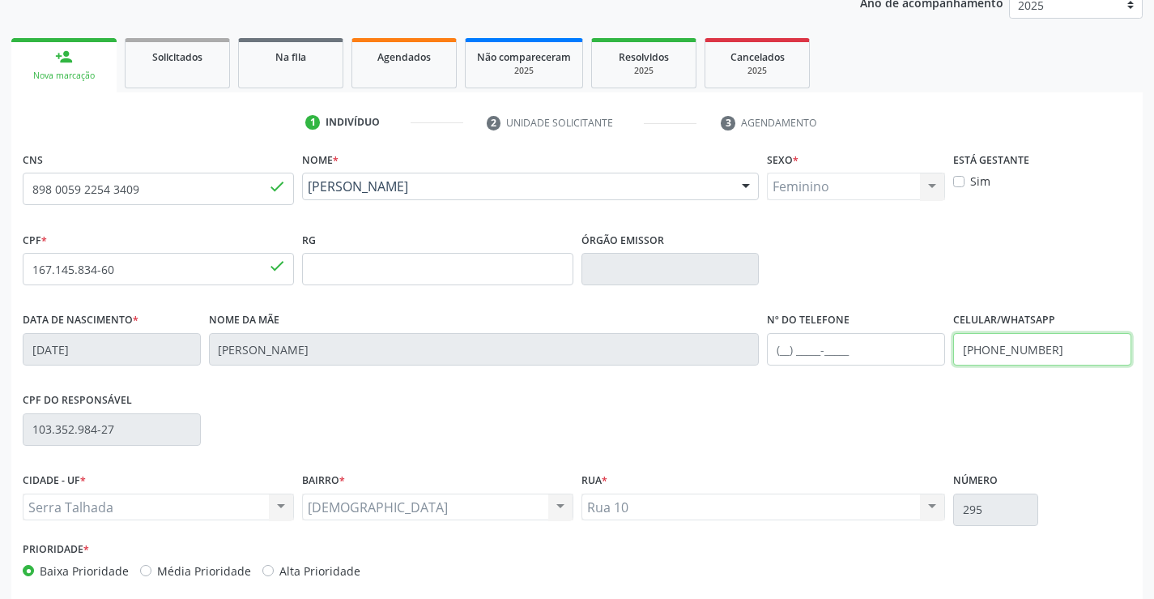
click at [1062, 352] on input "(87) 99999-9999" at bounding box center [1042, 349] width 178 height 32
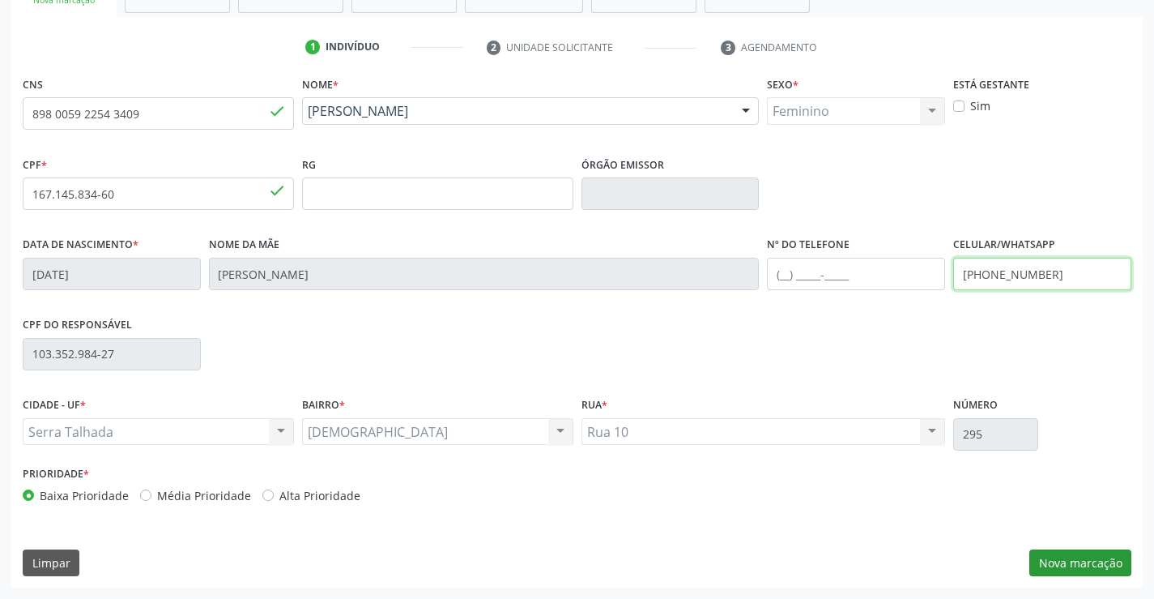
type input "(87) 99604-7440"
click at [1063, 561] on button "Nova marcação" at bounding box center [1081, 563] width 102 height 28
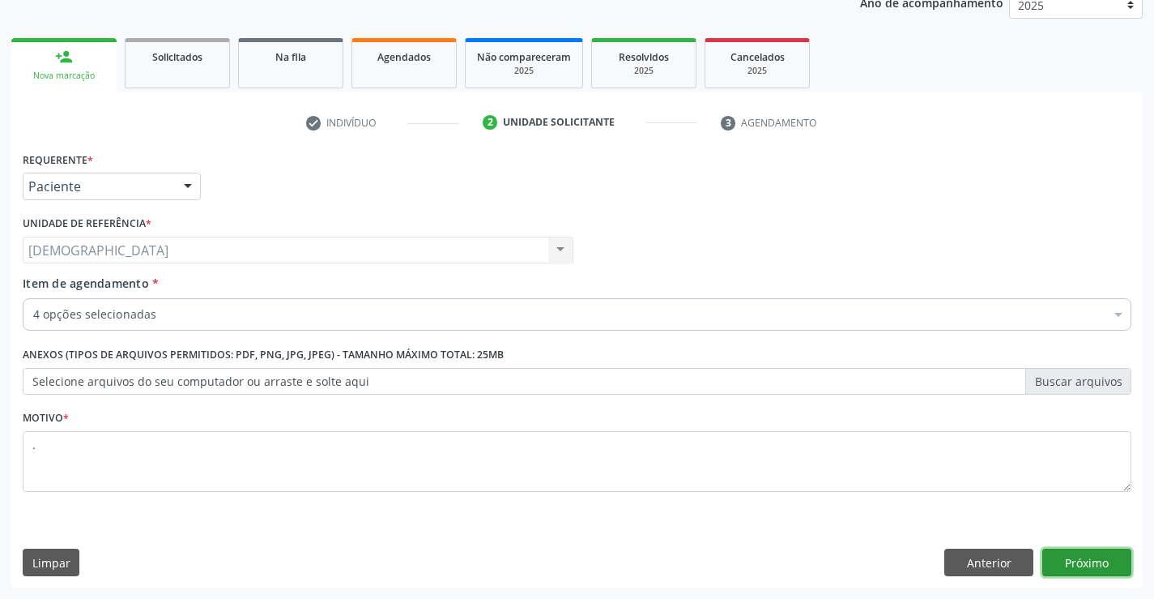
click at [1073, 568] on button "Próximo" at bounding box center [1087, 562] width 89 height 28
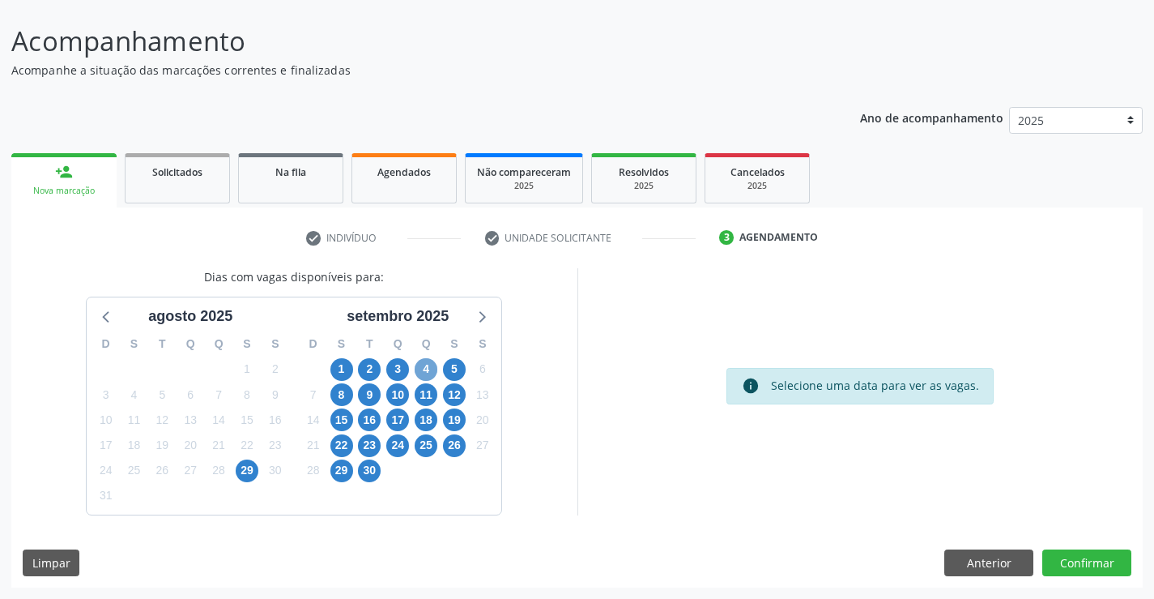
click at [417, 371] on span "4" at bounding box center [426, 369] width 23 height 23
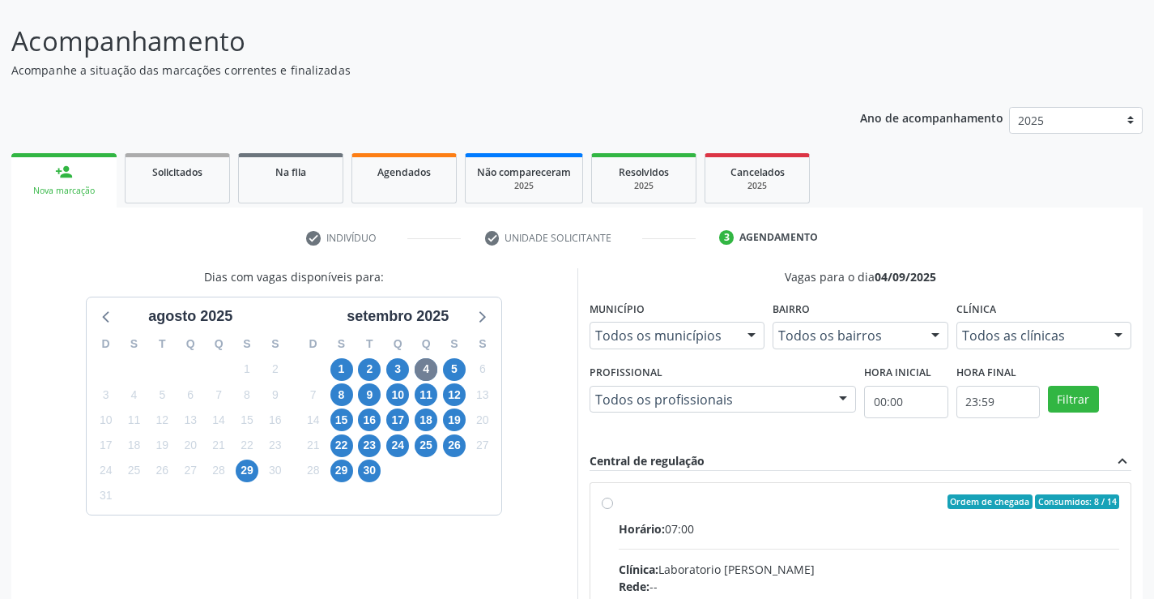
click at [613, 509] on input "Ordem de chegada Consumidos: 8 / 14 Horário: 07:00 Clínica: Laboratorio Jose Pa…" at bounding box center [607, 501] width 11 height 15
radio input "true"
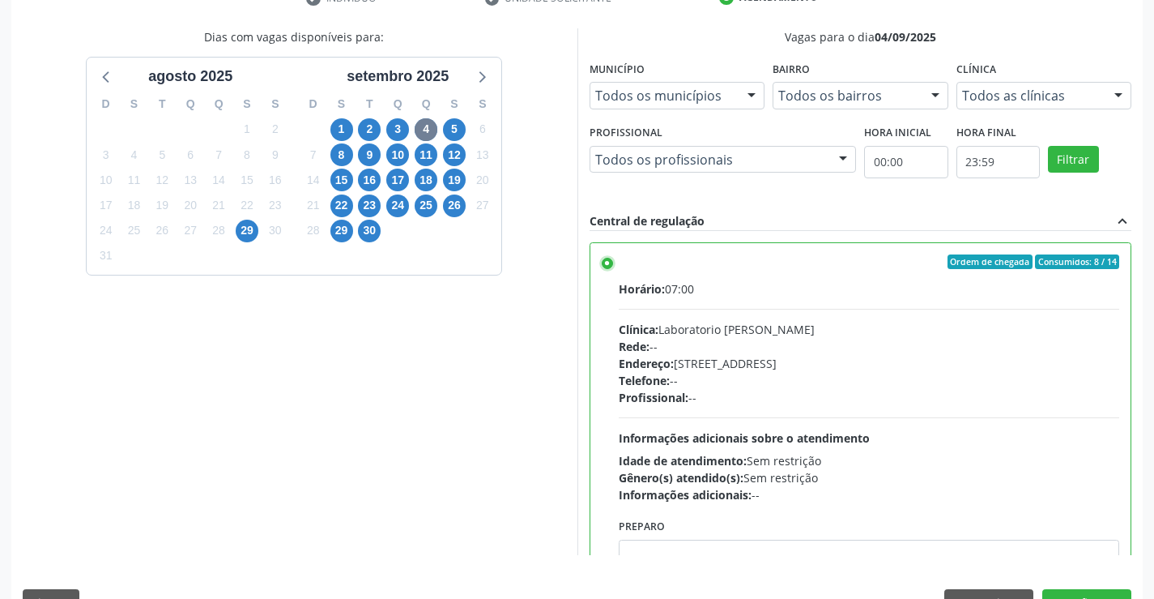
scroll to position [369, 0]
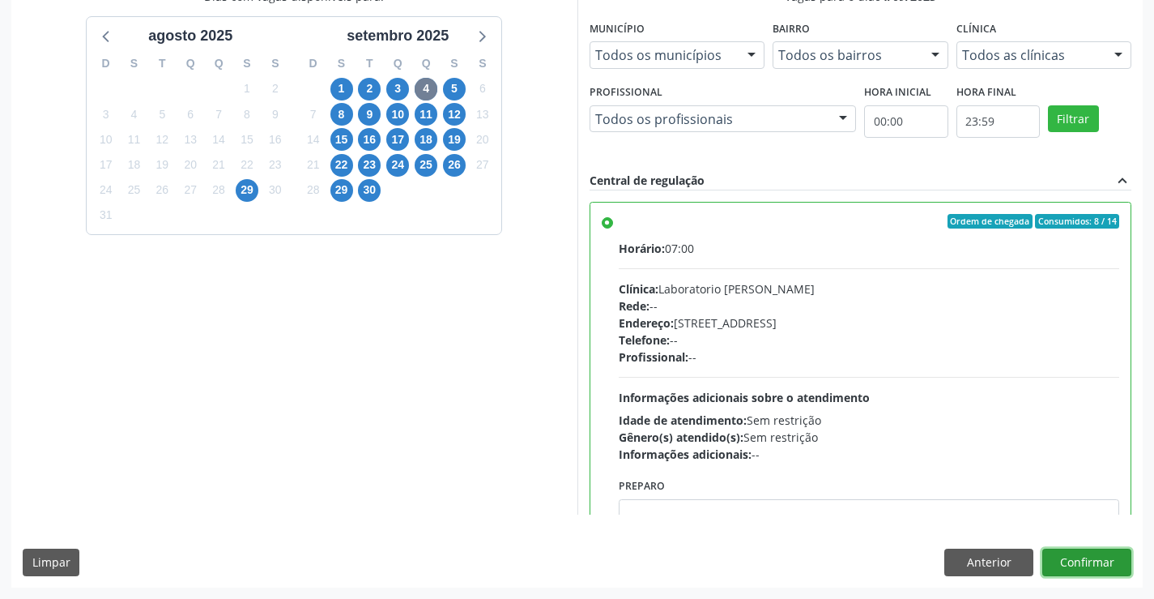
click at [1087, 552] on button "Confirmar" at bounding box center [1087, 562] width 89 height 28
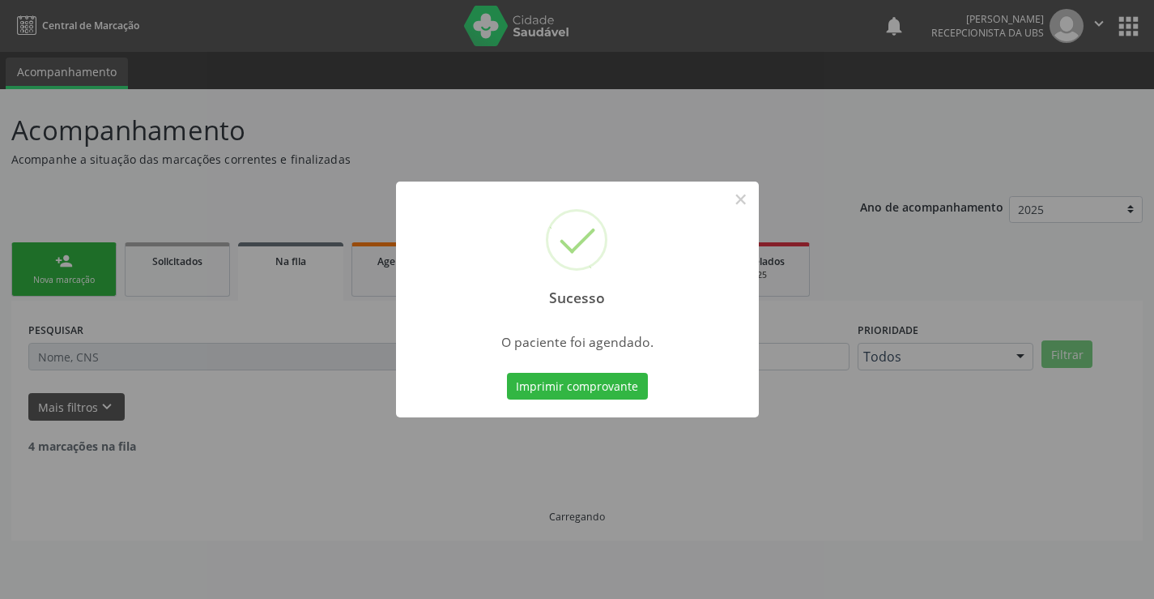
scroll to position [0, 0]
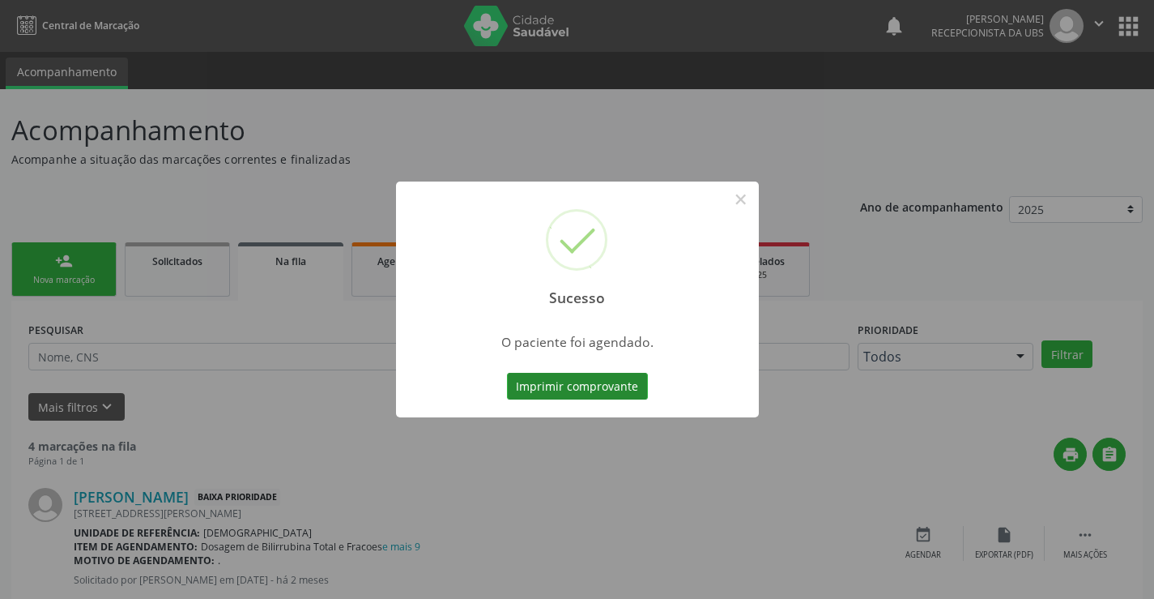
click at [610, 384] on button "Imprimir comprovante" at bounding box center [577, 387] width 141 height 28
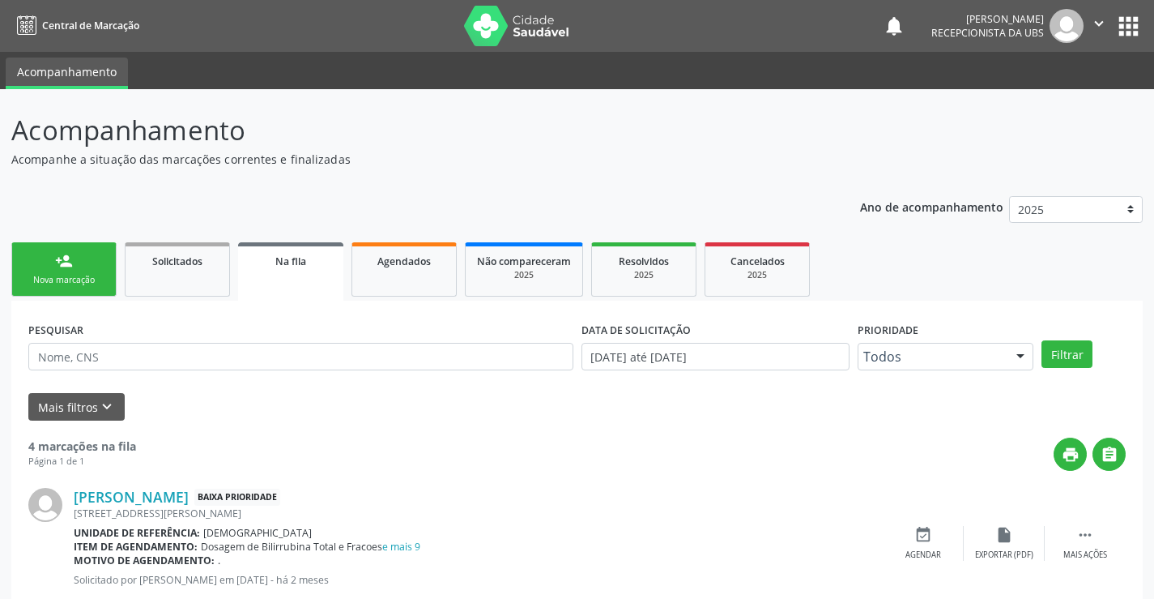
click at [71, 284] on div "Nova marcação" at bounding box center [63, 280] width 81 height 12
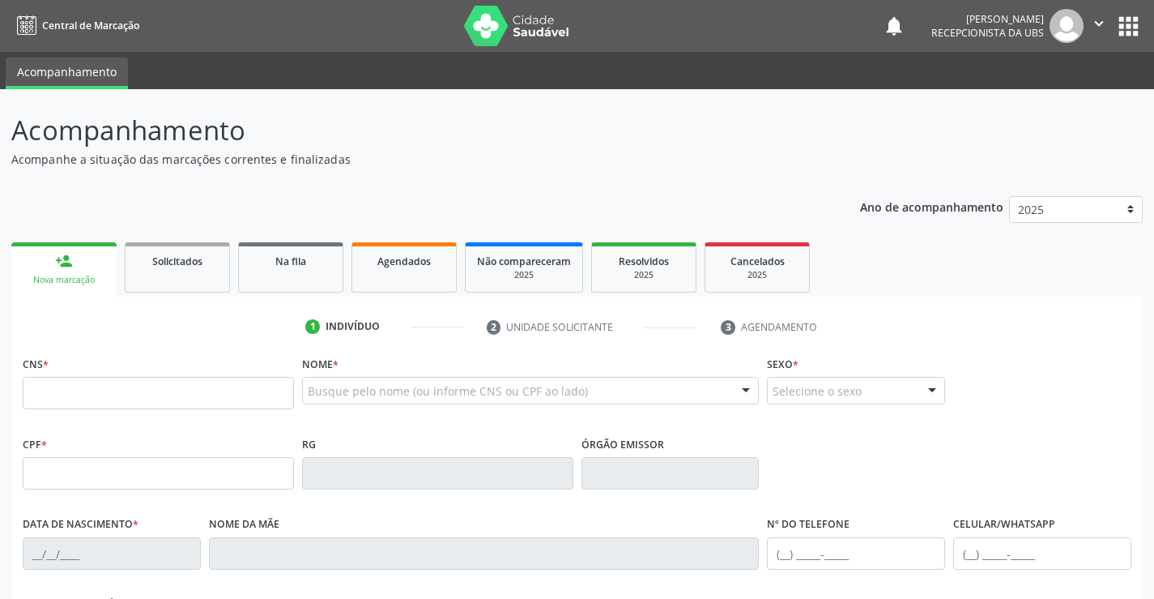
click at [66, 353] on div "CNS *" at bounding box center [158, 381] width 271 height 58
click at [52, 390] on input "text" at bounding box center [158, 393] width 271 height 32
click at [203, 401] on input "text" at bounding box center [158, 393] width 271 height 32
type input "707 0098 2929 9831"
type input "155.384.884-54"
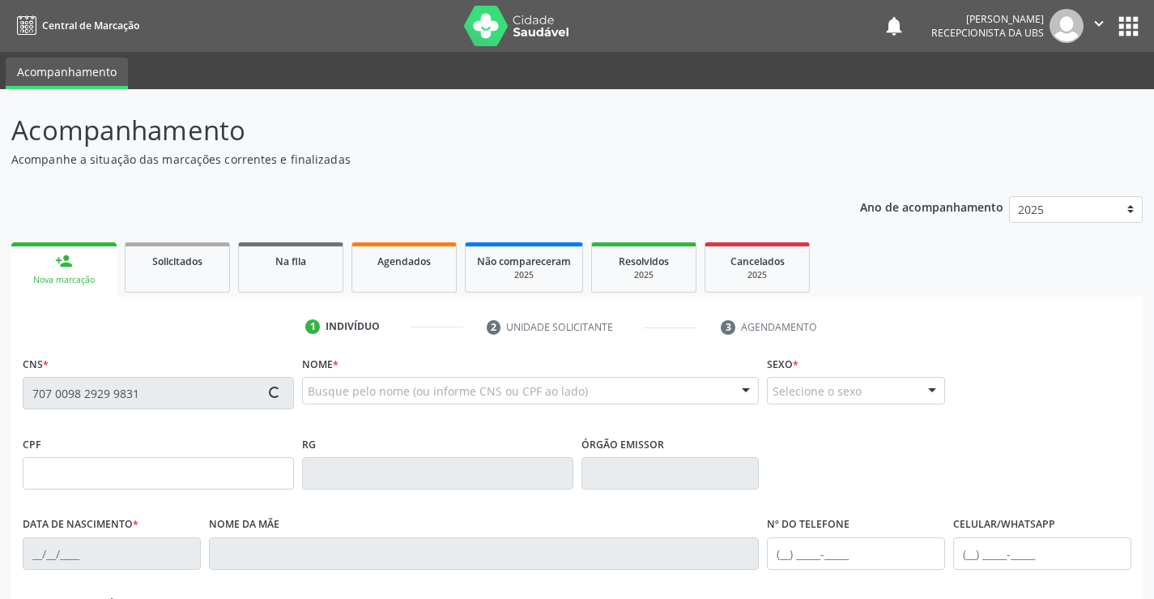
type input "23/12/2000"
type input "Maria Jose Pereira da Silva"
type input "(87) 99999-9999"
type input "827"
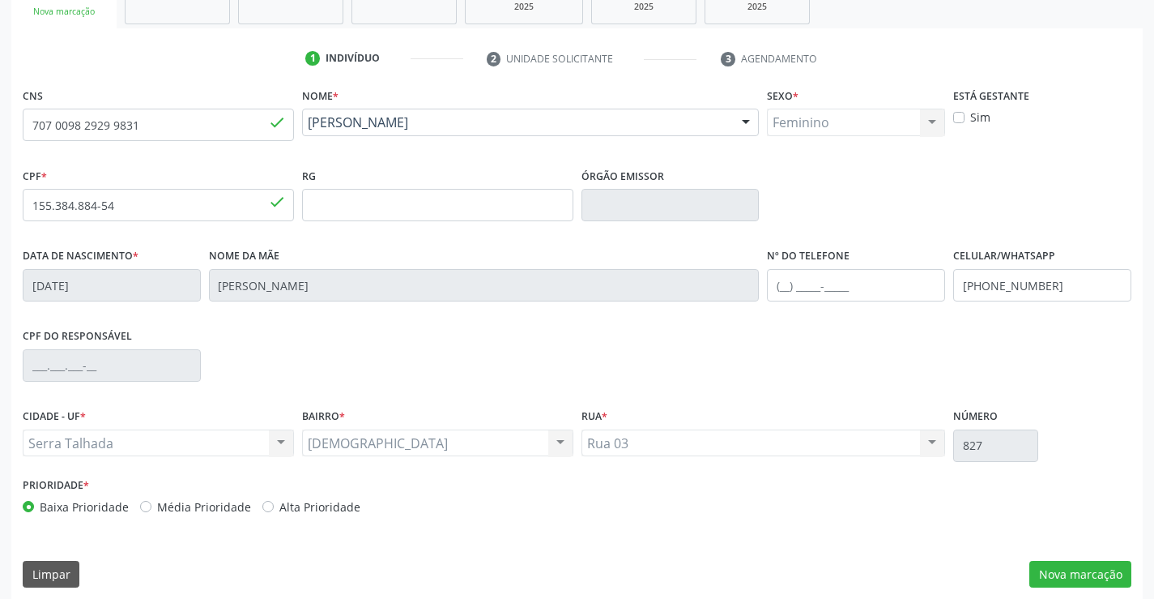
scroll to position [279, 0]
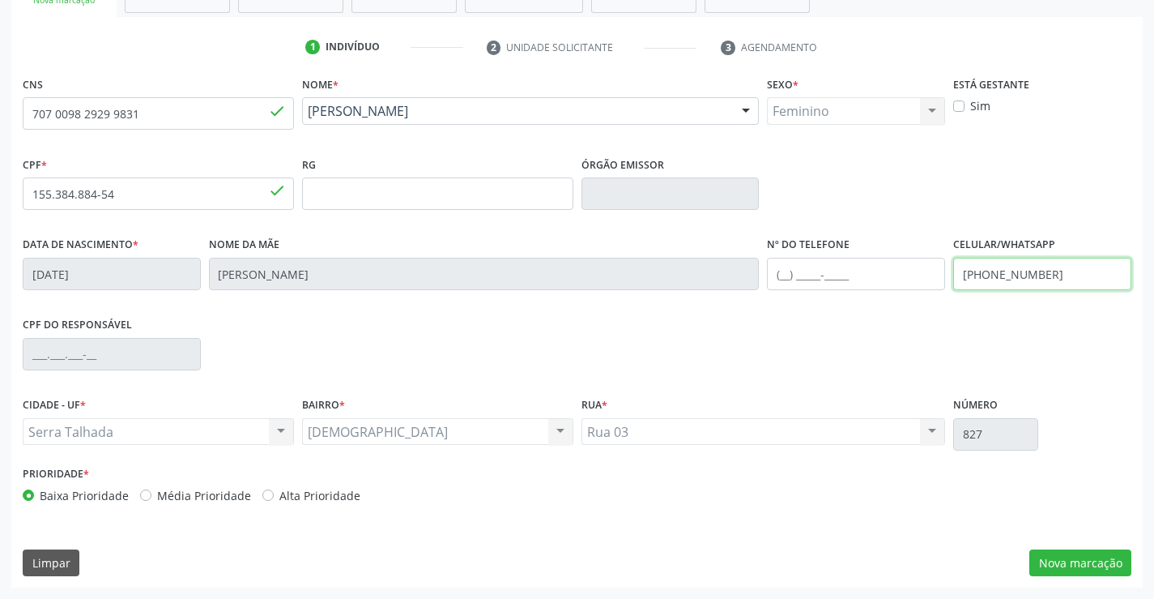
click at [1049, 274] on input "(87) 99999-9999" at bounding box center [1042, 274] width 178 height 32
type input "(87) 99991-2430"
click at [1088, 565] on button "Nova marcação" at bounding box center [1081, 563] width 102 height 28
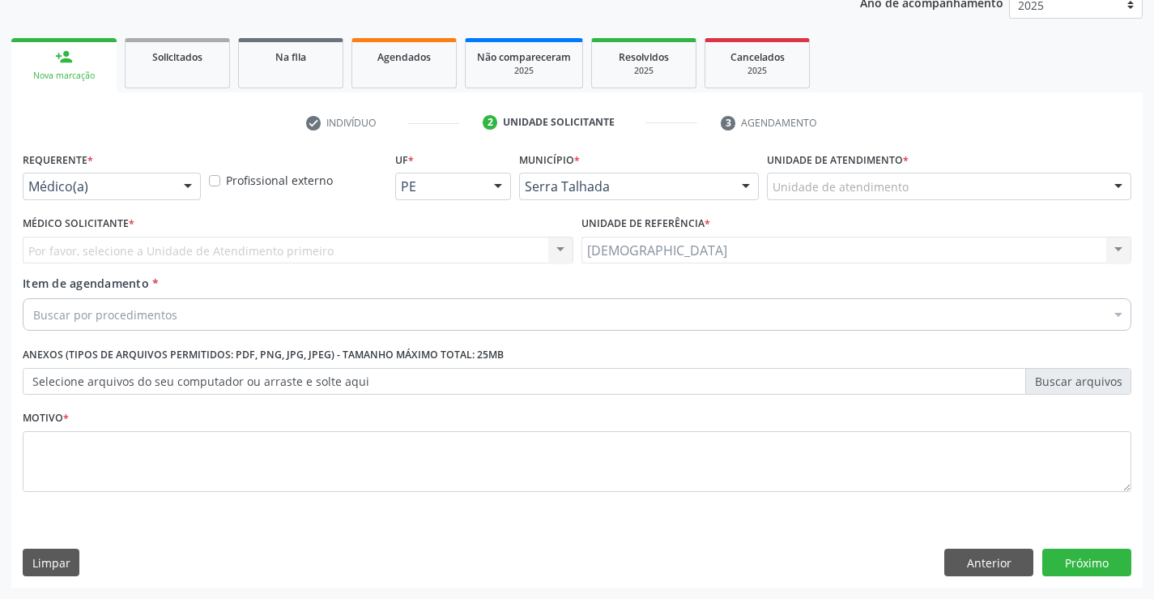
scroll to position [204, 0]
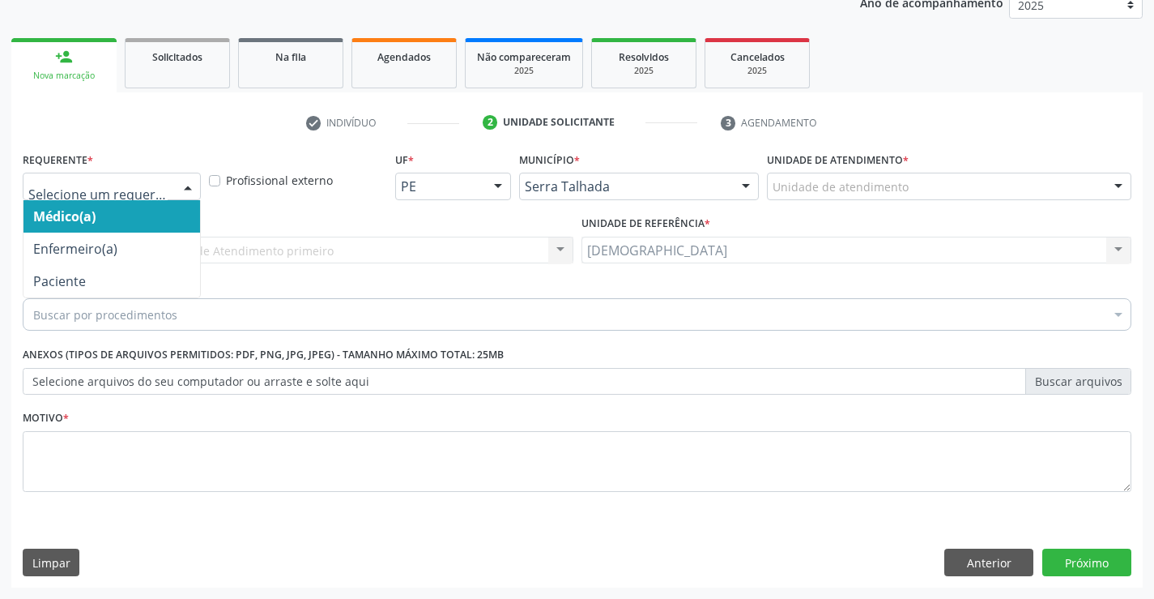
click at [186, 182] on div at bounding box center [188, 187] width 24 height 28
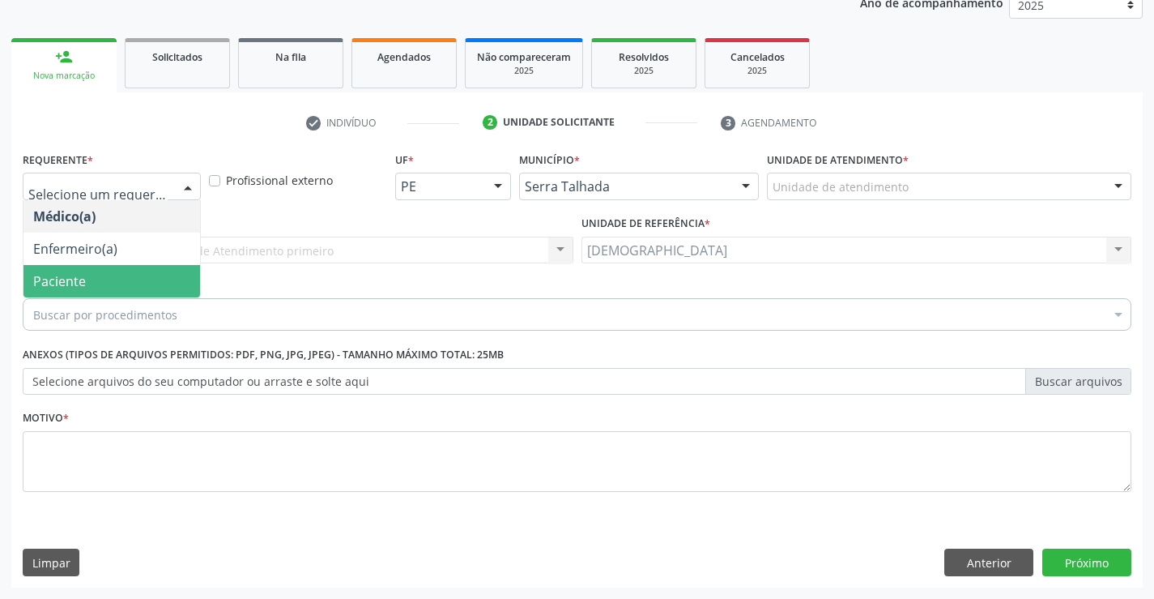
click at [98, 273] on span "Paciente" at bounding box center [111, 281] width 177 height 32
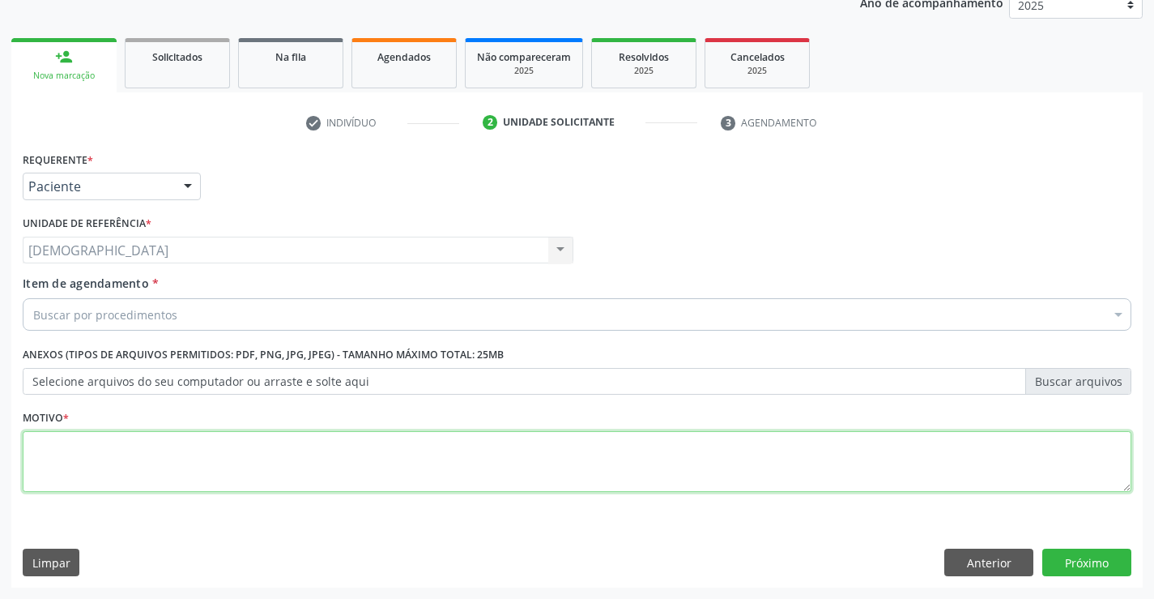
click at [79, 436] on textarea at bounding box center [577, 462] width 1109 height 62
type textarea "."
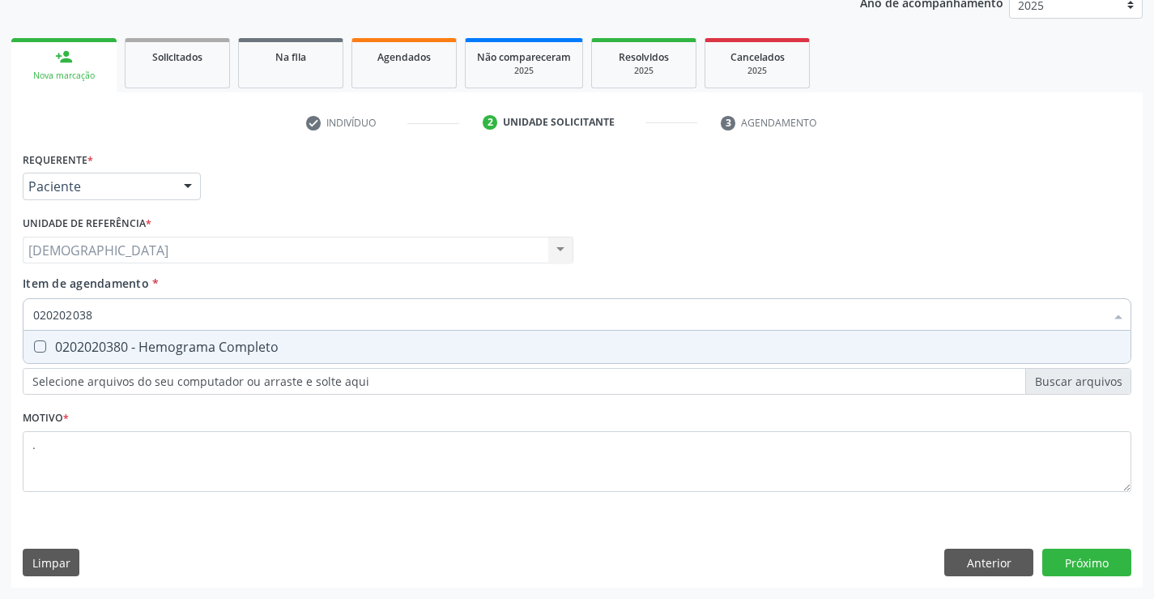
type input "0202020380"
click at [81, 346] on div "0202020380 - Hemograma Completo" at bounding box center [577, 346] width 1088 height 13
checkbox Completo "true"
type input "02020203"
checkbox Completo "false"
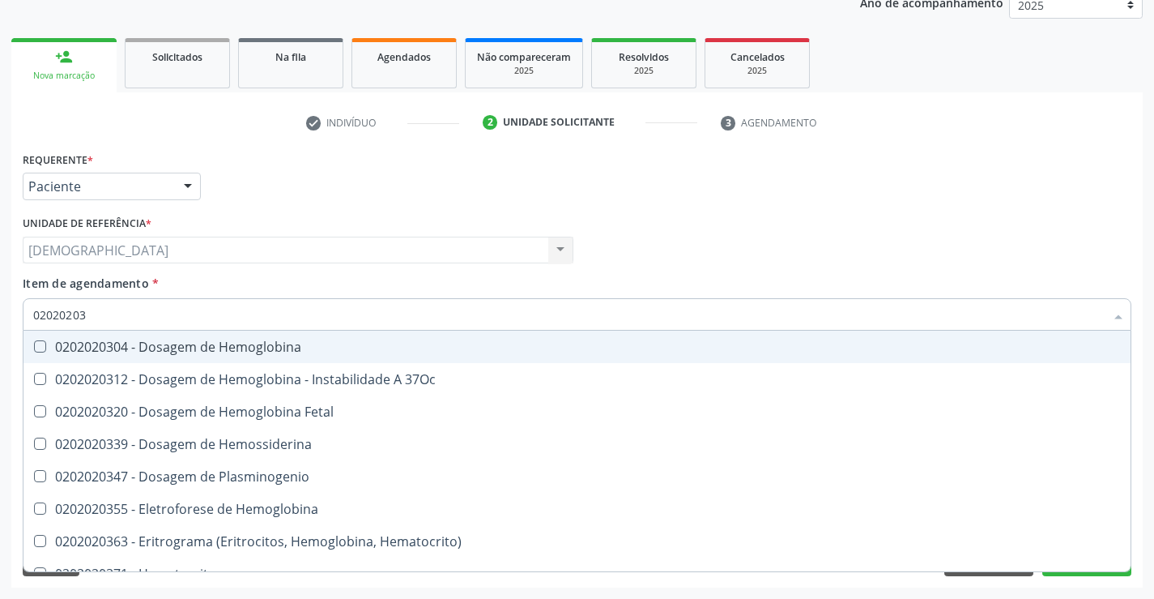
type input "0202020"
checkbox Completo "false"
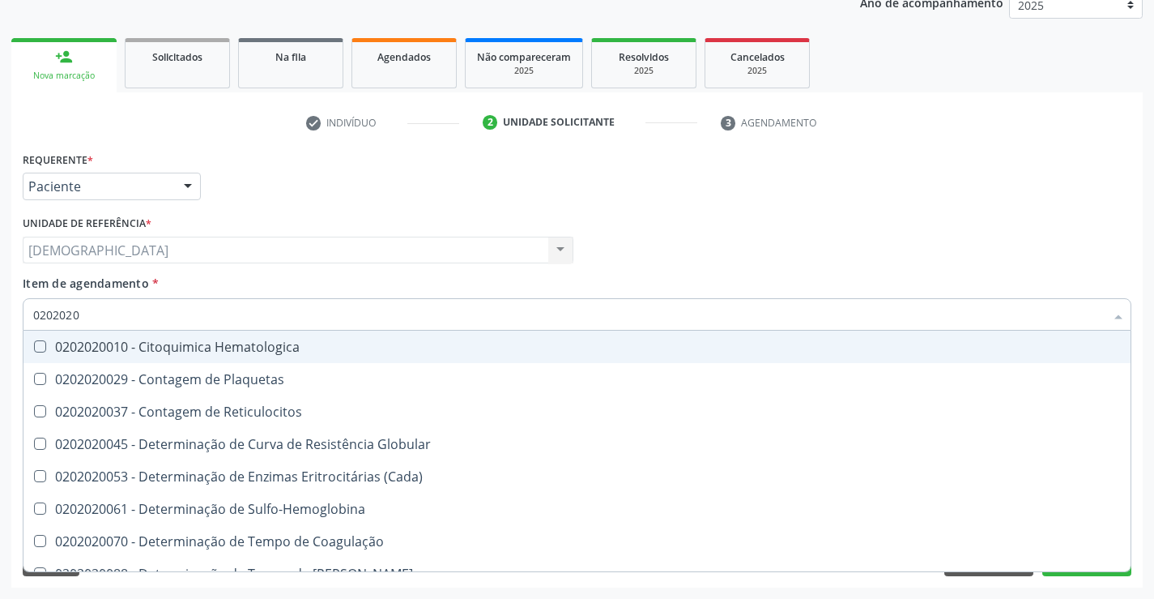
type input "020202"
checkbox Completo "false"
checkbox Leucograma "true"
type input "02020"
checkbox Completo "false"
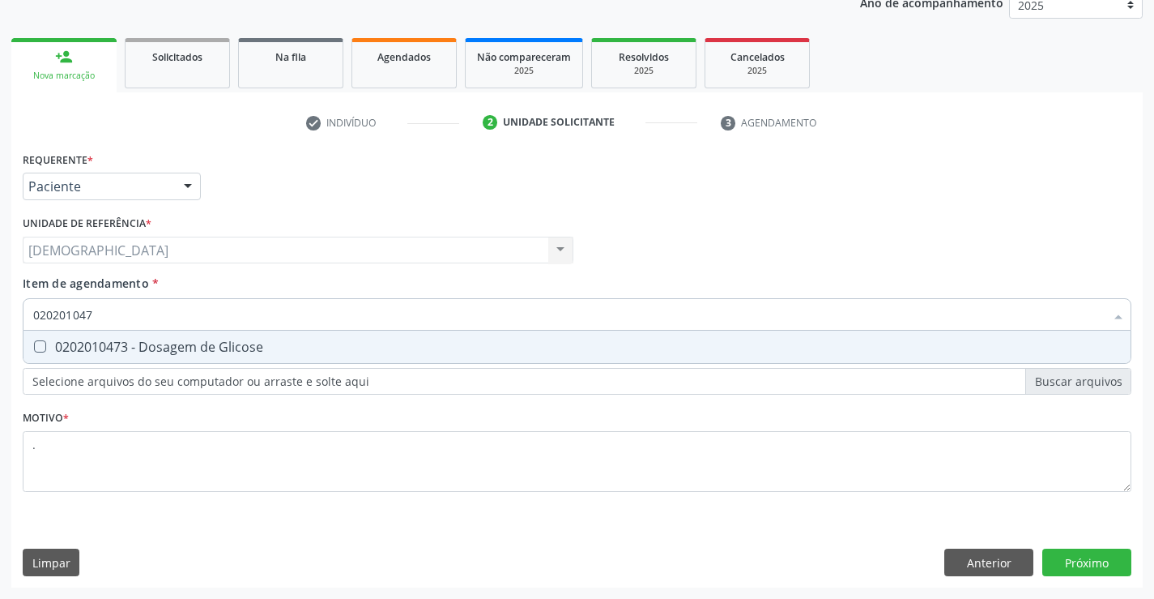
type input "0202010473"
click at [104, 349] on div "0202010473 - Dosagem de Glicose" at bounding box center [577, 346] width 1088 height 13
checkbox Glicose "true"
type input "02020104"
checkbox Glicose "false"
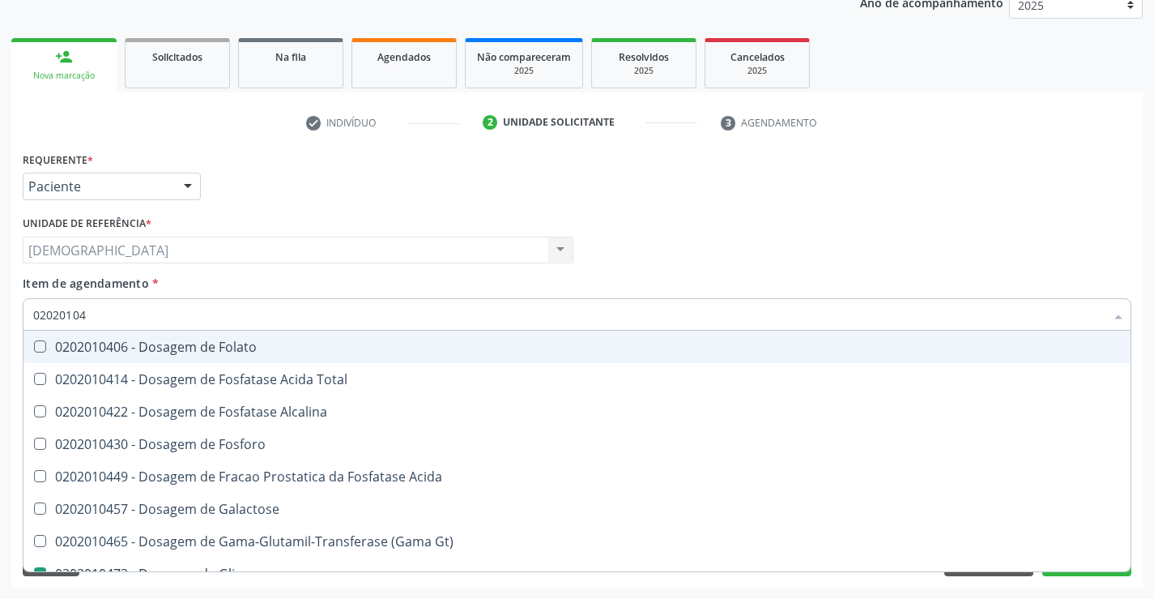
type input "0202010"
checkbox Glicose "false"
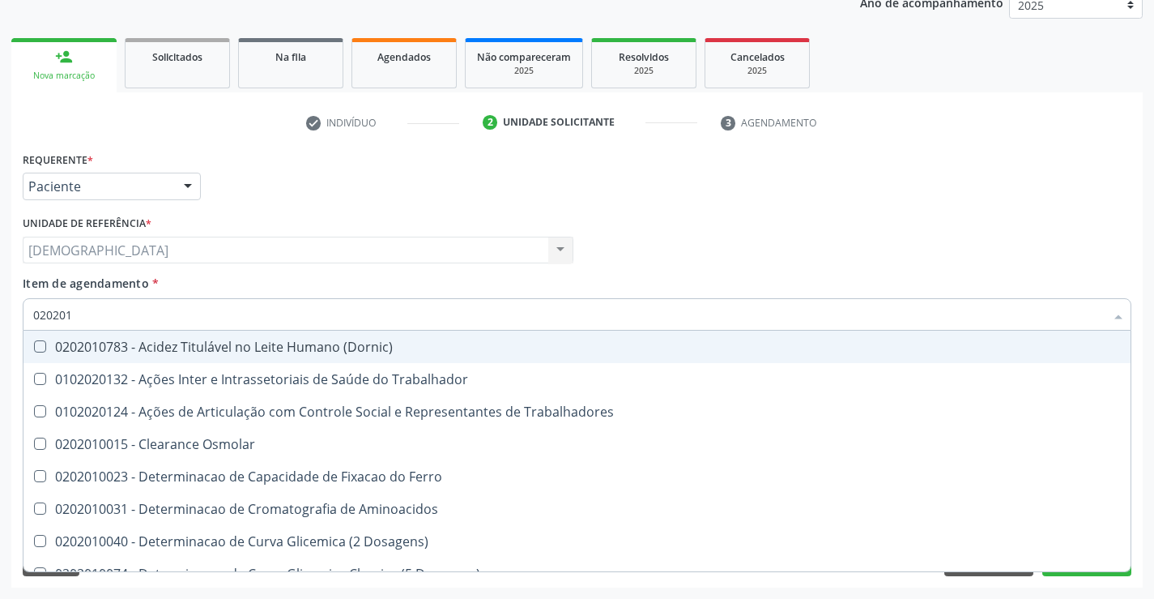
type input "02020"
checkbox Glicose "false"
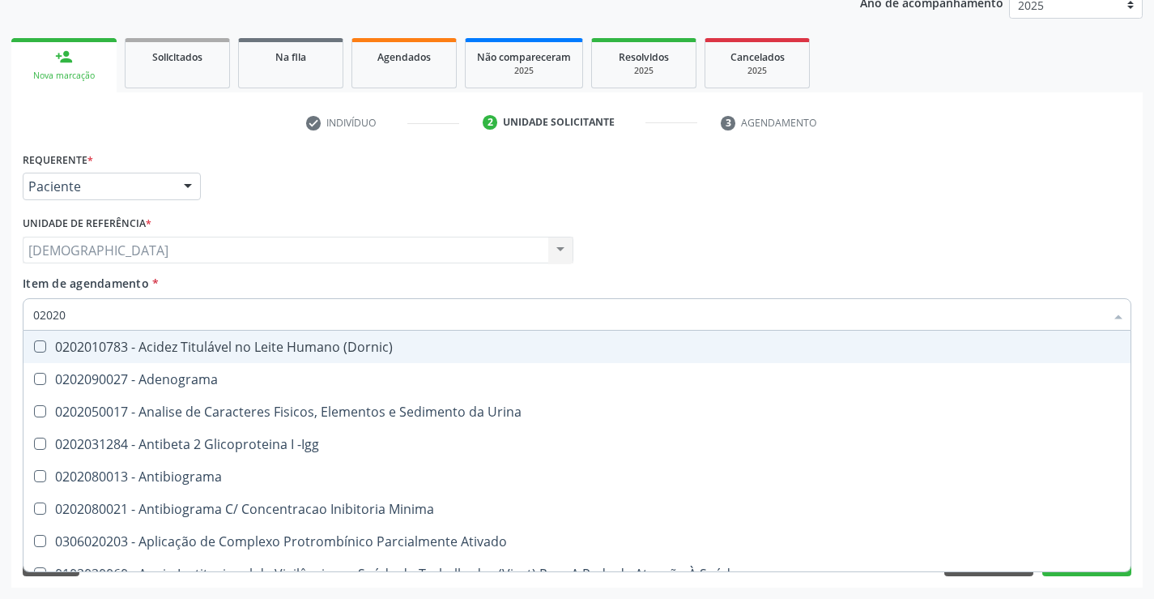
type input "020201"
checkbox T3 "true"
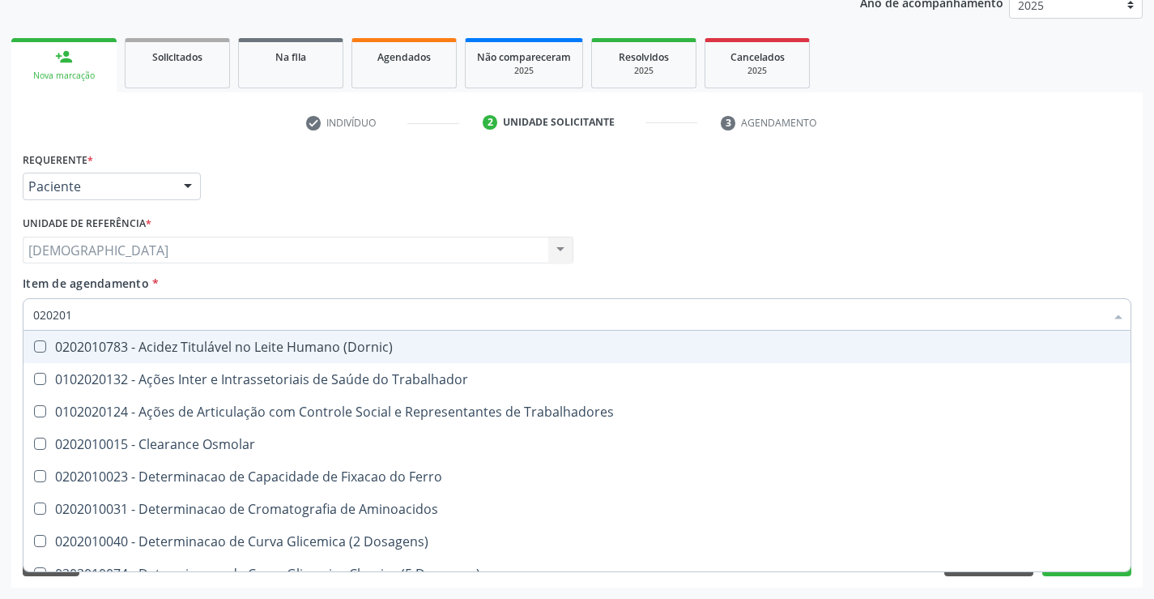
type input "0202010"
checkbox II "true"
checkbox Glicose "false"
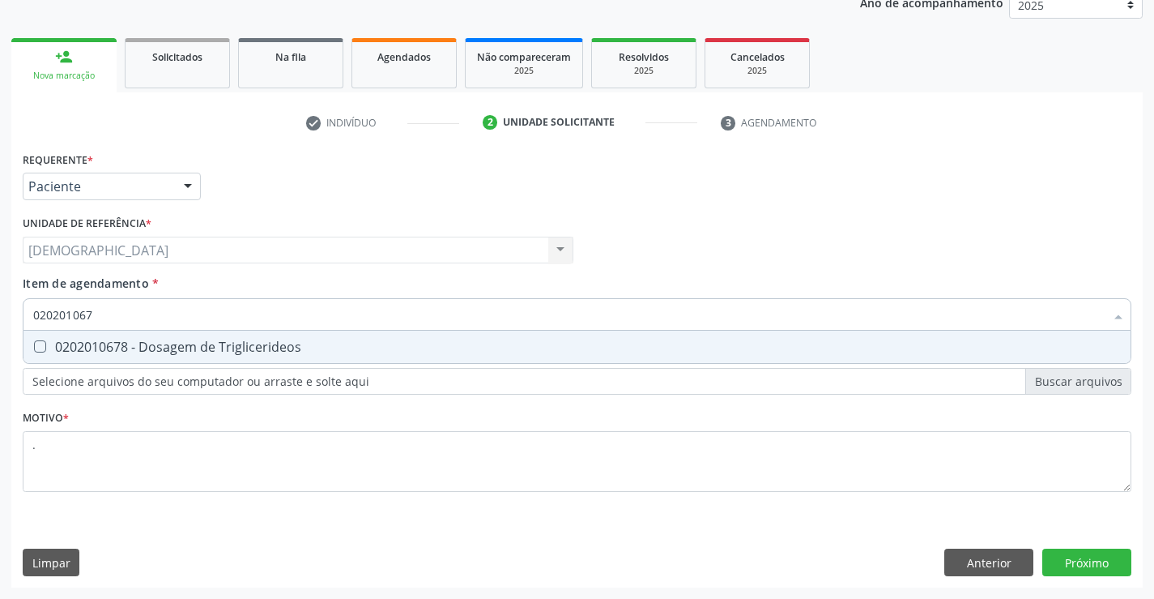
type input "0202010678"
click at [147, 346] on div "0202010678 - Dosagem de Triglicerideos" at bounding box center [577, 346] width 1088 height 13
checkbox Triglicerideos "true"
click at [1065, 560] on div "Requerente * Paciente Médico(a) Enfermeiro(a) Paciente Nenhum resultado encontr…" at bounding box center [577, 367] width 1132 height 440
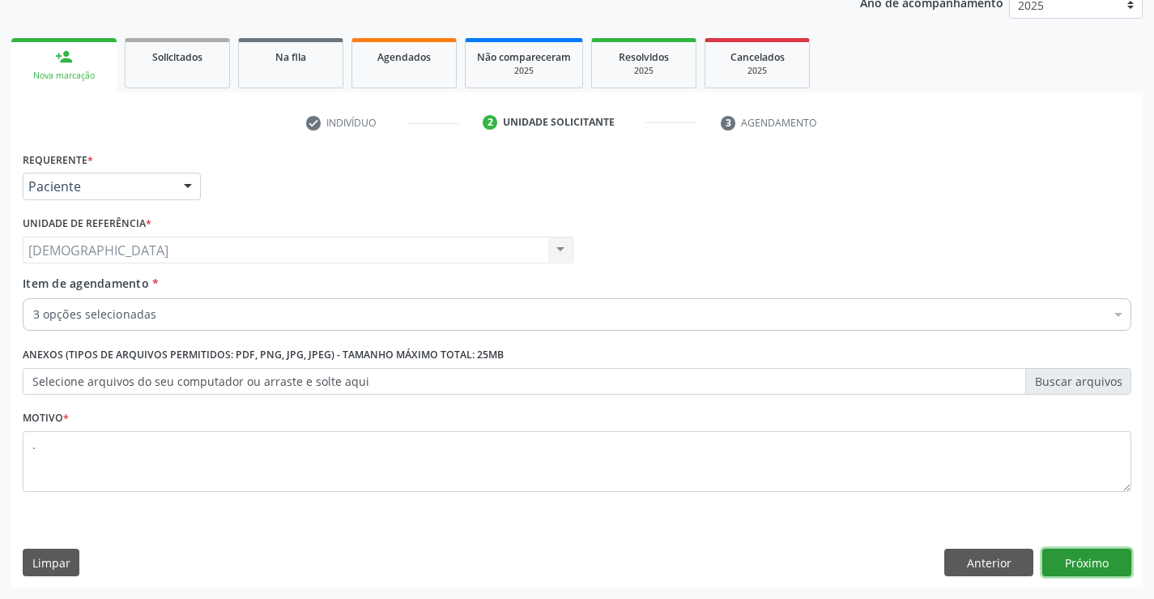
click at [1101, 558] on button "Próximo" at bounding box center [1087, 562] width 89 height 28
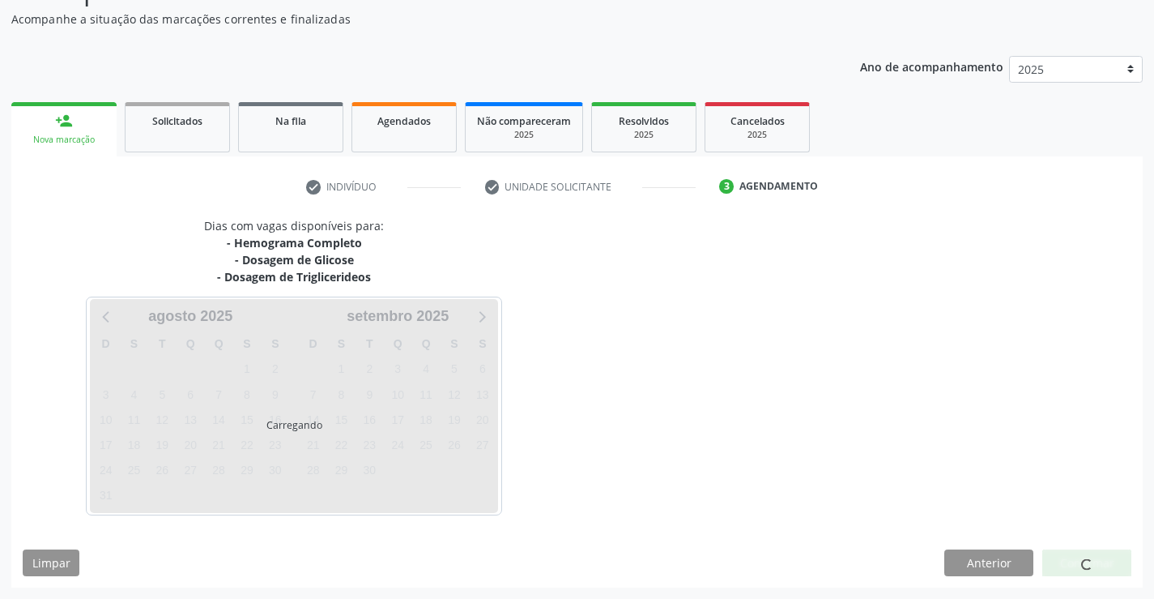
scroll to position [140, 0]
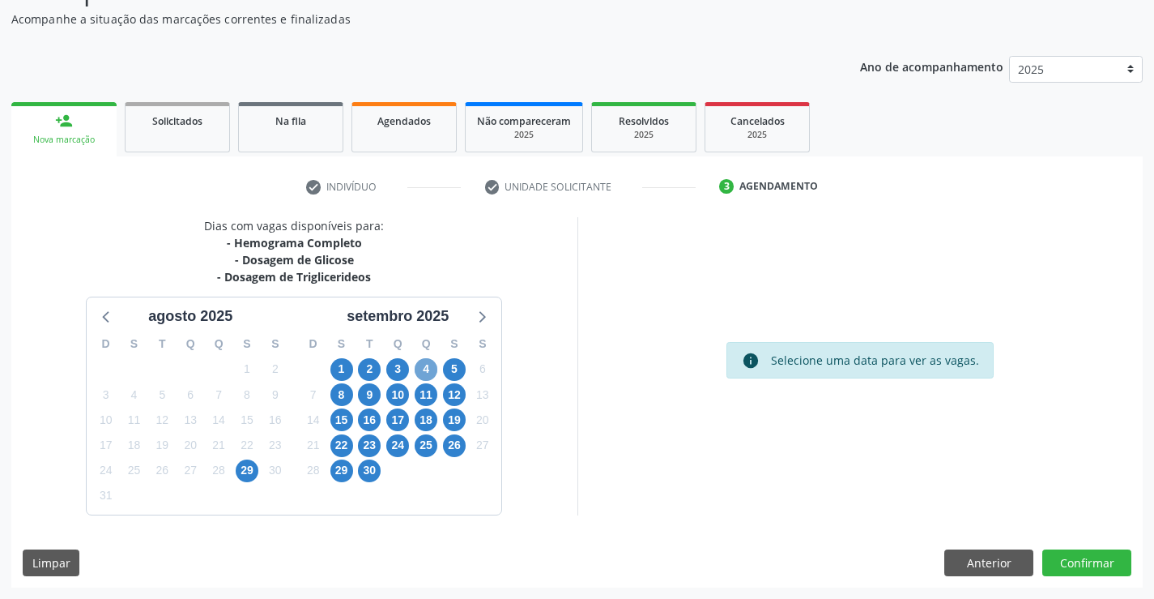
click at [432, 371] on span "4" at bounding box center [426, 369] width 23 height 23
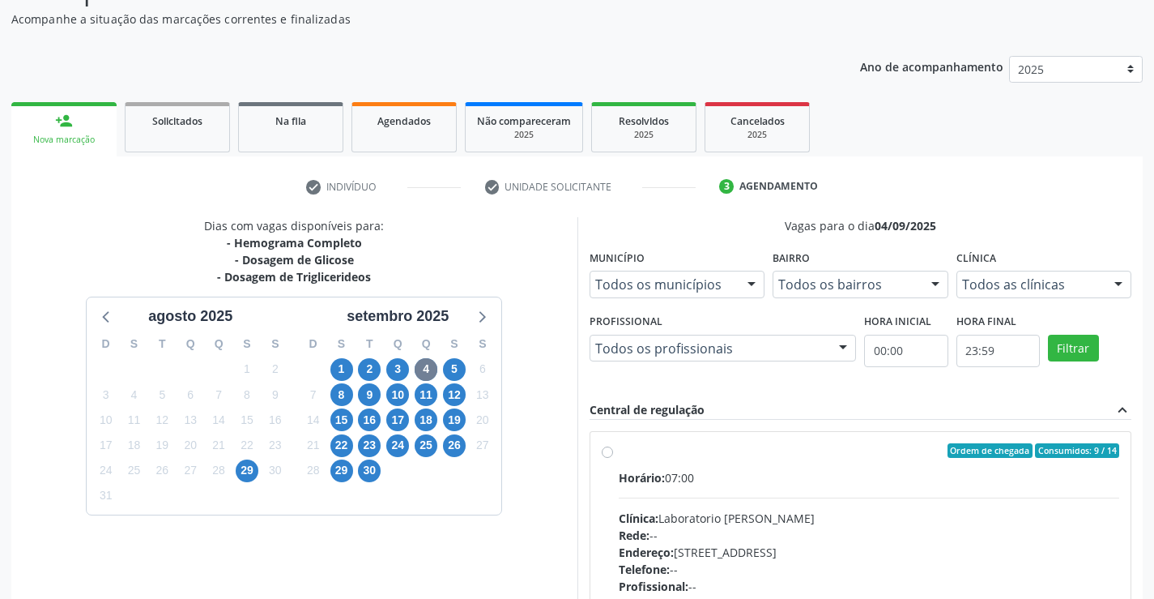
click at [780, 446] on div "Ordem de chegada Consumidos: 9 / 14" at bounding box center [869, 450] width 501 height 15
click at [613, 446] on input "Ordem de chegada Consumidos: 9 / 14 Horário: 07:00 Clínica: Laboratorio Jose Pa…" at bounding box center [607, 450] width 11 height 15
radio input "true"
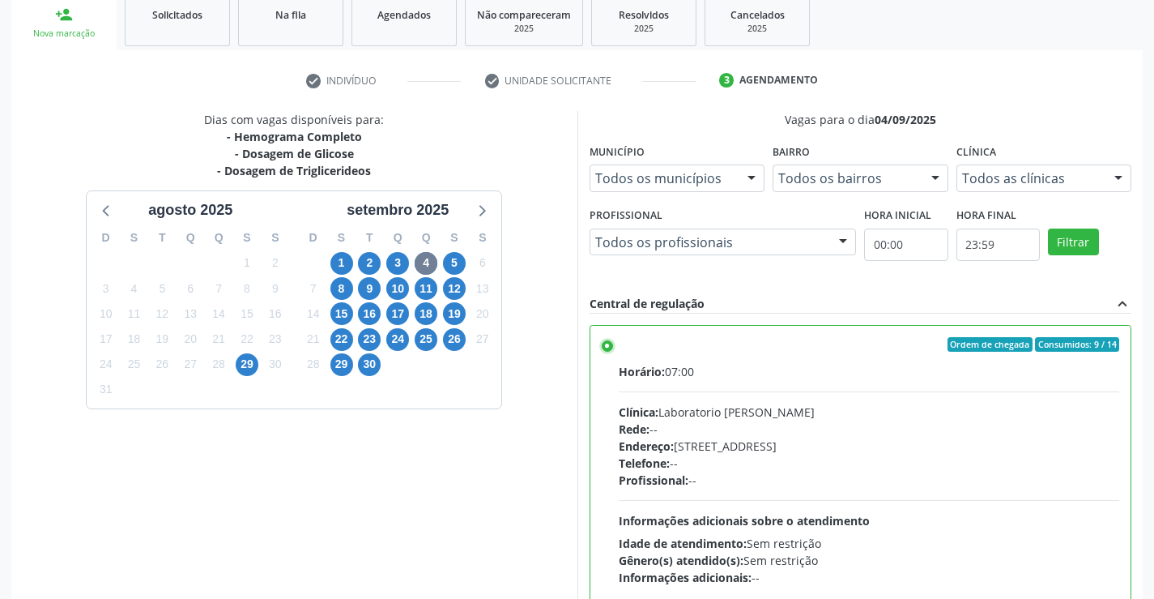
scroll to position [369, 0]
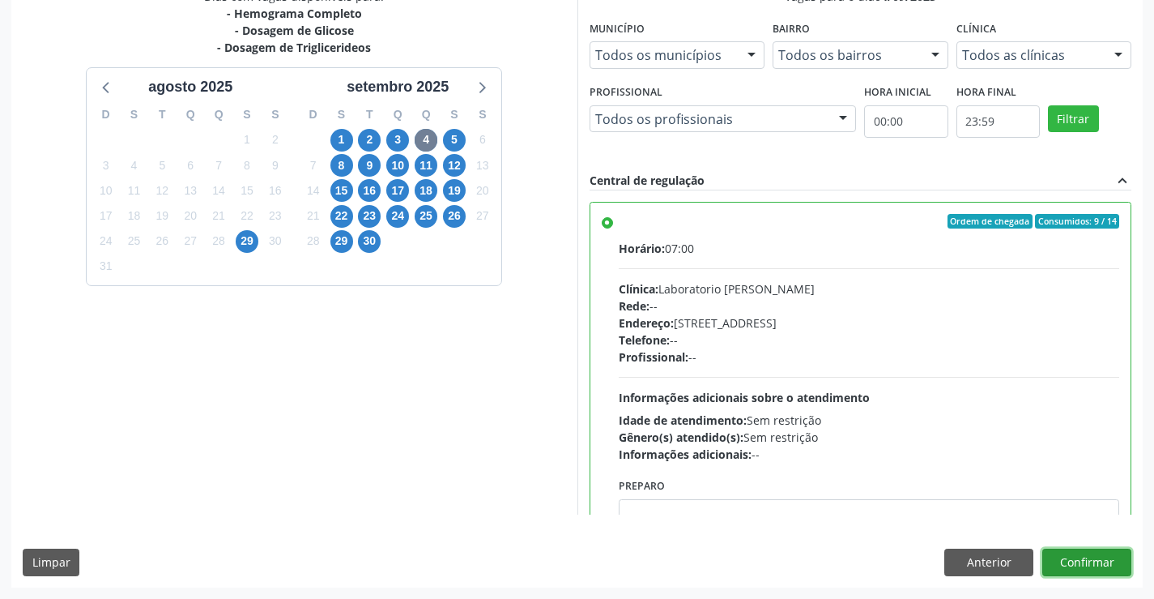
click at [1083, 560] on button "Confirmar" at bounding box center [1087, 562] width 89 height 28
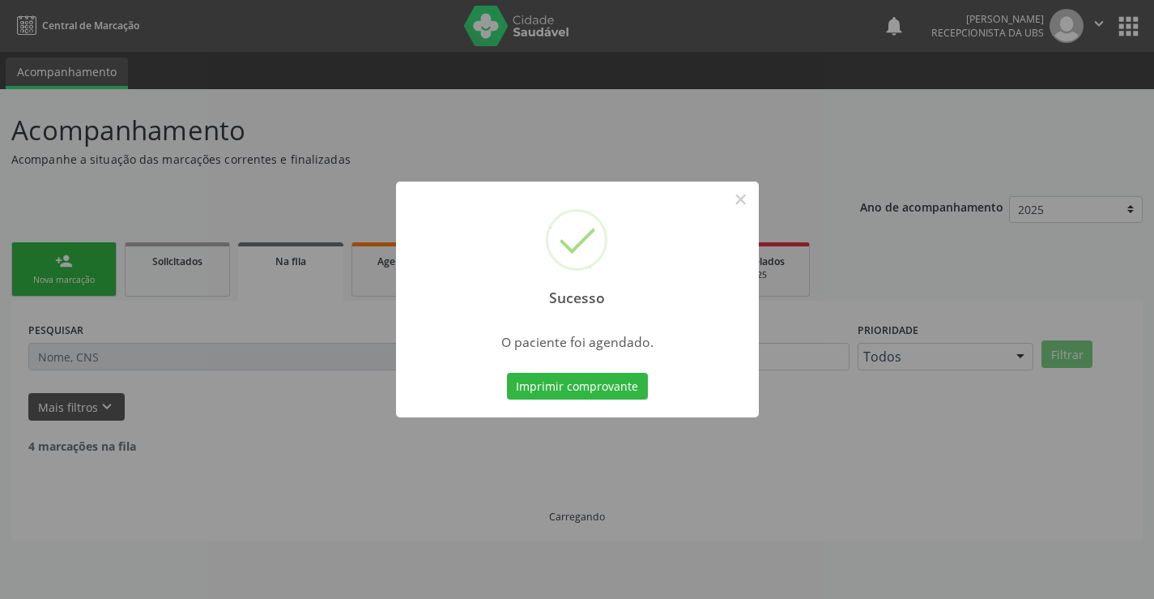
scroll to position [0, 0]
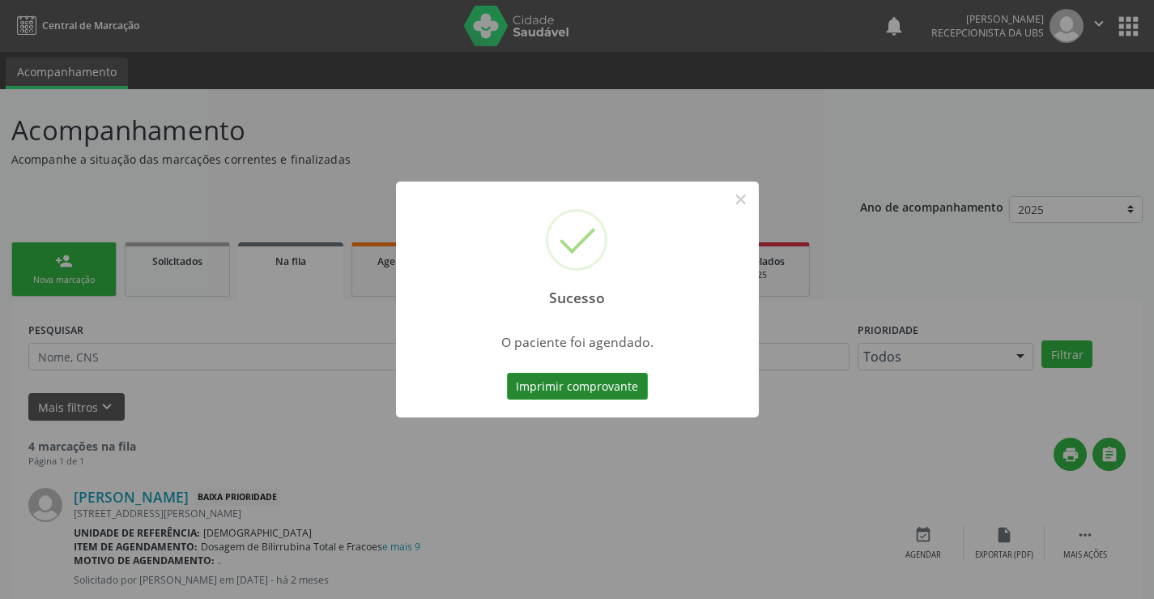
click at [605, 384] on button "Imprimir comprovante" at bounding box center [577, 387] width 141 height 28
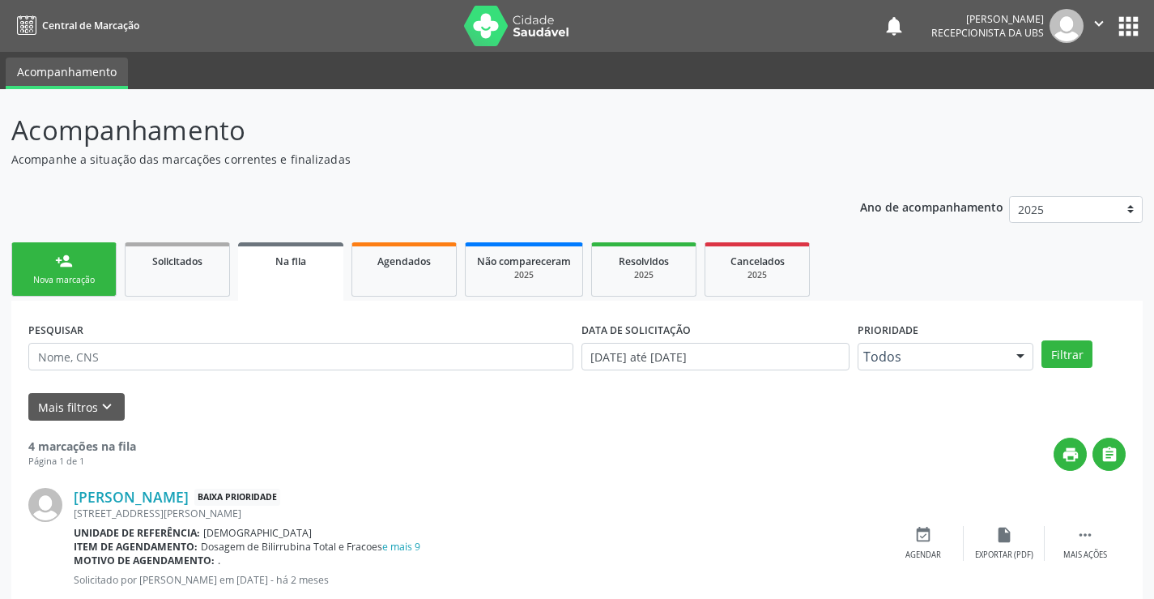
click at [69, 267] on div "person_add" at bounding box center [64, 261] width 18 height 18
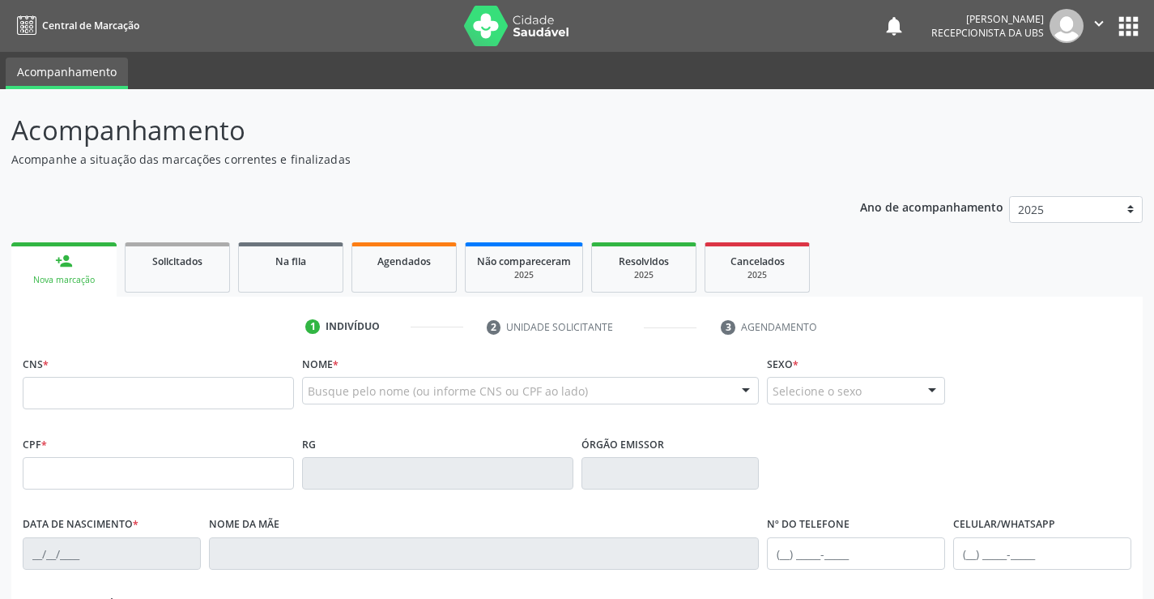
click at [69, 267] on div "person_add" at bounding box center [64, 261] width 18 height 18
click at [138, 395] on input "text" at bounding box center [158, 393] width 271 height 32
type input "700 4059 1055 9843"
type input "418.362.194-15"
type input "07/04/1942"
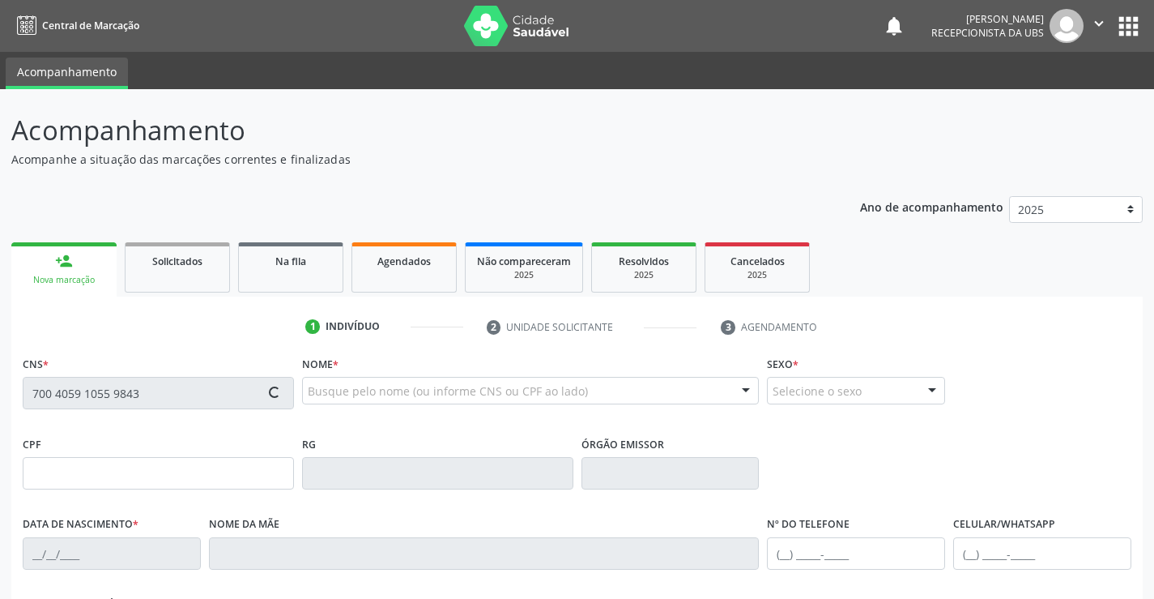
type input "Sergia Alve dos Santos"
type input "(87) 99925-0970"
type input "370.345.885-20"
type input "1204"
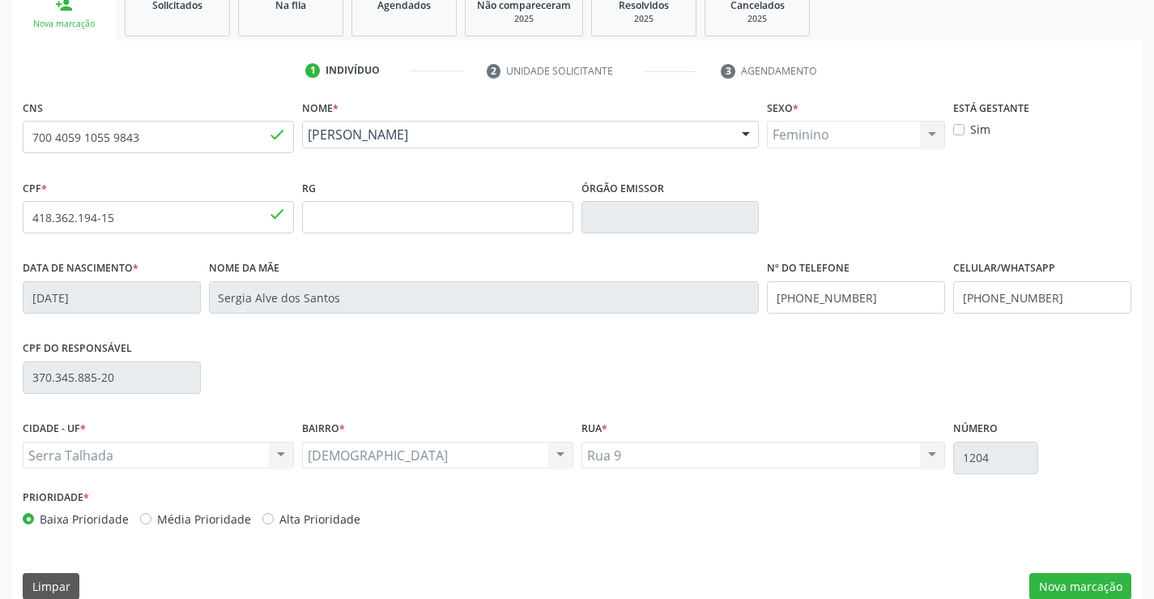
scroll to position [279, 0]
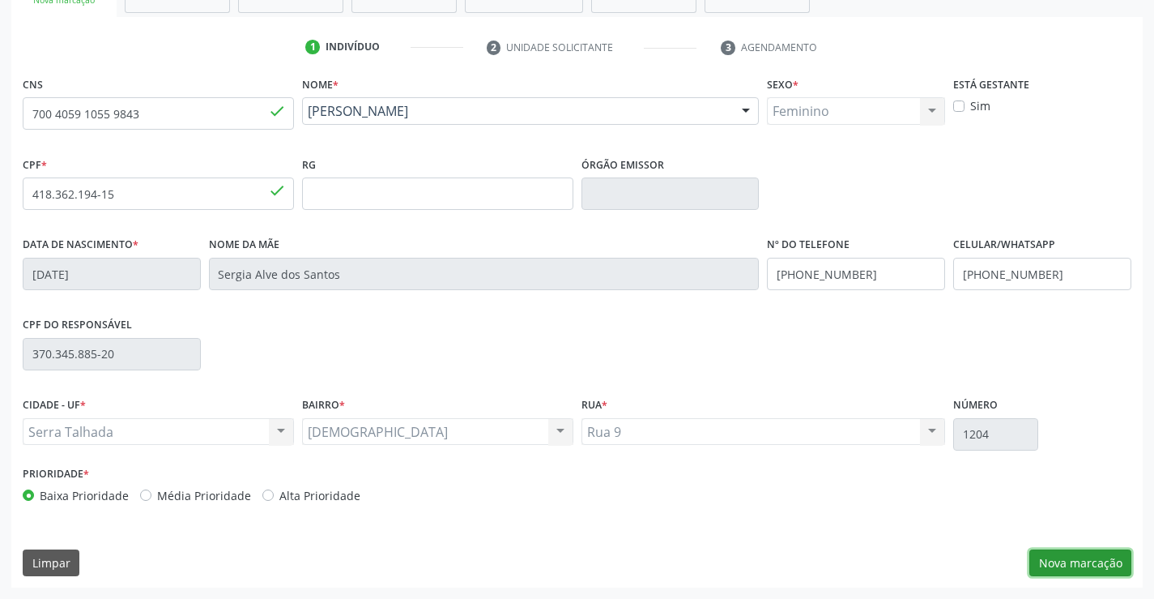
click at [1103, 567] on button "Nova marcação" at bounding box center [1081, 563] width 102 height 28
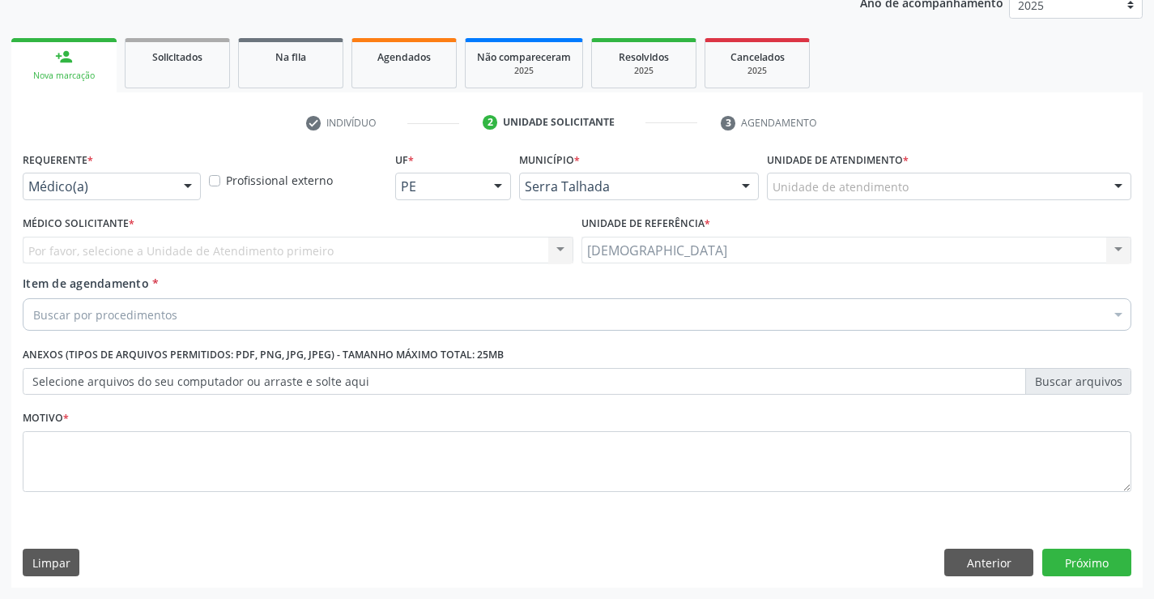
click at [318, 322] on div "Buscar por procedimentos" at bounding box center [577, 314] width 1109 height 32
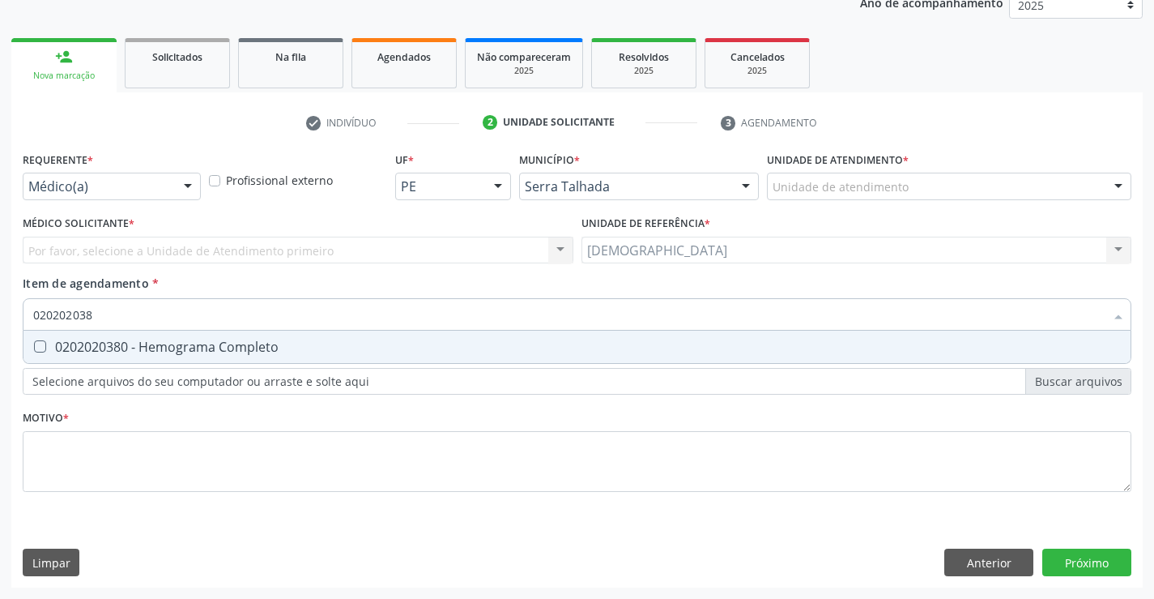
type input "0202020380"
click at [322, 344] on div "0202020380 - Hemograma Completo" at bounding box center [577, 346] width 1088 height 13
checkbox Completo "true"
click at [224, 441] on div "Requerente * Médico(a) Médico(a) Enfermeiro(a) Paciente Nenhum resultado encont…" at bounding box center [577, 330] width 1109 height 367
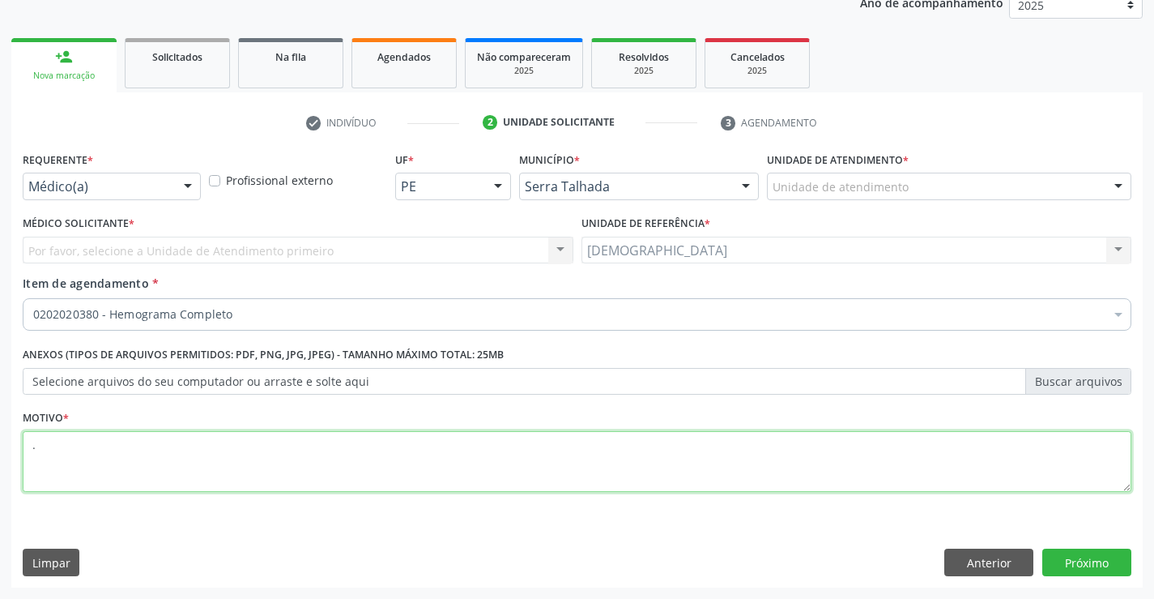
type textarea "."
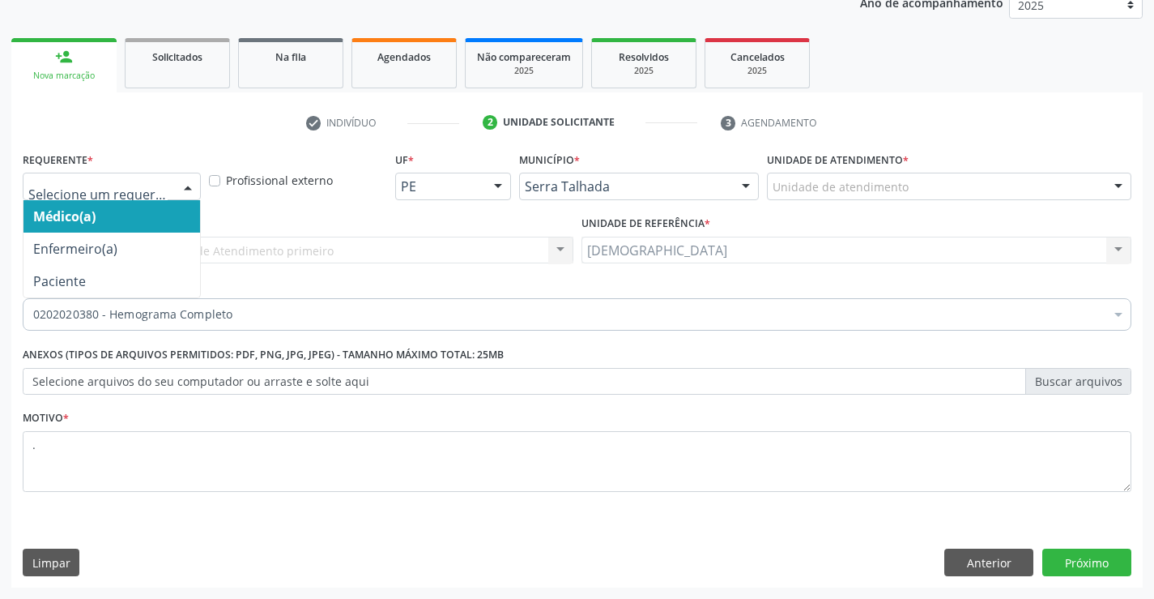
click at [190, 191] on div at bounding box center [188, 187] width 24 height 28
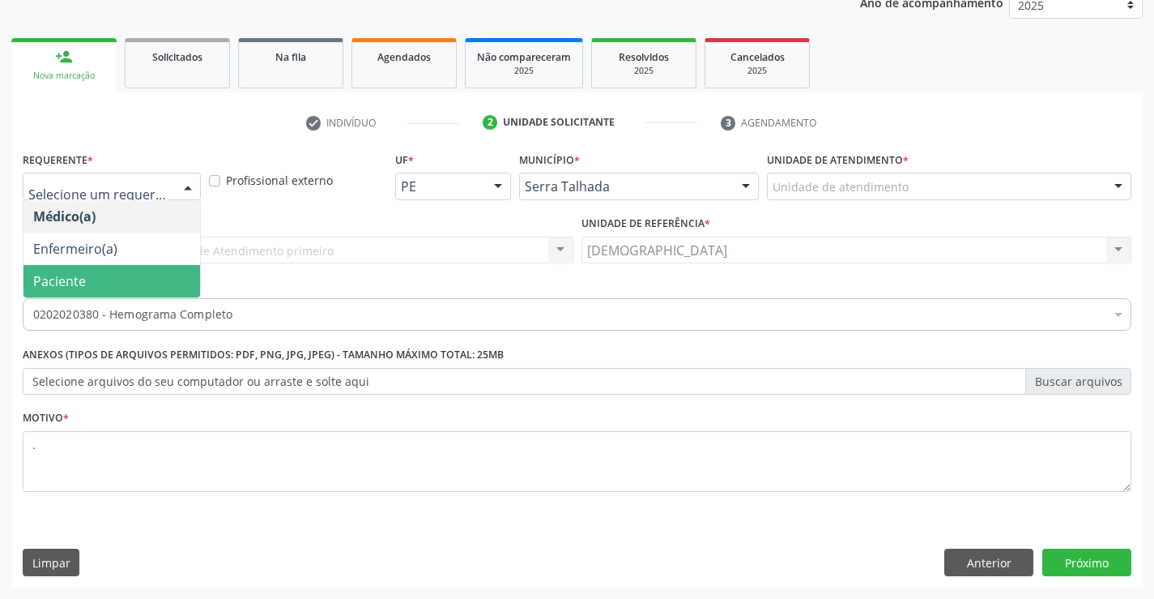
click at [122, 278] on span "Paciente" at bounding box center [111, 281] width 177 height 32
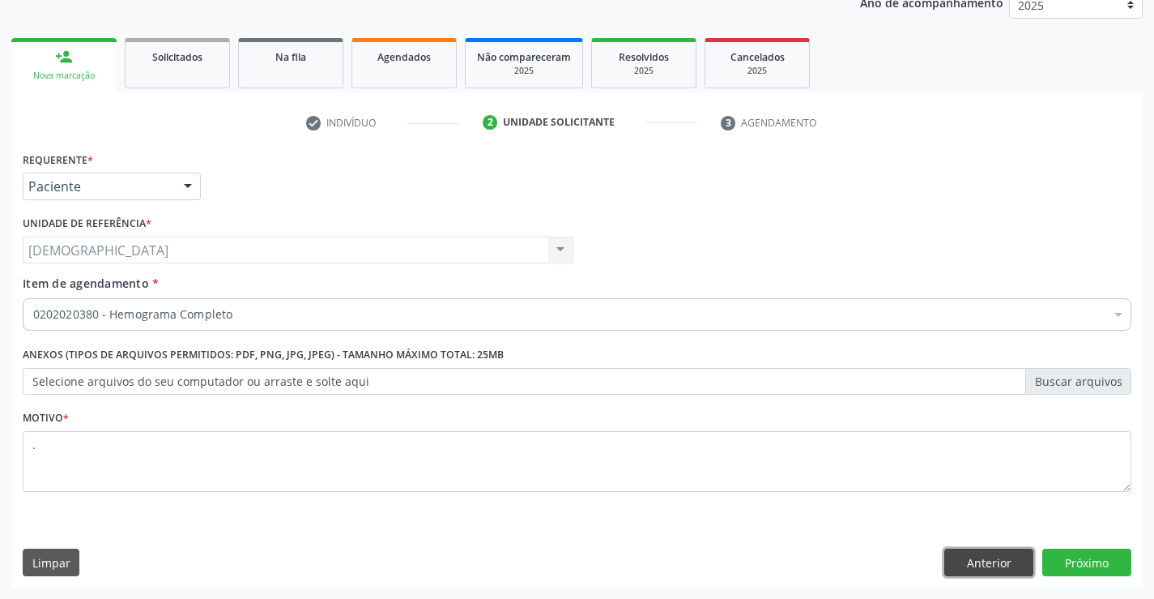
click at [982, 565] on button "Anterior" at bounding box center [989, 562] width 89 height 28
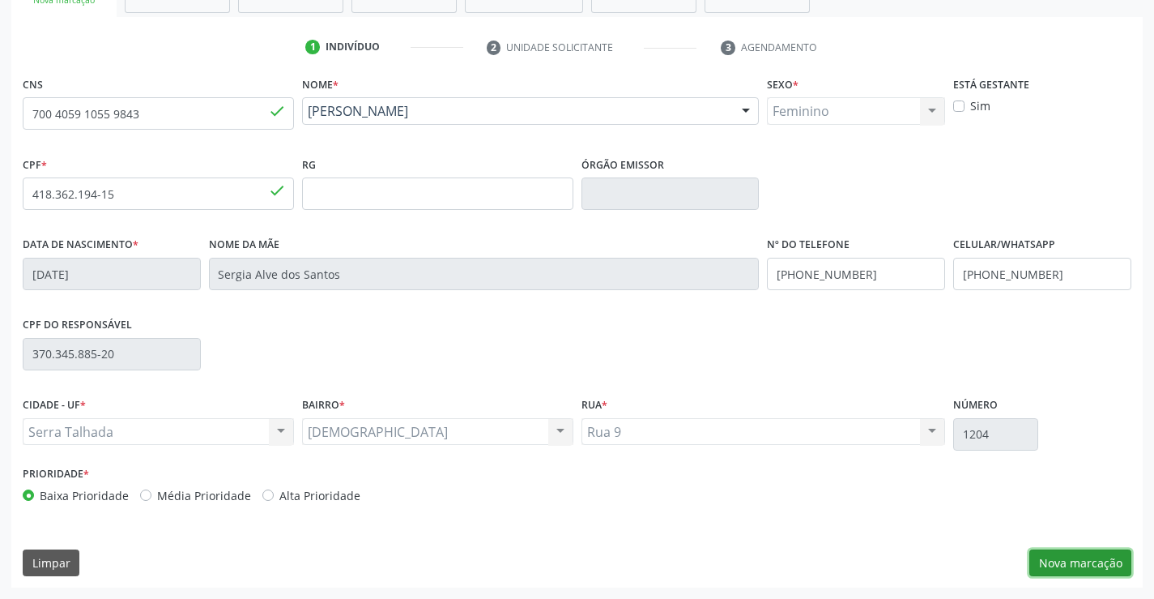
click at [1072, 561] on button "Nova marcação" at bounding box center [1081, 563] width 102 height 28
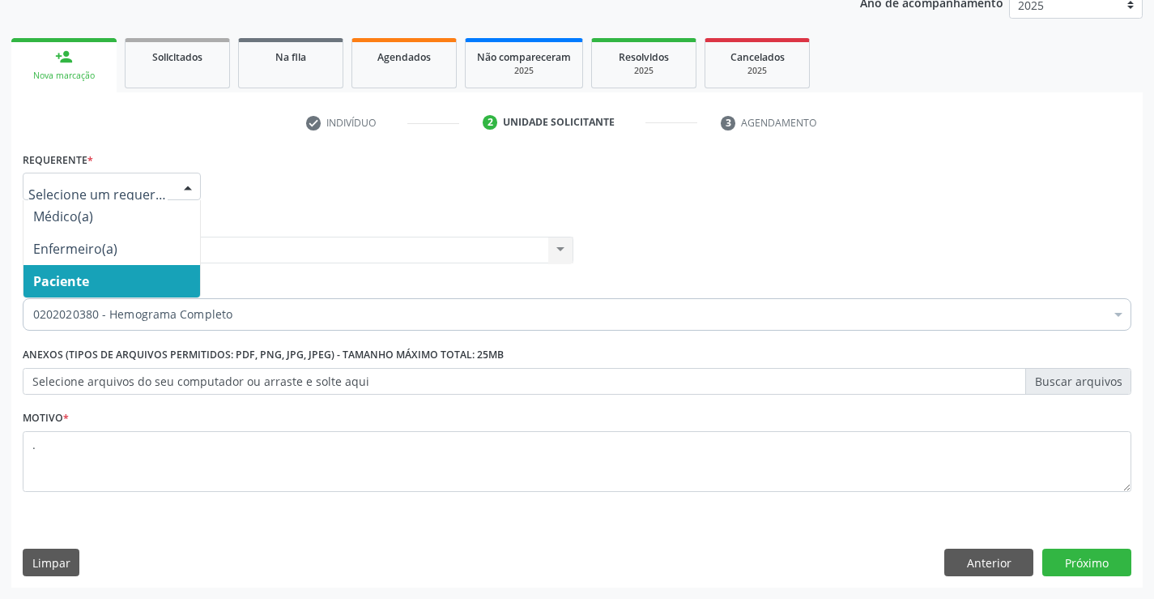
click at [190, 175] on div at bounding box center [188, 187] width 24 height 28
click at [168, 288] on span "Paciente" at bounding box center [111, 281] width 177 height 32
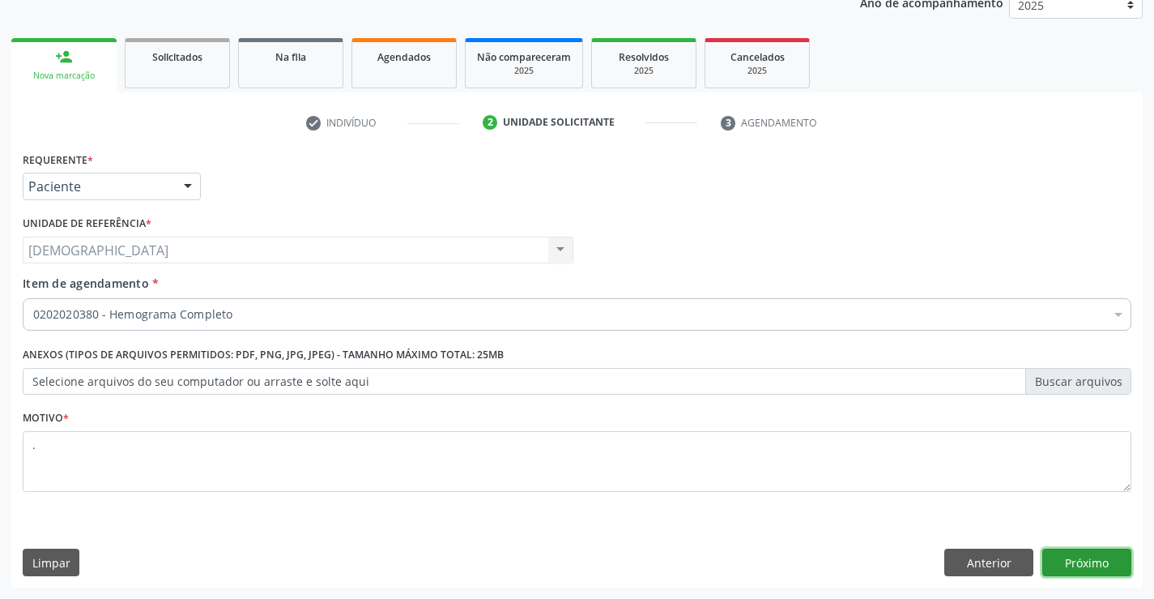
click at [1070, 558] on button "Próximo" at bounding box center [1087, 562] width 89 height 28
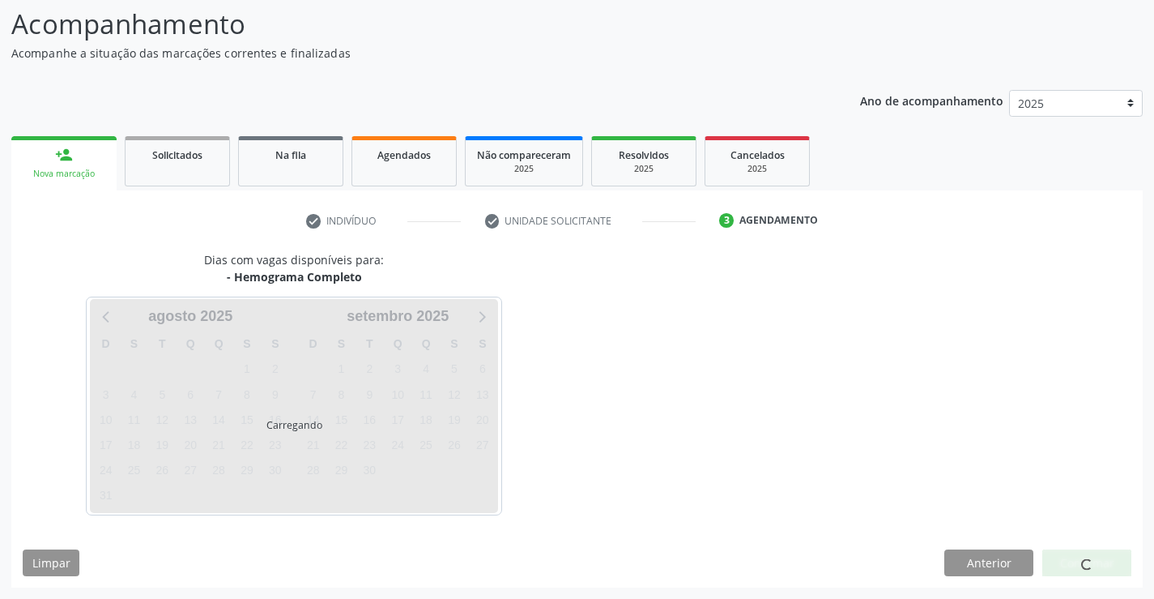
scroll to position [106, 0]
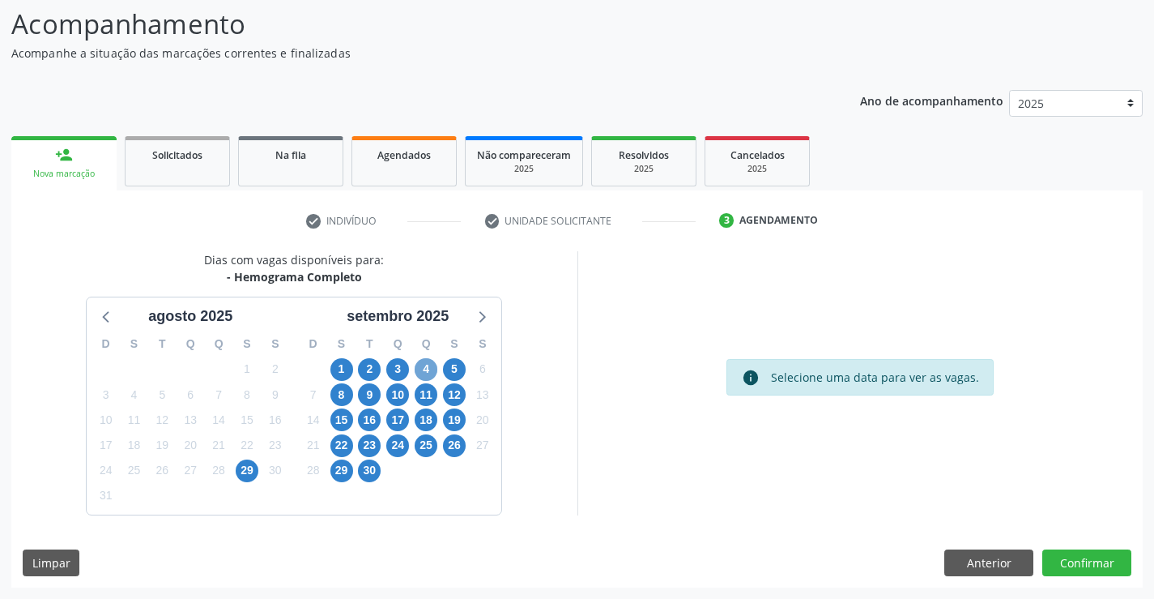
click at [422, 365] on span "4" at bounding box center [426, 369] width 23 height 23
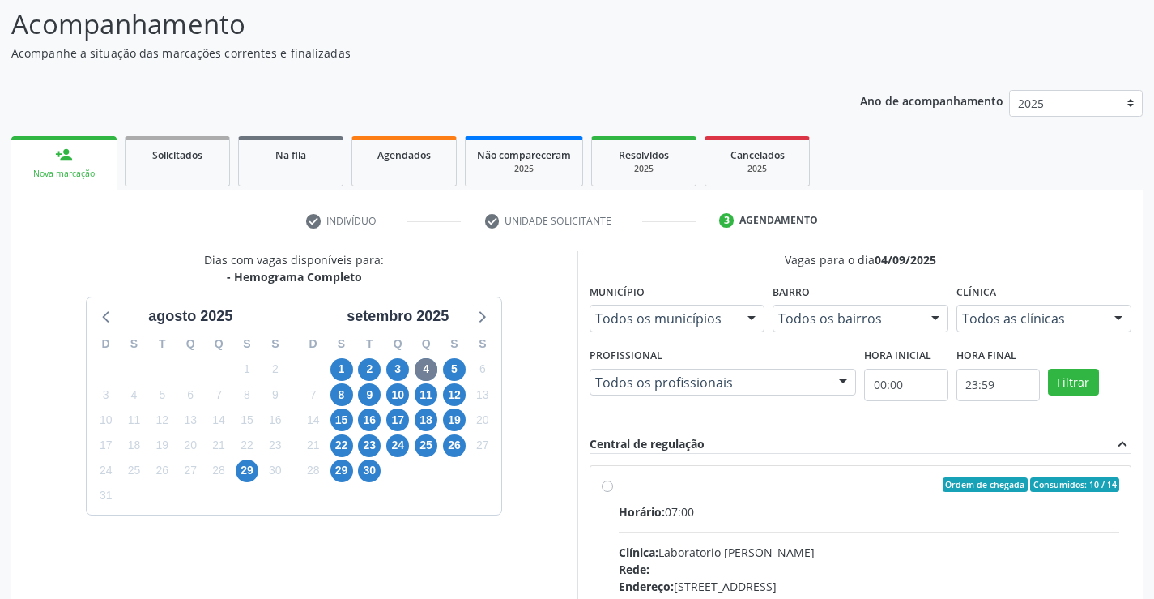
click at [686, 498] on label "Ordem de chegada Consumidos: 10 / 14 Horário: 07:00 Clínica: Laboratorio Jose P…" at bounding box center [869, 601] width 501 height 249
click at [613, 492] on input "Ordem de chegada Consumidos: 10 / 14 Horário: 07:00 Clínica: Laboratorio Jose P…" at bounding box center [607, 484] width 11 height 15
radio input "true"
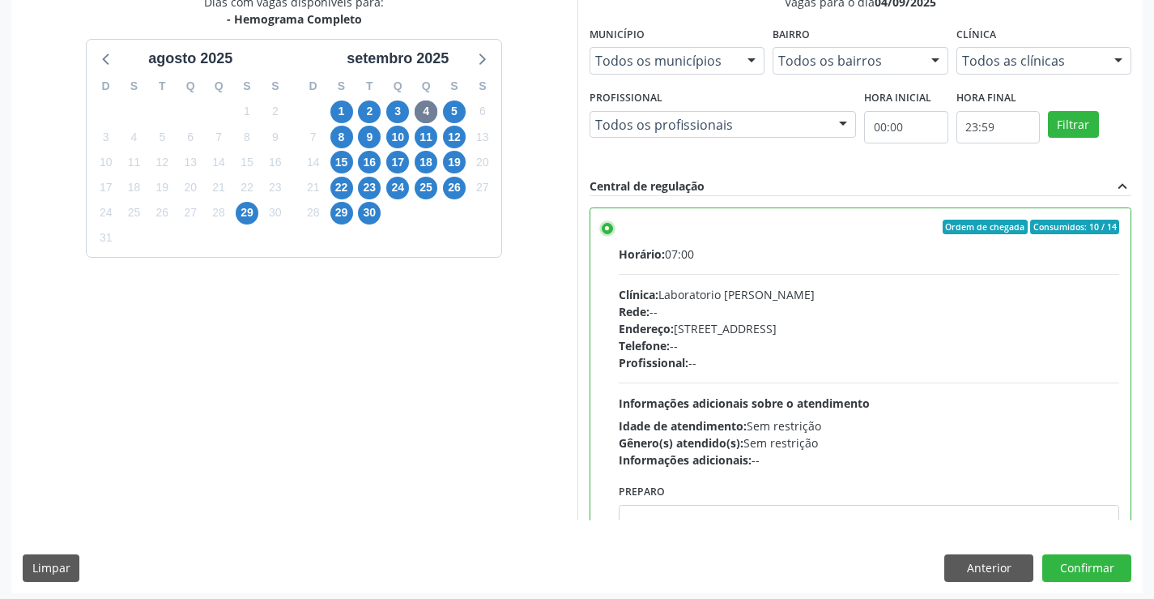
scroll to position [369, 0]
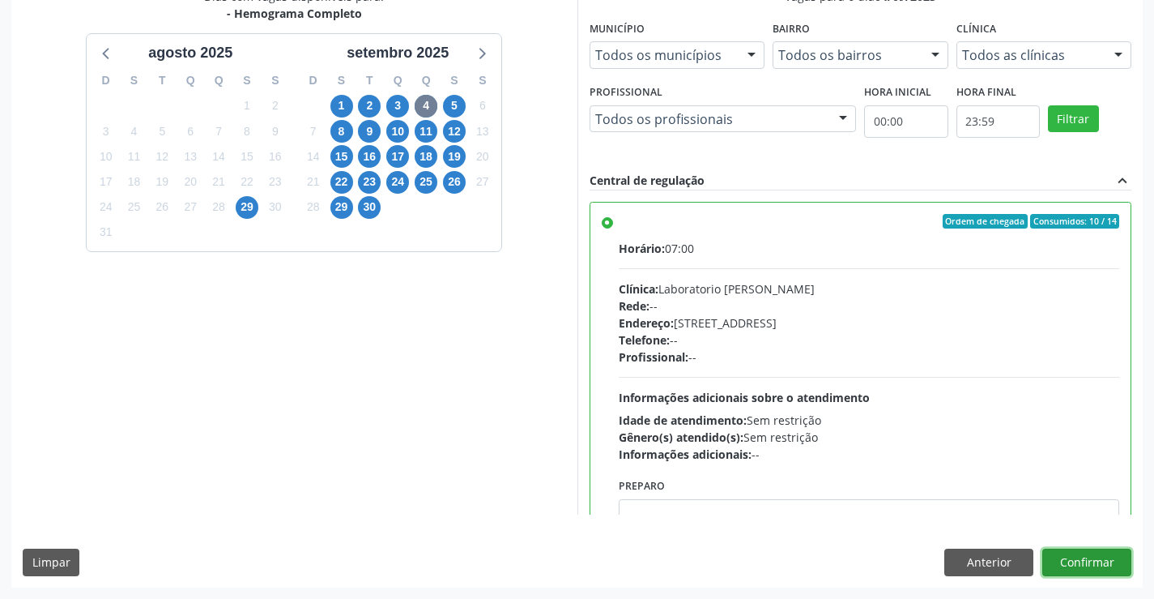
click at [1120, 557] on button "Confirmar" at bounding box center [1087, 562] width 89 height 28
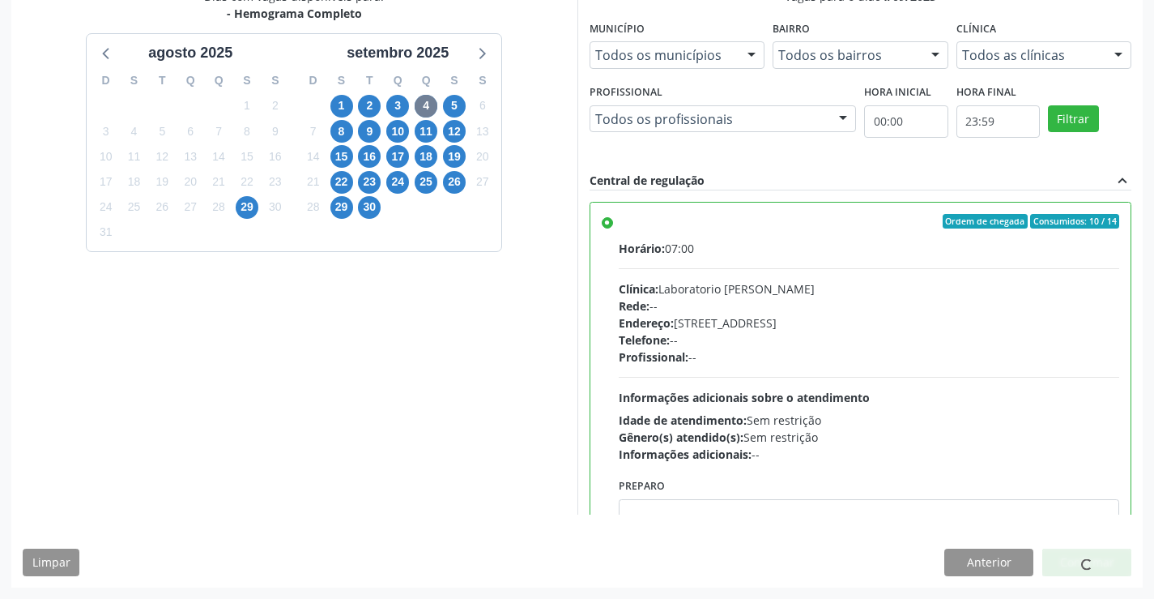
scroll to position [0, 0]
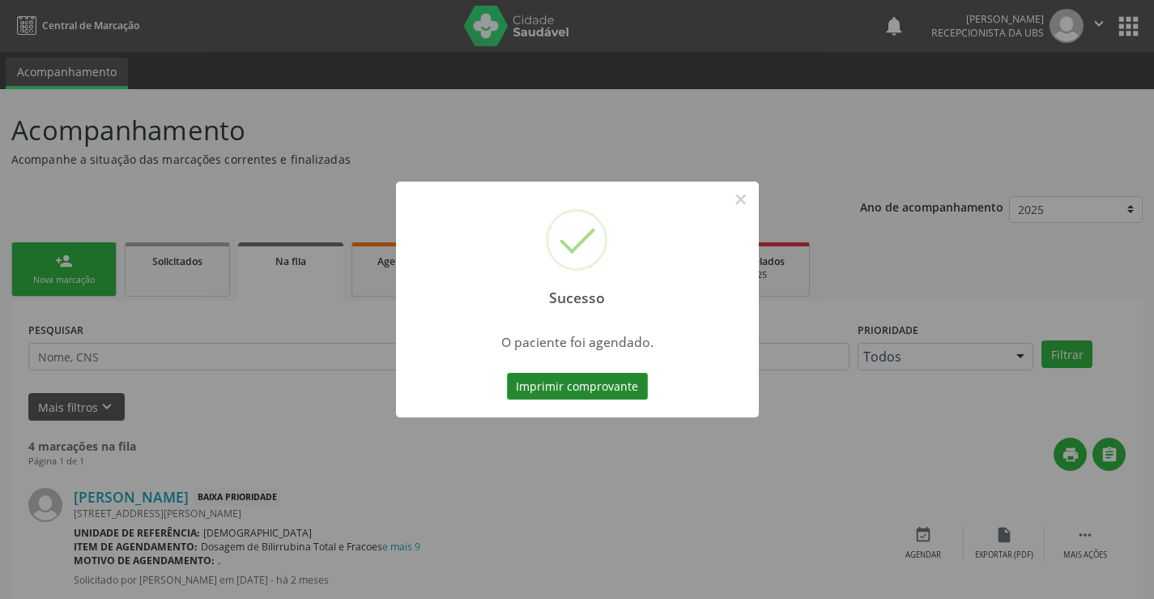
click at [594, 385] on button "Imprimir comprovante" at bounding box center [577, 387] width 141 height 28
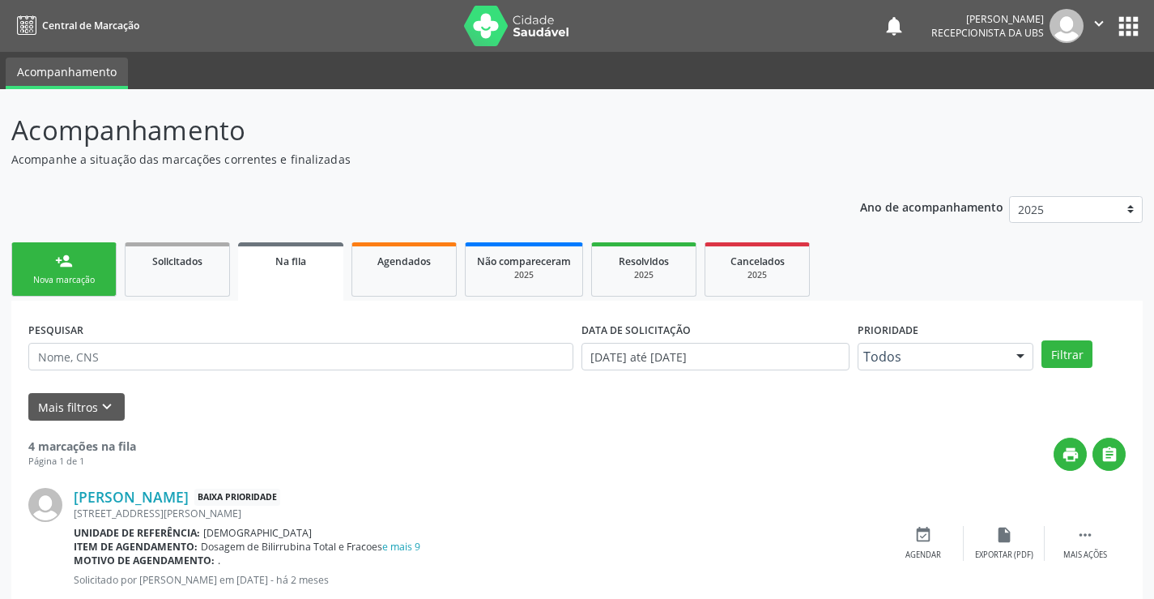
click at [83, 277] on div "Nova marcação" at bounding box center [63, 280] width 81 height 12
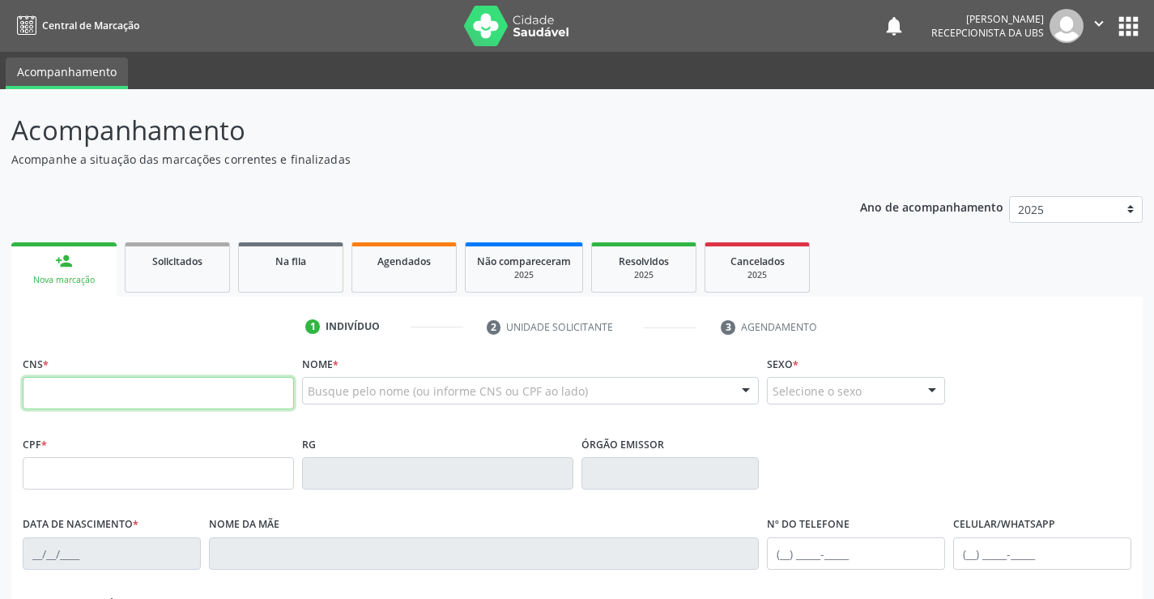
click at [141, 399] on input "text" at bounding box center [158, 393] width 271 height 32
click at [55, 396] on input "text" at bounding box center [158, 393] width 271 height 32
type input "702 6092 3633 2841"
type input "21/11/1977"
type input "Maria Nunes Pereira"
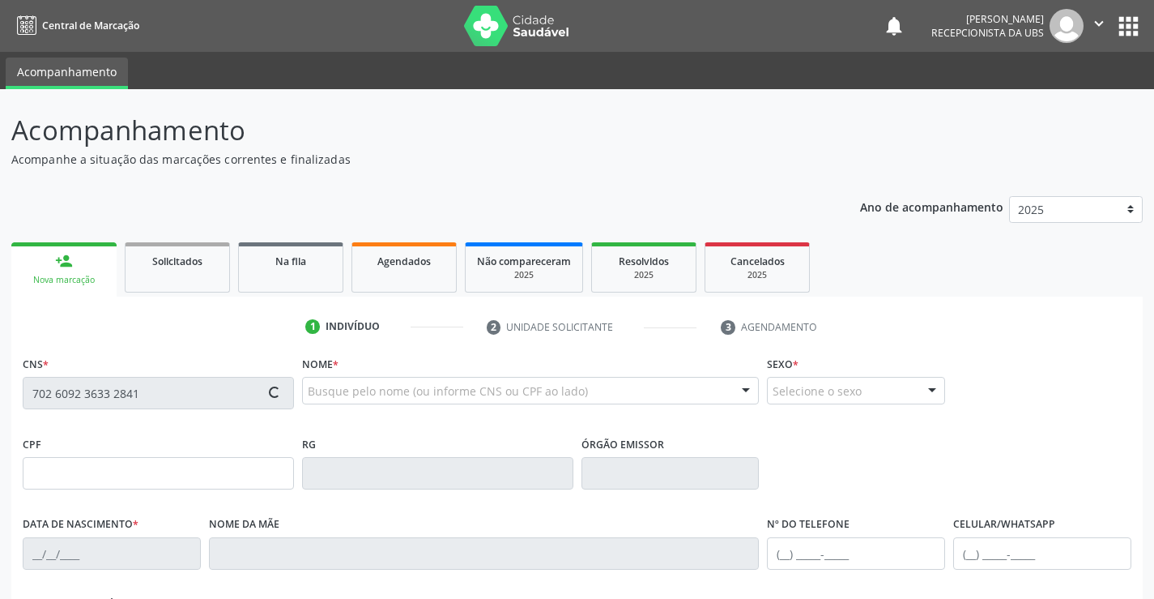
type input "(87) 99999-9999"
type input "1216"
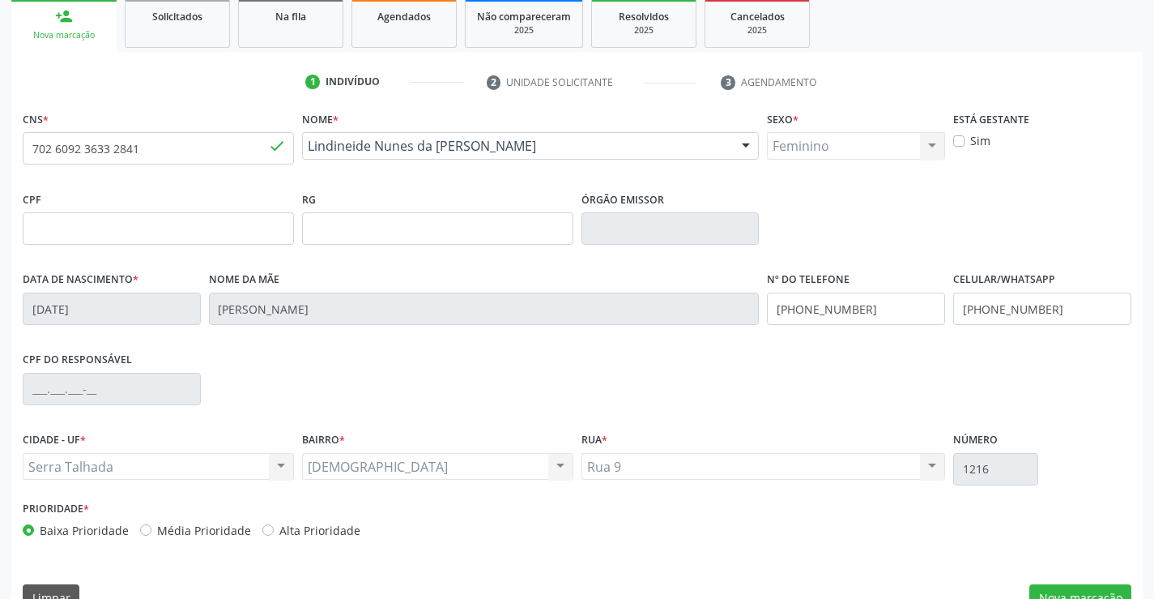
scroll to position [279, 0]
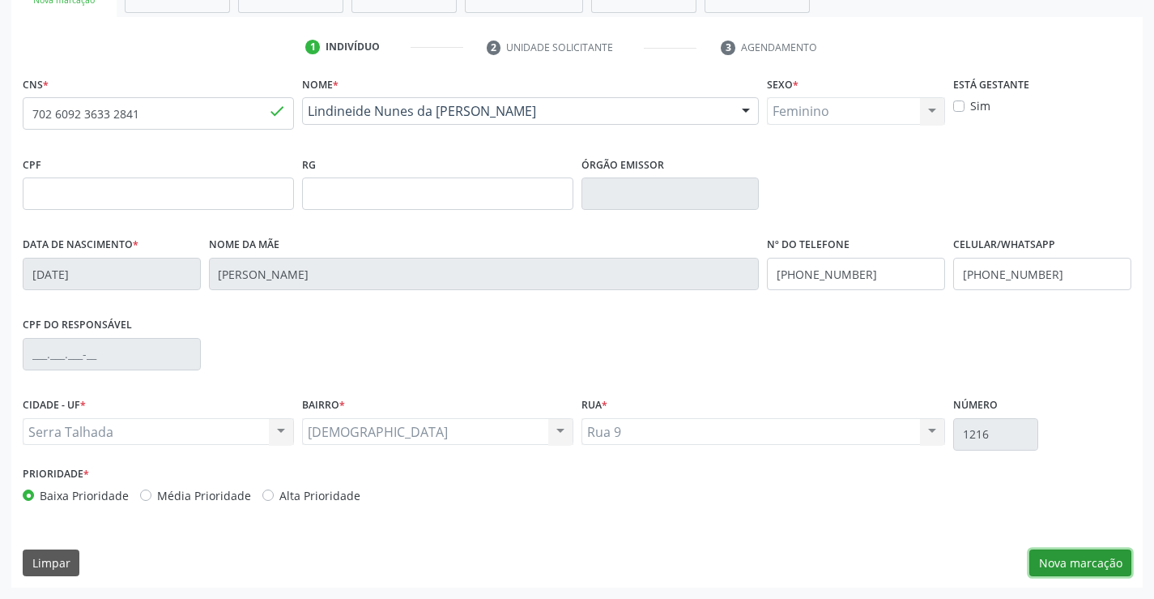
click at [1083, 565] on button "Nova marcação" at bounding box center [1081, 563] width 102 height 28
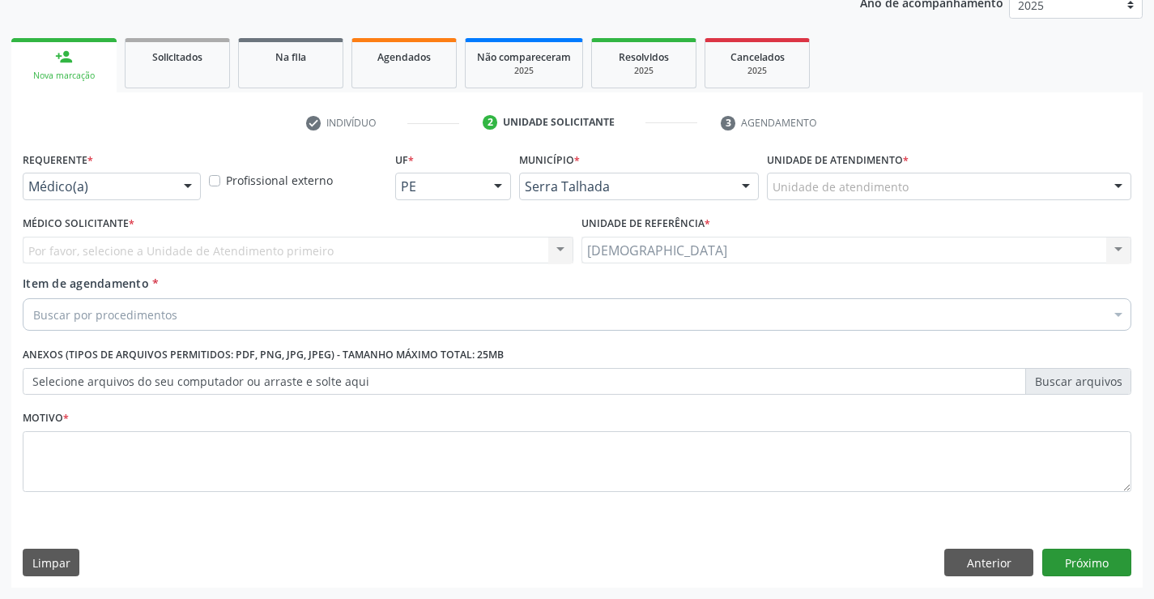
scroll to position [204, 0]
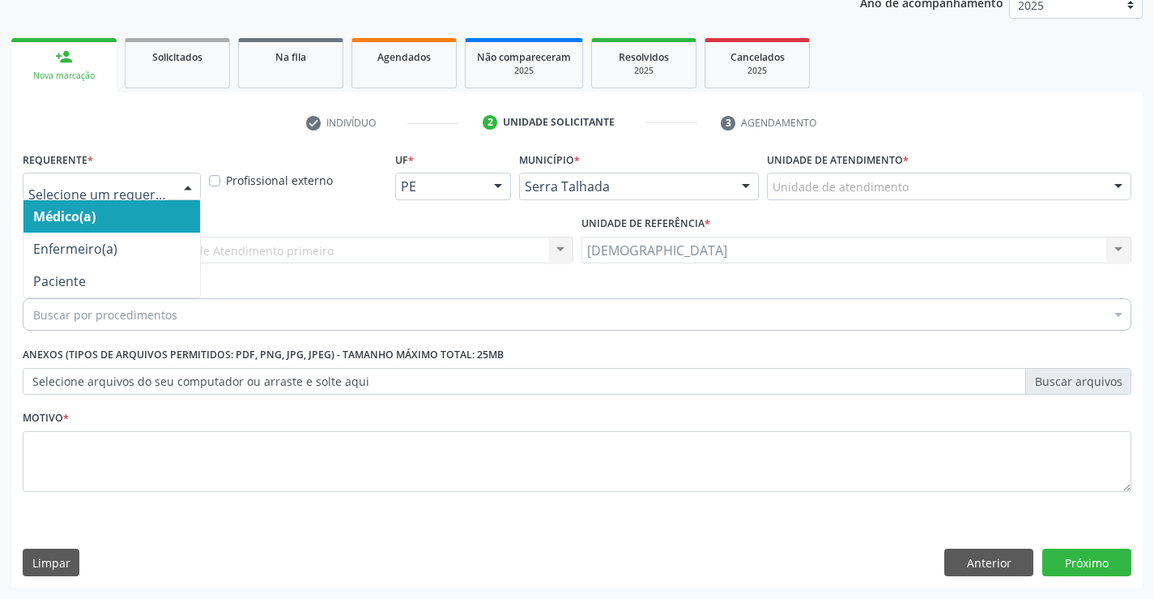
click at [187, 181] on div at bounding box center [188, 187] width 24 height 28
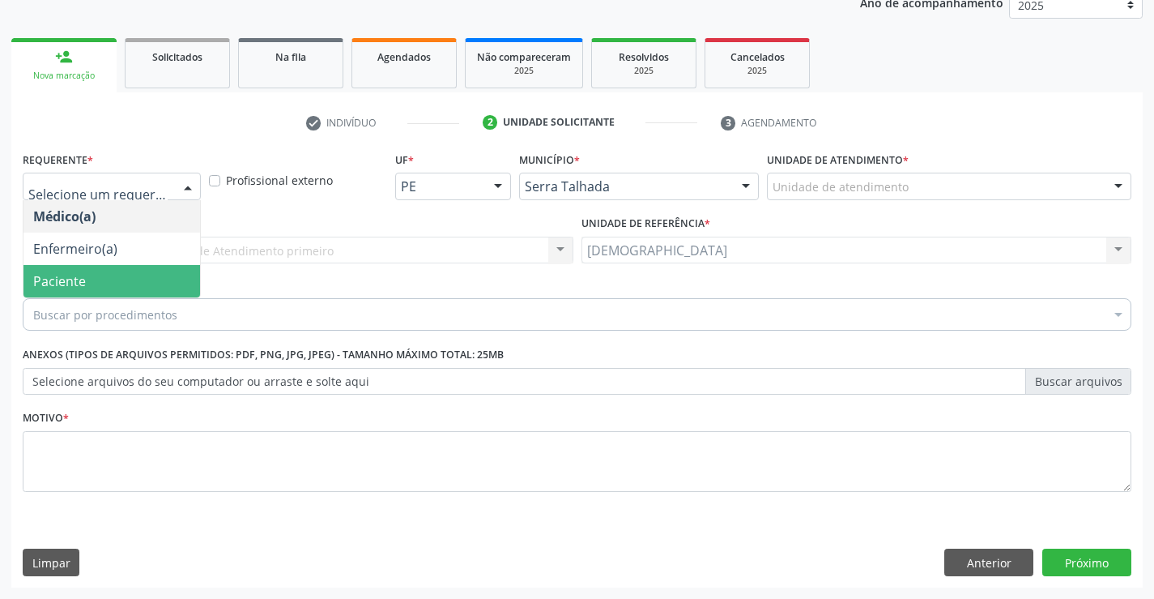
click at [115, 279] on span "Paciente" at bounding box center [111, 281] width 177 height 32
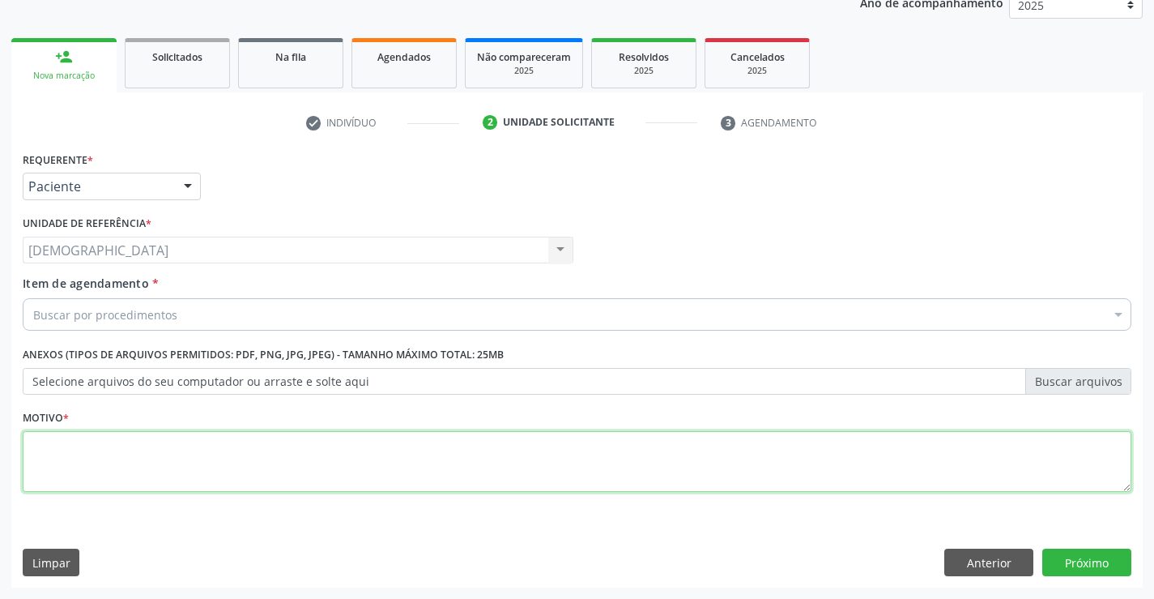
click at [96, 437] on textarea at bounding box center [577, 462] width 1109 height 62
type textarea "."
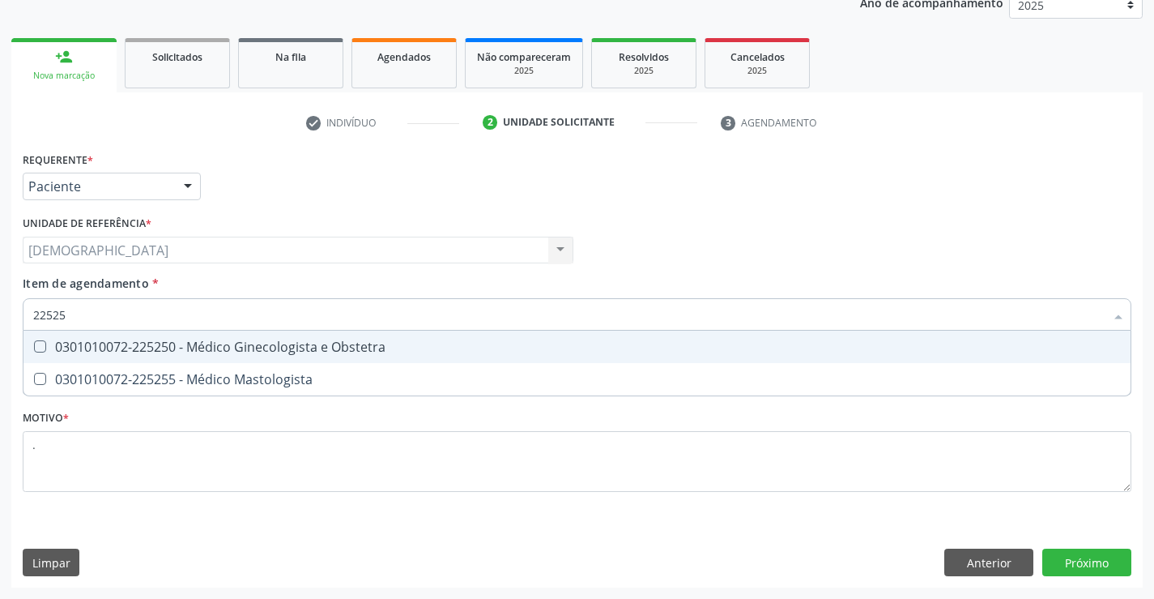
type input "225250"
click at [204, 353] on div "0301010072-225250 - Médico Ginecologista e Obstetra" at bounding box center [577, 346] width 1088 height 13
checkbox Obstetra "true"
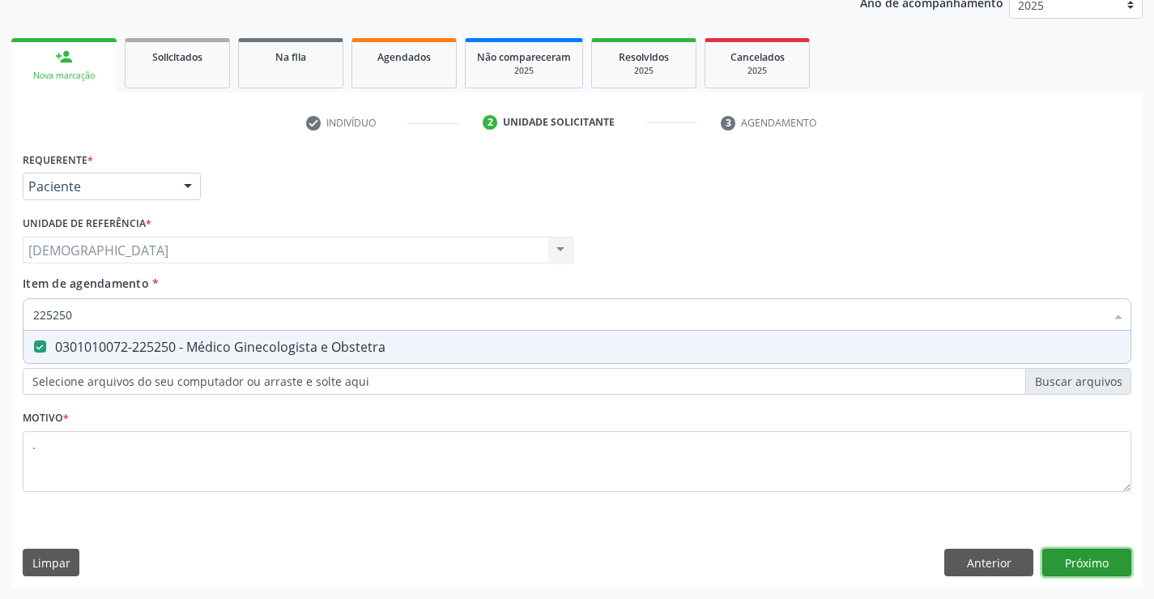
click at [1077, 562] on div "Requerente * Paciente Médico(a) Enfermeiro(a) Paciente Nenhum resultado encontr…" at bounding box center [577, 367] width 1132 height 440
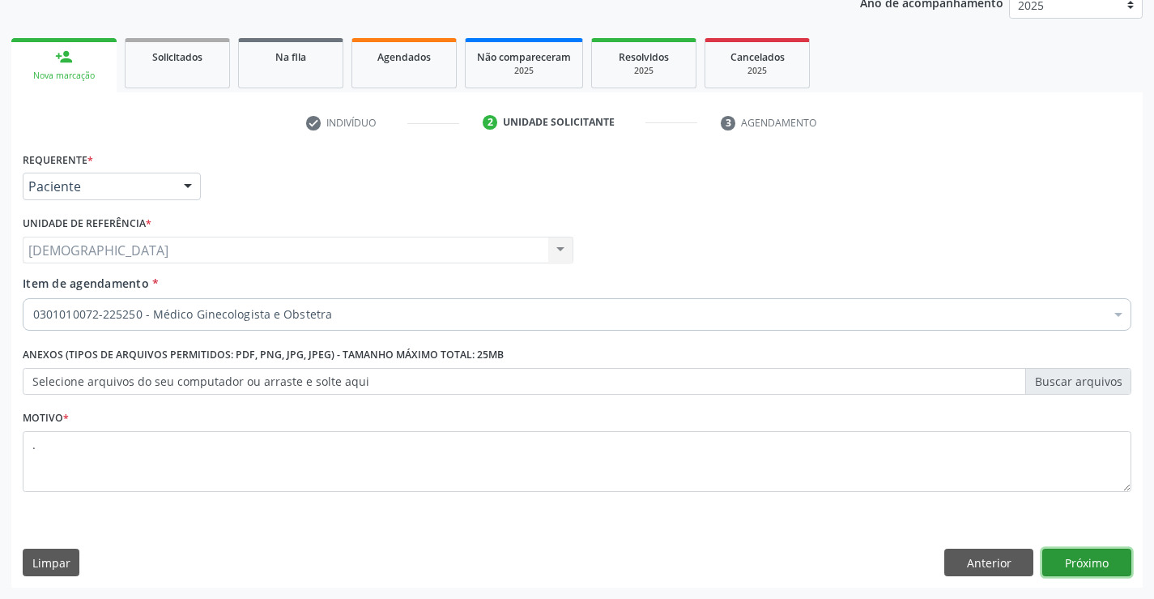
click at [1064, 559] on button "Próximo" at bounding box center [1087, 562] width 89 height 28
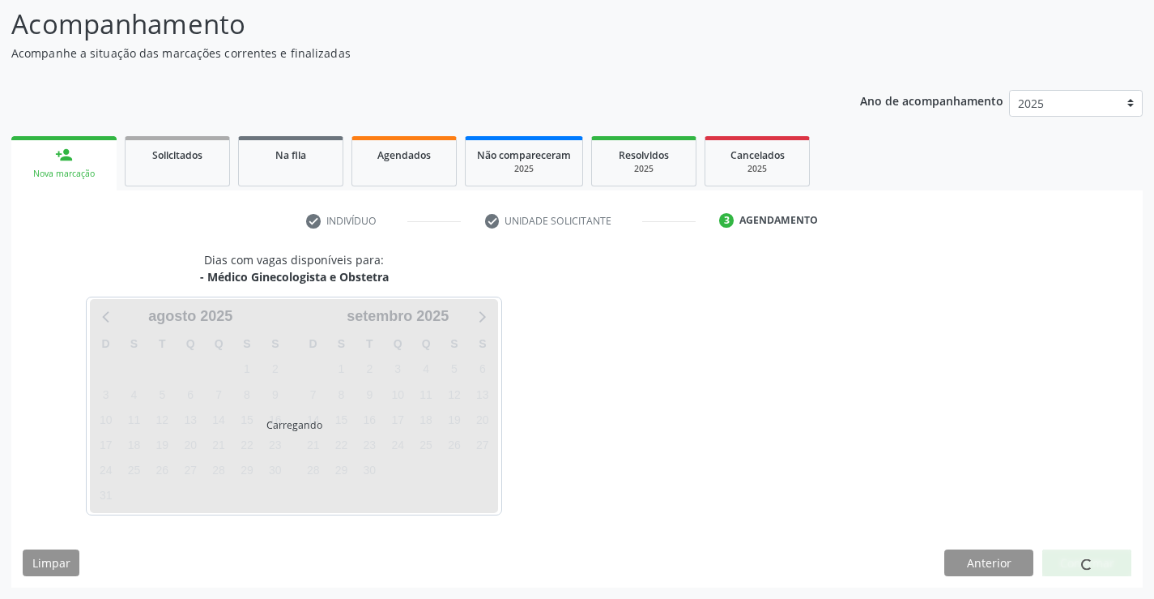
scroll to position [106, 0]
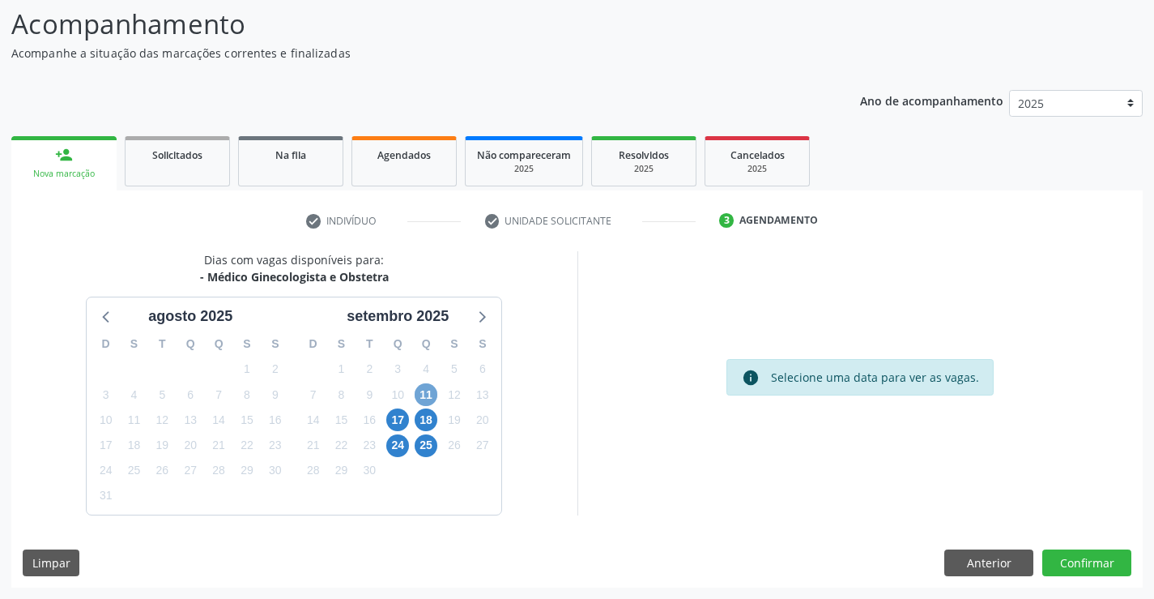
click at [426, 392] on span "11" at bounding box center [426, 394] width 23 height 23
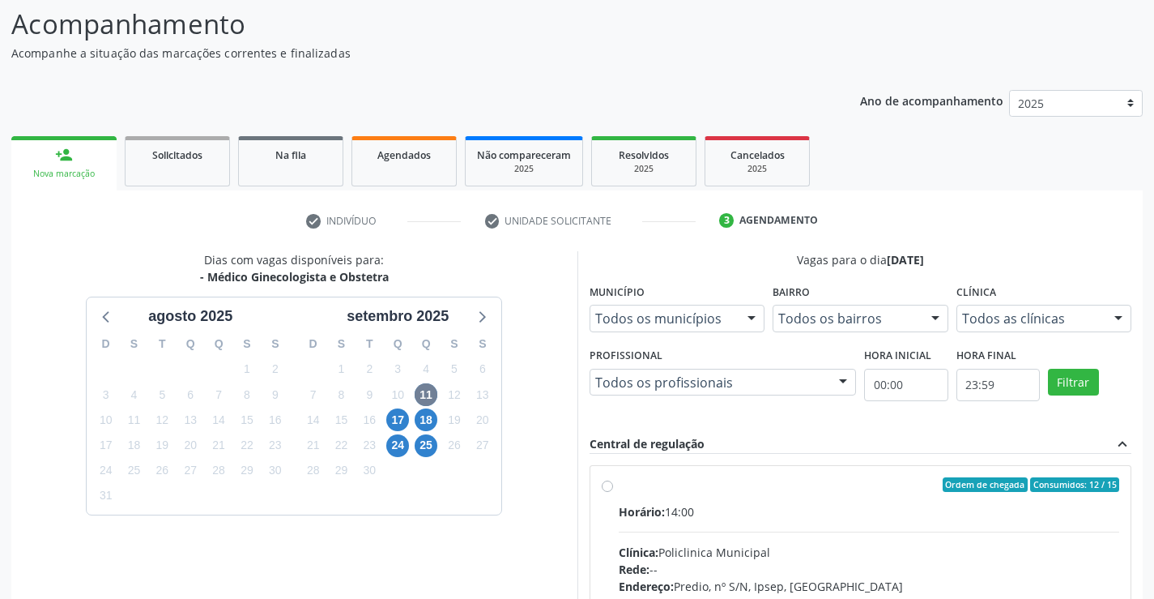
click at [679, 491] on div "Ordem de chegada Consumidos: 12 / 15" at bounding box center [869, 484] width 501 height 15
click at [613, 491] on input "Ordem de chegada Consumidos: 12 / 15 Horário: 14:00 Clínica: Policlinica Munici…" at bounding box center [607, 484] width 11 height 15
radio input "true"
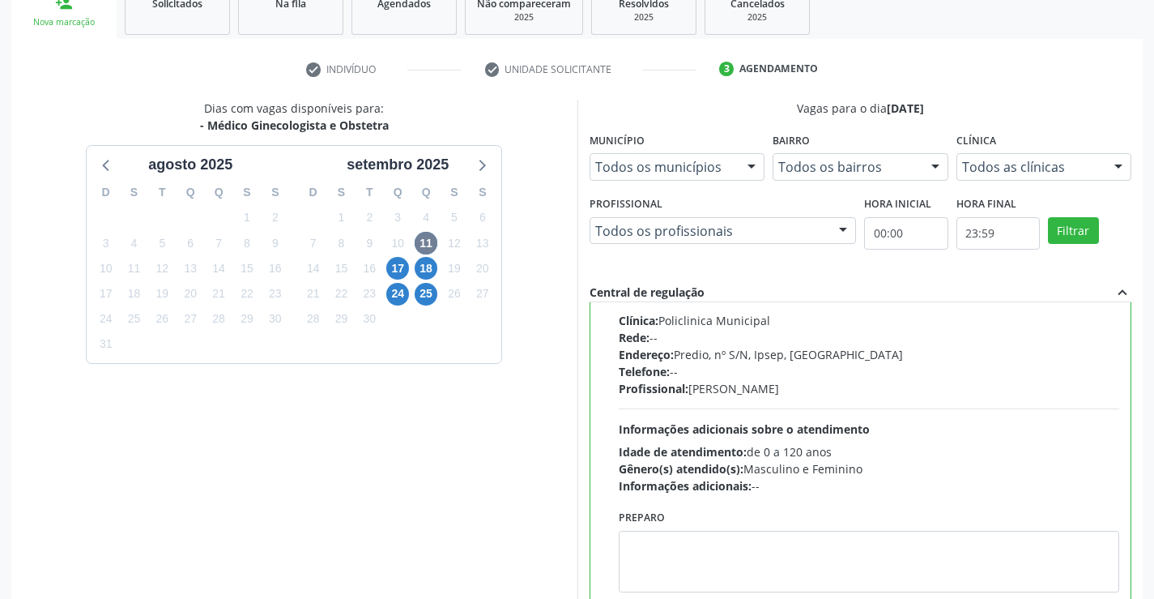
scroll to position [369, 0]
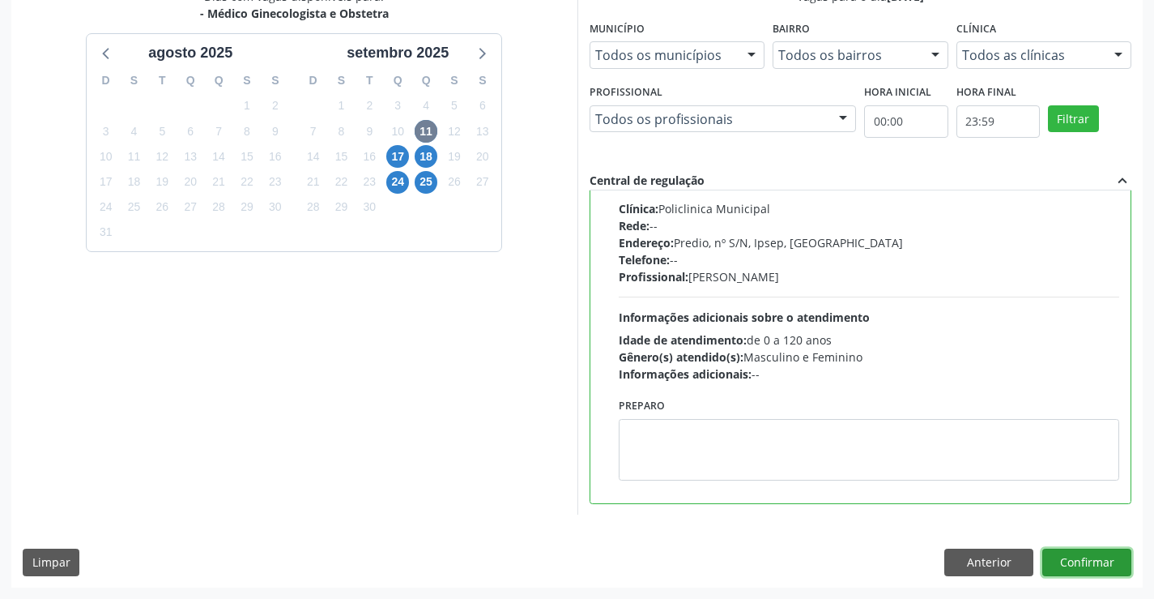
click at [1098, 559] on button "Confirmar" at bounding box center [1087, 562] width 89 height 28
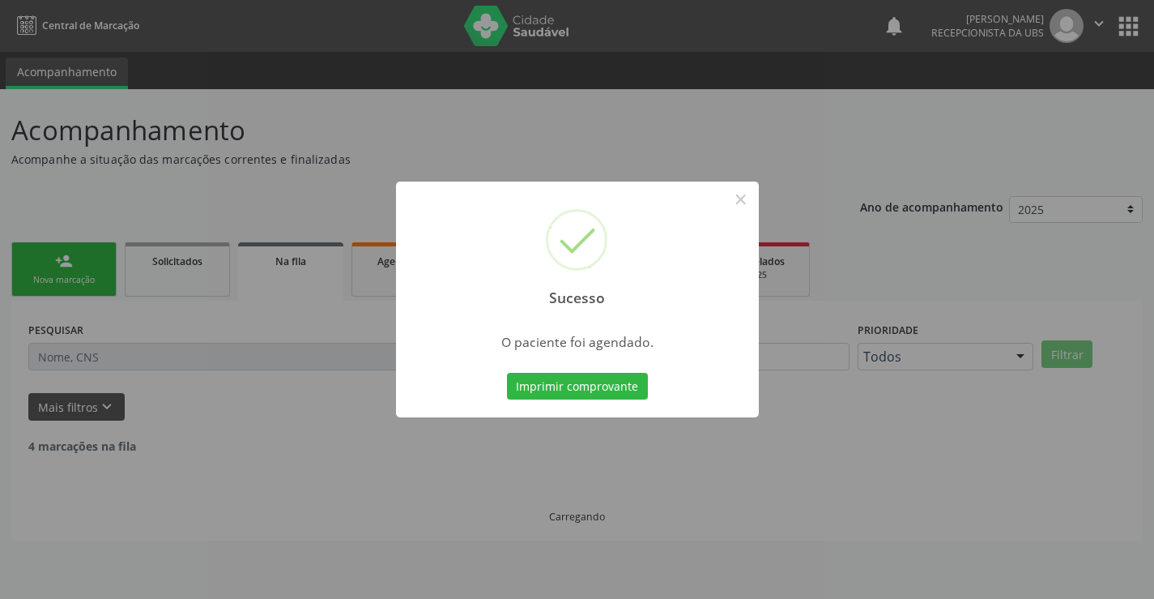
scroll to position [0, 0]
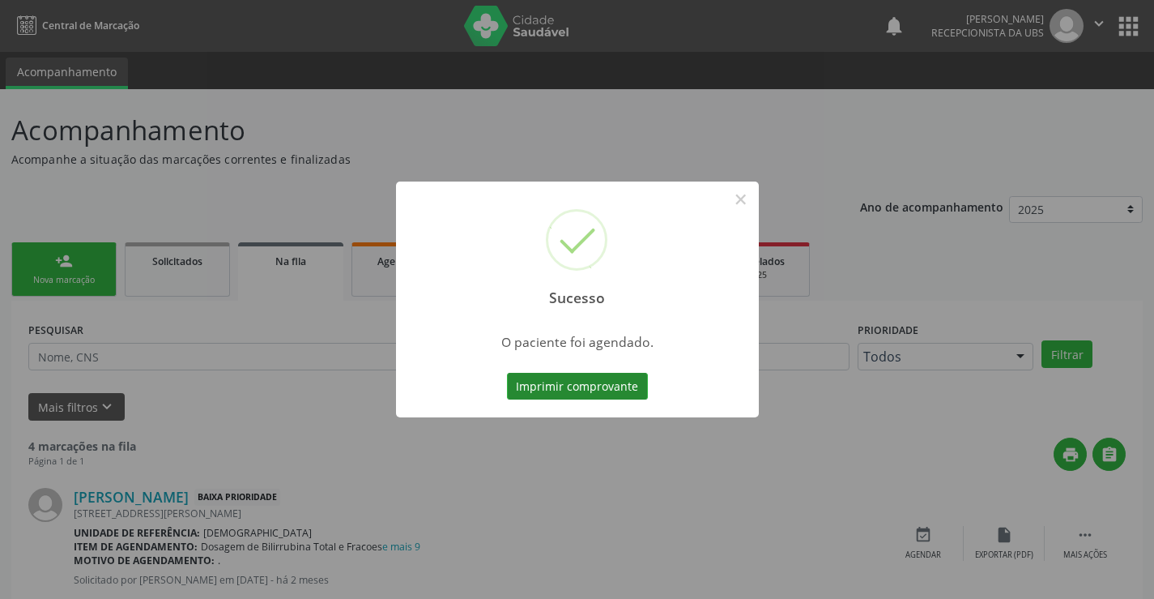
click at [595, 378] on button "Imprimir comprovante" at bounding box center [577, 387] width 141 height 28
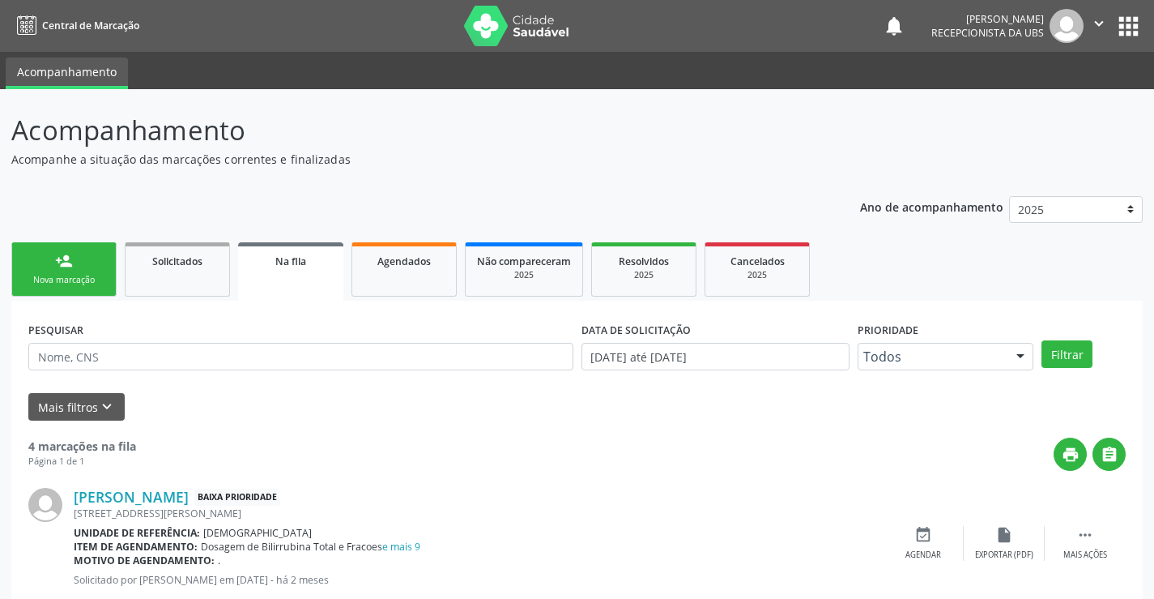
click at [79, 272] on link "person_add Nova marcação" at bounding box center [63, 269] width 105 height 54
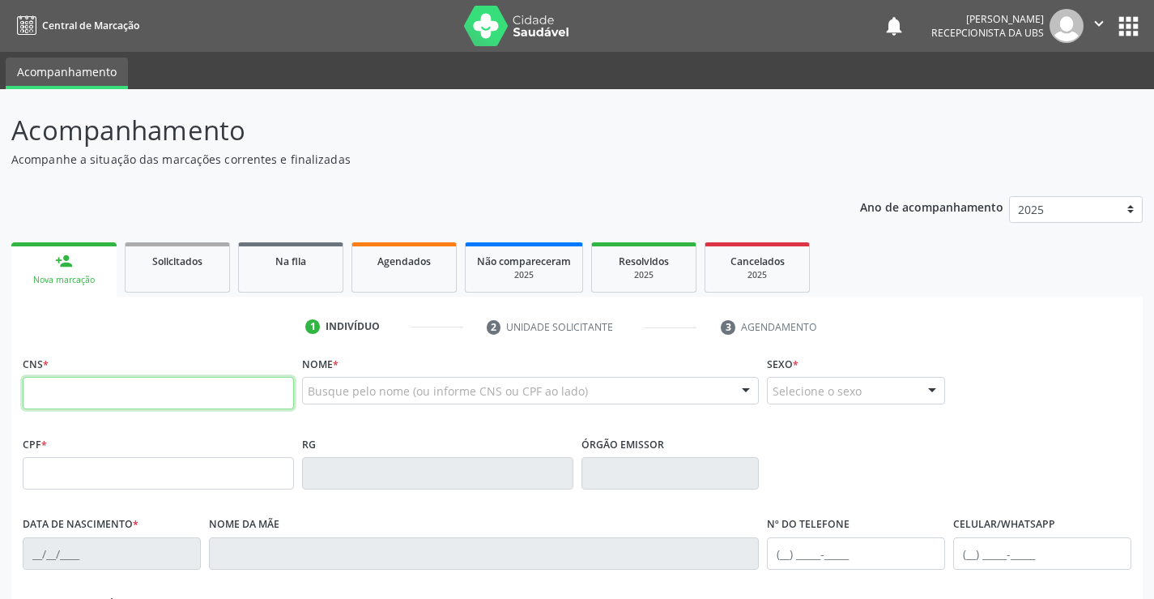
click at [88, 403] on input "text" at bounding box center [158, 393] width 271 height 32
type input "701 0088 8638 0790"
type input "027.732.644-36"
type input "[DATE]"
type input "[PERSON_NAME]"
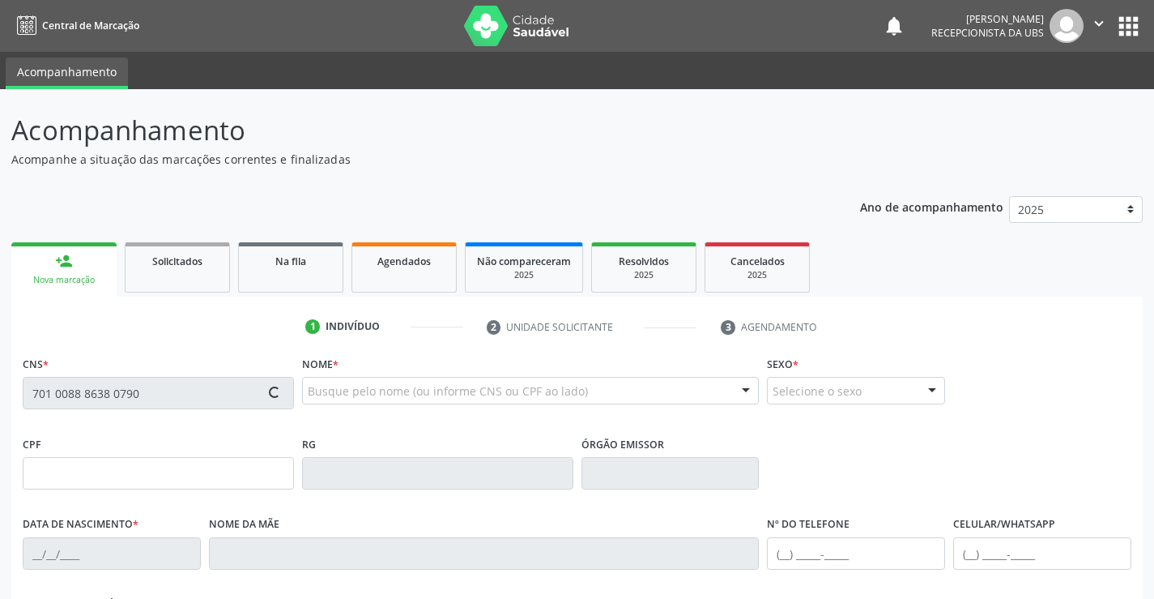
type input "[PHONE_NUMBER]"
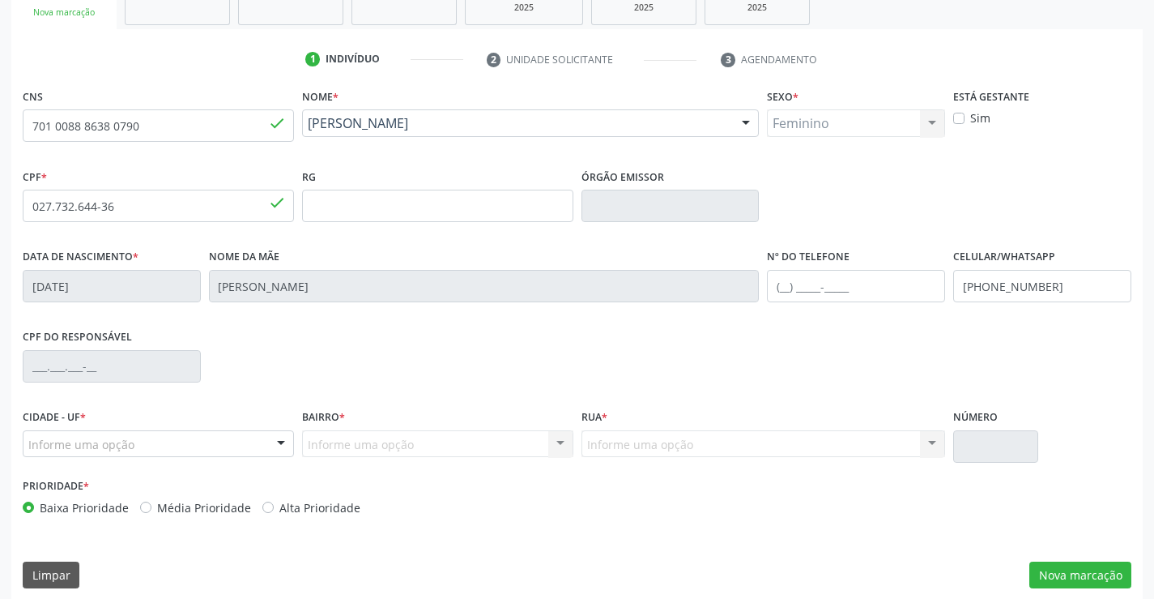
scroll to position [279, 0]
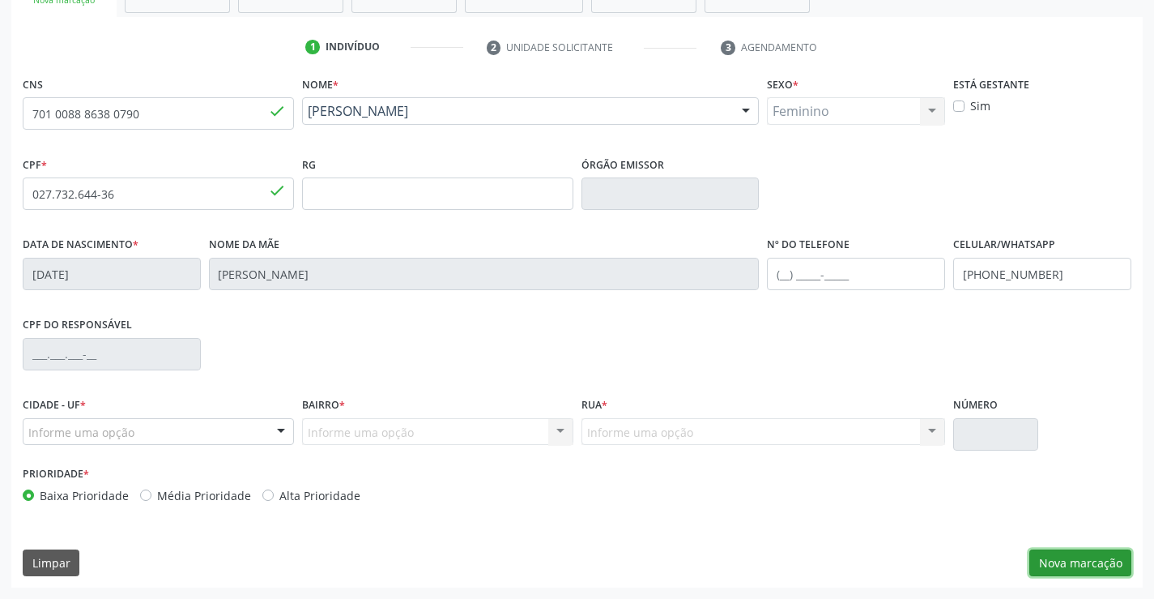
click at [1051, 563] on button "Nova marcação" at bounding box center [1081, 563] width 102 height 28
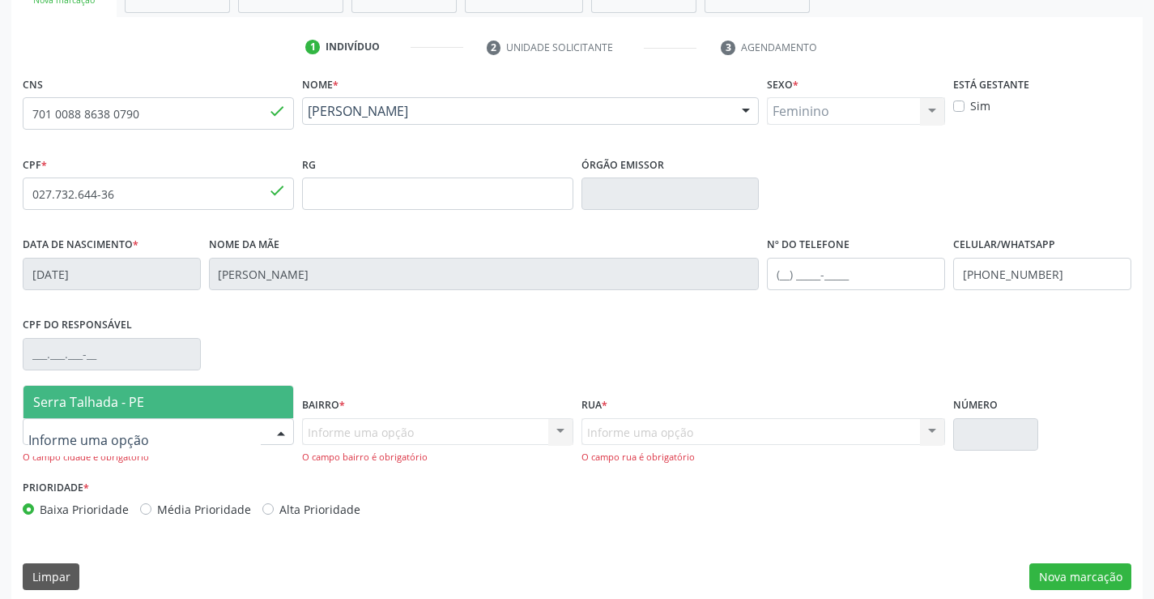
click at [279, 426] on div at bounding box center [281, 433] width 24 height 28
click at [194, 403] on span "Serra Talhada - PE" at bounding box center [158, 402] width 270 height 32
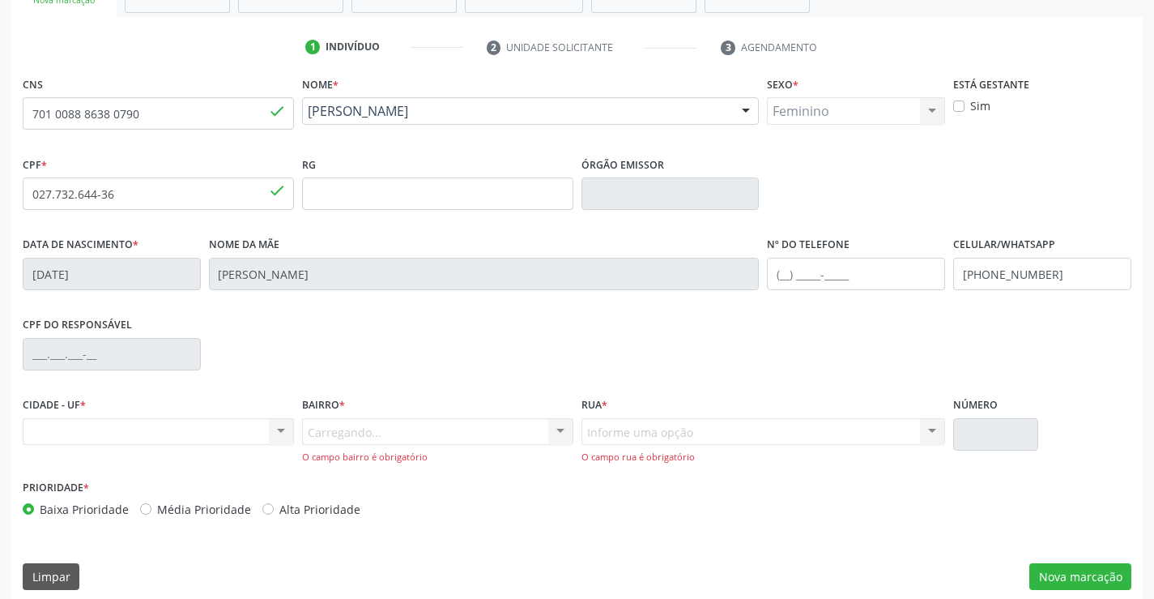
click at [352, 439] on div "Carregando... Nenhum resultado encontrado para: " " Nenhuma opção encontrada. D…" at bounding box center [437, 441] width 271 height 46
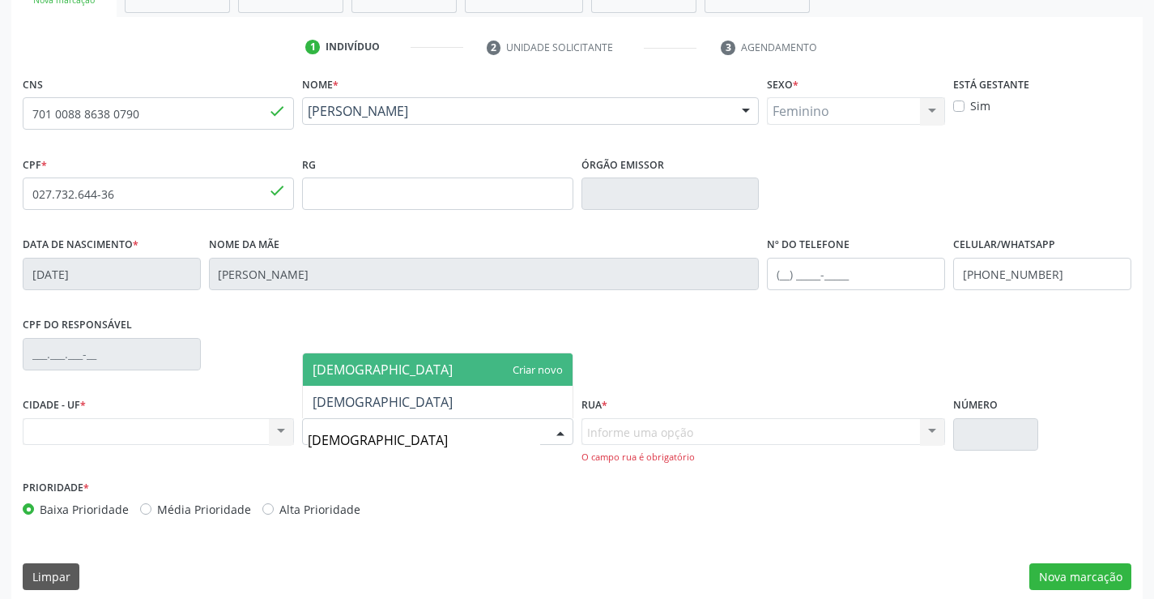
type input "BOM JESUS"
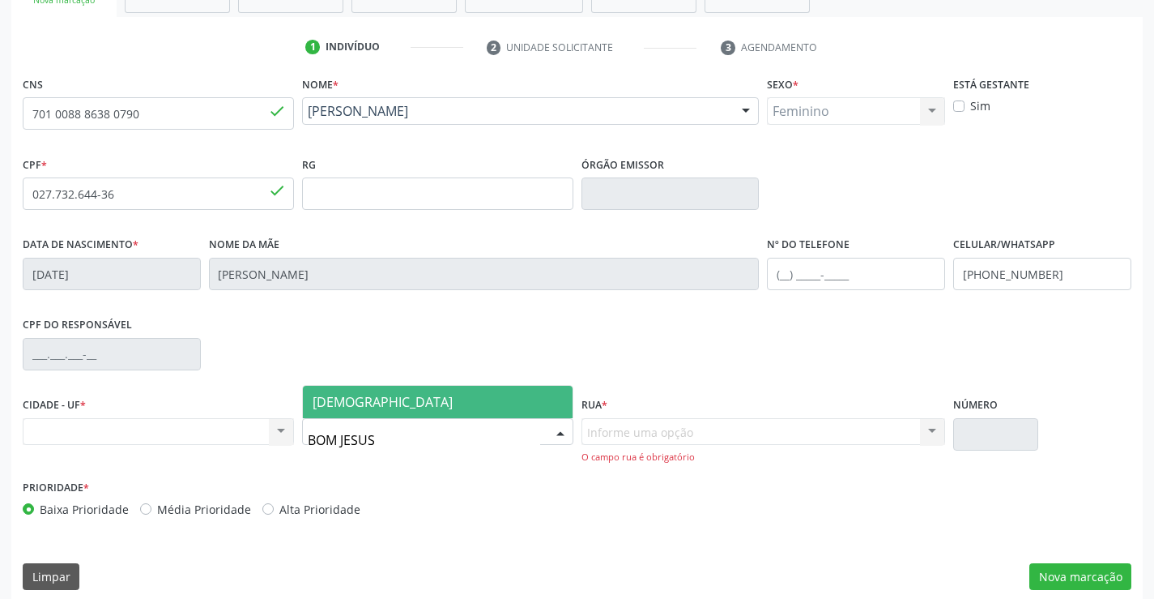
click at [383, 399] on span "[DEMOGRAPHIC_DATA]" at bounding box center [438, 402] width 270 height 32
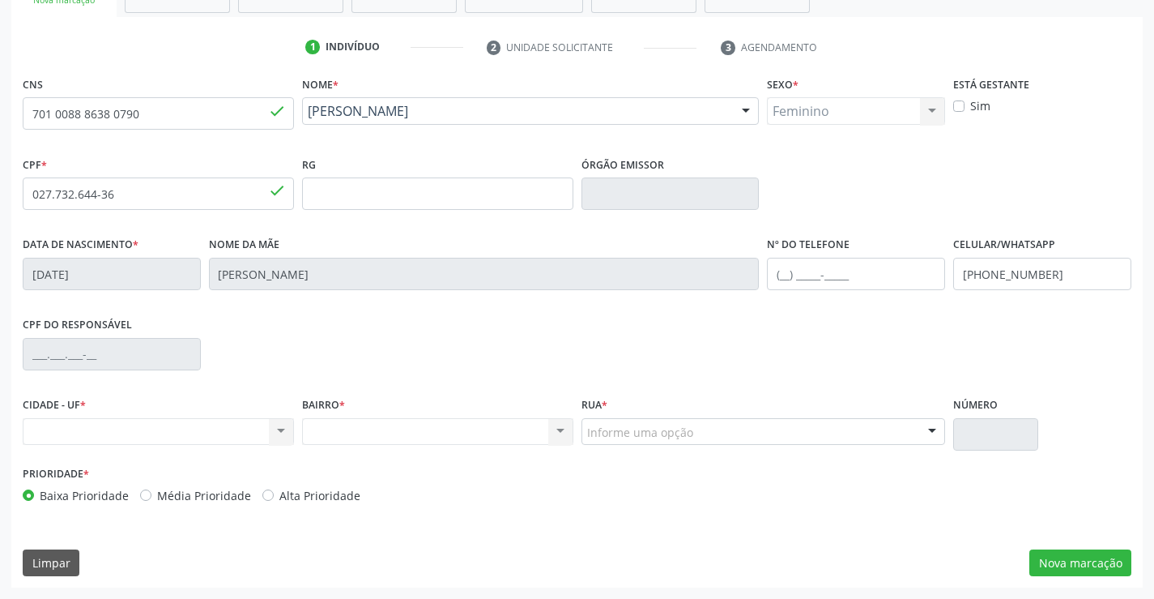
click at [793, 435] on div "Informe uma opção" at bounding box center [764, 432] width 365 height 28
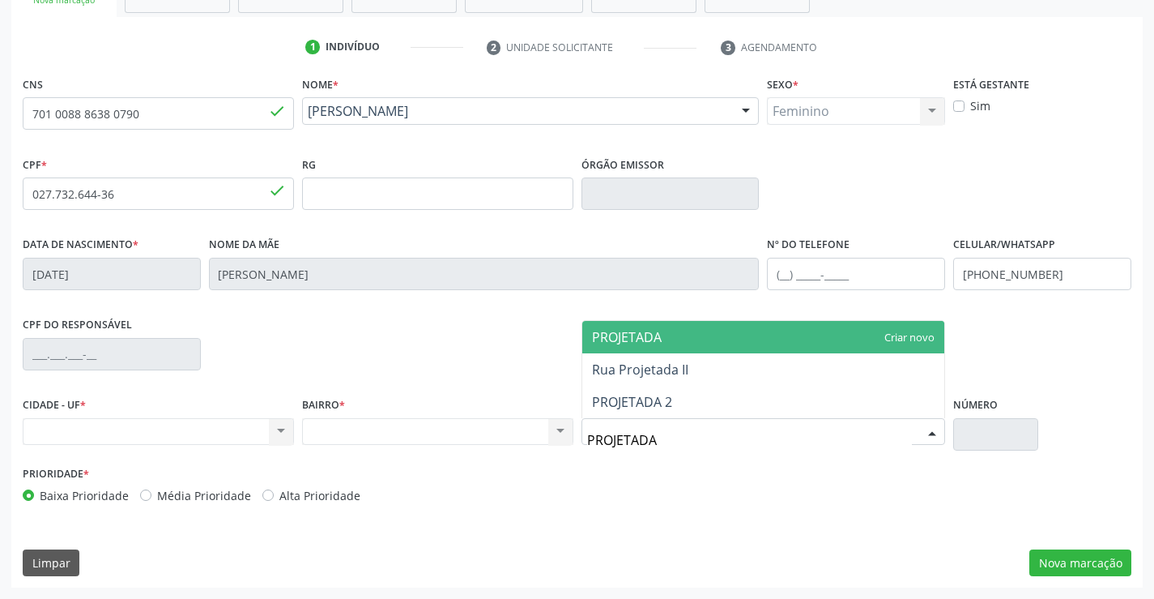
type input "PROJETADA"
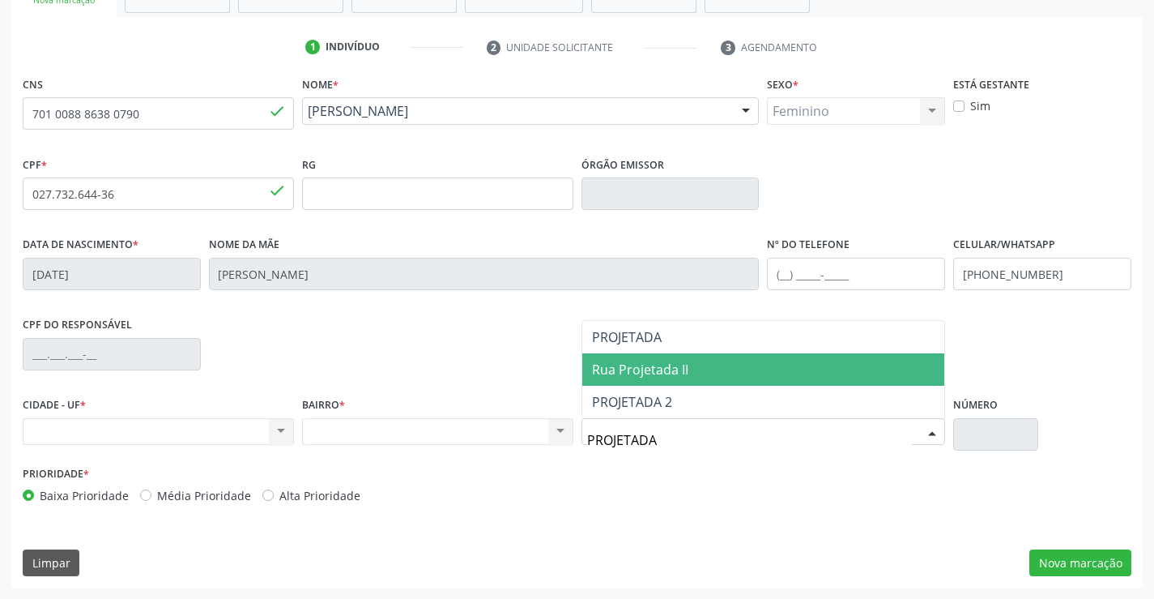
click at [755, 368] on span "Rua Projetada II" at bounding box center [763, 369] width 363 height 32
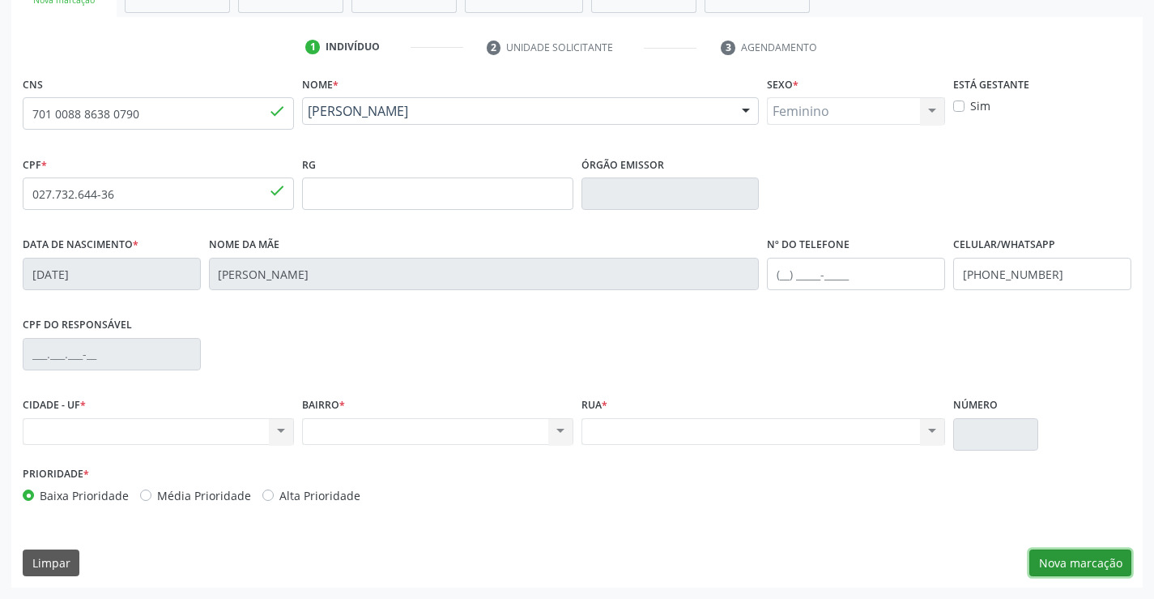
click at [1044, 557] on button "Nova marcação" at bounding box center [1081, 563] width 102 height 28
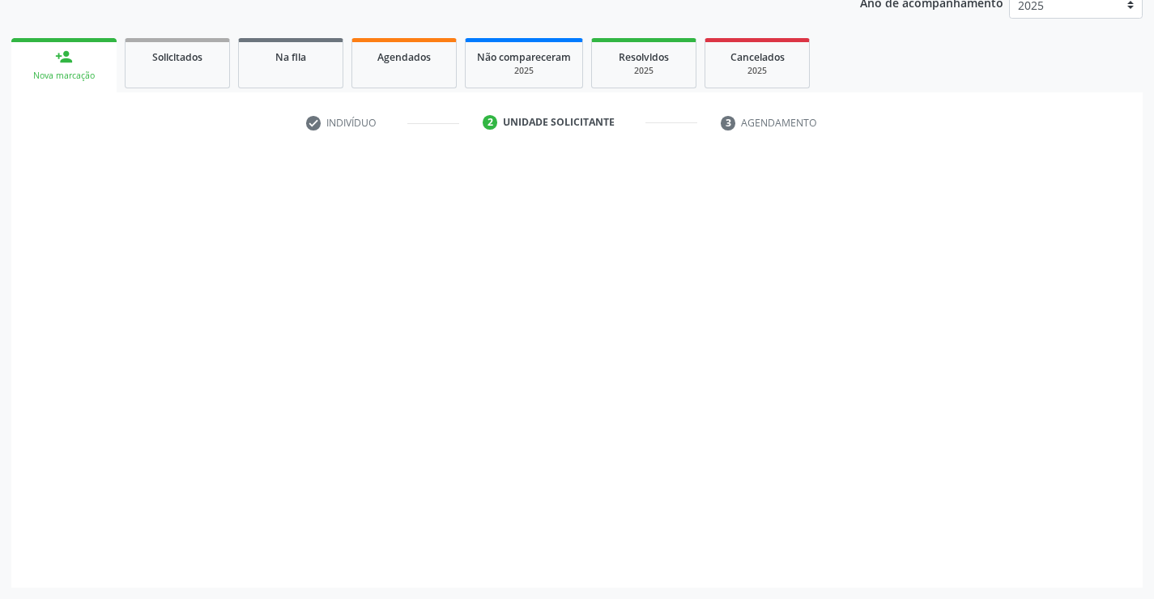
scroll to position [204, 0]
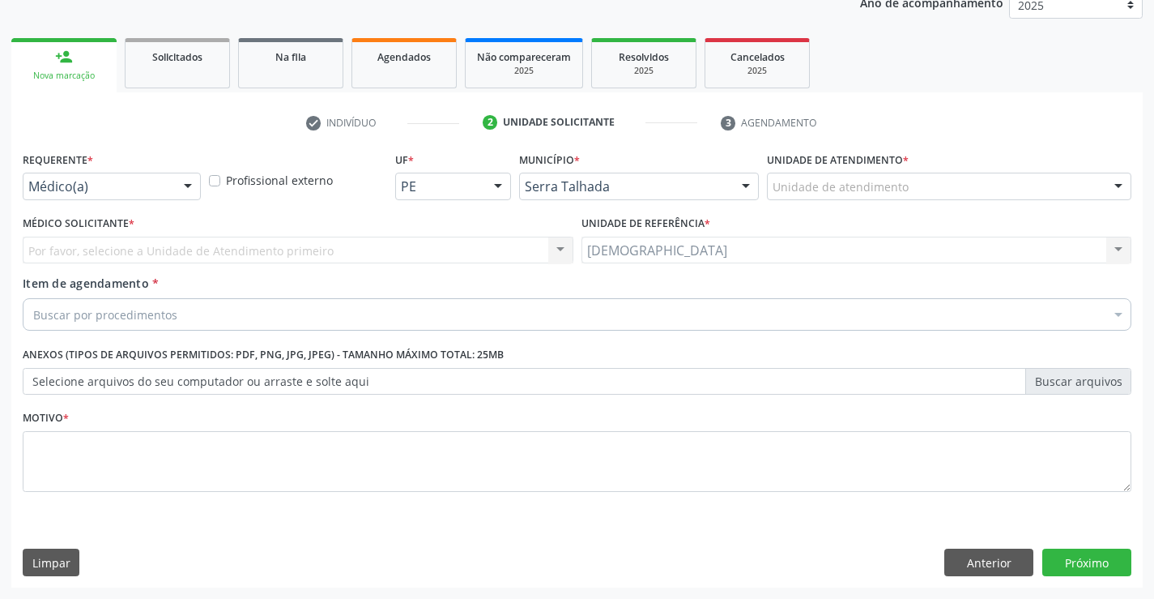
click at [191, 186] on div at bounding box center [188, 187] width 24 height 28
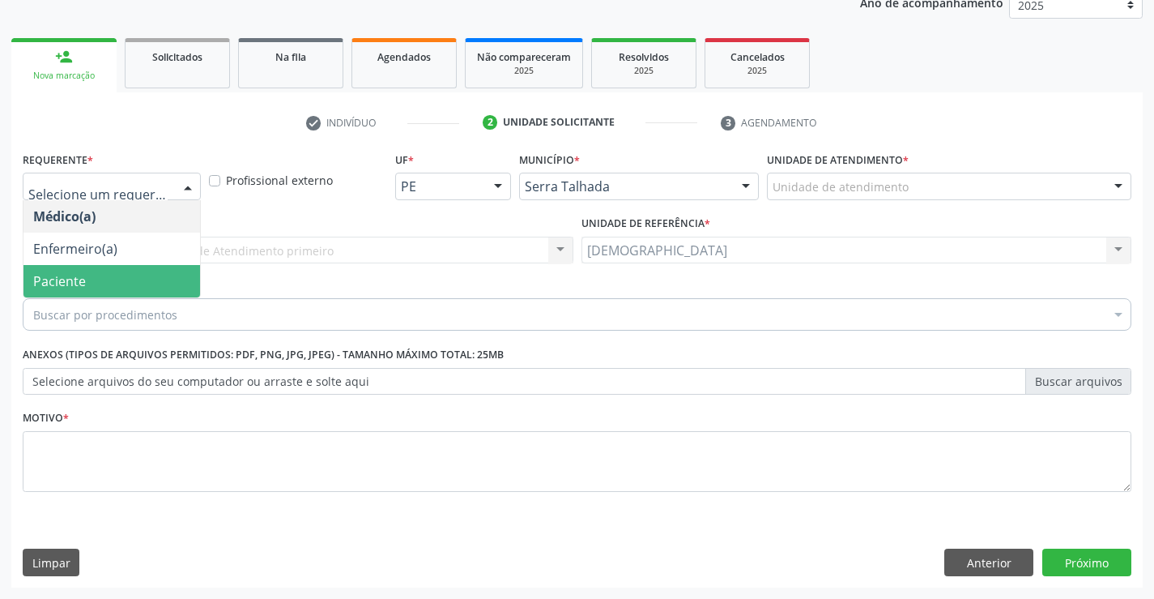
click at [78, 279] on span "Paciente" at bounding box center [59, 281] width 53 height 18
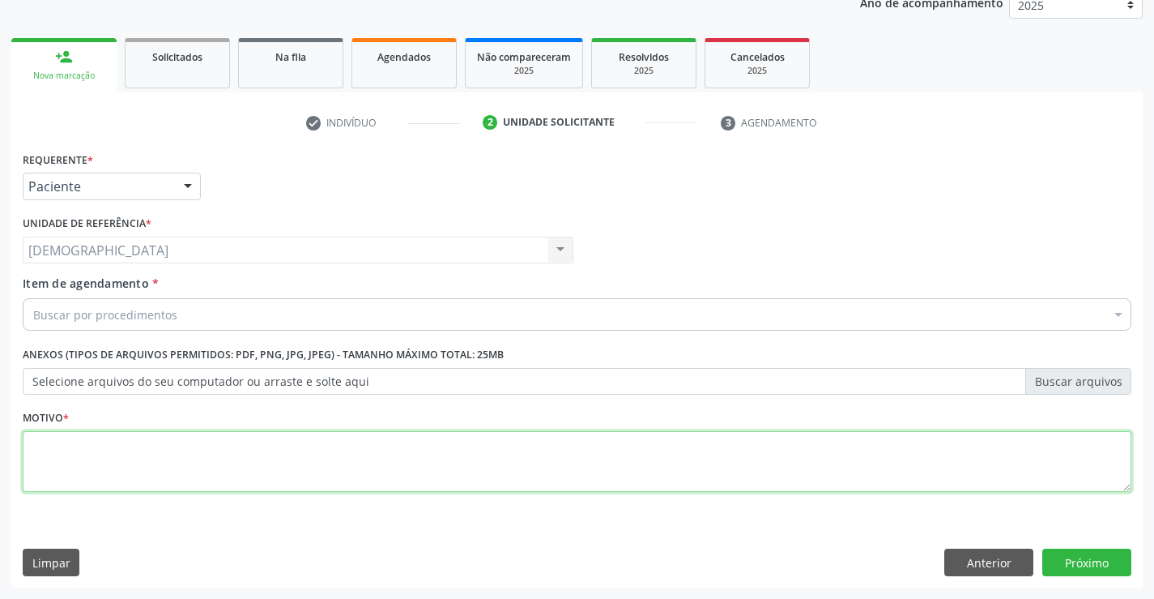
click at [64, 438] on textarea at bounding box center [577, 462] width 1109 height 62
type textarea "."
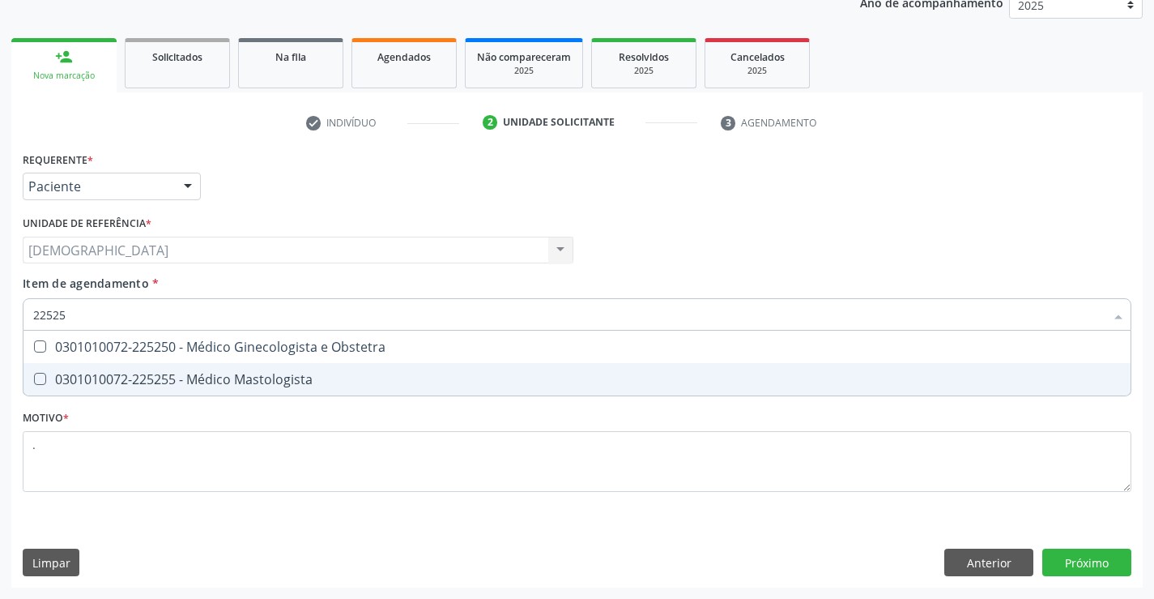
type input "225250"
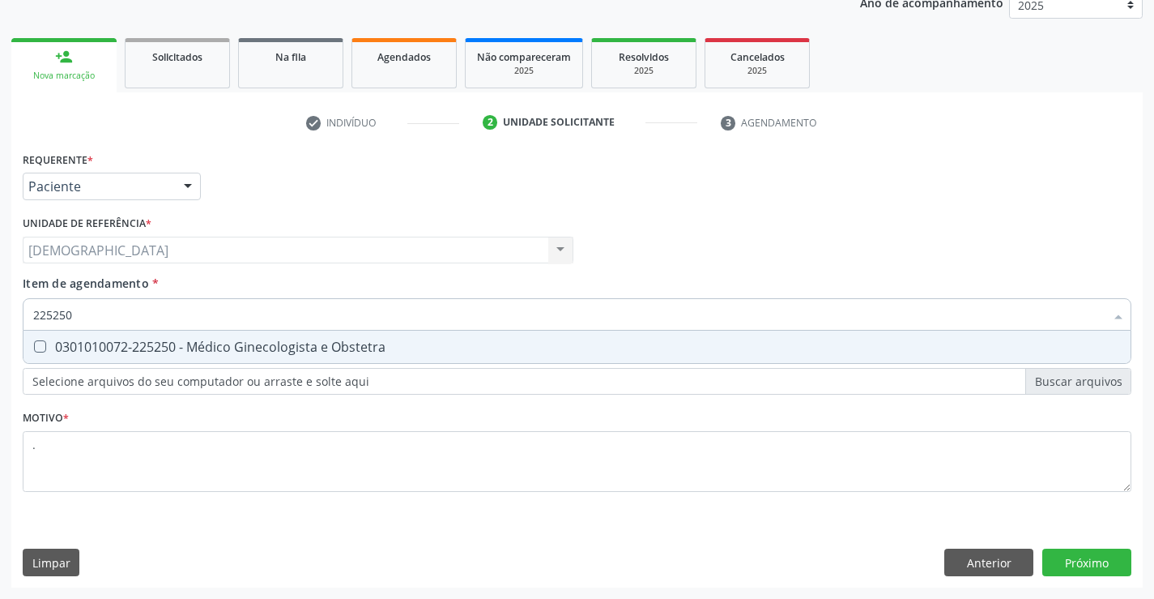
click at [134, 347] on div "0301010072-225250 - Médico Ginecologista e Obstetra" at bounding box center [577, 346] width 1088 height 13
checkbox Obstetra "true"
click at [1053, 555] on div "Requerente * Paciente Médico(a) Enfermeiro(a) Paciente Nenhum resultado encontr…" at bounding box center [577, 367] width 1132 height 440
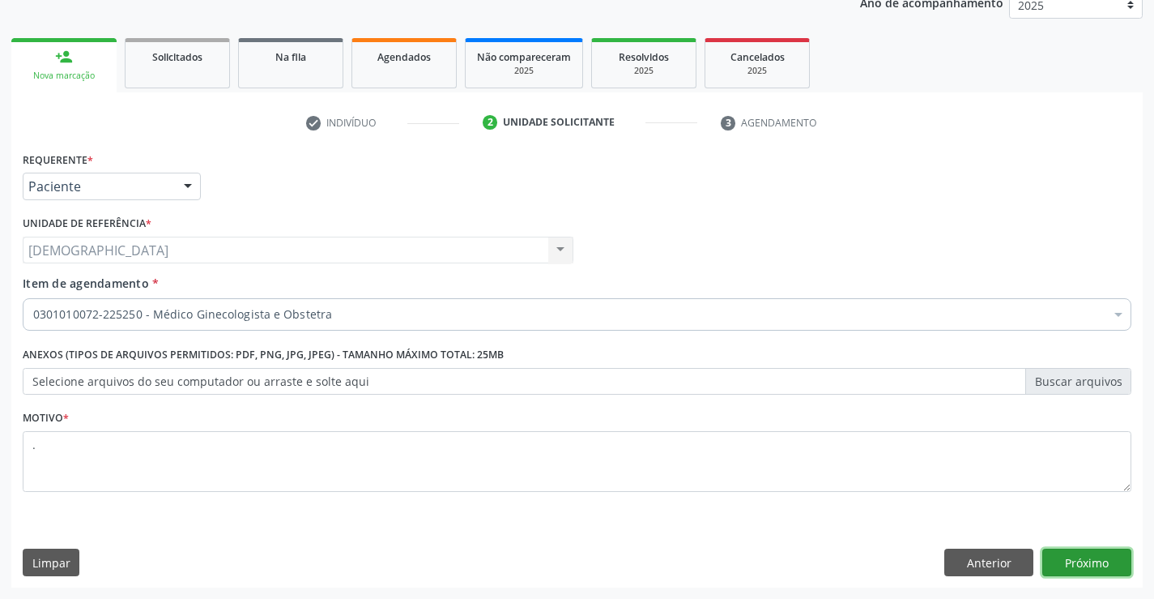
click at [1055, 551] on button "Próximo" at bounding box center [1087, 562] width 89 height 28
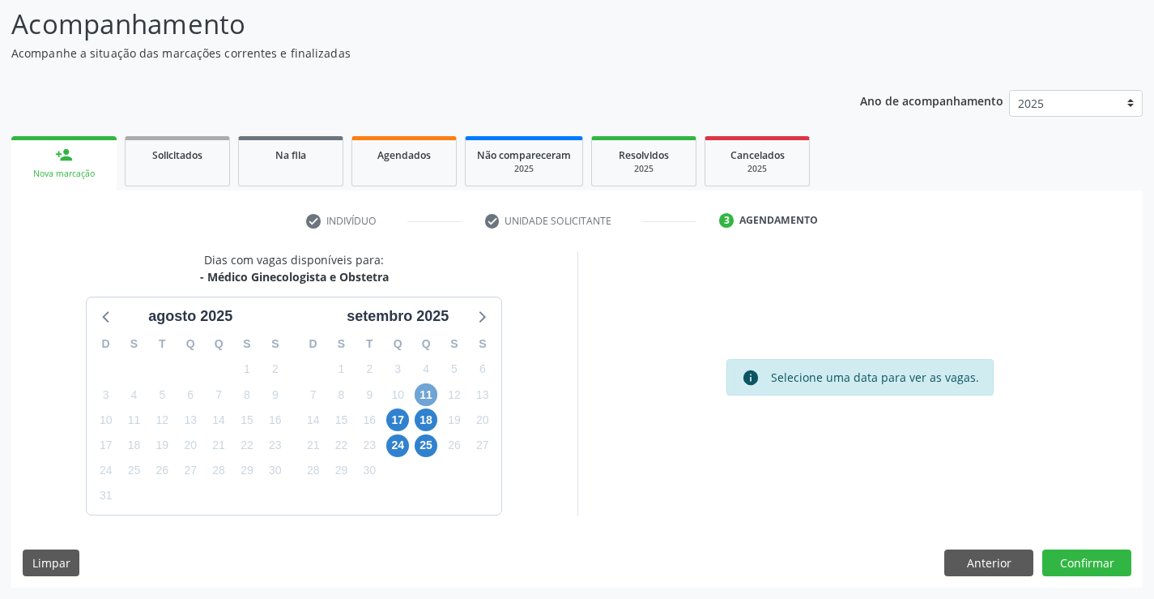
click at [432, 394] on span "11" at bounding box center [426, 394] width 23 height 23
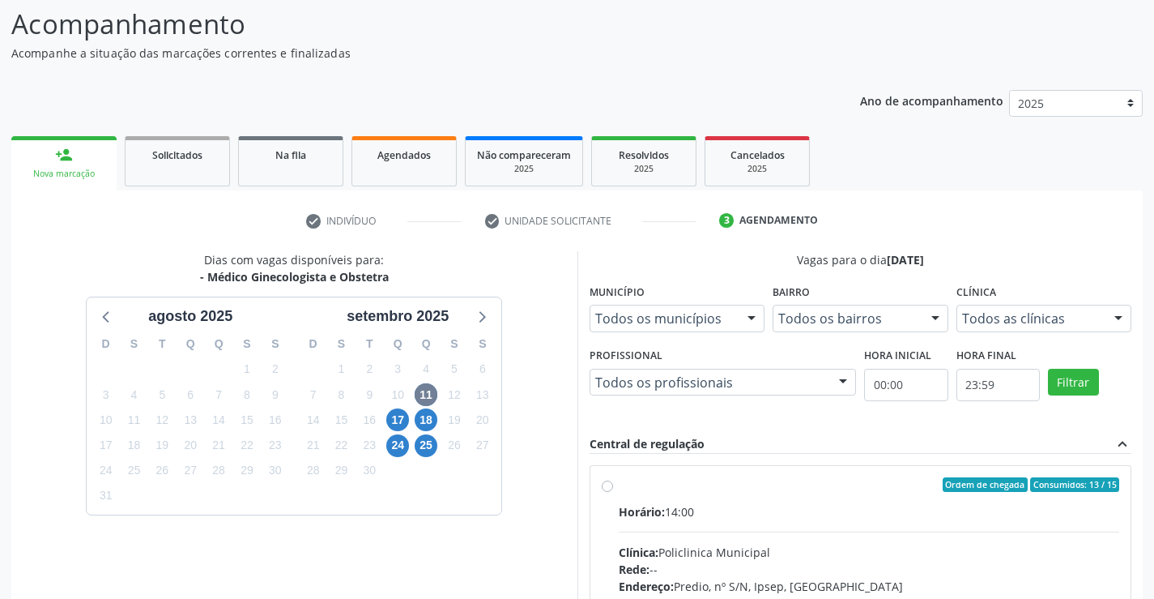
click at [670, 484] on div "Ordem de chegada Consumidos: 13 / 15" at bounding box center [869, 484] width 501 height 15
click at [613, 484] on input "Ordem de chegada Consumidos: 13 / 15 Horário: 14:00 Clínica: Policlinica Munici…" at bounding box center [607, 484] width 11 height 15
radio input "true"
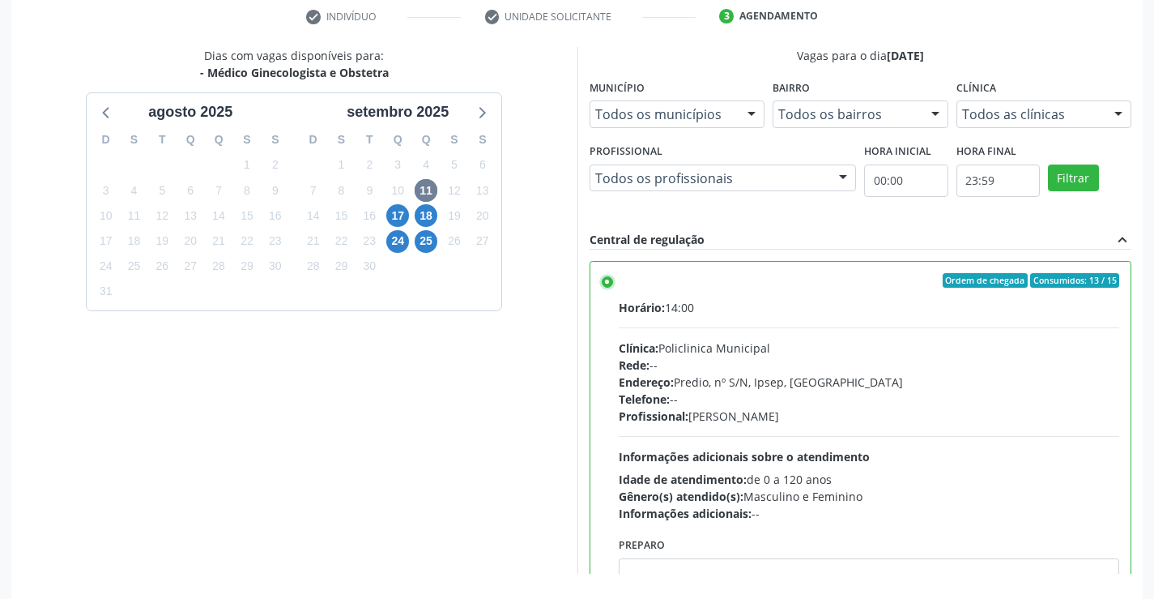
scroll to position [369, 0]
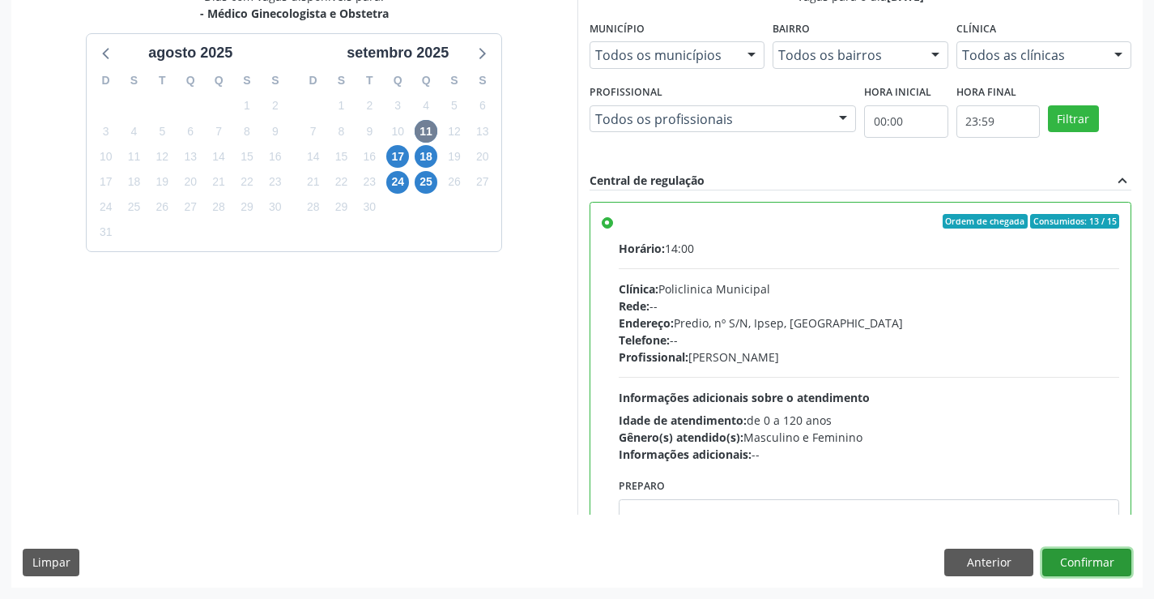
click at [1103, 563] on button "Confirmar" at bounding box center [1087, 562] width 89 height 28
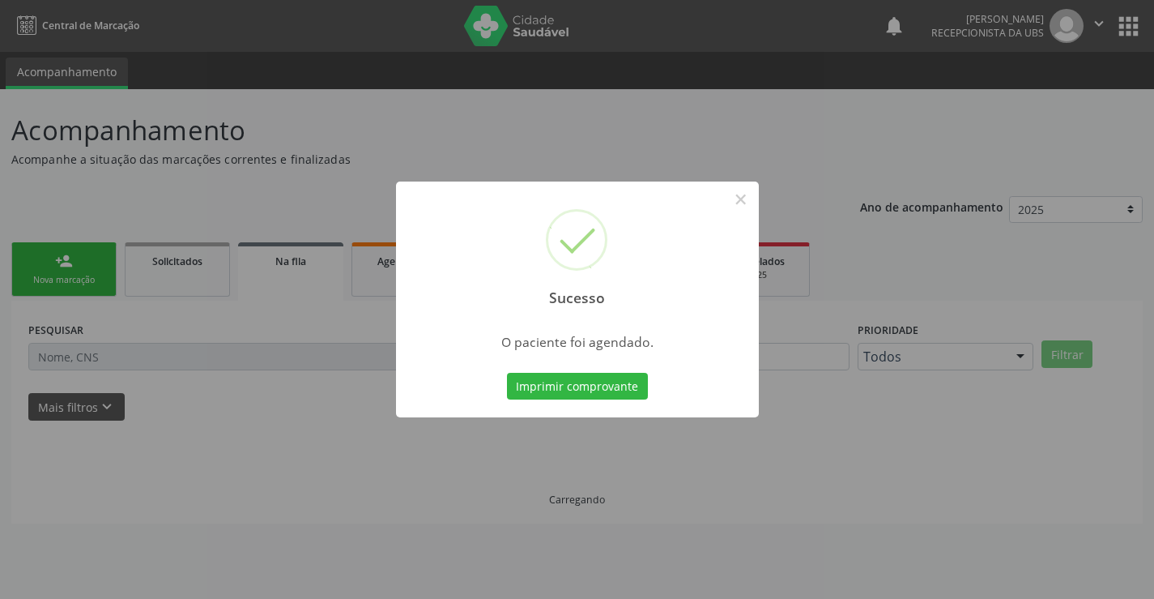
scroll to position [0, 0]
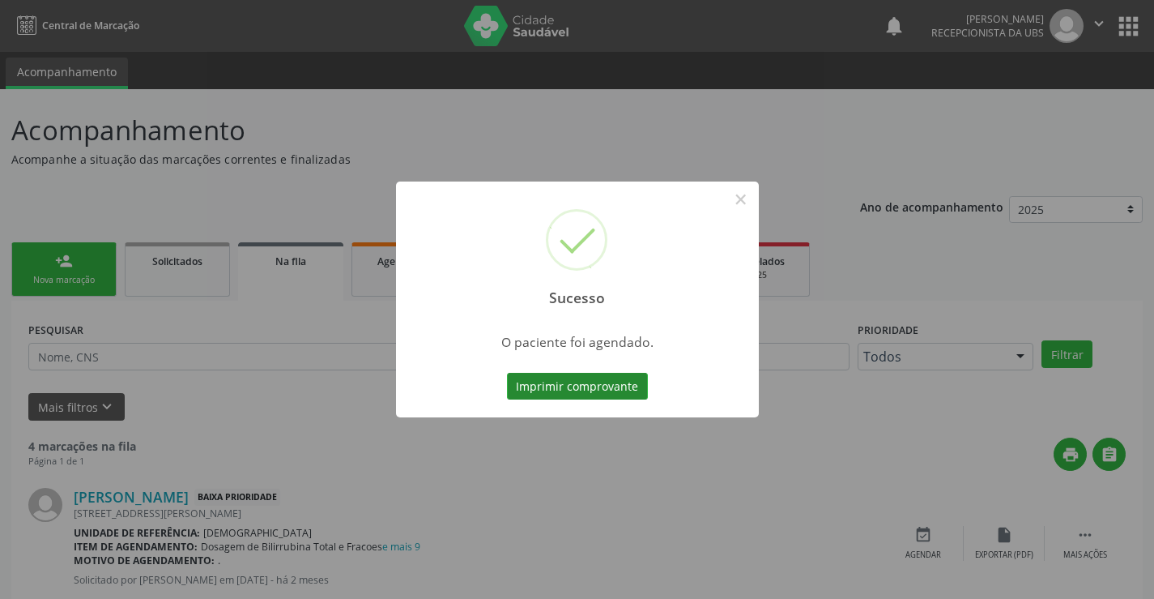
click at [571, 389] on button "Imprimir comprovante" at bounding box center [577, 387] width 141 height 28
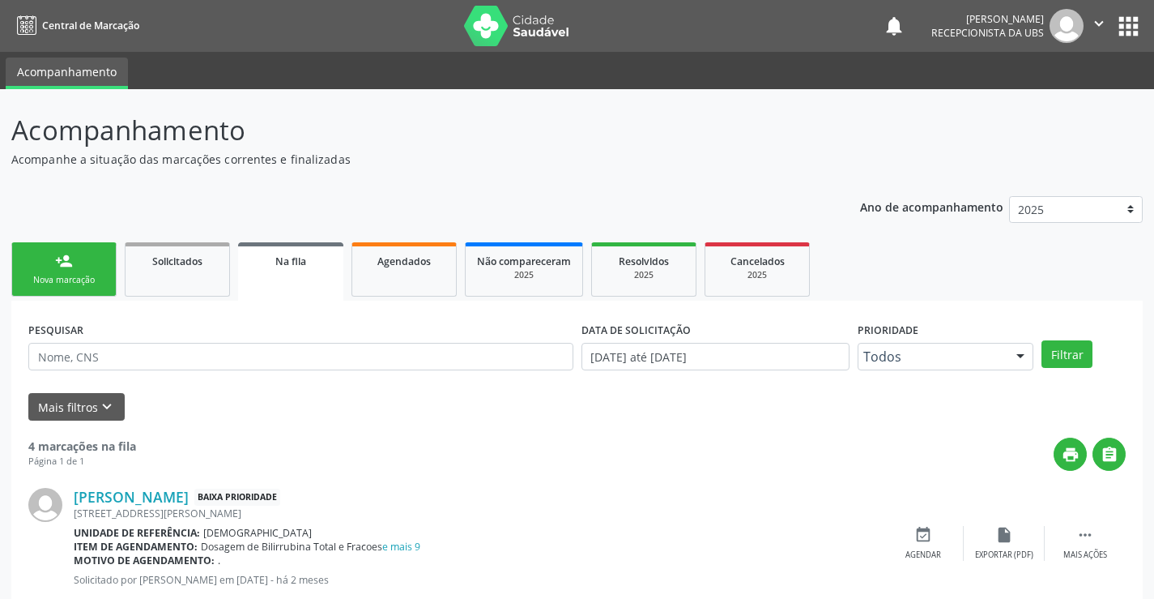
click at [1100, 23] on icon "" at bounding box center [1099, 24] width 18 height 18
click at [1039, 105] on link "Sair" at bounding box center [1058, 98] width 112 height 23
